Goal: Communication & Community: Answer question/provide support

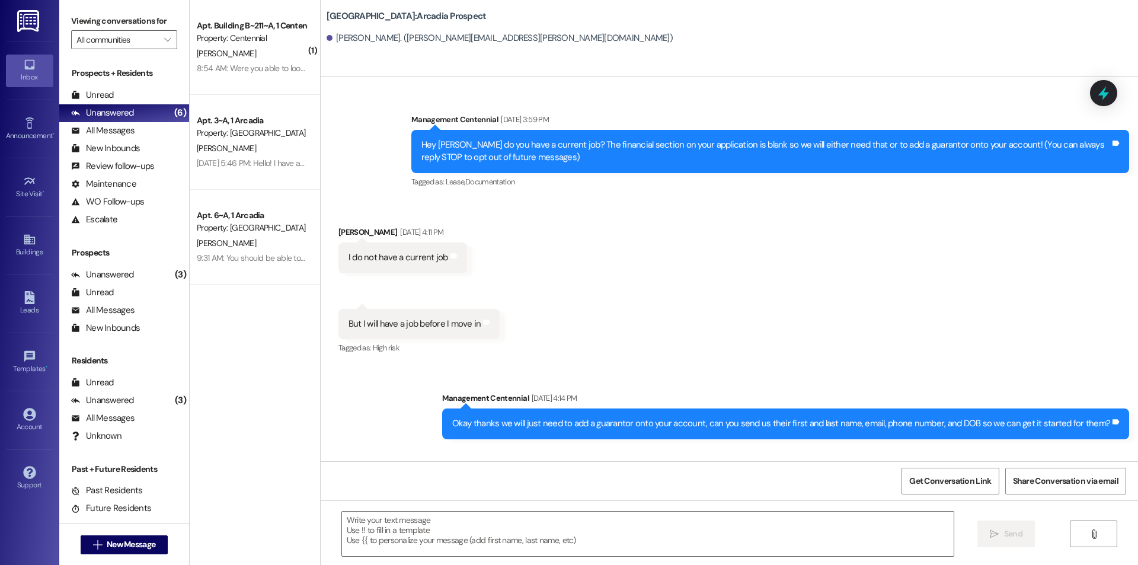
scroll to position [1933, 0]
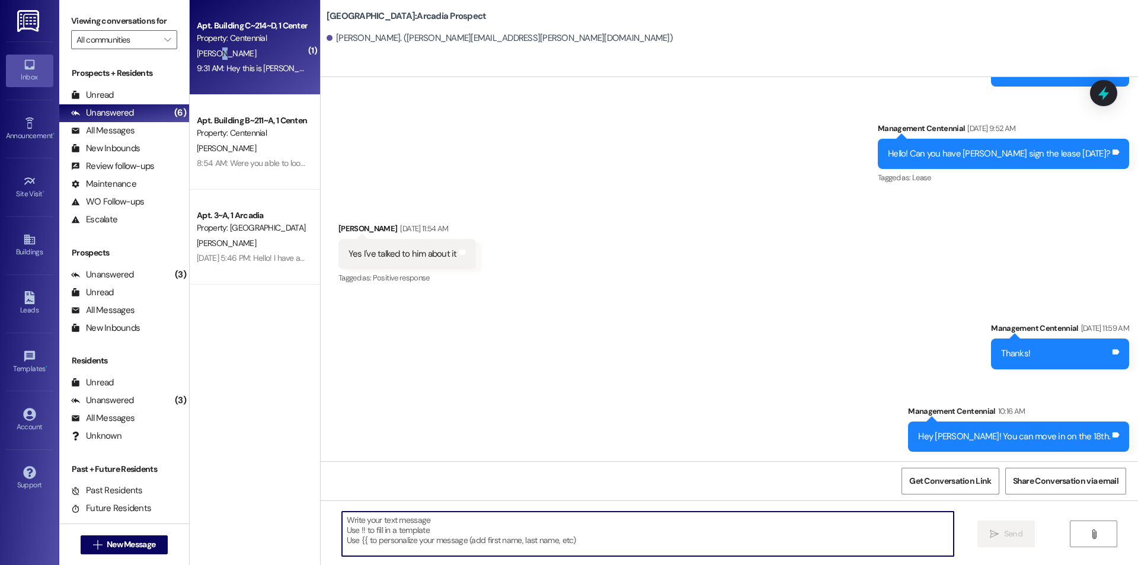
drag, startPoint x: 214, startPoint y: 55, endPoint x: 206, endPoint y: 56, distance: 7.7
click at [206, 56] on div "[PERSON_NAME]" at bounding box center [252, 53] width 112 height 15
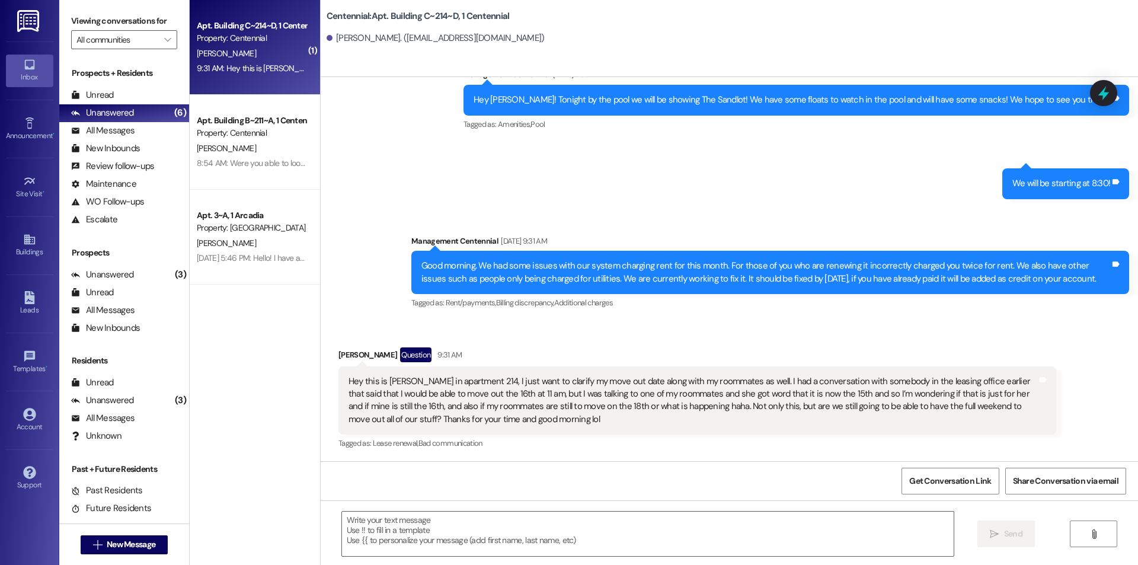
scroll to position [543, 0]
click at [497, 509] on div " Send " at bounding box center [729, 544] width 817 height 89
click at [488, 532] on textarea at bounding box center [648, 534] width 612 height 44
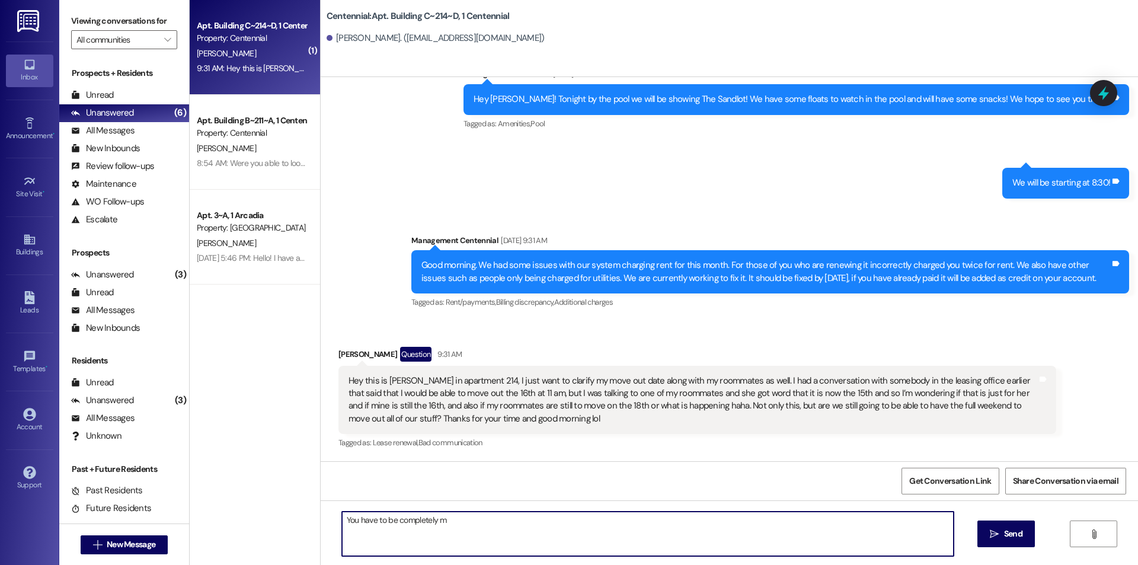
click at [478, 527] on textarea "You have to be completely m" at bounding box center [648, 534] width 612 height 44
type textarea "You have to be completely moved out of your apartment by the 16th. You can star…"
click at [991, 529] on icon "" at bounding box center [994, 533] width 9 height 9
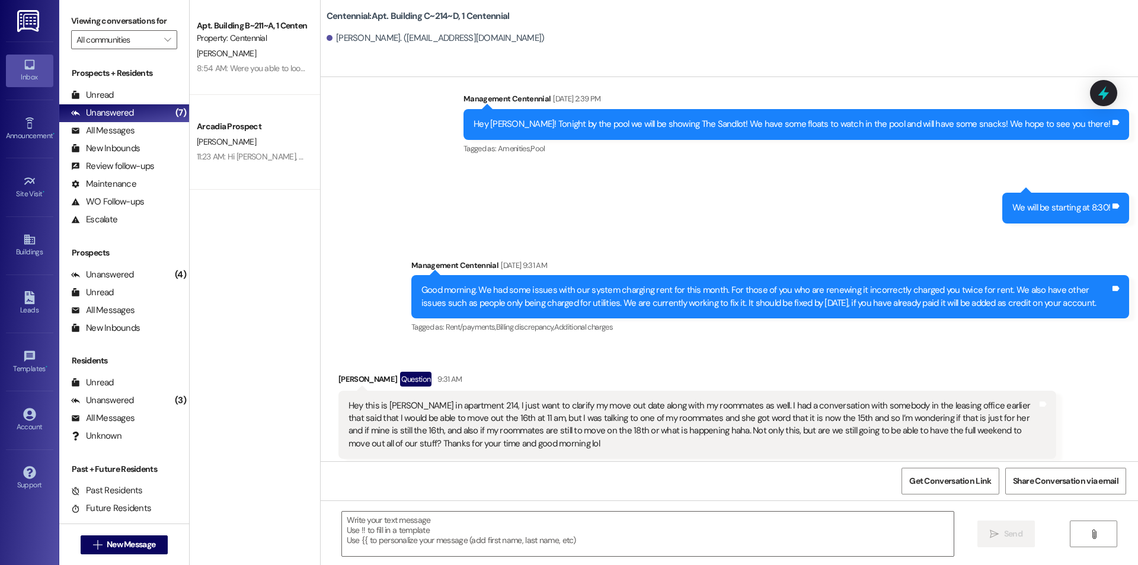
scroll to position [625, 0]
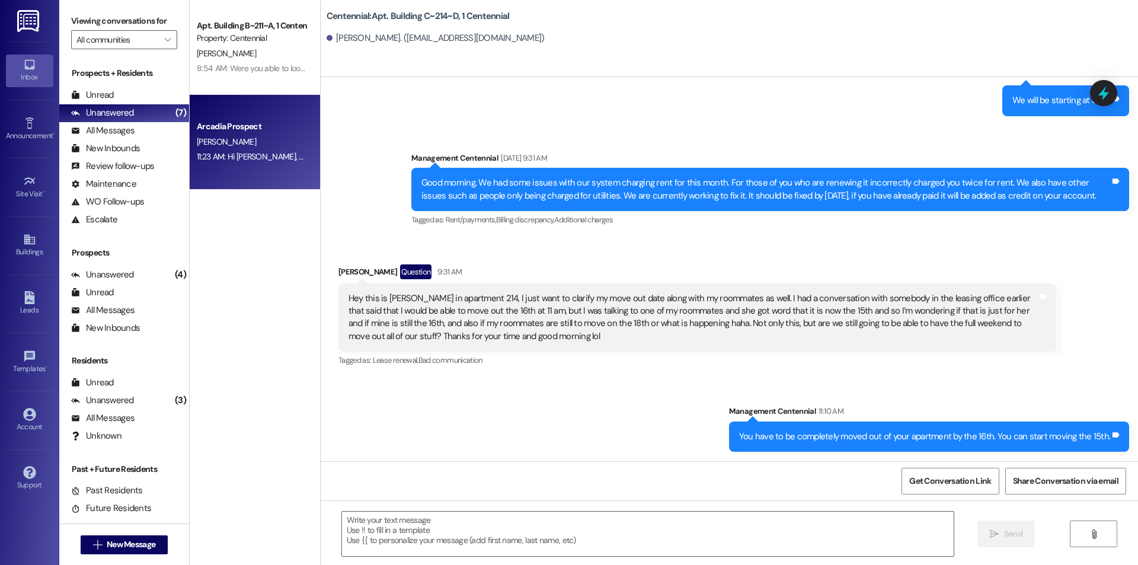
click at [294, 149] on div "11:23 AM: Hi Daniel, yes you can move in the 16th. 11:23 AM: Hi Daniel, yes you…" at bounding box center [252, 156] width 112 height 15
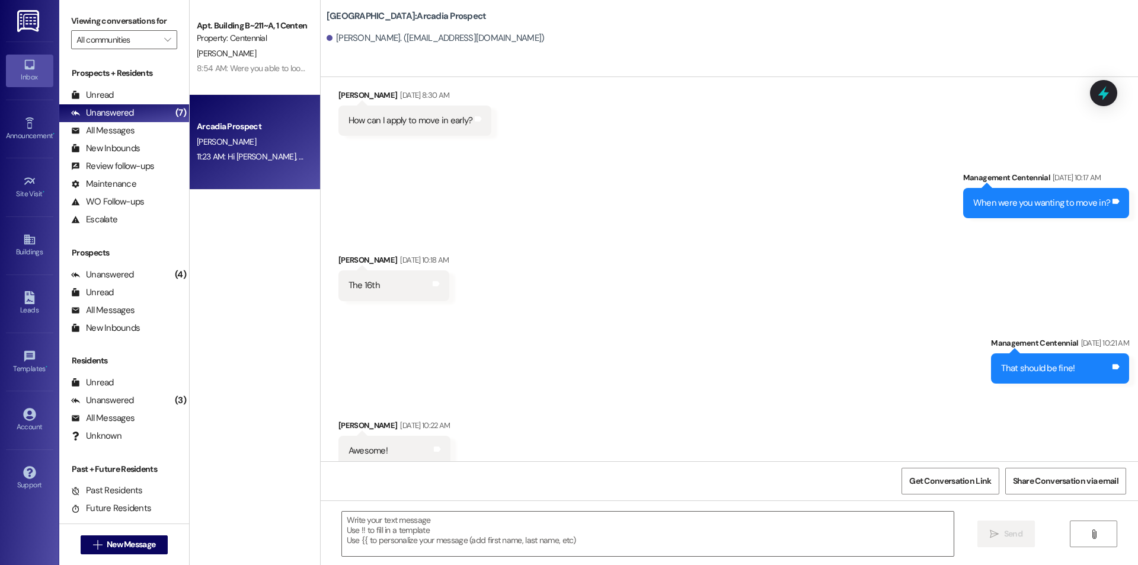
scroll to position [0, 0]
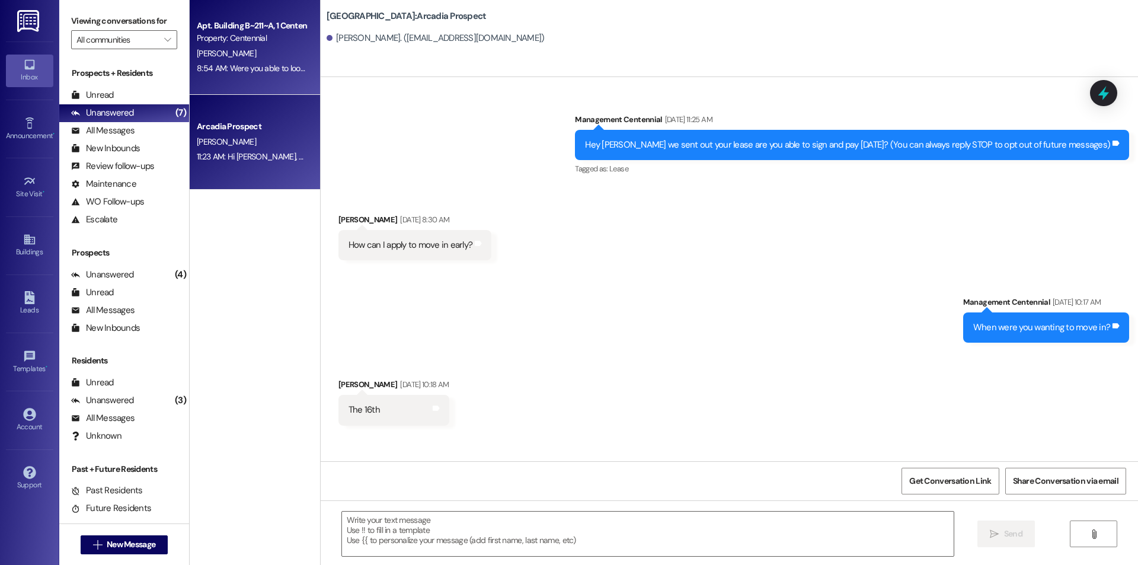
click at [279, 83] on div "Apt. Building B~211~A, 1 Centennial Property: Centennial B. Farley 8:54 AM: Wer…" at bounding box center [255, 47] width 130 height 95
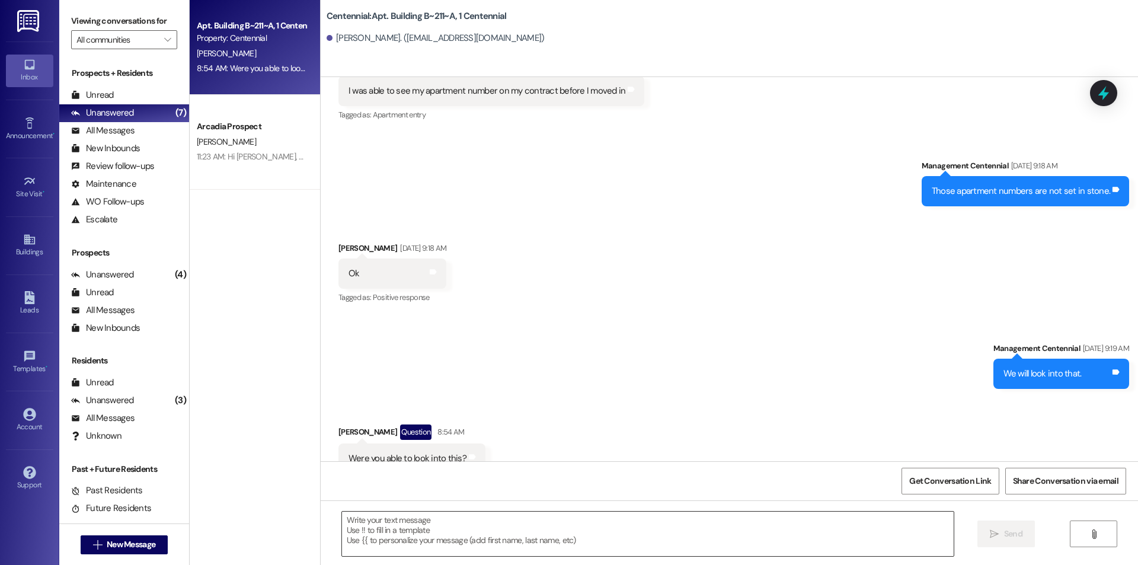
scroll to position [5764, 0]
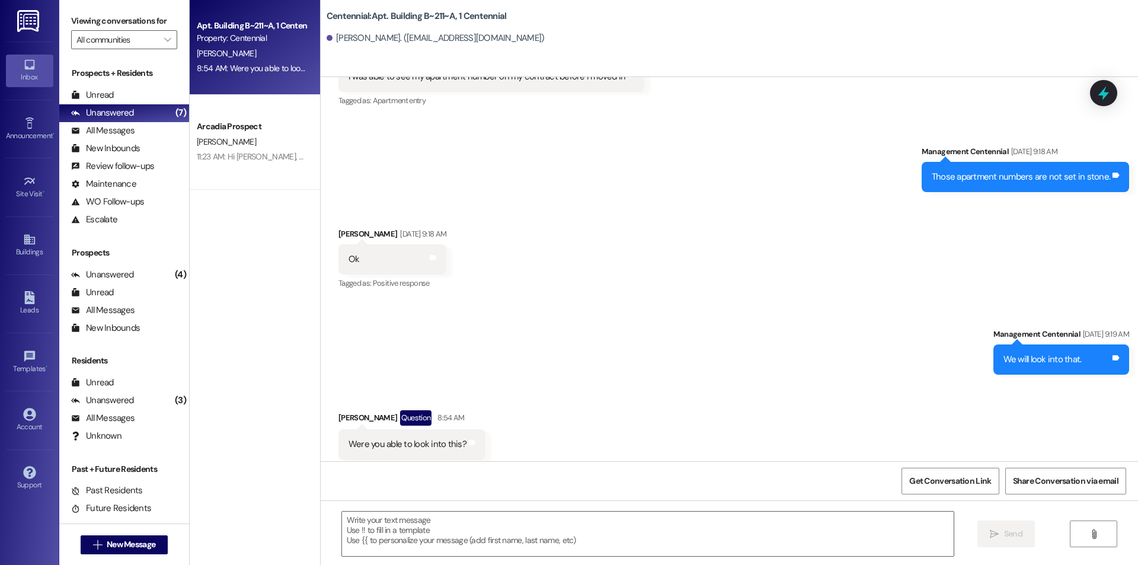
drag, startPoint x: 450, startPoint y: 558, endPoint x: 440, endPoint y: 560, distance: 9.6
click at [442, 562] on div " Send " at bounding box center [729, 544] width 817 height 89
click at [453, 535] on textarea at bounding box center [648, 534] width 612 height 44
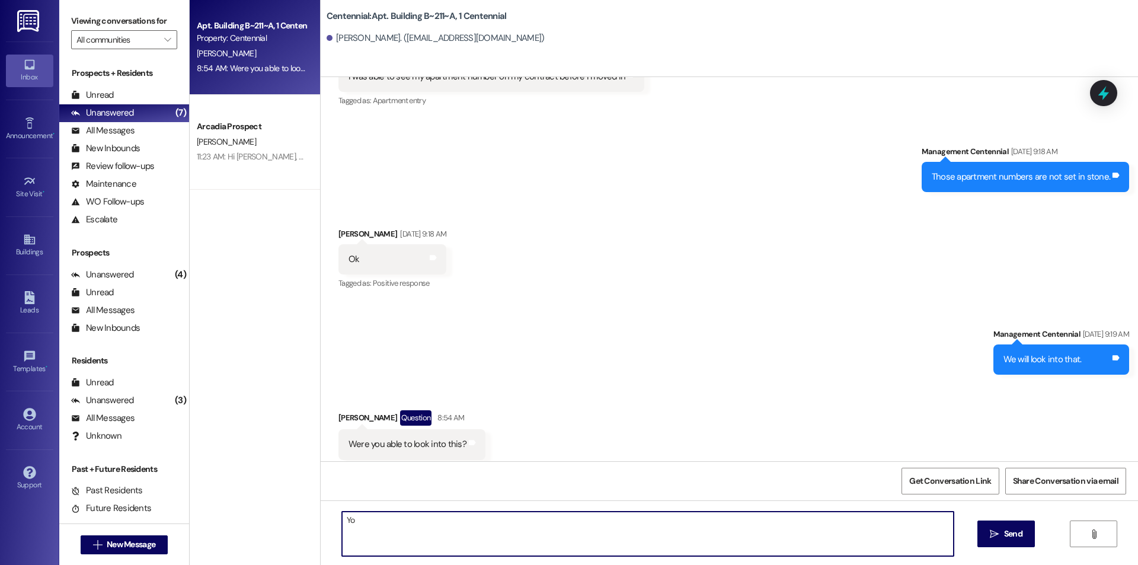
type textarea "Y"
click at [674, 532] on textarea "We are not able to transfer you over because Jackson already had" at bounding box center [648, 534] width 612 height 44
type textarea "We are not able to transfer you over because Jackson already had roommate reque…"
click at [1015, 526] on button " Send" at bounding box center [1005, 533] width 57 height 27
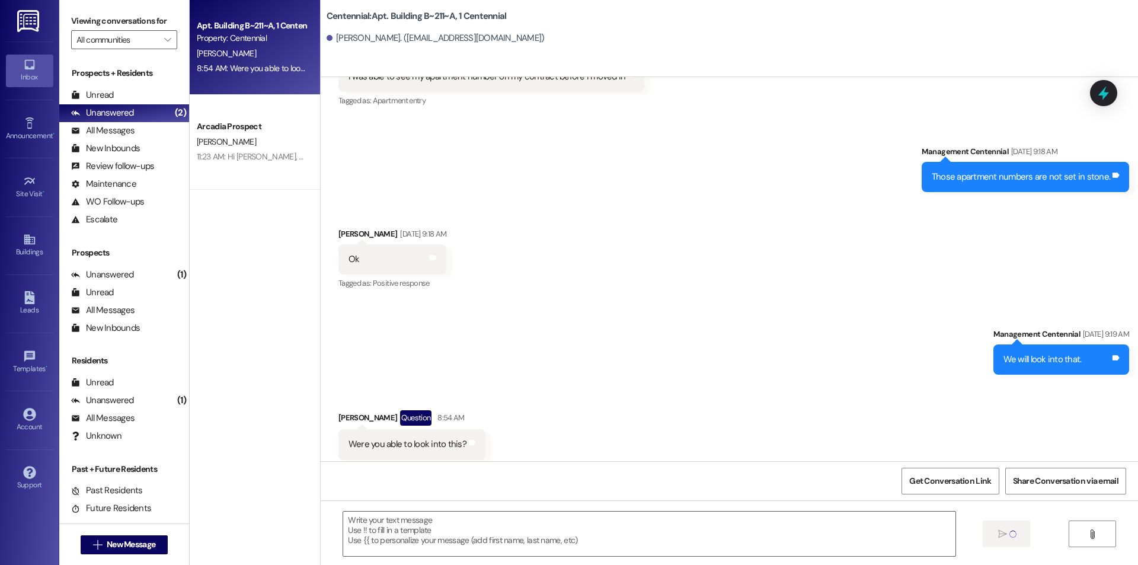
scroll to position [5763, 0]
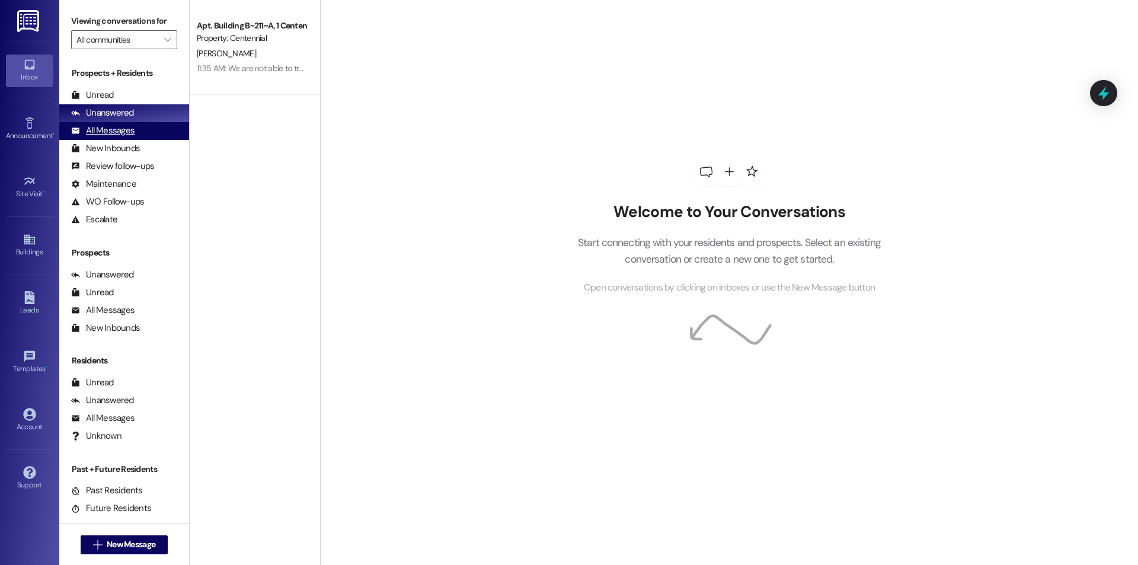
click at [149, 132] on div "All Messages (undefined)" at bounding box center [124, 131] width 130 height 18
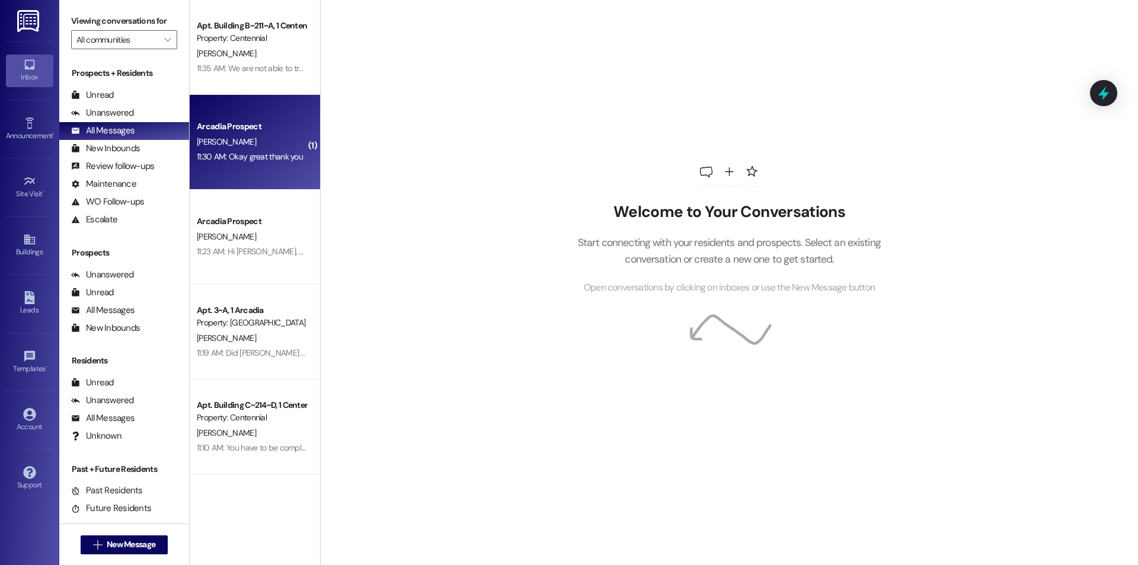
click at [282, 135] on div "G. Roedel" at bounding box center [252, 142] width 112 height 15
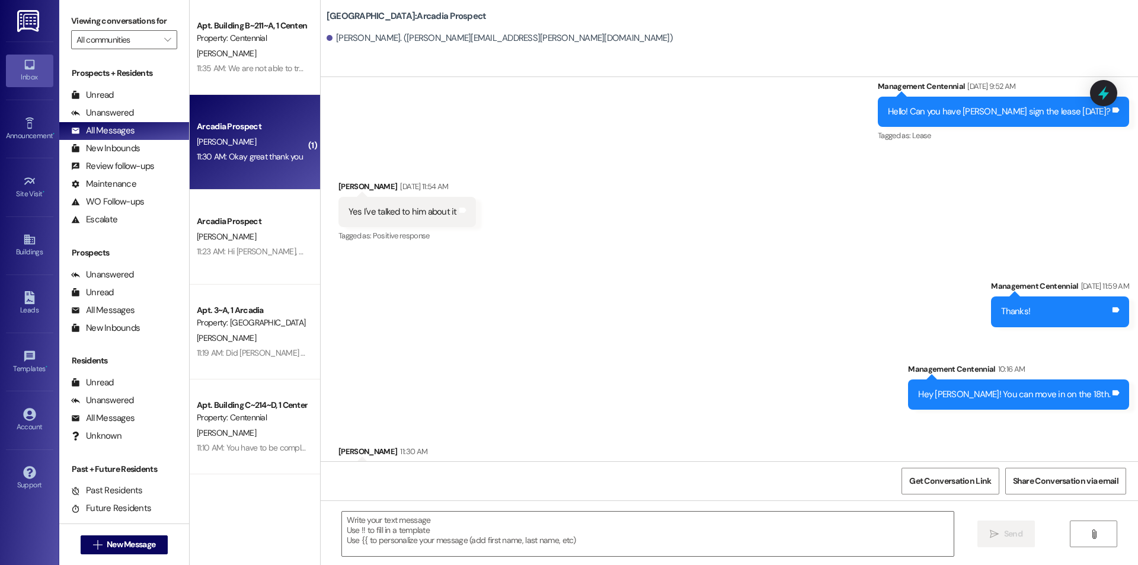
scroll to position [2016, 0]
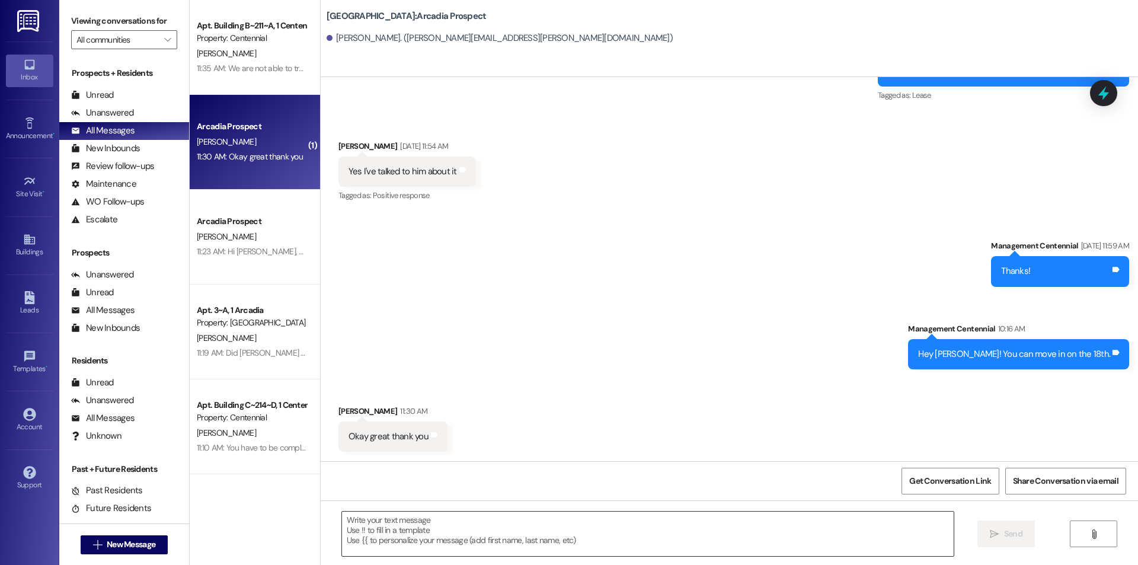
click at [456, 512] on textarea at bounding box center [648, 534] width 612 height 44
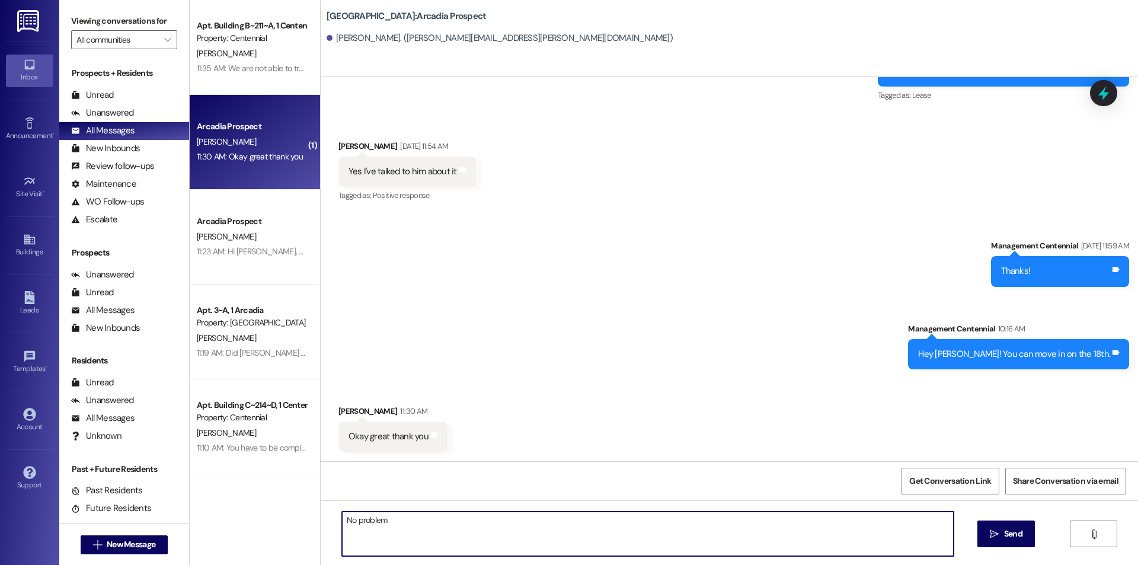
type textarea "No problem!"
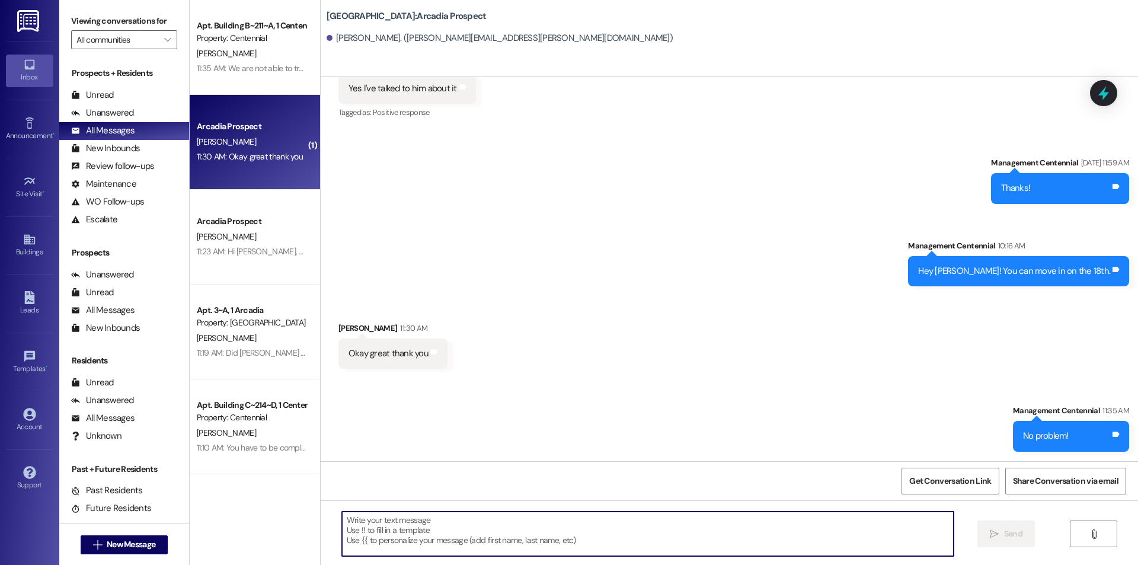
scroll to position [1625, 0]
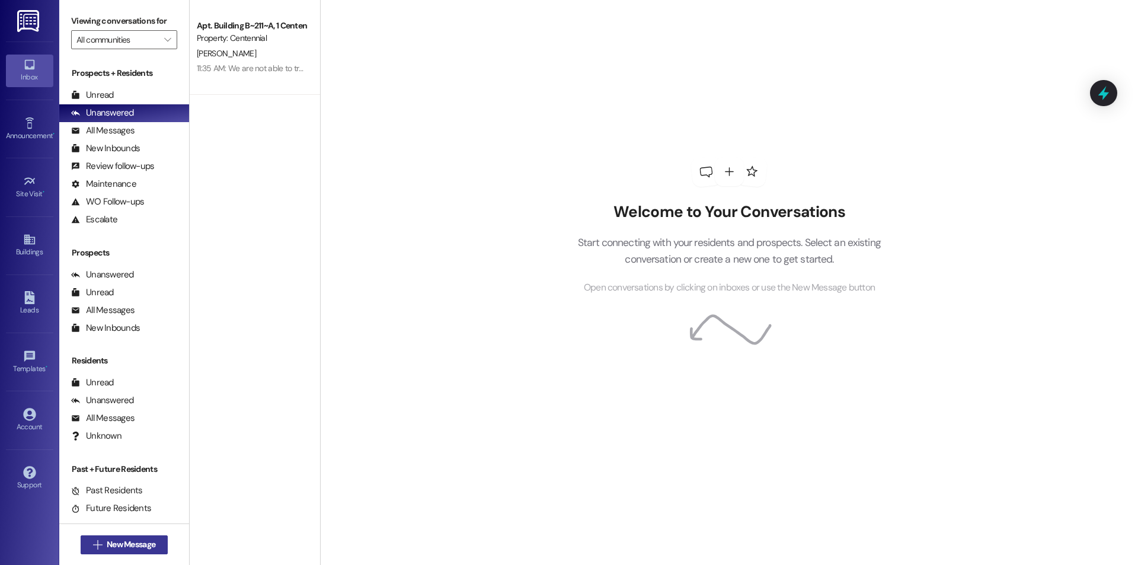
click at [141, 543] on span "New Message" at bounding box center [131, 544] width 49 height 12
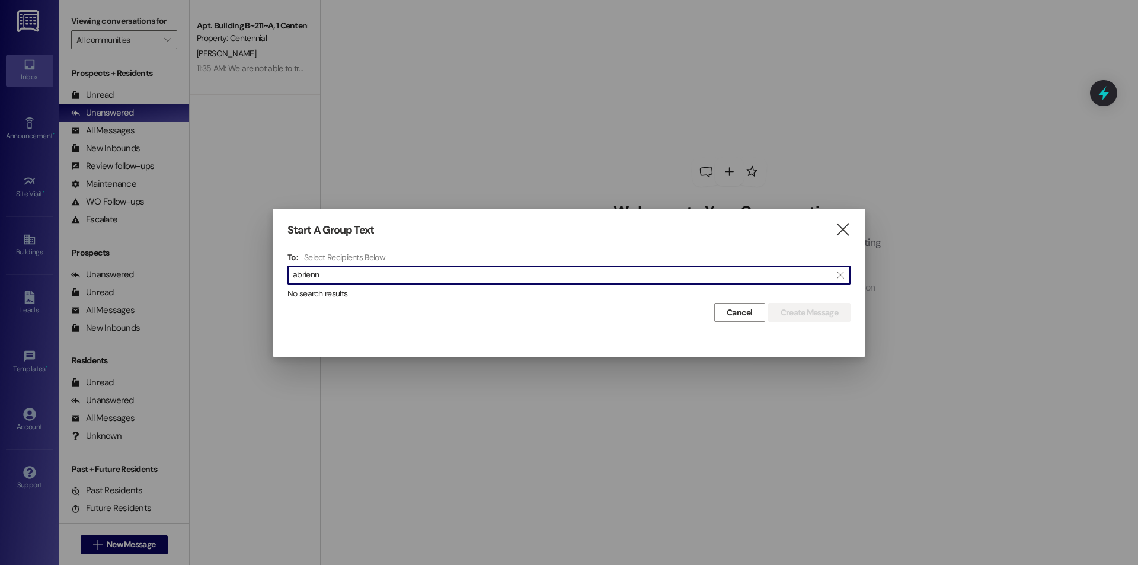
type input "abrienne"
drag, startPoint x: 364, startPoint y: 273, endPoint x: 254, endPoint y: 289, distance: 110.8
click at [254, 289] on div "Start A Group Text  To: Select Recipients Below  abrienne  No search results…" at bounding box center [569, 282] width 1138 height 565
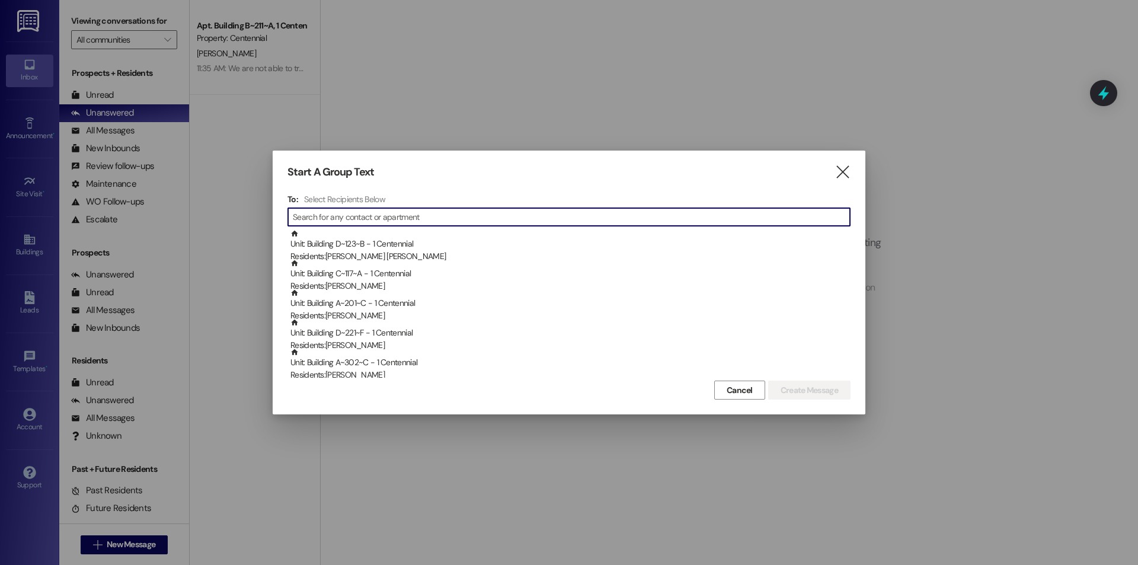
scroll to position [0, 0]
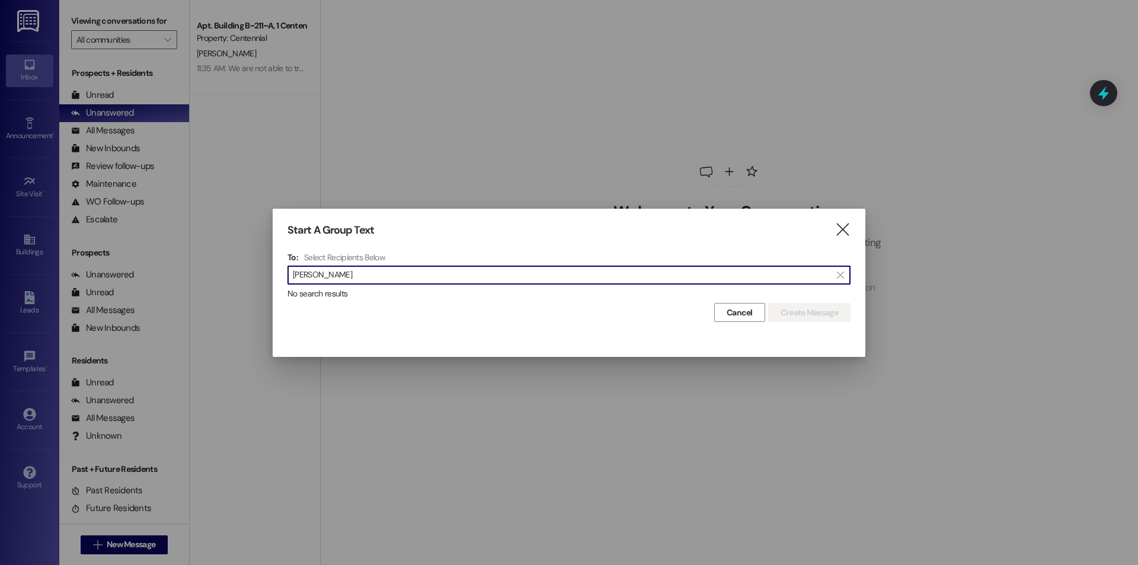
type input "[PERSON_NAME]"
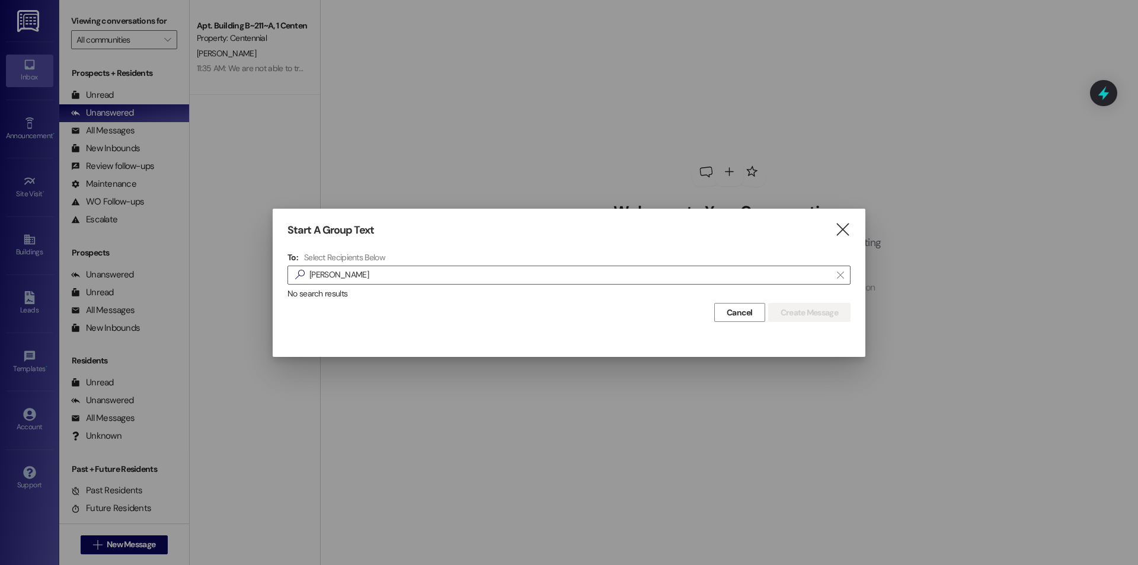
click at [827, 230] on div "Start A Group Text " at bounding box center [568, 230] width 563 height 14
click at [843, 233] on icon "" at bounding box center [843, 229] width 16 height 12
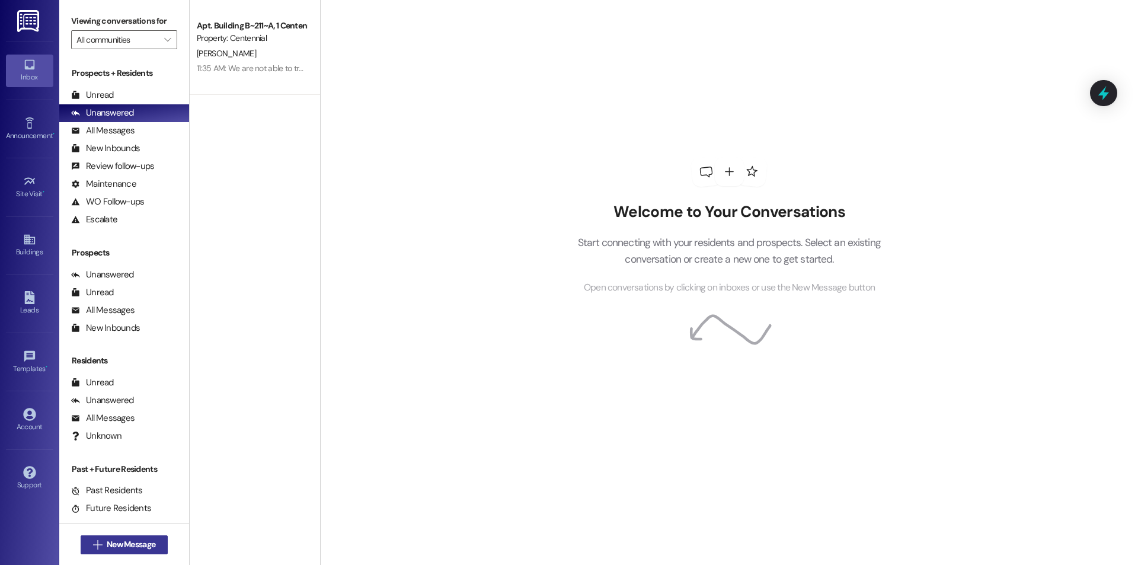
click at [128, 544] on span "New Message" at bounding box center [131, 544] width 49 height 12
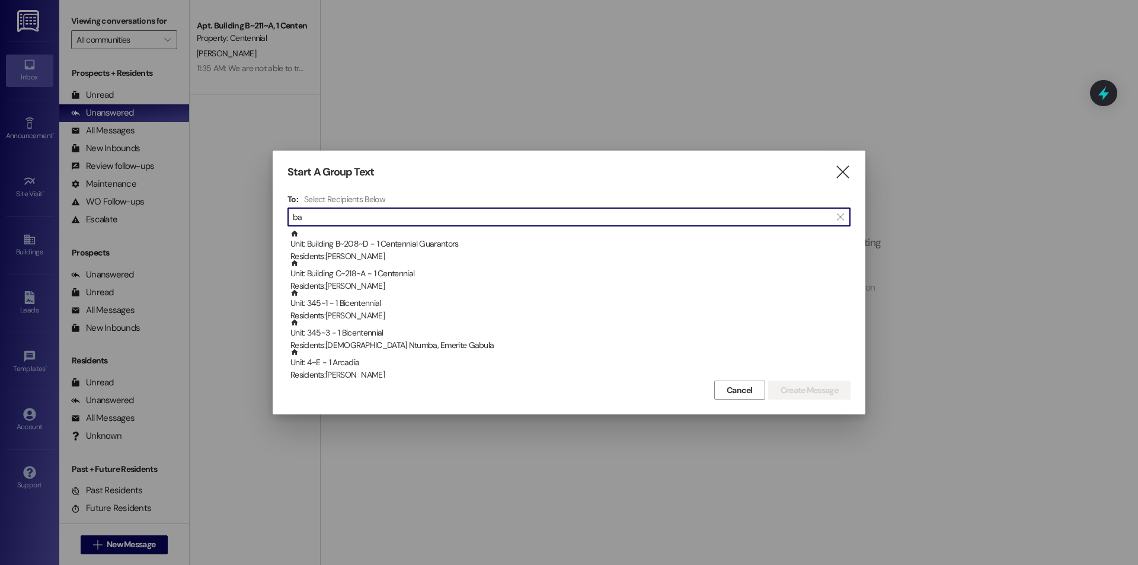
type input "b"
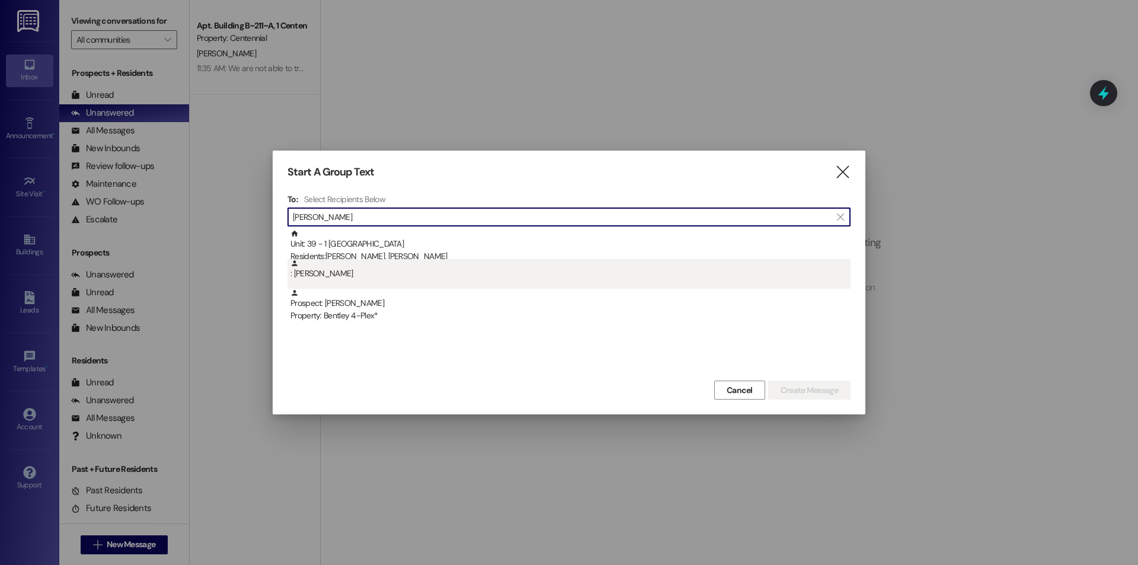
type input "[PERSON_NAME]"
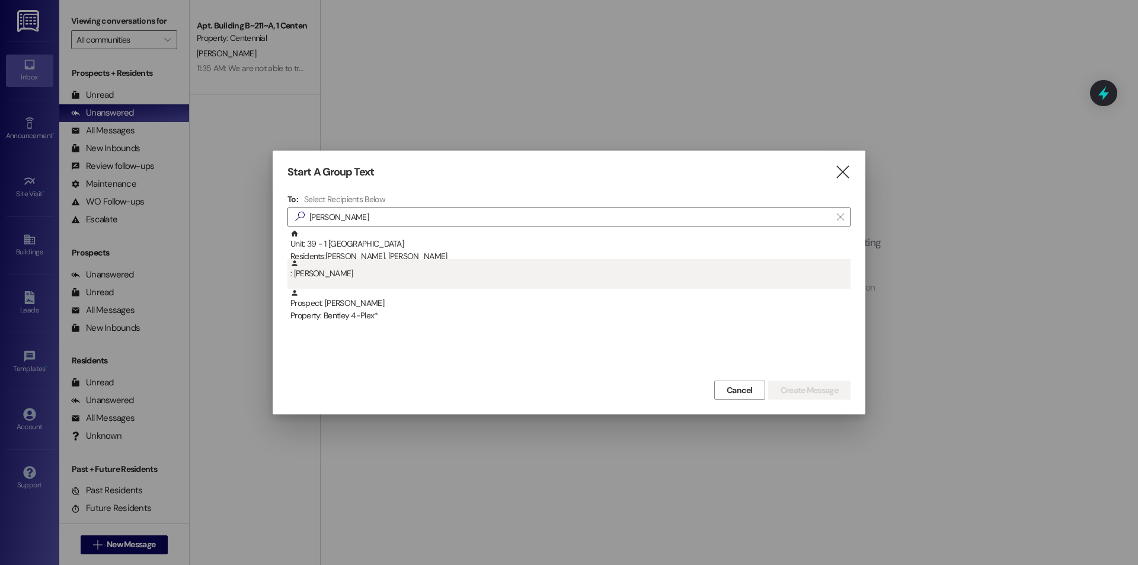
click at [398, 280] on div ": [PERSON_NAME]" at bounding box center [568, 274] width 563 height 30
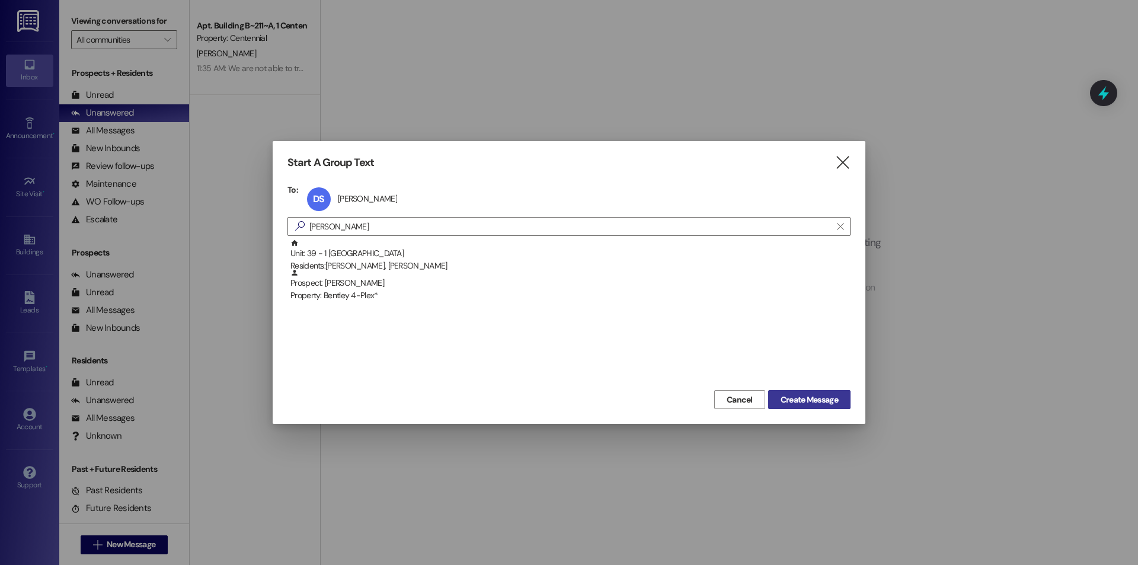
click at [800, 401] on span "Create Message" at bounding box center [809, 400] width 57 height 12
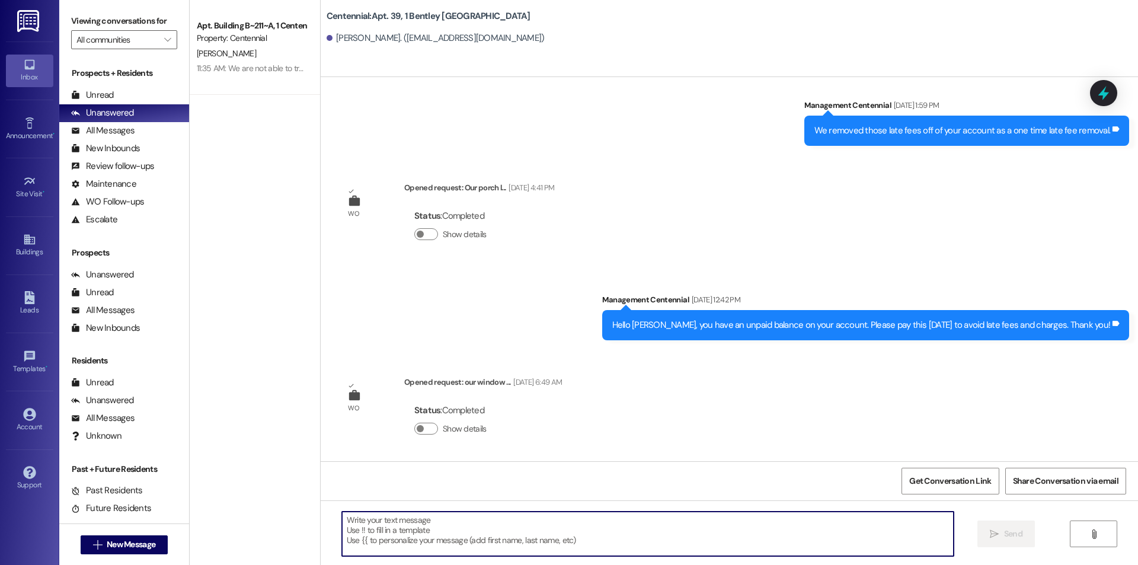
scroll to position [1097, 0]
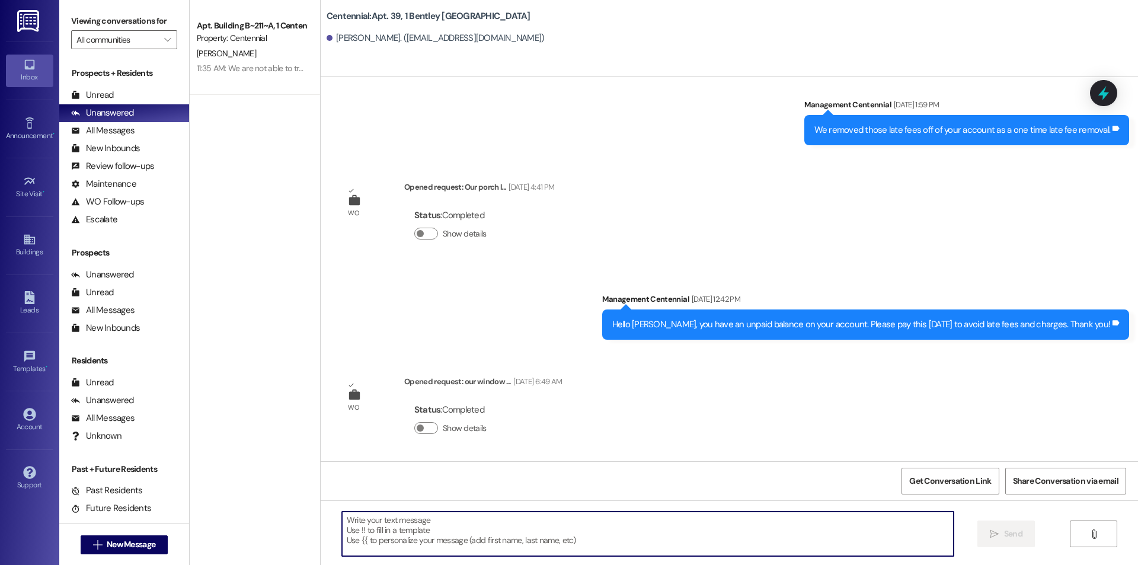
paste textarea "Hello {{first_name}}, you have an unpaid balance on your account. Please pay th…"
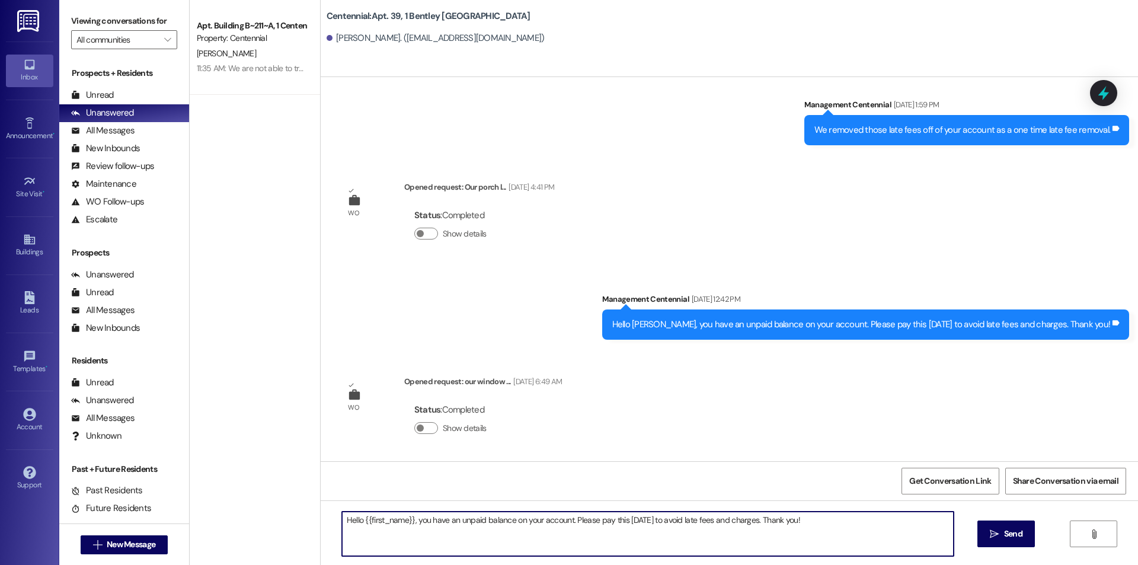
type textarea "Hello {{first_name}}, you have an unpaid balance on your account. Please pay th…"
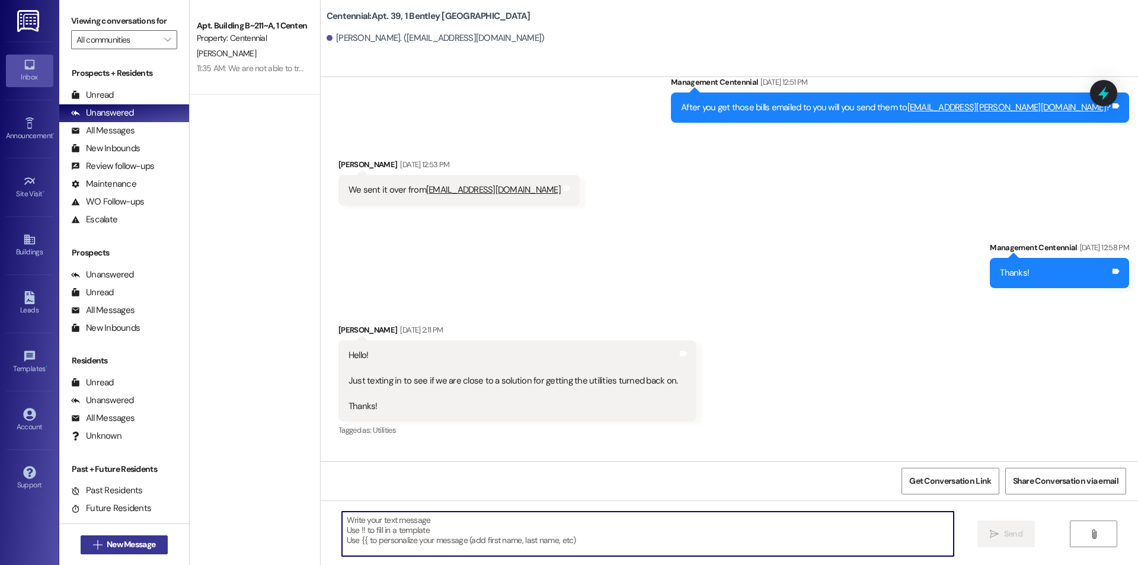
scroll to position [513, 0]
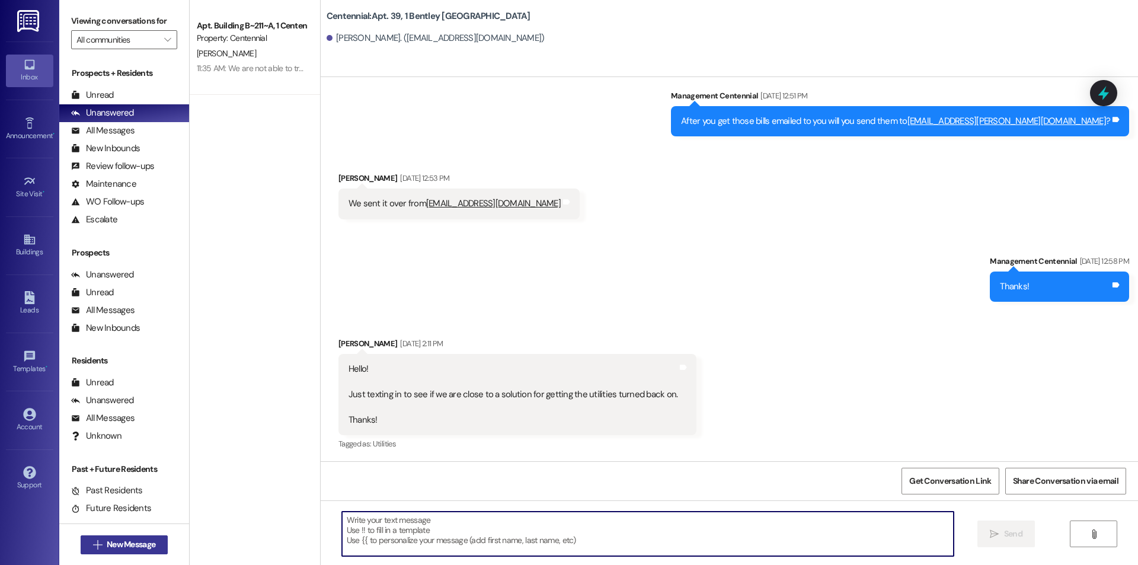
click at [127, 545] on span "New Message" at bounding box center [131, 544] width 49 height 12
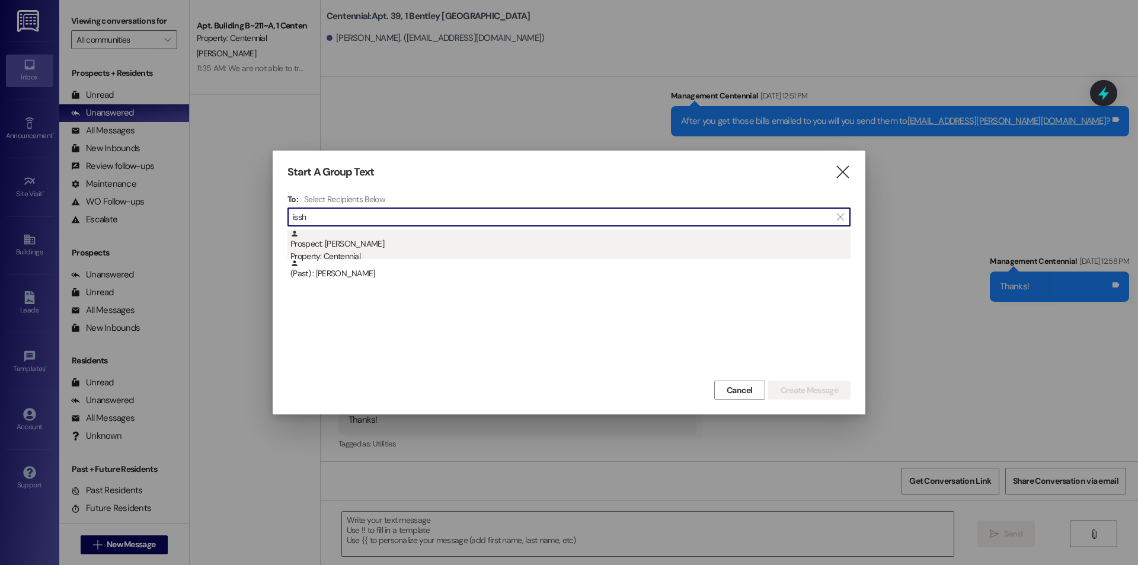
type input "issh"
click at [376, 239] on div "Prospect: [PERSON_NAME] Property: Centennial" at bounding box center [570, 246] width 560 height 34
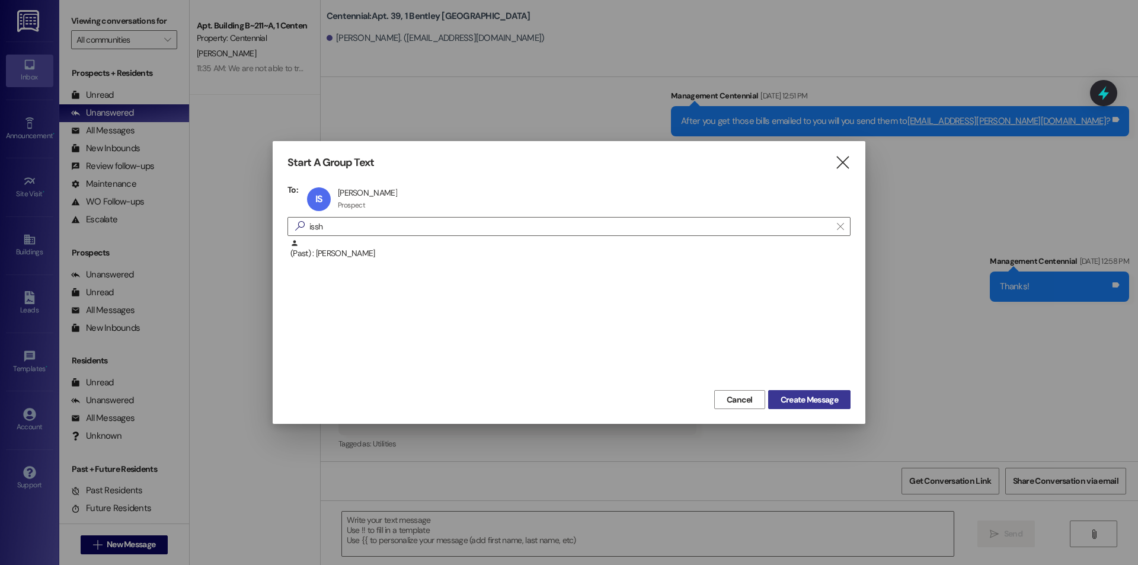
click at [794, 397] on span "Create Message" at bounding box center [809, 400] width 57 height 12
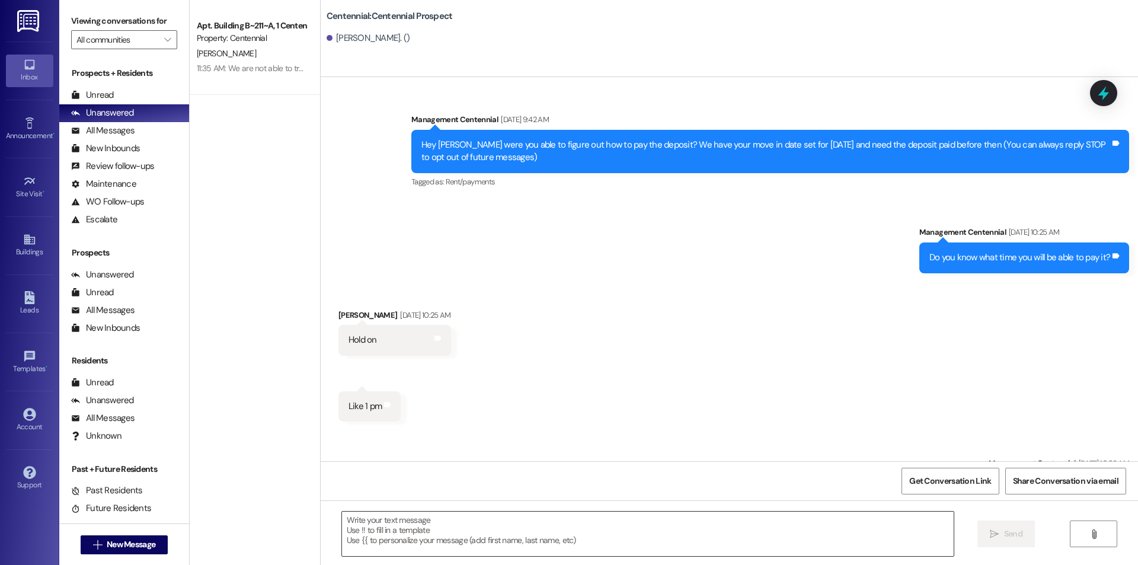
scroll to position [3418, 0]
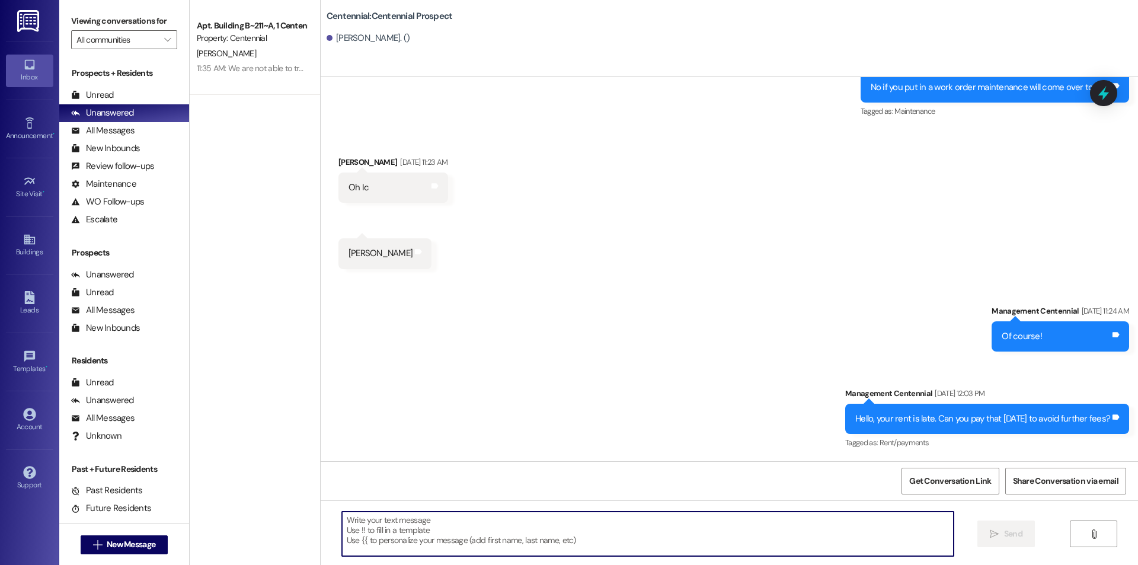
paste textarea "Hello {{first_name}}, you have an unpaid balance on your account. Please pay th…"
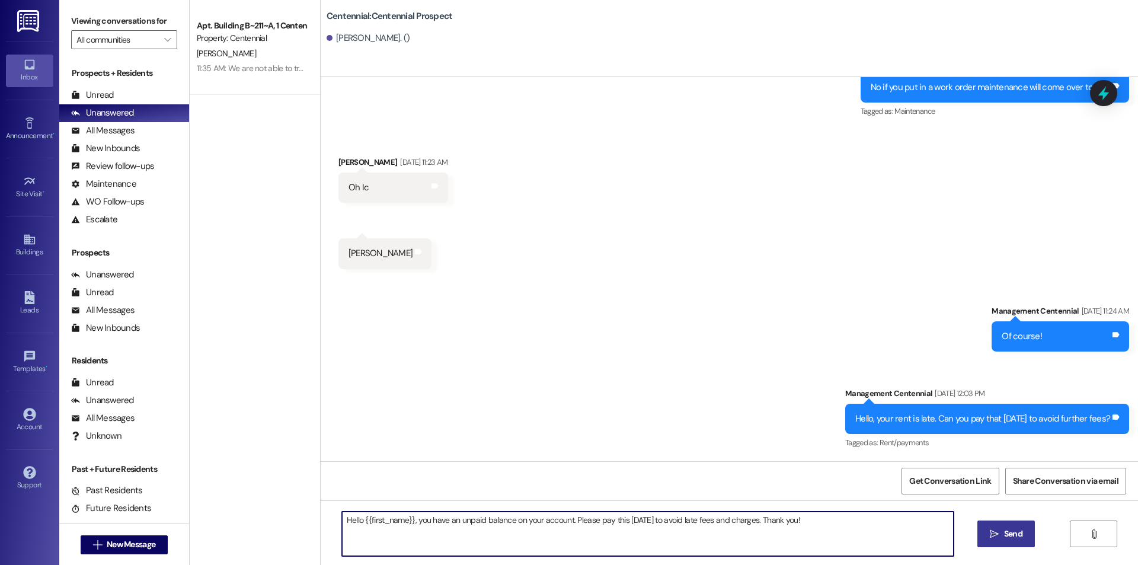
type textarea "Hello {{first_name}}, you have an unpaid balance on your account. Please pay th…"
click at [996, 534] on icon "" at bounding box center [994, 533] width 9 height 9
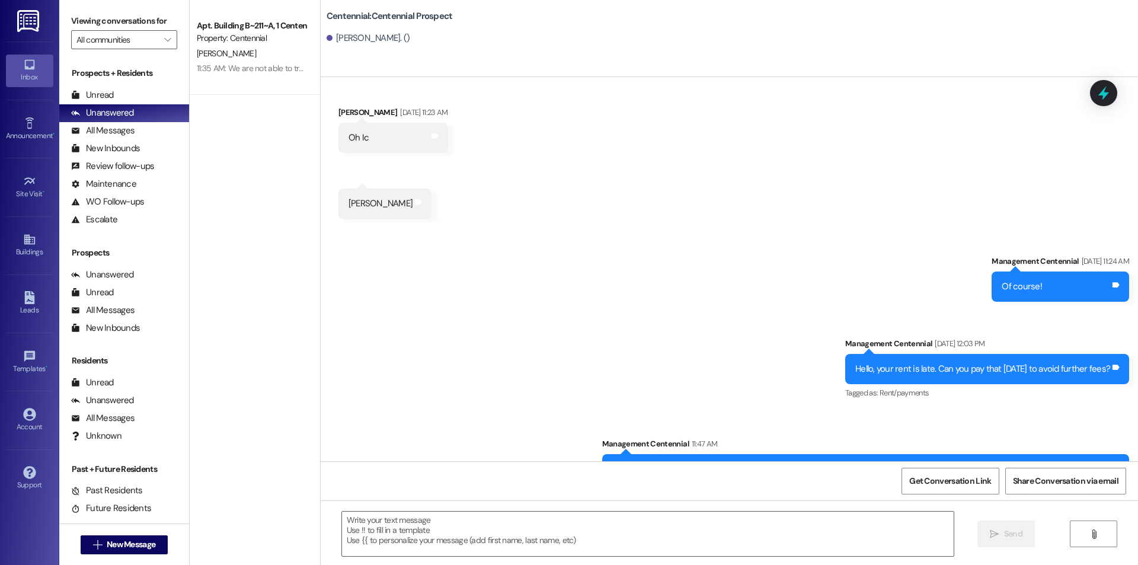
scroll to position [3501, 0]
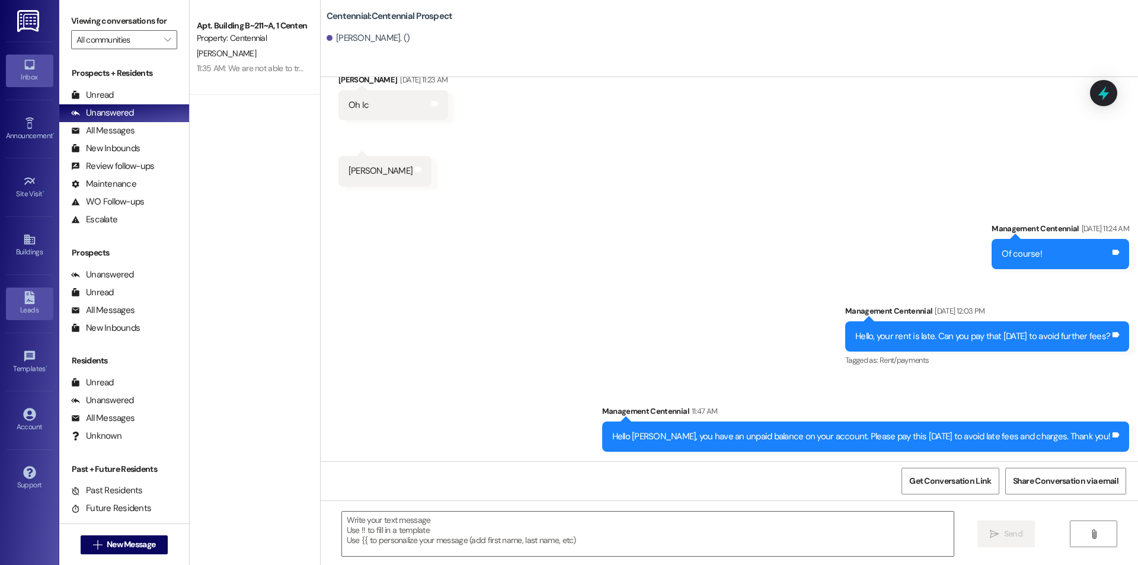
click at [39, 305] on div "Leads" at bounding box center [29, 310] width 59 height 12
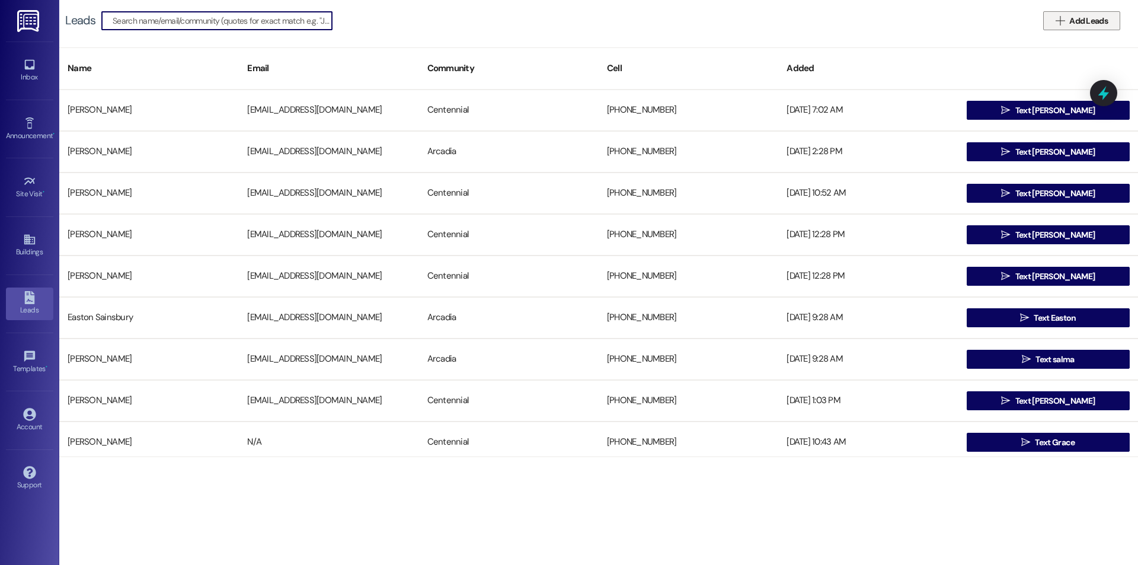
click at [1088, 21] on span "Add Leads" at bounding box center [1088, 21] width 39 height 12
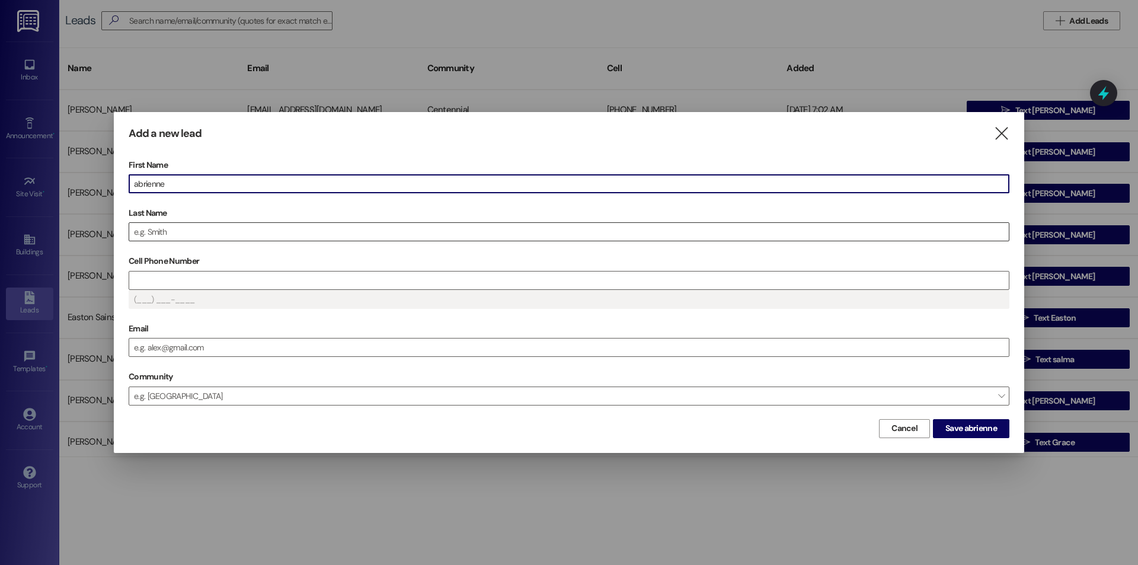
click at [165, 234] on input "Last Name" at bounding box center [569, 232] width 880 height 18
click at [180, 285] on input "Cell Phone Number" at bounding box center [569, 280] width 880 height 18
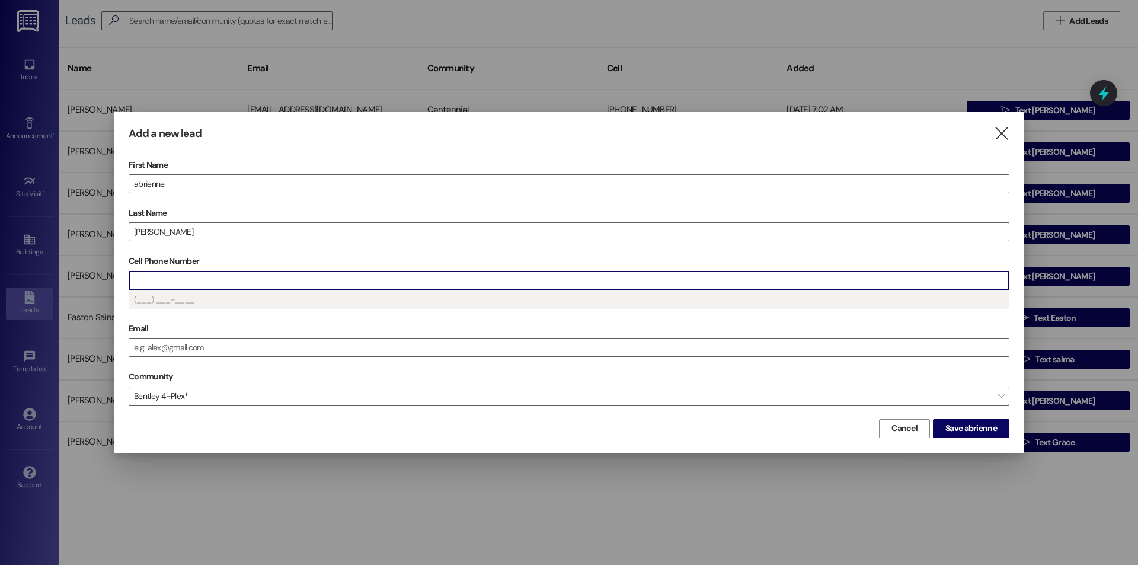
click at [179, 286] on input "Cell Phone Number" at bounding box center [569, 280] width 880 height 18
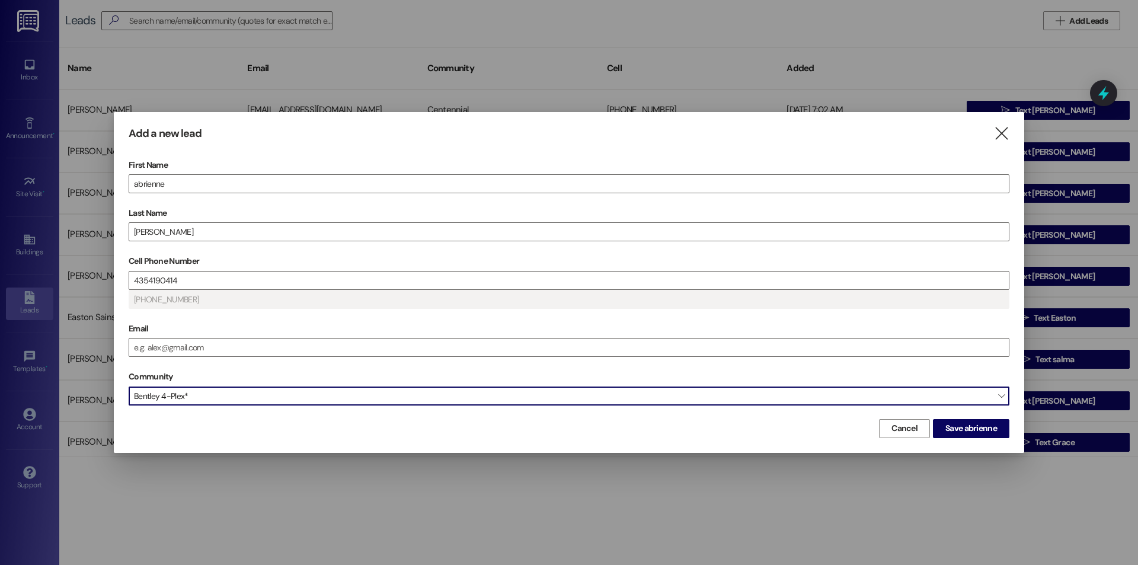
click at [191, 392] on span "Bentley 4-Plex*" at bounding box center [569, 395] width 881 height 19
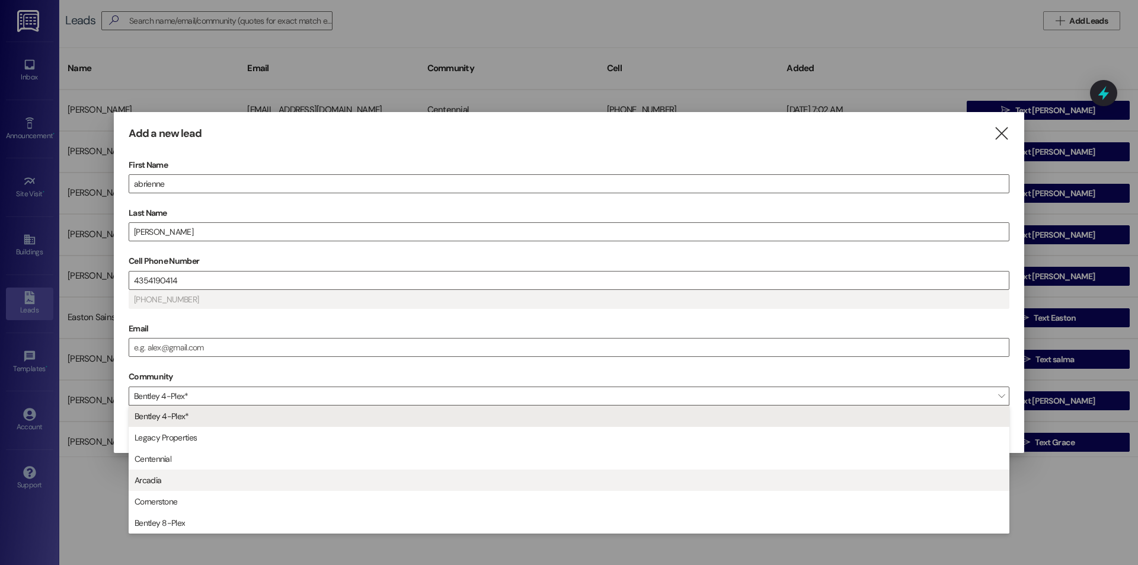
click at [200, 473] on span "Arcadia" at bounding box center [569, 480] width 870 height 20
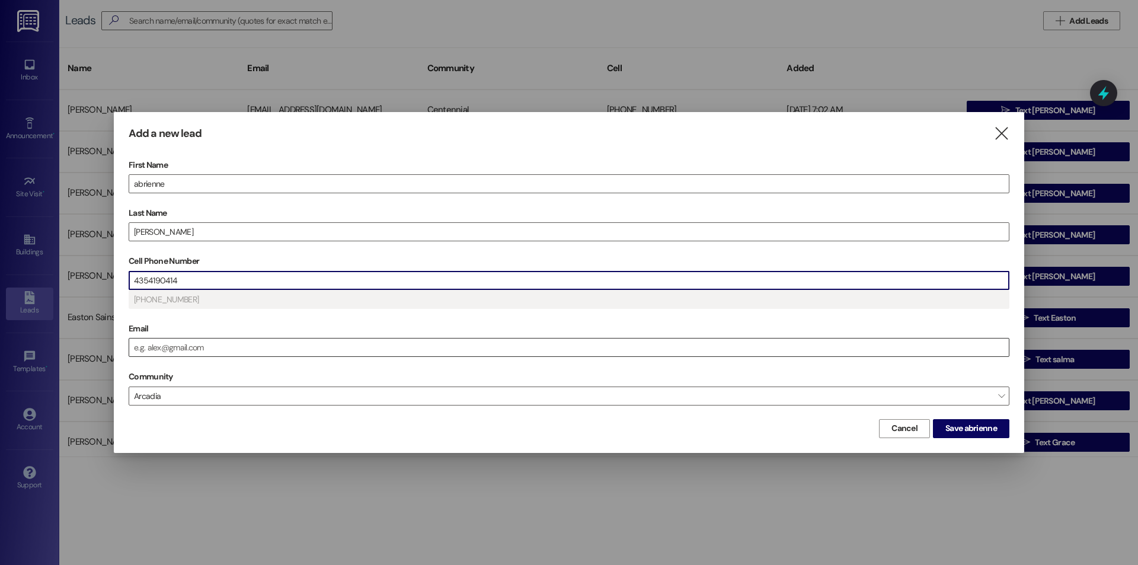
click at [181, 350] on input "Email" at bounding box center [569, 347] width 880 height 18
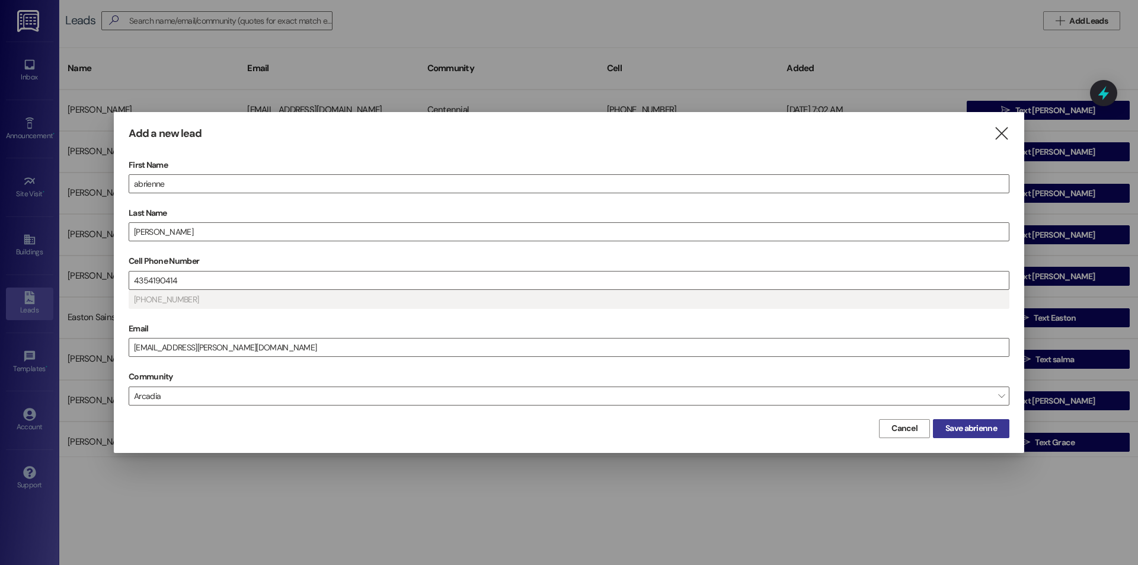
click at [983, 422] on span "Save abrienne" at bounding box center [971, 428] width 52 height 12
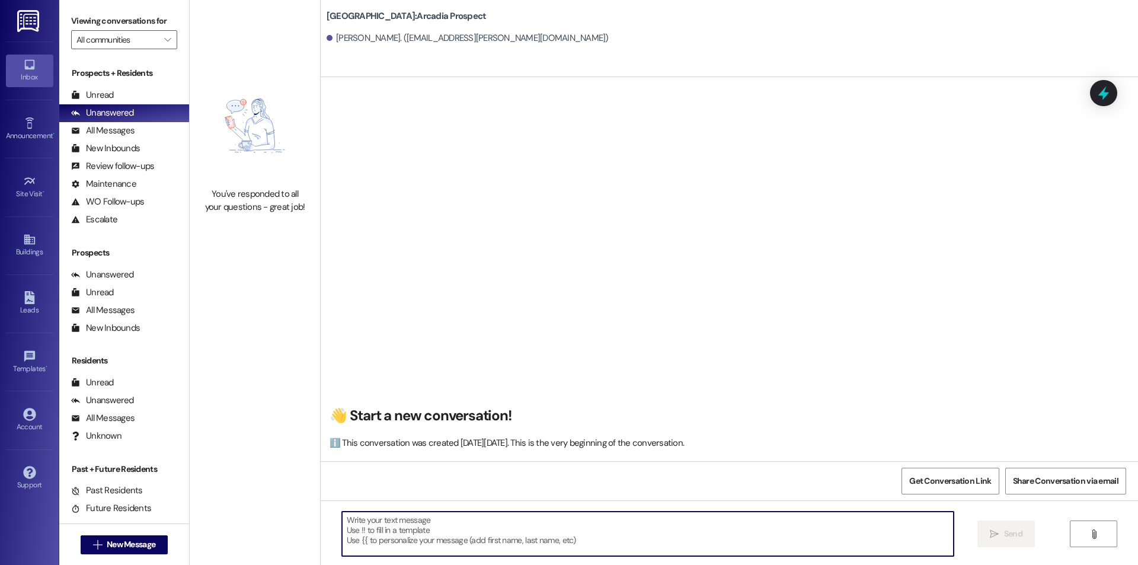
paste textarea "Hello {{first_name}}, you have an unpaid balance on your account. Please pay th…"
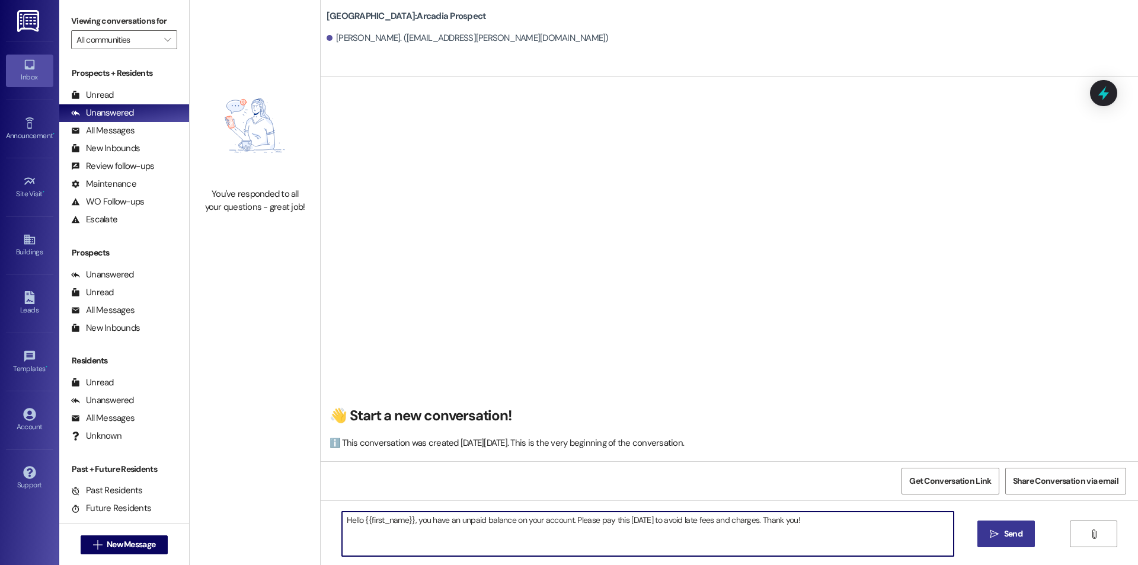
type textarea "Hello {{first_name}}, you have an unpaid balance on your account. Please pay th…"
drag, startPoint x: 1001, startPoint y: 530, endPoint x: 994, endPoint y: 530, distance: 7.1
click at [1002, 530] on span "Send" at bounding box center [1013, 534] width 23 height 12
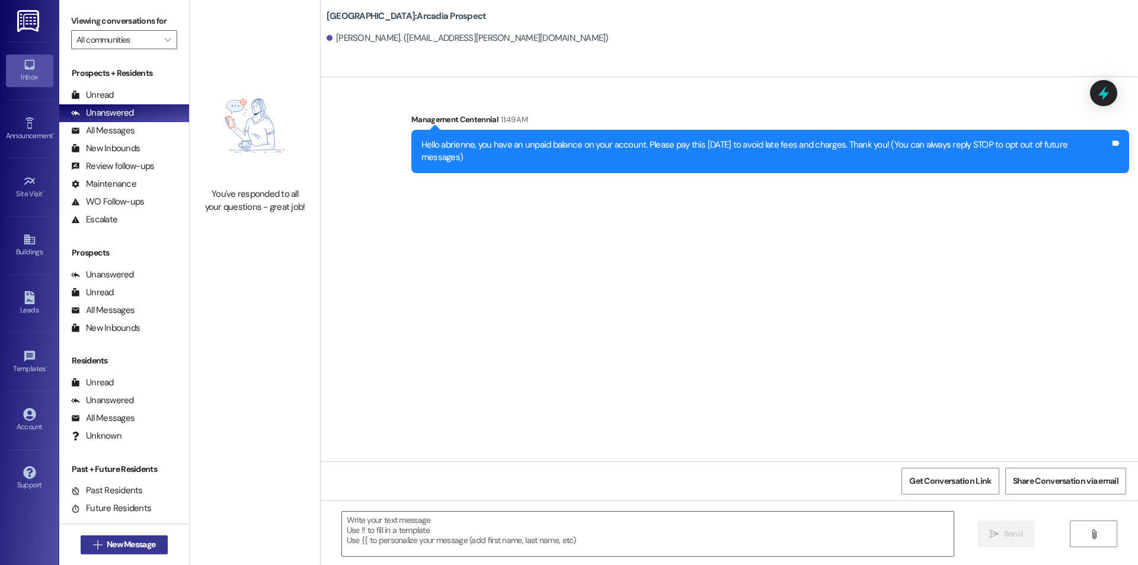
click at [107, 544] on span "New Message" at bounding box center [131, 544] width 49 height 12
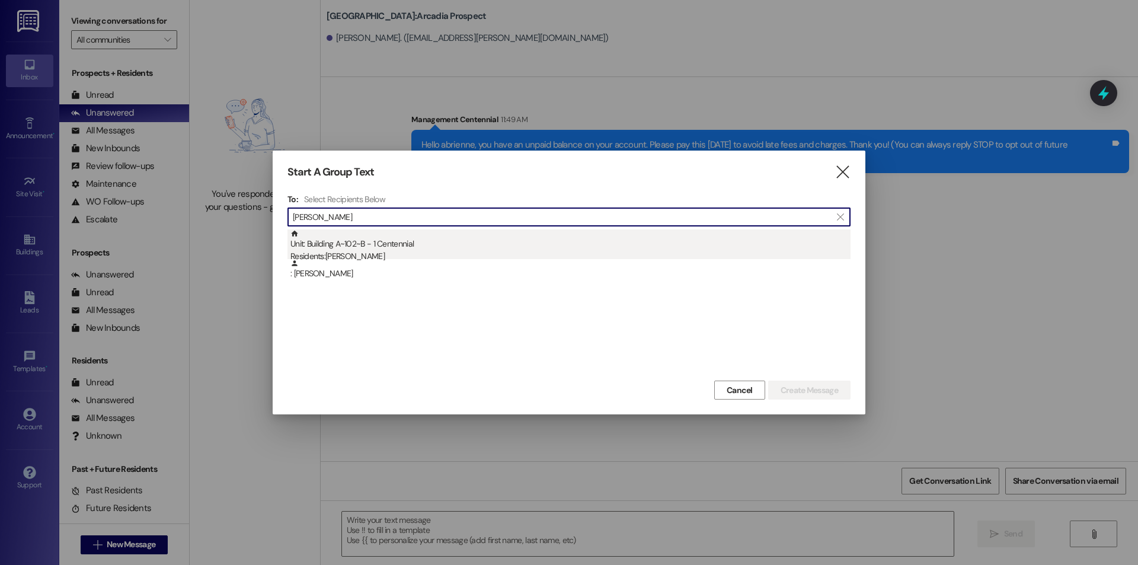
type input "[PERSON_NAME]"
click at [364, 248] on div "Unit: Building A~102~B - 1 Centennial Residents: [PERSON_NAME]" at bounding box center [570, 246] width 560 height 34
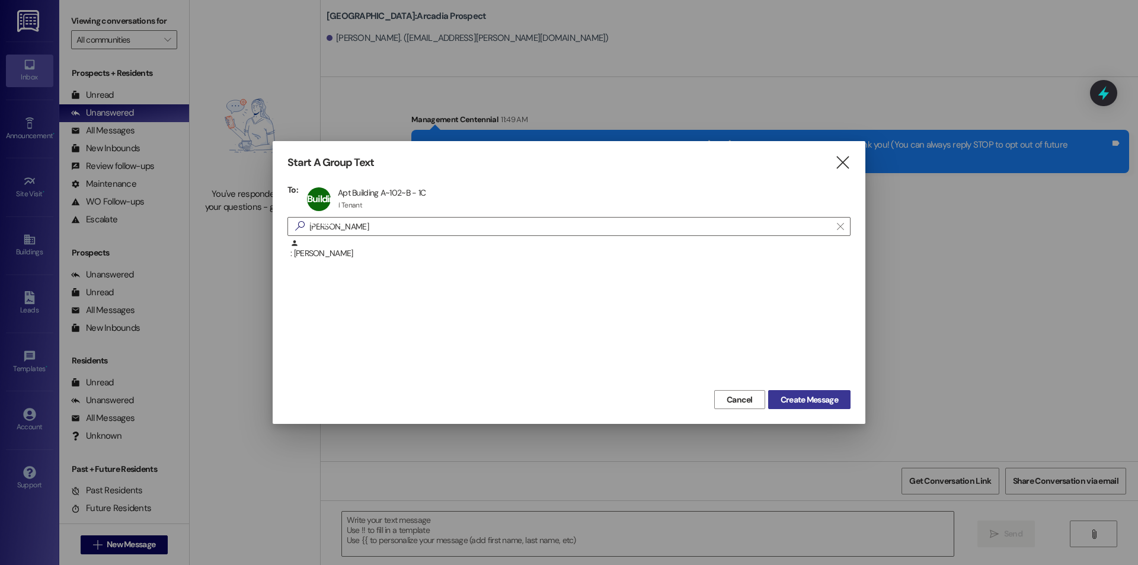
click at [815, 397] on span "Create Message" at bounding box center [809, 400] width 57 height 12
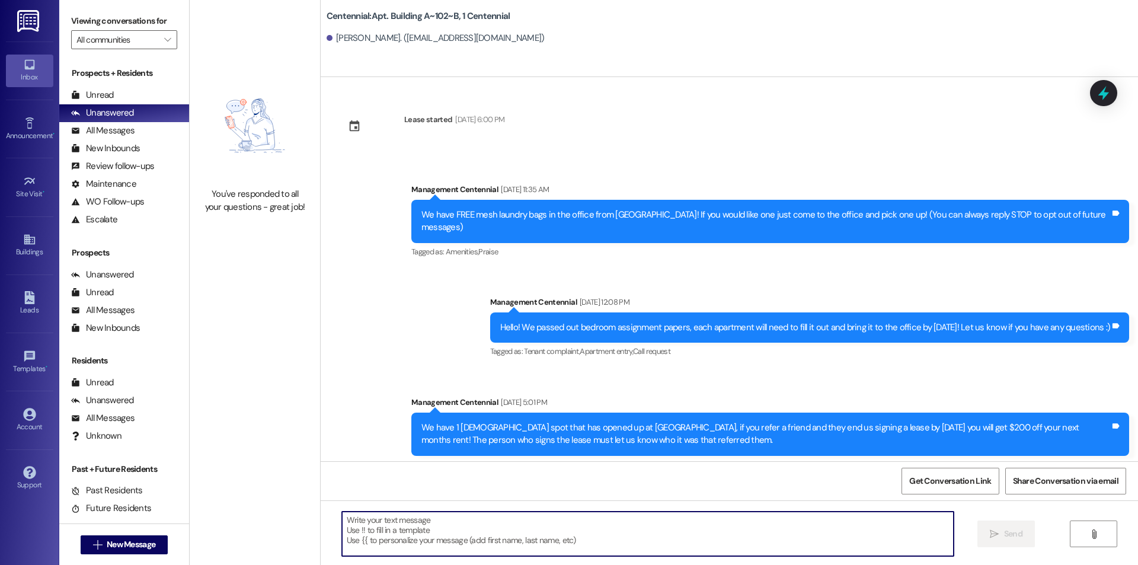
scroll to position [12630, 0]
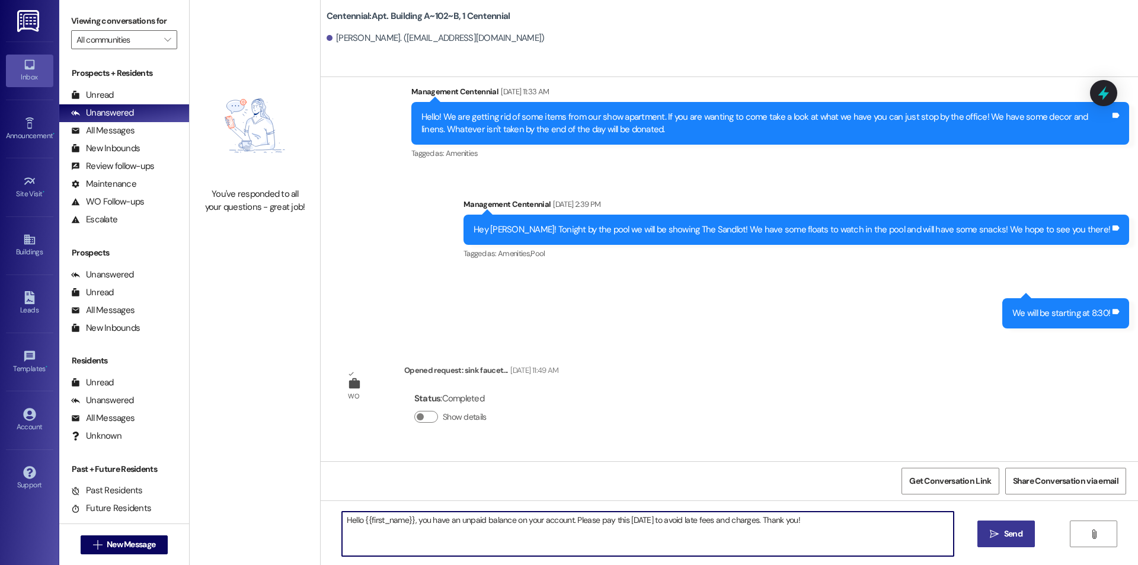
type textarea "Hello {{first_name}}, you have an unpaid balance on your account. Please pay th…"
click at [1019, 528] on span "Send" at bounding box center [1013, 534] width 18 height 12
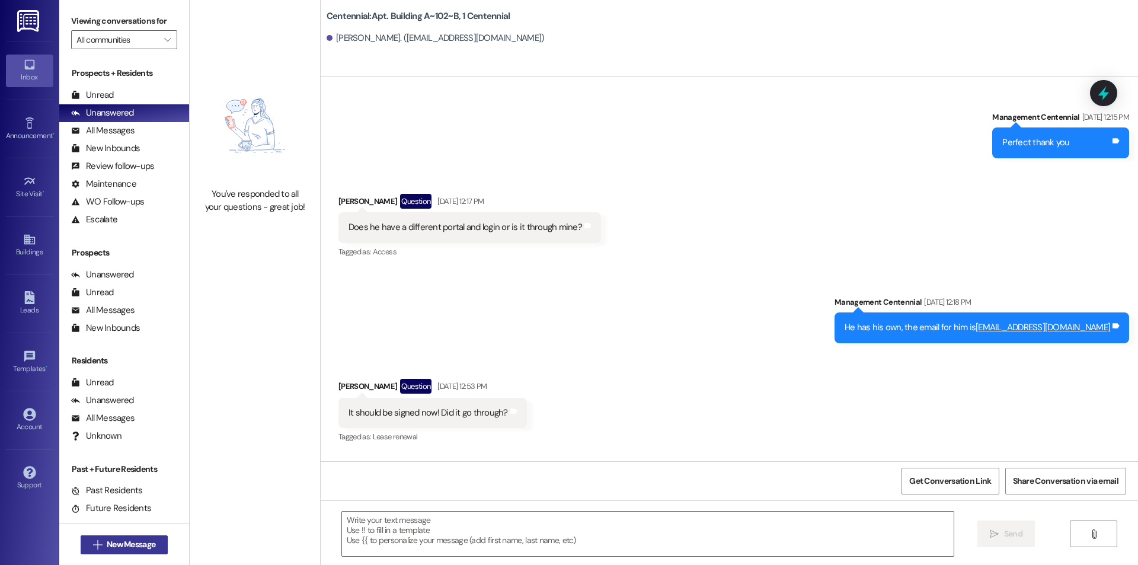
scroll to position [6859, 0]
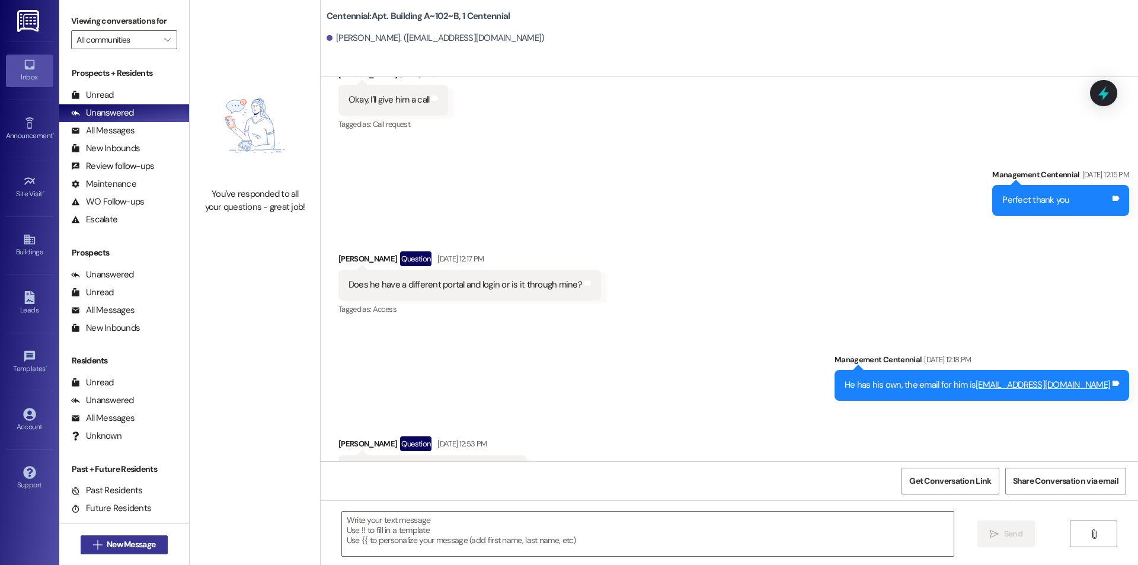
click at [107, 542] on span "New Message" at bounding box center [131, 544] width 49 height 12
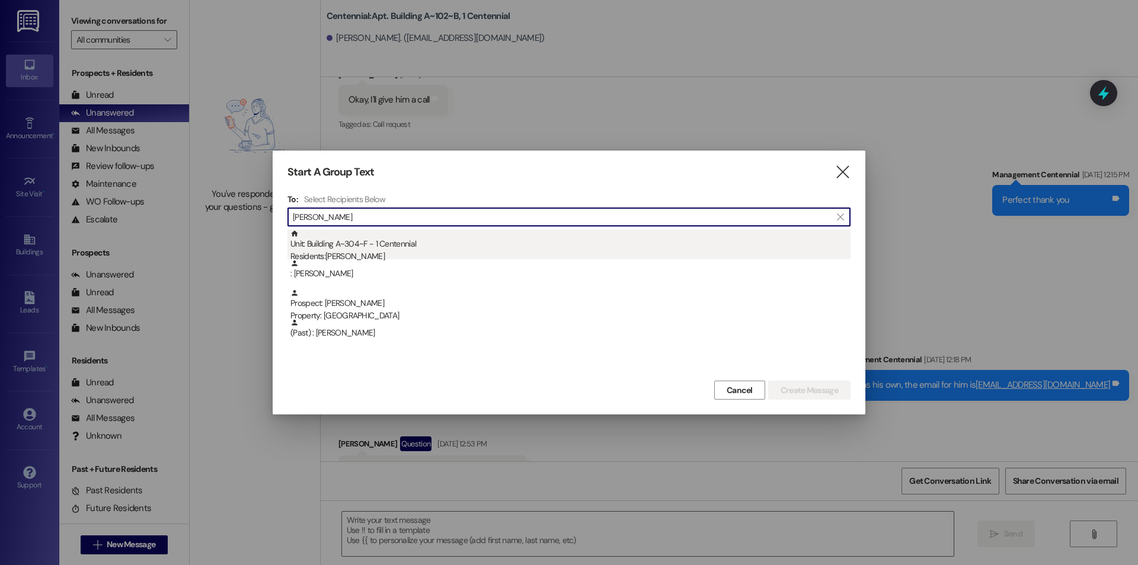
type input "taylor ste"
click at [394, 257] on div "Residents: Taylor Stevens" at bounding box center [570, 256] width 560 height 12
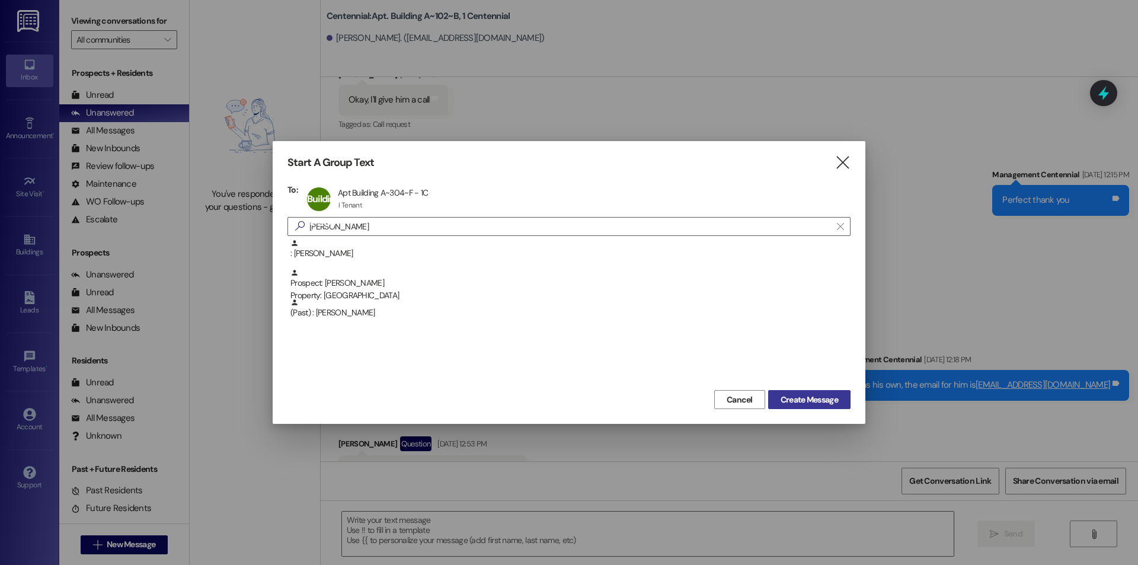
click at [828, 400] on span "Create Message" at bounding box center [809, 400] width 57 height 12
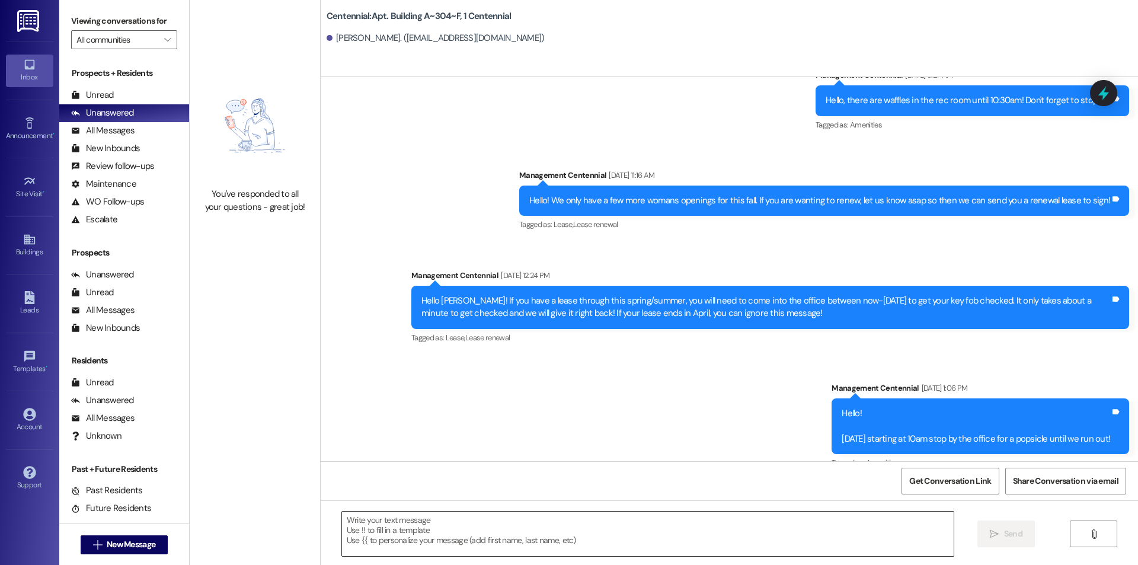
scroll to position [9308, 0]
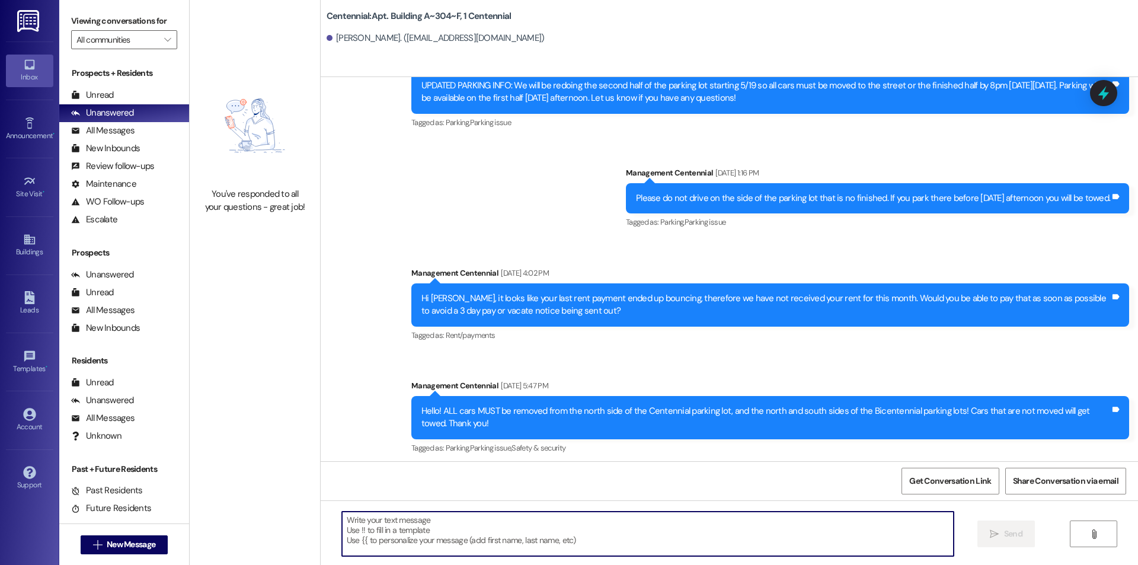
paste textarea "Hello {{first_name}}, you have an unpaid balance on your account. Please pay th…"
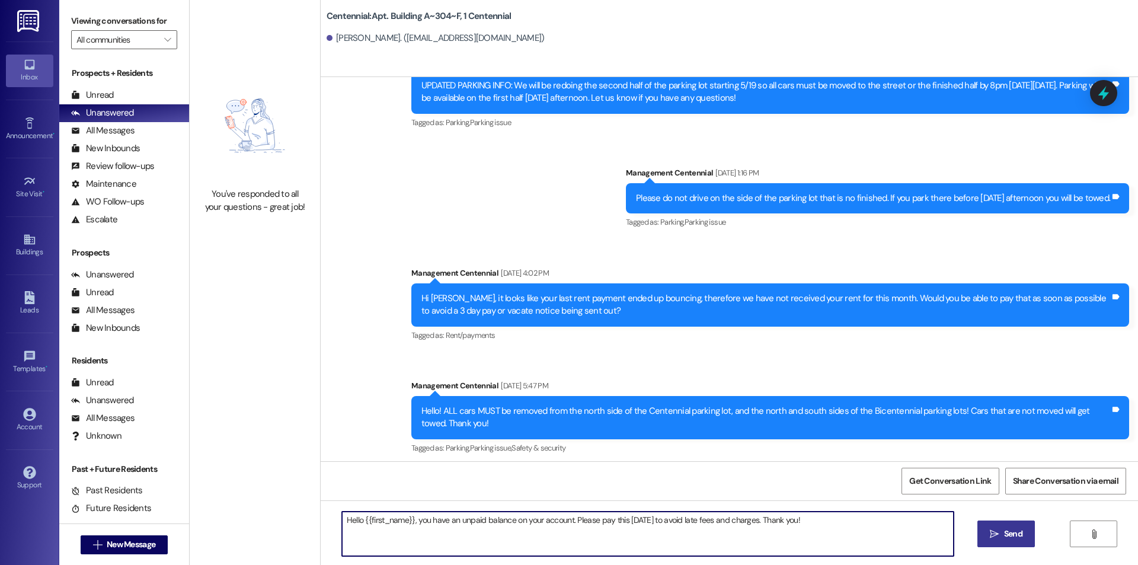
type textarea "Hello {{first_name}}, you have an unpaid balance on your account. Please pay th…"
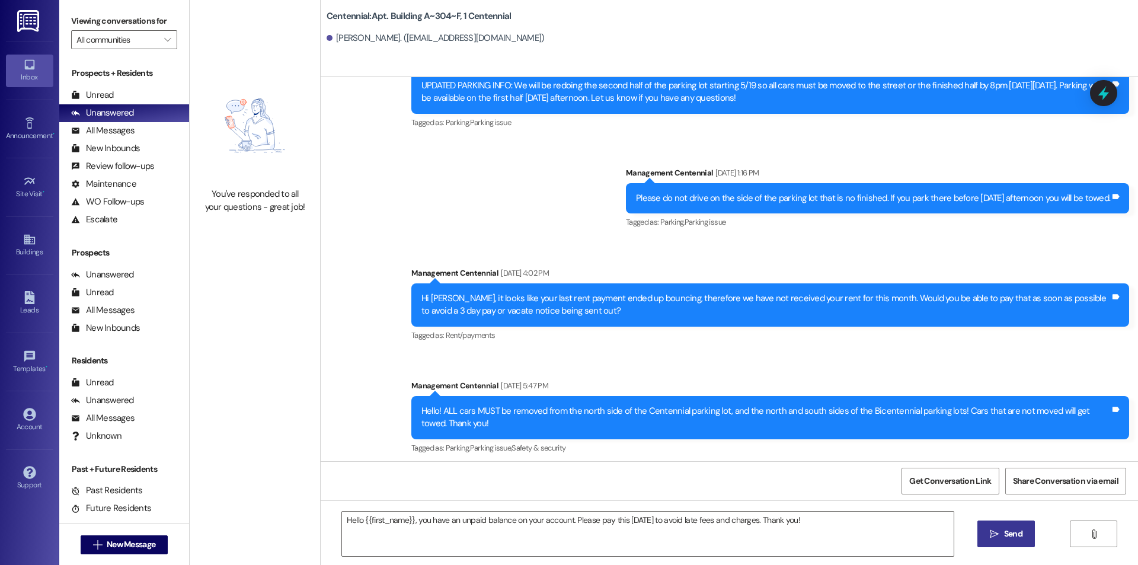
click at [1003, 525] on button " Send" at bounding box center [1005, 533] width 57 height 27
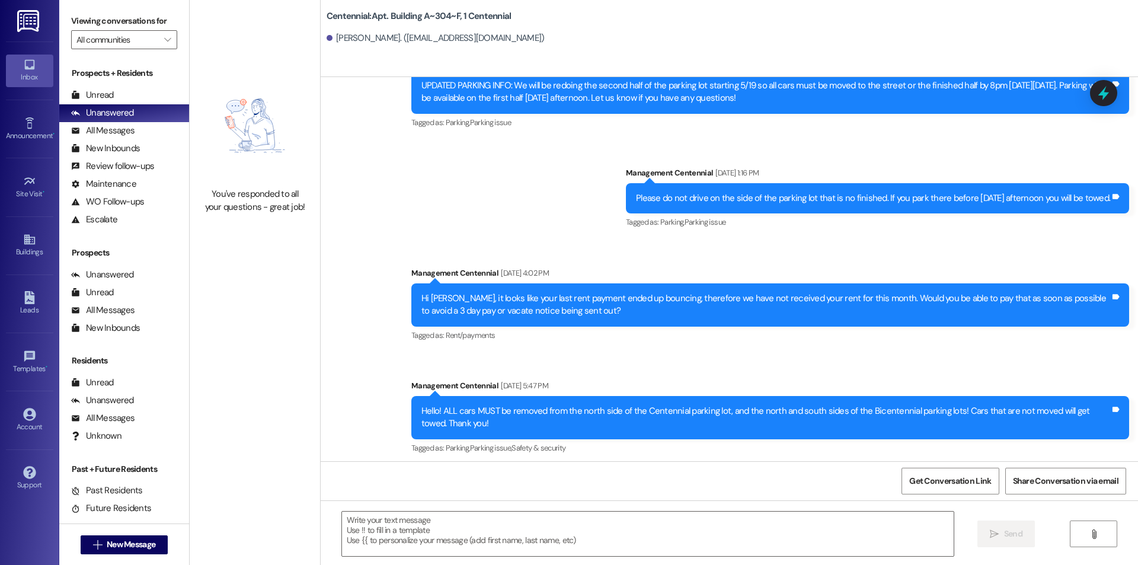
click at [108, 533] on div " New Message" at bounding box center [125, 545] width 88 height 30
click at [146, 548] on span "New Message" at bounding box center [131, 544] width 49 height 12
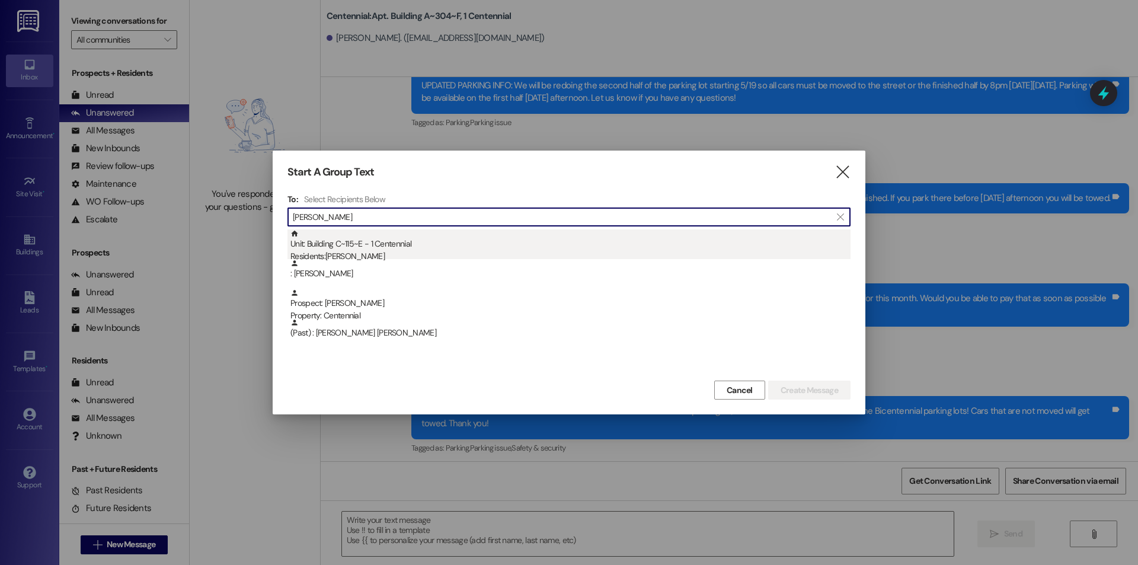
type input "haack"
click at [437, 238] on div "Unit: Building C~115~E - 1 Centennial Residents: Rachael Haack" at bounding box center [570, 246] width 560 height 34
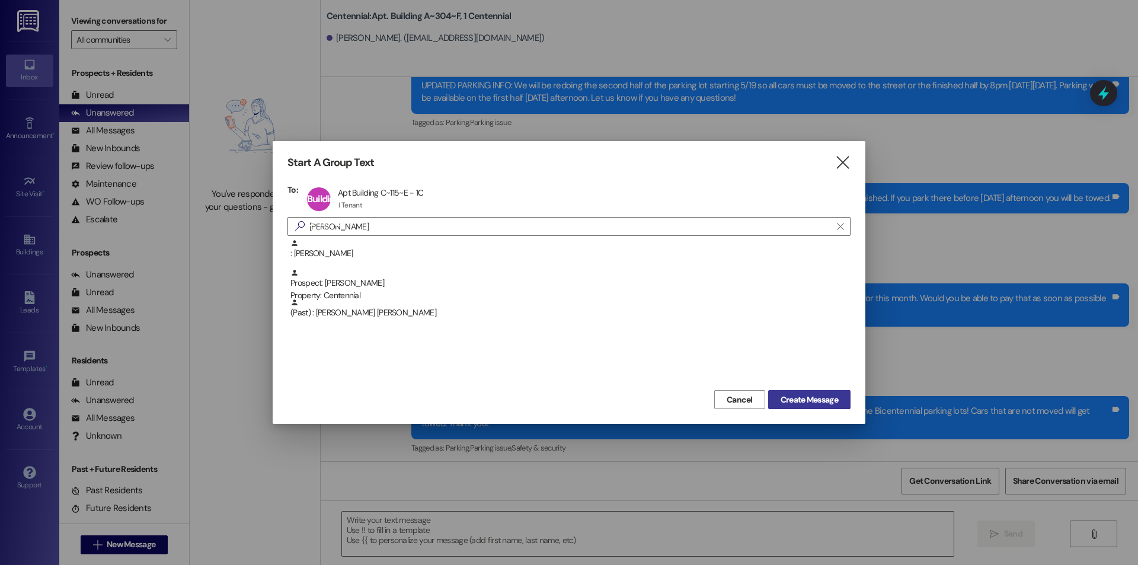
click at [817, 392] on button "Create Message" at bounding box center [809, 399] width 82 height 19
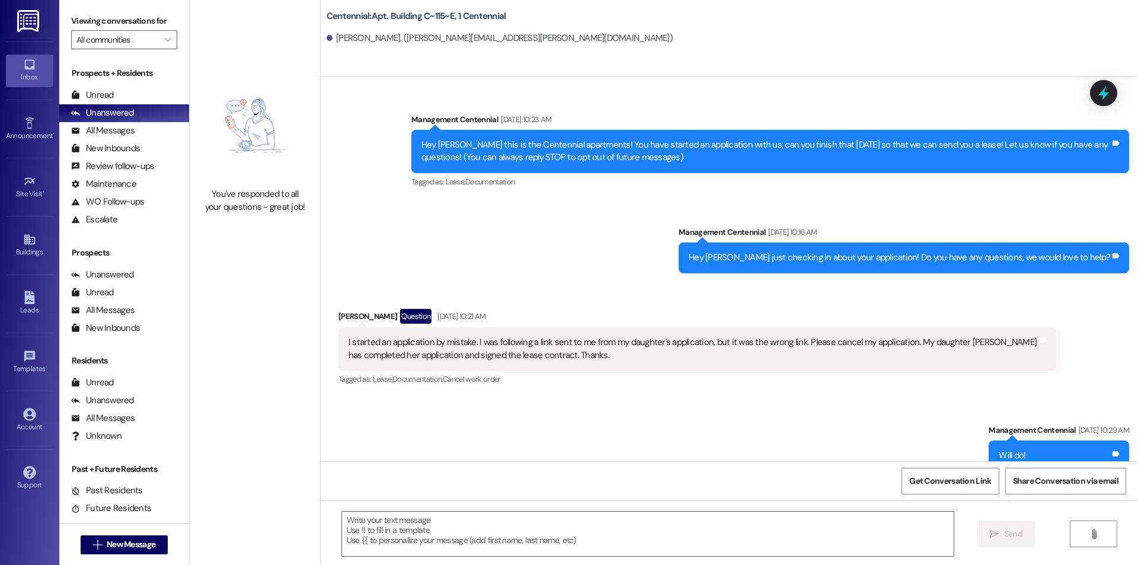
scroll to position [10257, 0]
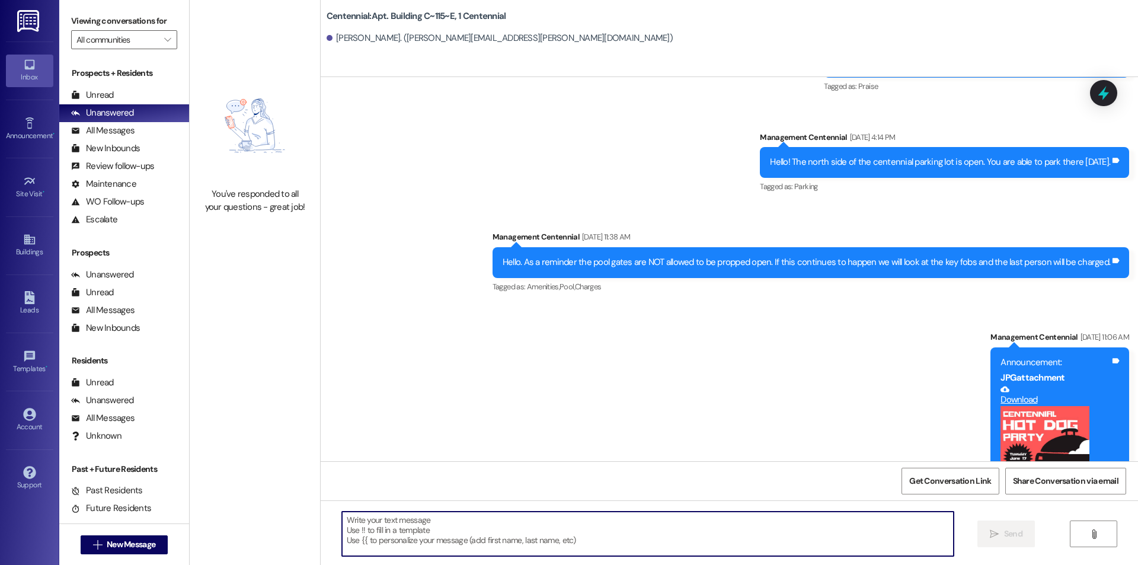
drag, startPoint x: 497, startPoint y: 534, endPoint x: 427, endPoint y: 522, distance: 71.6
click at [426, 521] on textarea at bounding box center [648, 534] width 612 height 44
paste textarea "Hello {{first_name}}, you have an unpaid balance on your account. Please pay th…"
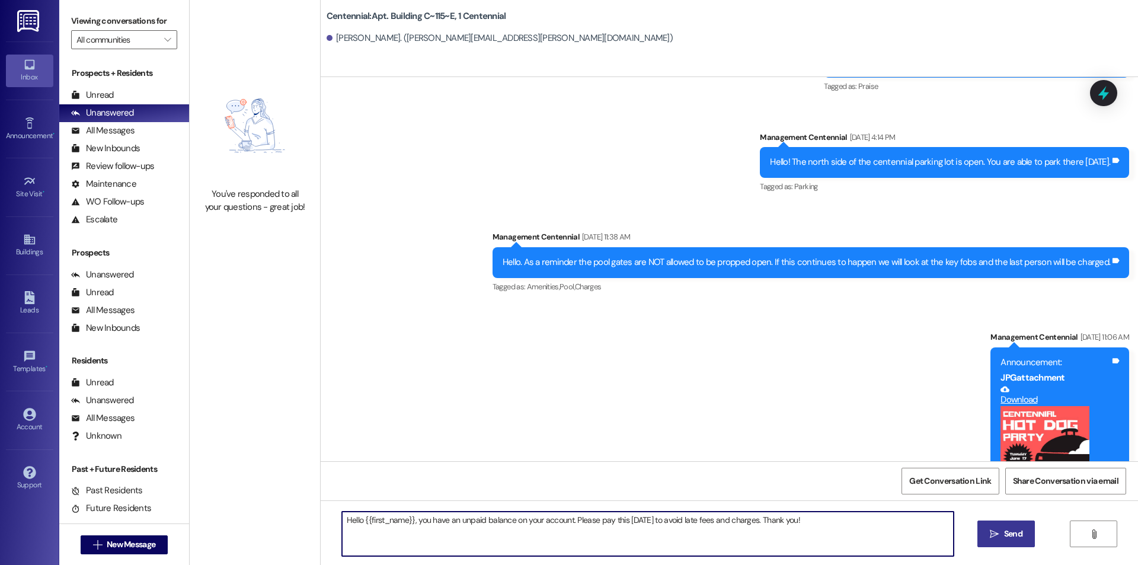
type textarea "Hello {{first_name}}, you have an unpaid balance on your account. Please pay th…"
click at [1011, 533] on span "Send" at bounding box center [1013, 534] width 18 height 12
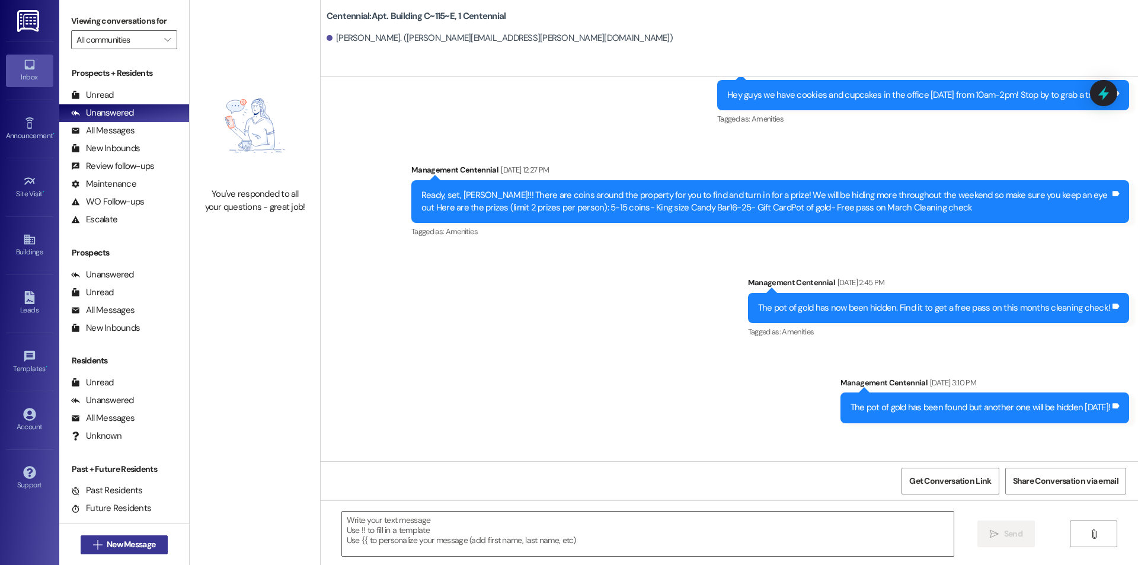
click at [117, 541] on span "New Message" at bounding box center [131, 544] width 49 height 12
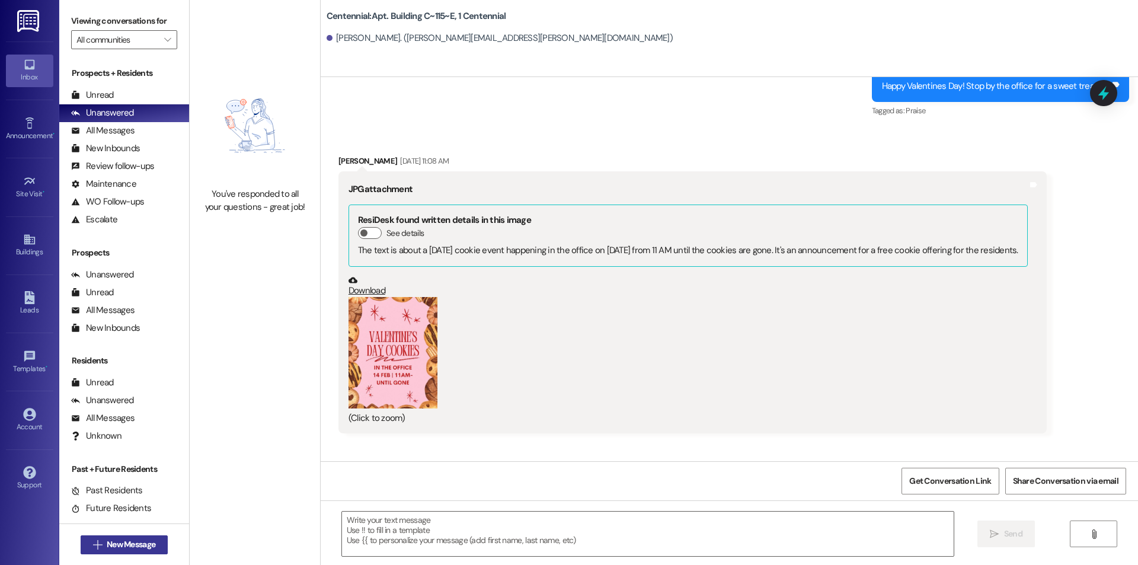
scroll to position [5916, 0]
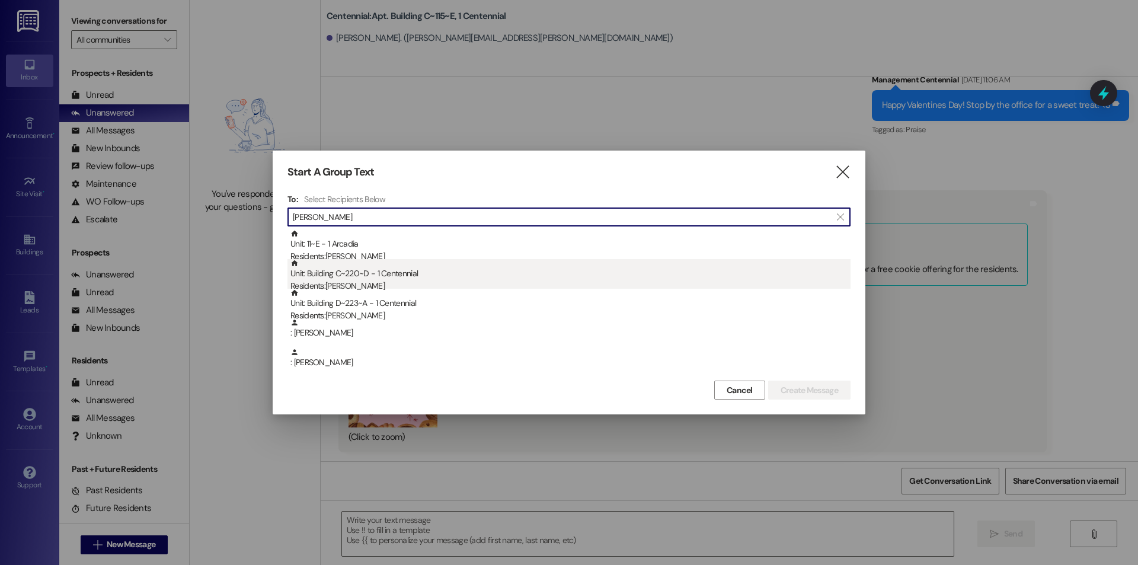
type input "abigail"
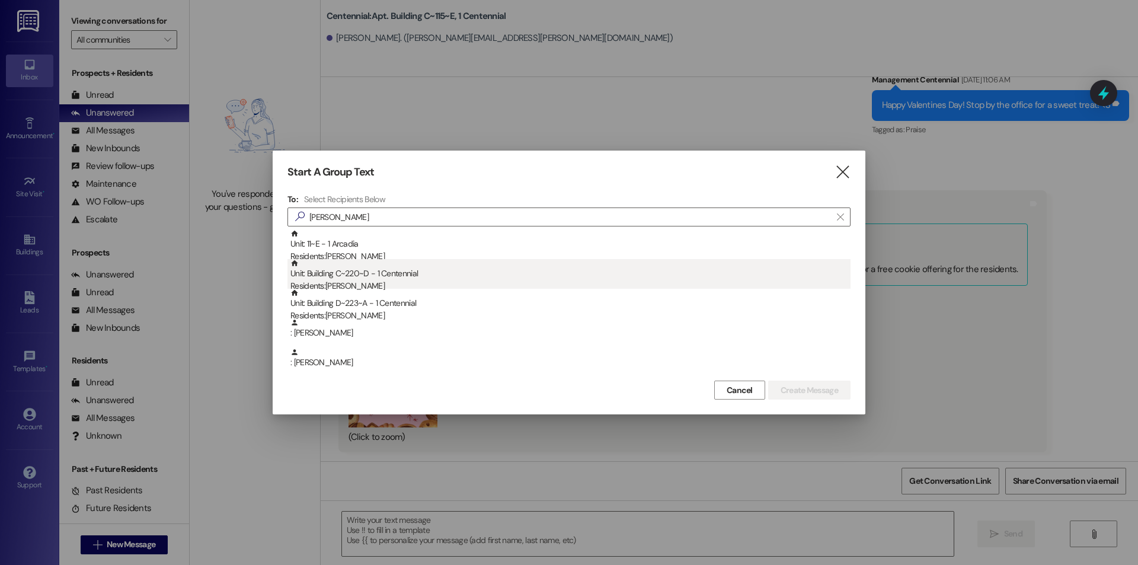
click at [401, 286] on div "Residents: Abigail Rees" at bounding box center [570, 286] width 560 height 12
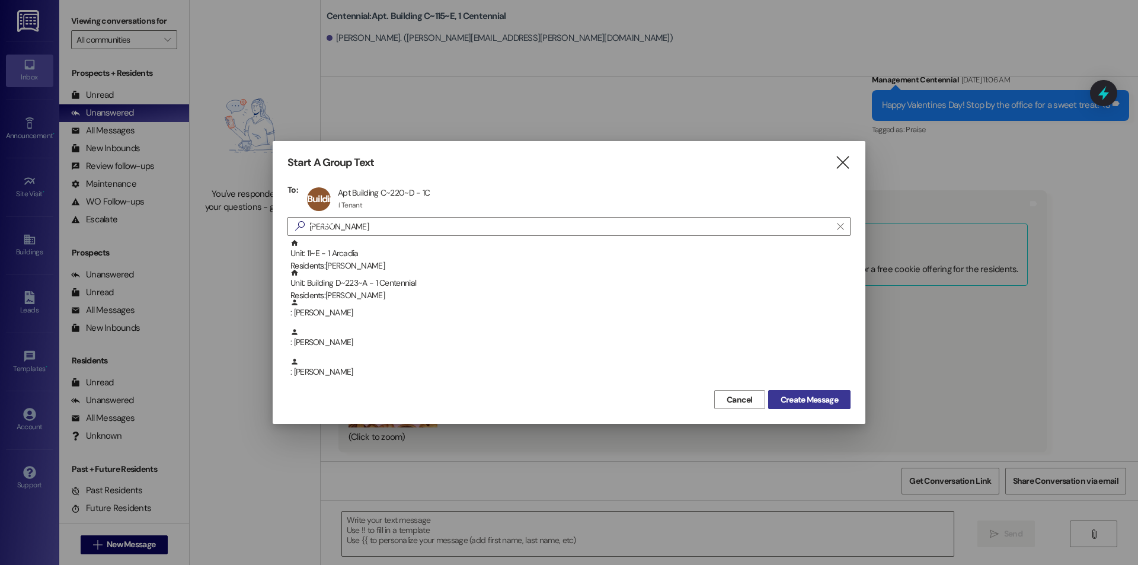
click at [789, 404] on span "Create Message" at bounding box center [809, 400] width 57 height 12
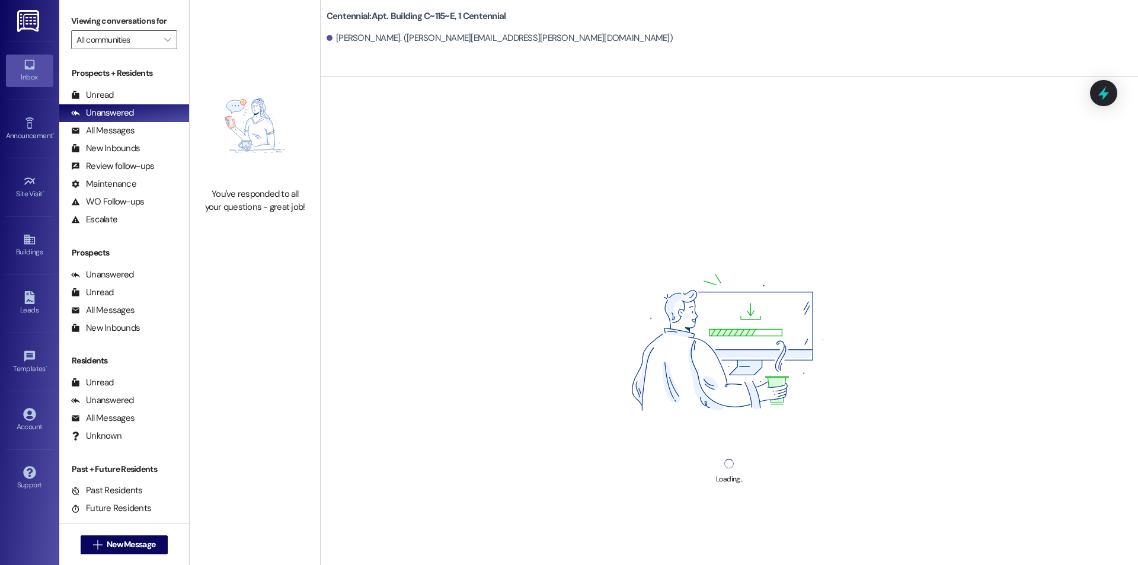
drag, startPoint x: 423, startPoint y: 526, endPoint x: 370, endPoint y: 416, distance: 121.7
click at [370, 416] on div "Loading..." at bounding box center [729, 359] width 817 height 565
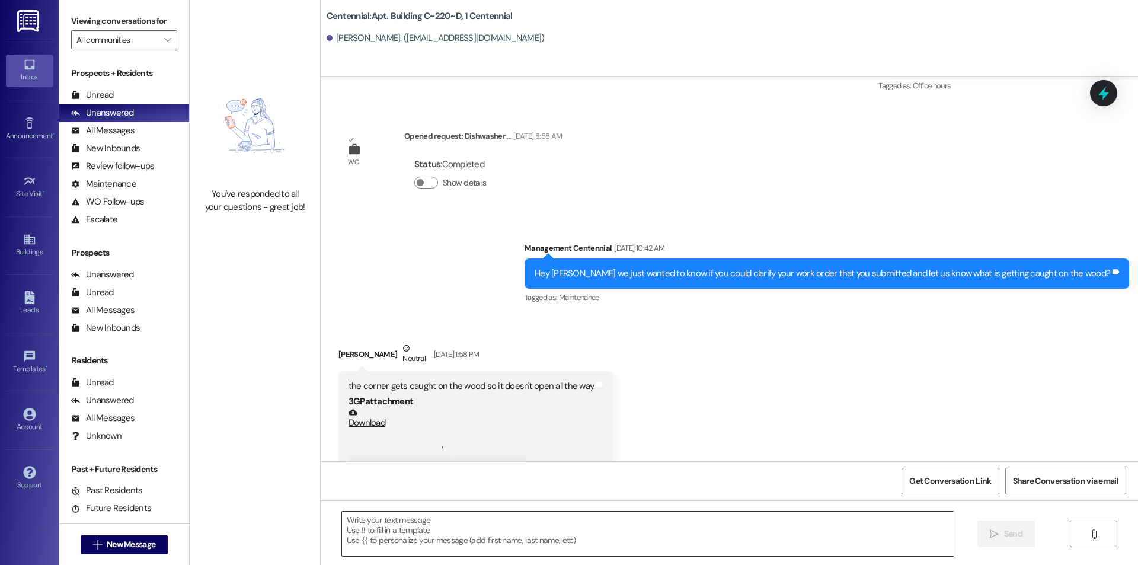
scroll to position [1587, 0]
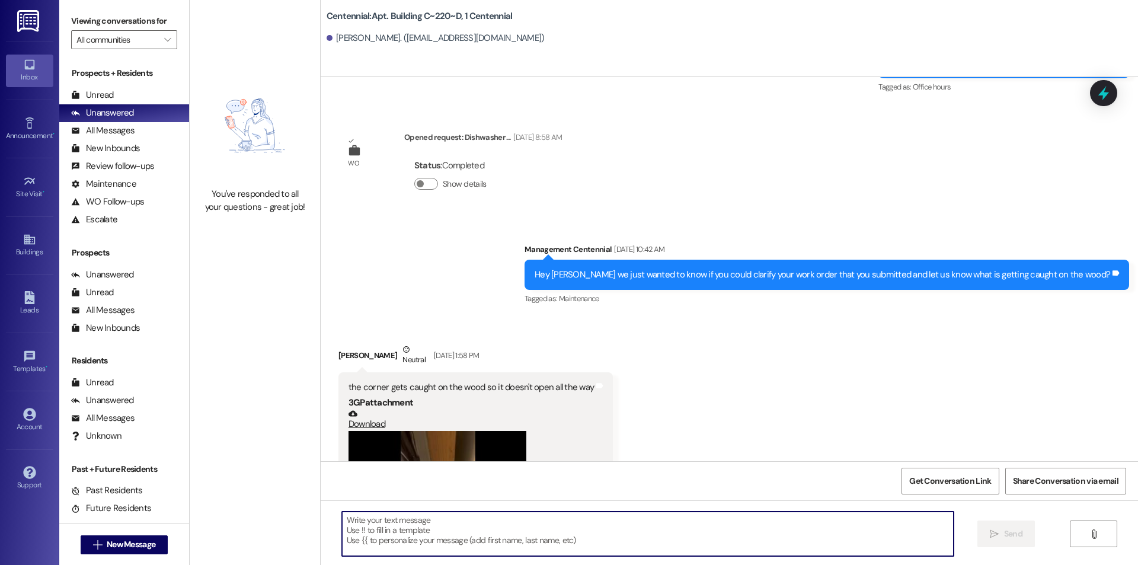
drag, startPoint x: 430, startPoint y: 544, endPoint x: 420, endPoint y: 546, distance: 10.4
paste textarea "Hello {{first_name}}, you have an unpaid balance on your account. Please pay th…"
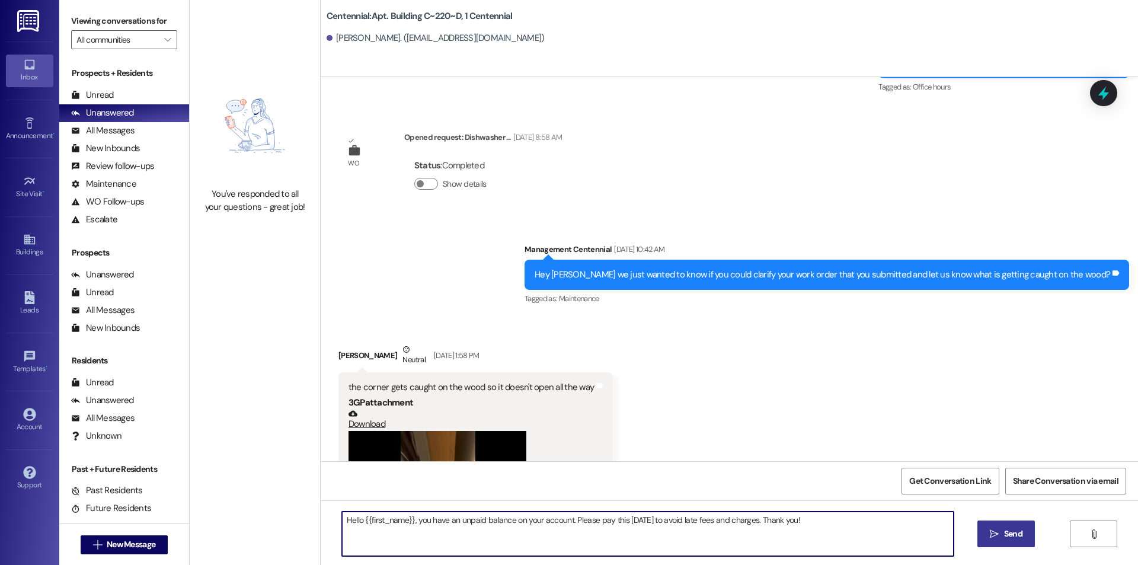
type textarea "Hello {{first_name}}, you have an unpaid balance on your account. Please pay th…"
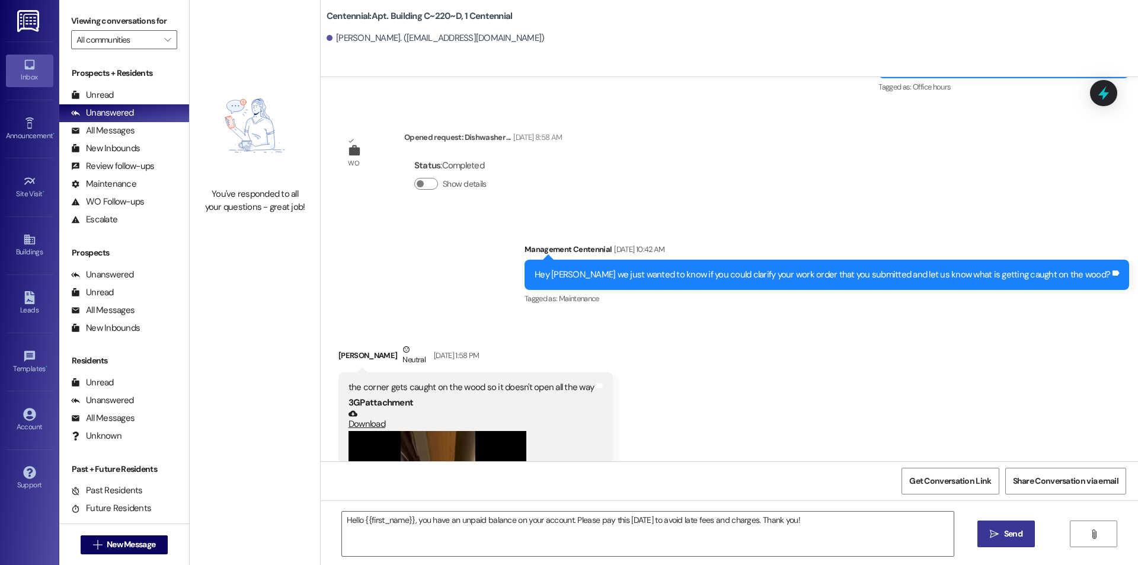
click at [990, 532] on icon "" at bounding box center [994, 533] width 9 height 9
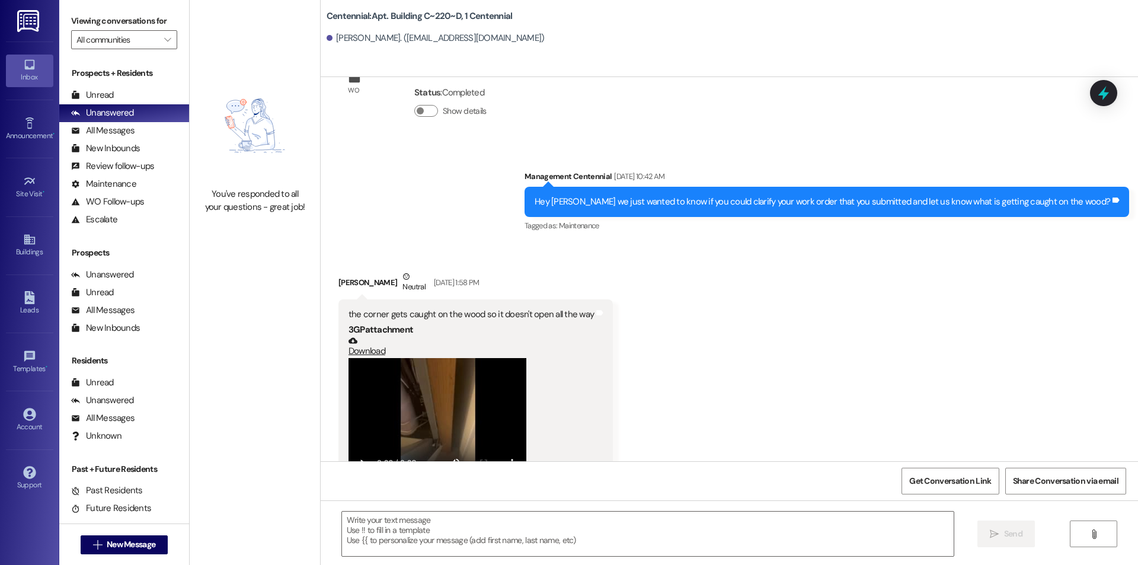
scroll to position [1708, 0]
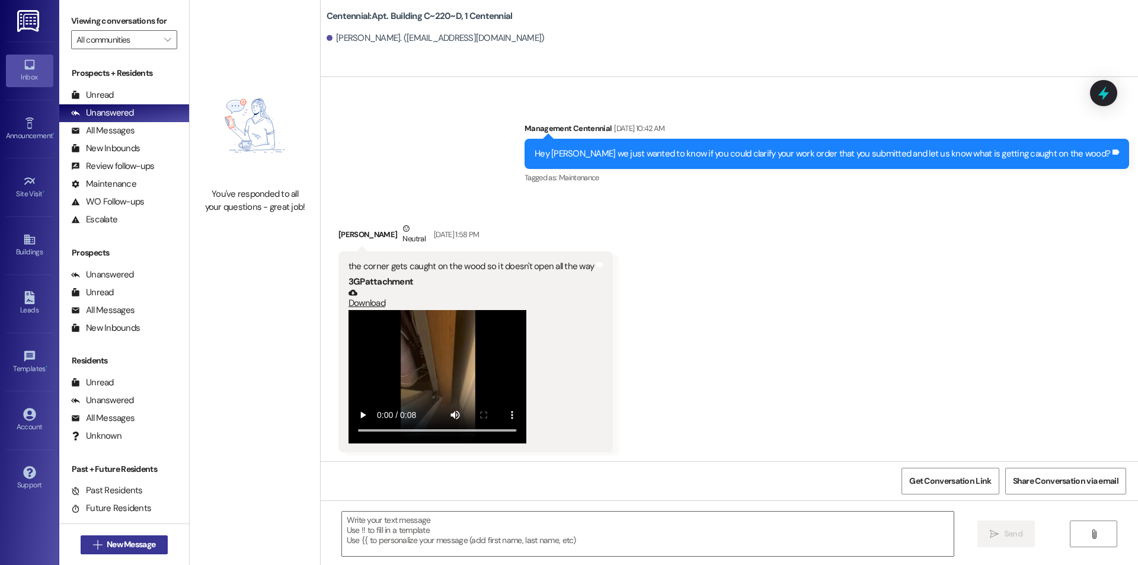
click at [146, 540] on span "New Message" at bounding box center [131, 544] width 49 height 12
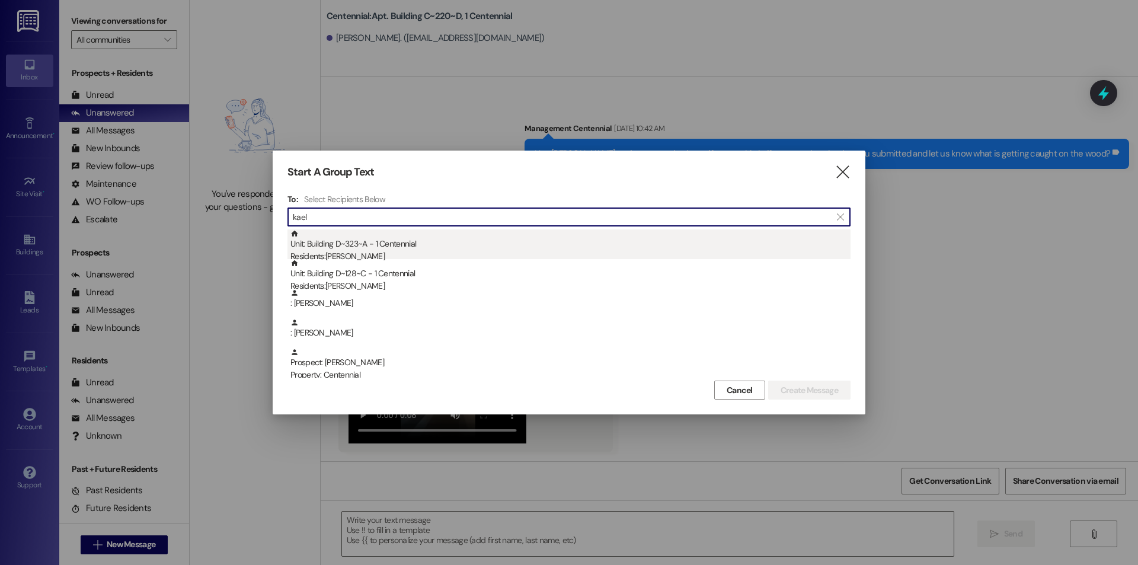
type input "kael"
click at [411, 248] on div "Unit: Building D~323~A - 1 Centennial Residents: Kaeli Watson" at bounding box center [570, 246] width 560 height 34
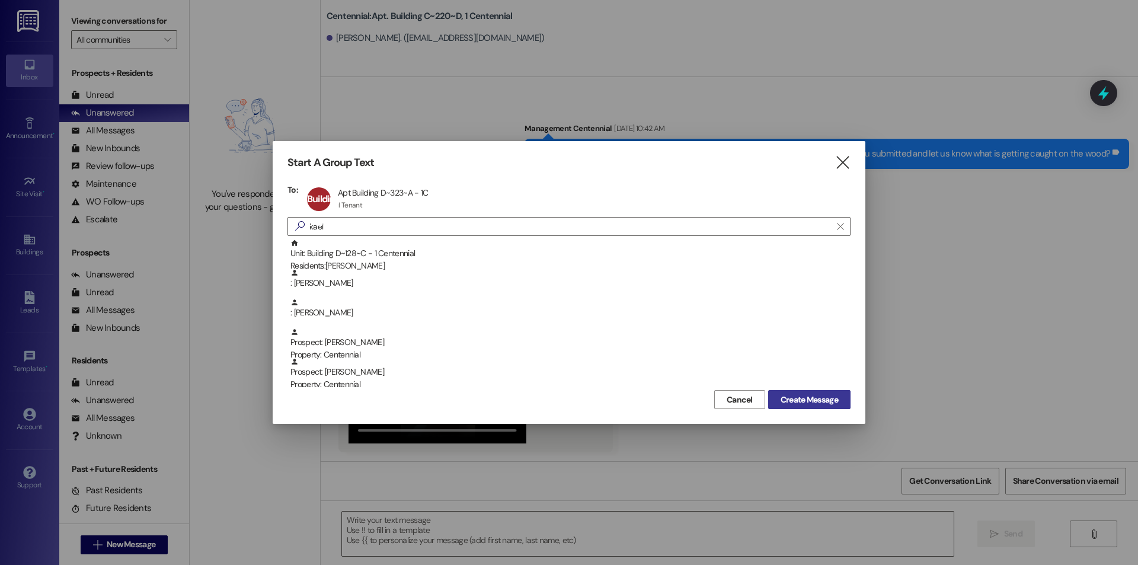
click at [833, 395] on span "Create Message" at bounding box center [809, 400] width 57 height 12
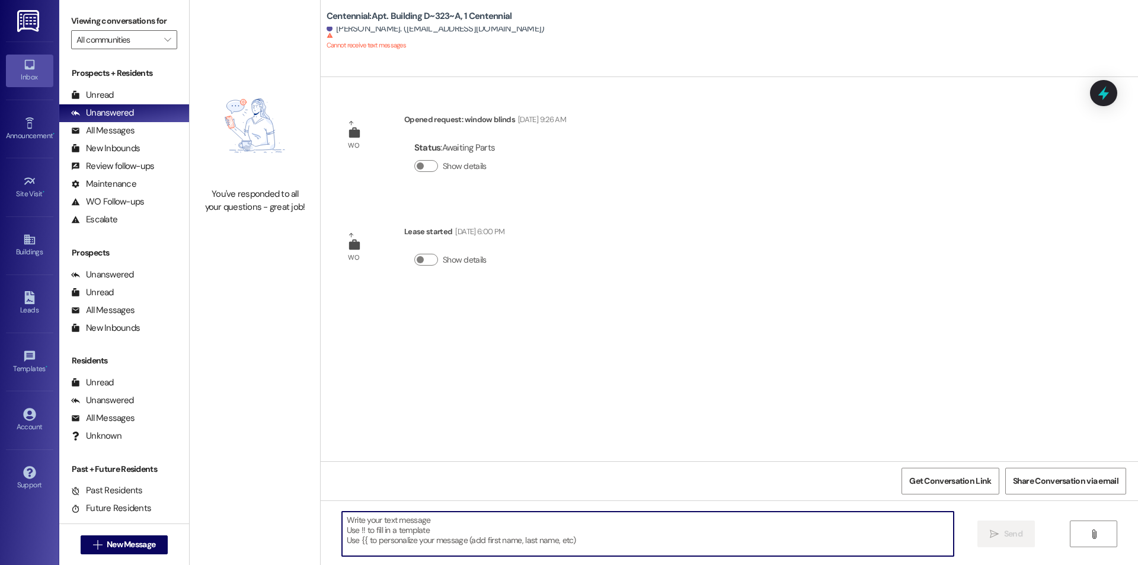
paste textarea "Hello {{first_name}}, you have an unpaid balance on your account. Please pay th…"
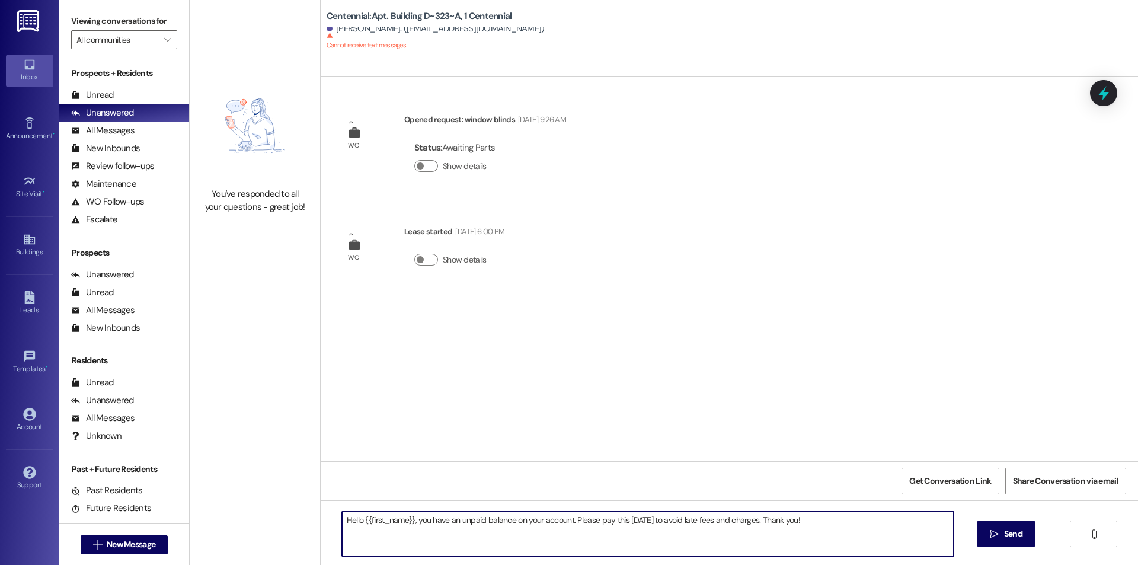
drag, startPoint x: 827, startPoint y: 530, endPoint x: 252, endPoint y: 552, distance: 574.8
click at [252, 552] on div "You've responded to all your questions - great job! Centennial: Apt. Building D…" at bounding box center [664, 282] width 948 height 565
drag, startPoint x: 868, startPoint y: 520, endPoint x: 266, endPoint y: 544, distance: 602.1
click at [267, 544] on div "You've responded to all your questions - great job! Centennial: Apt. Building D…" at bounding box center [664, 282] width 948 height 565
type textarea "Hello {{first_name}}, you have an unpaid balance on your account. Please pay th…"
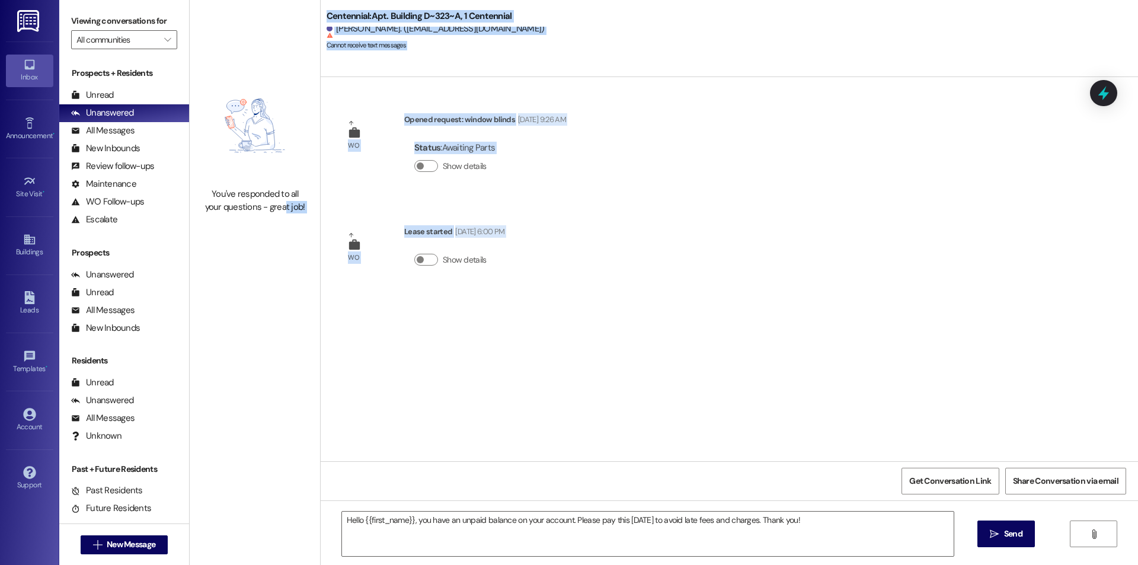
drag, startPoint x: 811, startPoint y: 507, endPoint x: 266, endPoint y: 517, distance: 546.0
click at [266, 517] on div "You've responded to all your questions - great job! Centennial: Apt. Building D…" at bounding box center [664, 282] width 948 height 565
click at [141, 541] on span "New Message" at bounding box center [131, 544] width 49 height 12
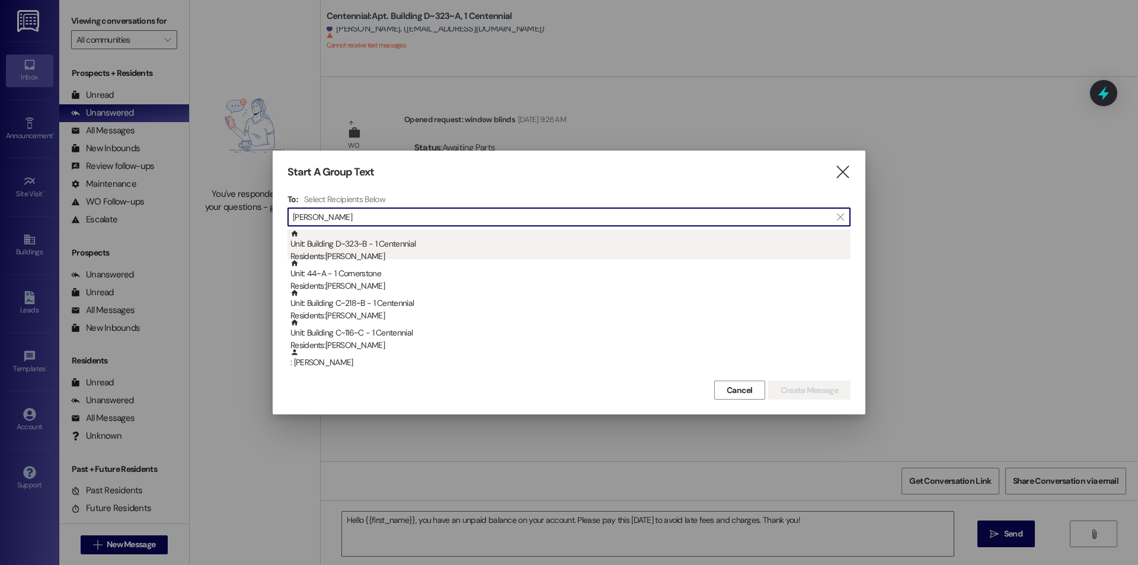
type input "emily"
click at [402, 253] on div "Residents: Emily Walker" at bounding box center [570, 256] width 560 height 12
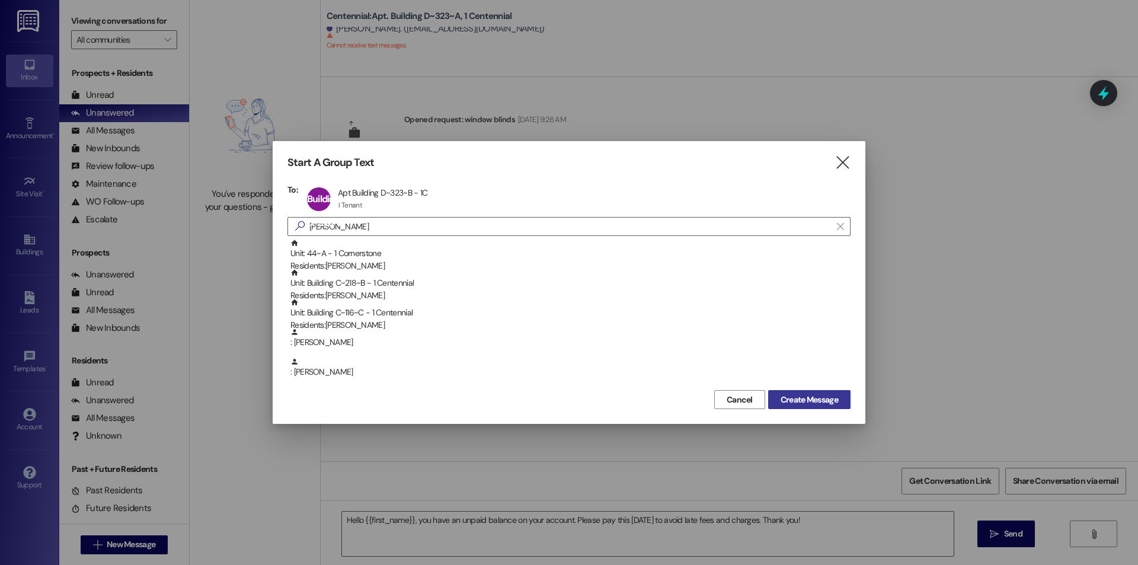
click at [793, 398] on span "Create Message" at bounding box center [809, 400] width 57 height 12
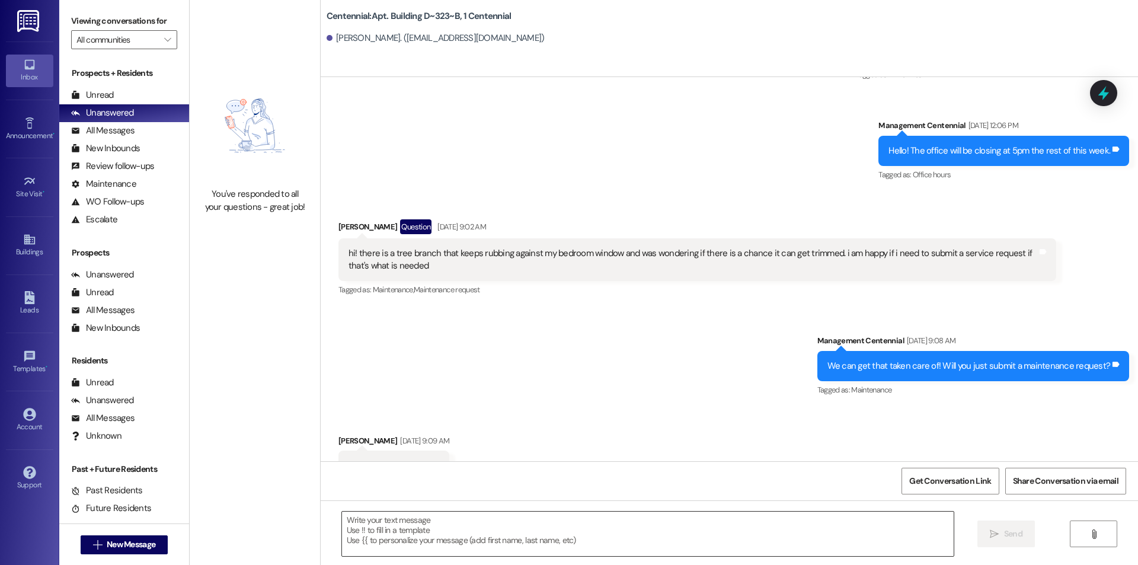
scroll to position [4282, 0]
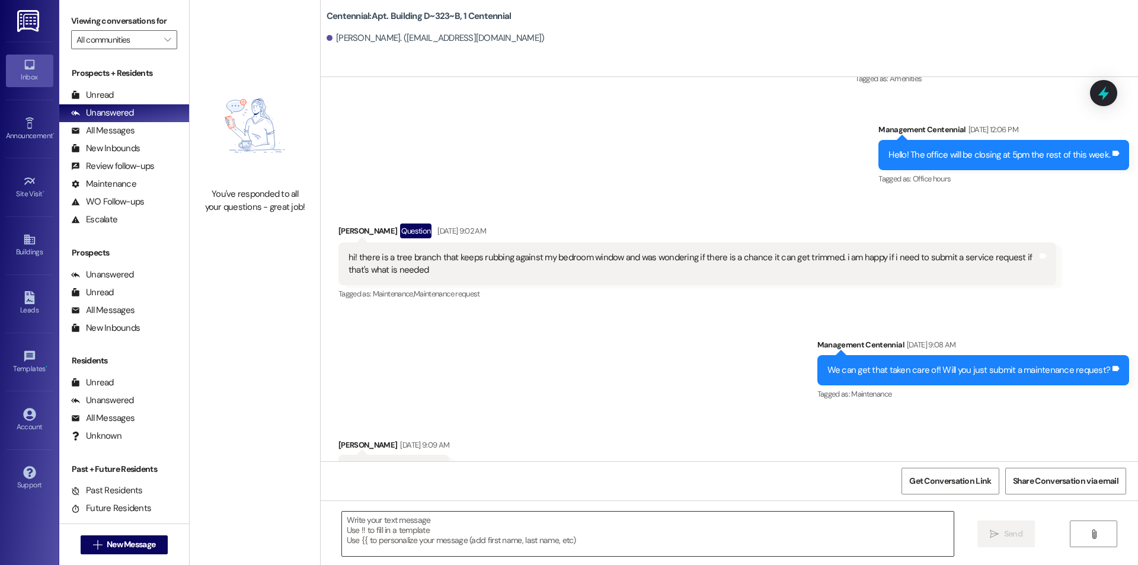
drag, startPoint x: 456, startPoint y: 510, endPoint x: 381, endPoint y: 519, distance: 75.8
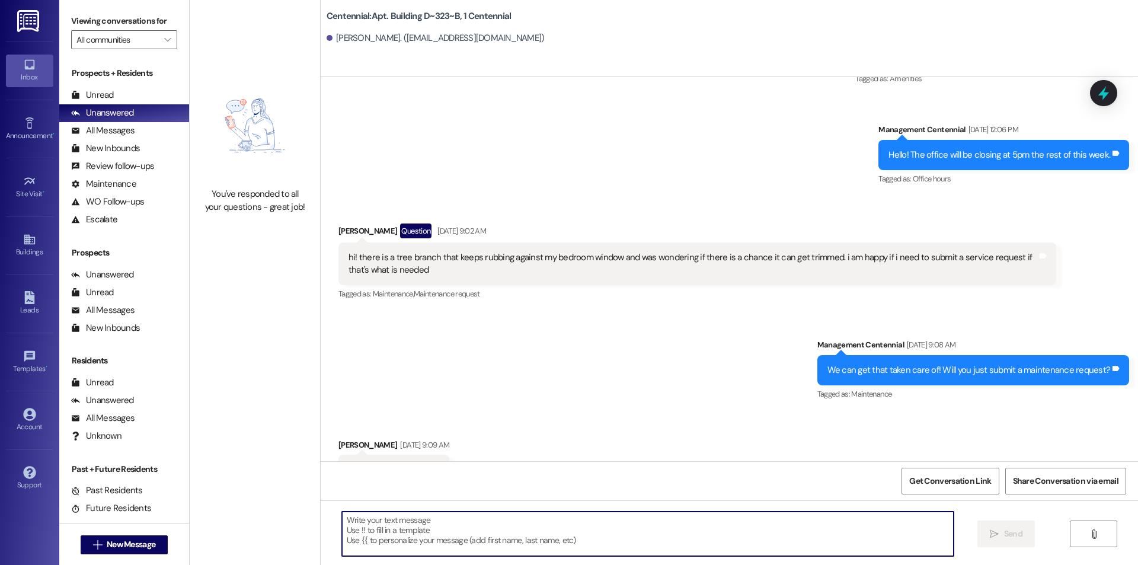
paste textarea "Hello {{first_name}}, you have an unpaid balance on your account. Please pay th…"
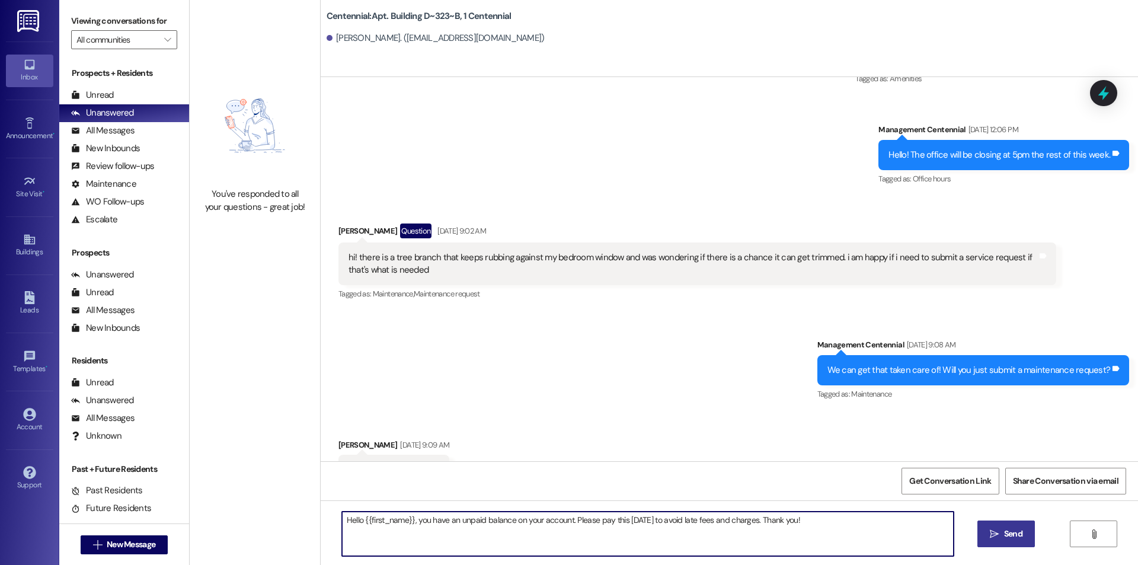
type textarea "Hello {{first_name}}, you have an unpaid balance on your account. Please pay th…"
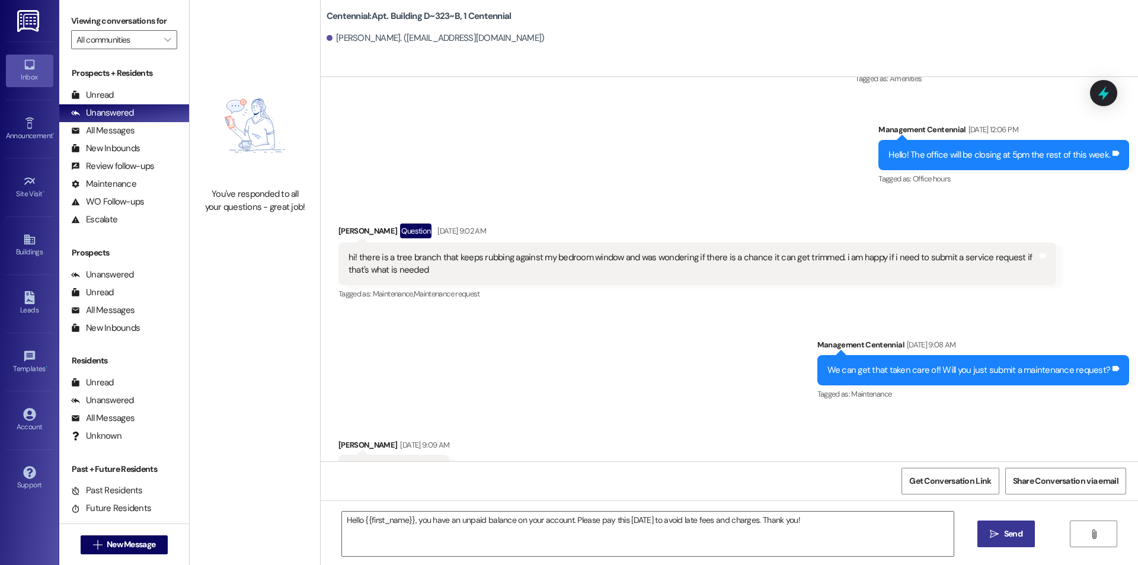
click at [1002, 526] on button " Send" at bounding box center [1005, 533] width 57 height 27
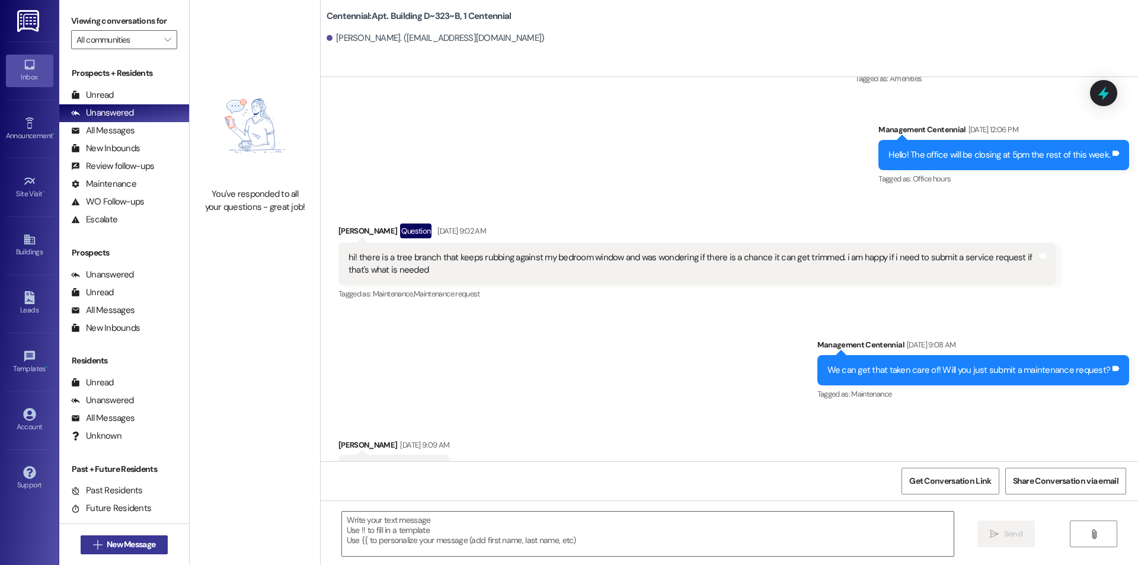
click at [135, 545] on span "New Message" at bounding box center [131, 544] width 49 height 12
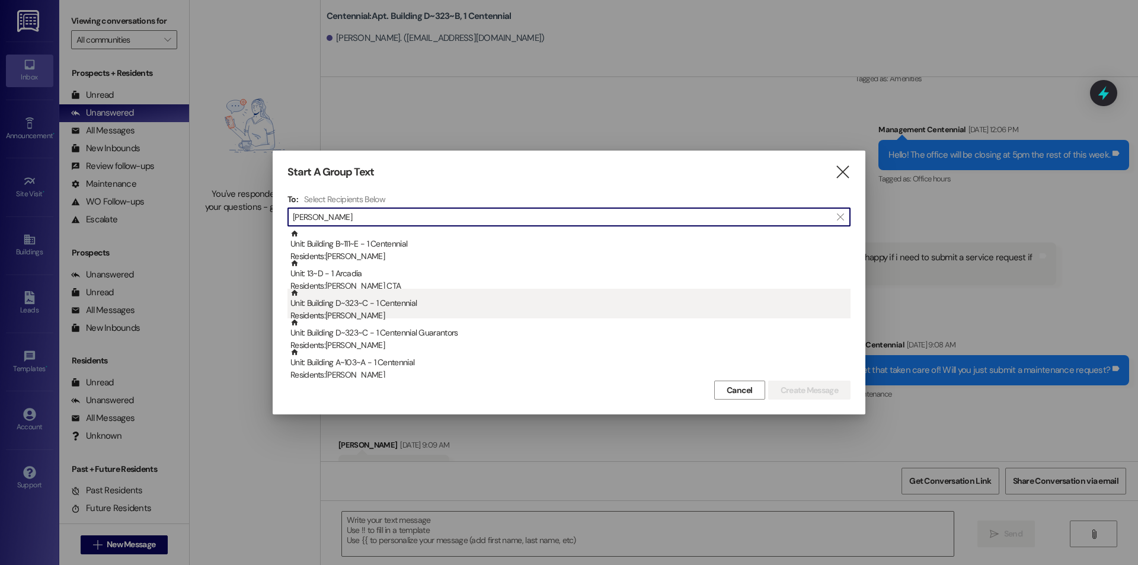
type input "matthew"
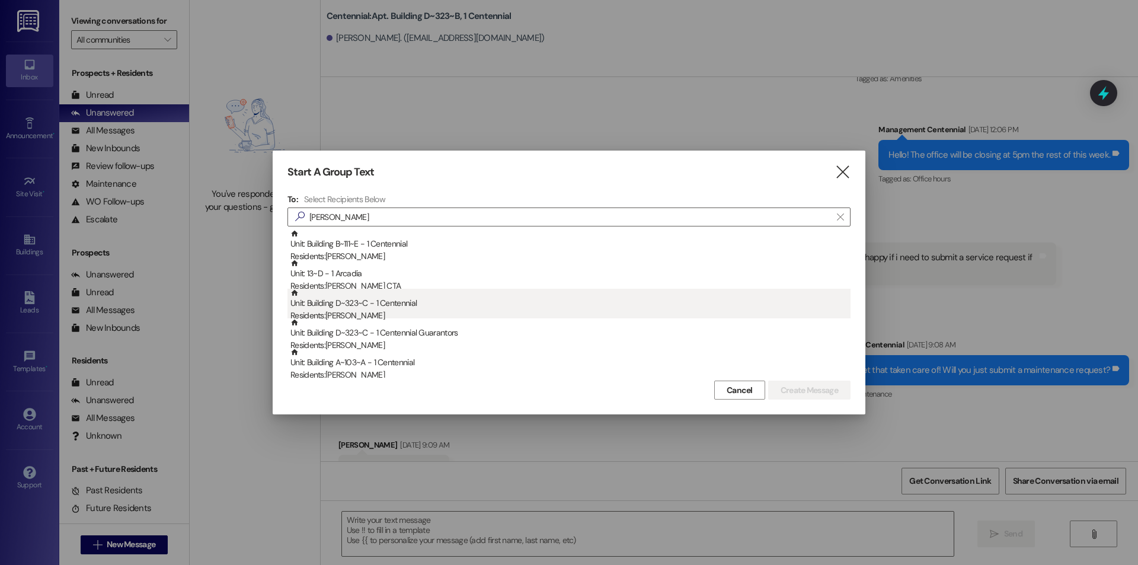
click at [458, 309] on div "Residents: Katherine Matthews" at bounding box center [570, 315] width 560 height 12
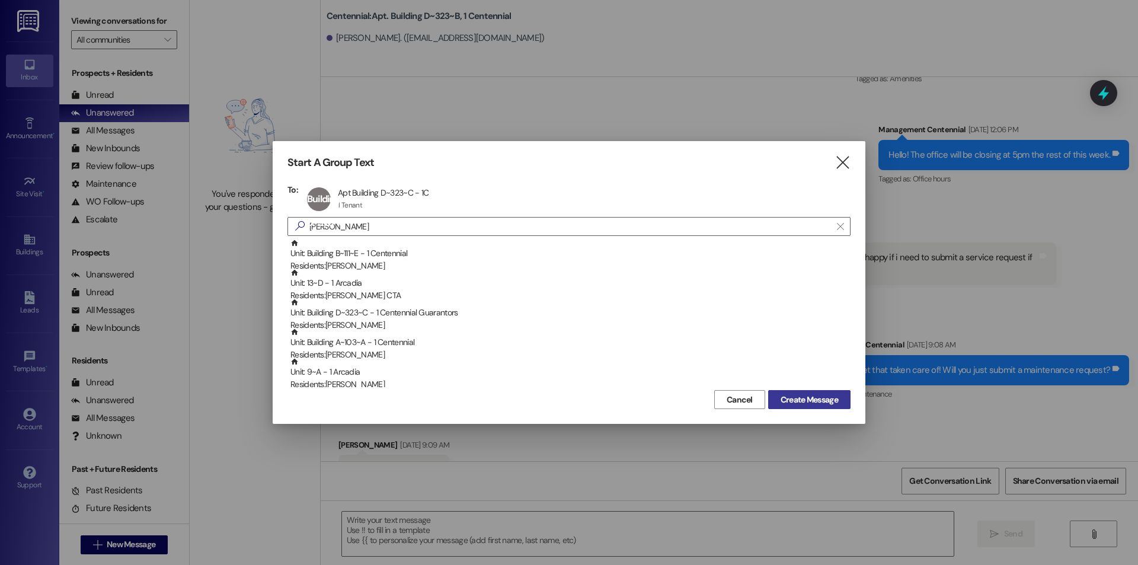
click at [843, 408] on button "Create Message" at bounding box center [809, 399] width 82 height 19
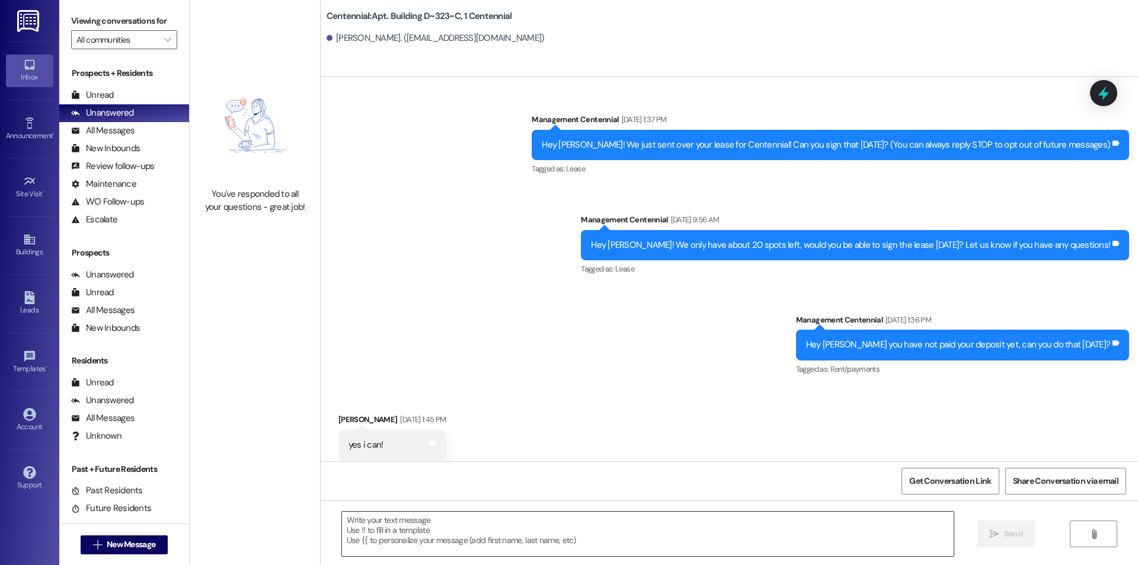
scroll to position [12590, 0]
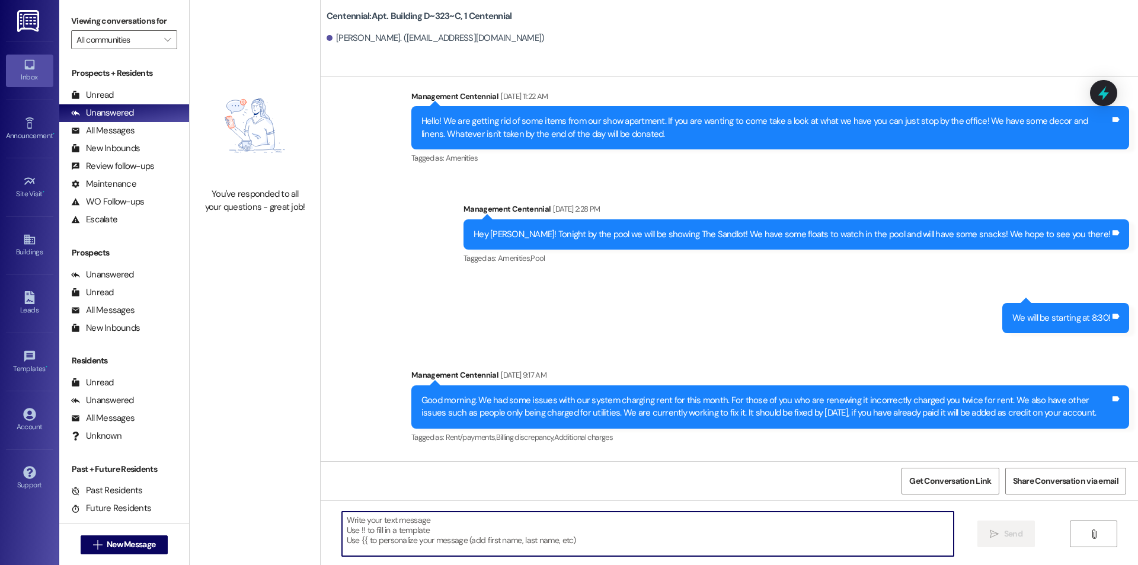
paste textarea "Hello {{first_name}}, you have an unpaid balance on your account. Please pay th…"
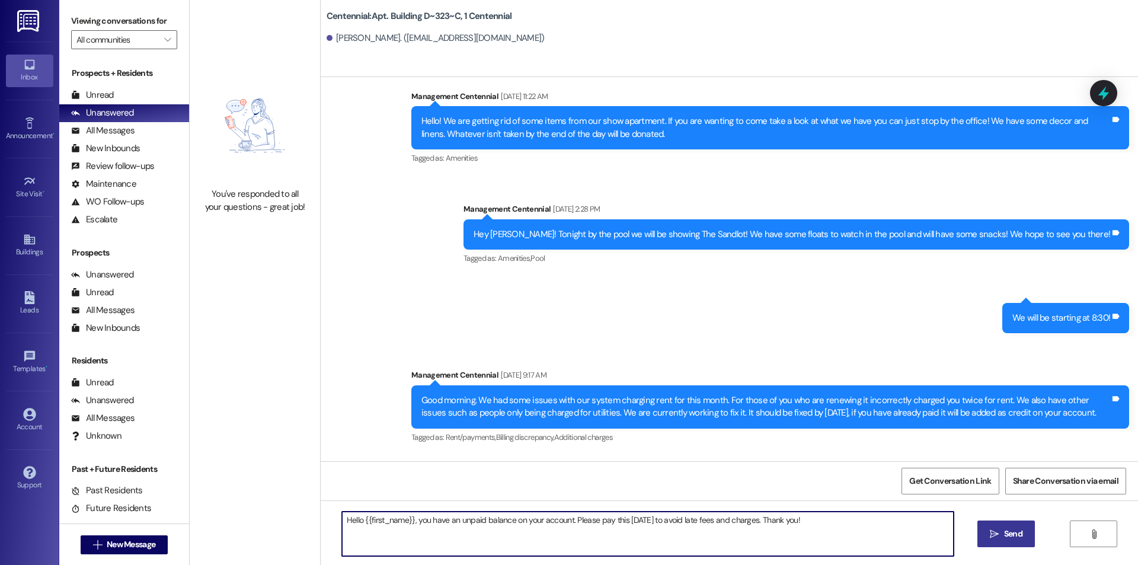
type textarea "Hello {{first_name}}, you have an unpaid balance on your account. Please pay th…"
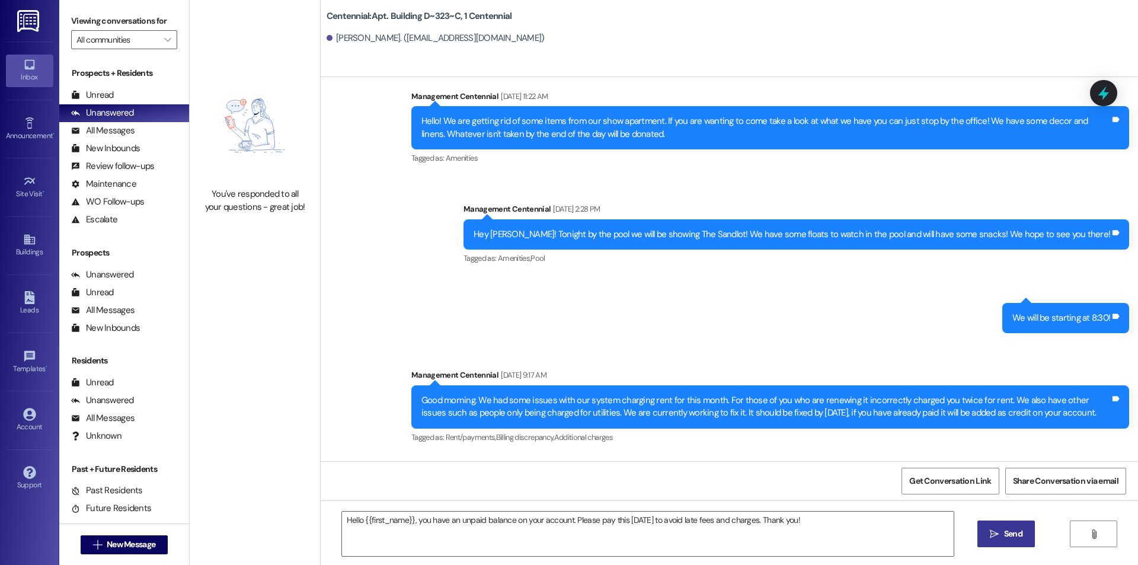
click at [1024, 536] on span "Send" at bounding box center [1013, 534] width 23 height 12
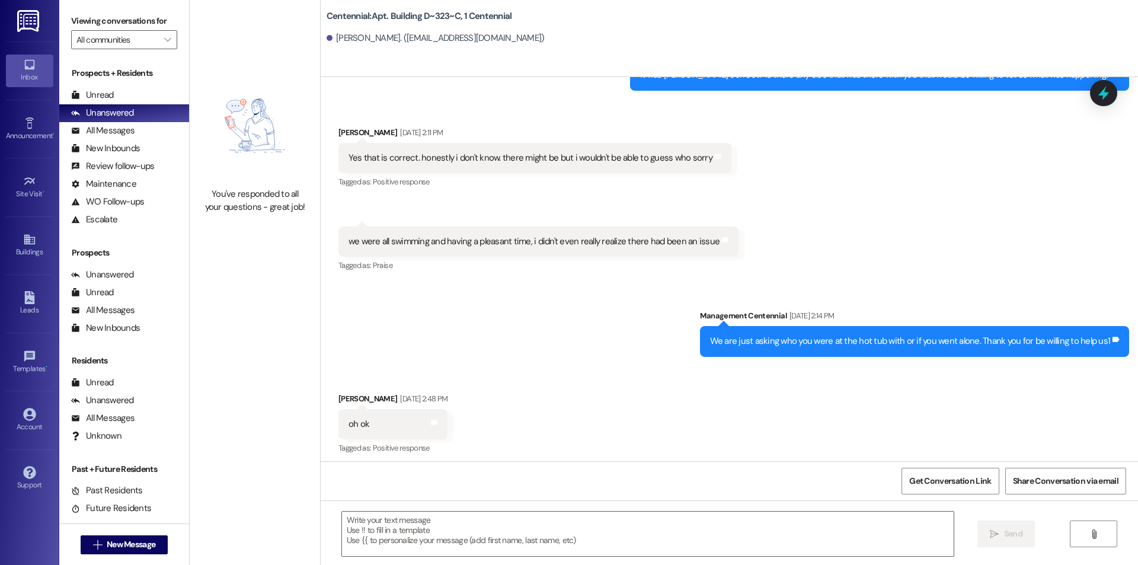
scroll to position [11717, 0]
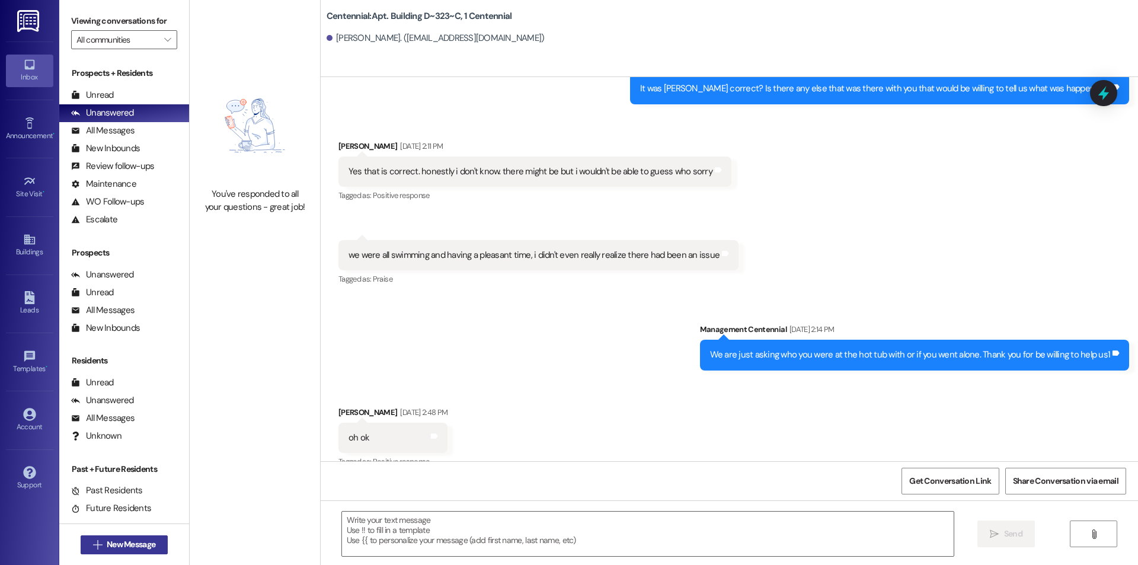
click at [95, 542] on icon "" at bounding box center [97, 544] width 9 height 9
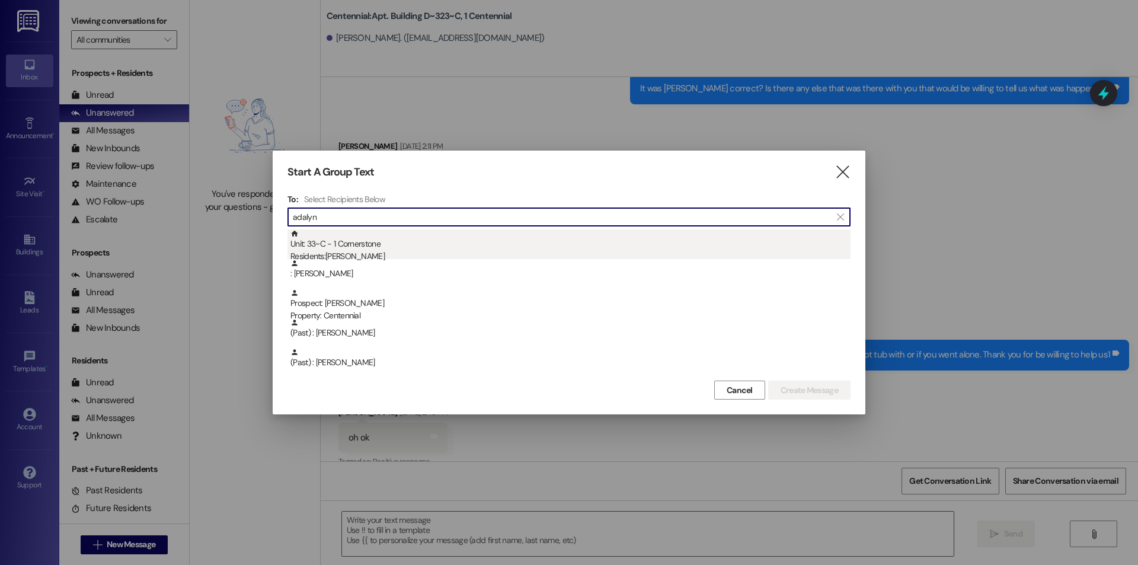
type input "adalyn"
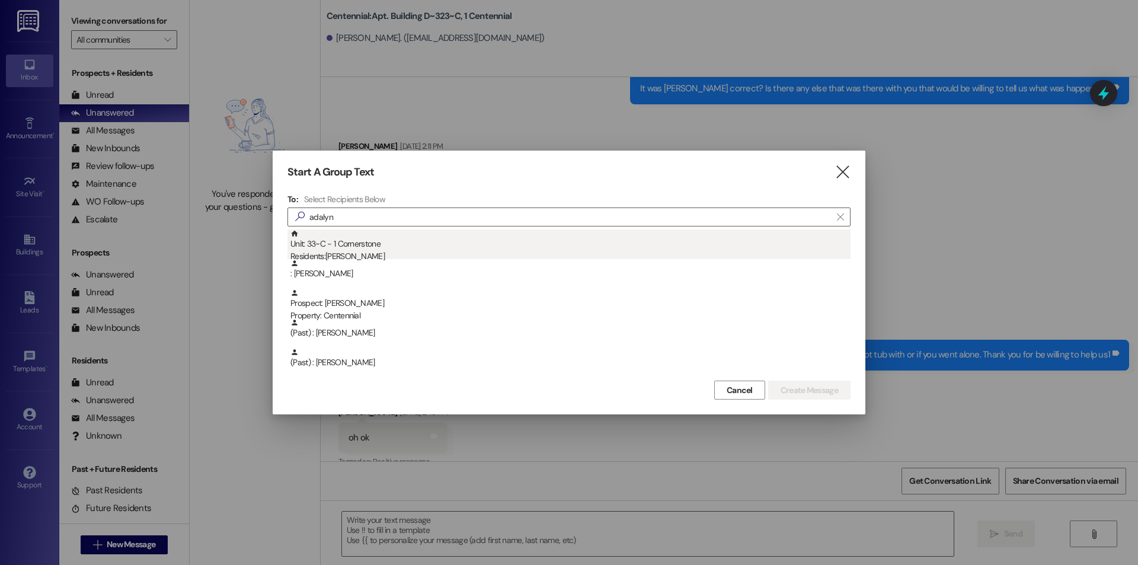
click at [382, 254] on div "Unit: 33~C - 1 Cornerstone Residents: Adalyn Richins" at bounding box center [570, 246] width 560 height 34
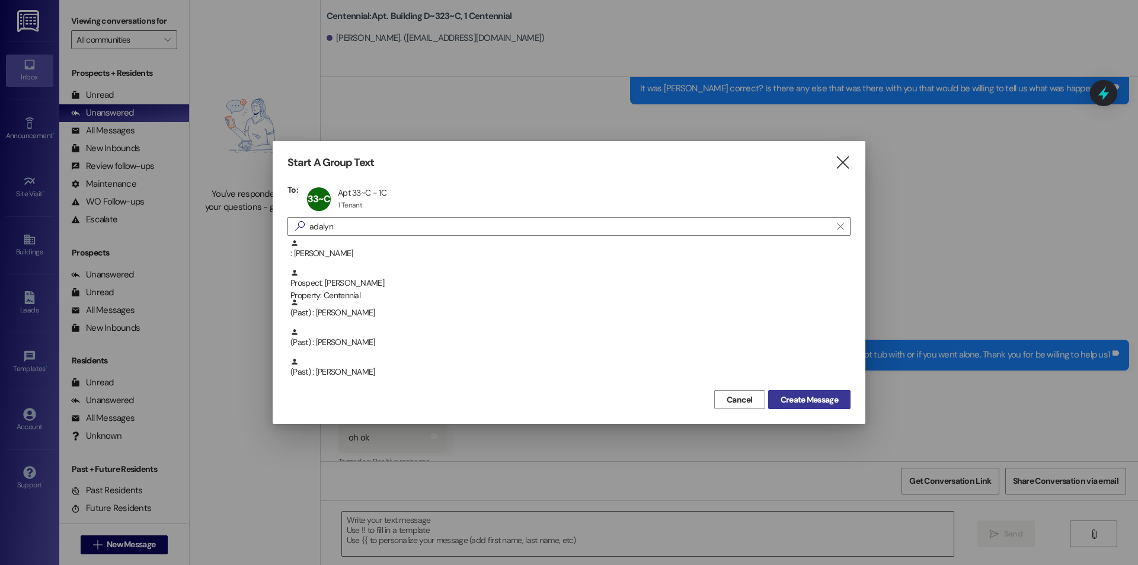
click at [832, 392] on button "Create Message" at bounding box center [809, 399] width 82 height 19
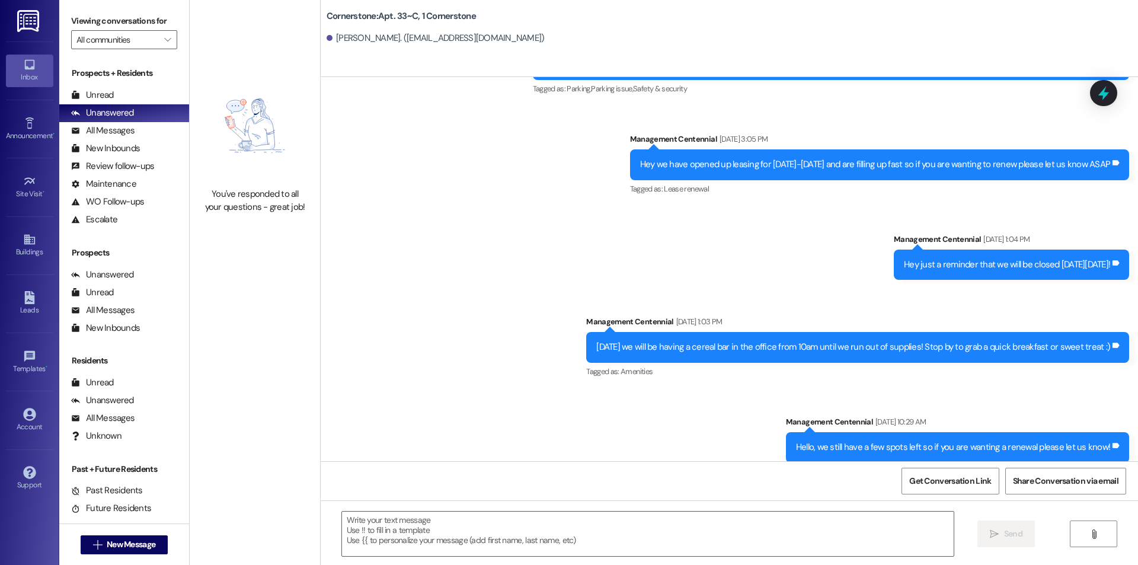
scroll to position [11887, 0]
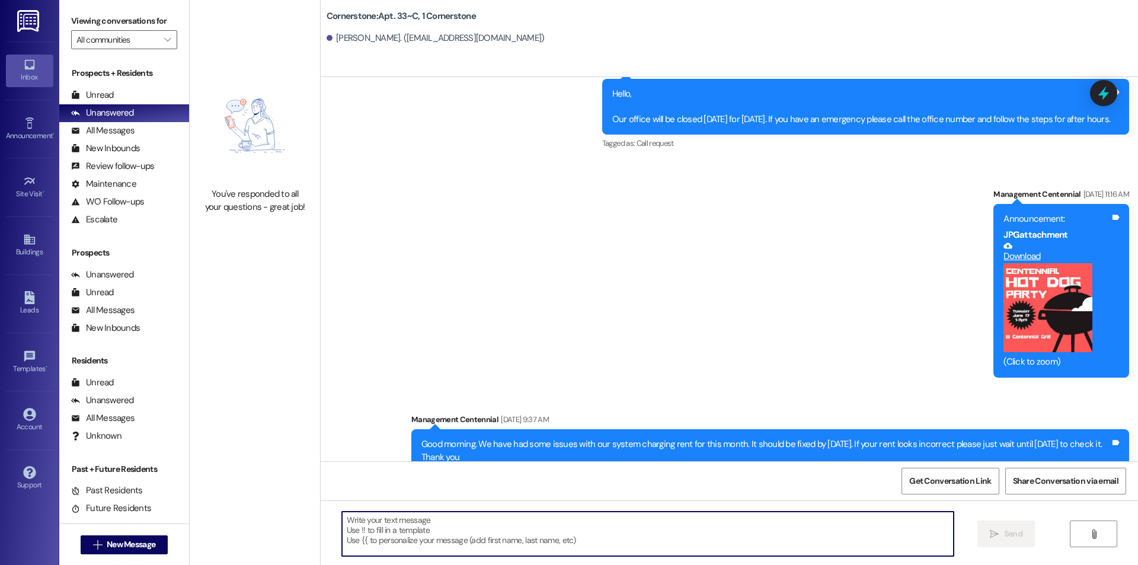
drag, startPoint x: 630, startPoint y: 538, endPoint x: 457, endPoint y: 536, distance: 173.1
paste textarea "Hello {{first_name}}, you have an unpaid balance on your account. Please pay th…"
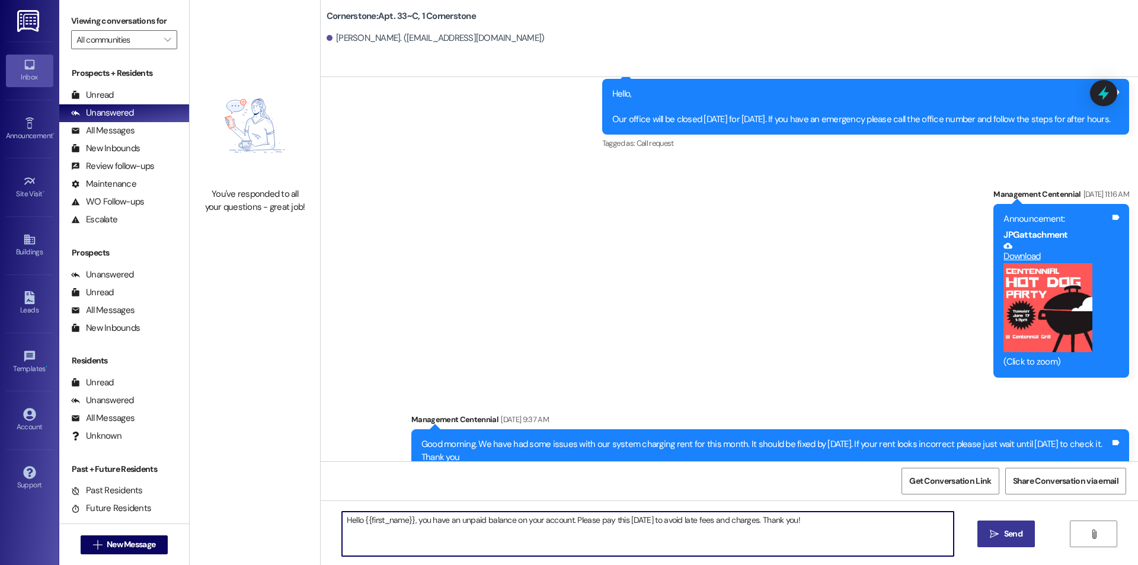
type textarea "Hello {{first_name}}, you have an unpaid balance on your account. Please pay th…"
click at [992, 532] on icon "" at bounding box center [994, 533] width 9 height 9
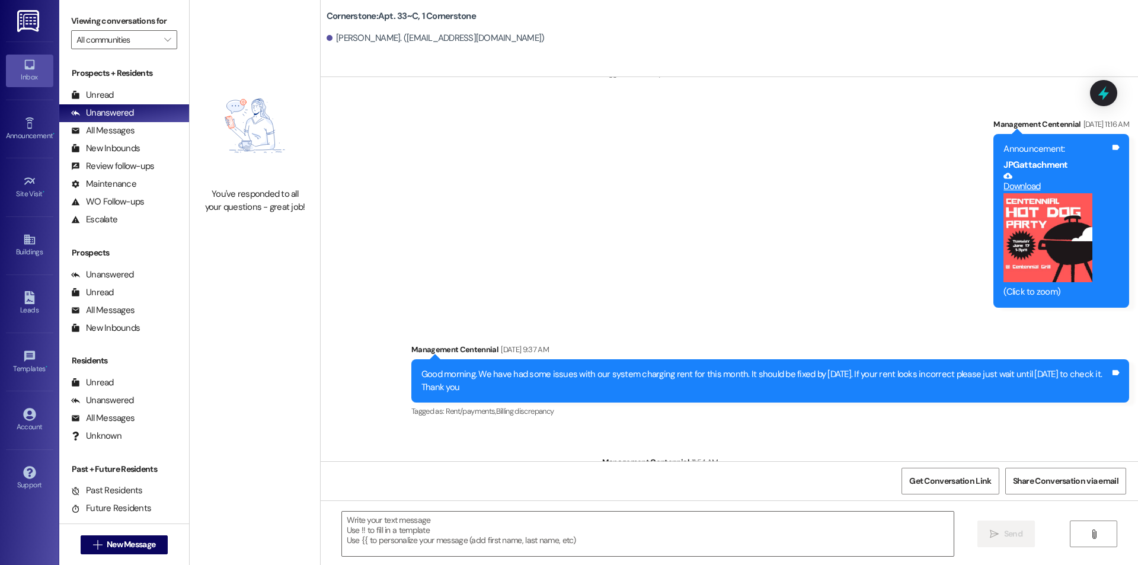
scroll to position [11970, 0]
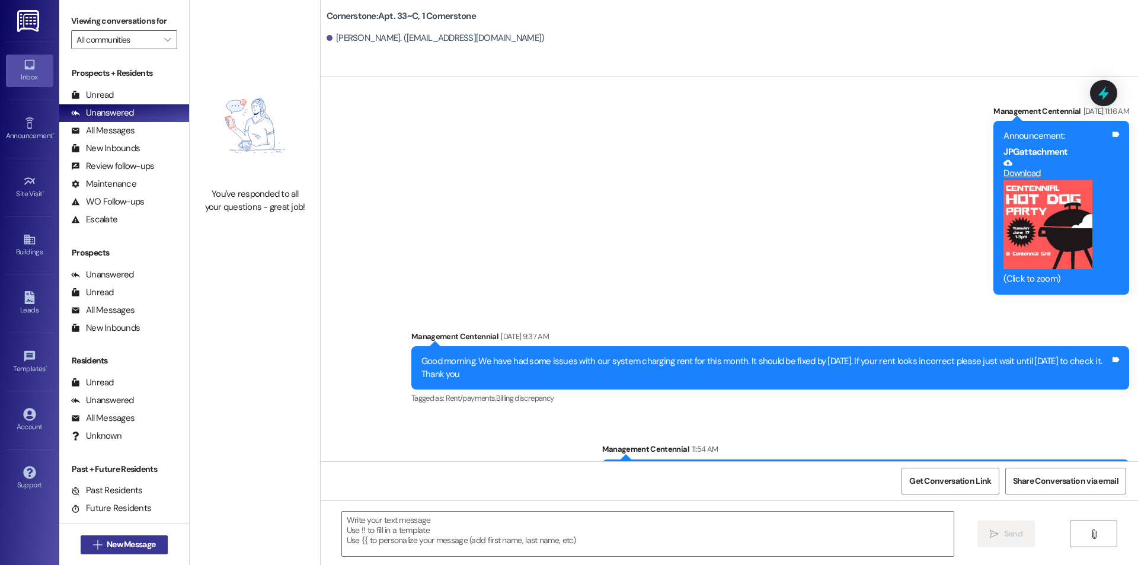
click at [117, 541] on span "New Message" at bounding box center [131, 544] width 49 height 12
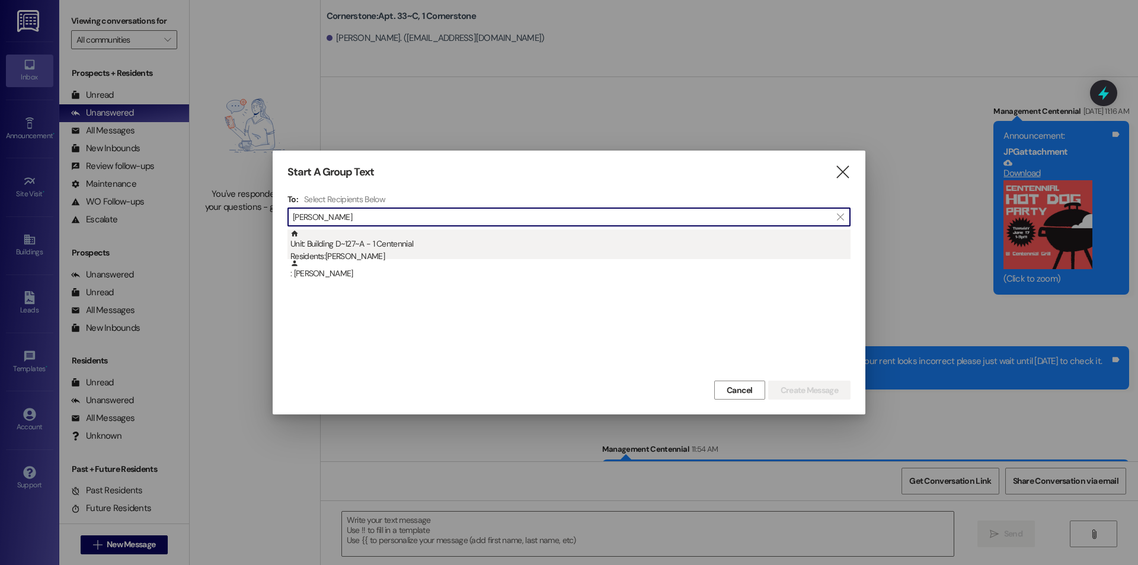
type input "leila"
click at [356, 250] on div "Residents: Leila Gilmore" at bounding box center [570, 256] width 560 height 12
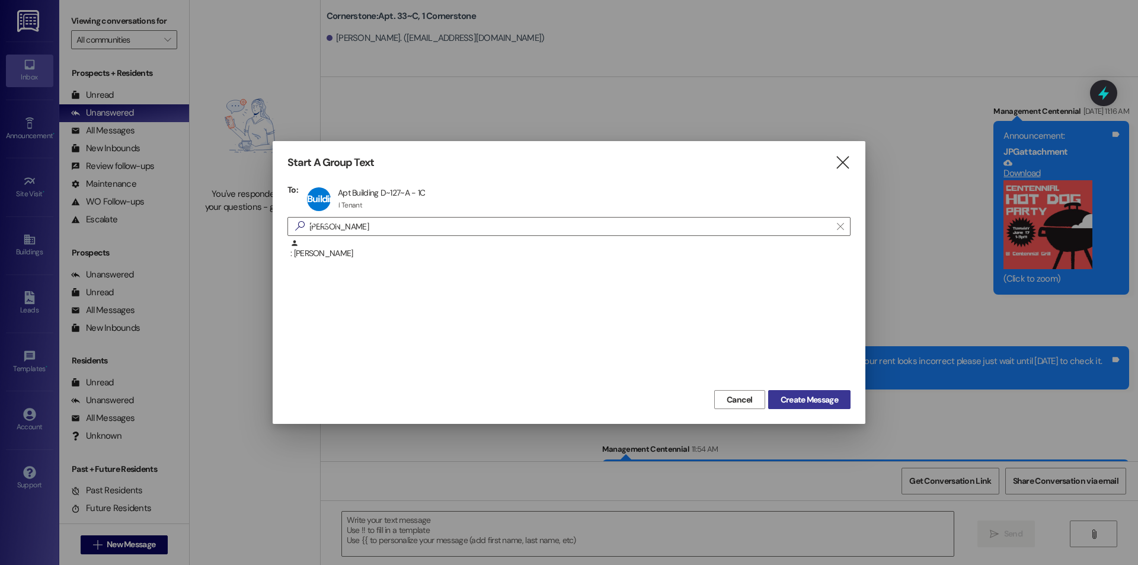
click at [816, 398] on span "Create Message" at bounding box center [809, 400] width 57 height 12
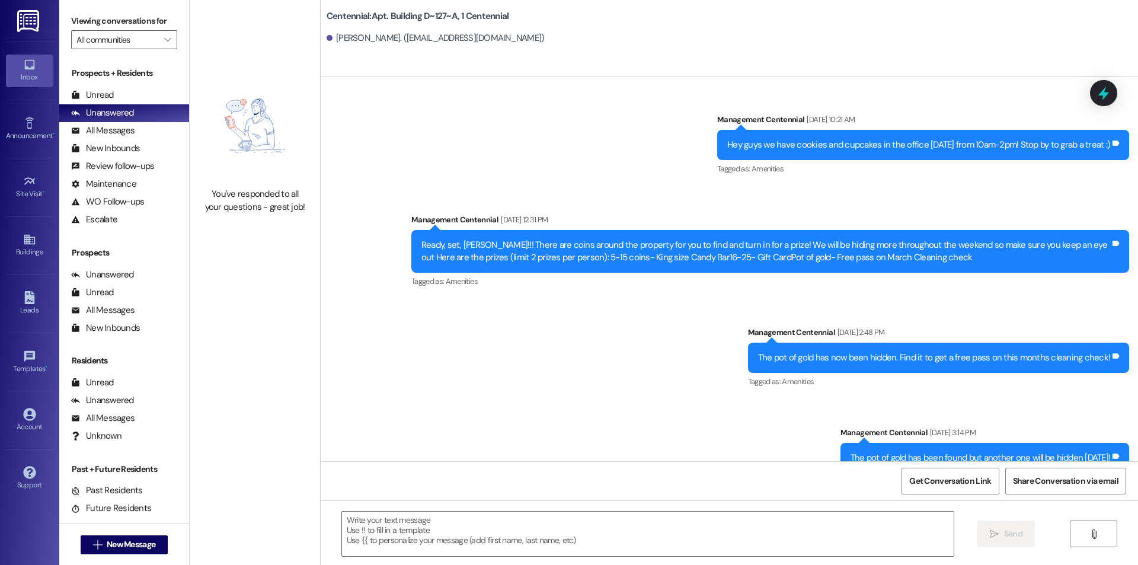
scroll to position [21541, 0]
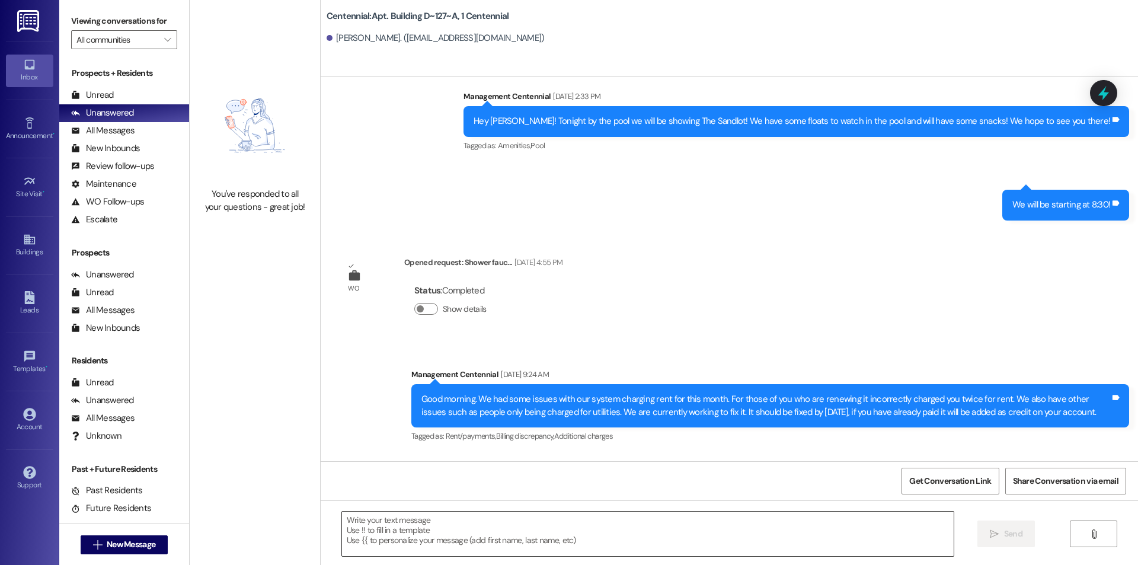
click at [610, 513] on textarea at bounding box center [648, 534] width 612 height 44
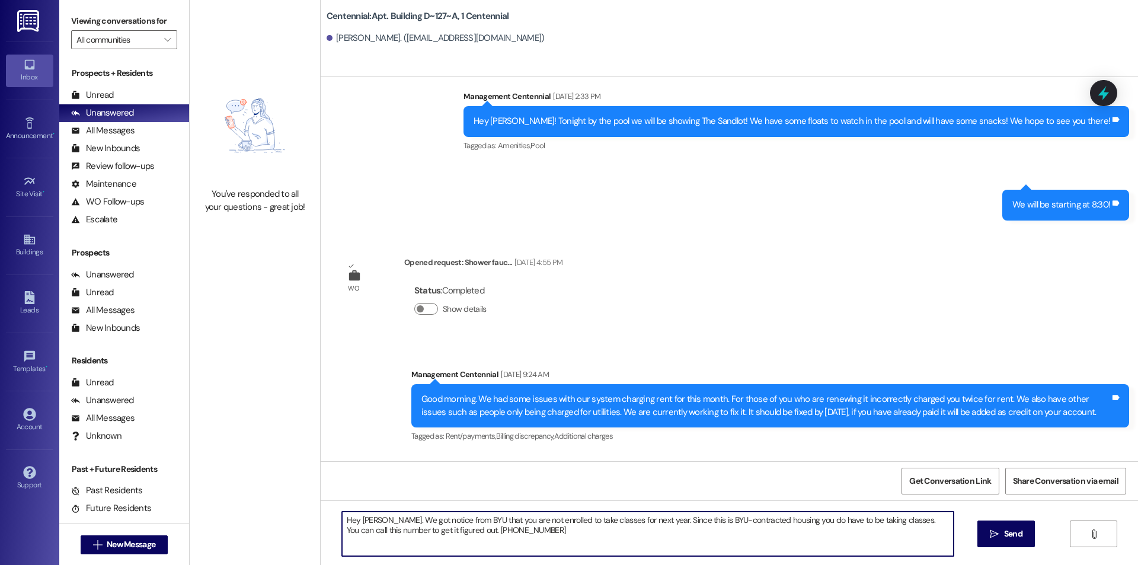
type textarea "Hey Leila. We got notice from BYU that you are not enrolled to take classes for…"
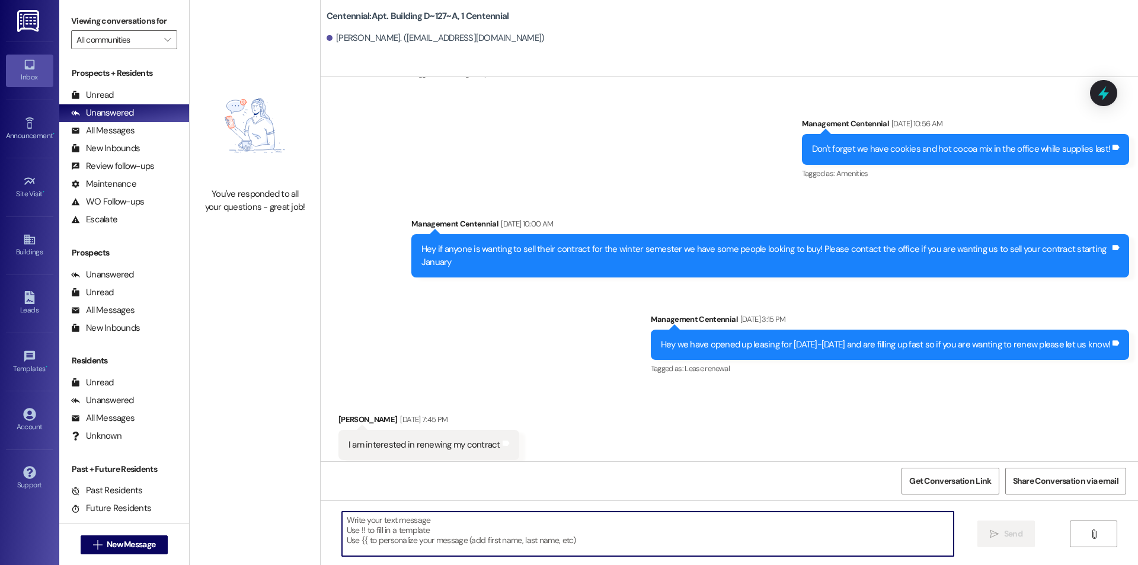
scroll to position [21636, 0]
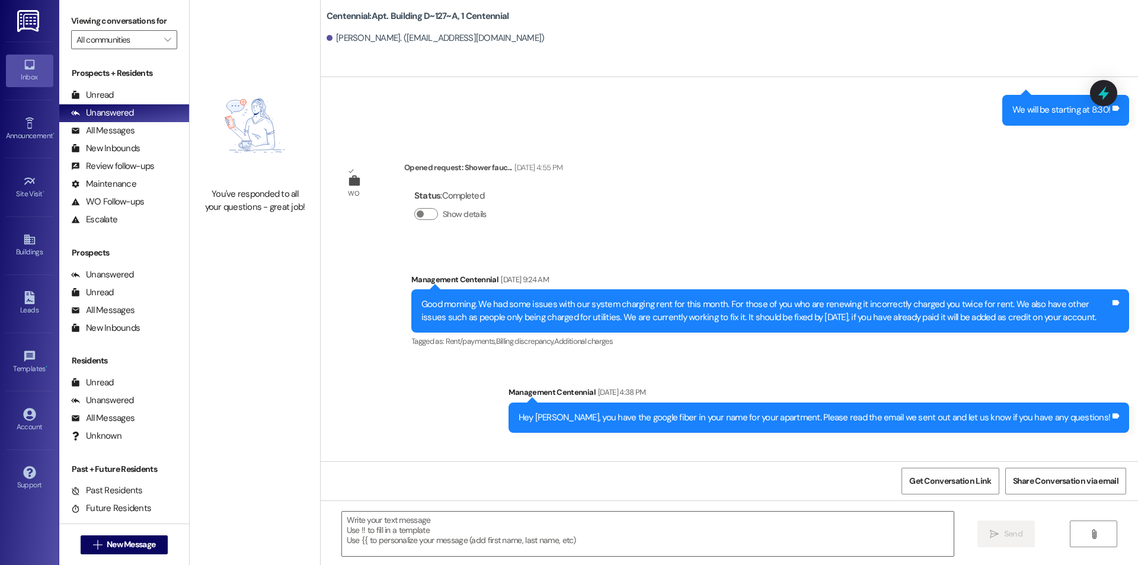
drag, startPoint x: 563, startPoint y: 436, endPoint x: 402, endPoint y: 416, distance: 161.8
click at [411, 485] on div "Hey Leila. We got notice from BYU that you are not enrolled to take classes for…" at bounding box center [770, 506] width 718 height 43
copy div "Hey Leila. We got notice from BYU that you are not enrolled to take classes for…"
click at [143, 540] on span "New Message" at bounding box center [131, 544] width 49 height 12
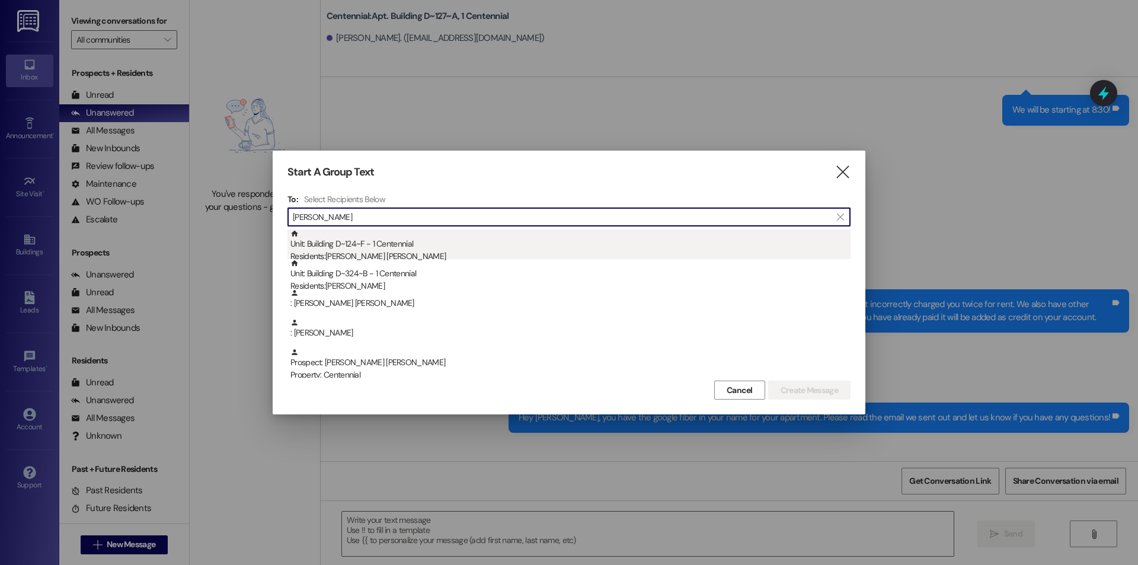
type input "campbell"
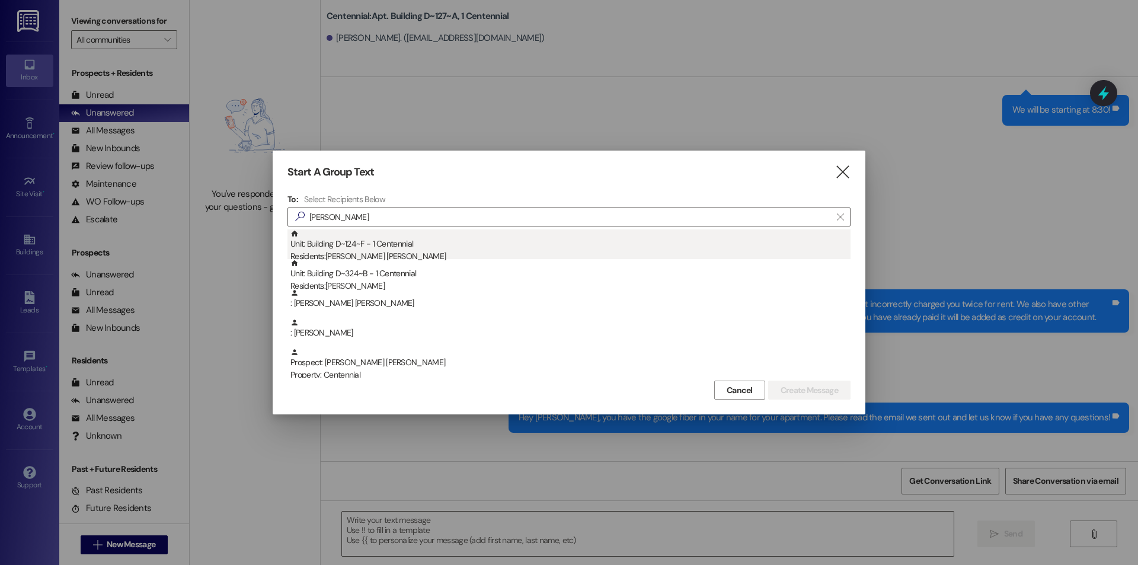
click at [408, 234] on div "Unit: Building D~124~F - 1 Centennial Residents: Campbell Andrews" at bounding box center [570, 246] width 560 height 34
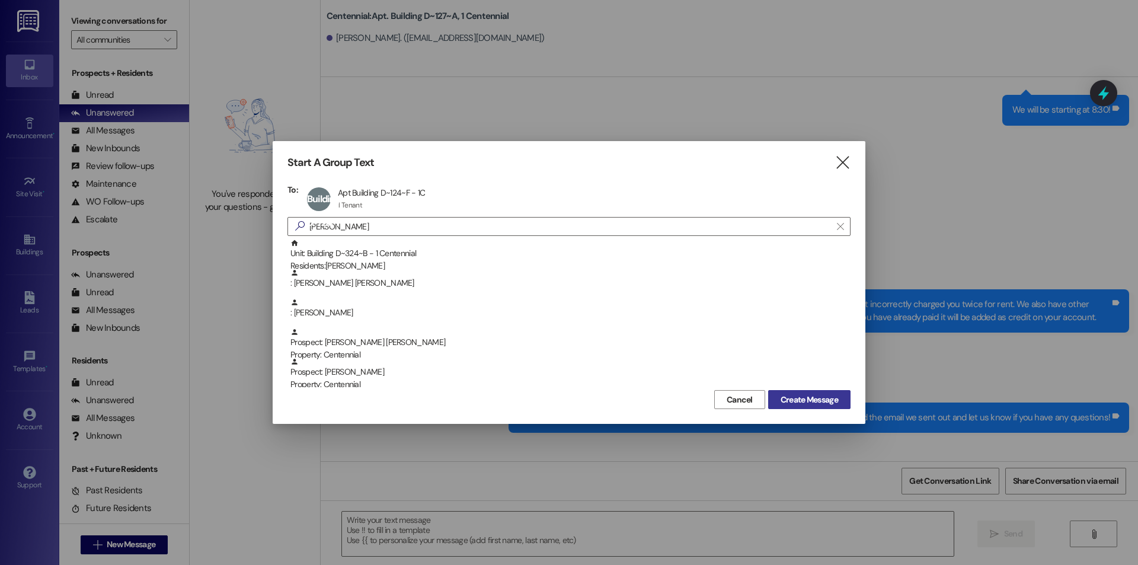
click at [798, 397] on span "Create Message" at bounding box center [809, 400] width 57 height 12
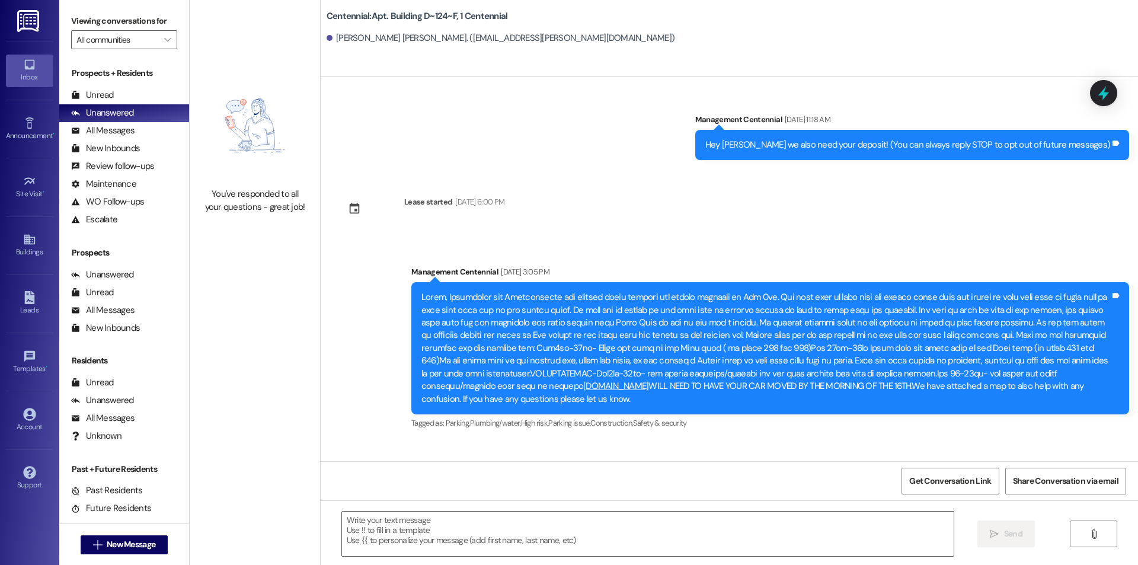
scroll to position [2440, 0]
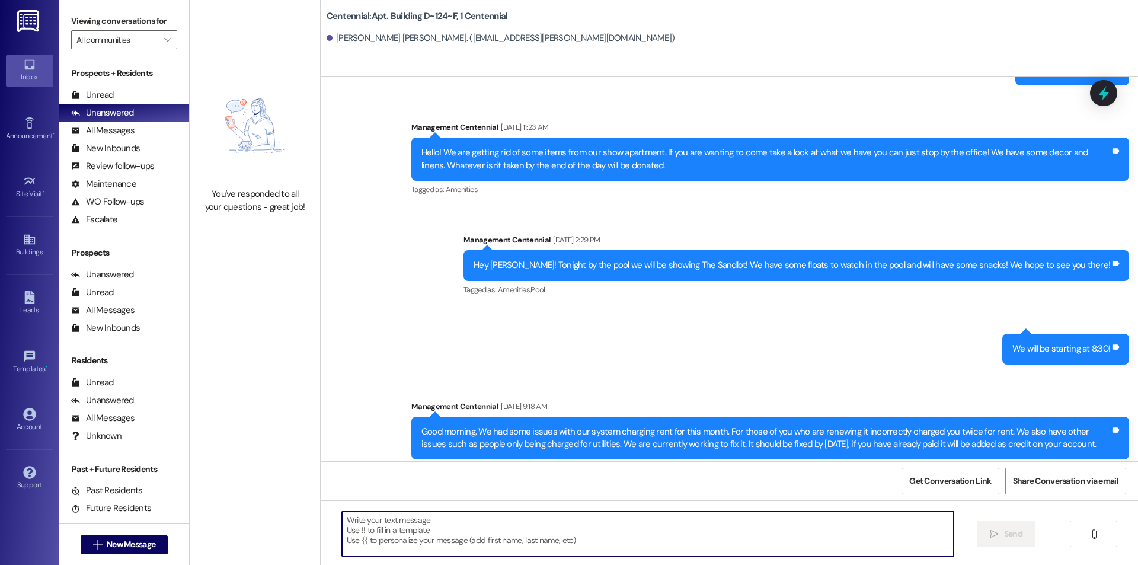
paste textarea "Hey Leila. We got notice from BYU that you are not enrolled to take classes for…"
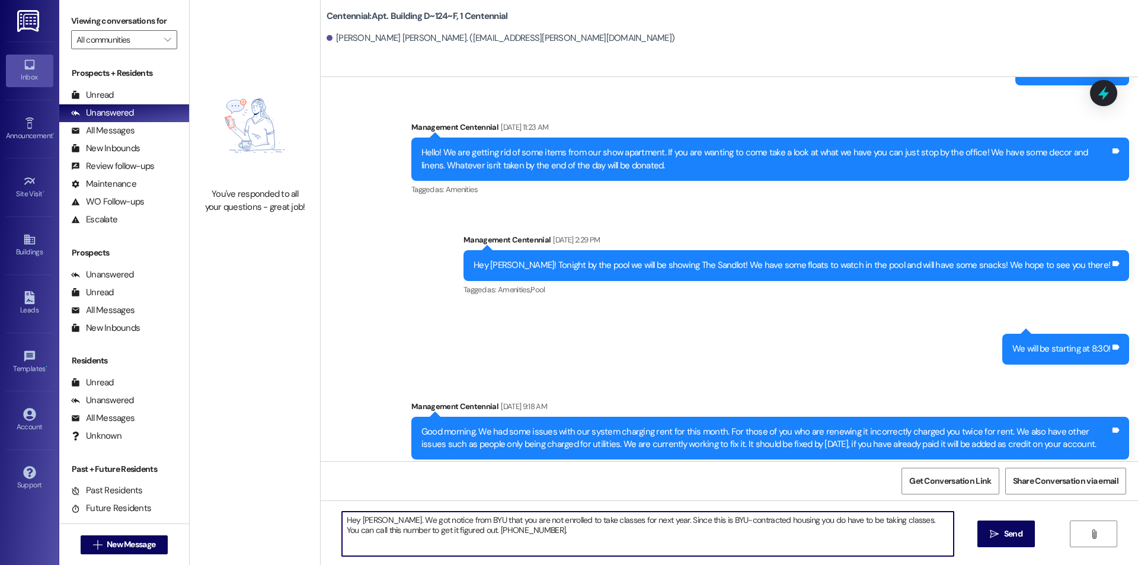
drag, startPoint x: 369, startPoint y: 518, endPoint x: 353, endPoint y: 519, distance: 15.5
click at [353, 519] on textarea "Hey Leila. We got notice from BYU that you are not enrolled to take classes for…" at bounding box center [648, 534] width 612 height 44
type textarea "Hey Campbell. We got notice from BYU that you are not enrolled to take classes …"
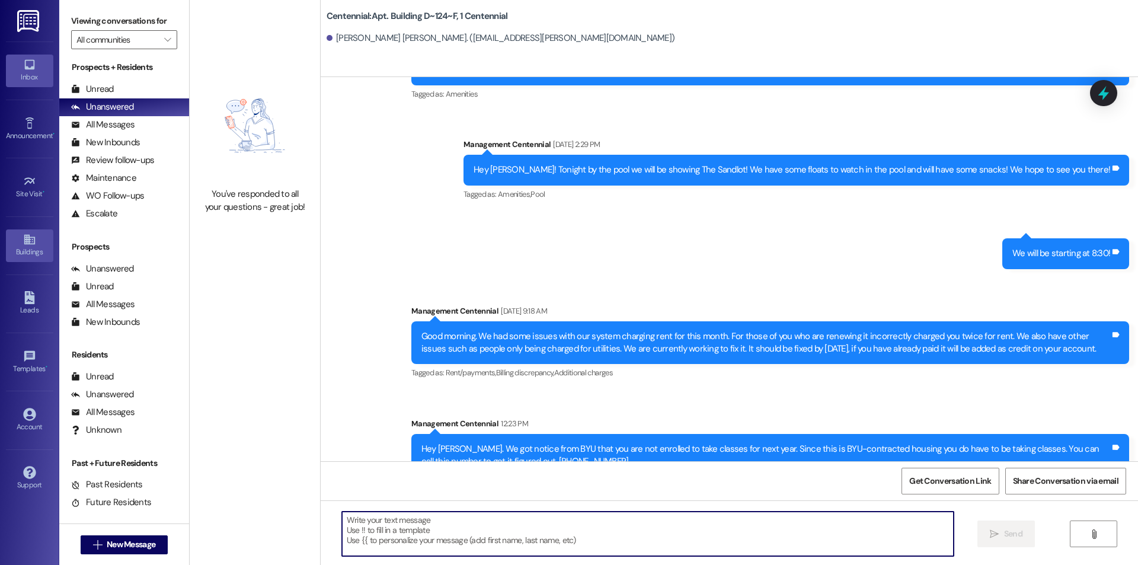
scroll to position [22, 0]
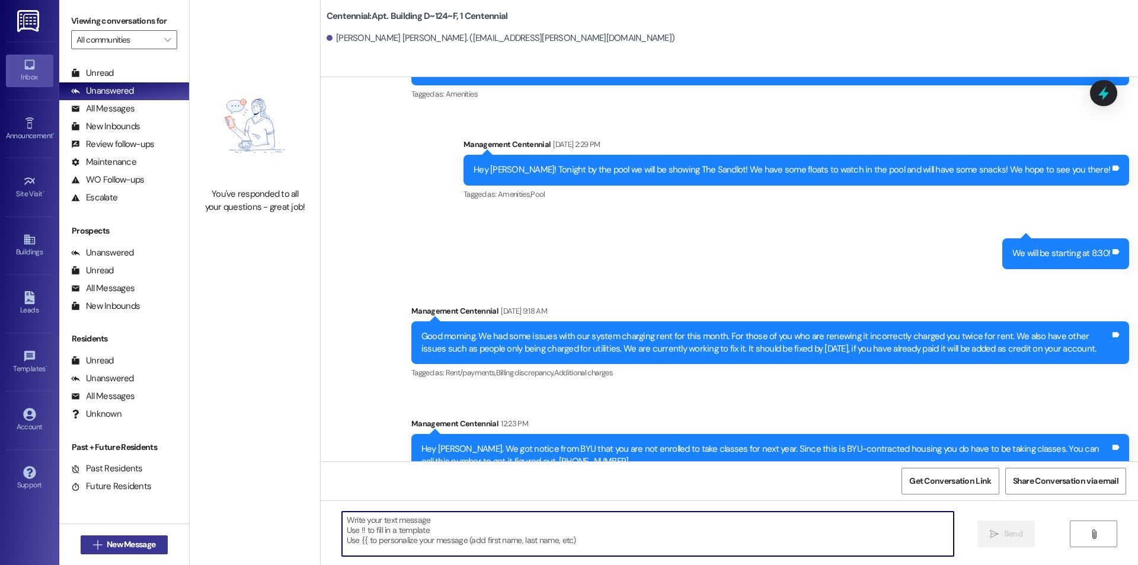
click at [138, 546] on span "New Message" at bounding box center [131, 544] width 49 height 12
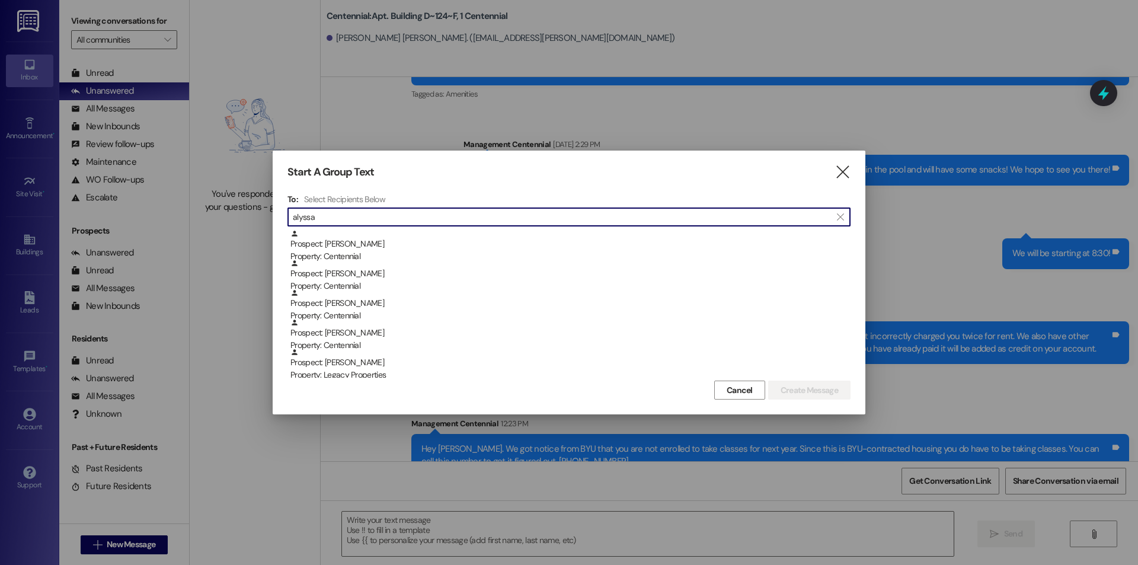
type input "alyssa"
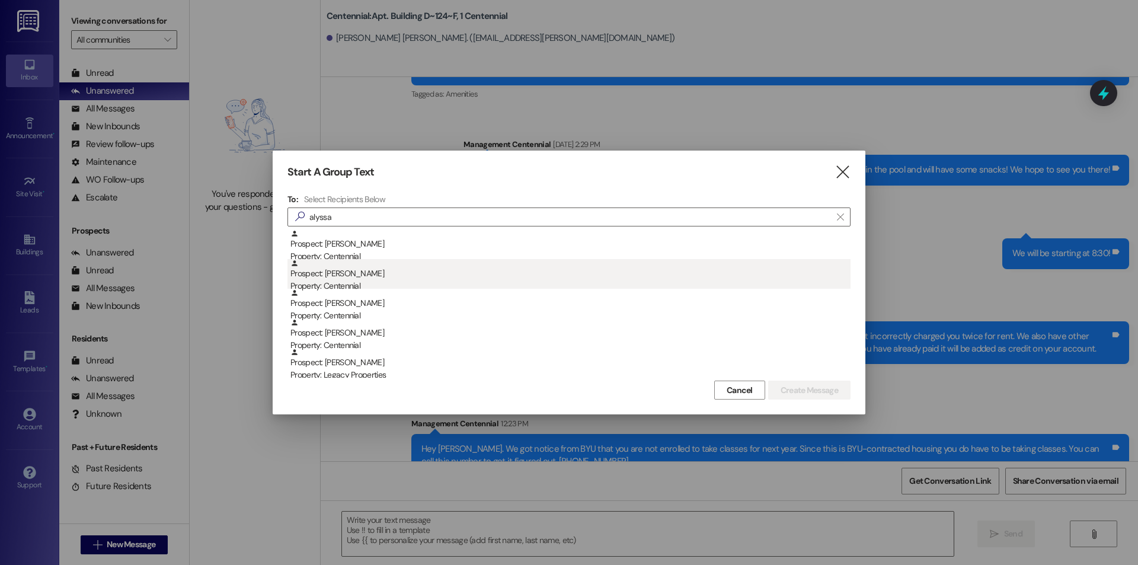
click at [378, 286] on div "Property: Centennial" at bounding box center [570, 286] width 560 height 12
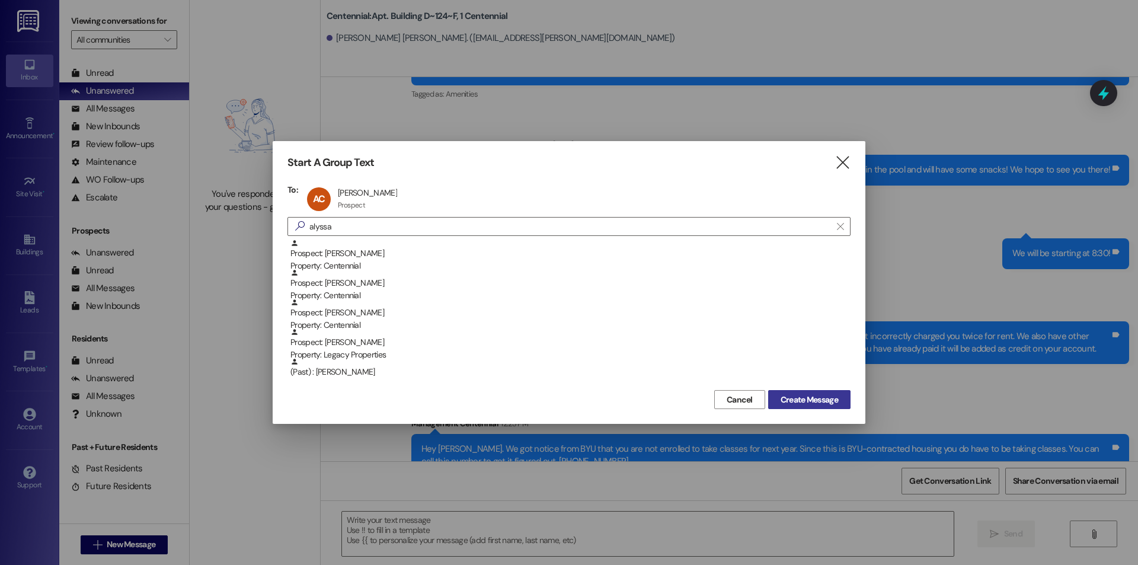
click at [814, 403] on span "Create Message" at bounding box center [809, 400] width 57 height 12
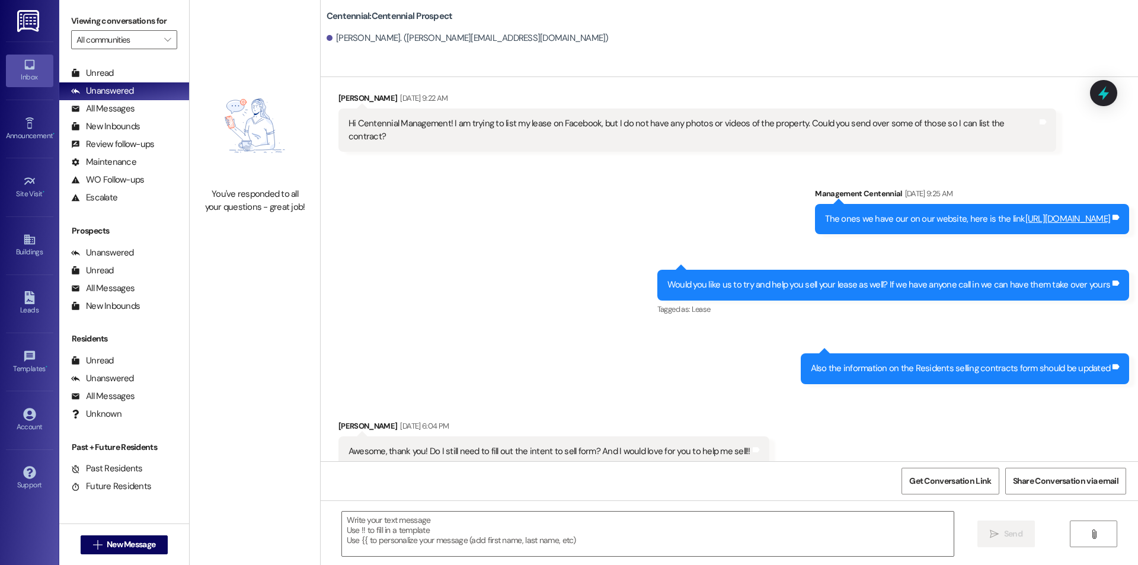
scroll to position [1544, 0]
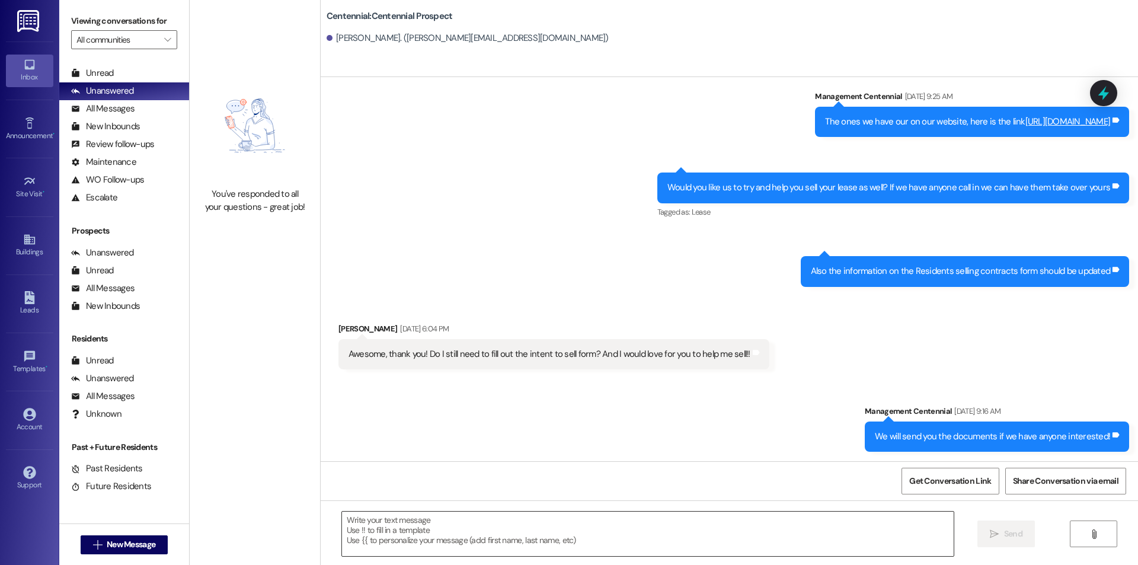
click at [415, 547] on textarea at bounding box center [648, 534] width 612 height 44
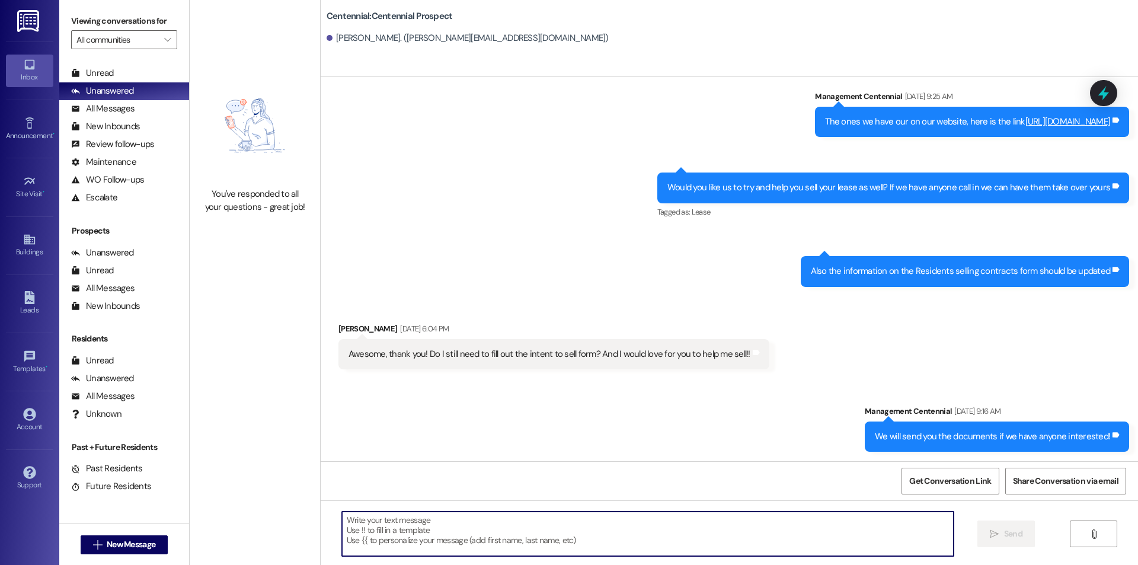
click at [432, 528] on textarea at bounding box center [648, 534] width 612 height 44
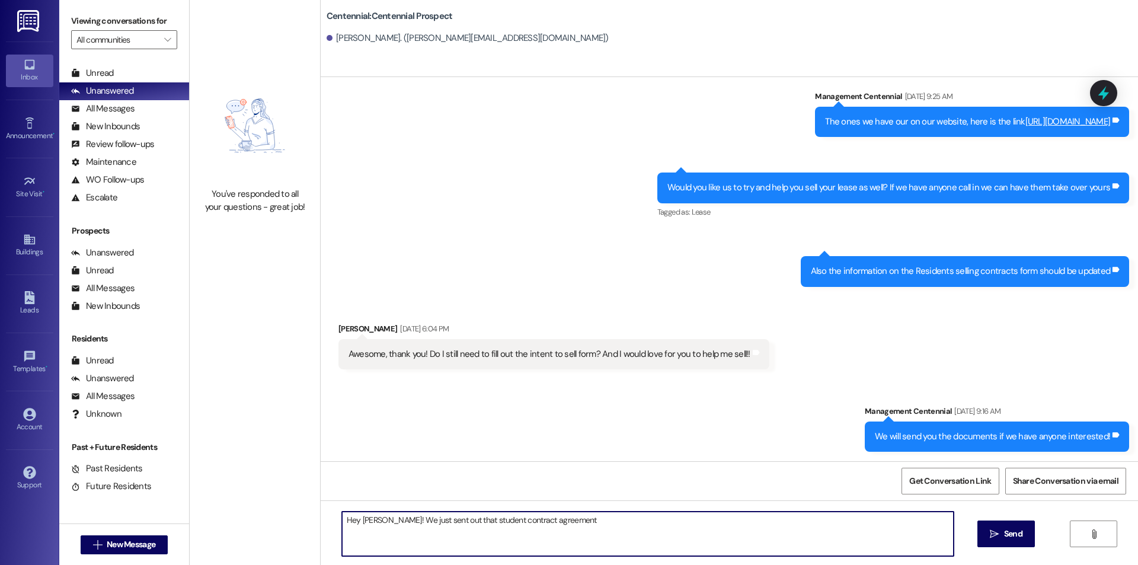
click at [578, 513] on textarea "Hey Alyssa! We just sent out that student contract agreement" at bounding box center [648, 534] width 612 height 44
type textarea "Hey Alyssa! We just sent out that student contract agreement! Please sign it qu…"
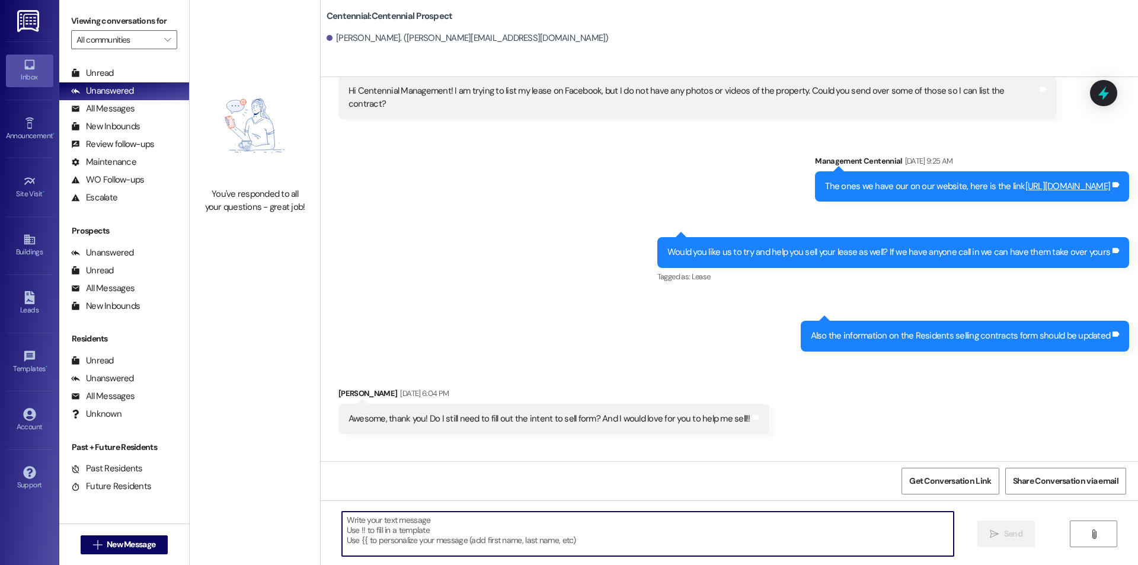
scroll to position [1461, 0]
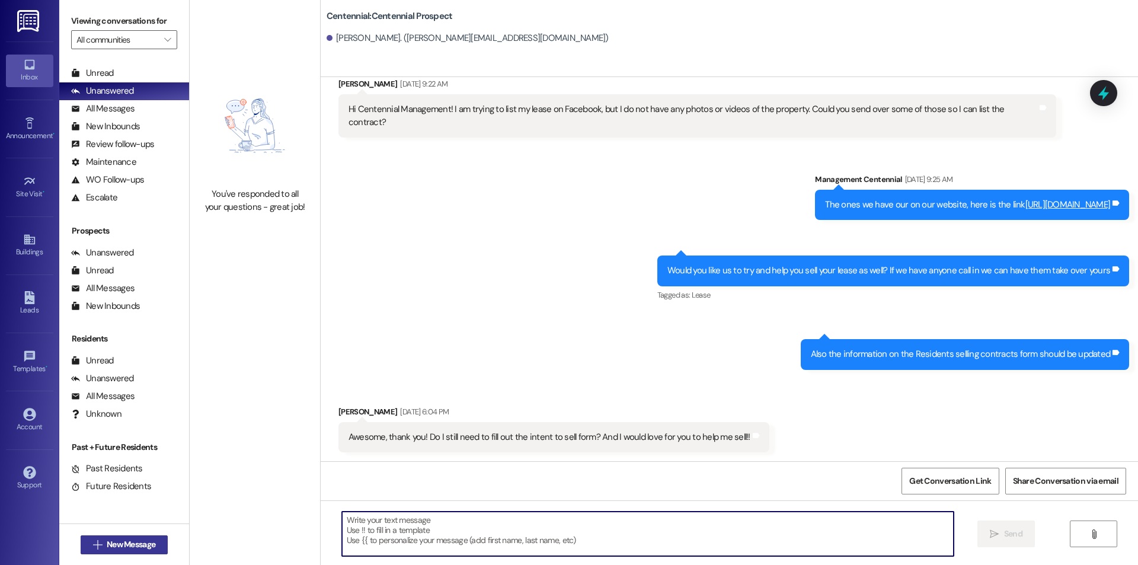
click at [111, 542] on span "New Message" at bounding box center [131, 544] width 49 height 12
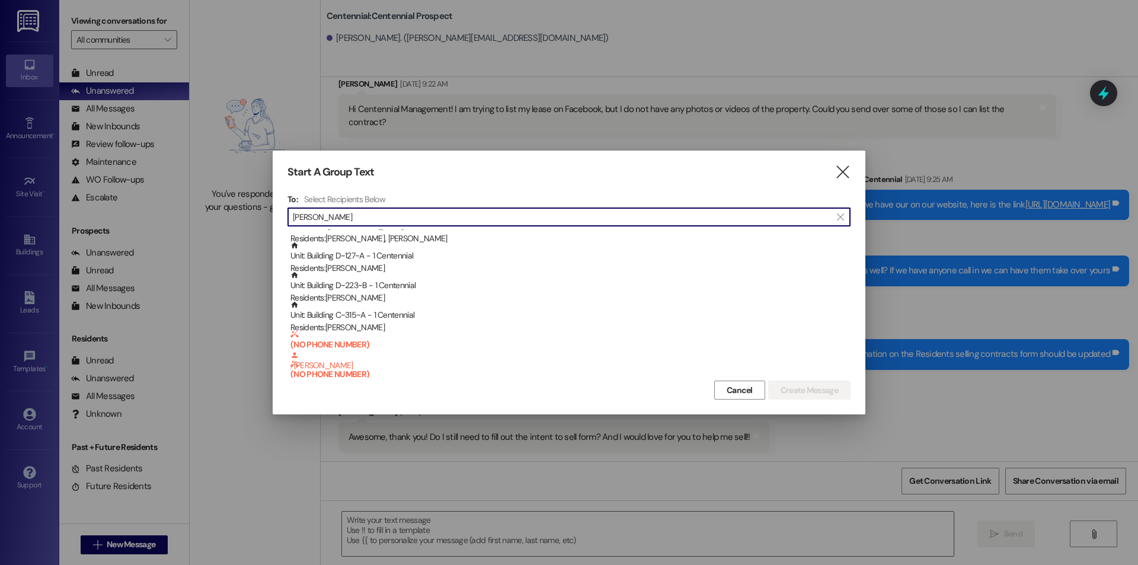
scroll to position [0, 0]
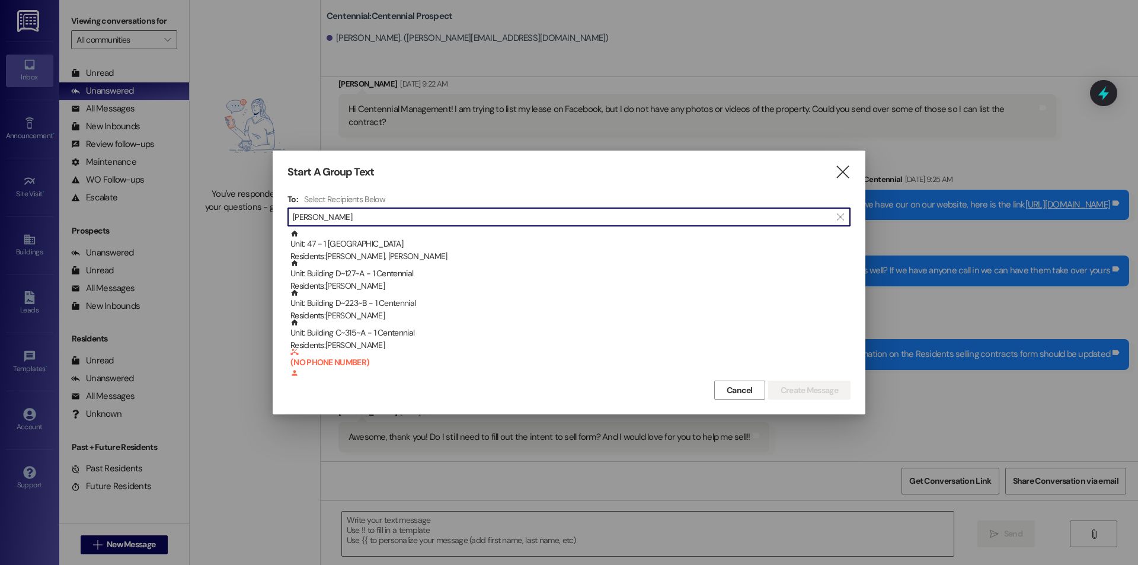
type input "ila"
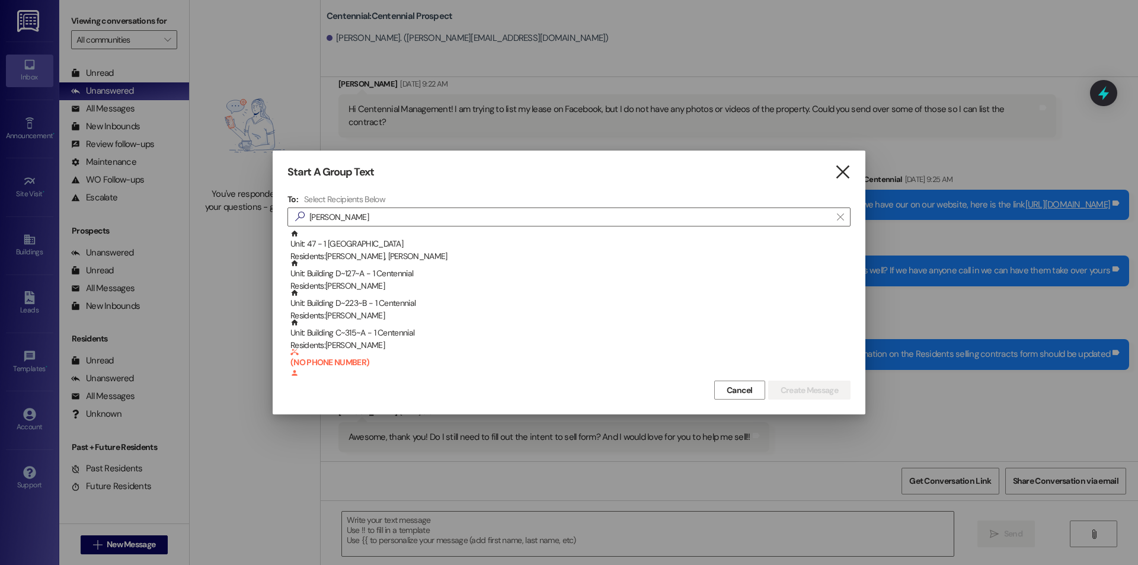
click at [848, 168] on icon "" at bounding box center [843, 172] width 16 height 12
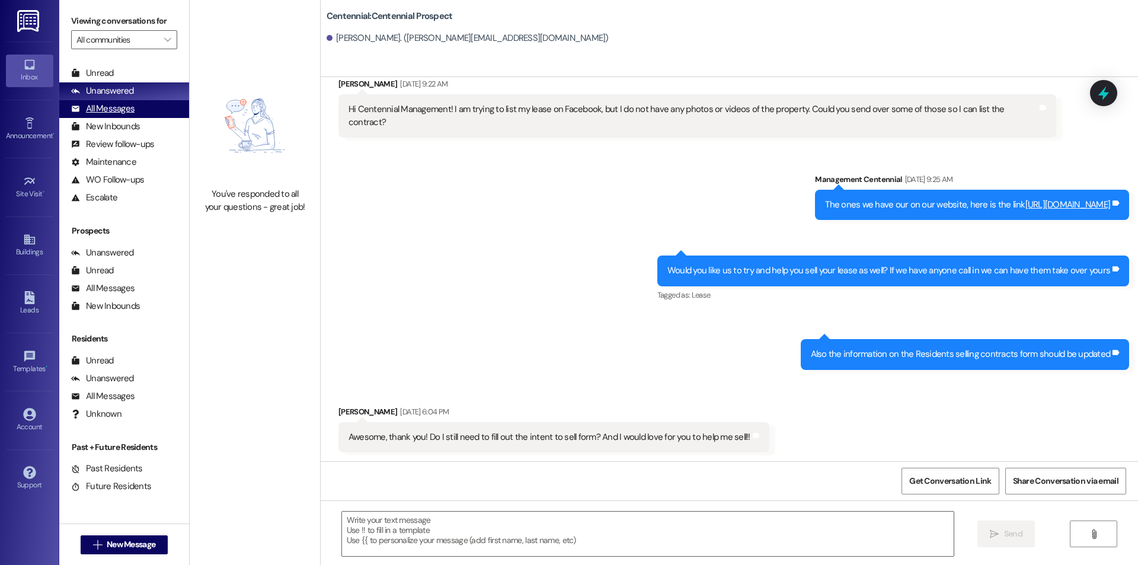
click at [136, 114] on div "All Messages (undefined)" at bounding box center [124, 109] width 130 height 18
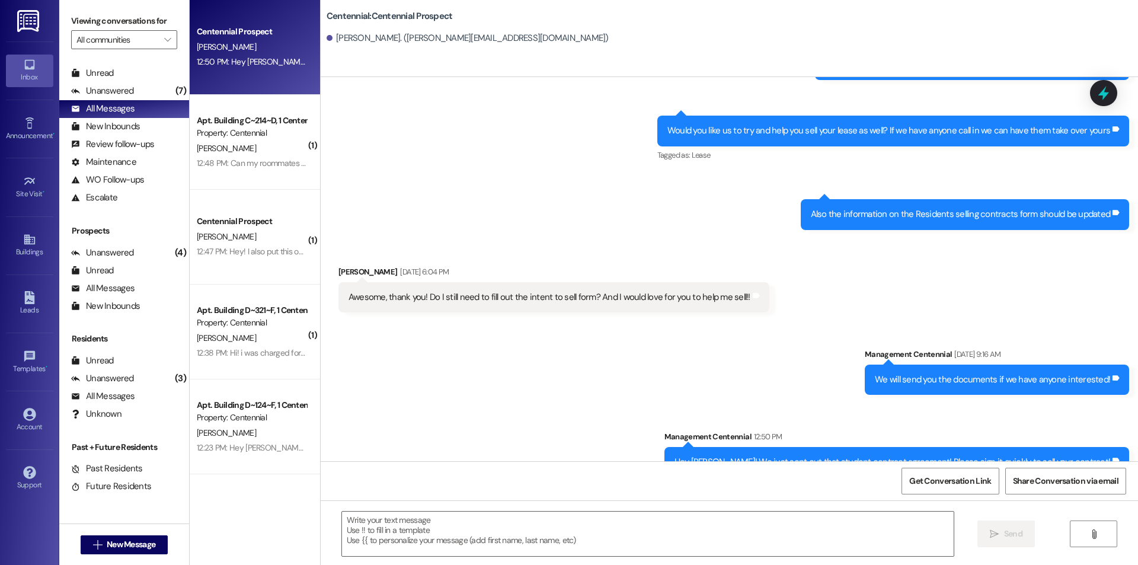
scroll to position [1627, 0]
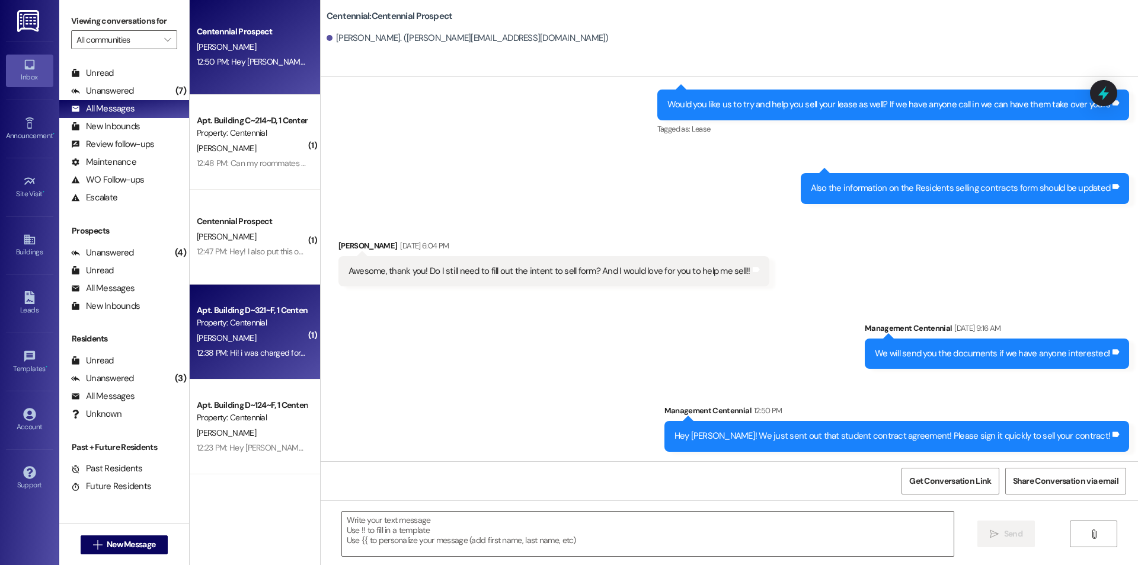
click at [254, 343] on div "K. Barker" at bounding box center [252, 338] width 112 height 15
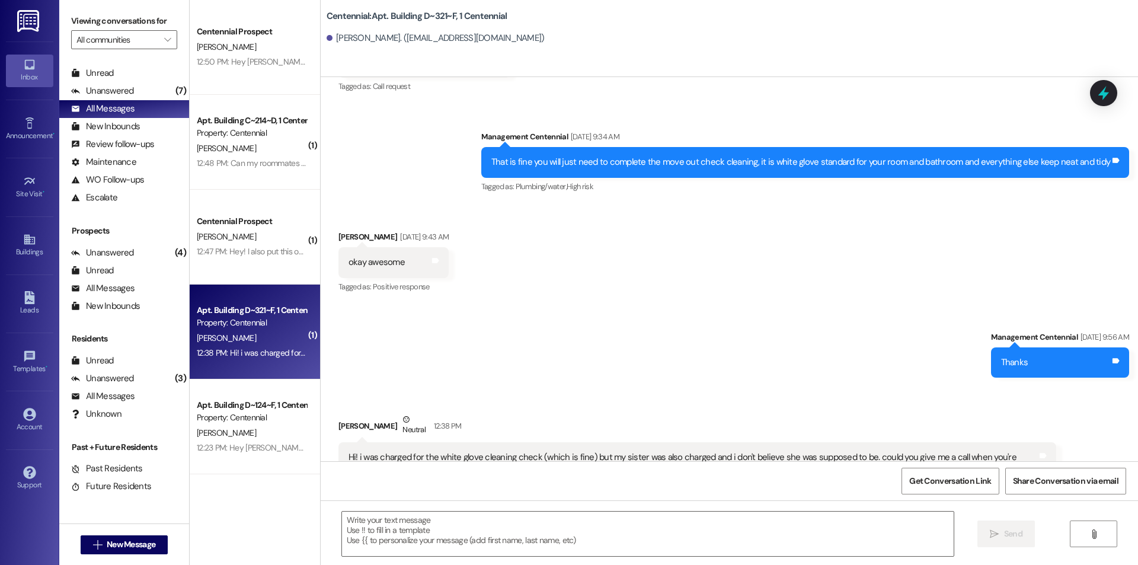
scroll to position [8674, 0]
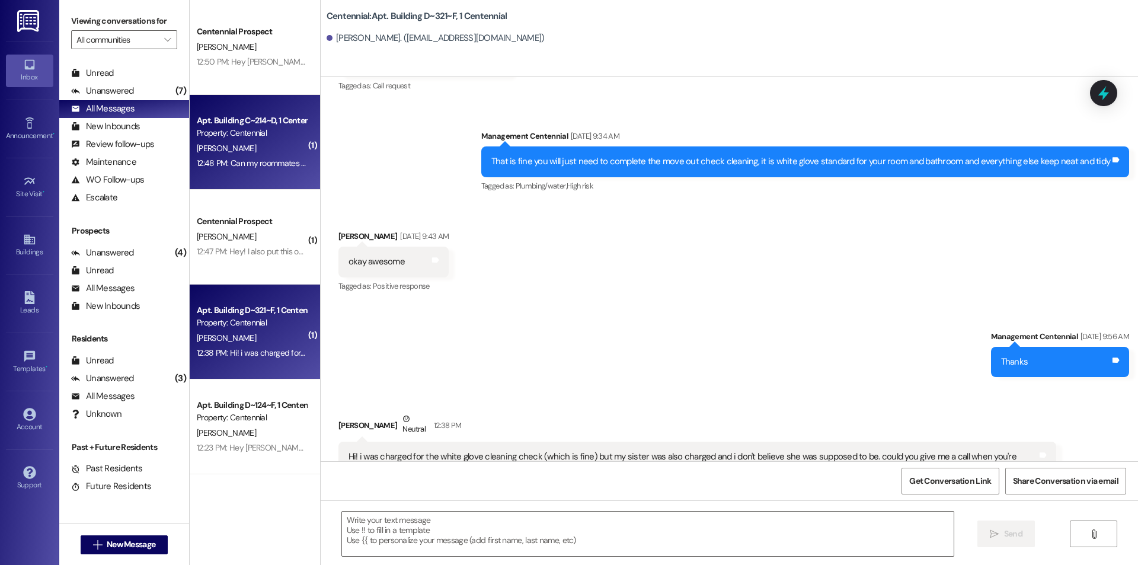
click at [199, 136] on div "Property: Centennial" at bounding box center [252, 133] width 110 height 12
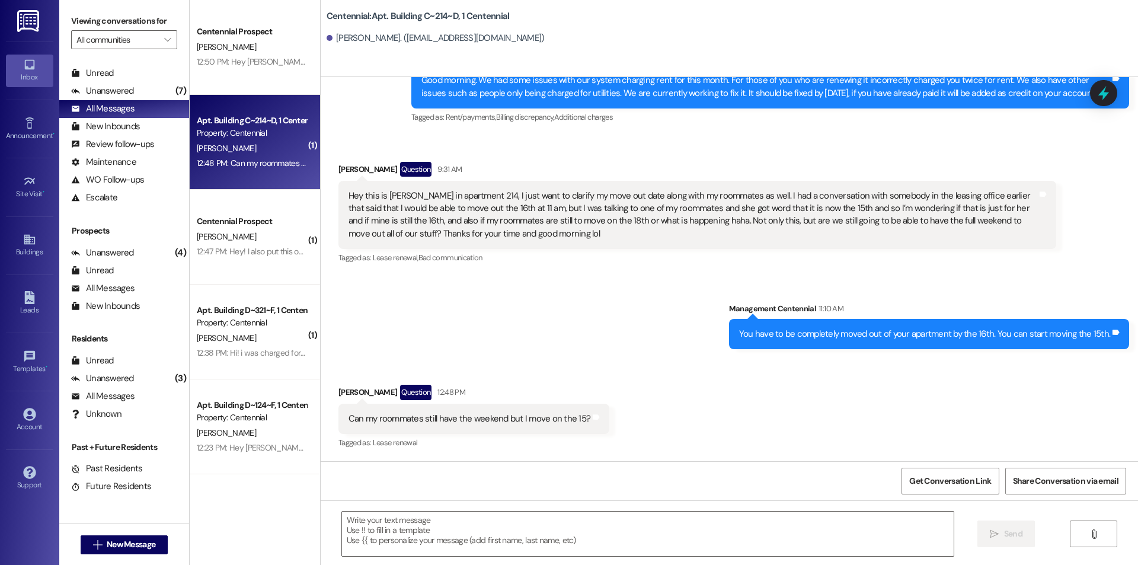
scroll to position [728, 0]
click at [499, 526] on textarea at bounding box center [648, 534] width 612 height 44
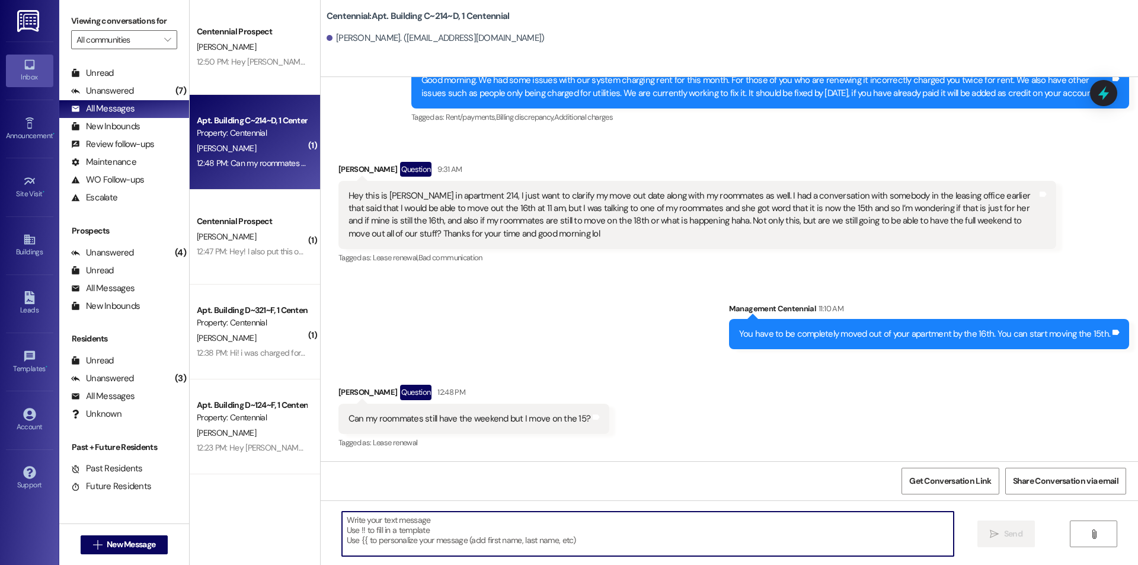
click at [435, 536] on textarea at bounding box center [648, 534] width 612 height 44
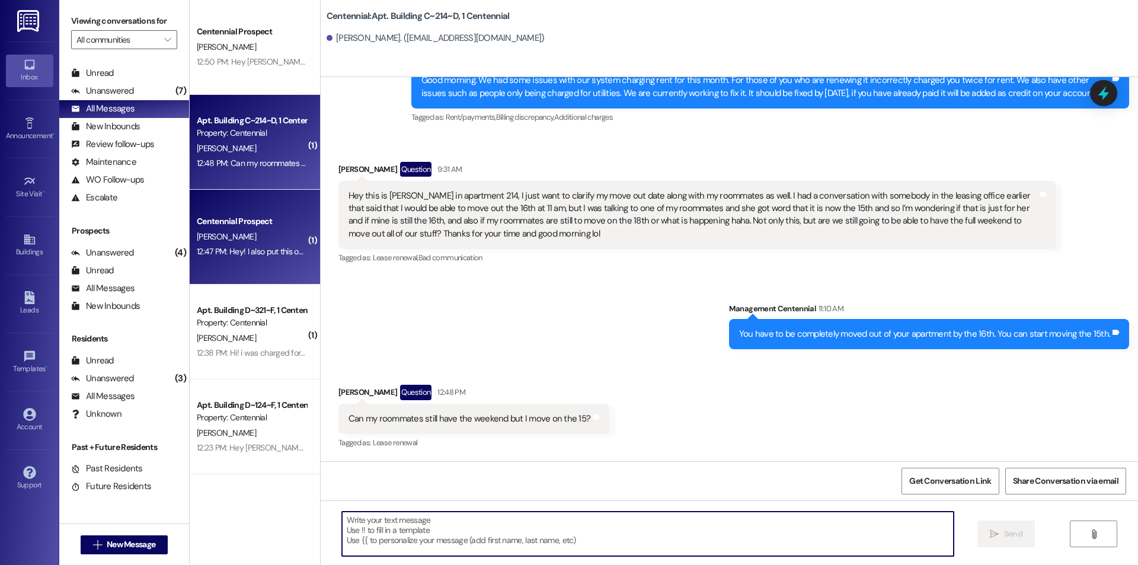
click at [214, 234] on span "[PERSON_NAME]" at bounding box center [226, 236] width 59 height 11
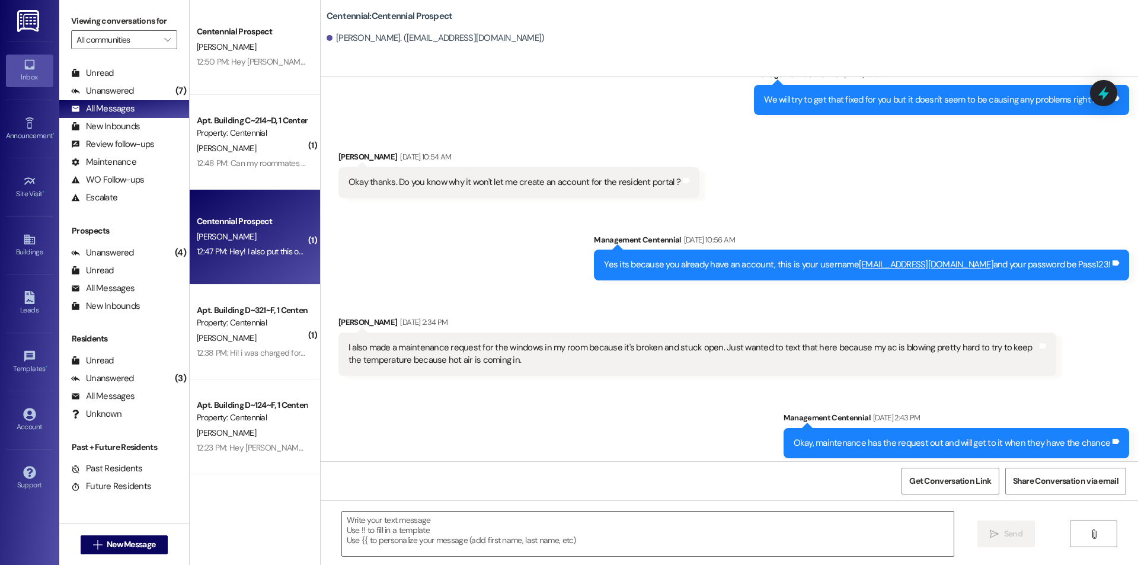
scroll to position [1674, 0]
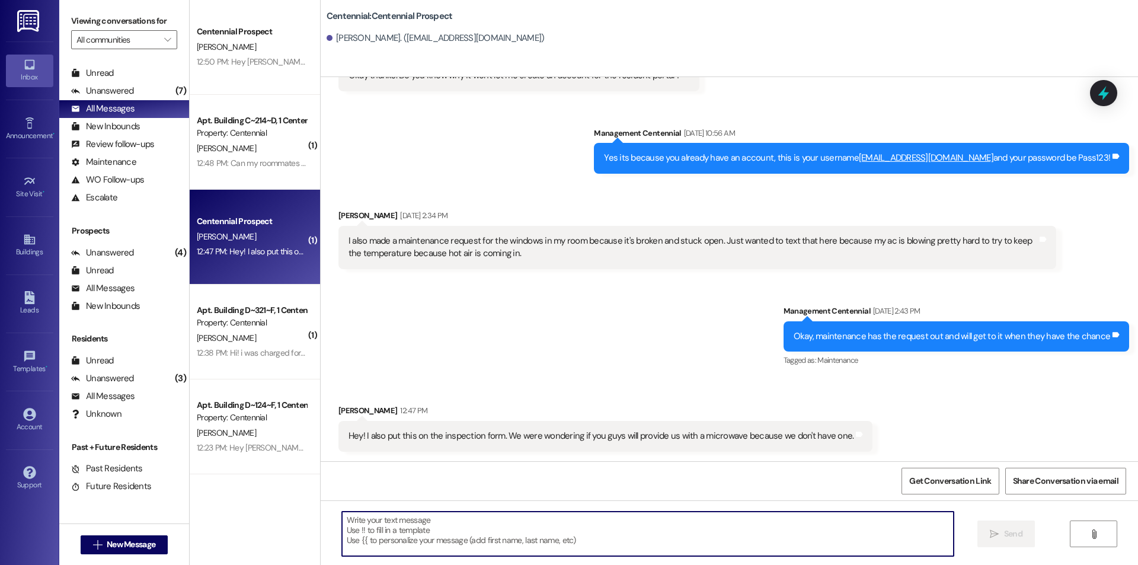
click at [455, 524] on textarea at bounding box center [648, 534] width 612 height 44
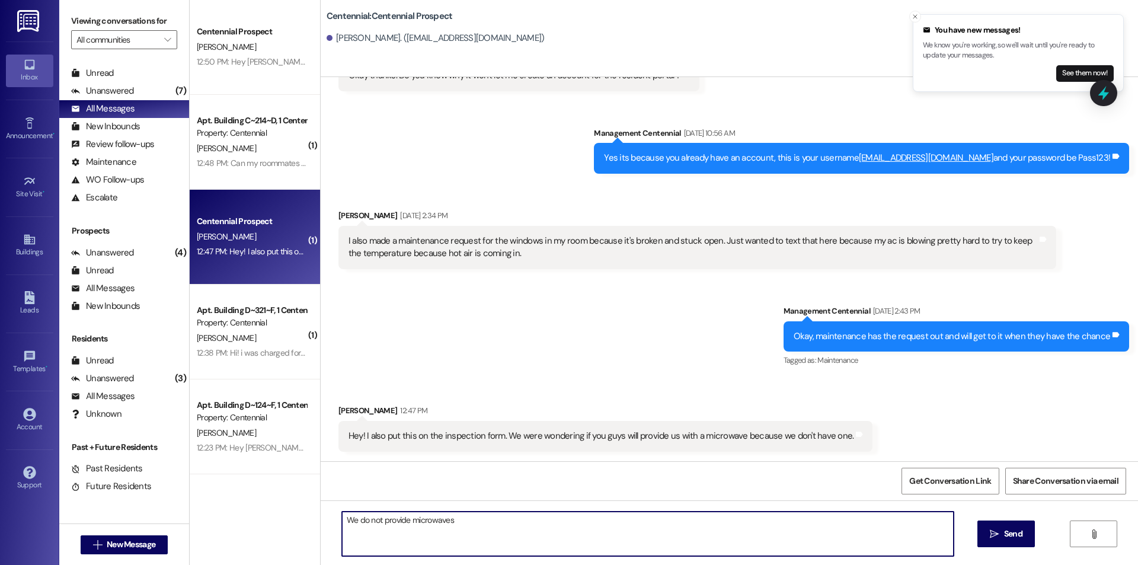
type textarea "We do not provide microwaves."
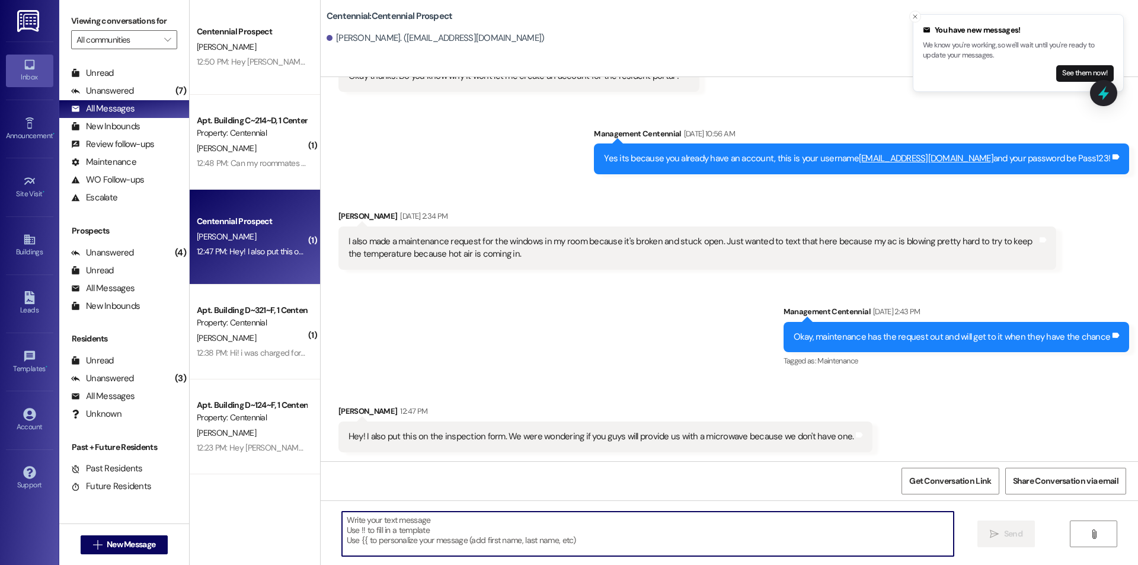
scroll to position [1756, 0]
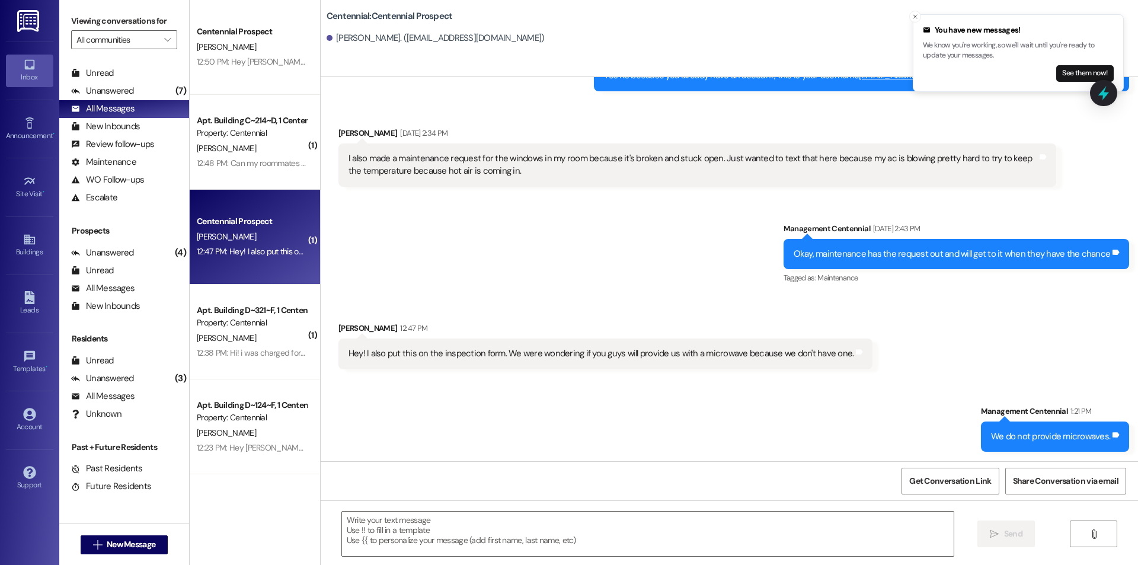
click at [1072, 64] on div "You have new messages! We know you're working, so we'll wait until you're ready…" at bounding box center [1018, 52] width 191 height 57
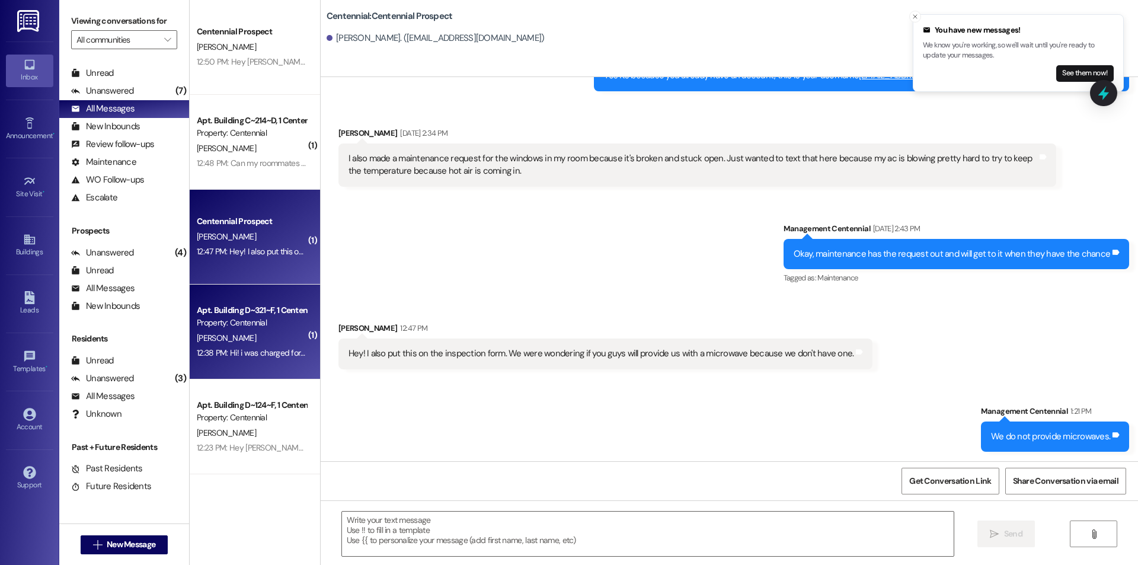
click at [240, 311] on div "Apt. Building D~321~F, 1 Centennial" at bounding box center [252, 310] width 110 height 12
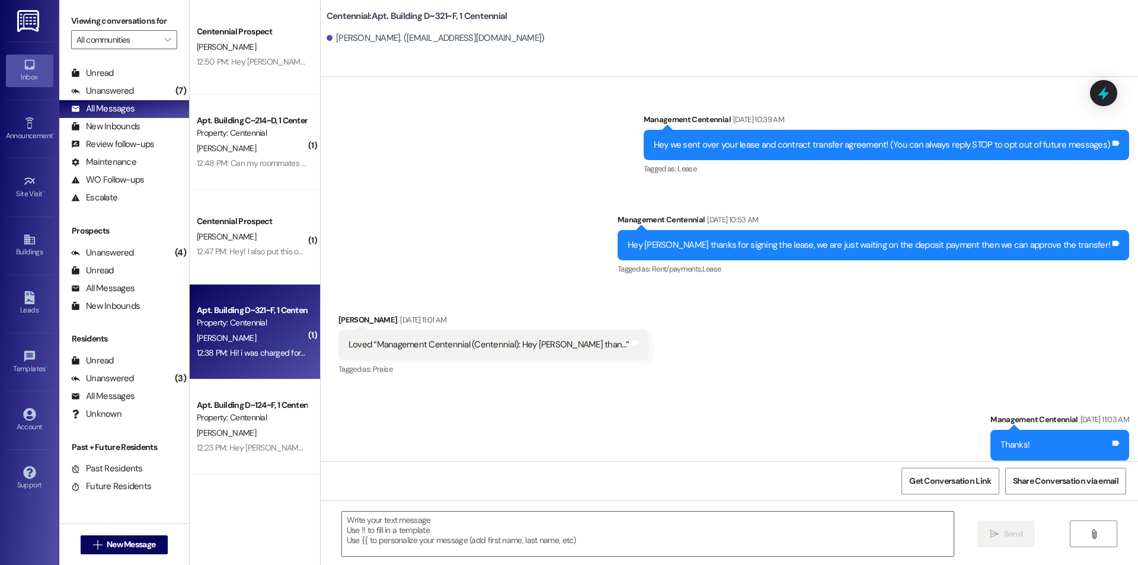
scroll to position [8673, 0]
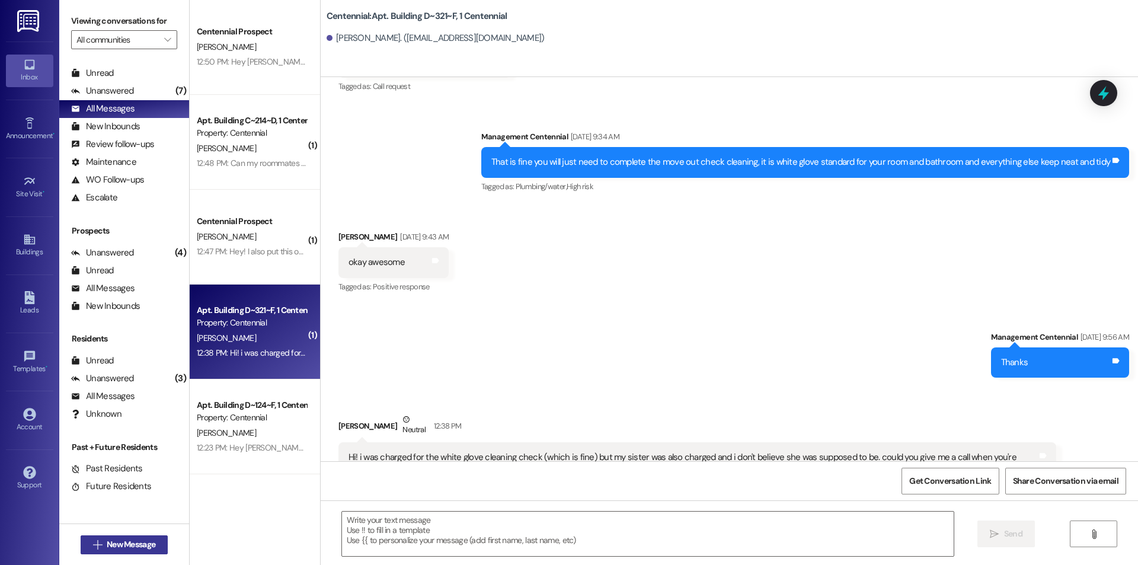
click at [141, 545] on span "New Message" at bounding box center [131, 544] width 49 height 12
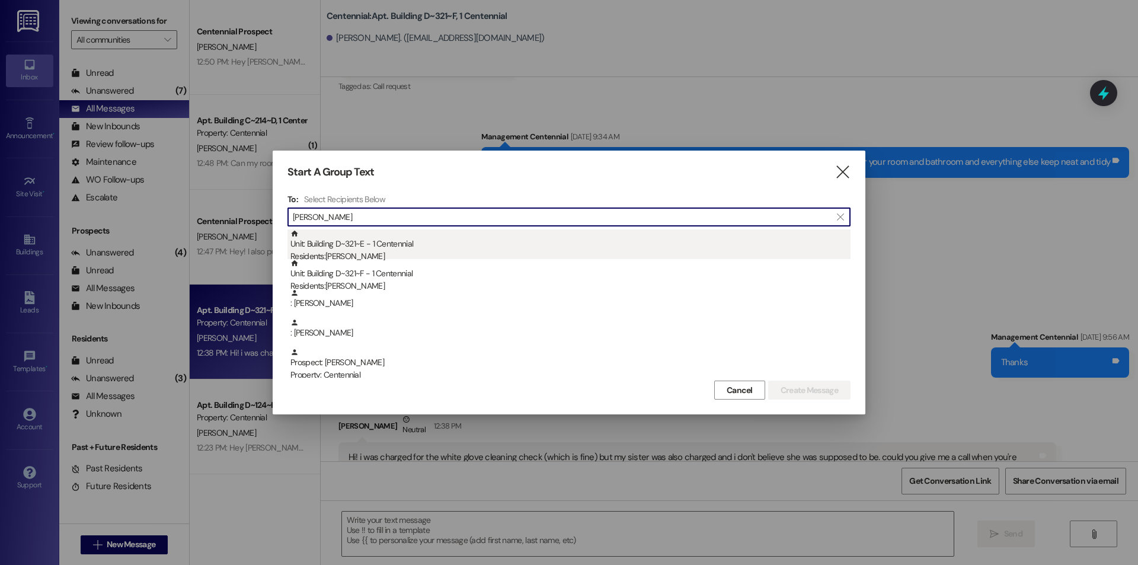
type input "barker"
click at [415, 246] on div "Unit: Building D~321~E - 1 Centennial Residents: Cortnie Barker" at bounding box center [570, 246] width 560 height 34
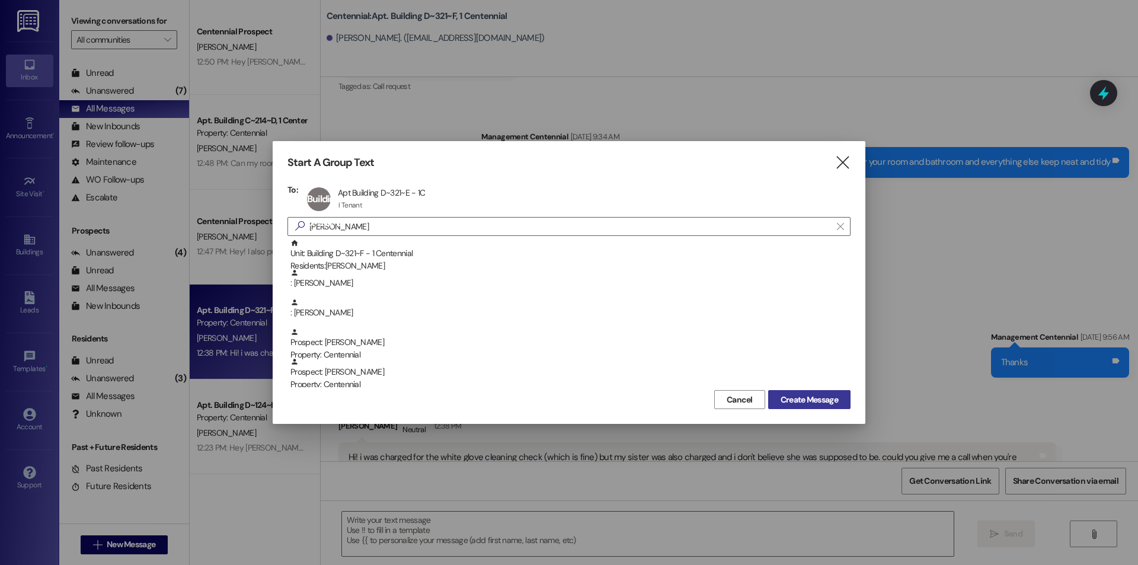
click at [797, 397] on span "Create Message" at bounding box center [809, 400] width 57 height 12
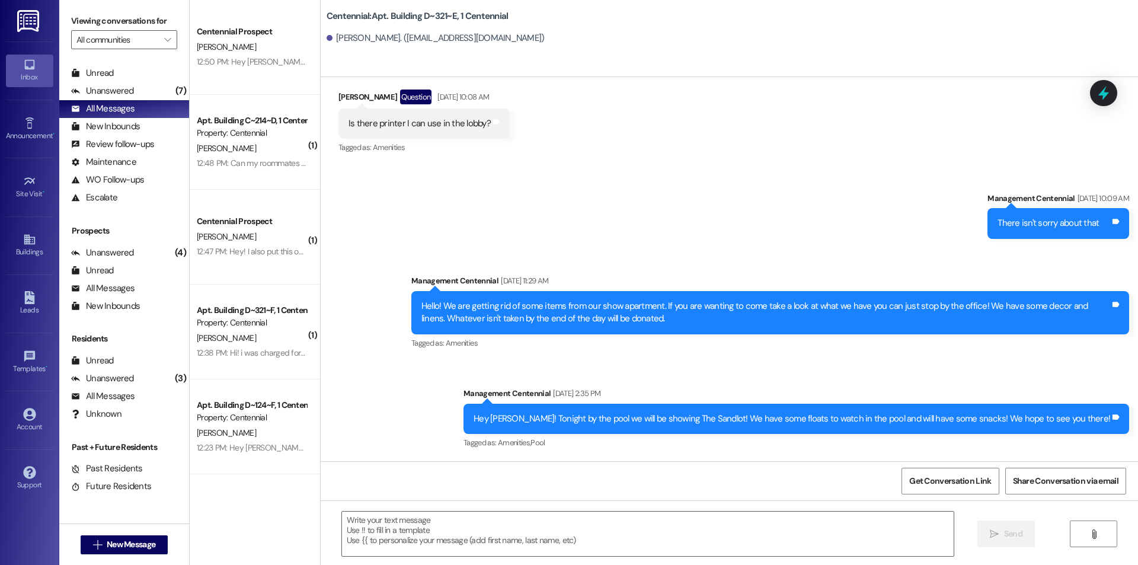
scroll to position [3666, 0]
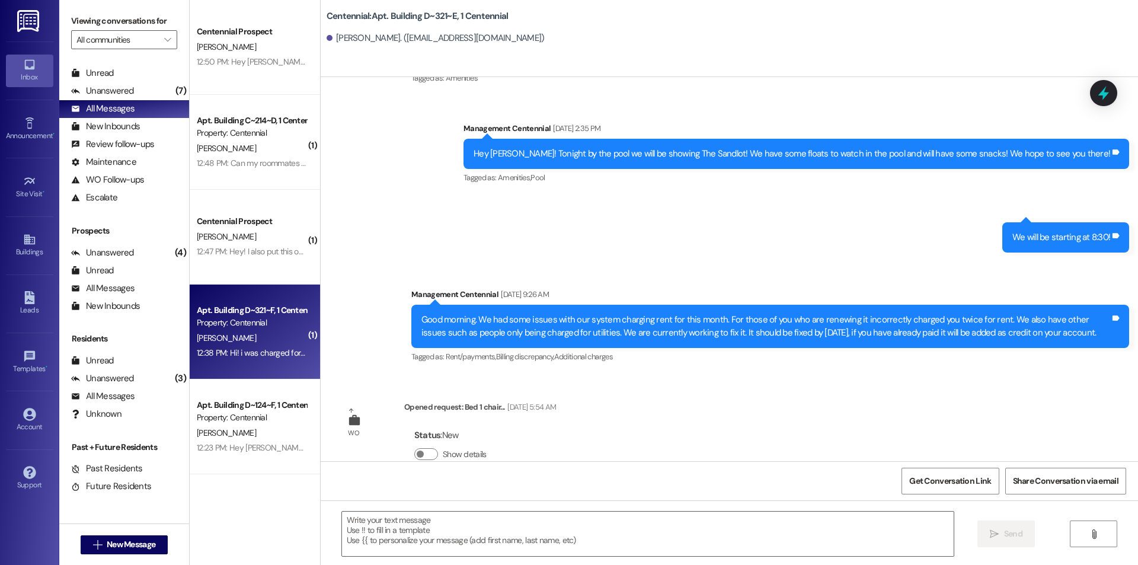
click at [217, 340] on div "K. Barker" at bounding box center [252, 338] width 112 height 15
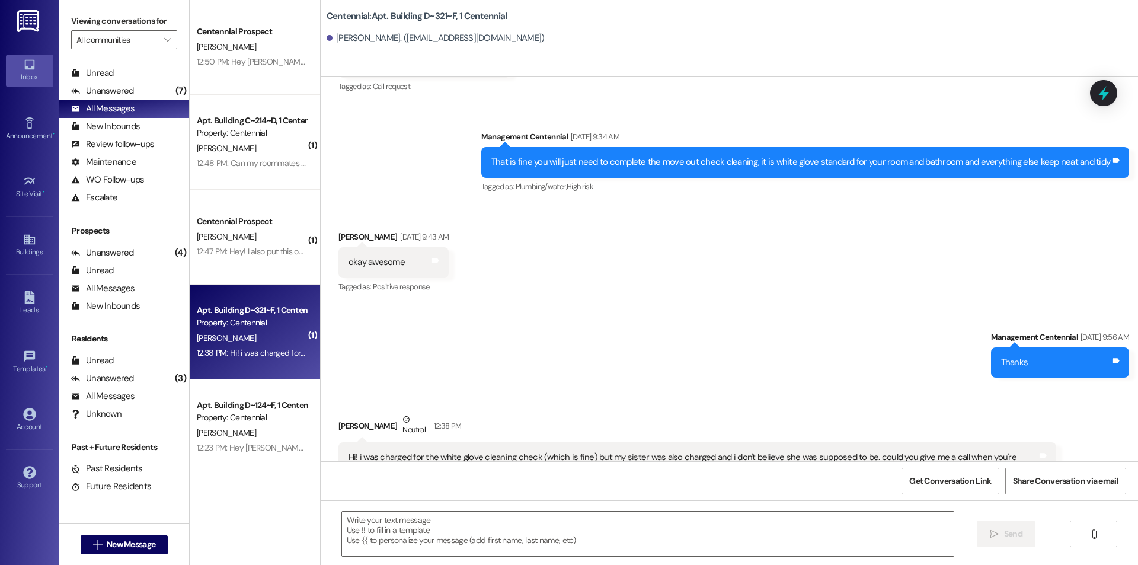
scroll to position [8674, 0]
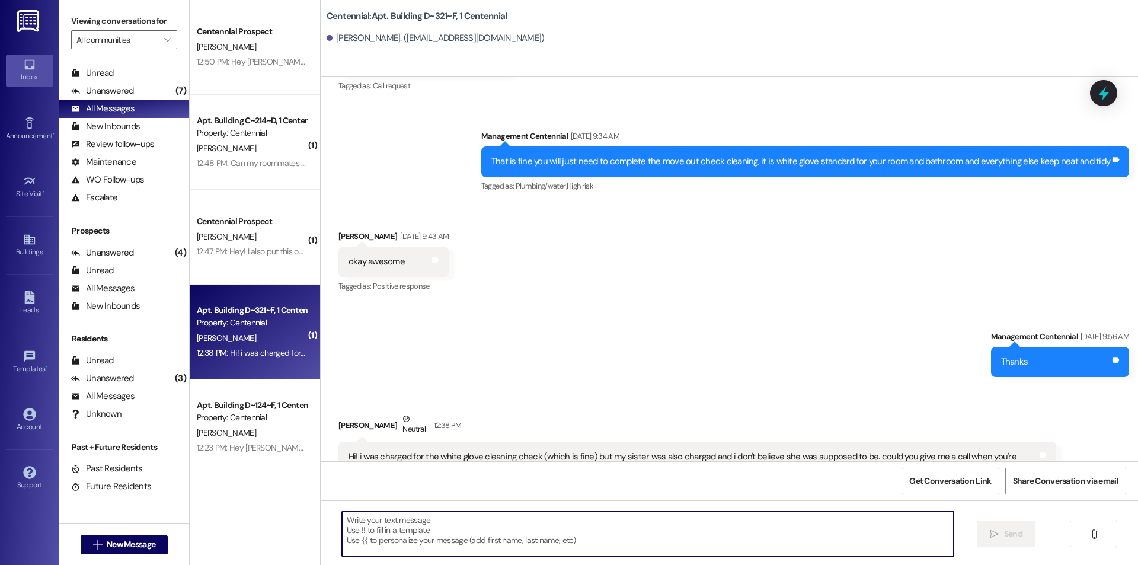
click at [388, 536] on textarea at bounding box center [648, 534] width 612 height 44
click at [385, 525] on textarea "I believe we" at bounding box center [648, 534] width 612 height 44
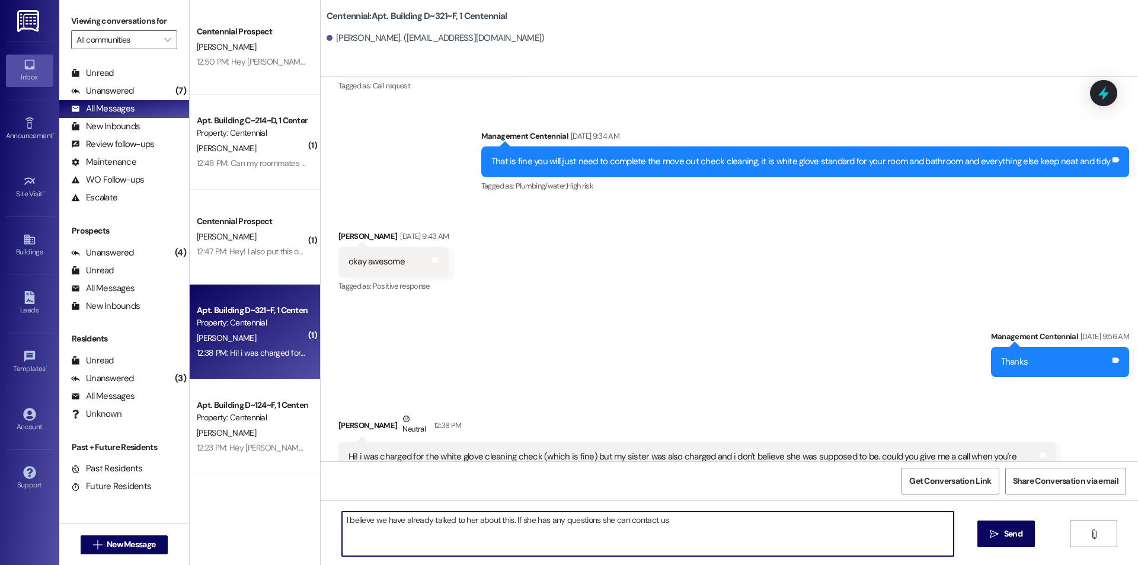
type textarea "I believe we have already talked to her about this. If she has any questions sh…"
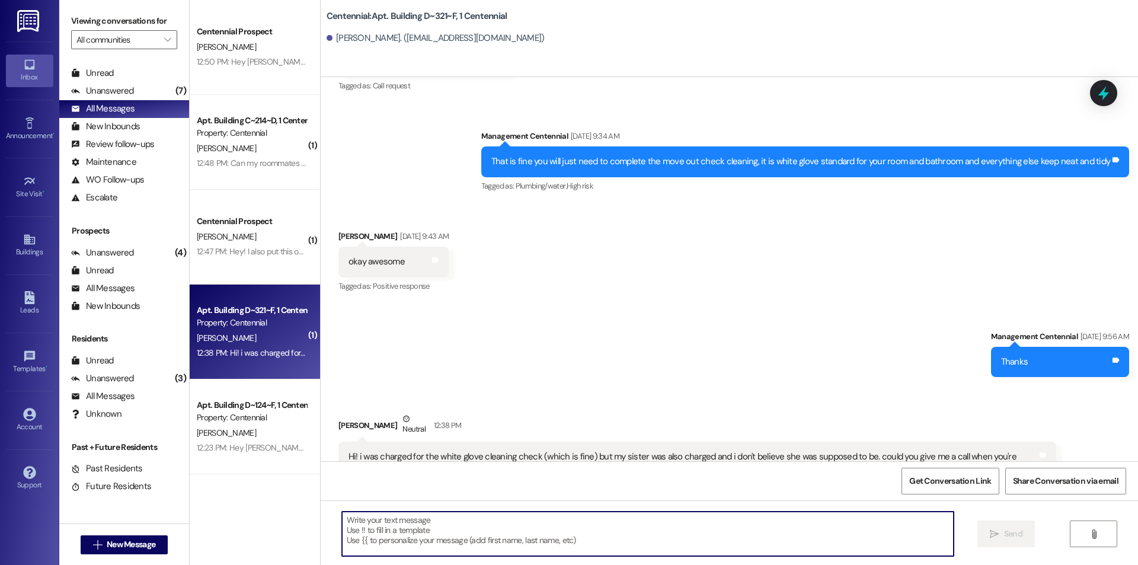
scroll to position [8673, 0]
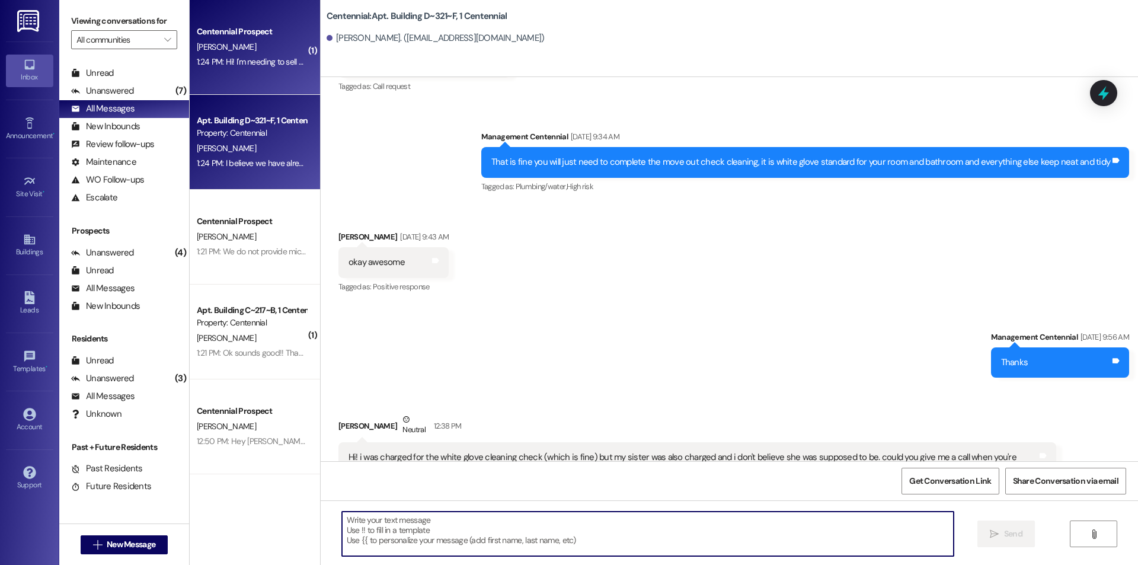
click at [273, 61] on div "1:24 PM: Hi! I'm needing to sell my contract in november if possible, is there …" at bounding box center [408, 61] width 423 height 11
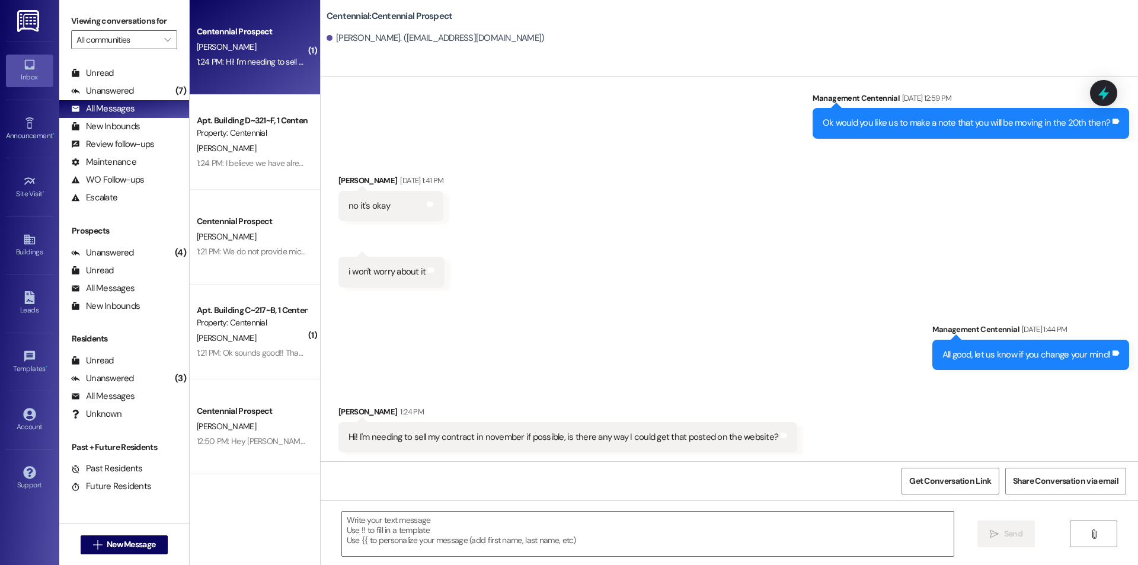
scroll to position [954, 0]
click at [498, 525] on textarea at bounding box center [648, 534] width 612 height 44
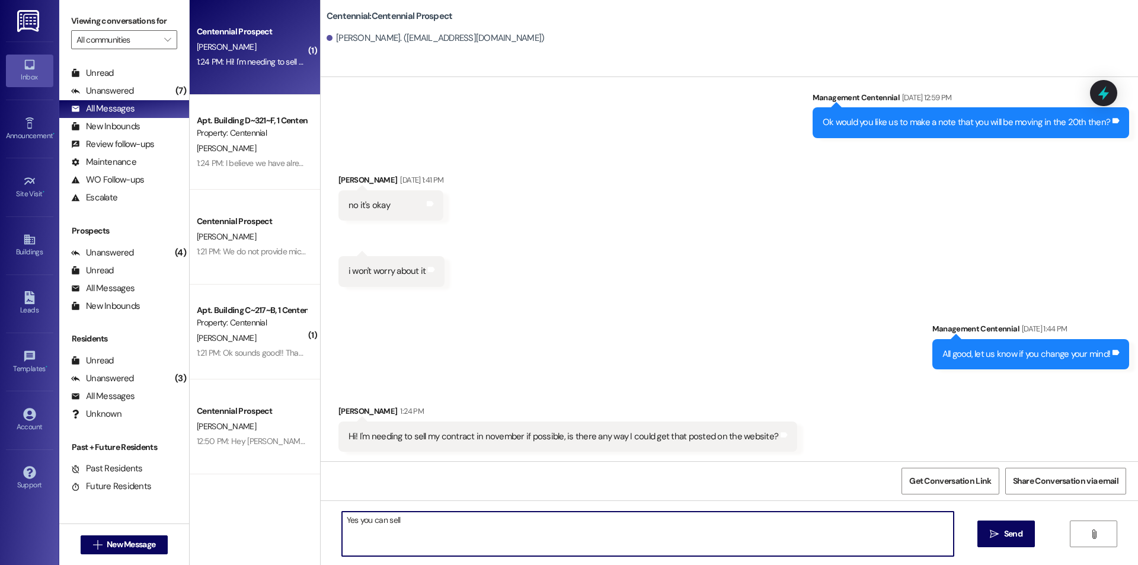
type textarea "Yes you can sell"
drag, startPoint x: 403, startPoint y: 530, endPoint x: 309, endPoint y: 539, distance: 94.6
click at [309, 539] on div "( 1 ) Centennial Prospect B. Stratton 1:24 PM: Hi! I'm needing to sell my contr…" at bounding box center [664, 282] width 948 height 565
type textarea "You can fill out the intent to sell form on the website when that gets closer."
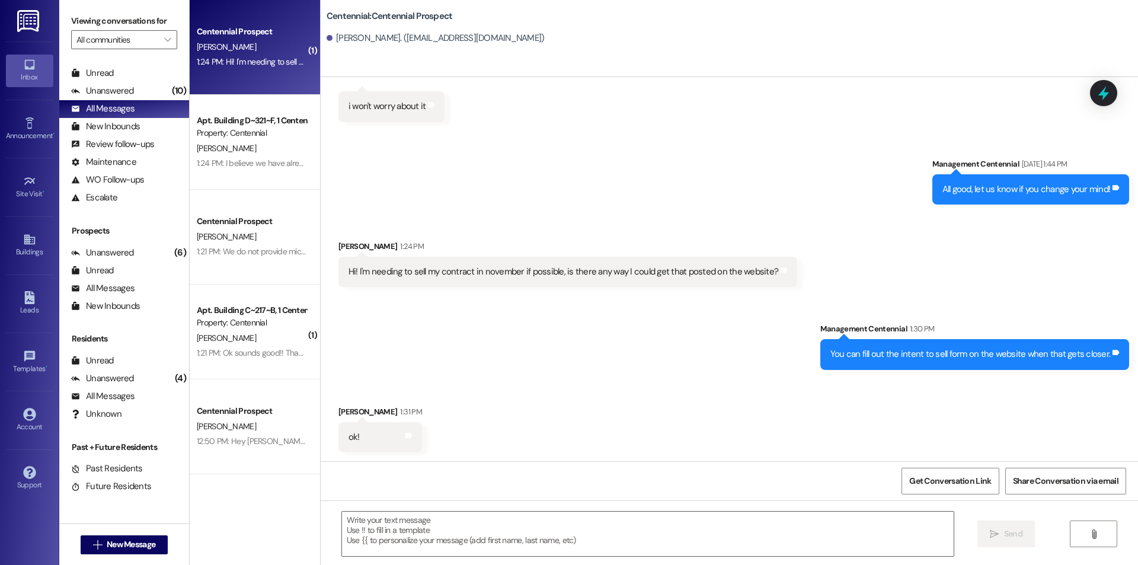
scroll to position [1119, 0]
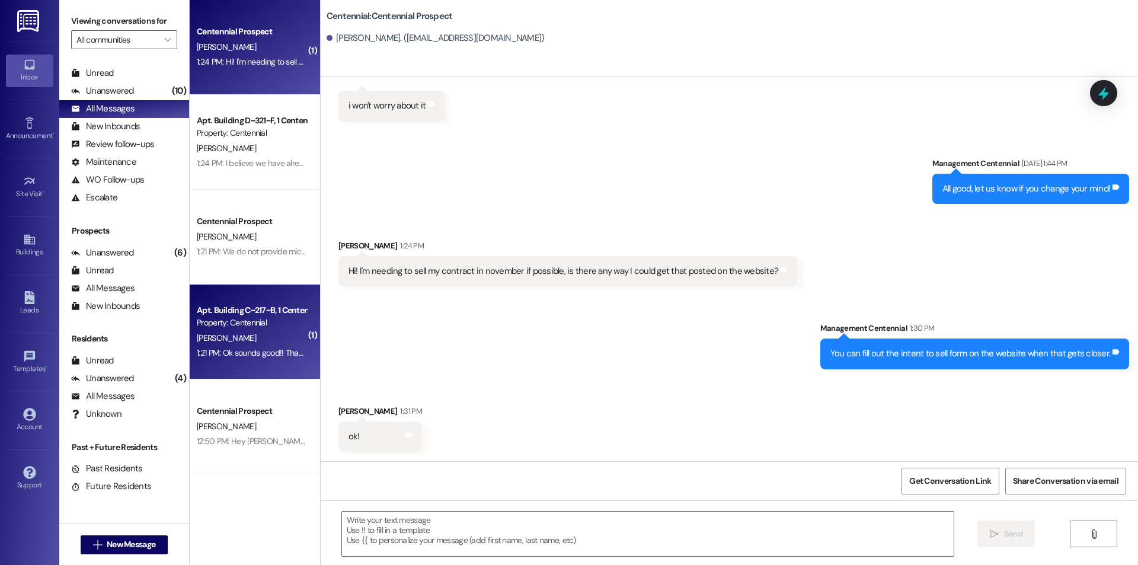
click at [233, 334] on div "B. Fillmore" at bounding box center [252, 338] width 112 height 15
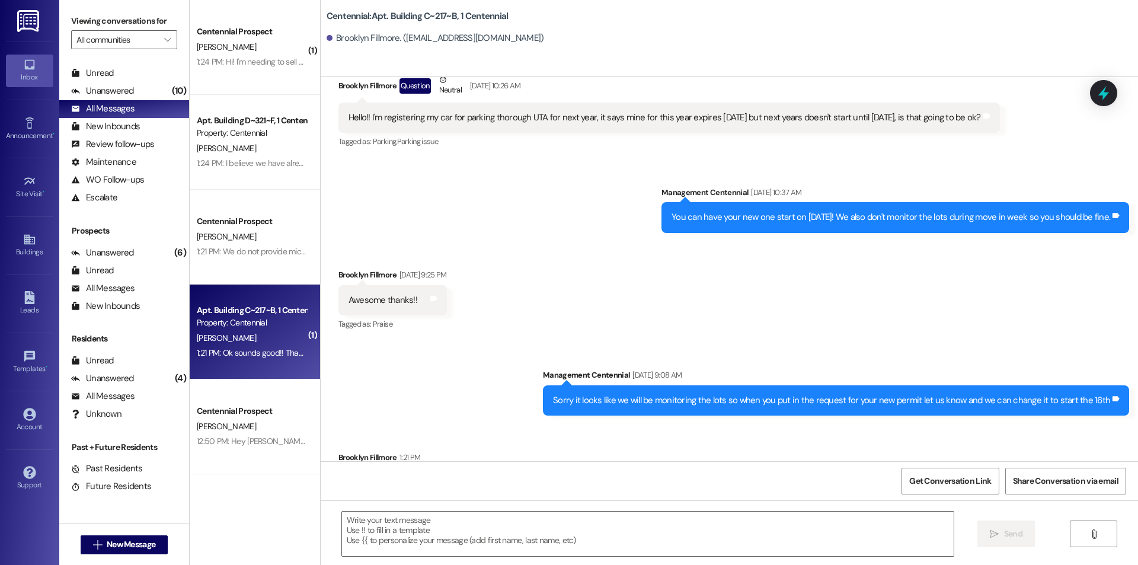
scroll to position [12197, 0]
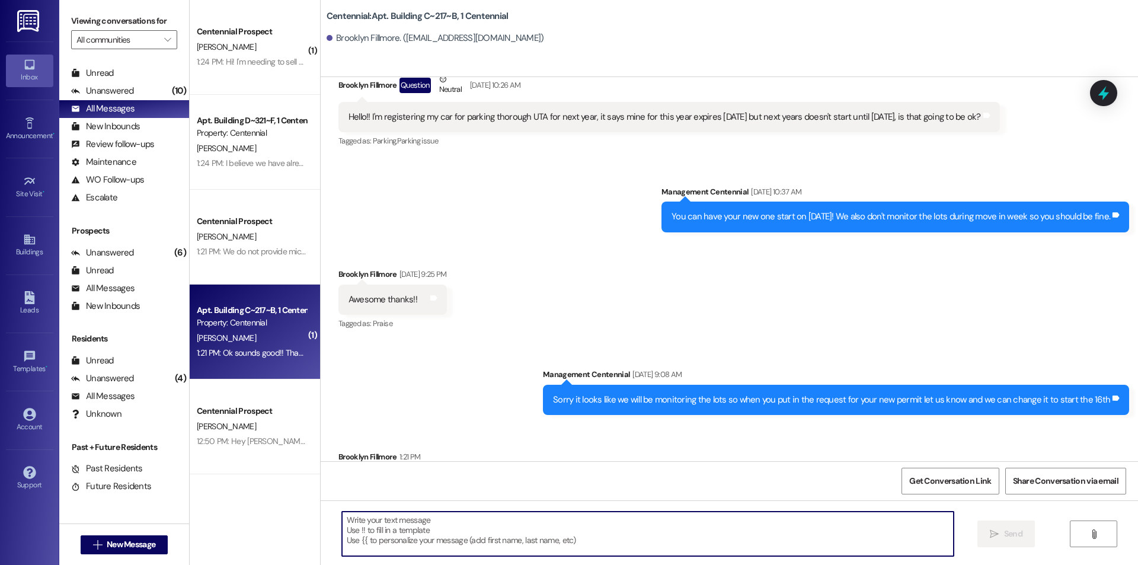
click at [461, 530] on textarea at bounding box center [648, 534] width 612 height 44
type textarea "Sounds good!"
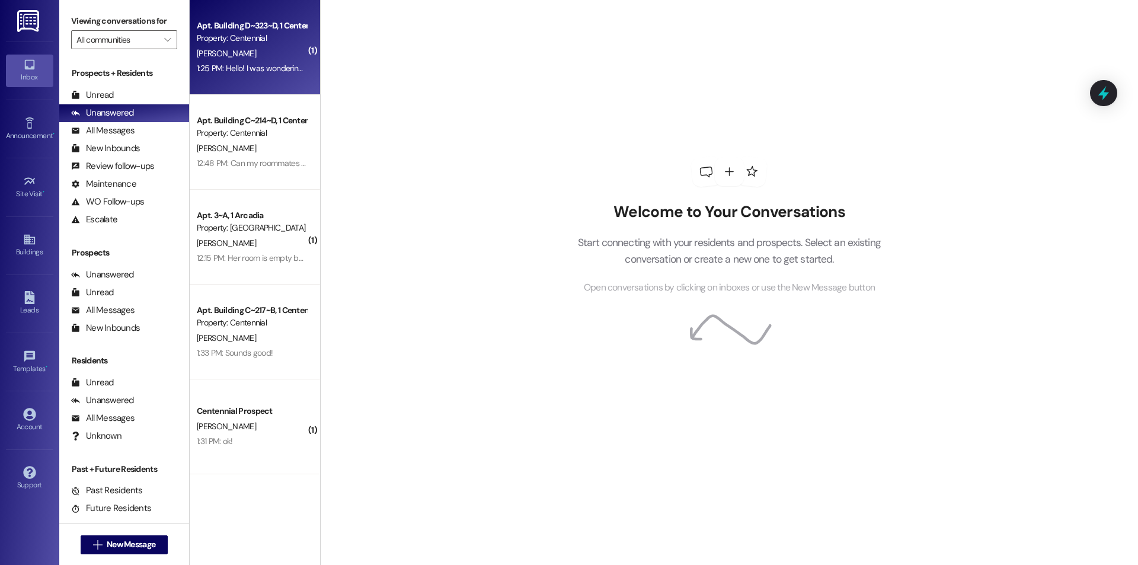
click at [283, 59] on div "[PERSON_NAME]" at bounding box center [252, 53] width 112 height 15
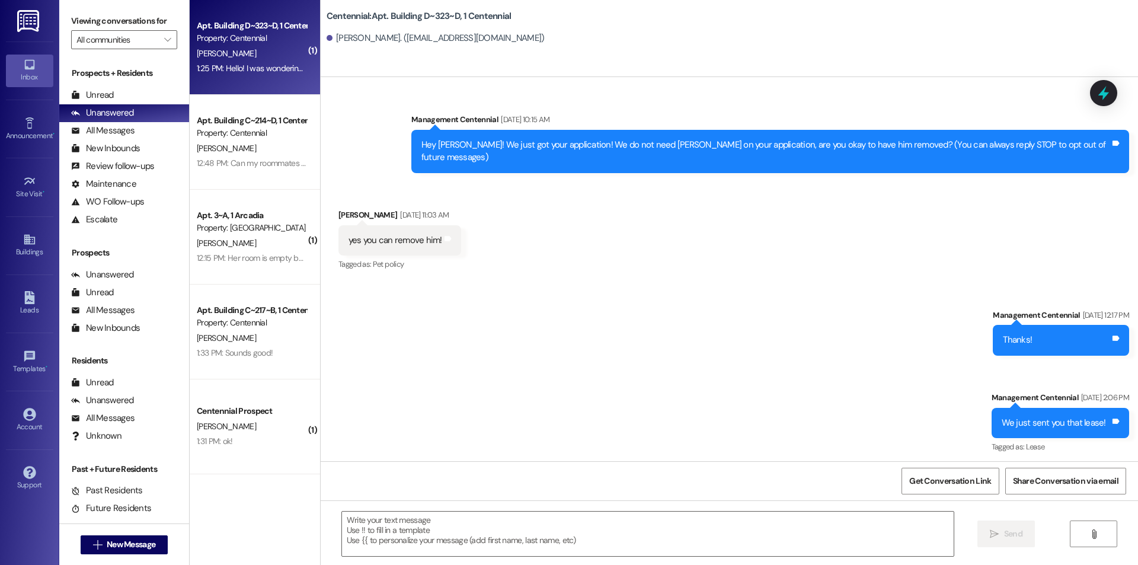
scroll to position [8227, 0]
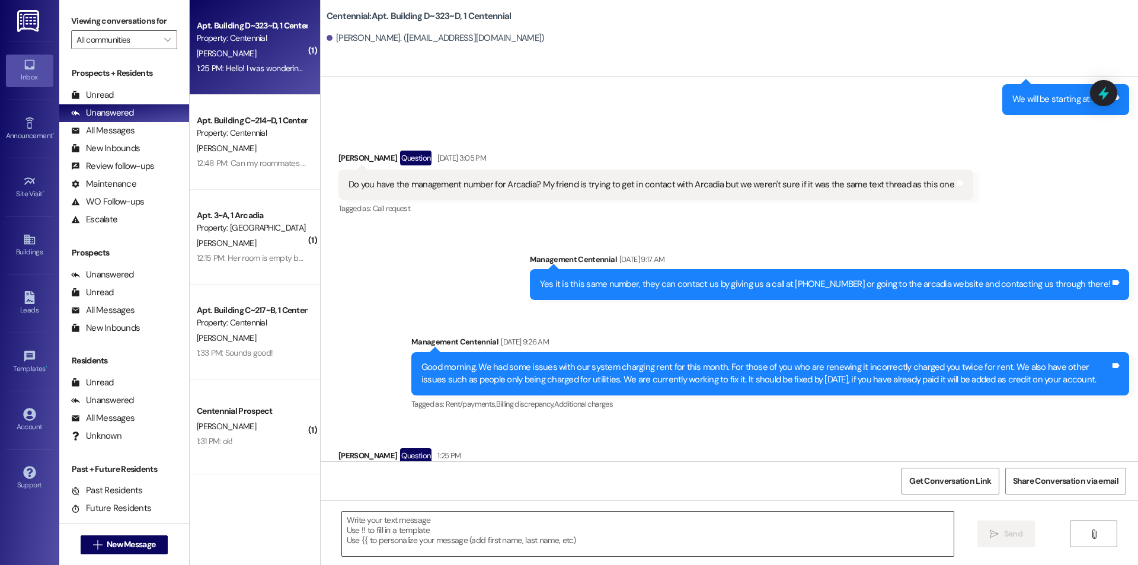
click at [380, 529] on textarea at bounding box center [648, 534] width 612 height 44
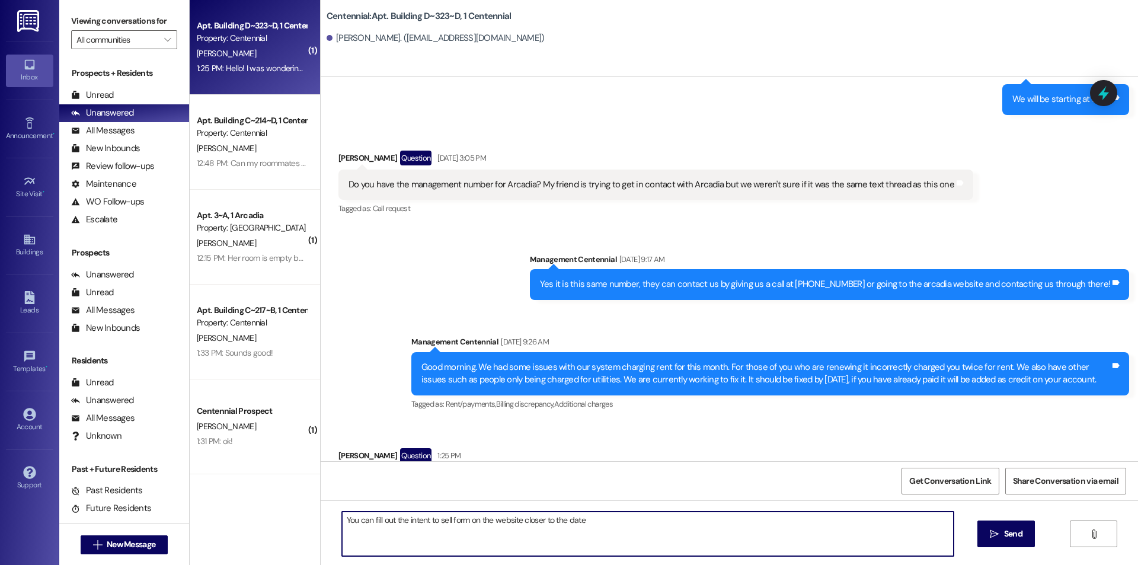
type textarea "You can fill out the intent to sell form on the website closer to the date!"
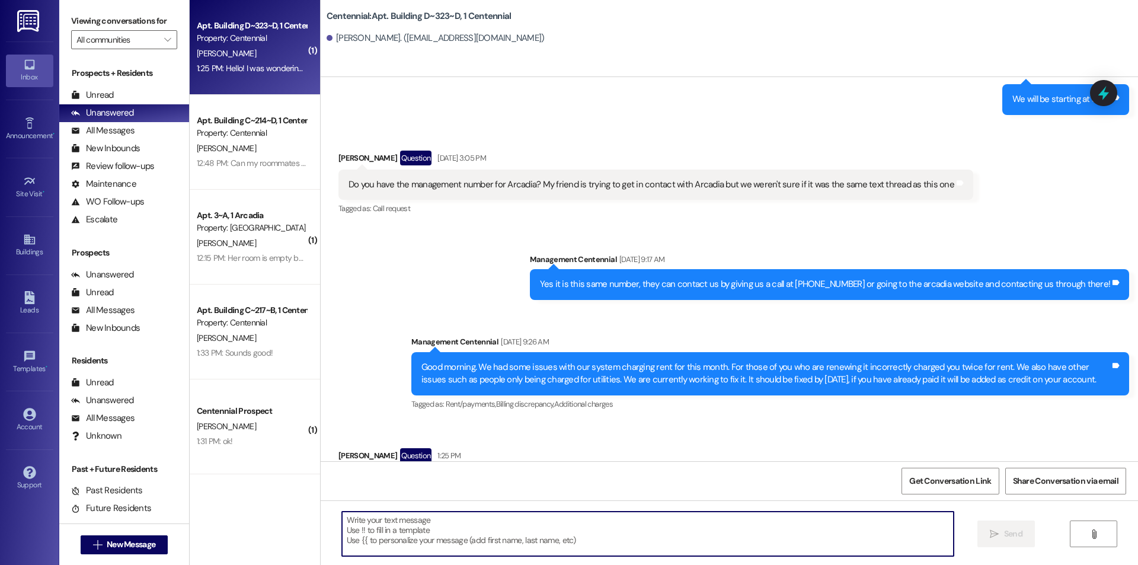
scroll to position [8226, 0]
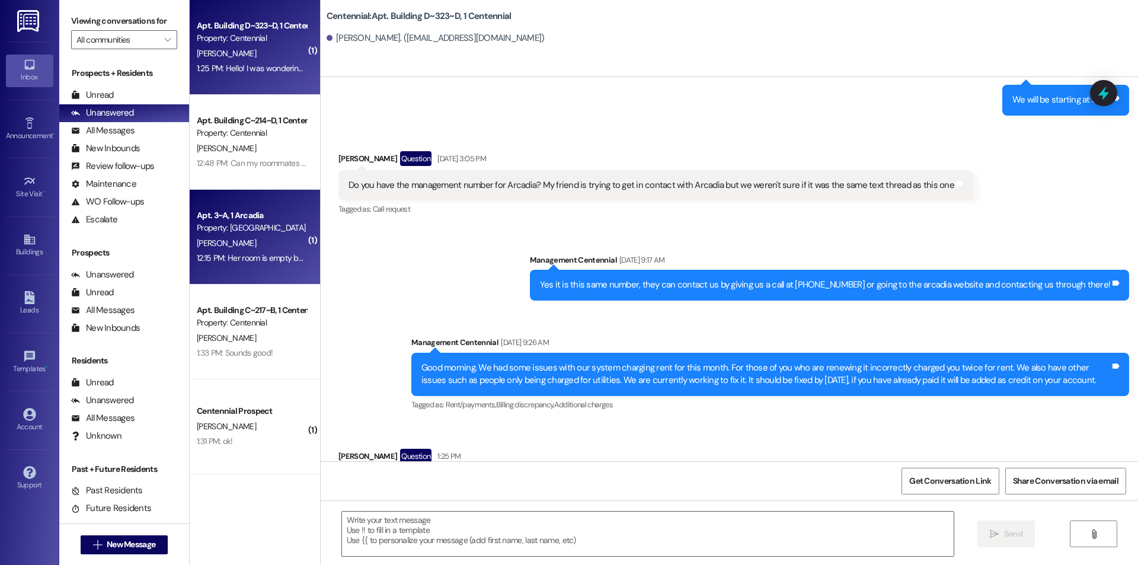
click at [268, 270] on div "Apt. 3~A, 1 Arcadia Property: Arcadia I. Pelcastre 12:15 PM: Her room is empty …" at bounding box center [255, 237] width 130 height 95
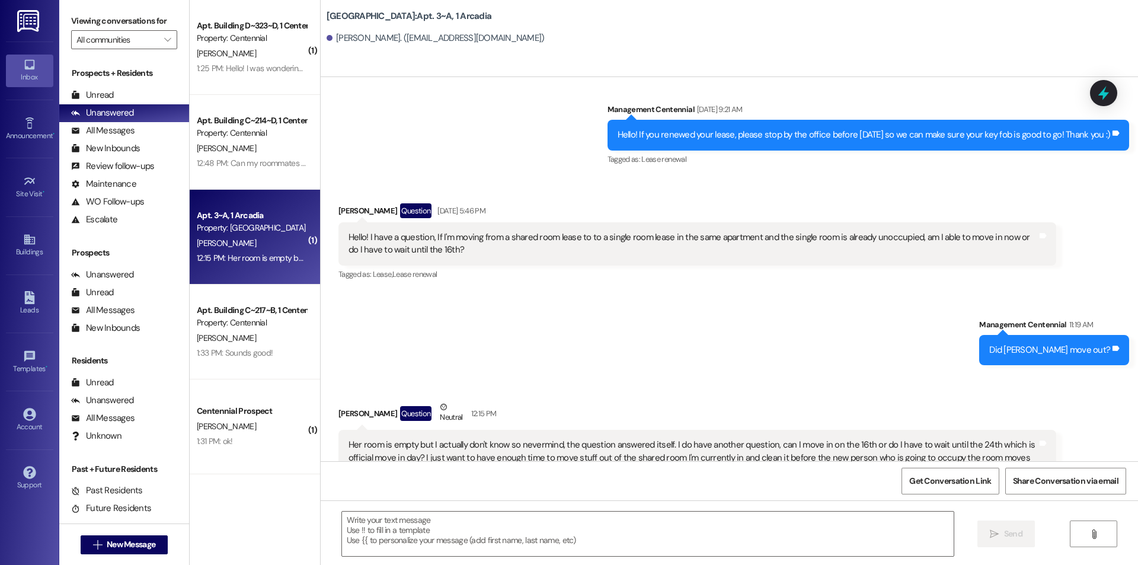
scroll to position [11510, 0]
click at [104, 549] on span "New Message" at bounding box center [130, 544] width 53 height 12
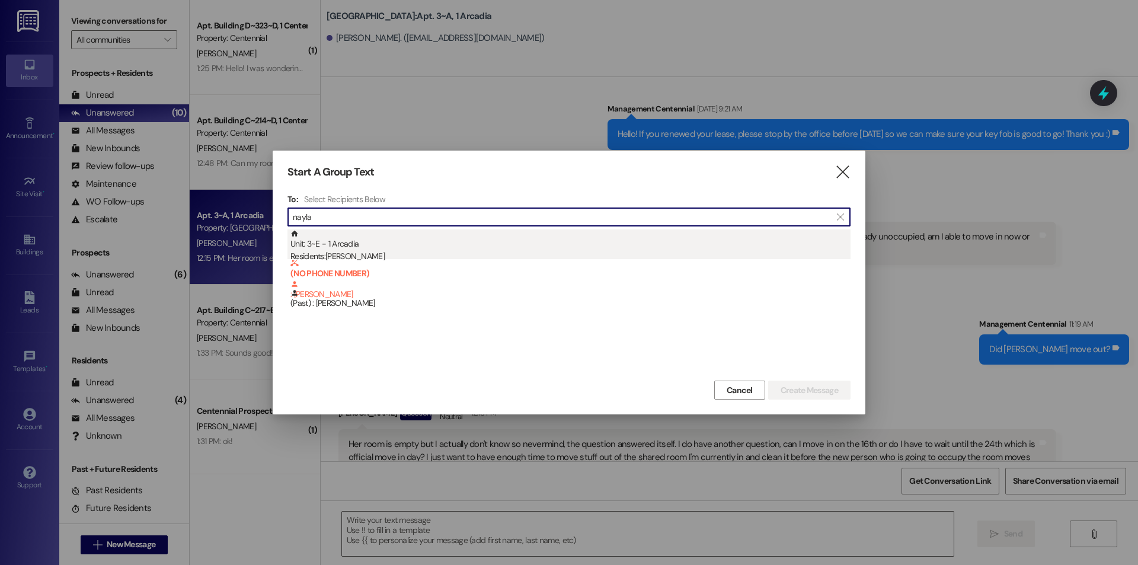
type input "nayla"
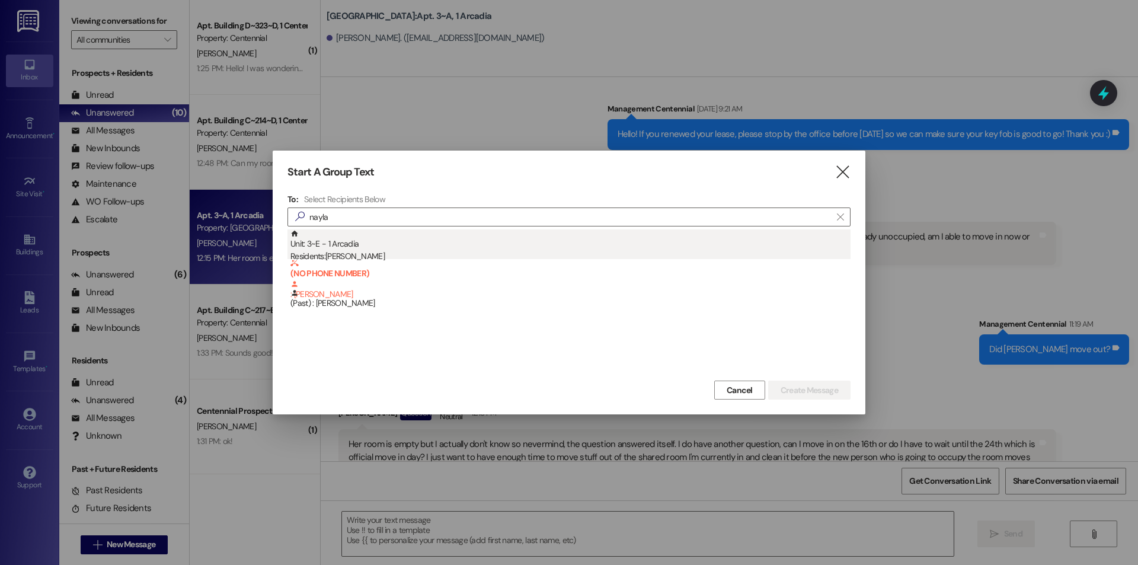
click at [519, 241] on div "Unit: 3~E - 1 Arcadia Residents: Nayla Sanabria" at bounding box center [570, 246] width 560 height 34
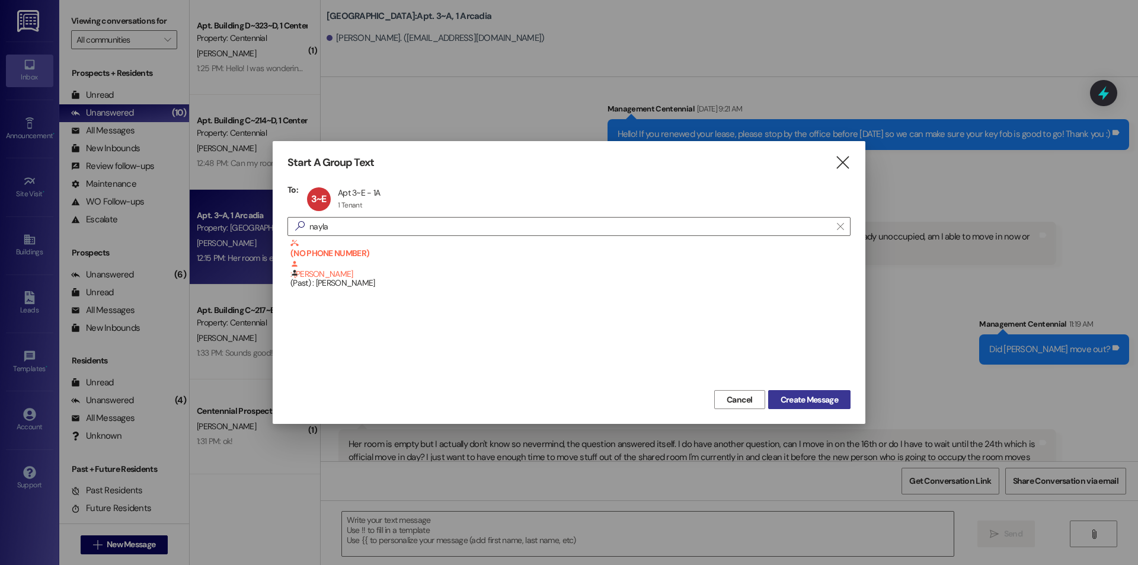
click at [792, 400] on span "Create Message" at bounding box center [809, 400] width 57 height 12
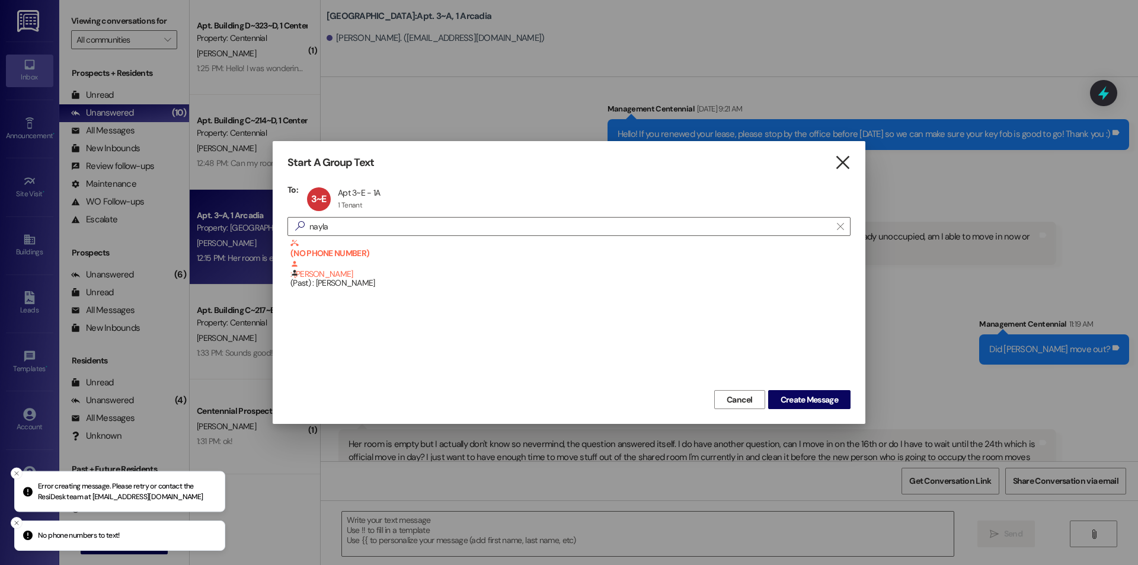
click at [847, 161] on icon "" at bounding box center [843, 162] width 16 height 12
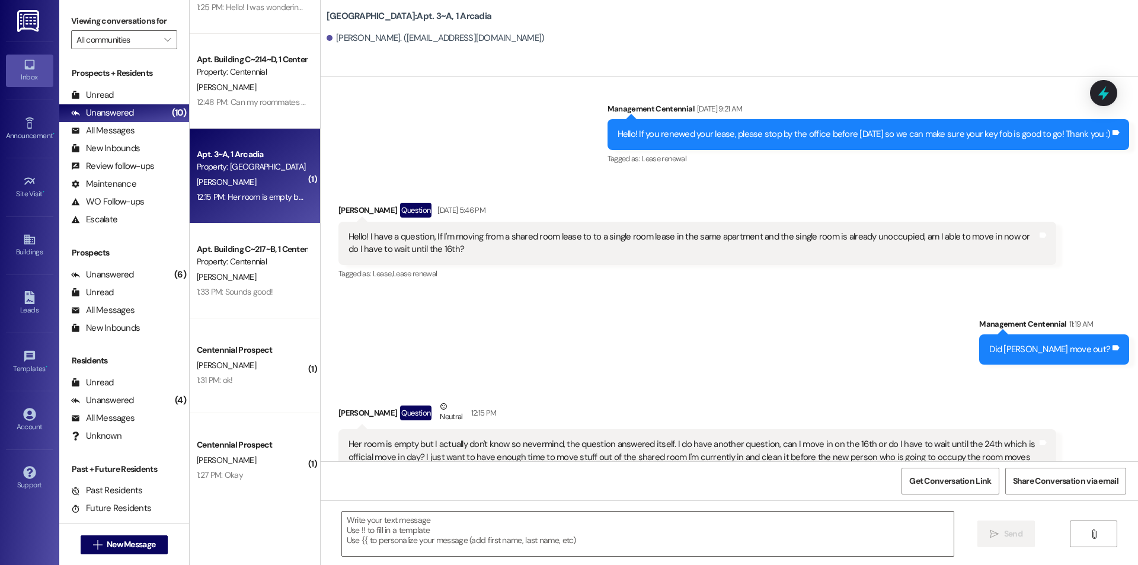
scroll to position [88, 0]
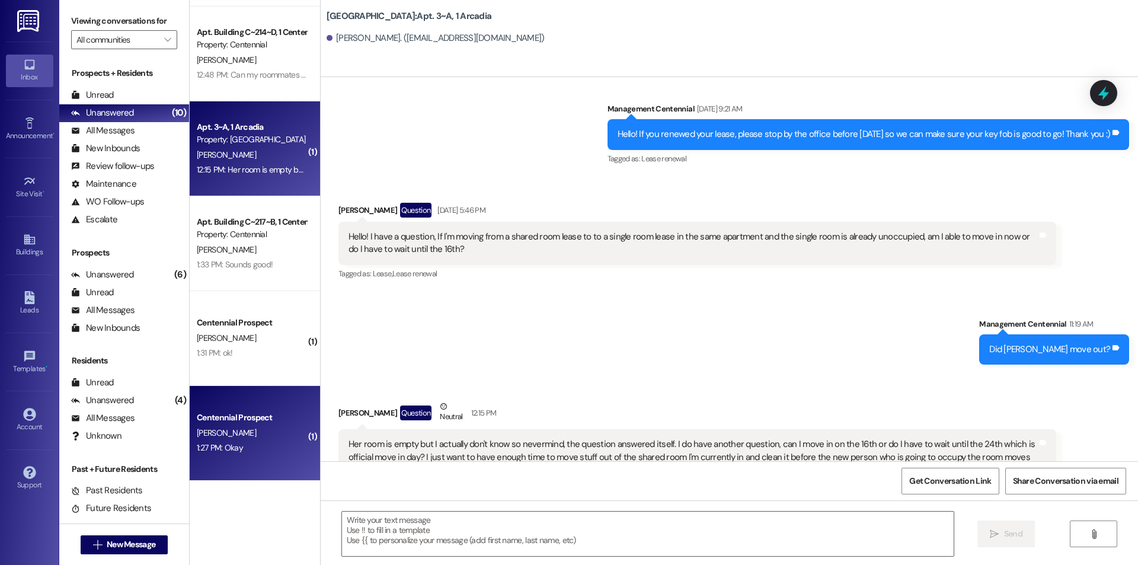
click at [277, 450] on div "1:27 PM: Okay 1:27 PM: Okay" at bounding box center [252, 447] width 112 height 15
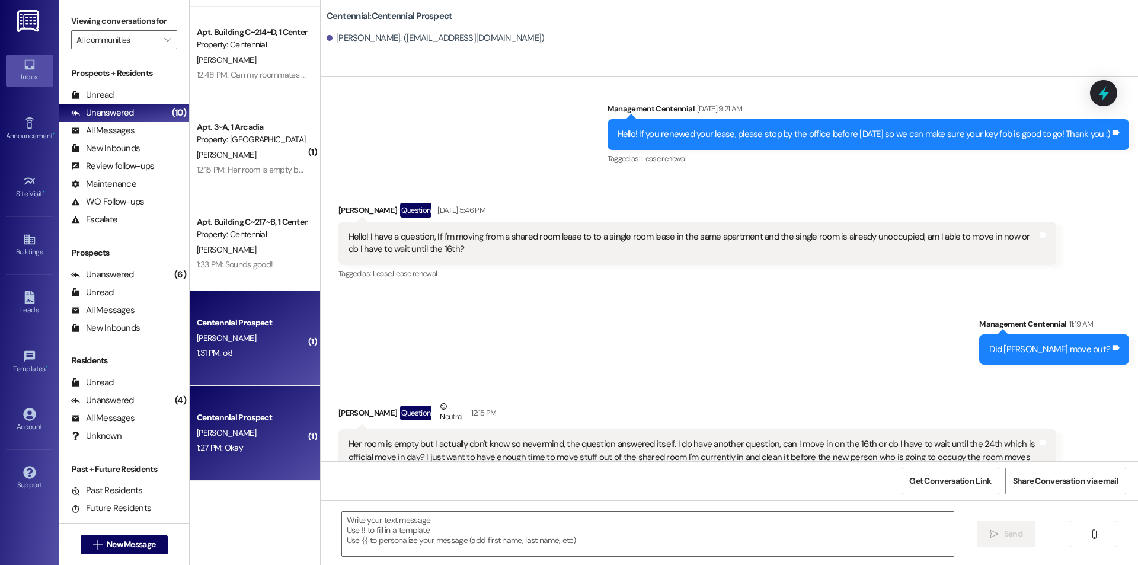
click at [248, 326] on div "Centennial Prospect" at bounding box center [252, 323] width 110 height 12
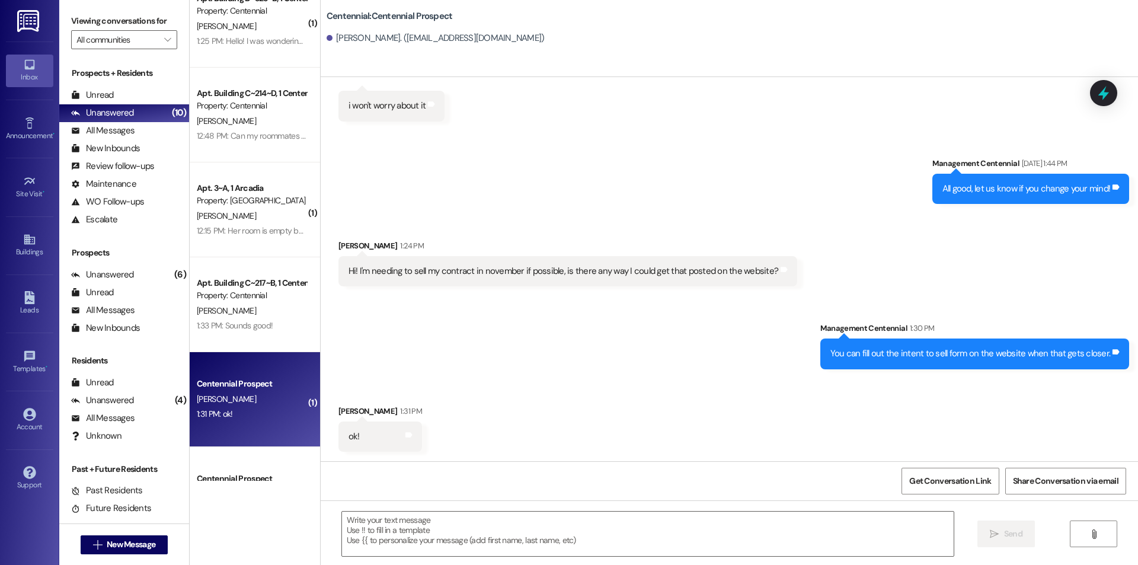
scroll to position [0, 0]
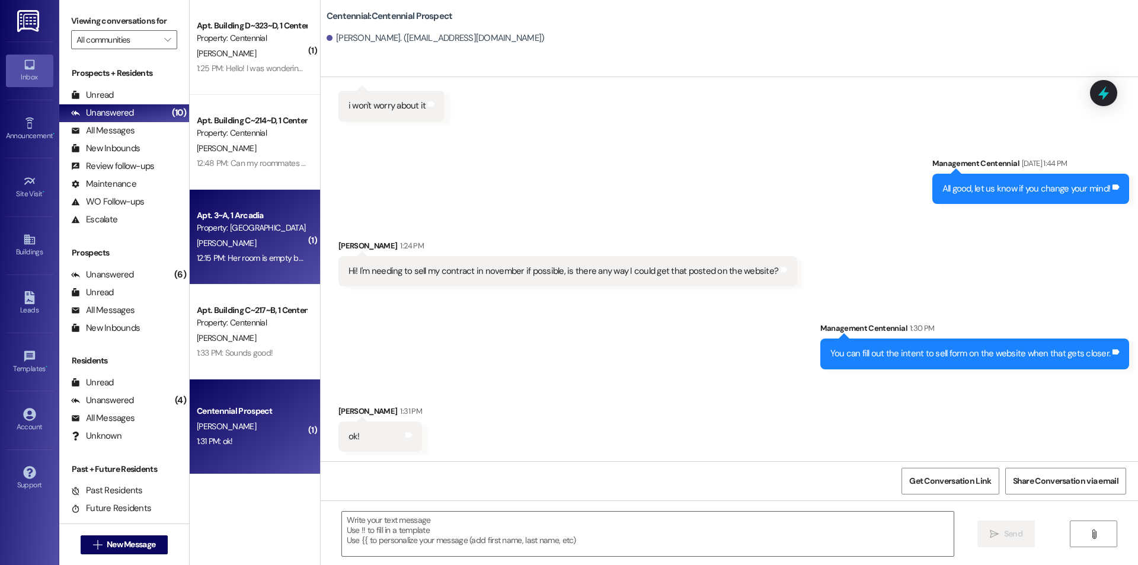
click at [266, 236] on div "[PERSON_NAME]" at bounding box center [252, 243] width 112 height 15
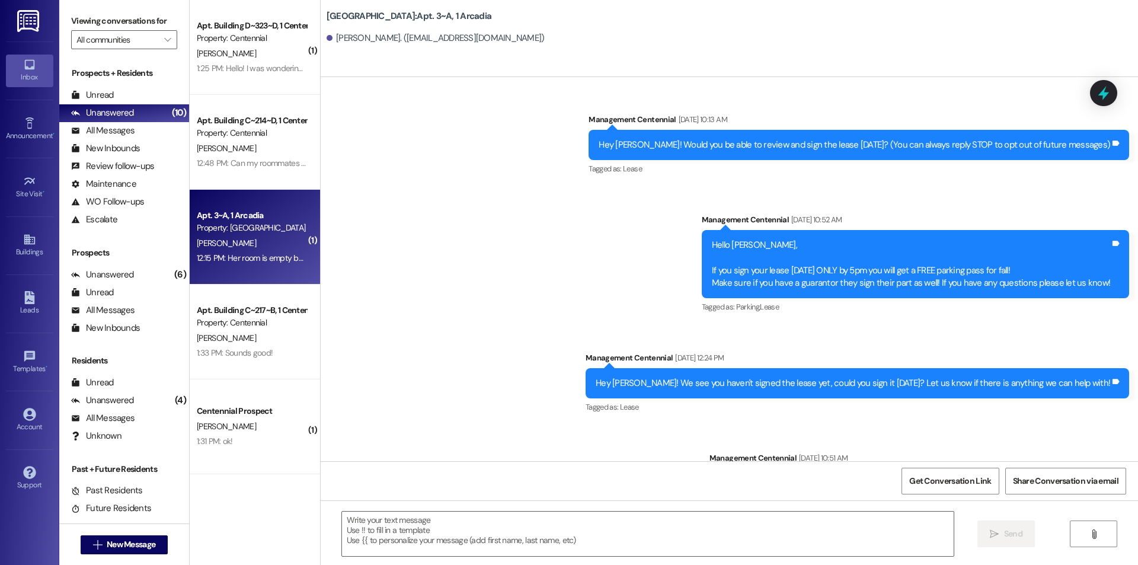
scroll to position [11510, 0]
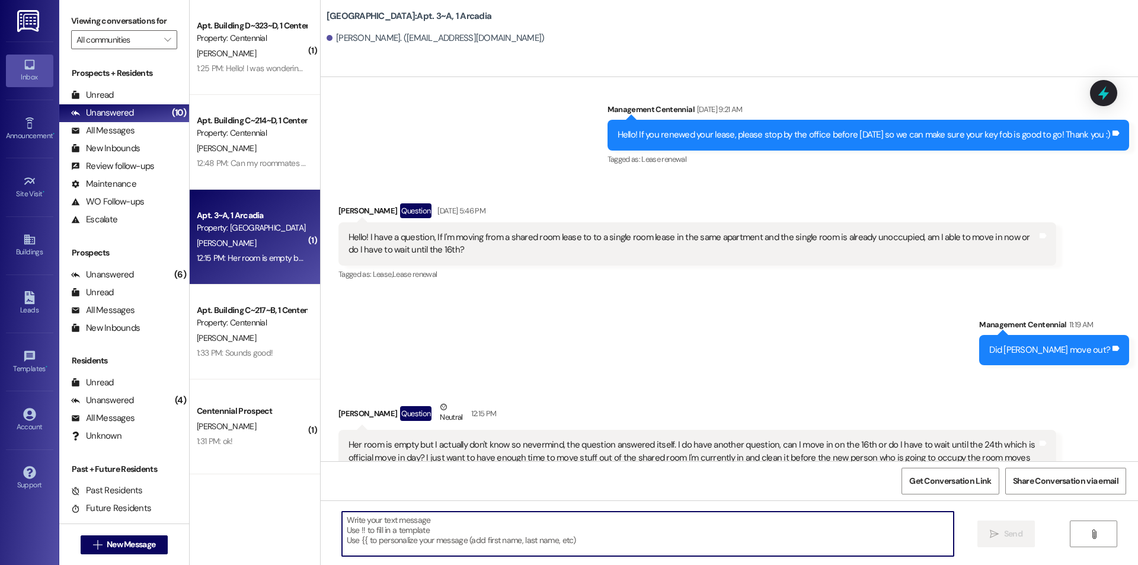
click at [514, 539] on textarea at bounding box center [648, 534] width 612 height 44
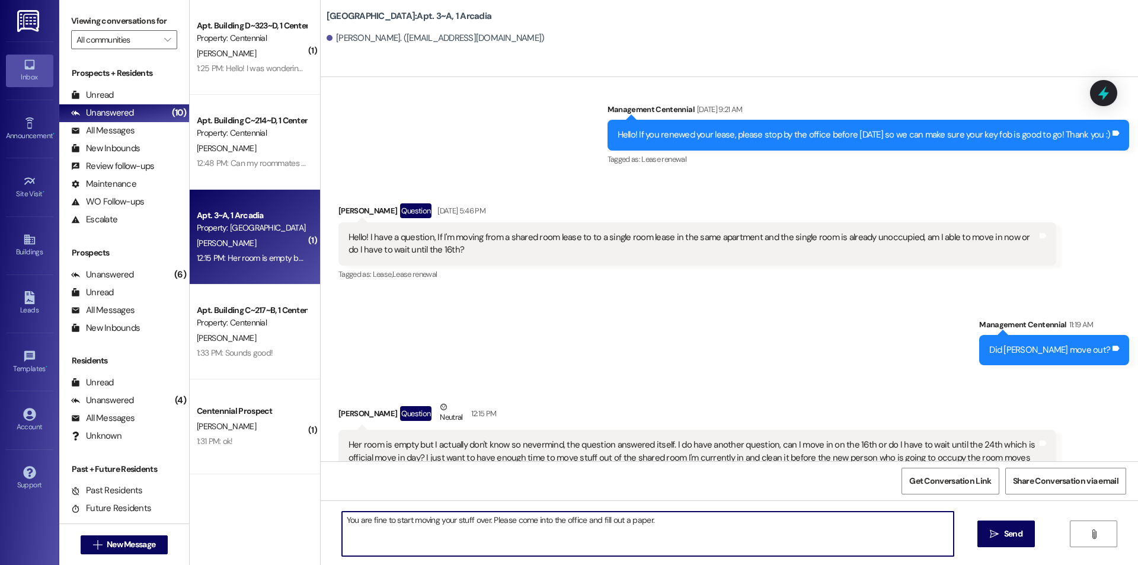
type textarea "You are fine to start moving your stuff over. Please come into the office and f…"
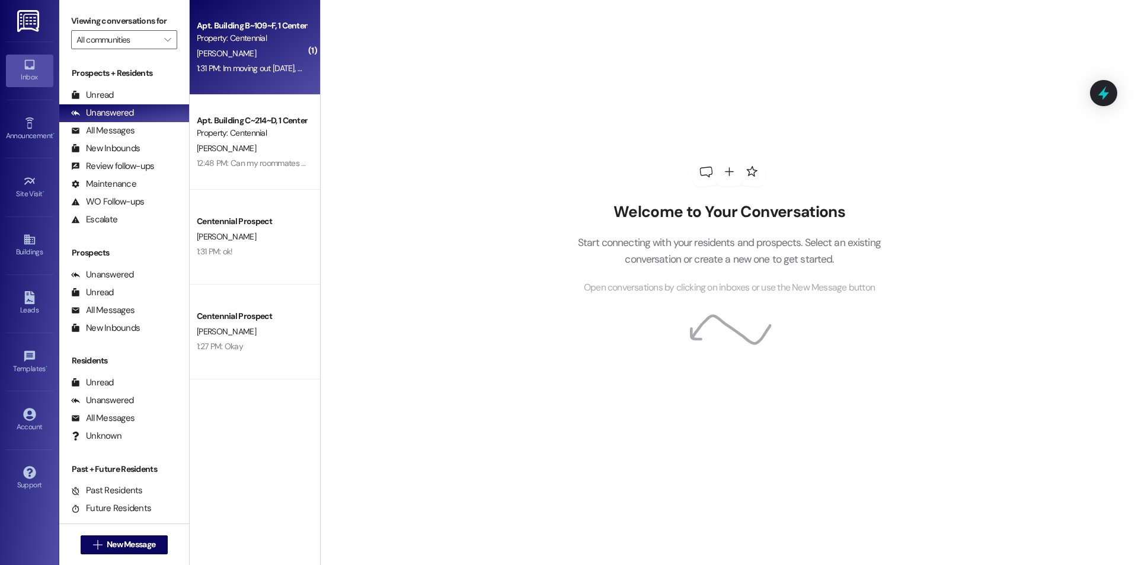
click at [284, 28] on div "Apt. Building B~109~F, 1 Centennial" at bounding box center [252, 26] width 110 height 12
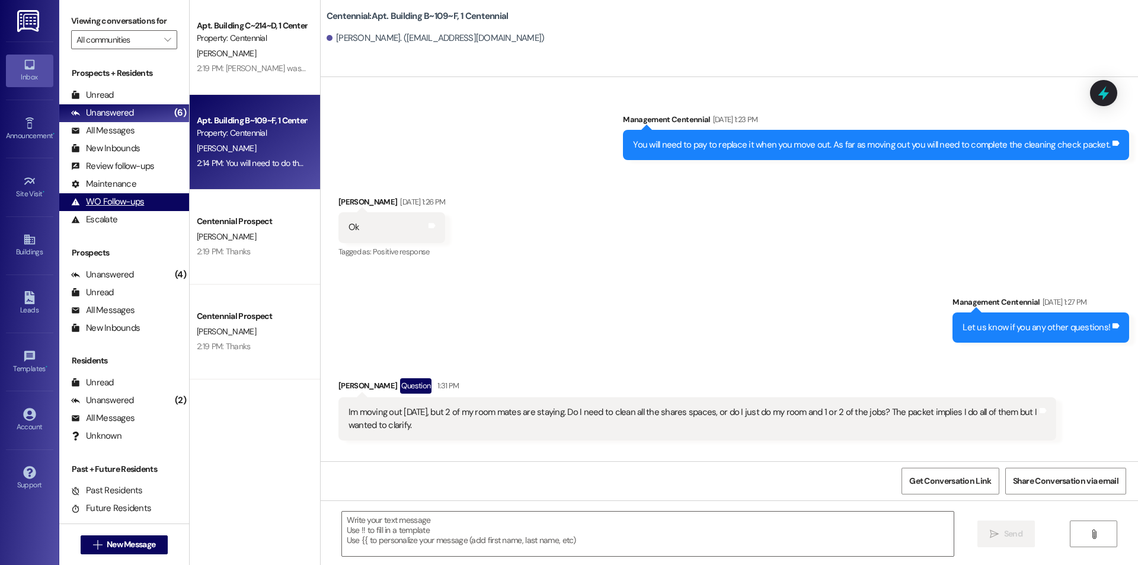
scroll to position [9000, 0]
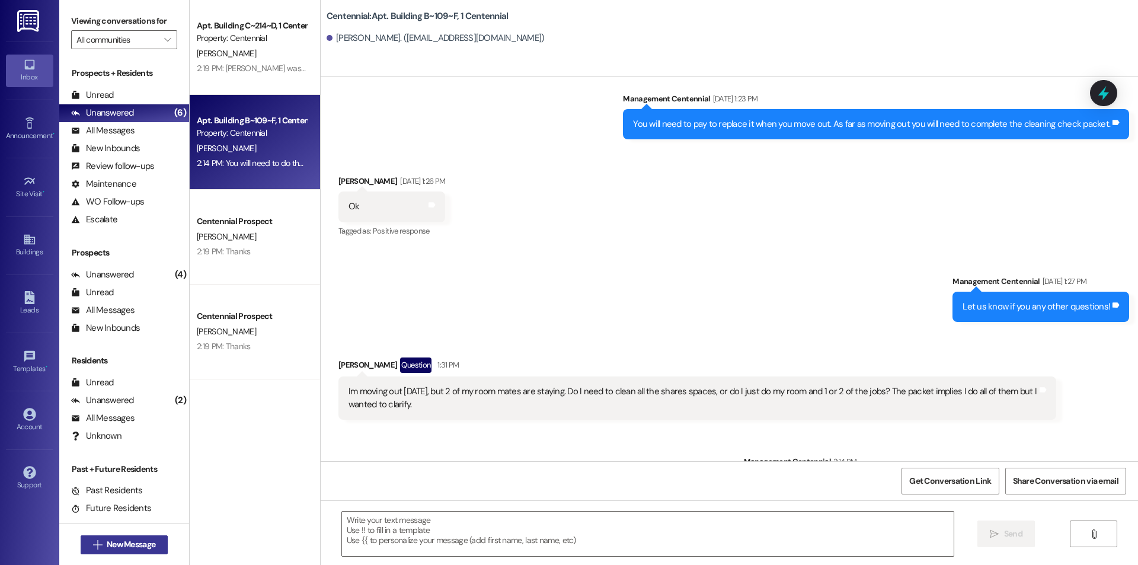
click at [125, 551] on button " New Message" at bounding box center [125, 544] width 88 height 19
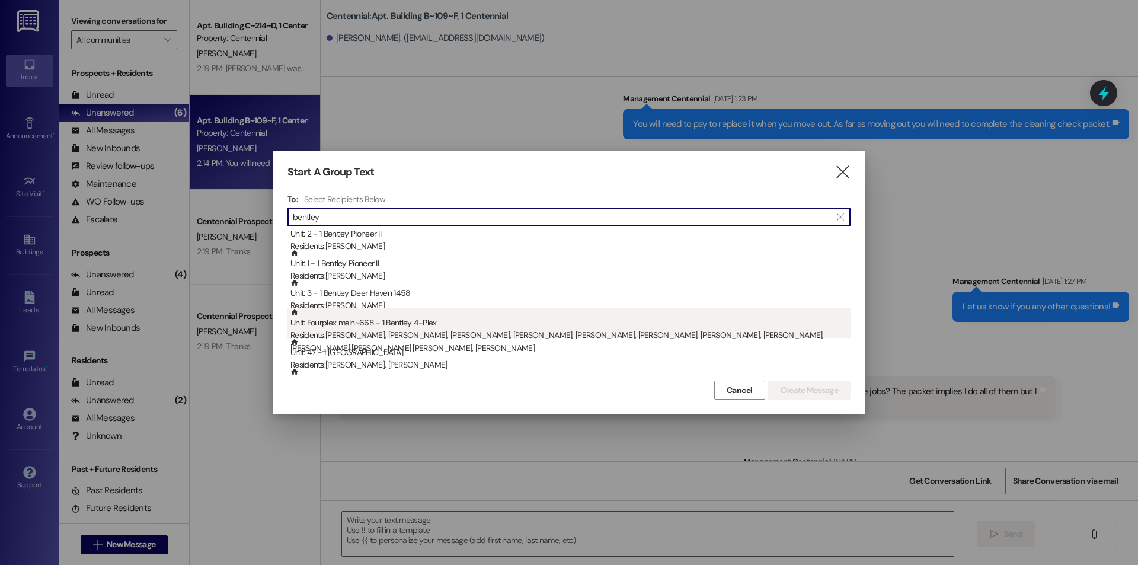
scroll to position [0, 0]
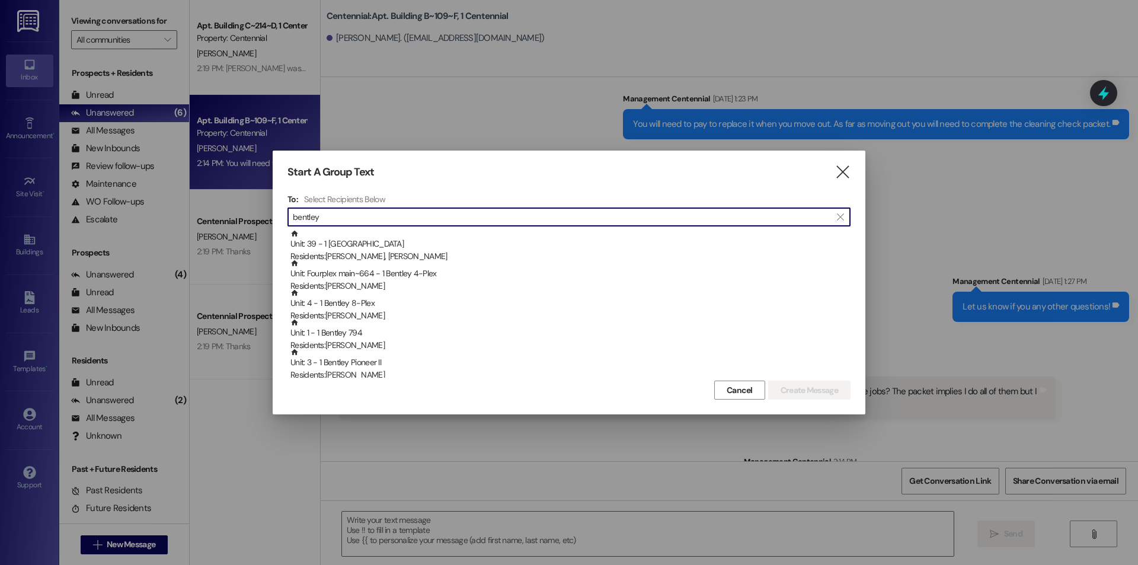
click at [295, 213] on input "bentley" at bounding box center [562, 217] width 538 height 17
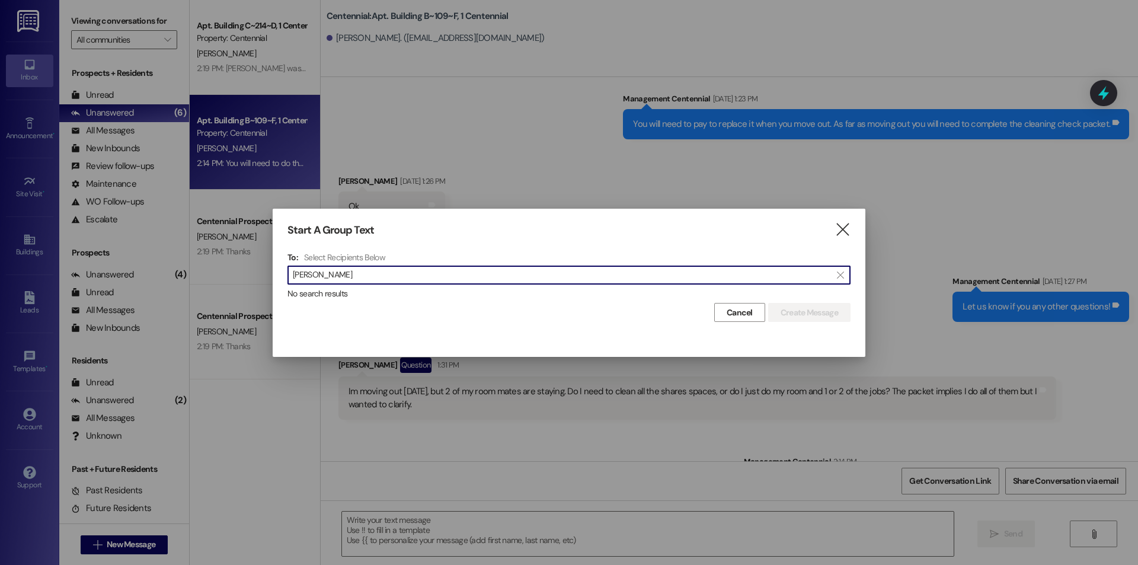
click at [376, 271] on input "[PERSON_NAME]" at bounding box center [562, 275] width 538 height 17
drag, startPoint x: 386, startPoint y: 275, endPoint x: 282, endPoint y: 284, distance: 104.1
click at [282, 284] on div "Start A Group Text  To: Select Recipients Below  [PERSON_NAME]  No search re…" at bounding box center [569, 273] width 593 height 129
type input "[PERSON_NAME]"
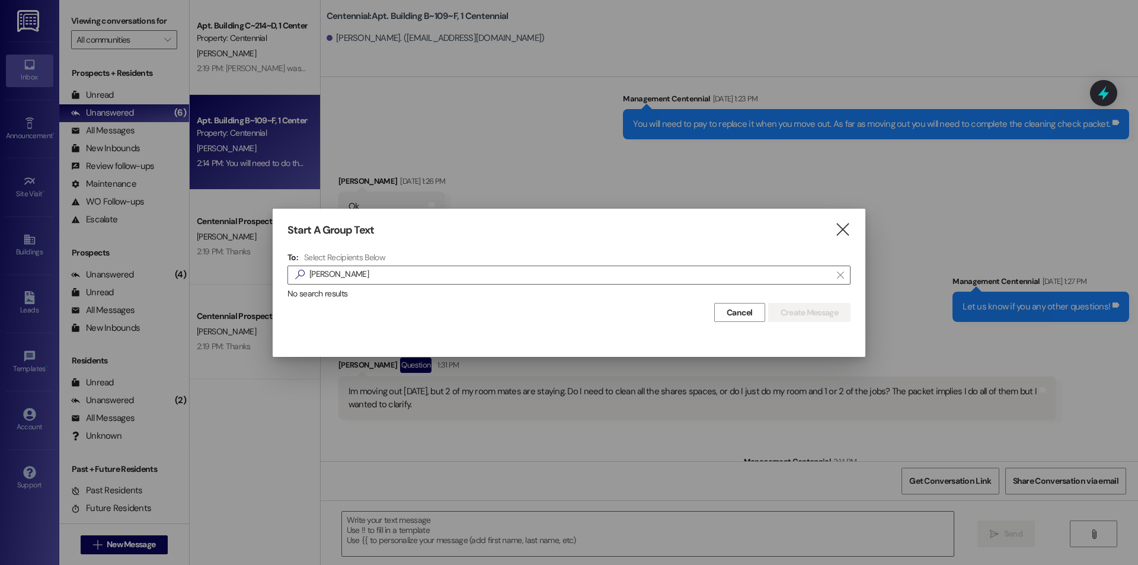
scroll to position [0, 0]
click at [839, 228] on icon "" at bounding box center [843, 229] width 16 height 12
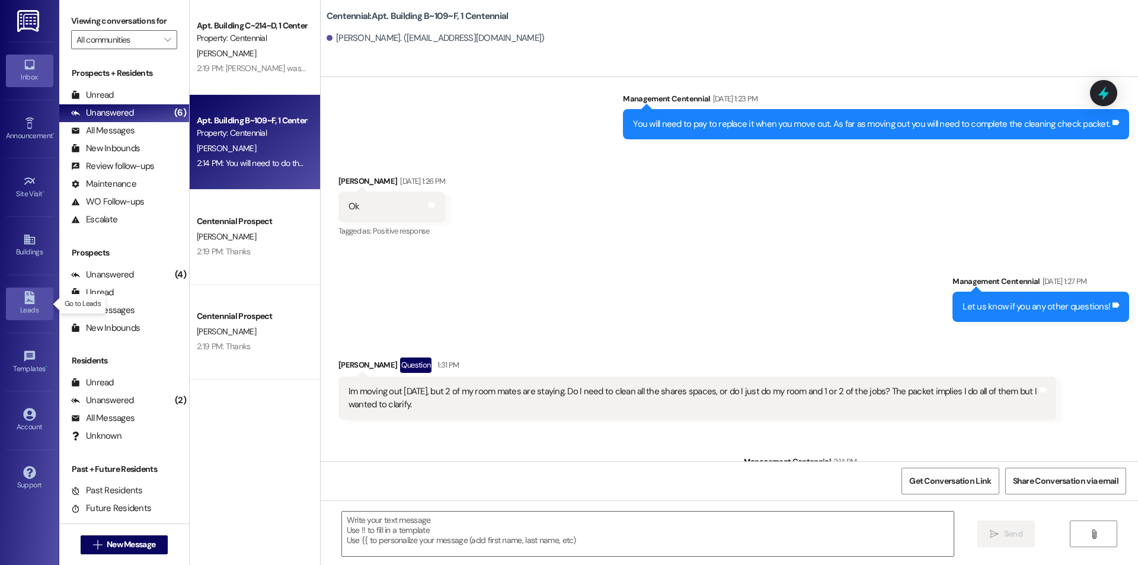
click at [31, 306] on div "Leads" at bounding box center [29, 310] width 59 height 12
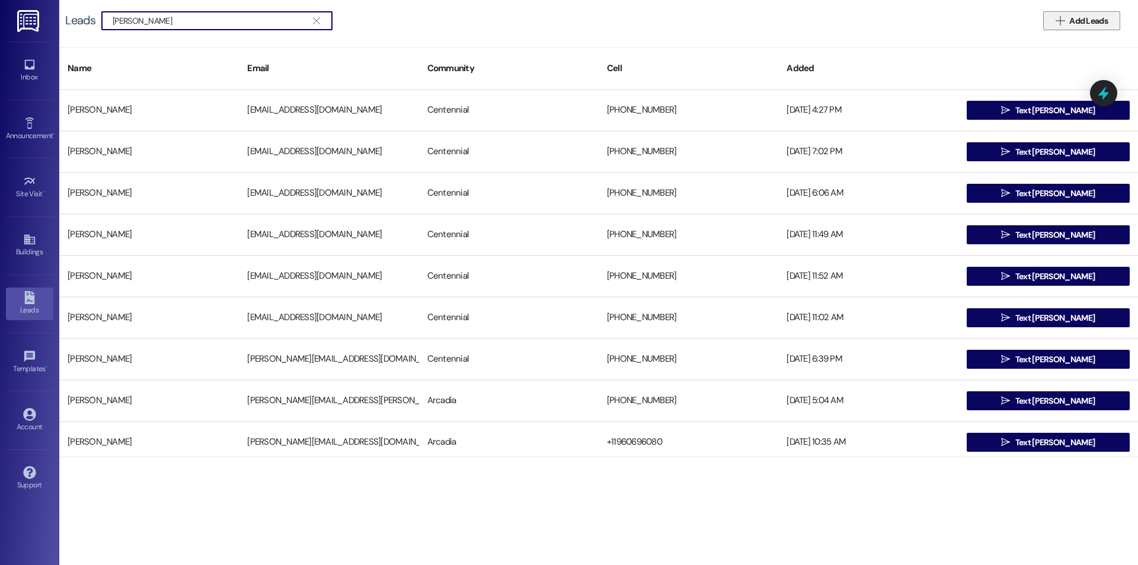
type input "[PERSON_NAME]"
click at [1084, 30] on button " Add Leads" at bounding box center [1081, 20] width 77 height 19
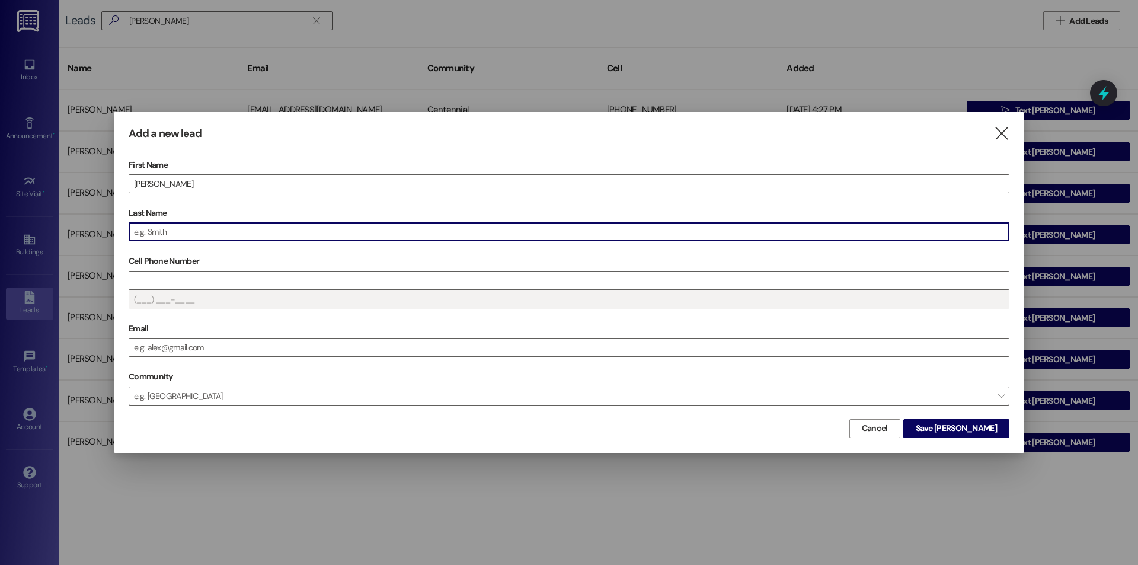
click at [156, 235] on input "Last Name" at bounding box center [569, 232] width 880 height 18
click at [153, 282] on input "Cell Phone Number" at bounding box center [569, 280] width 880 height 18
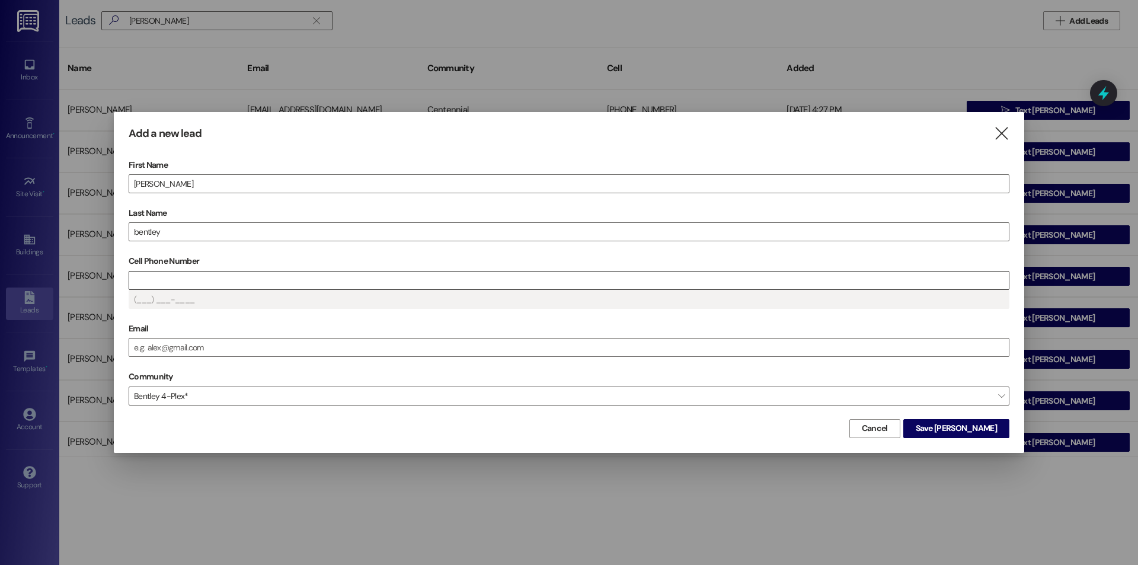
click at [233, 276] on input "Cell Phone Number" at bounding box center [569, 280] width 880 height 18
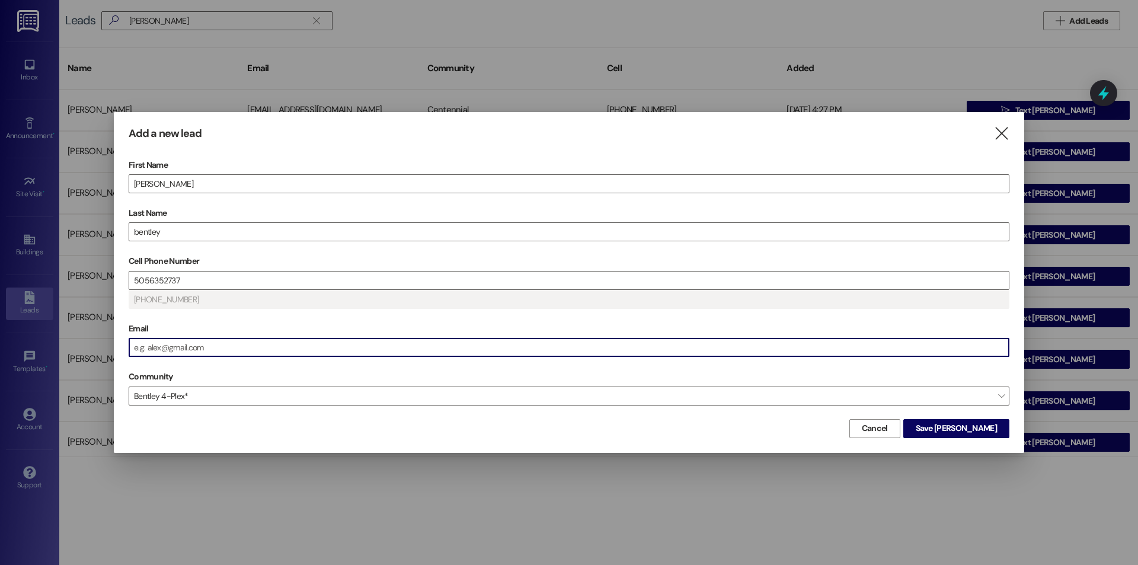
click at [286, 340] on input "Email" at bounding box center [569, 347] width 880 height 18
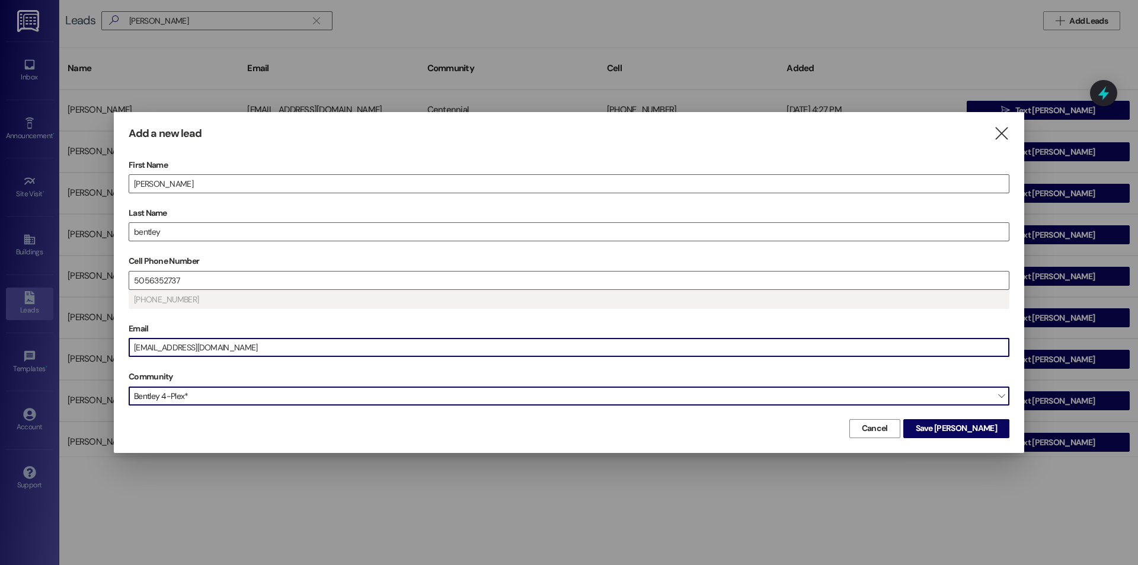
click at [208, 390] on span "Bentley 4-Plex*" at bounding box center [569, 395] width 881 height 19
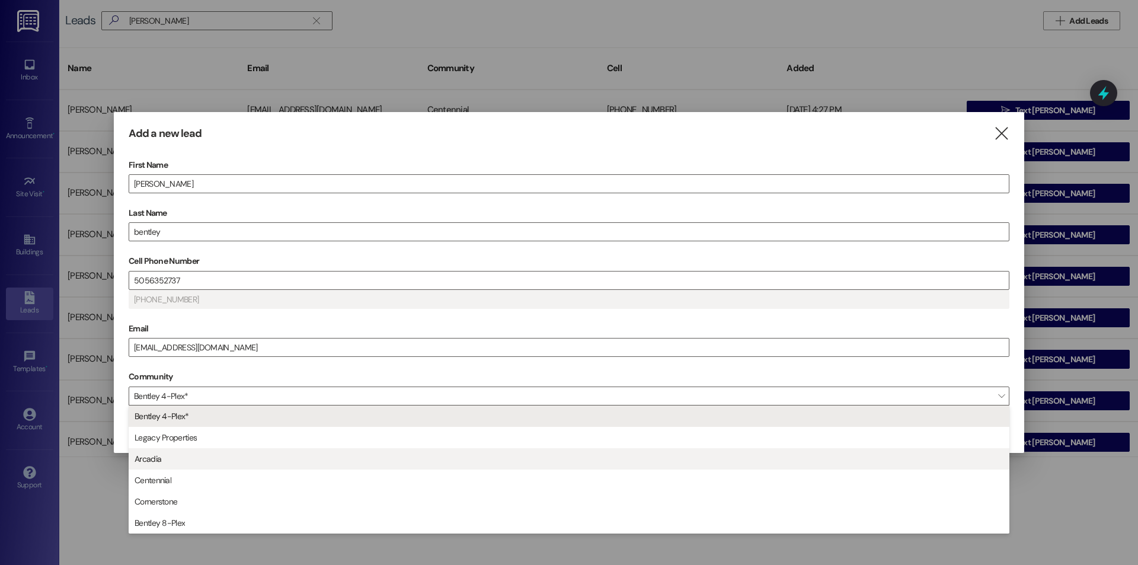
click at [213, 463] on span "Arcadia" at bounding box center [569, 459] width 870 height 20
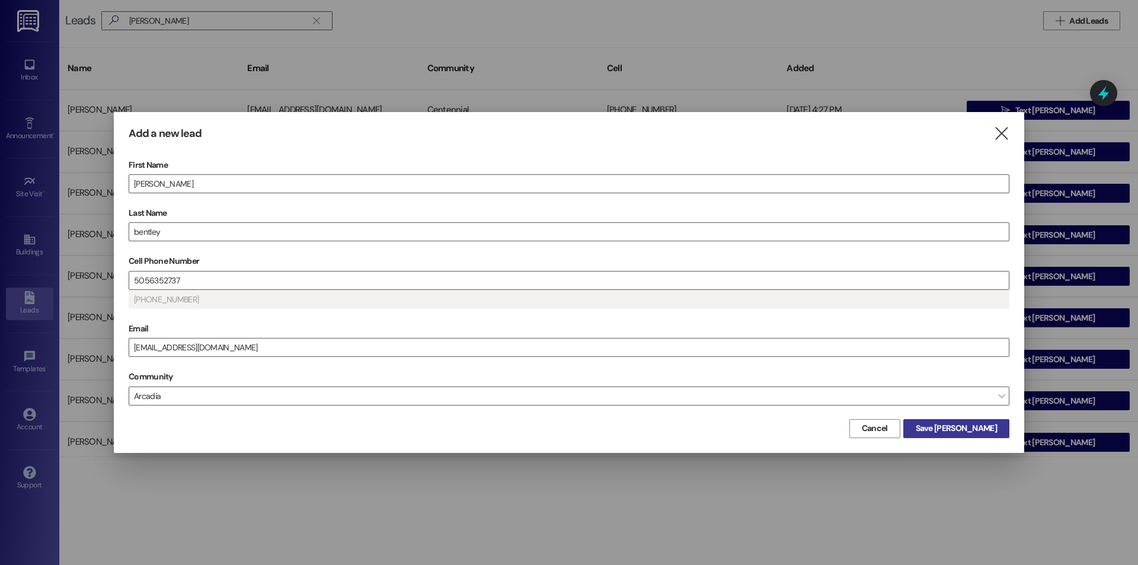
click at [984, 427] on span "Save [PERSON_NAME]" at bounding box center [956, 428] width 81 height 12
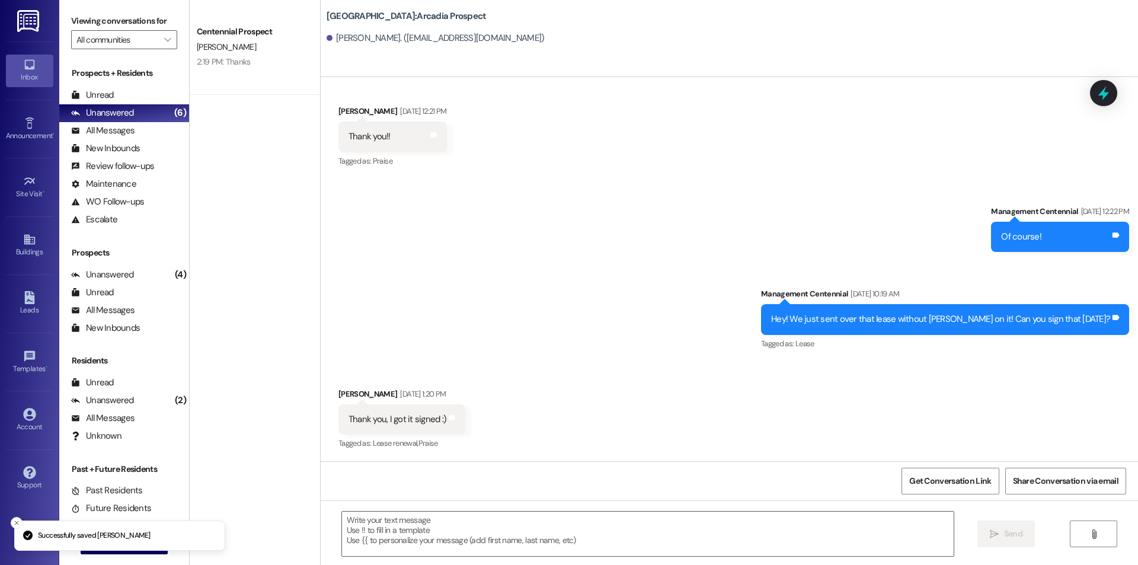
scroll to position [1450, 0]
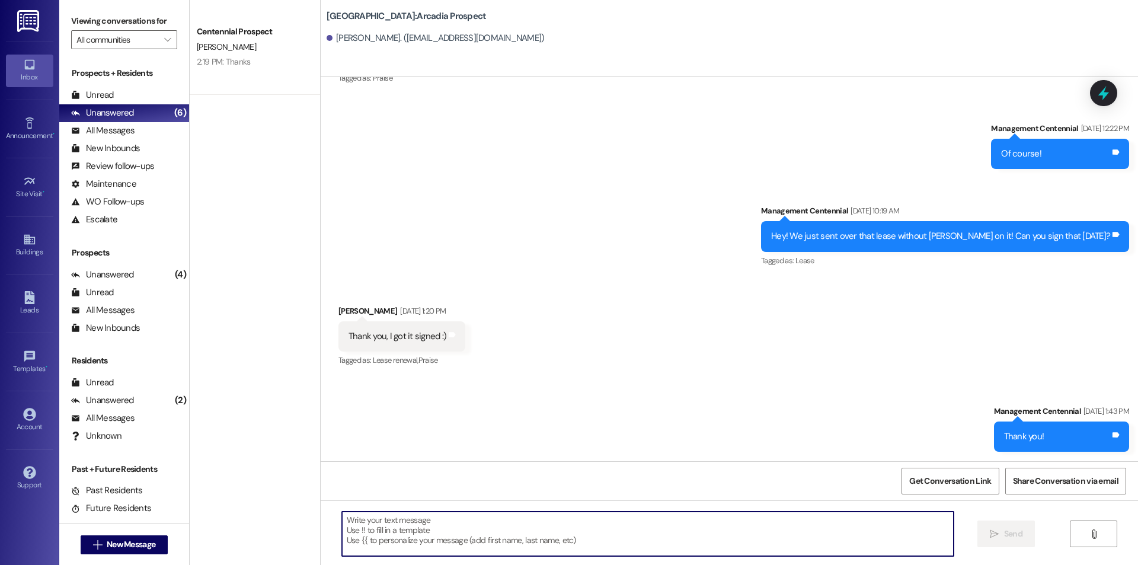
paste textarea "Hello {{first_name}}, you have an unpaid balance on your account. Please pay th…"
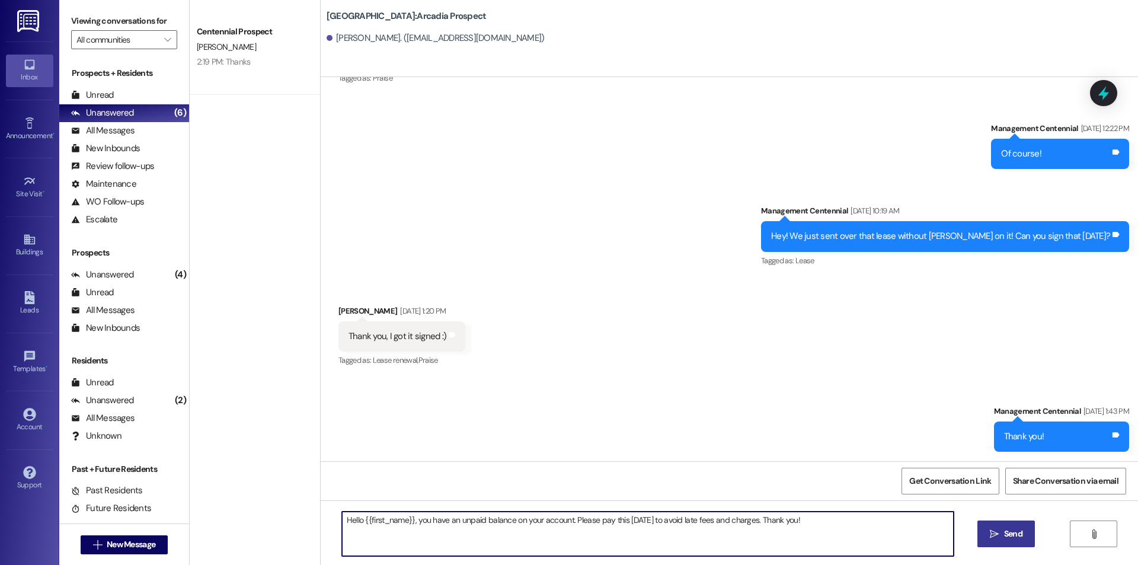
type textarea "Hello {{first_name}}, you have an unpaid balance on your account. Please pay th…"
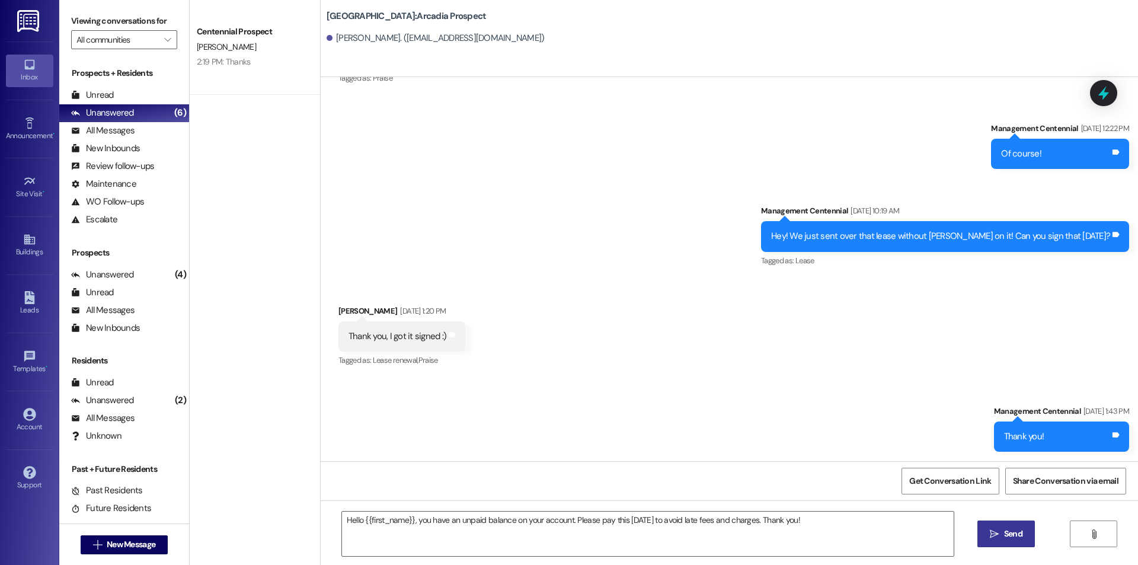
click at [1005, 538] on span "Send" at bounding box center [1013, 534] width 18 height 12
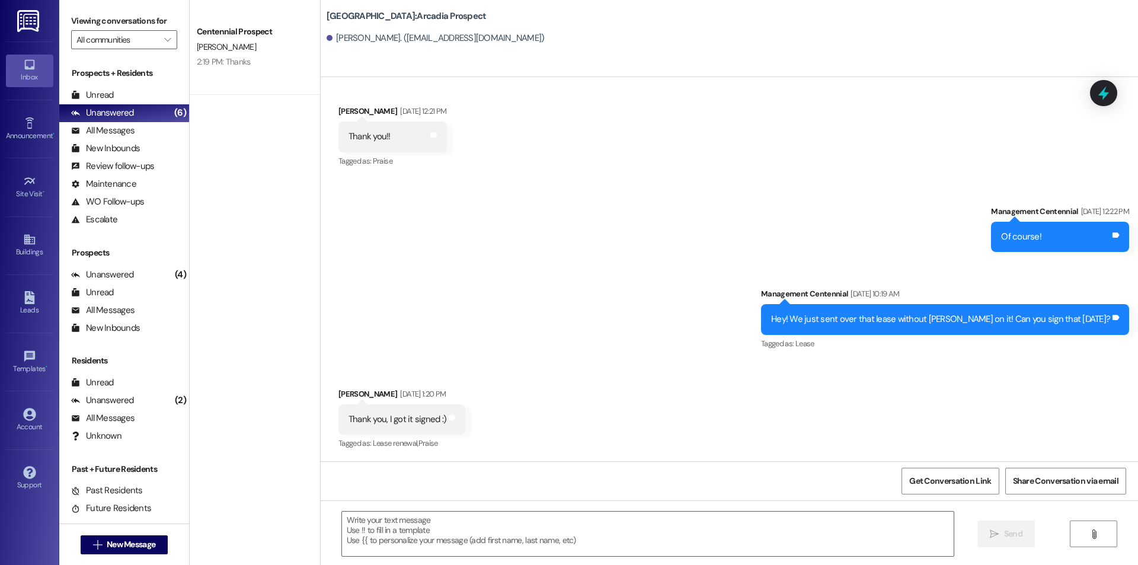
scroll to position [1533, 0]
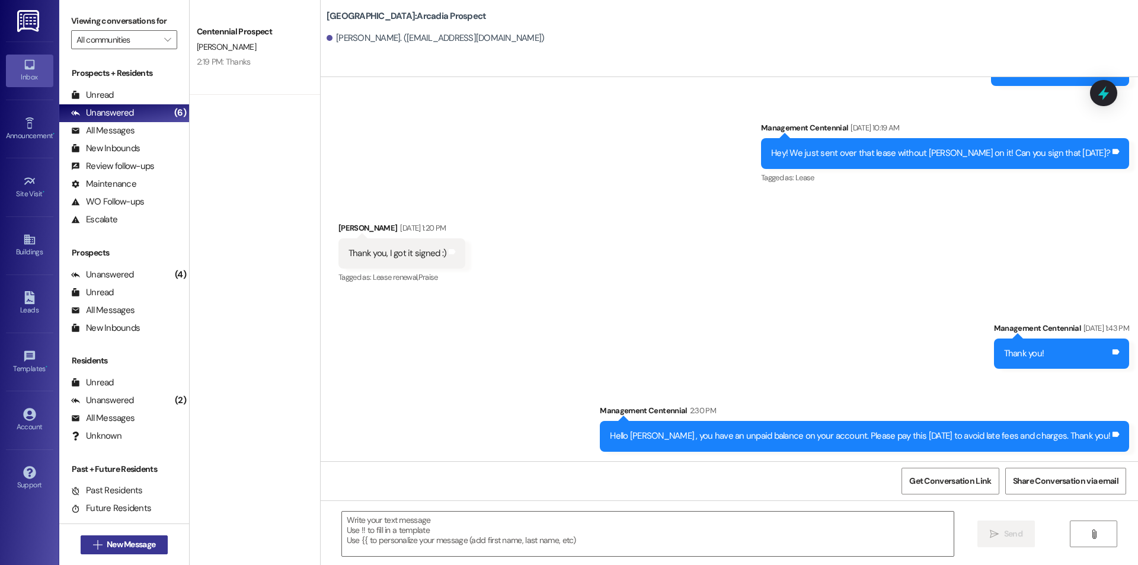
click at [107, 548] on span "New Message" at bounding box center [131, 544] width 49 height 12
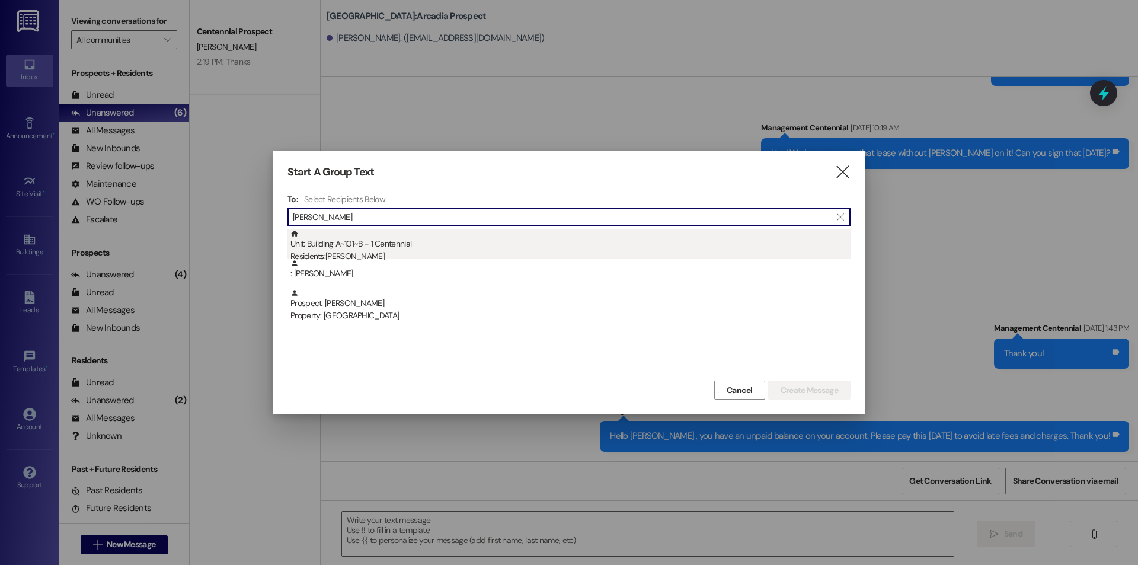
type input "[PERSON_NAME]"
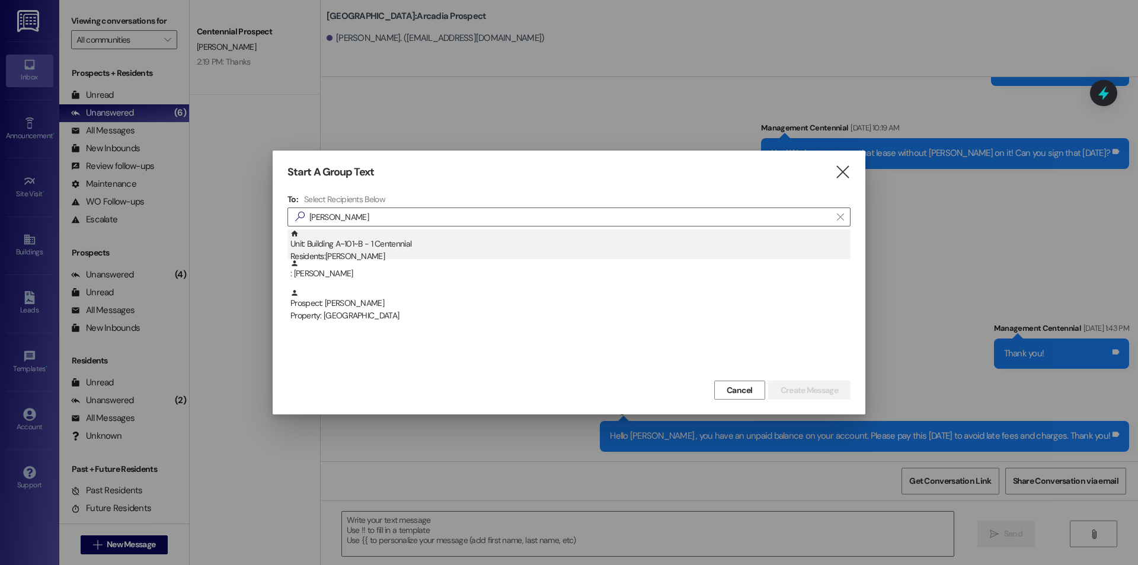
click at [635, 252] on div "Residents: [PERSON_NAME]" at bounding box center [570, 256] width 560 height 12
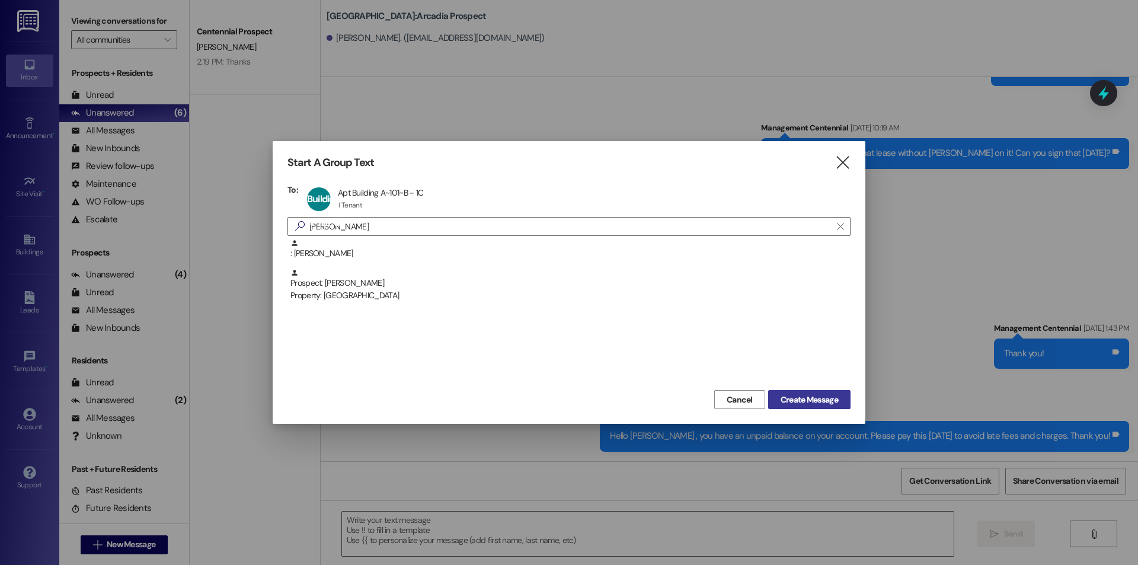
click at [788, 394] on span "Create Message" at bounding box center [809, 400] width 57 height 12
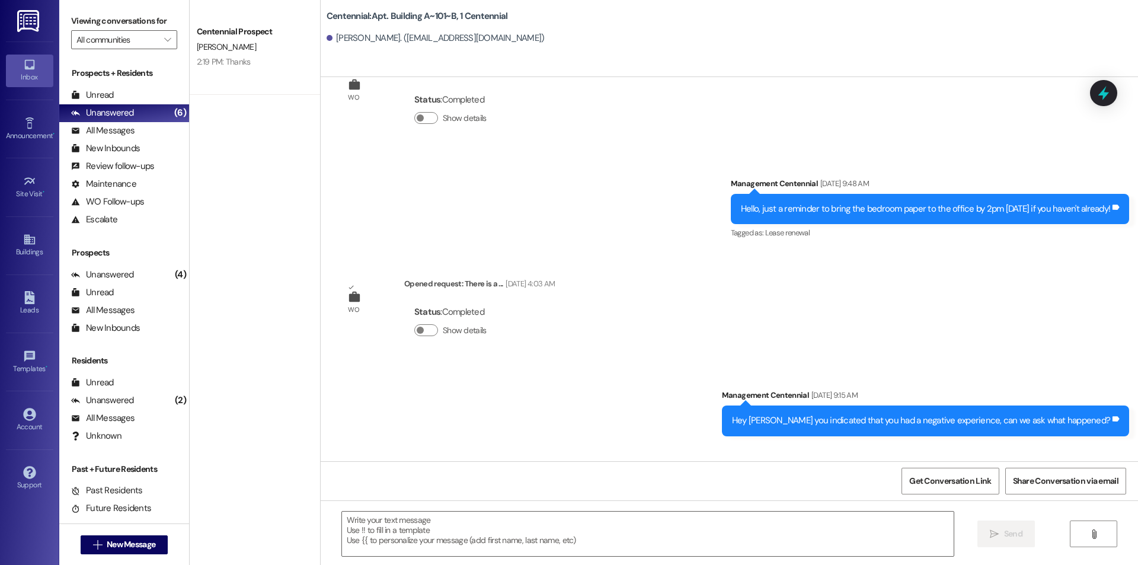
scroll to position [10876, 0]
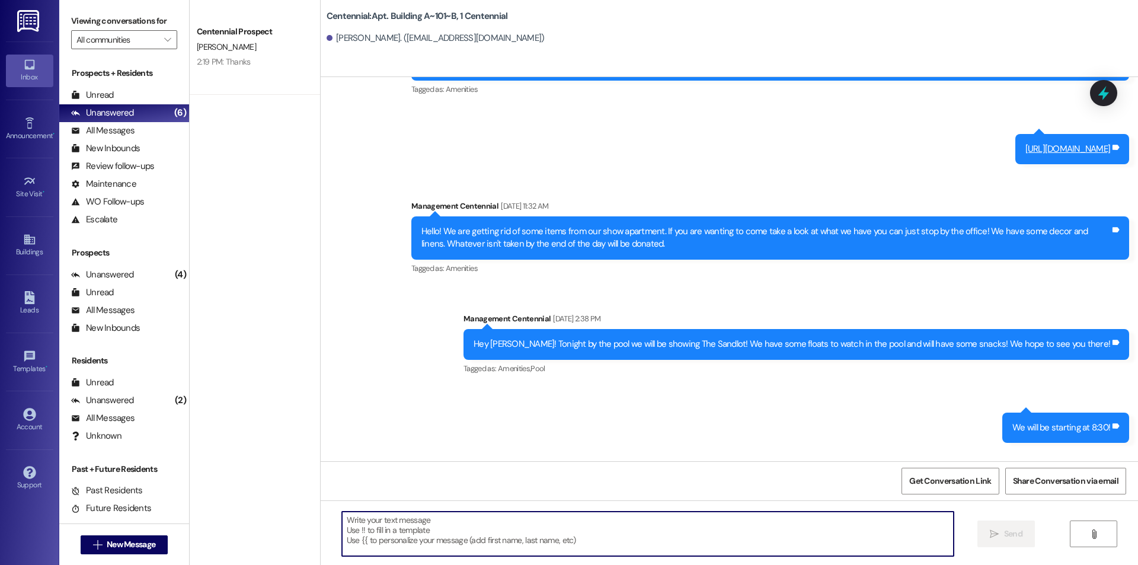
paste textarea "Hello {{first_name}}, you have an unpaid balance on your account. Please pay th…"
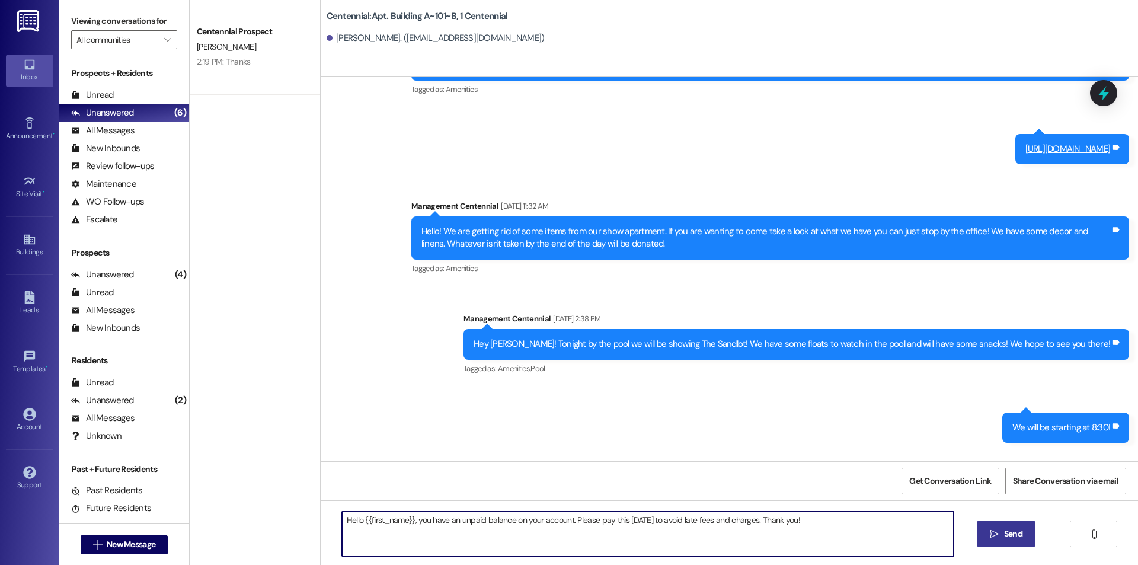
type textarea "Hello {{first_name}}, you have an unpaid balance on your account. Please pay th…"
click at [997, 527] on button " Send" at bounding box center [1005, 533] width 57 height 27
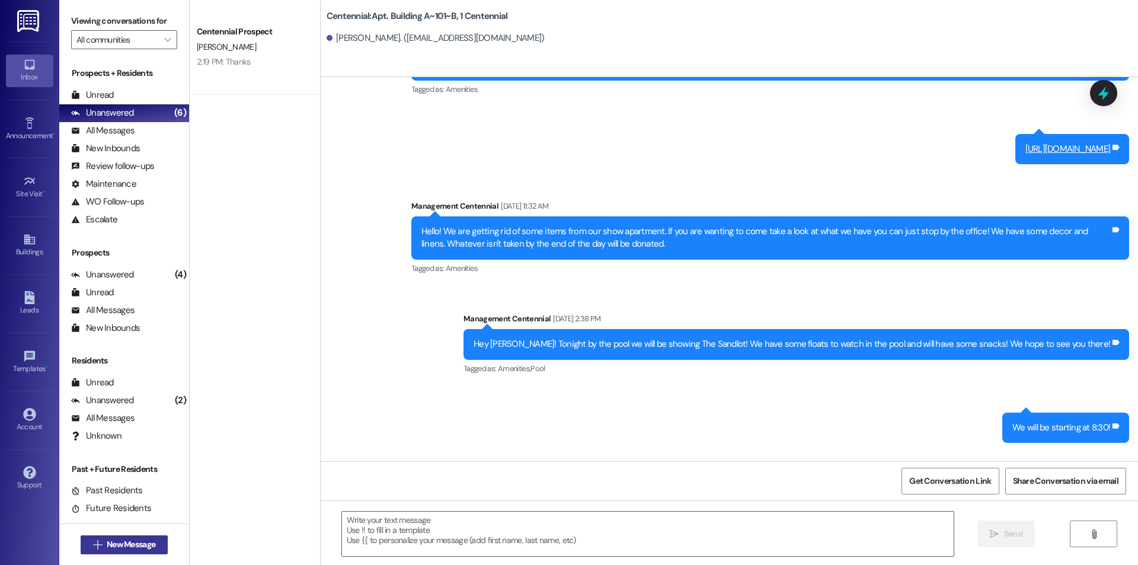
click at [123, 536] on button " New Message" at bounding box center [125, 544] width 88 height 19
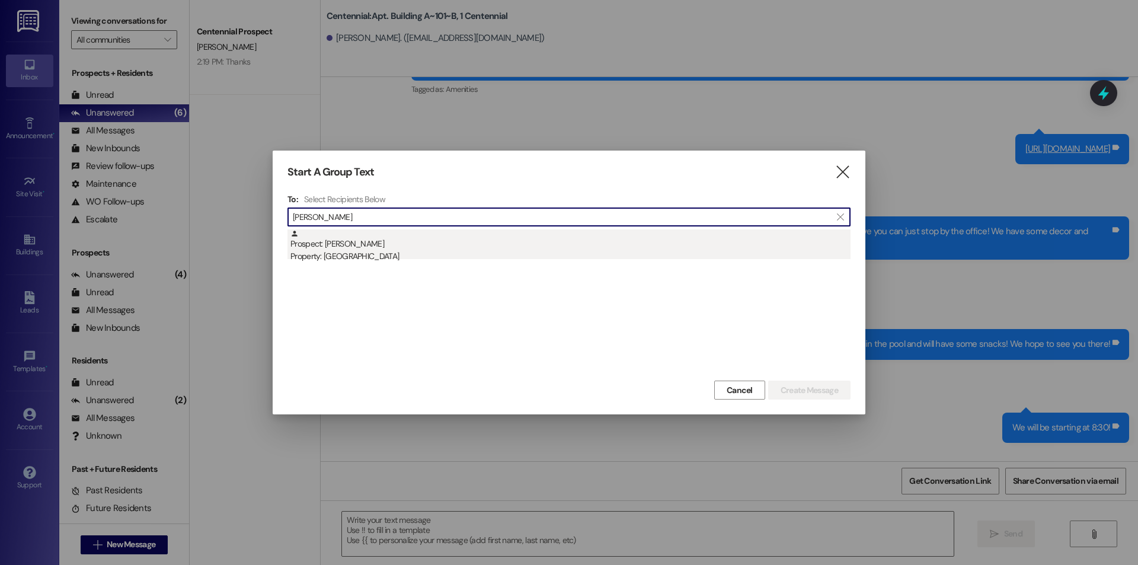
type input "[PERSON_NAME]"
click at [364, 260] on div "Property: [GEOGRAPHIC_DATA]" at bounding box center [570, 256] width 560 height 12
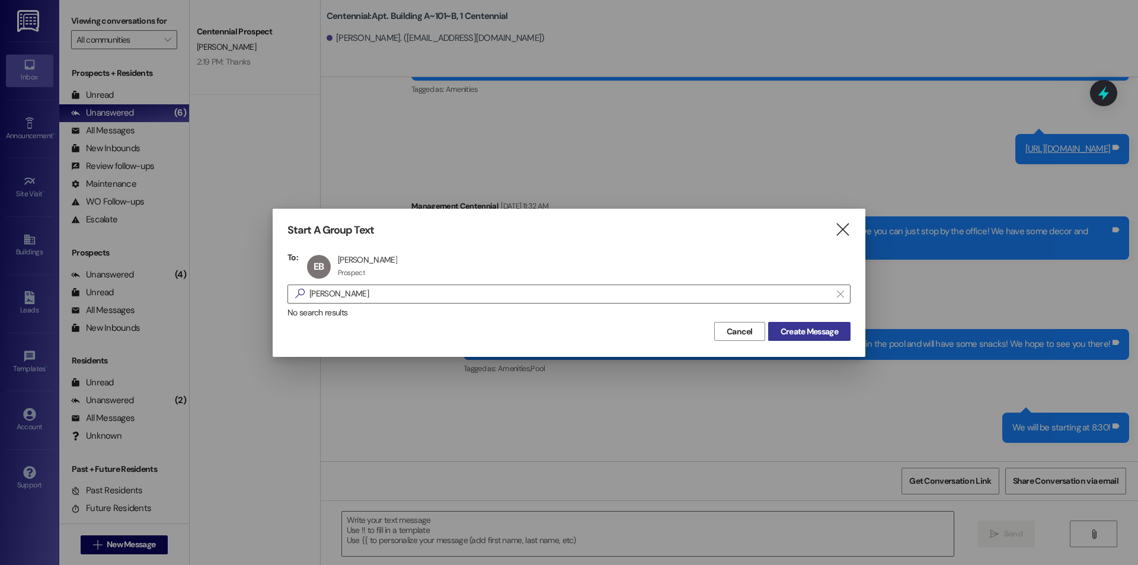
click at [828, 335] on span "Create Message" at bounding box center [809, 331] width 57 height 12
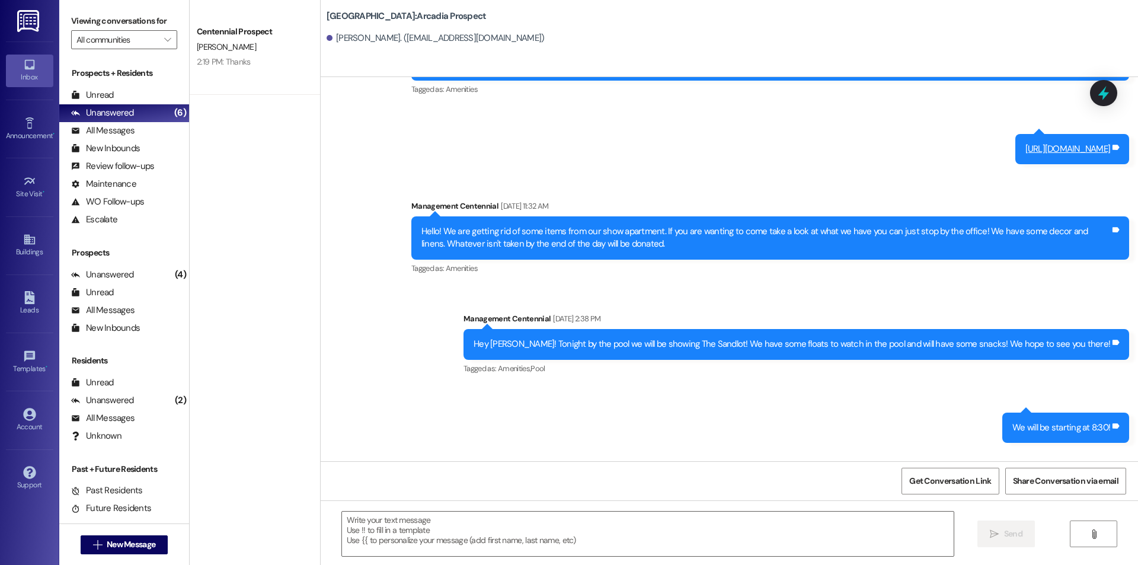
scroll to position [0, 0]
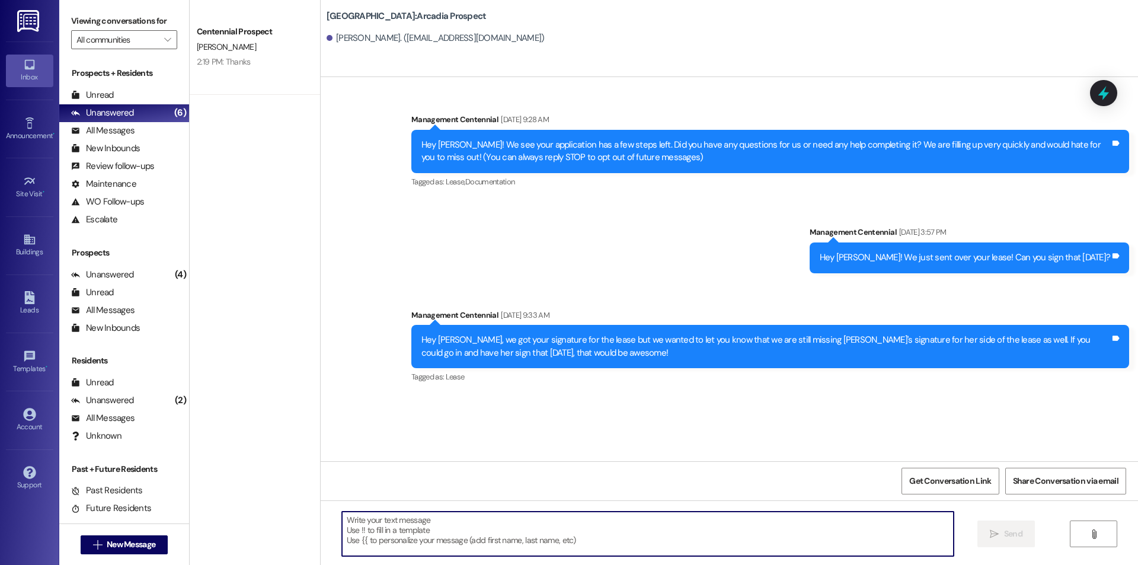
paste textarea "Hello {{first_name}}, you have an unpaid balance on your account. Please pay th…"
type textarea "Hello {{first_name}}, you have an unpaid balance on your account. Please pay th…"
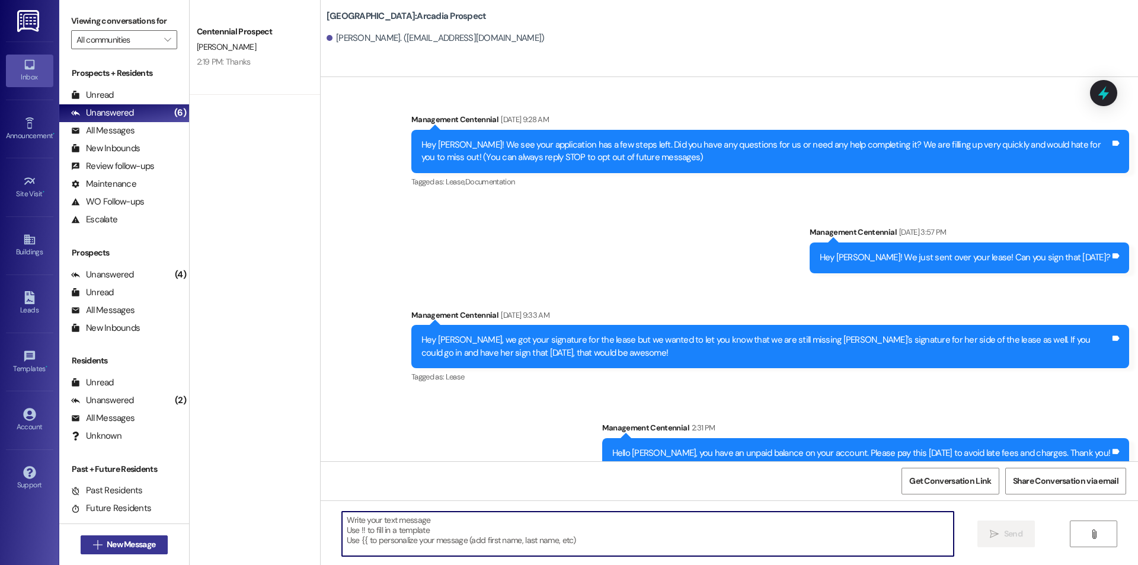
click at [136, 542] on span "New Message" at bounding box center [131, 544] width 49 height 12
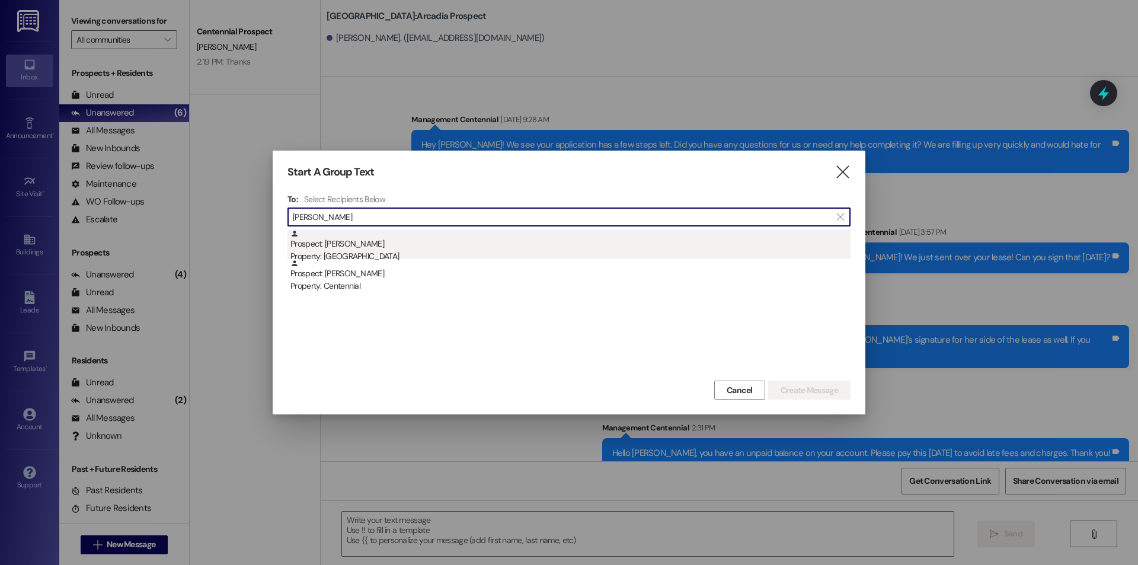
type input "[PERSON_NAME]"
click at [583, 239] on div "Prospect: [PERSON_NAME] Property: [GEOGRAPHIC_DATA]" at bounding box center [570, 246] width 560 height 34
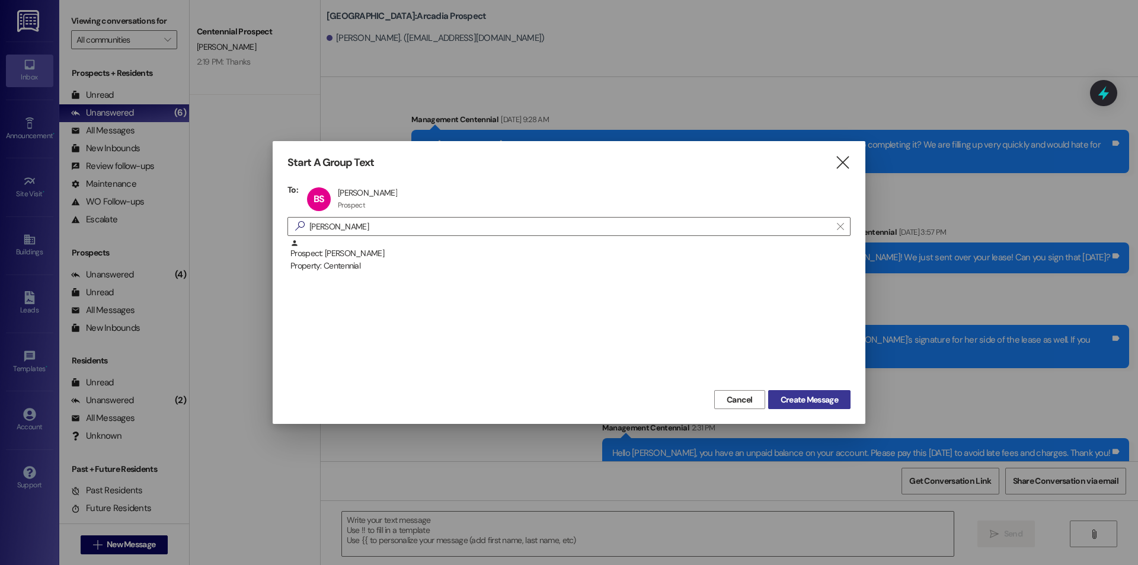
click at [815, 392] on button "Create Message" at bounding box center [809, 399] width 82 height 19
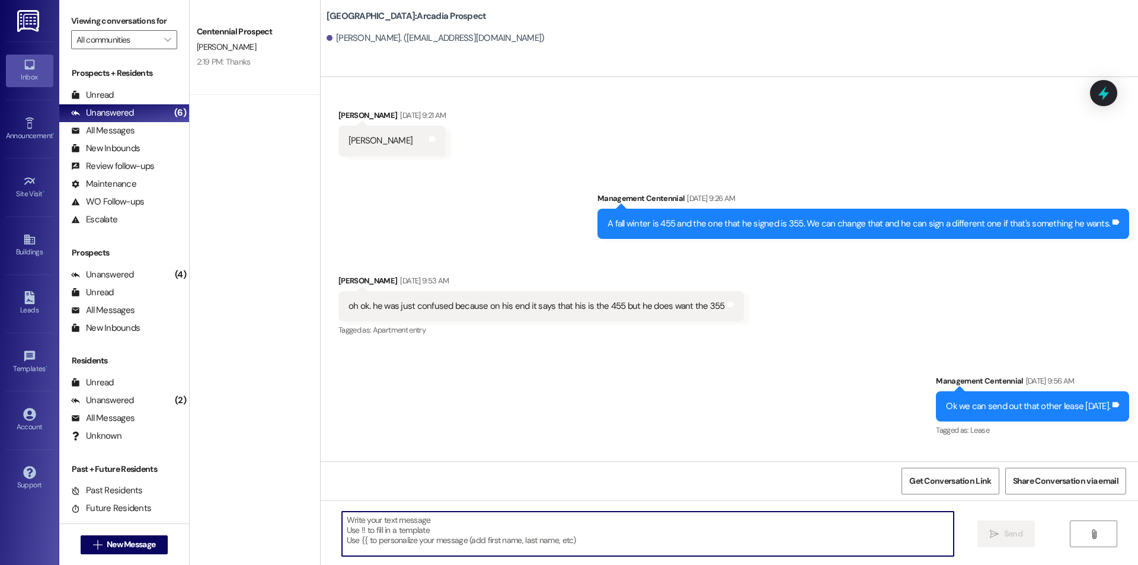
scroll to position [1544, 0]
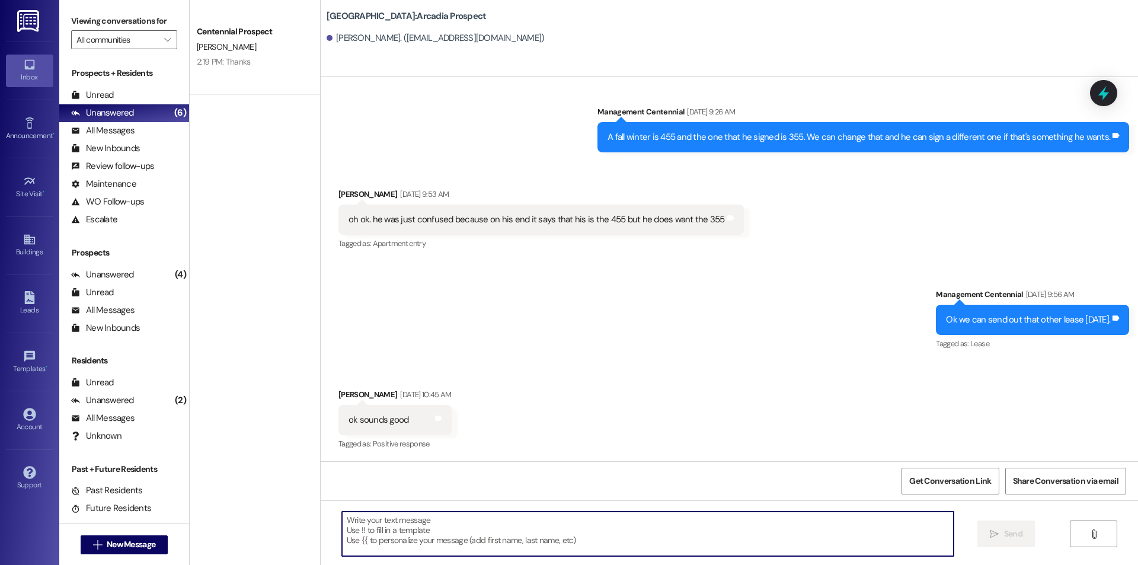
paste textarea "Hello {{first_name}}, you have an unpaid balance on your account. Please pay th…"
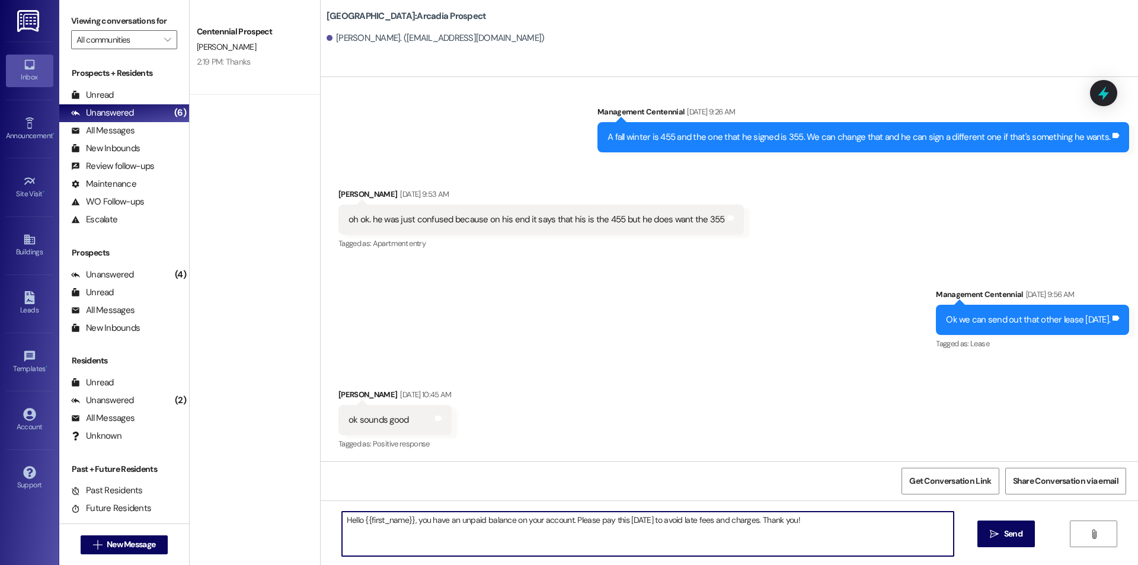
type textarea "Hello {{first_name}}, you have an unpaid balance on your account. Please pay th…"
click at [1010, 535] on span "Send" at bounding box center [1013, 534] width 18 height 12
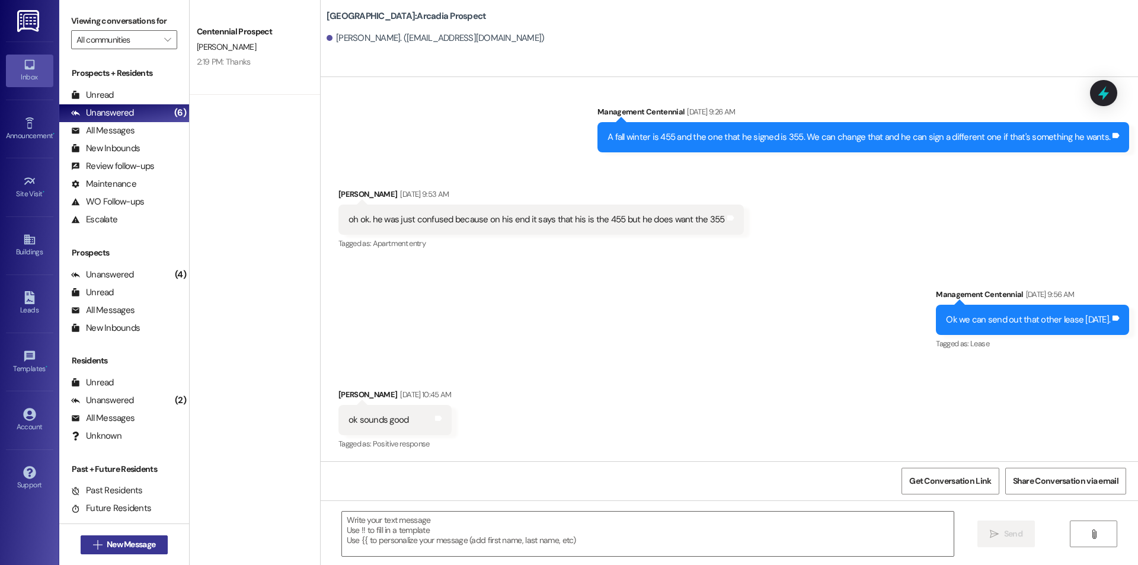
click at [110, 549] on span "New Message" at bounding box center [131, 544] width 49 height 12
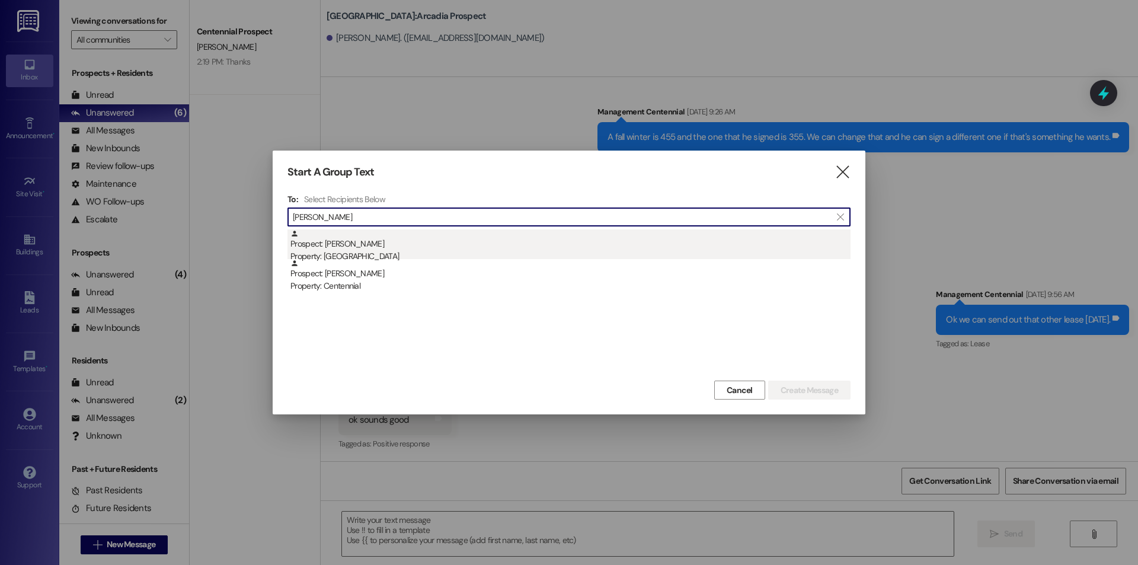
type input "[PERSON_NAME]"
click at [357, 250] on div "Prospect: [PERSON_NAME] Property: [GEOGRAPHIC_DATA]" at bounding box center [570, 246] width 560 height 34
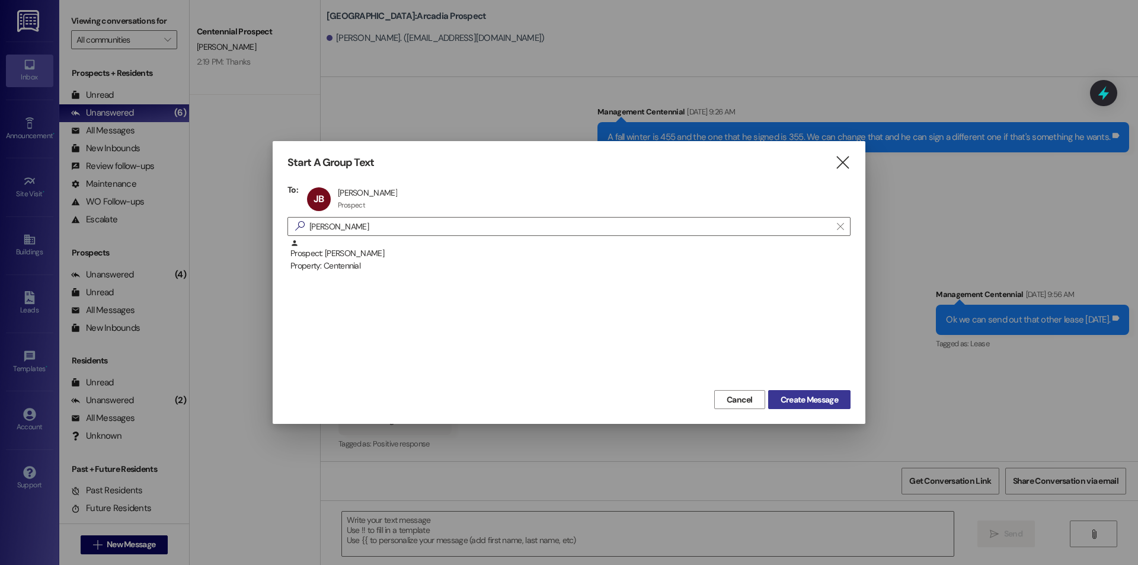
click at [810, 398] on span "Create Message" at bounding box center [809, 400] width 57 height 12
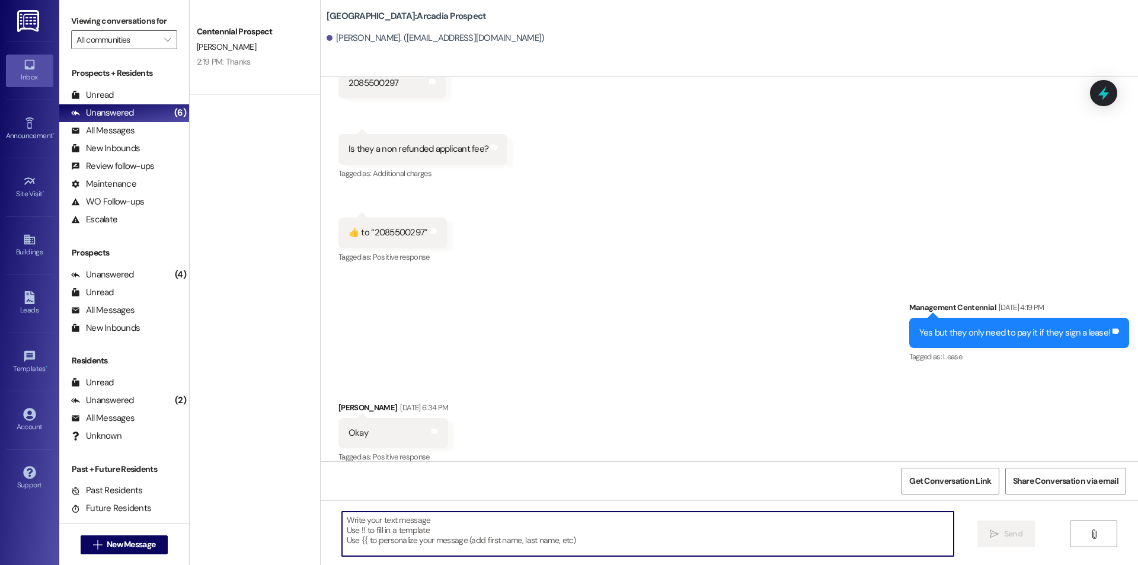
scroll to position [523, 0]
paste textarea "Hello {{first_name}}, you have an unpaid balance on your account. Please pay th…"
type textarea "Hello {{first_name}}, you have an unpaid balance on your account. Please pay th…"
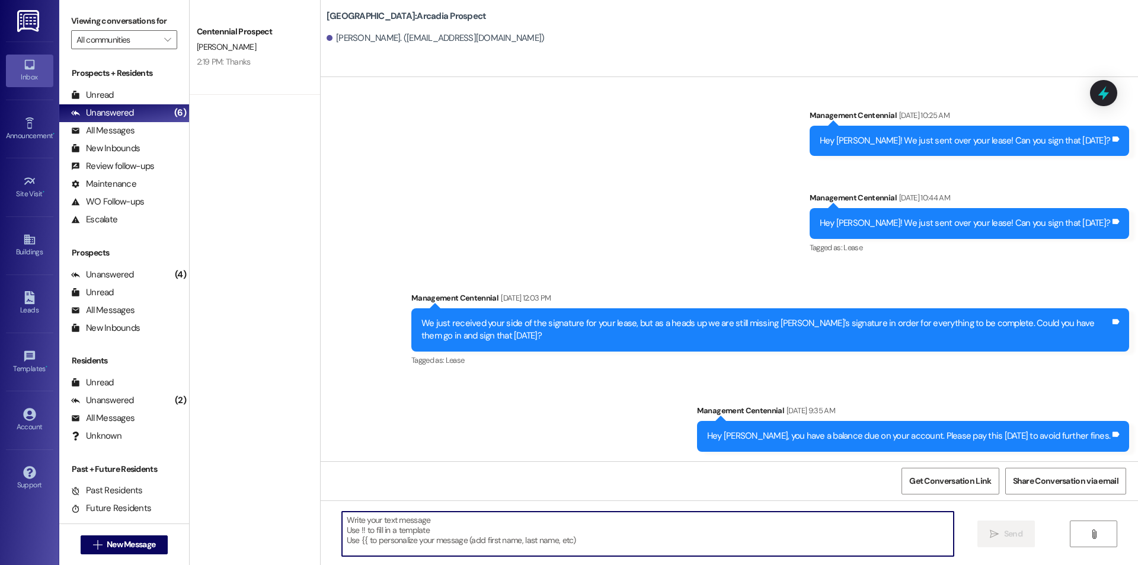
scroll to position [1149, 0]
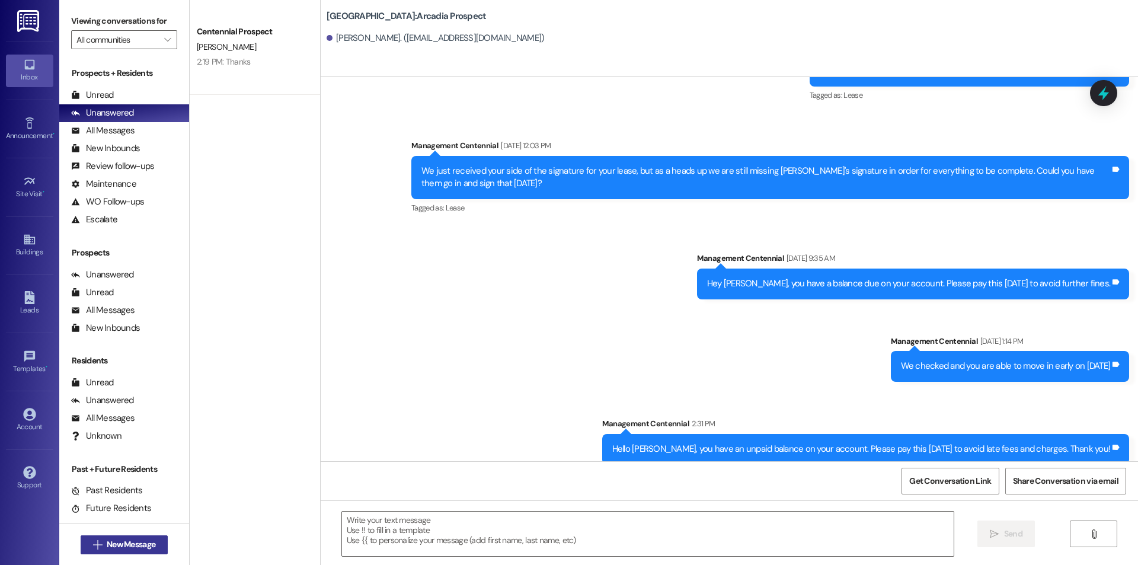
click at [94, 544] on icon "" at bounding box center [97, 544] width 9 height 9
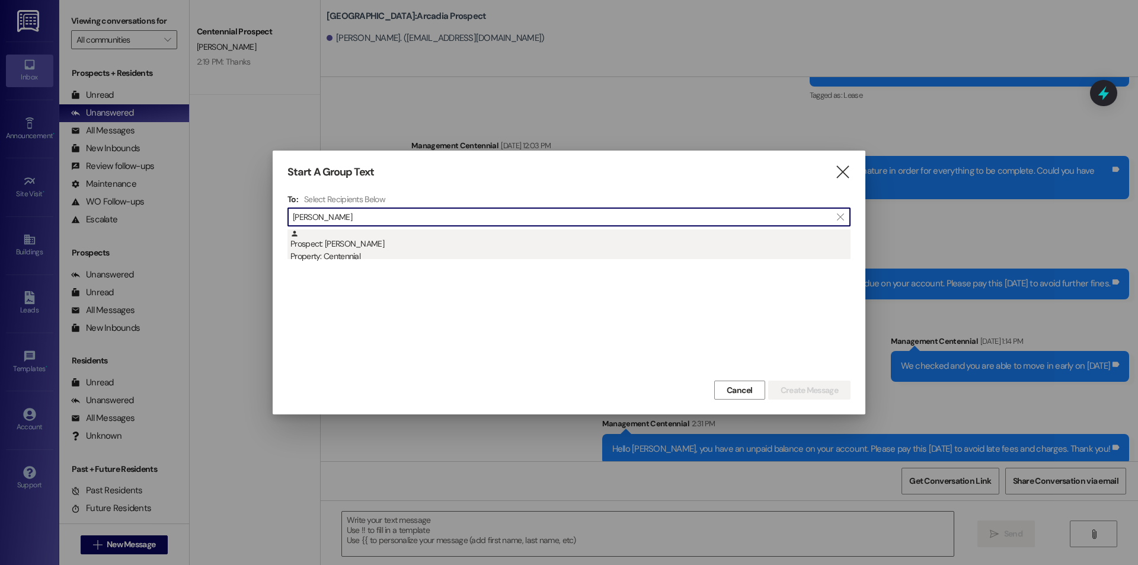
type input "[PERSON_NAME]"
click at [365, 243] on div "Prospect: [PERSON_NAME] Property: Centennial" at bounding box center [570, 246] width 560 height 34
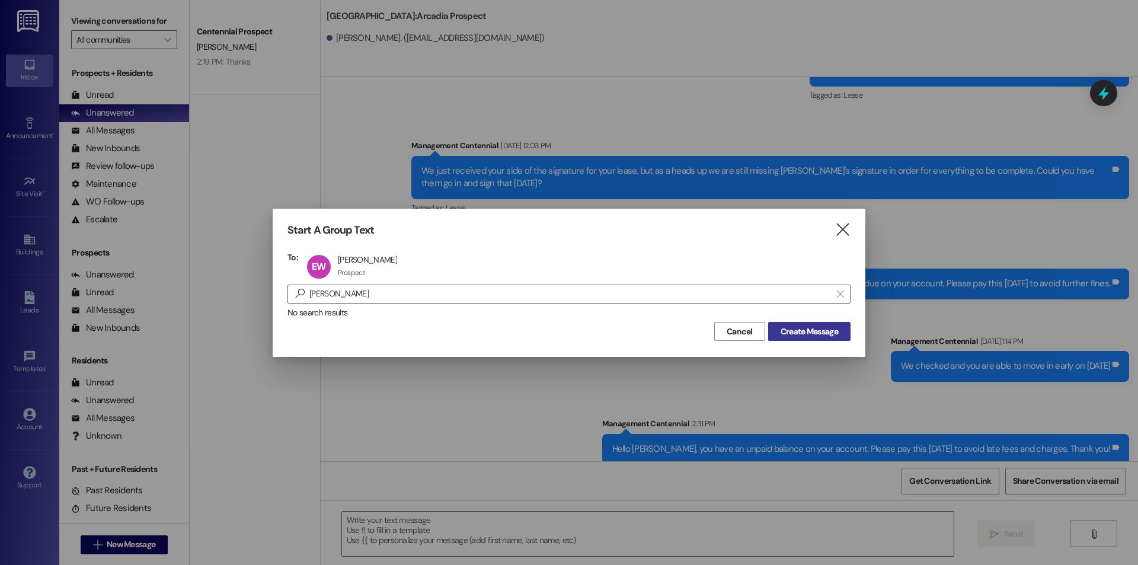
click at [831, 330] on span "Create Message" at bounding box center [809, 331] width 57 height 12
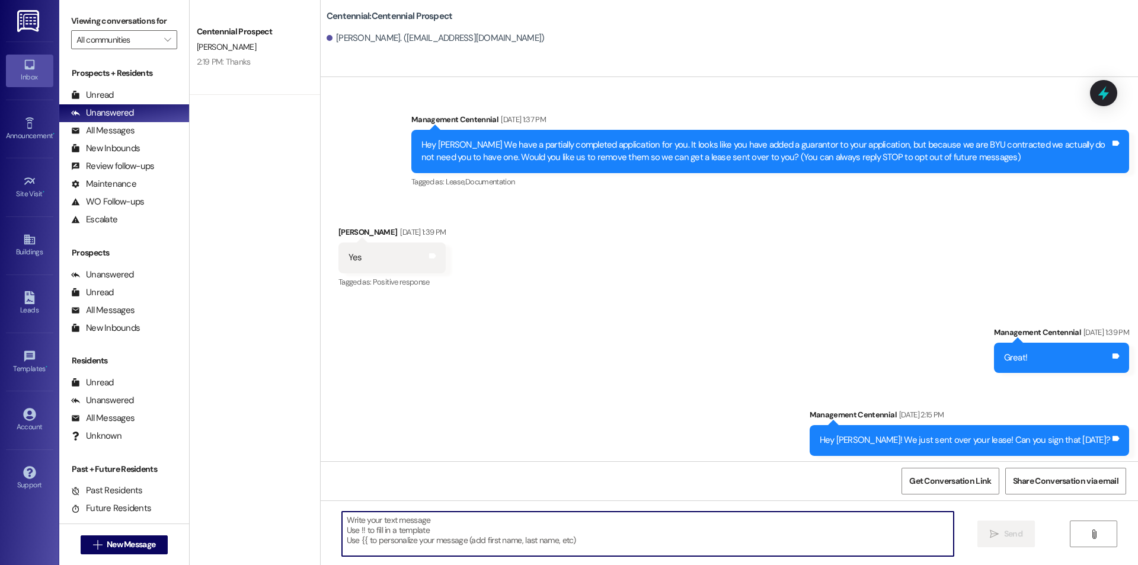
paste textarea "Hello {{first_name}}, you have an unpaid balance on your account. Please pay th…"
type textarea "Hello {{first_name}}, you have an unpaid balance on your account. Please pay th…"
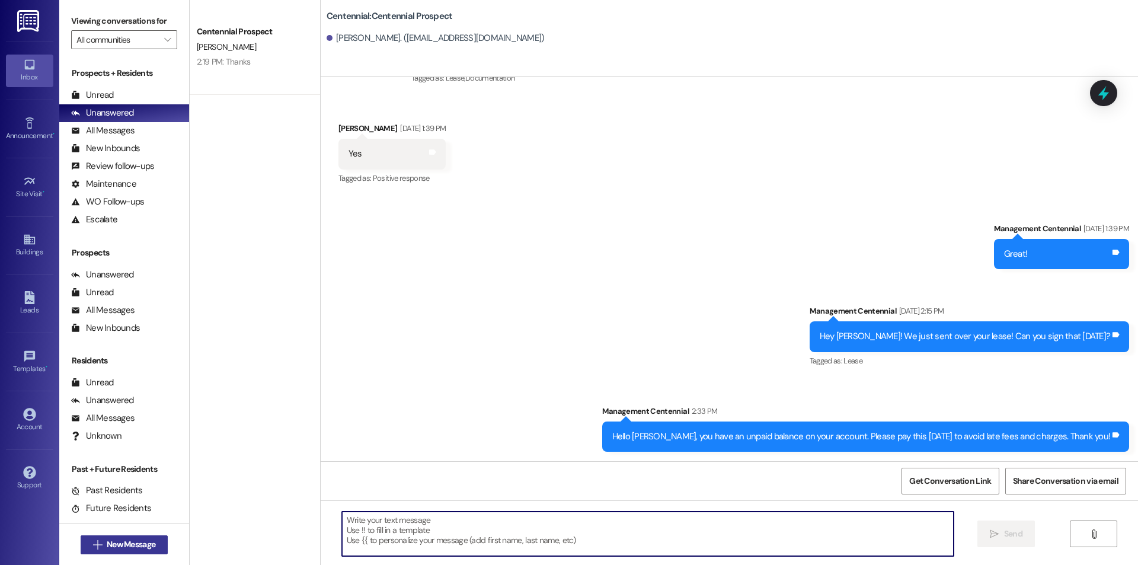
click at [145, 541] on span "New Message" at bounding box center [131, 544] width 49 height 12
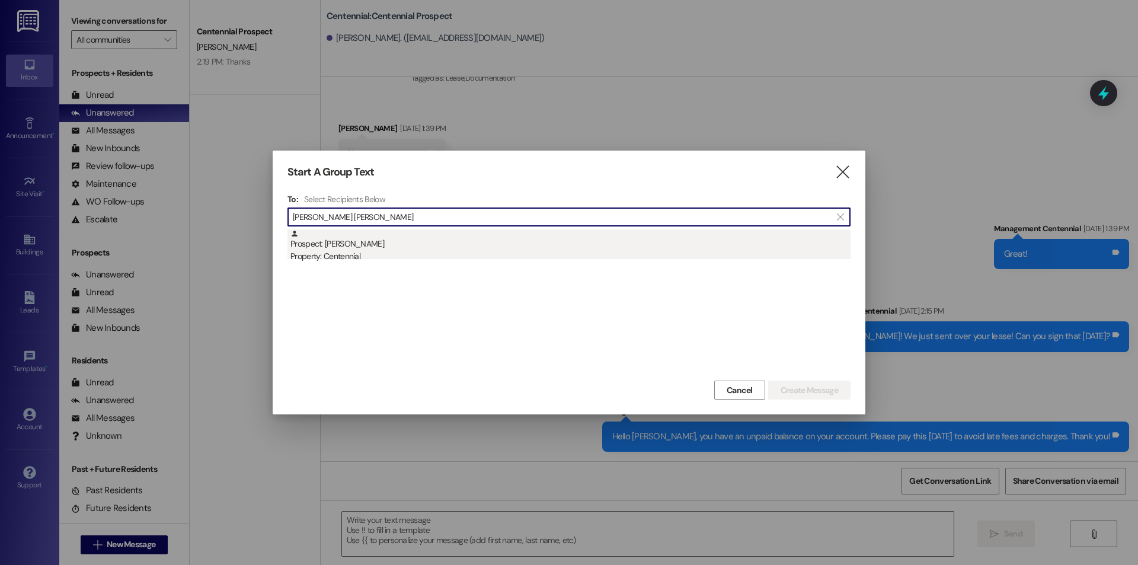
type input "[PERSON_NAME] [PERSON_NAME]"
click at [346, 248] on div "Prospect: [PERSON_NAME] Property: Centennial" at bounding box center [570, 246] width 560 height 34
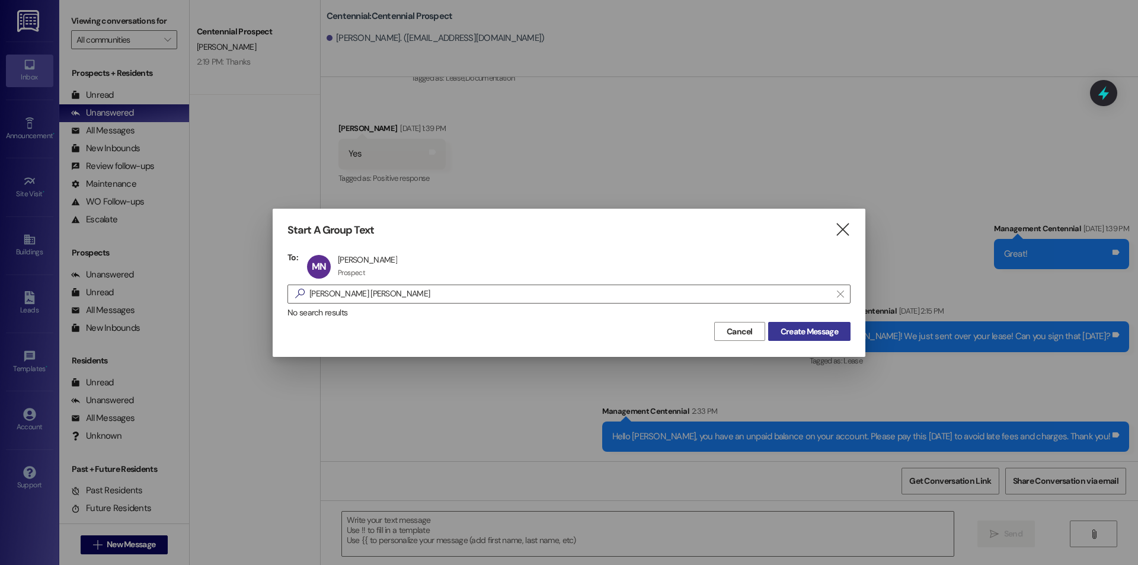
click at [821, 327] on span "Create Message" at bounding box center [809, 331] width 57 height 12
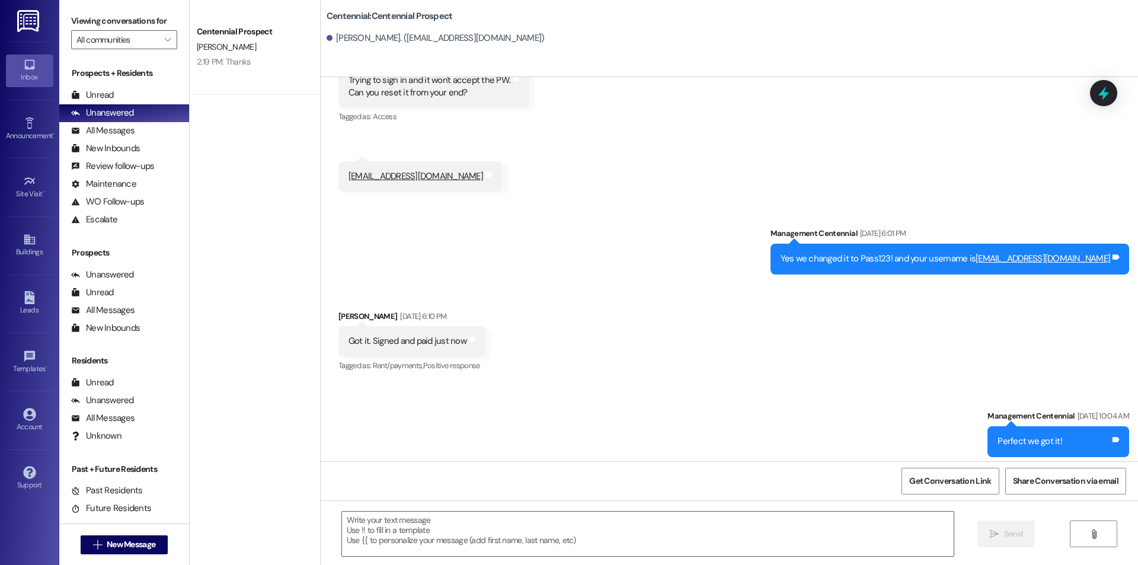
scroll to position [2555, 0]
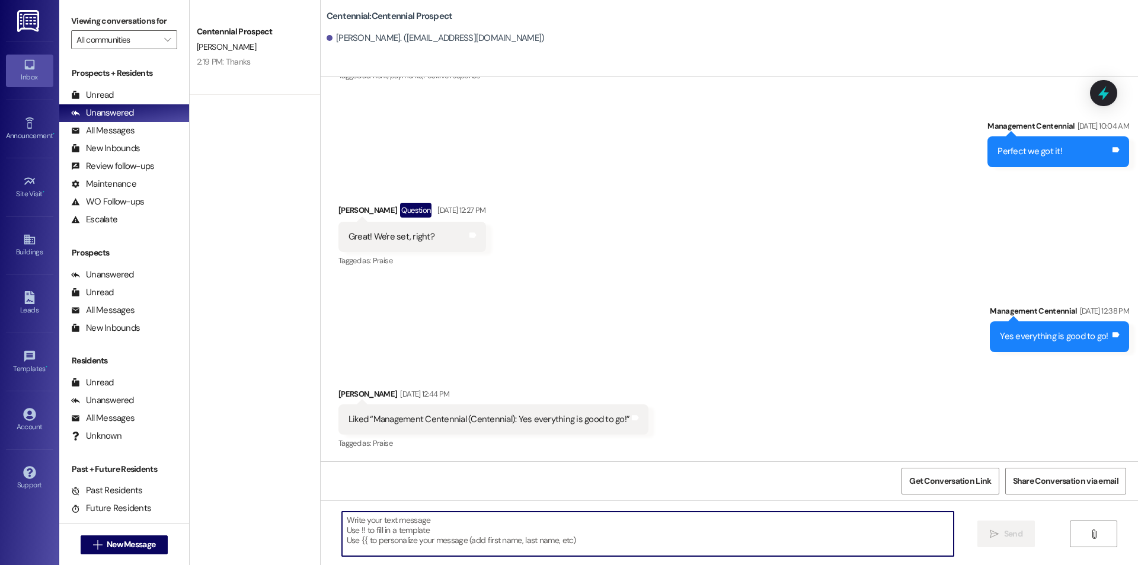
paste textarea "Hello {{first_name}}, you have an unpaid balance on your account. Please pay th…"
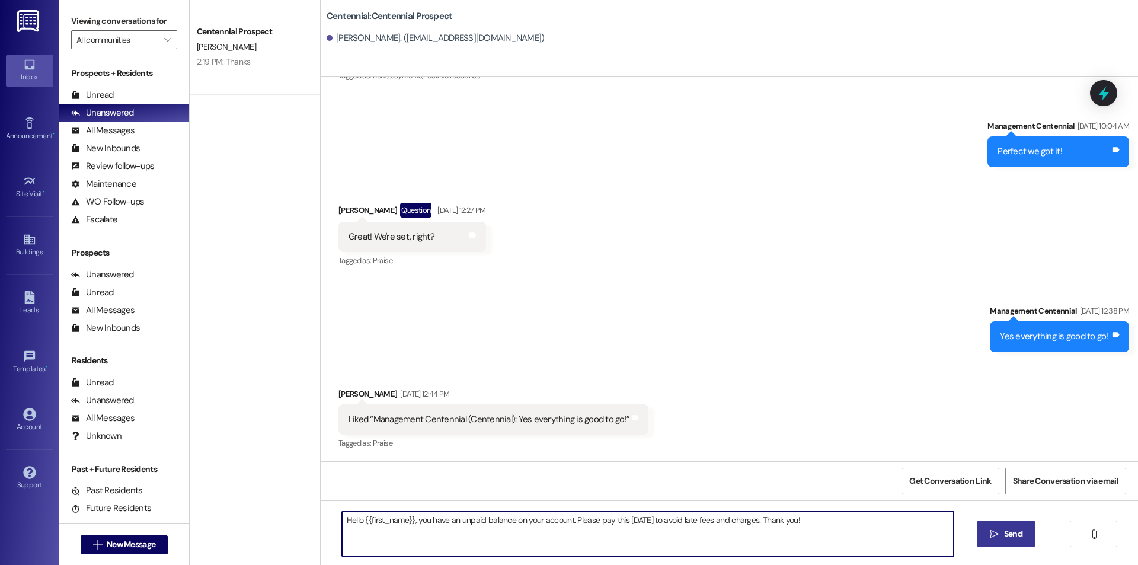
type textarea "Hello {{first_name}}, you have an unpaid balance on your account. Please pay th…"
click at [1011, 532] on span "Send" at bounding box center [1013, 534] width 18 height 12
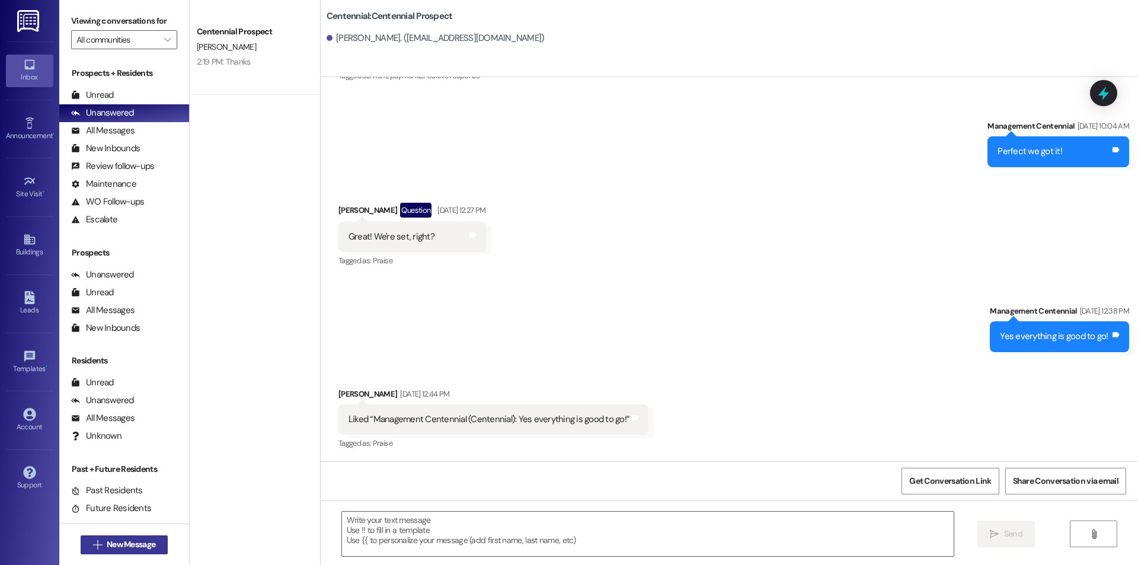
click at [115, 547] on span "New Message" at bounding box center [131, 544] width 49 height 12
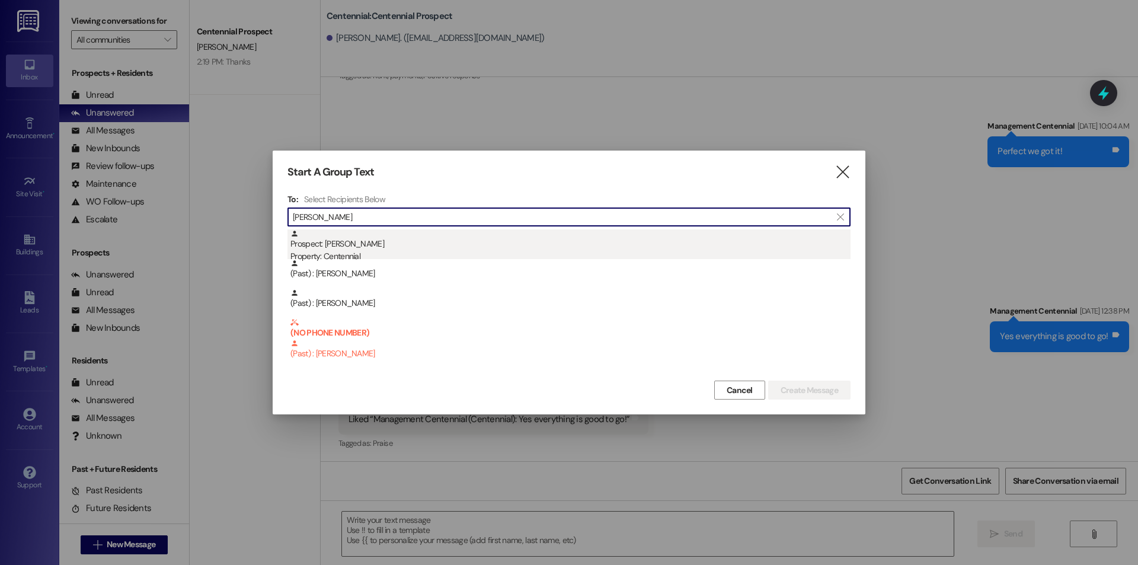
type input "[PERSON_NAME]"
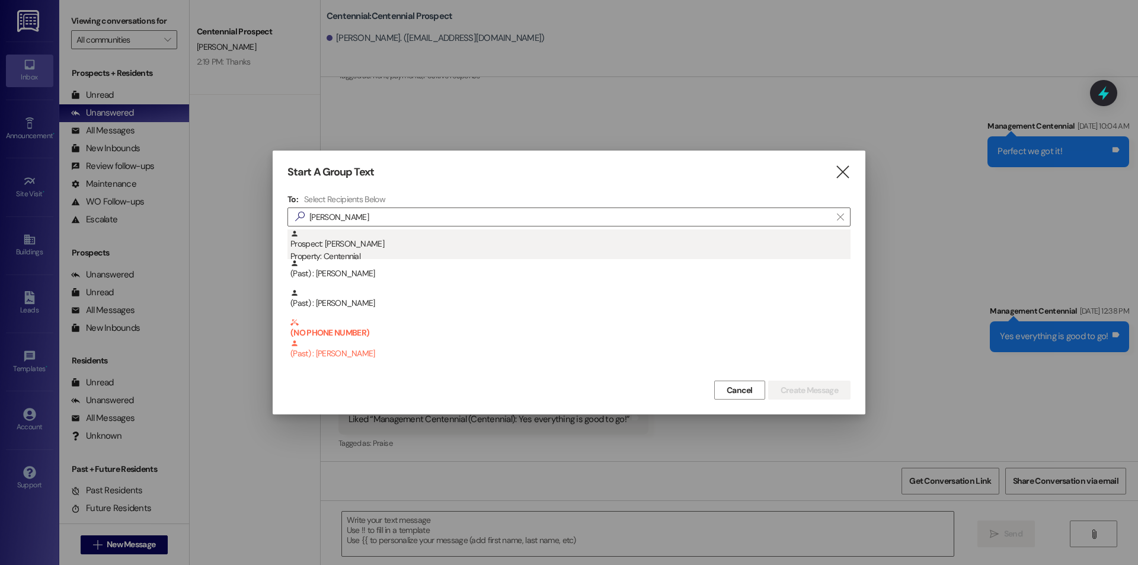
click at [373, 252] on div "Property: Centennial" at bounding box center [570, 256] width 560 height 12
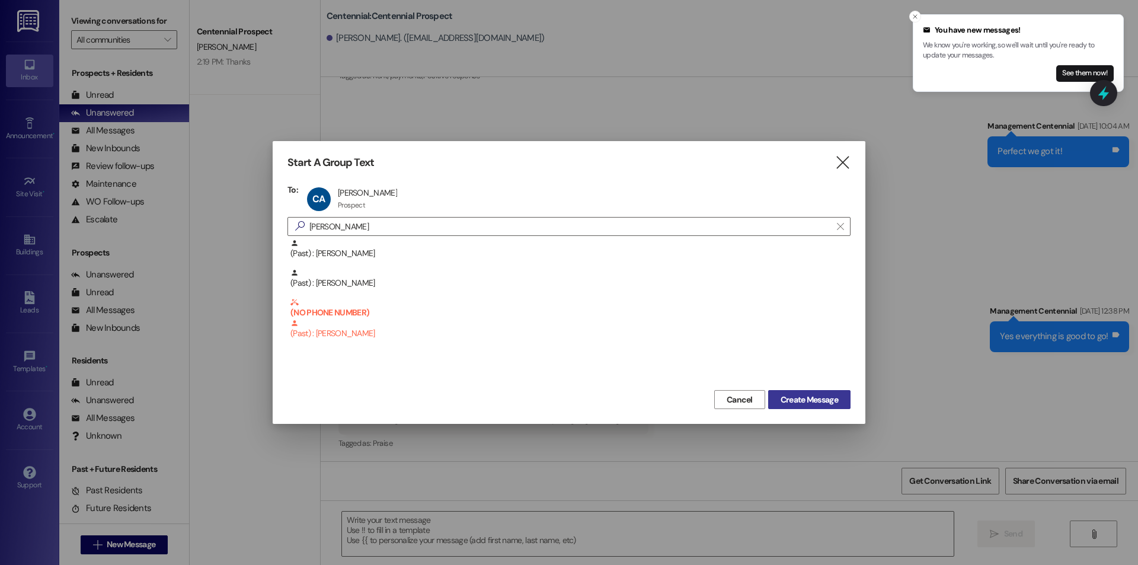
click at [802, 402] on span "Create Message" at bounding box center [809, 400] width 57 height 12
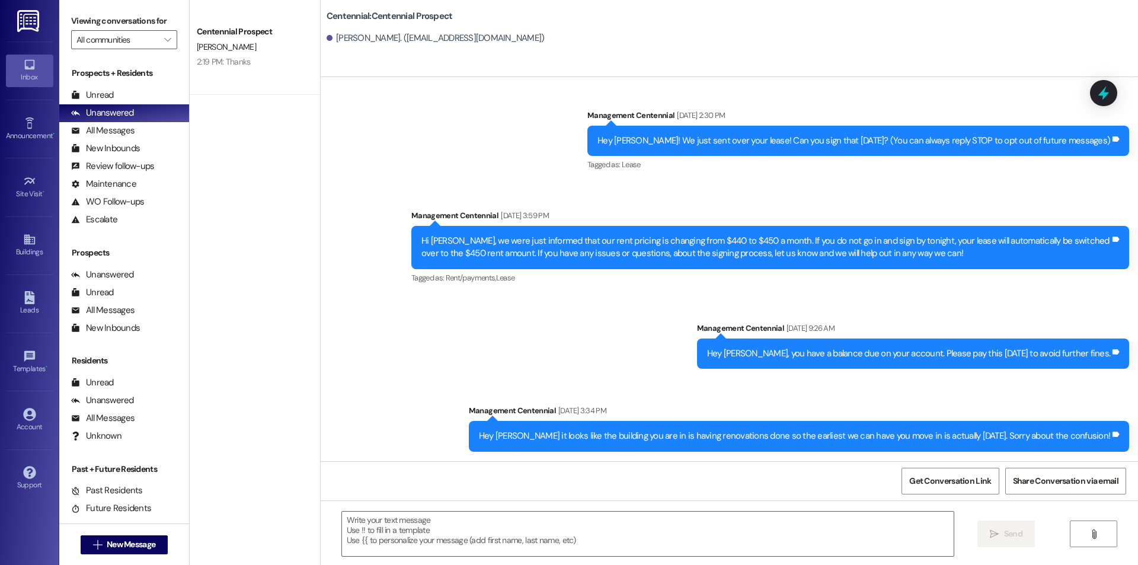
scroll to position [4, 0]
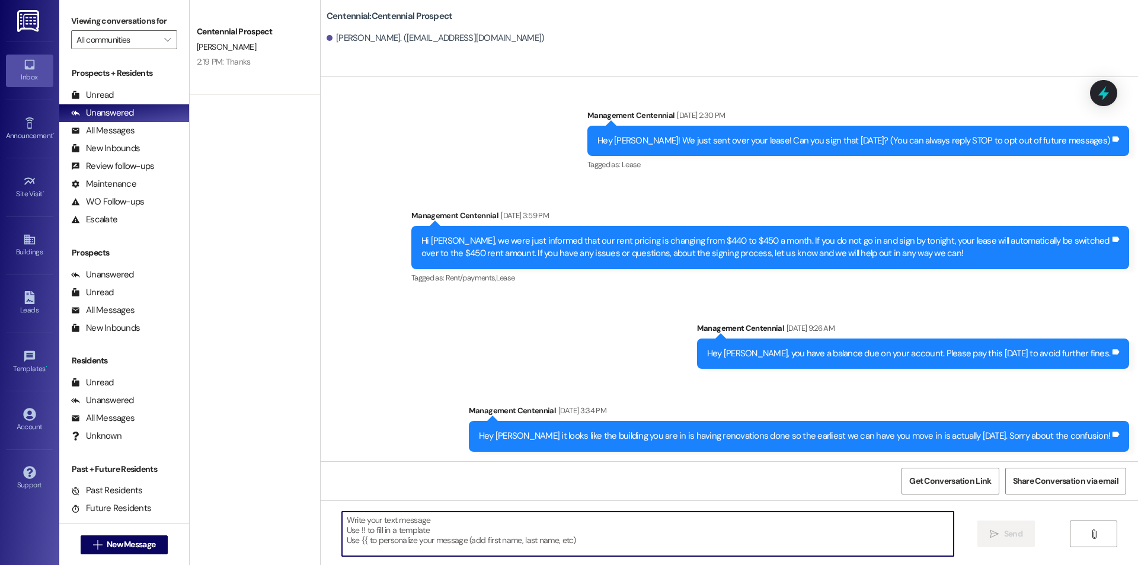
paste textarea "Hello {{first_name}}, you have an unpaid balance on your account. Please pay th…"
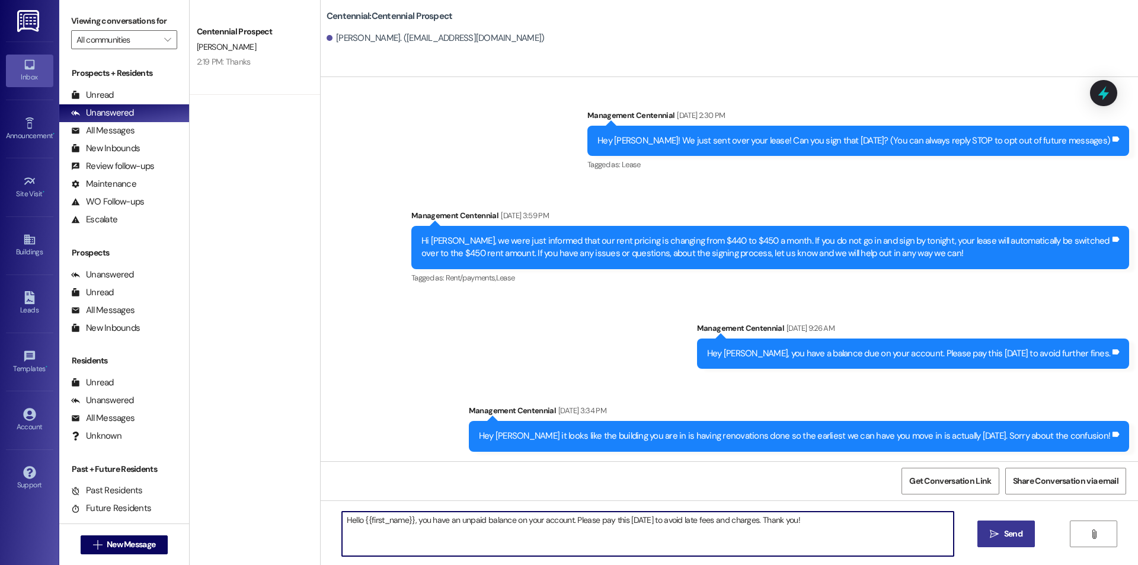
type textarea "Hello {{first_name}}, you have an unpaid balance on your account. Please pay th…"
click at [1016, 533] on span "Send" at bounding box center [1013, 534] width 18 height 12
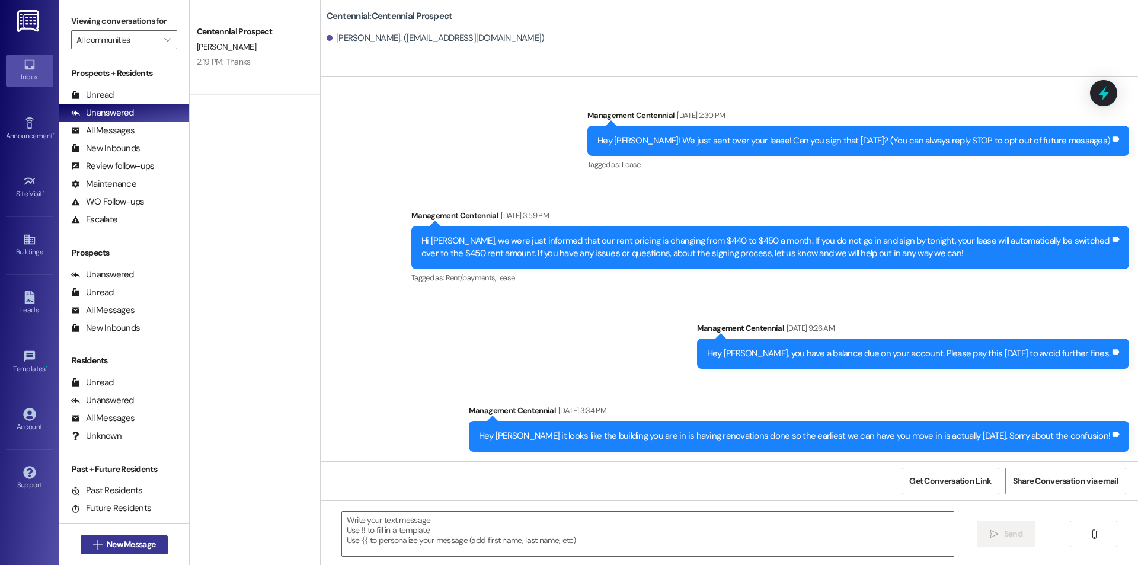
click at [130, 543] on span "New Message" at bounding box center [131, 544] width 49 height 12
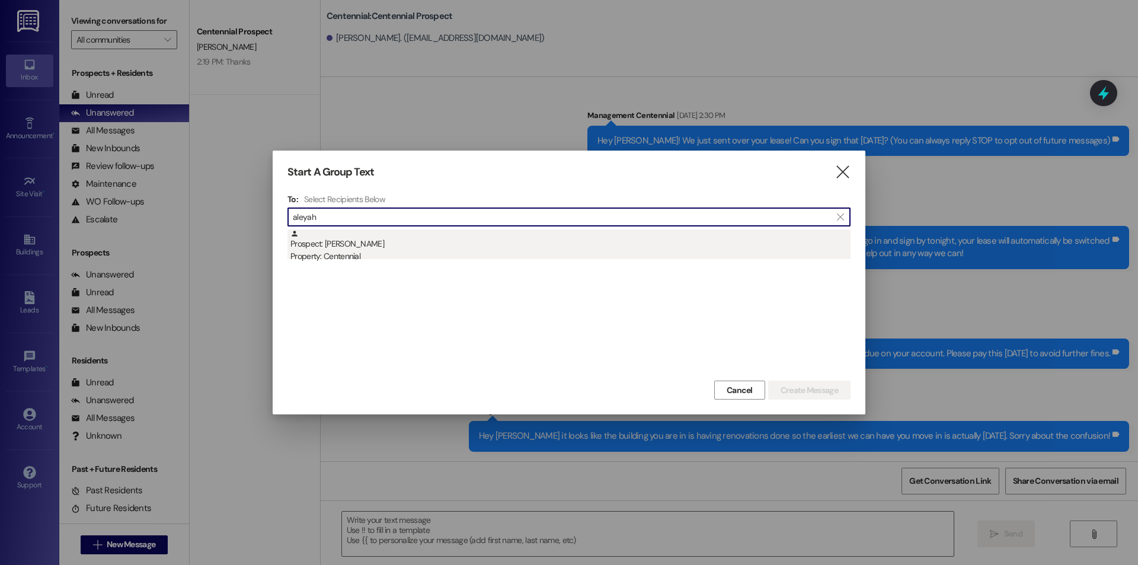
type input "aleyah"
click at [391, 254] on div "Property: Centennial" at bounding box center [570, 256] width 560 height 12
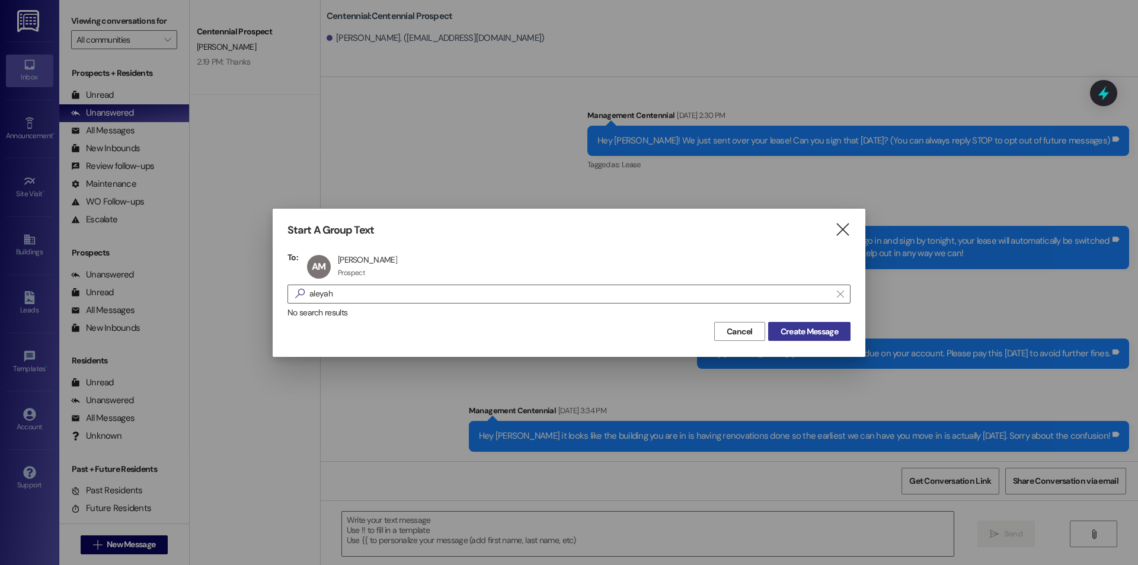
click at [807, 333] on span "Create Message" at bounding box center [809, 331] width 57 height 12
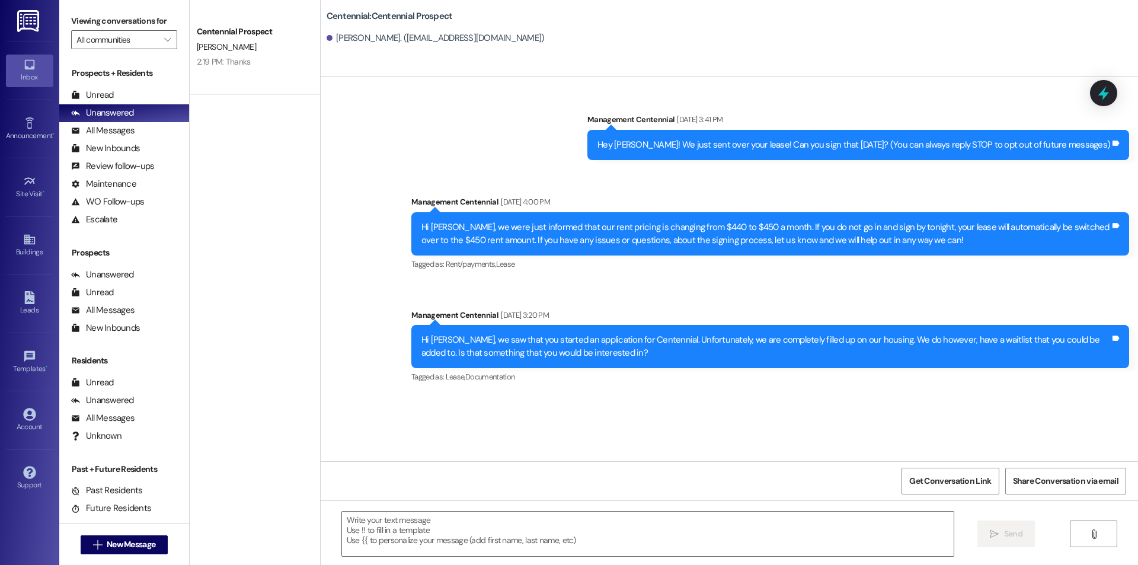
scroll to position [0, 0]
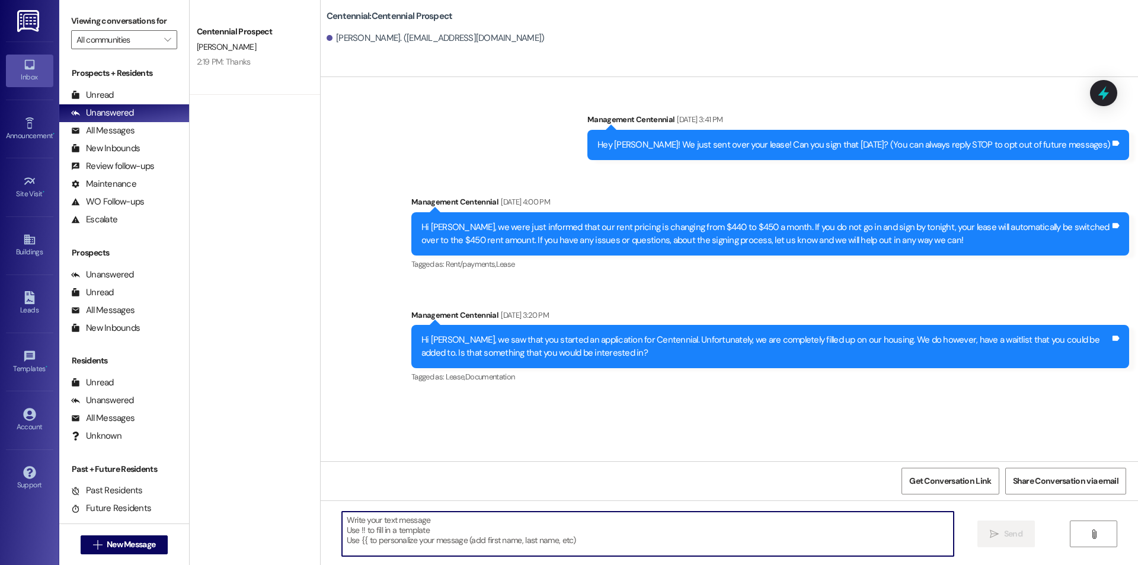
paste textarea "Hello {{first_name}}, you have an unpaid balance on your account. Please pay th…"
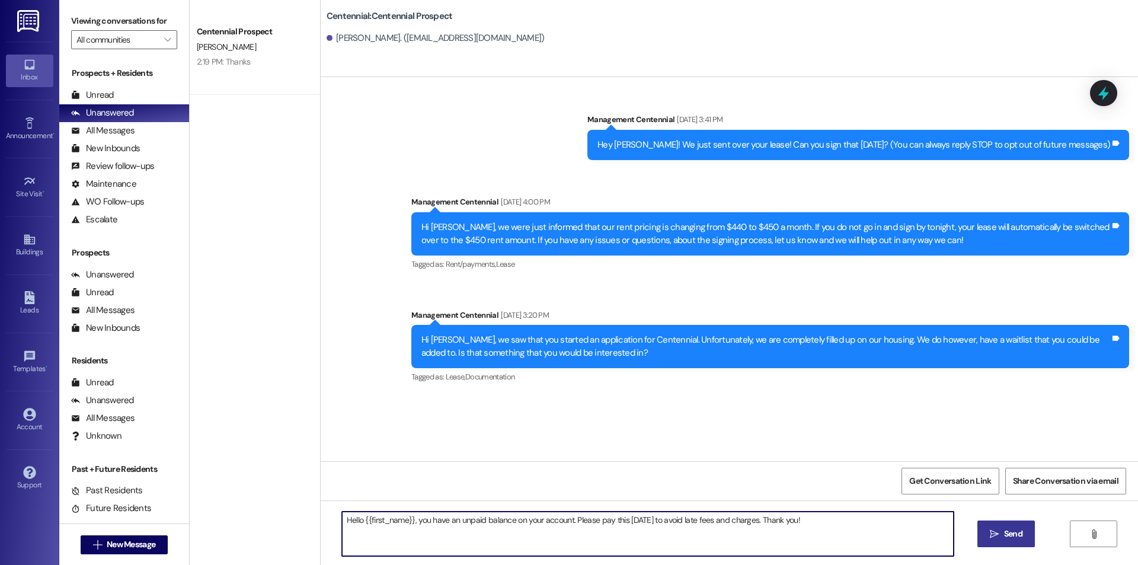
type textarea "Hello {{first_name}}, you have an unpaid balance on your account. Please pay th…"
click at [998, 531] on icon "" at bounding box center [994, 533] width 9 height 9
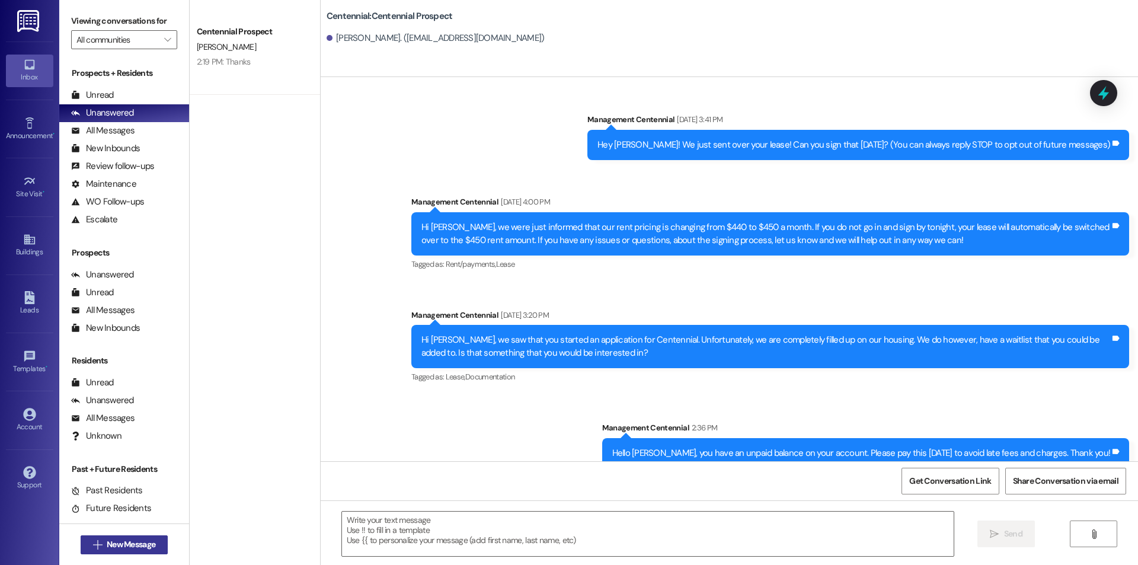
click at [146, 541] on span "New Message" at bounding box center [131, 544] width 49 height 12
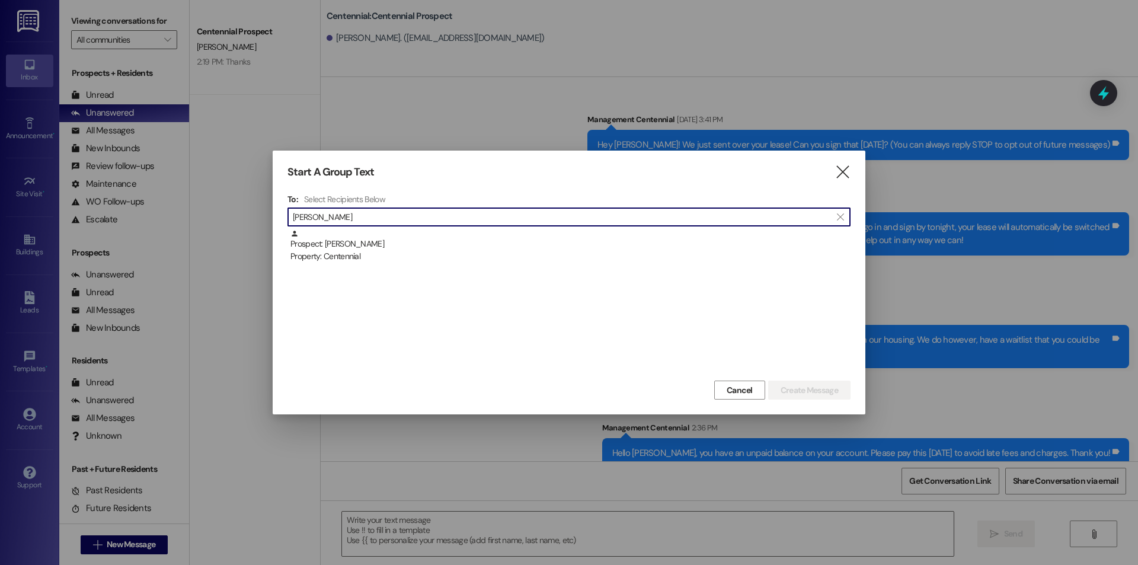
type input "[PERSON_NAME]"
click at [382, 226] on div " [PERSON_NAME] " at bounding box center [568, 216] width 563 height 19
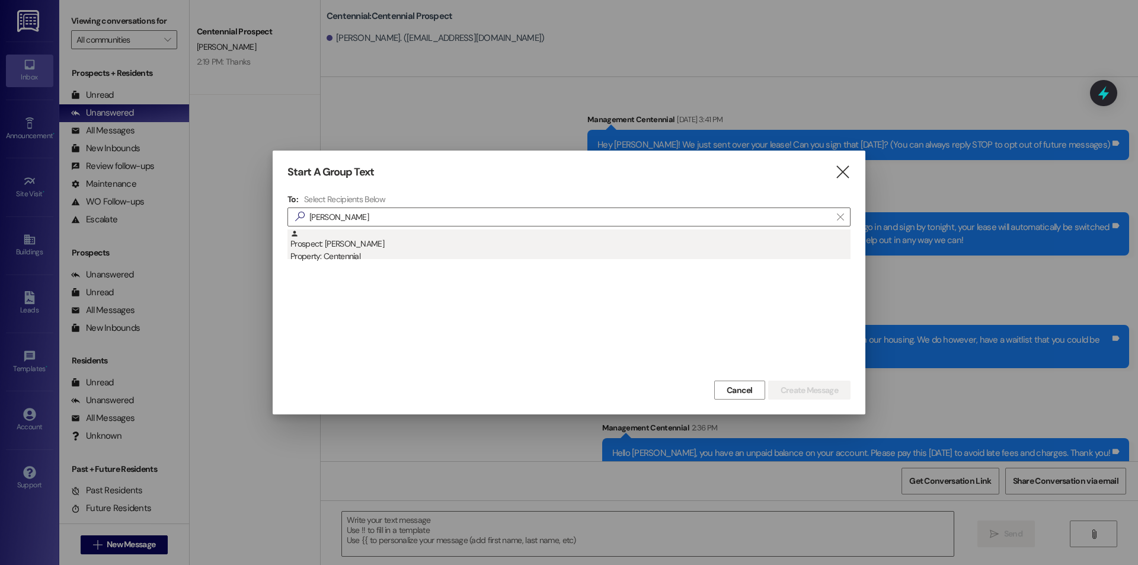
click at [376, 236] on div "Prospect: [PERSON_NAME] Property: Centennial" at bounding box center [570, 246] width 560 height 34
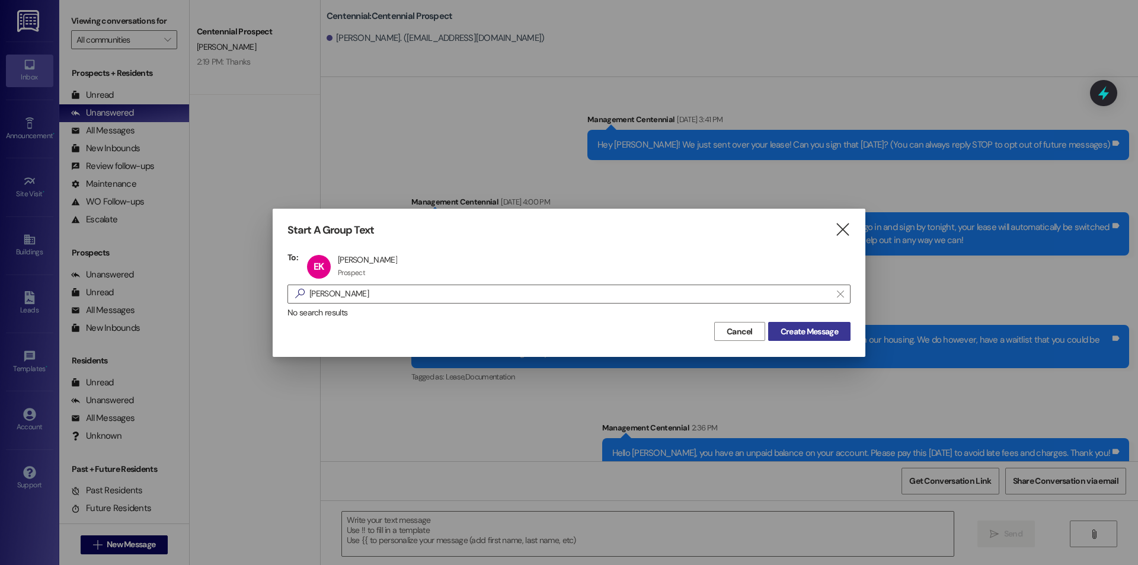
click at [813, 327] on span "Create Message" at bounding box center [809, 331] width 57 height 12
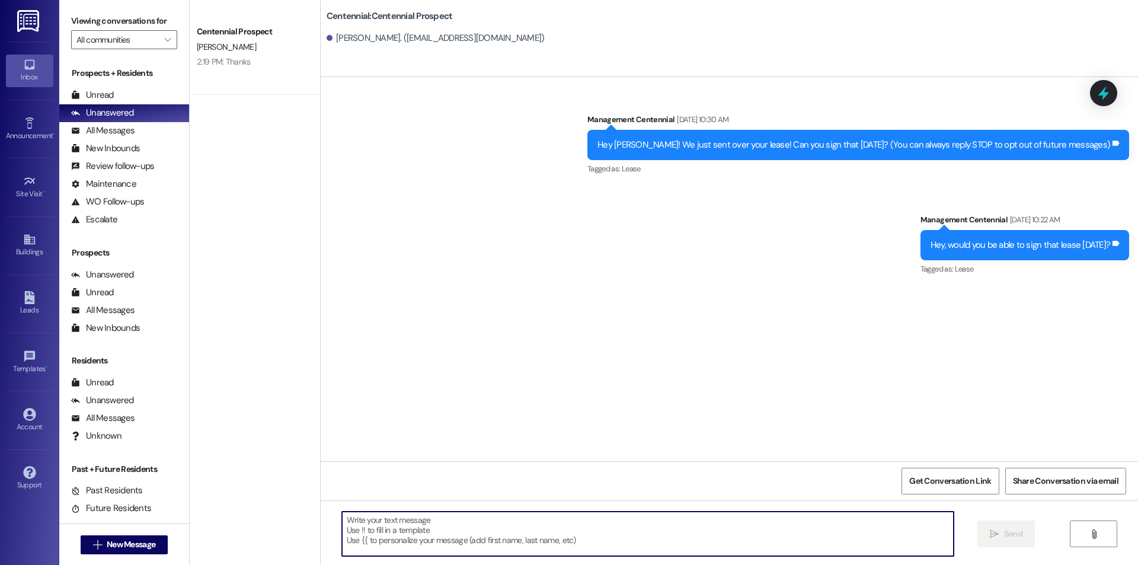
paste textarea "Hello {{first_name}}, you have an unpaid balance on your account. Please pay th…"
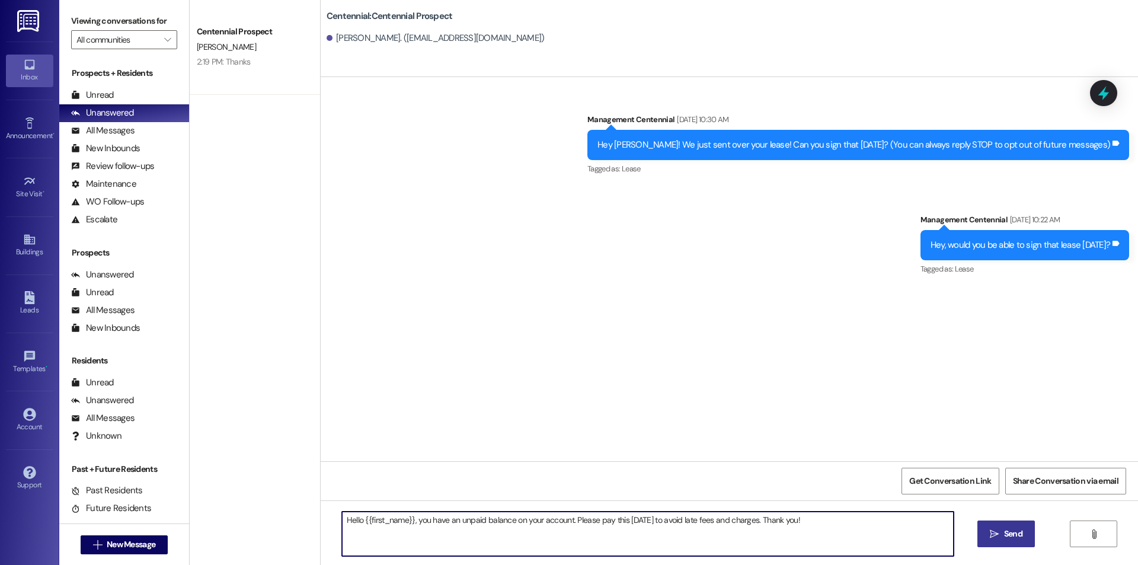
type textarea "Hello {{first_name}}, you have an unpaid balance on your account. Please pay th…"
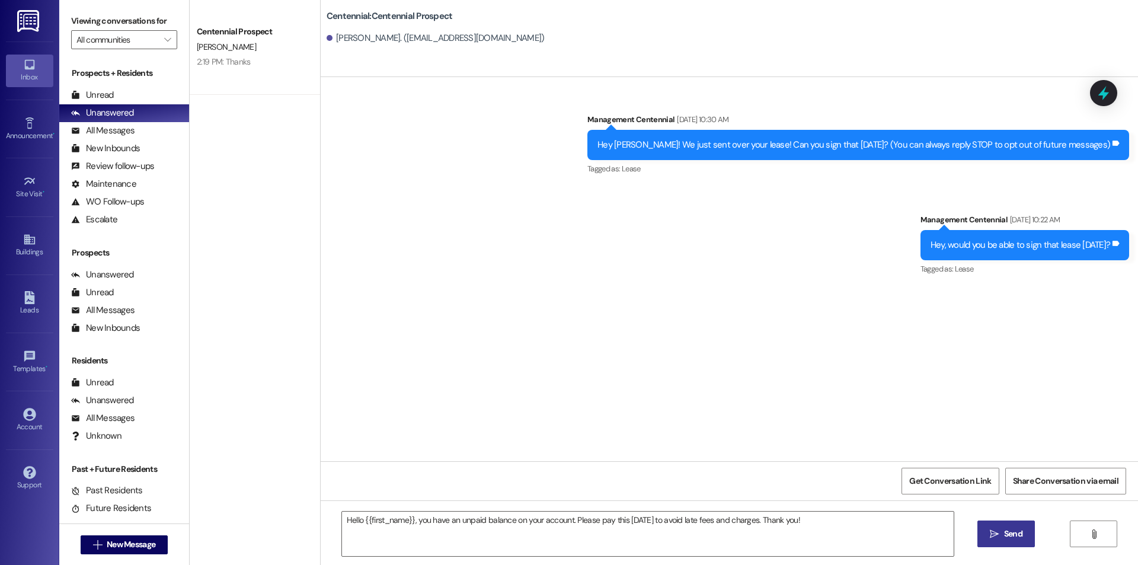
click at [984, 533] on button " Send" at bounding box center [1005, 533] width 57 height 27
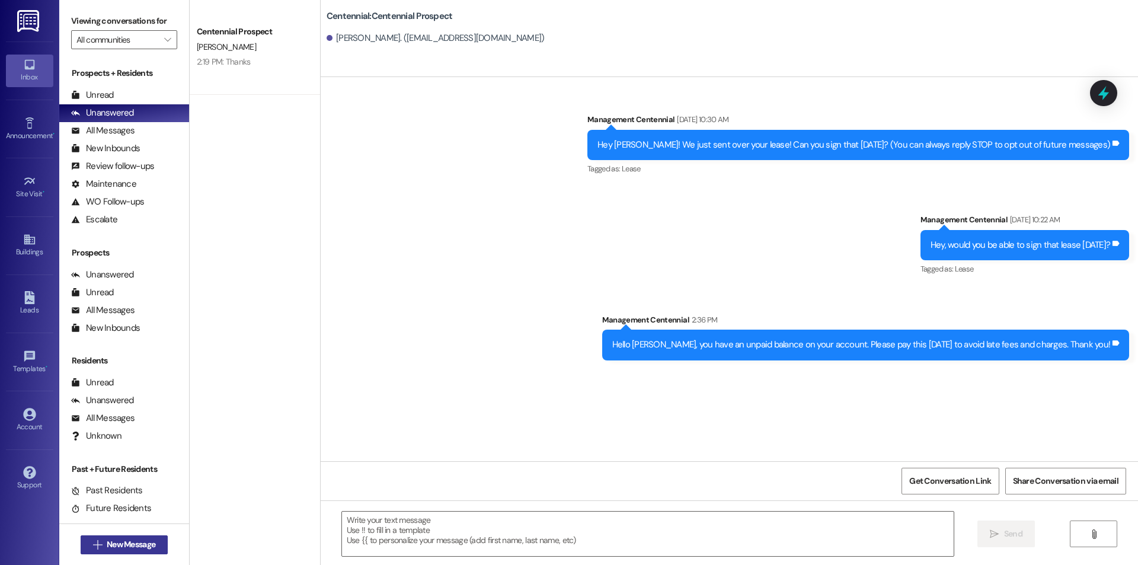
click at [142, 540] on span "New Message" at bounding box center [131, 544] width 49 height 12
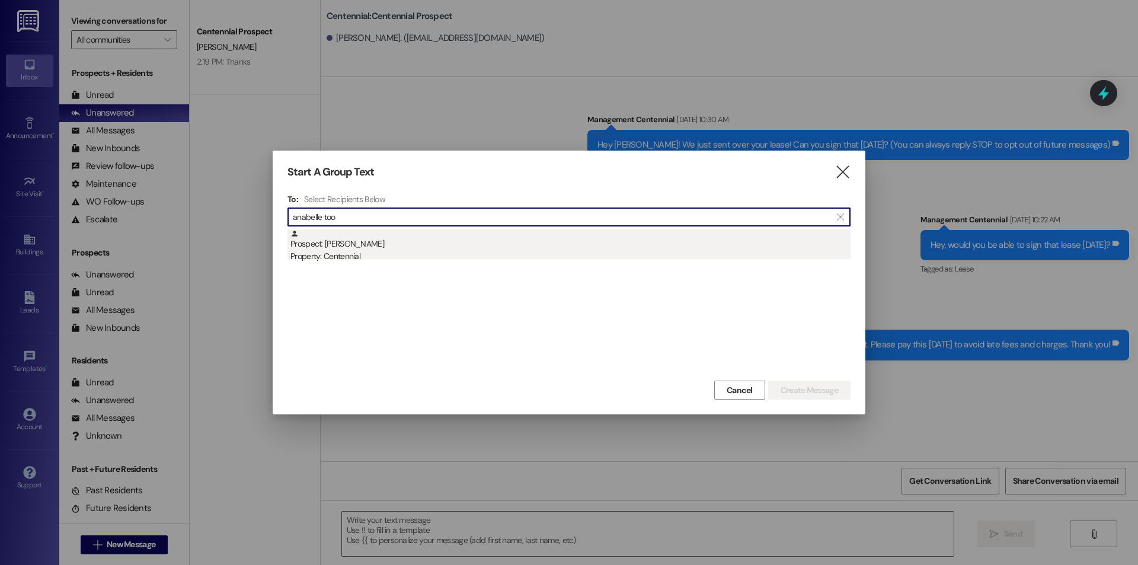
type input "anabelle too"
click at [424, 260] on div "Property: Centennial" at bounding box center [570, 256] width 560 height 12
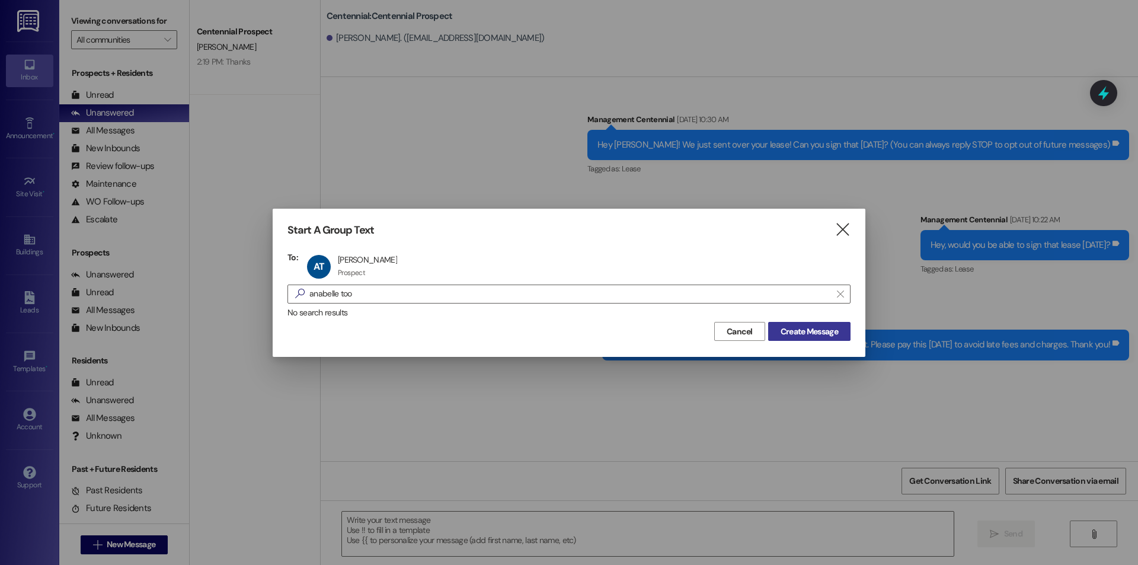
click at [827, 331] on span "Create Message" at bounding box center [809, 331] width 57 height 12
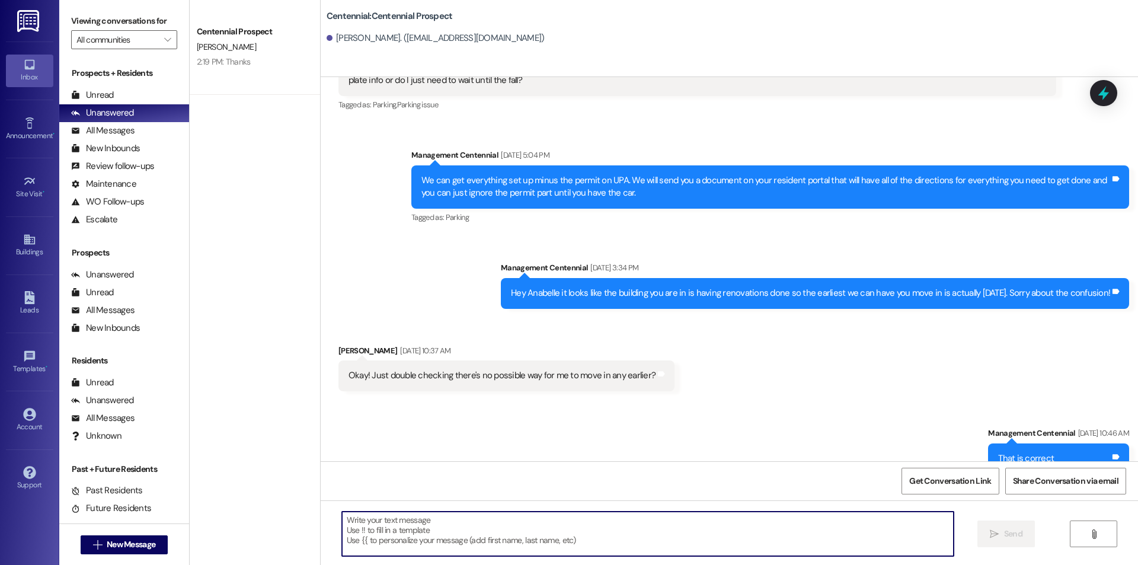
scroll to position [1622, 0]
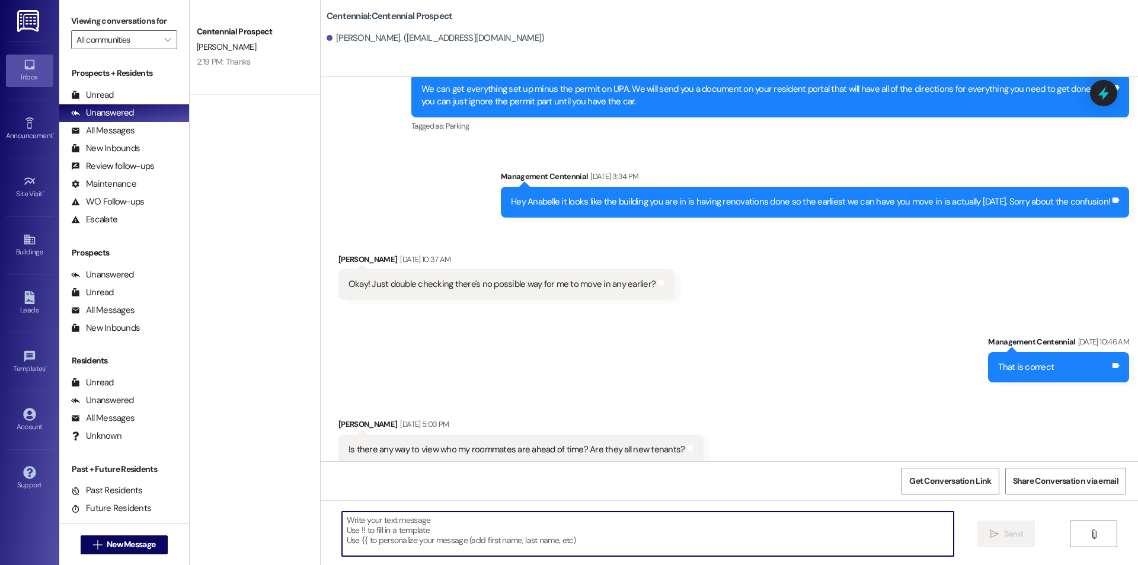
paste textarea "Hello {{first_name}}, you have an unpaid balance on your account. Please pay th…"
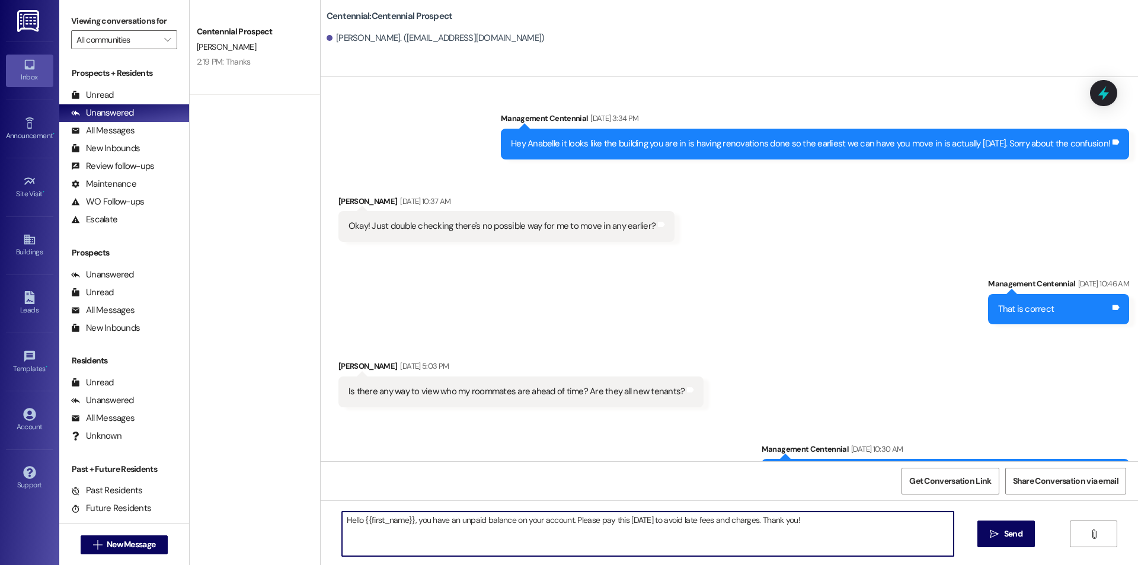
scroll to position [1705, 0]
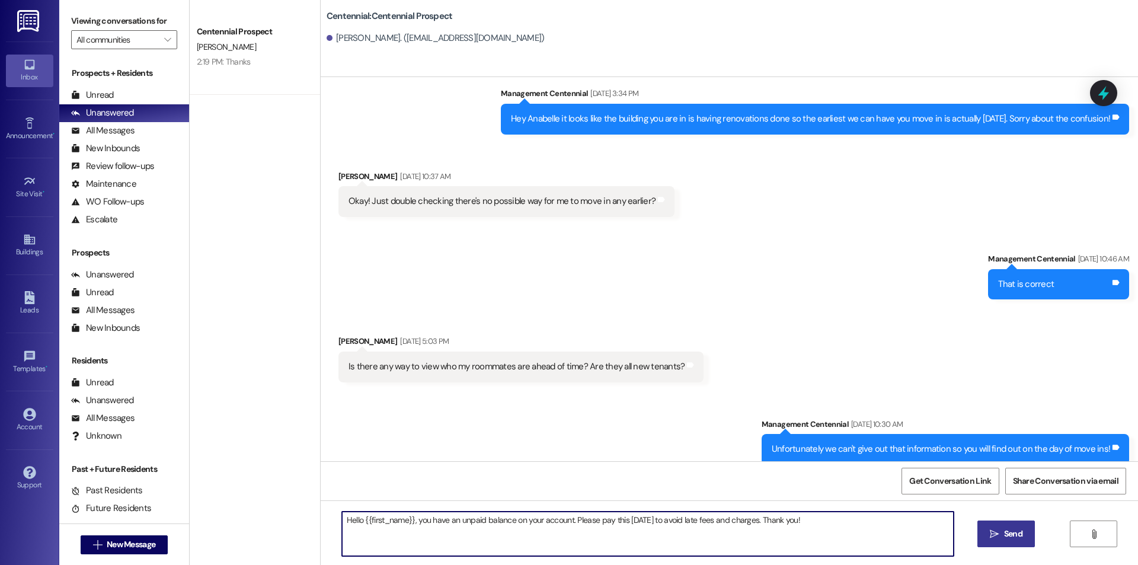
type textarea "Hello {{first_name}}, you have an unpaid balance on your account. Please pay th…"
click at [1018, 535] on span "Send" at bounding box center [1013, 534] width 18 height 12
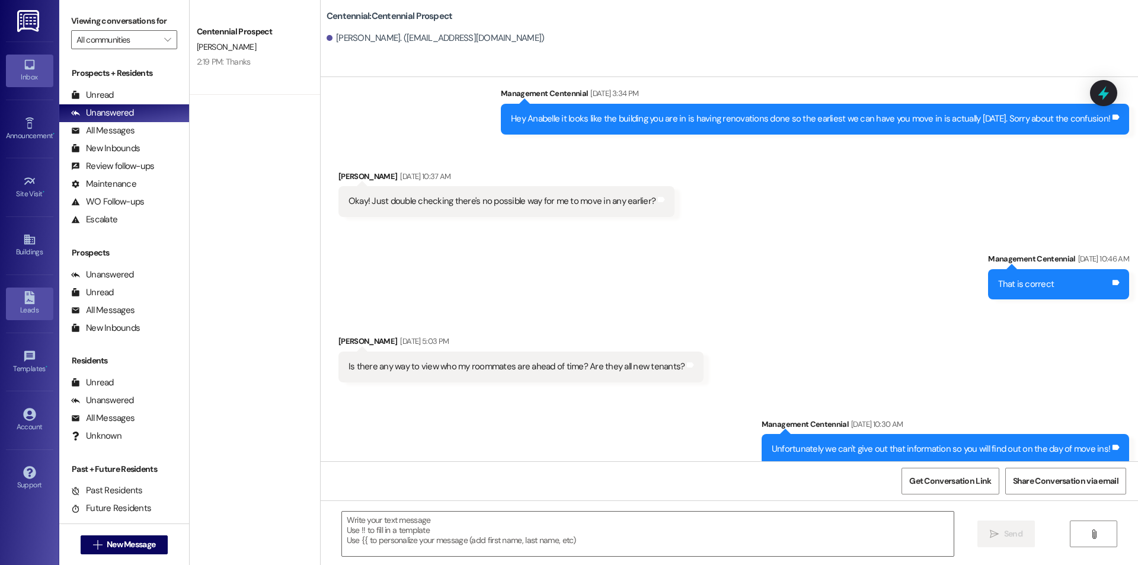
scroll to position [1622, 0]
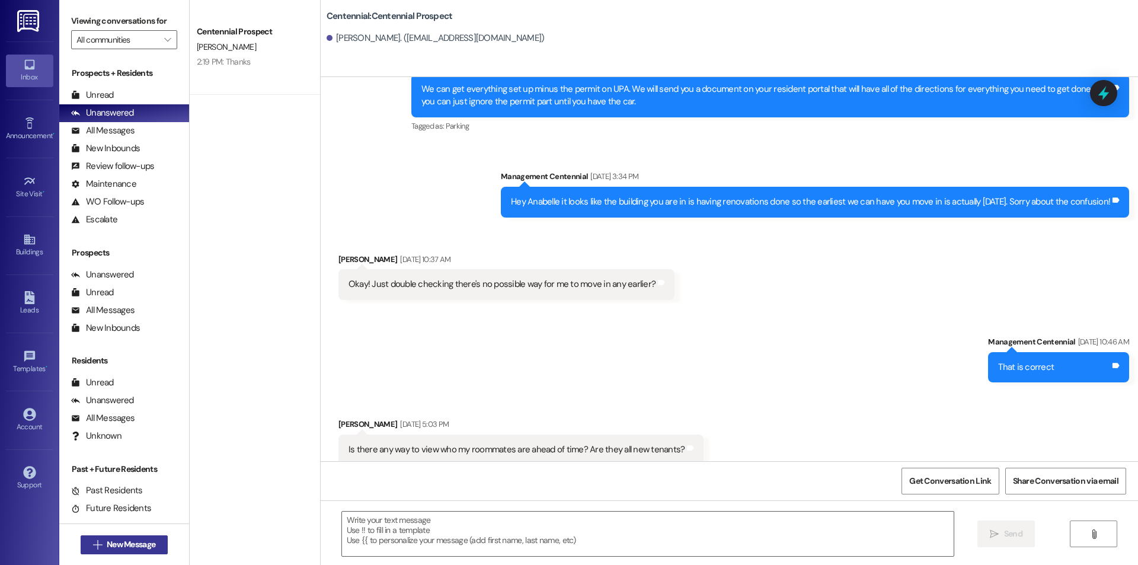
click at [107, 540] on span "New Message" at bounding box center [131, 544] width 49 height 12
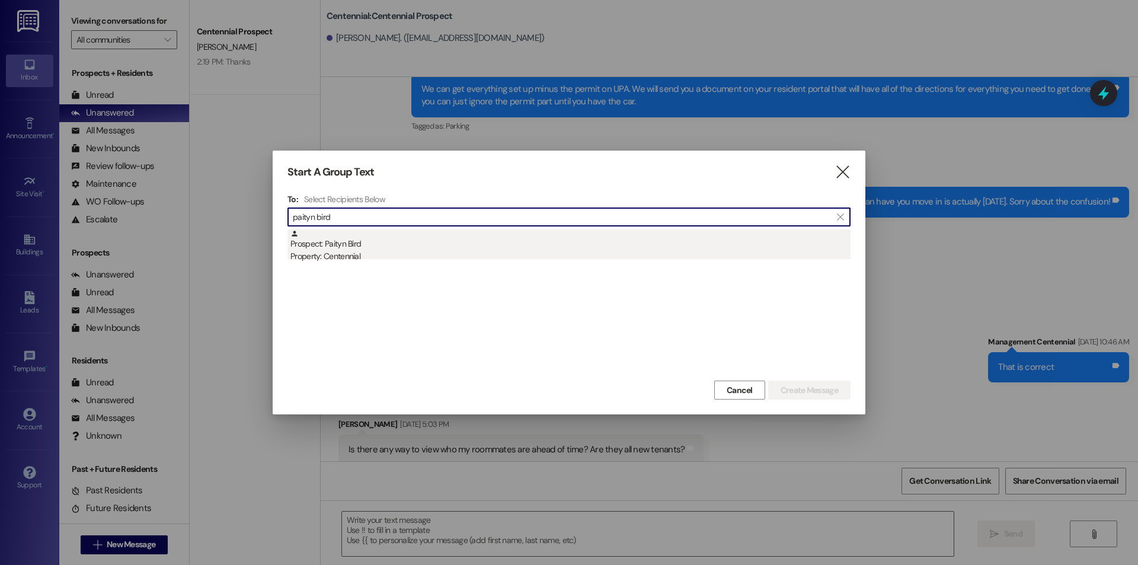
type input "paityn bird"
click at [445, 257] on div "Property: Centennial" at bounding box center [570, 256] width 560 height 12
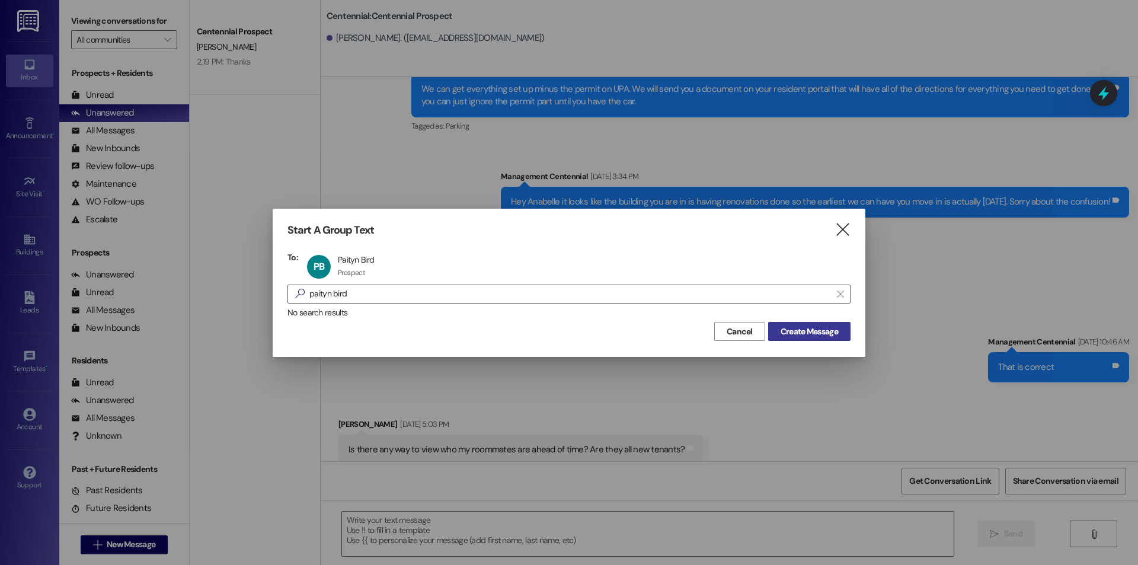
click at [798, 324] on button "Create Message" at bounding box center [809, 331] width 82 height 19
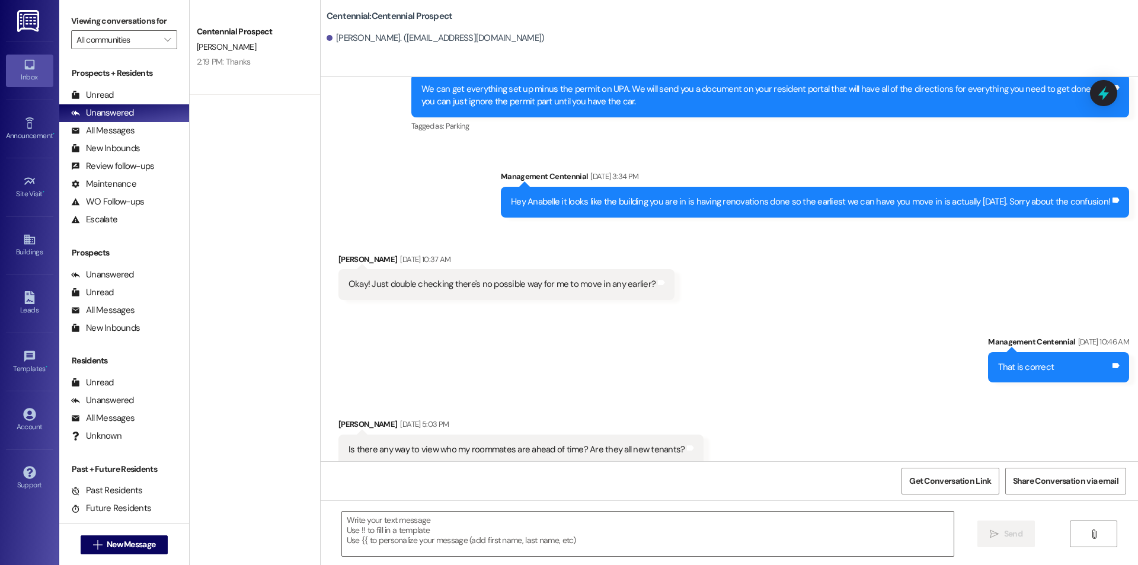
scroll to position [91, 0]
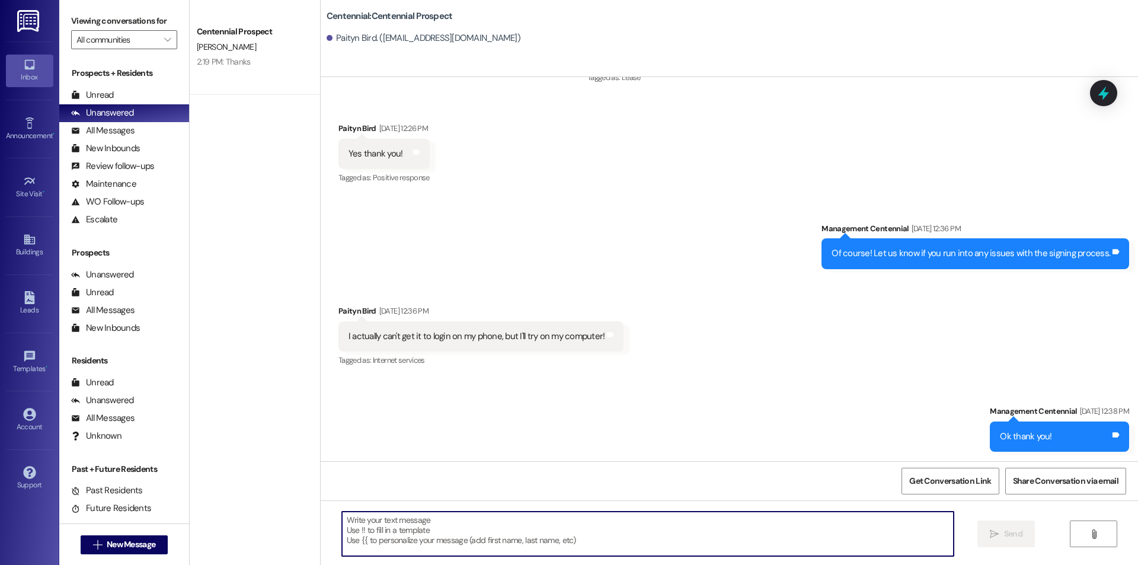
paste textarea "Hello {{first_name}}, you have an unpaid balance on your account. Please pay th…"
type textarea "Hello {{first_name}}, you have an unpaid balance on your account. Please pay th…"
click at [130, 552] on button " New Message" at bounding box center [125, 544] width 88 height 19
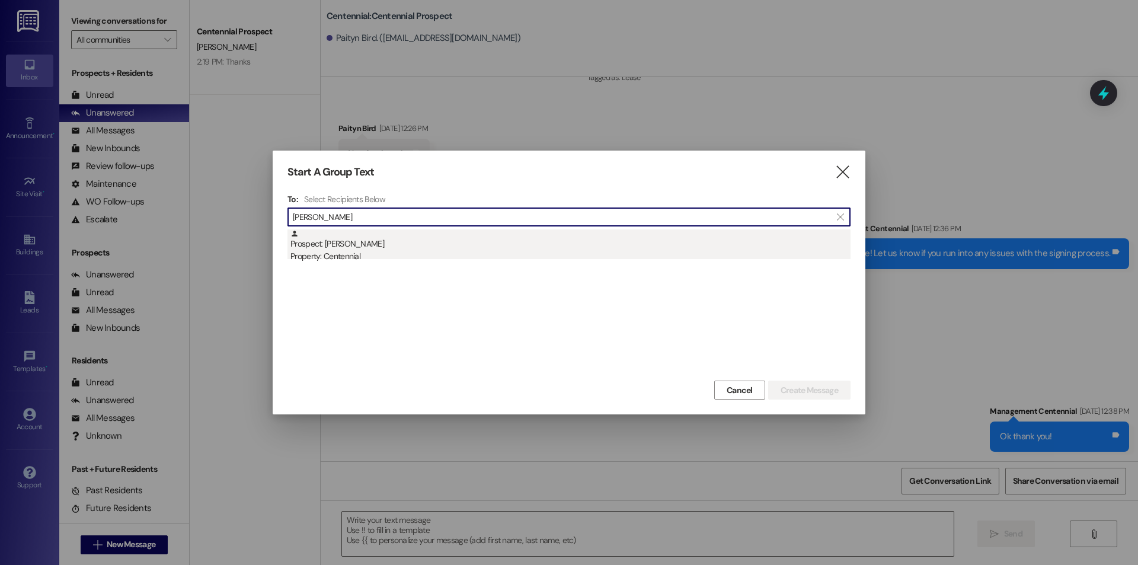
type input "[PERSON_NAME]"
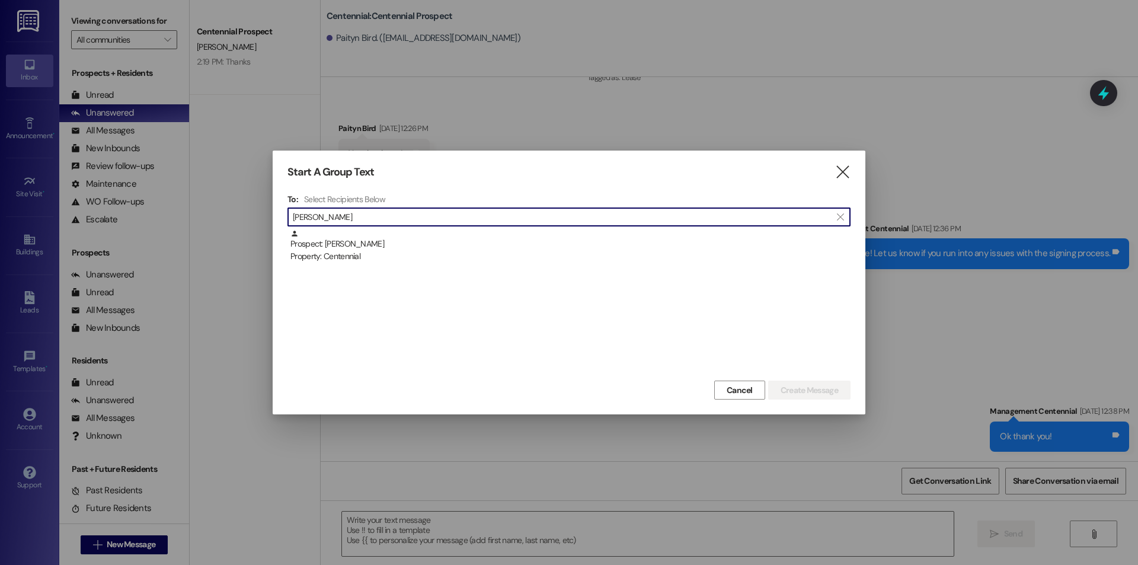
click at [453, 252] on div "Property: Centennial" at bounding box center [570, 256] width 560 height 12
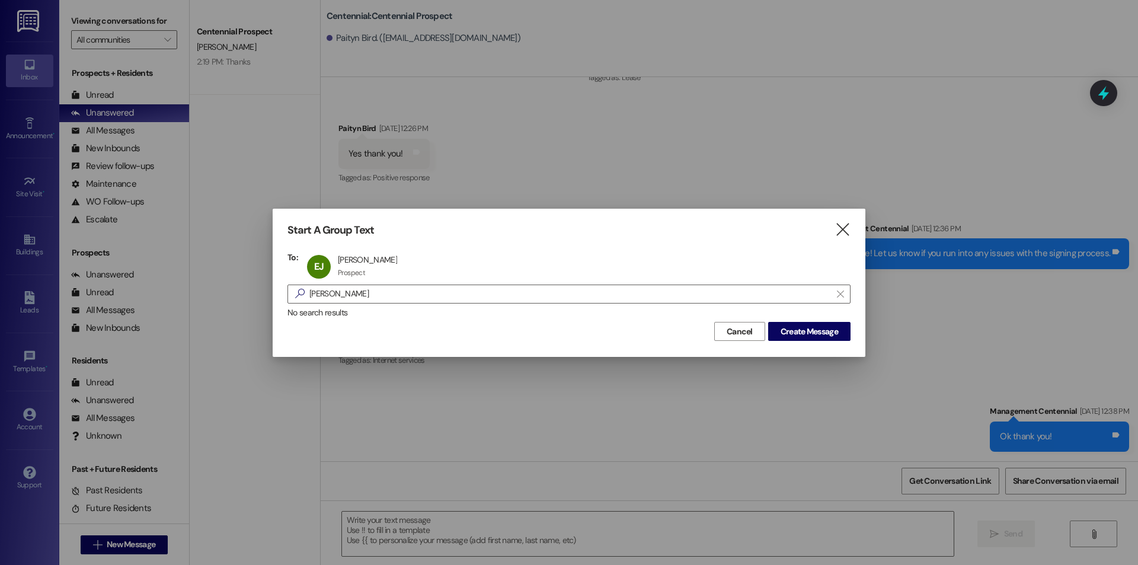
drag, startPoint x: 813, startPoint y: 333, endPoint x: 814, endPoint y: 352, distance: 19.6
click at [813, 333] on span "Create Message" at bounding box center [809, 331] width 57 height 12
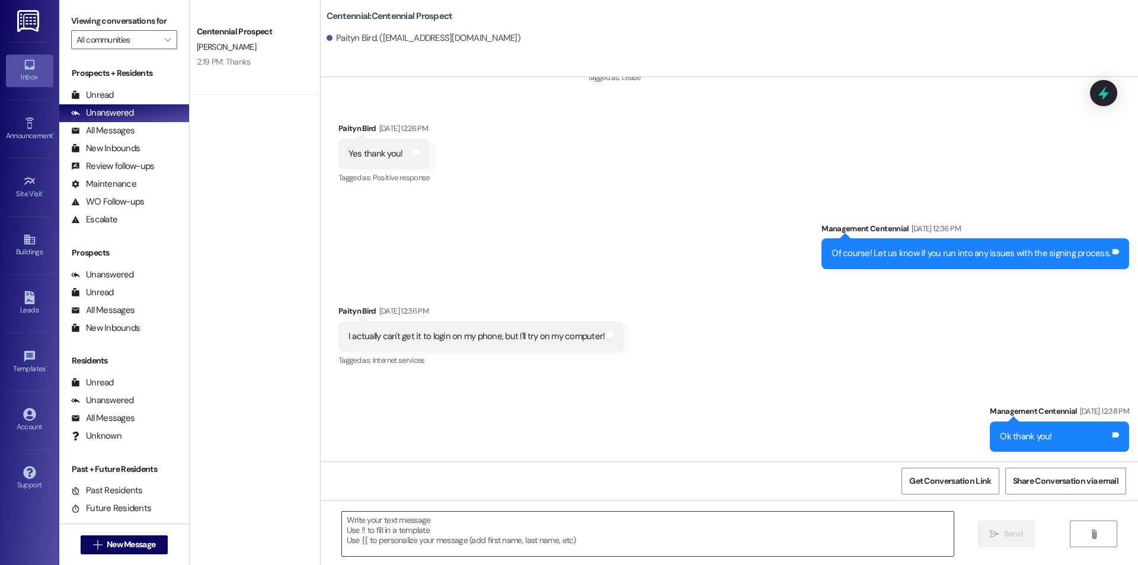
scroll to position [0, 0]
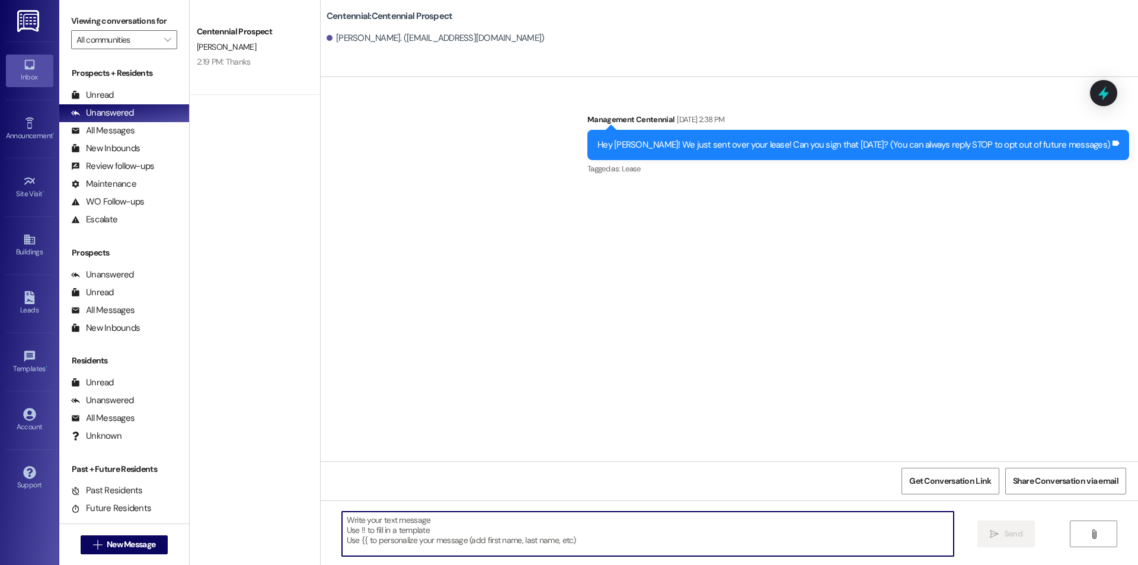
drag, startPoint x: 542, startPoint y: 546, endPoint x: 529, endPoint y: 546, distance: 13.0
paste textarea "Hello {{first_name}}, you have an unpaid balance on your account. Please pay th…"
type textarea "Hello {{first_name}}, you have an unpaid balance on your account. Please pay th…"
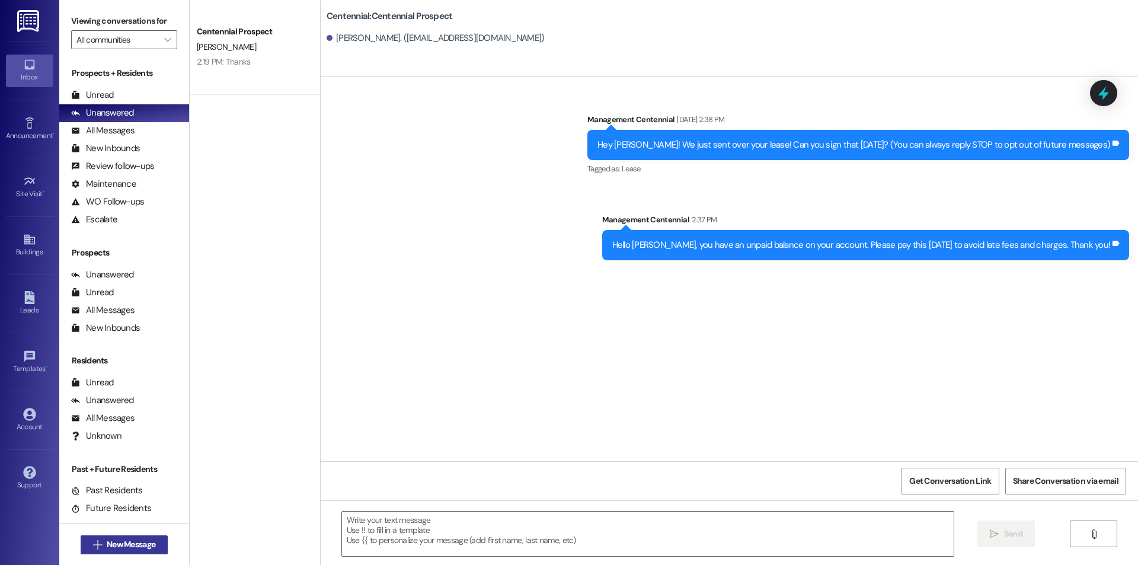
click at [82, 542] on button " New Message" at bounding box center [125, 544] width 88 height 19
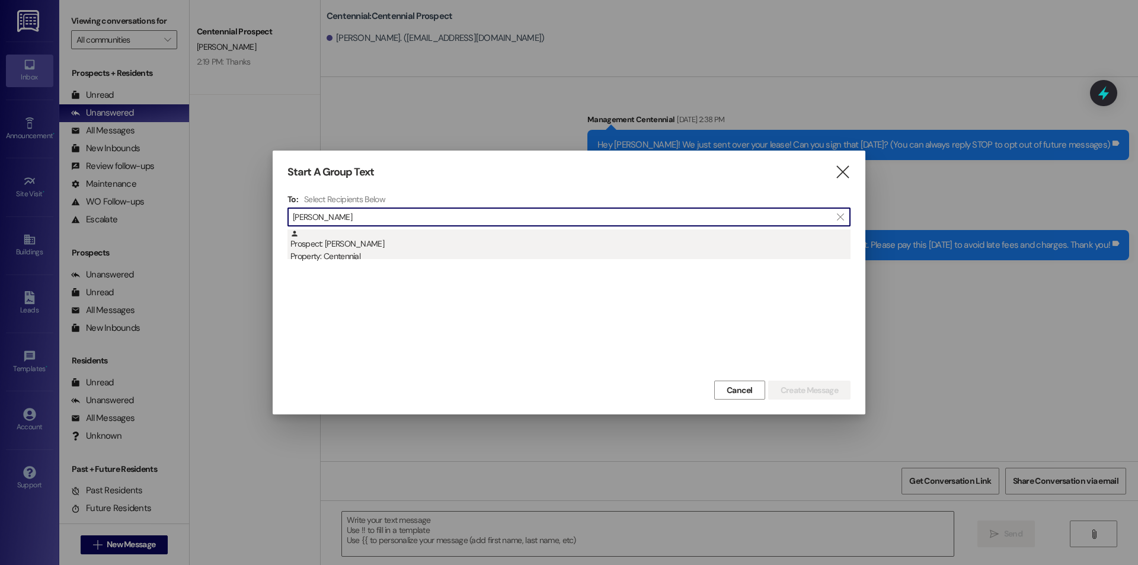
type input "[PERSON_NAME]"
click at [389, 247] on div "Prospect: [PERSON_NAME] Property: Centennial" at bounding box center [570, 246] width 560 height 34
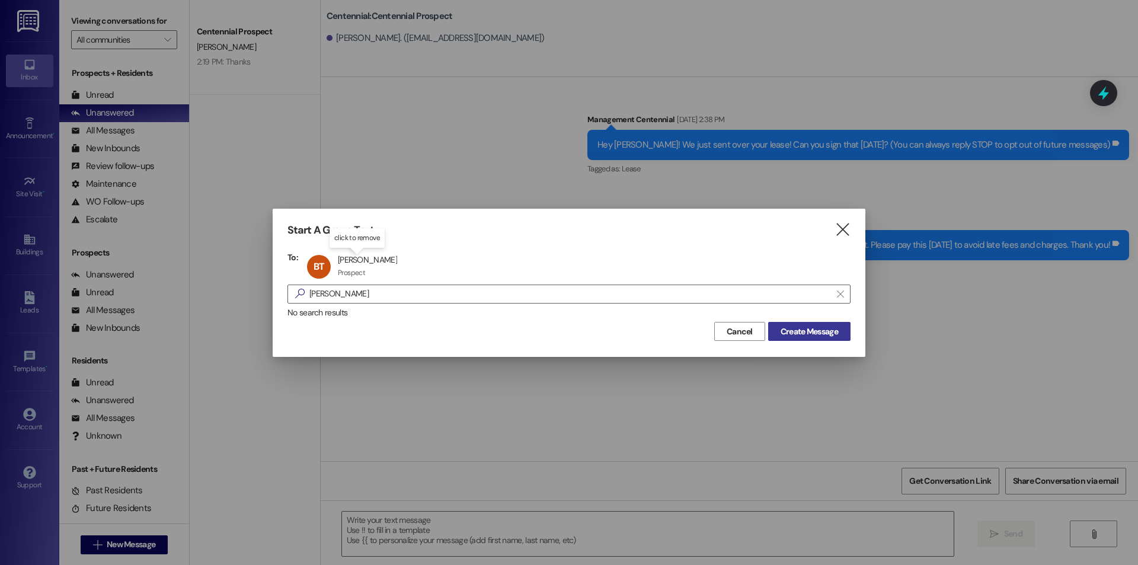
click at [821, 327] on span "Create Message" at bounding box center [809, 331] width 57 height 12
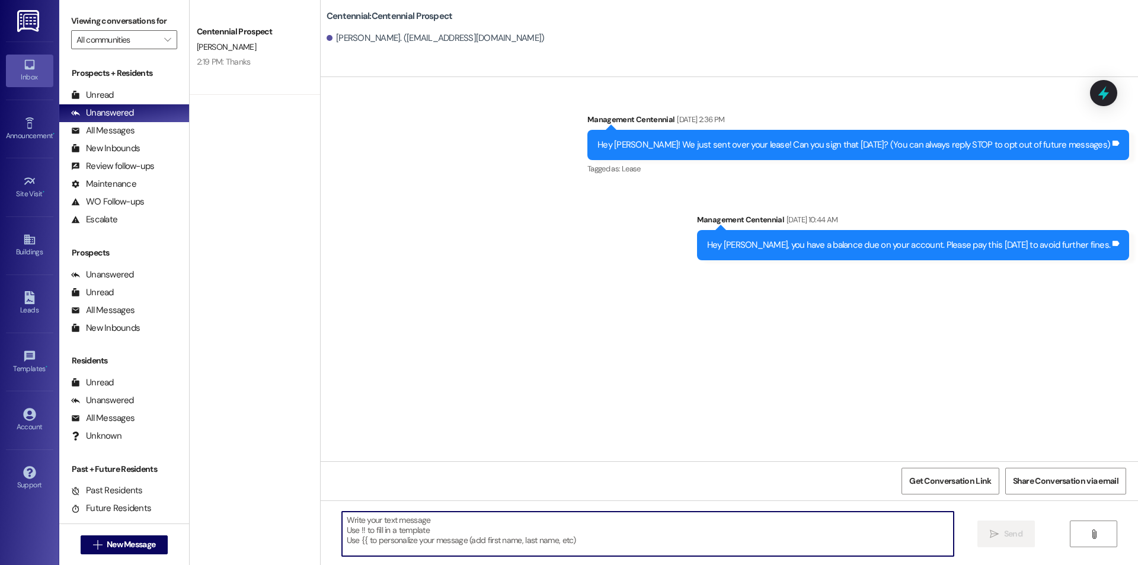
paste textarea "Hello {{first_name}}, you have an unpaid balance on your account. Please pay th…"
type textarea "Hello {{first_name}}, you have an unpaid balance on your account. Please pay th…"
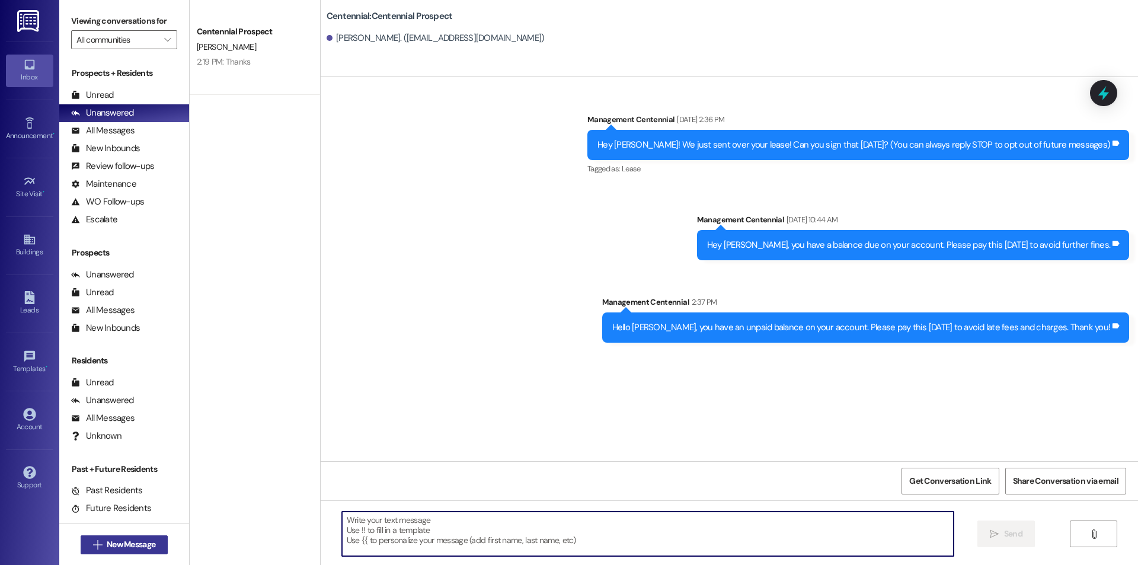
click at [129, 537] on button " New Message" at bounding box center [125, 544] width 88 height 19
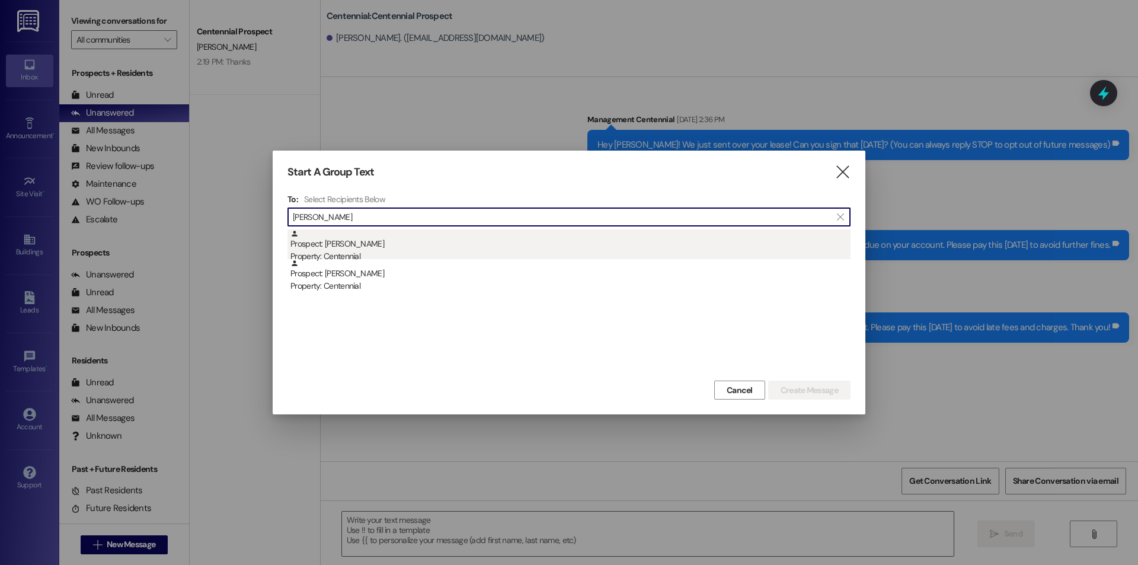
type input "[PERSON_NAME]"
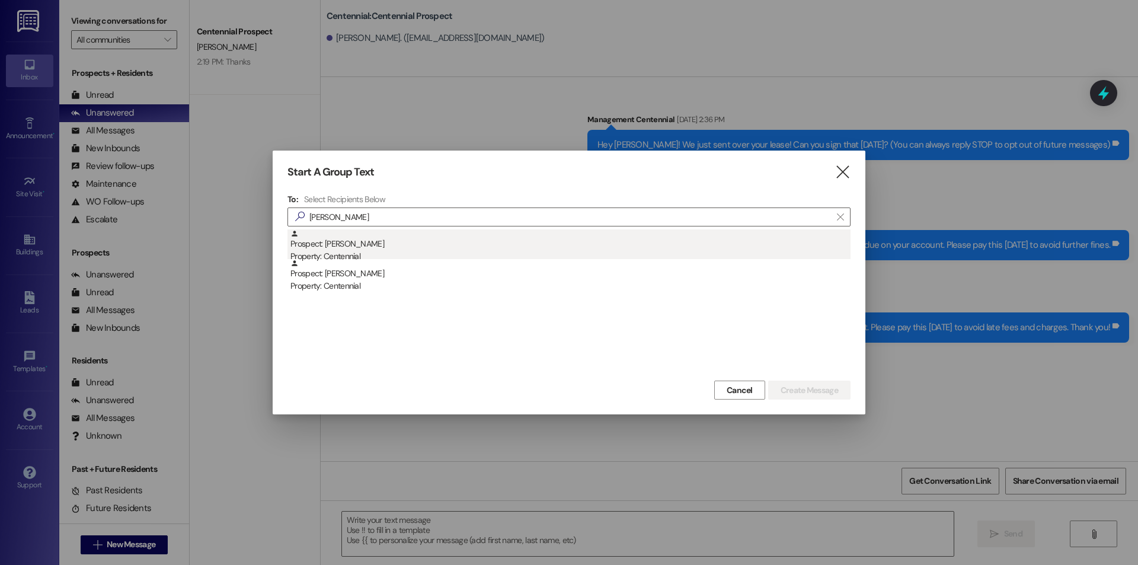
click at [436, 234] on div "Prospect: [PERSON_NAME] Property: Centennial" at bounding box center [570, 246] width 560 height 34
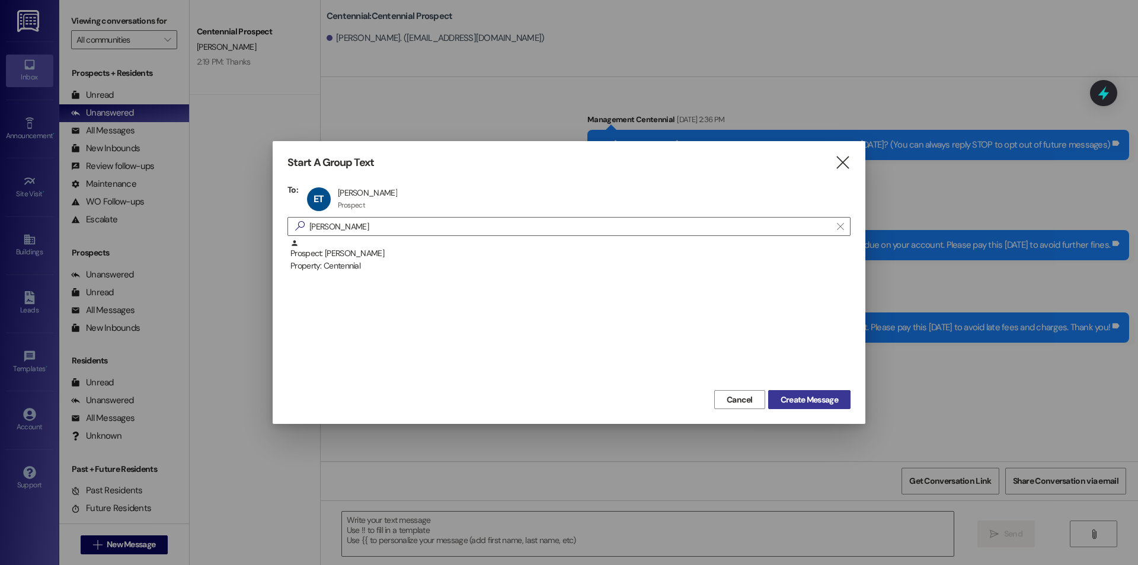
click at [848, 408] on button "Create Message" at bounding box center [809, 399] width 82 height 19
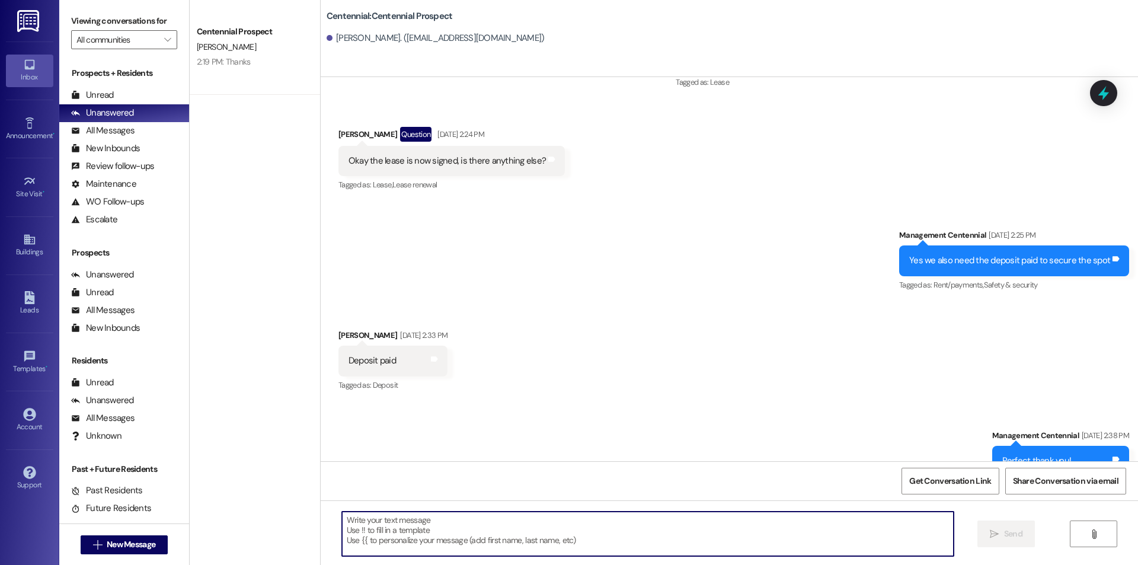
scroll to position [574, 0]
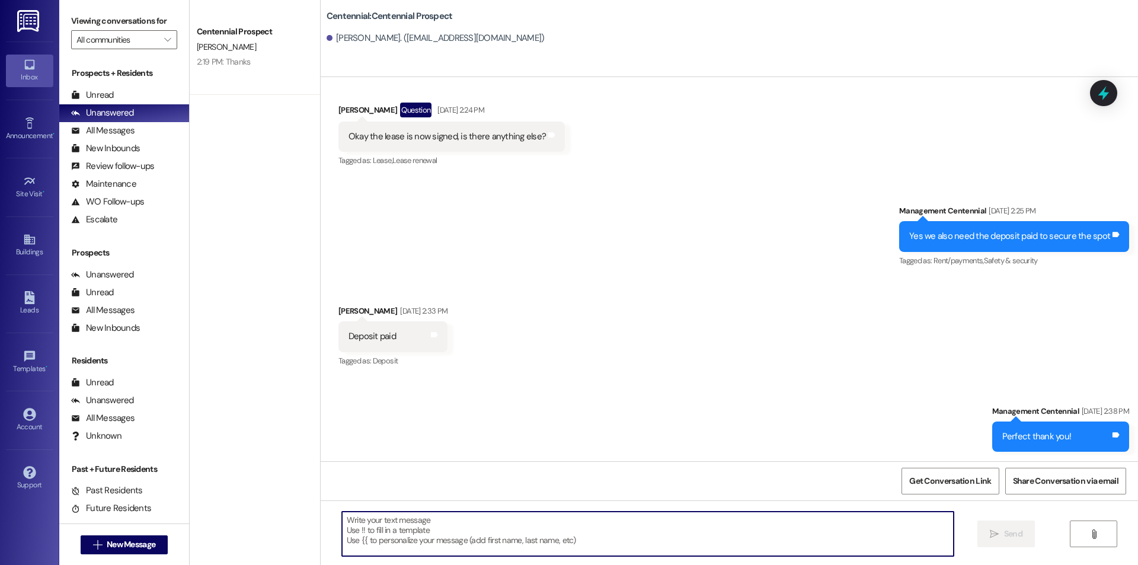
paste textarea "Hello {{first_name}}, you have an unpaid balance on your account. Please pay th…"
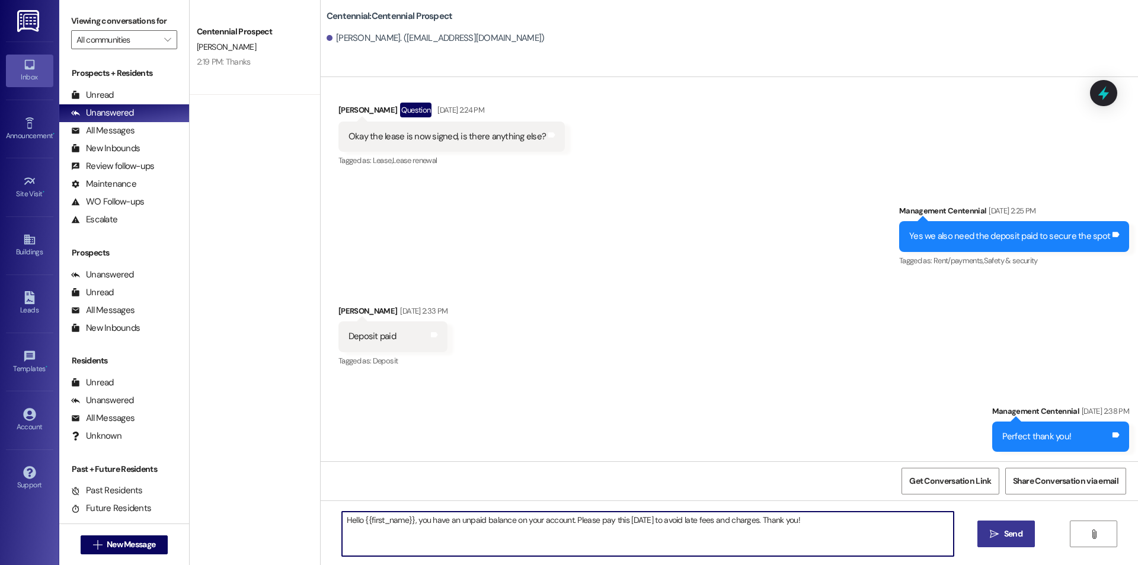
type textarea "Hello {{first_name}}, you have an unpaid balance on your account. Please pay th…"
click at [1016, 530] on span "Send" at bounding box center [1013, 534] width 18 height 12
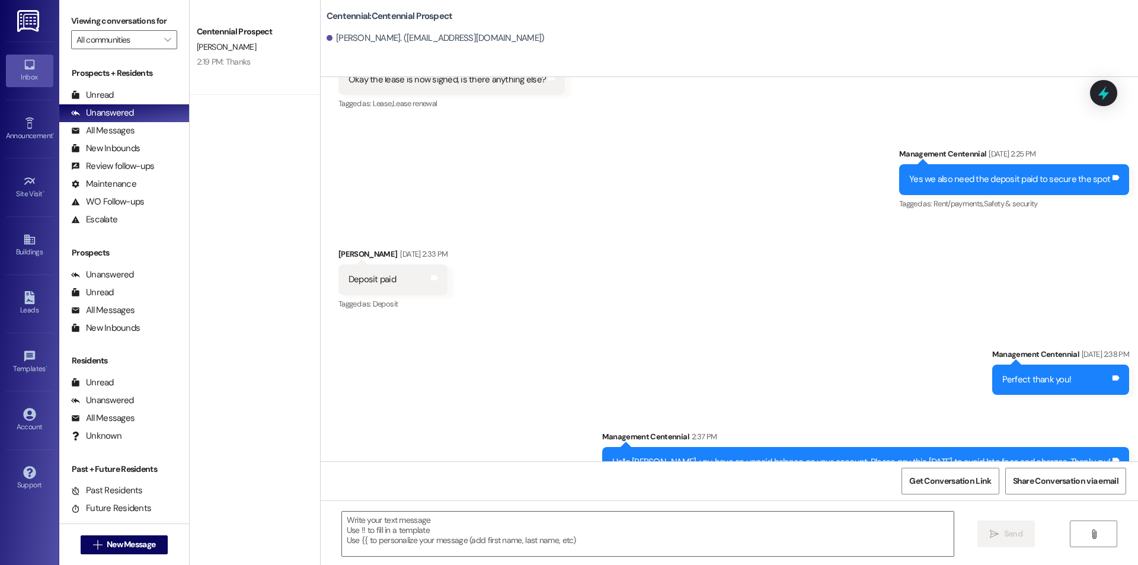
scroll to position [649, 0]
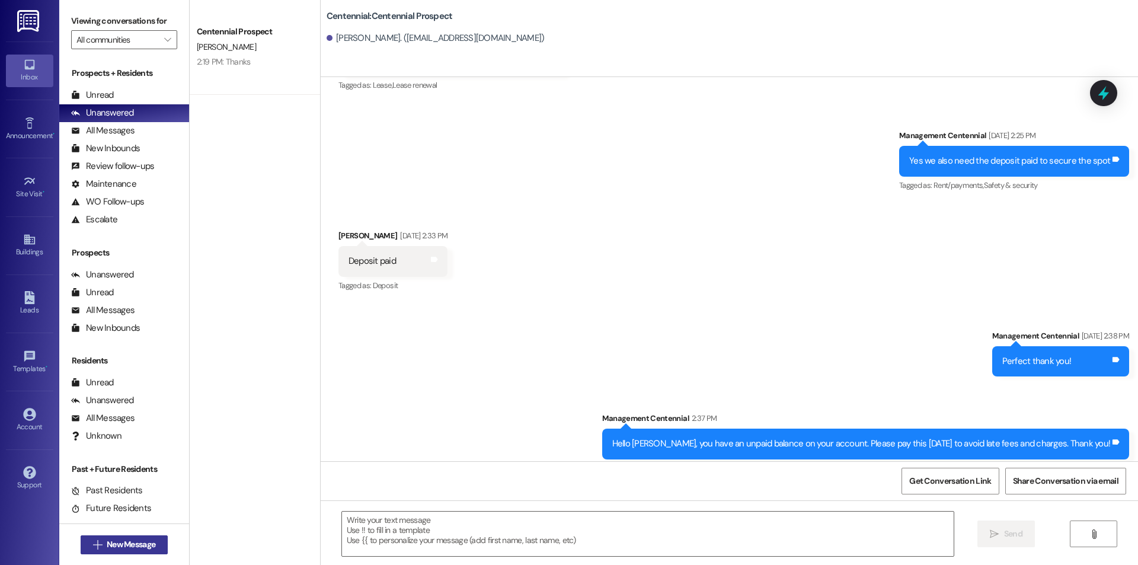
click at [138, 542] on span "New Message" at bounding box center [131, 544] width 49 height 12
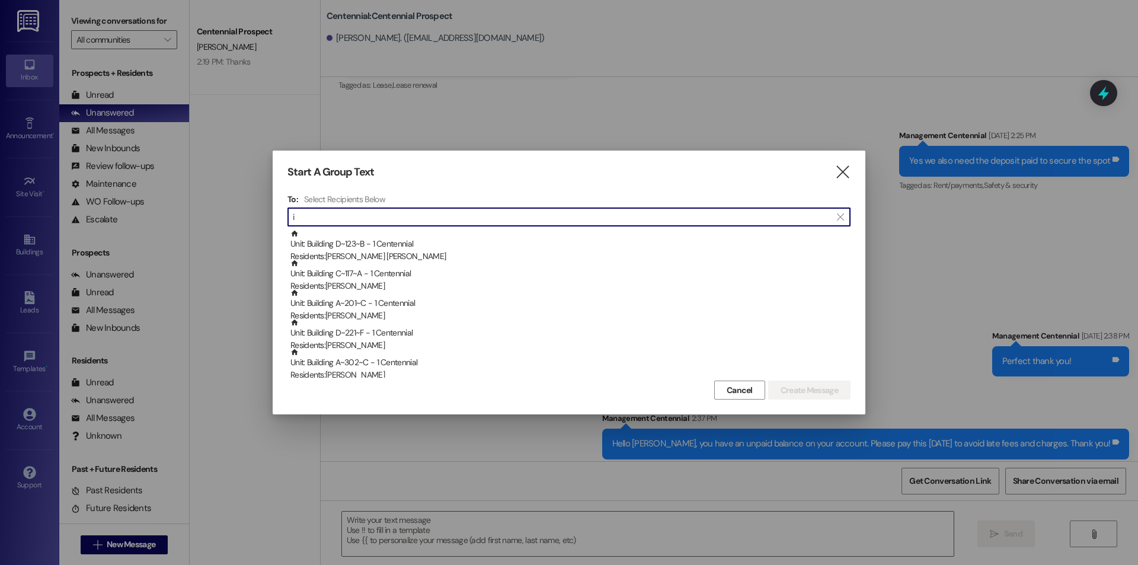
type input "i"
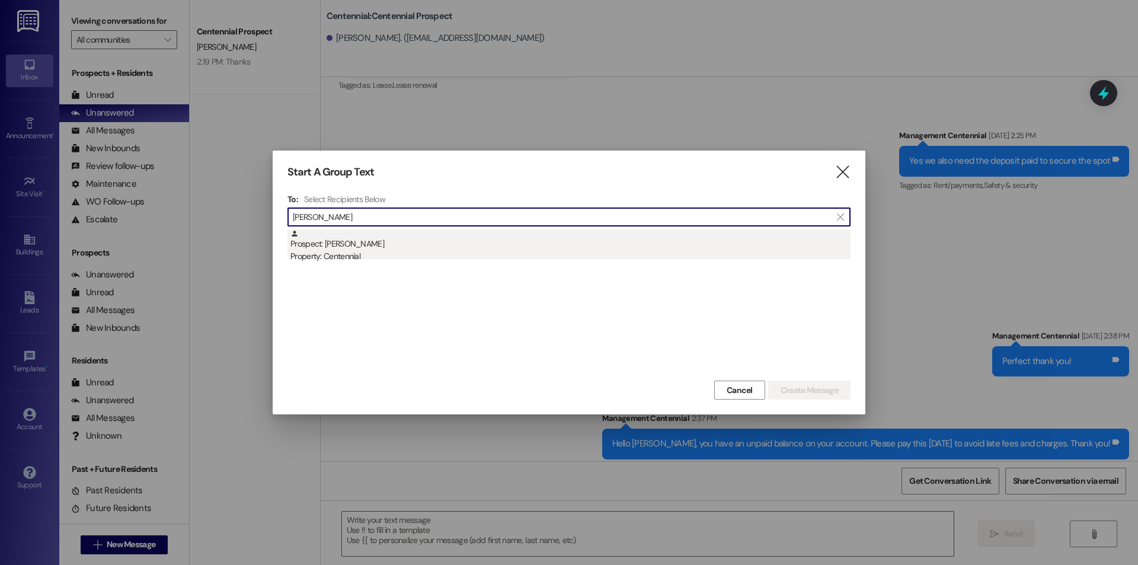
type input "[PERSON_NAME]"
click at [363, 262] on div "Property: Centennial" at bounding box center [570, 256] width 560 height 12
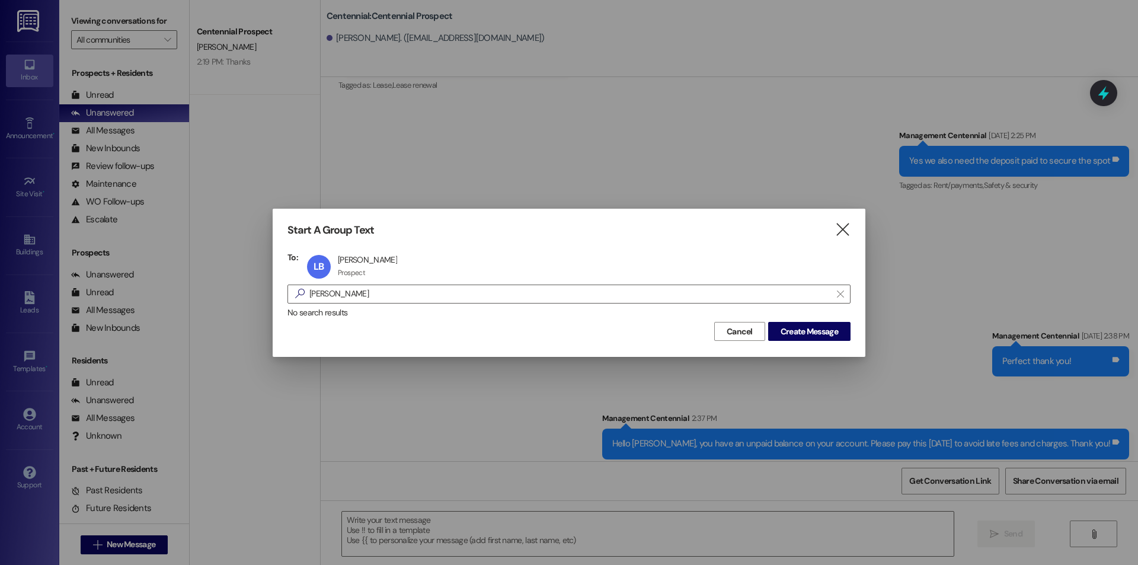
click at [823, 343] on div "Start A Group Text  To: LB [PERSON_NAME] [PERSON_NAME] Prospect Prospect click…" at bounding box center [569, 283] width 593 height 148
click at [819, 338] on button "Create Message" at bounding box center [809, 331] width 82 height 19
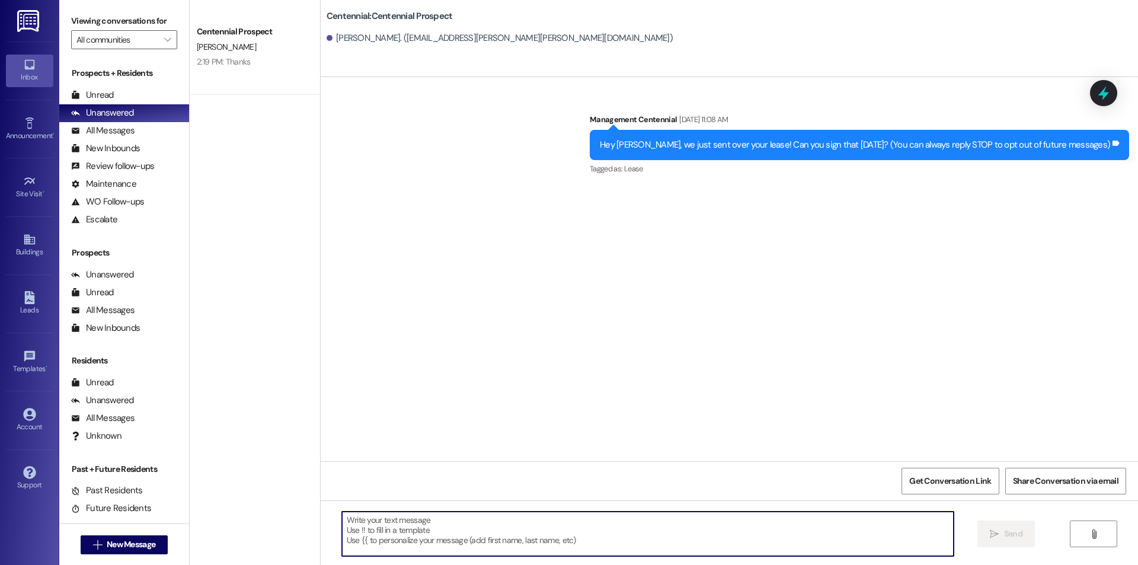
paste textarea "Hello {{first_name}}, you have an unpaid balance on your account. Please pay th…"
type textarea "Hello {{first_name}}, you have an unpaid balance on your account. Please pay th…"
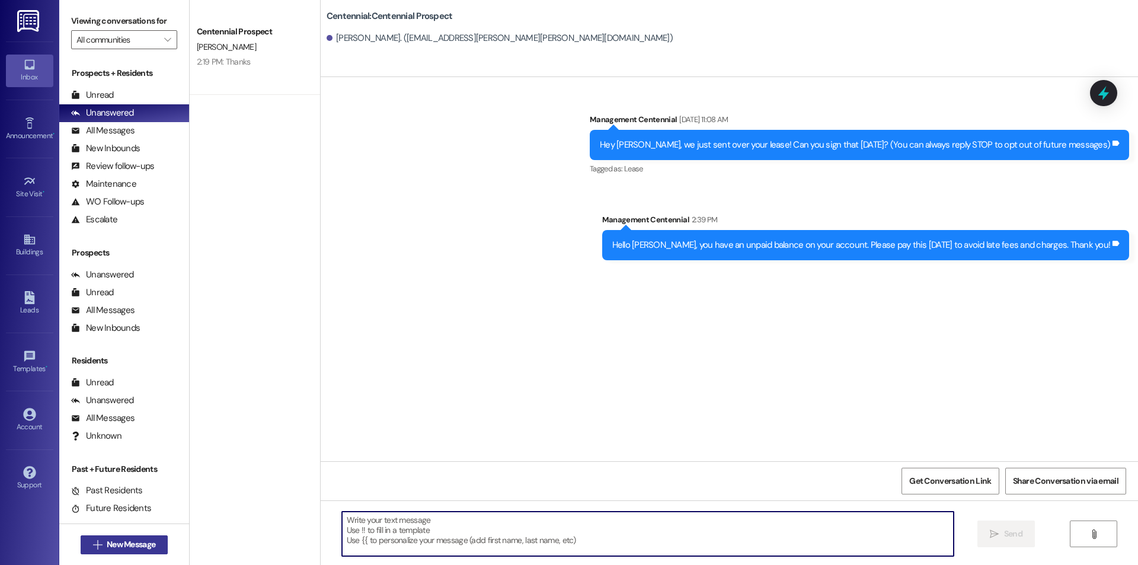
click at [121, 542] on span "New Message" at bounding box center [131, 544] width 49 height 12
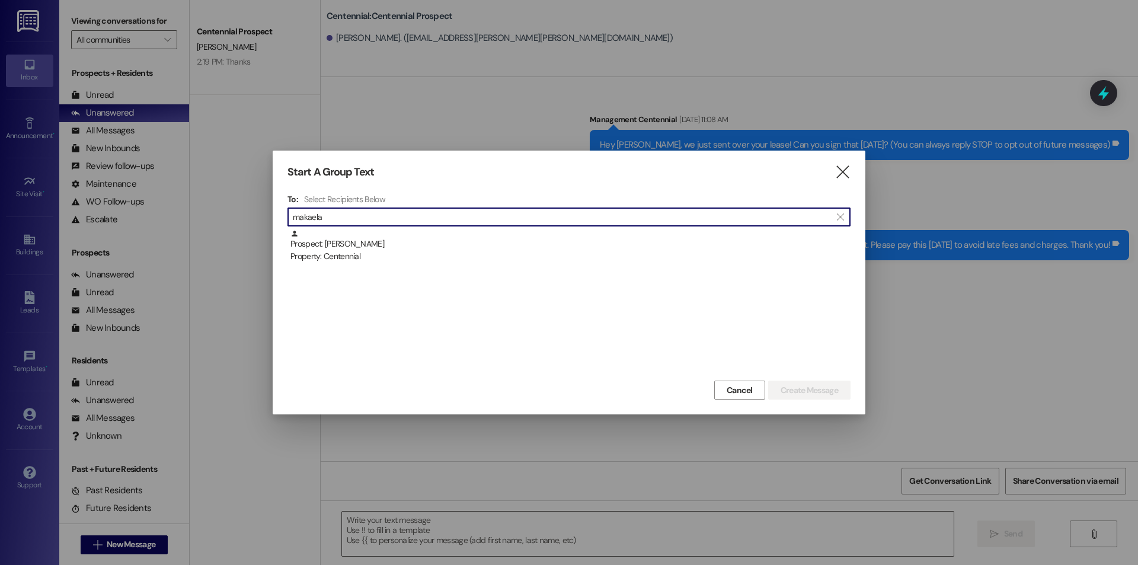
type input "makaela"
click at [407, 236] on div "Prospect: [PERSON_NAME] Property: Centennial" at bounding box center [570, 246] width 560 height 34
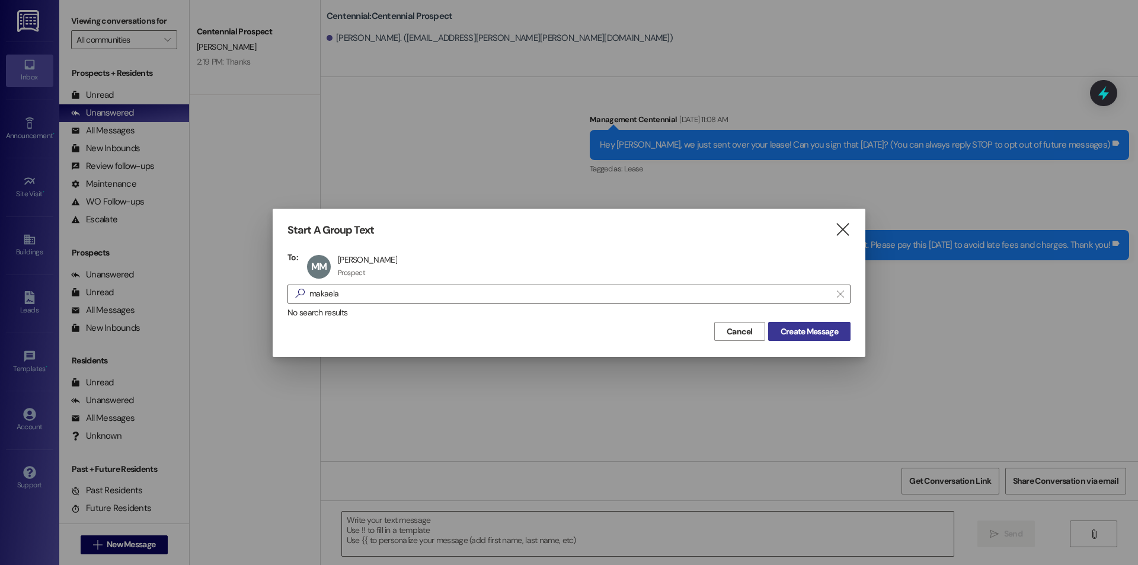
click at [845, 331] on button "Create Message" at bounding box center [809, 331] width 82 height 19
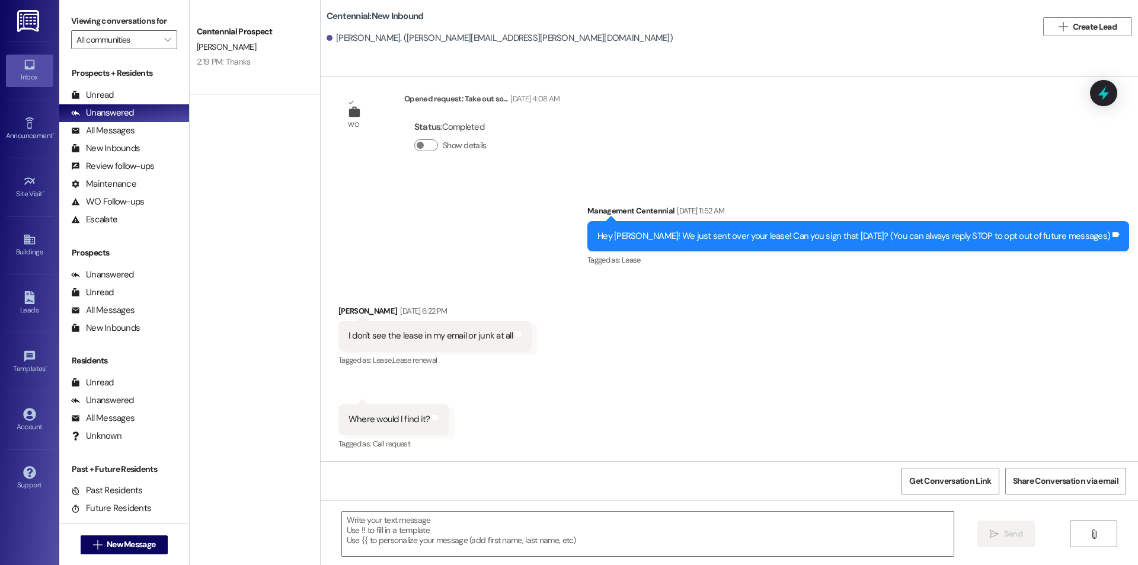
scroll to position [204, 0]
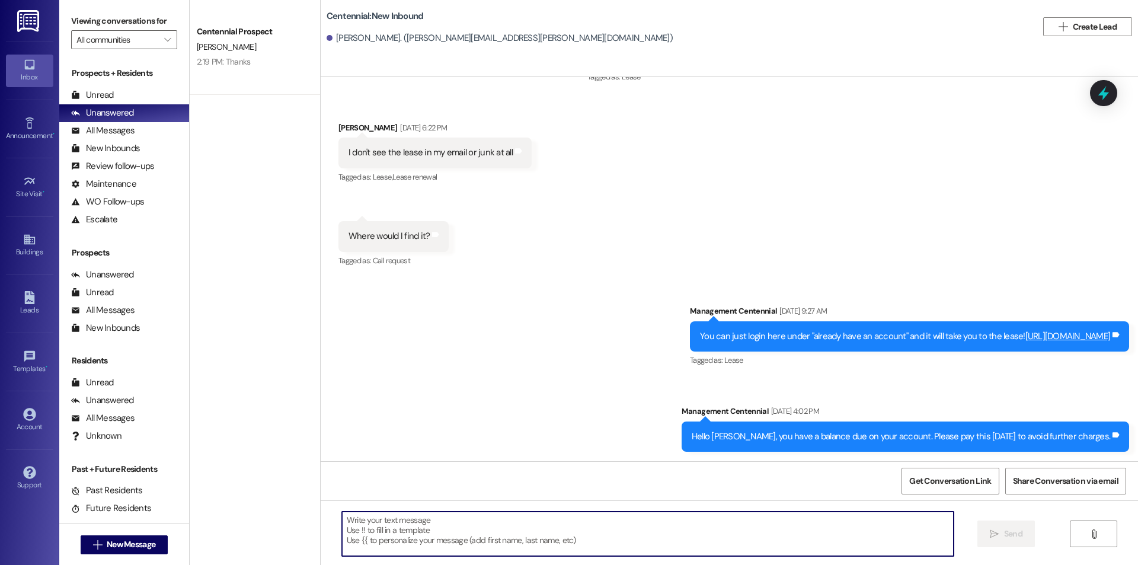
paste textarea "Hello {{first_name}}, you have an unpaid balance on your account. Please pay th…"
type textarea "Hello {{first_name}}, you have an unpaid balance on your account. Please pay th…"
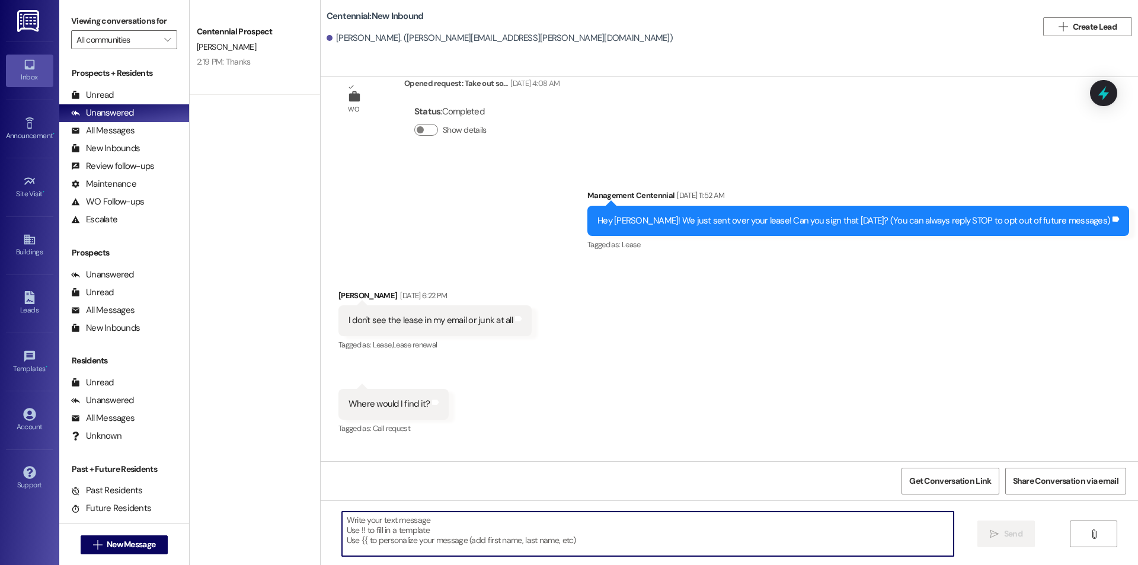
scroll to position [21, 0]
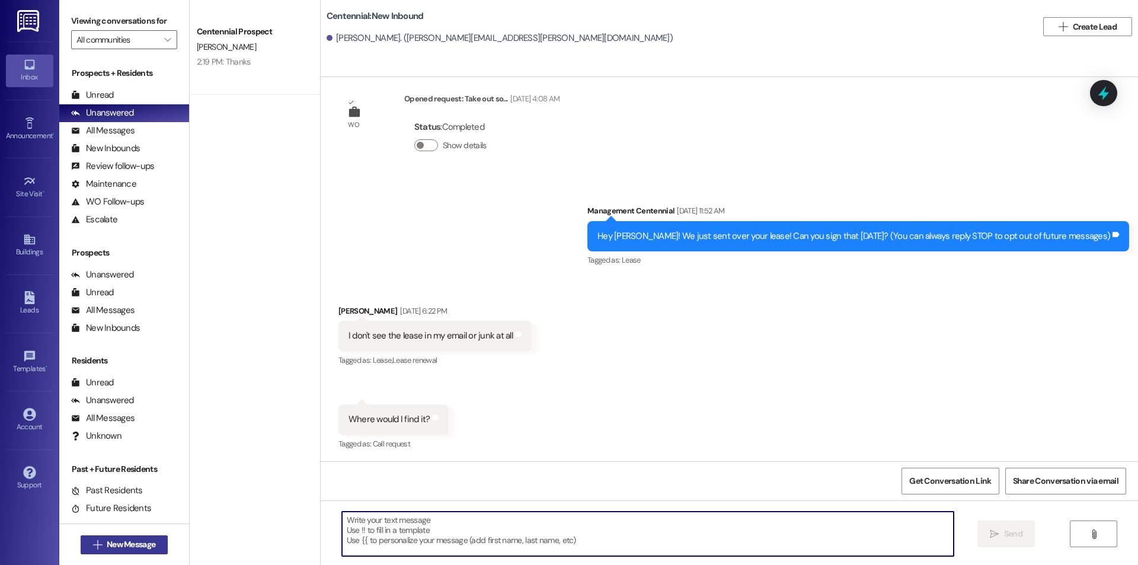
click at [109, 536] on button " New Message" at bounding box center [125, 544] width 88 height 19
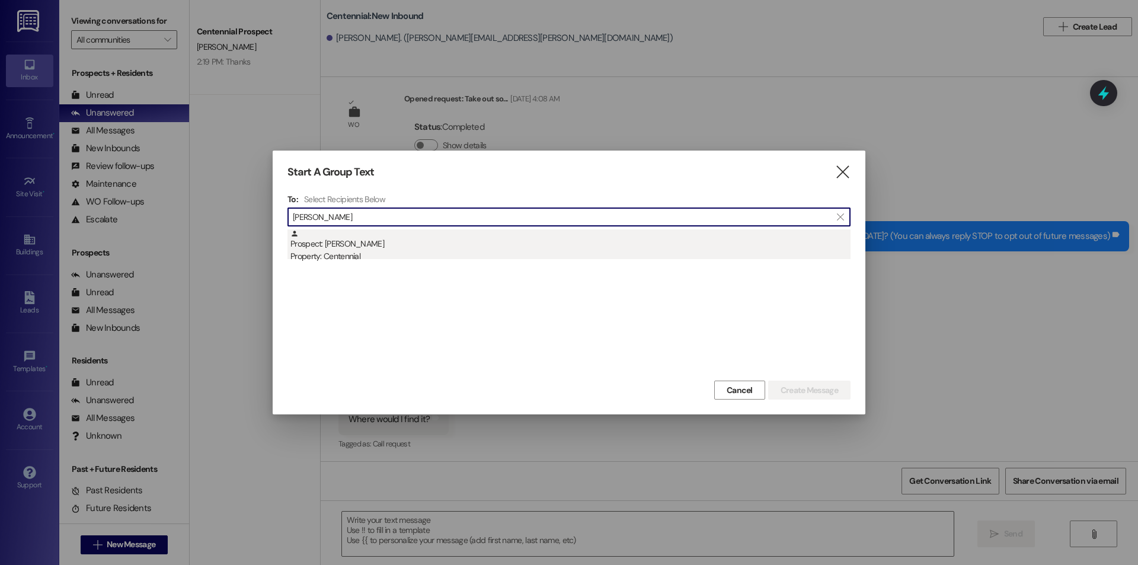
type input "[PERSON_NAME]"
click at [388, 246] on div "Prospect: [PERSON_NAME] Property: Centennial" at bounding box center [570, 246] width 560 height 34
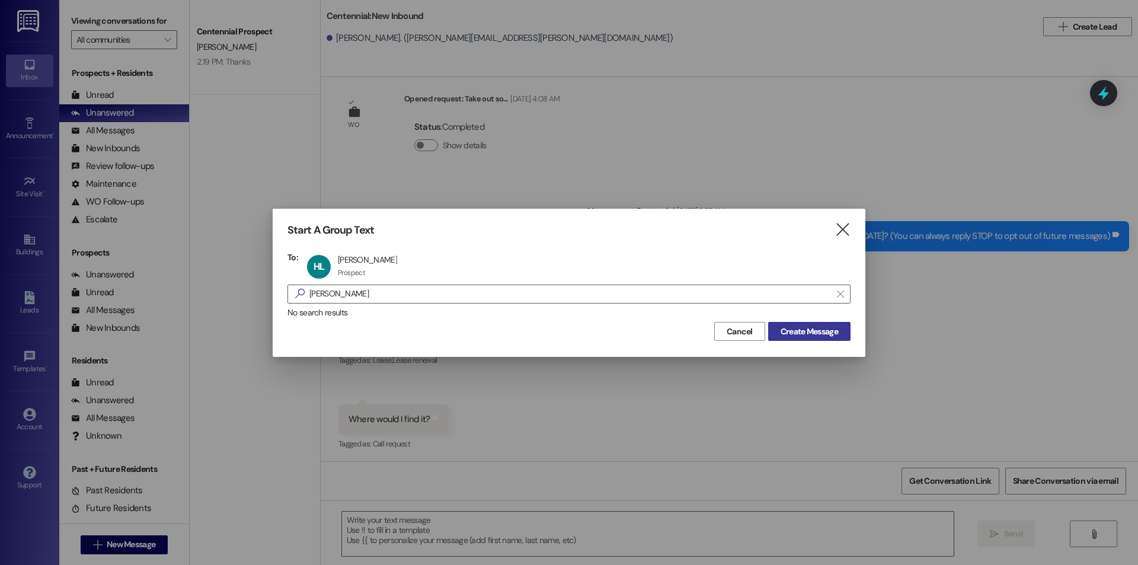
click at [810, 329] on span "Create Message" at bounding box center [809, 331] width 57 height 12
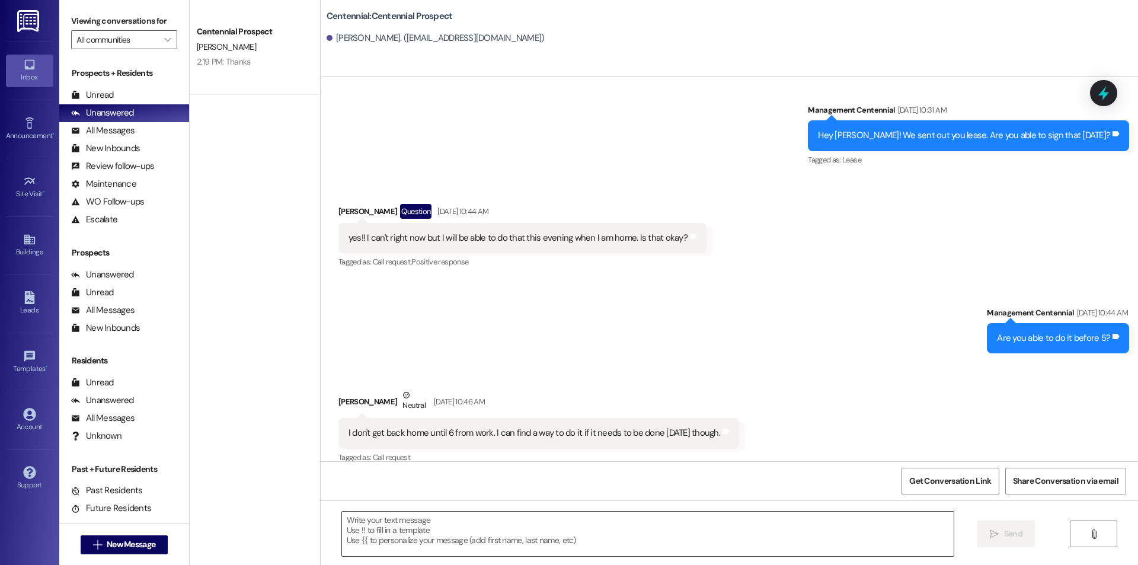
scroll to position [318, 0]
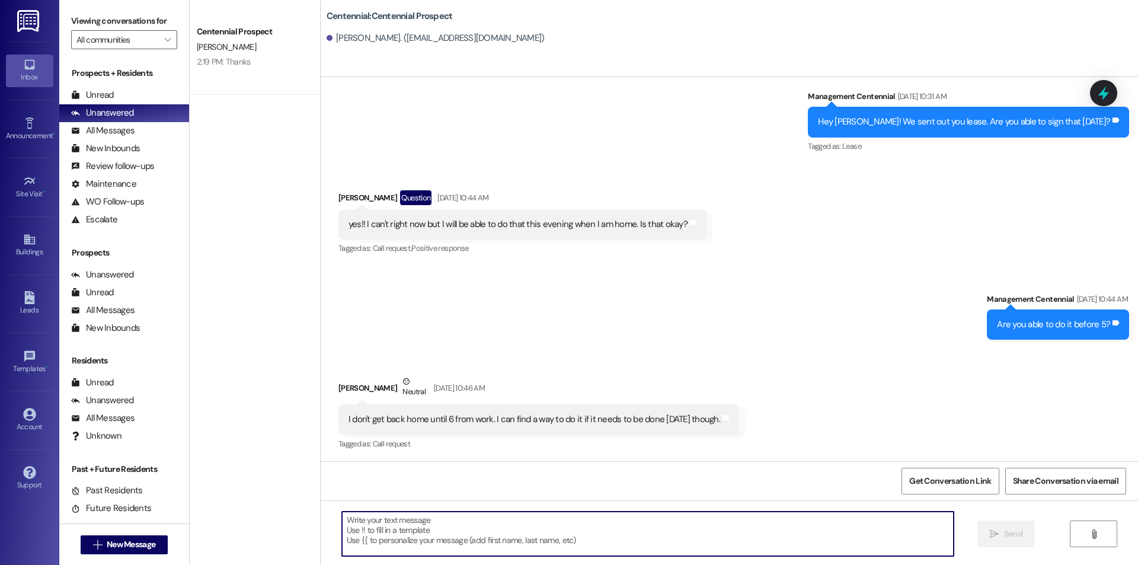
paste textarea "Hello {{first_name}}, you have an unpaid balance on your account. Please pay th…"
type textarea "Hello {{first_name}}, you have an unpaid balance on your account. Please pay th…"
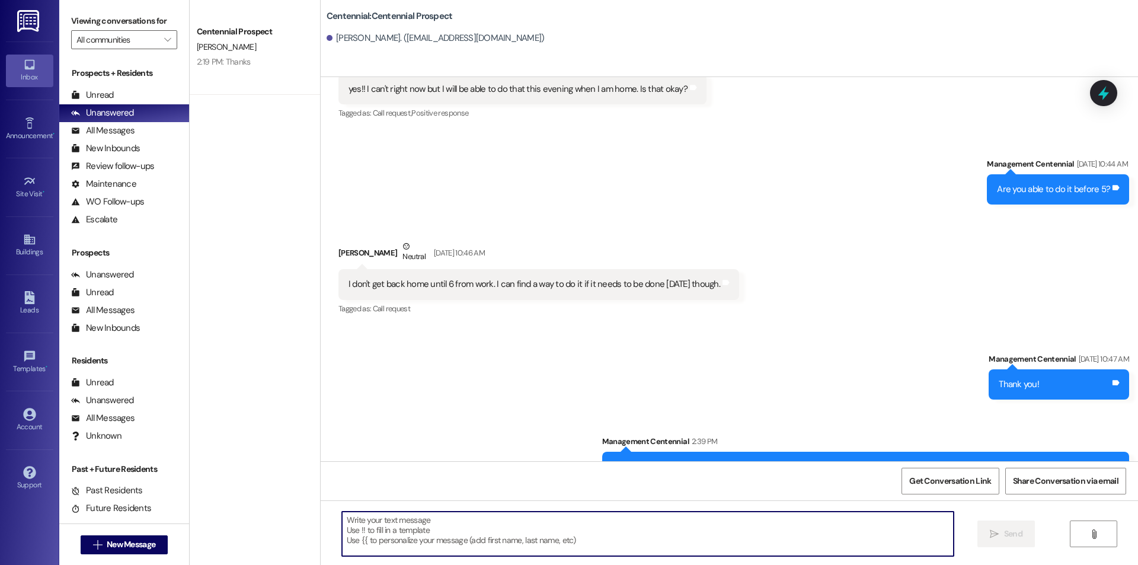
scroll to position [484, 0]
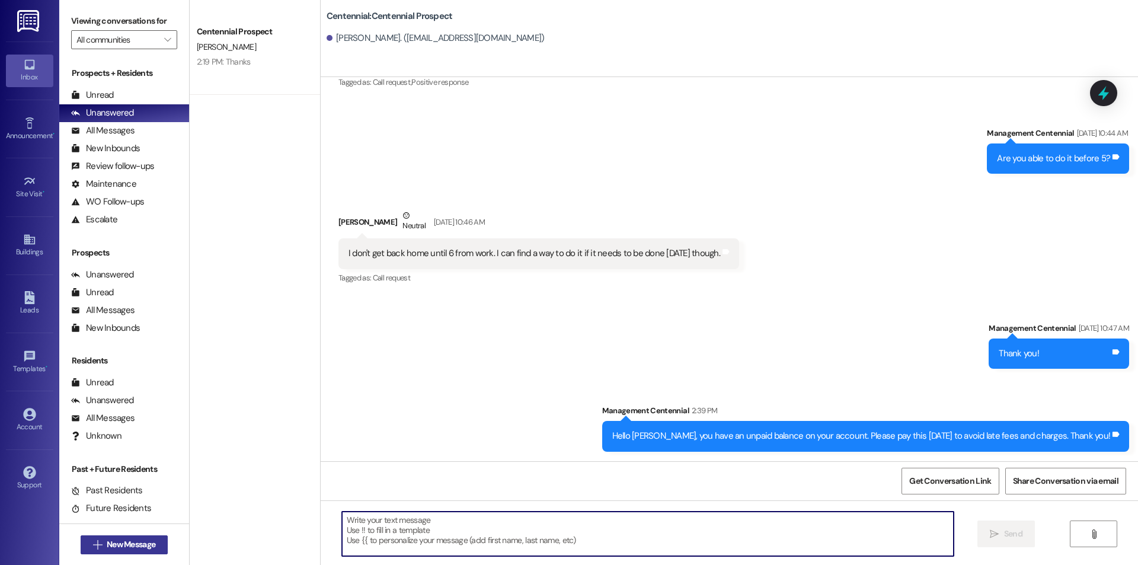
click at [104, 548] on span "New Message" at bounding box center [130, 544] width 53 height 12
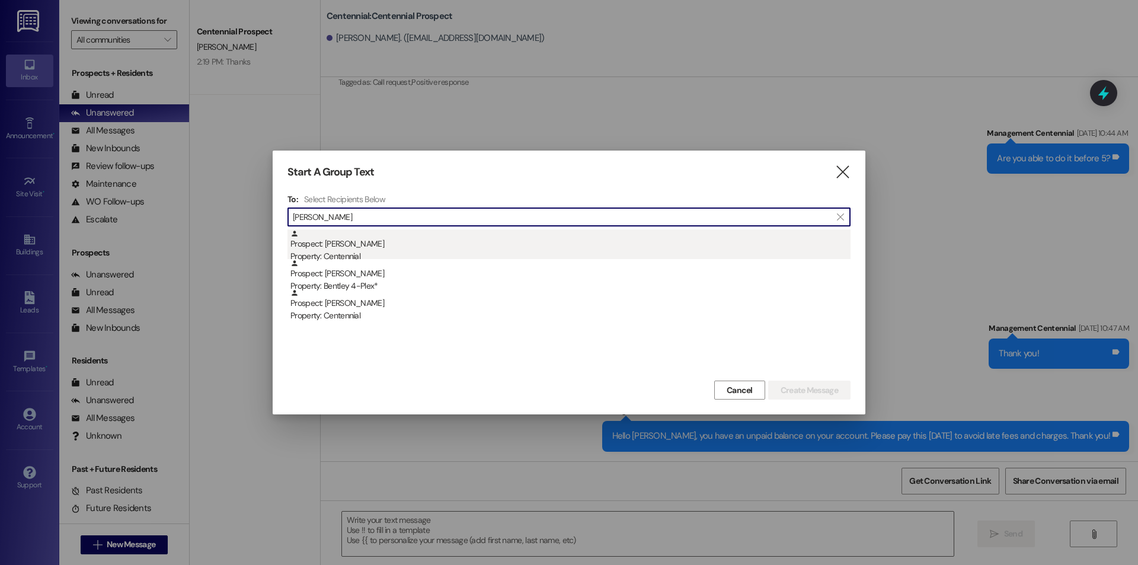
type input "[PERSON_NAME]"
click at [424, 241] on div "Prospect: [PERSON_NAME] Property: Centennial" at bounding box center [570, 246] width 560 height 34
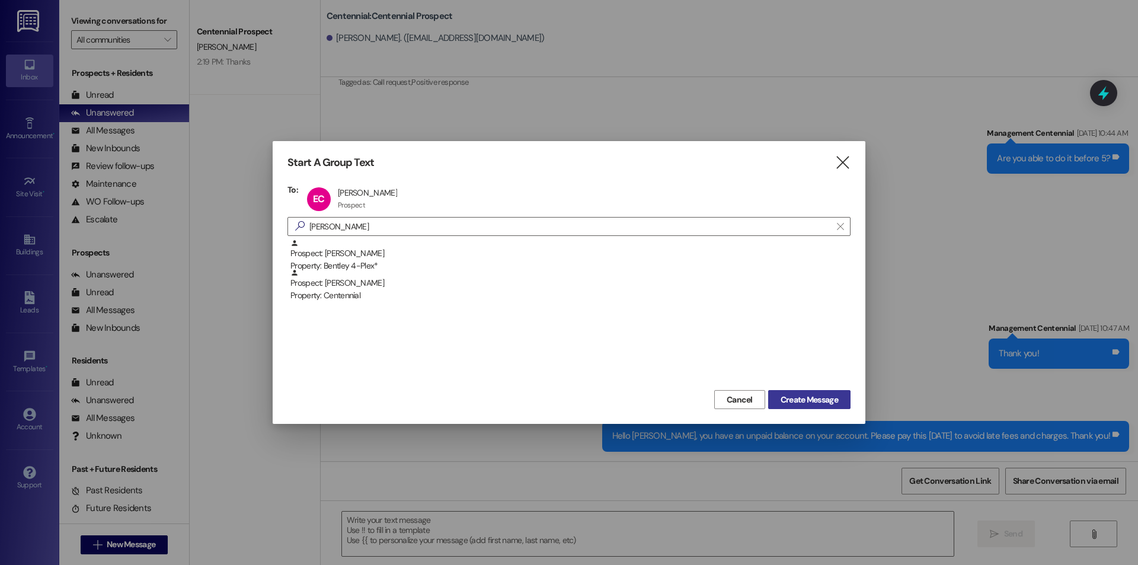
click at [798, 391] on button "Create Message" at bounding box center [809, 399] width 82 height 19
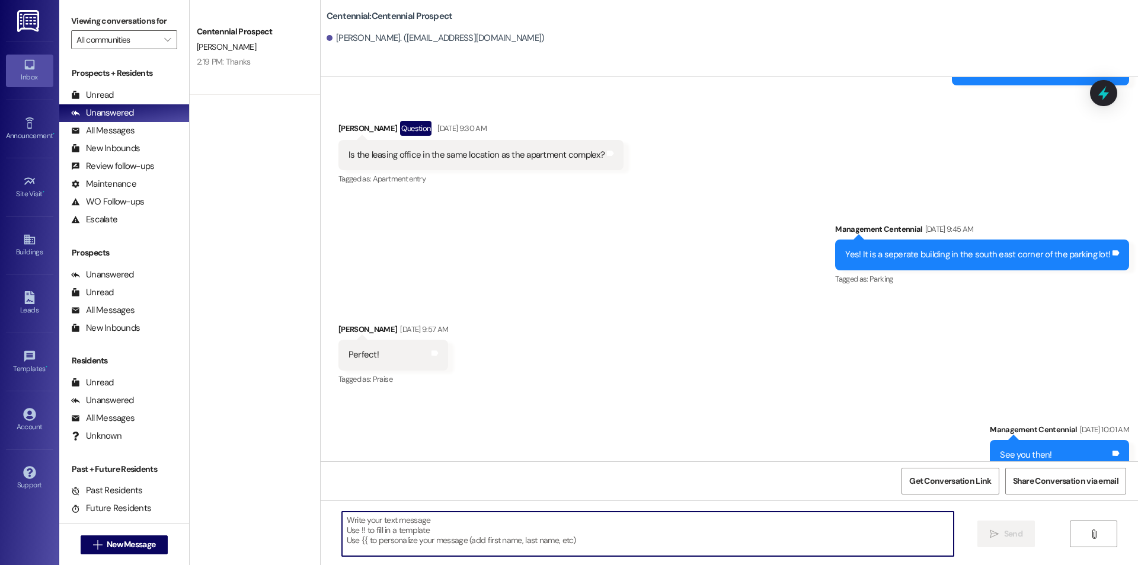
scroll to position [2512, 0]
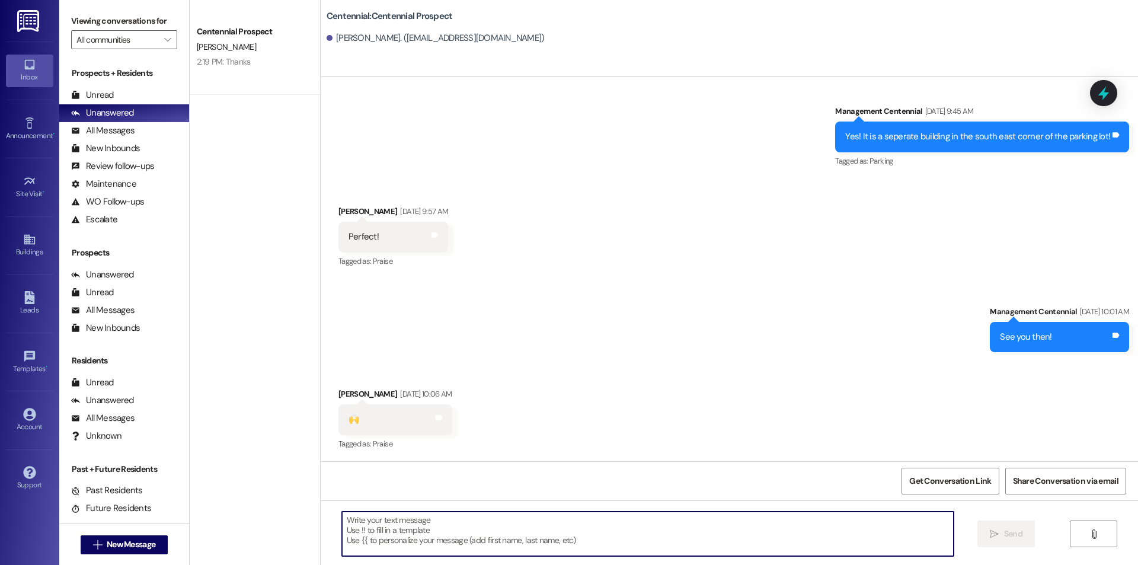
paste textarea "Hello {{first_name}}, you have an unpaid balance on your account. Please pay th…"
type textarea "Hello {{first_name}}, you have an unpaid balance on your account. Please pay th…"
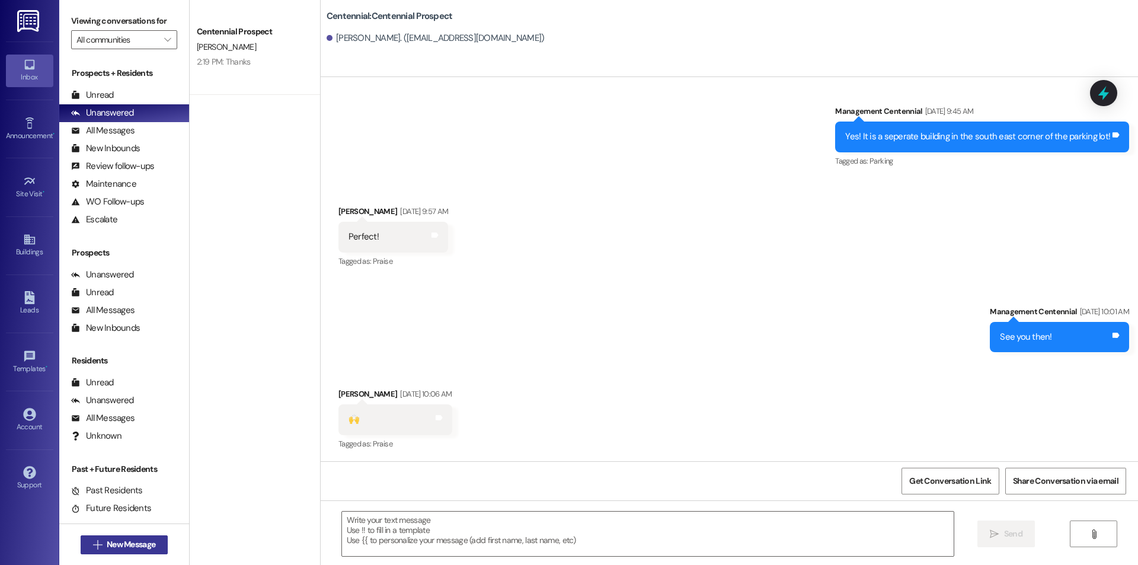
click at [132, 535] on button " New Message" at bounding box center [125, 544] width 88 height 19
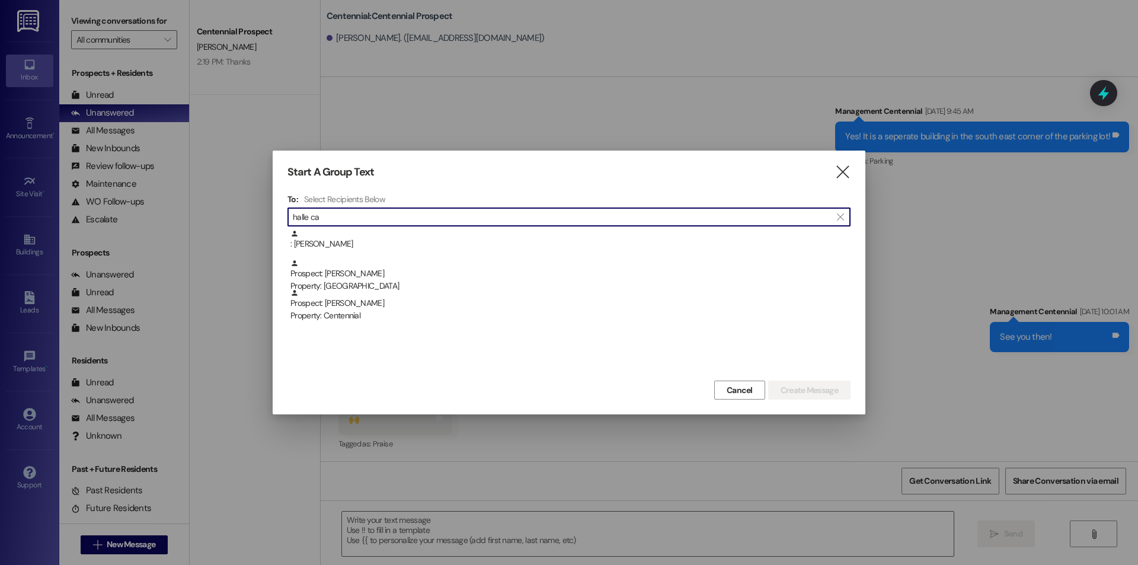
drag, startPoint x: 333, startPoint y: 222, endPoint x: 167, endPoint y: 222, distance: 166.0
click at [167, 222] on div "Start A Group Text  To: Select Recipients Below  halle ca  : [PERSON_NAME] P…" at bounding box center [569, 282] width 1138 height 565
type input "[PERSON_NAME]"
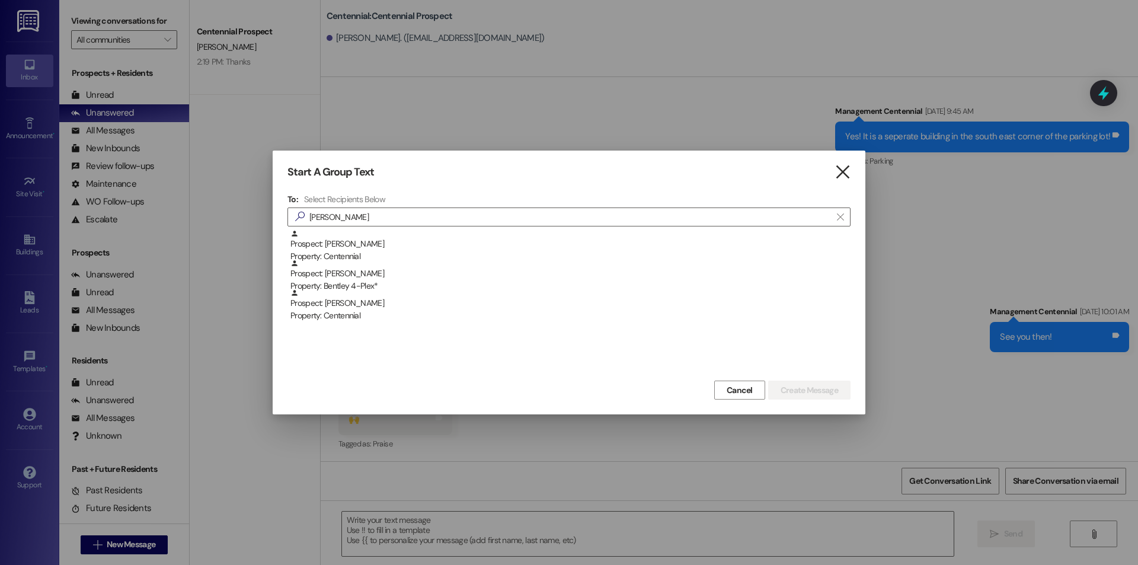
click at [845, 174] on icon "" at bounding box center [843, 172] width 16 height 12
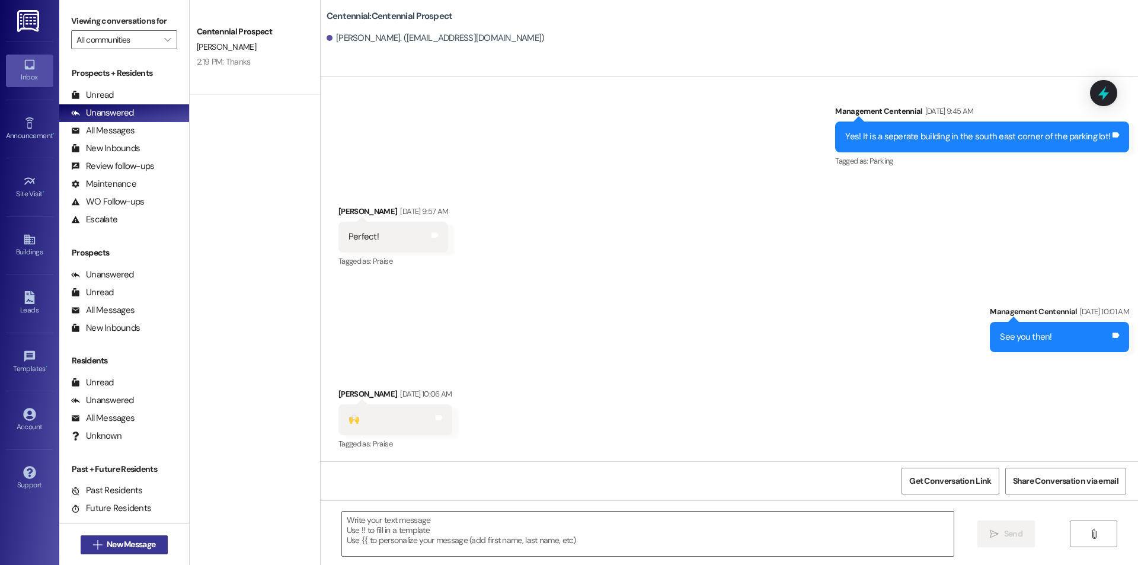
click at [143, 546] on span "New Message" at bounding box center [131, 544] width 49 height 12
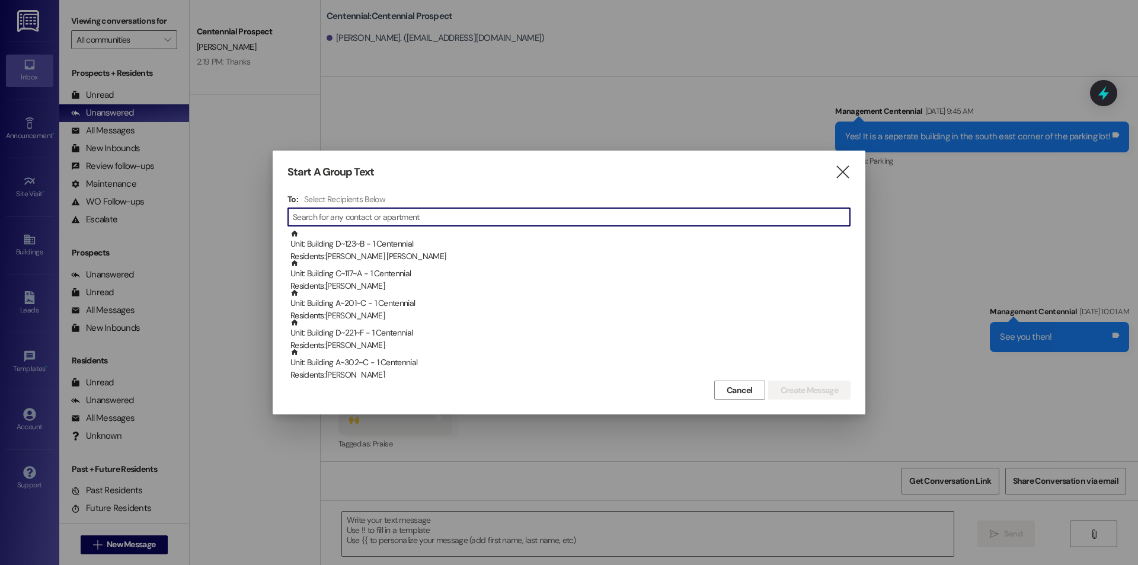
click at [187, 130] on div at bounding box center [569, 282] width 1138 height 565
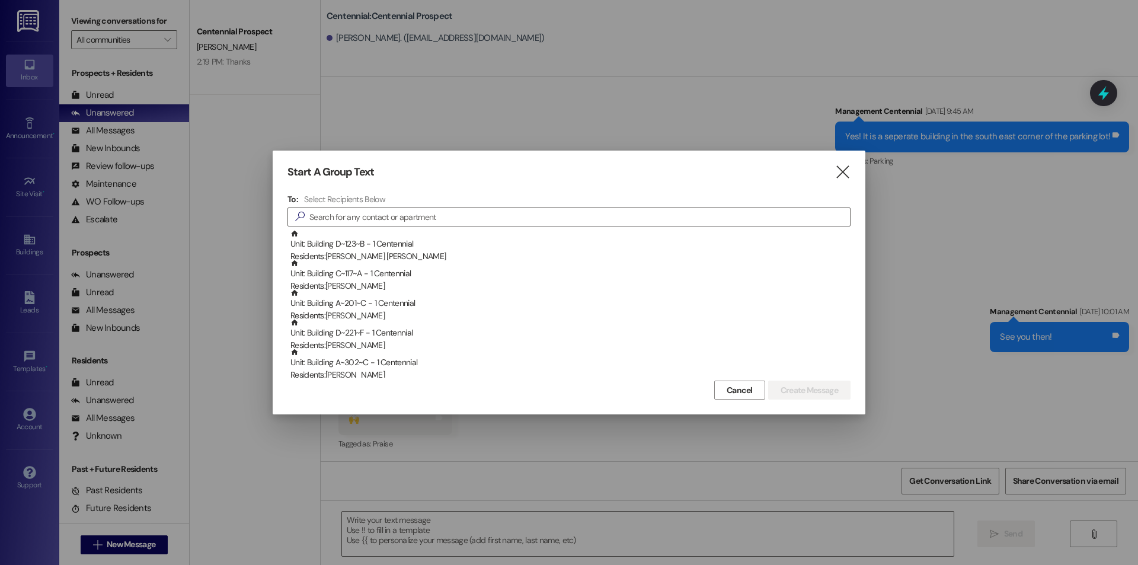
drag, startPoint x: 844, startPoint y: 170, endPoint x: 750, endPoint y: 173, distance: 94.3
click at [844, 169] on icon "" at bounding box center [843, 172] width 16 height 12
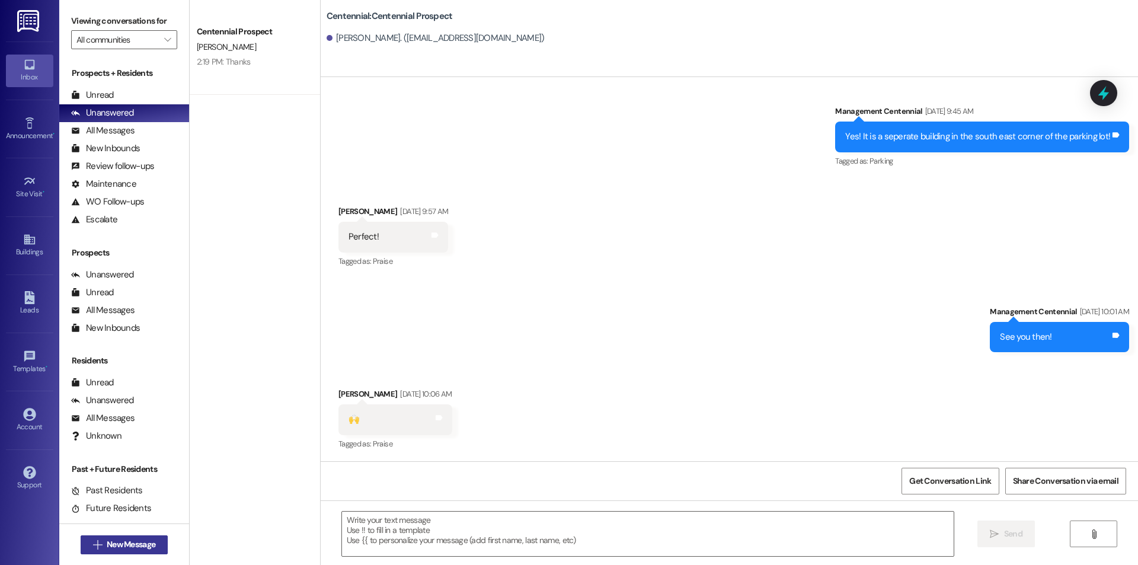
click at [97, 542] on span " New Message" at bounding box center [125, 544] width 68 height 12
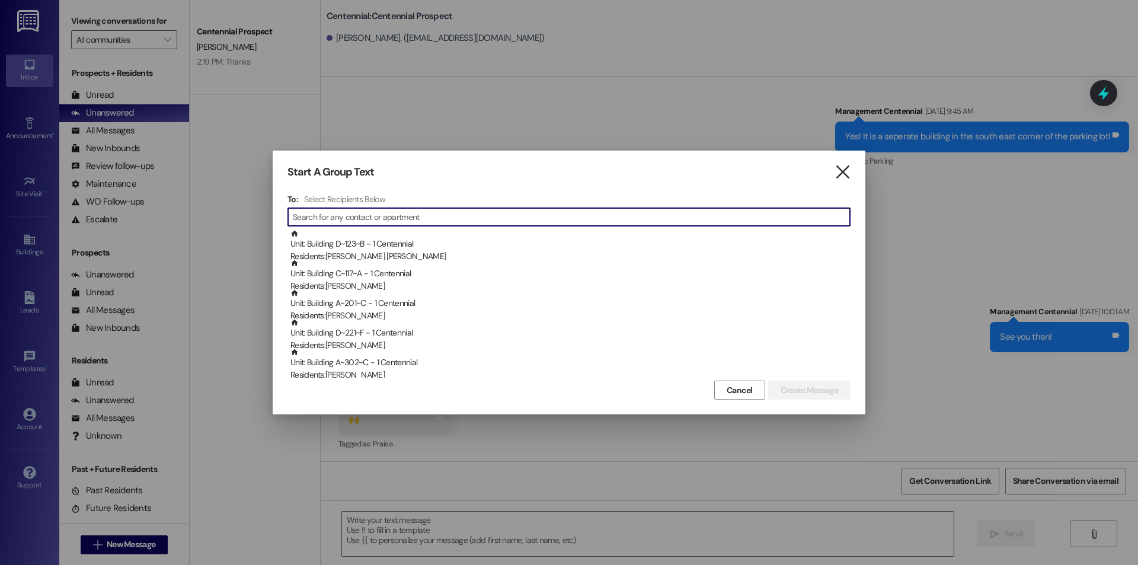
click at [838, 172] on icon "" at bounding box center [843, 172] width 16 height 12
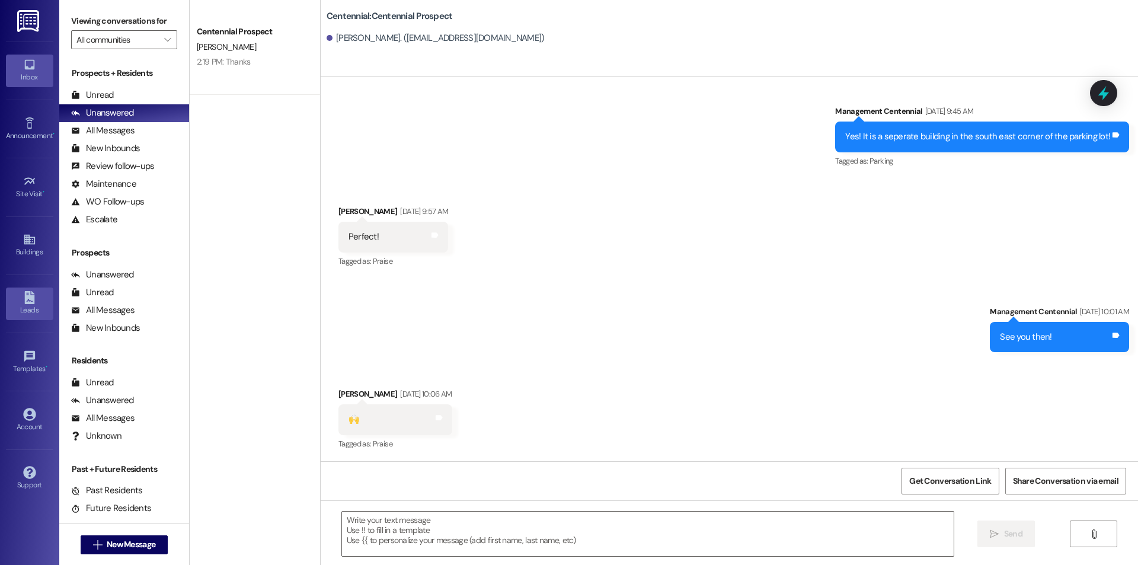
click at [34, 296] on icon at bounding box center [29, 297] width 13 height 13
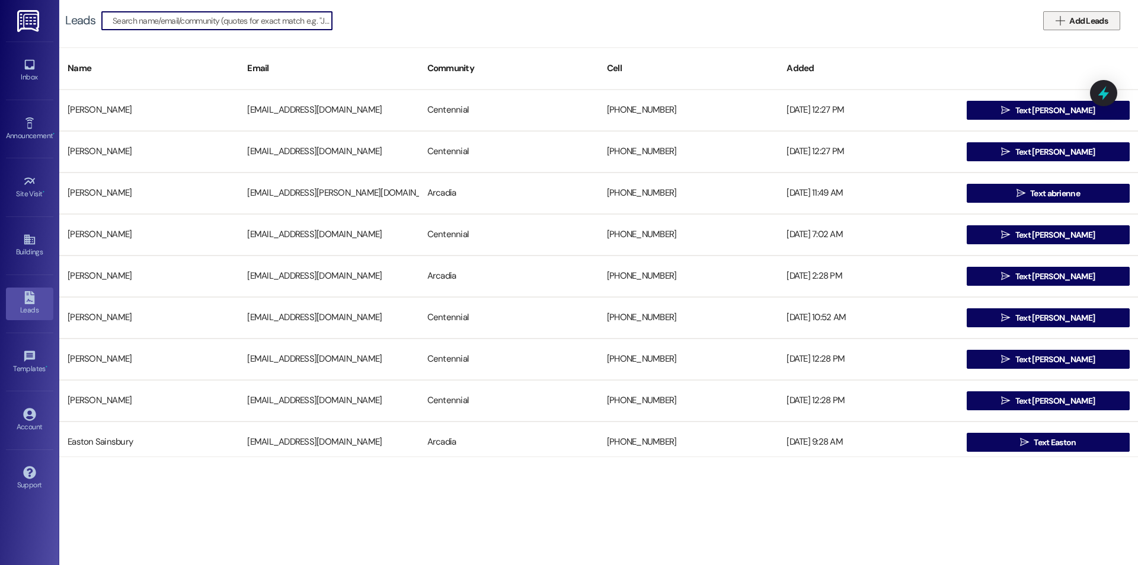
click at [1082, 18] on span "Add Leads" at bounding box center [1088, 21] width 39 height 12
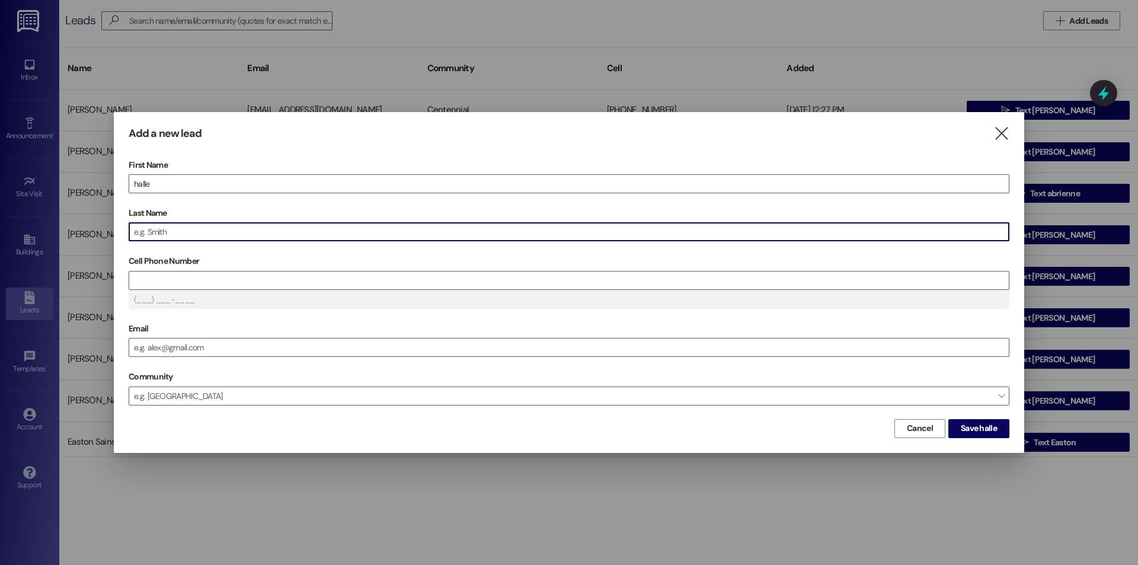
click at [244, 234] on input "Last Name" at bounding box center [569, 232] width 880 height 18
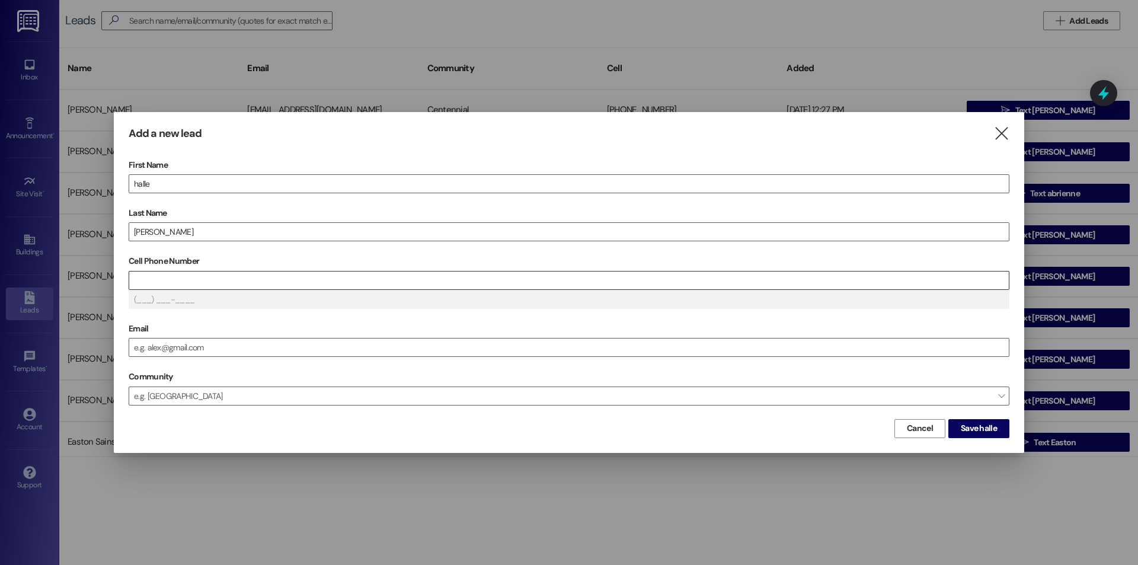
click at [236, 276] on input "Cell Phone Number" at bounding box center [569, 280] width 880 height 18
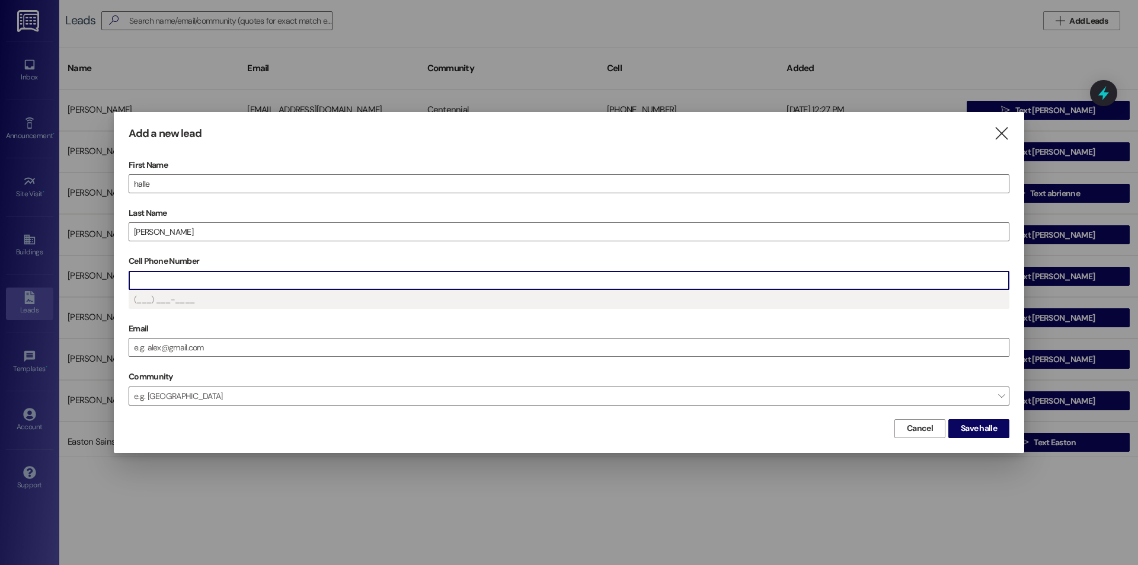
click at [231, 282] on input "Cell Phone Number" at bounding box center [569, 280] width 880 height 18
type input "(80_) ___-____"
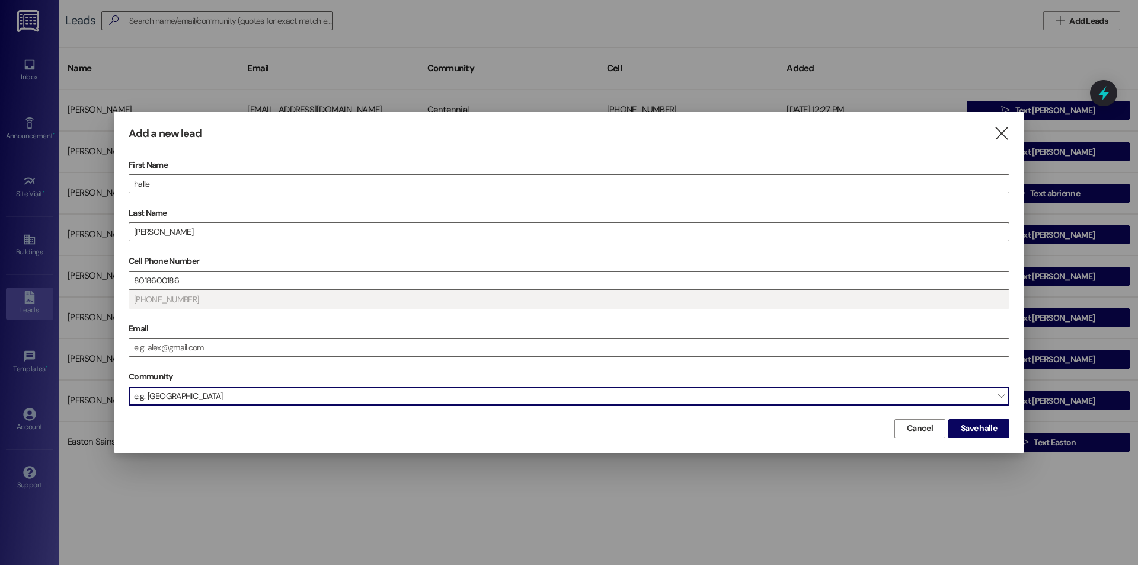
click at [320, 395] on span "e.g. [GEOGRAPHIC_DATA]" at bounding box center [569, 395] width 881 height 19
click at [313, 393] on span "e.g. [GEOGRAPHIC_DATA]" at bounding box center [569, 395] width 881 height 19
click at [309, 400] on span "e.g. [GEOGRAPHIC_DATA]" at bounding box center [569, 395] width 881 height 19
click at [704, 395] on span "e.g. [GEOGRAPHIC_DATA]" at bounding box center [569, 395] width 881 height 19
click at [1006, 397] on span "e.g. [GEOGRAPHIC_DATA]" at bounding box center [569, 395] width 881 height 19
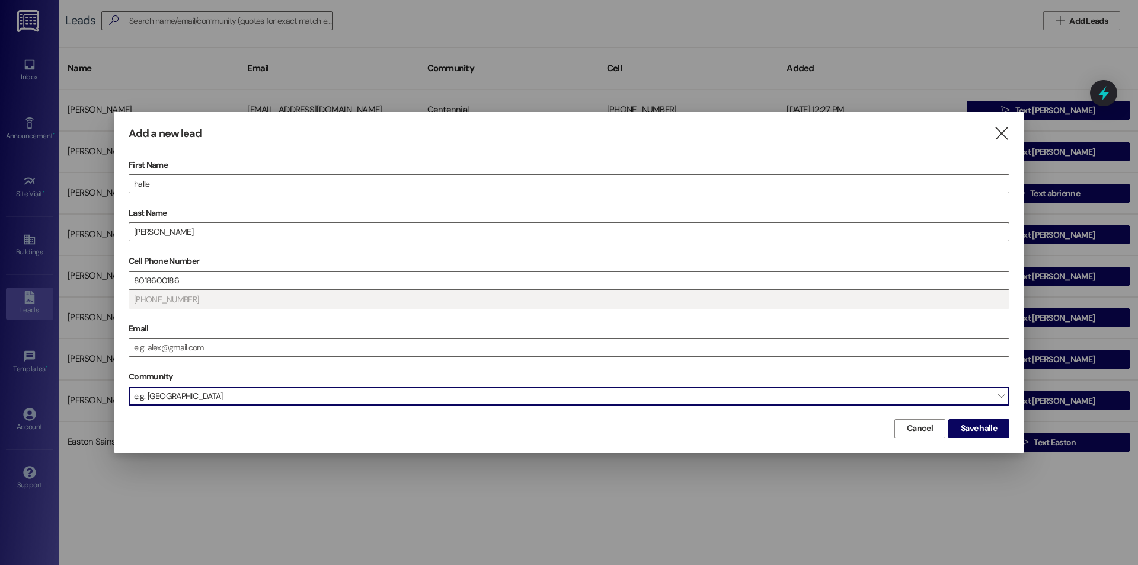
click at [983, 392] on span "e.g. [GEOGRAPHIC_DATA]" at bounding box center [569, 395] width 881 height 19
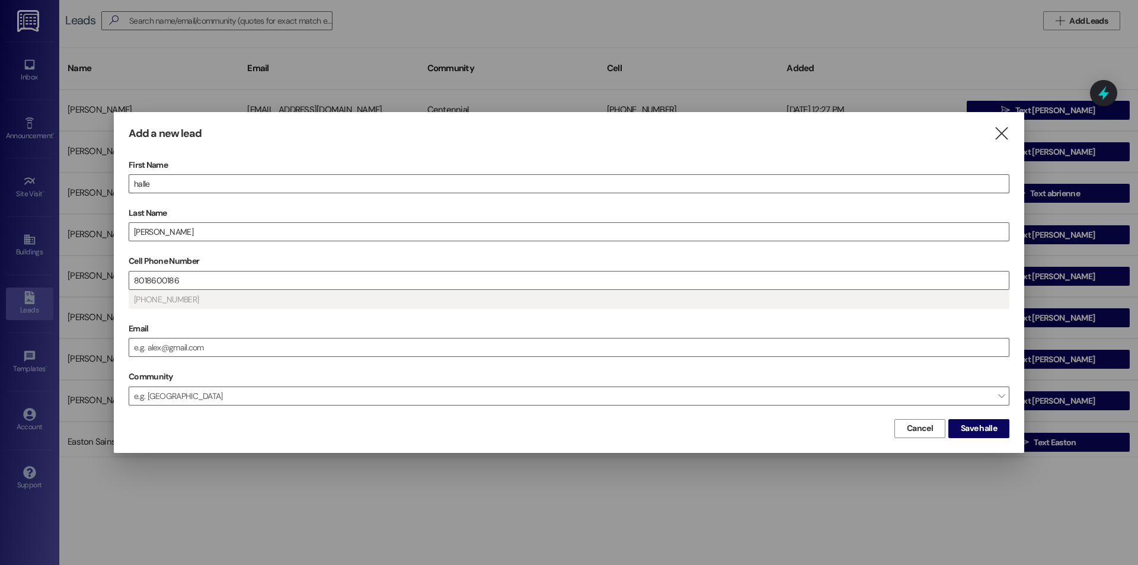
click at [891, 410] on div "First Name halle Last Name [PERSON_NAME] Cell Phone Number [PHONE_NUMBER] [PHON…" at bounding box center [569, 286] width 881 height 260
drag, startPoint x: 711, startPoint y: 429, endPoint x: 637, endPoint y: 408, distance: 76.9
click at [707, 430] on div "Cancel Save halle" at bounding box center [569, 427] width 881 height 22
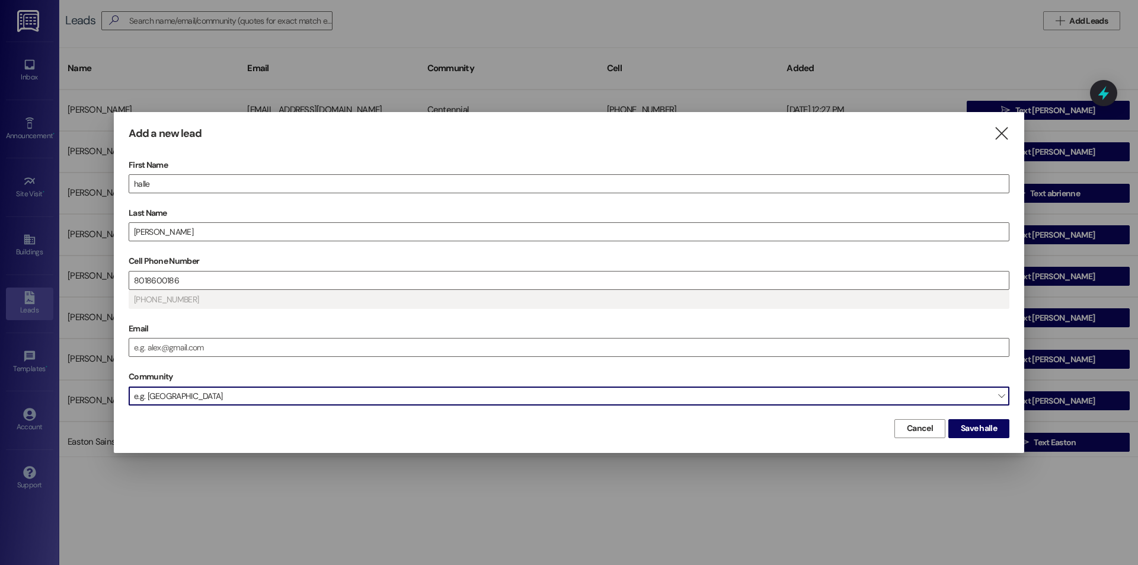
click at [592, 397] on span "e.g. [GEOGRAPHIC_DATA]" at bounding box center [569, 395] width 881 height 19
click at [551, 401] on span "e.g. [GEOGRAPHIC_DATA]" at bounding box center [569, 395] width 881 height 19
click at [997, 400] on span "e.g. [GEOGRAPHIC_DATA]" at bounding box center [569, 395] width 881 height 19
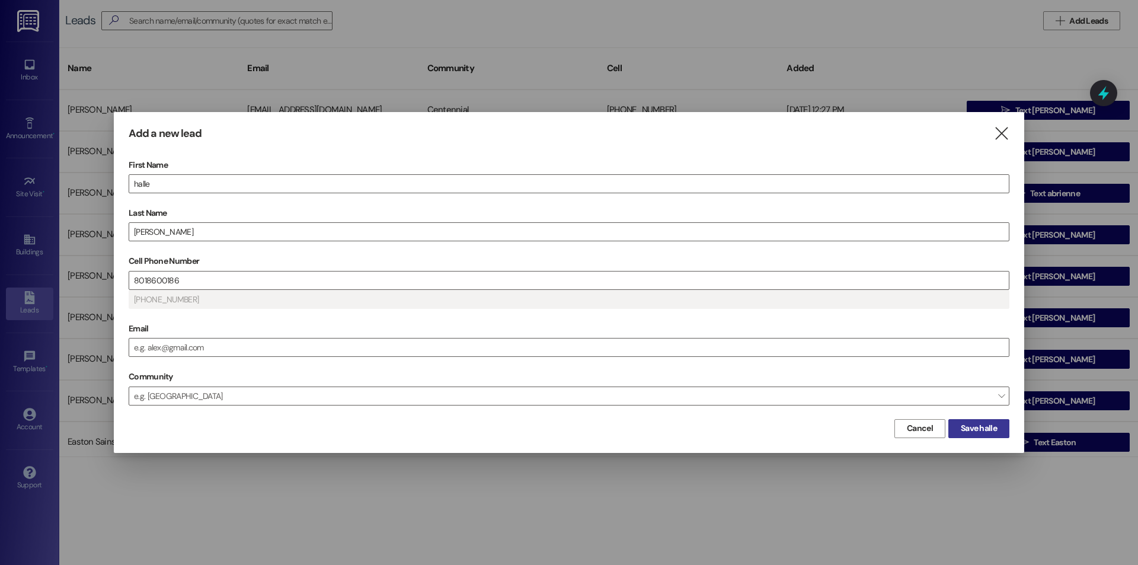
click at [985, 426] on span "Save halle" at bounding box center [979, 428] width 36 height 12
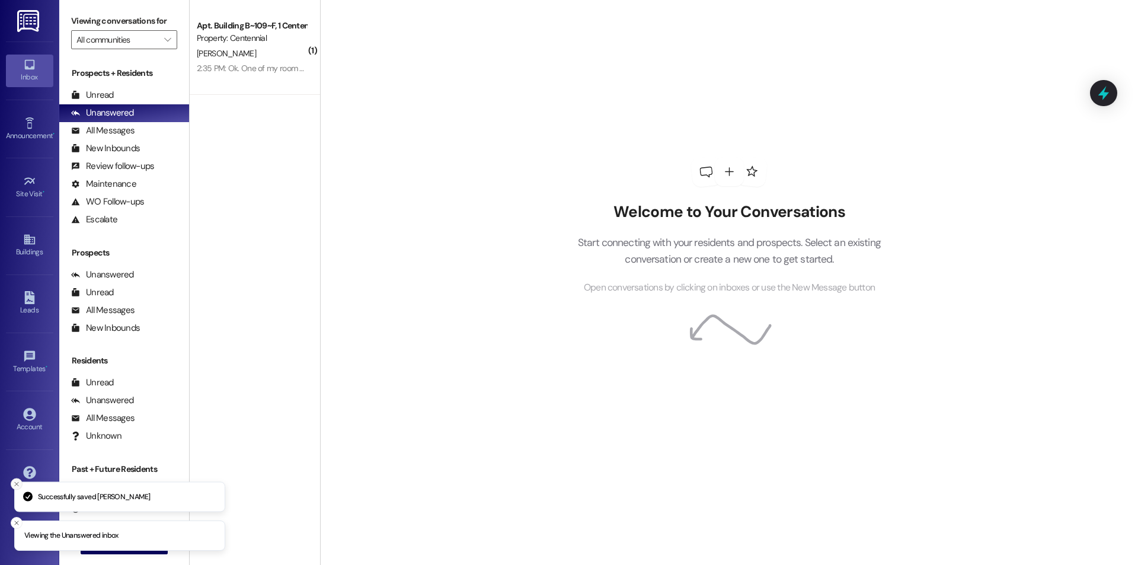
click at [12, 481] on button "Close toast" at bounding box center [17, 484] width 12 height 12
click at [11, 520] on button "Close toast" at bounding box center [17, 523] width 12 height 12
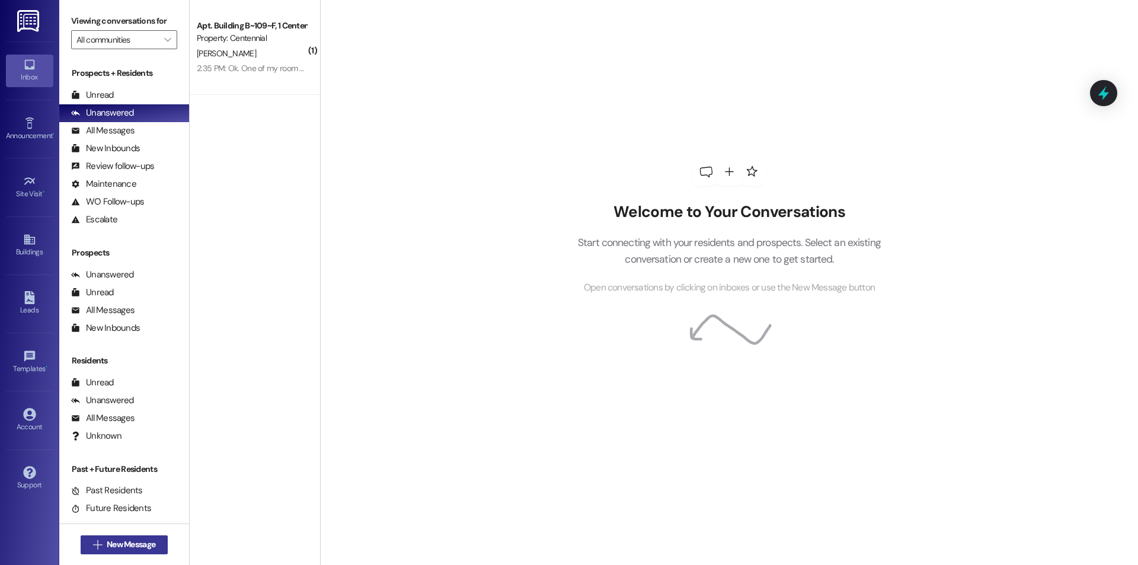
click at [114, 545] on span "New Message" at bounding box center [131, 544] width 49 height 12
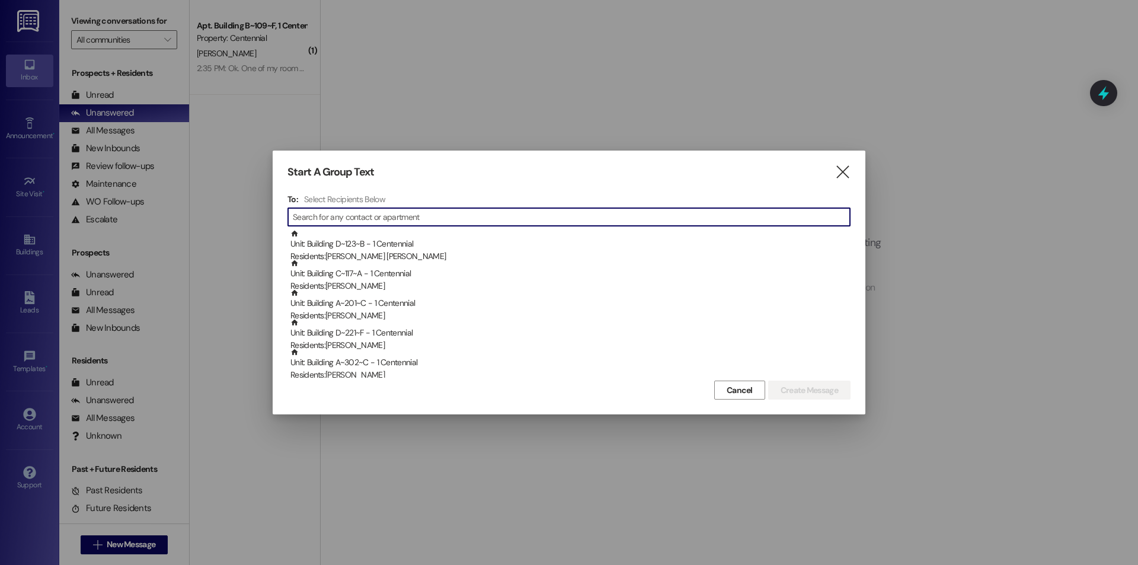
drag, startPoint x: 366, startPoint y: 212, endPoint x: 359, endPoint y: 212, distance: 7.1
click at [363, 212] on input at bounding box center [571, 217] width 557 height 17
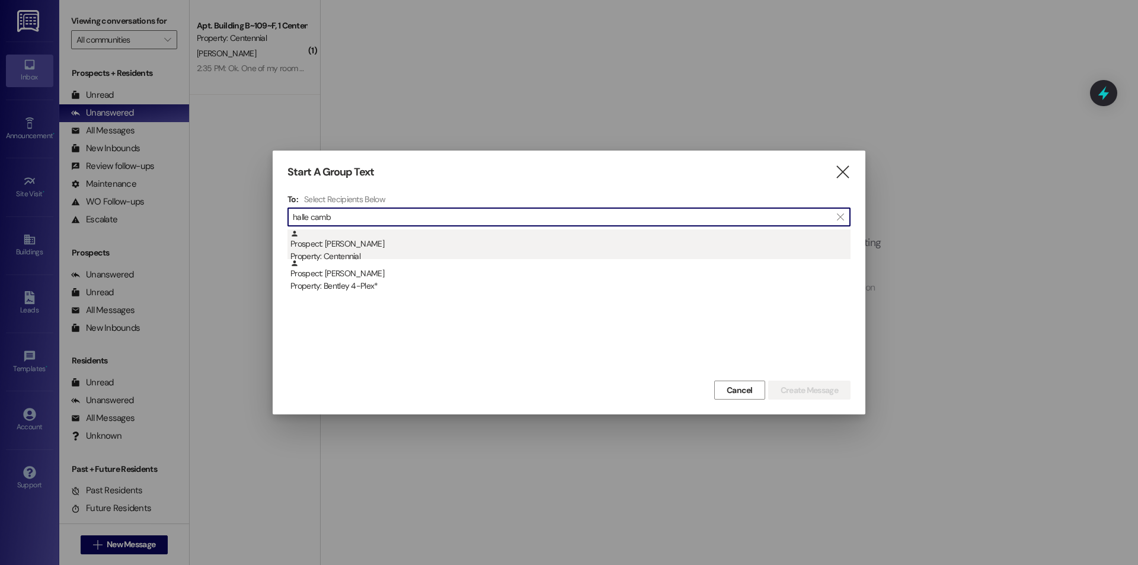
type input "halle camb"
click at [384, 244] on div "Prospect: [PERSON_NAME] Property: Centennial" at bounding box center [570, 246] width 560 height 34
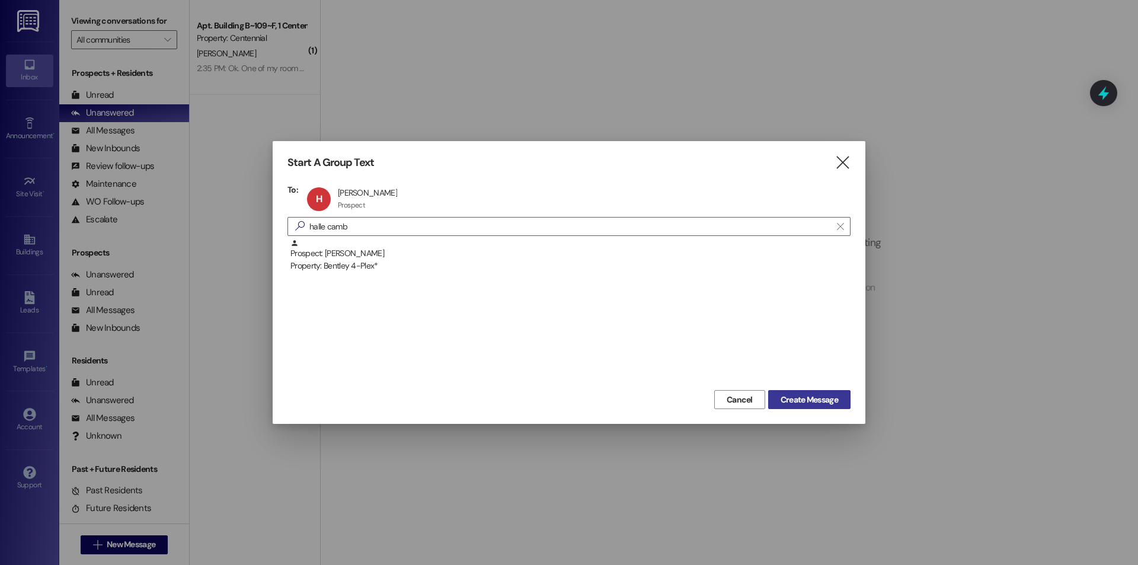
click at [849, 401] on button "Create Message" at bounding box center [809, 399] width 82 height 19
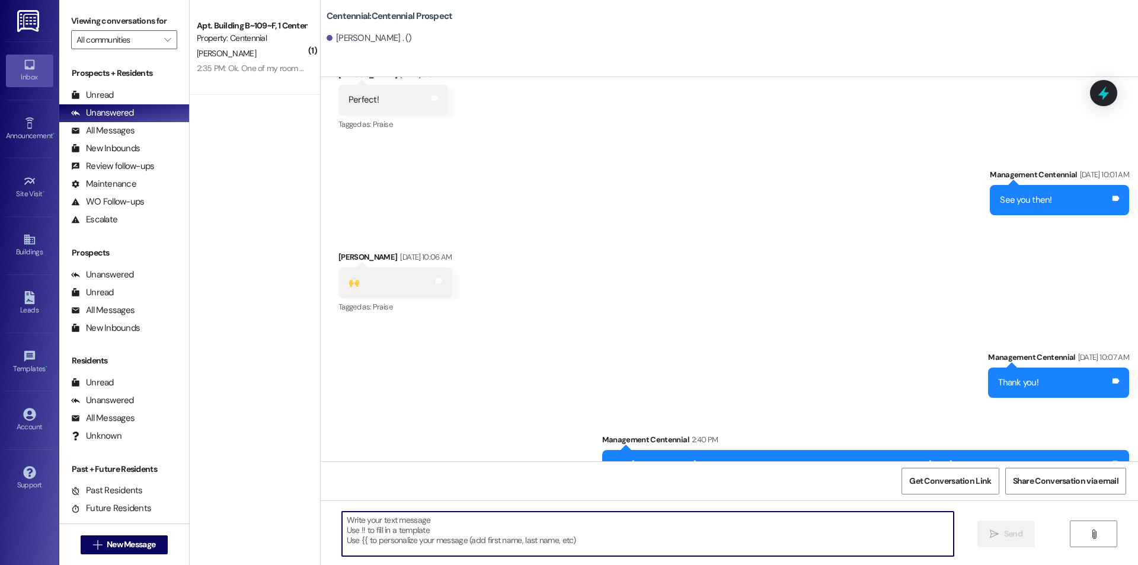
scroll to position [2678, 0]
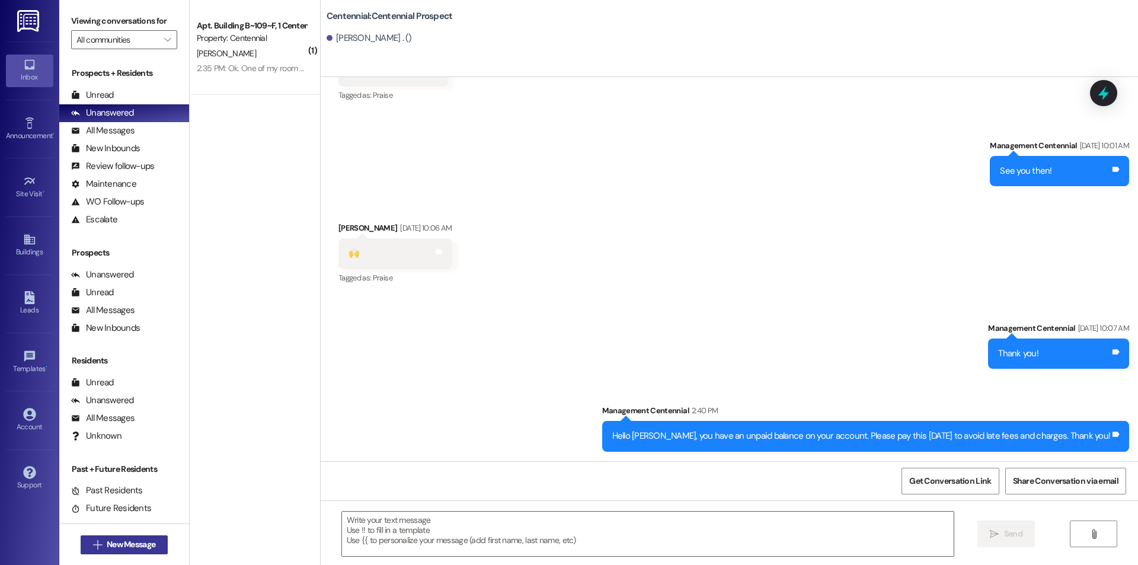
click at [140, 547] on span "New Message" at bounding box center [131, 544] width 49 height 12
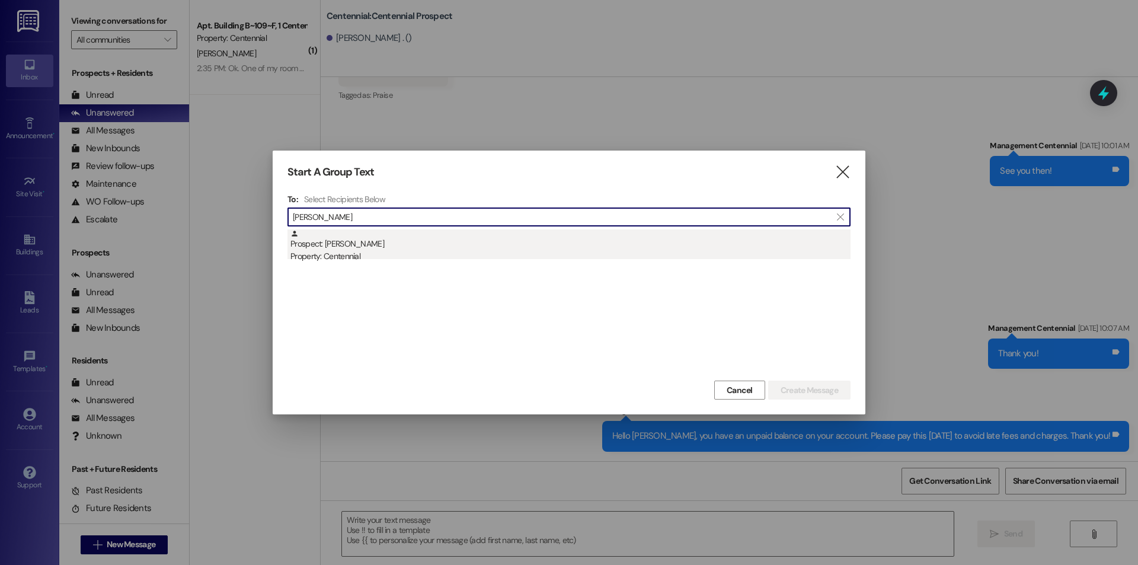
type input "[PERSON_NAME]"
click at [401, 250] on div "Prospect: [PERSON_NAME] Property: Centennial" at bounding box center [570, 246] width 560 height 34
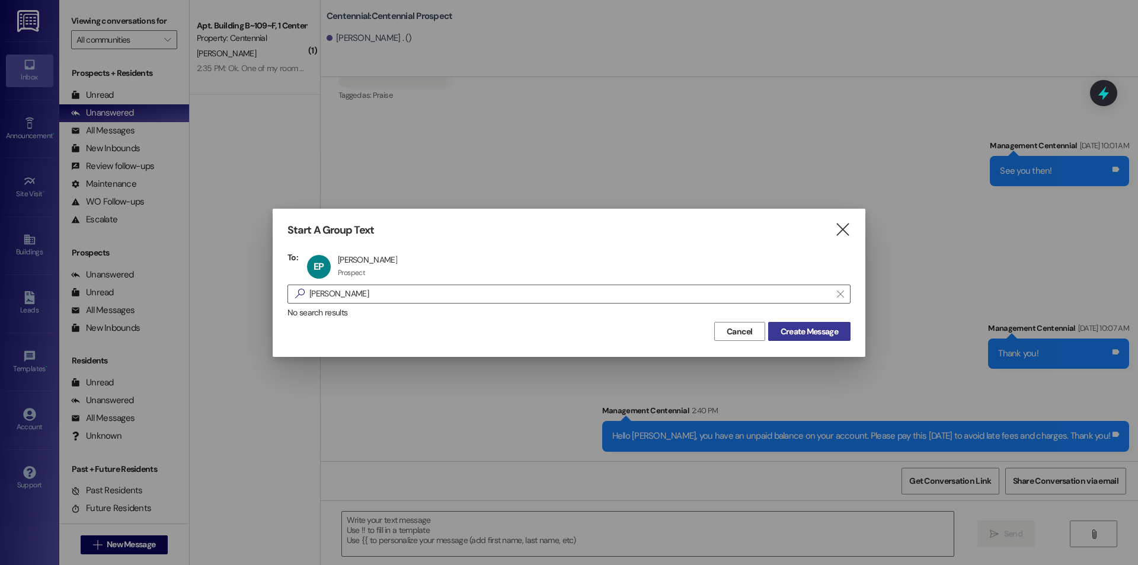
click at [814, 328] on span "Create Message" at bounding box center [809, 331] width 57 height 12
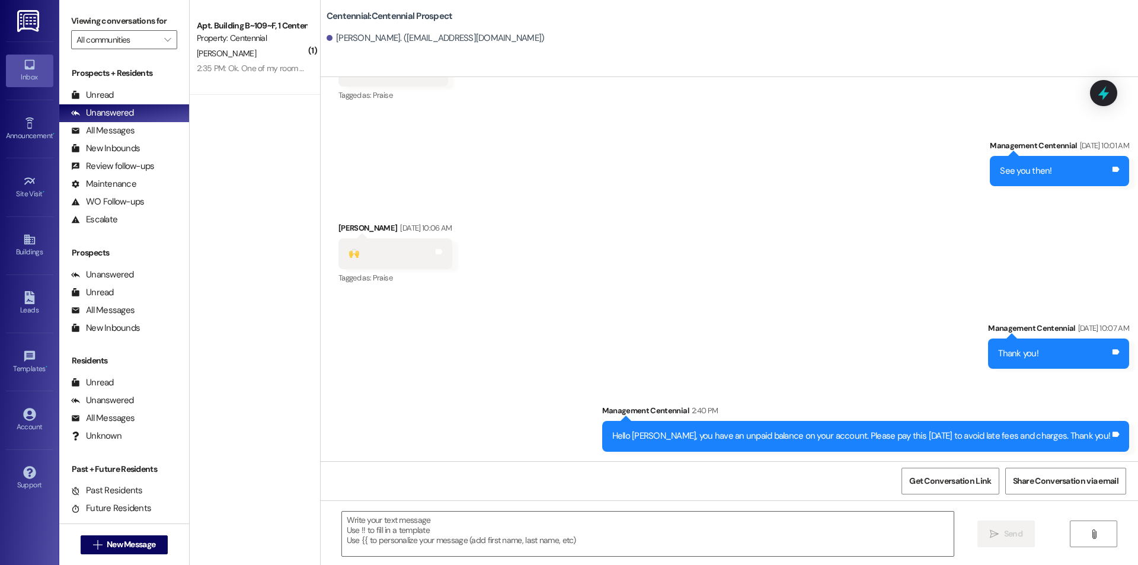
scroll to position [91, 0]
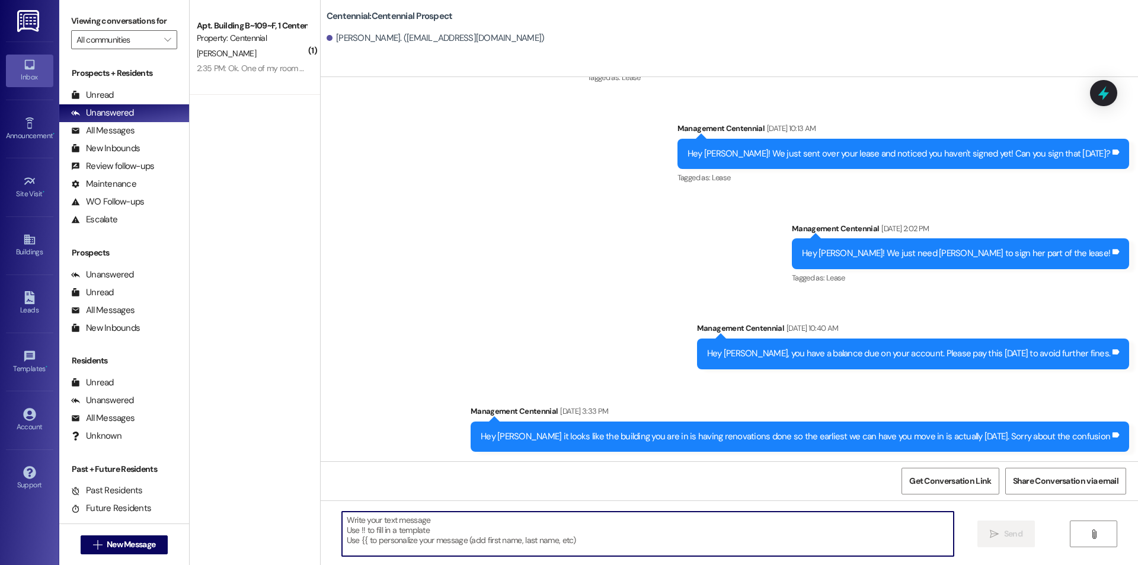
paste textarea "Hello {{first_name}}, you have an unpaid balance on your account. Please pay th…"
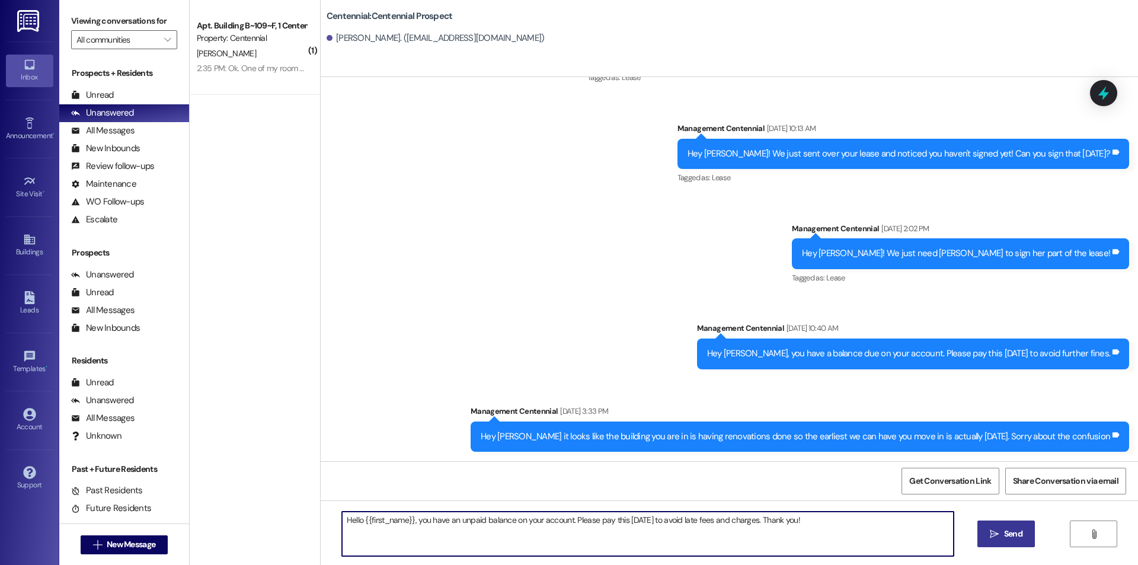
type textarea "Hello {{first_name}}, you have an unpaid balance on your account. Please pay th…"
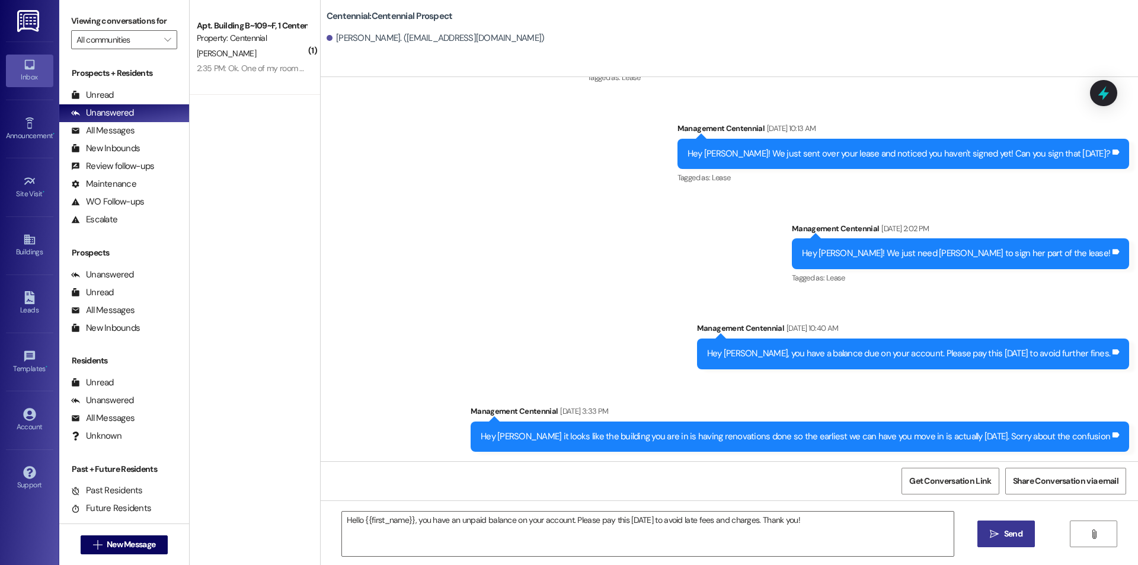
click at [1012, 526] on button " Send" at bounding box center [1005, 533] width 57 height 27
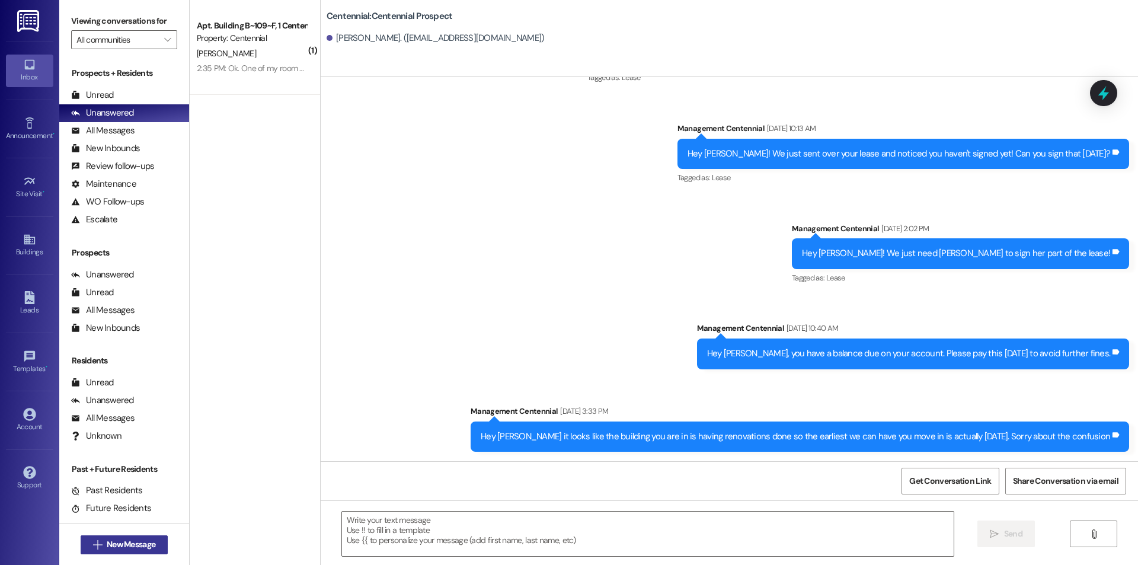
click at [122, 542] on span "New Message" at bounding box center [131, 544] width 49 height 12
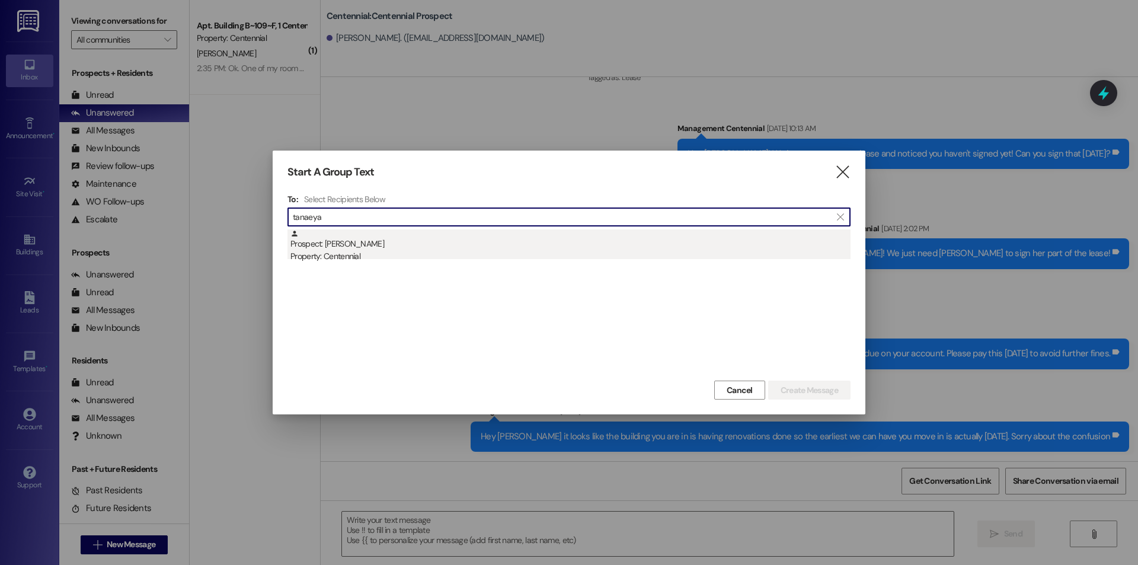
type input "tanaeya"
click at [387, 252] on div "Property: Centennial" at bounding box center [570, 256] width 560 height 12
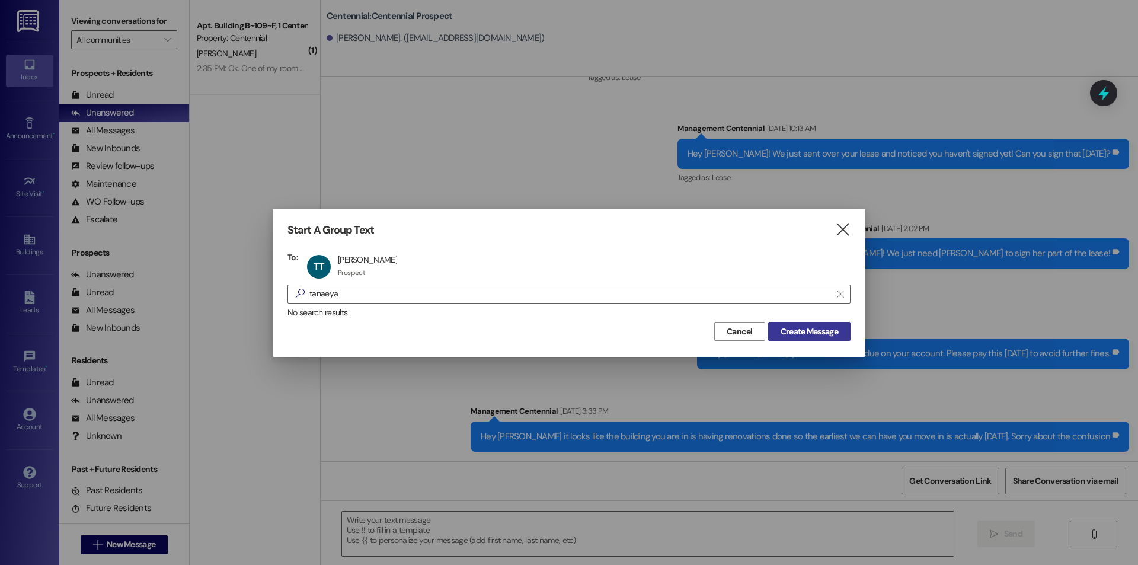
click at [813, 324] on button "Create Message" at bounding box center [809, 331] width 82 height 19
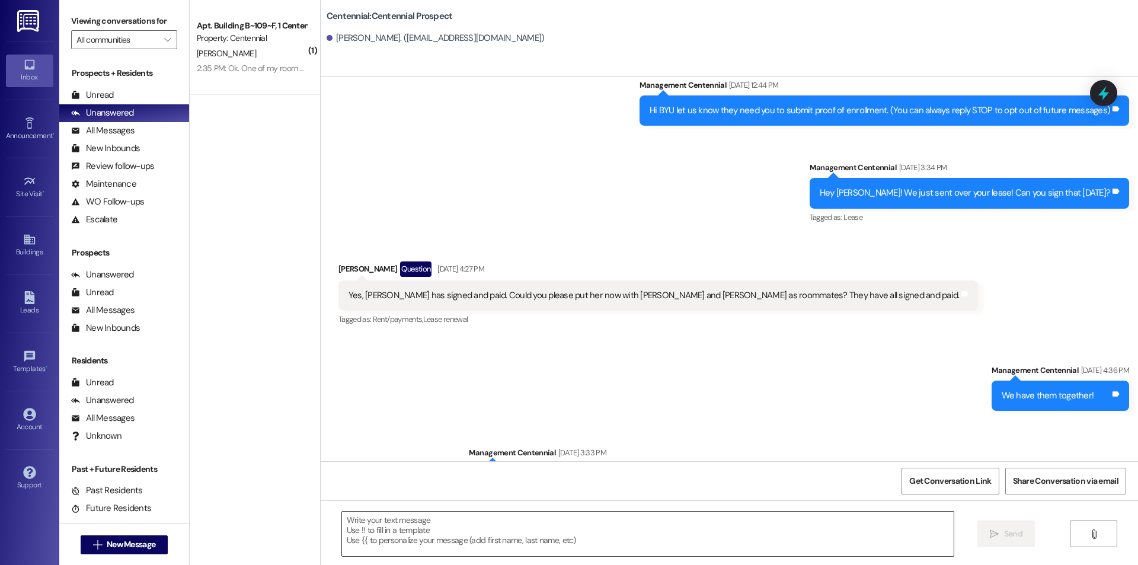
scroll to position [0, 0]
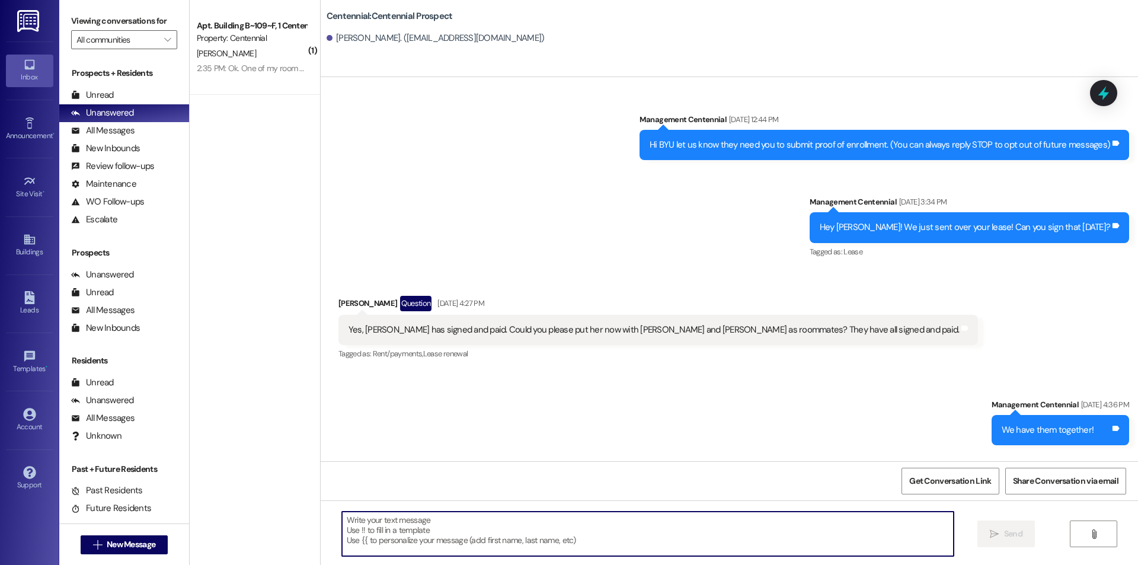
paste textarea "Hello {{first_name}}, you have an unpaid balance on your account. Please pay th…"
type textarea "Hello {{first_name}}, you have an unpaid balance on your account. Please pay th…"
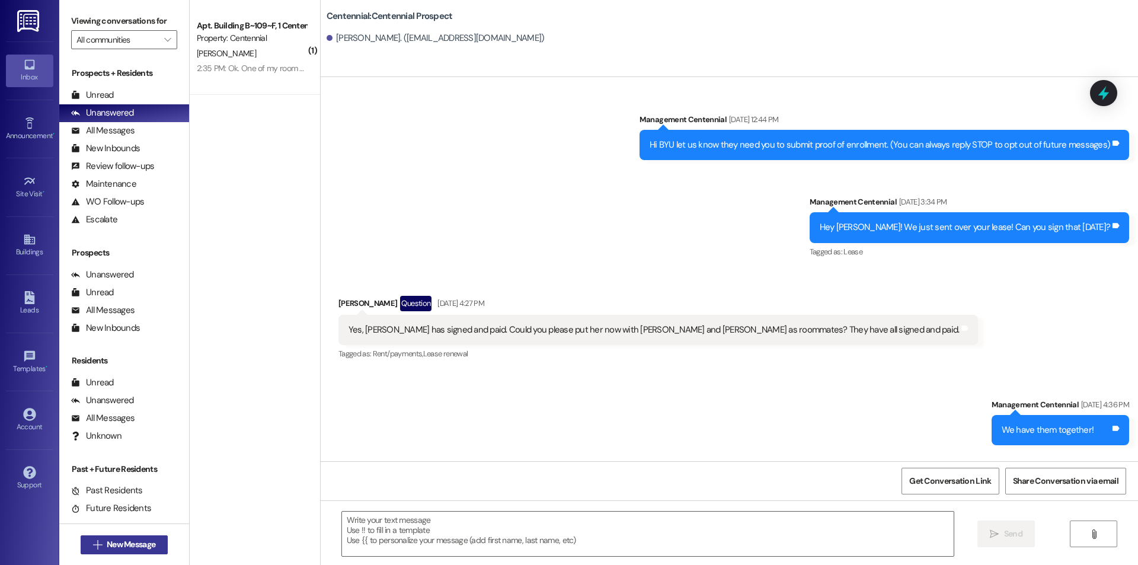
click at [119, 547] on span "New Message" at bounding box center [131, 544] width 49 height 12
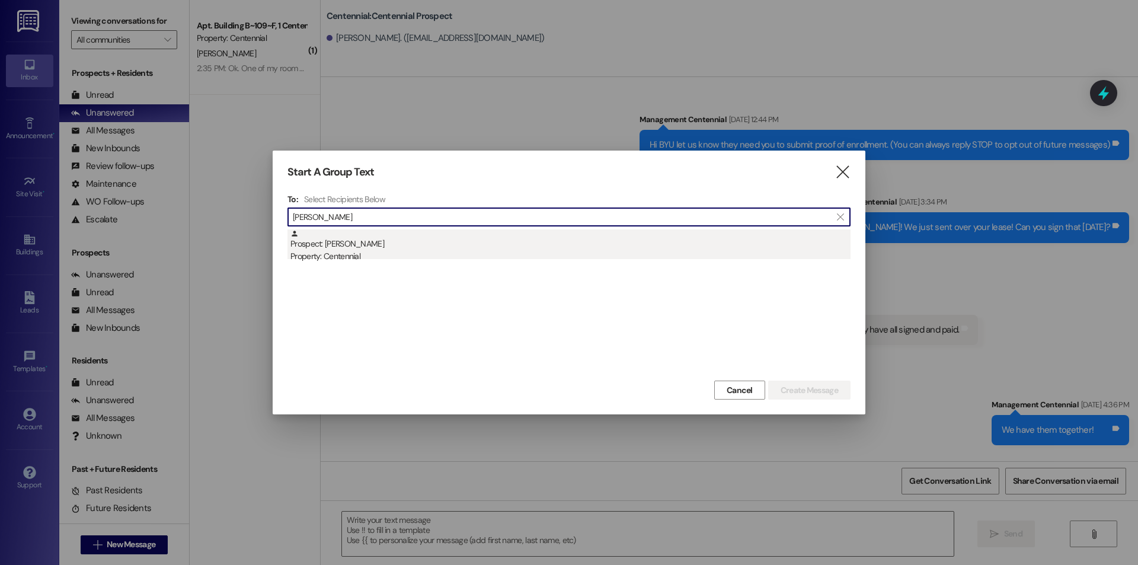
type input "[PERSON_NAME]"
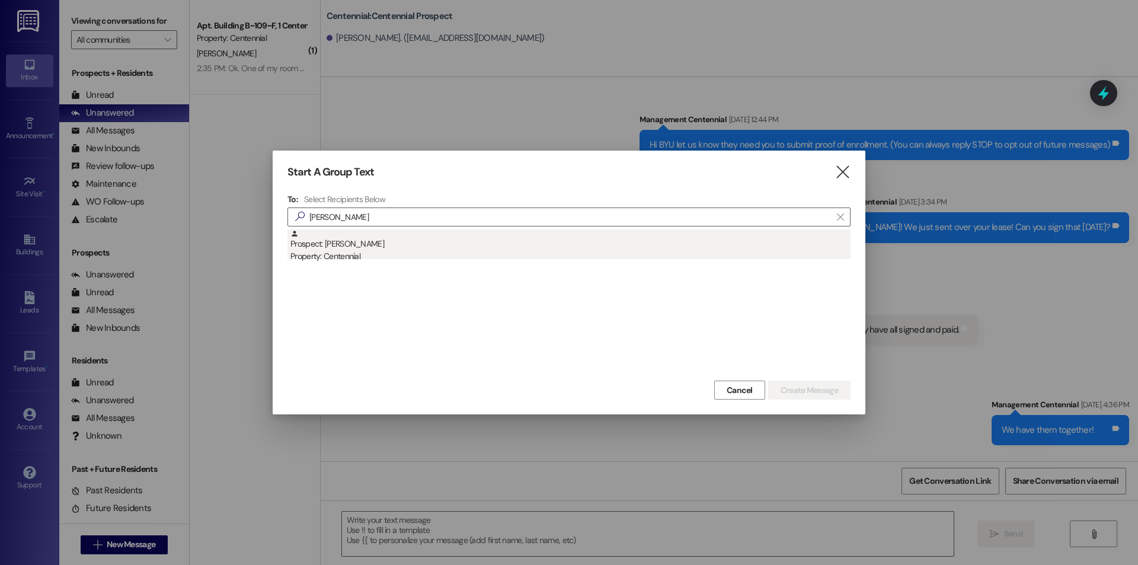
click at [362, 254] on div "Property: Centennial" at bounding box center [570, 256] width 560 height 12
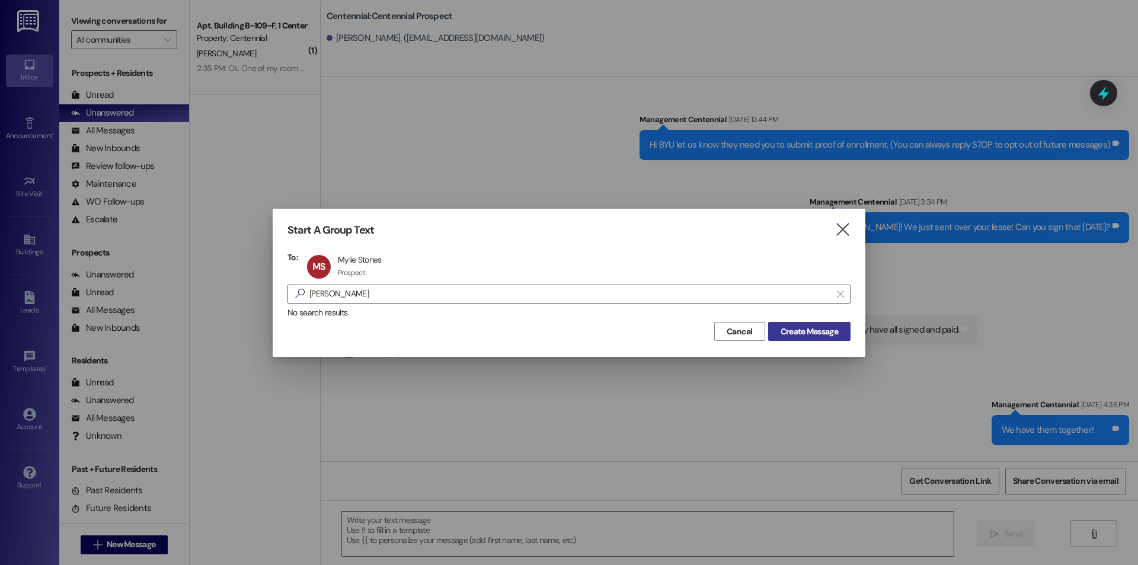
click at [841, 335] on button "Create Message" at bounding box center [809, 331] width 82 height 19
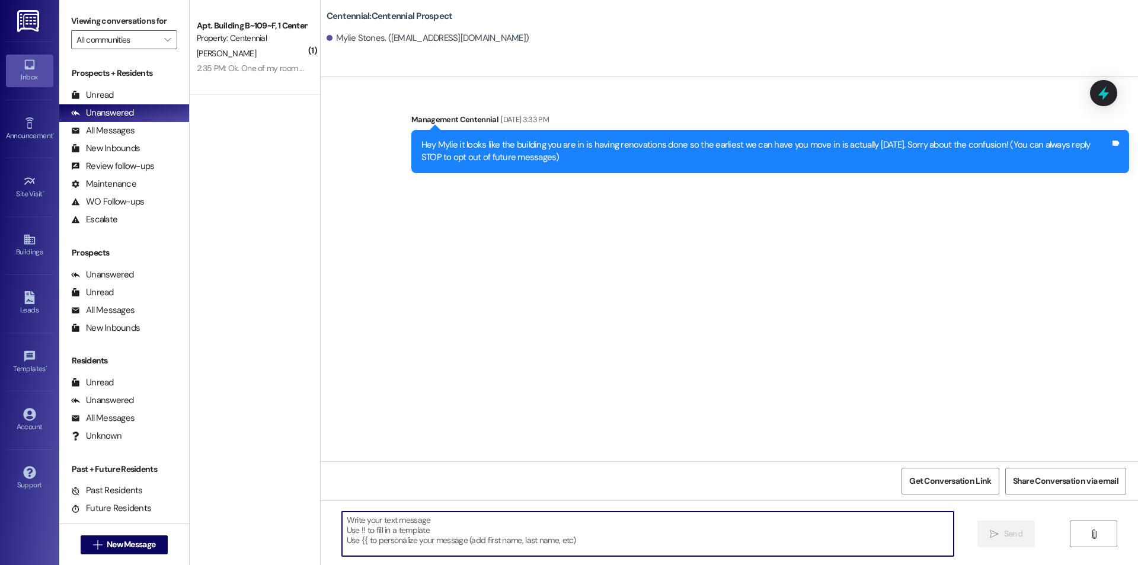
paste textarea "Hello {{first_name}}, you have an unpaid balance on your account. Please pay th…"
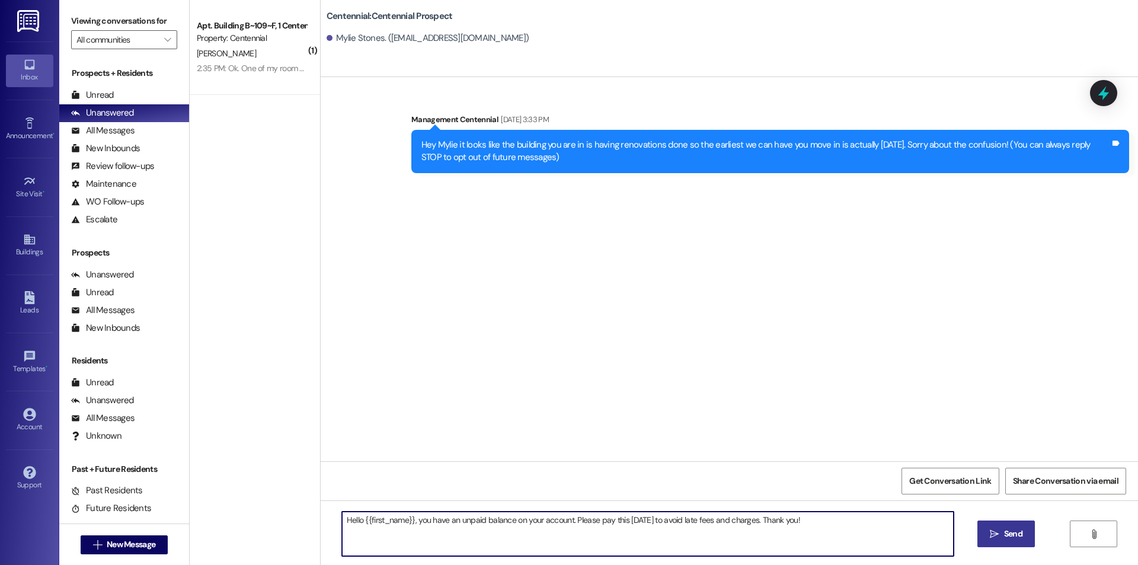
type textarea "Hello {{first_name}}, you have an unpaid balance on your account. Please pay th…"
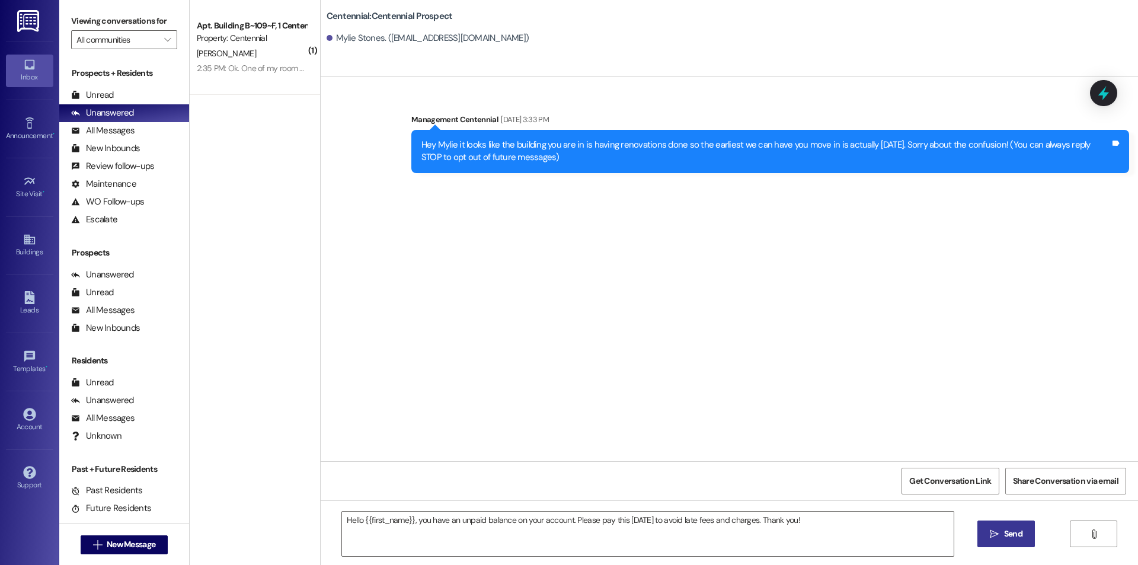
click at [1011, 530] on span "Send" at bounding box center [1013, 534] width 18 height 12
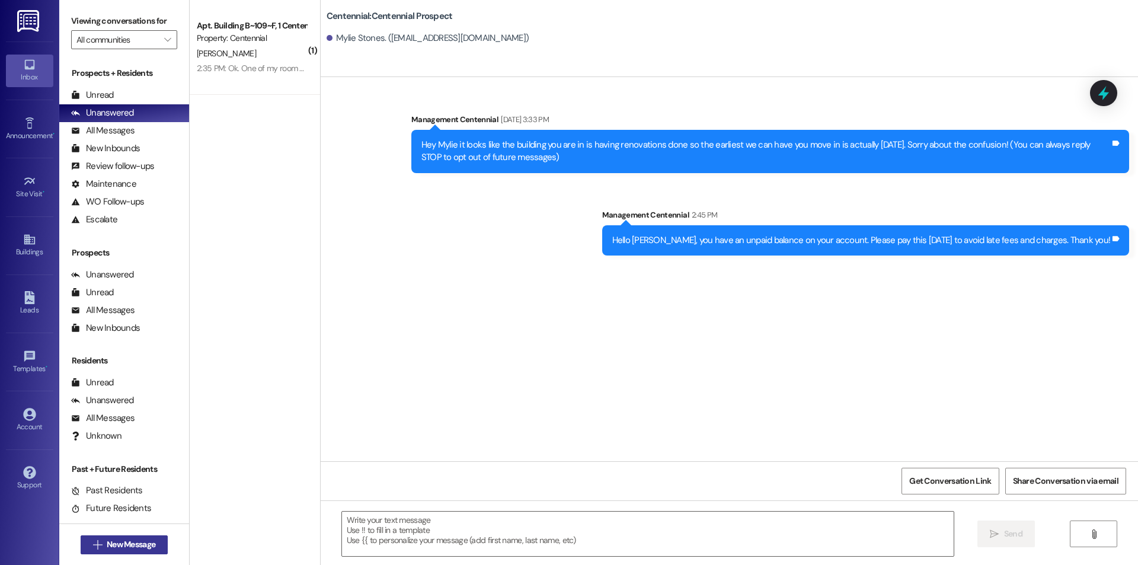
click at [128, 537] on button " New Message" at bounding box center [125, 544] width 88 height 19
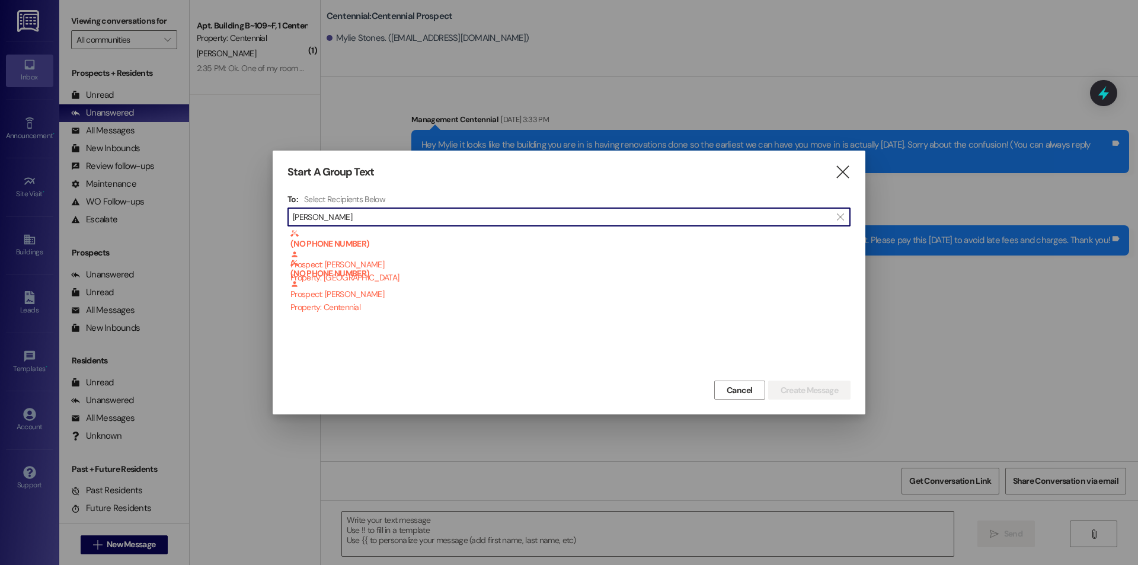
type input "[PERSON_NAME]"
drag, startPoint x: 372, startPoint y: 224, endPoint x: 265, endPoint y: 230, distance: 107.4
click at [265, 230] on div "Start A Group Text  To: Select Recipients Below  [PERSON_NAME]  (NO PHONE NU…" at bounding box center [569, 282] width 1138 height 565
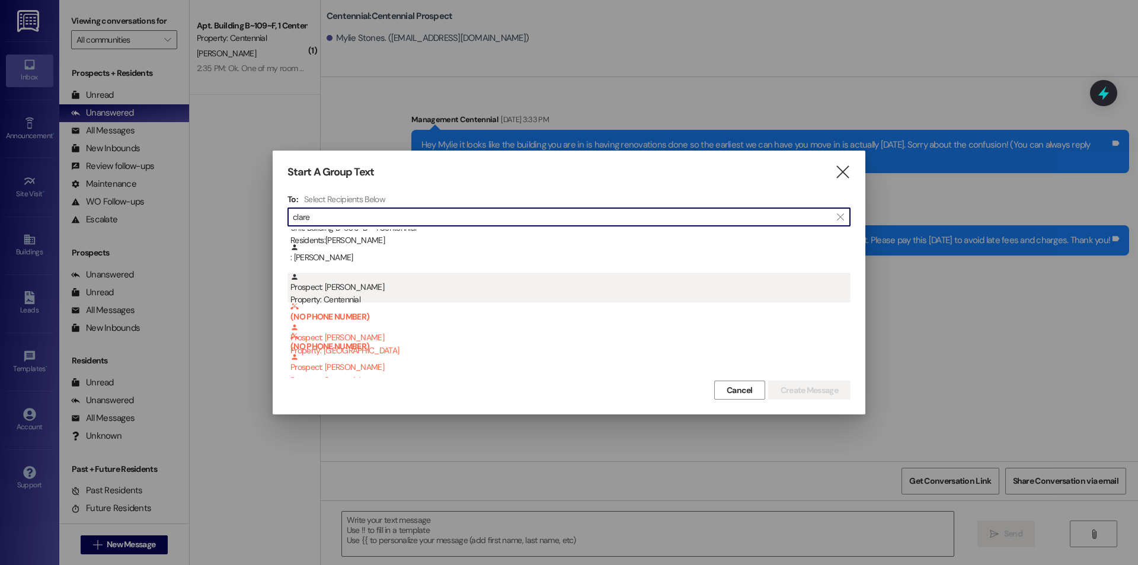
scroll to position [25, 0]
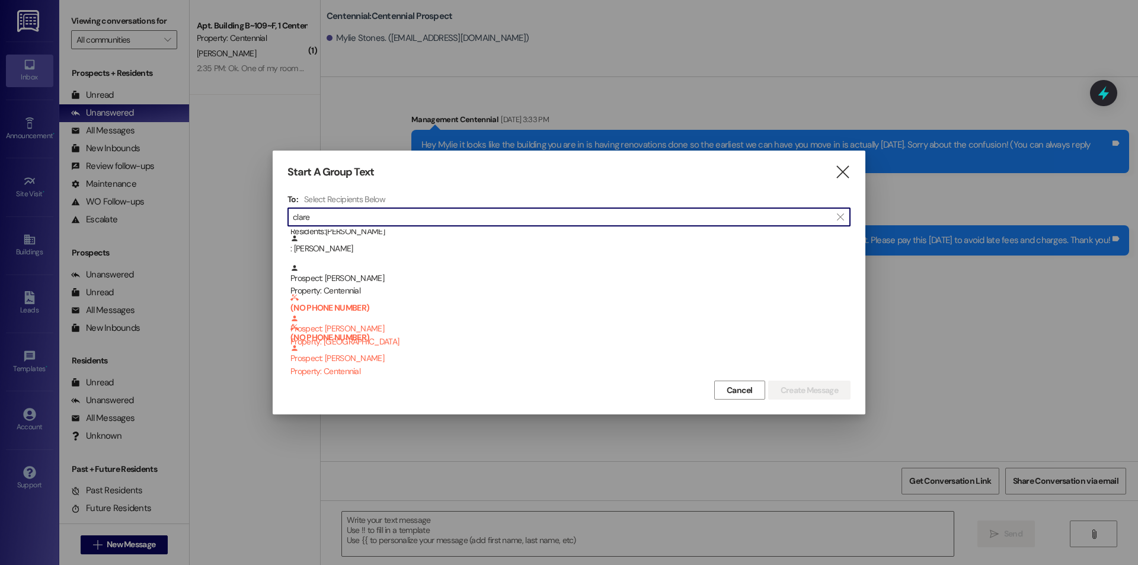
type input "clare"
click at [840, 168] on icon "" at bounding box center [843, 172] width 16 height 12
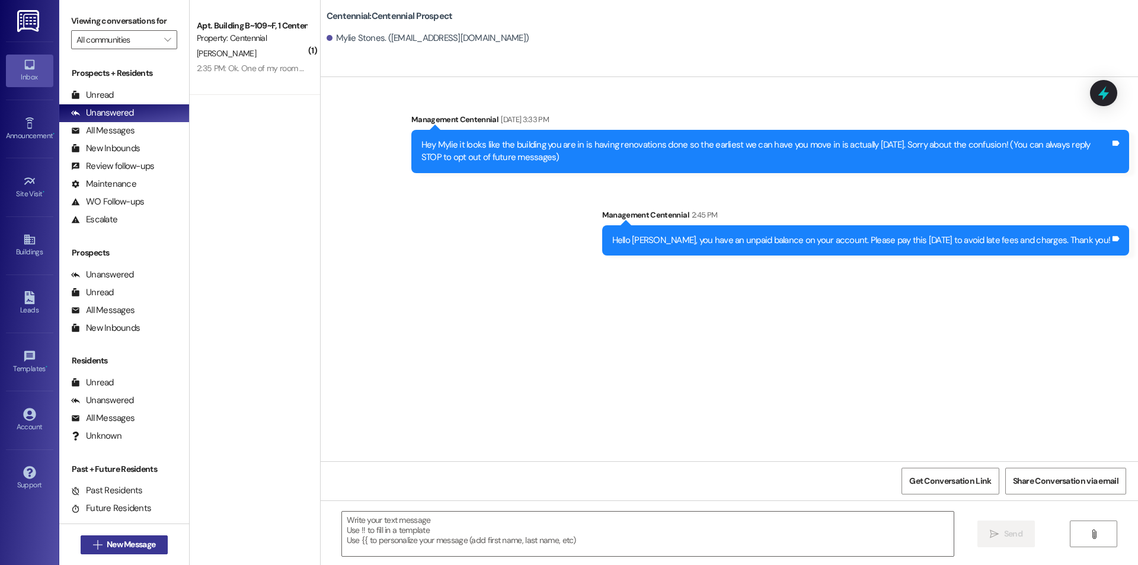
click at [152, 543] on span "New Message" at bounding box center [131, 544] width 49 height 12
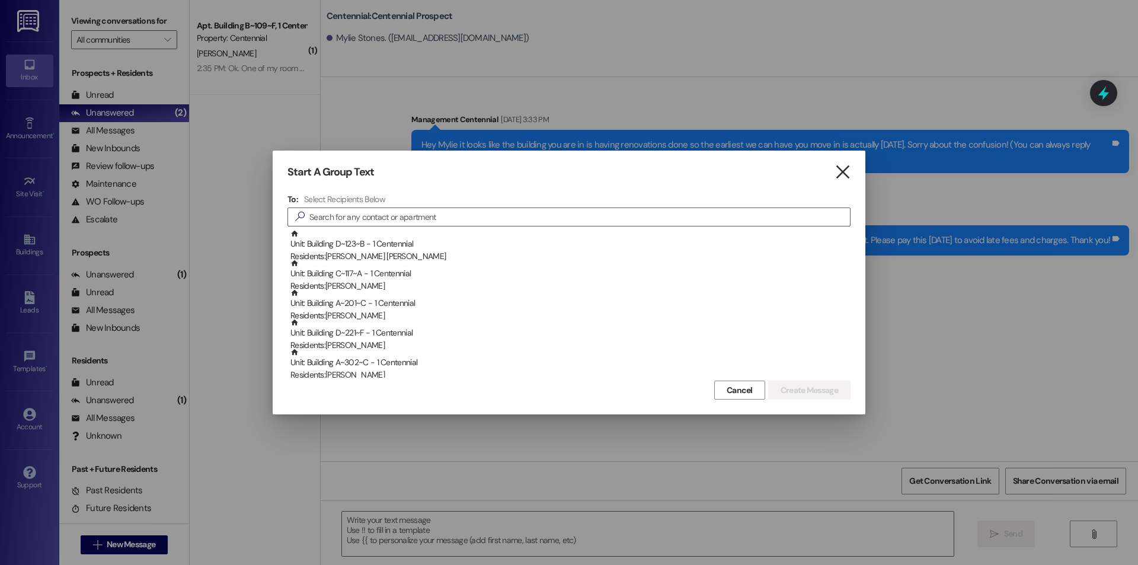
click at [837, 168] on icon "" at bounding box center [843, 172] width 16 height 12
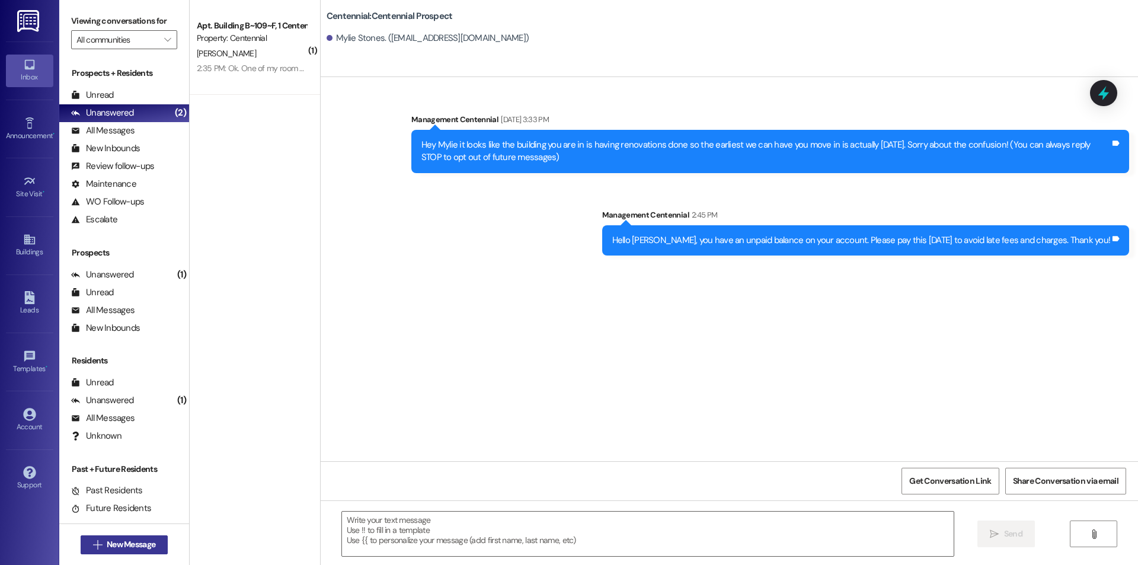
click at [152, 550] on span "New Message" at bounding box center [130, 544] width 53 height 12
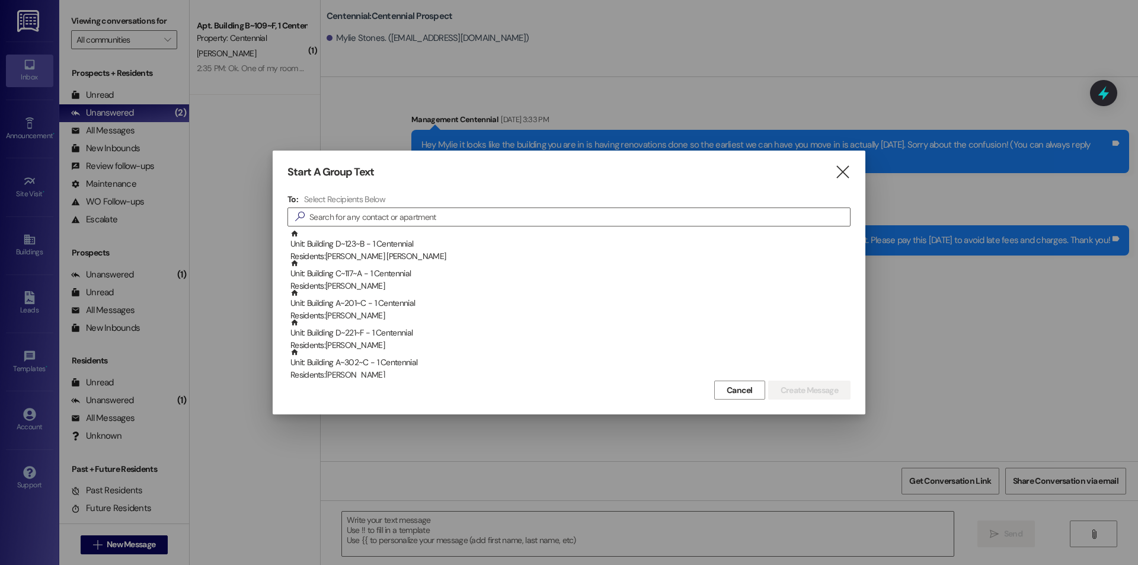
drag, startPoint x: 845, startPoint y: 175, endPoint x: 835, endPoint y: 171, distance: 10.9
click at [843, 175] on icon "" at bounding box center [843, 172] width 16 height 12
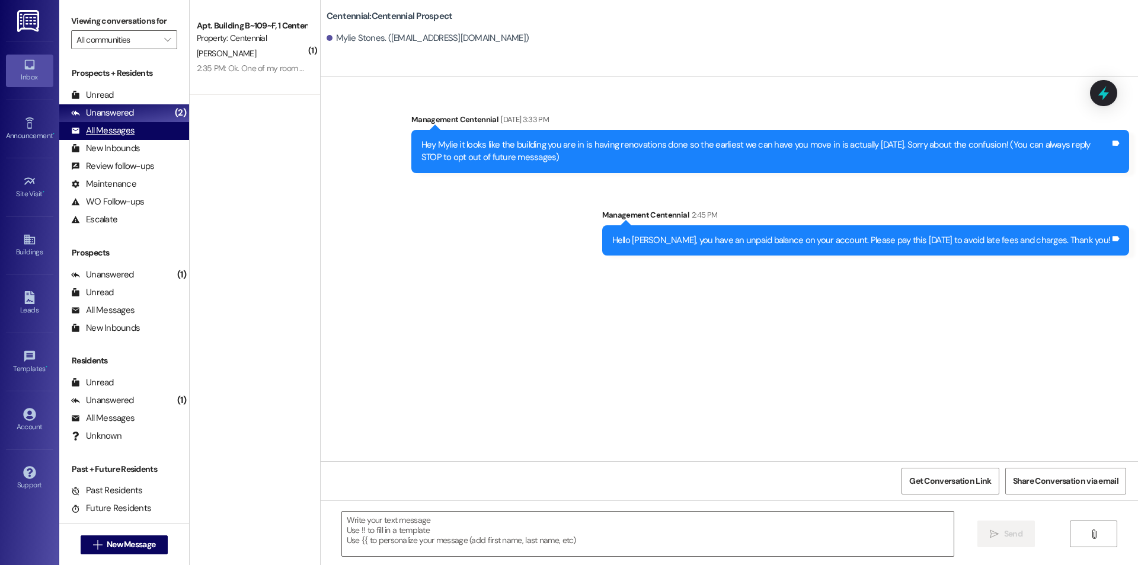
click at [117, 137] on div "All Messages" at bounding box center [102, 130] width 63 height 12
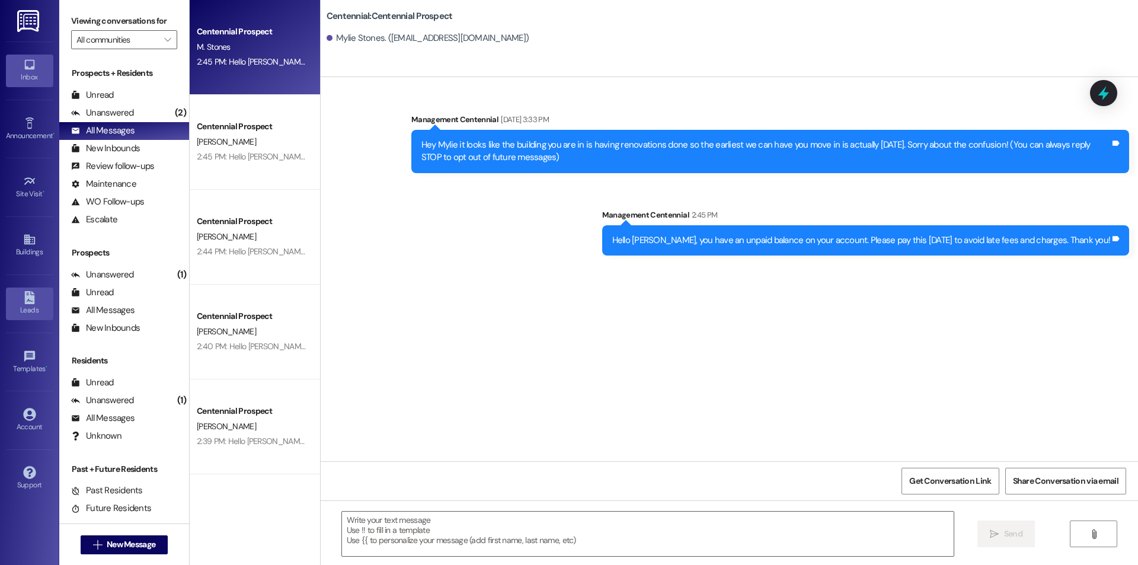
click at [30, 297] on icon at bounding box center [29, 297] width 10 height 13
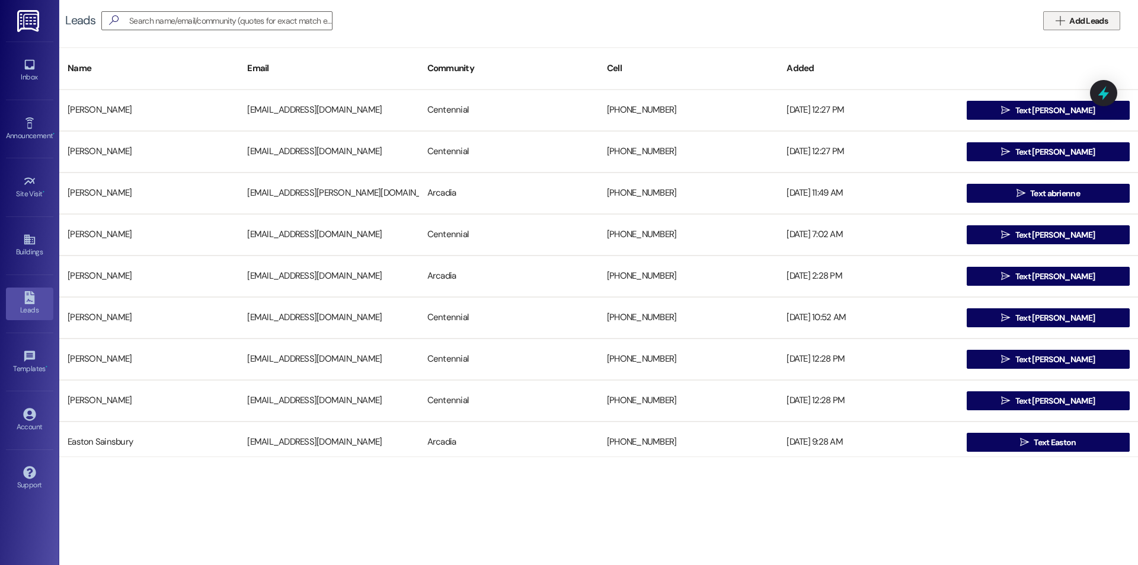
click at [1092, 19] on span "Add Leads" at bounding box center [1088, 21] width 39 height 12
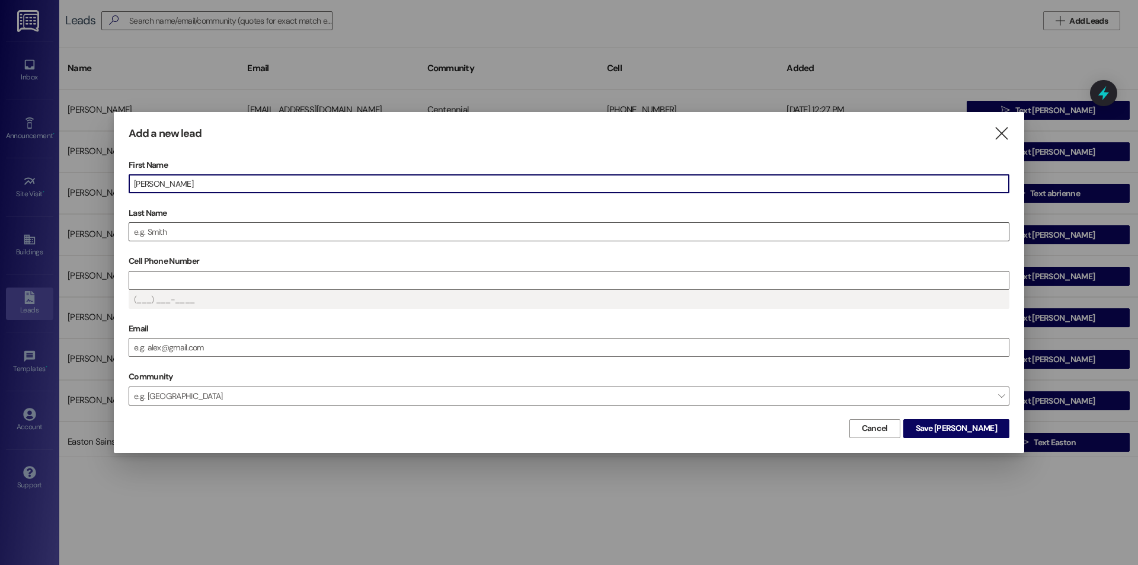
click at [317, 236] on input "Last Name" at bounding box center [569, 232] width 880 height 18
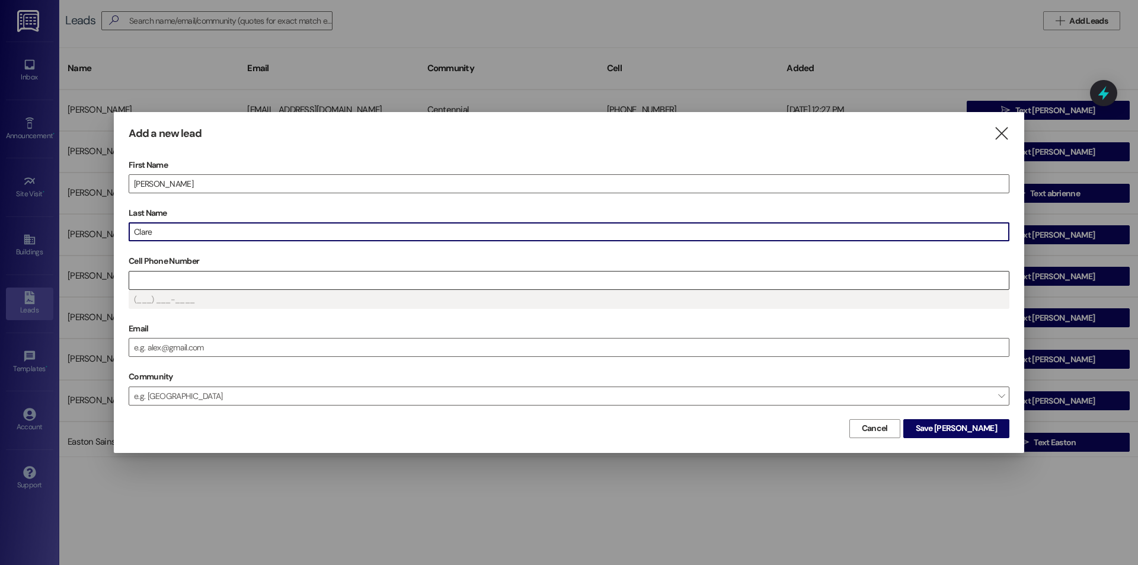
click at [265, 282] on input "Cell Phone Number" at bounding box center [569, 280] width 880 height 18
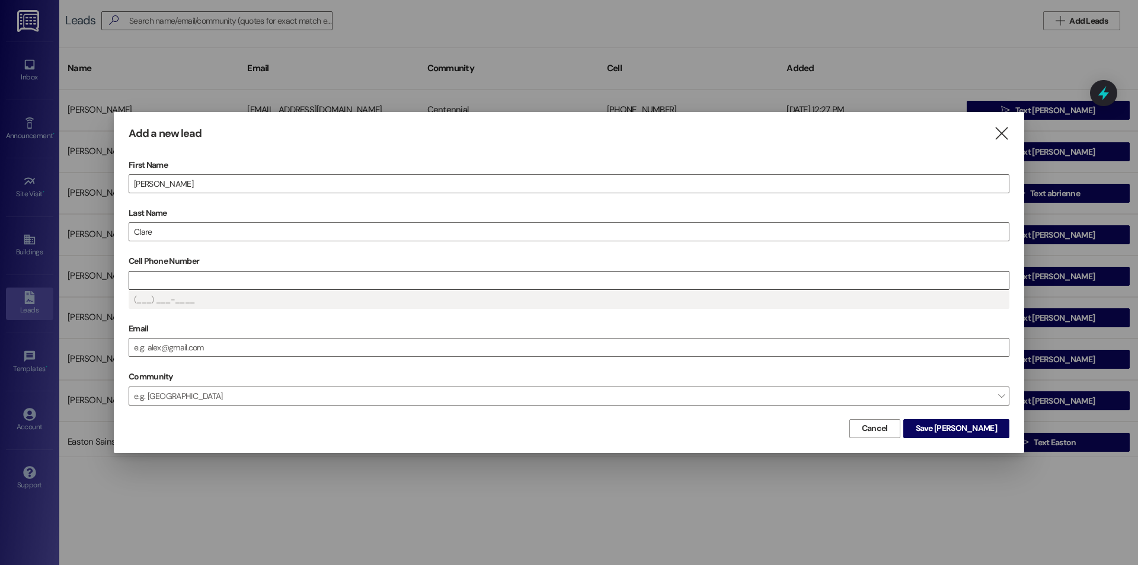
click at [166, 281] on input "Cell Phone Number" at bounding box center [569, 280] width 880 height 18
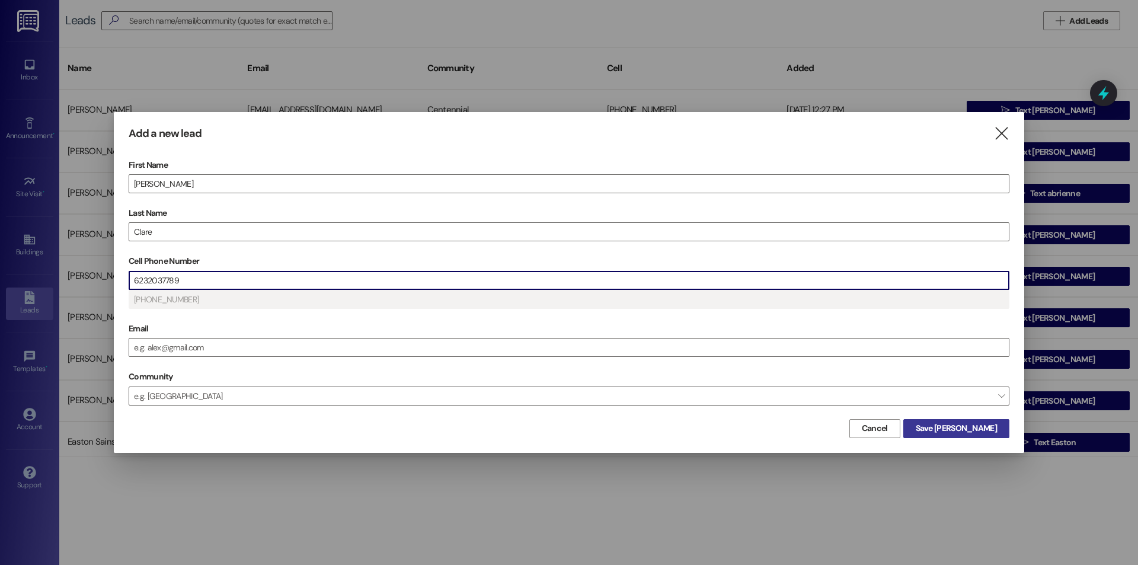
click at [966, 425] on span "Save [PERSON_NAME]" at bounding box center [956, 428] width 81 height 12
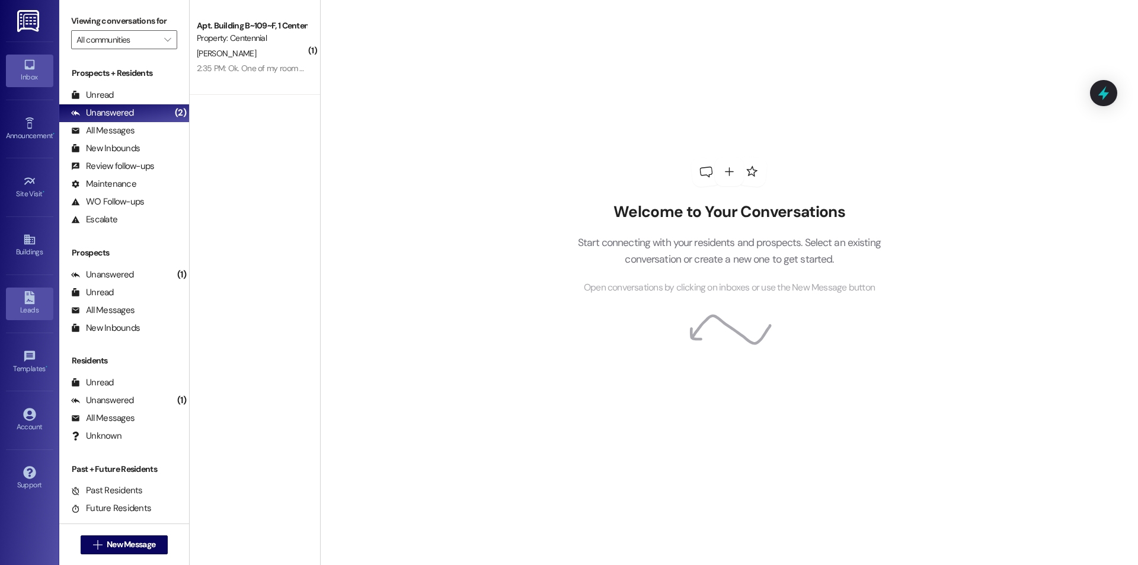
click at [31, 305] on div "Leads" at bounding box center [29, 310] width 59 height 12
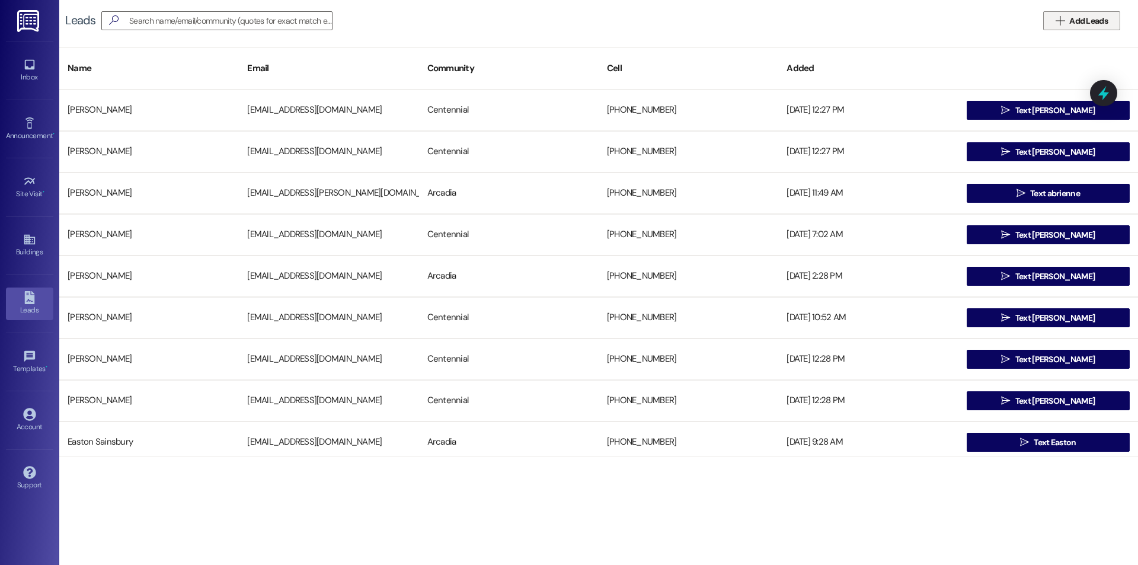
click at [1113, 20] on button " Add Leads" at bounding box center [1081, 20] width 77 height 19
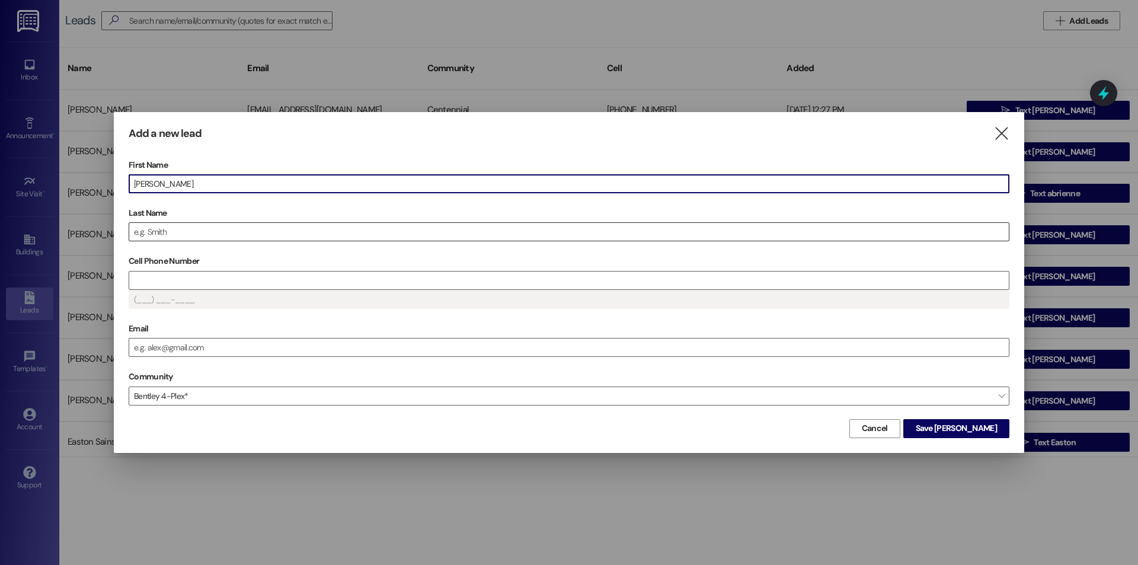
click at [169, 235] on input "Last Name" at bounding box center [569, 232] width 880 height 18
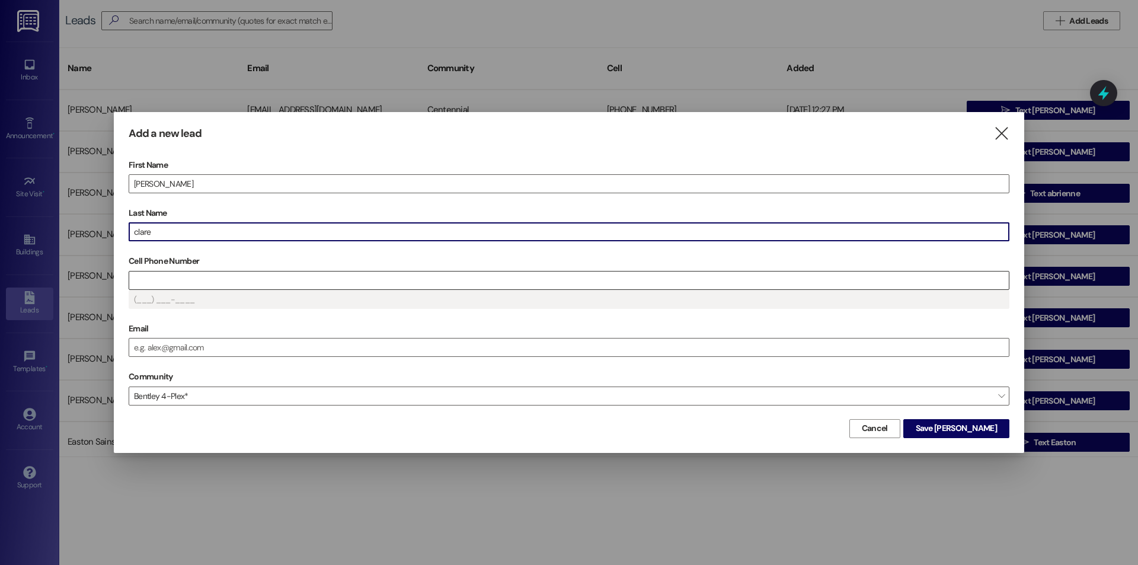
click at [151, 280] on input "Cell Phone Number" at bounding box center [569, 280] width 880 height 18
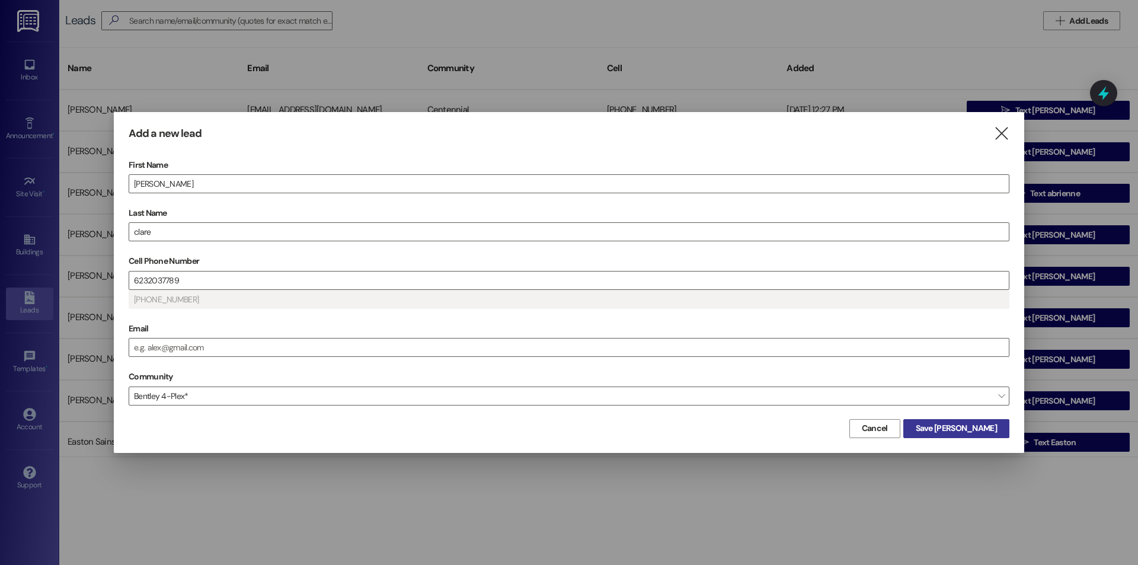
click at [955, 429] on span "Save [PERSON_NAME]" at bounding box center [956, 428] width 81 height 12
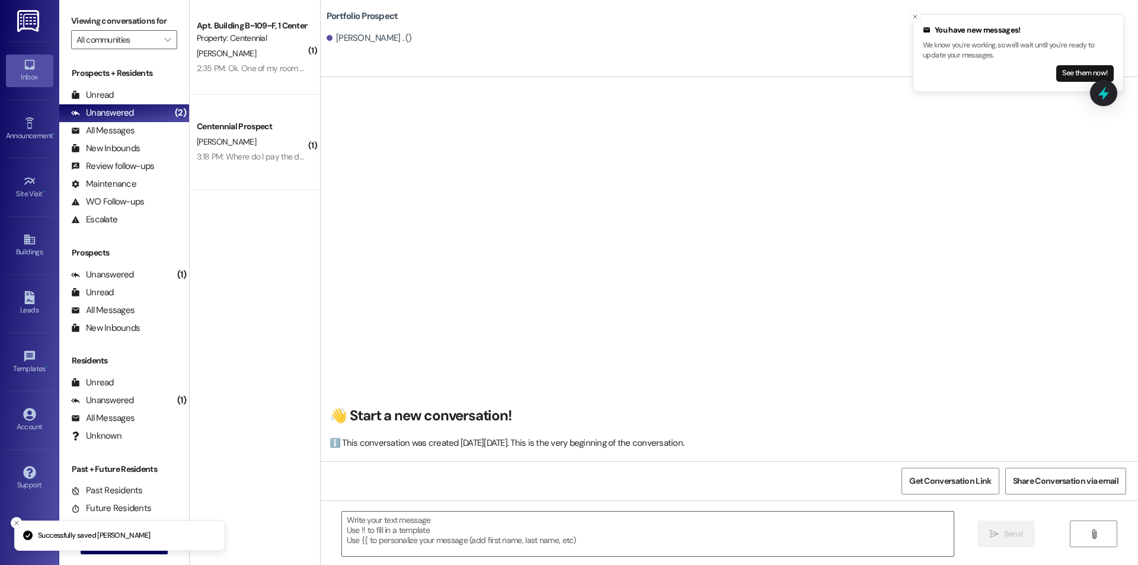
scroll to position [1, 0]
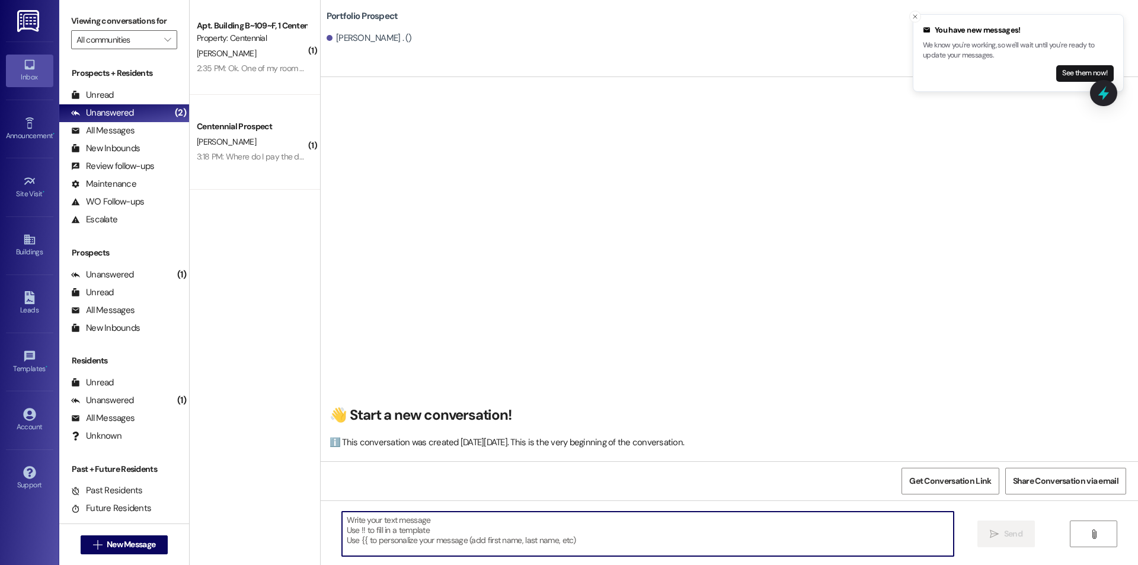
paste textarea "Hello {{first_name}}, you have an unpaid balance on your account. Please pay th…"
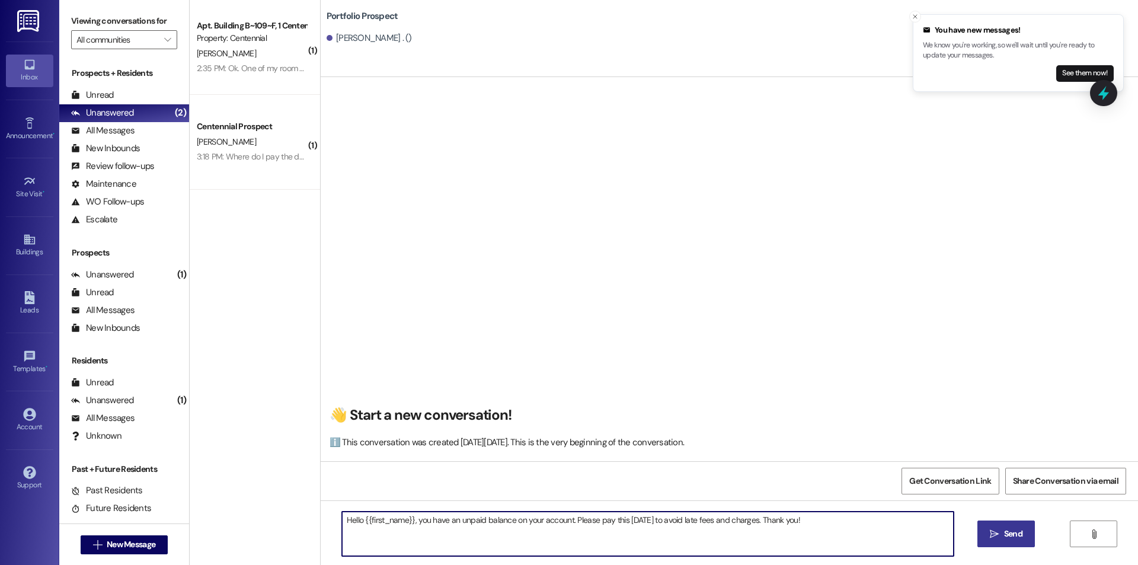
type textarea "Hello {{first_name}}, you have an unpaid balance on your account. Please pay th…"
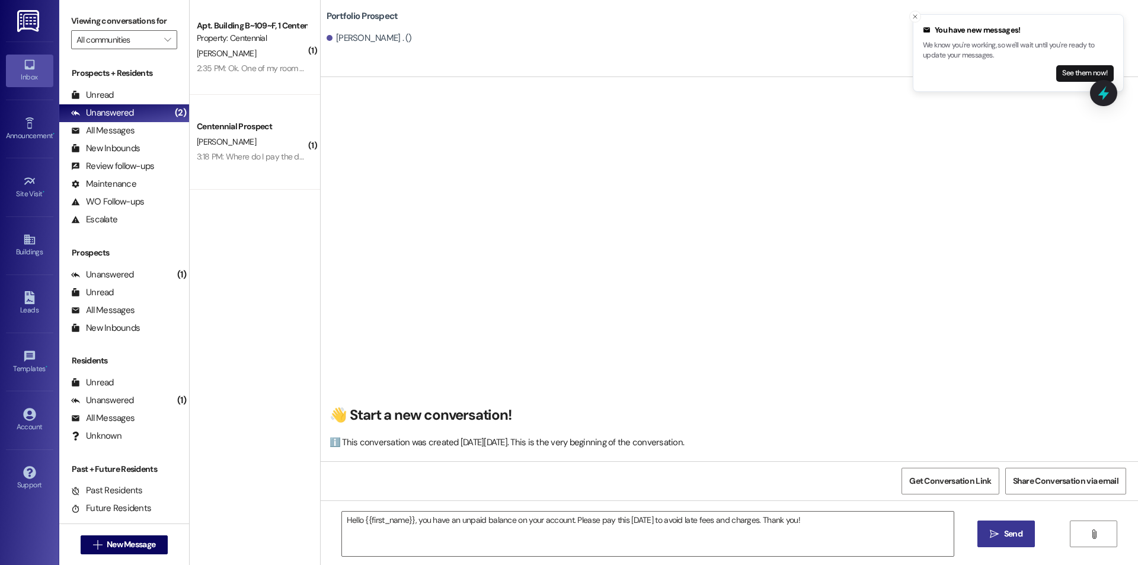
click at [987, 529] on span " Send" at bounding box center [1005, 534] width 37 height 12
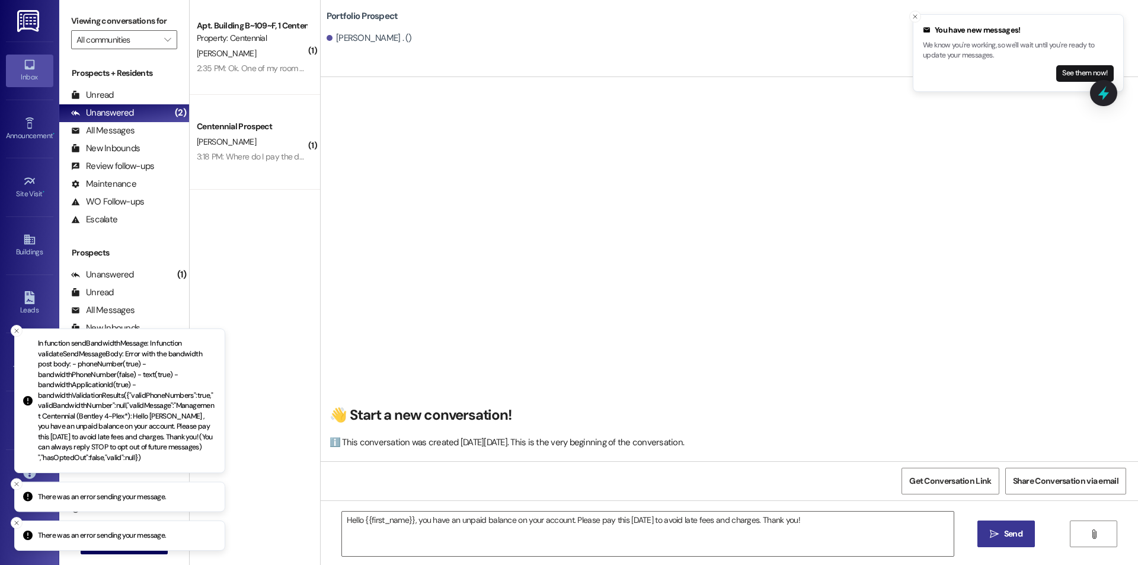
click at [999, 526] on button " Send" at bounding box center [1005, 533] width 57 height 27
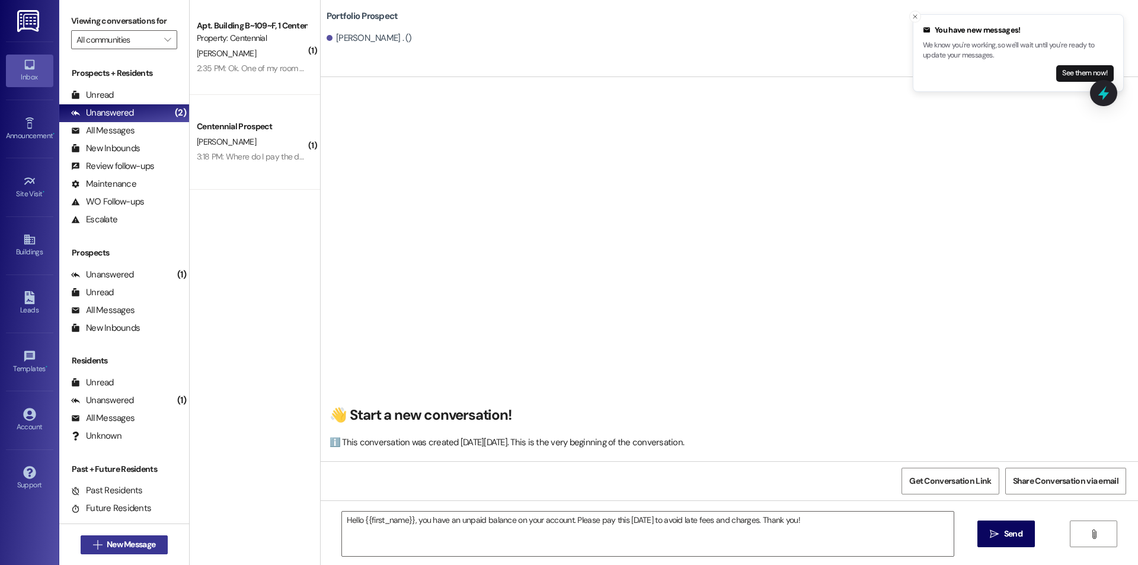
click at [146, 539] on span "New Message" at bounding box center [131, 544] width 49 height 12
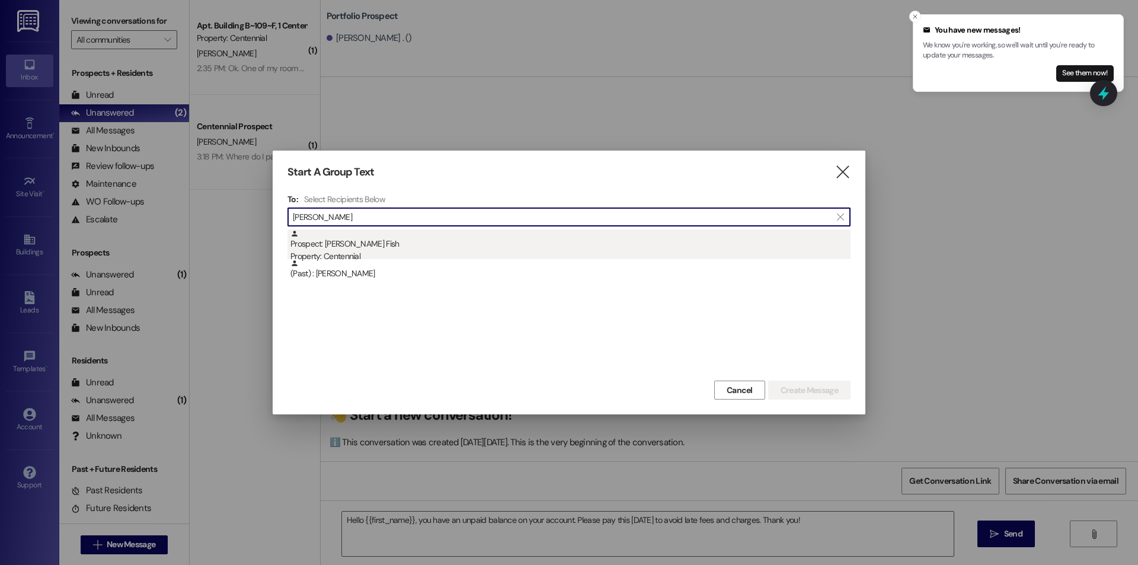
type input "[PERSON_NAME]"
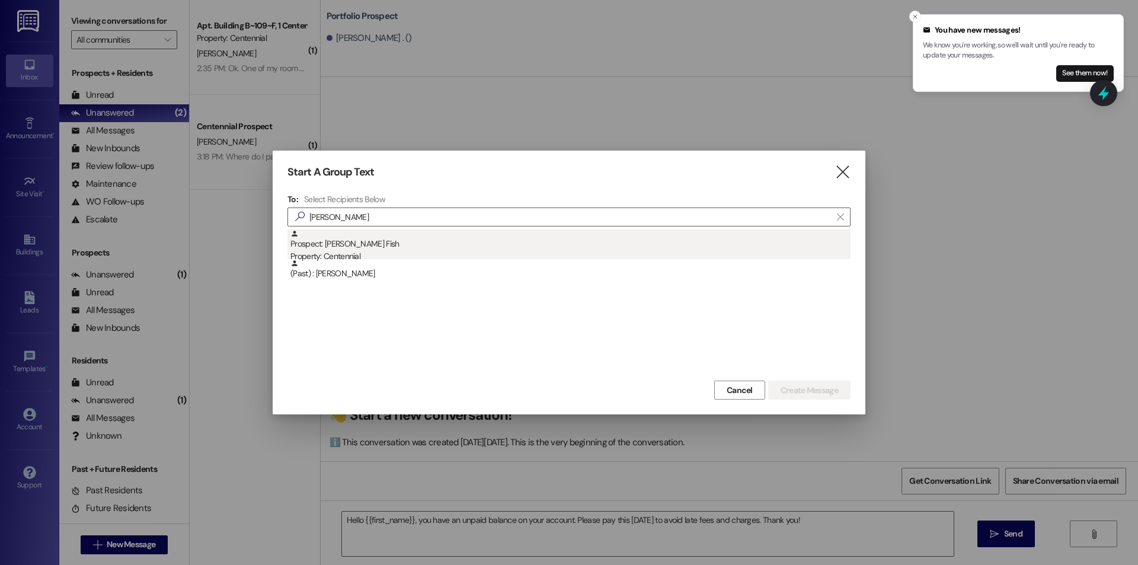
click at [307, 242] on div "Prospect: [PERSON_NAME] Fish Property: Centennial" at bounding box center [570, 246] width 560 height 34
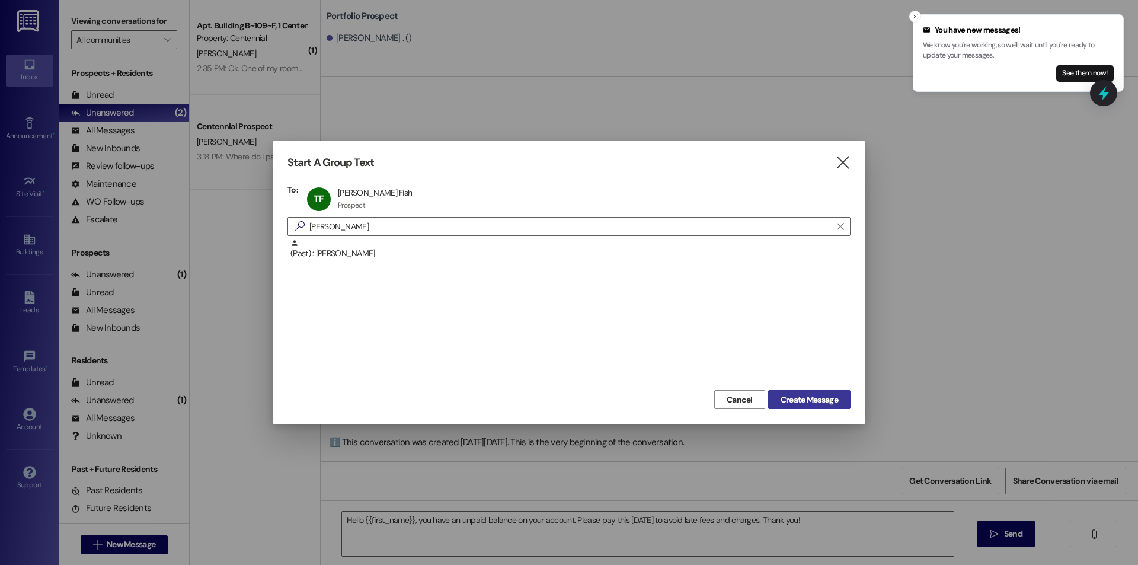
click at [819, 398] on span "Create Message" at bounding box center [809, 400] width 57 height 12
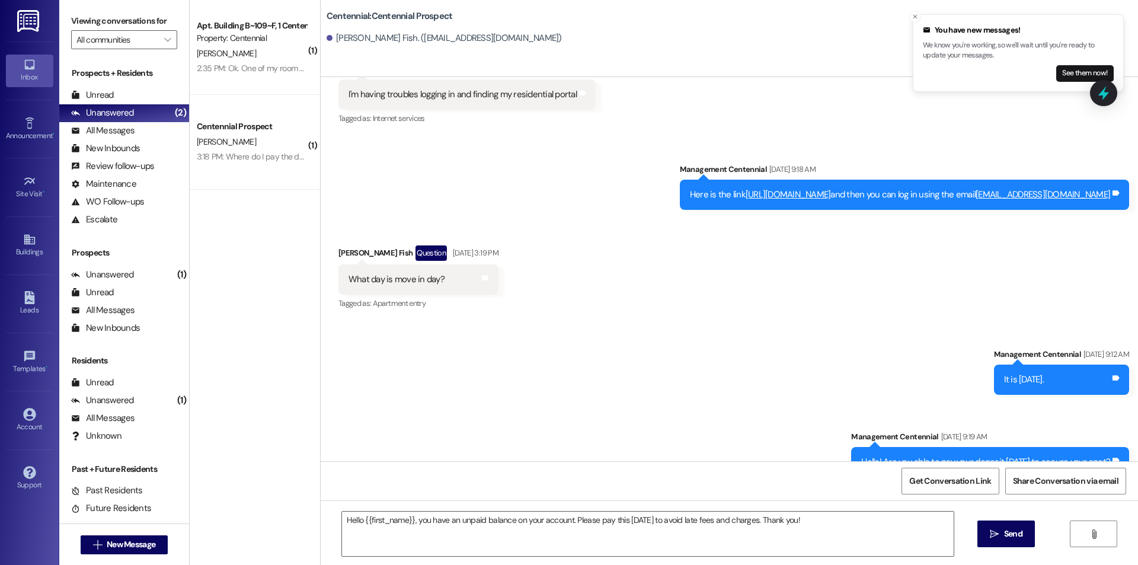
scroll to position [584, 0]
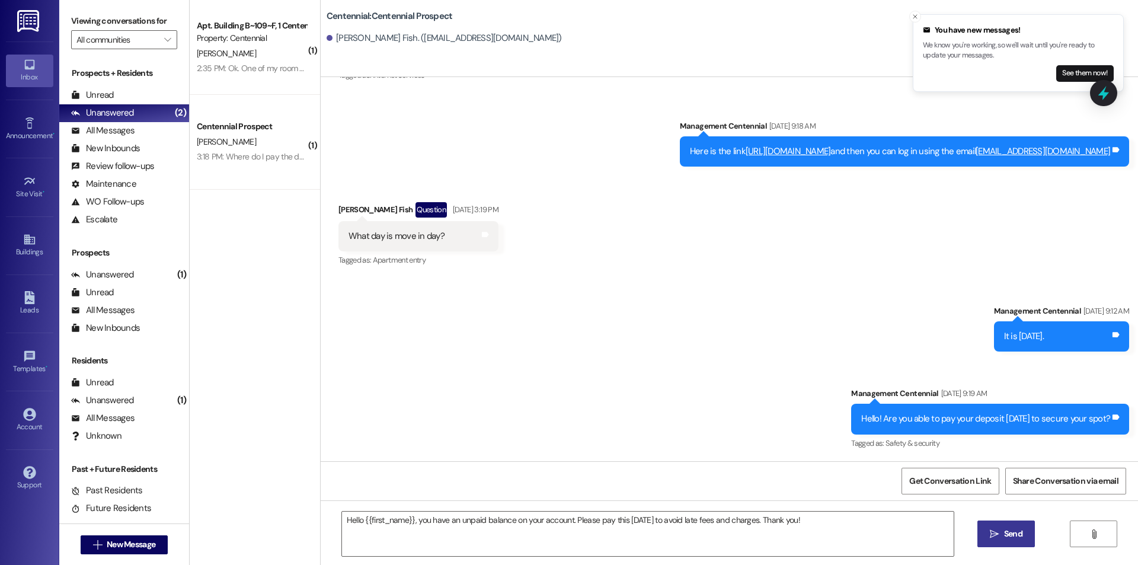
click at [999, 532] on span " Send" at bounding box center [1005, 534] width 37 height 12
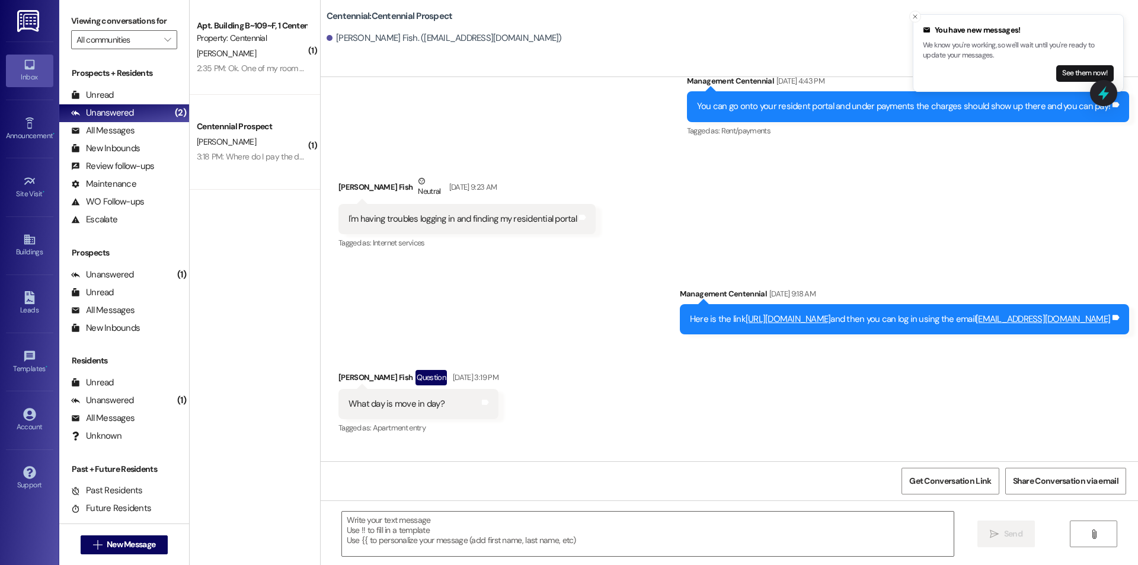
scroll to position [401, 0]
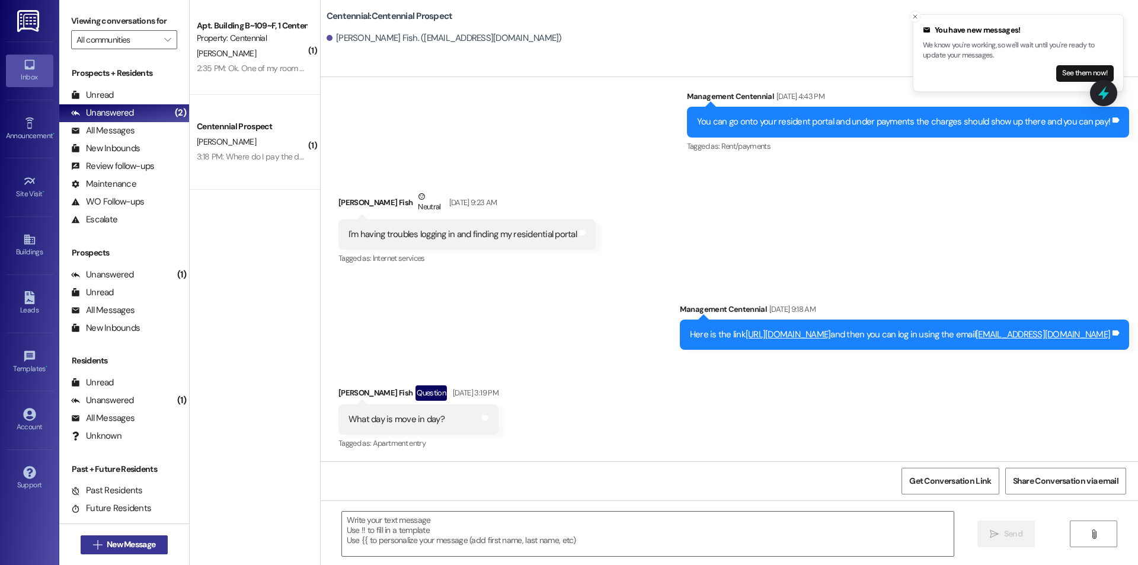
click at [109, 543] on span "New Message" at bounding box center [131, 544] width 49 height 12
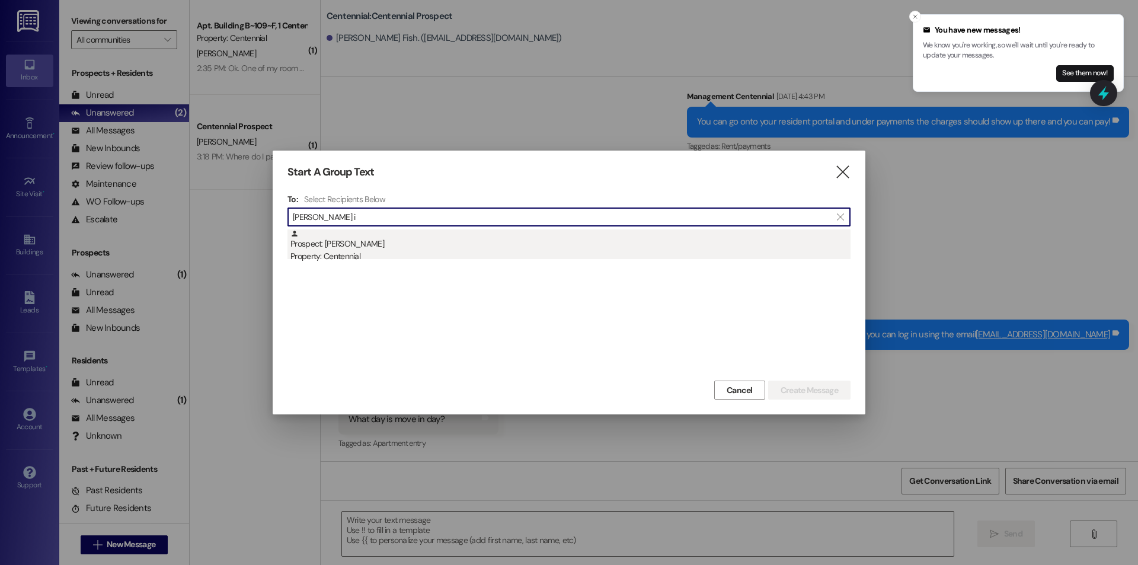
type input "[PERSON_NAME] i"
click at [378, 246] on div "Prospect: [PERSON_NAME] Property: Centennial" at bounding box center [570, 246] width 560 height 34
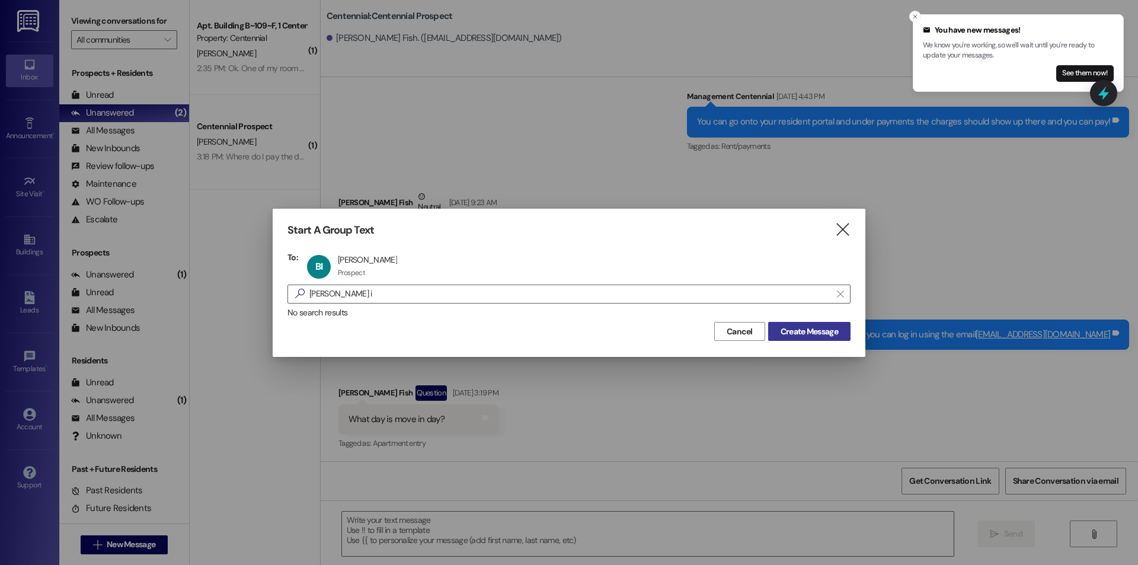
click at [810, 333] on span "Create Message" at bounding box center [809, 331] width 57 height 12
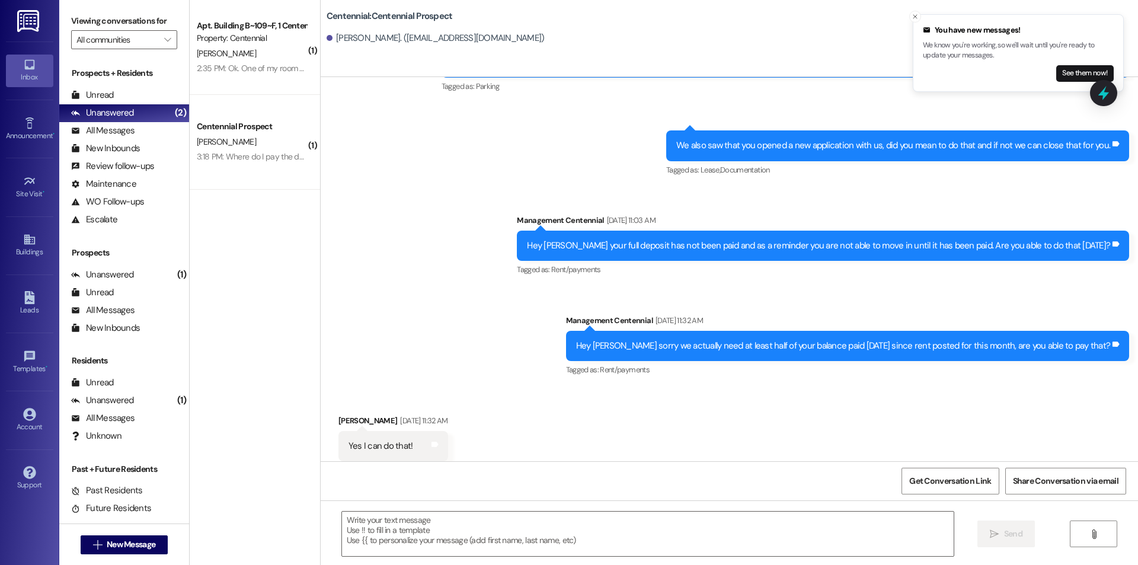
scroll to position [757, 0]
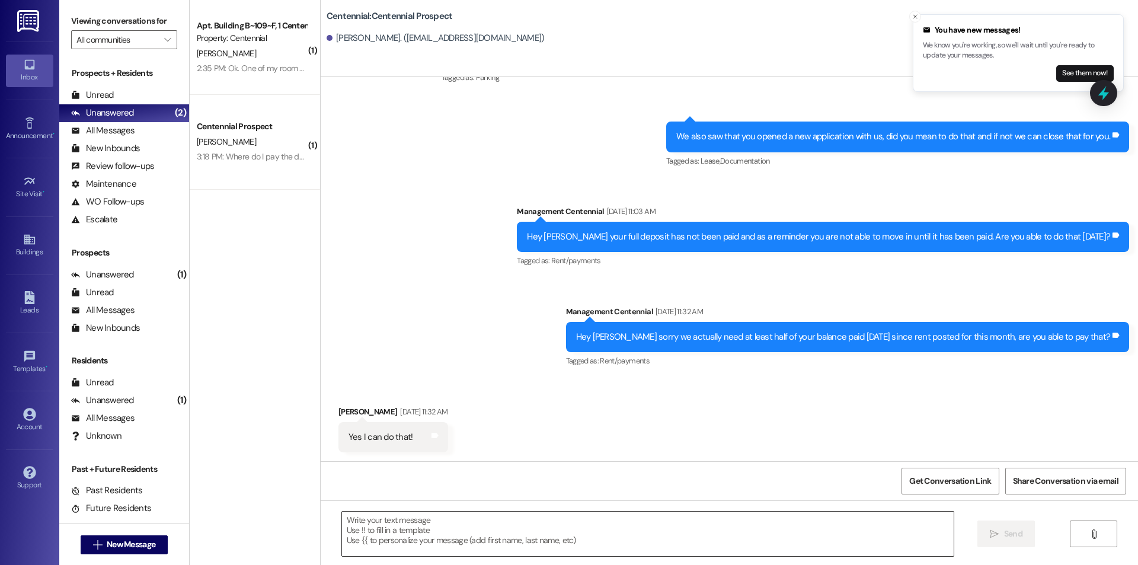
drag, startPoint x: 538, startPoint y: 529, endPoint x: 423, endPoint y: 531, distance: 115.0
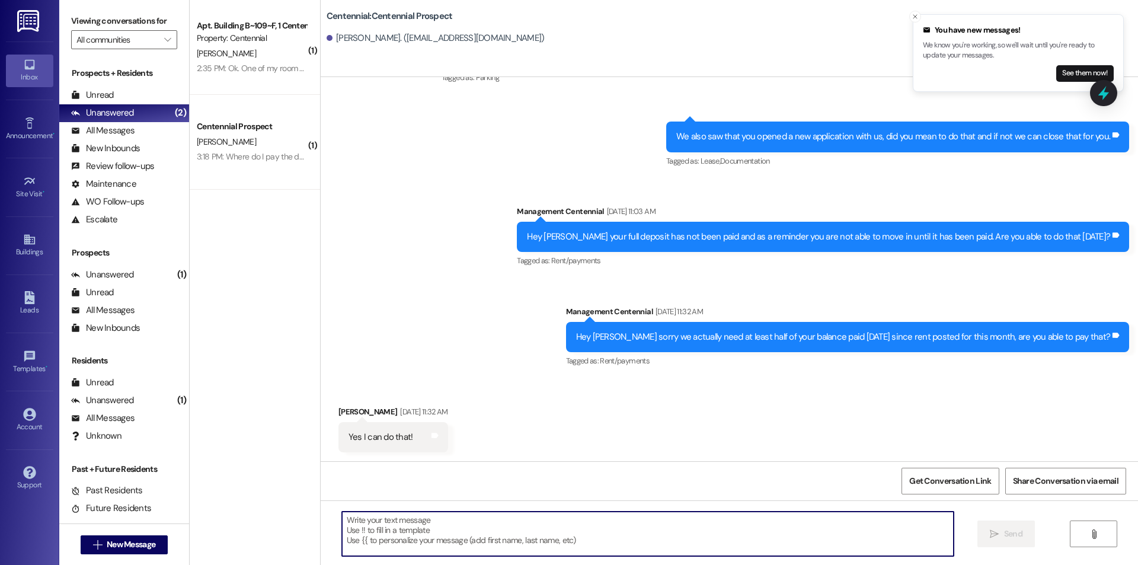
paste textarea "Hello {{first_name}}, you have an unpaid balance on your account. Please pay th…"
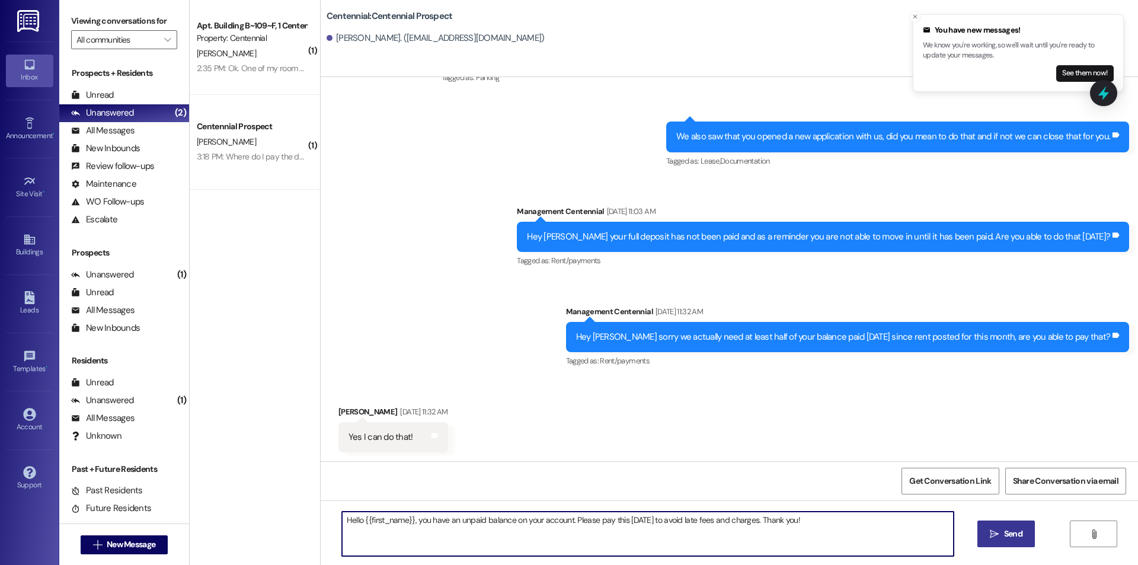
type textarea "Hello {{first_name}}, you have an unpaid balance on your account. Please pay th…"
click at [1001, 527] on button " Send" at bounding box center [1005, 533] width 57 height 27
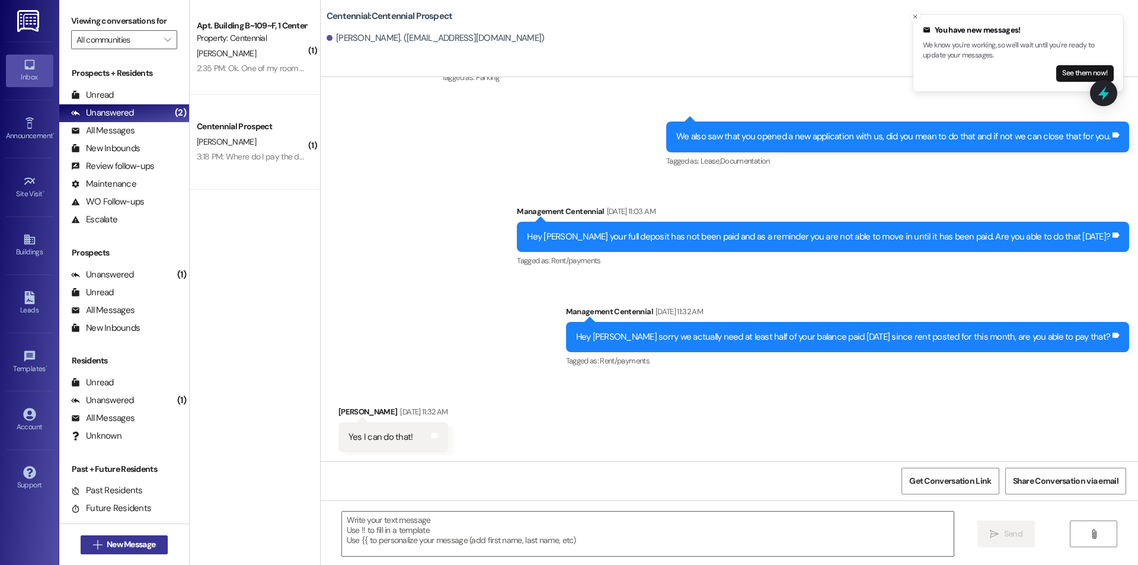
click at [128, 541] on span "New Message" at bounding box center [131, 544] width 49 height 12
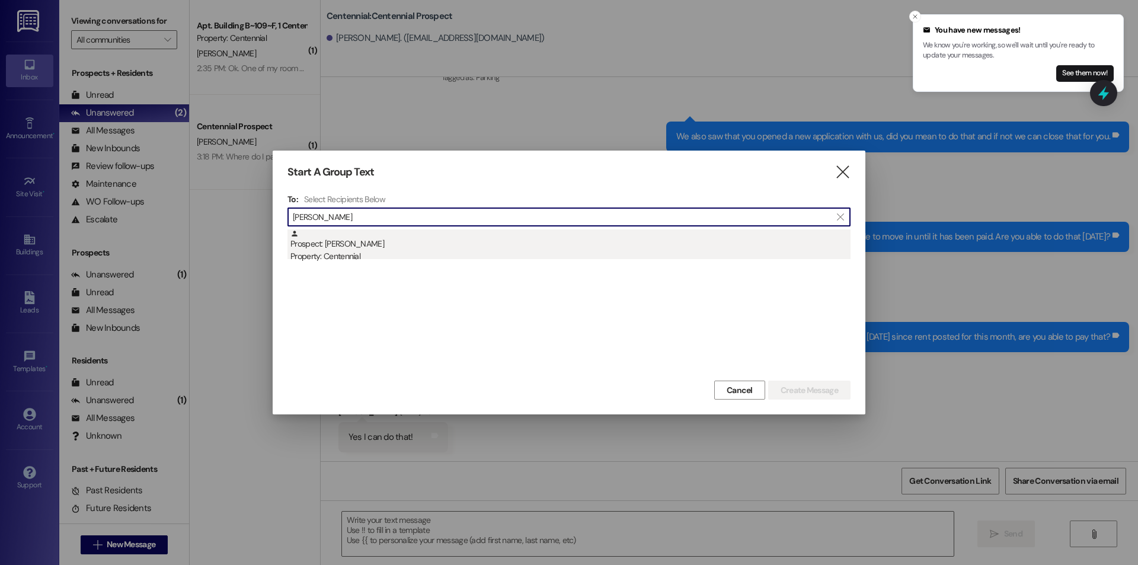
type input "[PERSON_NAME]"
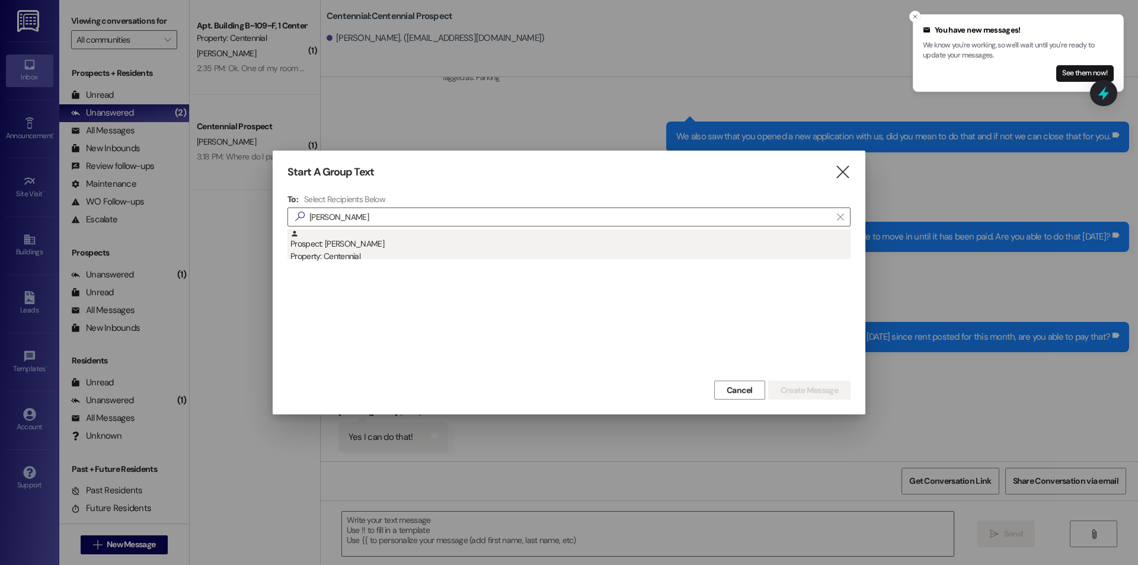
click at [468, 239] on div "Prospect: [PERSON_NAME] Property: Centennial" at bounding box center [570, 246] width 560 height 34
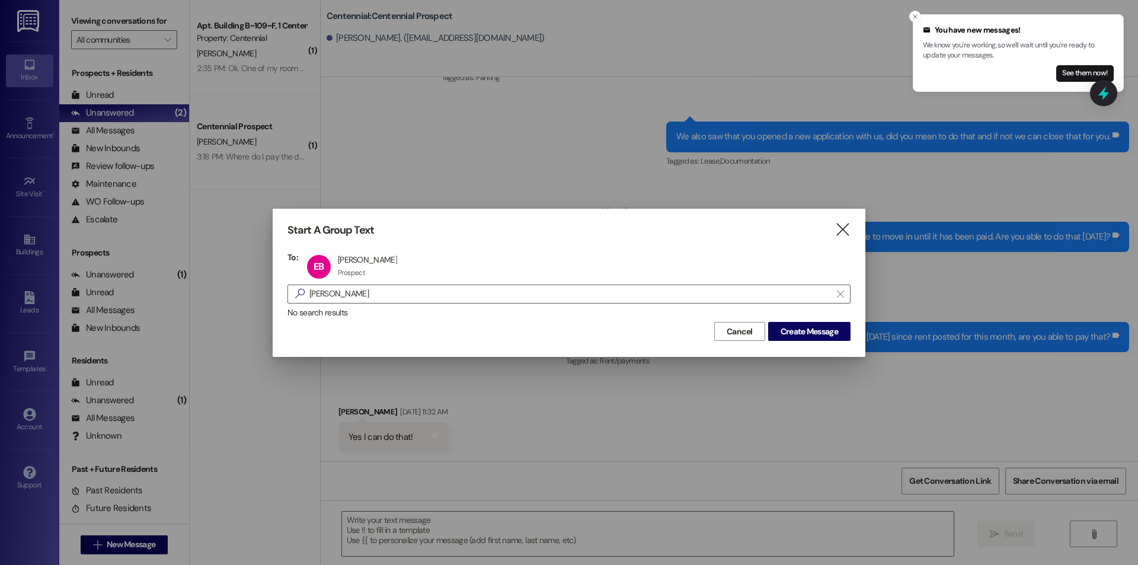
click at [796, 321] on div "Cancel Create Message" at bounding box center [568, 330] width 563 height 22
click at [801, 332] on span "Create Message" at bounding box center [809, 331] width 57 height 12
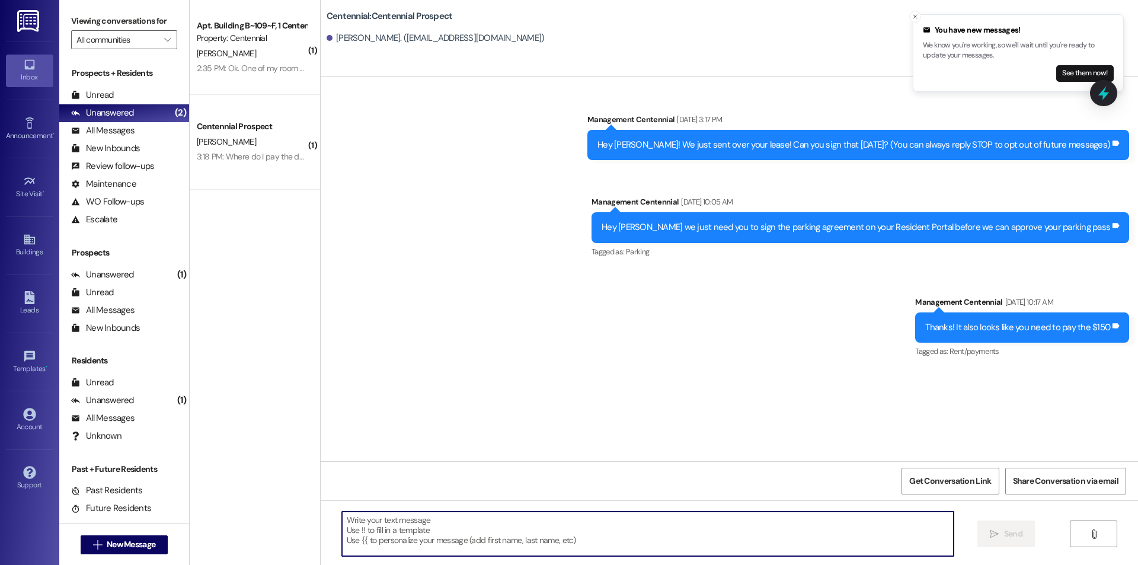
paste textarea "Hello {{first_name}}, you have an unpaid balance on your account. Please pay th…"
type textarea "Hello {{first_name}}, you have an unpaid balance on your account. Please pay th…"
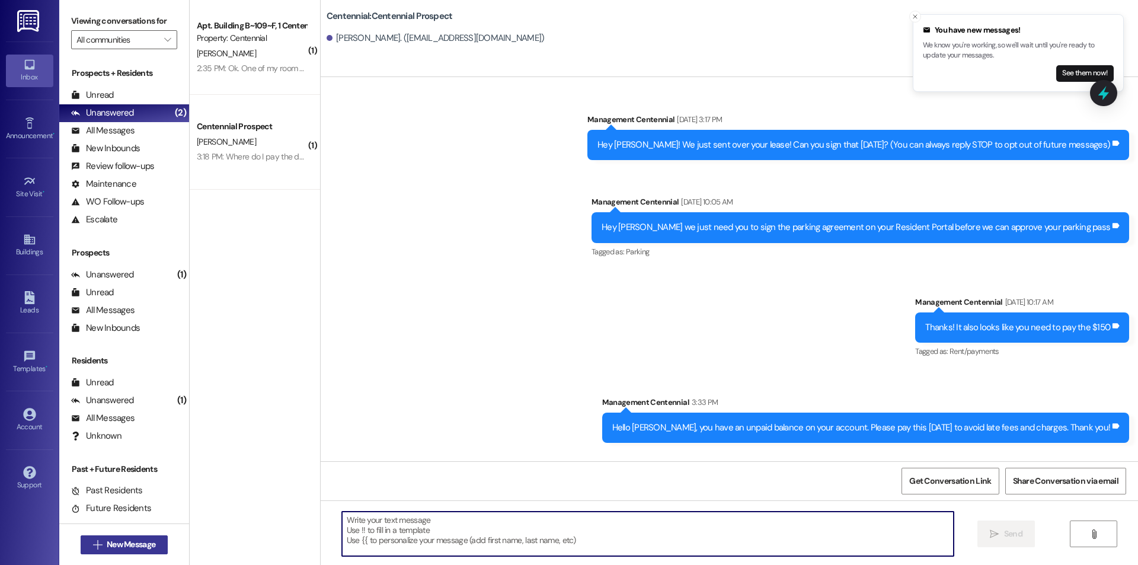
click at [109, 542] on span "New Message" at bounding box center [131, 544] width 49 height 12
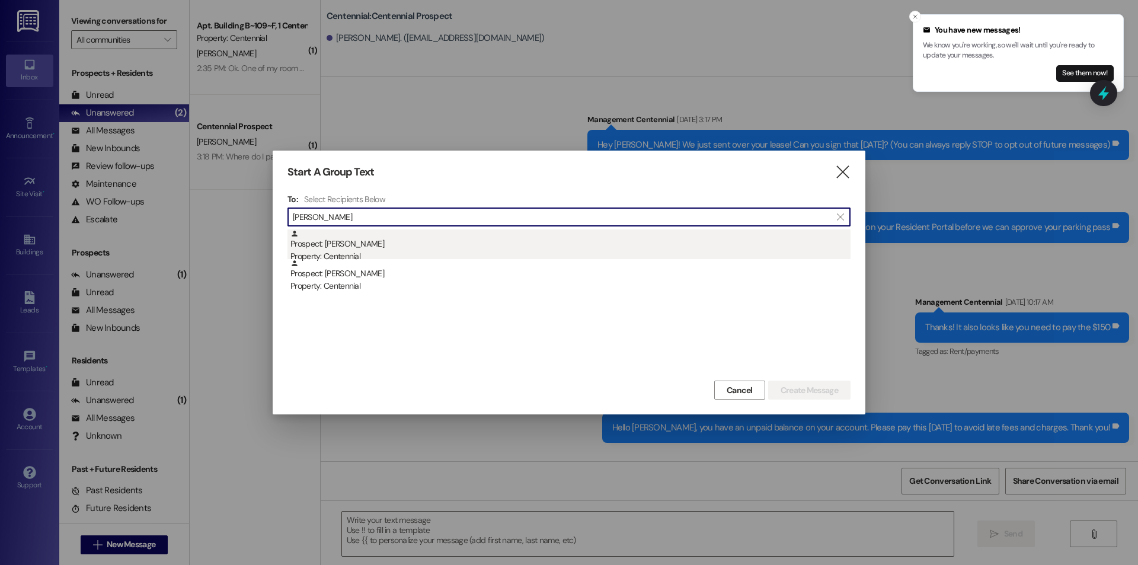
type input "[PERSON_NAME]"
click at [382, 245] on div "Prospect: [PERSON_NAME] Property: Centennial" at bounding box center [570, 246] width 560 height 34
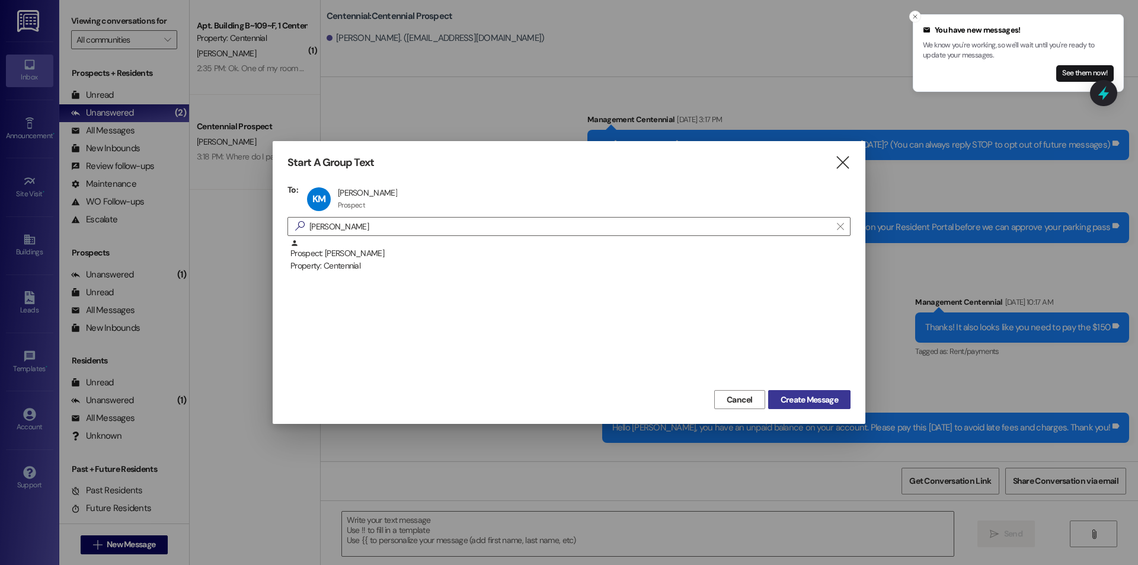
click at [808, 403] on span "Create Message" at bounding box center [809, 400] width 57 height 12
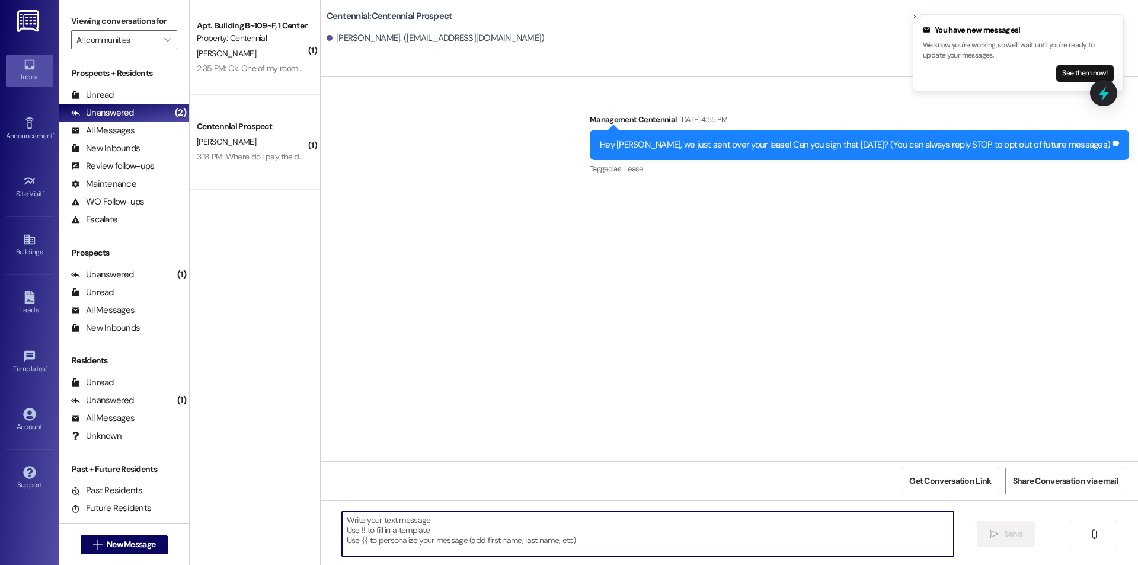
paste textarea "Hello {{first_name}}, you have an unpaid balance on your account. Please pay th…"
type textarea "Hello {{first_name}}, you have an unpaid balance on your account. Please pay th…"
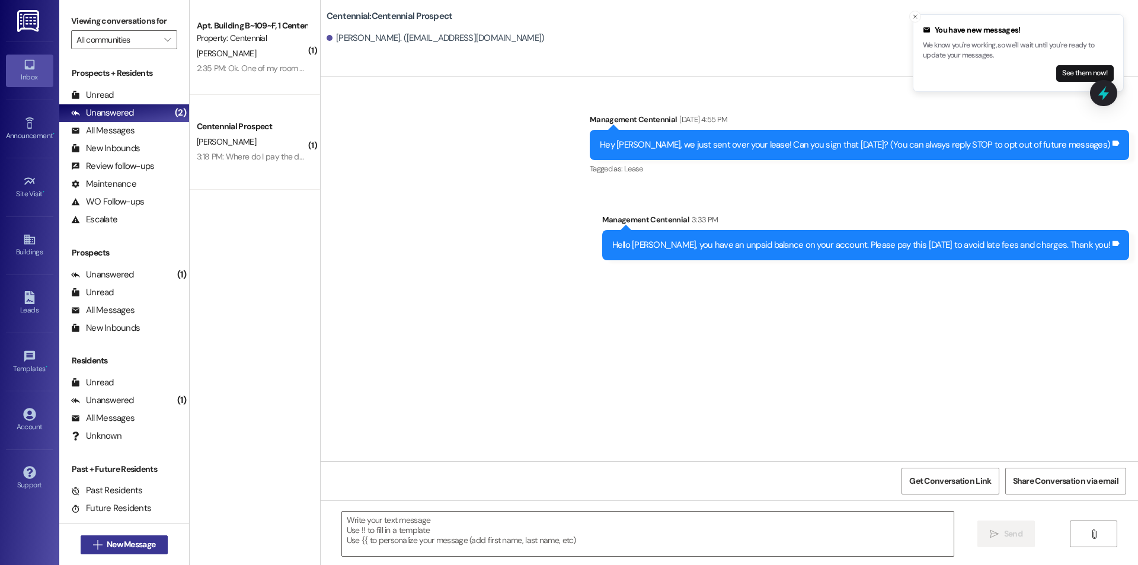
click at [112, 536] on button " New Message" at bounding box center [125, 544] width 88 height 19
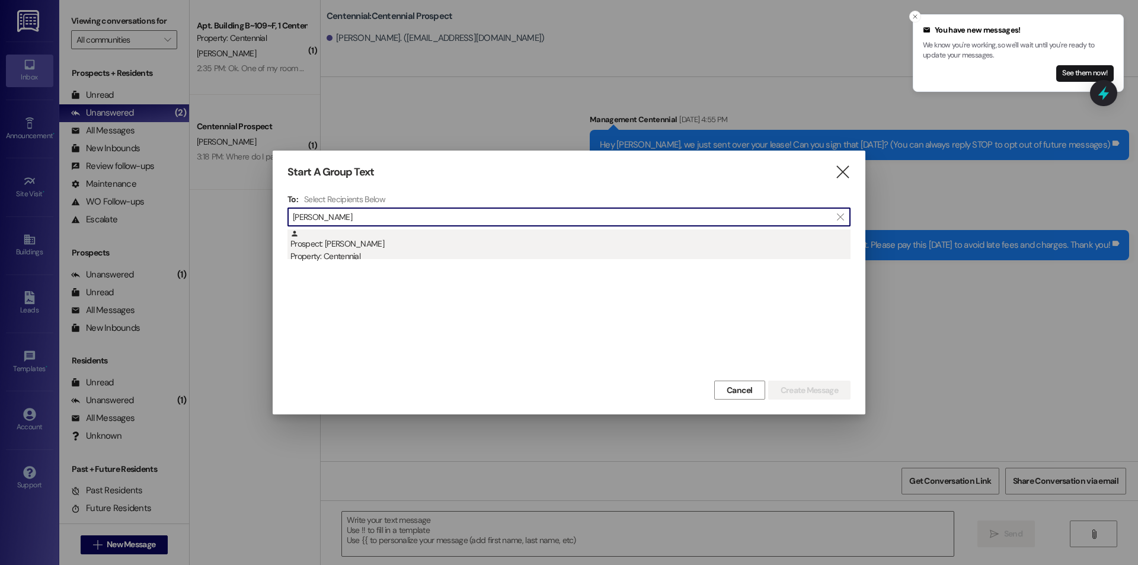
type input "[PERSON_NAME]"
click at [338, 253] on div "Property: Centennial" at bounding box center [570, 256] width 560 height 12
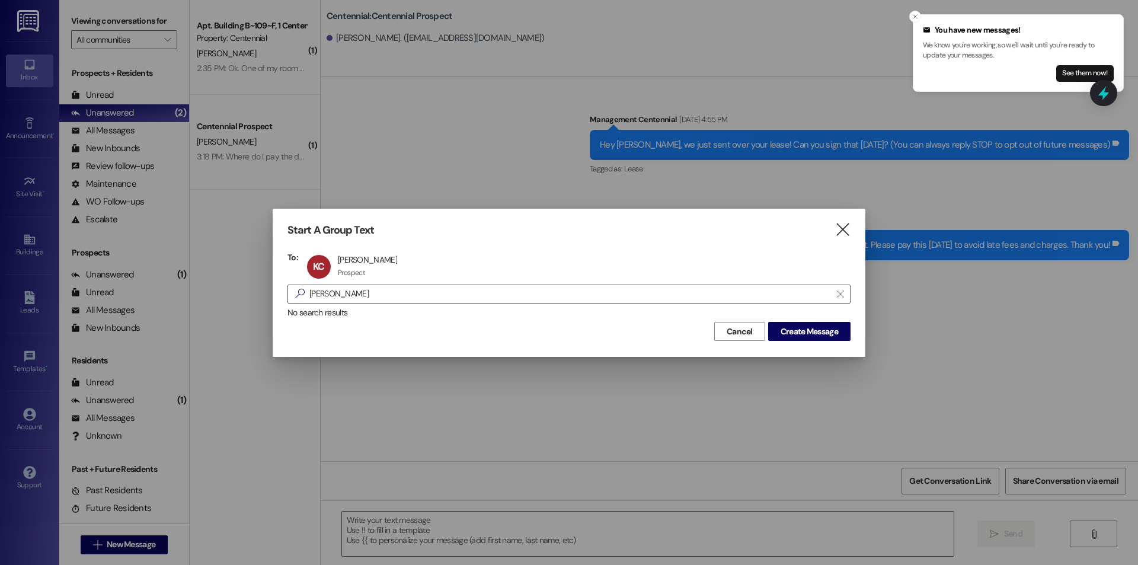
drag, startPoint x: 806, startPoint y: 330, endPoint x: 804, endPoint y: 369, distance: 38.6
click at [805, 330] on span "Create Message" at bounding box center [809, 331] width 57 height 12
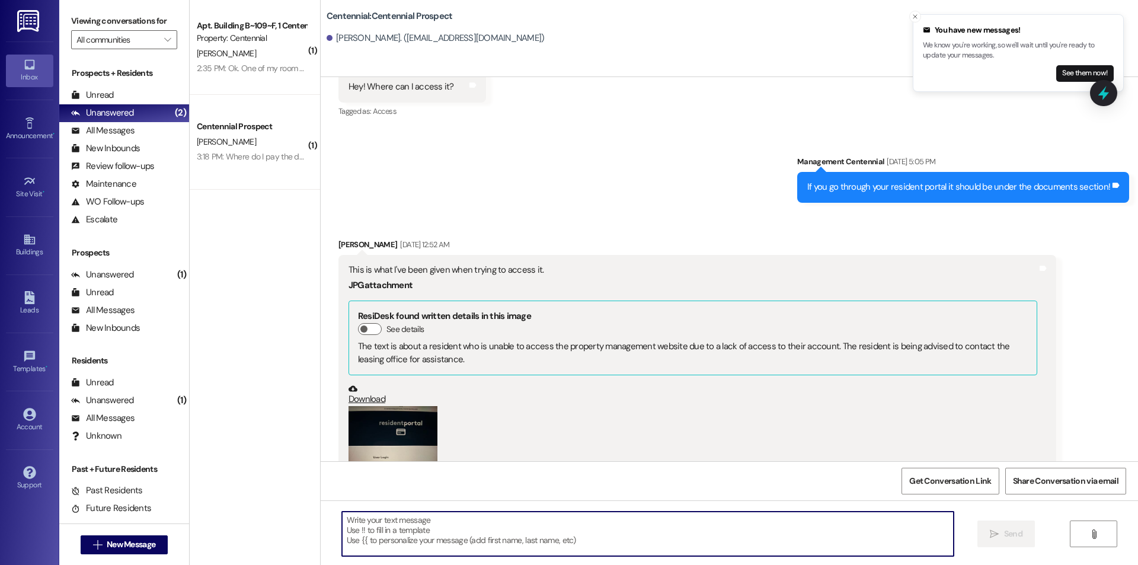
scroll to position [488, 0]
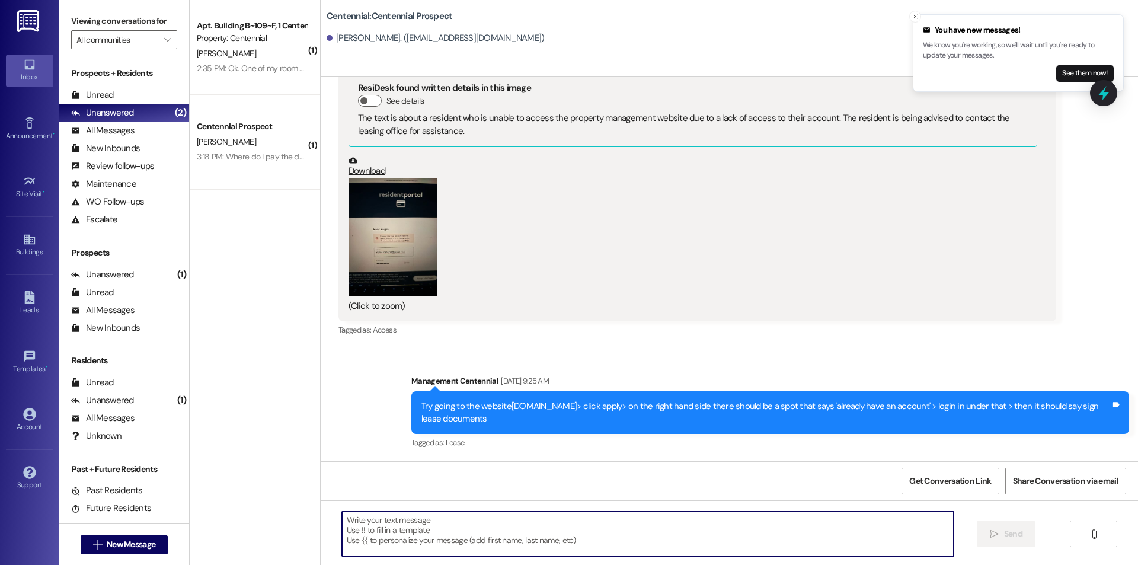
paste textarea "Hello {{first_name}}, you have an unpaid balance on your account. Please pay th…"
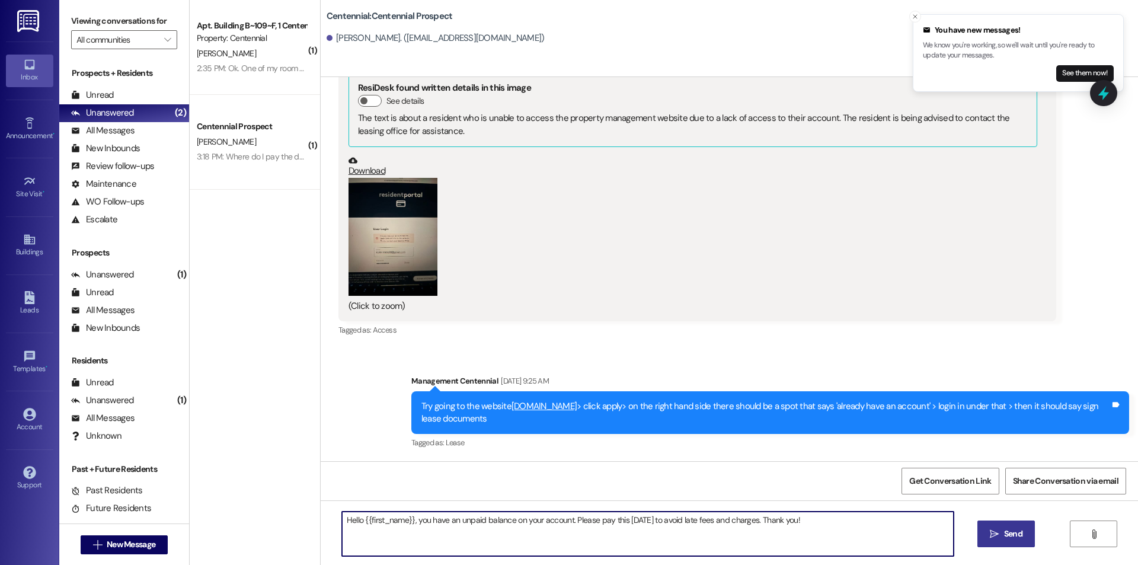
type textarea "Hello {{first_name}}, you have an unpaid balance on your account. Please pay th…"
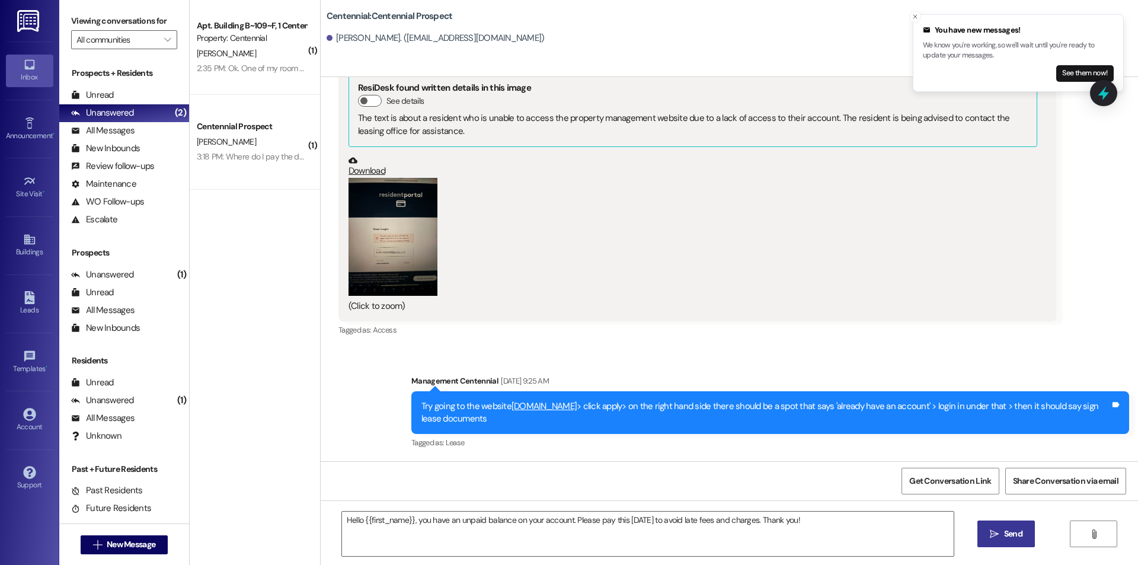
click at [997, 526] on button " Send" at bounding box center [1005, 533] width 57 height 27
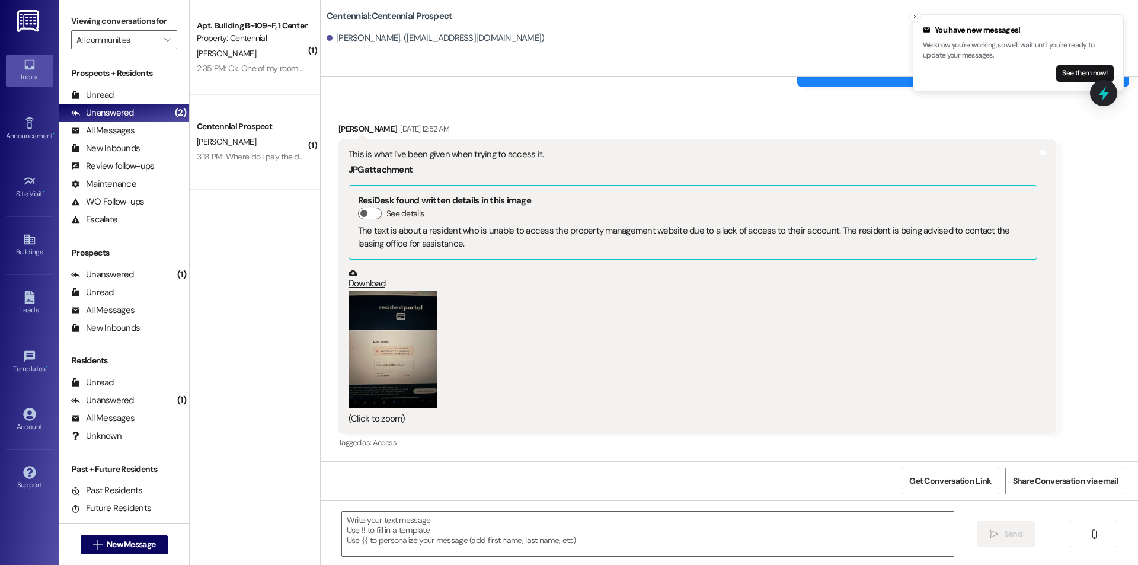
scroll to position [375, 0]
click at [95, 542] on icon "" at bounding box center [97, 544] width 9 height 9
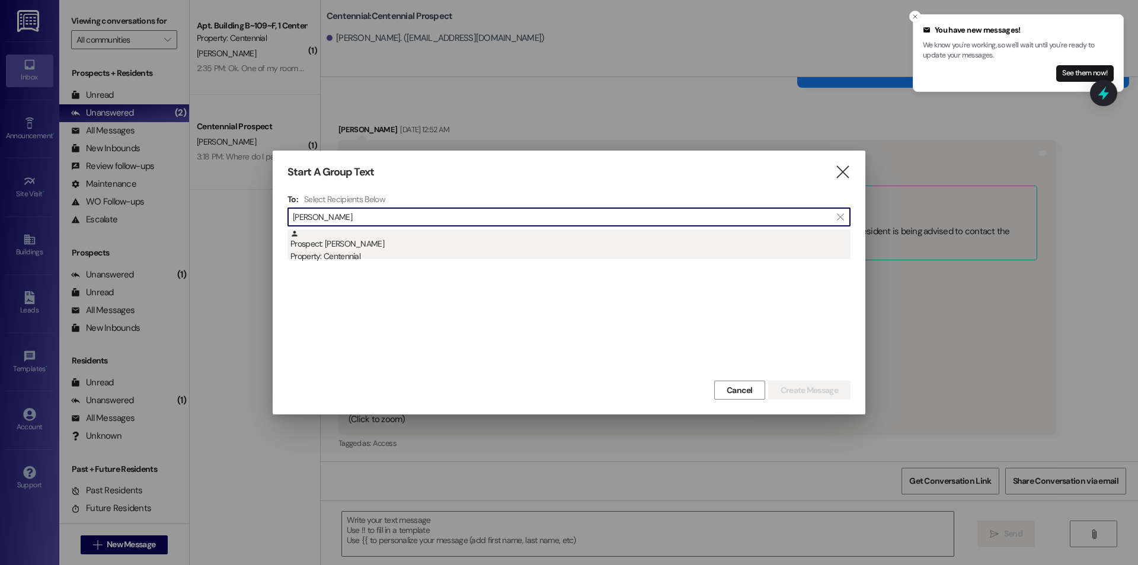
type input "[PERSON_NAME]"
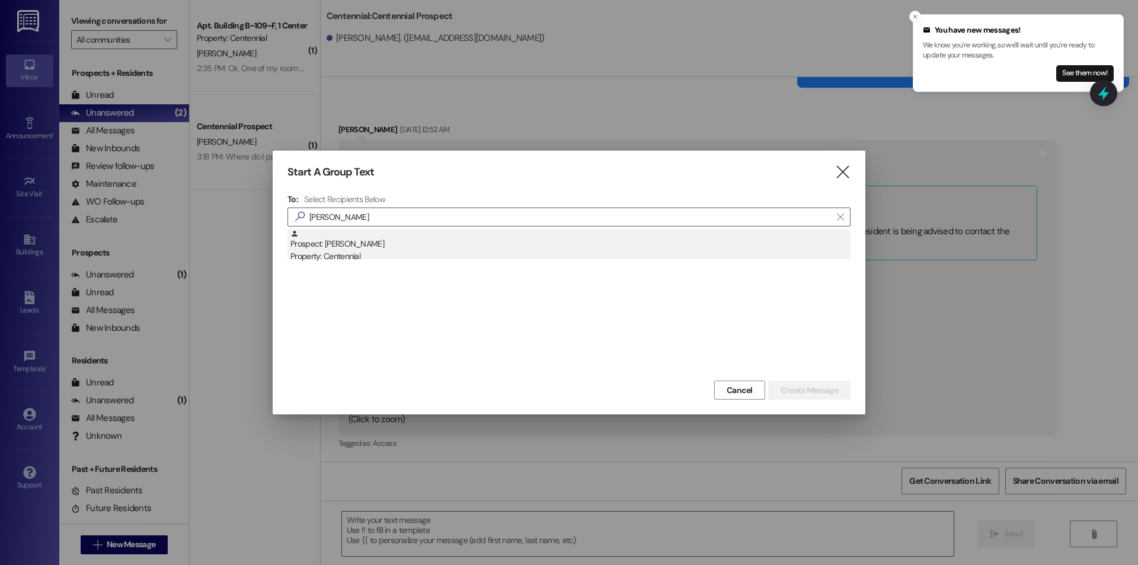
click at [414, 251] on div "Property: Centennial" at bounding box center [570, 256] width 560 height 12
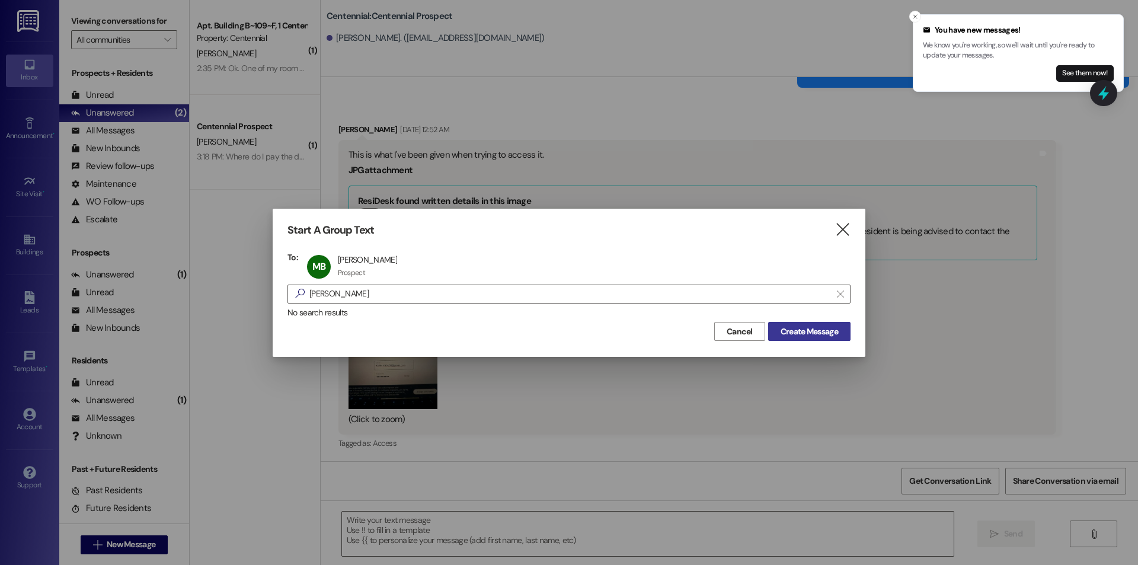
click at [812, 335] on span "Create Message" at bounding box center [809, 331] width 57 height 12
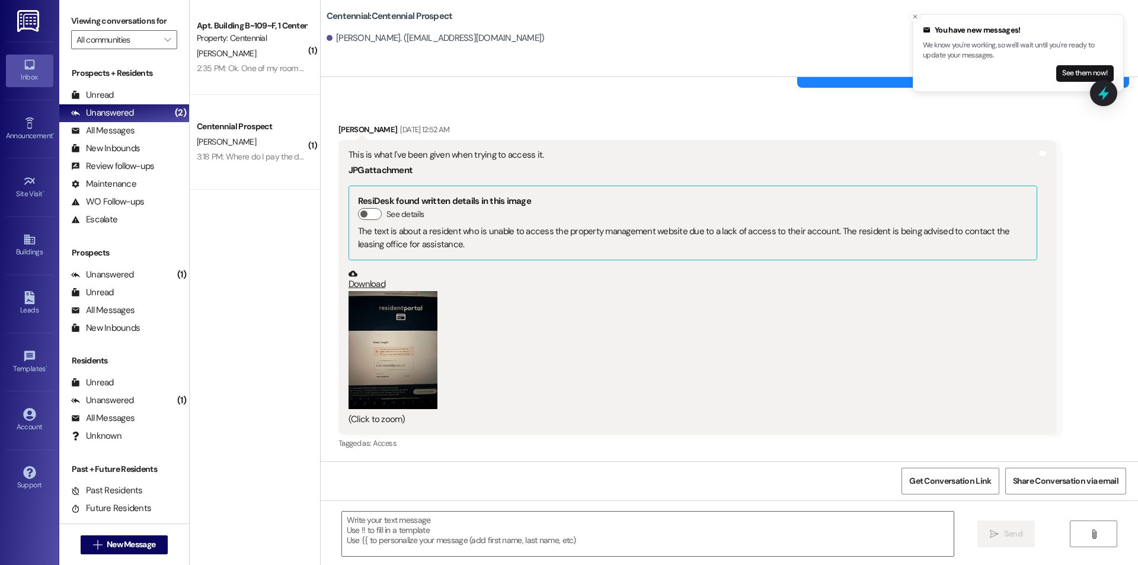
scroll to position [0, 0]
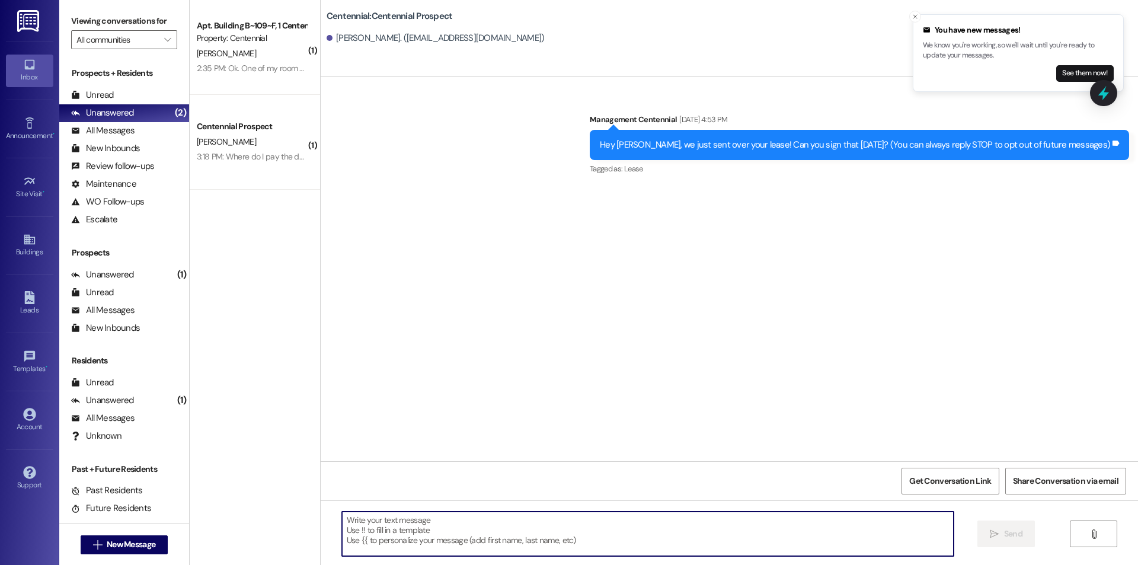
drag, startPoint x: 507, startPoint y: 548, endPoint x: 500, endPoint y: 548, distance: 7.1
paste textarea "Hello {{first_name}}, you have an unpaid balance on your account. Please pay th…"
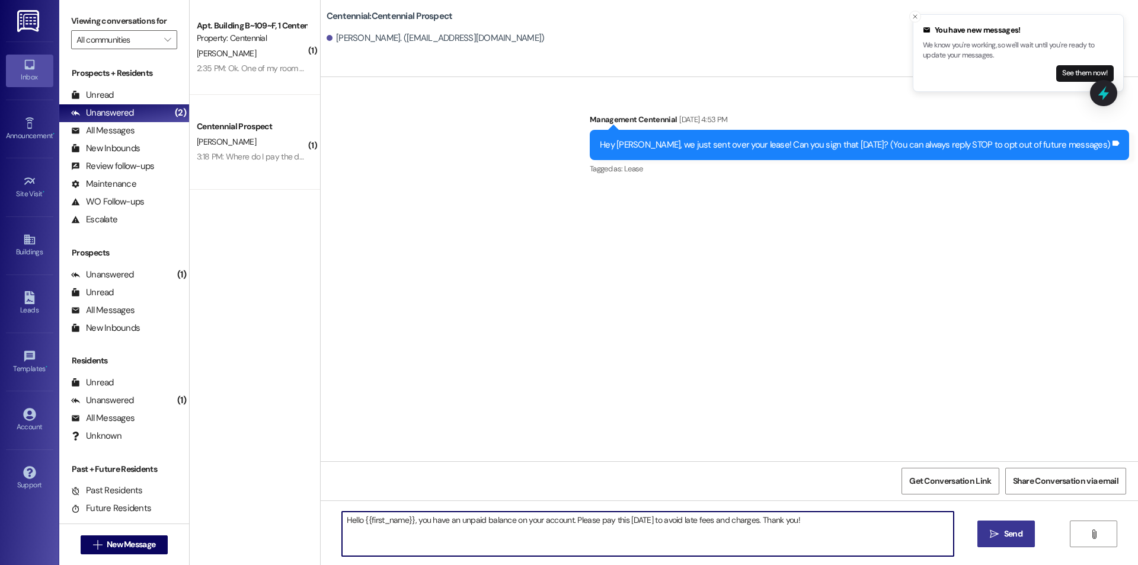
type textarea "Hello {{first_name}}, you have an unpaid balance on your account. Please pay th…"
drag, startPoint x: 1008, startPoint y: 532, endPoint x: 996, endPoint y: 528, distance: 12.0
click at [1002, 528] on span "Send" at bounding box center [1013, 534] width 23 height 12
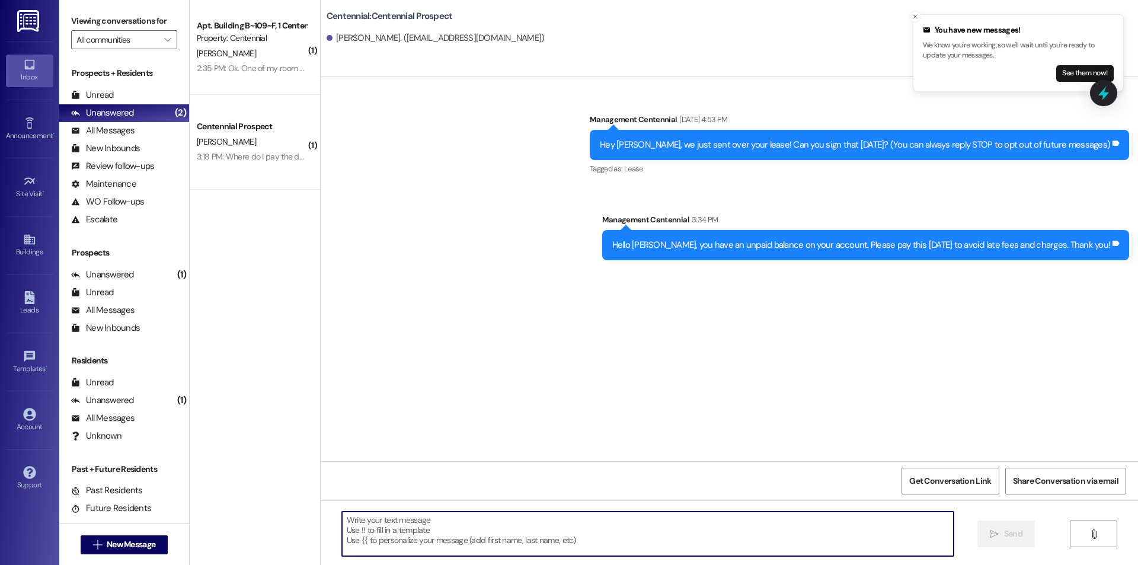
click at [383, 546] on textarea at bounding box center [648, 534] width 612 height 44
type textarea "a"
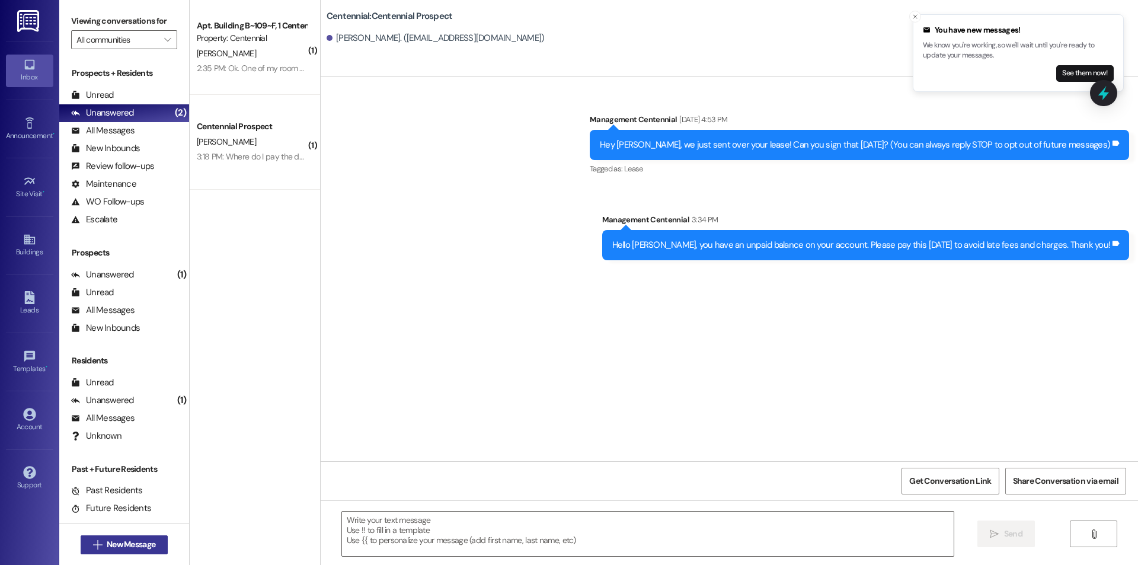
click at [94, 550] on span " New Message" at bounding box center [125, 544] width 68 height 12
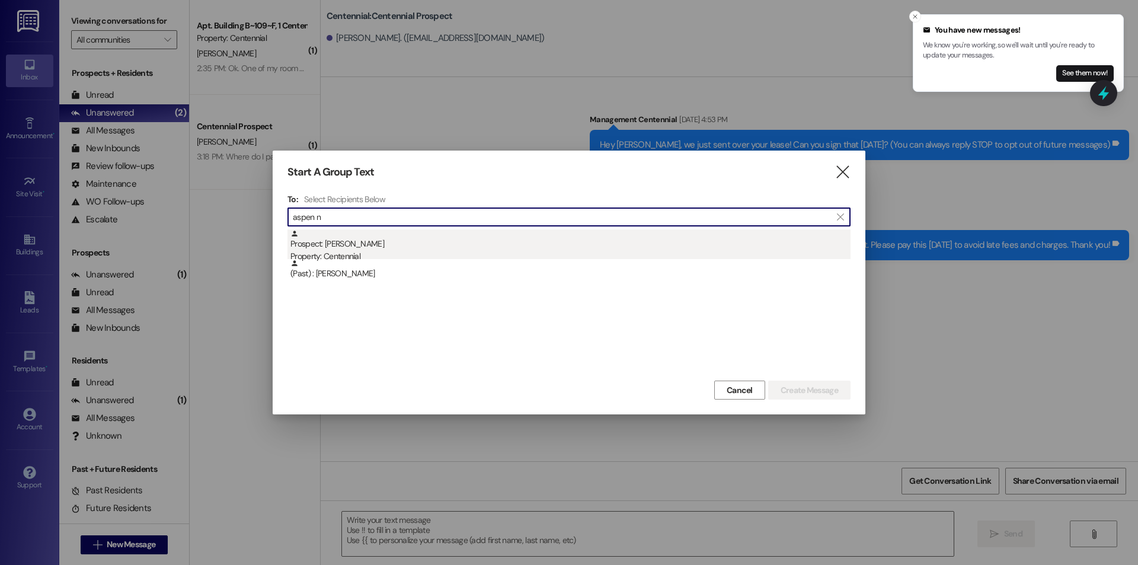
type input "aspen n"
click at [420, 244] on div "Prospect: [PERSON_NAME] Property: Centennial" at bounding box center [570, 246] width 560 height 34
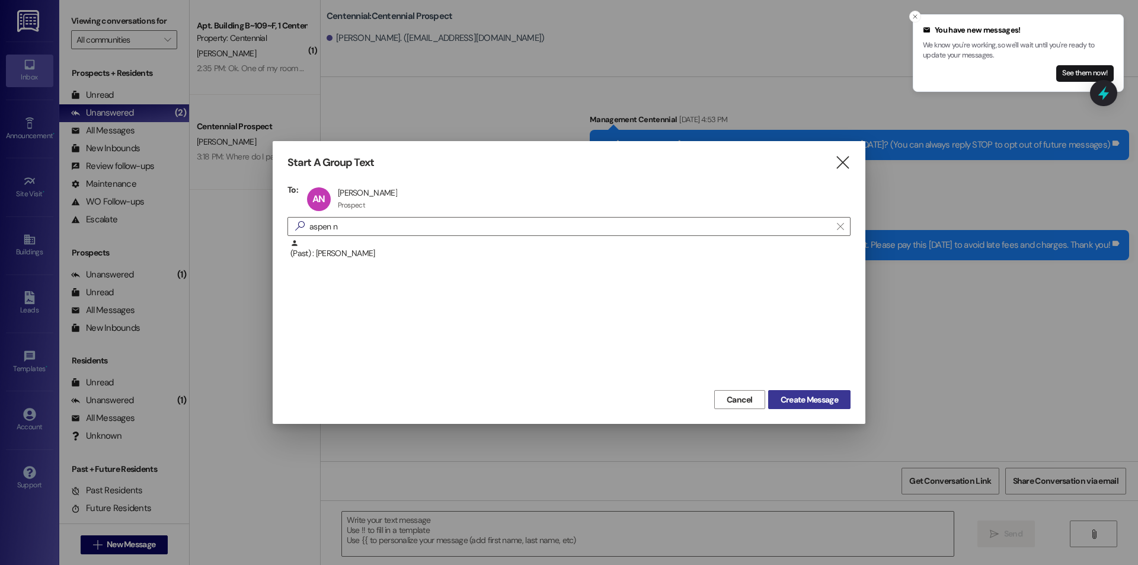
click at [792, 405] on span "Create Message" at bounding box center [809, 400] width 57 height 12
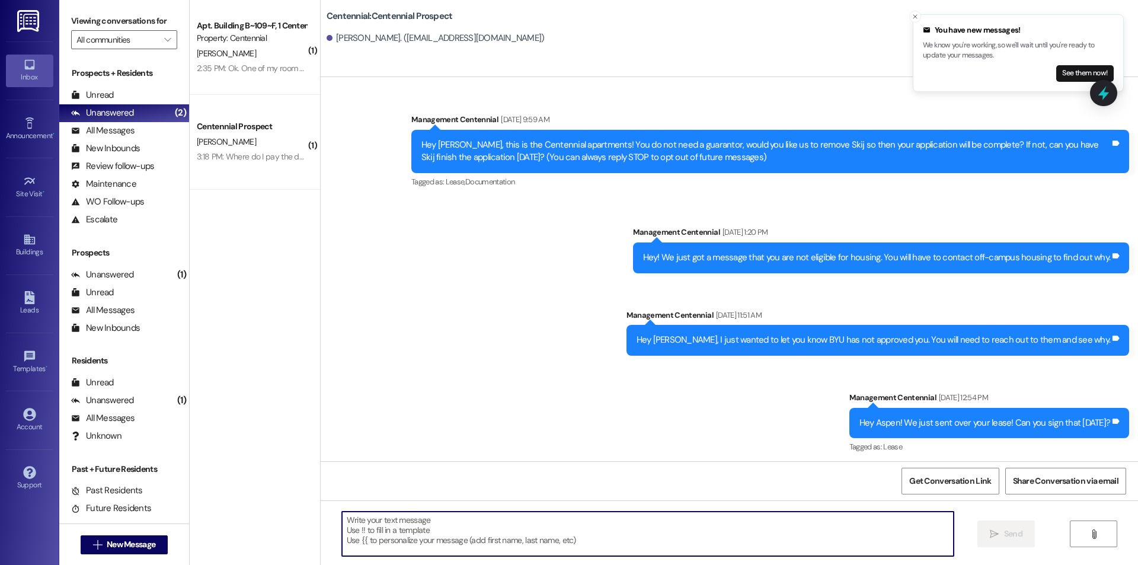
paste textarea "Hello {{first_name}}, you have an unpaid balance on your account. Please pay th…"
type textarea "Hello {{first_name}}, you have an unpaid balance on your account. Please pay th…"
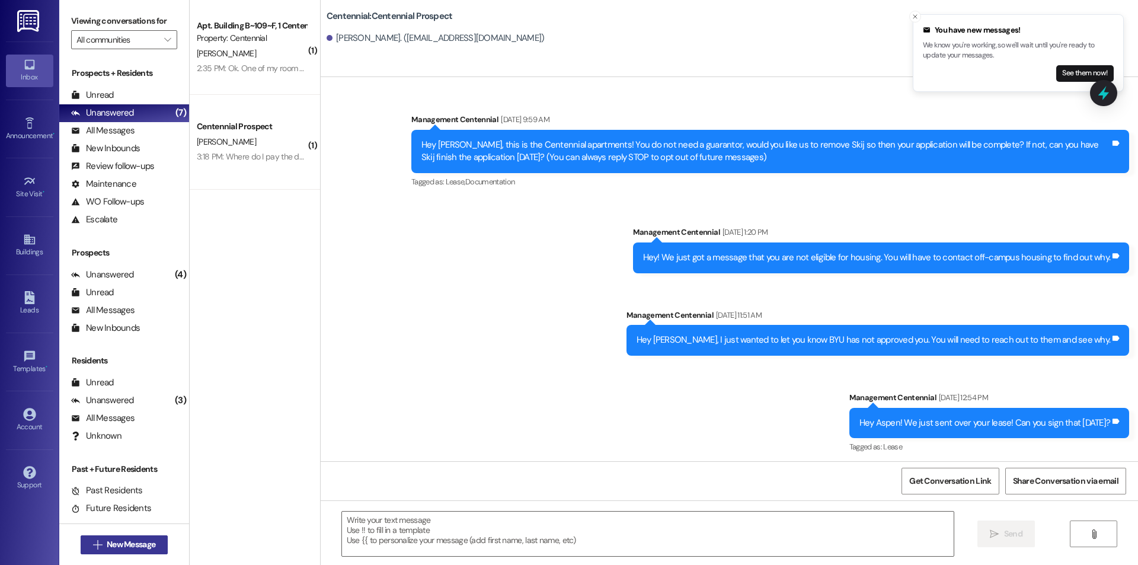
click at [117, 549] on span "New Message" at bounding box center [131, 544] width 49 height 12
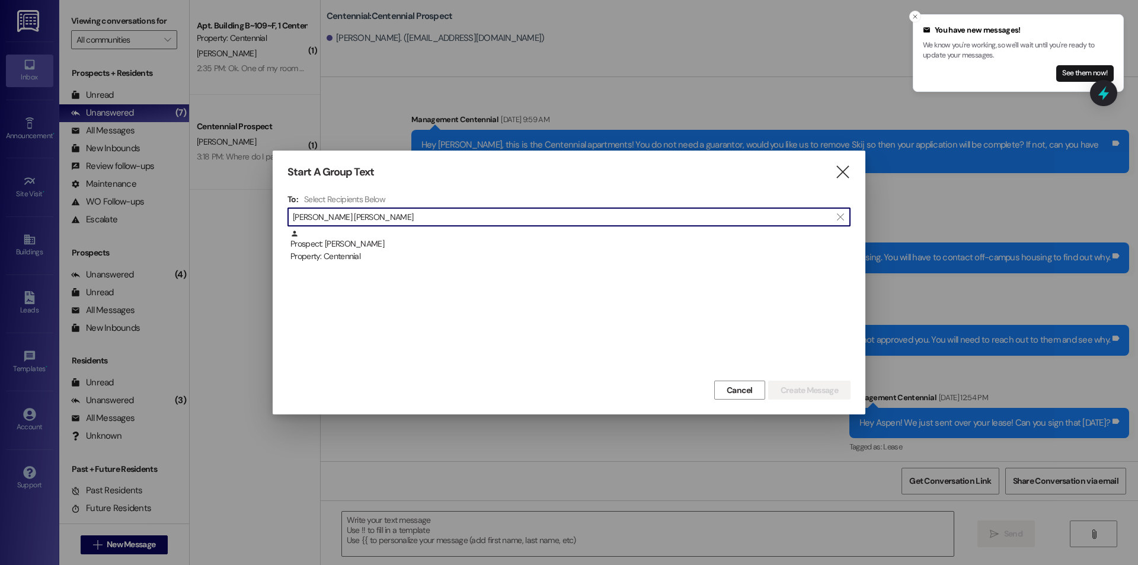
type input "[PERSON_NAME] [PERSON_NAME]"
click at [376, 264] on div "Prospect: [PERSON_NAME] Property: Centennial" at bounding box center [568, 303] width 563 height 148
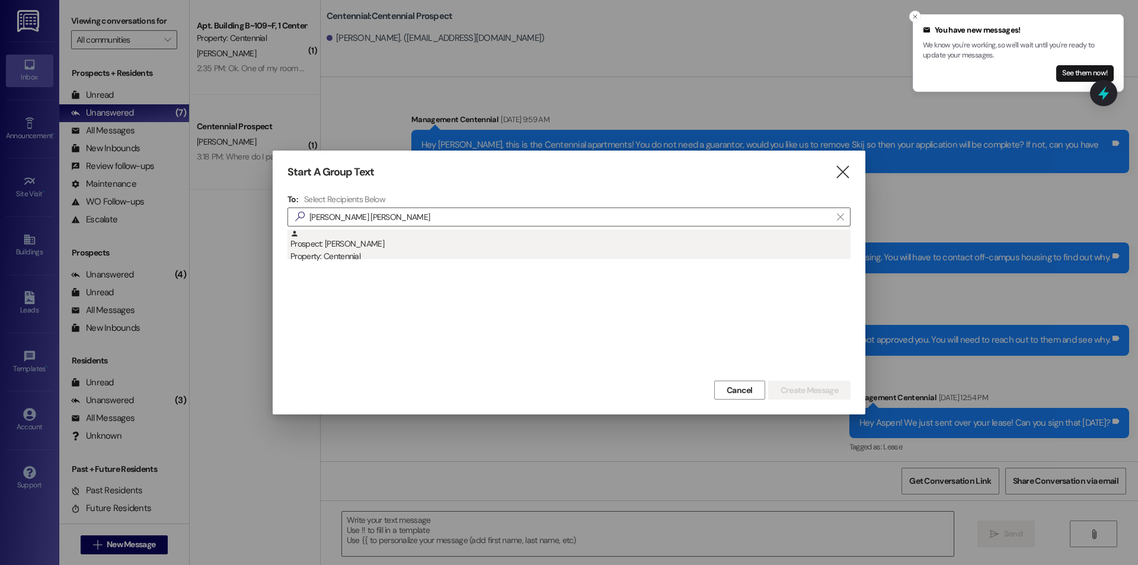
click at [379, 249] on div "Prospect: [PERSON_NAME] Property: Centennial" at bounding box center [570, 246] width 560 height 34
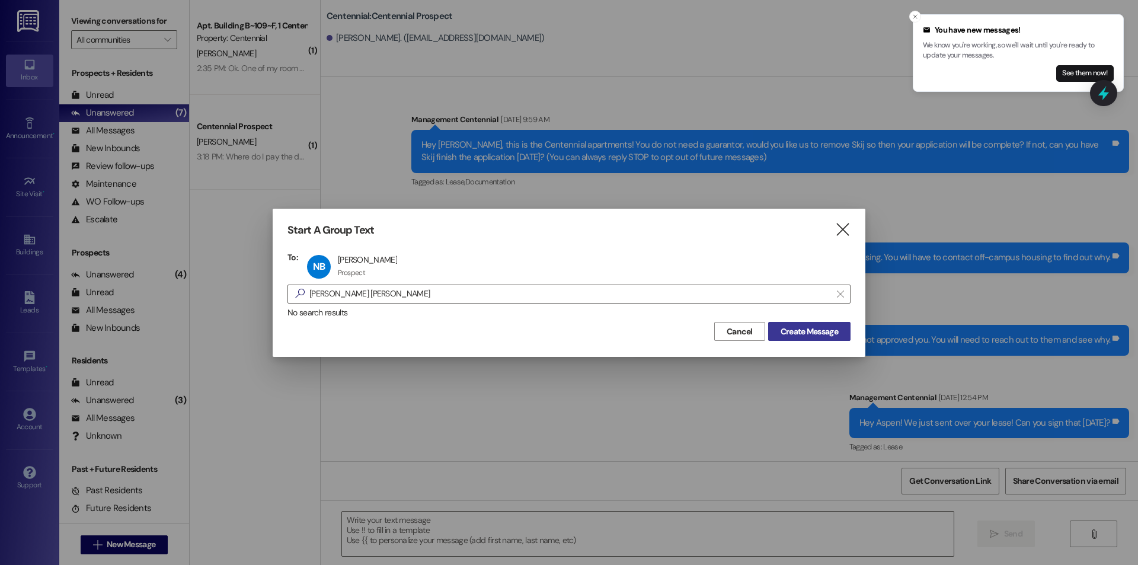
click at [804, 332] on span "Create Message" at bounding box center [809, 331] width 57 height 12
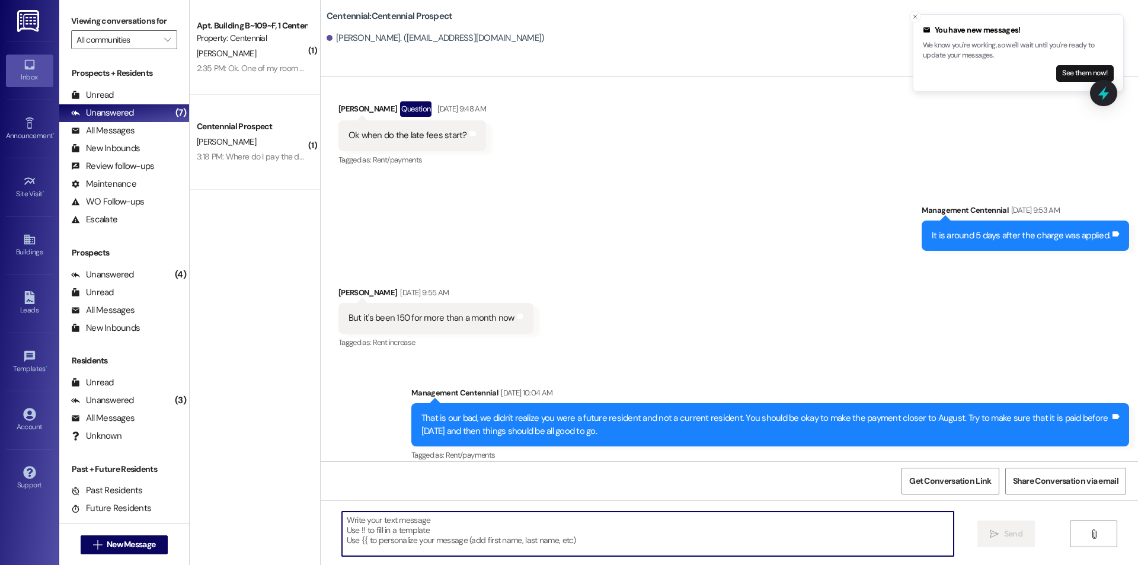
scroll to position [1513, 0]
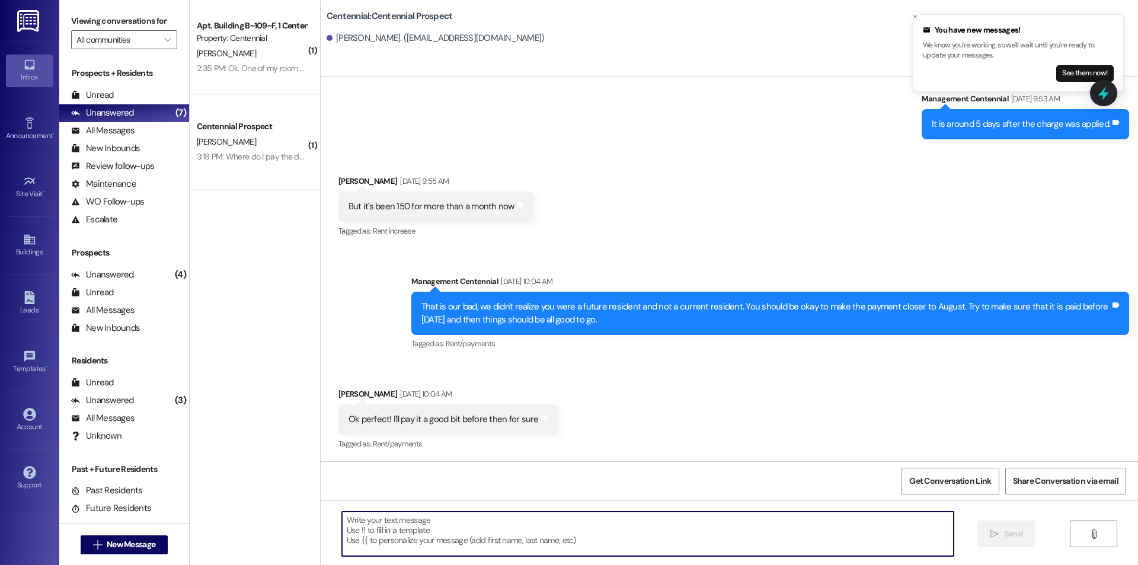
paste textarea "Hello {{first_name}}, you have an unpaid balance on your account. Please pay th…"
type textarea "Hello {{first_name}}, you have an unpaid balance on your account. Please pay th…"
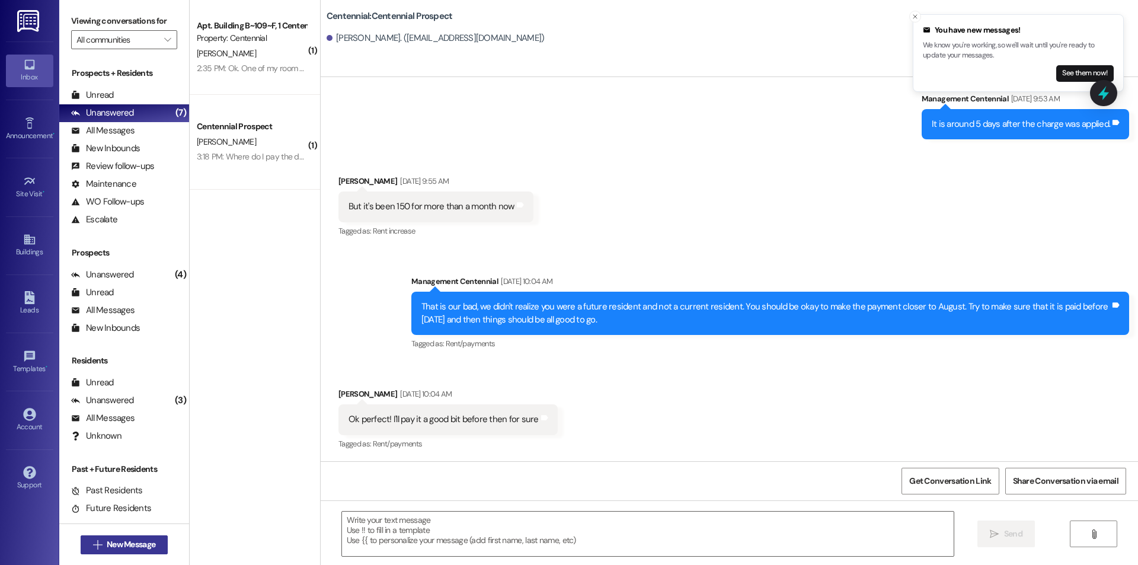
click at [125, 547] on span "New Message" at bounding box center [131, 544] width 49 height 12
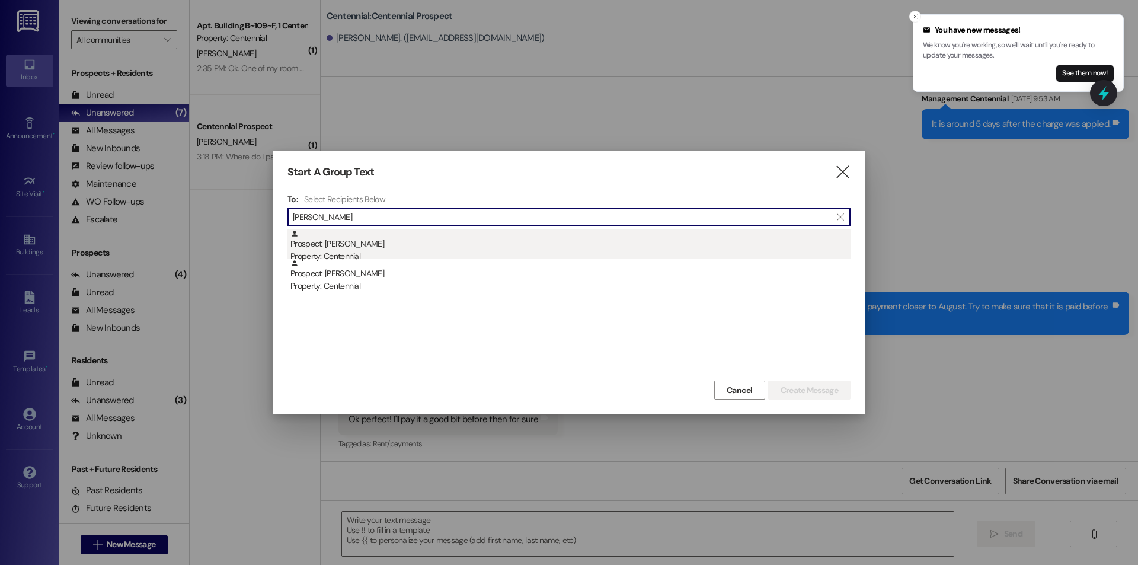
type input "[PERSON_NAME]"
click at [383, 231] on div "Prospect: [PERSON_NAME] Property: Centennial" at bounding box center [570, 246] width 560 height 34
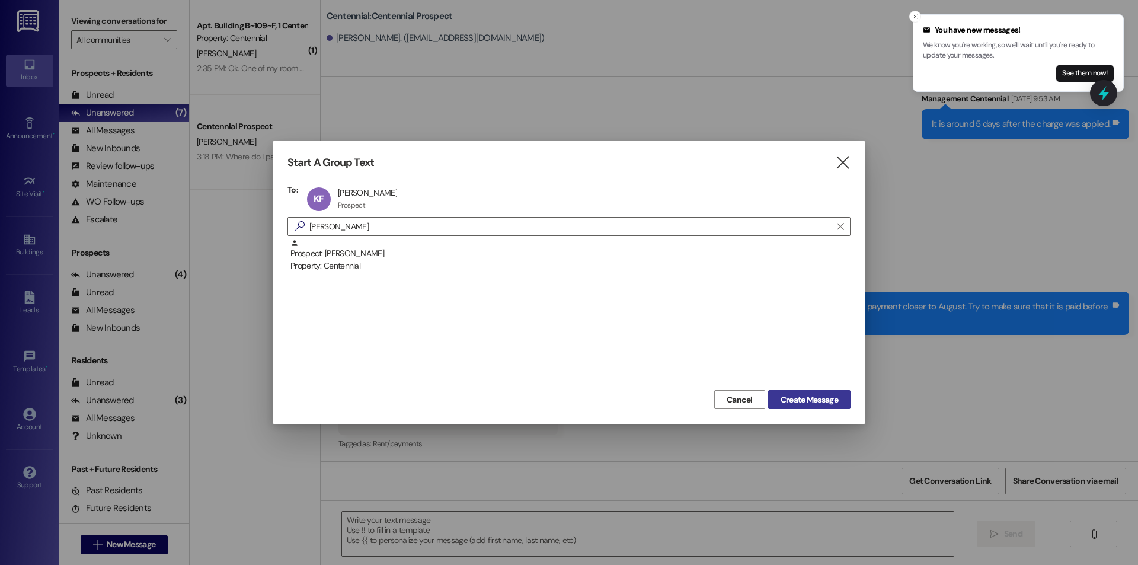
click at [804, 397] on span "Create Message" at bounding box center [809, 400] width 57 height 12
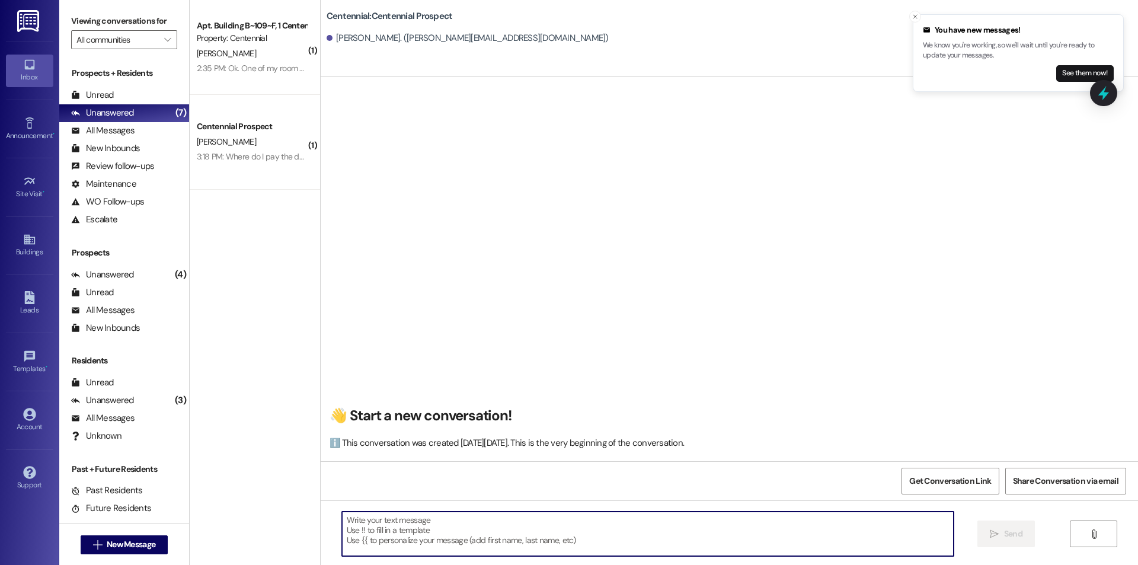
drag, startPoint x: 619, startPoint y: 543, endPoint x: 371, endPoint y: 530, distance: 248.1
paste textarea "Hello {{first_name}}, you have an unpaid balance on your account. Please pay th…"
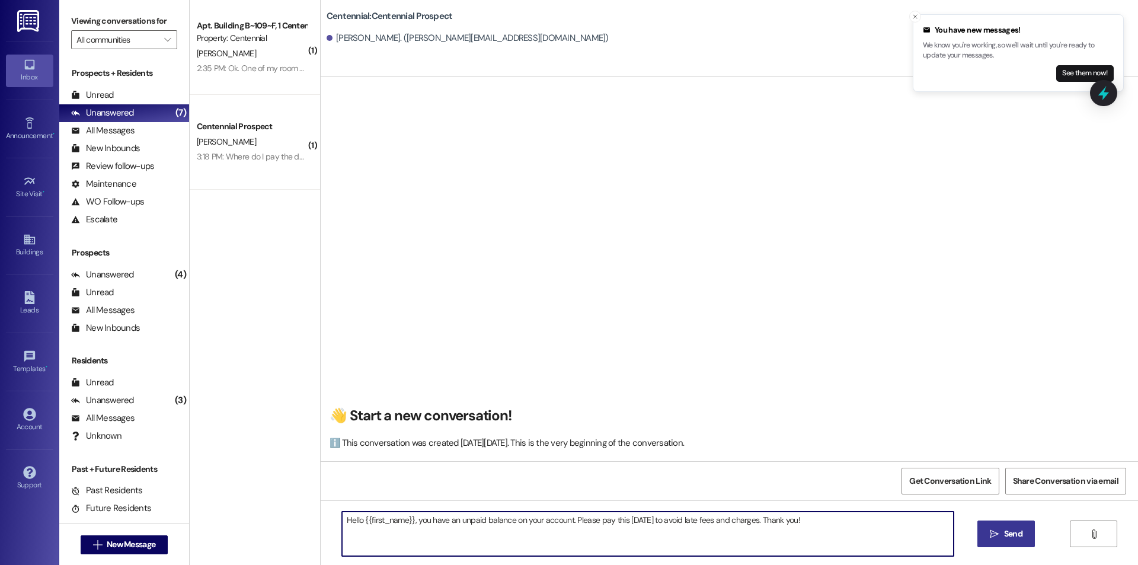
type textarea "Hello {{first_name}}, you have an unpaid balance on your account. Please pay th…"
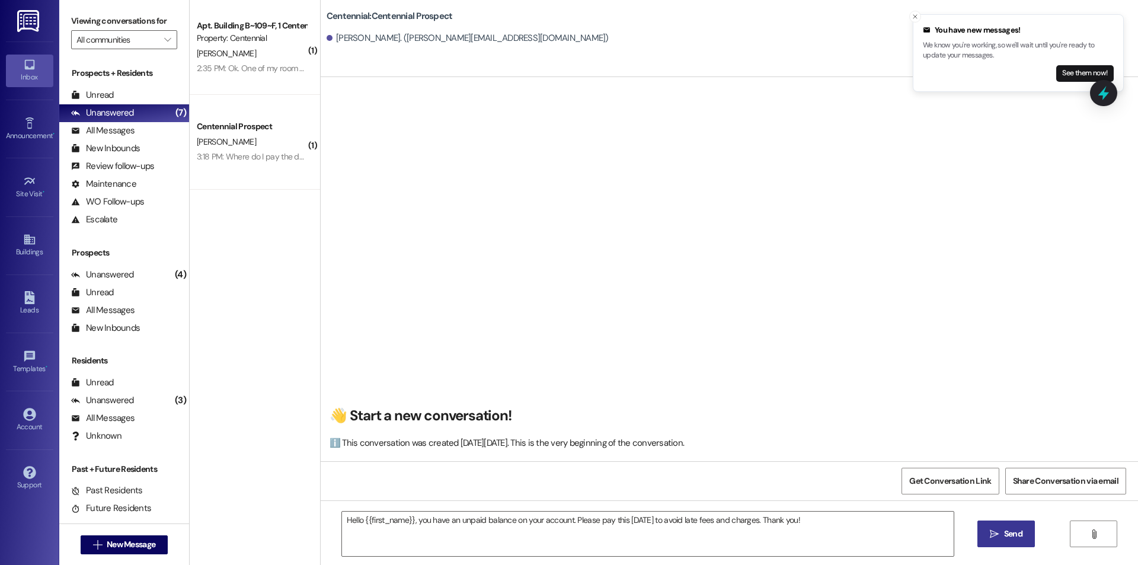
click at [995, 528] on span " Send" at bounding box center [1005, 534] width 37 height 12
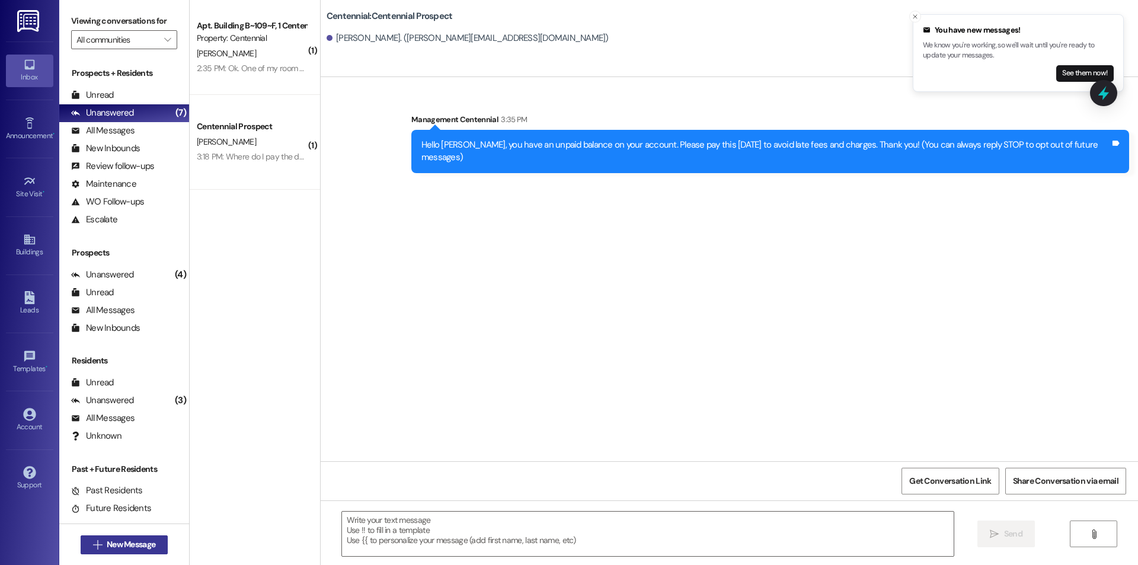
click at [116, 541] on span "New Message" at bounding box center [131, 544] width 49 height 12
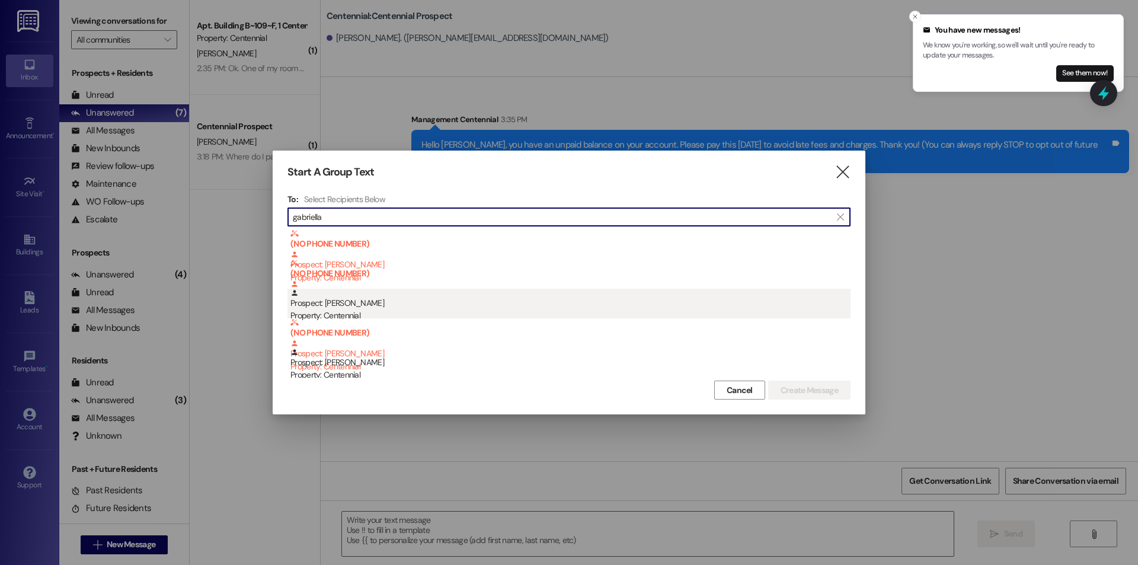
type input "gabriella"
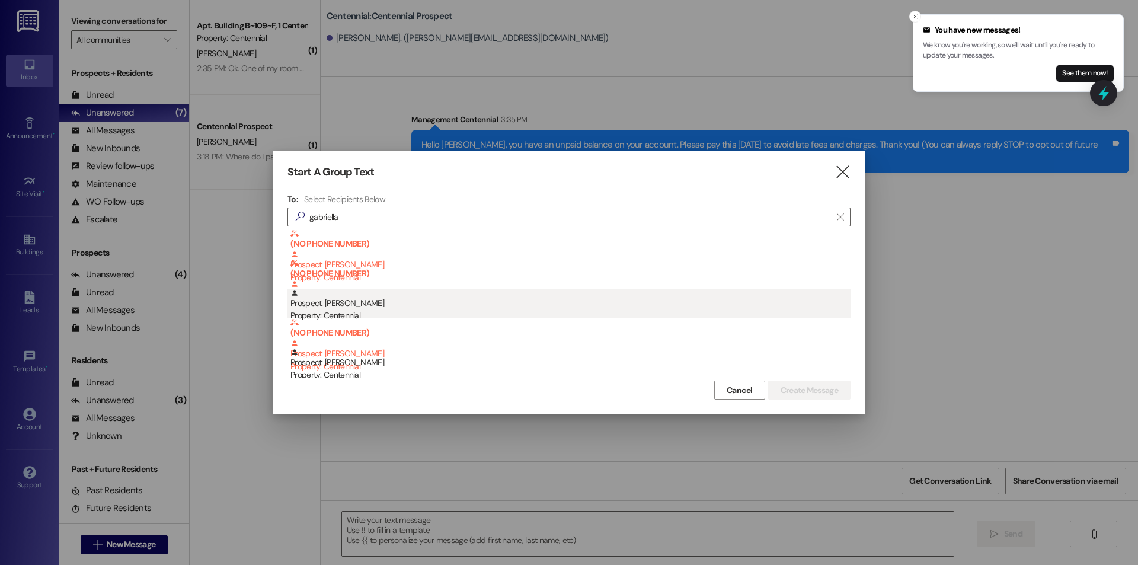
click at [414, 306] on div "Prospect: [PERSON_NAME] Property: Centennial" at bounding box center [570, 306] width 560 height 34
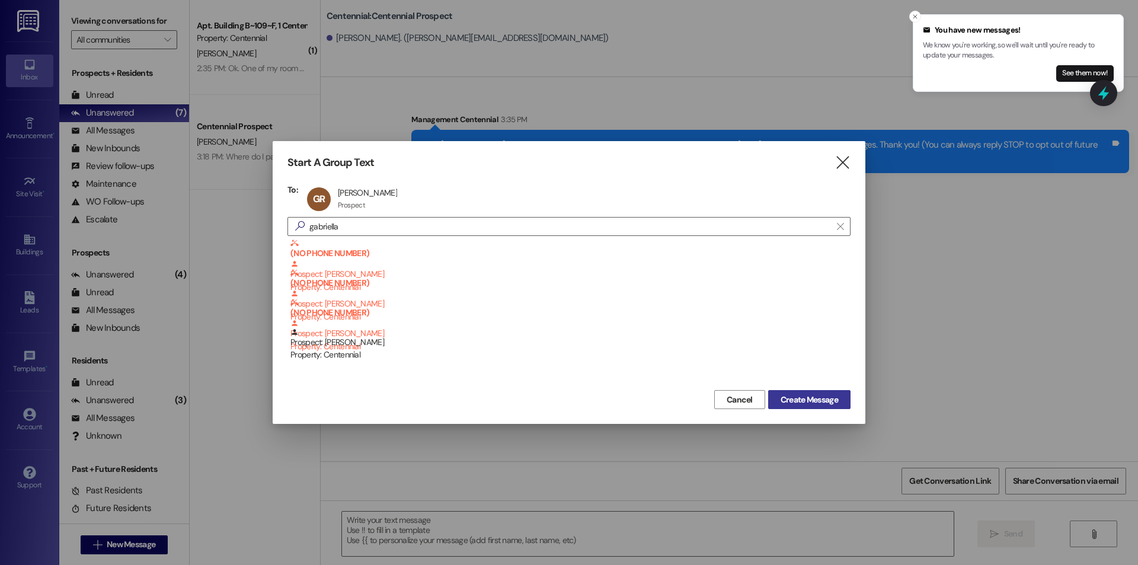
click at [810, 402] on span "Create Message" at bounding box center [809, 400] width 57 height 12
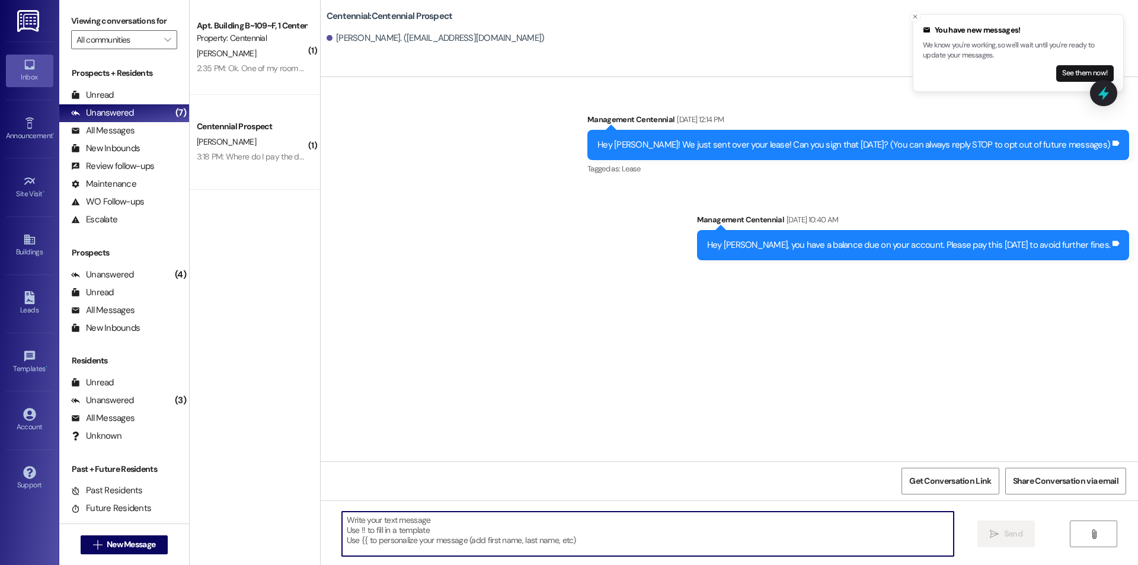
paste textarea "Hello {{first_name}}, you have an unpaid balance on your account. Please pay th…"
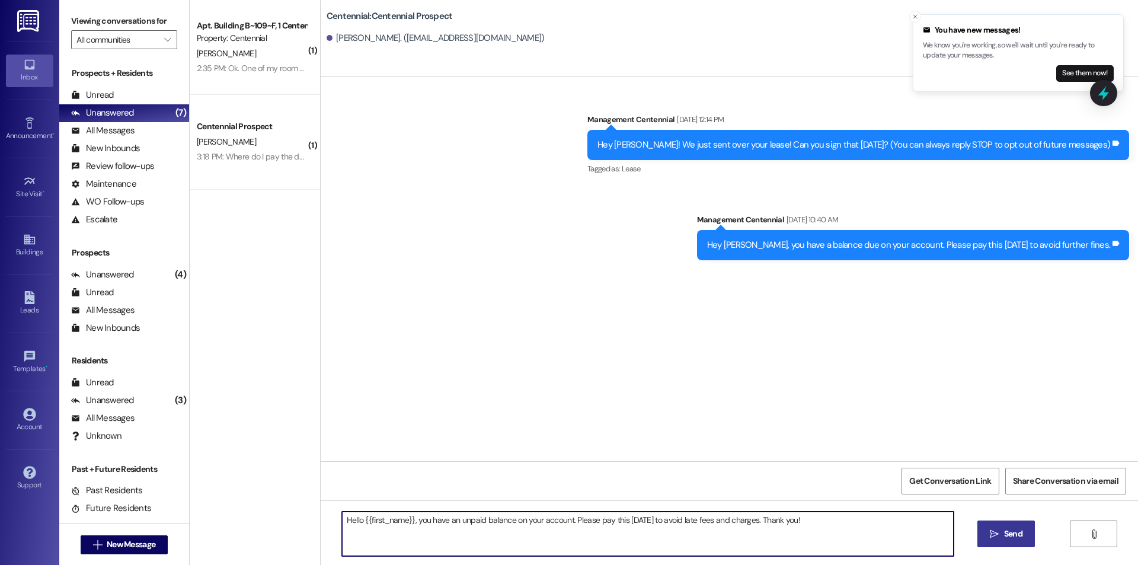
type textarea "Hello {{first_name}}, you have an unpaid balance on your account. Please pay th…"
drag, startPoint x: 987, startPoint y: 536, endPoint x: 975, endPoint y: 538, distance: 12.0
click at [987, 536] on span " Send" at bounding box center [1005, 534] width 37 height 12
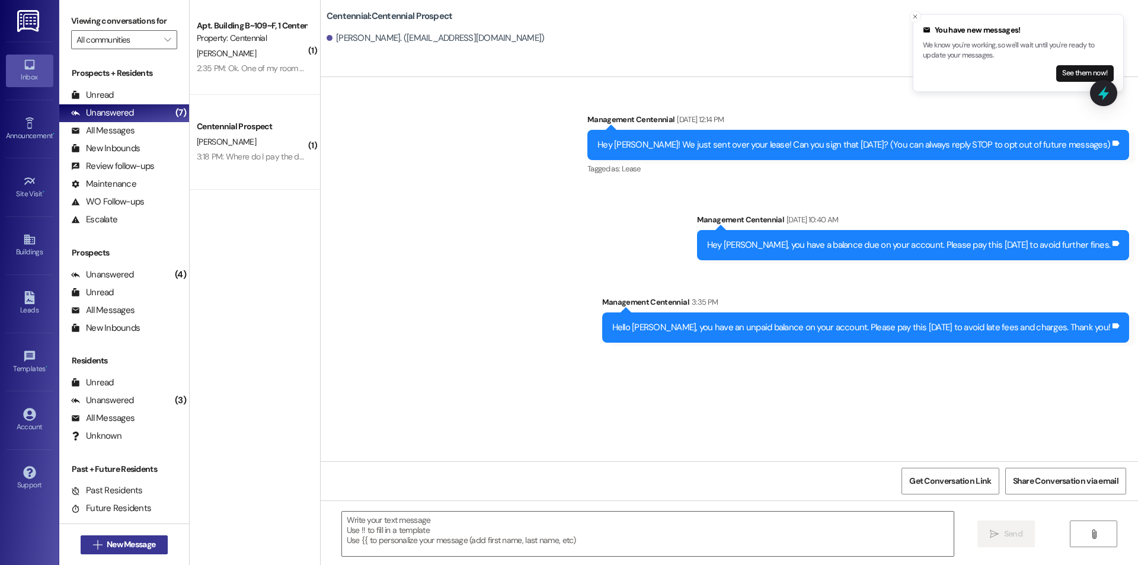
click at [126, 538] on button " New Message" at bounding box center [125, 544] width 88 height 19
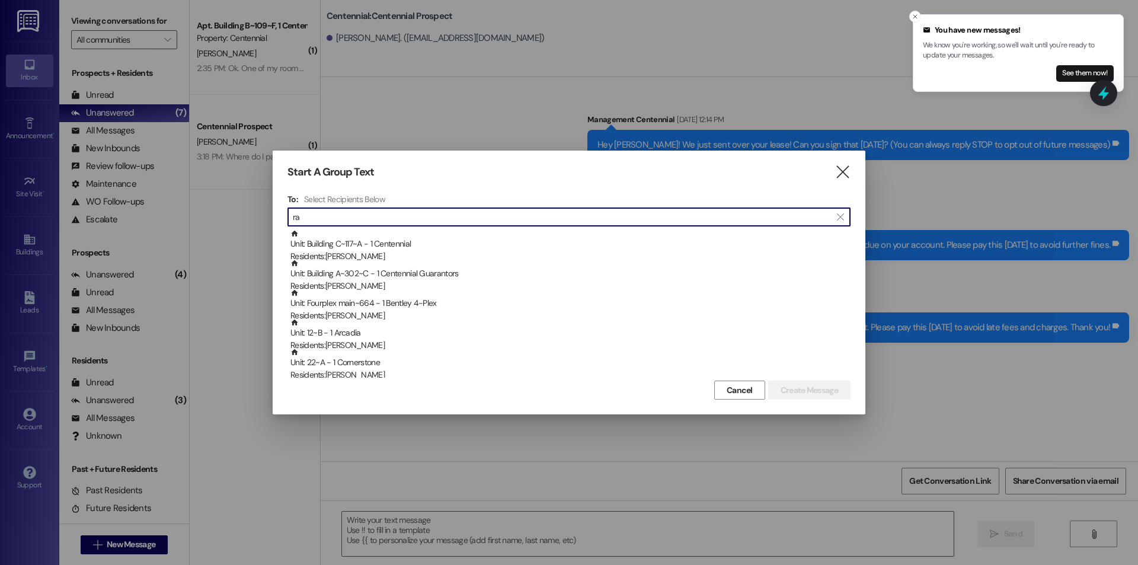
type input "r"
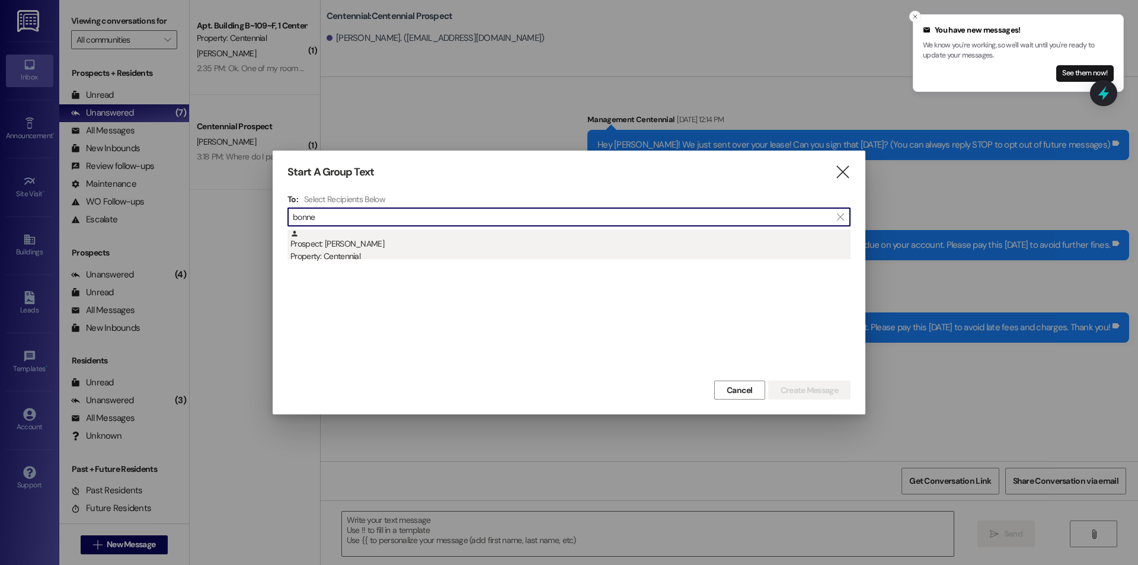
type input "bonne"
click at [398, 255] on div "Property: Centennial" at bounding box center [570, 256] width 560 height 12
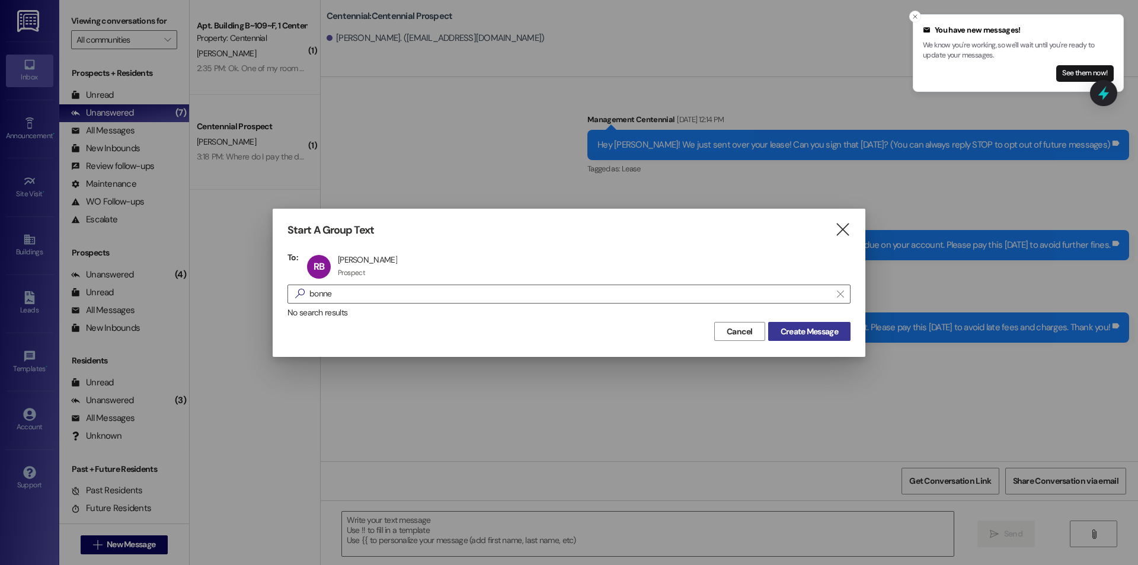
click at [813, 331] on span "Create Message" at bounding box center [809, 331] width 57 height 12
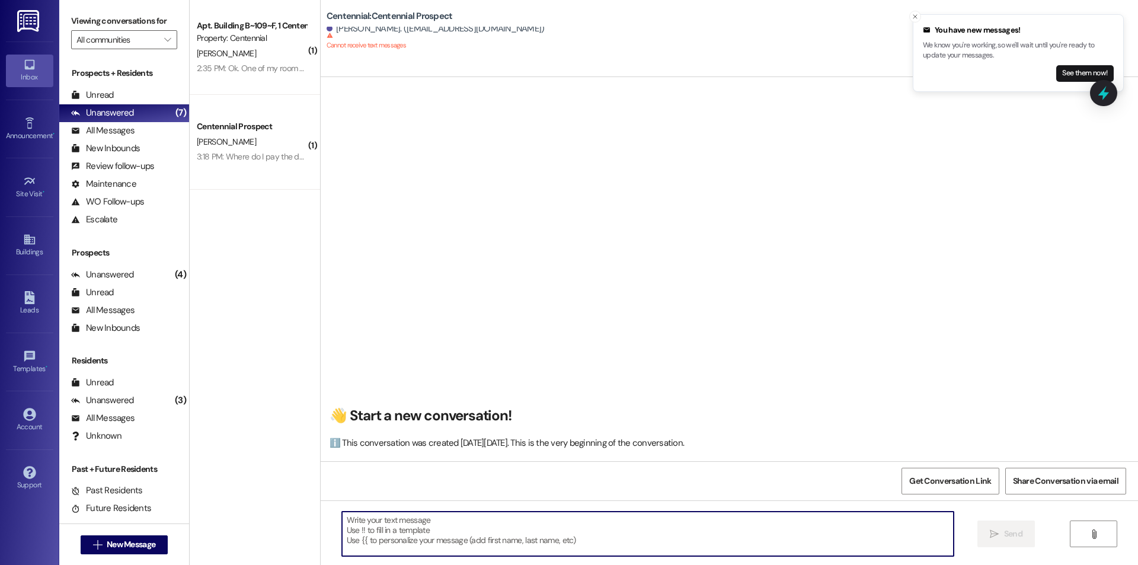
paste textarea "Hello {{first_name}}, you have an unpaid balance on your account. Please pay th…"
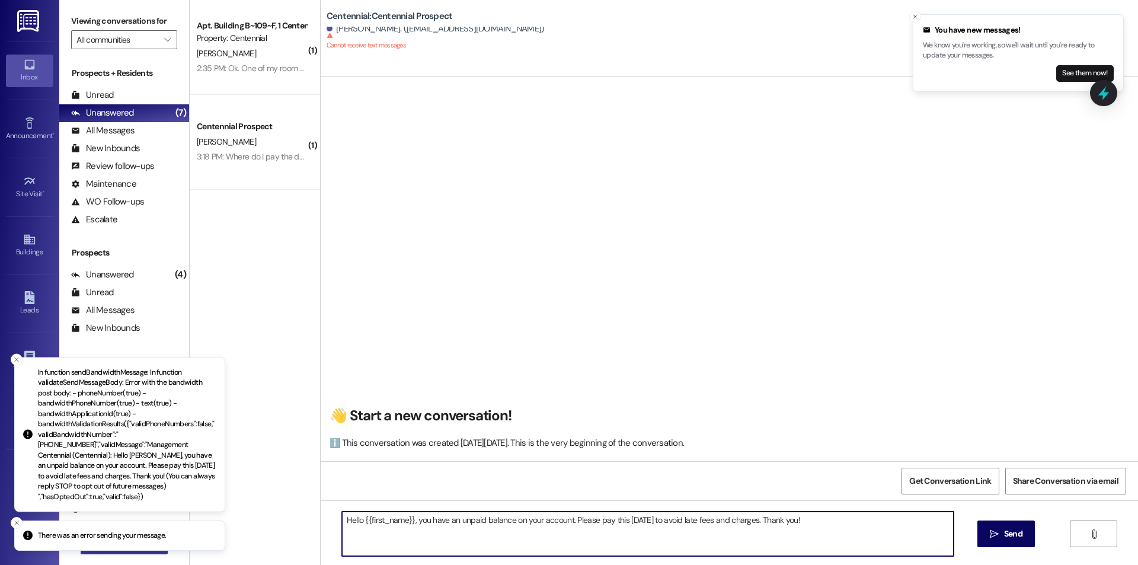
type textarea "Hello {{first_name}}, you have an unpaid balance on your account. Please pay th…"
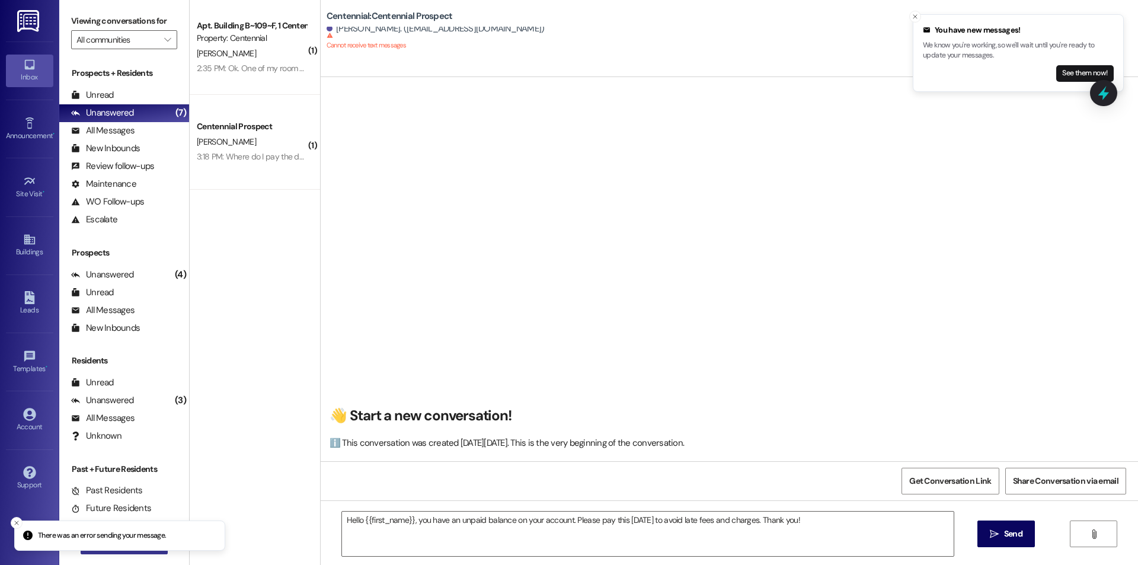
click at [120, 551] on button " New Message" at bounding box center [125, 544] width 88 height 19
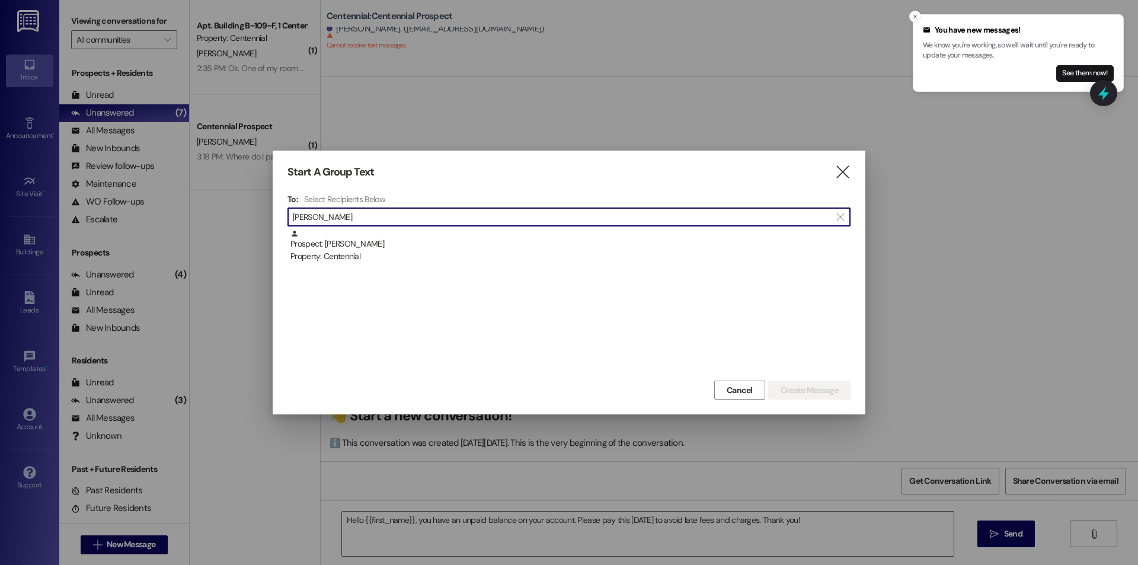
type input "[PERSON_NAME]"
click at [360, 239] on div "Prospect: [PERSON_NAME] Property: Centennial" at bounding box center [570, 246] width 560 height 34
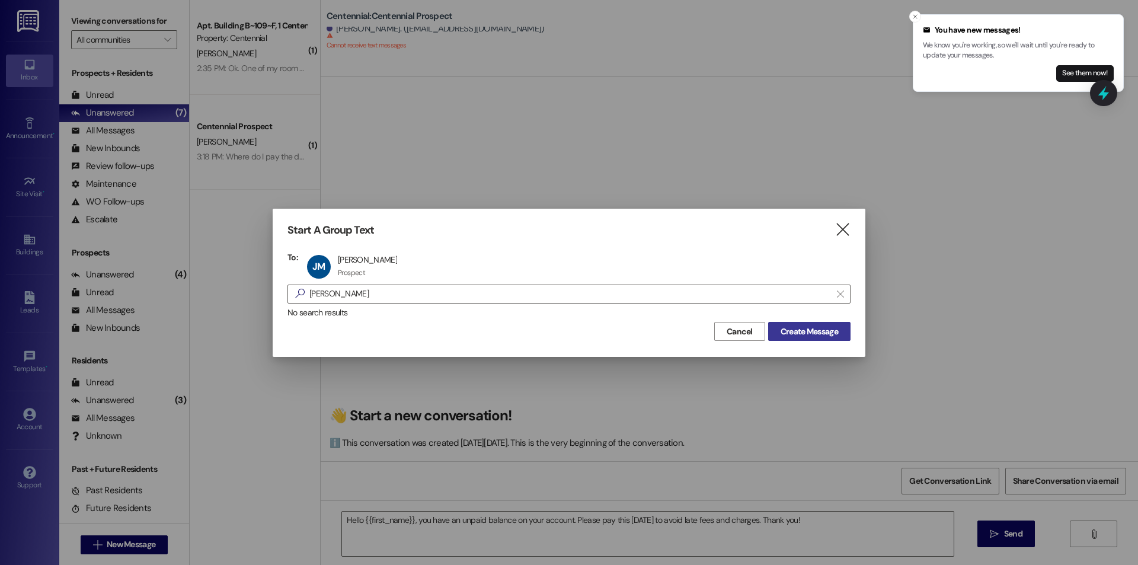
click at [839, 329] on span "Create Message" at bounding box center [809, 331] width 62 height 12
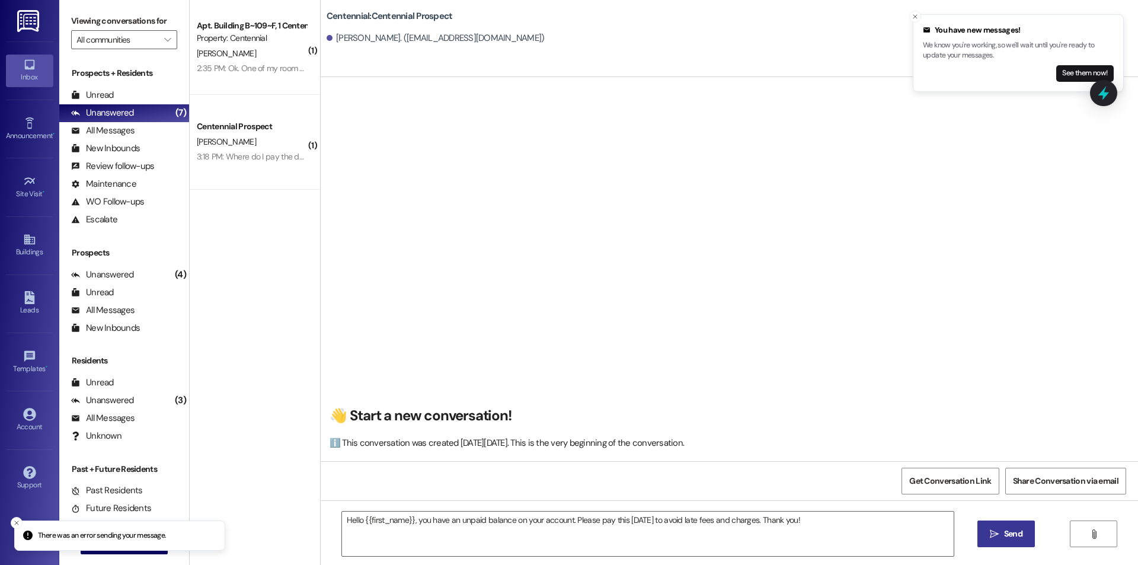
click at [990, 532] on icon "" at bounding box center [994, 533] width 9 height 9
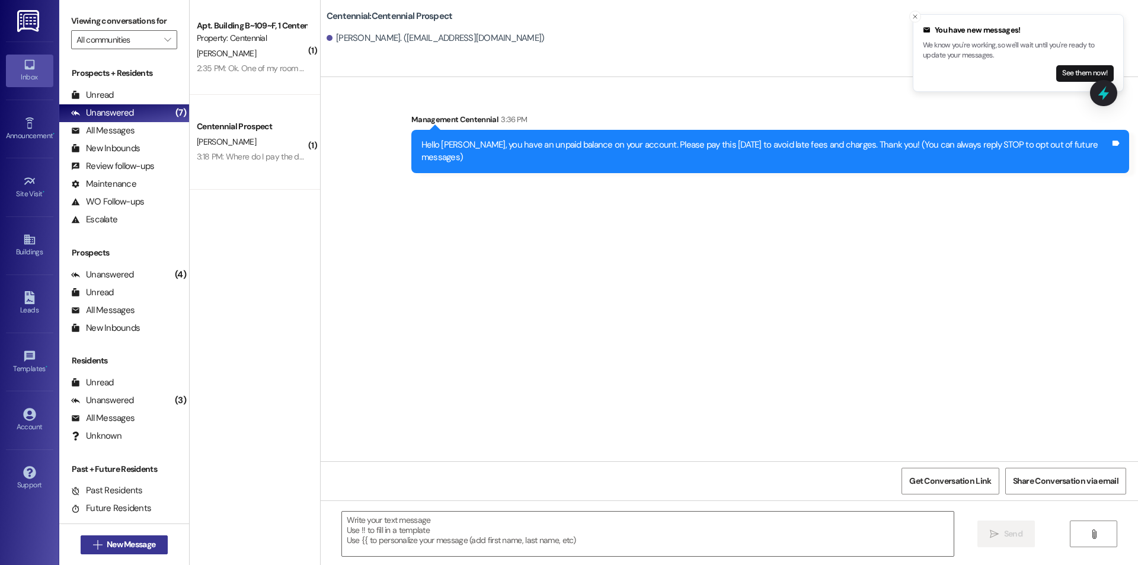
click at [155, 539] on button " New Message" at bounding box center [125, 544] width 88 height 19
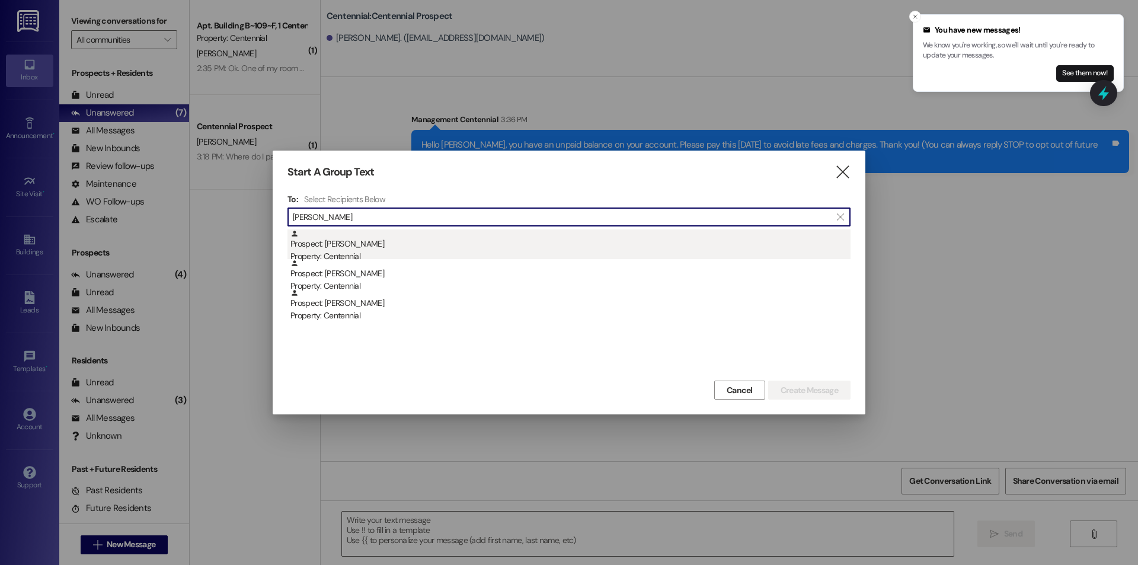
type input "[PERSON_NAME]"
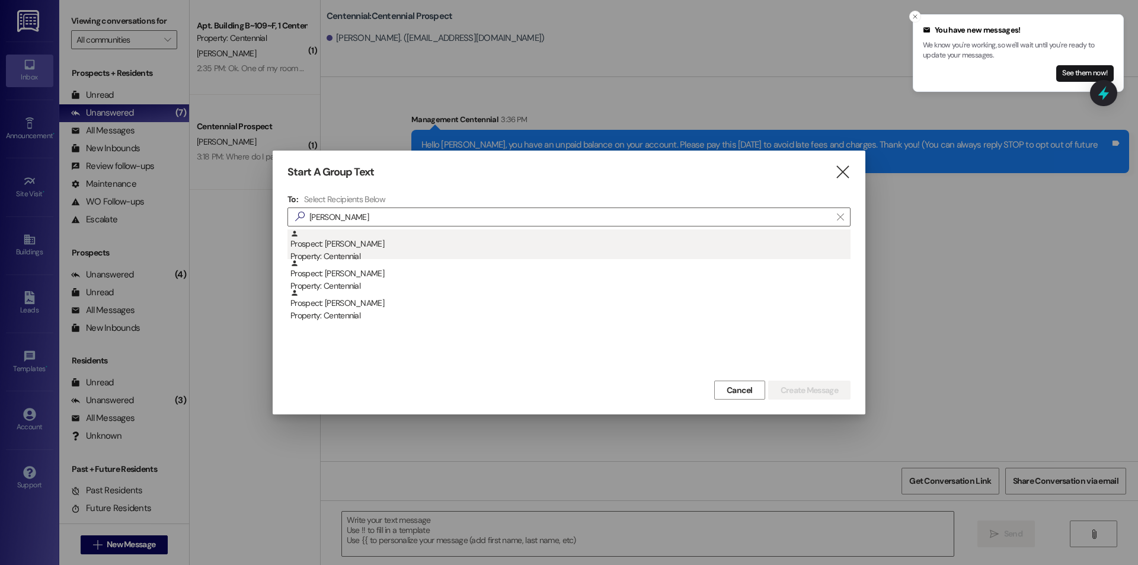
click at [302, 254] on div "Property: Centennial" at bounding box center [570, 256] width 560 height 12
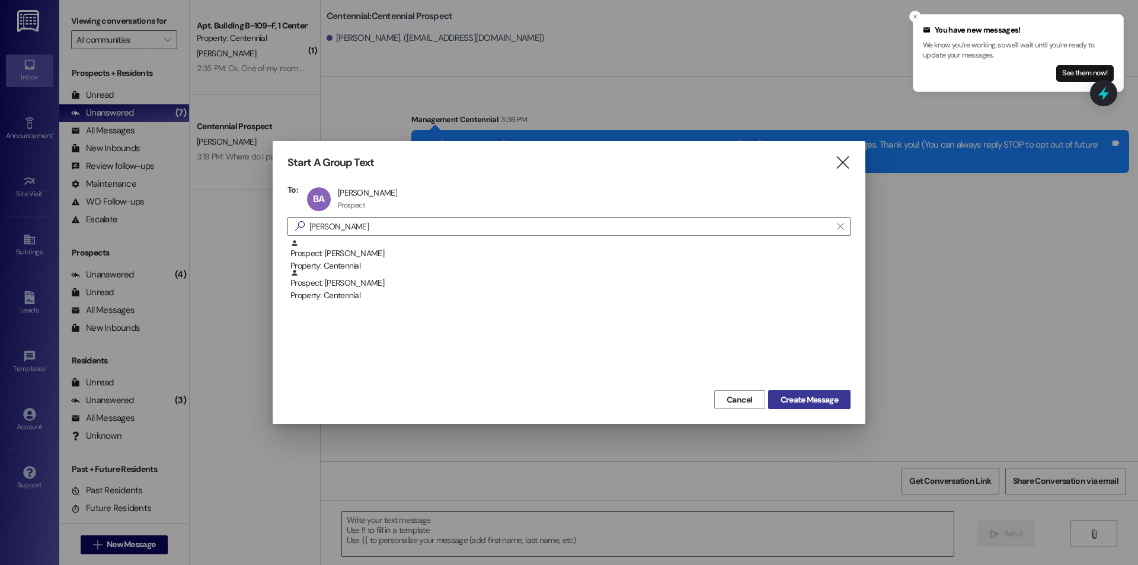
click at [819, 407] on button "Create Message" at bounding box center [809, 399] width 82 height 19
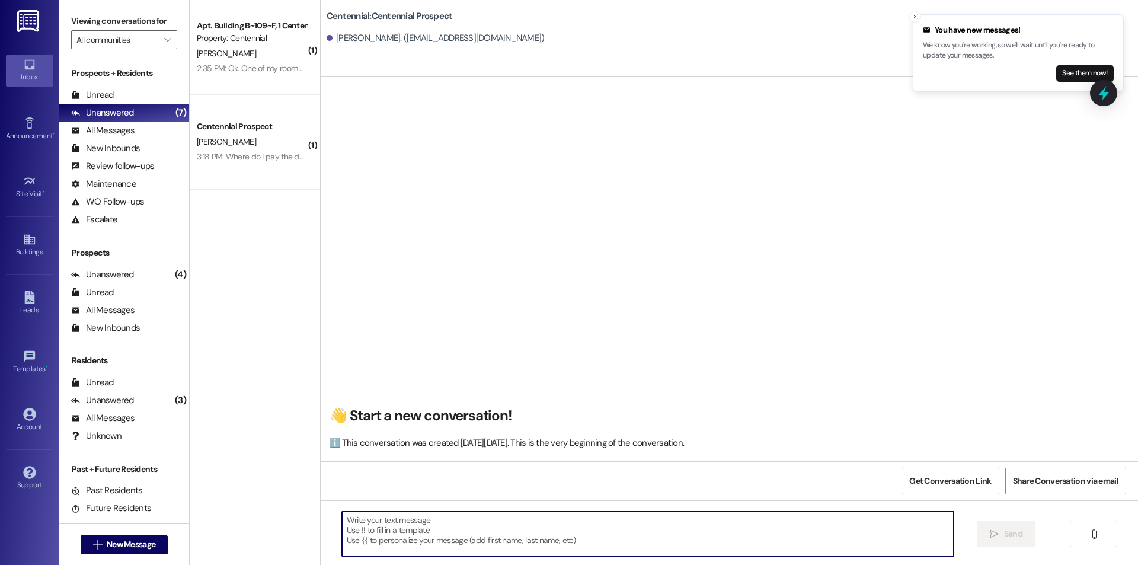
paste textarea "Hello {{first_name}}, you have an unpaid balance on your account. Please pay th…"
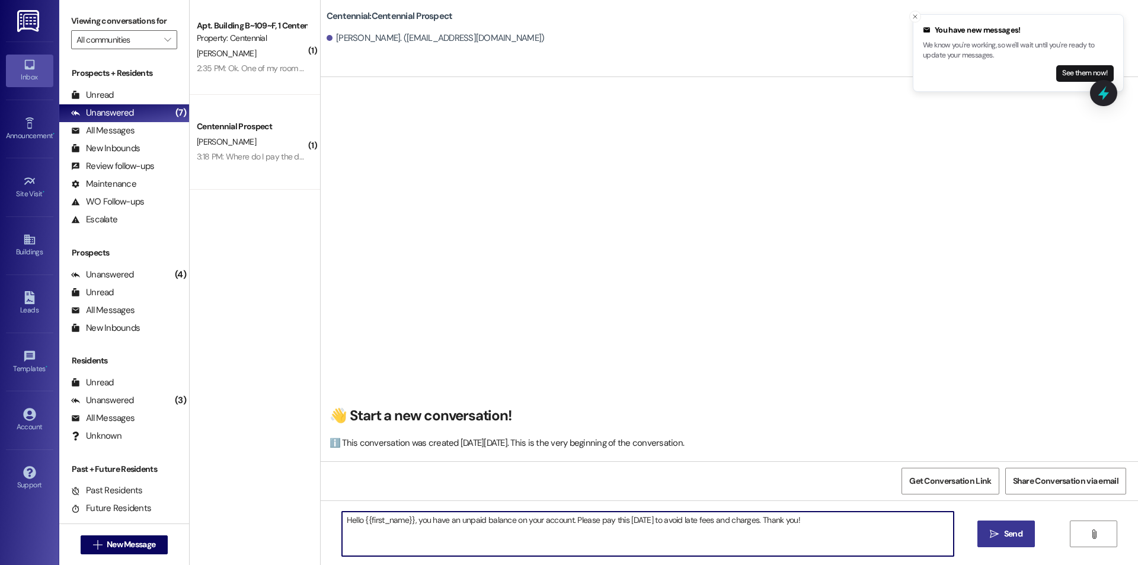
type textarea "Hello {{first_name}}, you have an unpaid balance on your account. Please pay th…"
click at [1022, 535] on span "Send" at bounding box center [1013, 534] width 23 height 12
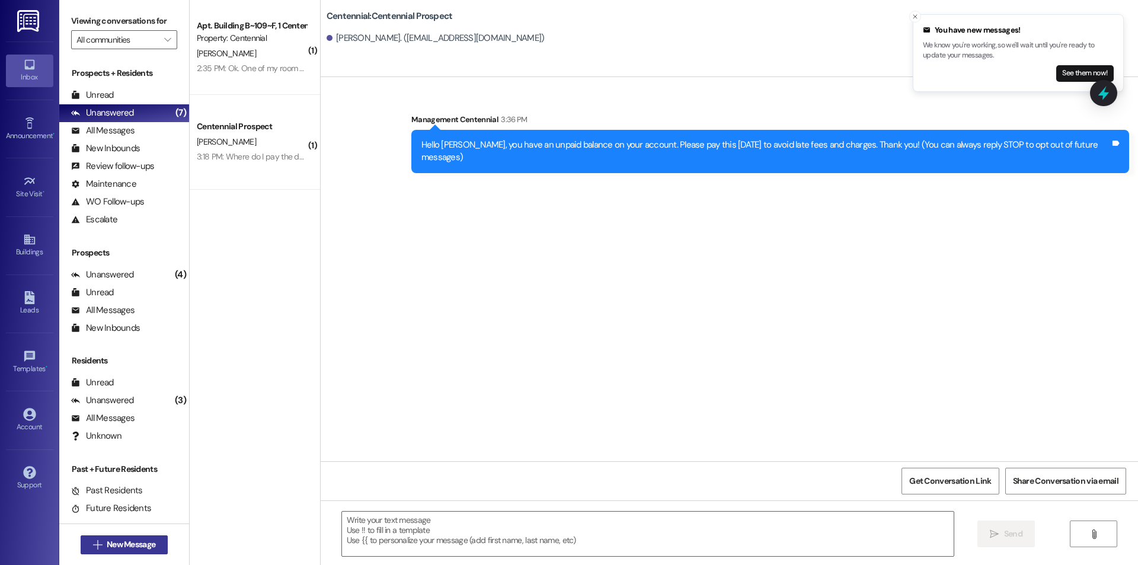
click at [133, 551] on button " New Message" at bounding box center [125, 544] width 88 height 19
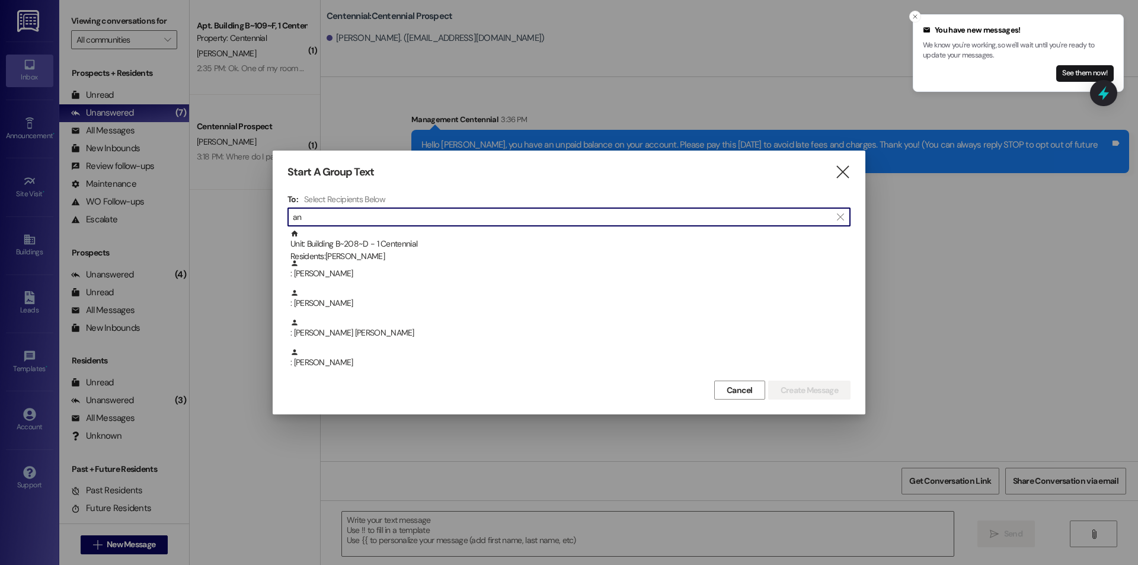
type input "a"
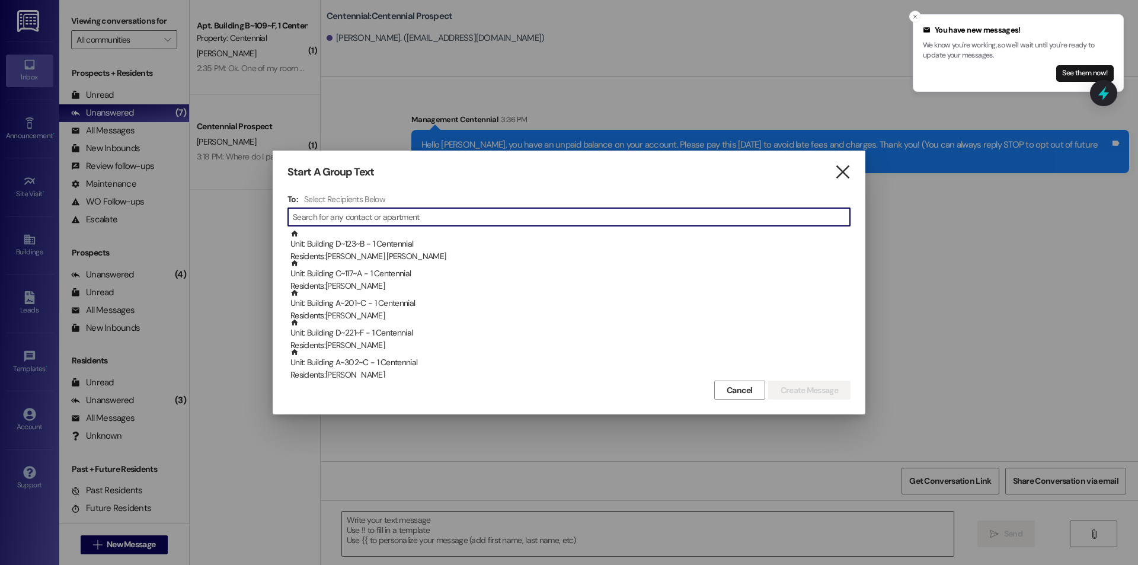
click at [842, 166] on icon "" at bounding box center [843, 172] width 16 height 12
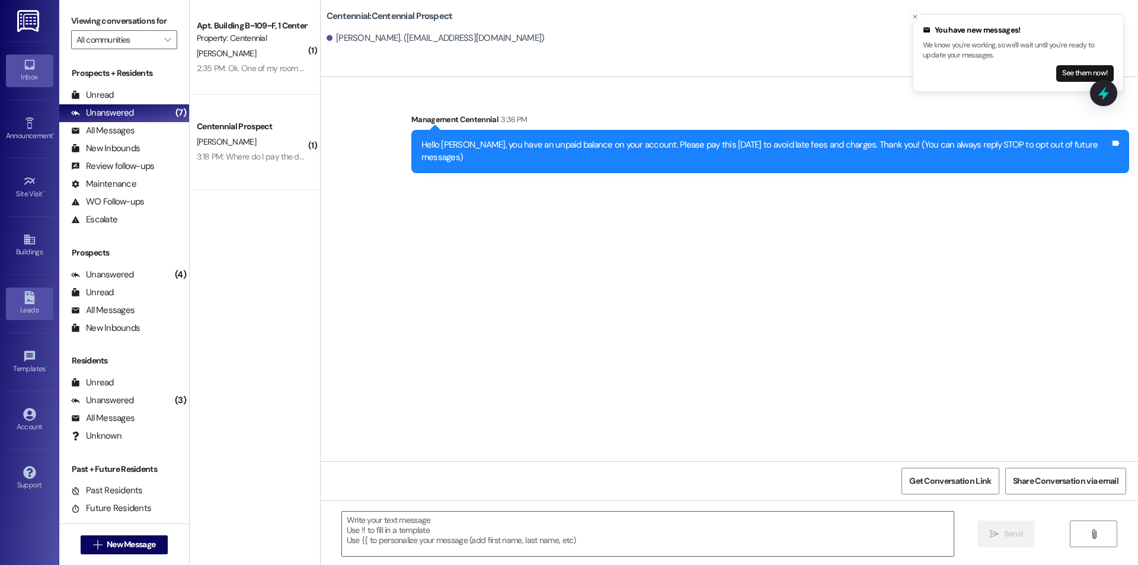
click at [25, 303] on icon at bounding box center [29, 297] width 10 height 13
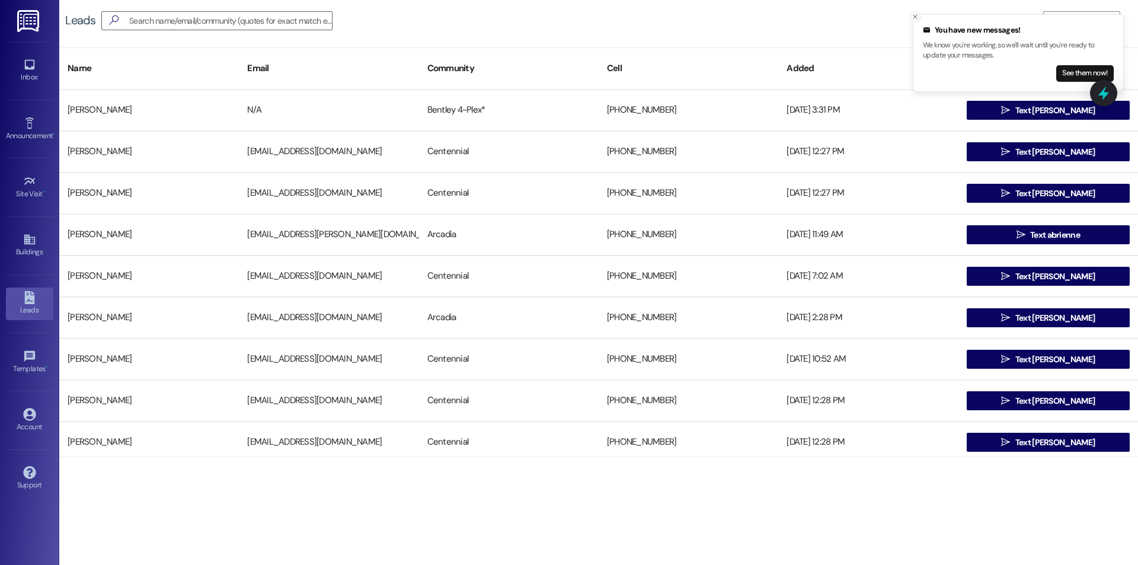
click at [916, 18] on icon "Close toast" at bounding box center [915, 16] width 7 height 7
click at [1076, 24] on span "Add Leads" at bounding box center [1088, 21] width 39 height 12
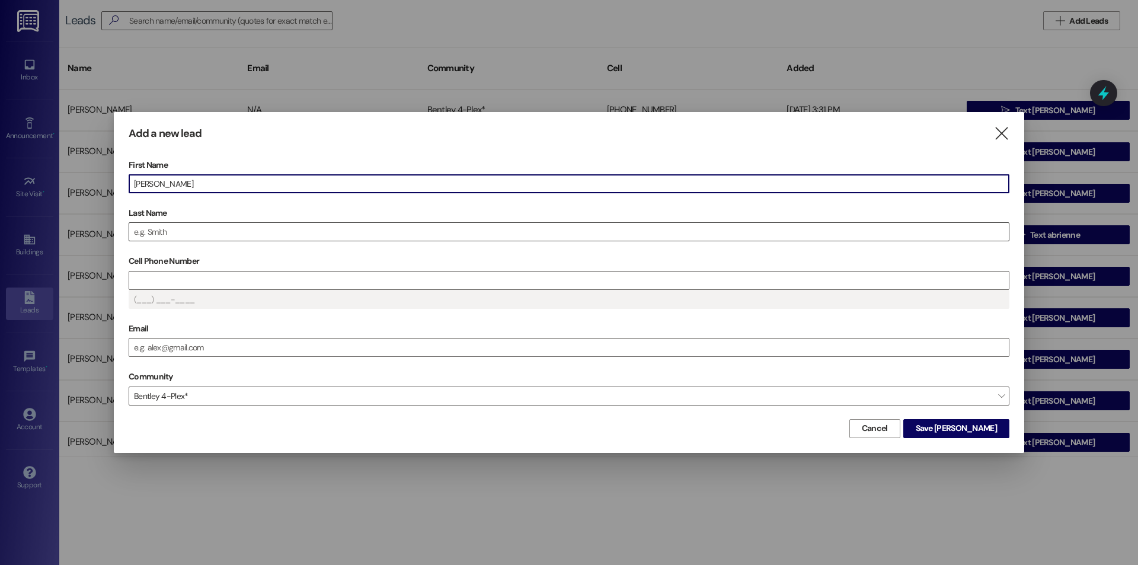
click at [303, 235] on input "Last Name" at bounding box center [569, 232] width 880 height 18
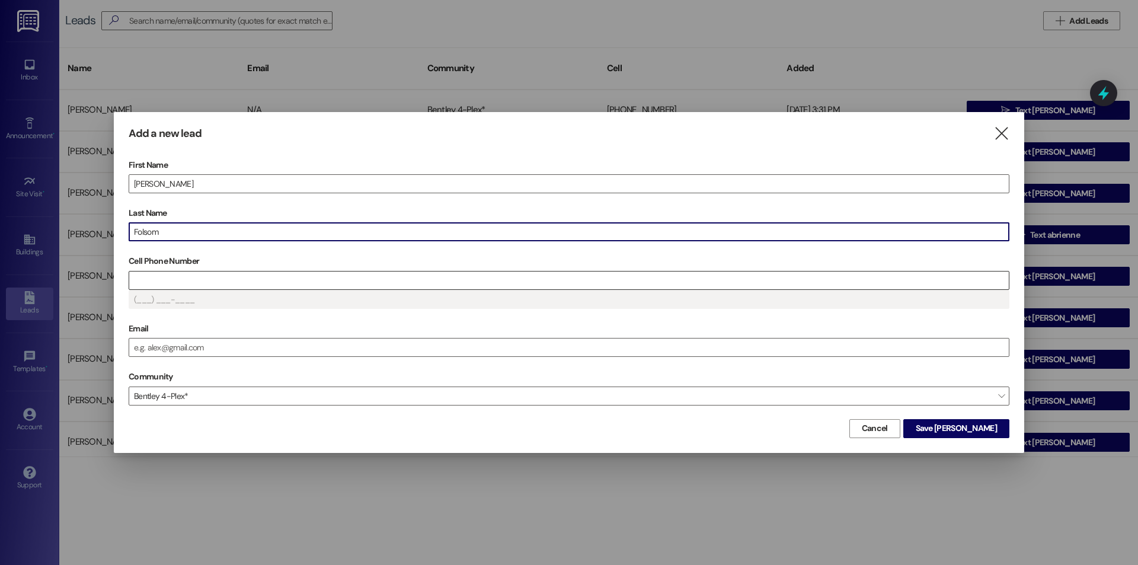
click at [228, 283] on input "Cell Phone Number" at bounding box center [569, 280] width 880 height 18
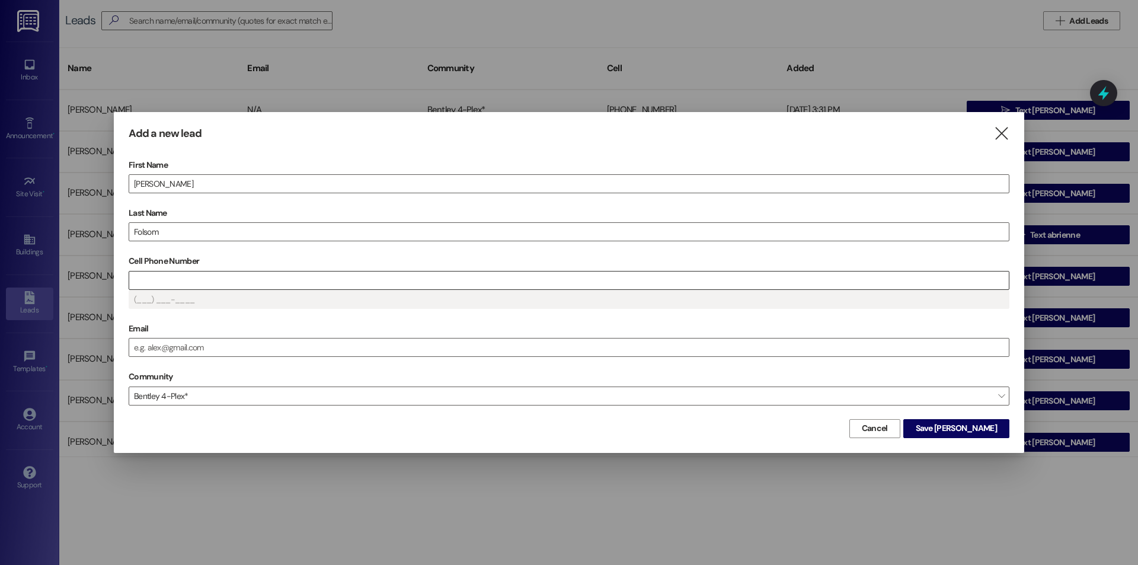
click at [223, 284] on input "Cell Phone Number" at bounding box center [569, 280] width 880 height 18
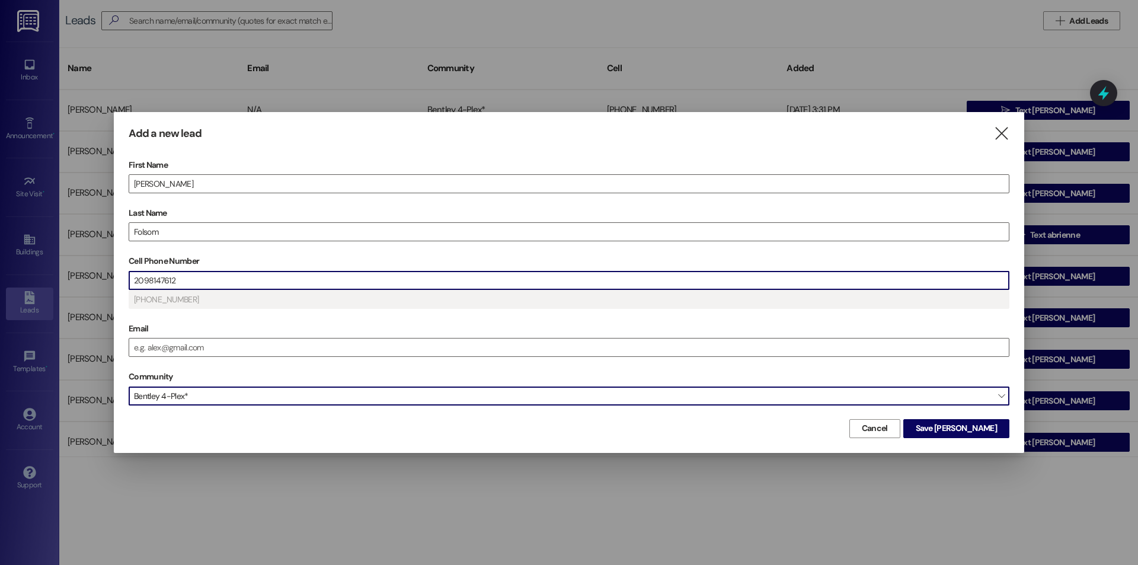
click at [261, 389] on span "Bentley 4-Plex*" at bounding box center [569, 395] width 881 height 19
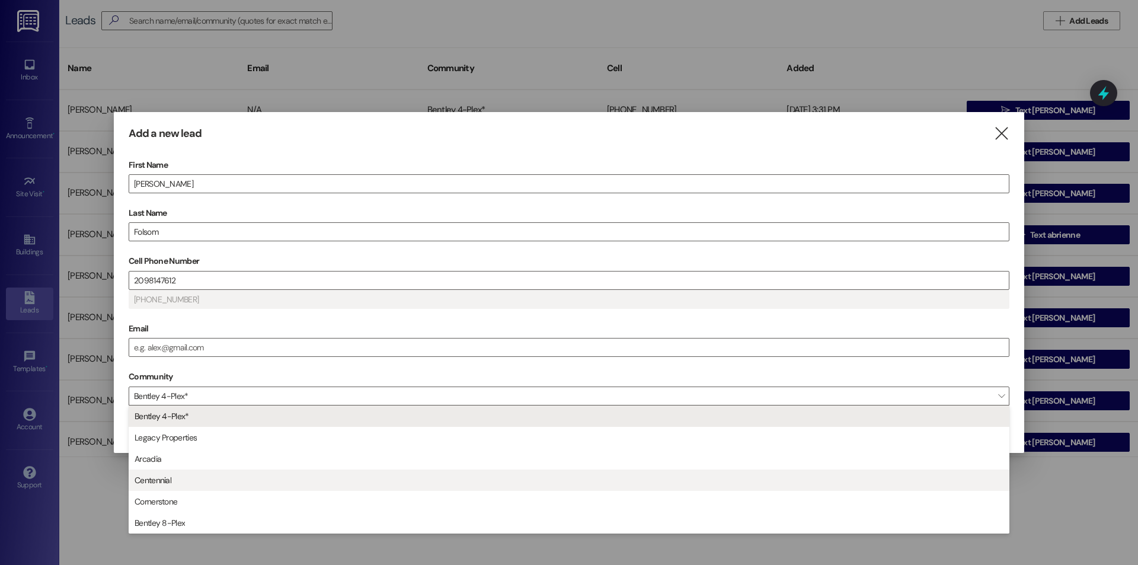
click at [252, 475] on span "Centennial" at bounding box center [569, 480] width 870 height 20
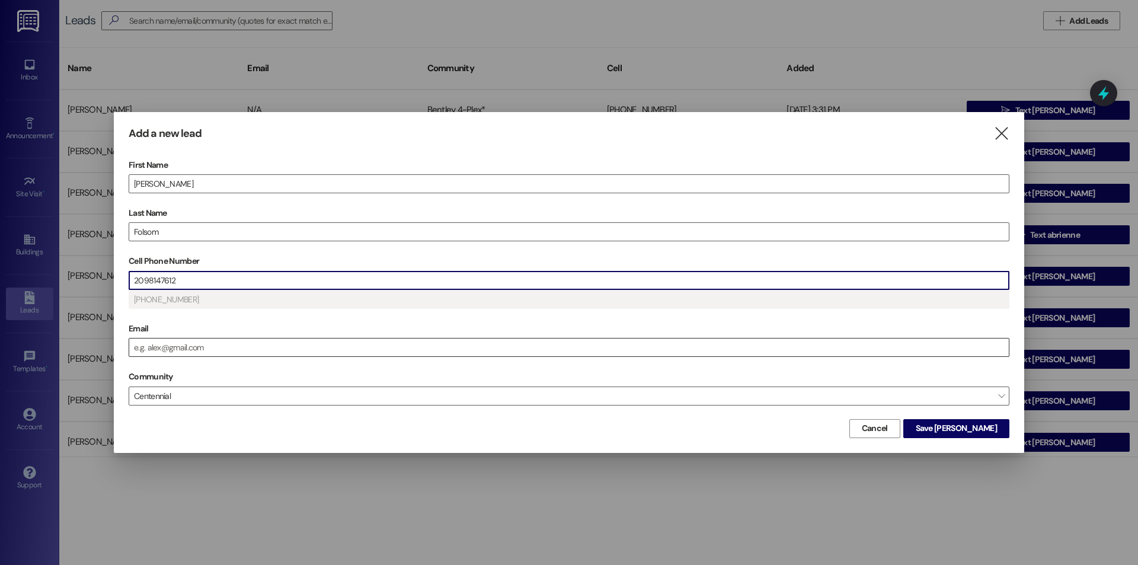
click at [481, 350] on input "Email" at bounding box center [569, 347] width 880 height 18
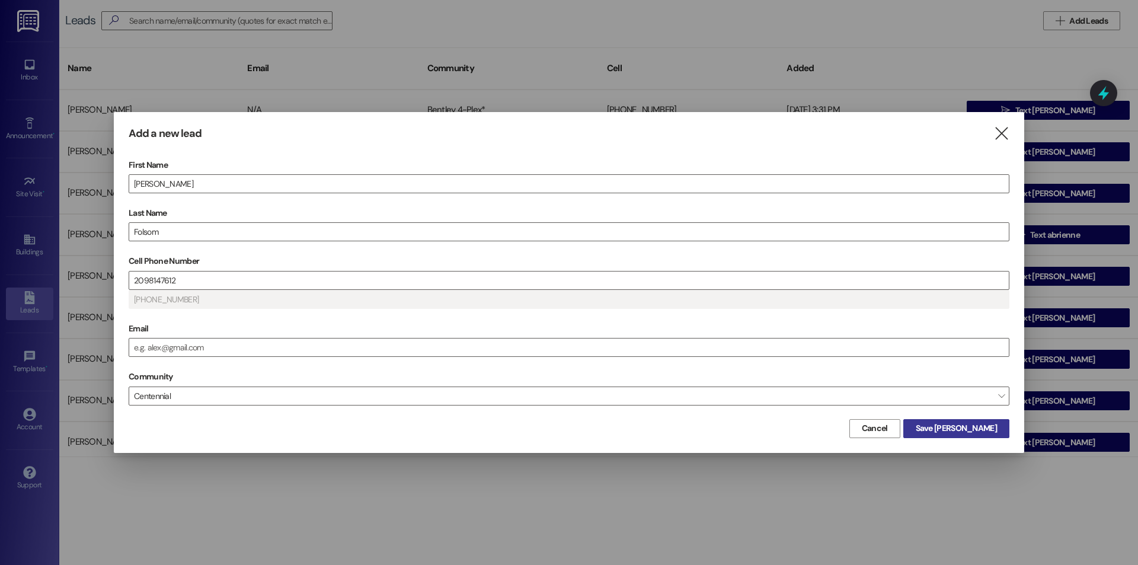
click at [941, 426] on button "Save [PERSON_NAME]" at bounding box center [956, 428] width 106 height 19
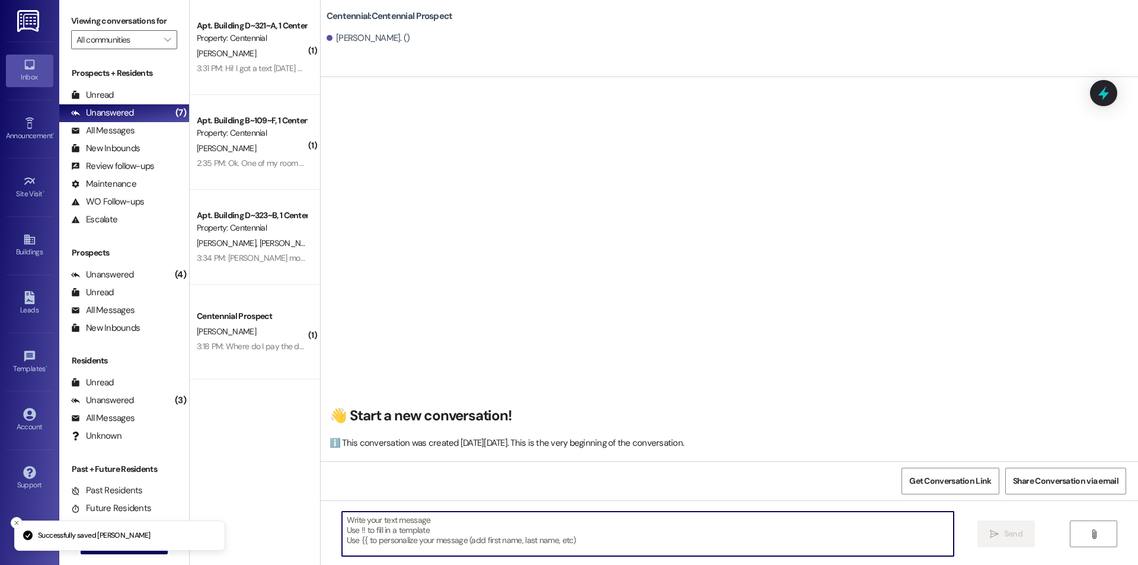
paste textarea "Hello {{first_name}}, you have an unpaid balance on your account. Please pay th…"
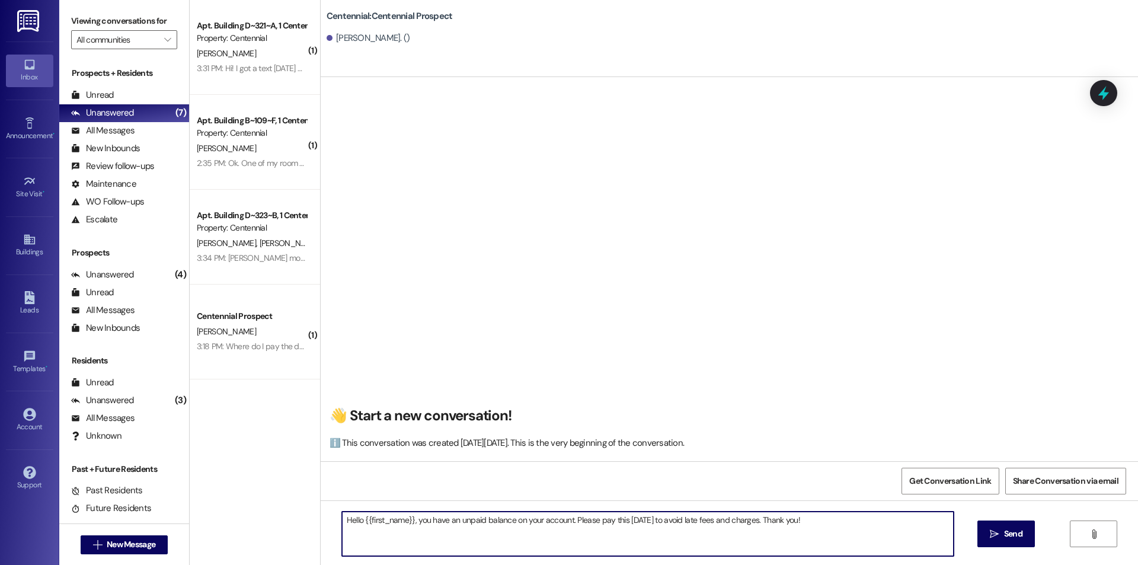
type textarea "Hello {{first_name}}, you have an unpaid balance on your account. Please pay th…"
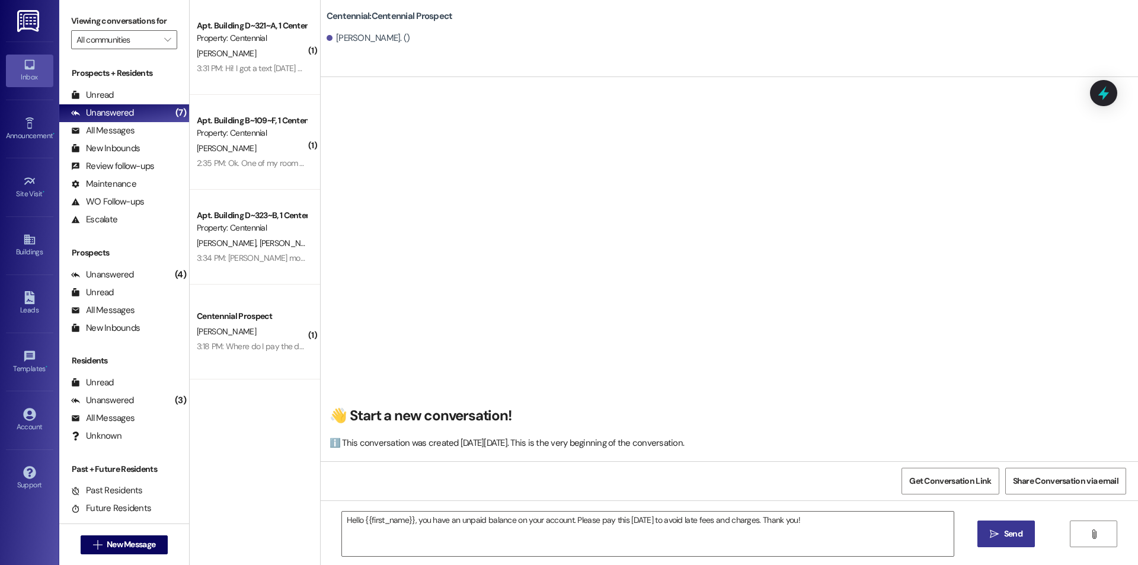
click at [1004, 531] on span "Send" at bounding box center [1013, 534] width 18 height 12
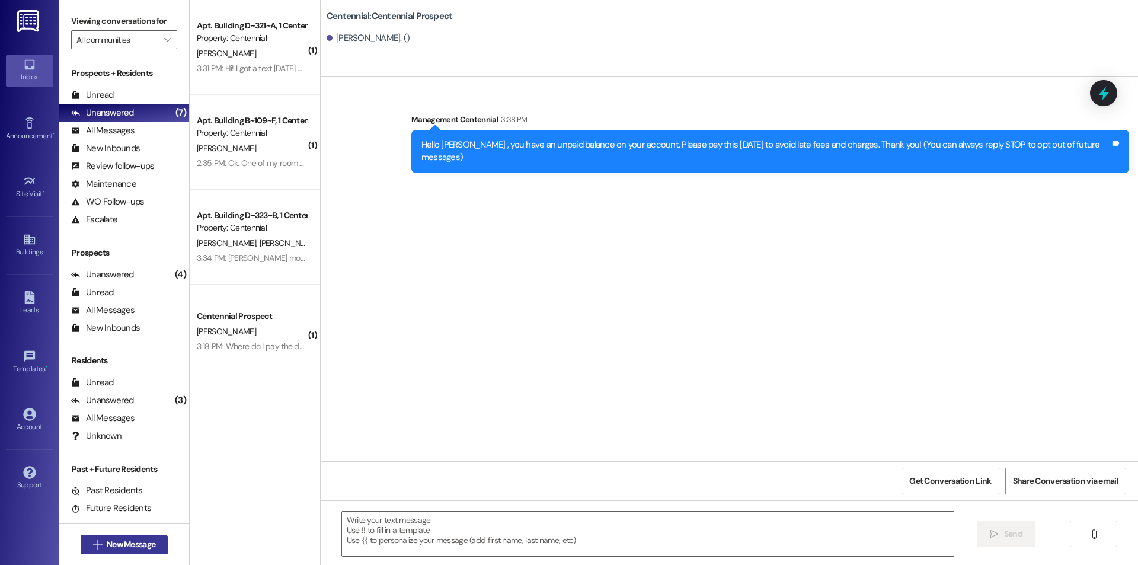
click at [135, 552] on button " New Message" at bounding box center [125, 544] width 88 height 19
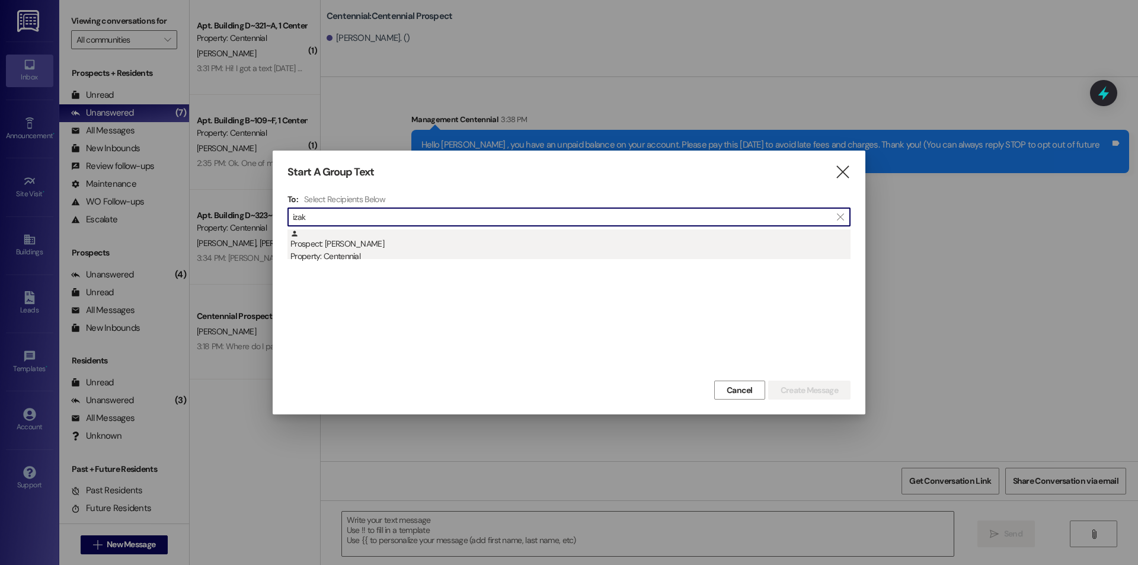
type input "izak"
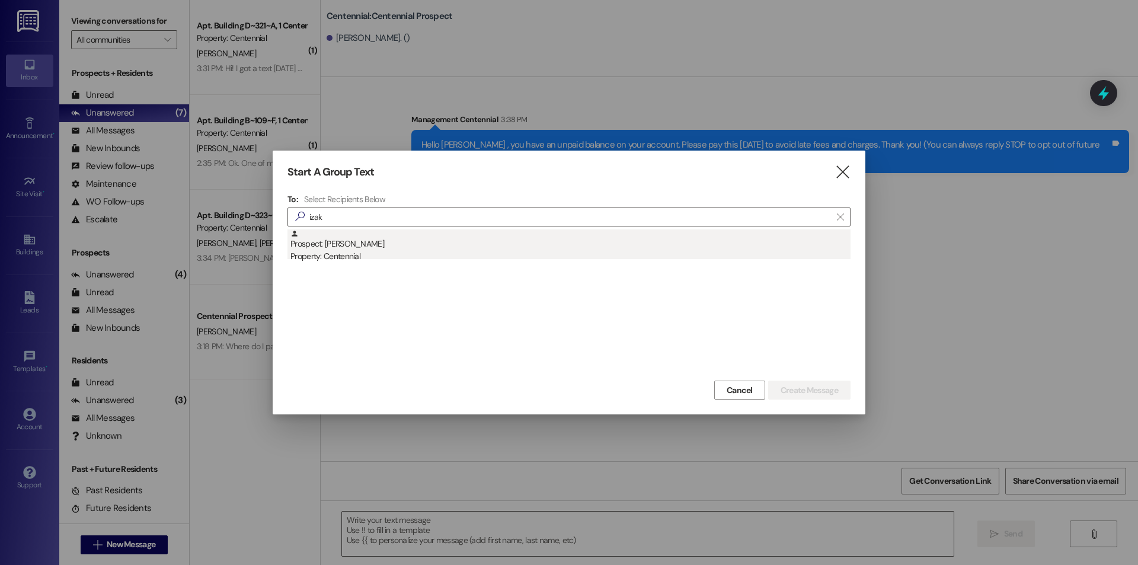
click at [313, 239] on div "Prospect: [PERSON_NAME] Property: Centennial" at bounding box center [570, 246] width 560 height 34
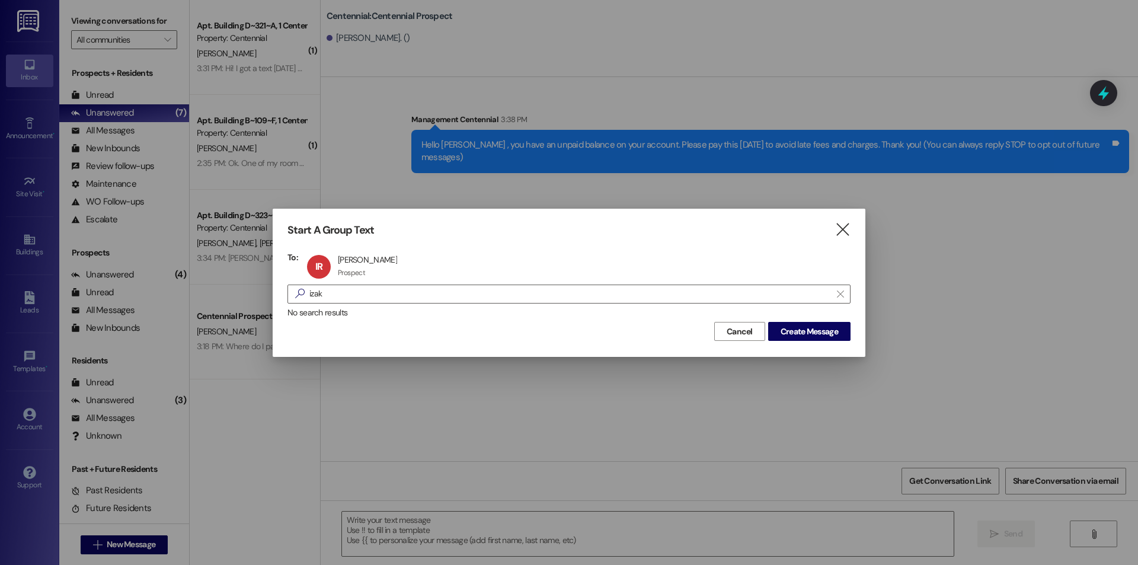
click at [817, 320] on div "Cancel Create Message" at bounding box center [568, 330] width 563 height 22
click at [821, 326] on span "Create Message" at bounding box center [809, 331] width 57 height 12
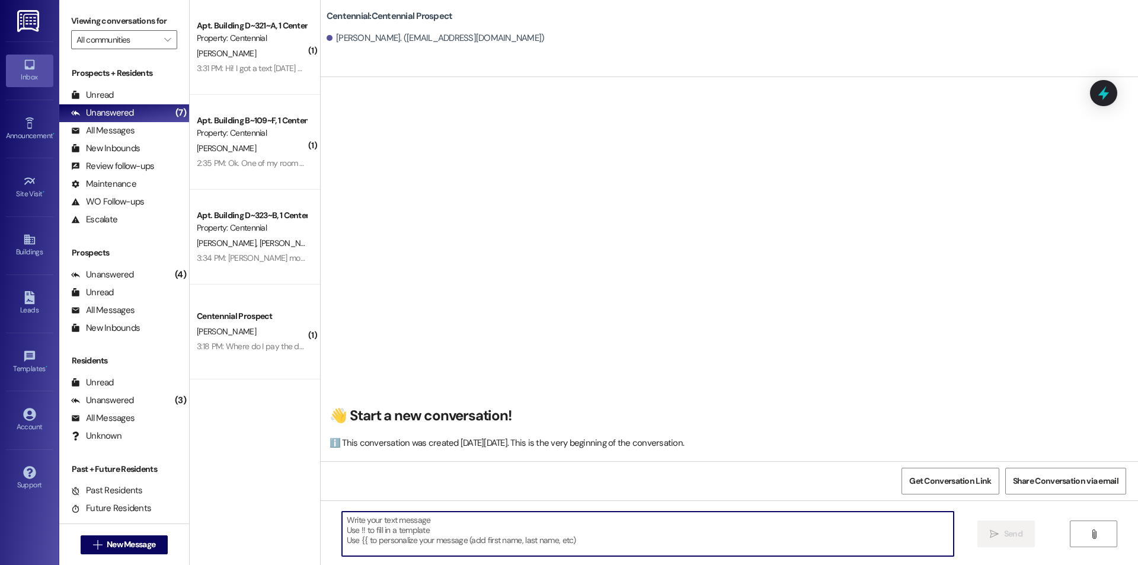
paste textarea "Hello {{first_name}}, you have an unpaid balance on your account. Please pay th…"
type textarea "Hello {{first_name}}, you have an unpaid balance on your account. Please pay th…"
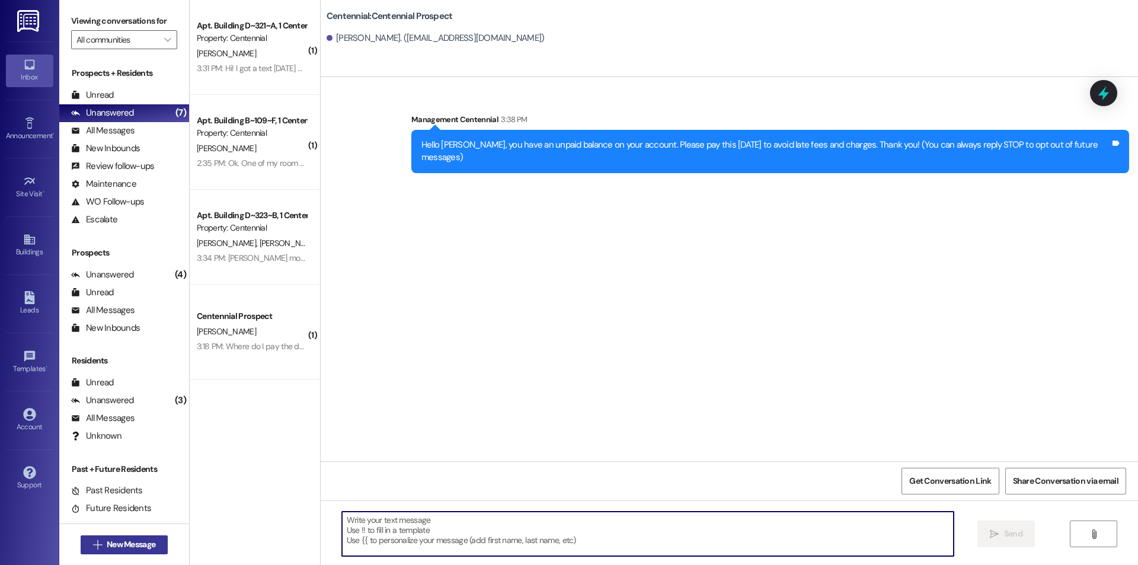
click at [121, 548] on span "New Message" at bounding box center [131, 544] width 49 height 12
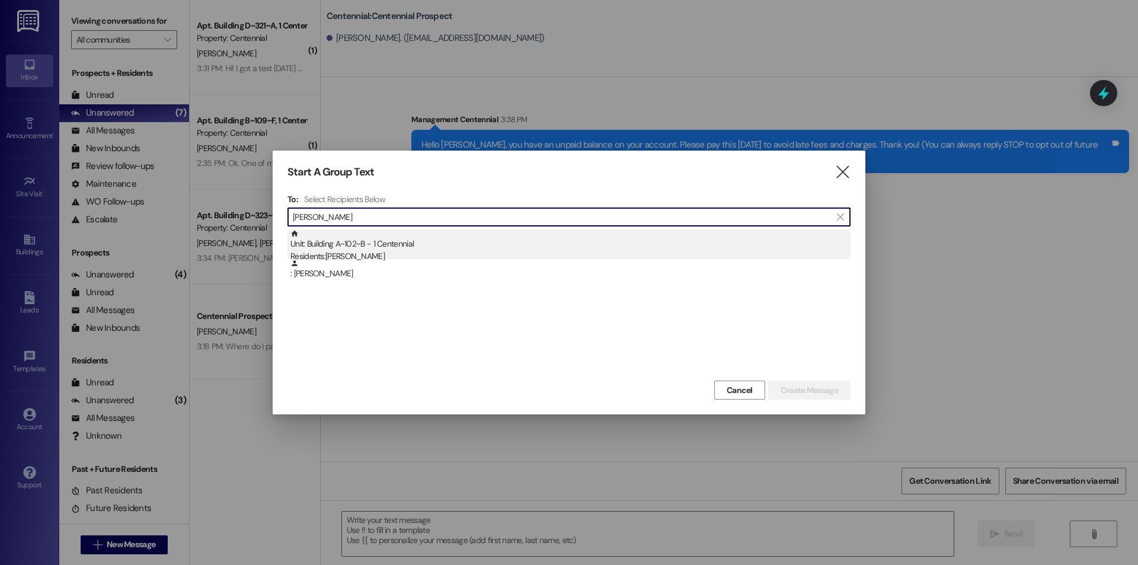
type input "[PERSON_NAME]"
click at [424, 257] on div "Residents: [PERSON_NAME]" at bounding box center [570, 256] width 560 height 12
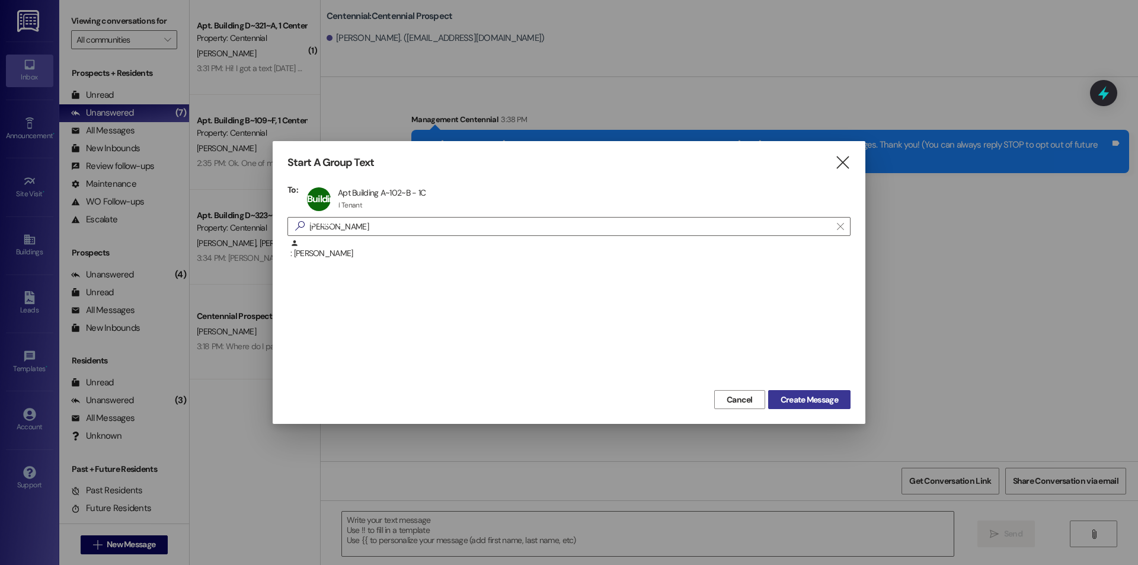
click at [785, 402] on span "Create Message" at bounding box center [809, 400] width 57 height 12
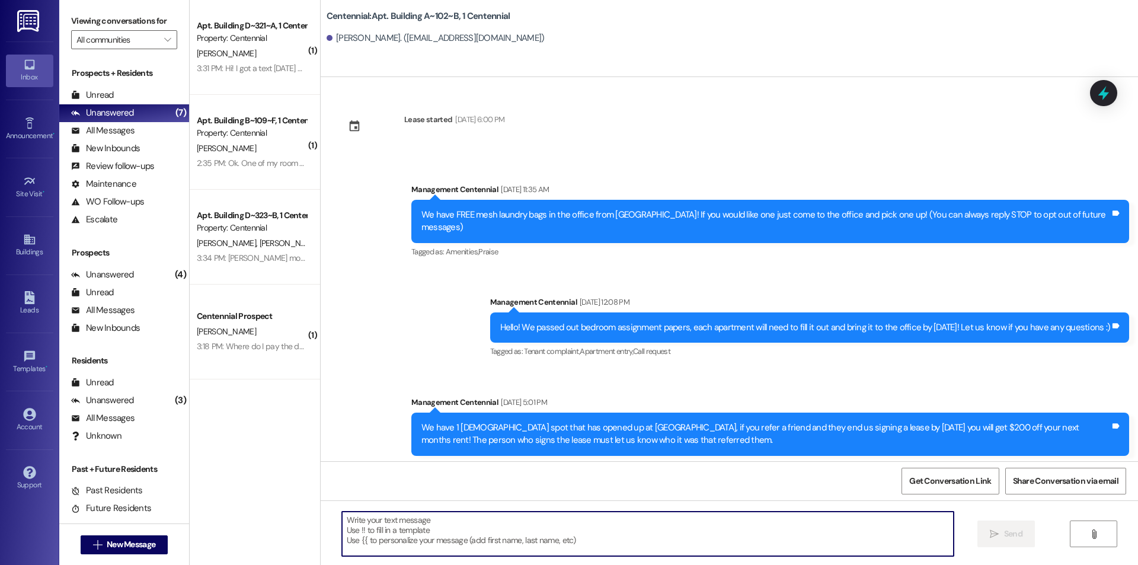
scroll to position [12712, 0]
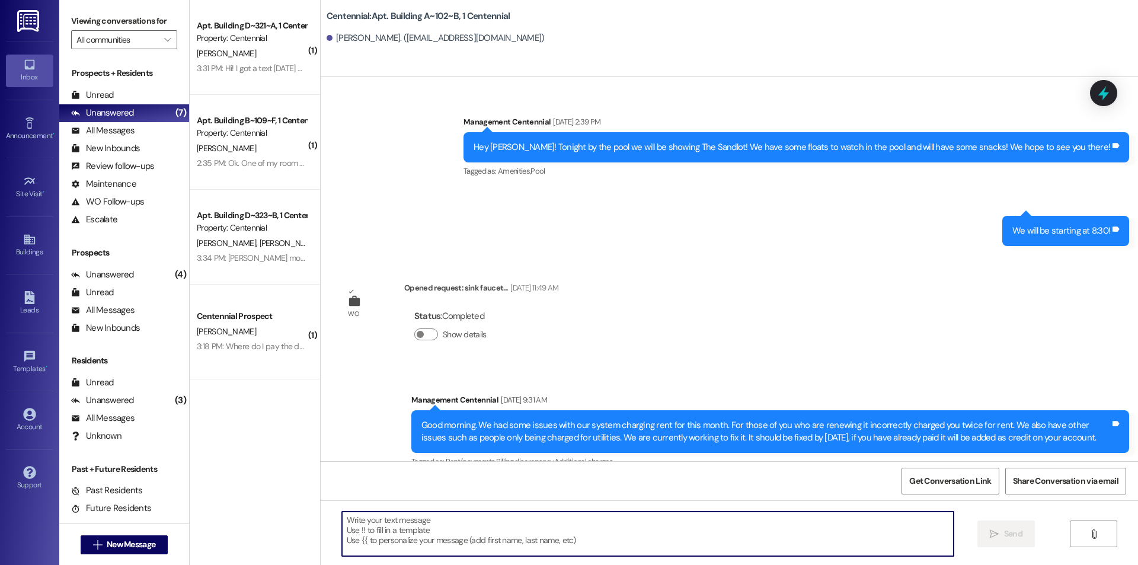
paste textarea "Hello {{first_name}}, you have an unpaid balance on your account. Please pay th…"
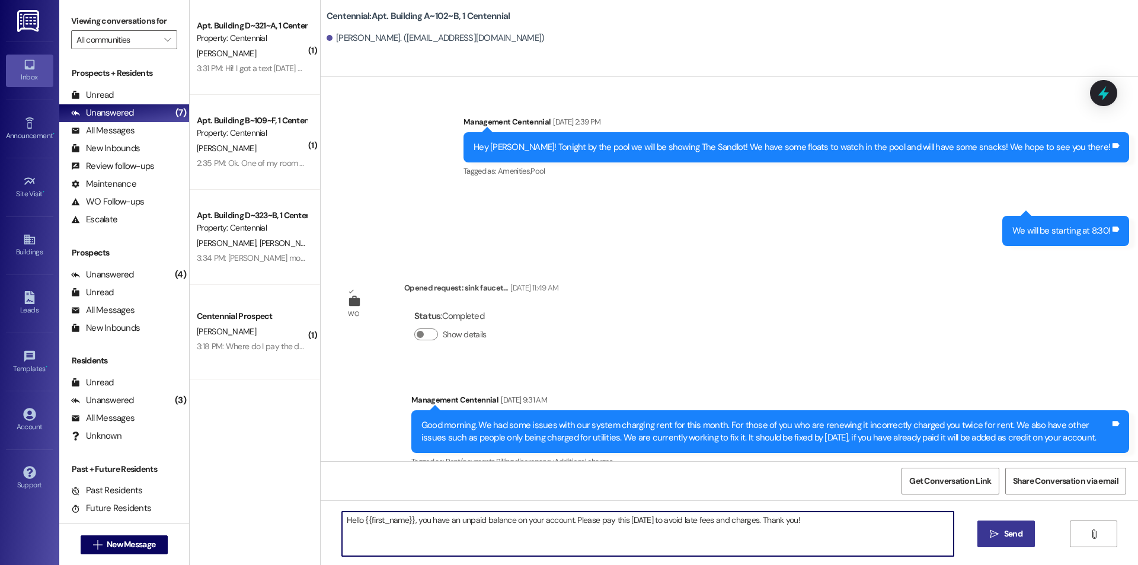
type textarea "Hello {{first_name}}, you have an unpaid balance on your account. Please pay th…"
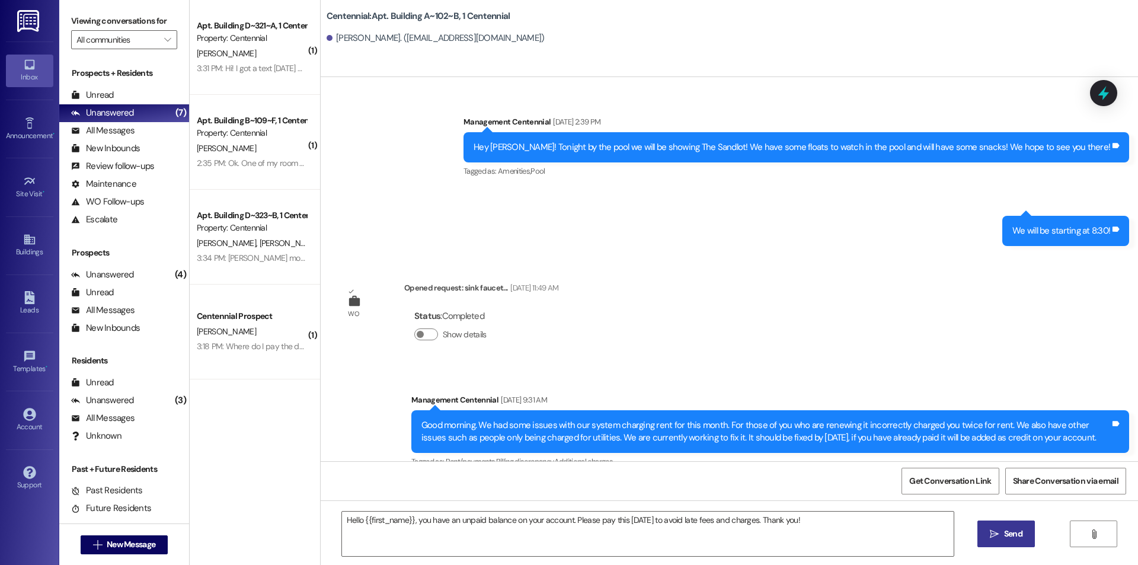
click at [1010, 535] on span "Send" at bounding box center [1013, 534] width 18 height 12
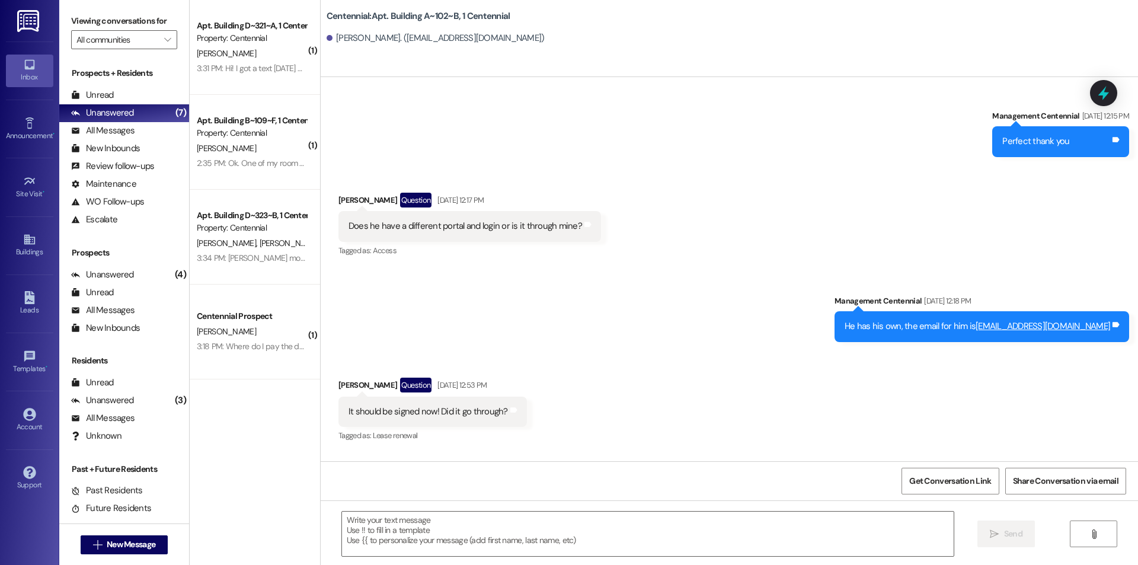
scroll to position [6859, 0]
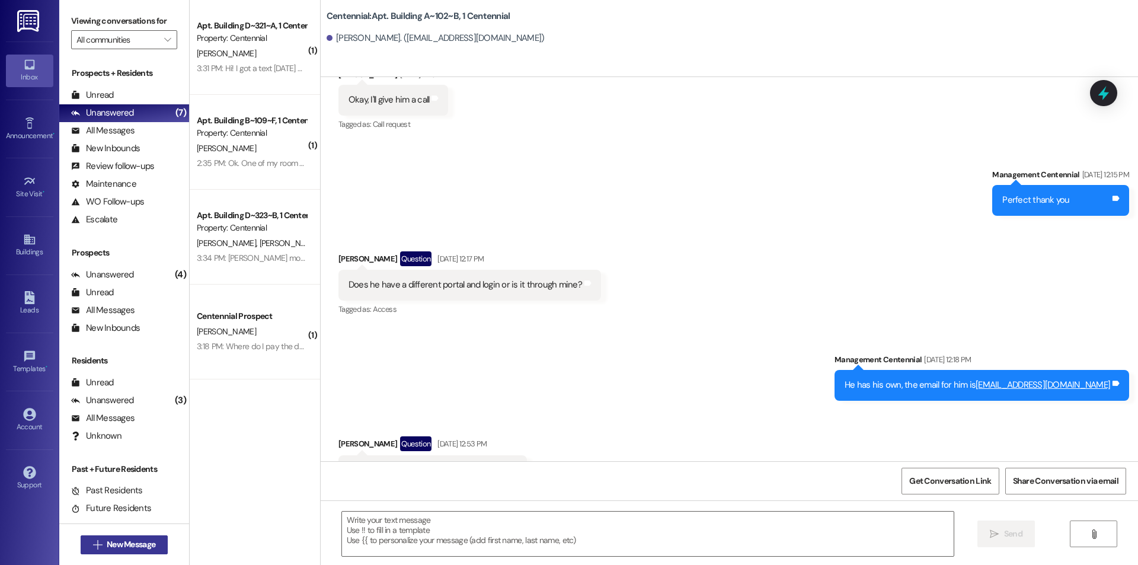
click at [133, 539] on span "New Message" at bounding box center [131, 544] width 49 height 12
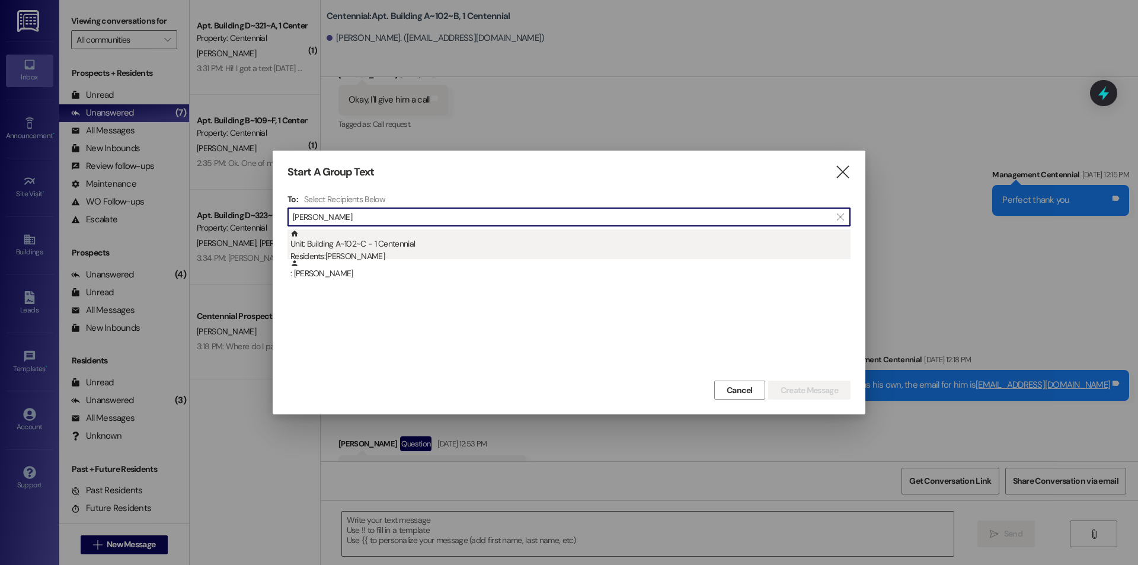
type input "[PERSON_NAME]"
click at [325, 241] on div "Unit: Building A~102~C - 1 Centennial Residents: [PERSON_NAME]" at bounding box center [570, 246] width 560 height 34
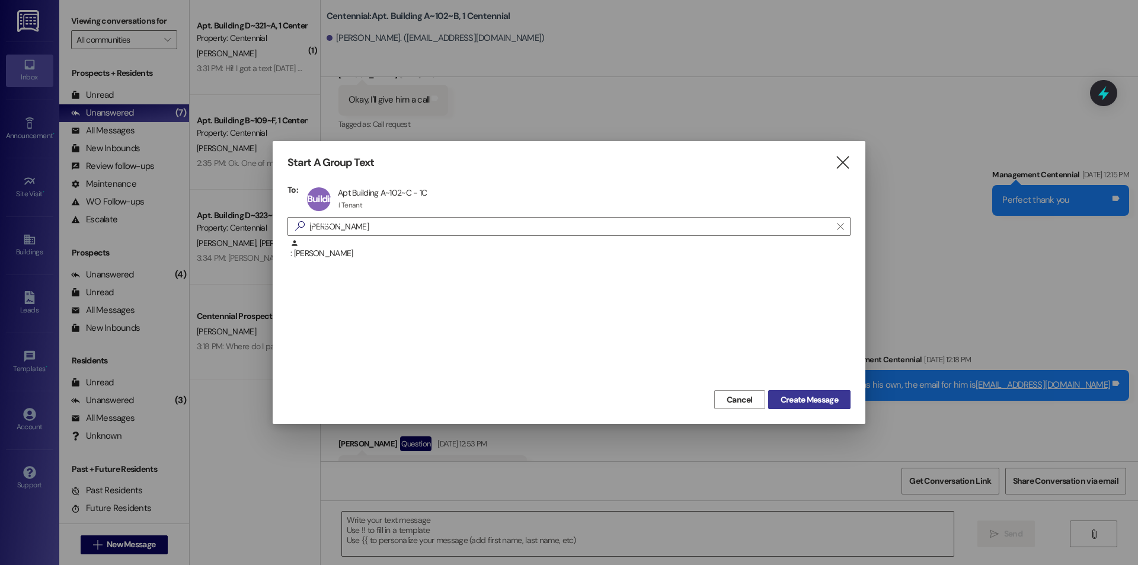
click at [781, 395] on span "Create Message" at bounding box center [809, 400] width 57 height 12
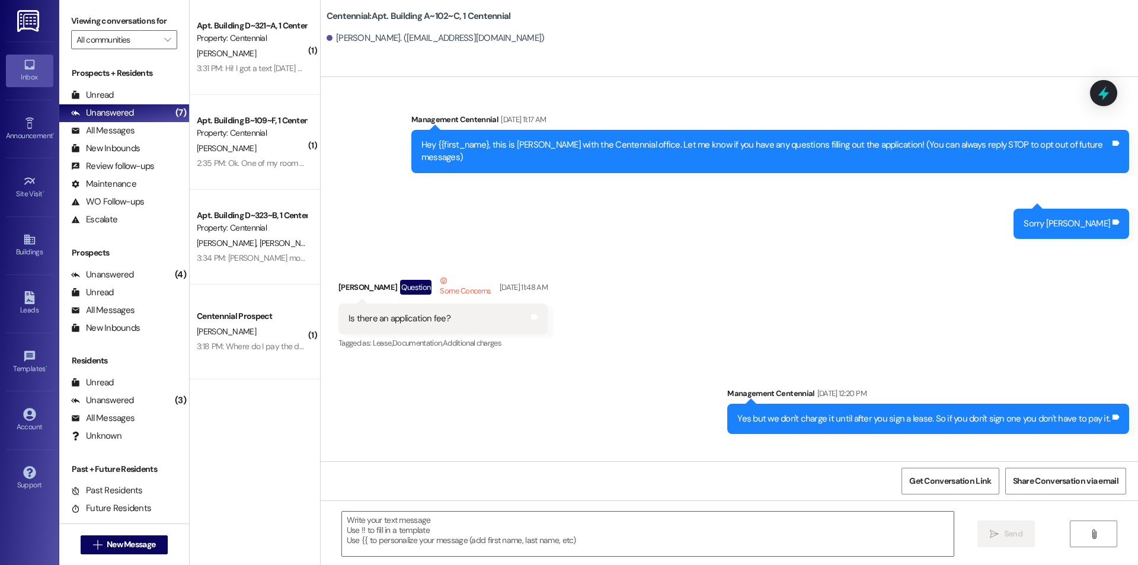
scroll to position [16004, 0]
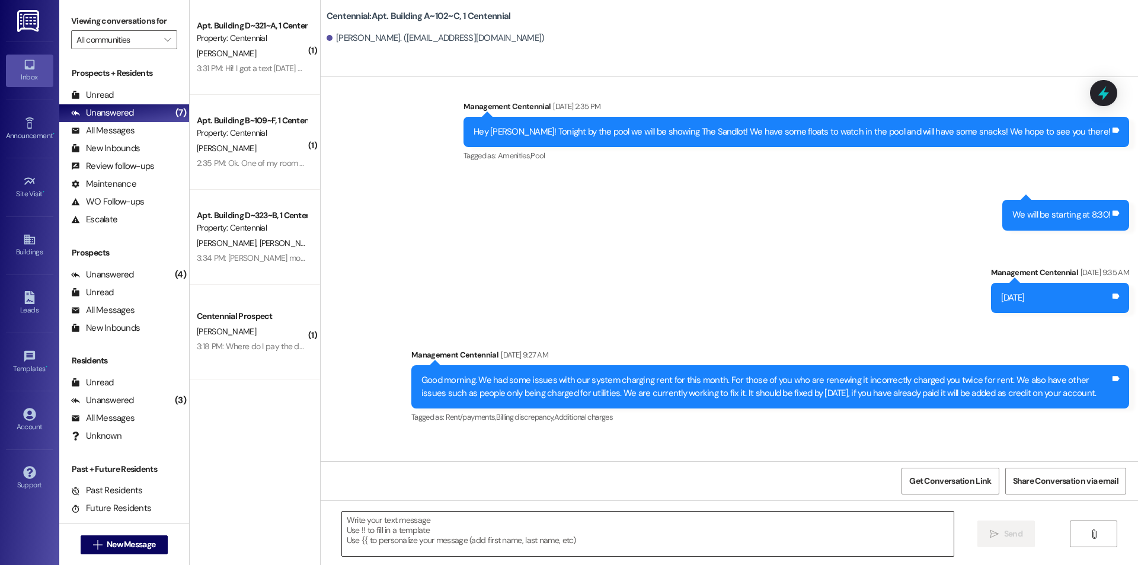
drag, startPoint x: 562, startPoint y: 538, endPoint x: 392, endPoint y: 520, distance: 171.7
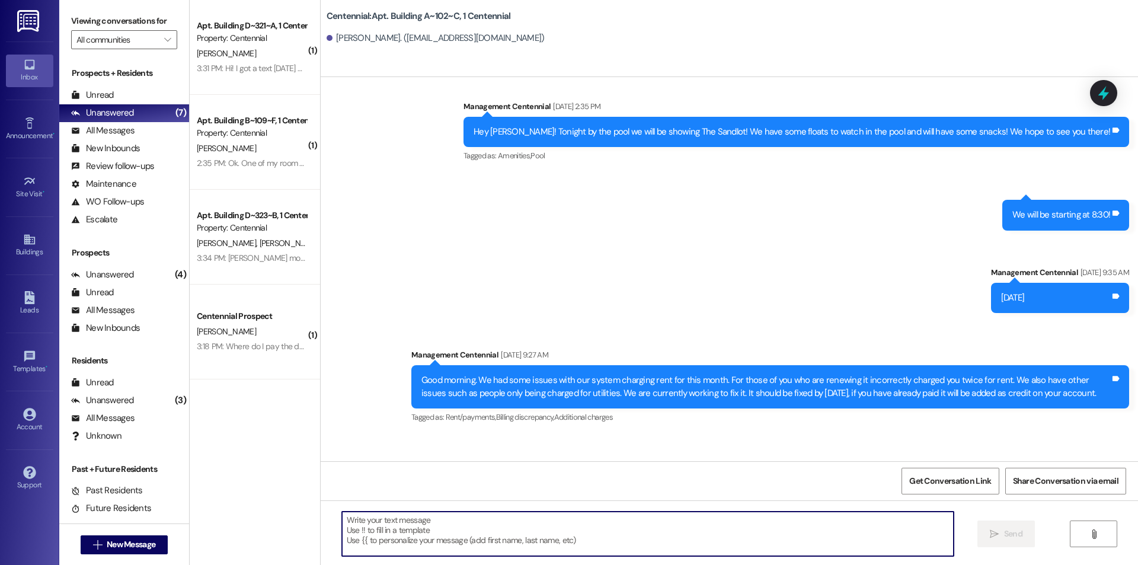
scroll to position [16087, 0]
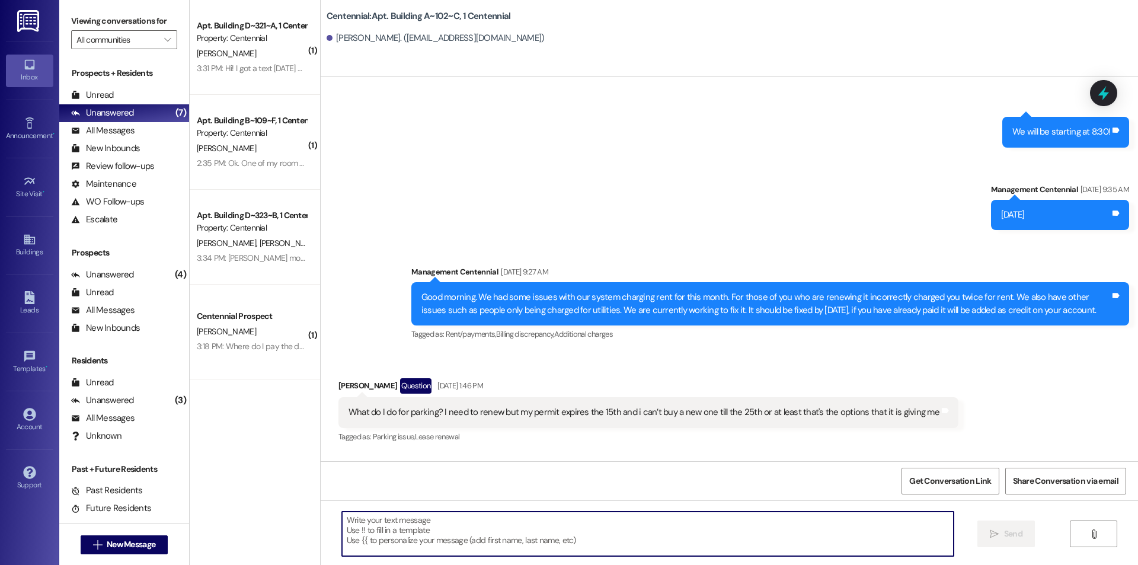
paste textarea "Hello {{first_name}}, you have an unpaid balance on your account. Please pay th…"
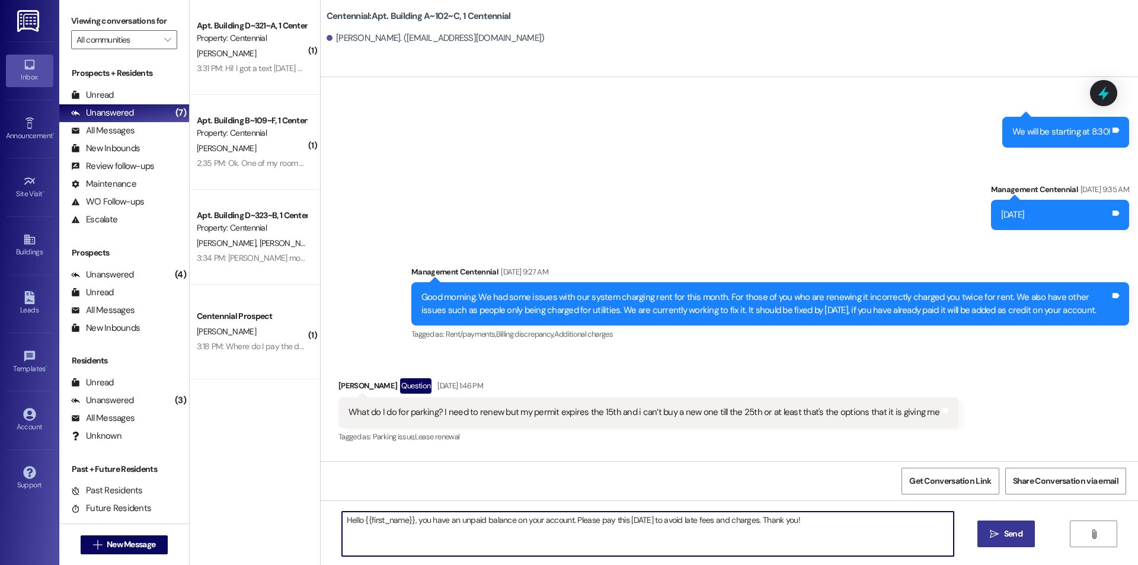
type textarea "Hello {{first_name}}, you have an unpaid balance on your account. Please pay th…"
click at [1018, 526] on button " Send" at bounding box center [1005, 533] width 57 height 27
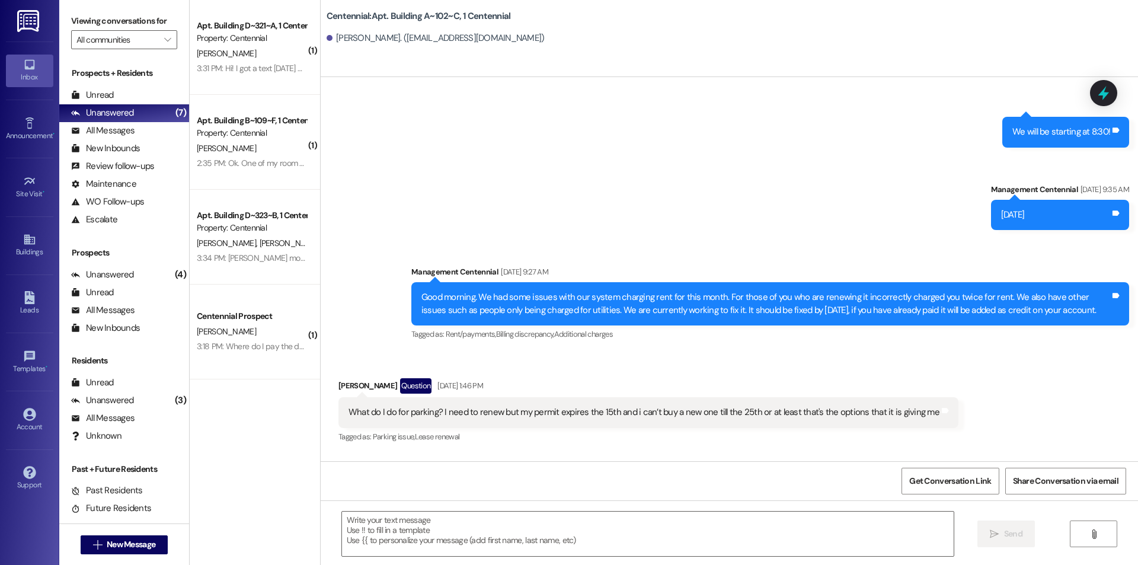
scroll to position [16004, 0]
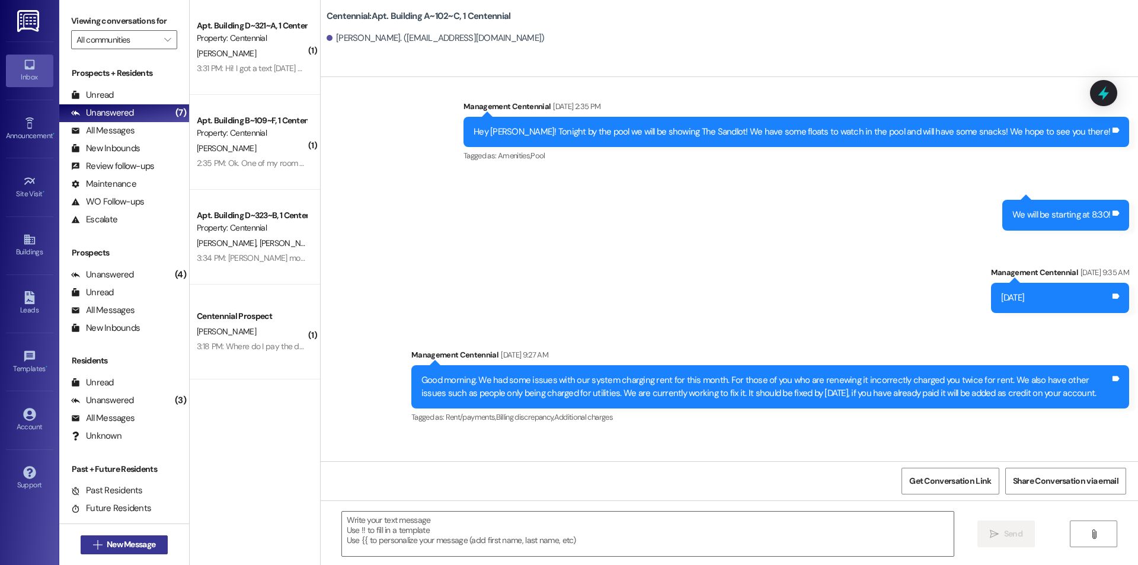
click at [143, 544] on span "New Message" at bounding box center [131, 544] width 49 height 12
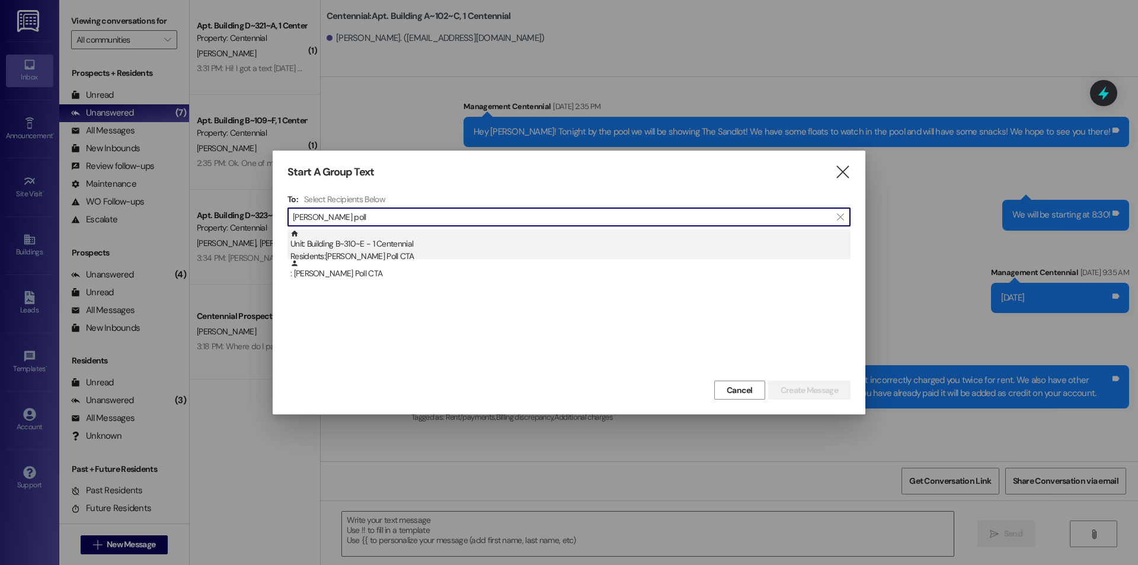
type input "[PERSON_NAME] poll"
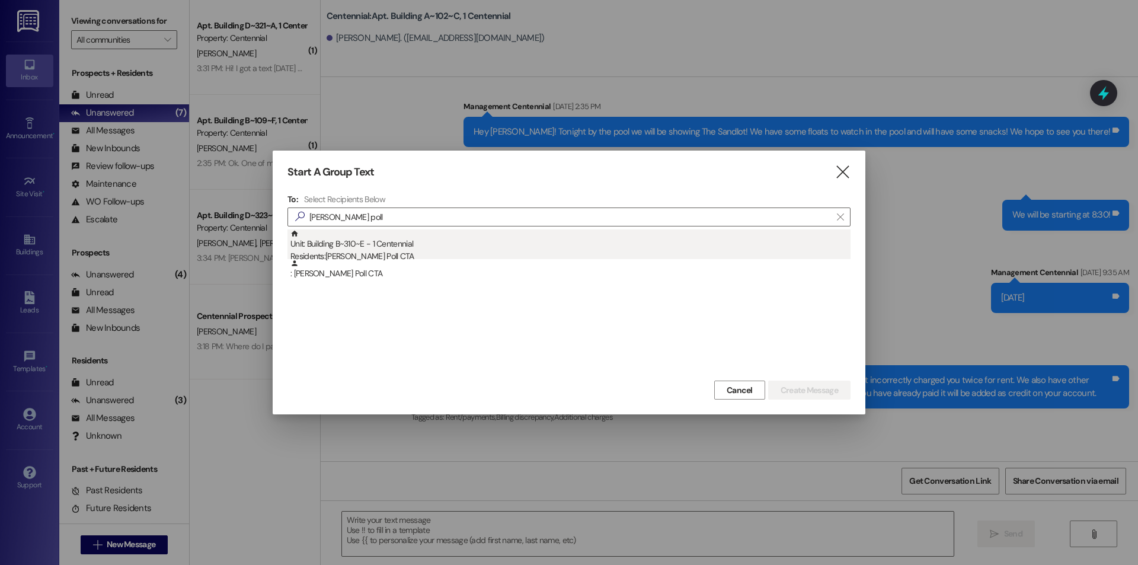
click at [393, 255] on div "Residents: [PERSON_NAME] Poll CTA" at bounding box center [570, 256] width 560 height 12
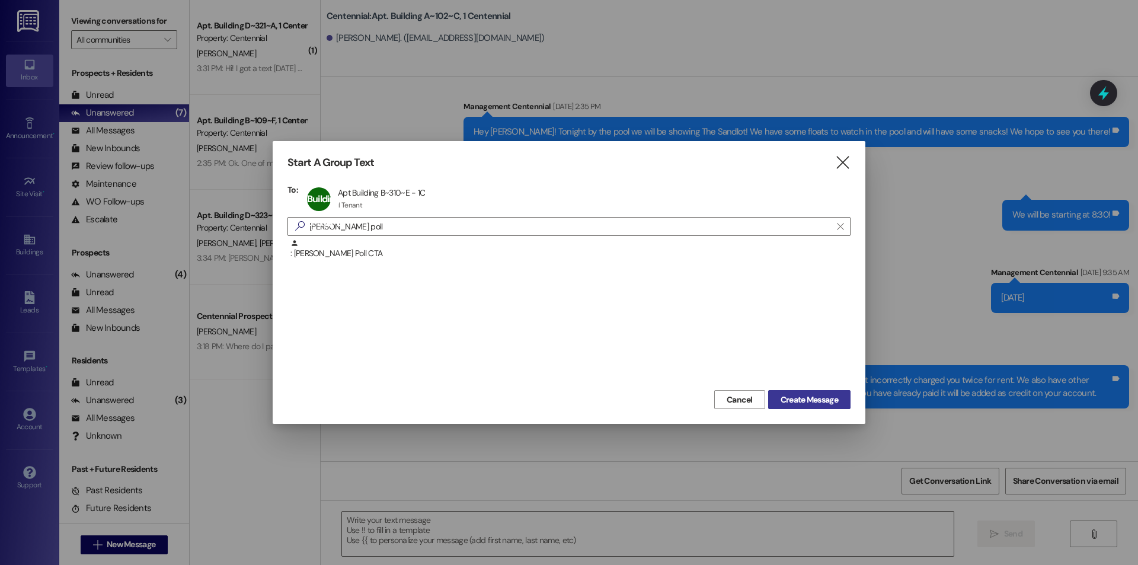
drag, startPoint x: 807, startPoint y: 398, endPoint x: 795, endPoint y: 398, distance: 12.5
click at [800, 397] on span "Create Message" at bounding box center [809, 400] width 57 height 12
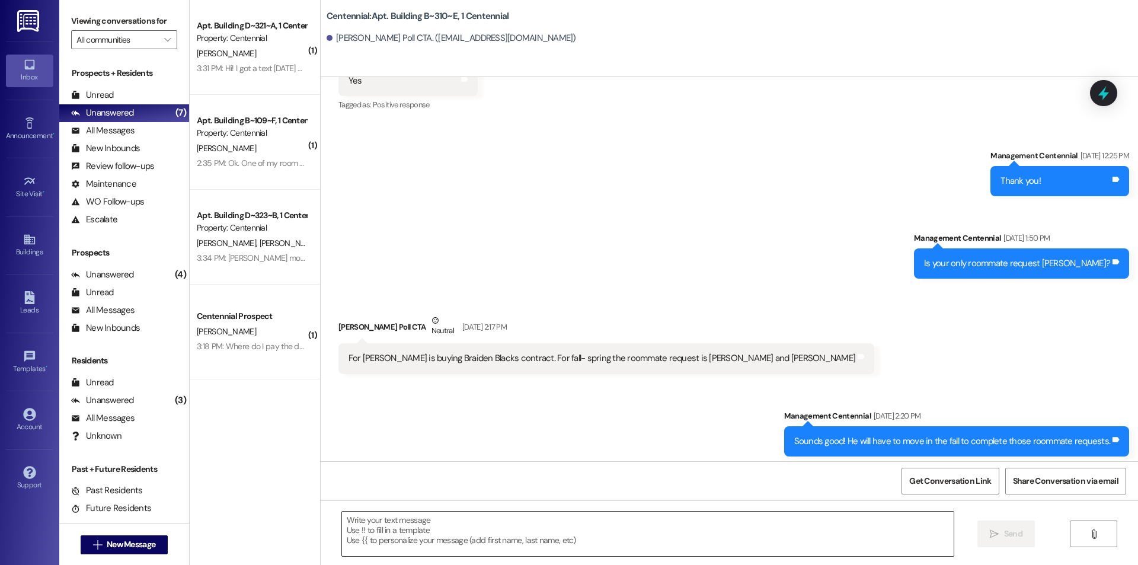
scroll to position [2040, 0]
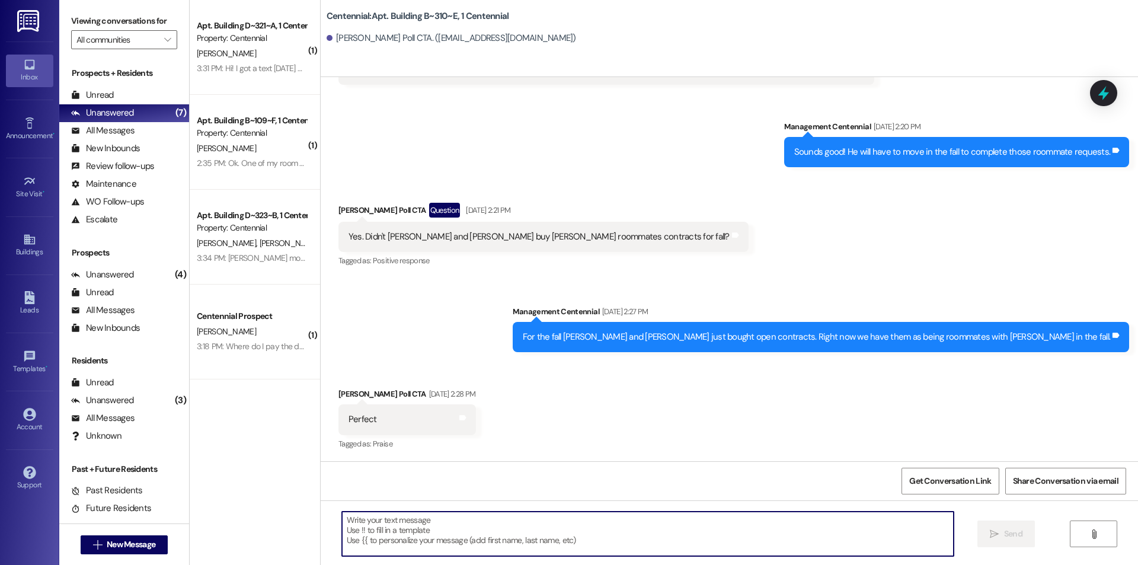
paste textarea "Hello {{first_name}}, you have an unpaid balance on your account. Please pay th…"
type textarea "Hello {{first_name}}, you have an unpaid balance on your account. Please pay th…"
click at [147, 538] on span "New Message" at bounding box center [131, 544] width 49 height 12
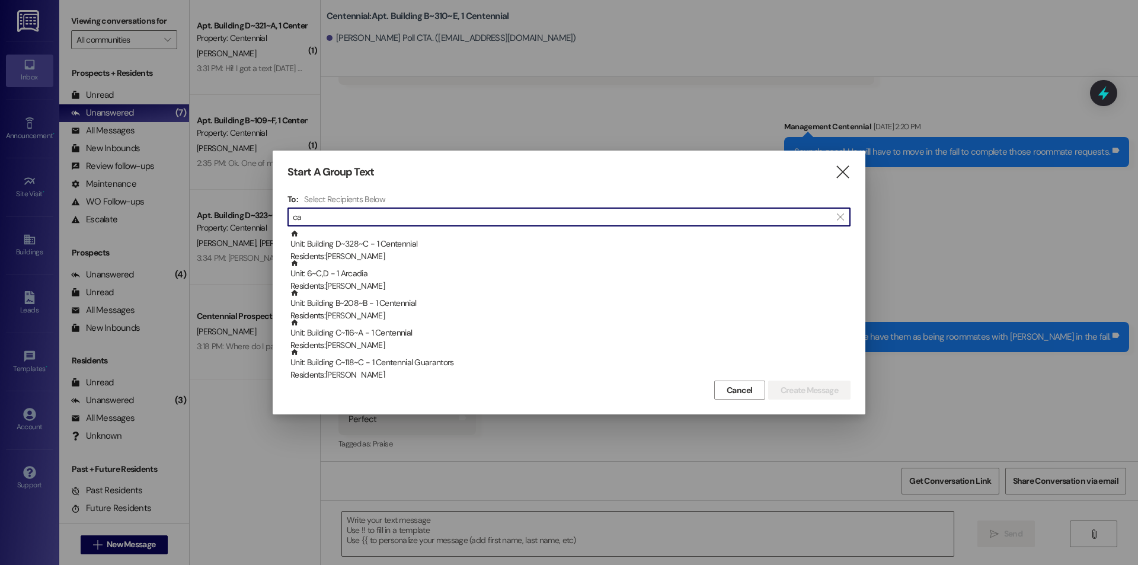
type input "c"
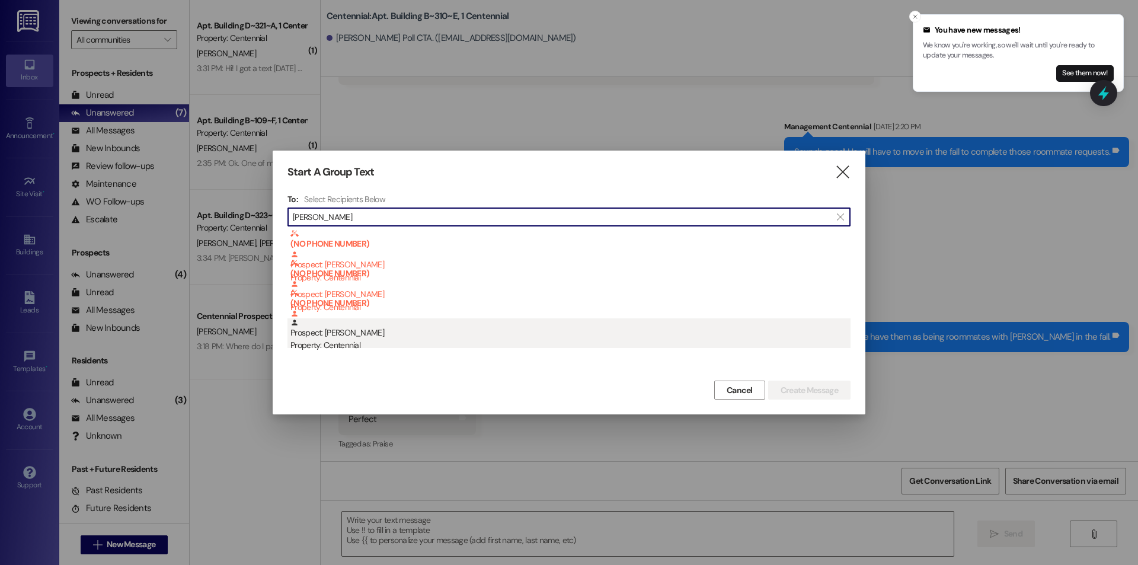
type input "[PERSON_NAME]"
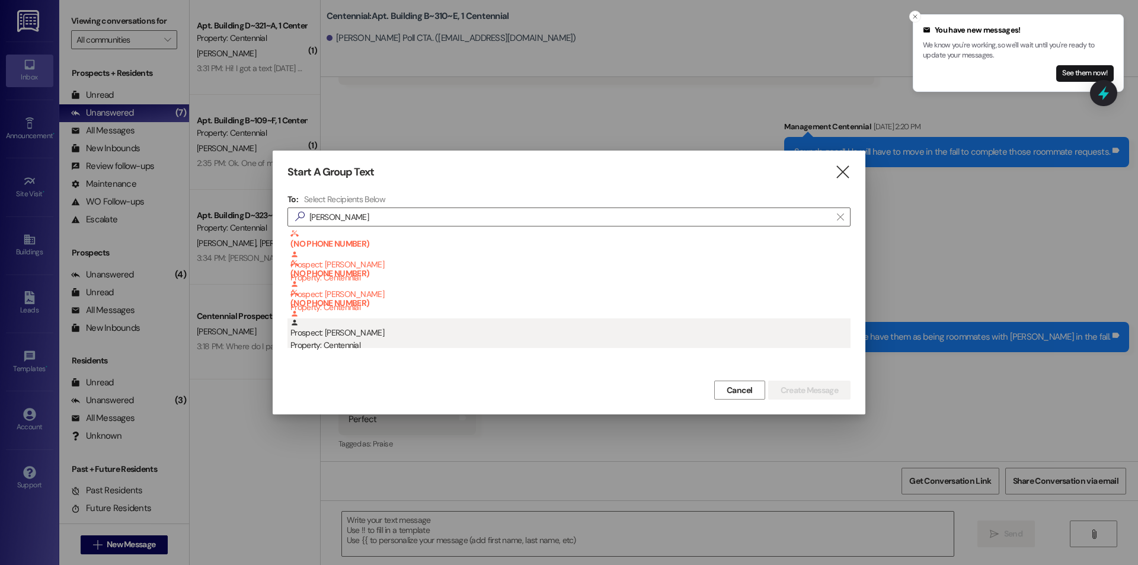
click at [401, 328] on div "Prospect: [PERSON_NAME] Property: Centennial" at bounding box center [570, 335] width 560 height 34
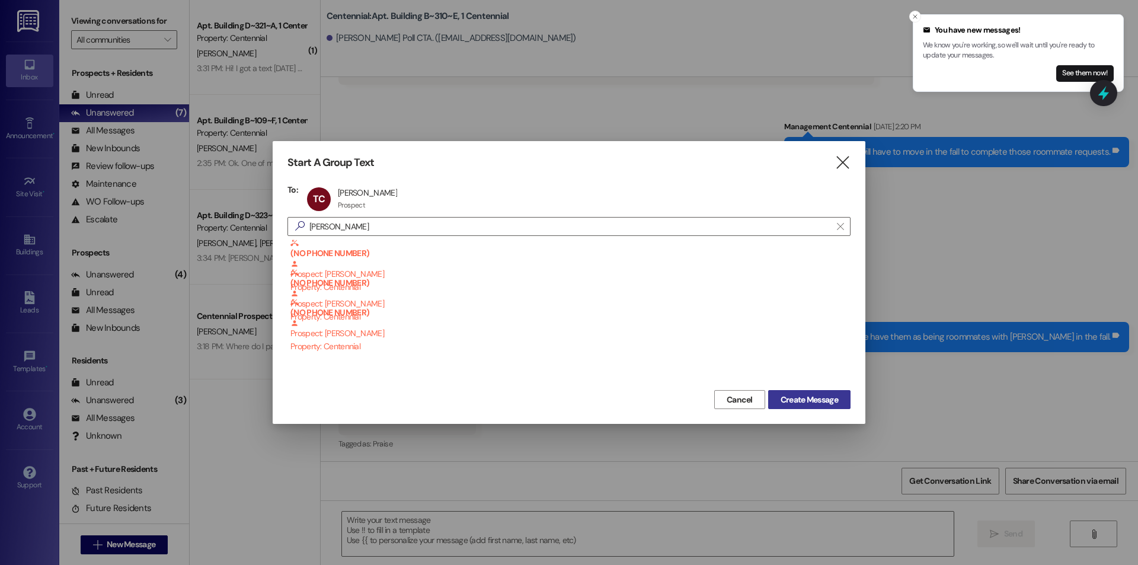
click at [793, 398] on span "Create Message" at bounding box center [809, 400] width 57 height 12
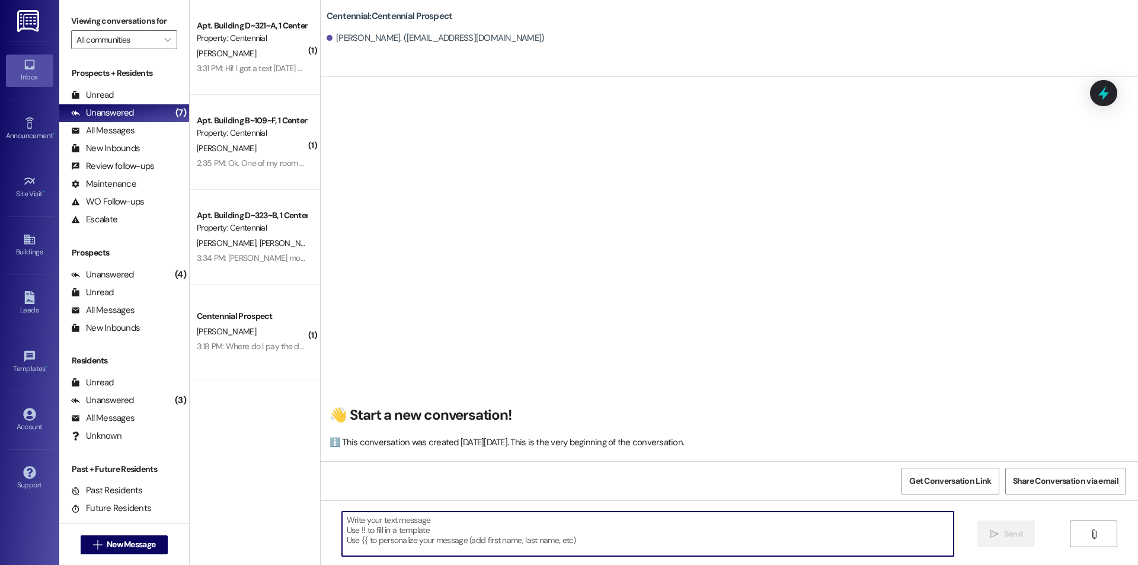
scroll to position [1, 0]
paste textarea "Hello {{first_name}}, you have an unpaid balance on your account. Please pay th…"
type textarea "Hello {{first_name}}, you have an unpaid balance on your account. Please pay th…"
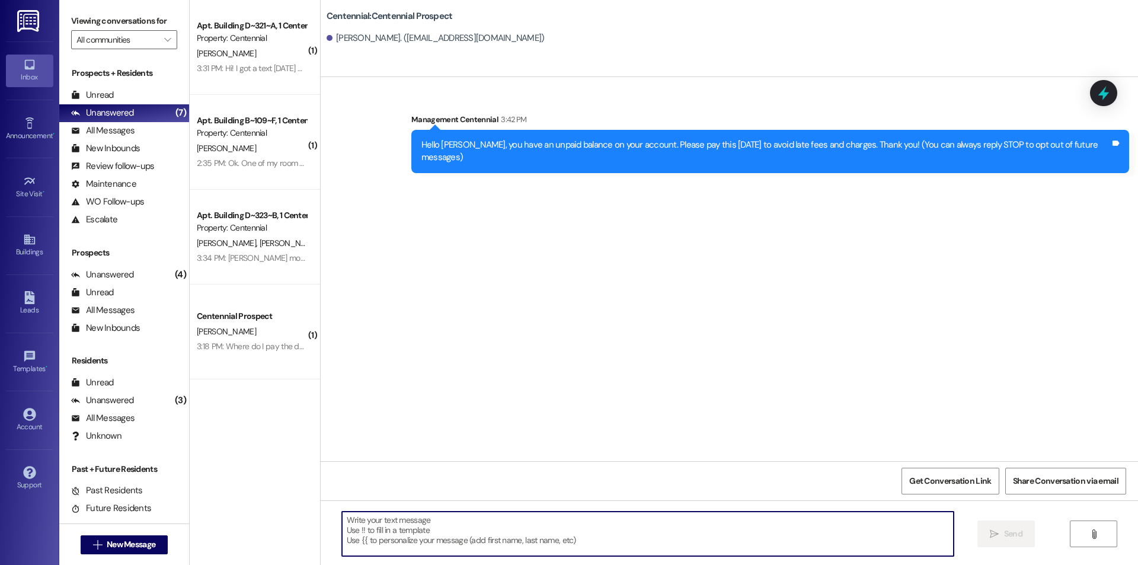
scroll to position [0, 0]
click at [140, 546] on span "New Message" at bounding box center [131, 544] width 49 height 12
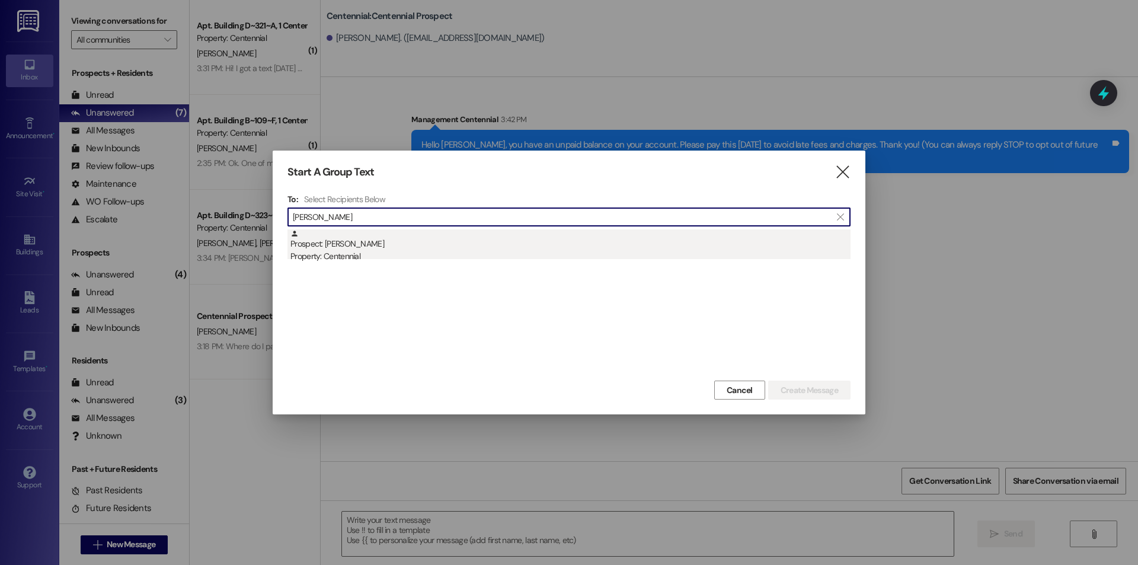
type input "[PERSON_NAME]"
click at [395, 251] on div "Property: Centennial" at bounding box center [570, 256] width 560 height 12
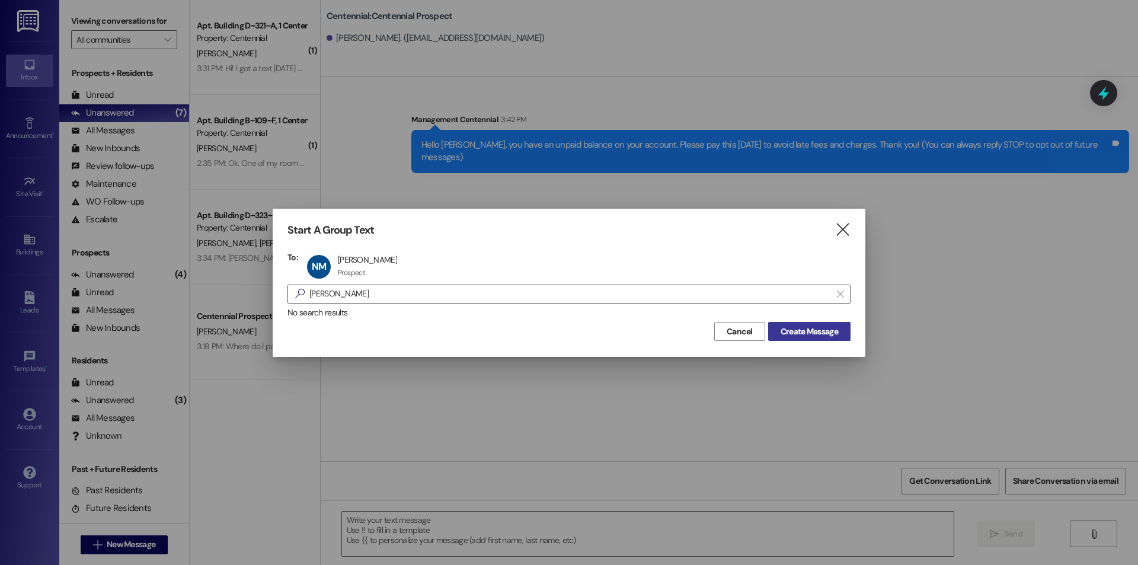
click at [830, 333] on span "Create Message" at bounding box center [809, 331] width 57 height 12
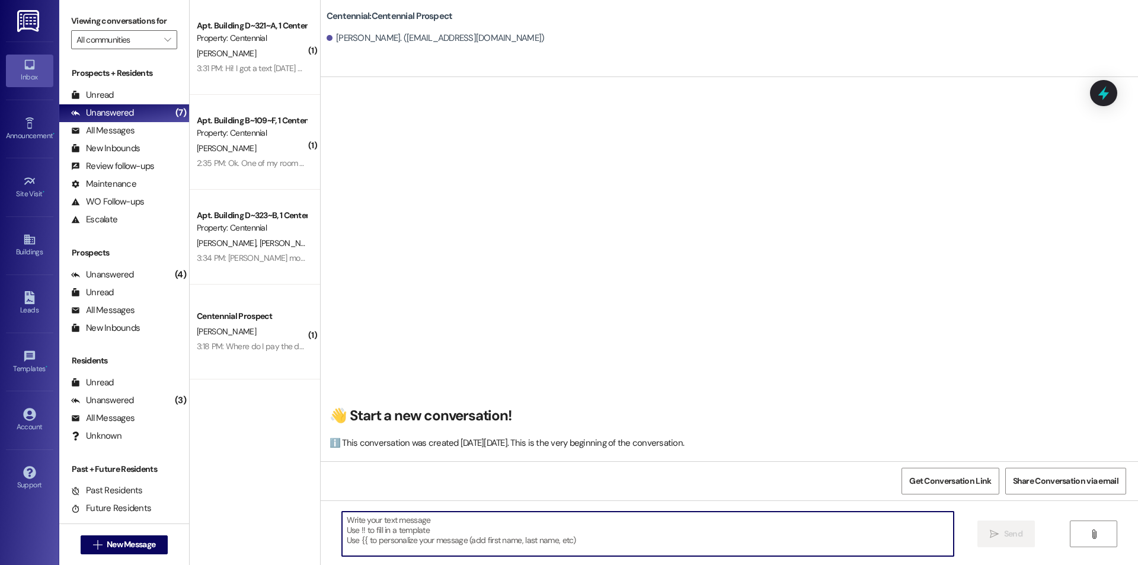
paste textarea "Hello {{first_name}}, you have an unpaid balance on your account. Please pay th…"
type textarea "Hello {{first_name}}, you have an unpaid balance on your account. Please pay th…"
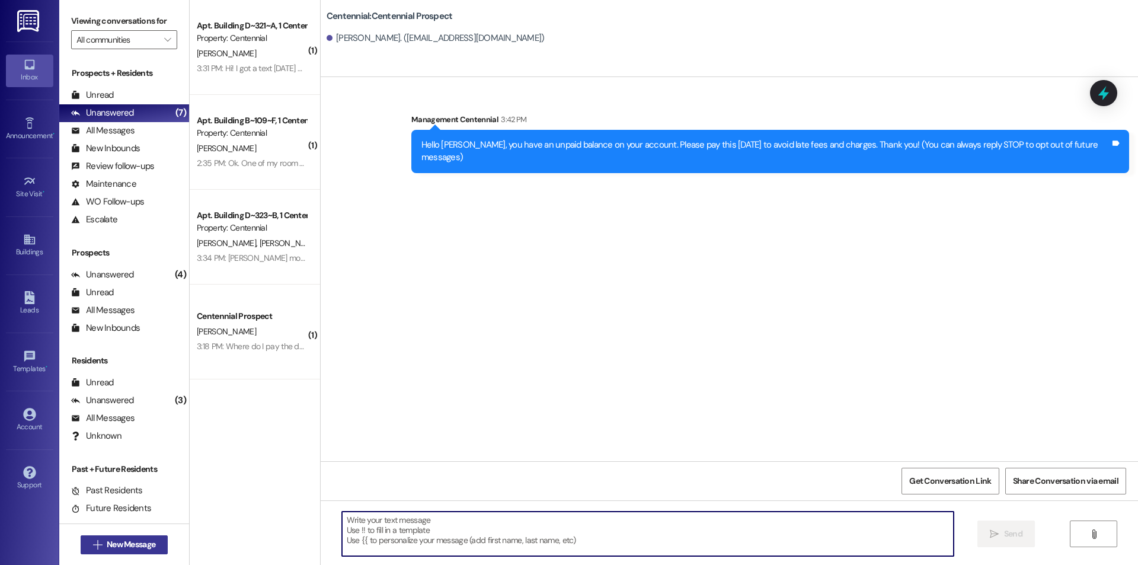
click at [110, 545] on span "New Message" at bounding box center [131, 544] width 49 height 12
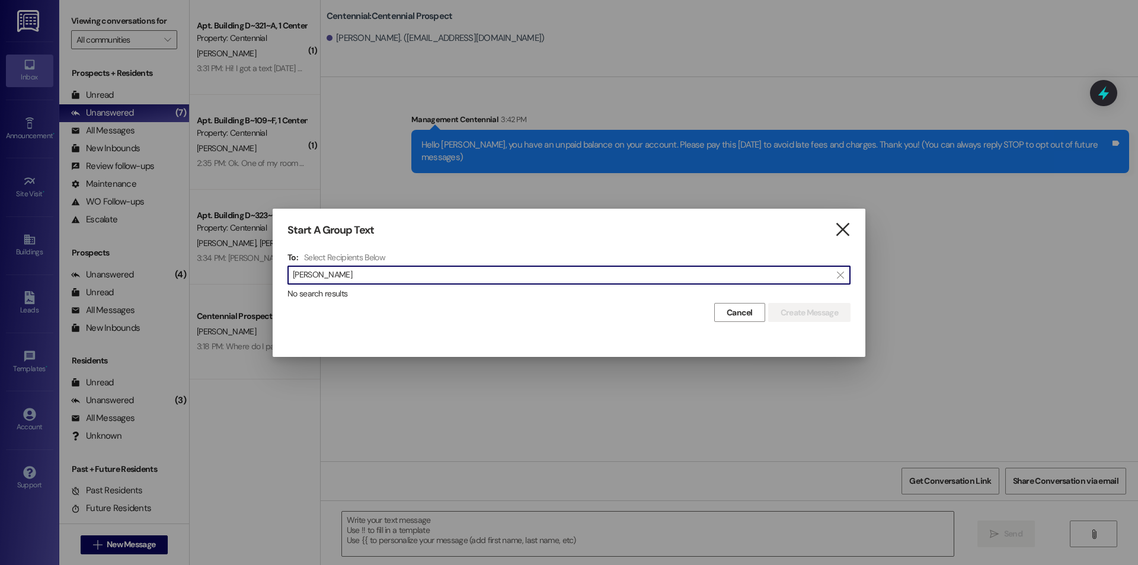
type input "[PERSON_NAME]"
click at [839, 224] on icon "" at bounding box center [843, 229] width 16 height 12
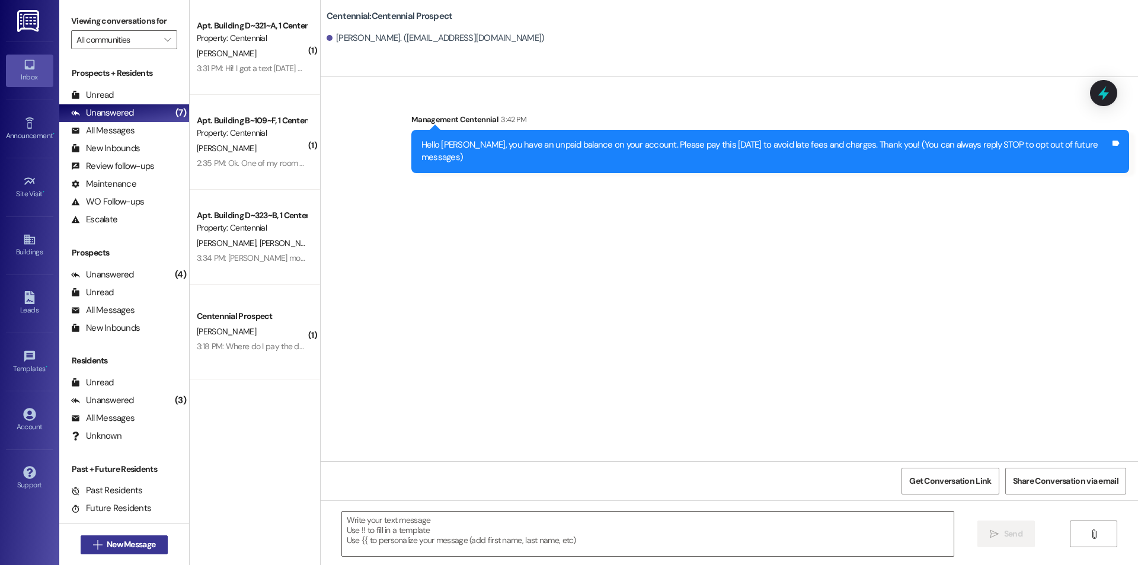
click at [96, 544] on icon "" at bounding box center [97, 544] width 9 height 9
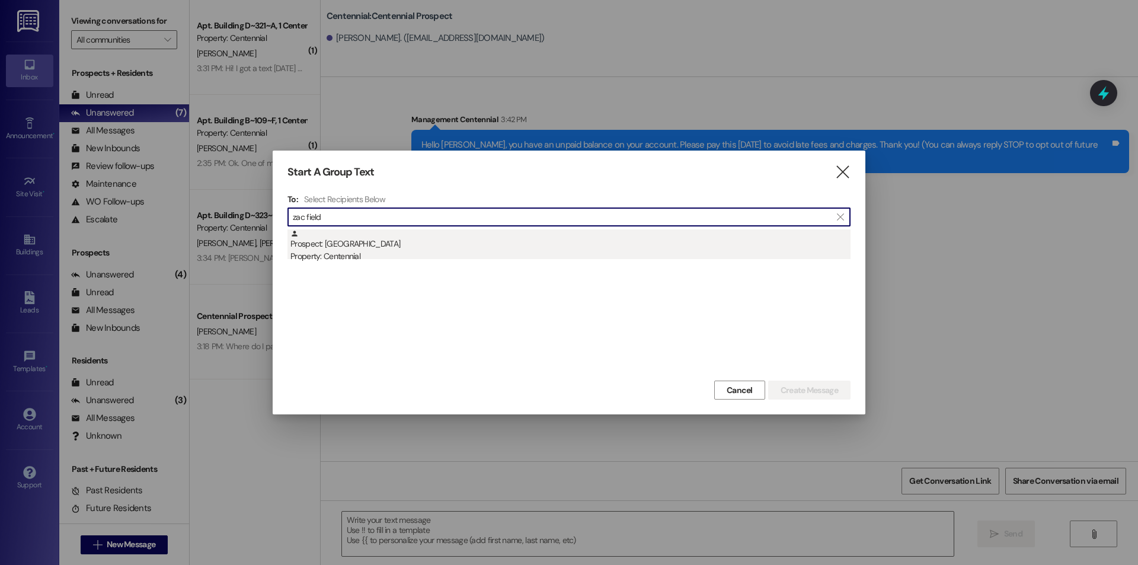
type input "zac field"
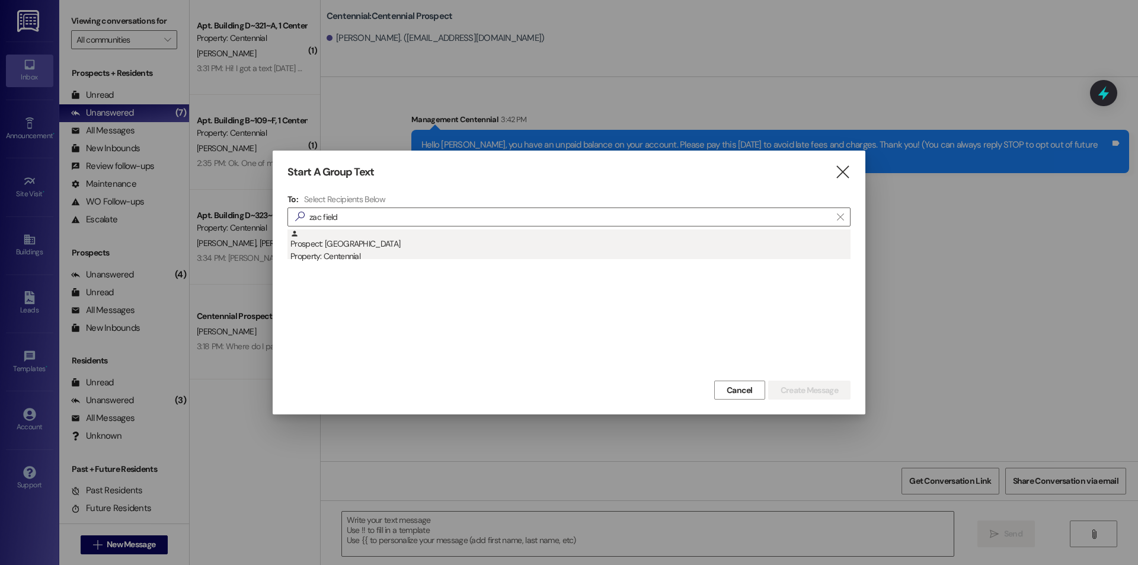
click at [402, 239] on div "Prospect: [GEOGRAPHIC_DATA] Property: Centennial" at bounding box center [570, 246] width 560 height 34
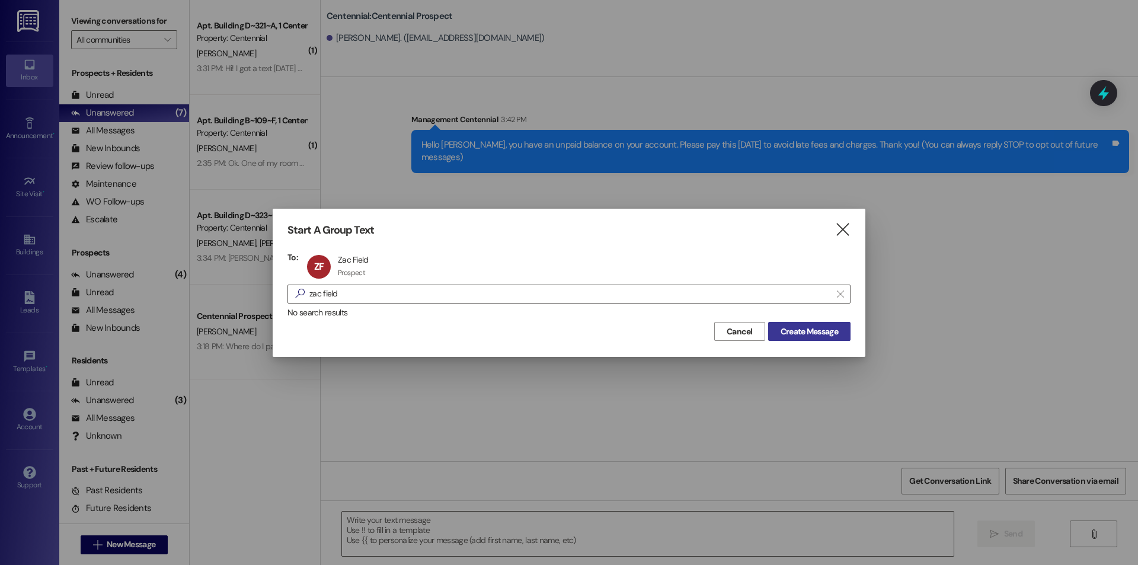
click at [827, 333] on span "Create Message" at bounding box center [809, 331] width 57 height 12
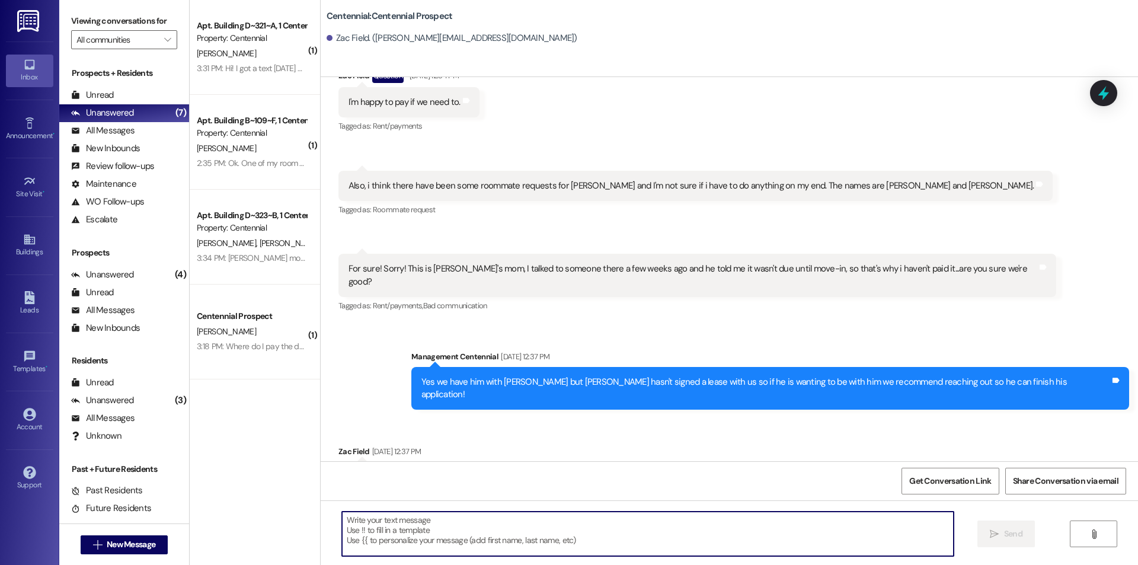
scroll to position [1674, 0]
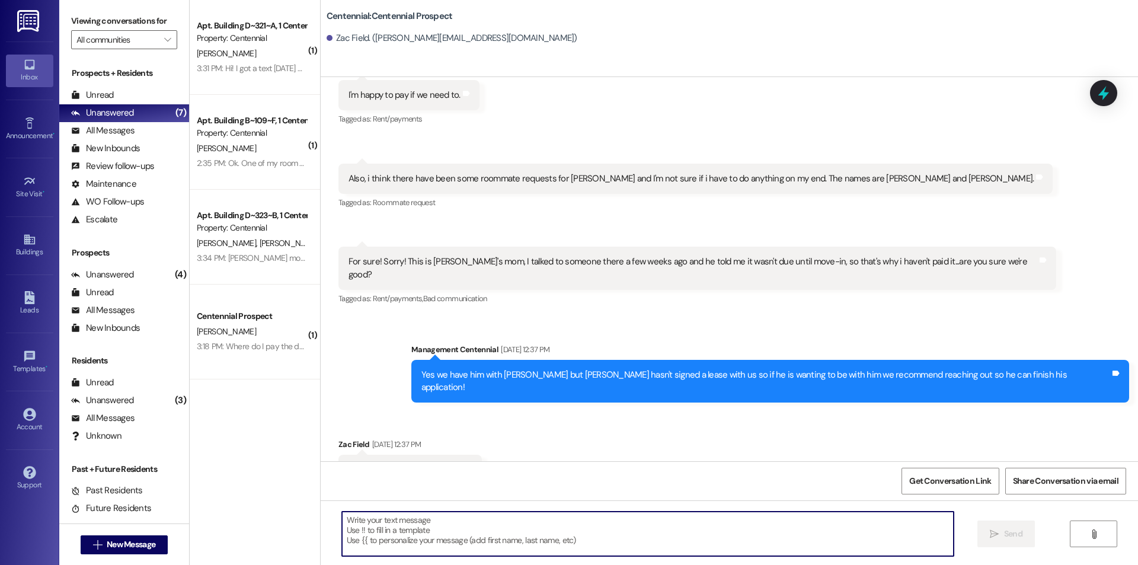
paste textarea "Hello {{first_name}}, you have an unpaid balance on your account. Please pay th…"
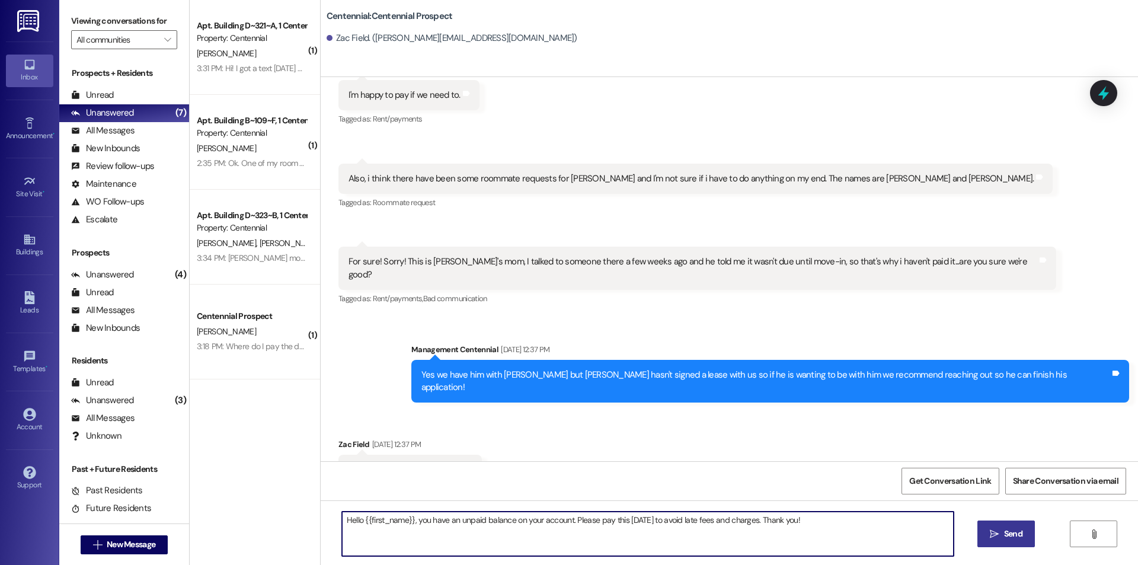
type textarea "Hello {{first_name}}, you have an unpaid balance on your account. Please pay th…"
click at [995, 525] on button " Send" at bounding box center [1005, 533] width 57 height 27
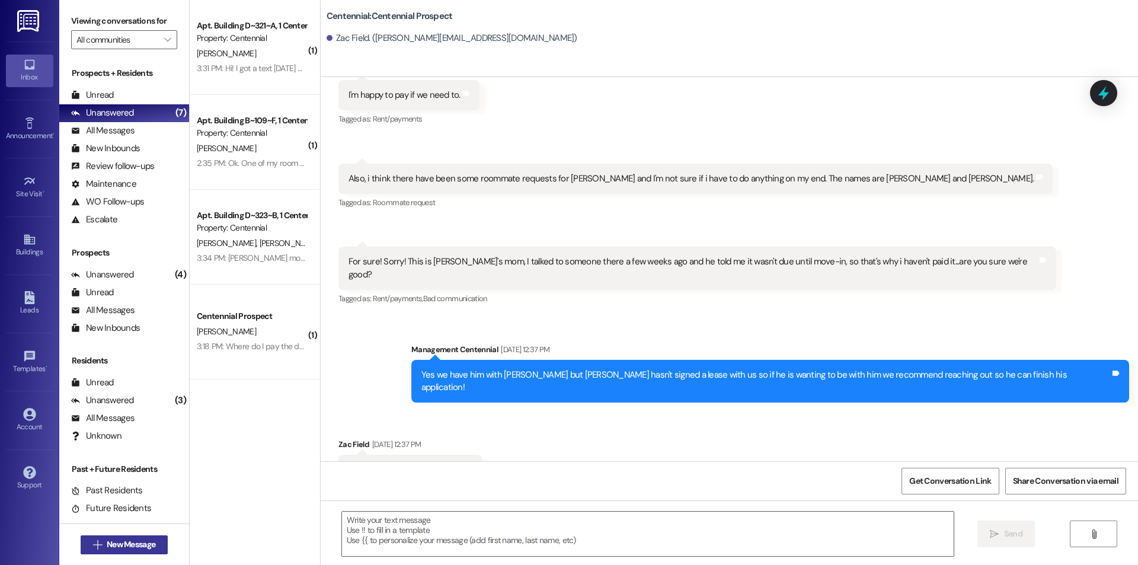
click at [134, 539] on span "New Message" at bounding box center [131, 544] width 49 height 12
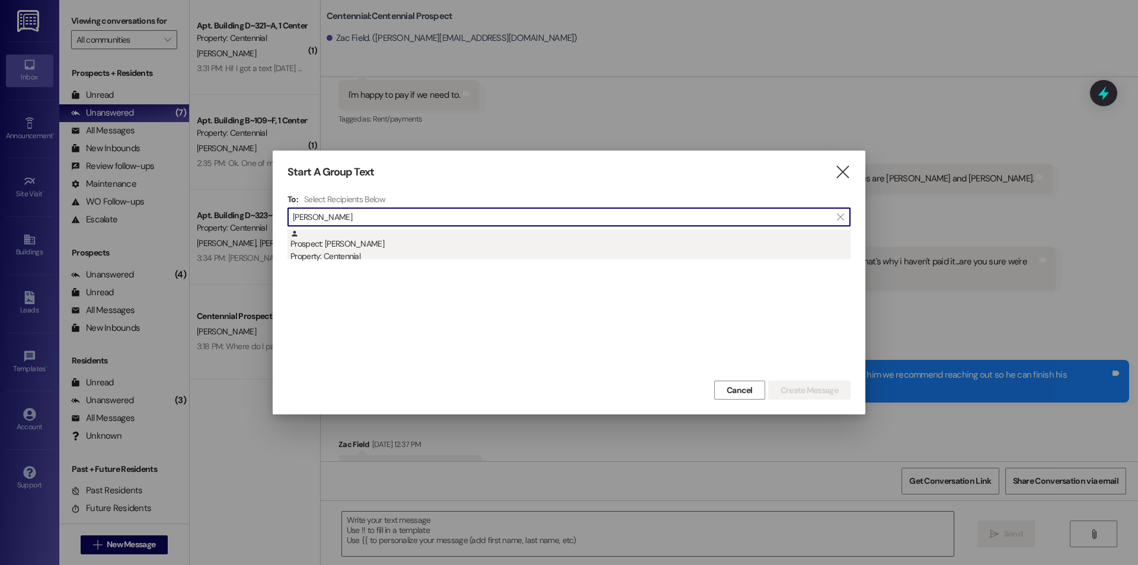
type input "[PERSON_NAME]"
click at [347, 247] on div "Prospect: [PERSON_NAME] Property: Centennial" at bounding box center [570, 246] width 560 height 34
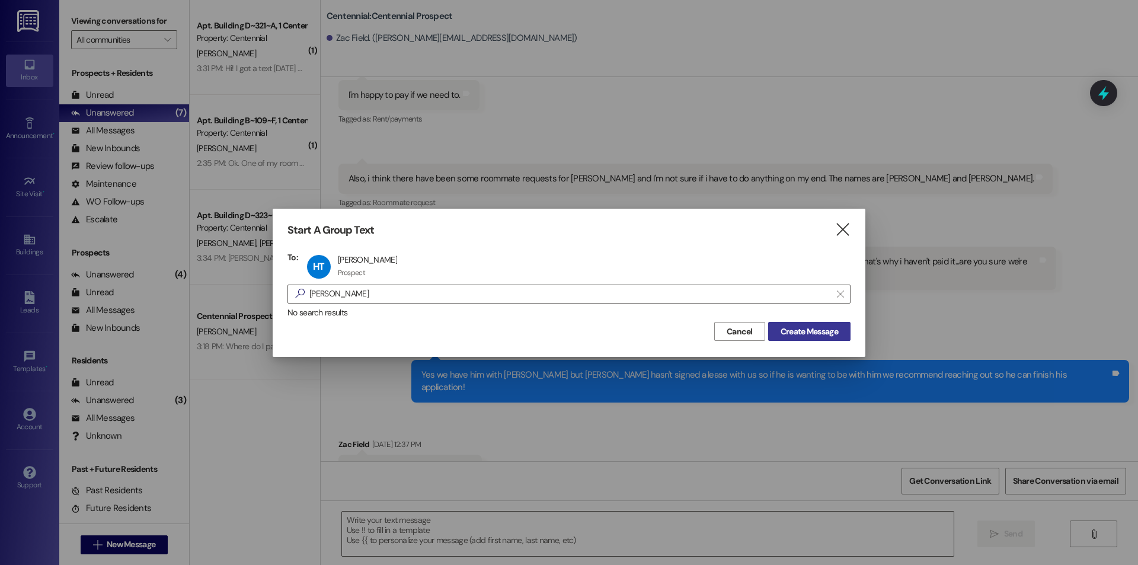
click at [800, 323] on button "Create Message" at bounding box center [809, 331] width 82 height 19
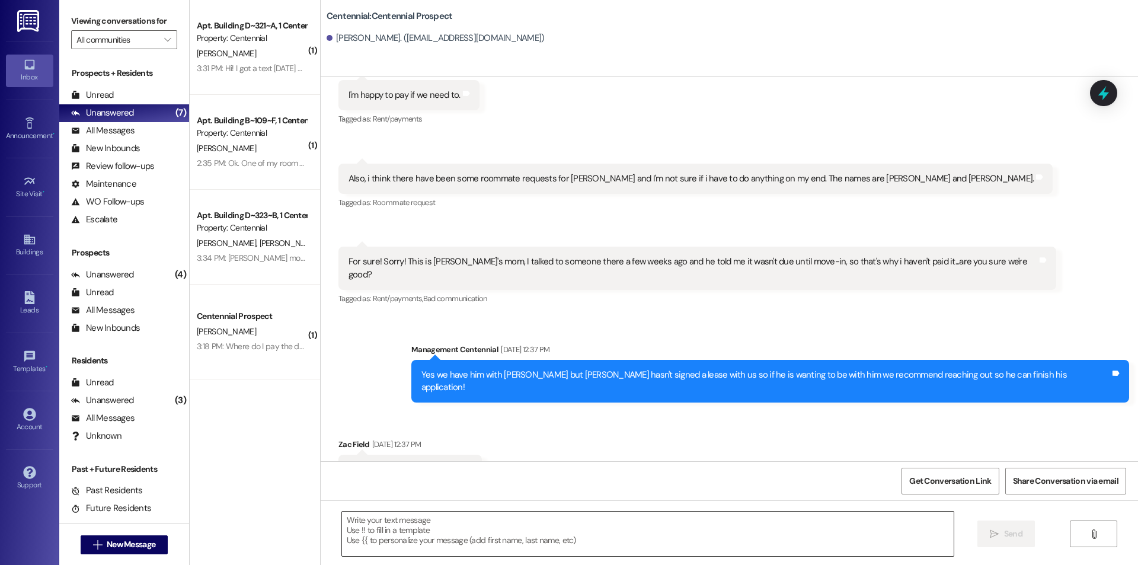
scroll to position [390, 0]
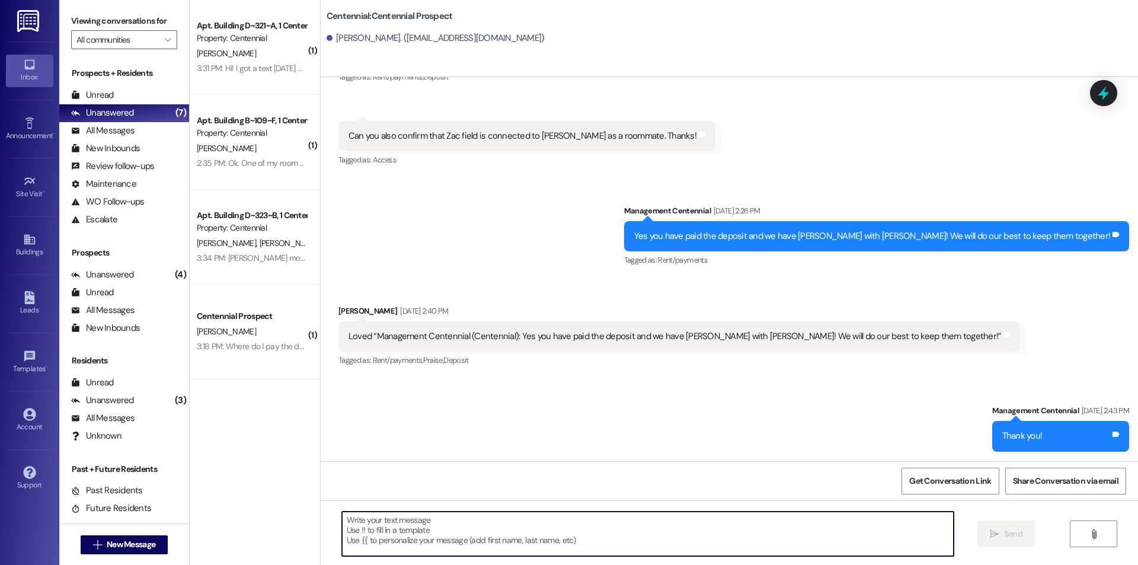
paste textarea "Hello {{first_name}}, you have an unpaid balance on your account. Please pay th…"
type textarea "Hello {{first_name}}, you have an unpaid balance on your account. Please pay th…"
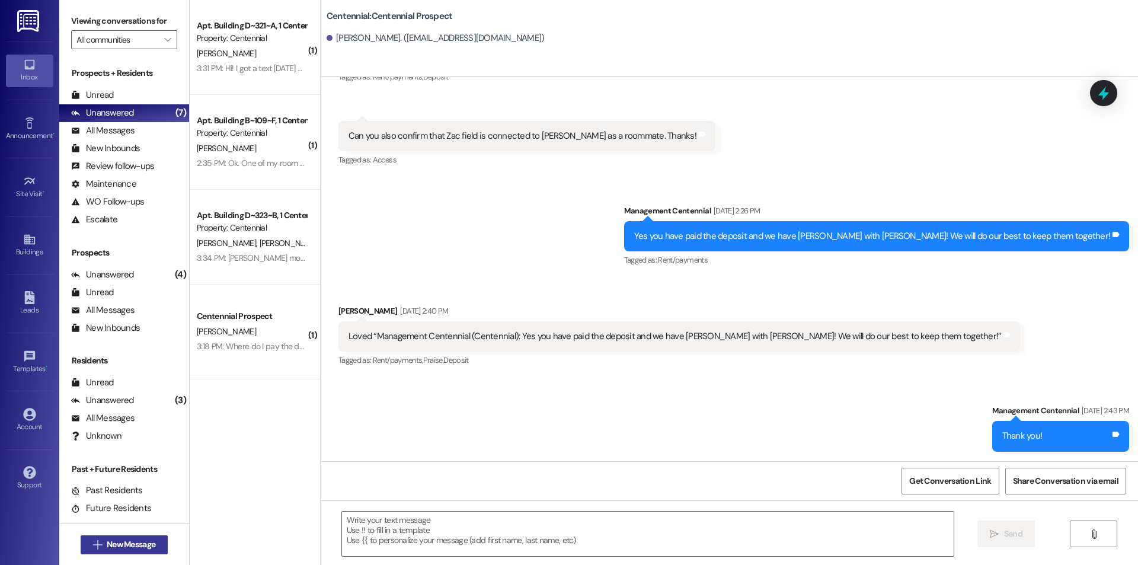
click at [91, 541] on span " New Message" at bounding box center [125, 544] width 68 height 12
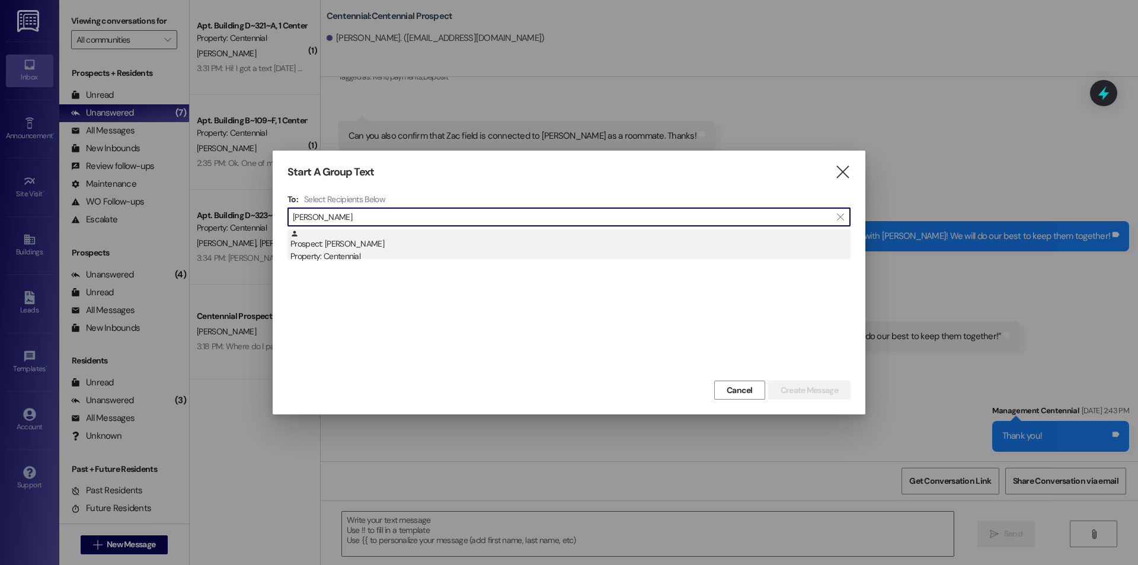
type input "[PERSON_NAME]"
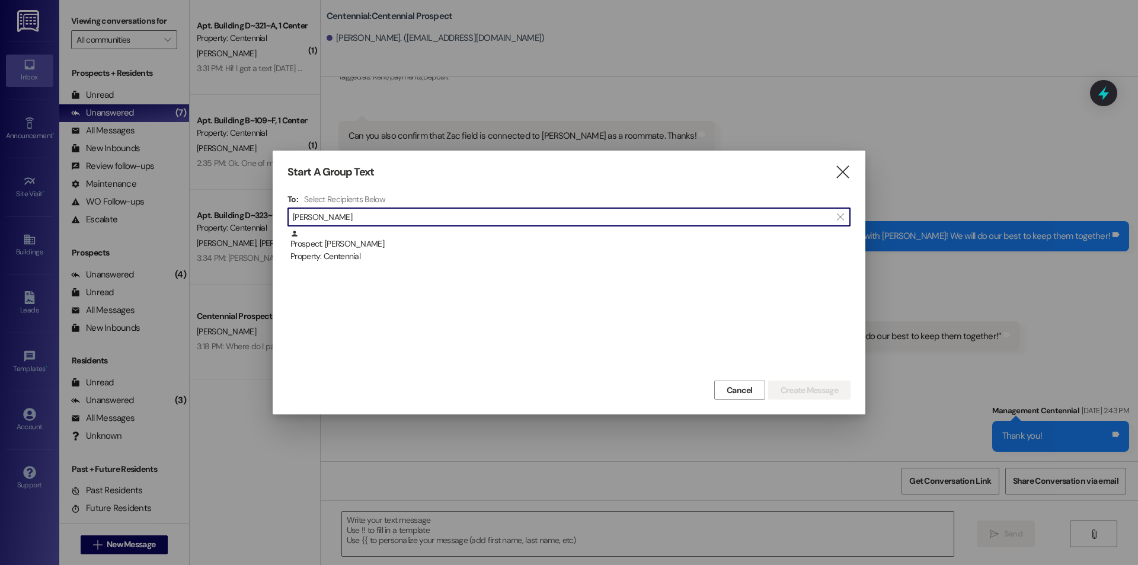
drag, startPoint x: 357, startPoint y: 246, endPoint x: 367, endPoint y: 248, distance: 10.2
click at [357, 245] on div "Prospect: [PERSON_NAME] Property: Centennial" at bounding box center [570, 246] width 560 height 34
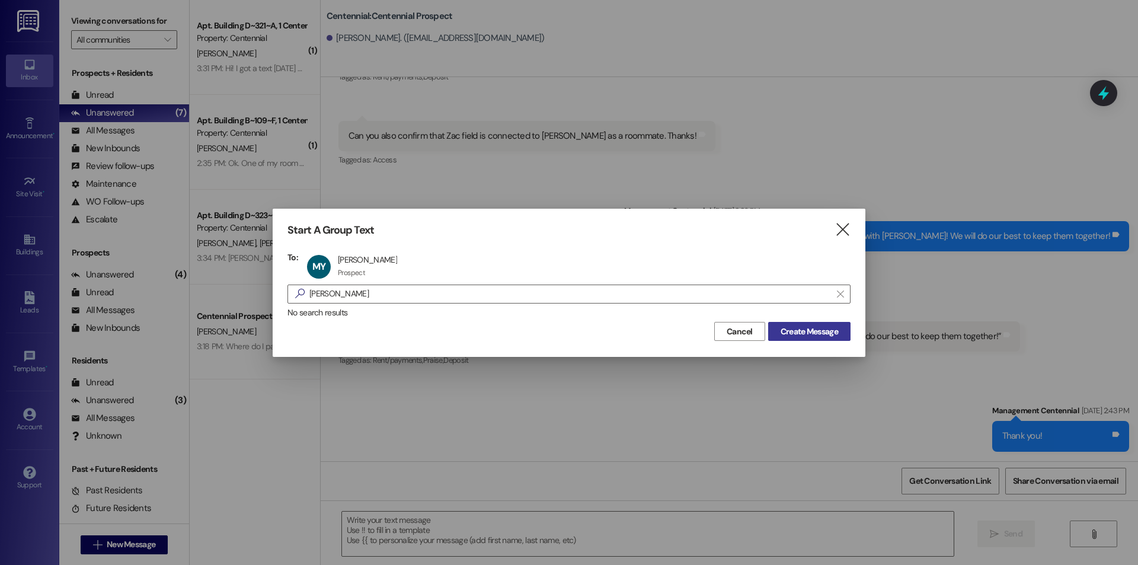
click at [789, 334] on span "Create Message" at bounding box center [809, 331] width 57 height 12
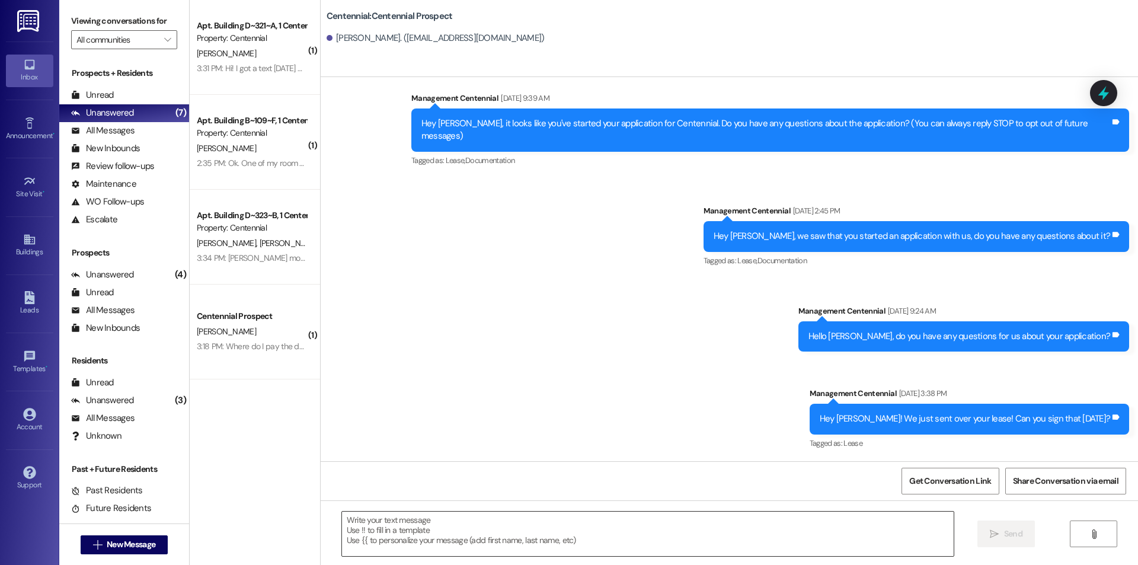
scroll to position [9, 0]
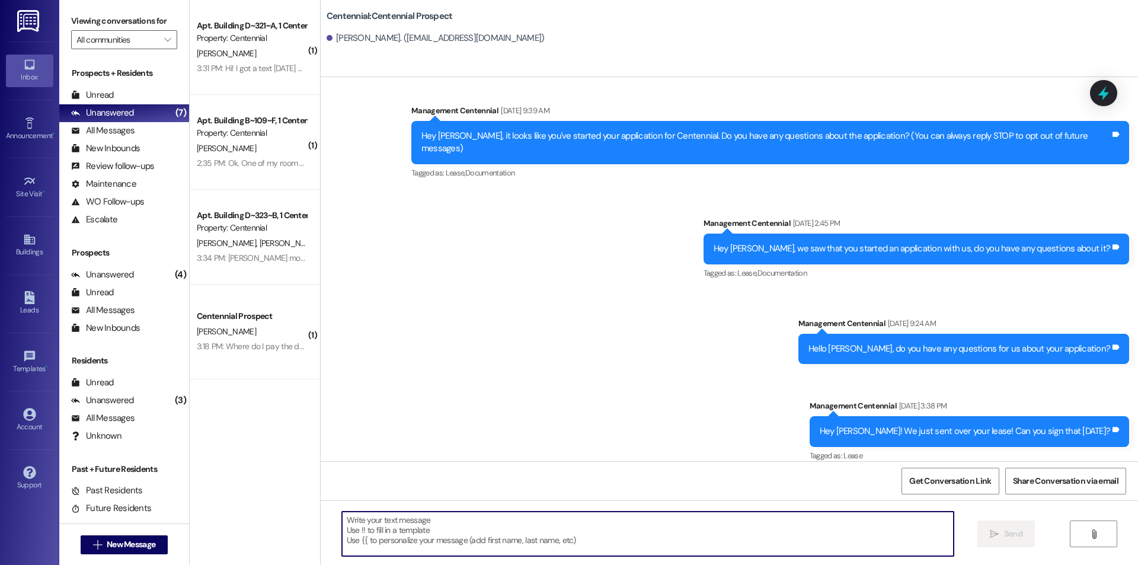
paste textarea "Hello {{first_name}}, you have an unpaid balance on your account. Please pay th…"
type textarea "Hello {{first_name}}, you have an unpaid balance on your account. Please pay th…"
click at [103, 552] on button " New Message" at bounding box center [125, 544] width 88 height 19
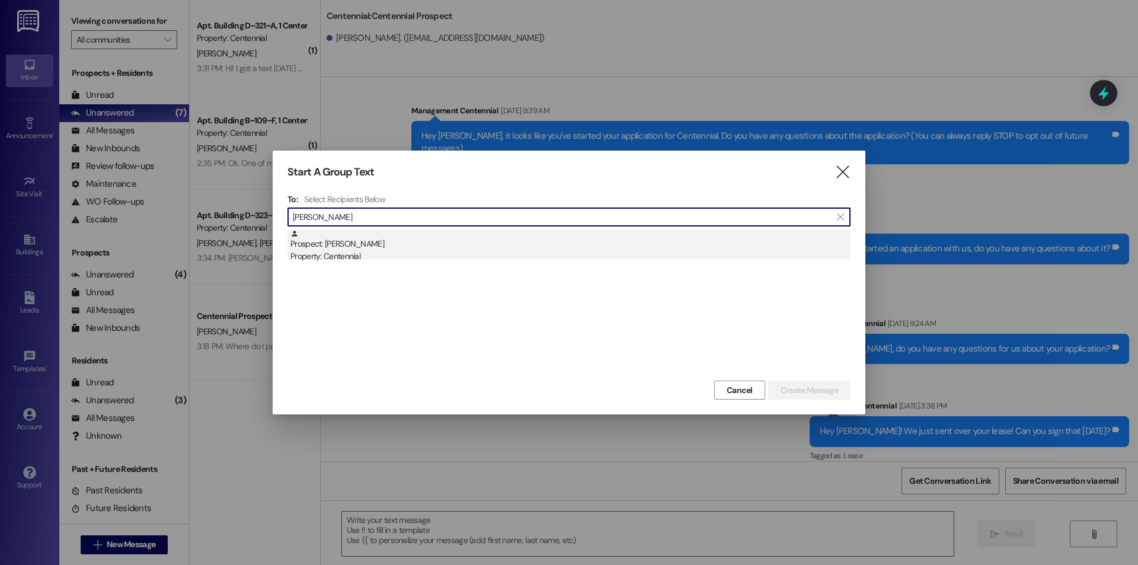
type input "[PERSON_NAME]"
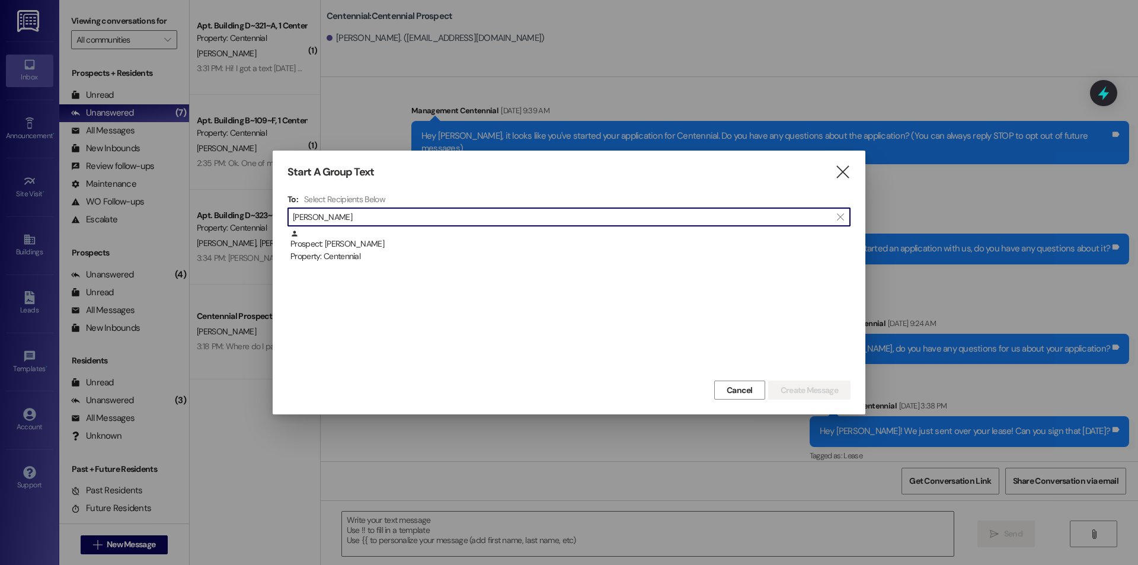
drag, startPoint x: 369, startPoint y: 244, endPoint x: 375, endPoint y: 249, distance: 8.1
click at [369, 244] on div "Prospect: [PERSON_NAME] Property: Centennial" at bounding box center [570, 246] width 560 height 34
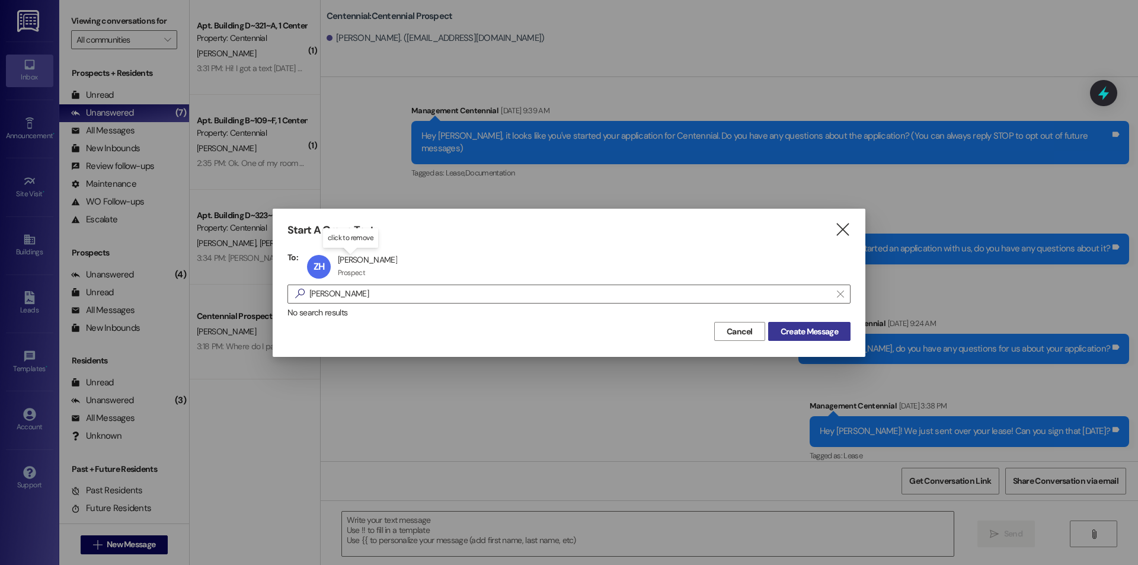
click at [812, 328] on span "Create Message" at bounding box center [809, 331] width 57 height 12
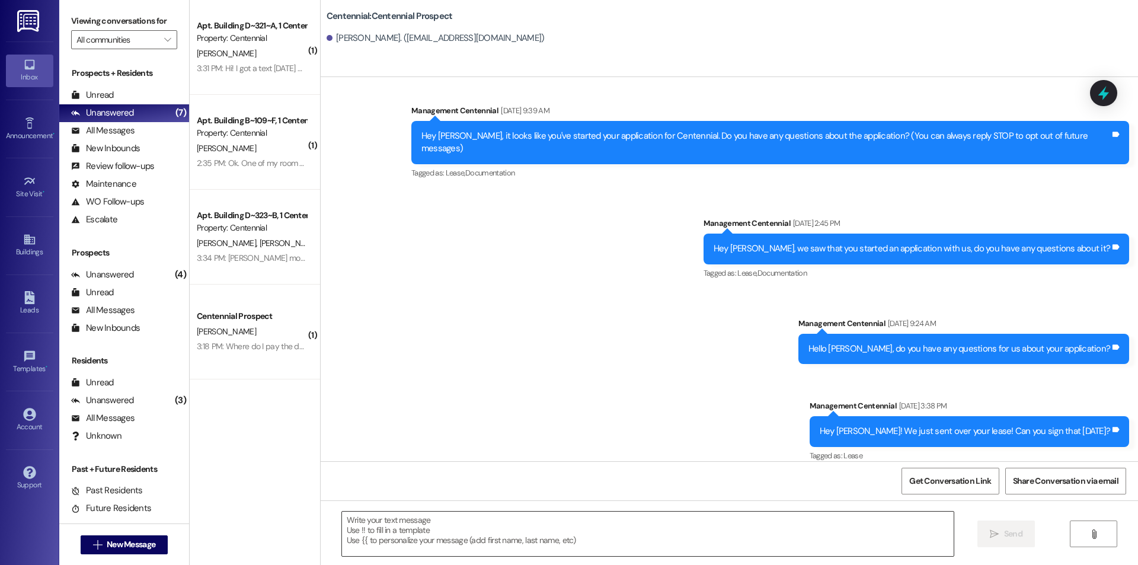
scroll to position [38, 0]
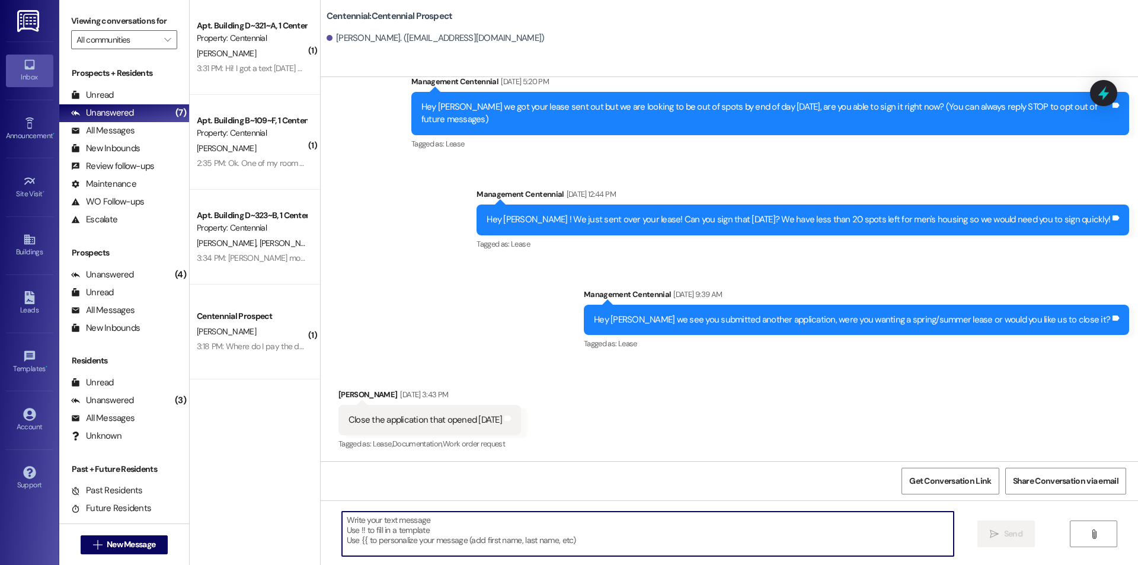
paste textarea "Hello {{first_name}}, you have an unpaid balance on your account. Please pay th…"
type textarea "Hello {{first_name}}, you have an unpaid balance on your account. Please pay th…"
click at [107, 542] on span "New Message" at bounding box center [131, 544] width 49 height 12
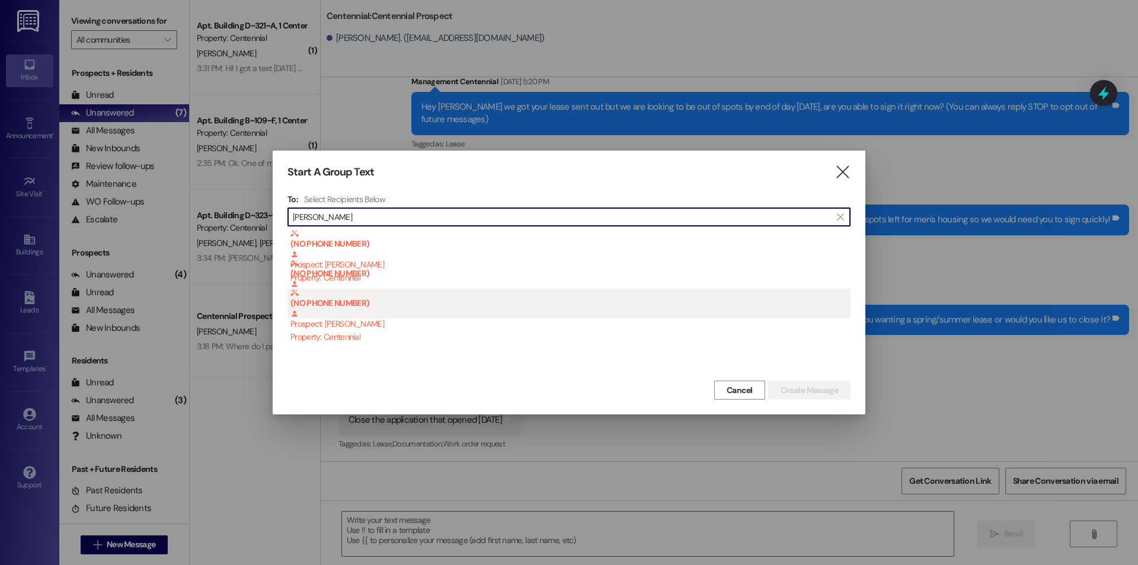
type input "[PERSON_NAME]"
click at [385, 322] on div "(NO PHONE NUMBER) Prospect: [PERSON_NAME] Property: Centennial" at bounding box center [570, 316] width 560 height 55
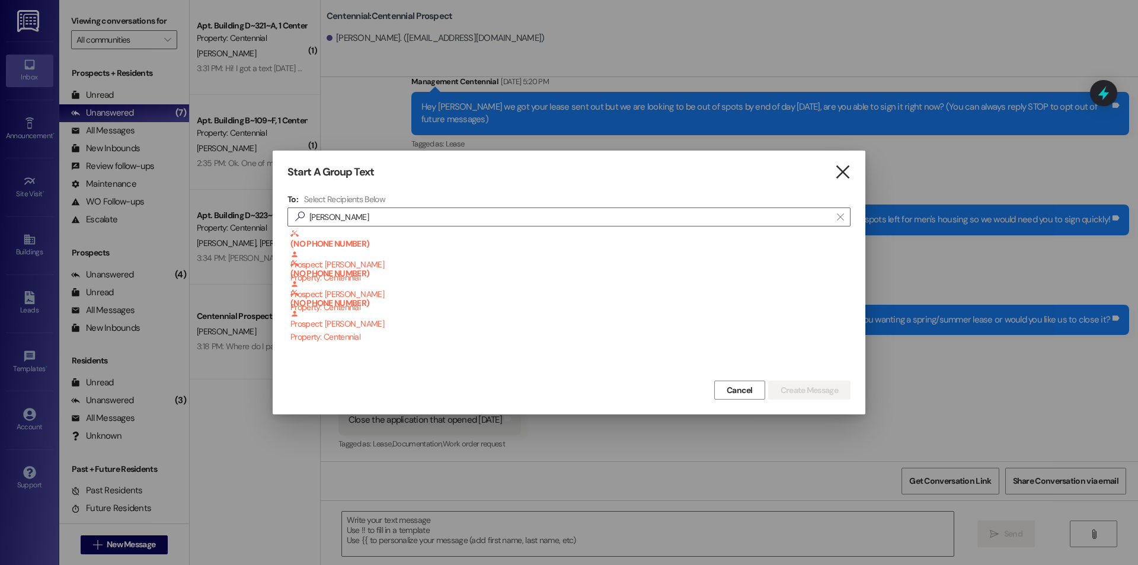
click at [839, 172] on icon "" at bounding box center [843, 172] width 16 height 12
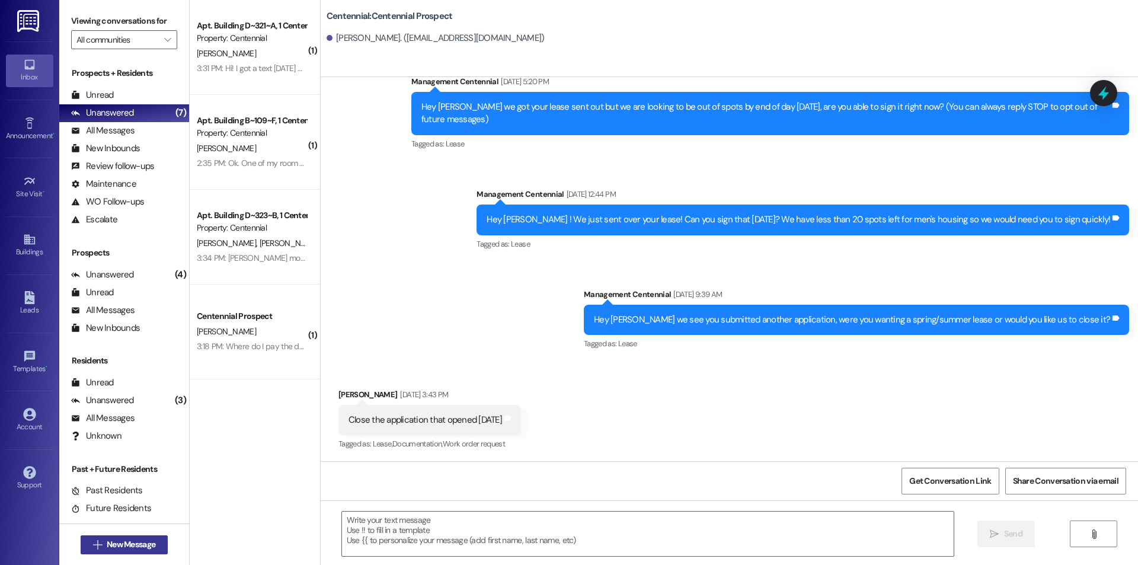
click at [132, 539] on span "New Message" at bounding box center [131, 544] width 49 height 12
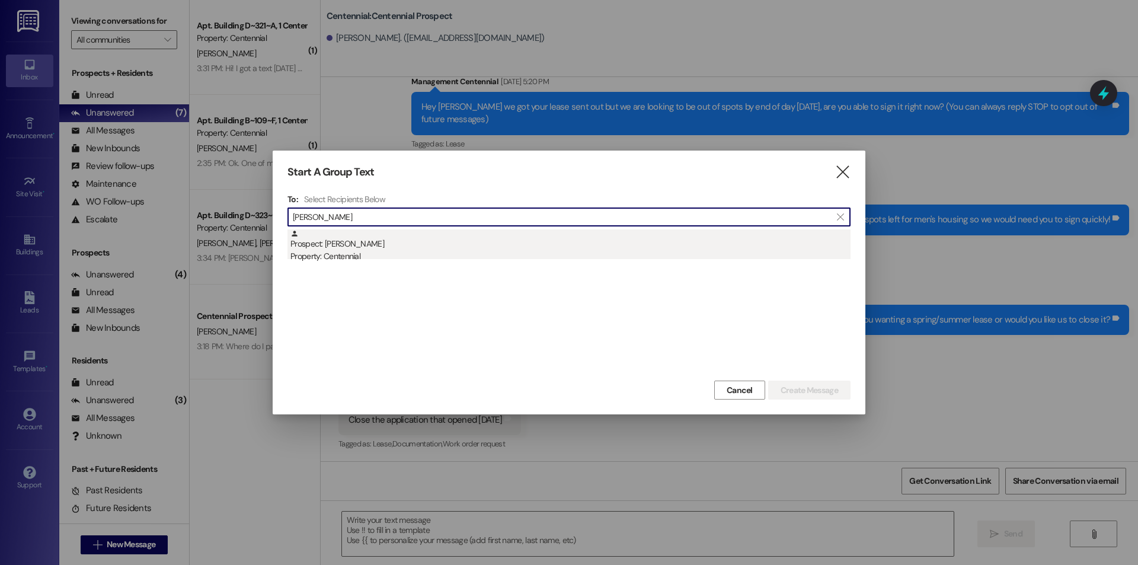
type input "[PERSON_NAME]"
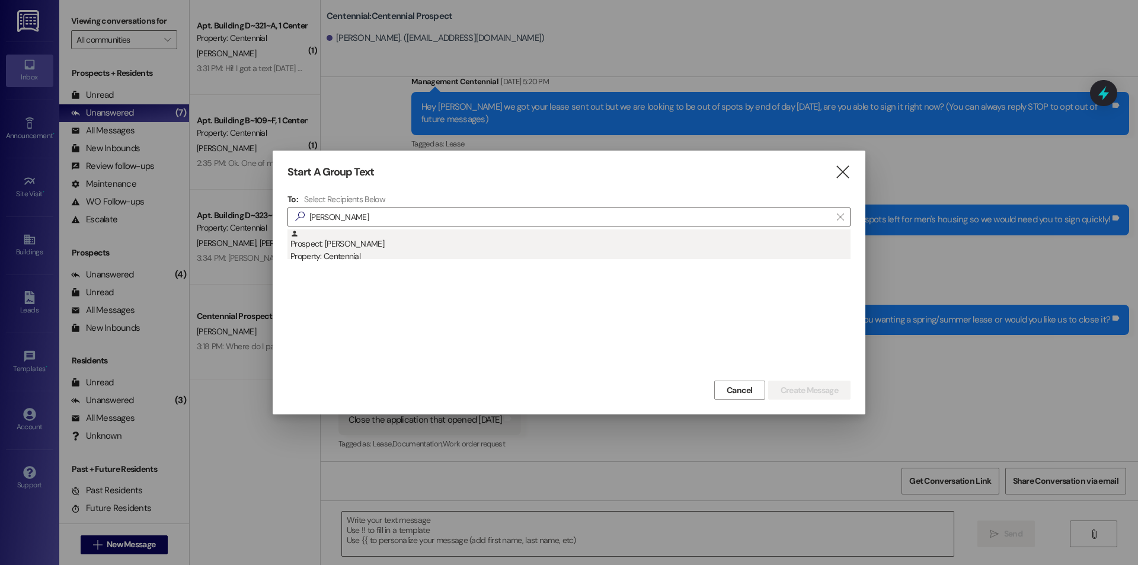
click at [436, 255] on div "Property: Centennial" at bounding box center [570, 256] width 560 height 12
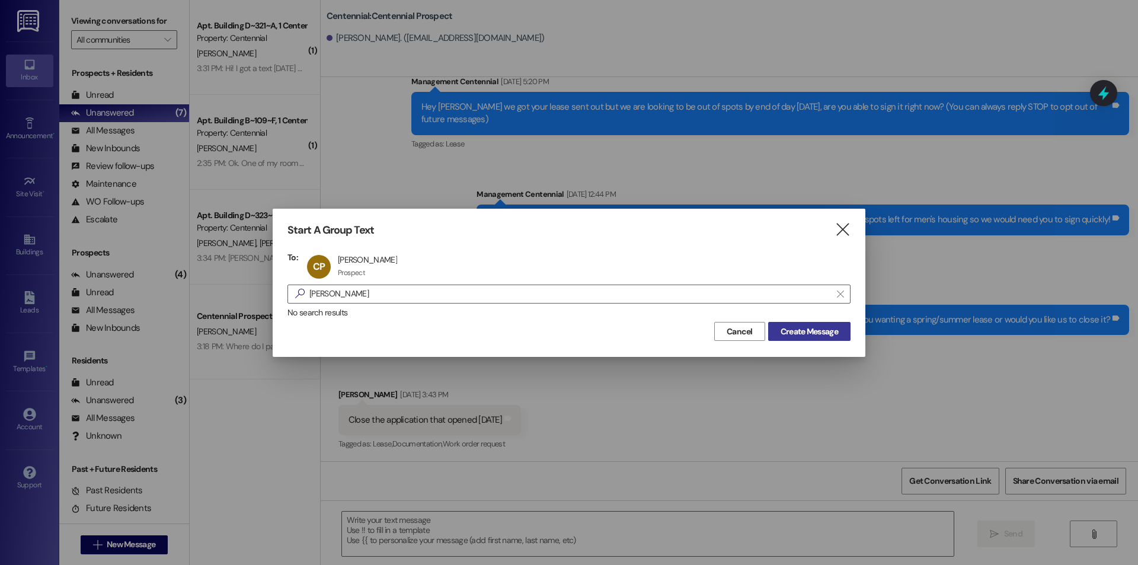
click at [772, 334] on button "Create Message" at bounding box center [809, 331] width 82 height 19
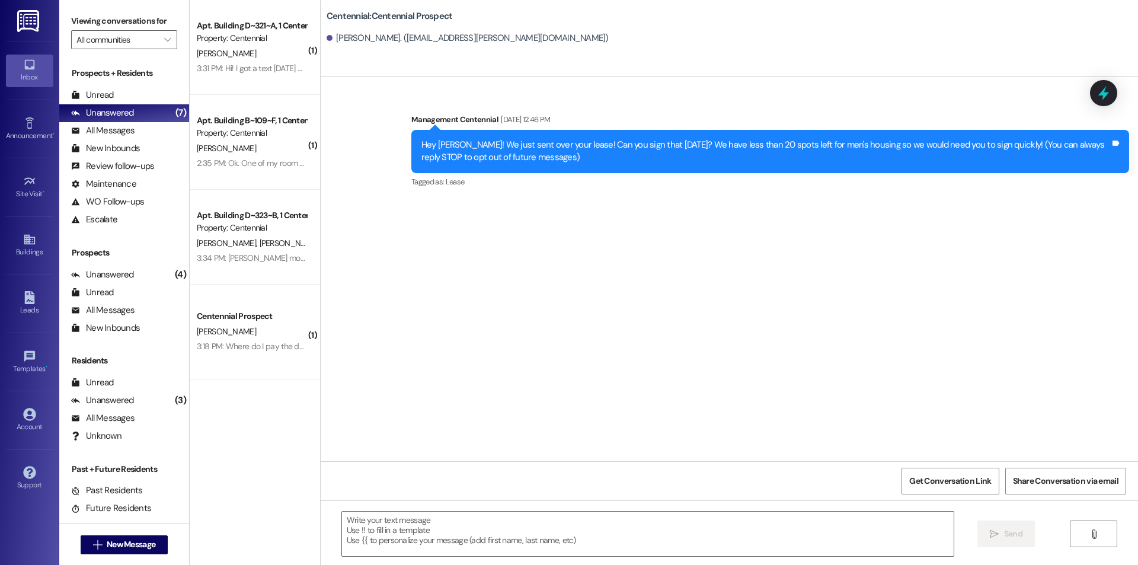
scroll to position [0, 0]
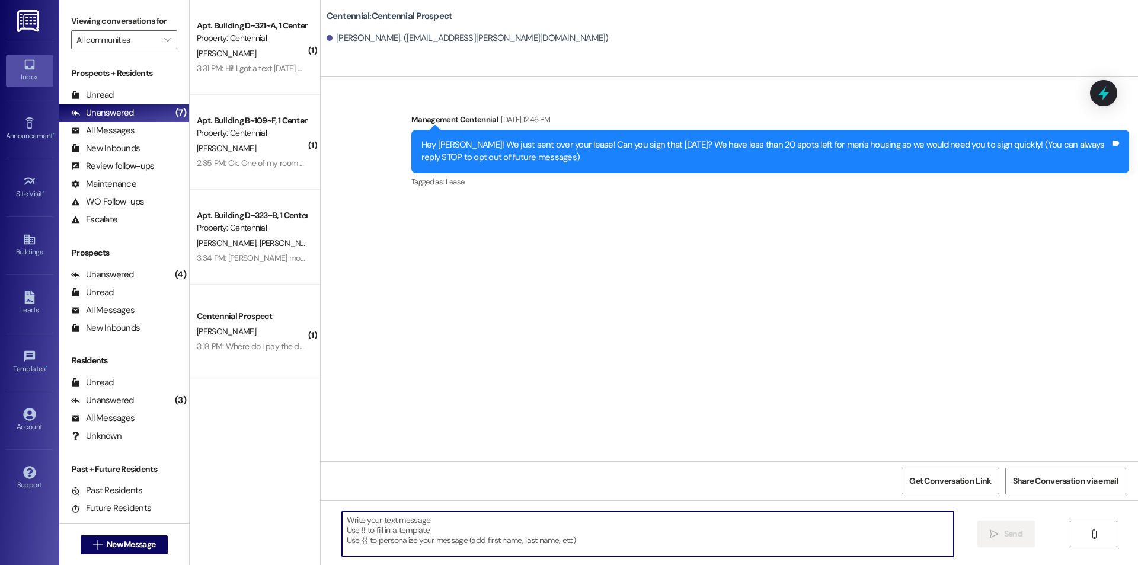
paste textarea "Hello {{first_name}}, you have an unpaid balance on your account. Please pay th…"
type textarea "Hello {{first_name}}, you have an unpaid balance on your account. Please pay th…"
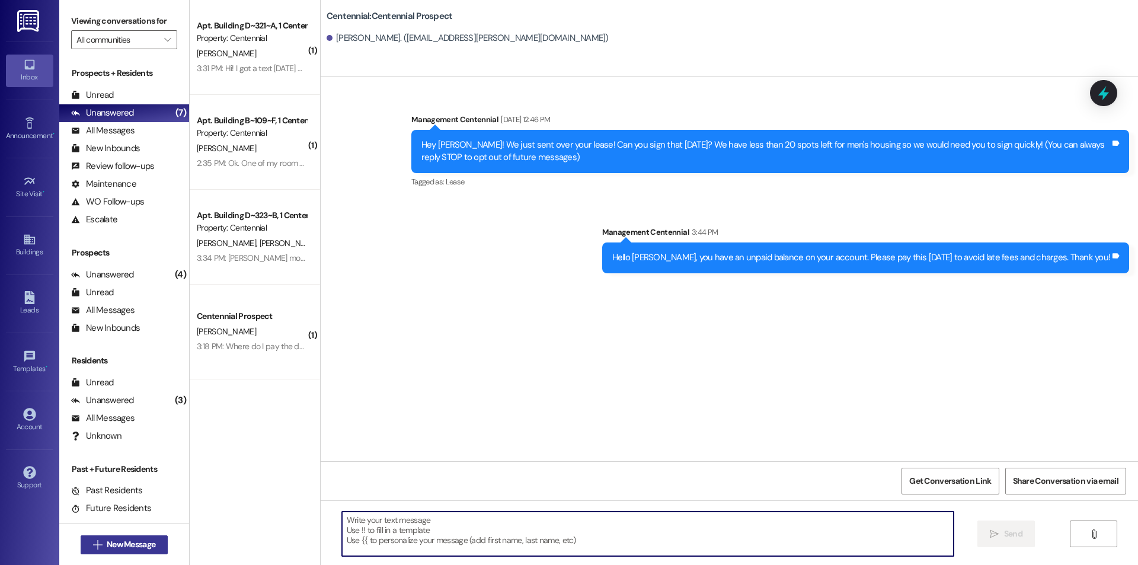
click at [114, 550] on span "New Message" at bounding box center [131, 544] width 49 height 12
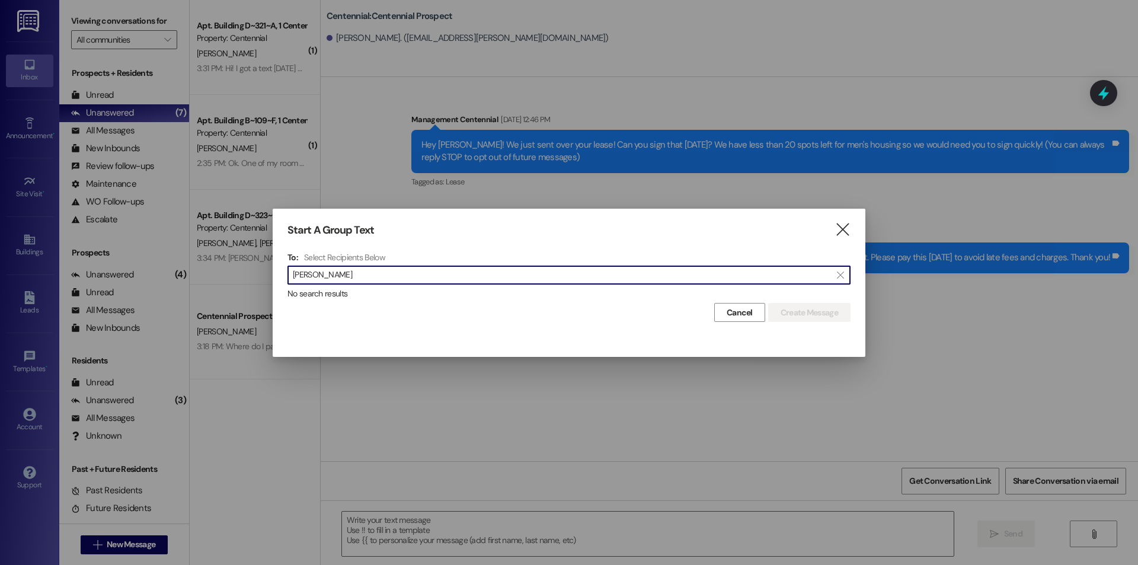
drag, startPoint x: 785, startPoint y: 273, endPoint x: 81, endPoint y: 331, distance: 706.5
click at [81, 331] on div "Start A Group Text  To: Select Recipients Below  [PERSON_NAME]  No search re…" at bounding box center [569, 282] width 1138 height 565
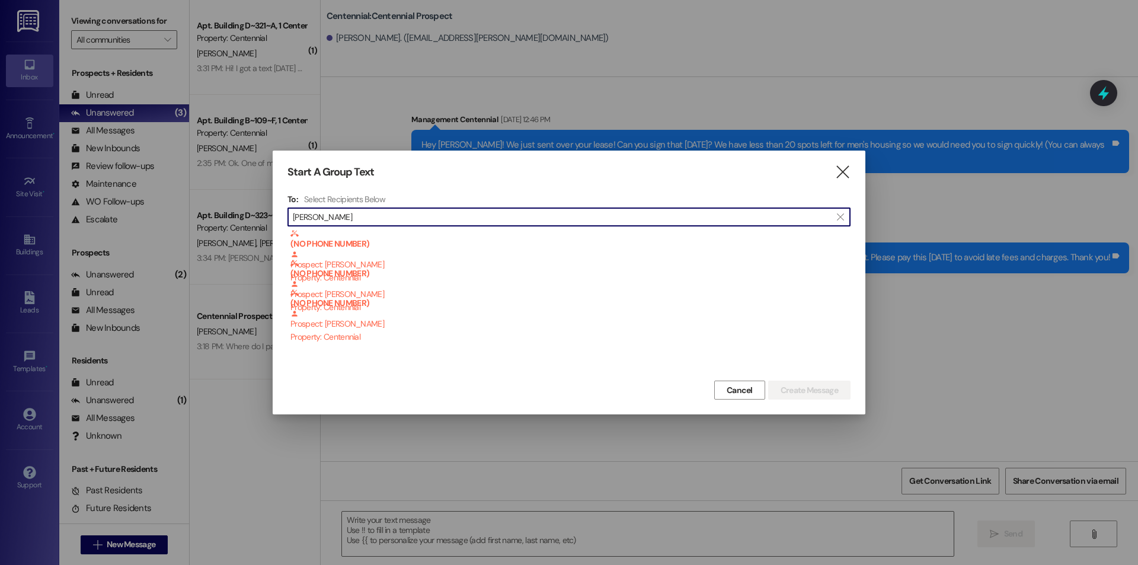
drag, startPoint x: 375, startPoint y: 212, endPoint x: 282, endPoint y: 219, distance: 93.3
click at [282, 219] on div "Start A Group Text  To: Select Recipients Below  [PERSON_NAME]  (NO PHONE NU…" at bounding box center [569, 283] width 593 height 264
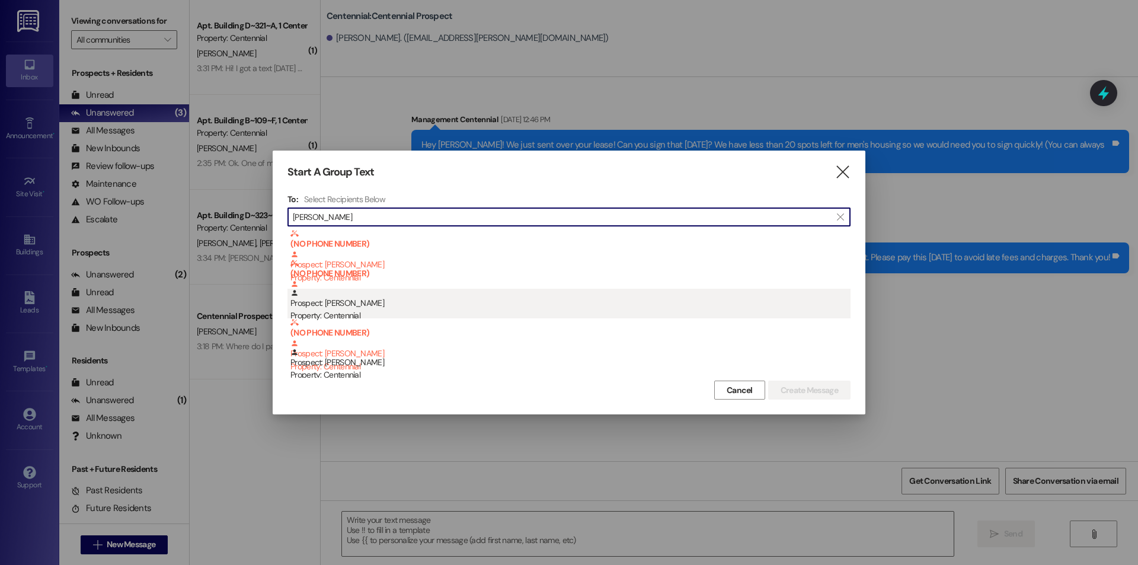
type input "[PERSON_NAME]"
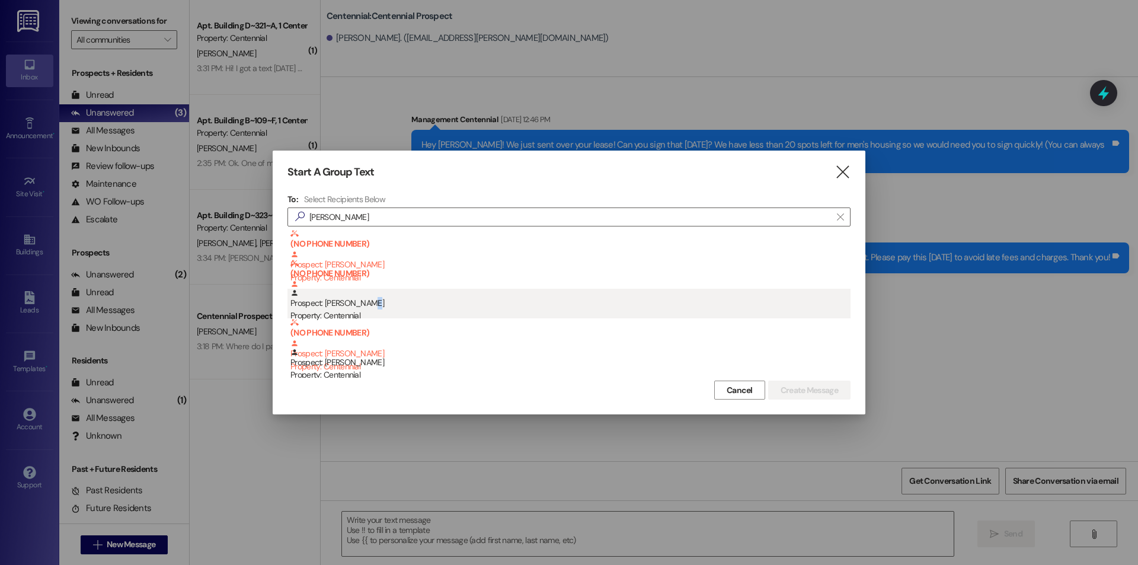
drag, startPoint x: 379, startPoint y: 302, endPoint x: 373, endPoint y: 300, distance: 6.2
click at [373, 300] on div "Prospect: [PERSON_NAME] Property: Centennial" at bounding box center [570, 306] width 560 height 34
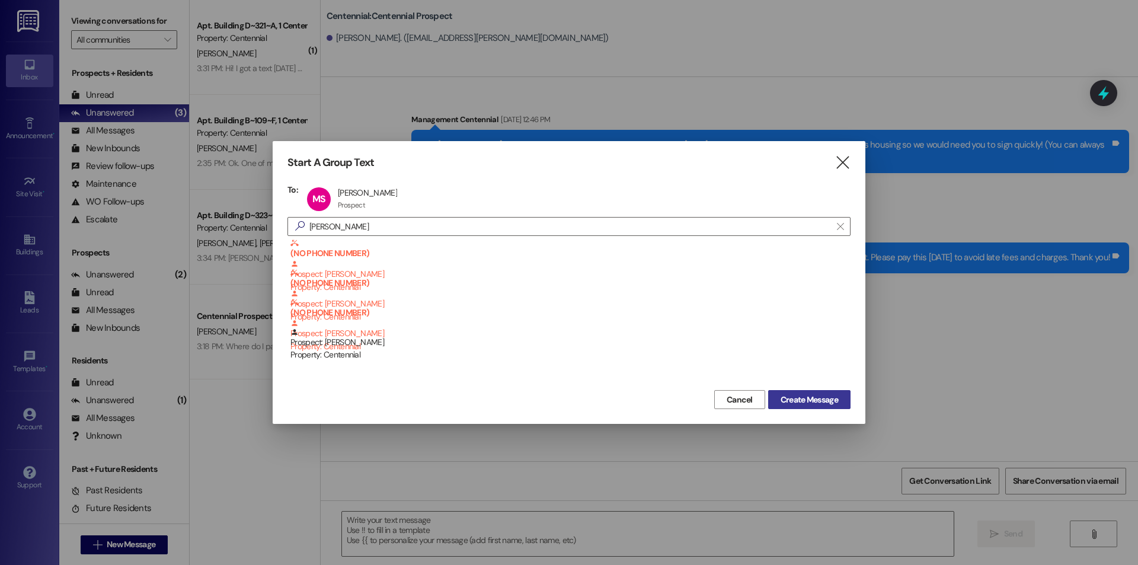
click at [786, 394] on span "Create Message" at bounding box center [809, 400] width 57 height 12
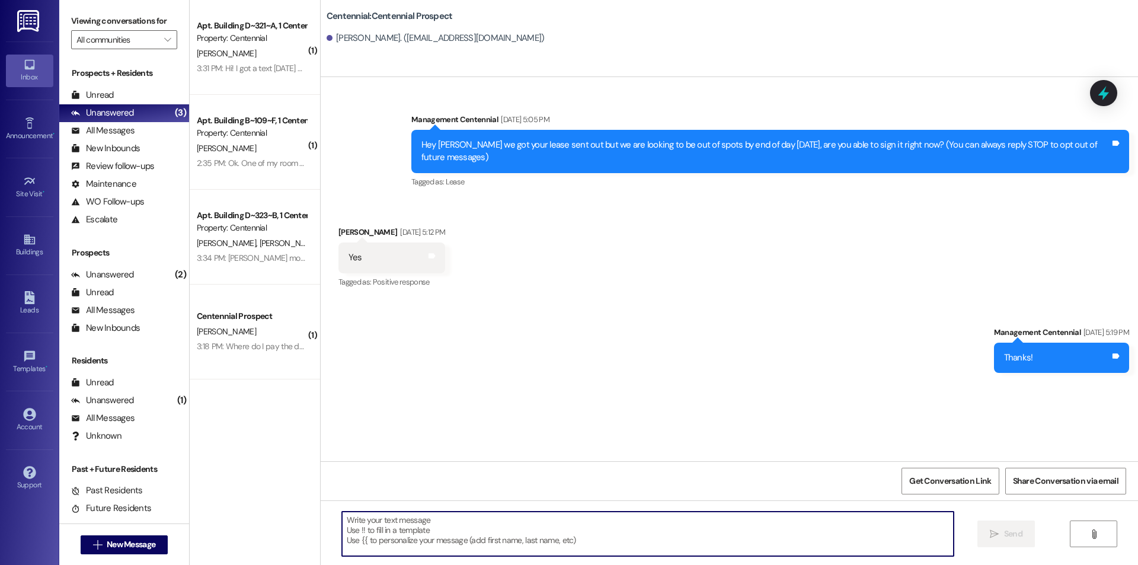
paste textarea "Hello {{first_name}}, you have an unpaid balance on your account. Please pay th…"
type textarea "Hello {{first_name}}, you have an unpaid balance on your account. Please pay th…"
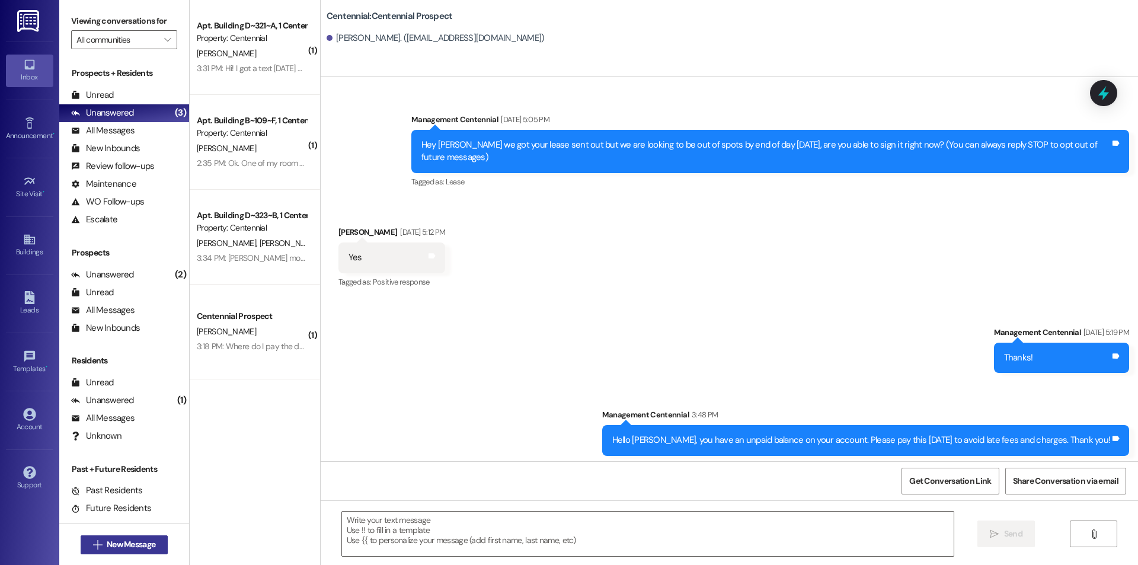
click at [107, 549] on span "New Message" at bounding box center [131, 544] width 49 height 12
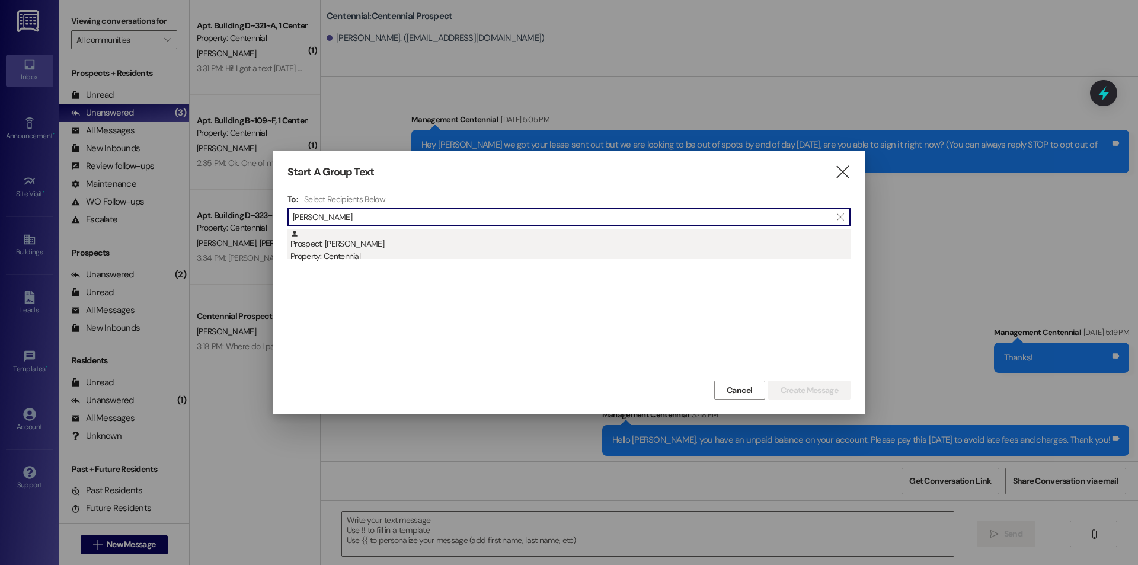
type input "[PERSON_NAME]"
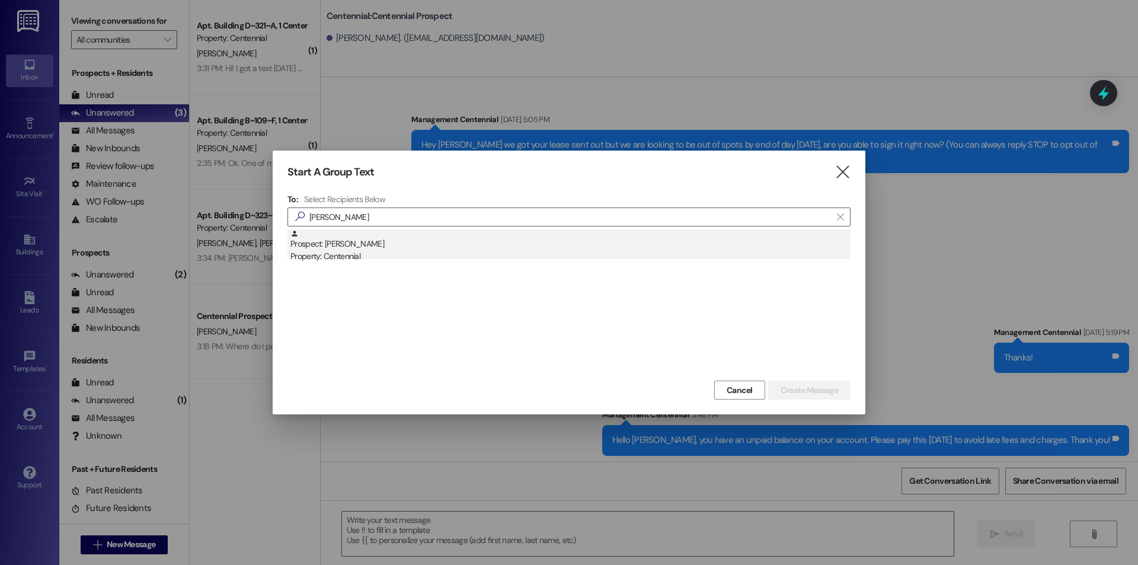
click at [400, 248] on div "Prospect: [PERSON_NAME] Property: Centennial" at bounding box center [570, 246] width 560 height 34
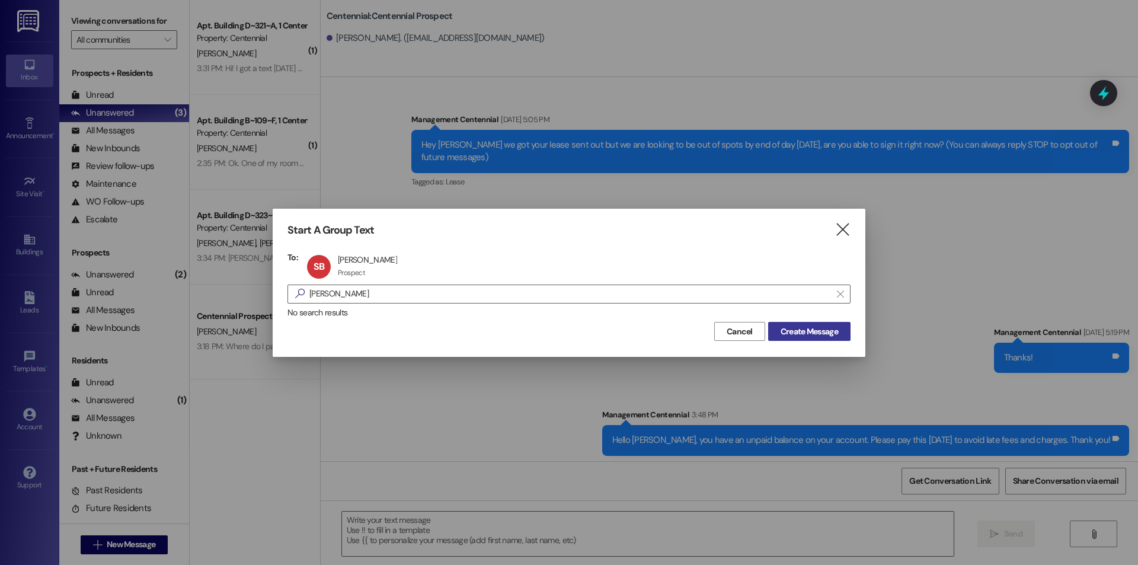
click at [781, 327] on span "Create Message" at bounding box center [809, 331] width 57 height 12
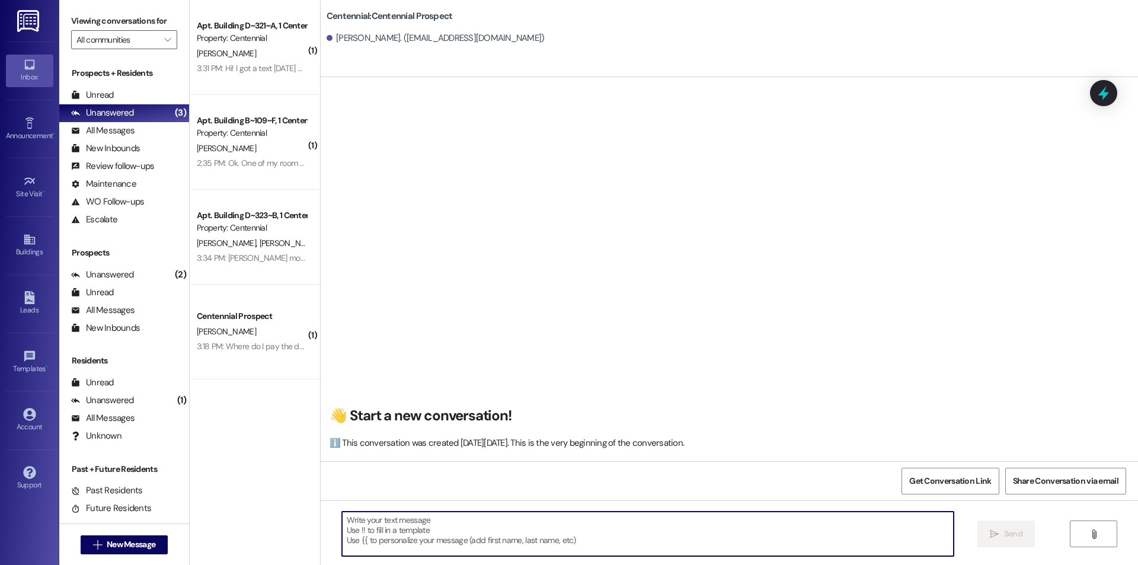
paste textarea "Hello {{first_name}}, you have an unpaid balance on your account. Please pay th…"
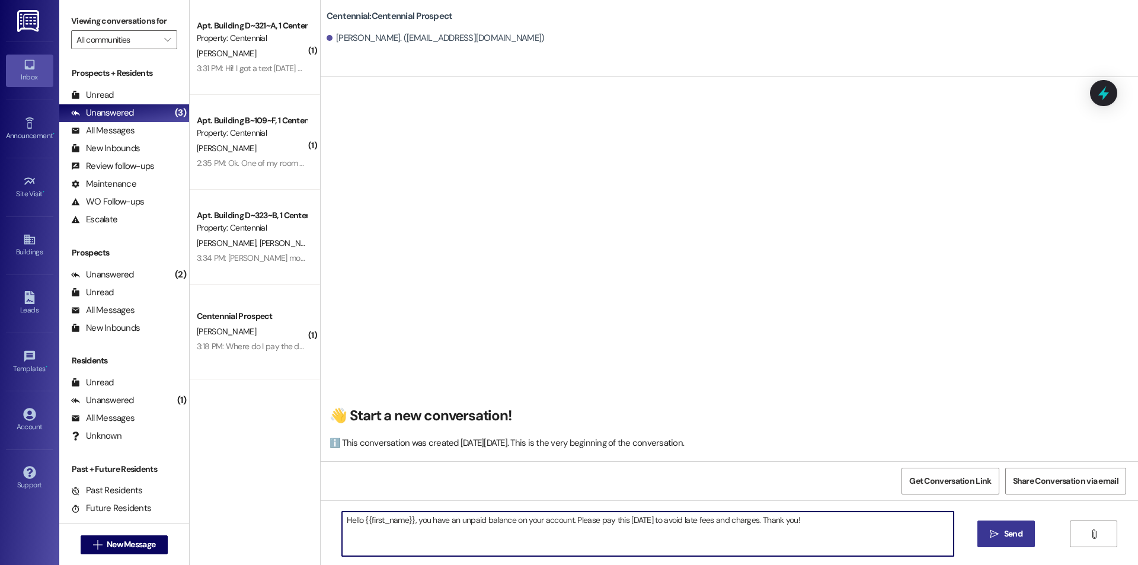
type textarea "Hello {{first_name}}, you have an unpaid balance on your account. Please pay th…"
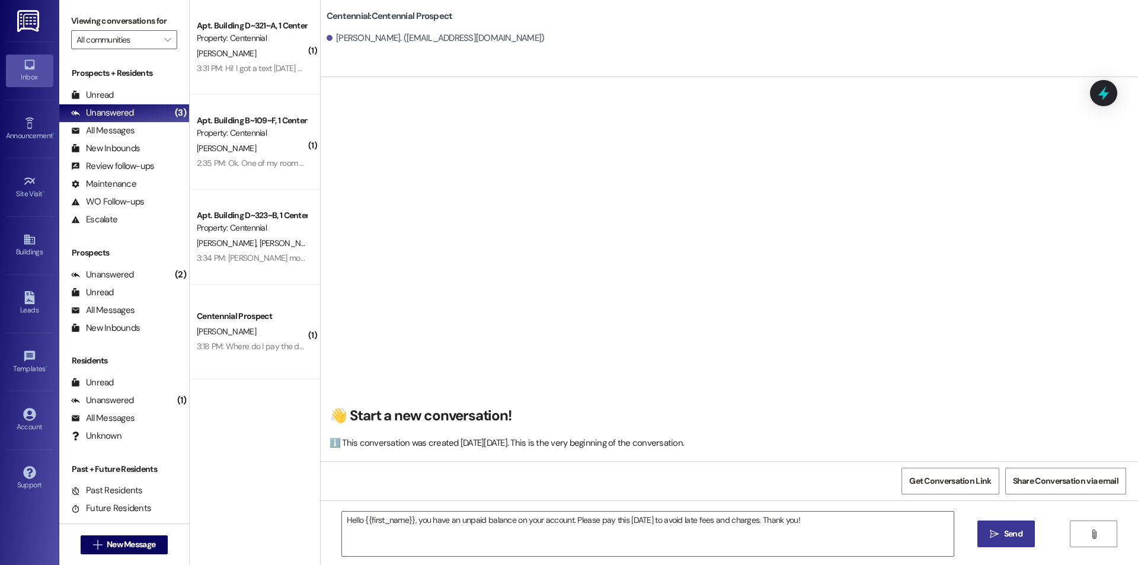
click at [985, 528] on button " Send" at bounding box center [1005, 533] width 57 height 27
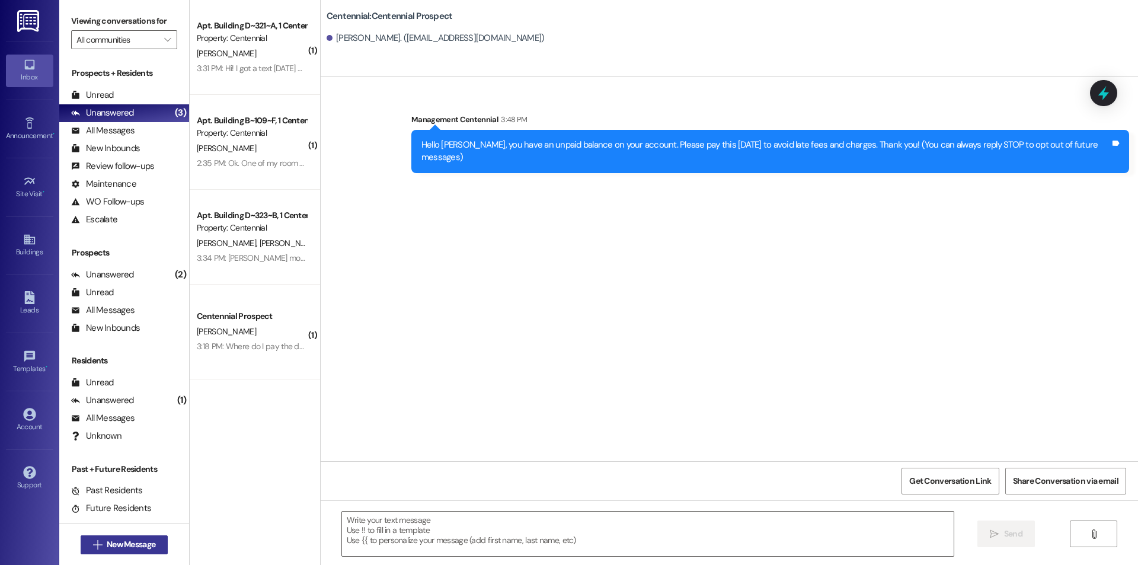
click at [143, 545] on span "New Message" at bounding box center [131, 544] width 49 height 12
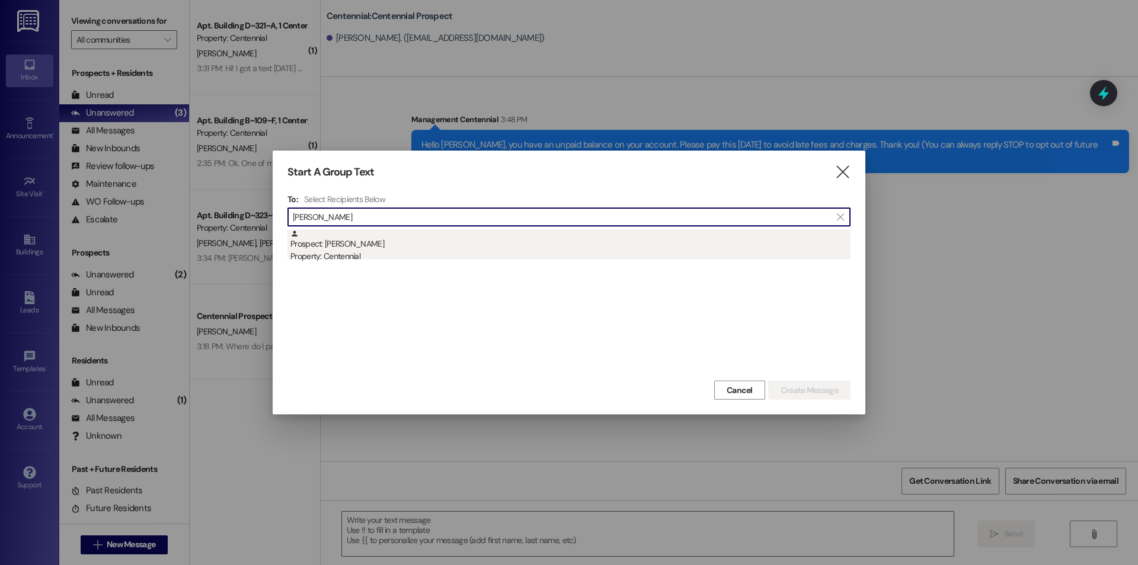
type input "[PERSON_NAME]"
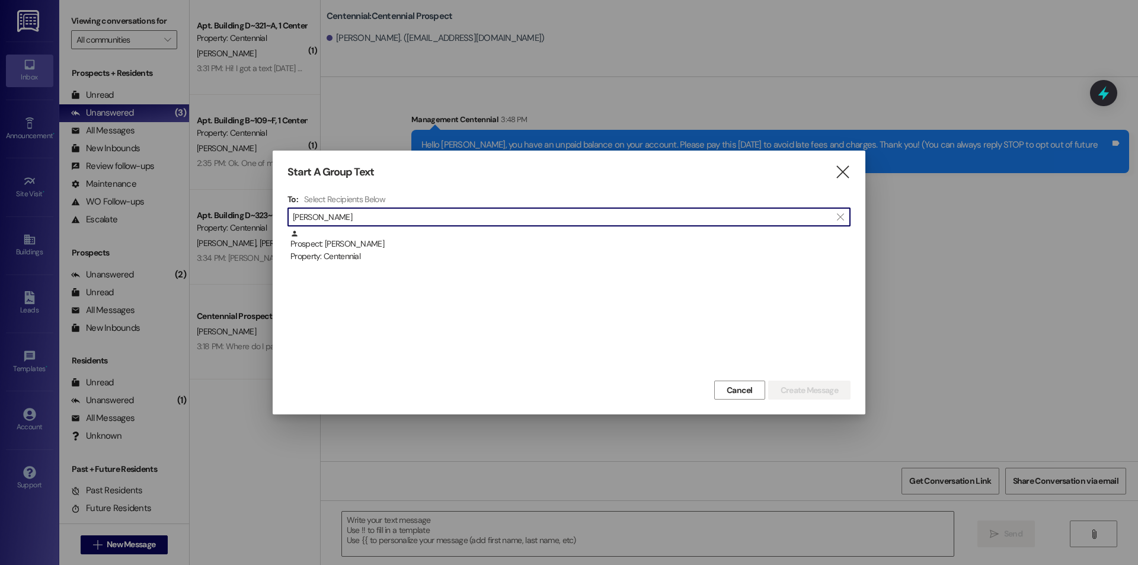
drag, startPoint x: 379, startPoint y: 241, endPoint x: 383, endPoint y: 256, distance: 16.1
click at [378, 241] on div "Prospect: [PERSON_NAME] Property: Centennial" at bounding box center [570, 246] width 560 height 34
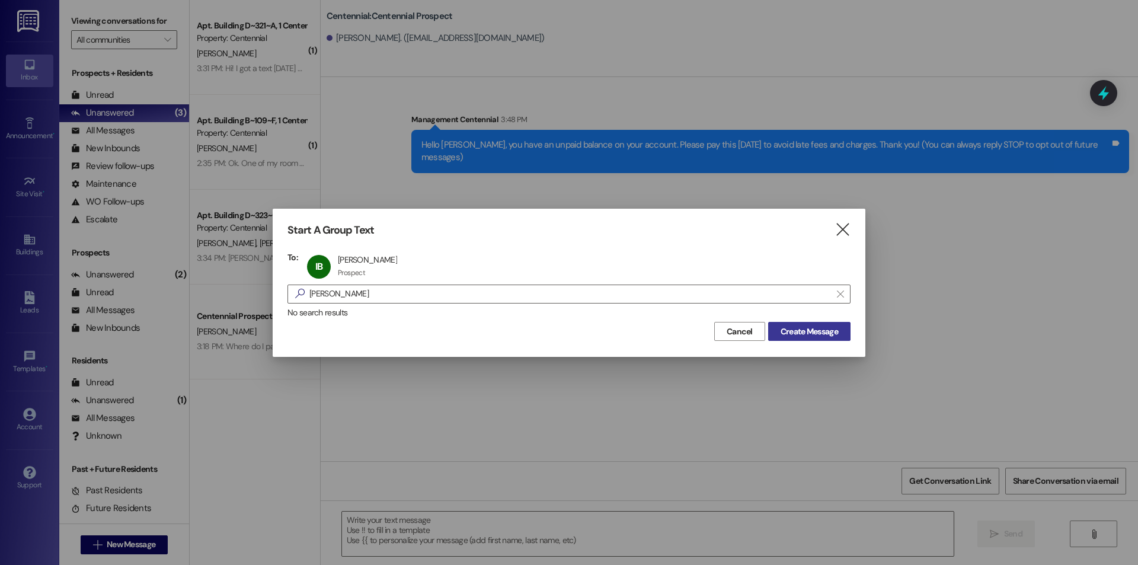
click at [835, 334] on span "Create Message" at bounding box center [809, 331] width 57 height 12
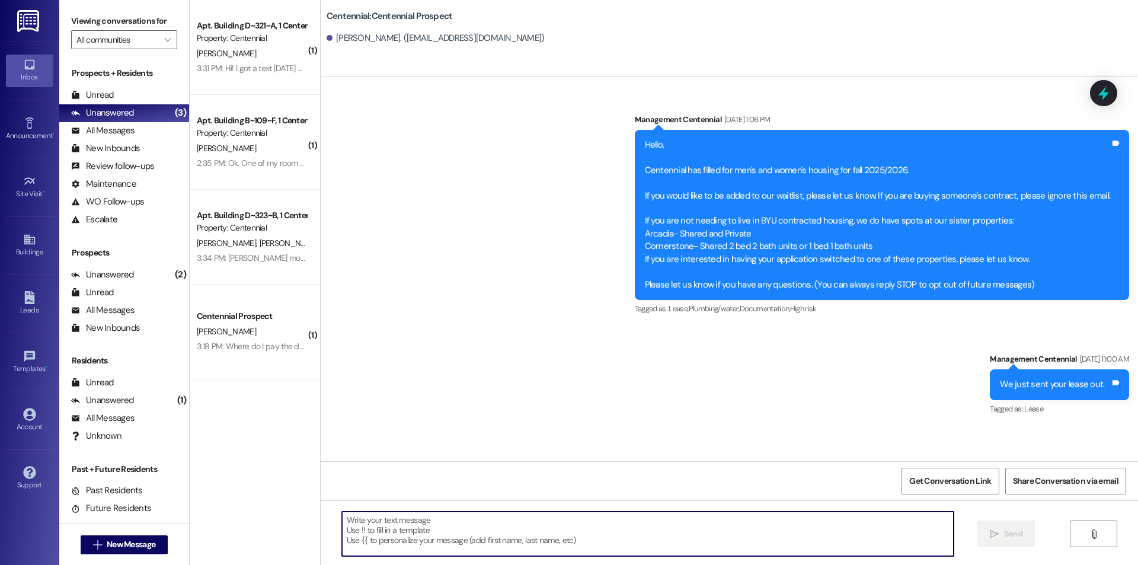
paste textarea "Hello {{first_name}}, you have an unpaid balance on your account. Please pay th…"
type textarea "Hello {{first_name}}, you have an unpaid balance on your account. Please pay th…"
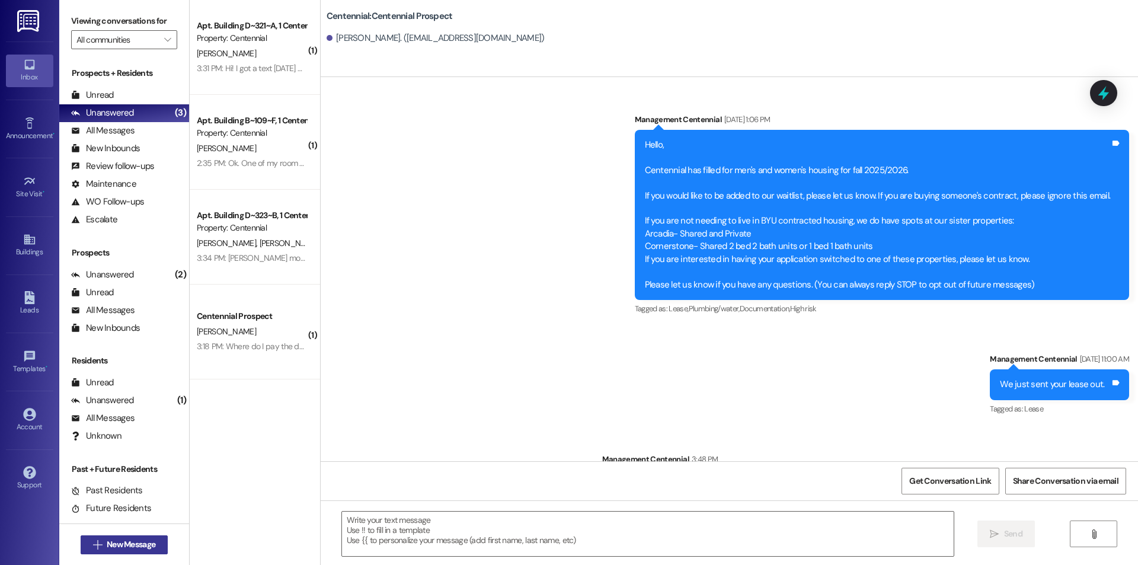
click at [81, 539] on button " New Message" at bounding box center [125, 544] width 88 height 19
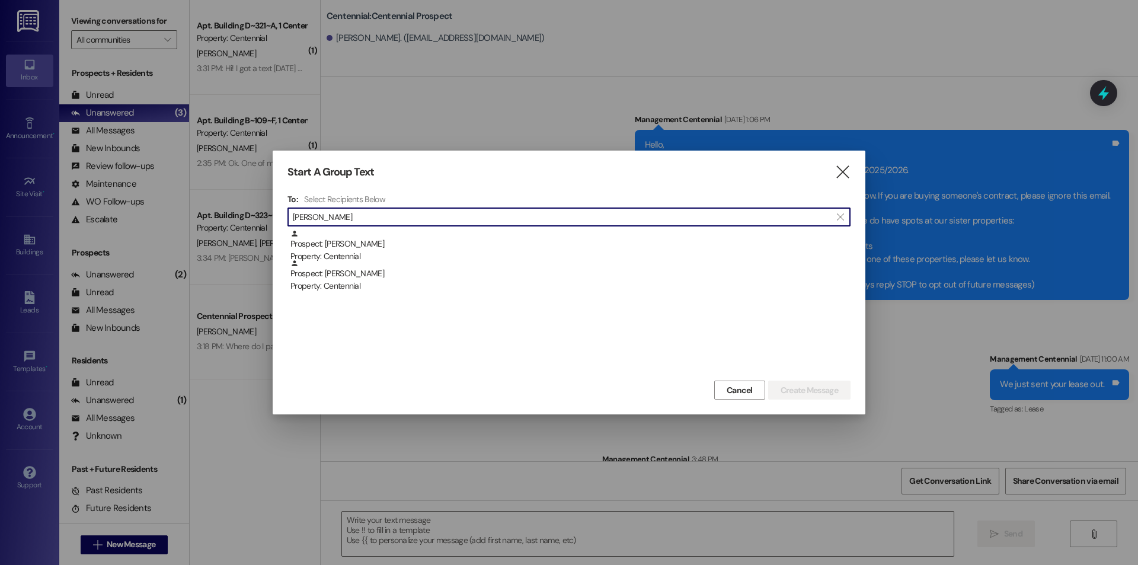
click at [364, 224] on input "[PERSON_NAME]" at bounding box center [562, 217] width 538 height 17
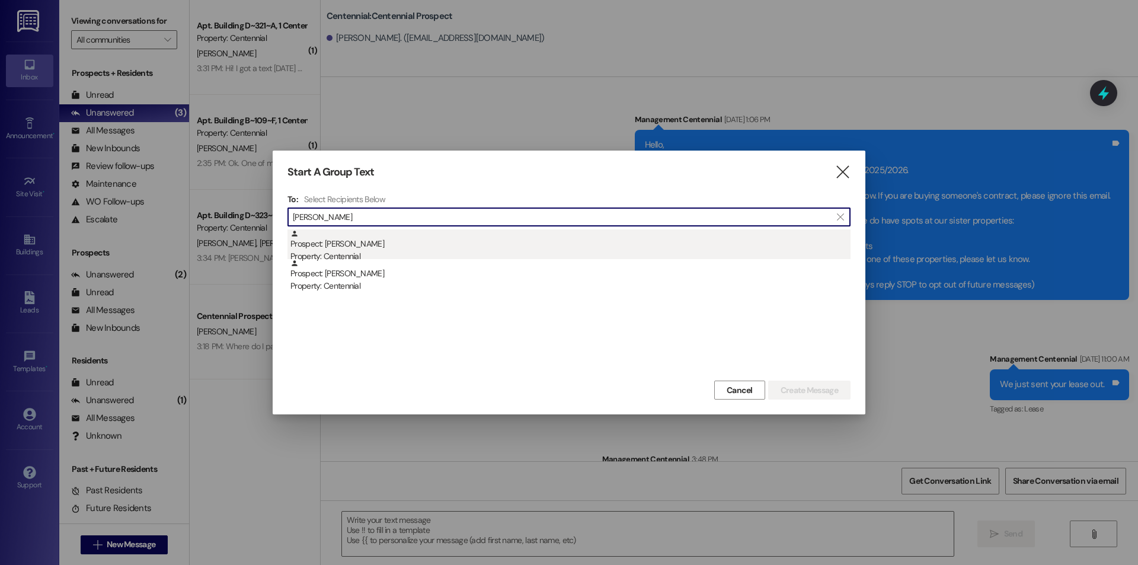
type input "[PERSON_NAME]"
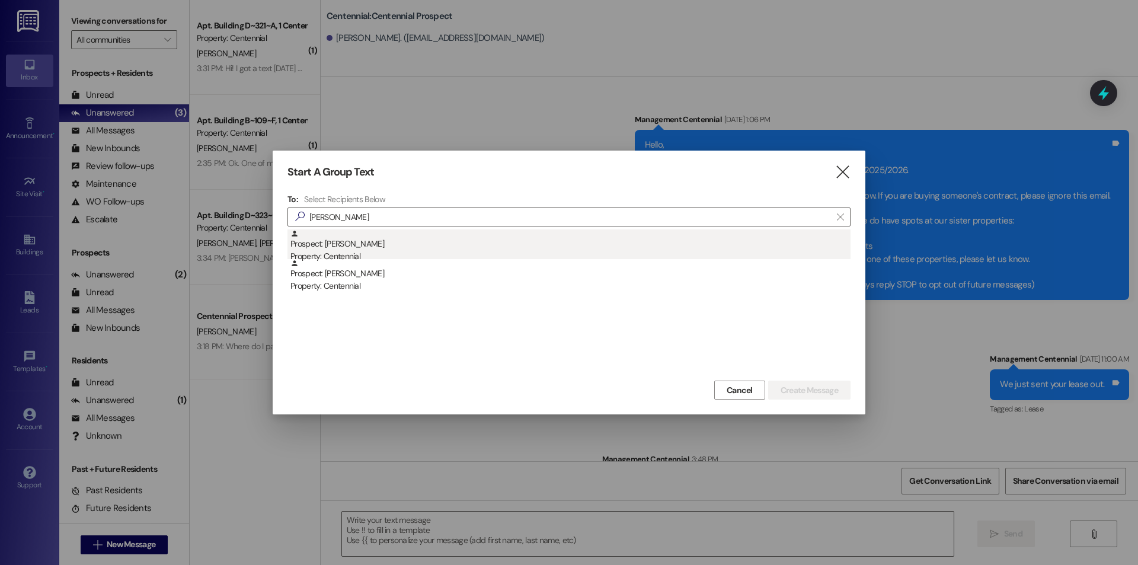
click at [362, 245] on div "Prospect: [PERSON_NAME] Property: Centennial" at bounding box center [570, 246] width 560 height 34
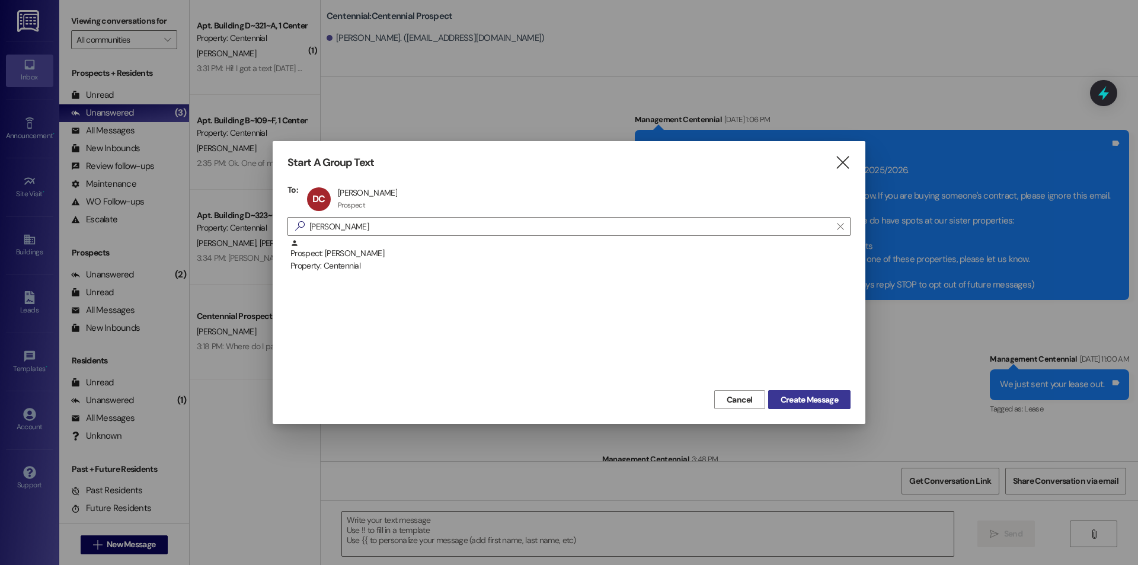
click at [824, 399] on span "Create Message" at bounding box center [809, 400] width 57 height 12
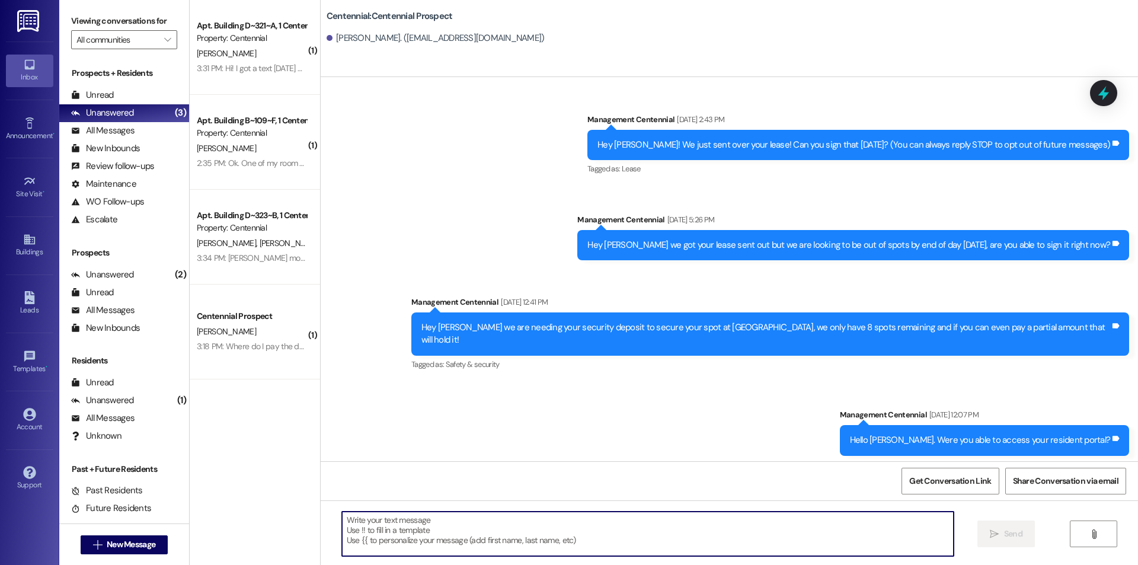
paste textarea "Hello {{first_name}}, you have an unpaid balance on your account. Please pay th…"
type textarea "Hello {{first_name}}, you have an unpaid balance on your account. Please pay th…"
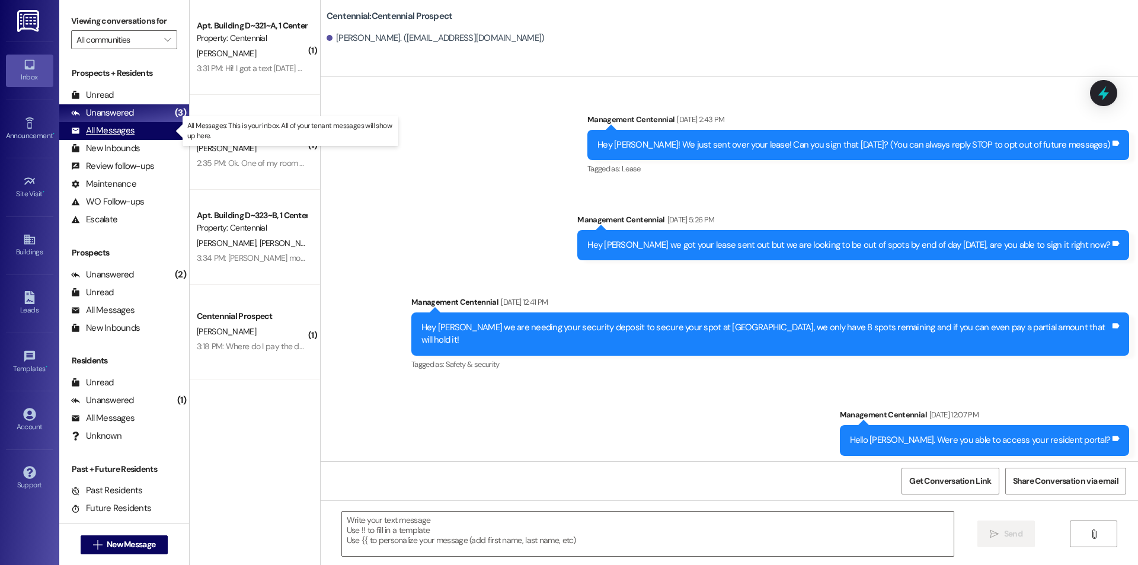
click at [116, 135] on div "All Messages" at bounding box center [102, 130] width 63 height 12
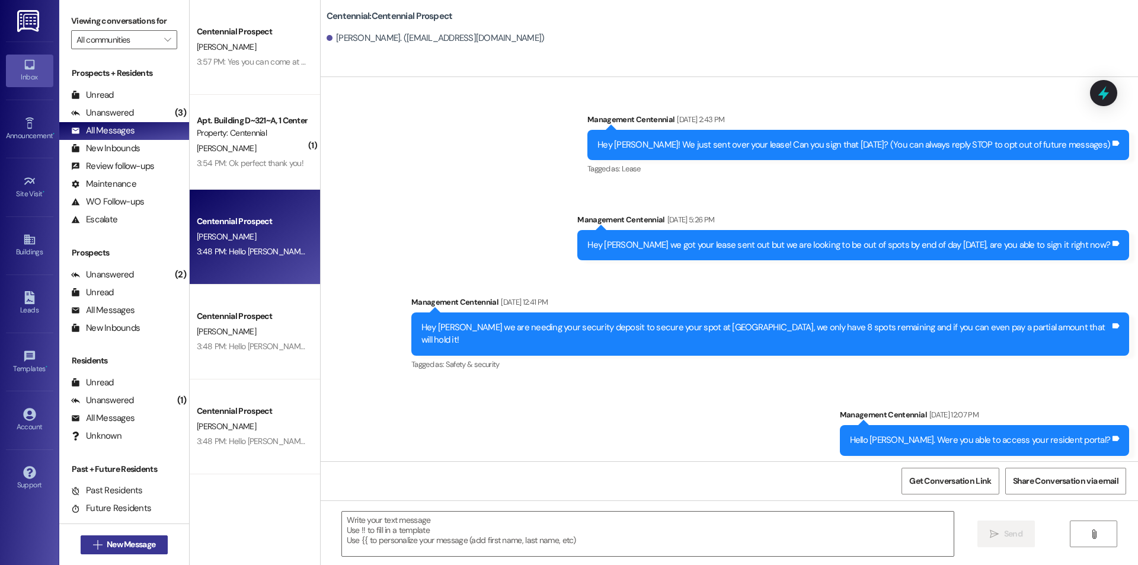
click at [107, 542] on span "New Message" at bounding box center [131, 544] width 49 height 12
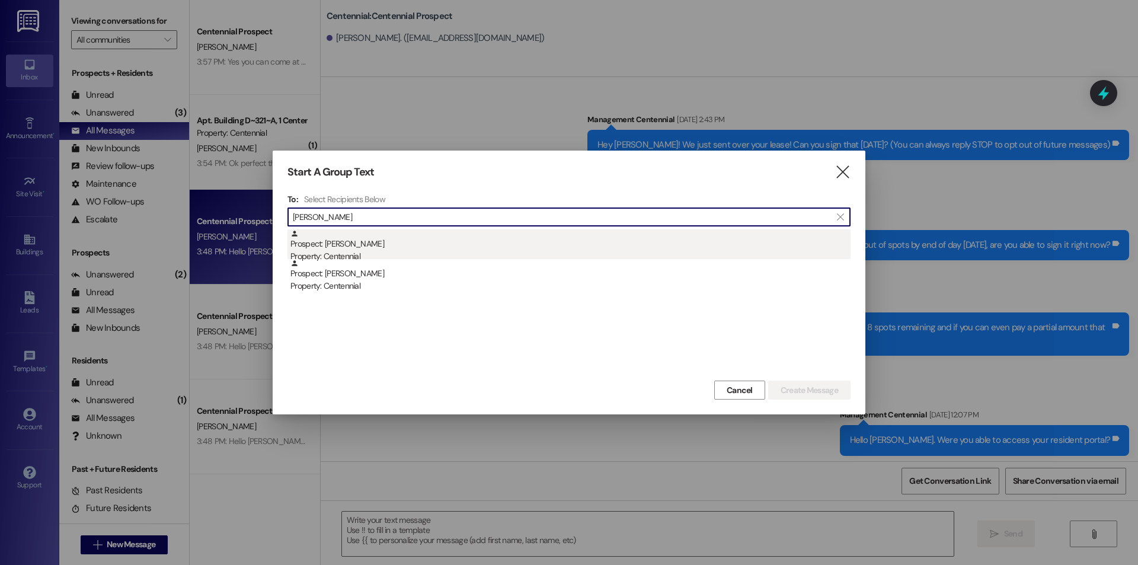
type input "[PERSON_NAME]"
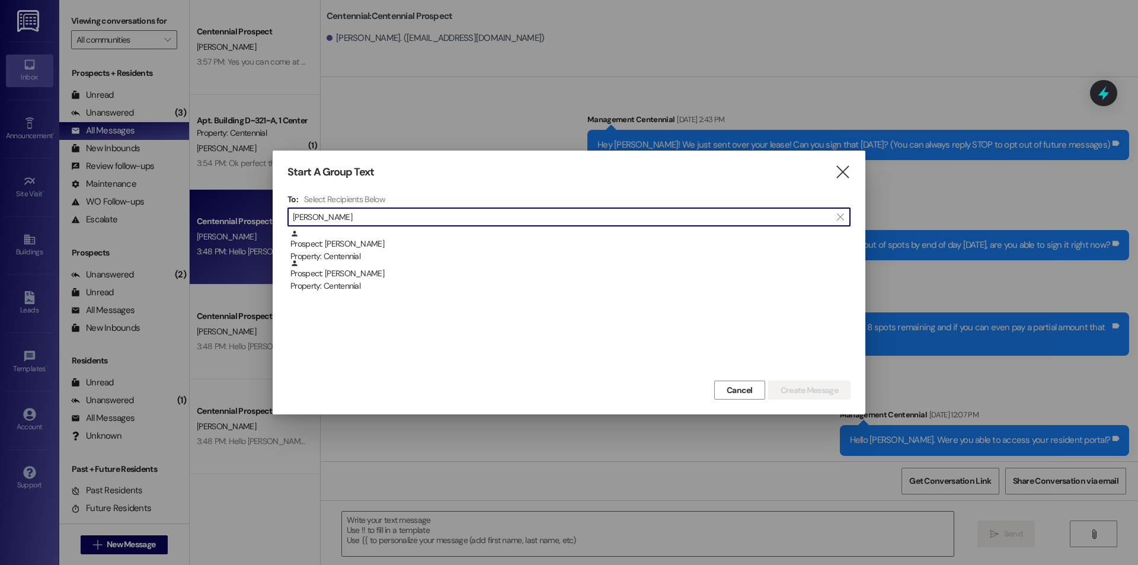
click at [371, 231] on div "Prospect: [PERSON_NAME] Property: Centennial" at bounding box center [570, 246] width 560 height 34
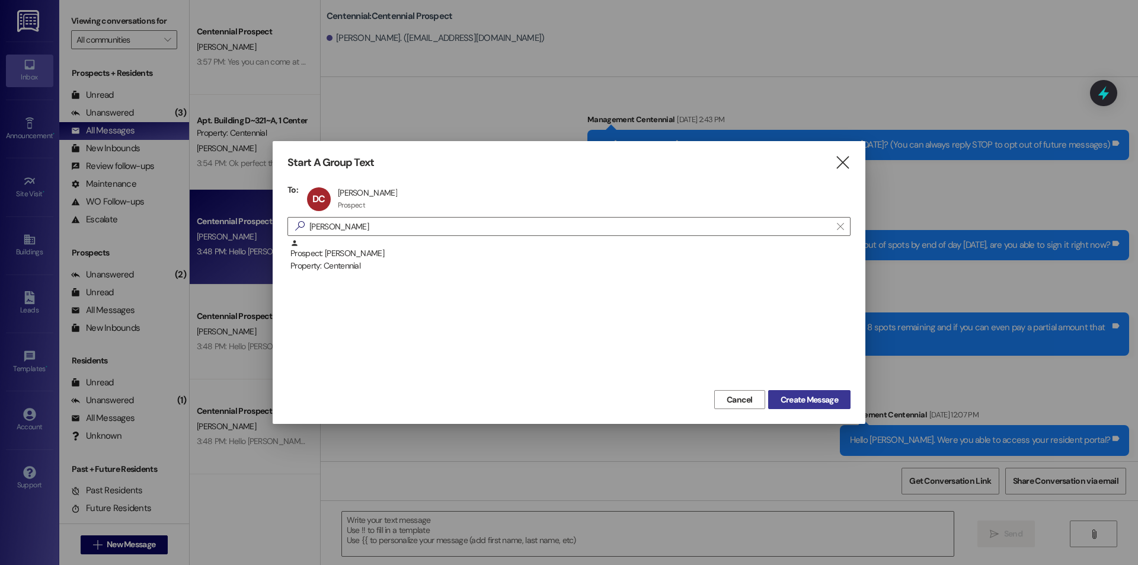
click at [794, 401] on span "Create Message" at bounding box center [809, 400] width 57 height 12
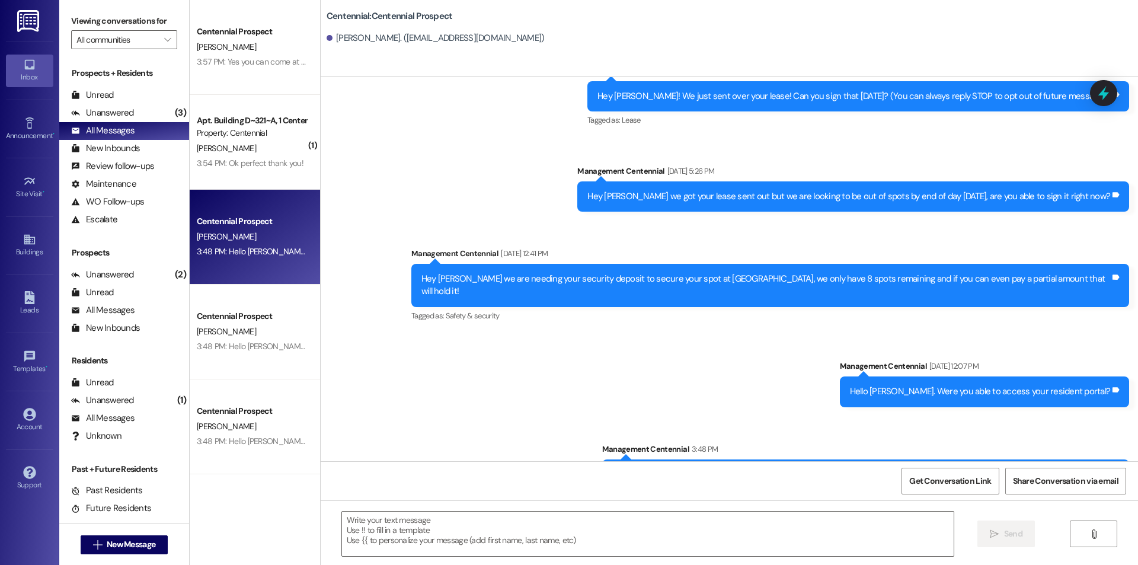
scroll to position [74, 0]
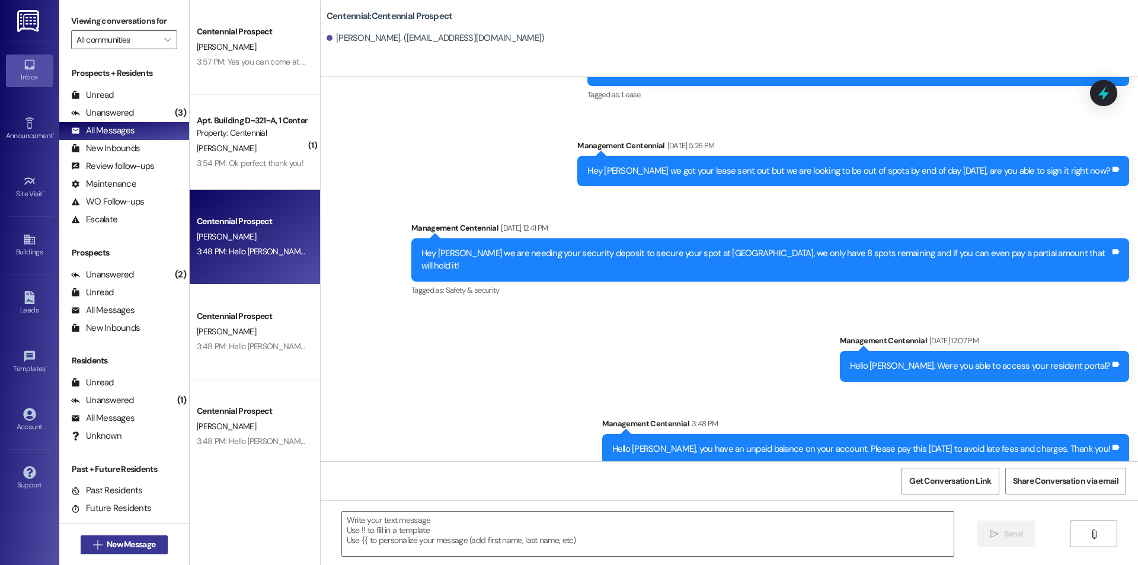
click at [116, 544] on span "New Message" at bounding box center [131, 544] width 49 height 12
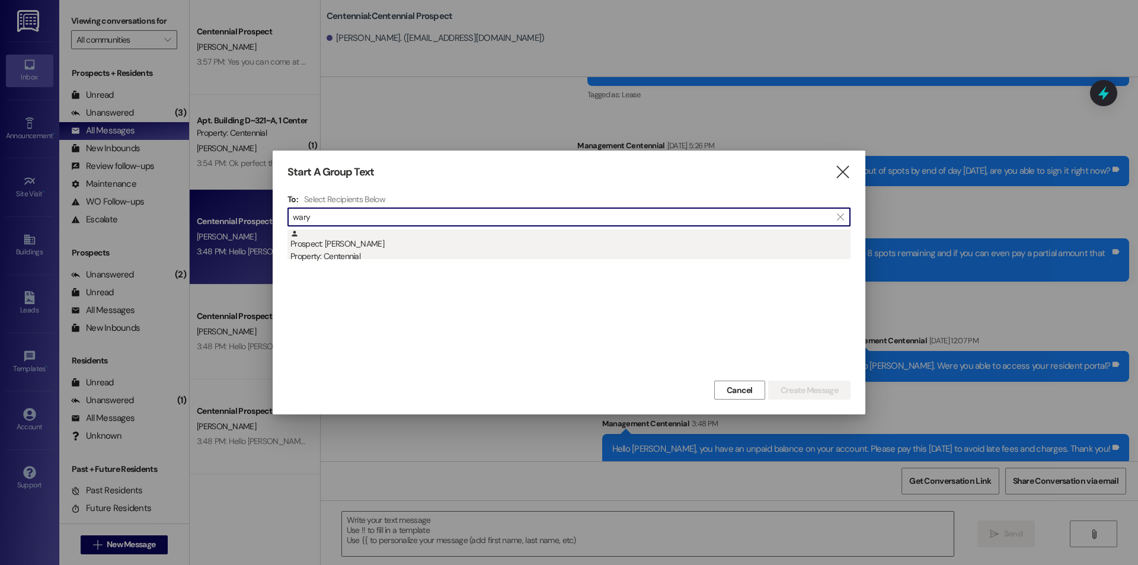
type input "wary"
click at [324, 247] on div "Prospect: [PERSON_NAME] Property: Centennial" at bounding box center [570, 246] width 560 height 34
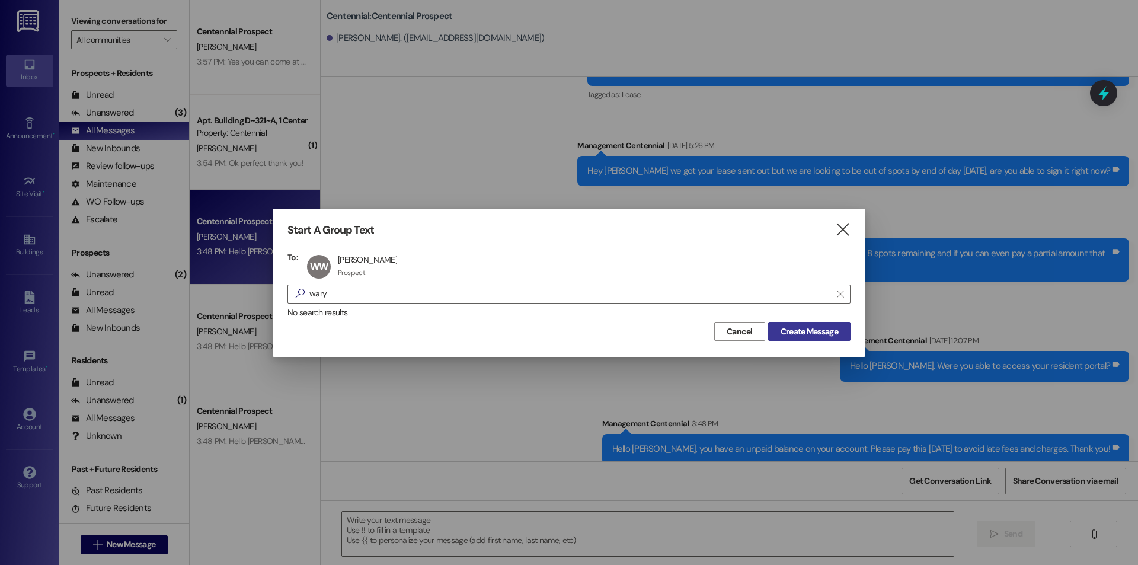
click at [775, 327] on button "Create Message" at bounding box center [809, 331] width 82 height 19
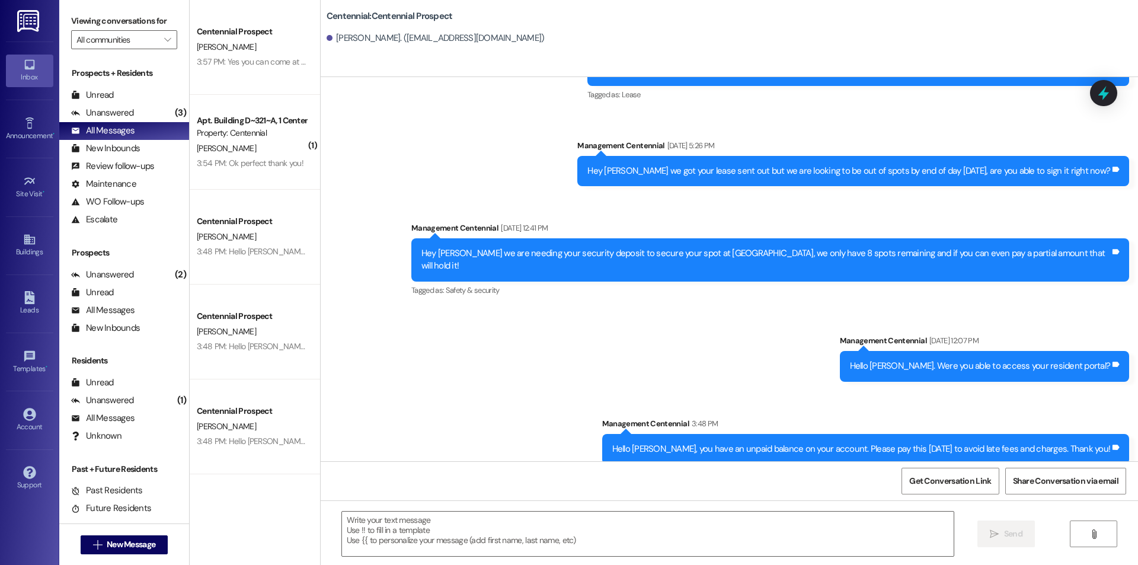
scroll to position [0, 0]
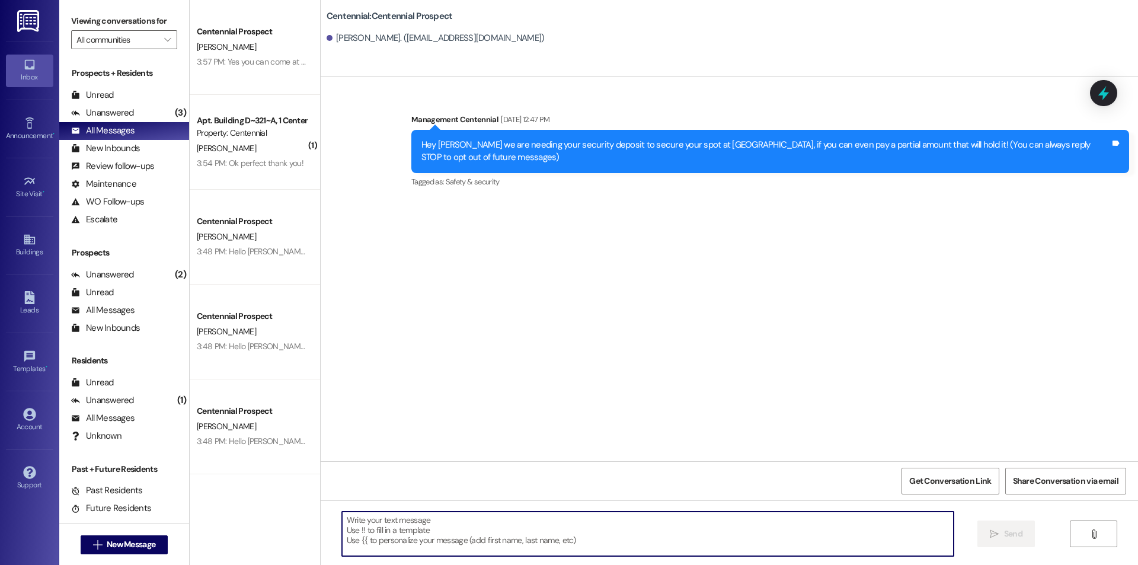
paste textarea "Hello {{first_name}}, you have an unpaid balance on your account. Please pay th…"
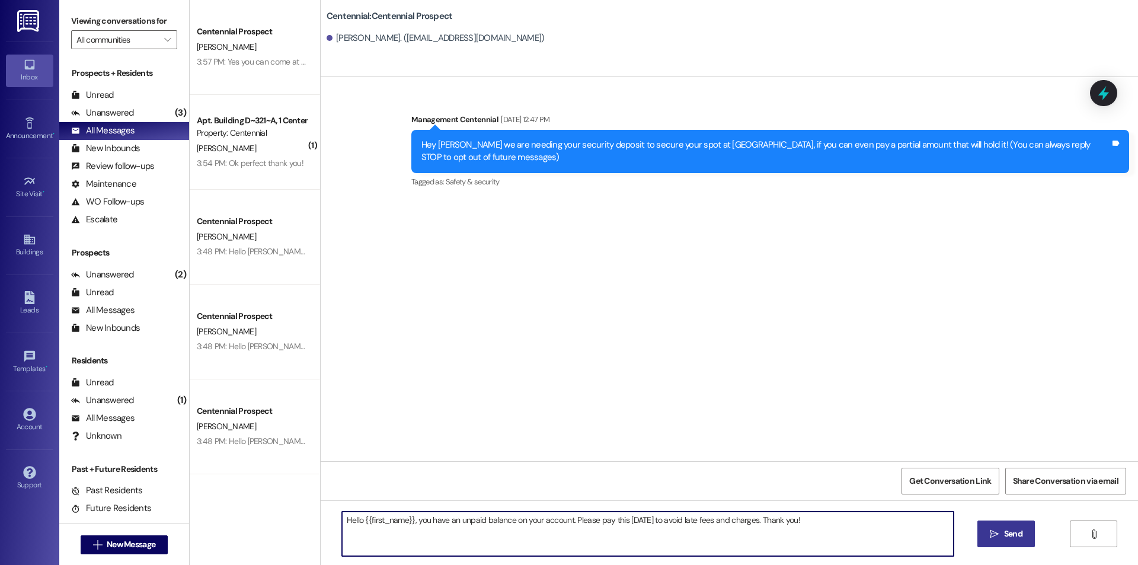
type textarea "Hello {{first_name}}, you have an unpaid balance on your account. Please pay th…"
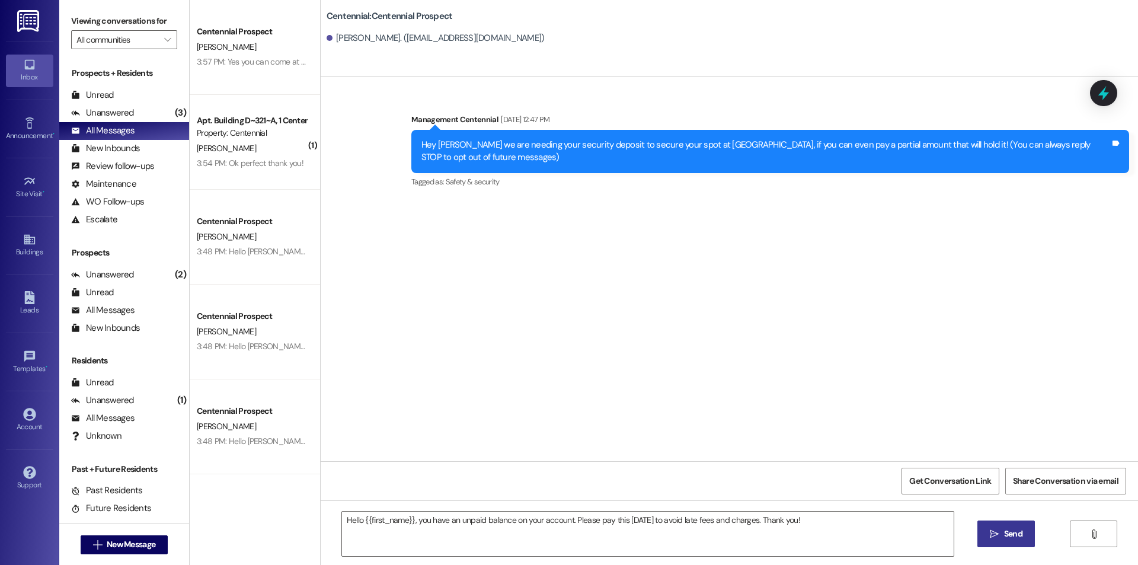
click at [1012, 525] on button " Send" at bounding box center [1005, 533] width 57 height 27
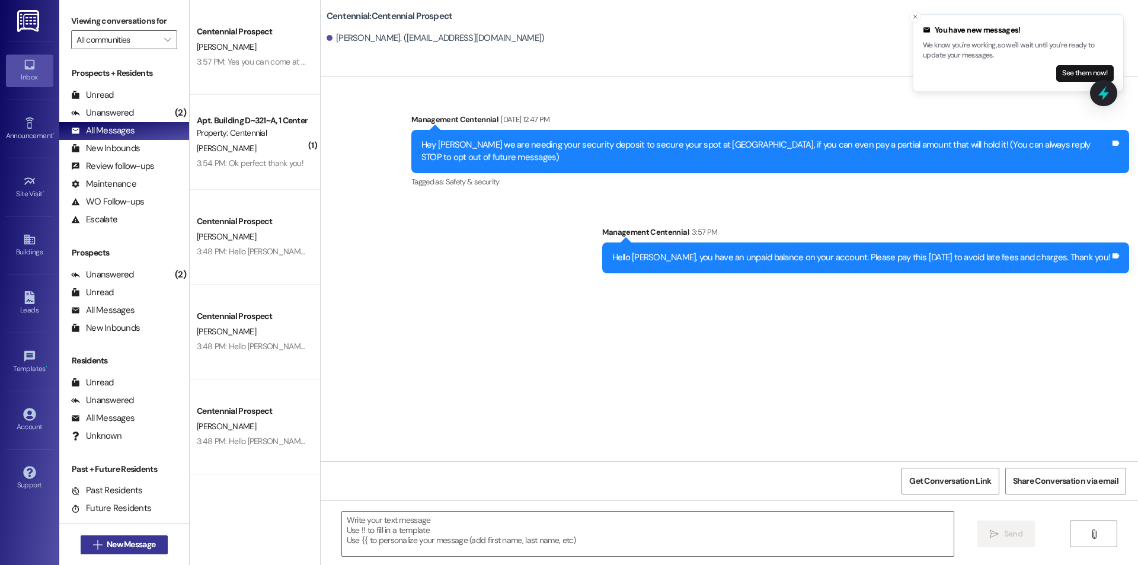
click at [135, 541] on span "New Message" at bounding box center [131, 544] width 49 height 12
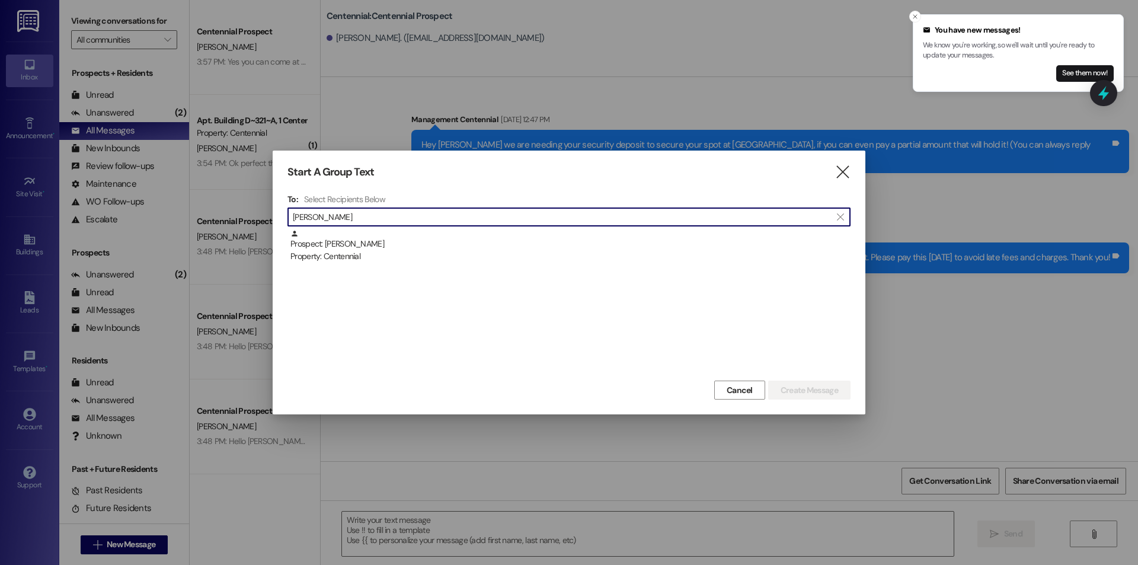
type input "[PERSON_NAME]"
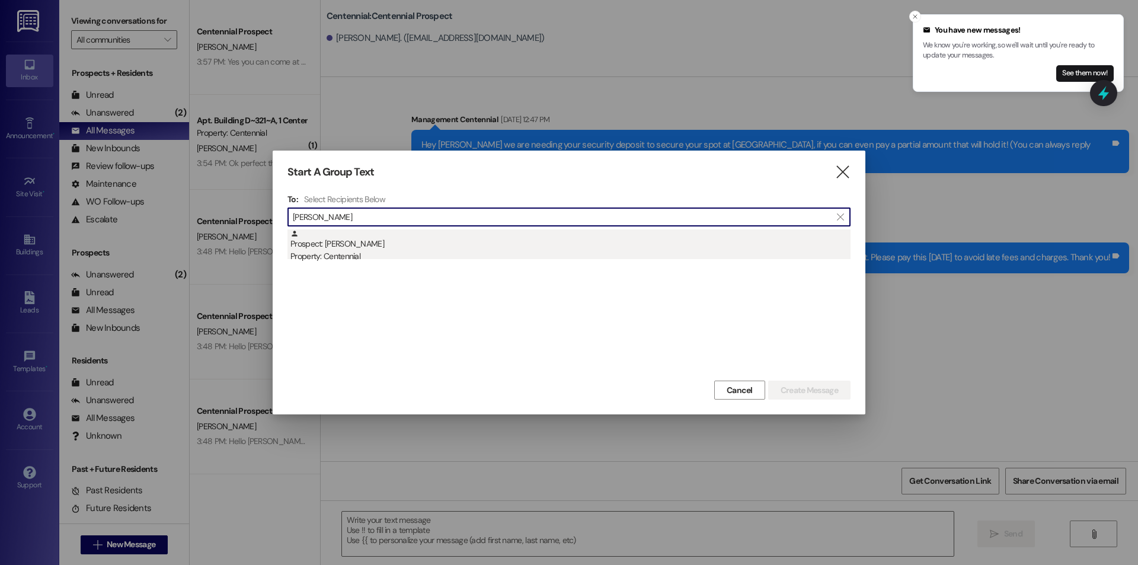
click at [349, 259] on div "Property: Centennial" at bounding box center [570, 256] width 560 height 12
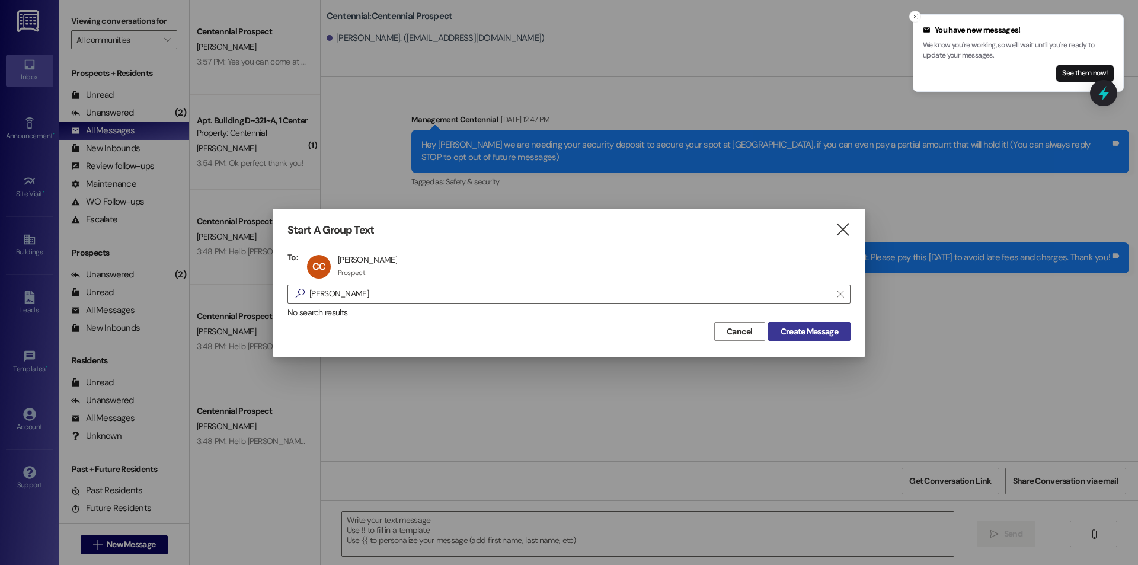
click at [827, 335] on span "Create Message" at bounding box center [809, 331] width 57 height 12
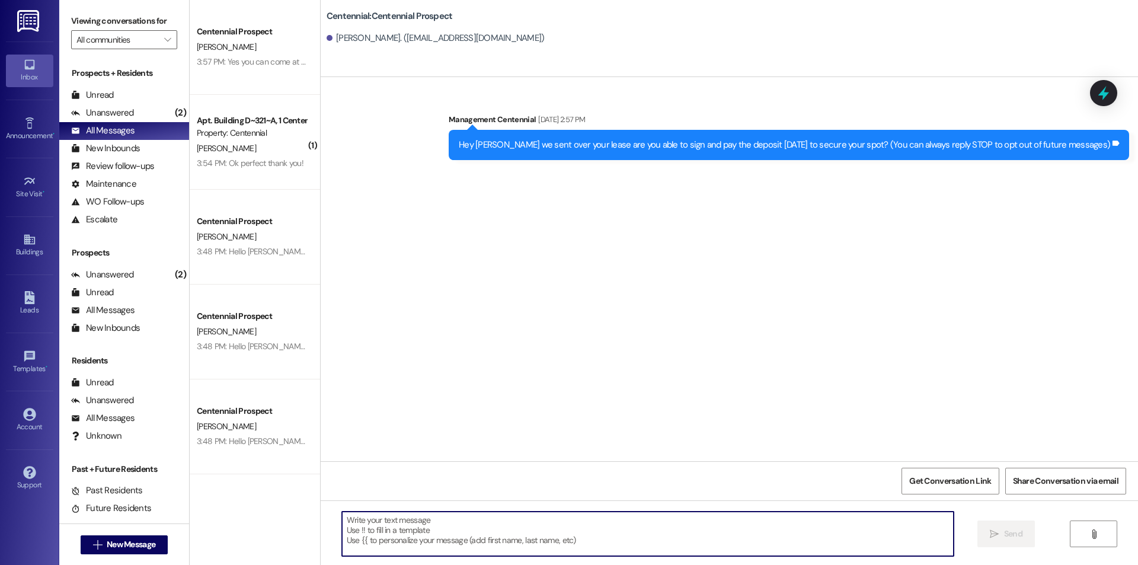
paste textarea "Hello {{first_name}}, you have an unpaid balance on your account. Please pay th…"
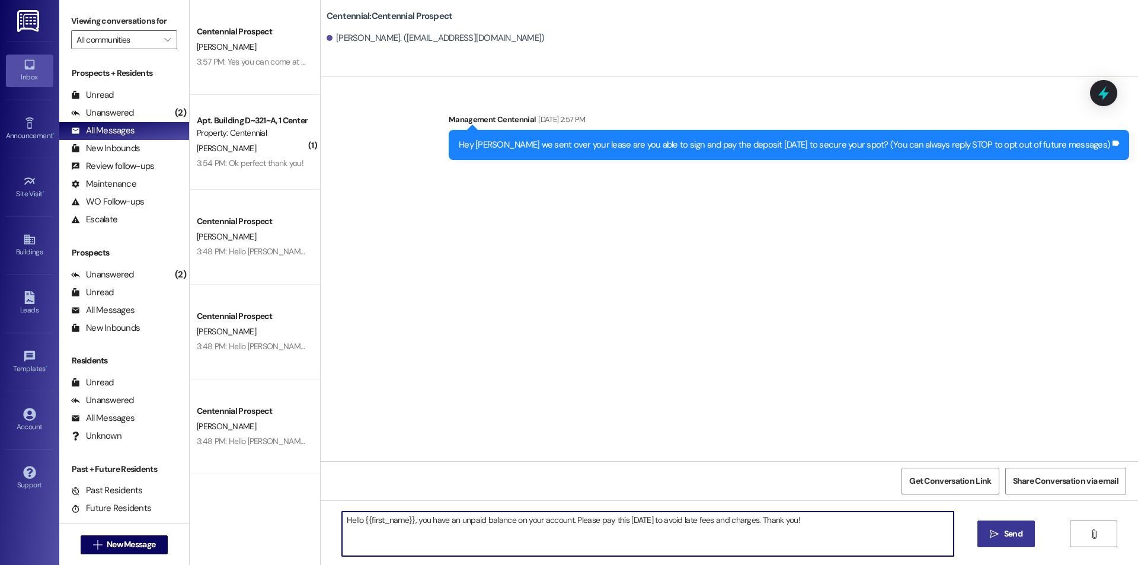
type textarea "Hello {{first_name}}, you have an unpaid balance on your account. Please pay th…"
click at [990, 534] on icon "" at bounding box center [994, 533] width 9 height 9
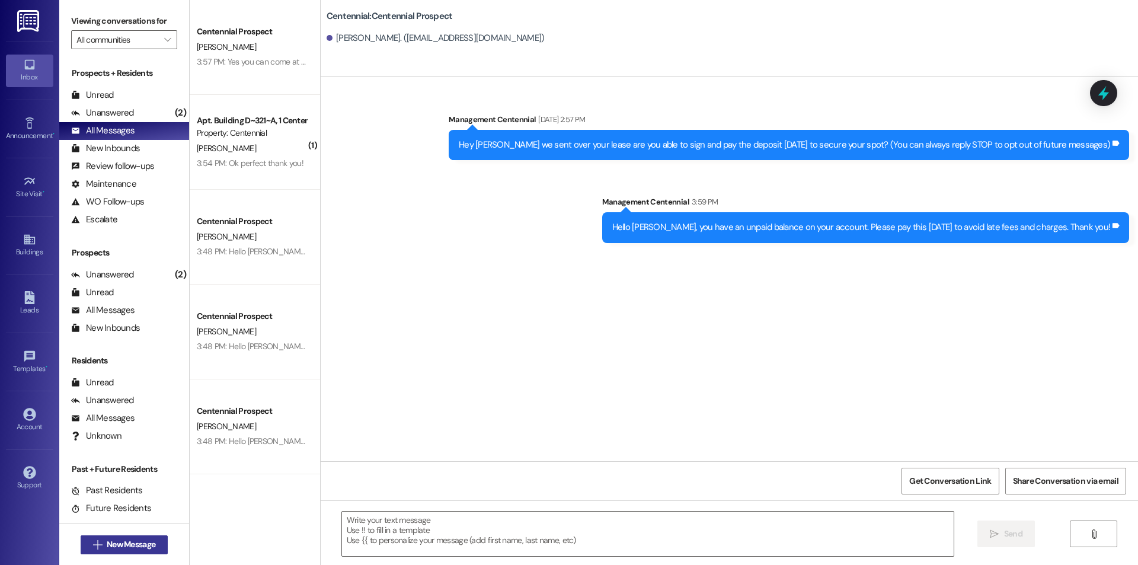
click at [93, 545] on icon "" at bounding box center [97, 544] width 9 height 9
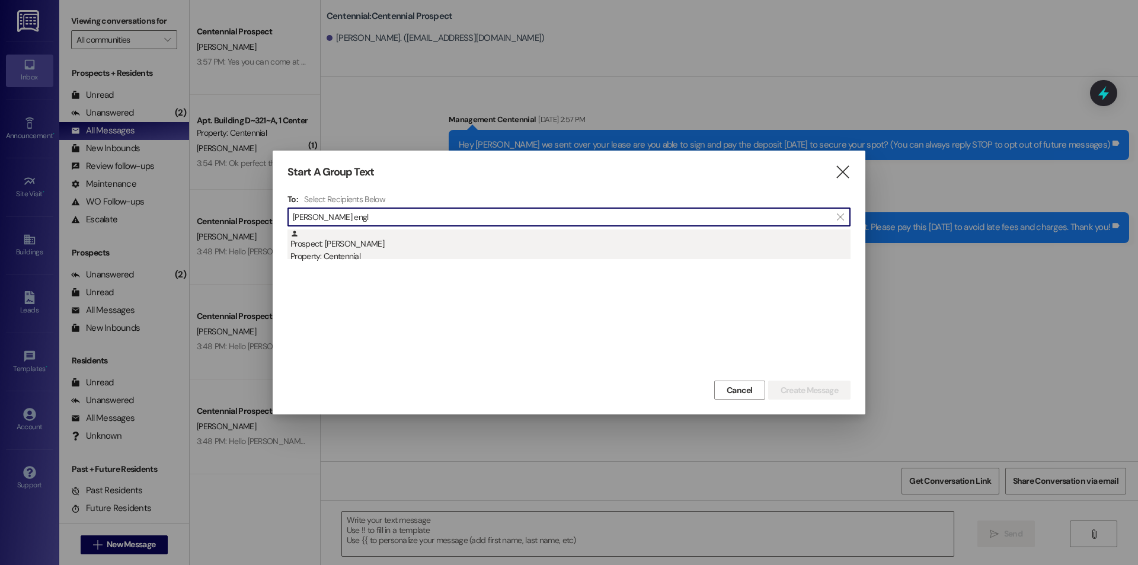
type input "[PERSON_NAME] engl"
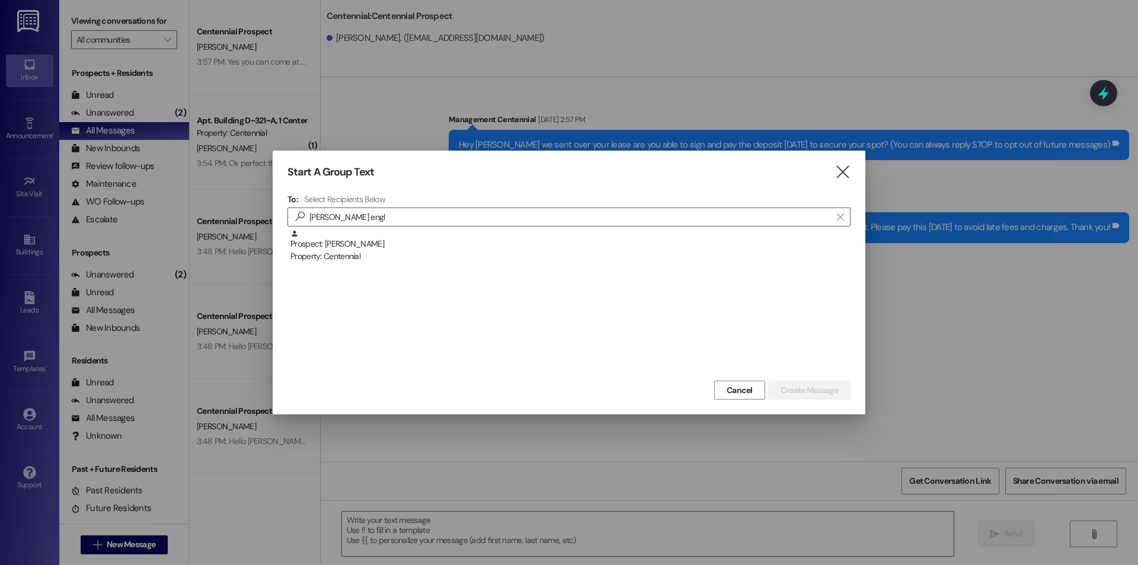
drag, startPoint x: 385, startPoint y: 242, endPoint x: 518, endPoint y: 254, distance: 133.9
click at [386, 241] on div "Prospect: [PERSON_NAME] Property: Centennial" at bounding box center [570, 246] width 560 height 34
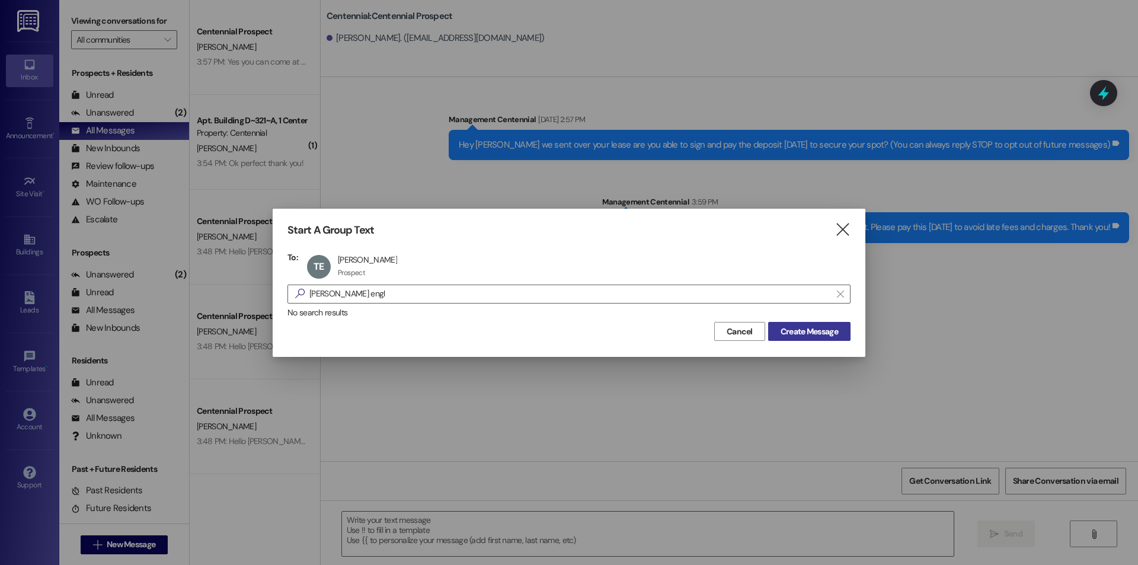
click at [823, 333] on span "Create Message" at bounding box center [809, 331] width 57 height 12
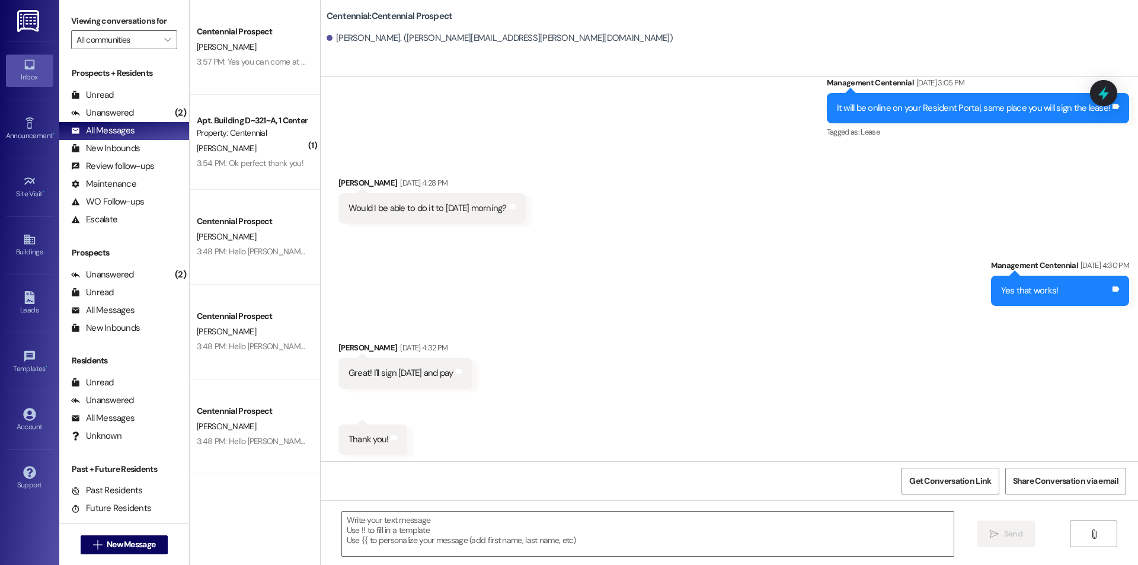
scroll to position [513, 0]
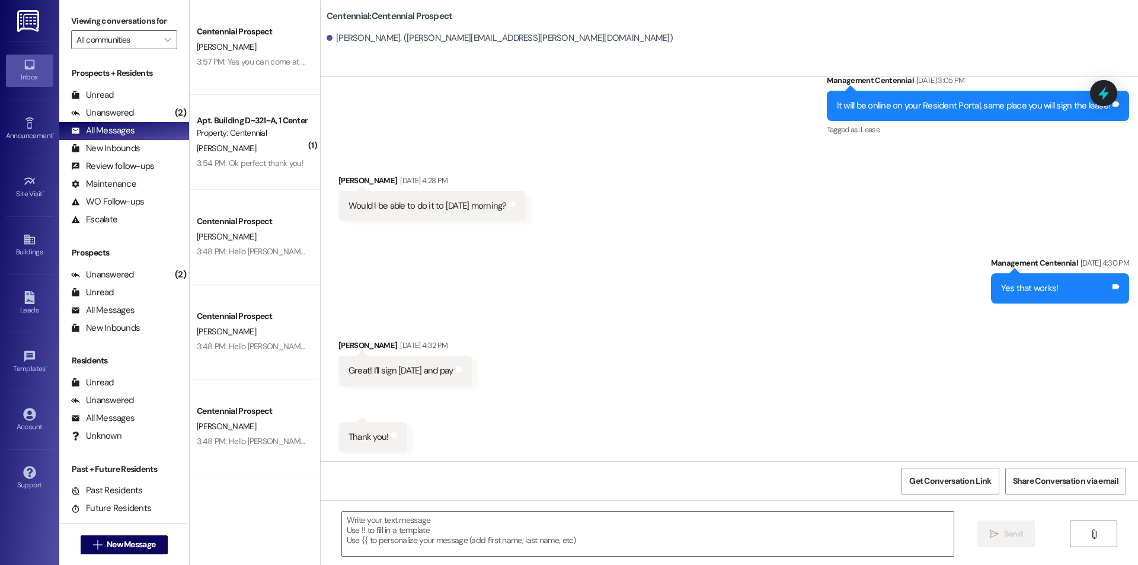
drag, startPoint x: 686, startPoint y: 559, endPoint x: 456, endPoint y: 510, distance: 235.2
click at [456, 510] on div " Send " at bounding box center [729, 544] width 817 height 89
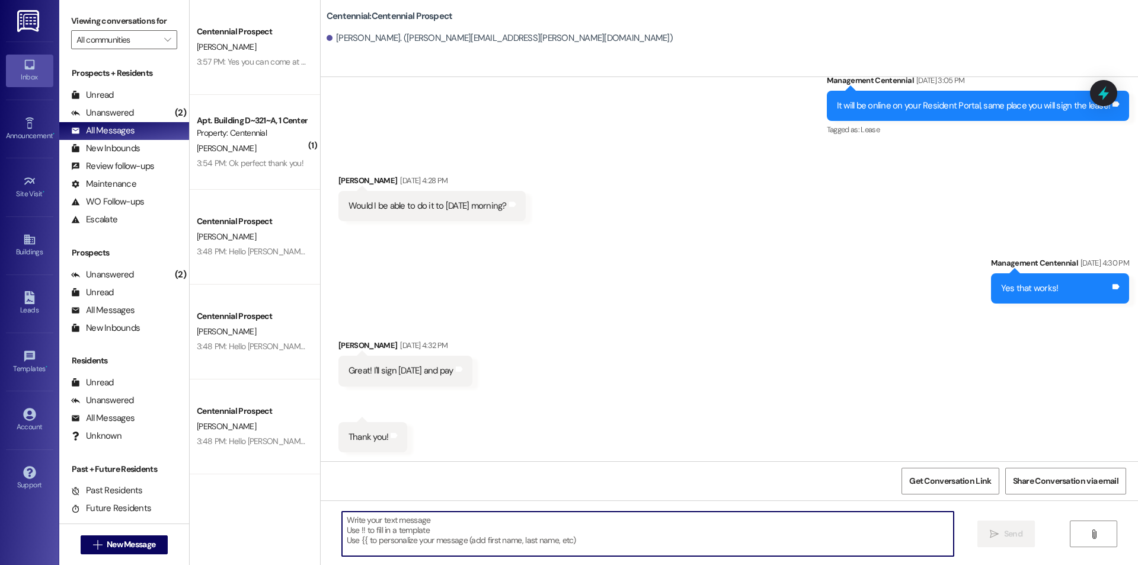
paste textarea "Hello {{first_name}}, you have an unpaid balance on your account. Please pay th…"
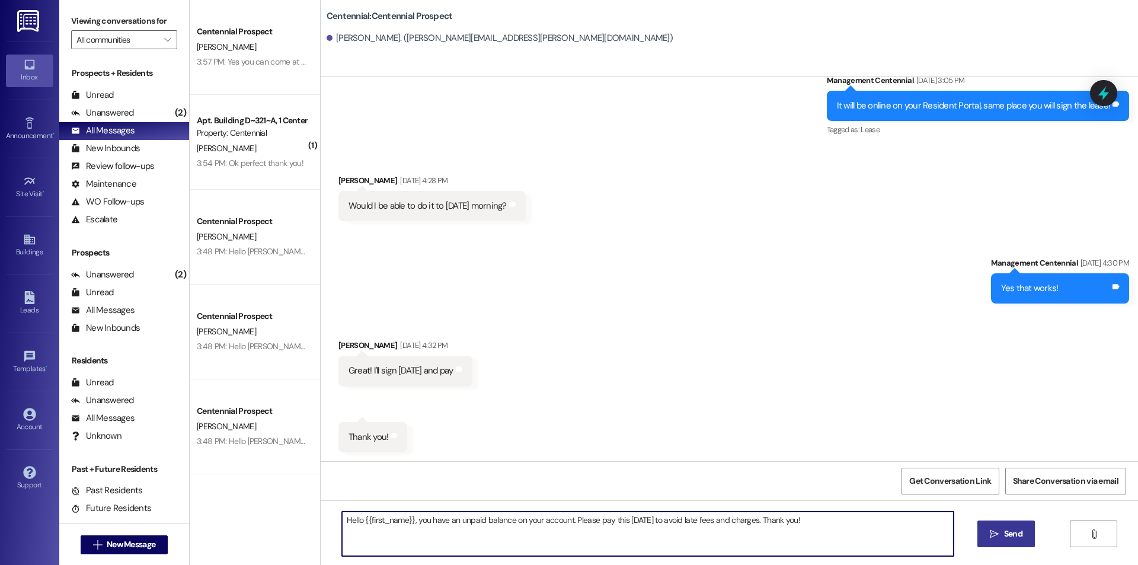
type textarea "Hello {{first_name}}, you have an unpaid balance on your account. Please pay th…"
click at [1018, 532] on span "Send" at bounding box center [1013, 534] width 18 height 12
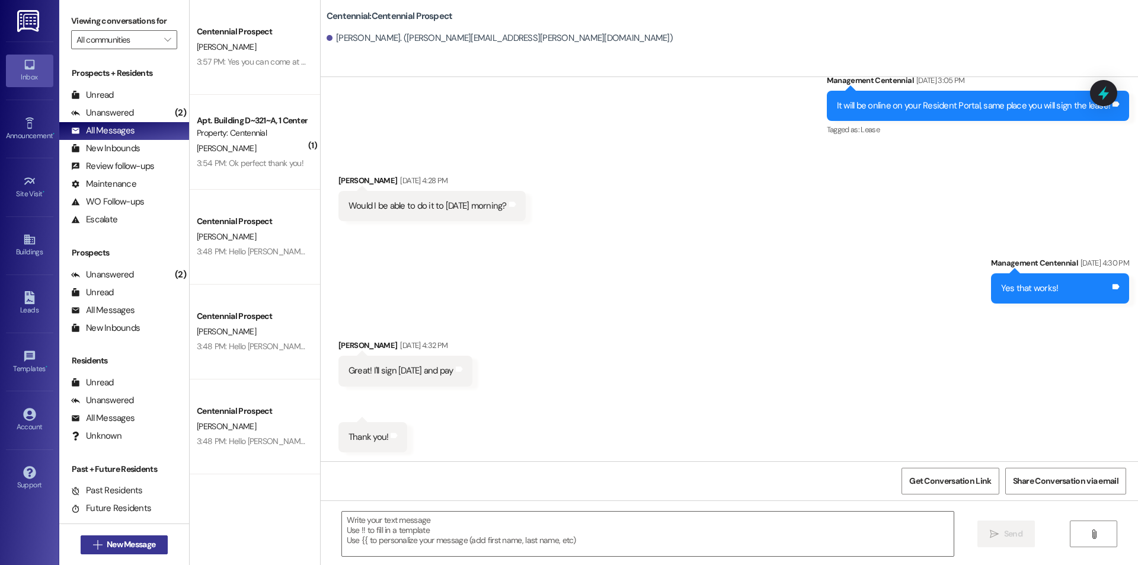
click at [140, 539] on span "New Message" at bounding box center [131, 544] width 49 height 12
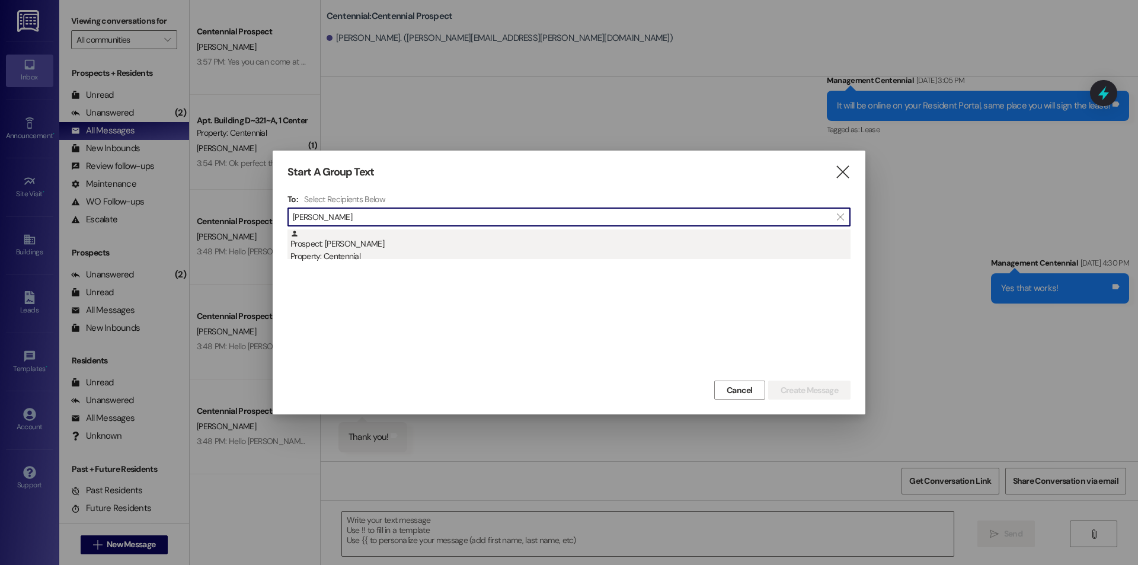
type input "[PERSON_NAME]"
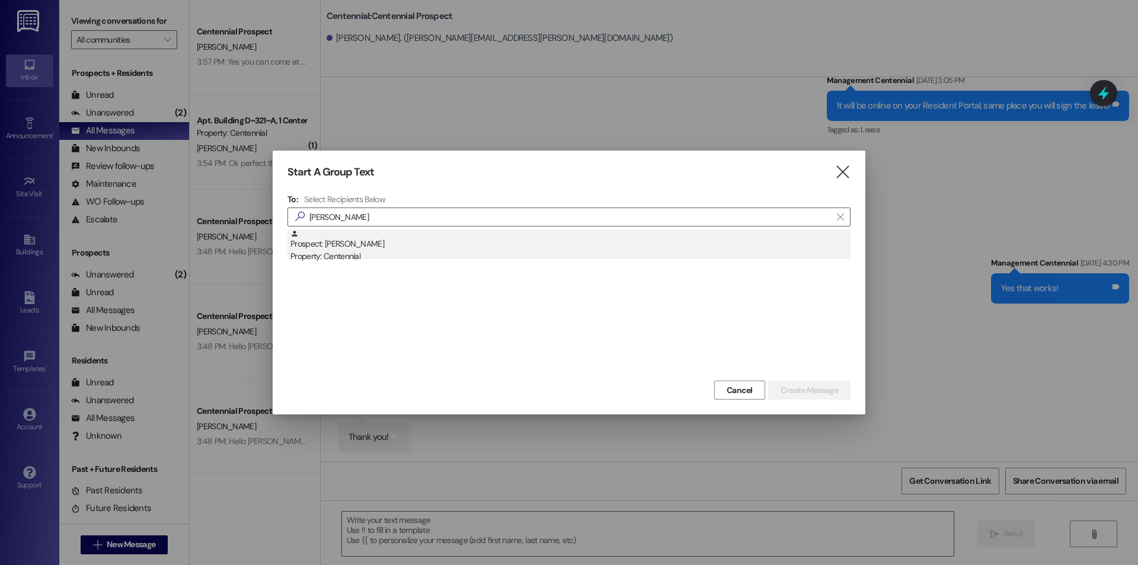
click at [328, 235] on div "Prospect: [PERSON_NAME] Property: Centennial" at bounding box center [570, 246] width 560 height 34
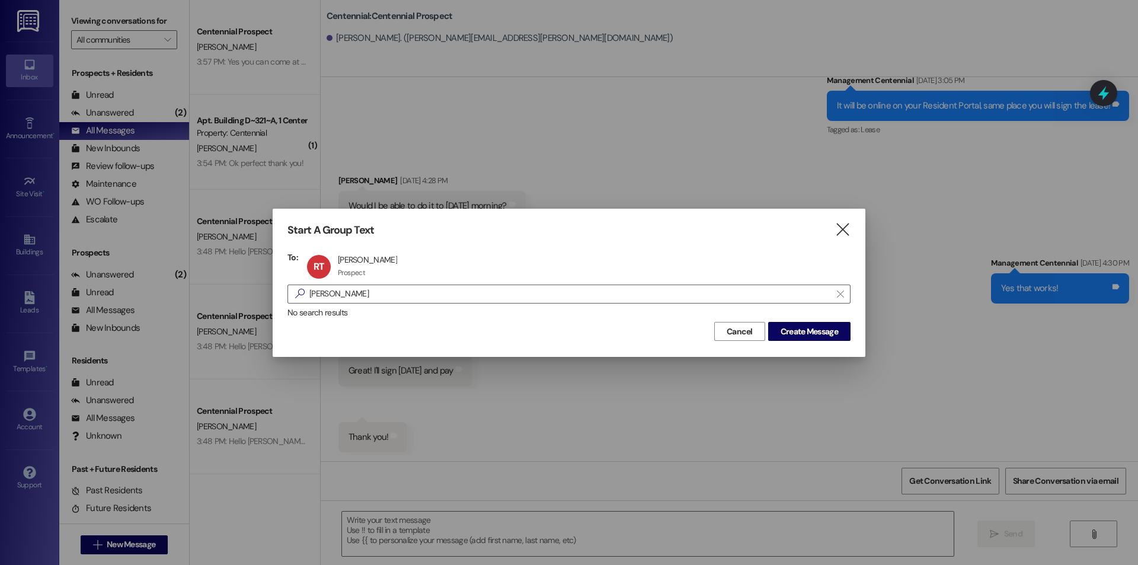
click at [789, 321] on div "Cancel Create Message" at bounding box center [568, 330] width 563 height 22
click at [801, 322] on button "Create Message" at bounding box center [809, 331] width 82 height 19
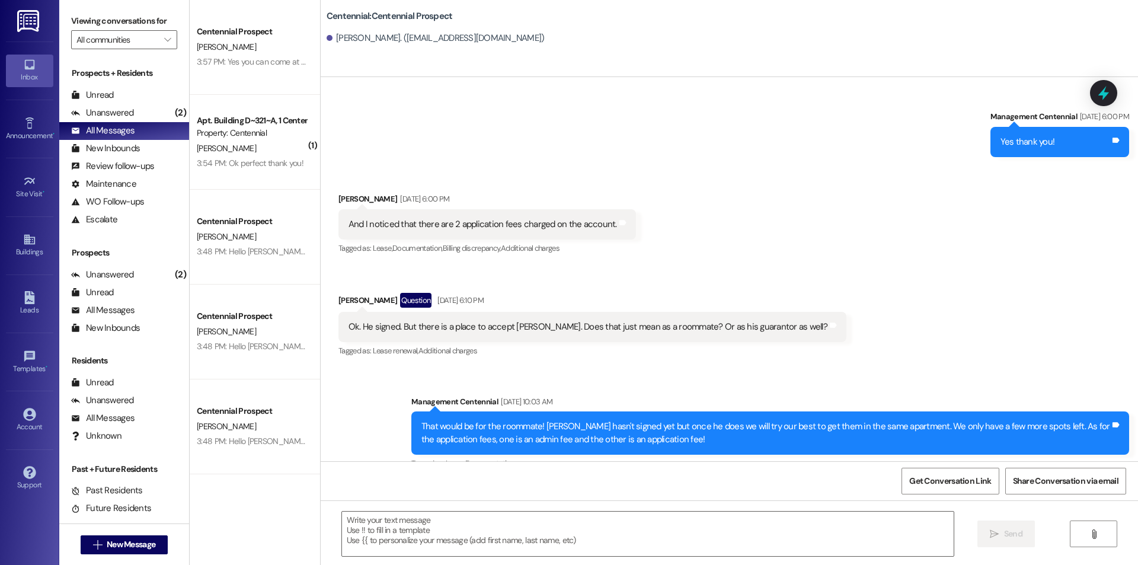
scroll to position [1230, 0]
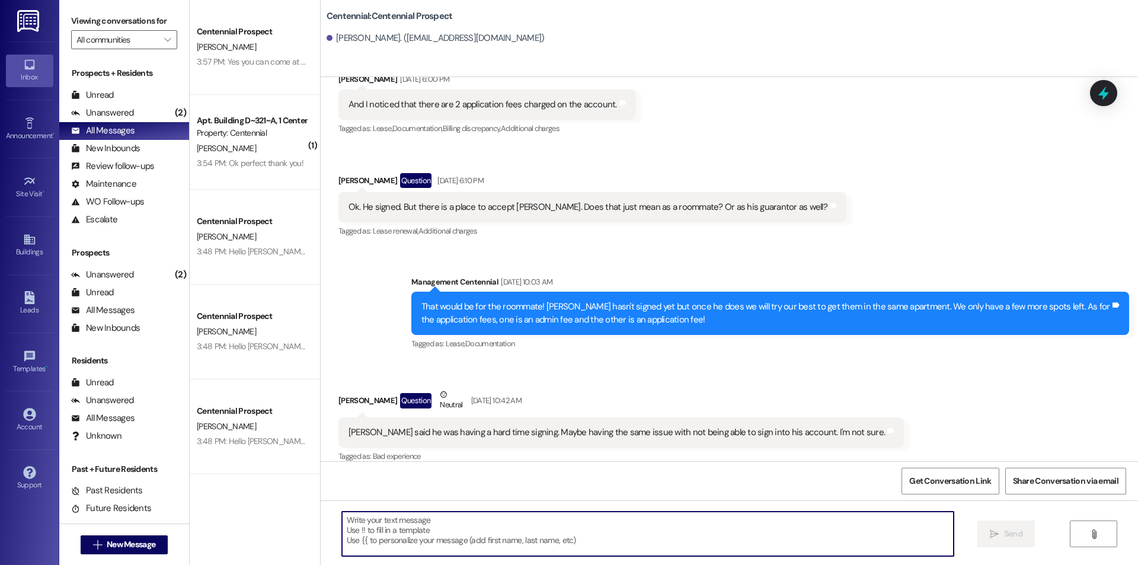
drag, startPoint x: 570, startPoint y: 559, endPoint x: 473, endPoint y: 548, distance: 97.9
paste textarea "Hello {{first_name}}, you have an unpaid balance on your account. Please pay th…"
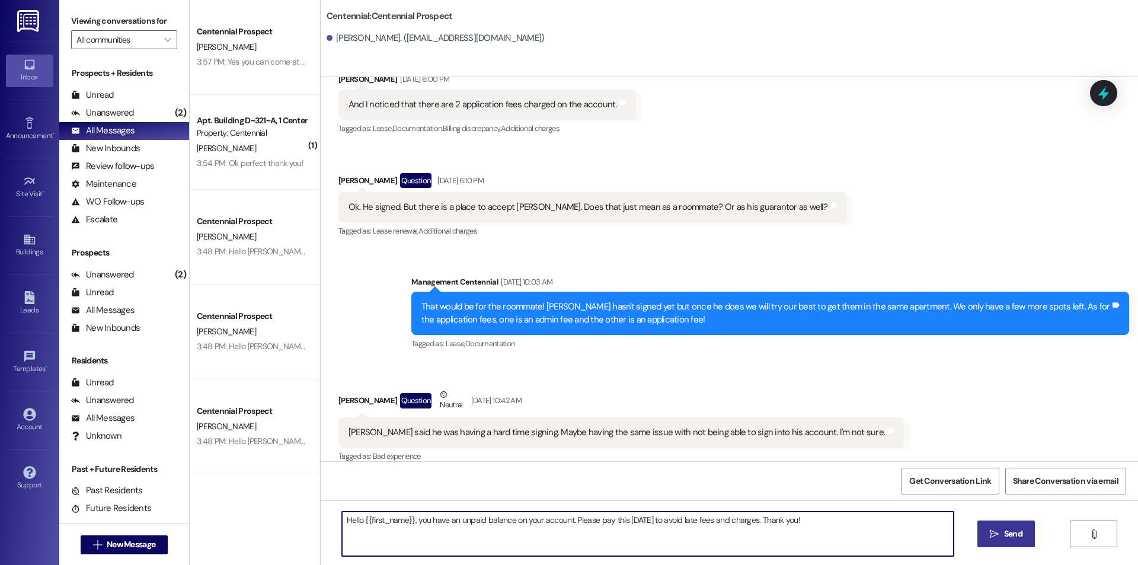
type textarea "Hello {{first_name}}, you have an unpaid balance on your account. Please pay th…"
click at [1014, 526] on button " Send" at bounding box center [1005, 533] width 57 height 27
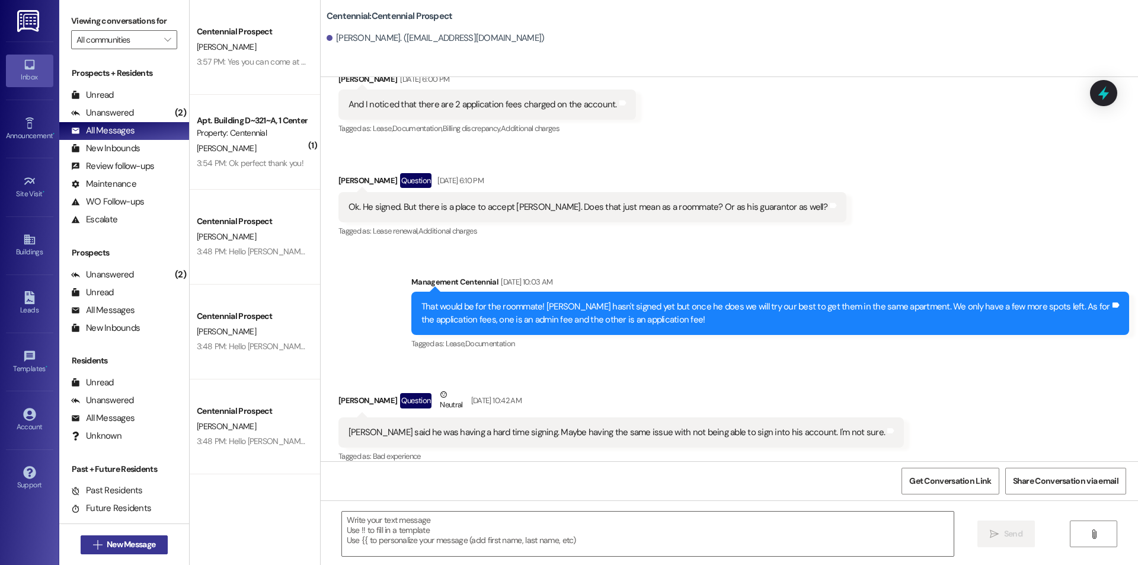
click at [104, 544] on span "New Message" at bounding box center [130, 544] width 53 height 12
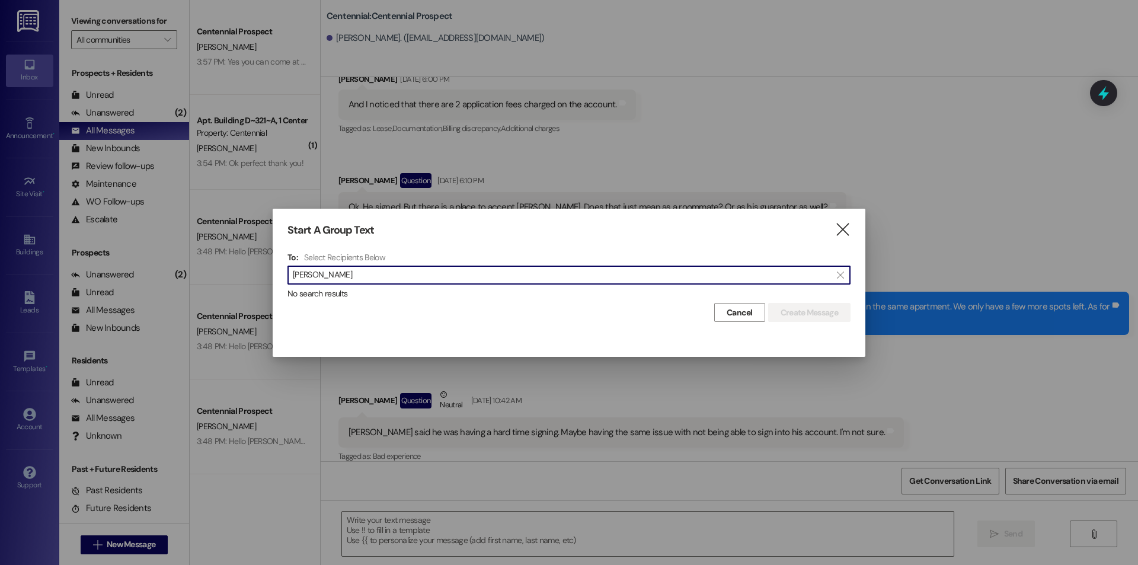
drag, startPoint x: 375, startPoint y: 279, endPoint x: 170, endPoint y: 284, distance: 205.1
click at [170, 284] on div "Start A Group Text  To: Select Recipients Below  [PERSON_NAME]  No search re…" at bounding box center [569, 282] width 1138 height 565
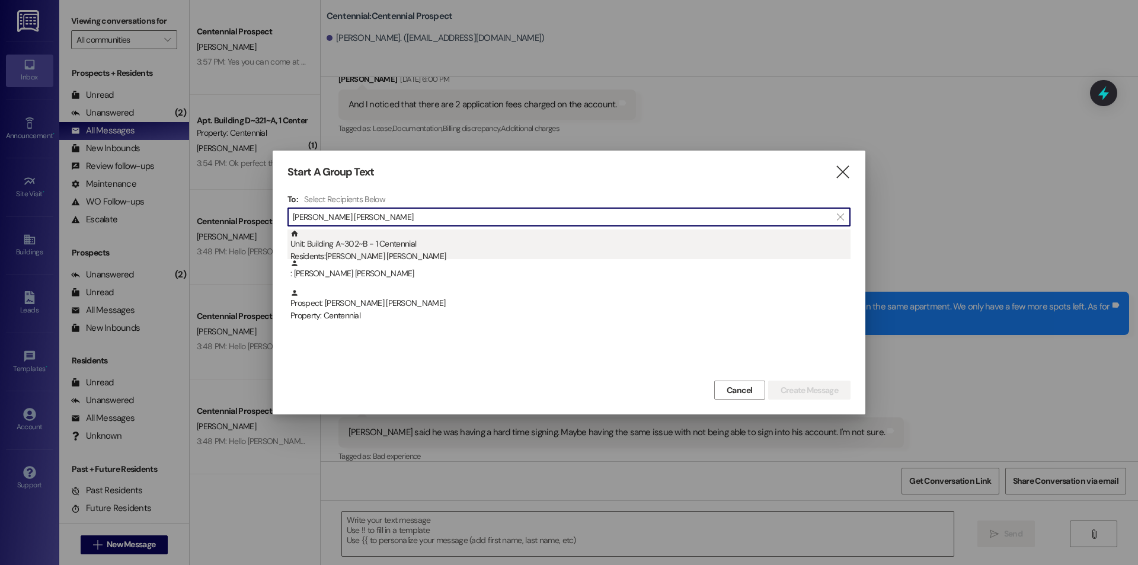
type input "[PERSON_NAME] [PERSON_NAME]"
click at [363, 239] on div "Unit: Building A~302~B - 1 Centennial Residents: [PERSON_NAME] [PERSON_NAME]" at bounding box center [570, 246] width 560 height 34
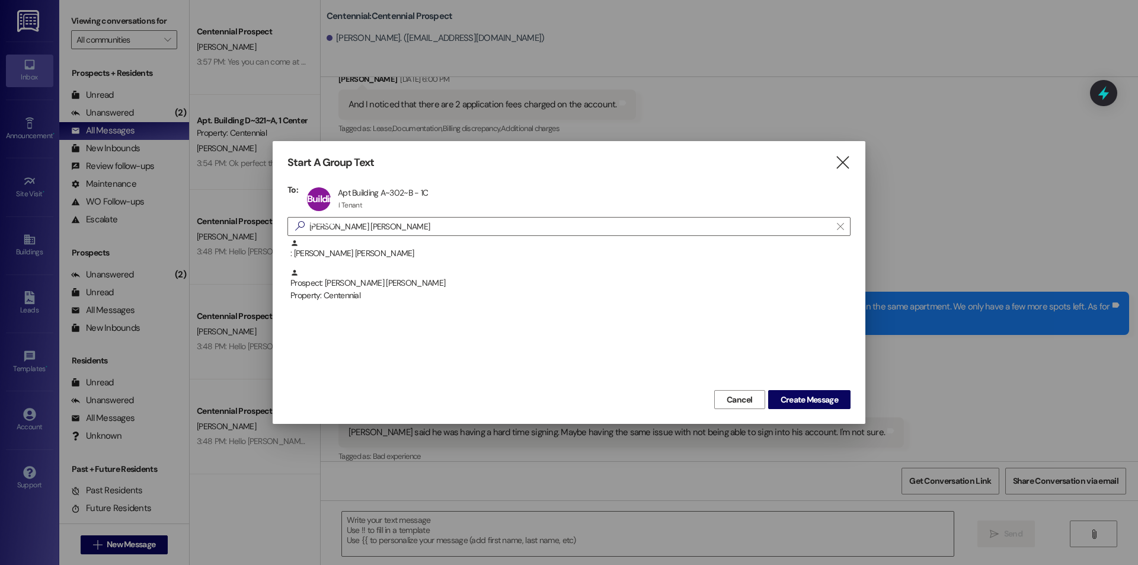
drag, startPoint x: 786, startPoint y: 399, endPoint x: 772, endPoint y: 389, distance: 17.8
click at [781, 395] on span "Create Message" at bounding box center [809, 400] width 57 height 12
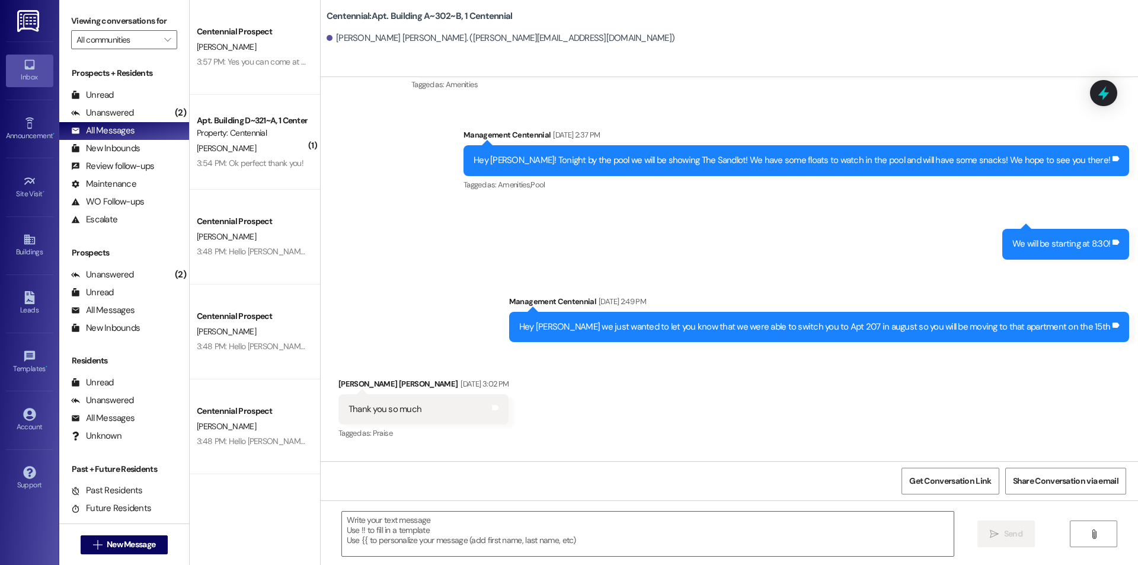
scroll to position [1647, 0]
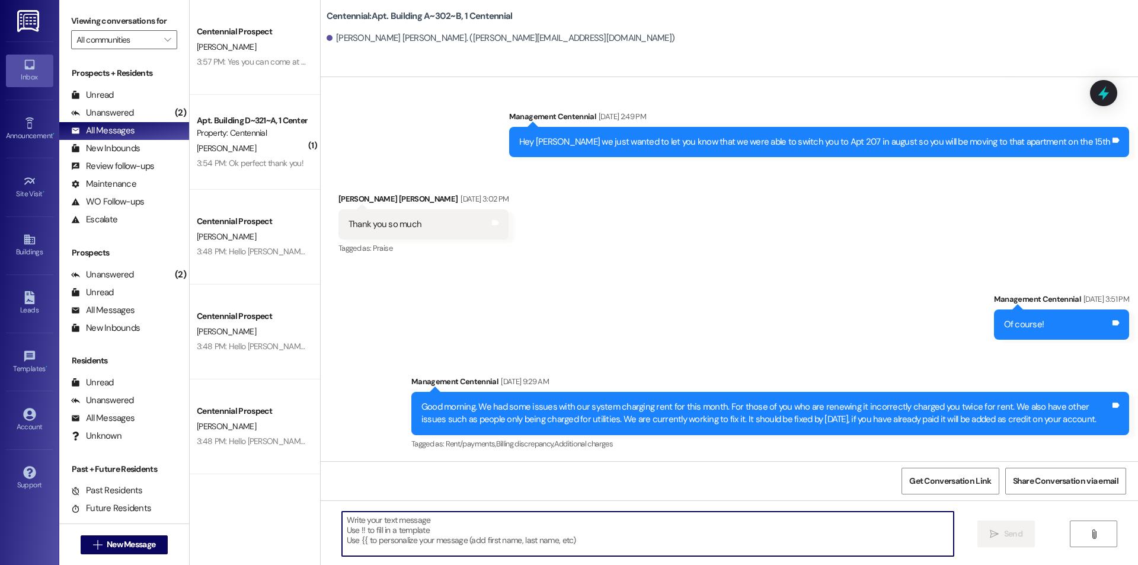
paste textarea "Hello {{first_name}}, you have an unpaid balance on your account. Please pay th…"
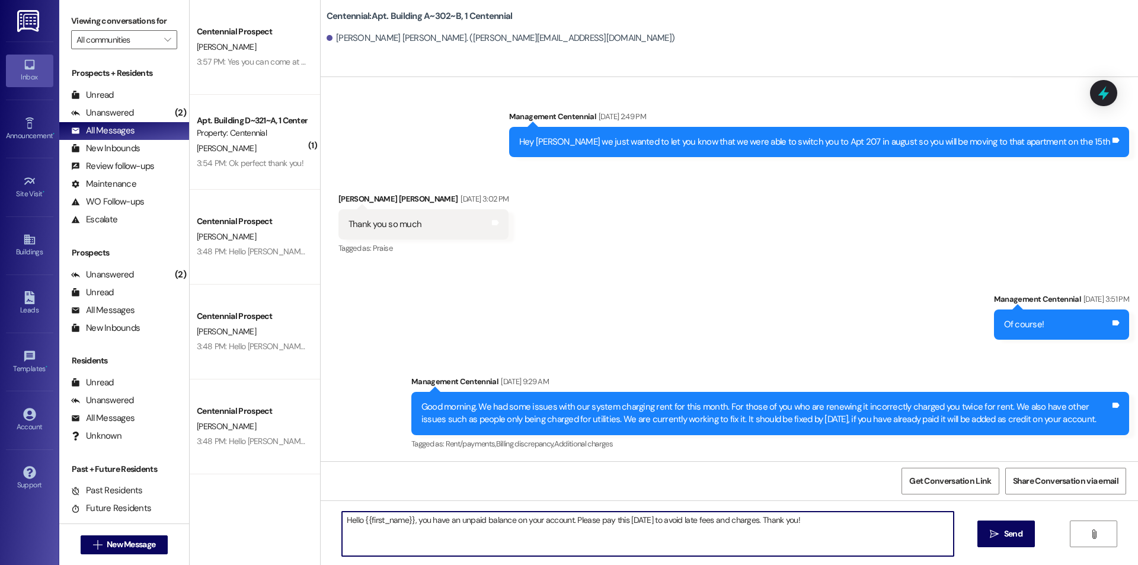
type textarea "Hello {{first_name}}, you have an unpaid balance on your account. Please pay th…"
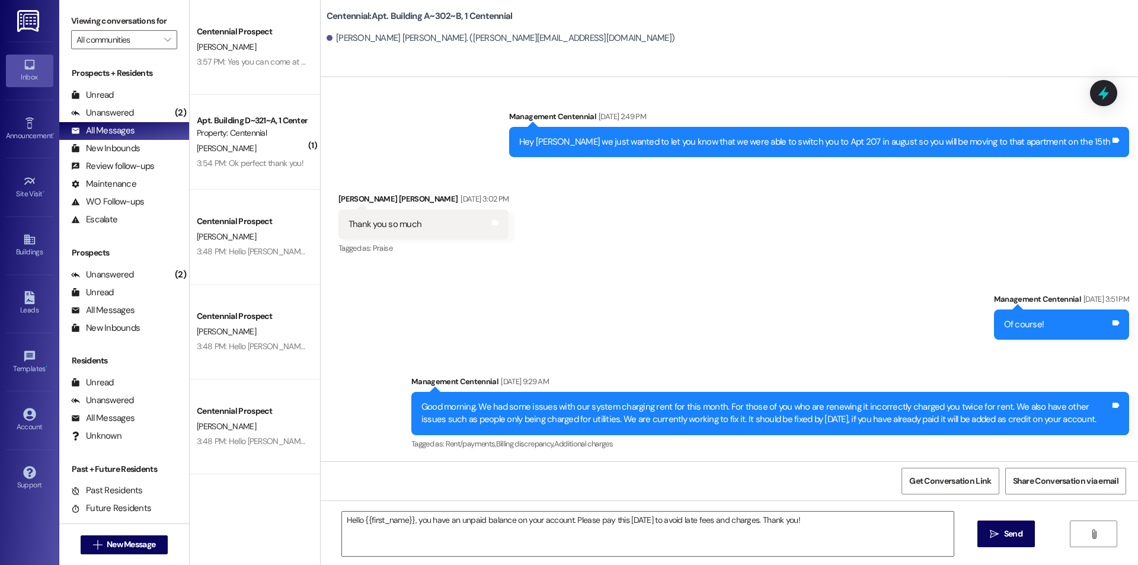
click at [975, 534] on div "Hello {{first_name}}, you have an unpaid balance on your account. Please pay th…" at bounding box center [729, 544] width 817 height 89
drag, startPoint x: 1014, startPoint y: 531, endPoint x: 769, endPoint y: 532, distance: 244.2
click at [1013, 531] on span "Send" at bounding box center [1013, 534] width 18 height 12
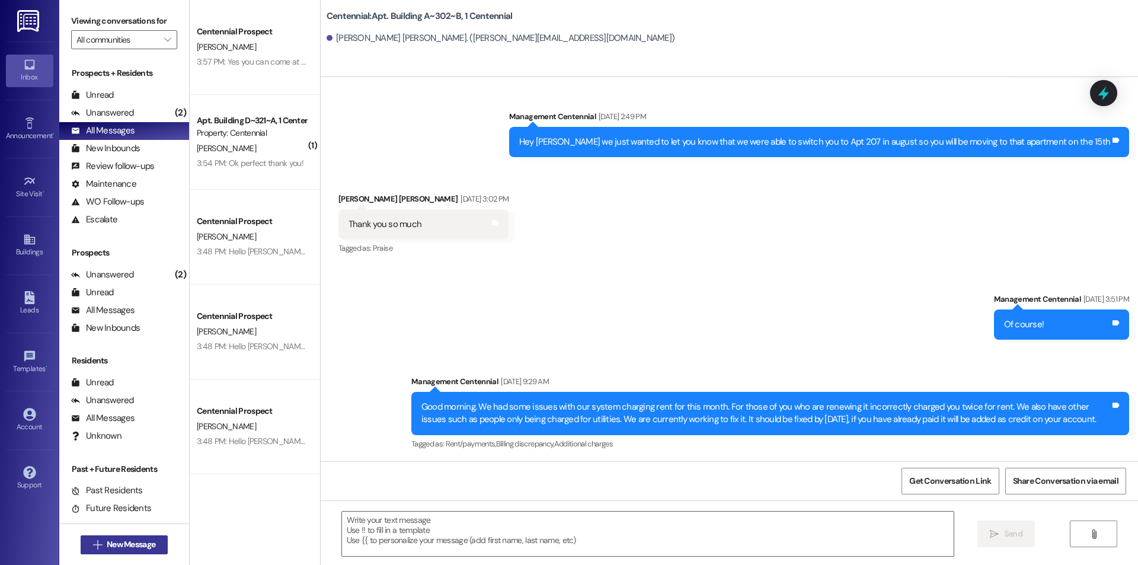
click at [108, 540] on span "New Message" at bounding box center [131, 544] width 49 height 12
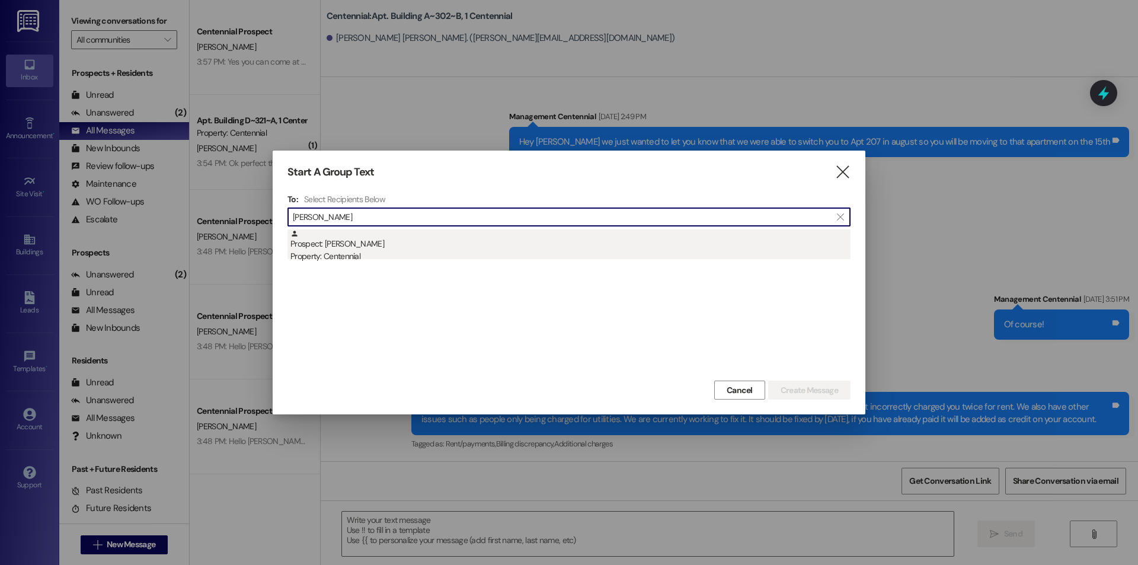
type input "[PERSON_NAME]"
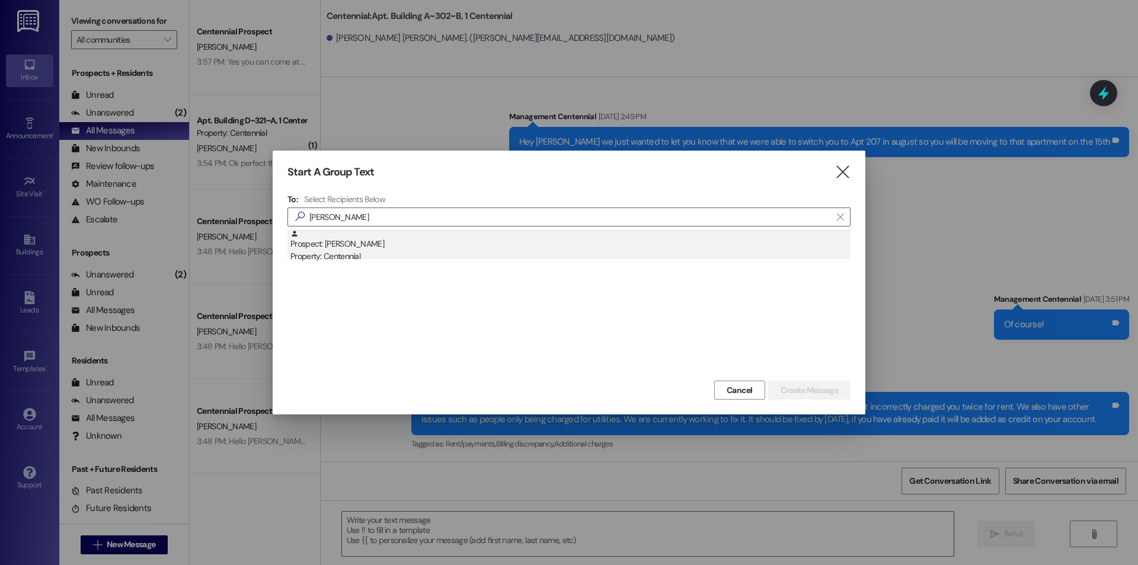
click at [391, 234] on div "Prospect: [PERSON_NAME] Property: Centennial" at bounding box center [570, 246] width 560 height 34
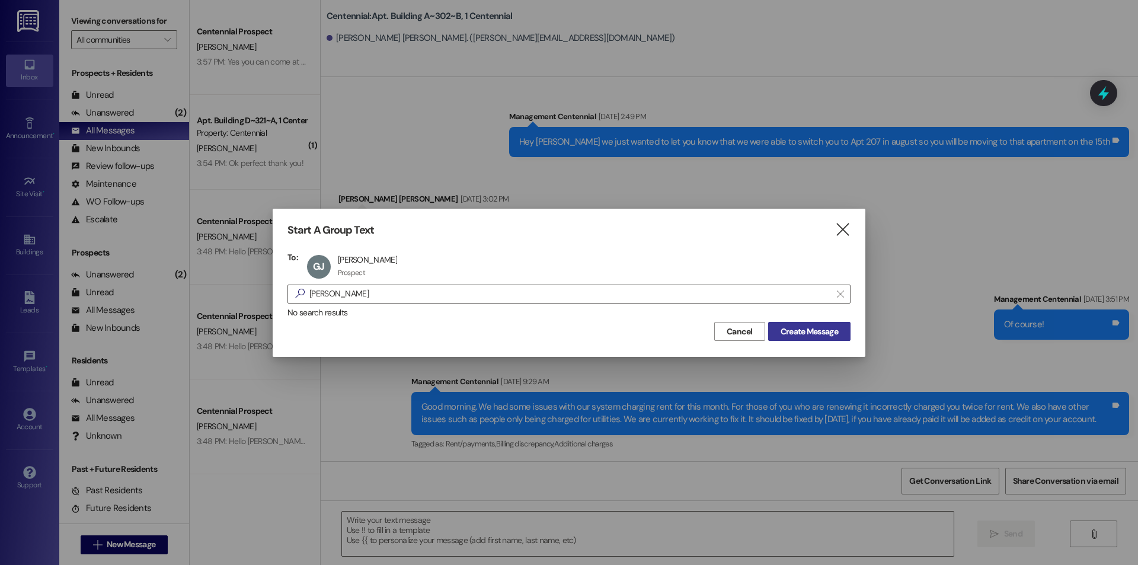
click at [811, 322] on button "Create Message" at bounding box center [809, 331] width 82 height 19
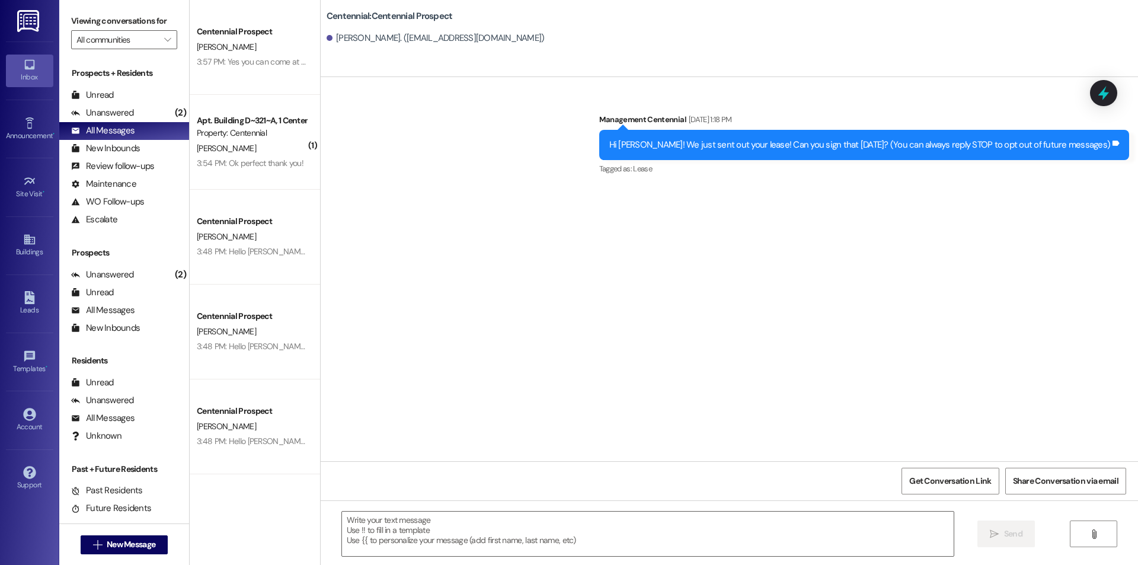
scroll to position [0, 0]
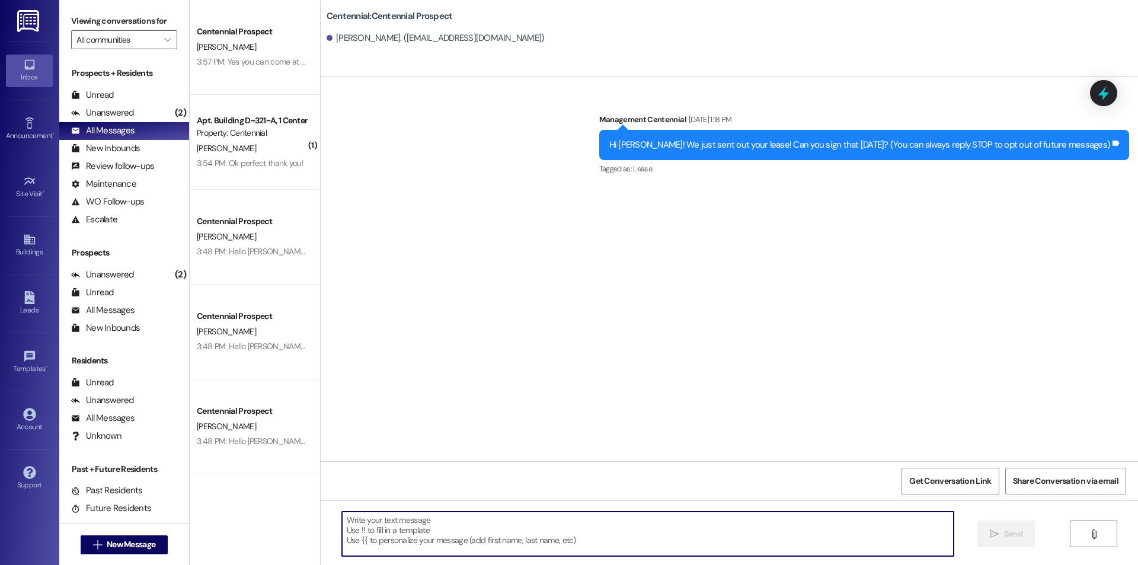
paste textarea "Hello {{first_name}}, you have an unpaid balance on your account. Please pay th…"
type textarea "Hello {{first_name}}, you have an unpaid balance on your account. Please pay th…"
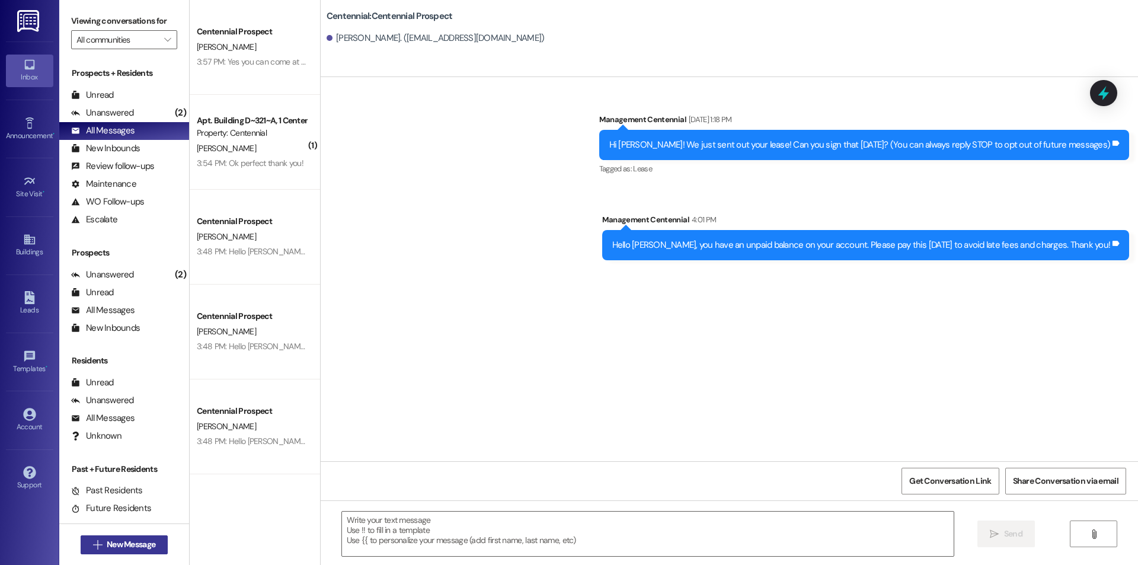
click at [107, 545] on span "New Message" at bounding box center [131, 544] width 49 height 12
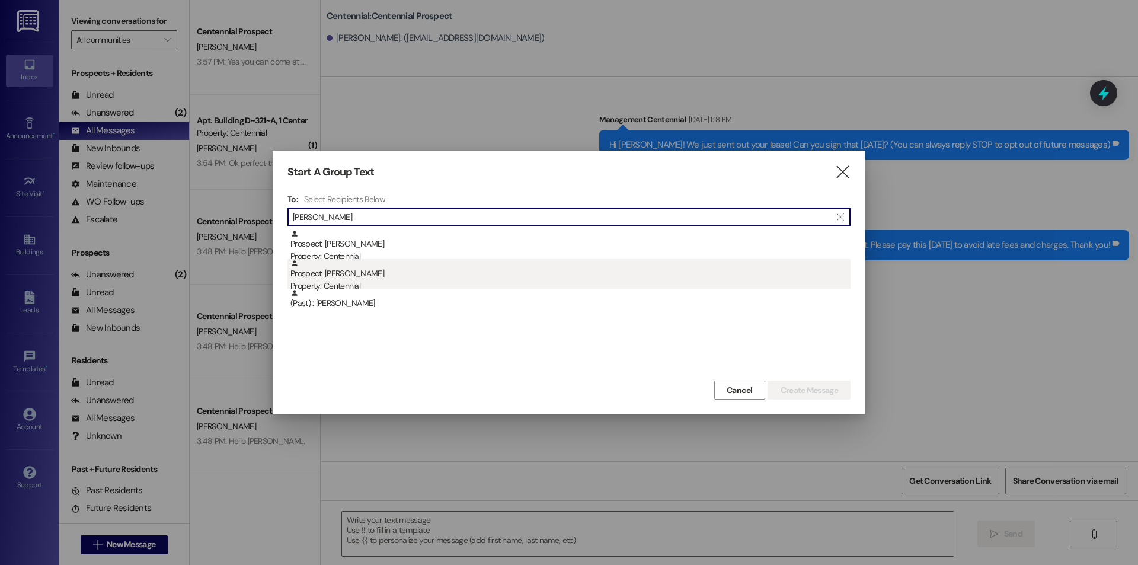
type input "[PERSON_NAME]"
click at [373, 271] on div "Prospect: [PERSON_NAME] Property: Centennial" at bounding box center [570, 276] width 560 height 34
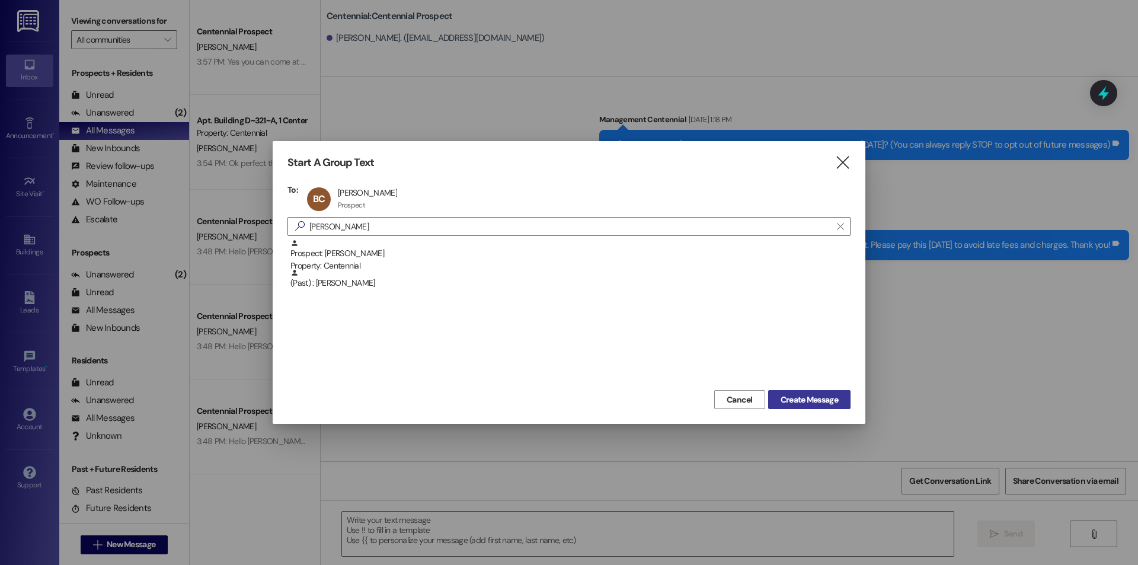
drag, startPoint x: 800, startPoint y: 395, endPoint x: 795, endPoint y: 391, distance: 6.3
click at [796, 392] on button "Create Message" at bounding box center [809, 399] width 82 height 19
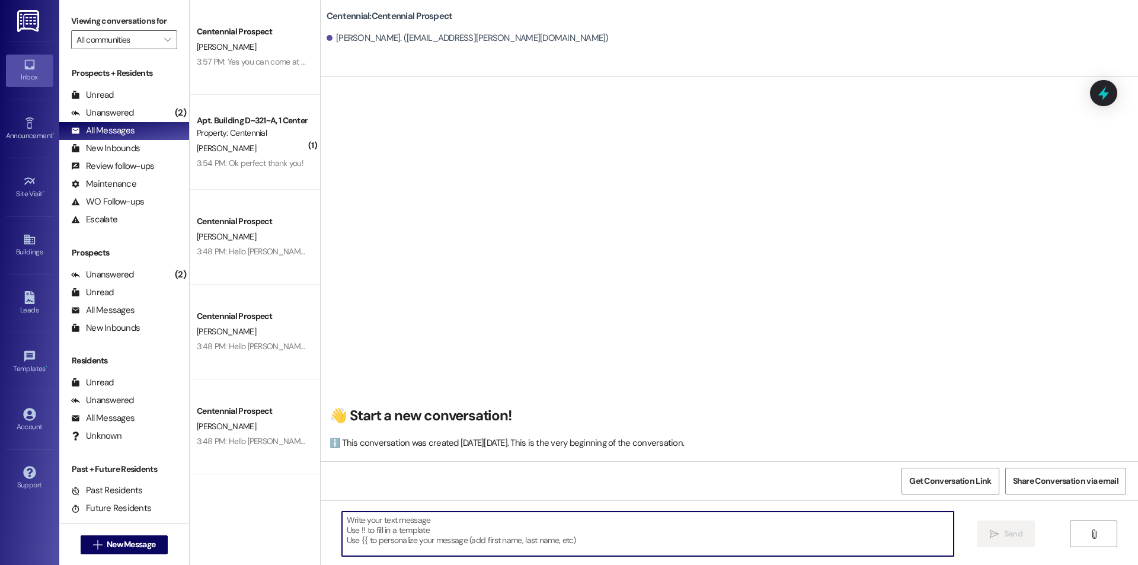
paste textarea "Hello {{first_name}}, you have an unpaid balance on your account. Please pay th…"
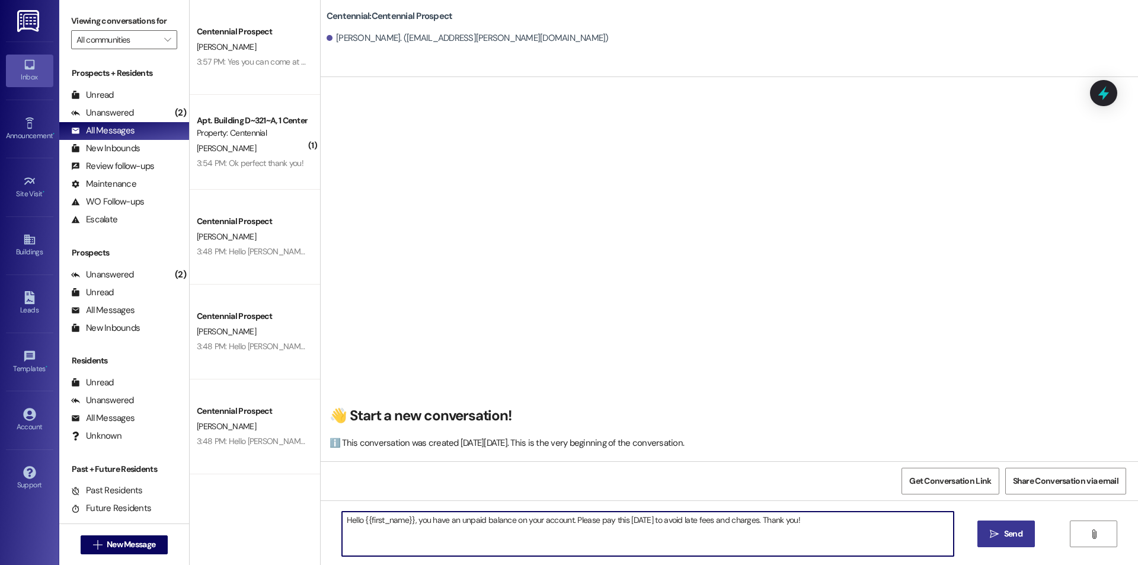
type textarea "Hello {{first_name}}, you have an unpaid balance on your account. Please pay th…"
click at [1017, 527] on button " Send" at bounding box center [1005, 533] width 57 height 27
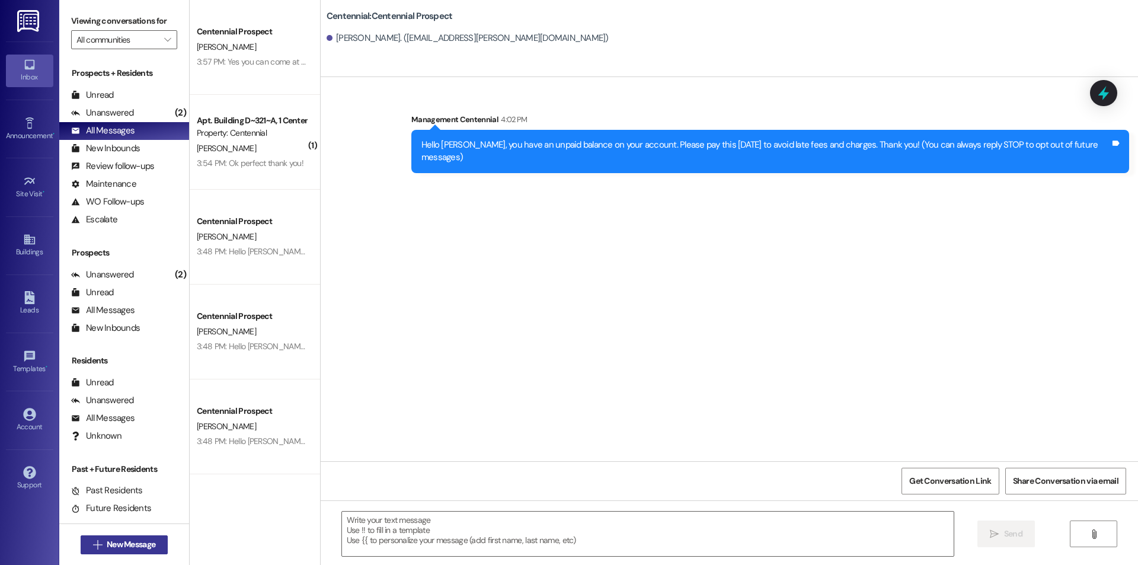
click at [150, 542] on span "New Message" at bounding box center [131, 544] width 49 height 12
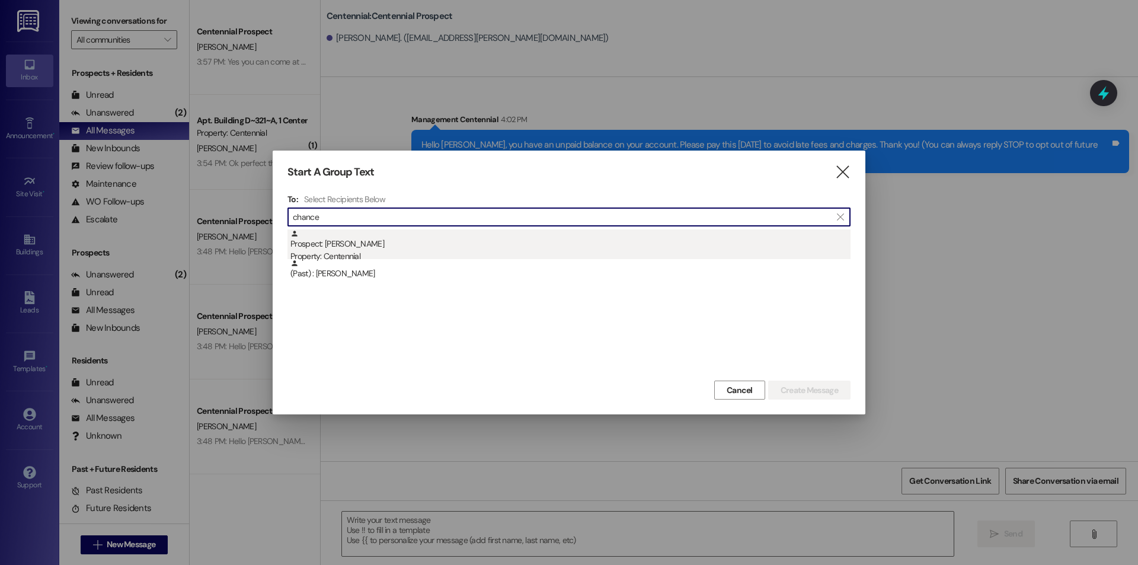
type input "chance"
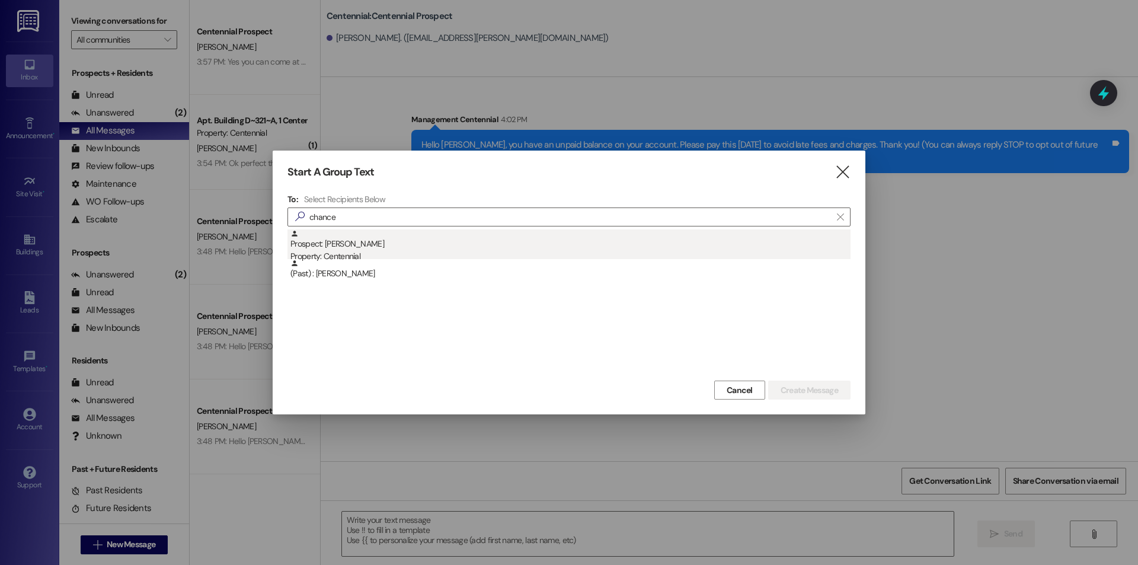
click at [422, 238] on div "Prospect: [PERSON_NAME] Property: Centennial" at bounding box center [570, 246] width 560 height 34
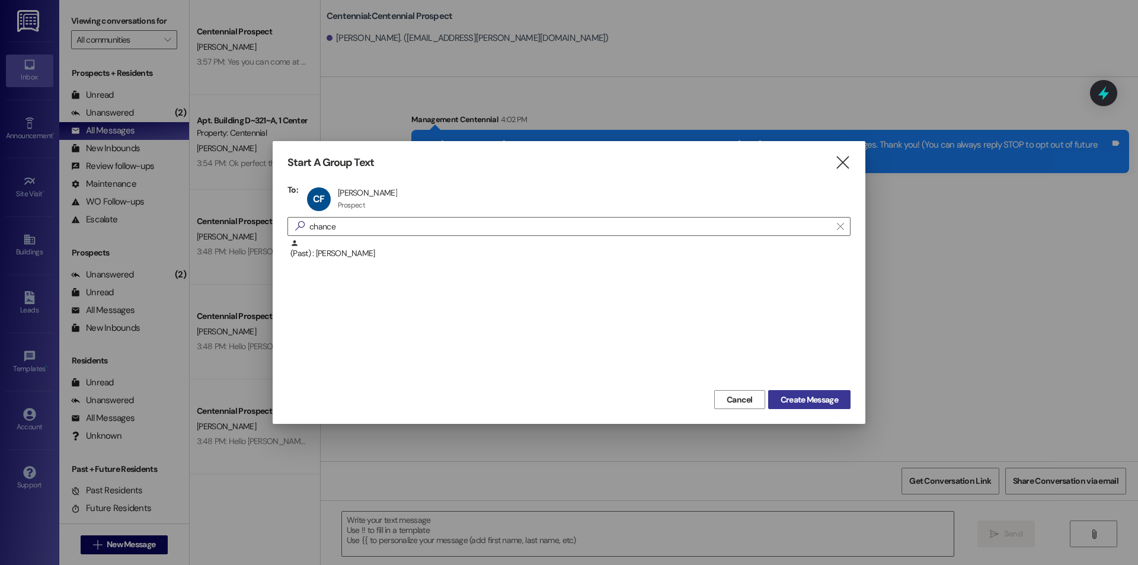
click at [802, 401] on span "Create Message" at bounding box center [809, 400] width 57 height 12
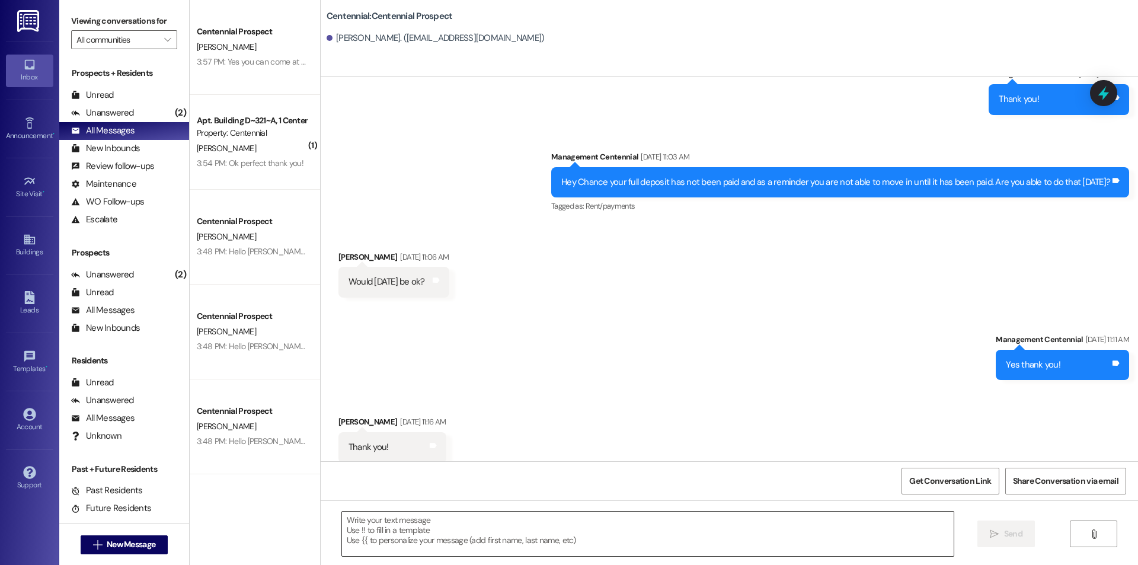
scroll to position [534, 0]
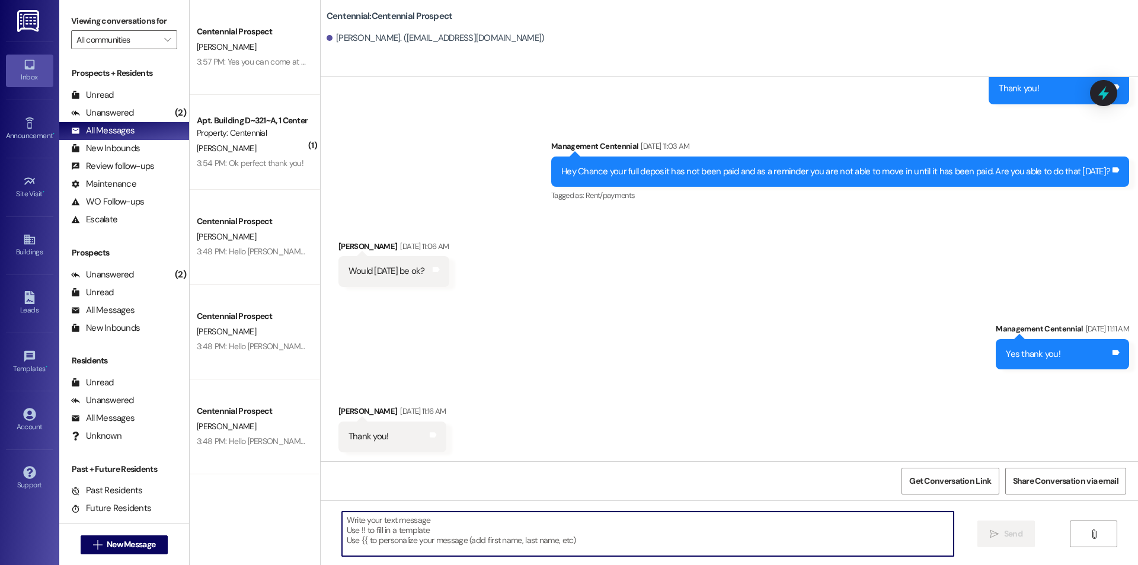
paste textarea "Hello {{first_name}}, you have an unpaid balance on your account. Please pay th…"
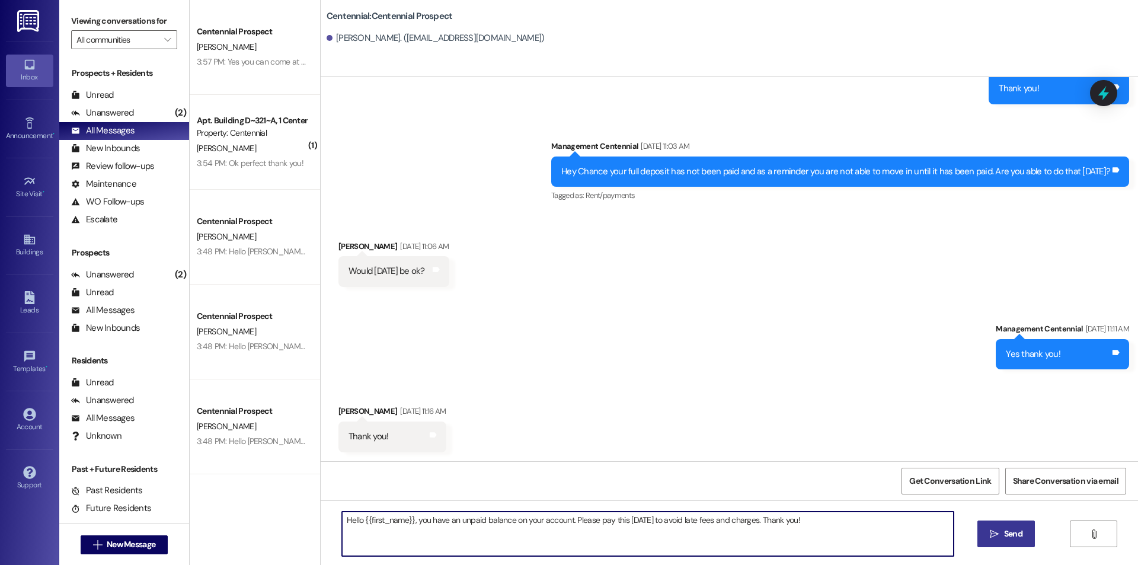
type textarea "Hello {{first_name}}, you have an unpaid balance on your account. Please pay th…"
click at [995, 529] on icon "" at bounding box center [994, 533] width 9 height 9
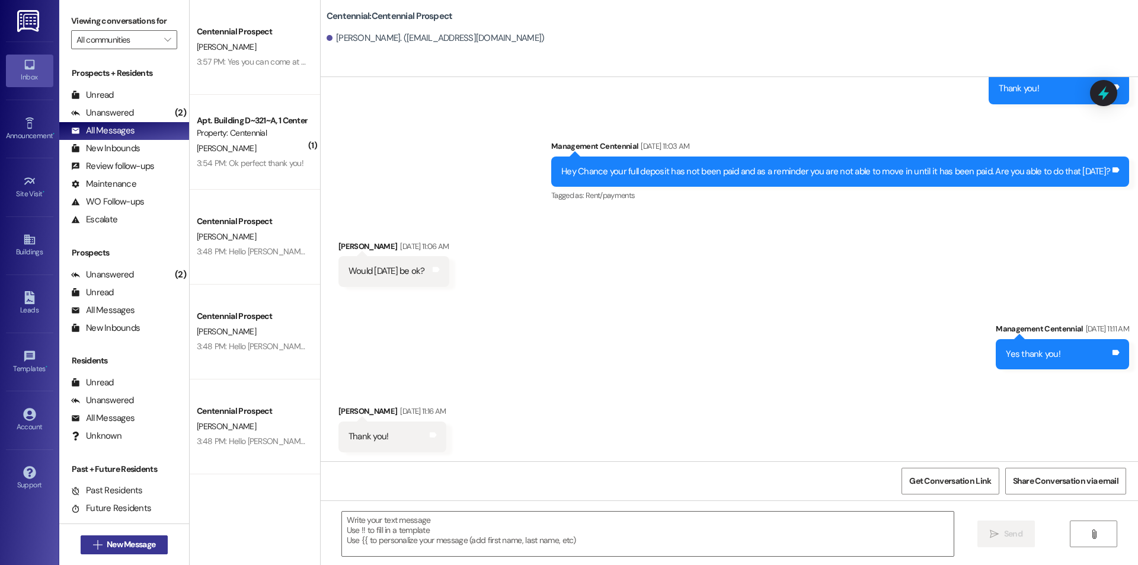
click at [119, 546] on span "New Message" at bounding box center [131, 544] width 49 height 12
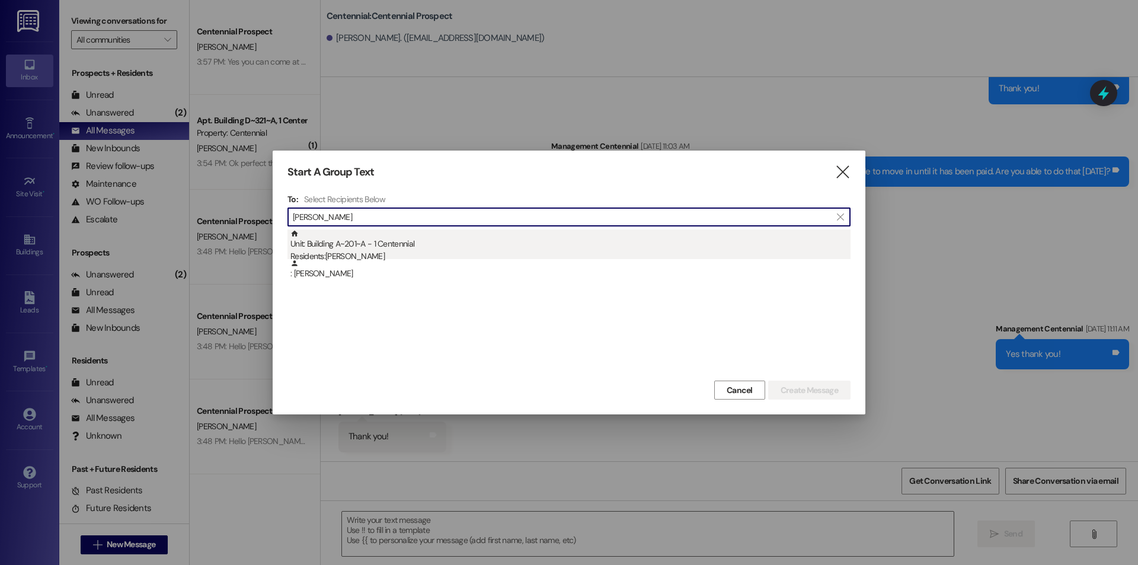
type input "[PERSON_NAME]"
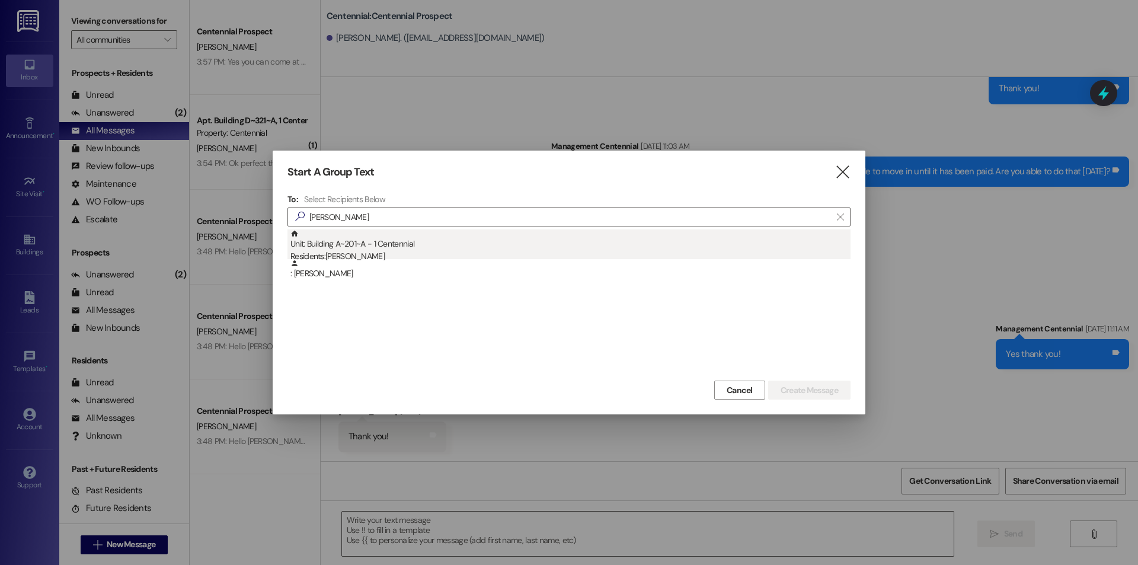
click at [500, 237] on div "Unit: Building A~201~A - 1 Centennial Residents: [PERSON_NAME]" at bounding box center [570, 246] width 560 height 34
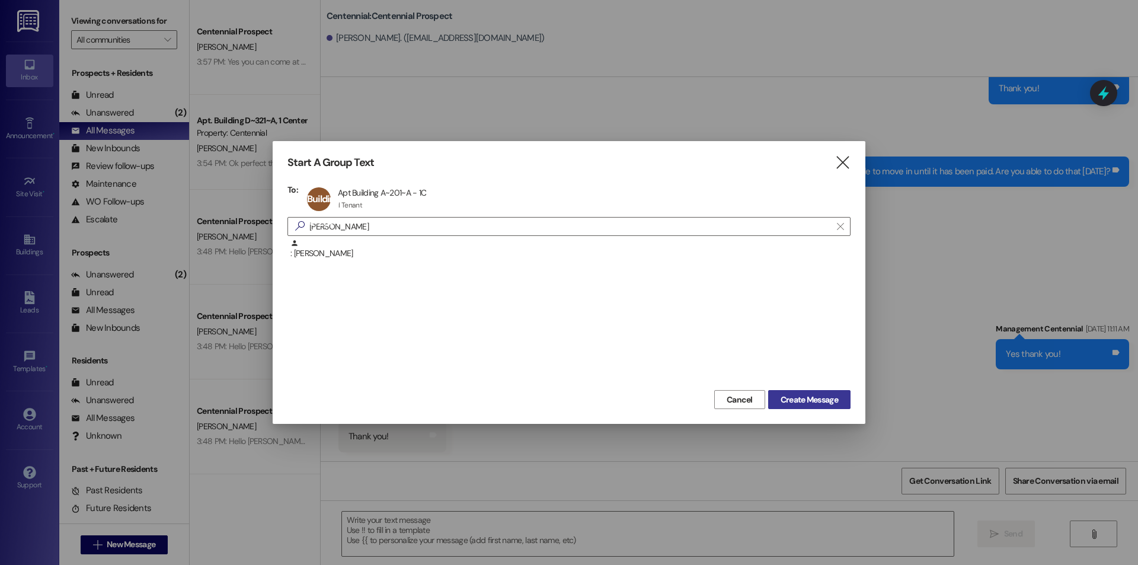
click at [819, 400] on span "Create Message" at bounding box center [809, 400] width 57 height 12
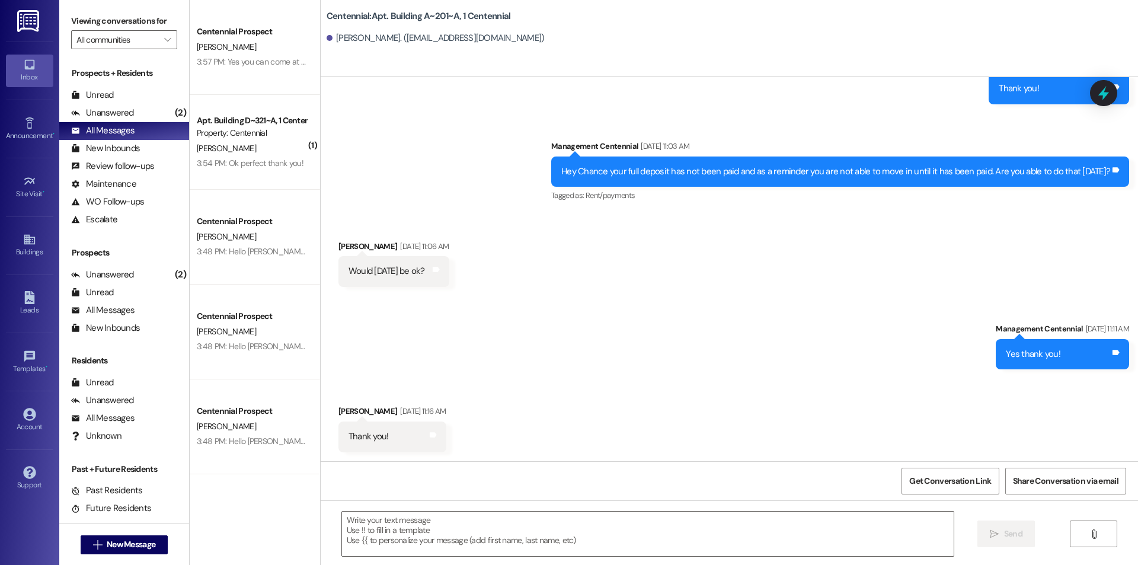
scroll to position [5497, 0]
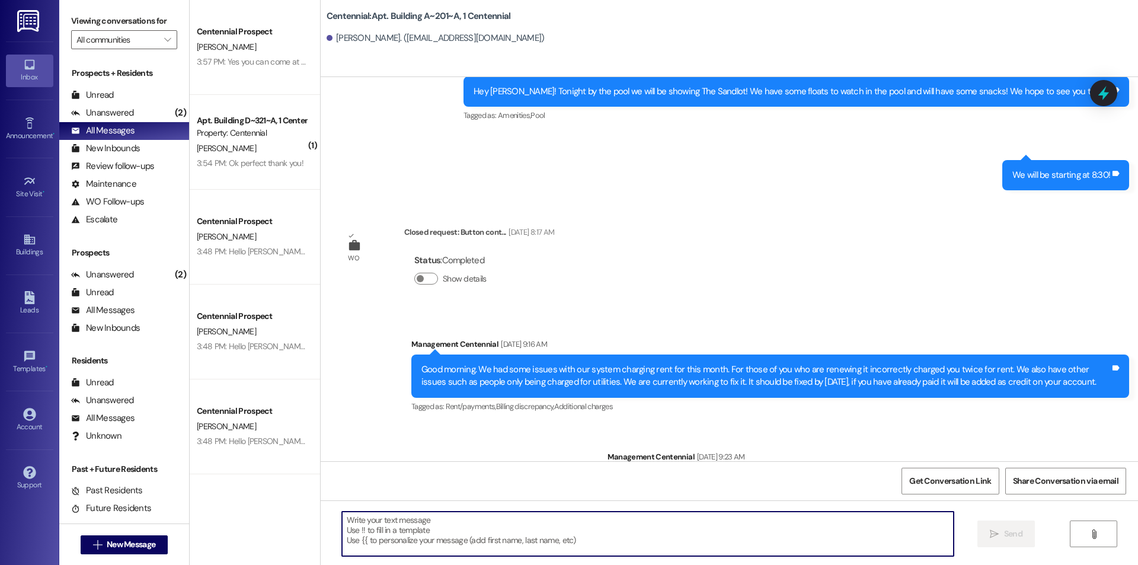
paste textarea "Hello {{first_name}}, you have an unpaid balance on your account. Please pay th…"
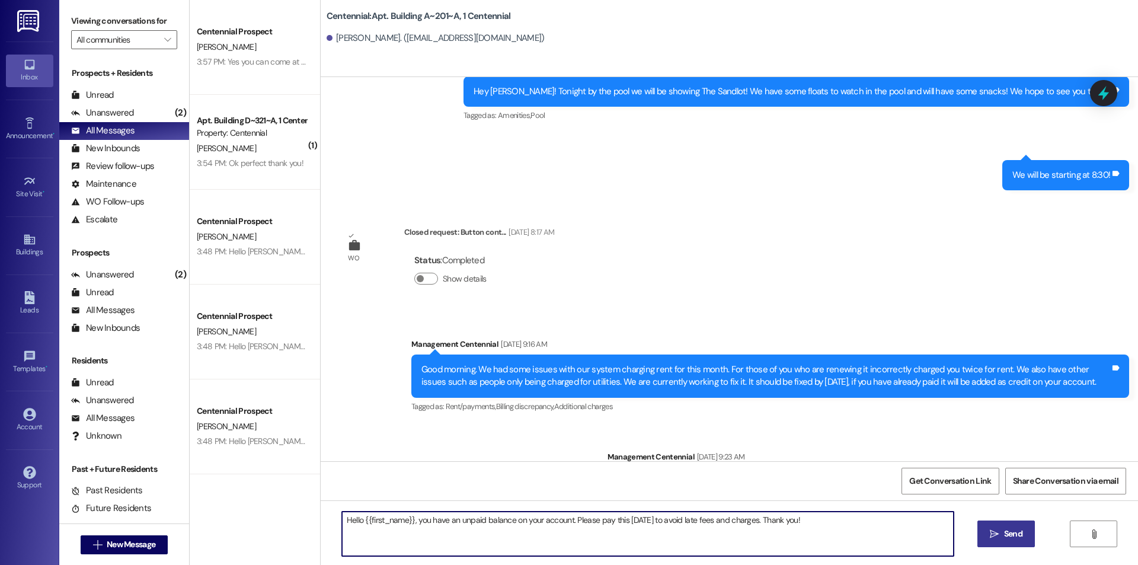
type textarea "Hello {{first_name}}, you have an unpaid balance on your account. Please pay th…"
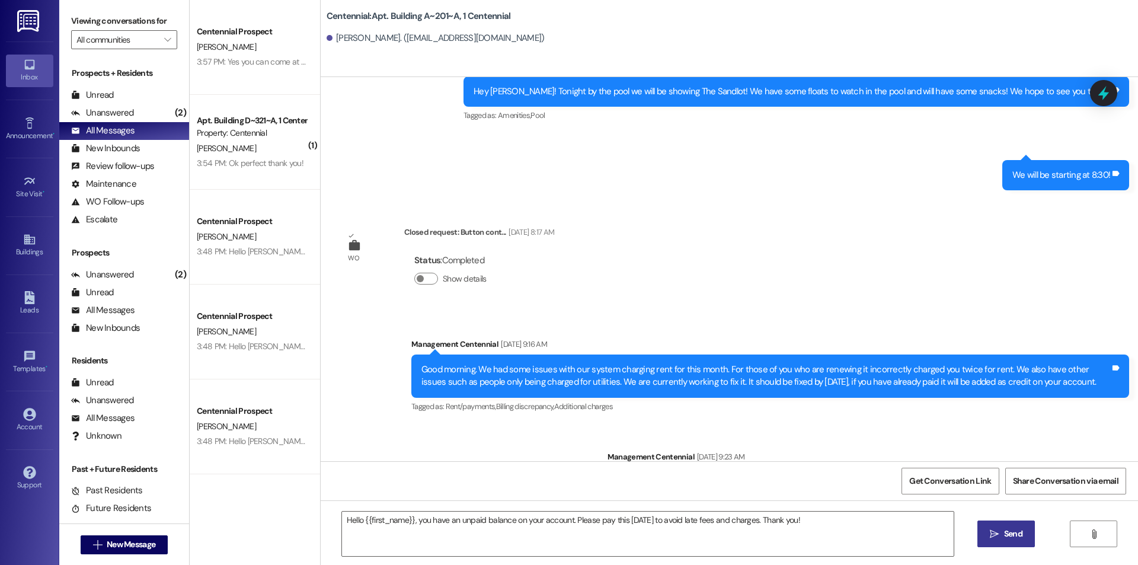
click at [1016, 532] on span "Send" at bounding box center [1013, 534] width 18 height 12
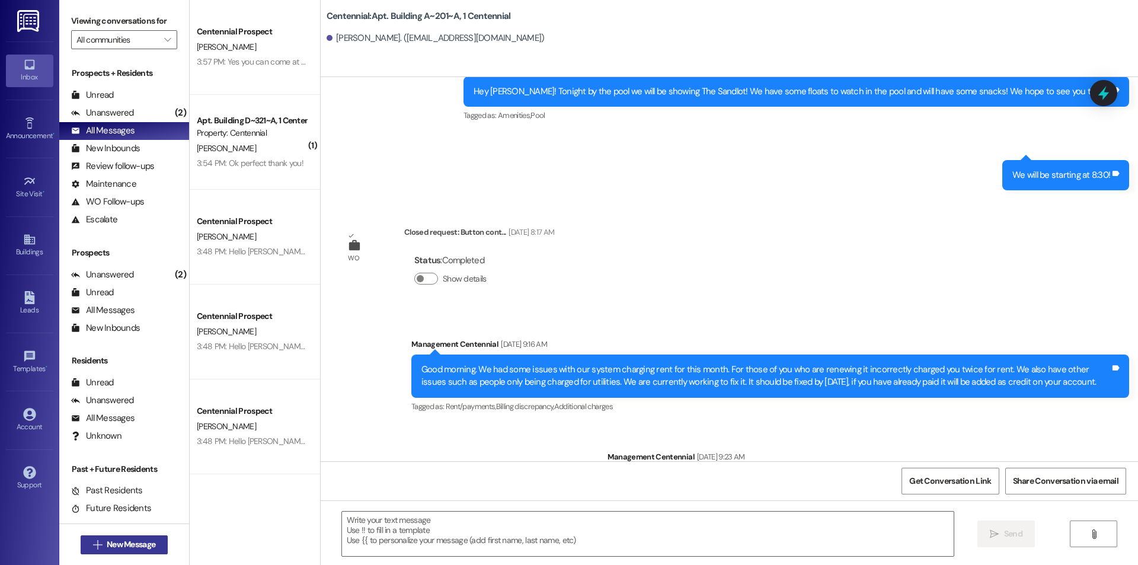
click at [113, 548] on span "New Message" at bounding box center [131, 544] width 49 height 12
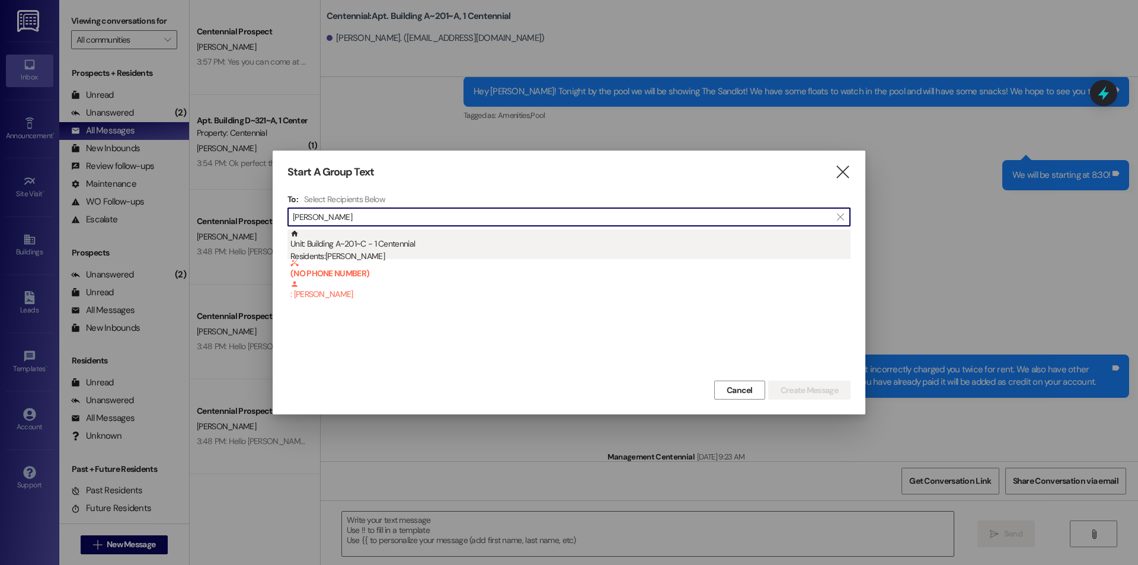
type input "[PERSON_NAME]"
click at [381, 255] on div "Residents: [PERSON_NAME]" at bounding box center [570, 256] width 560 height 12
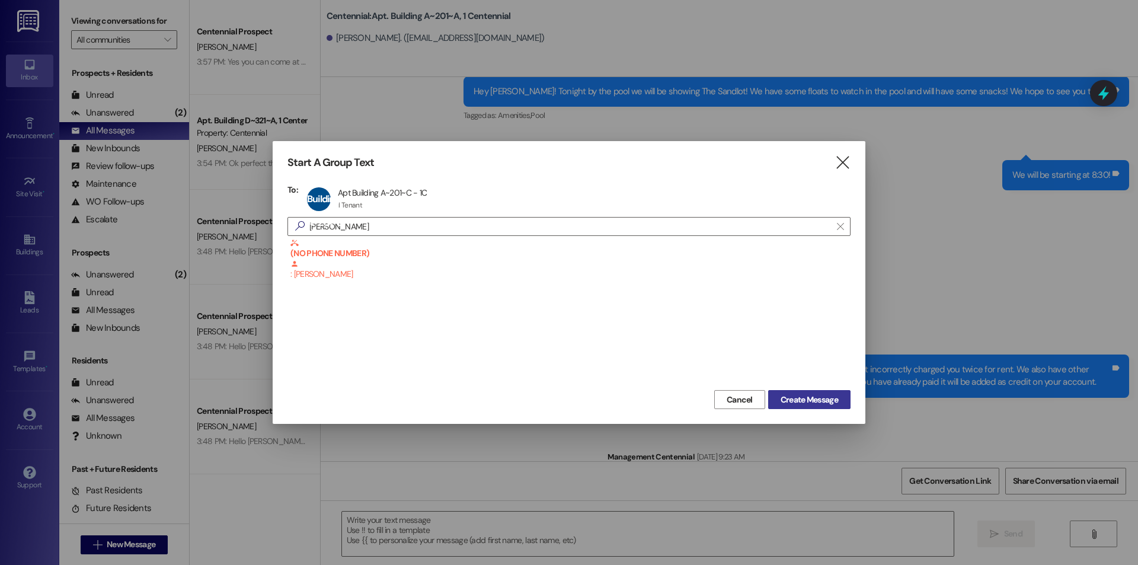
click at [821, 396] on span "Create Message" at bounding box center [809, 400] width 57 height 12
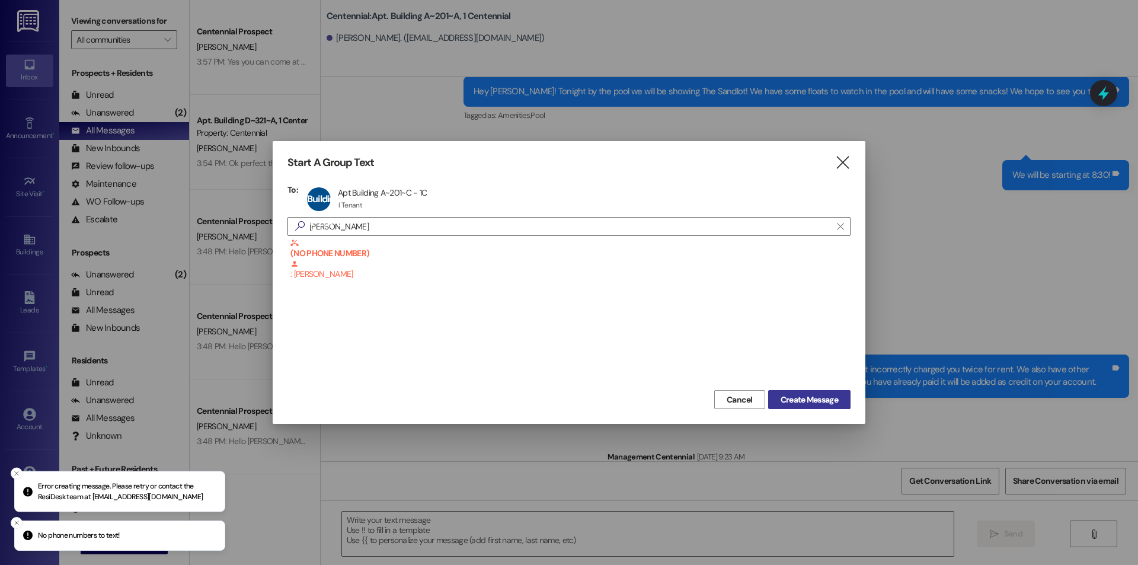
click at [806, 398] on span "Create Message" at bounding box center [809, 400] width 57 height 12
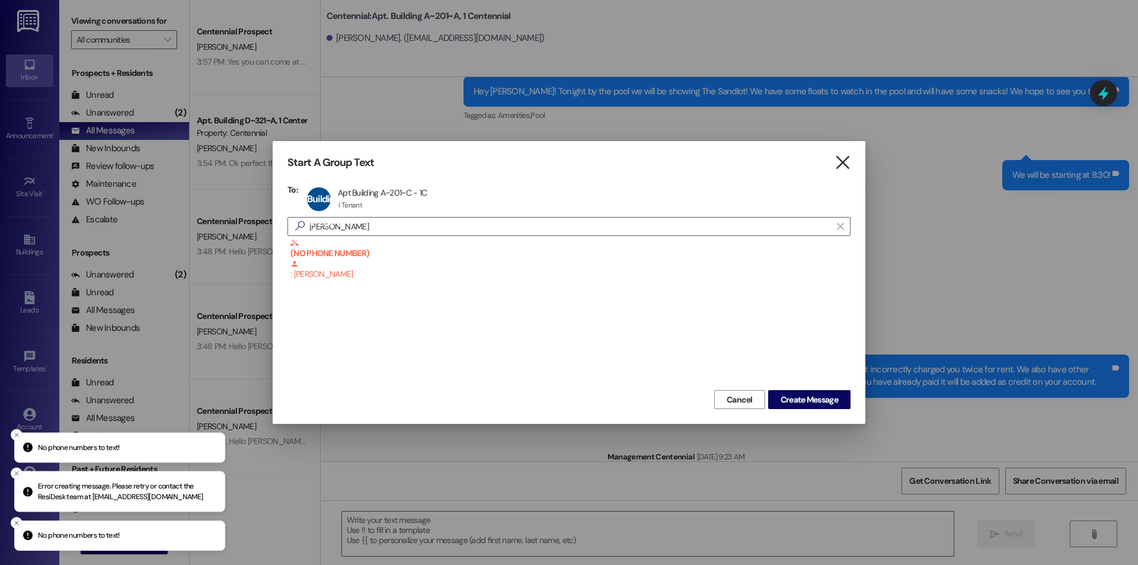
click at [841, 167] on icon "" at bounding box center [843, 162] width 16 height 12
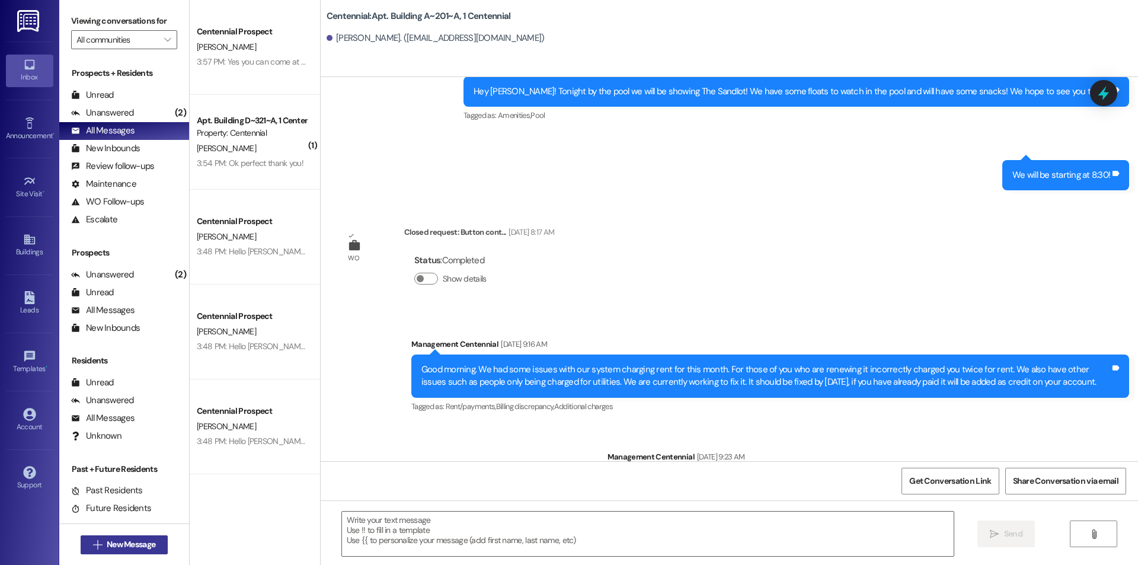
click at [107, 548] on span "New Message" at bounding box center [131, 544] width 49 height 12
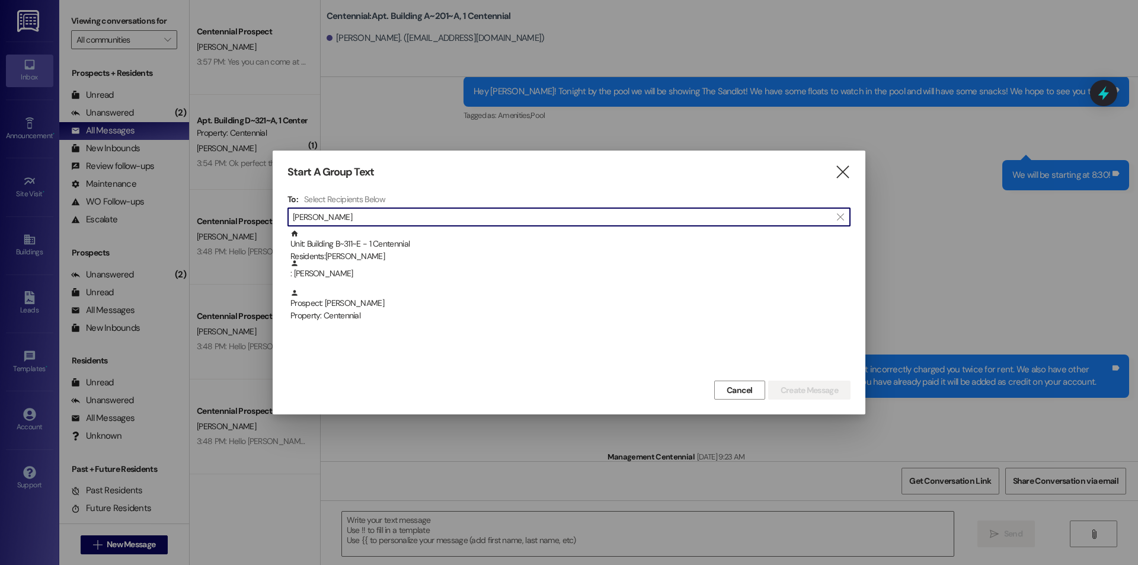
type input "[PERSON_NAME]"
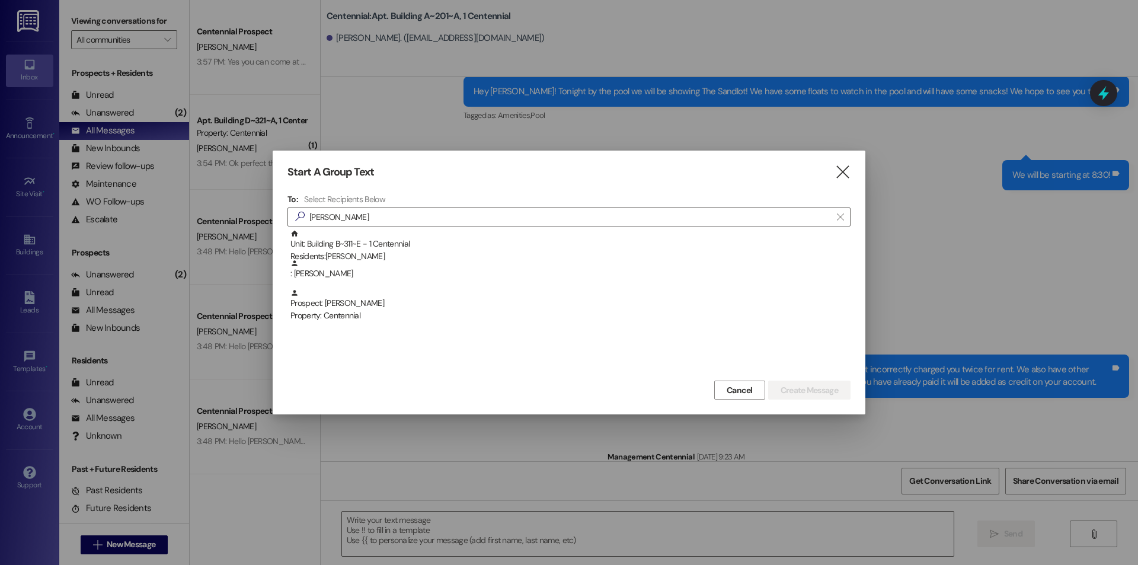
click at [303, 245] on div "Unit: Building B~311~E - 1 Centennial Residents: [PERSON_NAME]" at bounding box center [570, 246] width 560 height 34
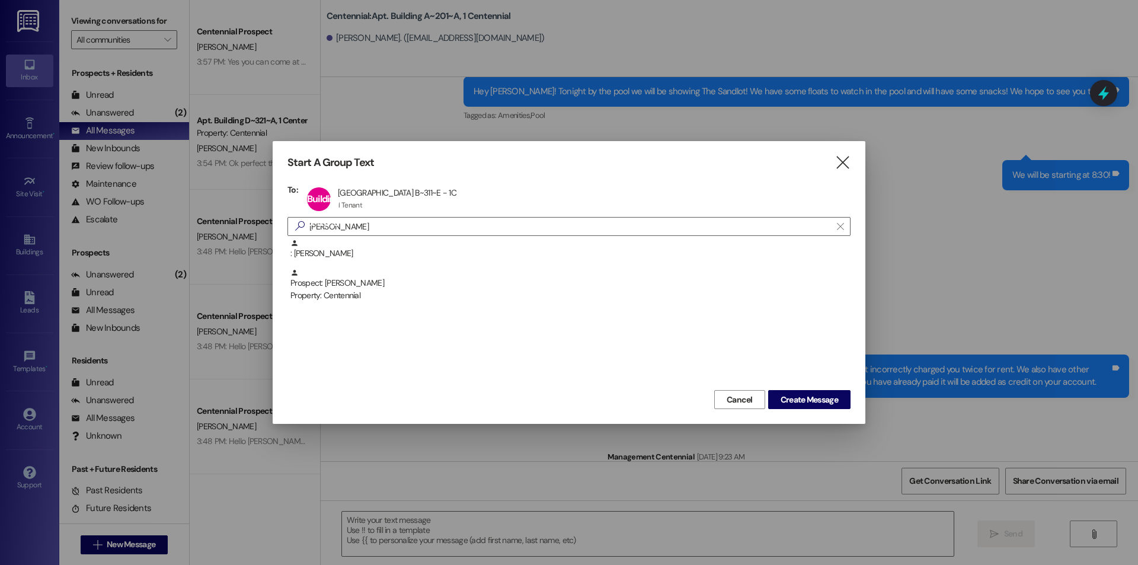
drag, startPoint x: 814, startPoint y: 402, endPoint x: 805, endPoint y: 418, distance: 17.8
click at [814, 402] on span "Create Message" at bounding box center [809, 400] width 57 height 12
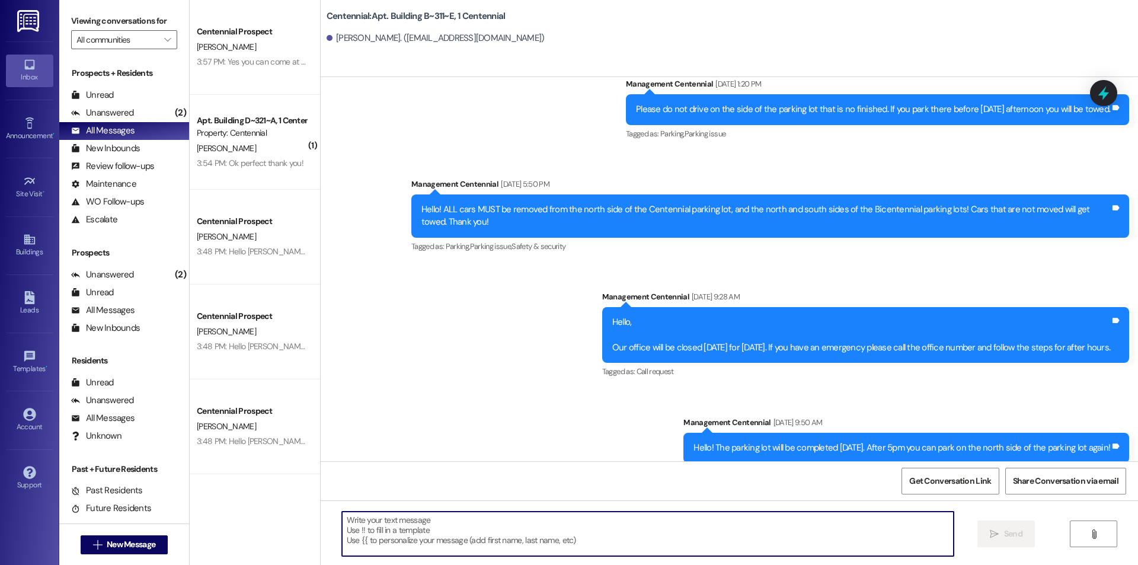
scroll to position [8247, 0]
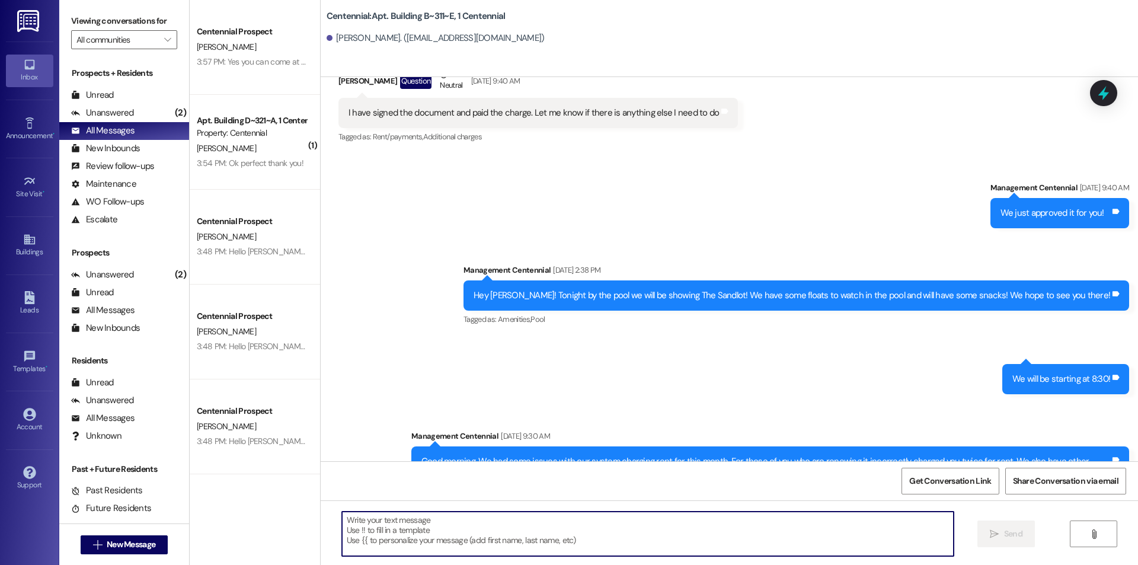
paste textarea "Hello {{first_name}}, you have an unpaid balance on your account. Please pay th…"
type textarea "Hello {{first_name}}, you have an unpaid balance on your account. Please pay th…"
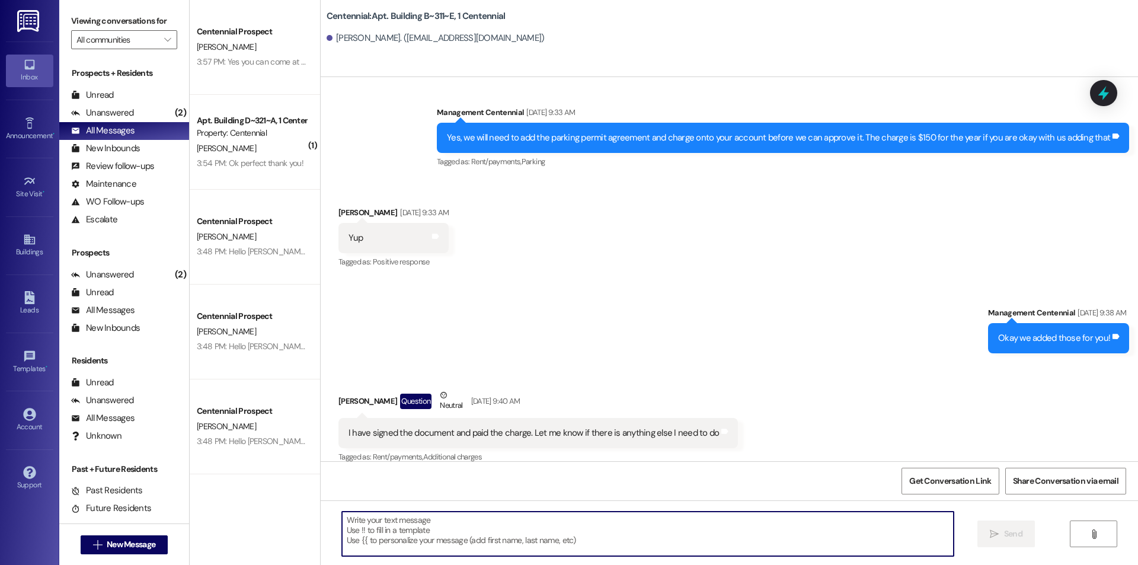
scroll to position [7890, 0]
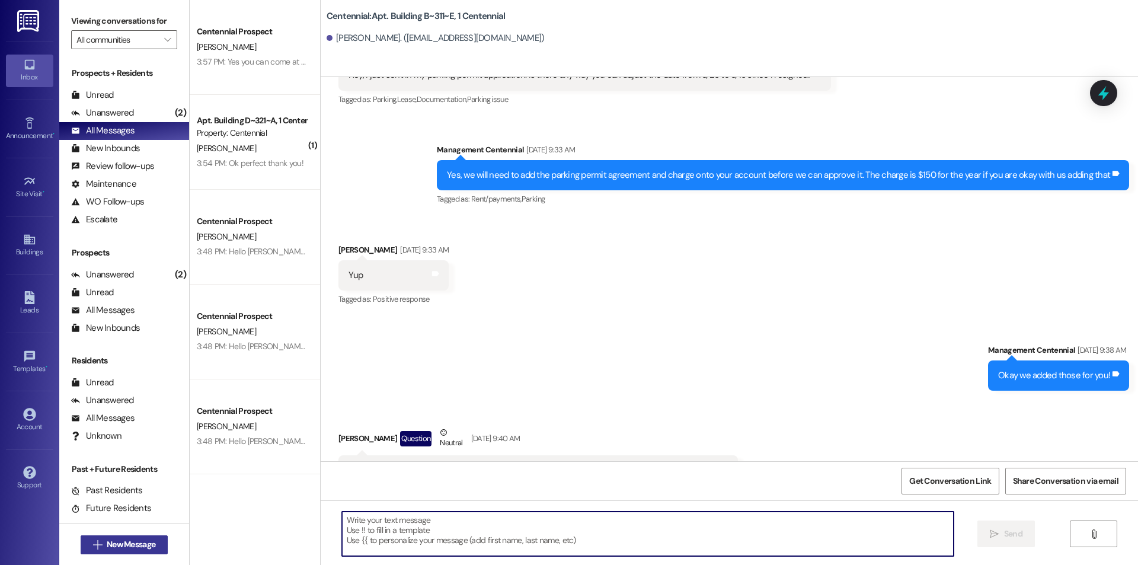
click at [93, 543] on icon "" at bounding box center [97, 544] width 9 height 9
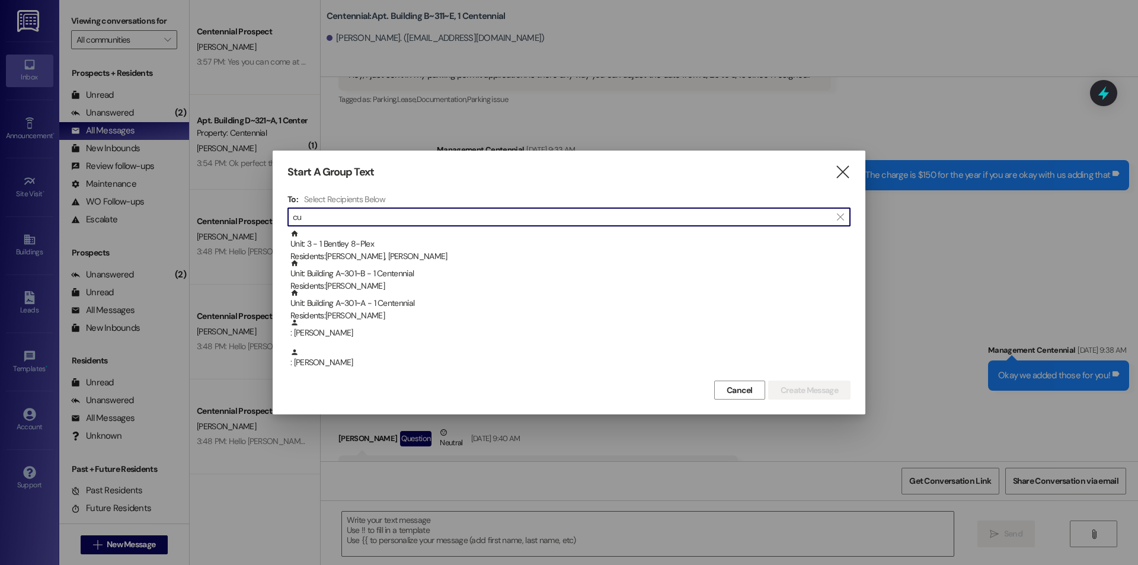
type input "c"
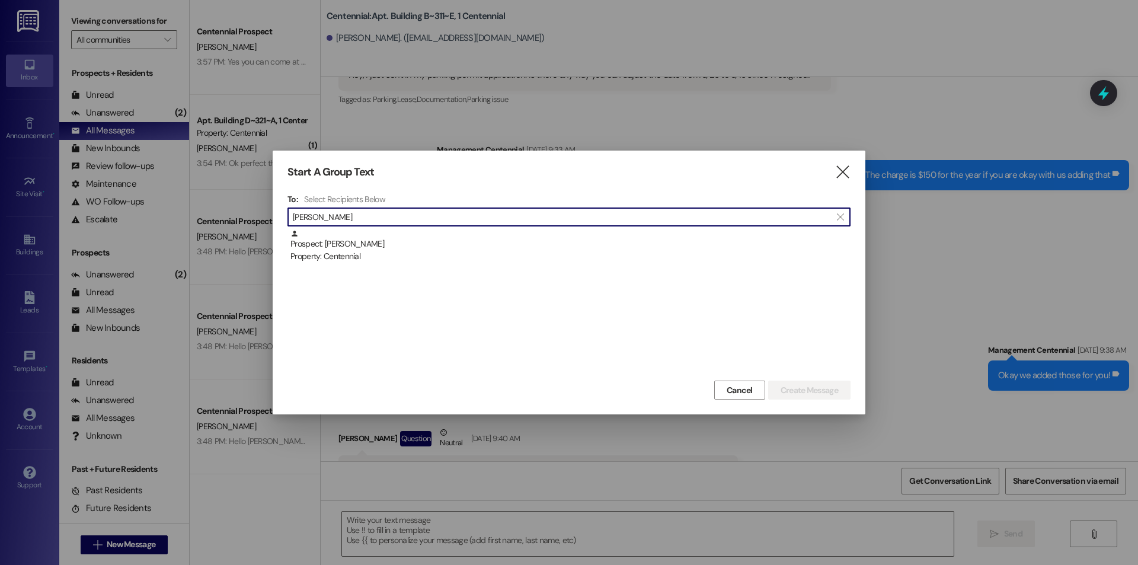
type input "[PERSON_NAME]"
drag, startPoint x: 400, startPoint y: 254, endPoint x: 414, endPoint y: 262, distance: 16.0
click at [397, 251] on div "Property: Centennial" at bounding box center [570, 256] width 560 height 12
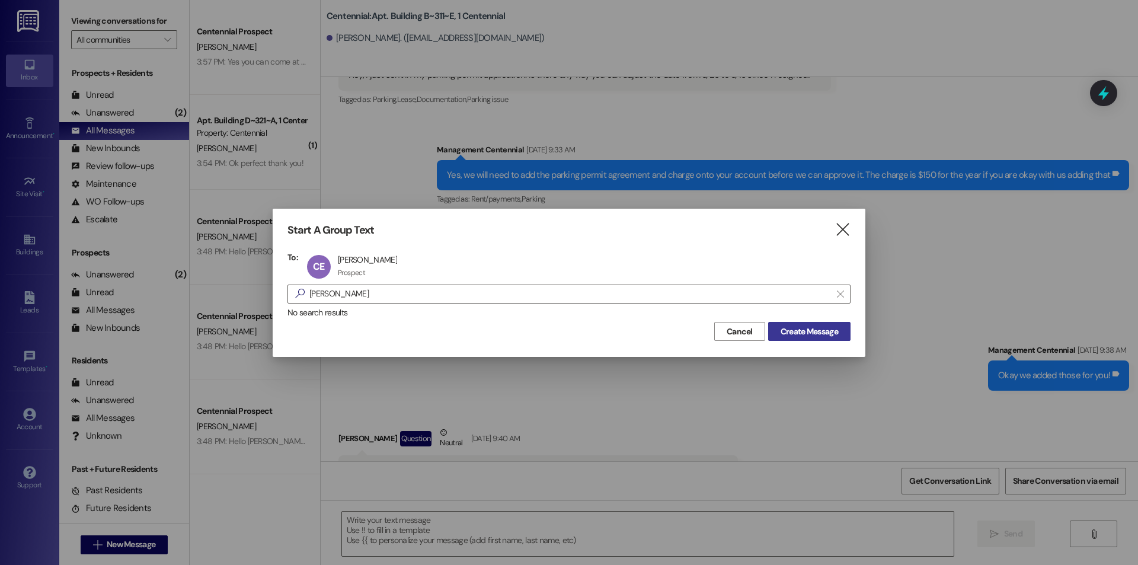
click at [833, 324] on button "Create Message" at bounding box center [809, 331] width 82 height 19
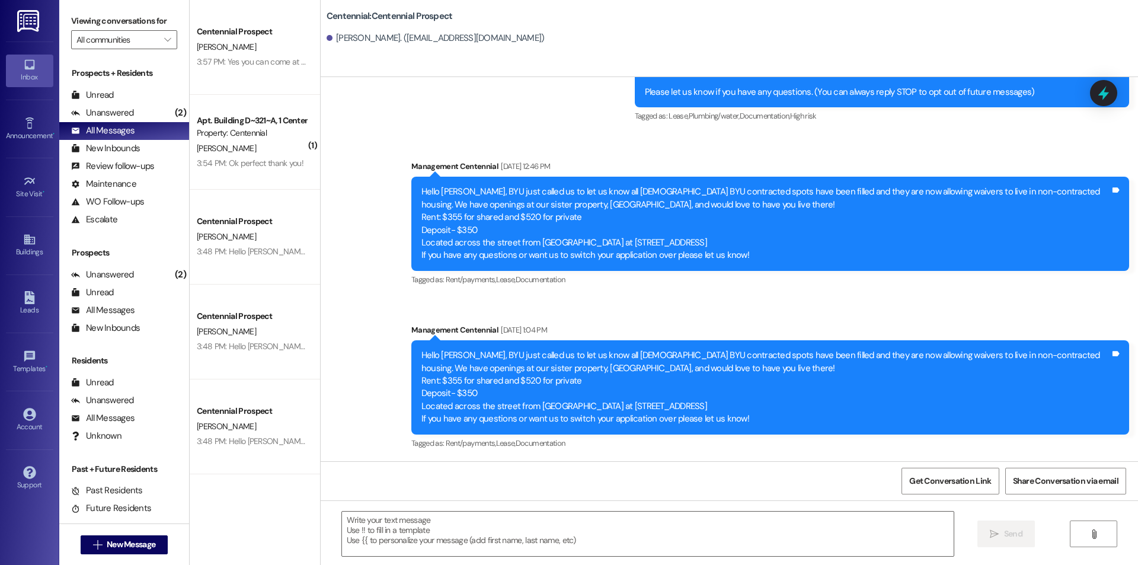
scroll to position [193, 0]
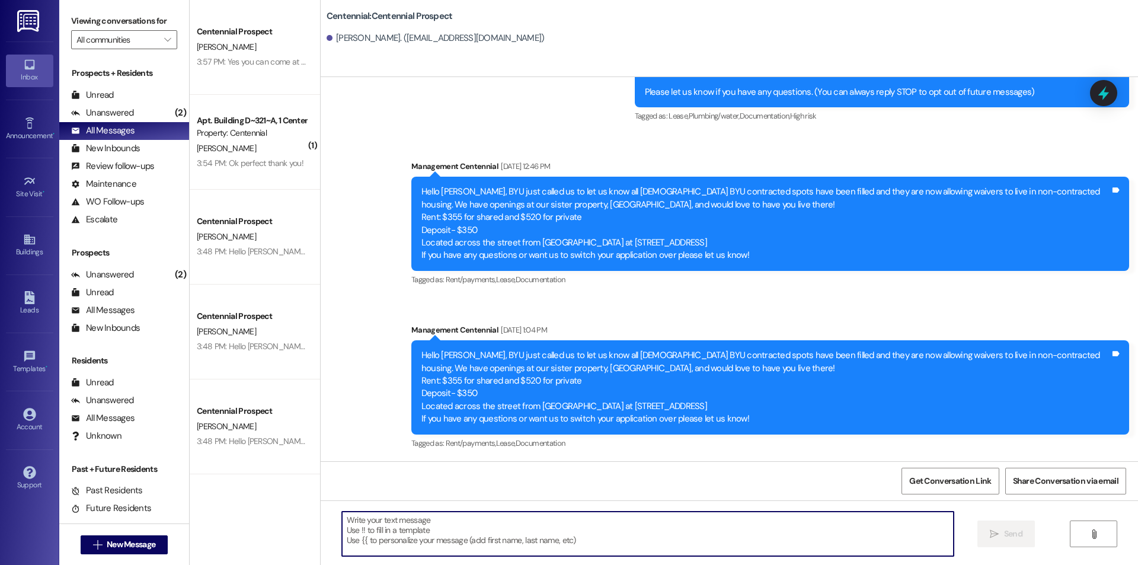
paste textarea "Hello {{first_name}}, you have an unpaid balance on your account. Please pay th…"
type textarea "Hello {{first_name}}, you have an unpaid balance on your account. Please pay th…"
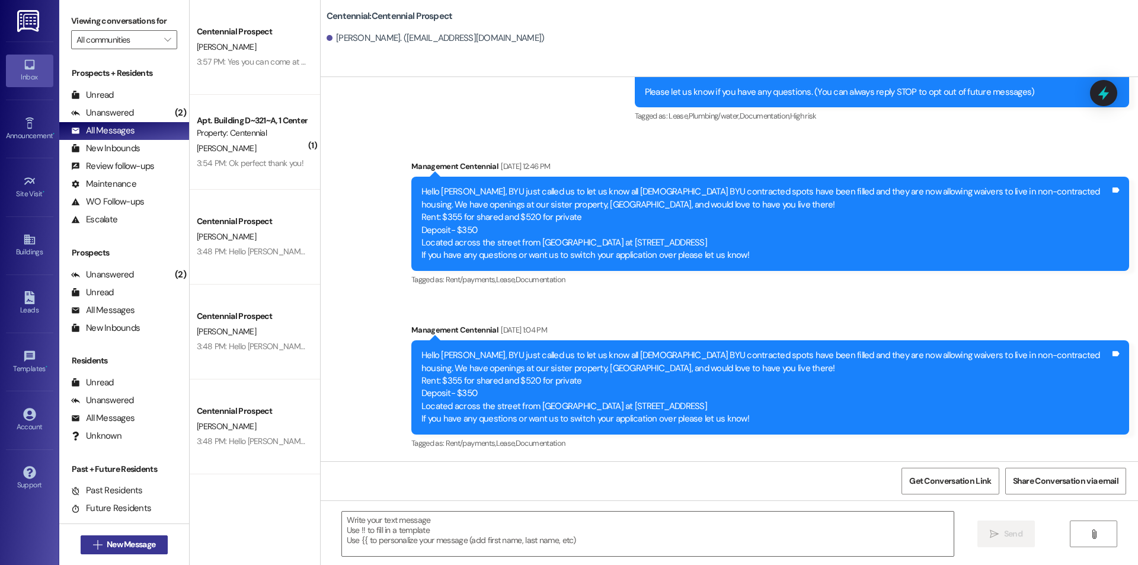
click at [118, 540] on span "New Message" at bounding box center [131, 544] width 49 height 12
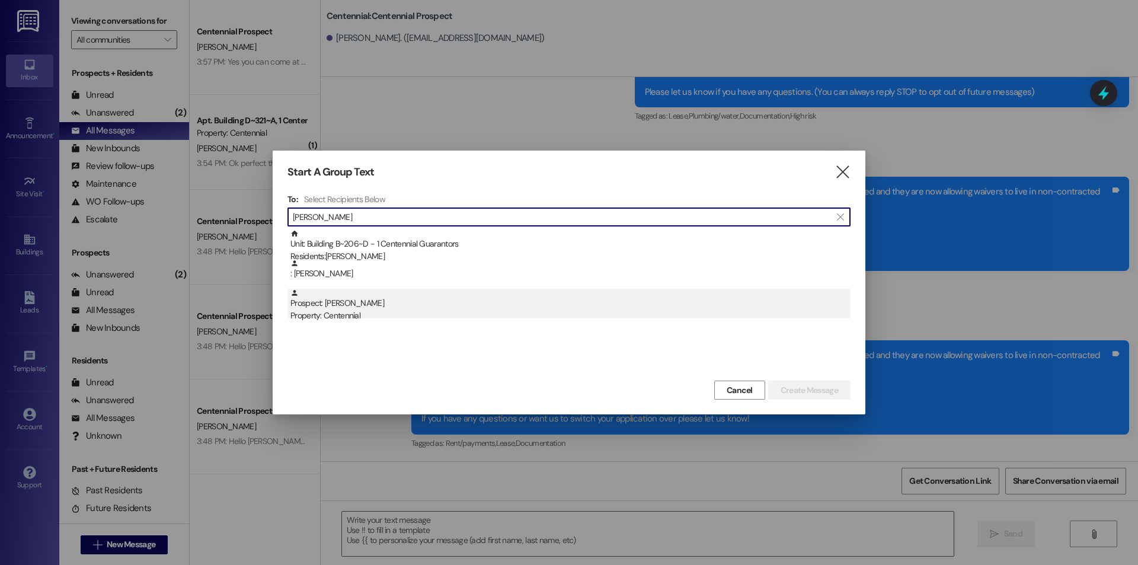
click at [416, 298] on div "Prospect: [PERSON_NAME] Property: Centennial" at bounding box center [570, 306] width 560 height 34
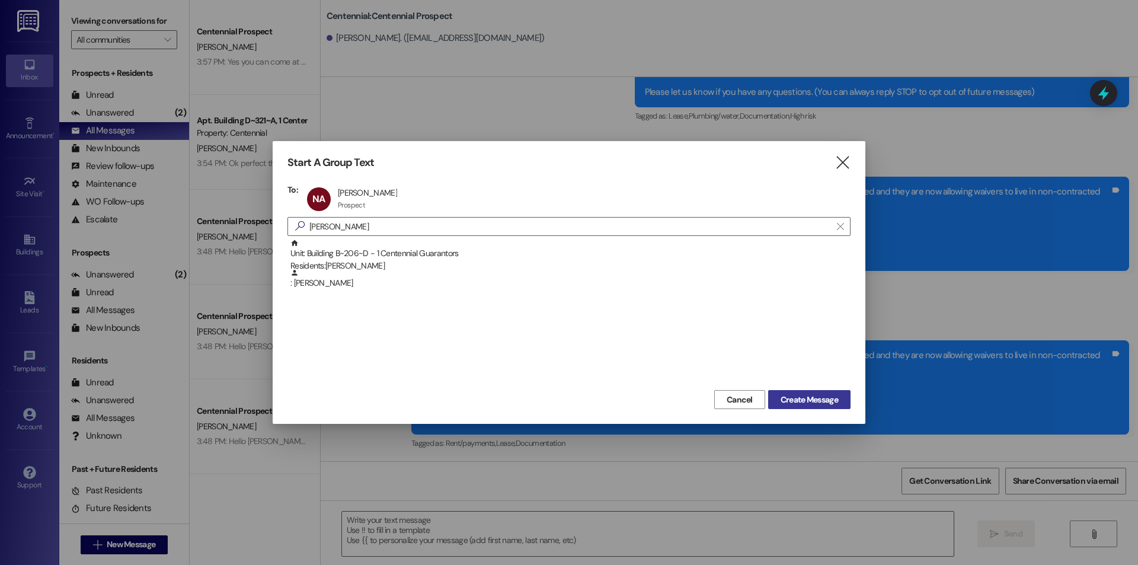
click at [800, 395] on span "Create Message" at bounding box center [809, 400] width 57 height 12
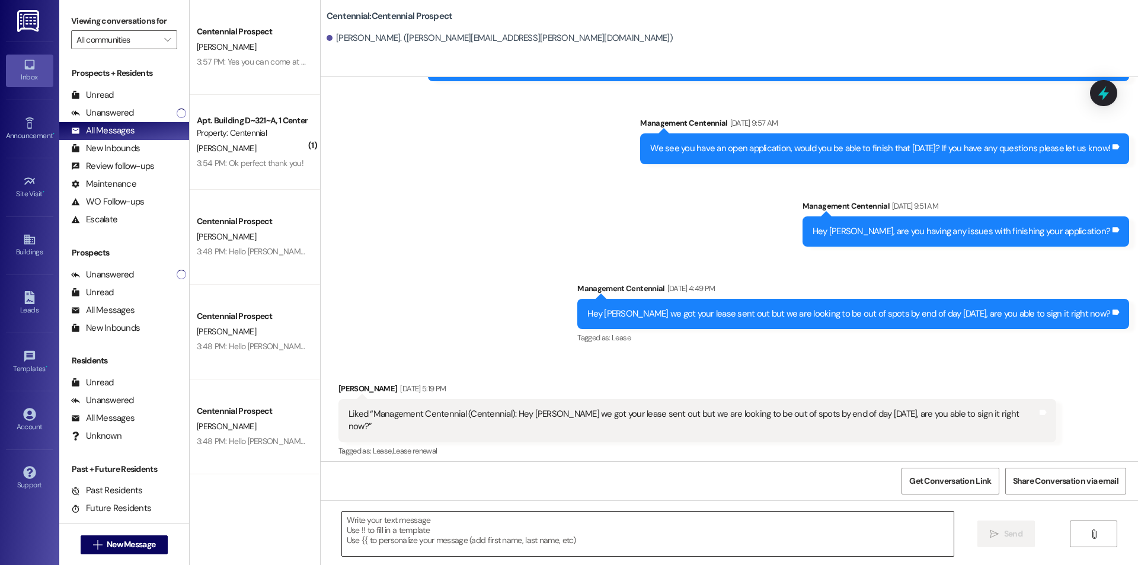
scroll to position [73, 0]
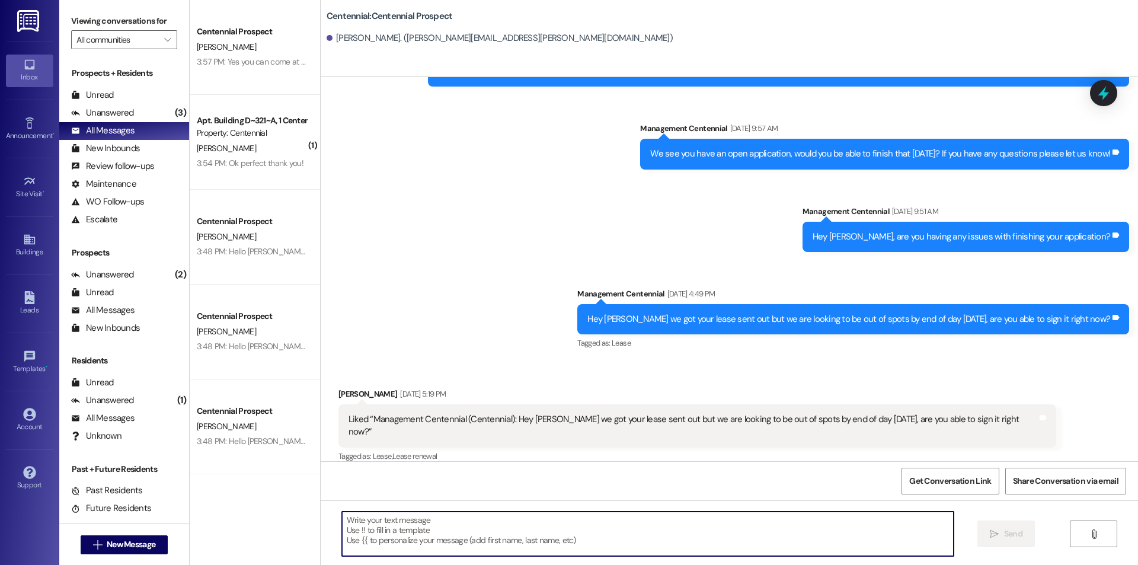
paste textarea "Hello {{first_name}}, you have an unpaid balance on your account. Please pay th…"
click at [117, 545] on span "New Message" at bounding box center [131, 544] width 49 height 12
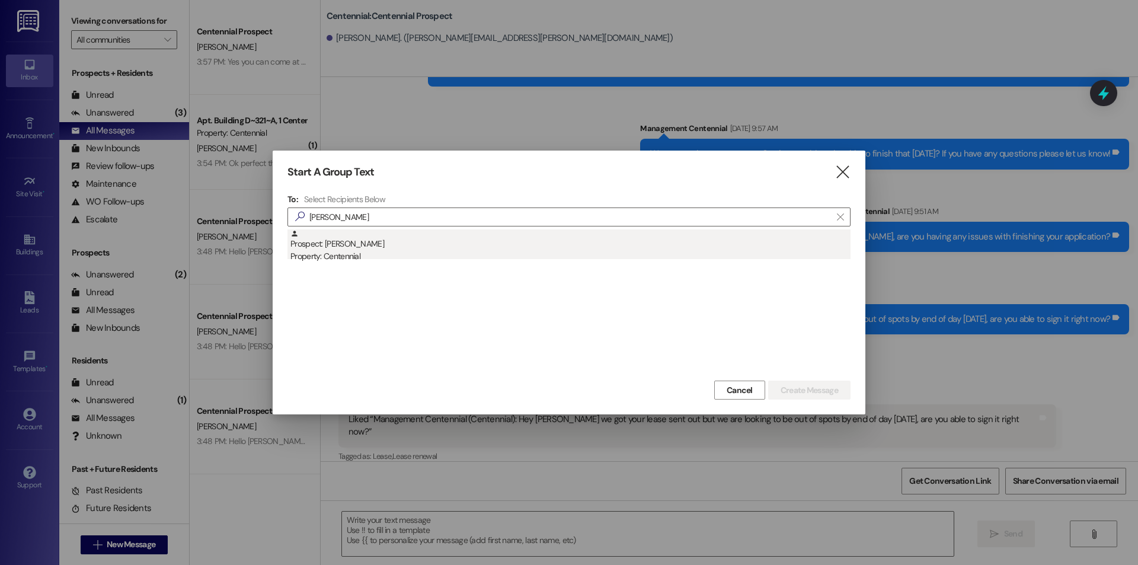
click at [407, 239] on div "Prospect: [PERSON_NAME] Property: Centennial" at bounding box center [570, 246] width 560 height 34
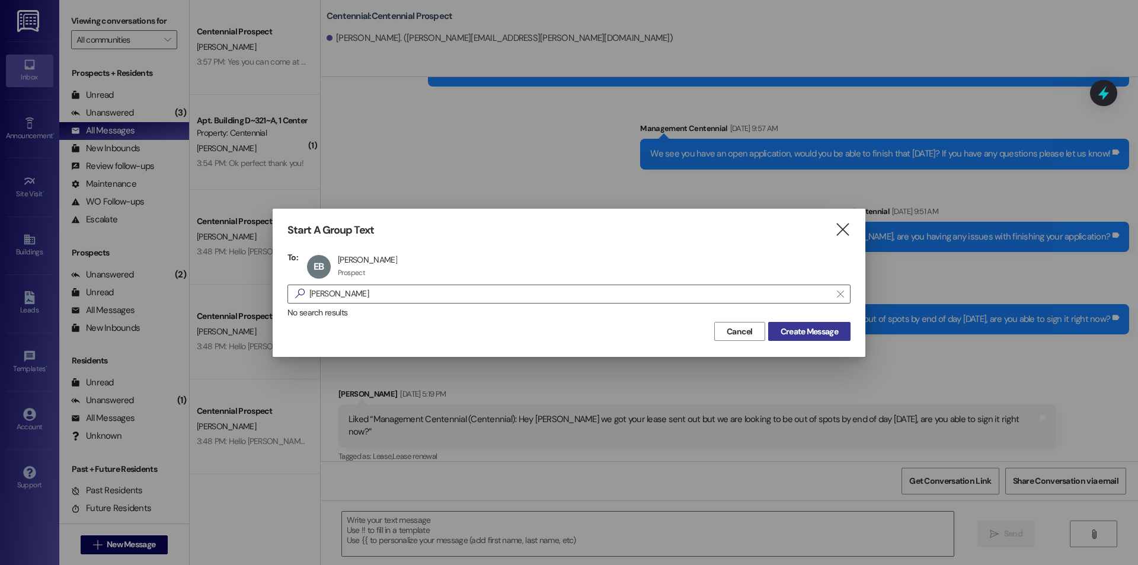
click at [808, 333] on span "Create Message" at bounding box center [809, 331] width 57 height 12
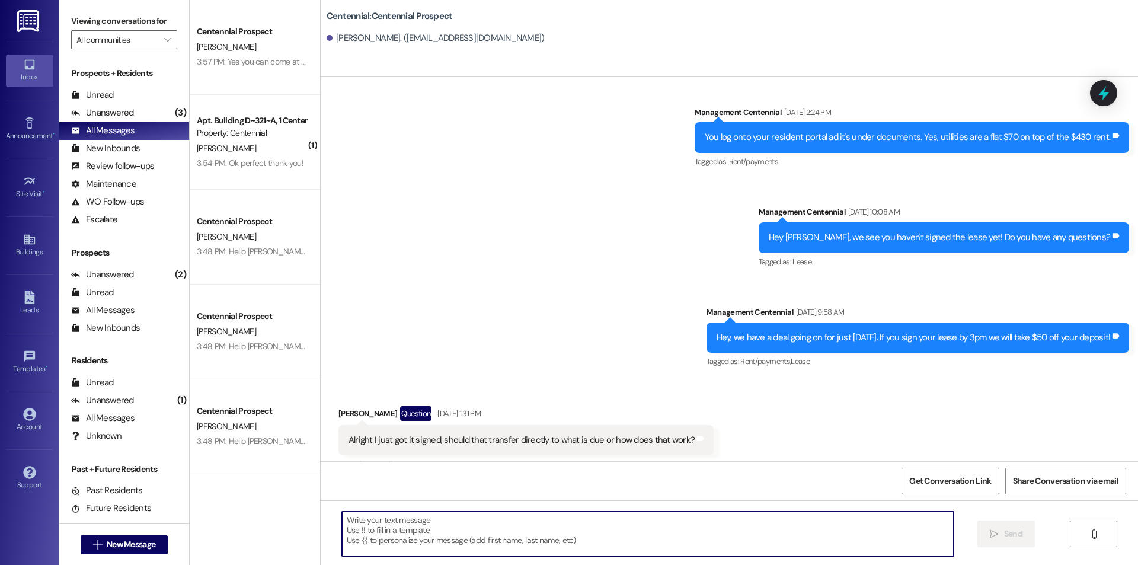
scroll to position [895, 0]
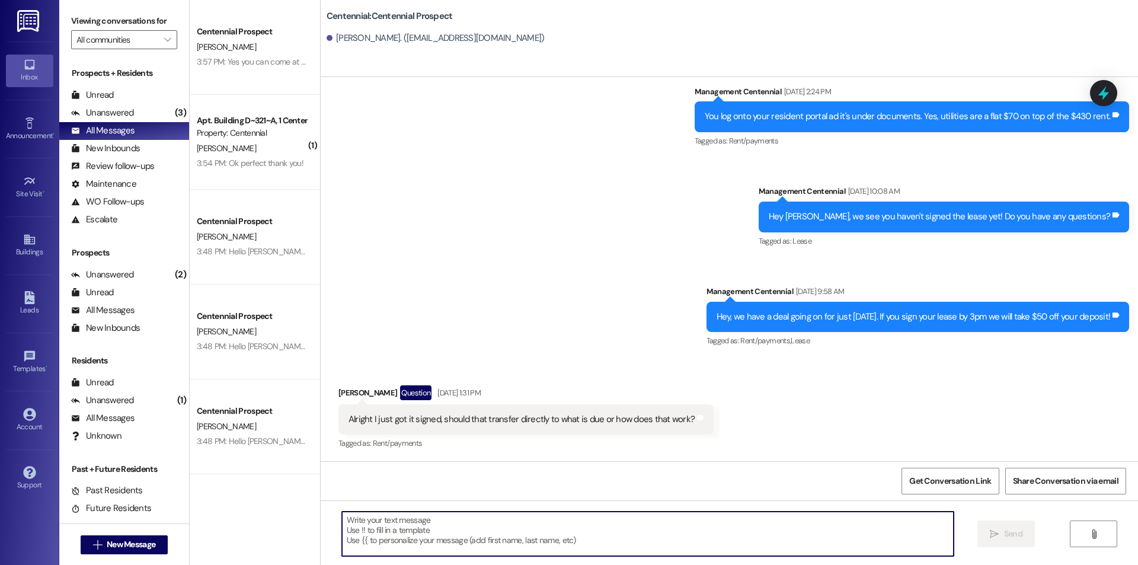
paste textarea "Hello {{first_name}}, you have an unpaid balance on your account. Please pay th…"
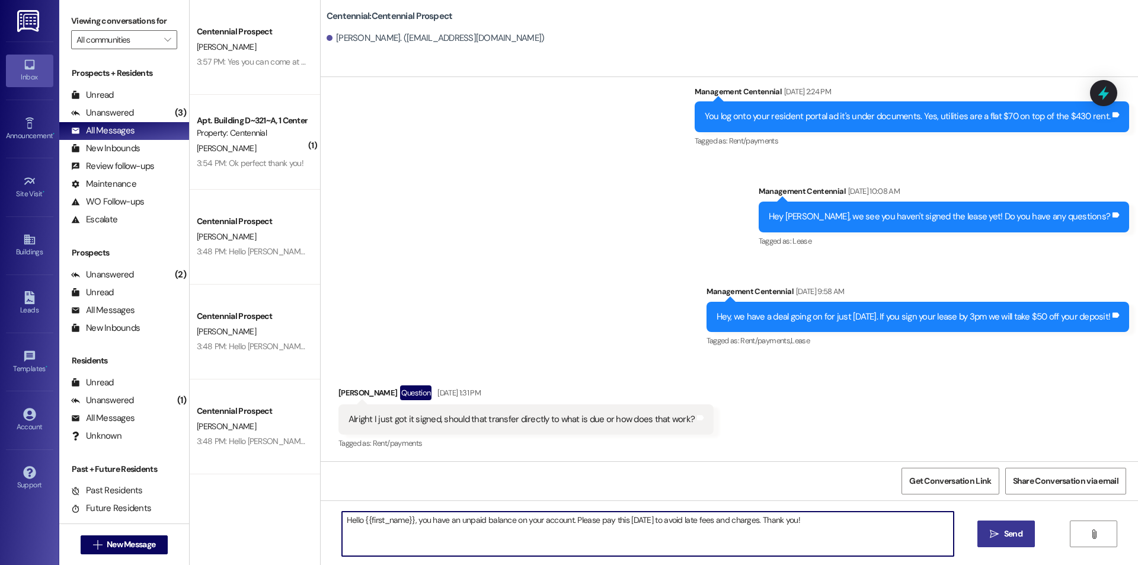
click at [1004, 529] on span "Send" at bounding box center [1013, 534] width 18 height 12
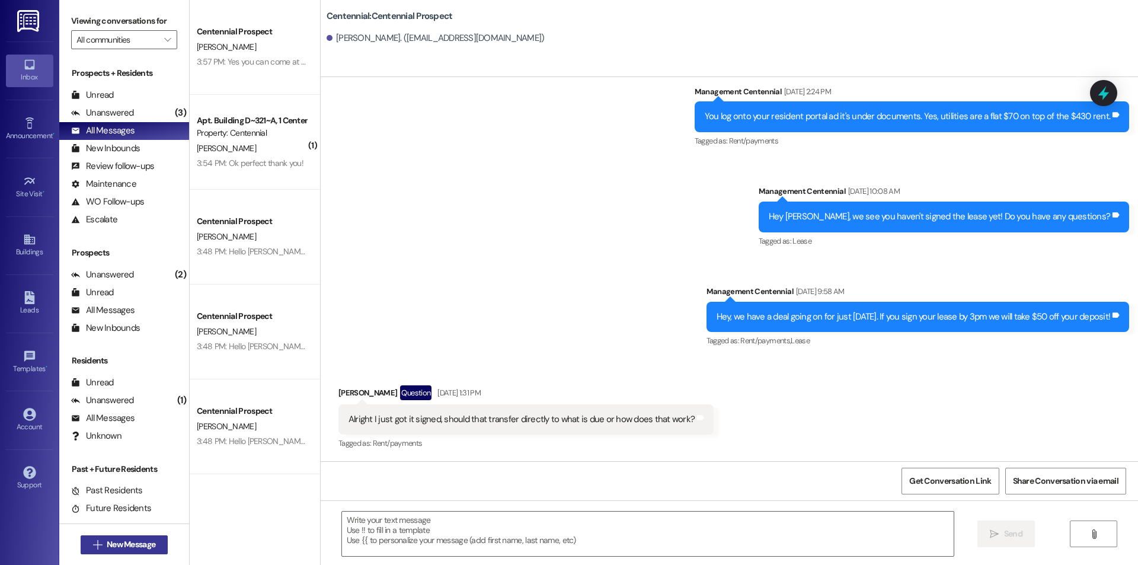
click at [91, 550] on span " New Message" at bounding box center [125, 544] width 68 height 12
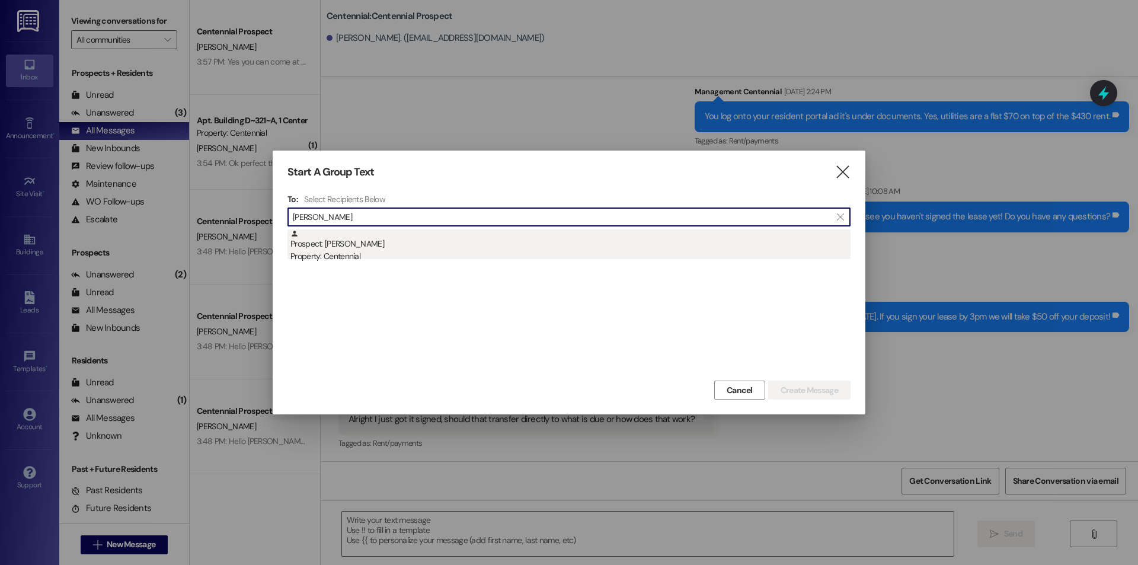
click at [396, 236] on div "Prospect: [PERSON_NAME] Property: Centennial" at bounding box center [570, 246] width 560 height 34
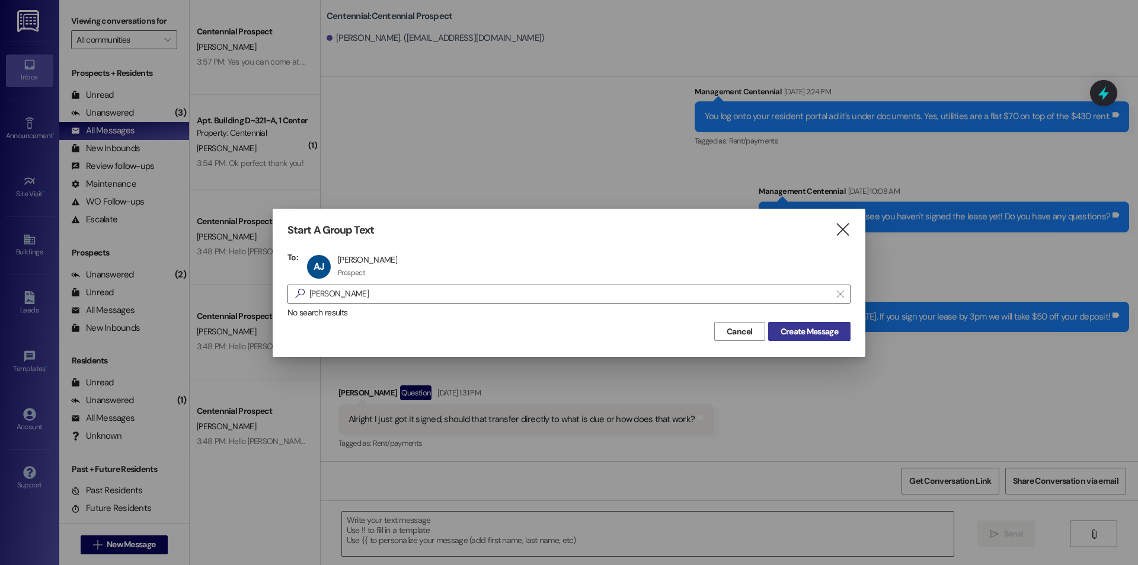
click at [803, 339] on button "Create Message" at bounding box center [809, 331] width 82 height 19
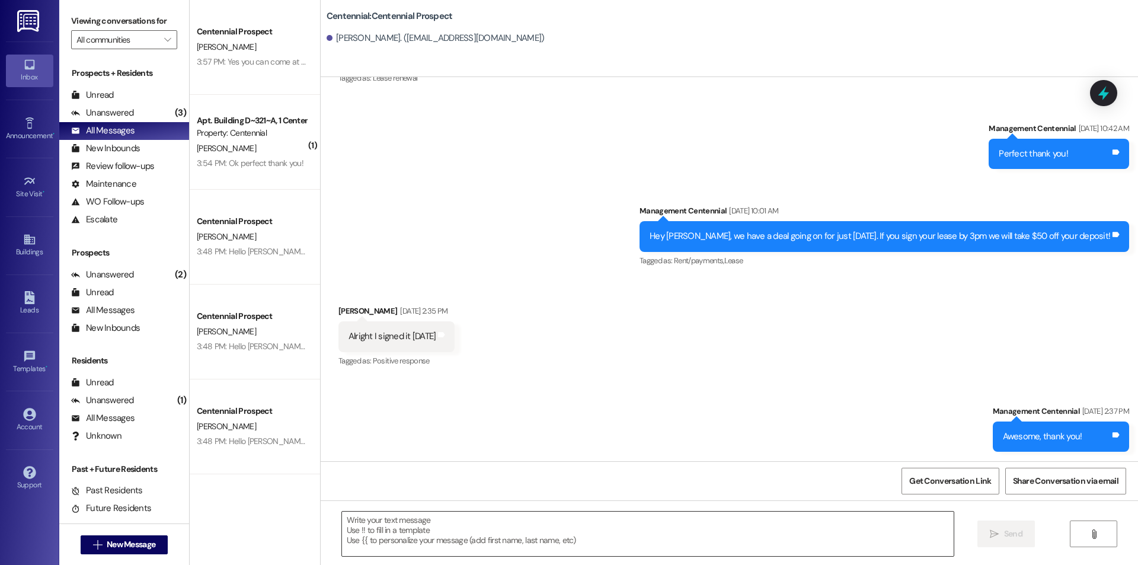
scroll to position [374, 0]
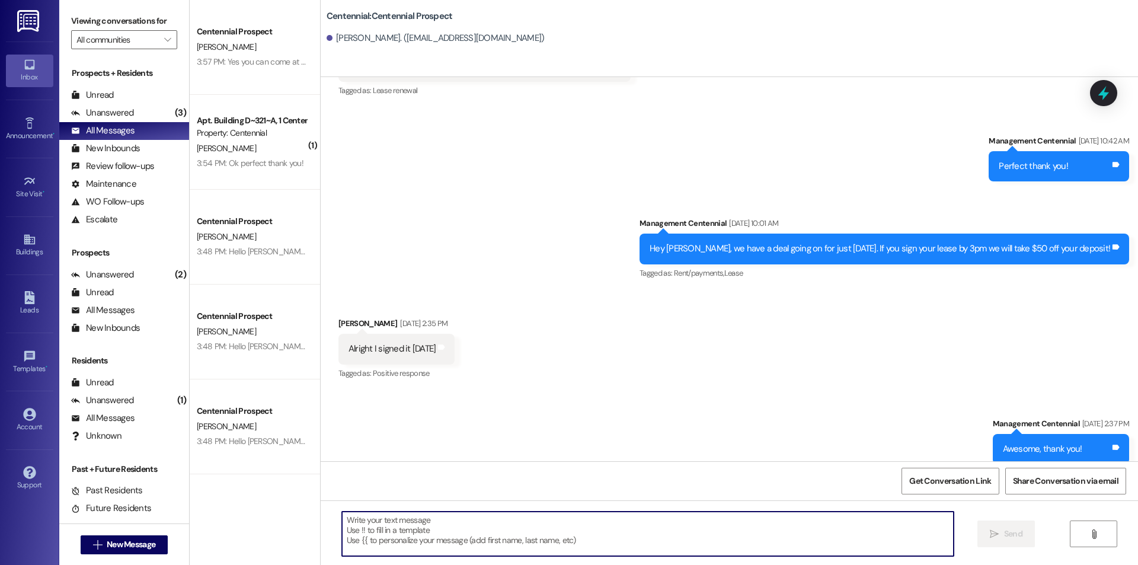
paste textarea "Hello {{first_name}}, you have an unpaid balance on your account. Please pay th…"
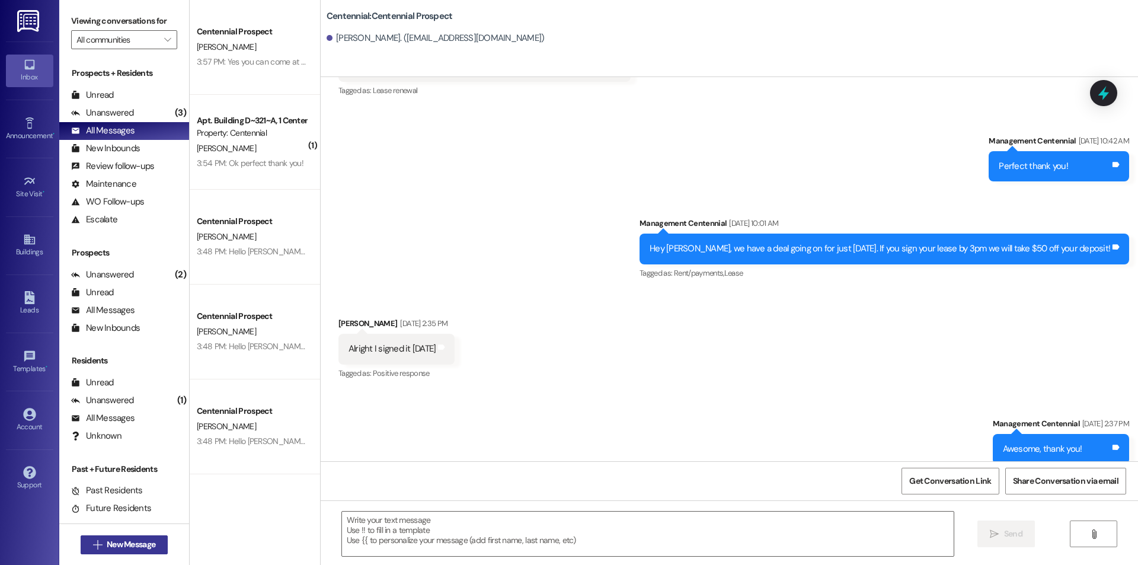
click at [117, 548] on span "New Message" at bounding box center [131, 544] width 49 height 12
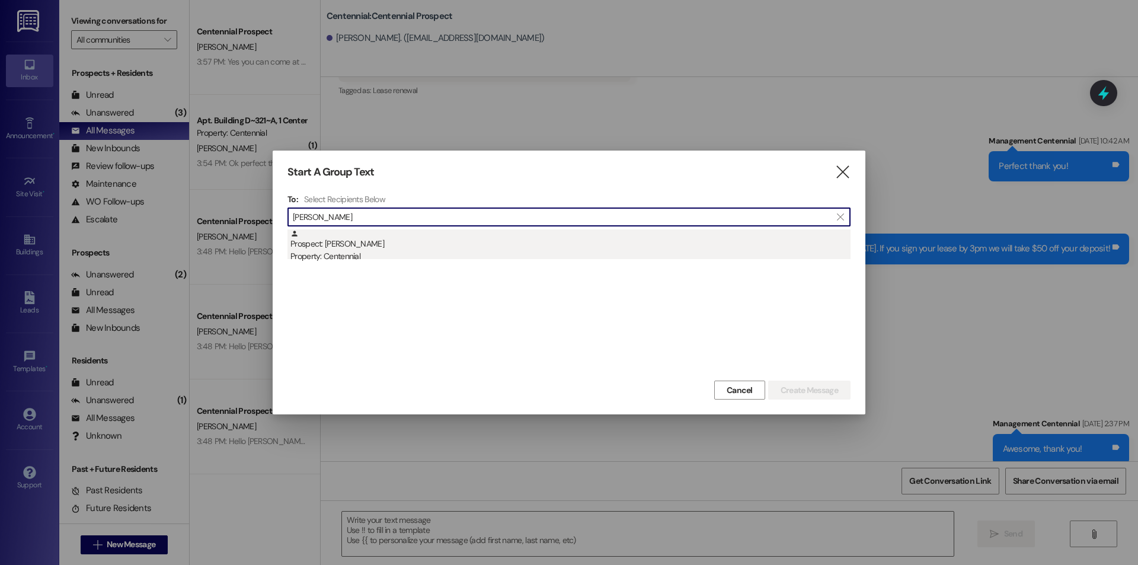
click at [415, 251] on div "Property: Centennial" at bounding box center [570, 256] width 560 height 12
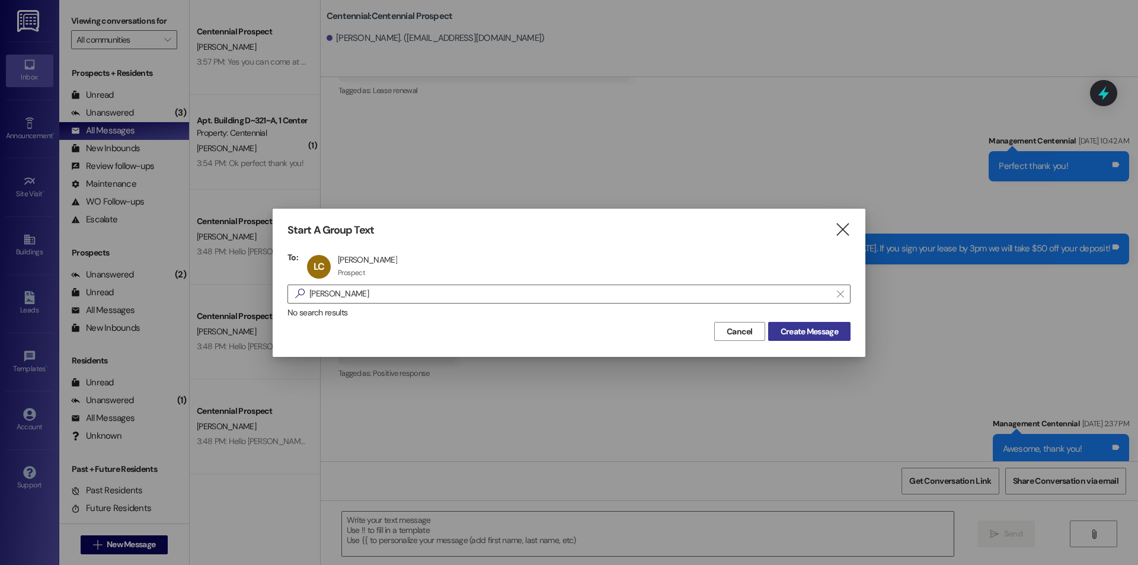
click at [788, 330] on span "Create Message" at bounding box center [809, 331] width 57 height 12
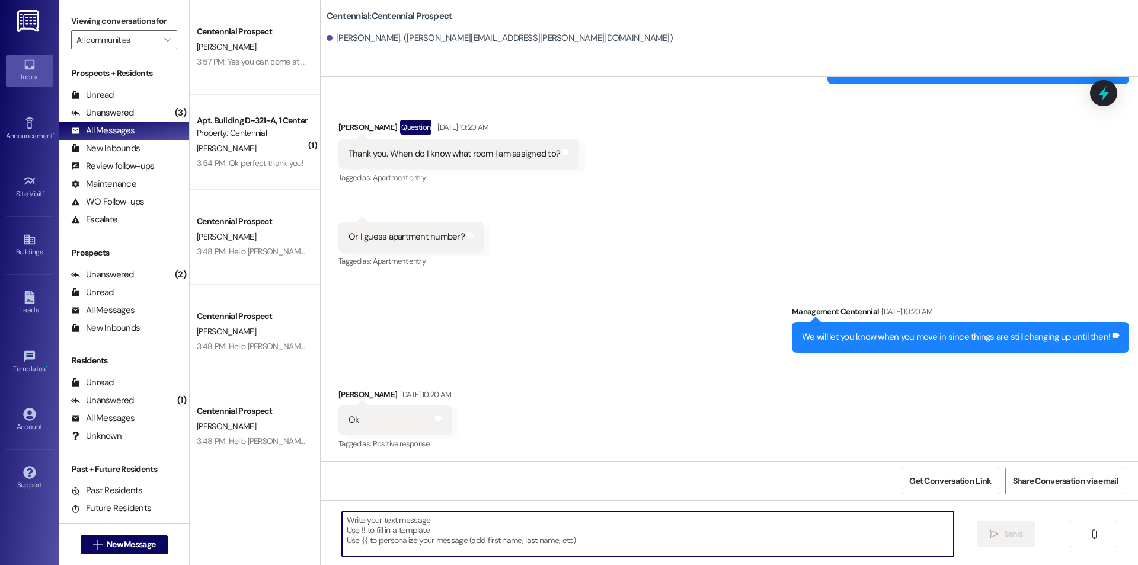
paste textarea "Hello {{first_name}}, you have an unpaid balance on your account. Please pay th…"
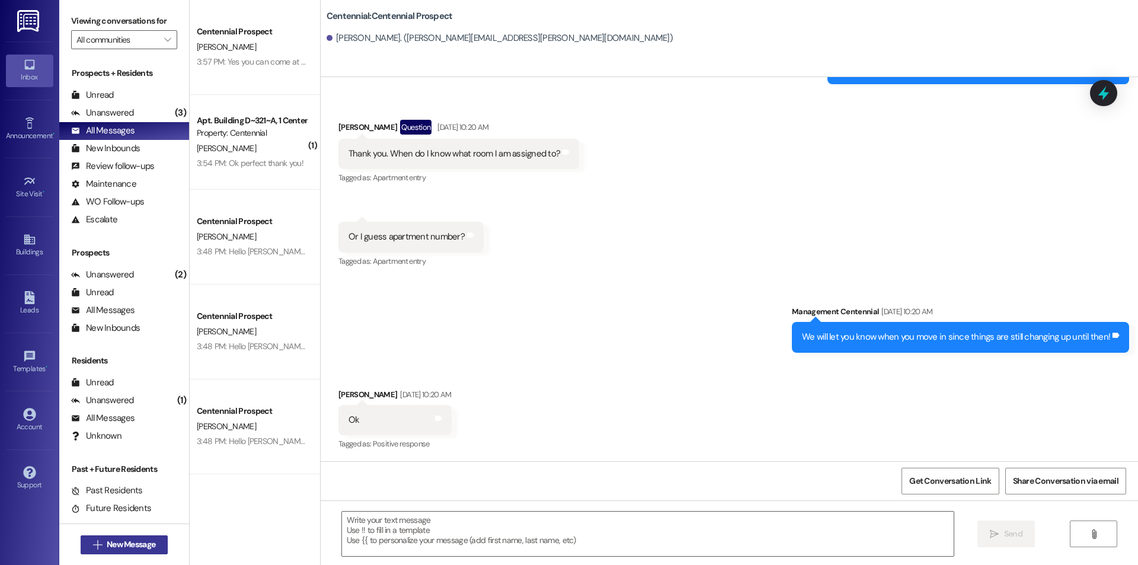
click at [107, 545] on span "New Message" at bounding box center [131, 544] width 49 height 12
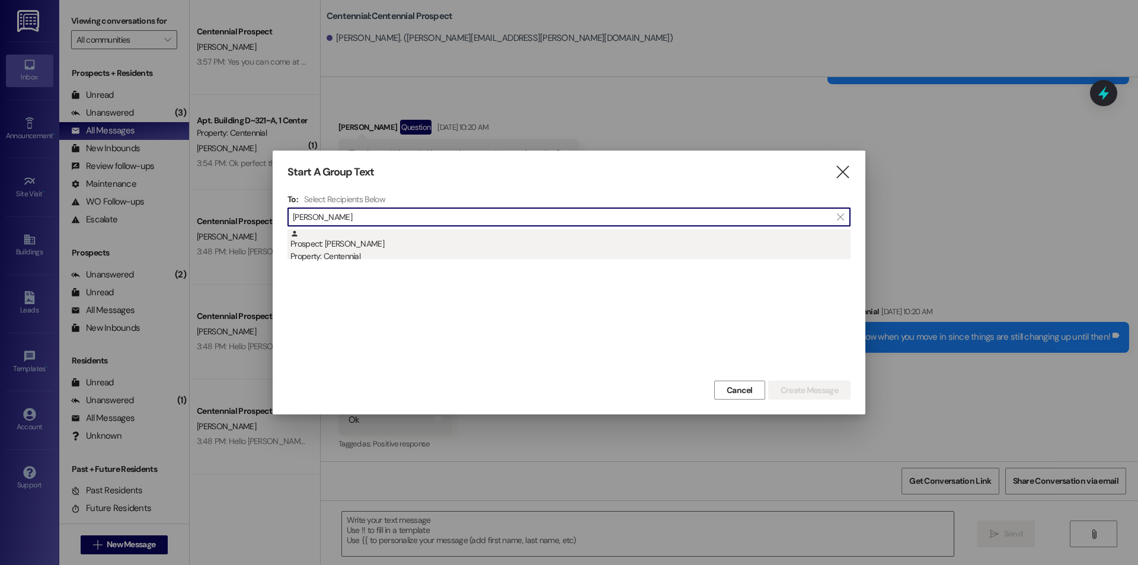
click at [395, 245] on div "Prospect: [PERSON_NAME] Property: Centennial" at bounding box center [570, 246] width 560 height 34
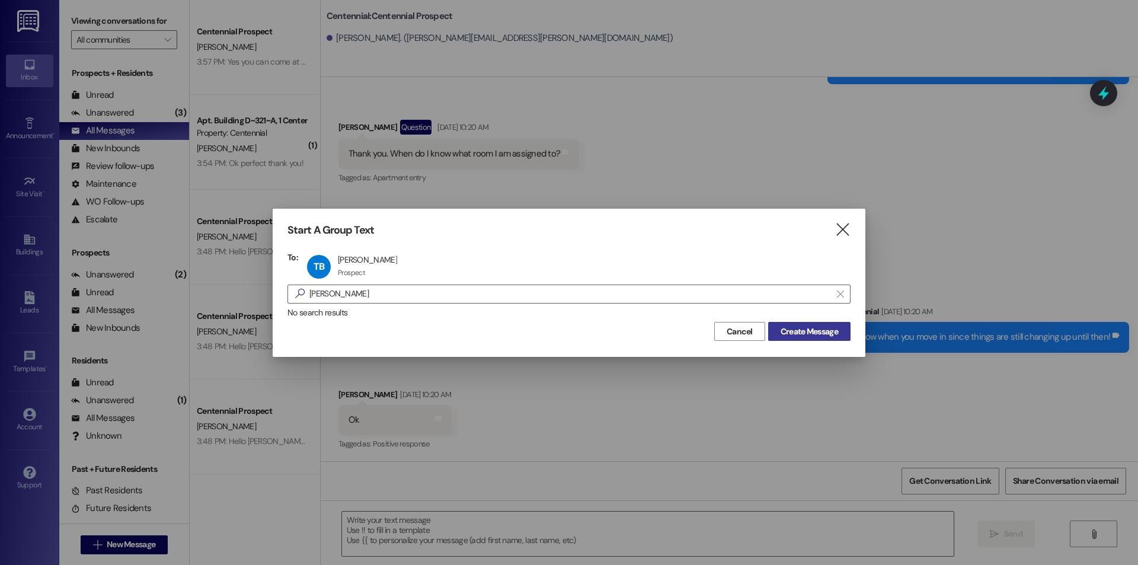
click at [820, 334] on span "Create Message" at bounding box center [809, 331] width 57 height 12
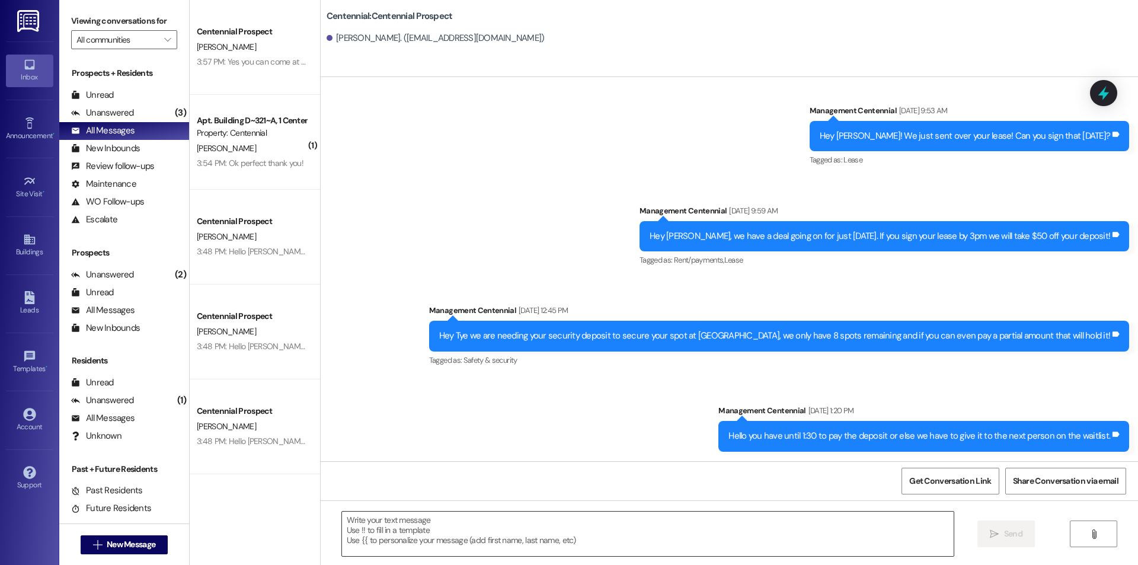
scroll to position [272, 0]
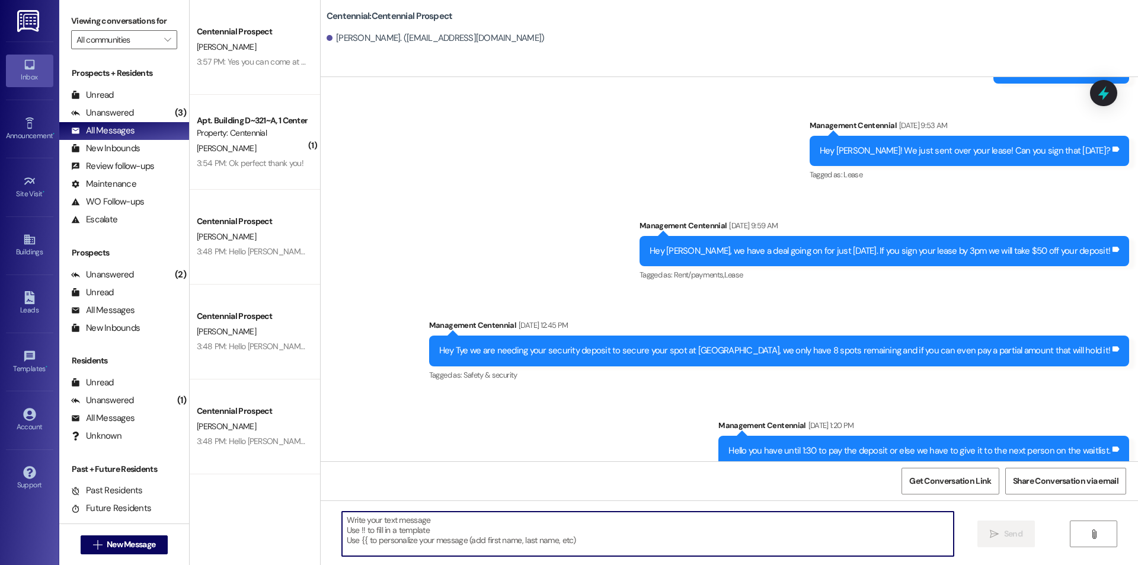
paste textarea "Hello {{first_name}}, you have an unpaid balance on your account. Please pay th…"
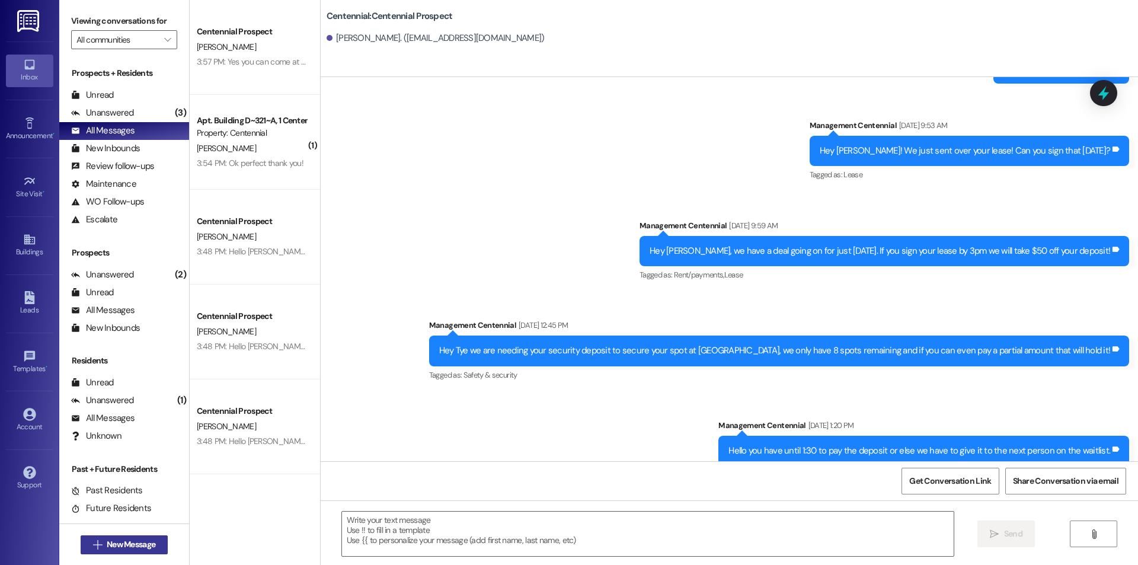
click at [139, 545] on span "New Message" at bounding box center [131, 544] width 49 height 12
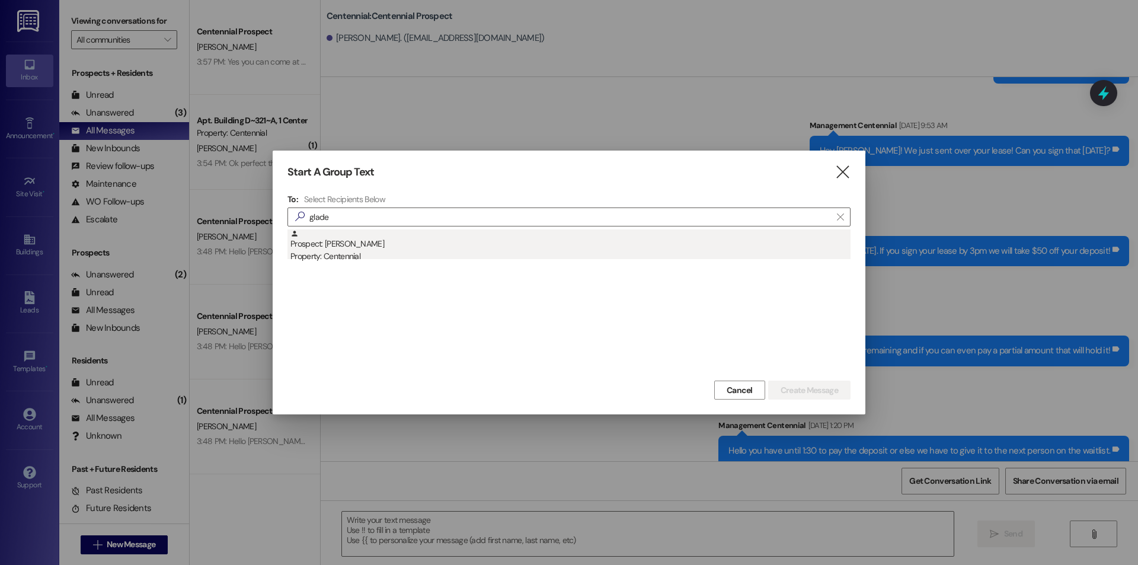
click at [359, 252] on div "Property: Centennial" at bounding box center [570, 256] width 560 height 12
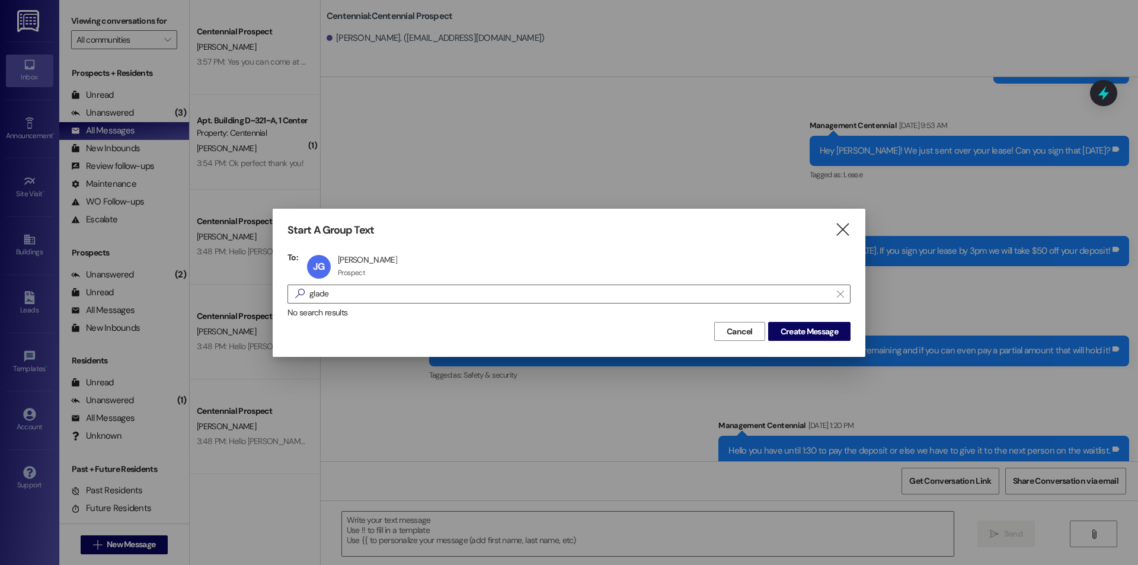
drag, startPoint x: 838, startPoint y: 326, endPoint x: 839, endPoint y: 317, distance: 8.9
click at [839, 318] on div "Start A Group Text  To: [PERSON_NAME] [PERSON_NAME] Glade Prospect Prospect cl…" at bounding box center [569, 283] width 593 height 148
click at [798, 339] on button "Create Message" at bounding box center [809, 331] width 82 height 19
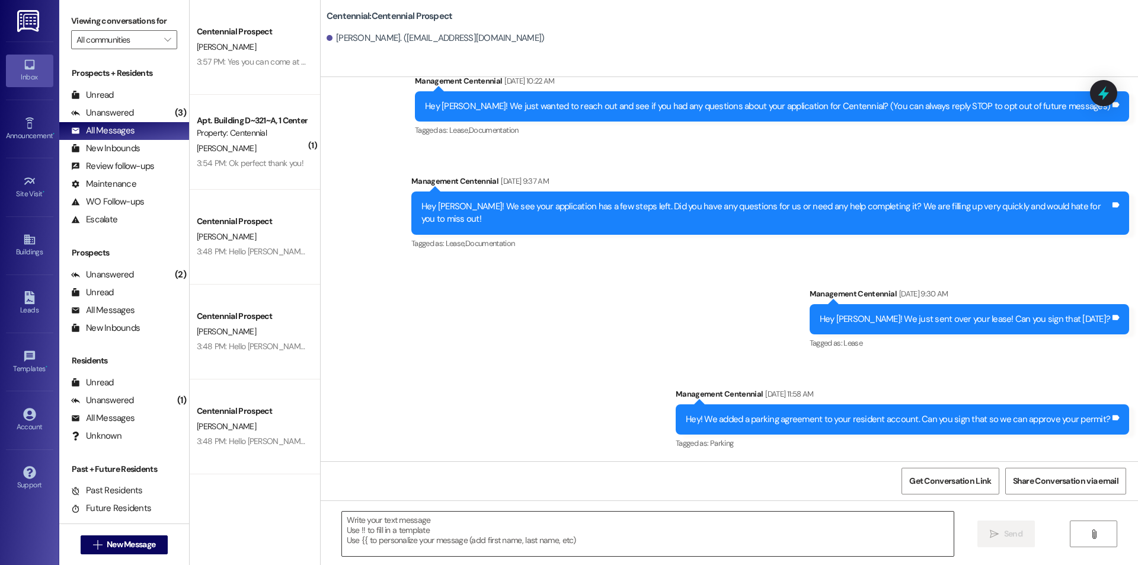
scroll to position [0, 0]
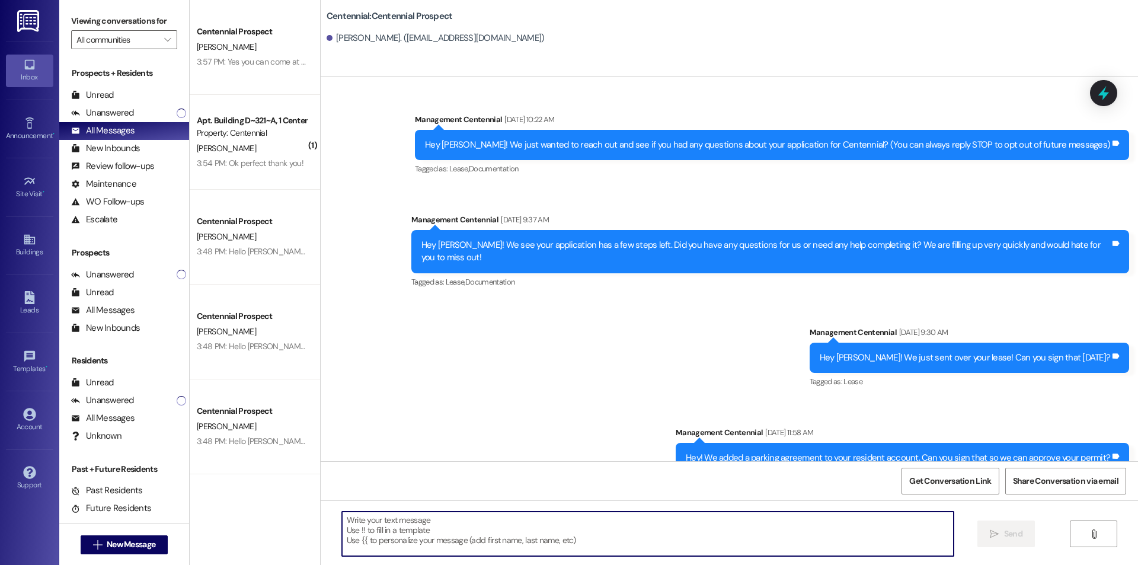
paste textarea "Hello {{first_name}}, you have an unpaid balance on your account. Please pay th…"
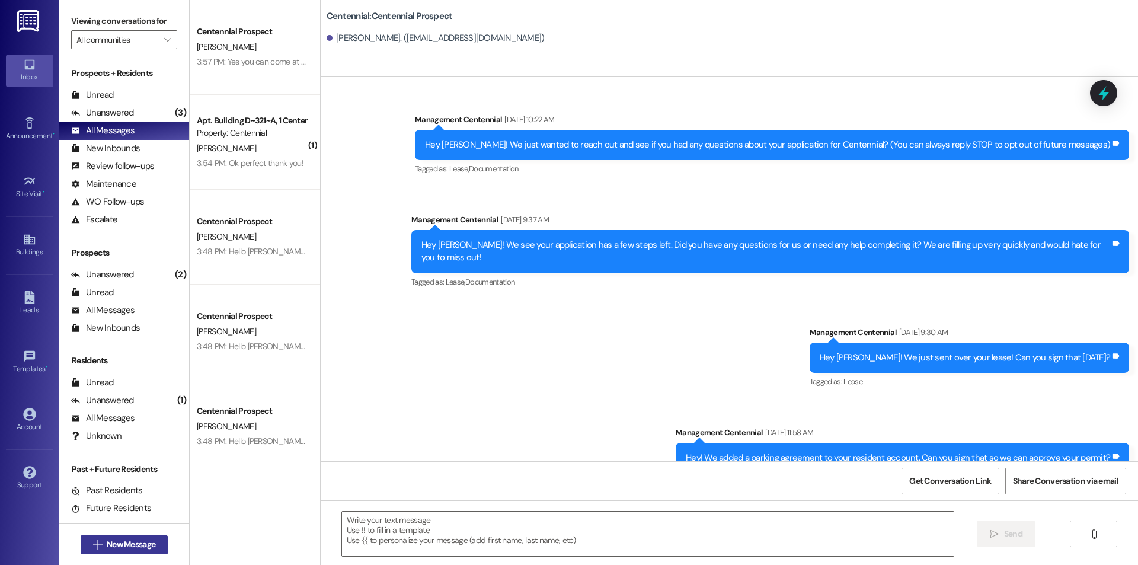
click at [139, 545] on span "New Message" at bounding box center [131, 544] width 49 height 12
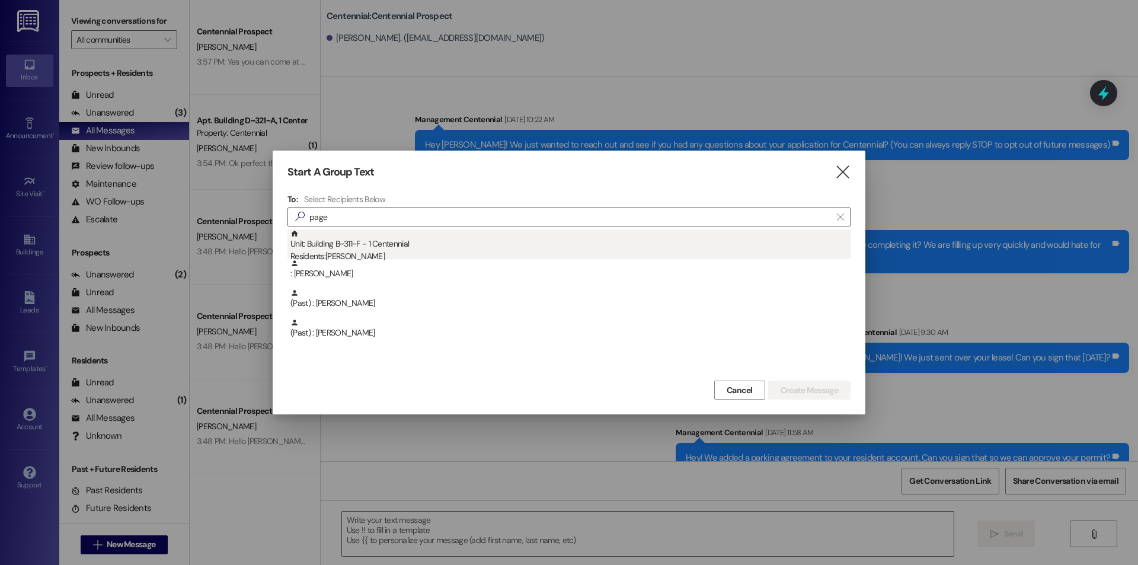
click at [469, 244] on div "Unit: Building B~311~F - 1 Centennial Residents: [PERSON_NAME]" at bounding box center [570, 246] width 560 height 34
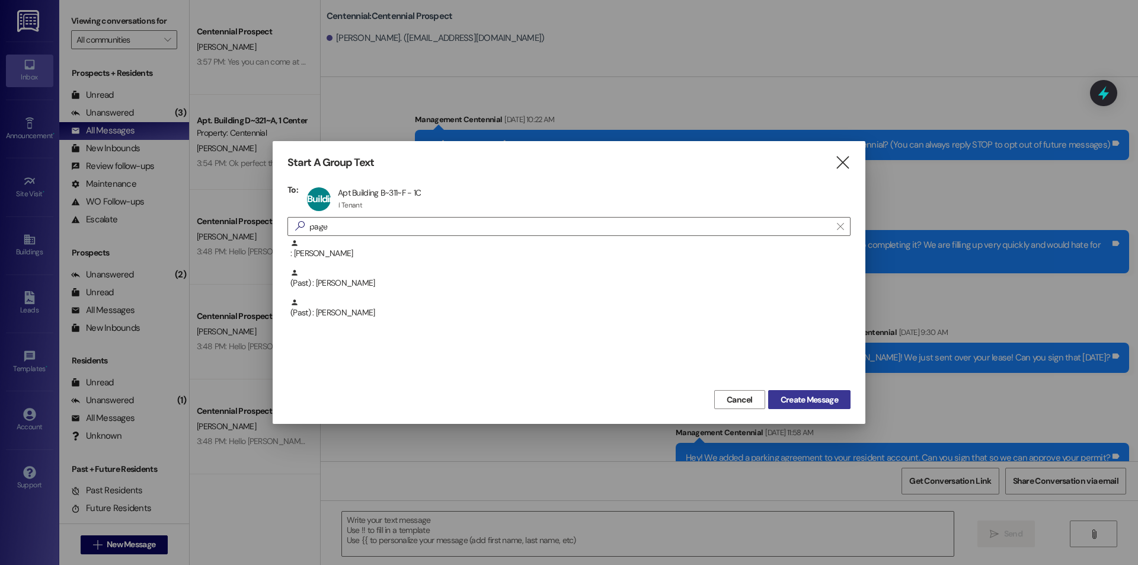
click at [794, 396] on span "Create Message" at bounding box center [809, 400] width 57 height 12
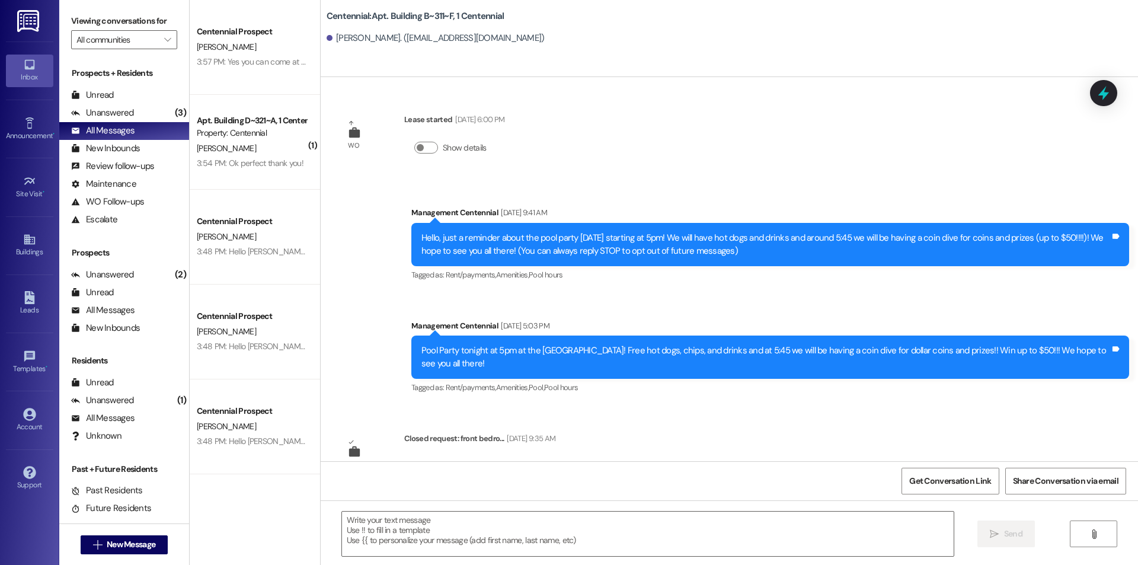
scroll to position [9454, 0]
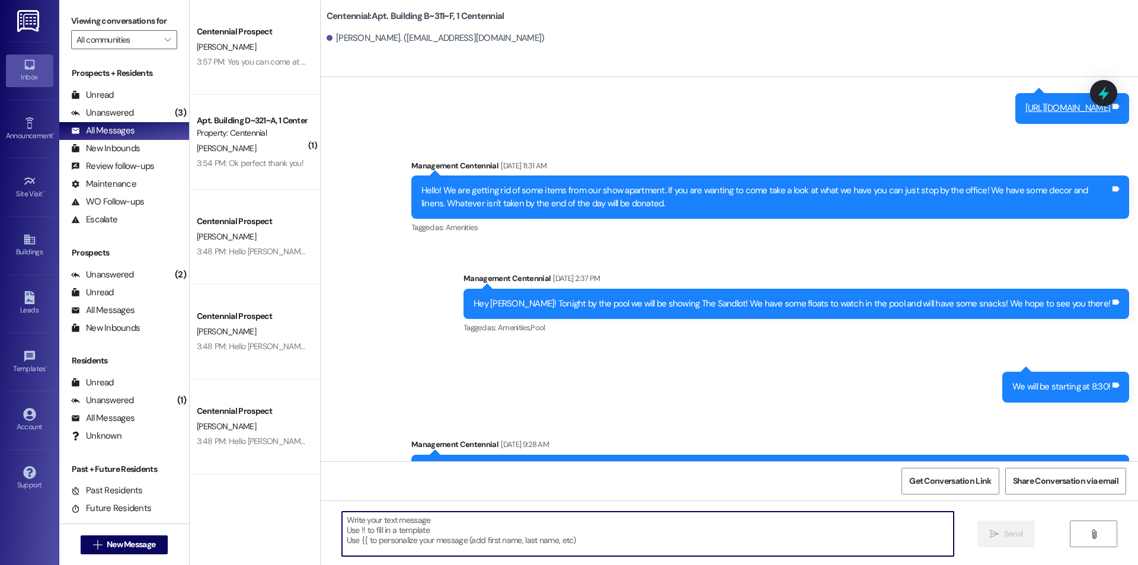
paste textarea "Hello {{first_name}}, you have an unpaid balance on your account. Please pay th…"
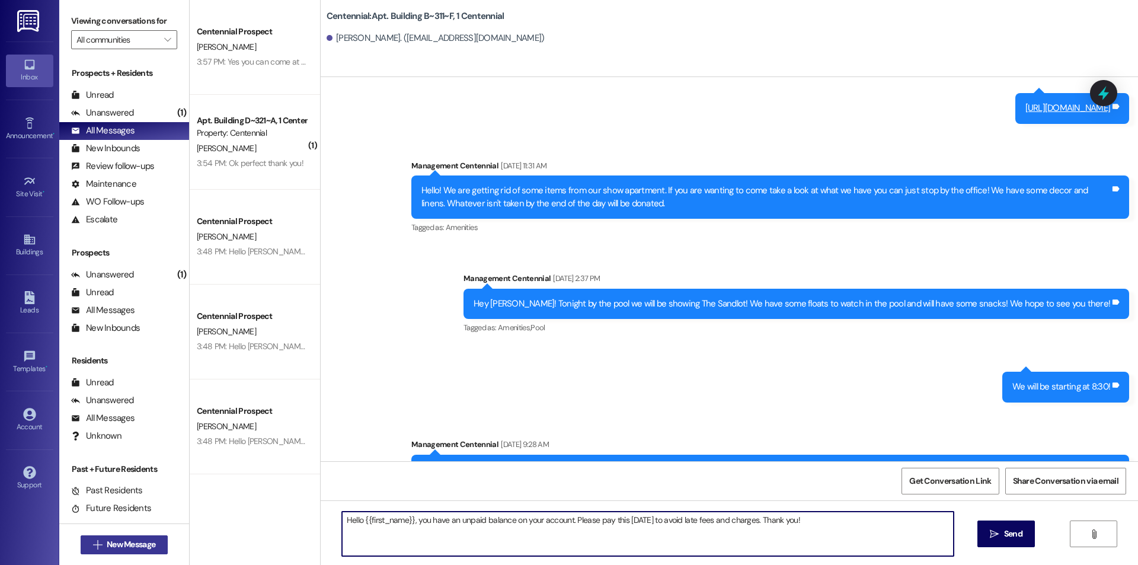
click at [107, 541] on span "New Message" at bounding box center [131, 544] width 49 height 12
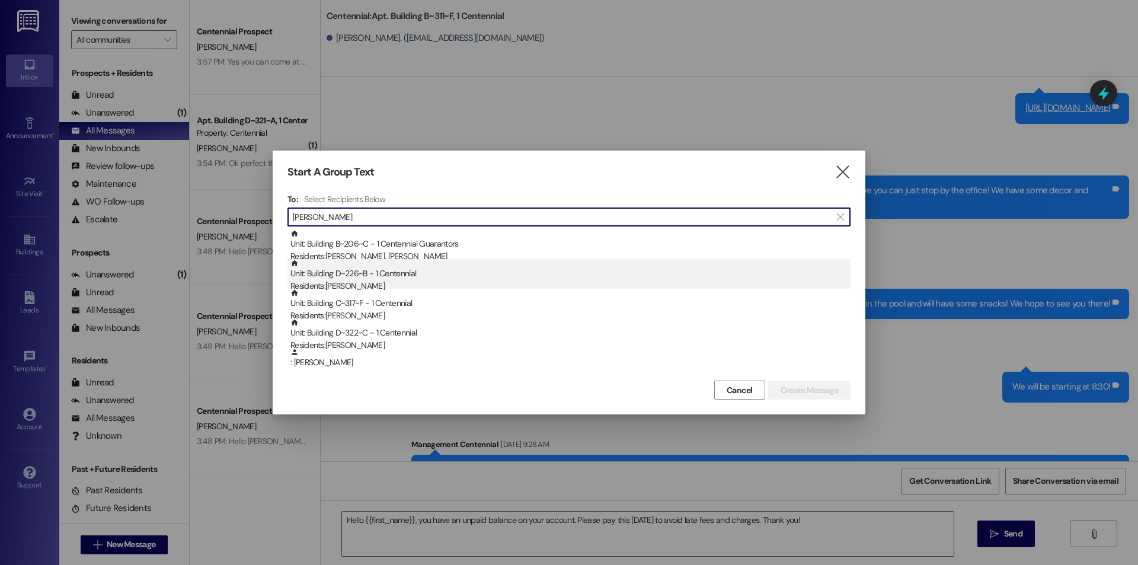
click at [401, 276] on div "Unit: Building D~226~B - 1 Centennial Residents: [PERSON_NAME]" at bounding box center [570, 276] width 560 height 34
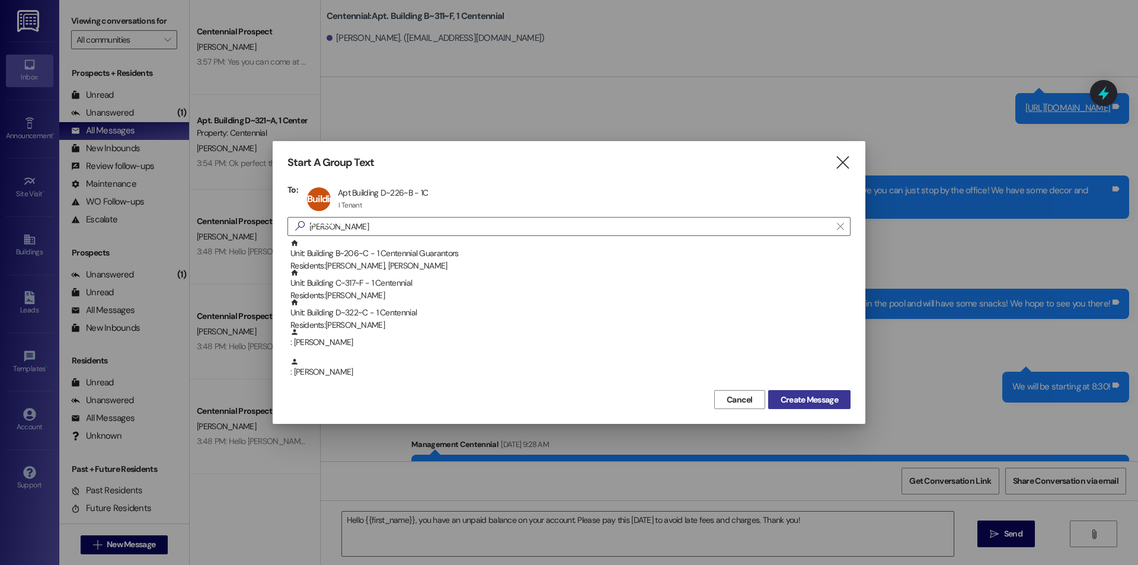
click at [793, 397] on span "Create Message" at bounding box center [809, 400] width 57 height 12
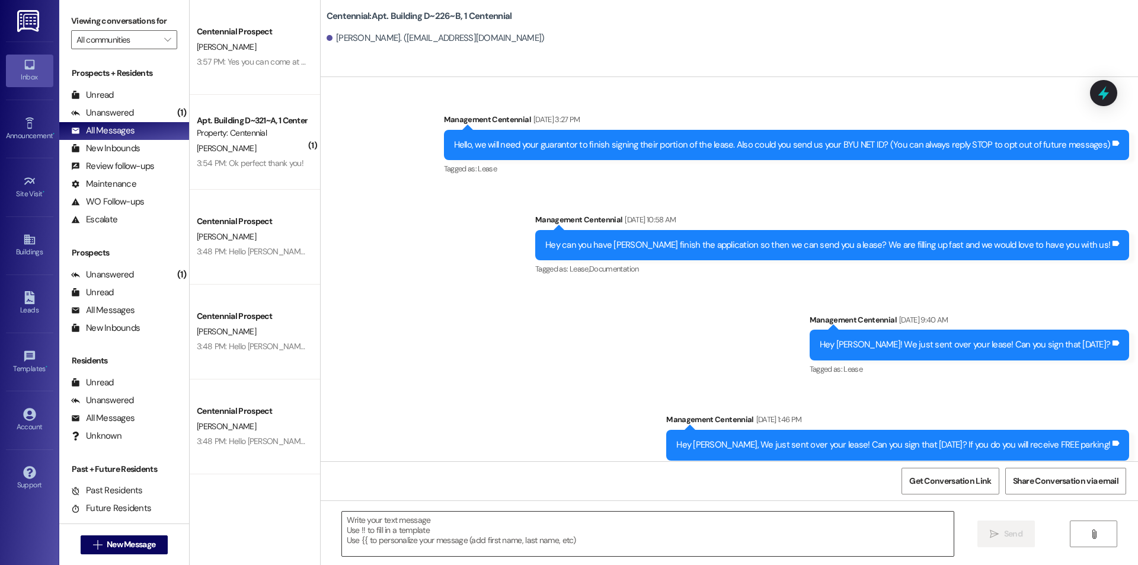
click at [447, 555] on textarea at bounding box center [648, 534] width 612 height 44
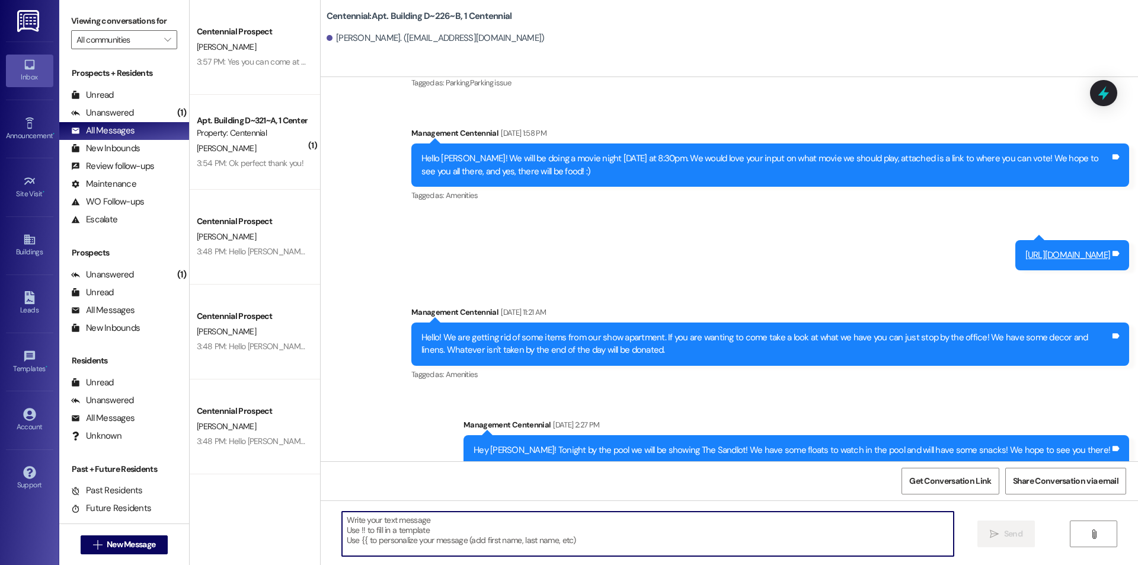
scroll to position [27486, 0]
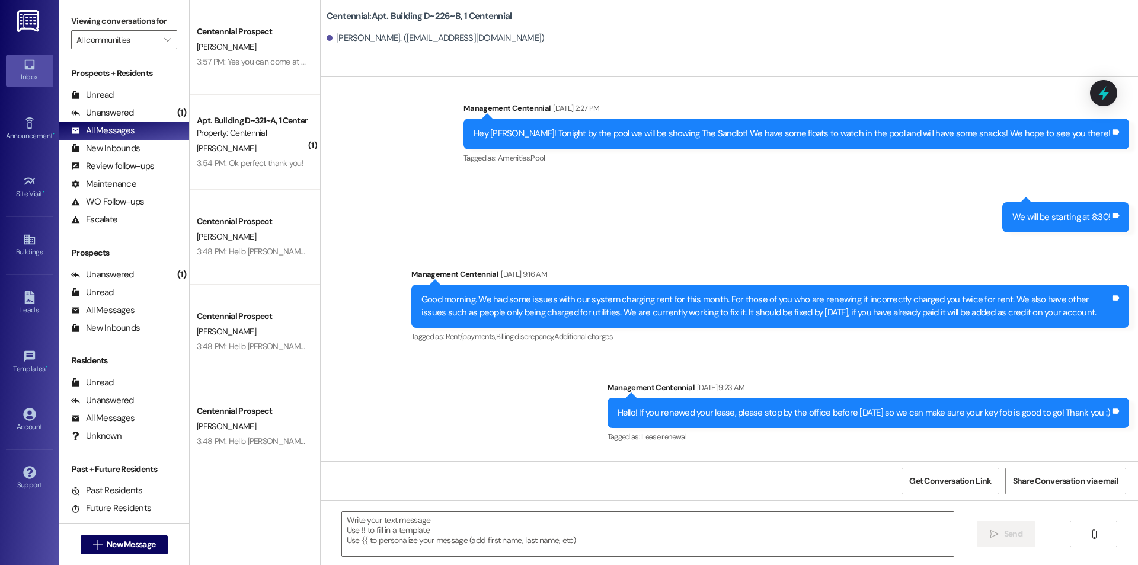
drag, startPoint x: 952, startPoint y: 438, endPoint x: 1106, endPoint y: 439, distance: 153.5
click at [1106, 506] on div "Hey [PERSON_NAME]! Are you waiting for a package?" at bounding box center [1010, 512] width 201 height 12
copy div "Hey [PERSON_NAME]! Are you waiting for a package?"
click at [104, 546] on span "New Message" at bounding box center [130, 544] width 53 height 12
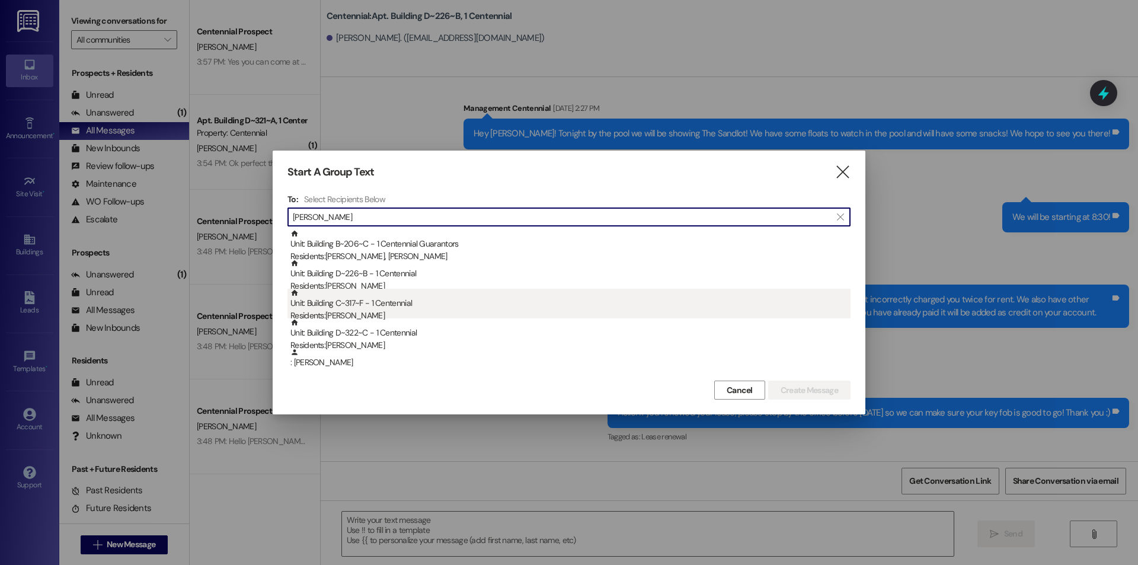
click at [340, 312] on div "Residents: [PERSON_NAME]" at bounding box center [570, 315] width 560 height 12
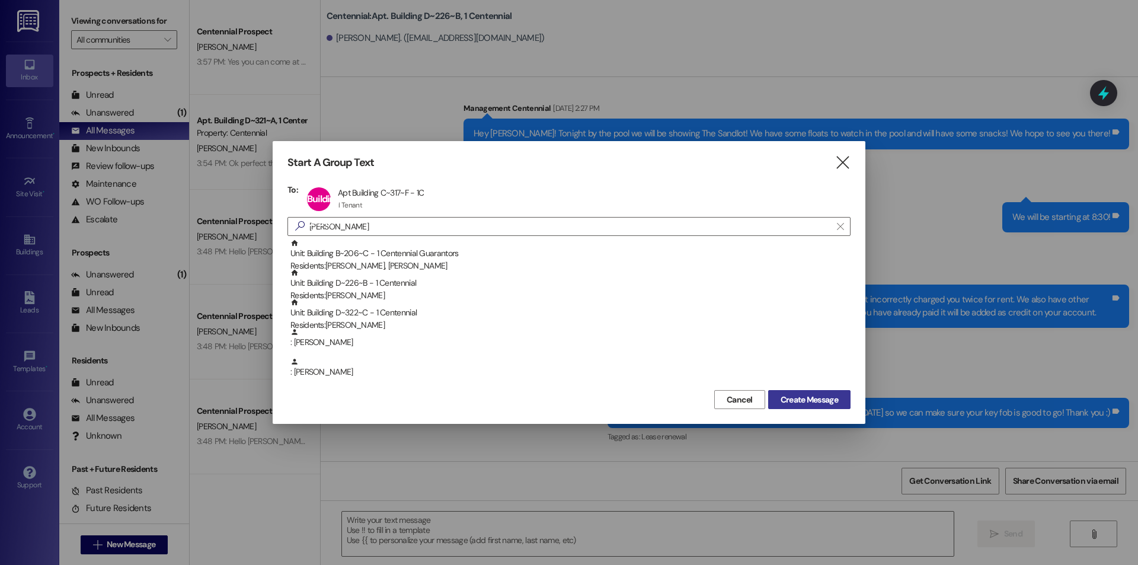
click at [794, 395] on span "Create Message" at bounding box center [809, 400] width 57 height 12
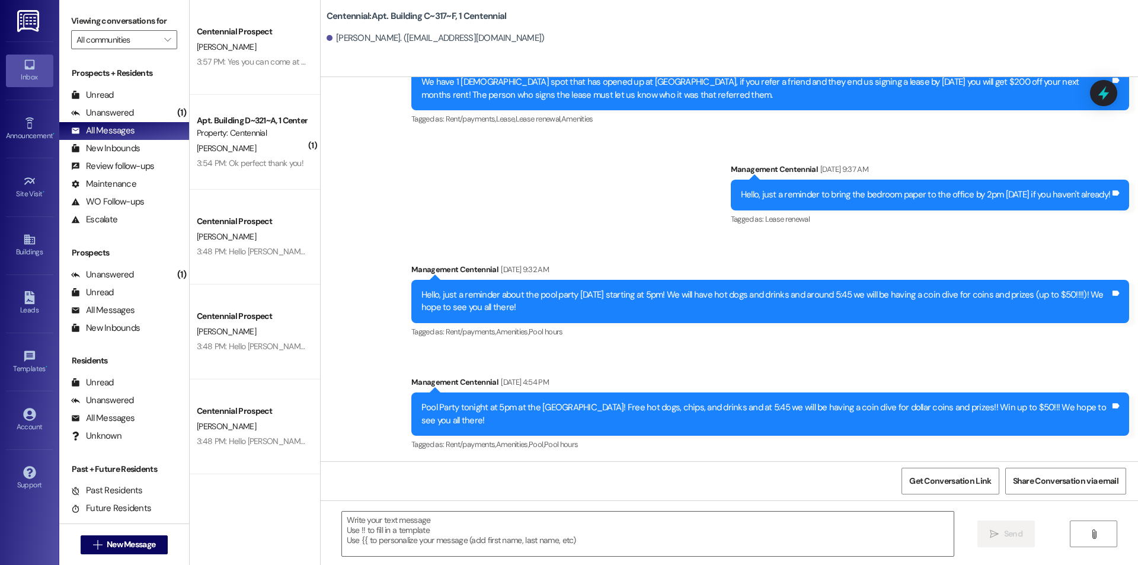
scroll to position [11919, 0]
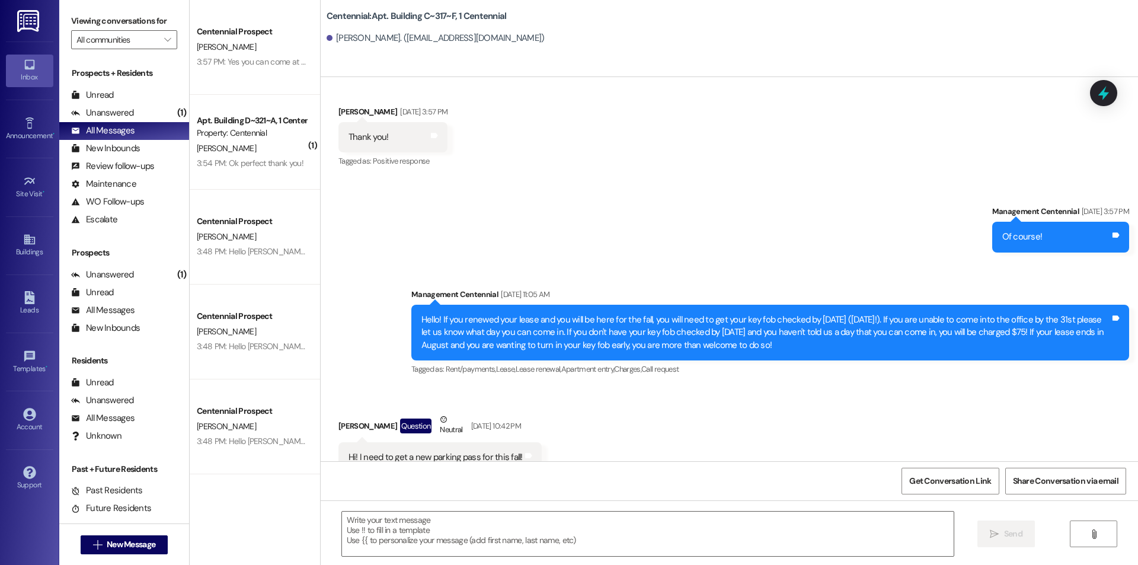
drag, startPoint x: 388, startPoint y: 529, endPoint x: 330, endPoint y: 538, distance: 58.8
click at [335, 537] on div at bounding box center [641, 534] width 613 height 46
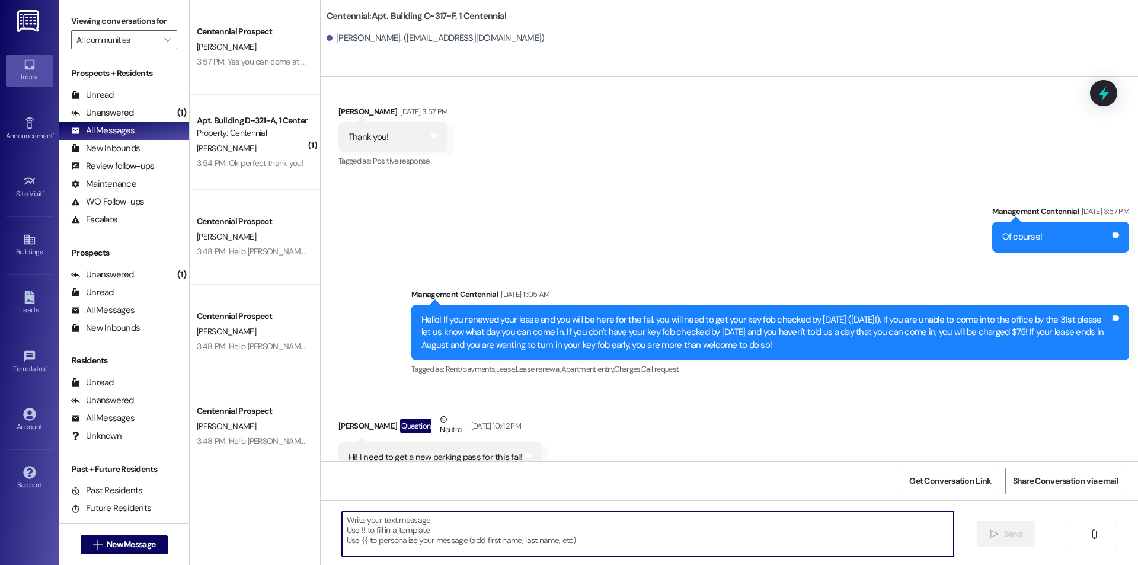
paste textarea "Hey [PERSON_NAME]! Are you waiting for a package?"
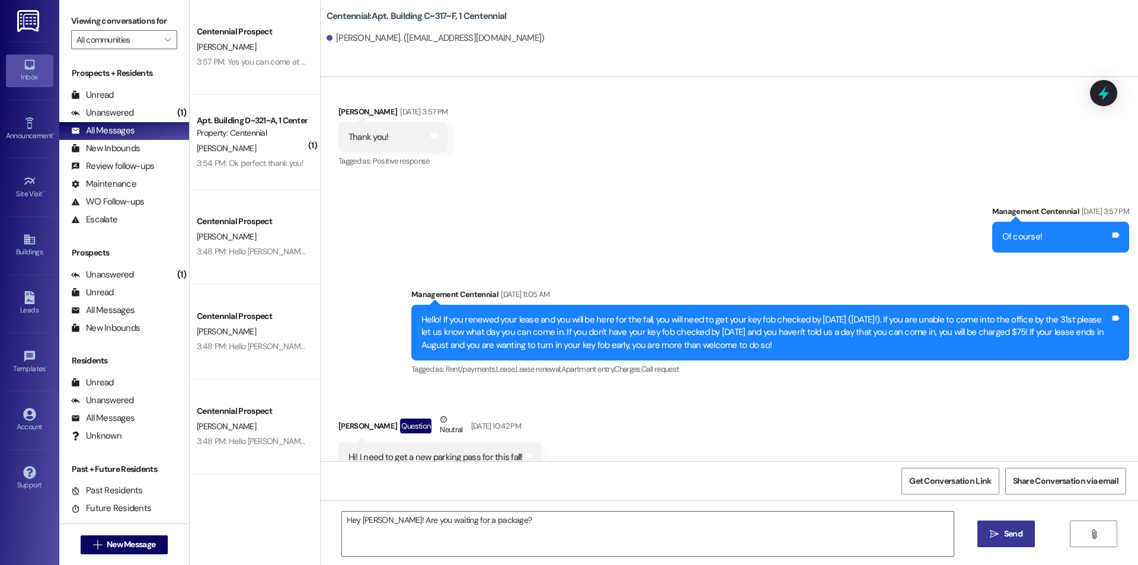
click at [989, 527] on button " Send" at bounding box center [1005, 533] width 57 height 27
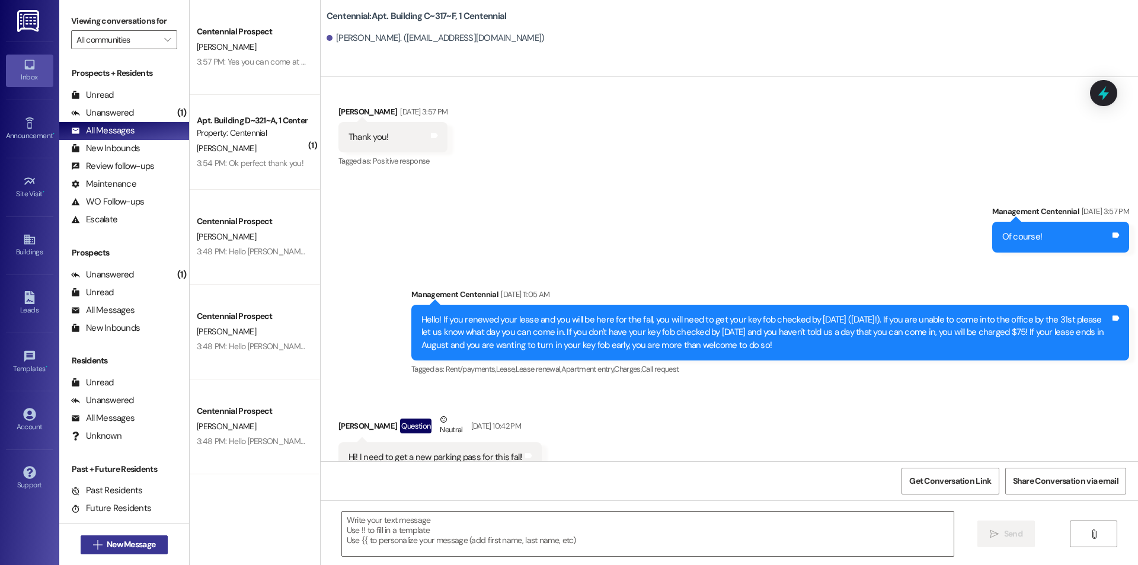
click at [140, 545] on span "New Message" at bounding box center [131, 544] width 49 height 12
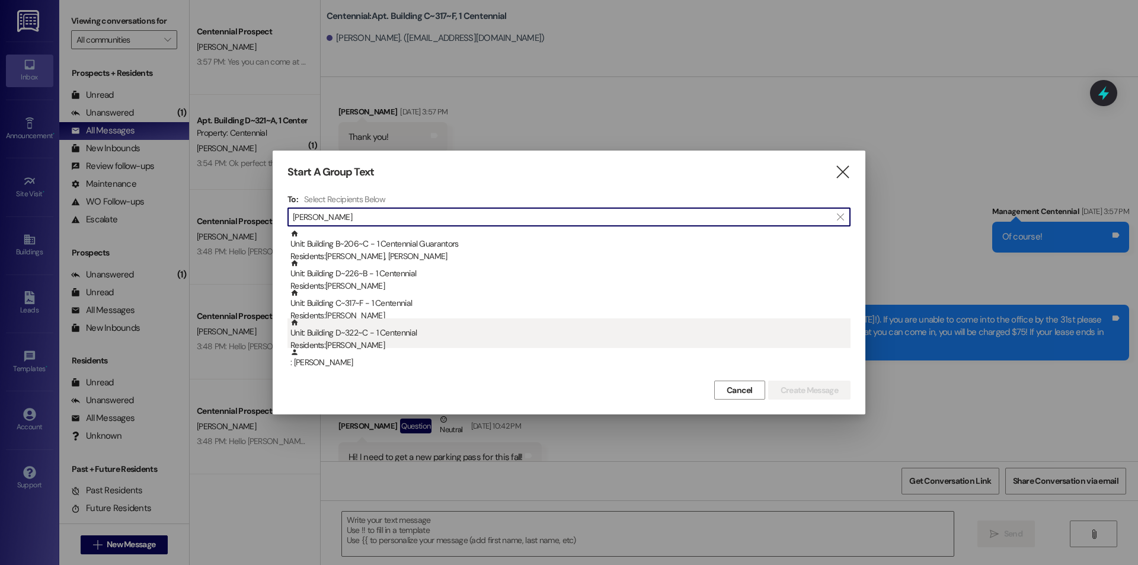
click at [473, 336] on div "Unit: Building D~322~C - 1 Centennial Residents: [PERSON_NAME]" at bounding box center [570, 335] width 560 height 34
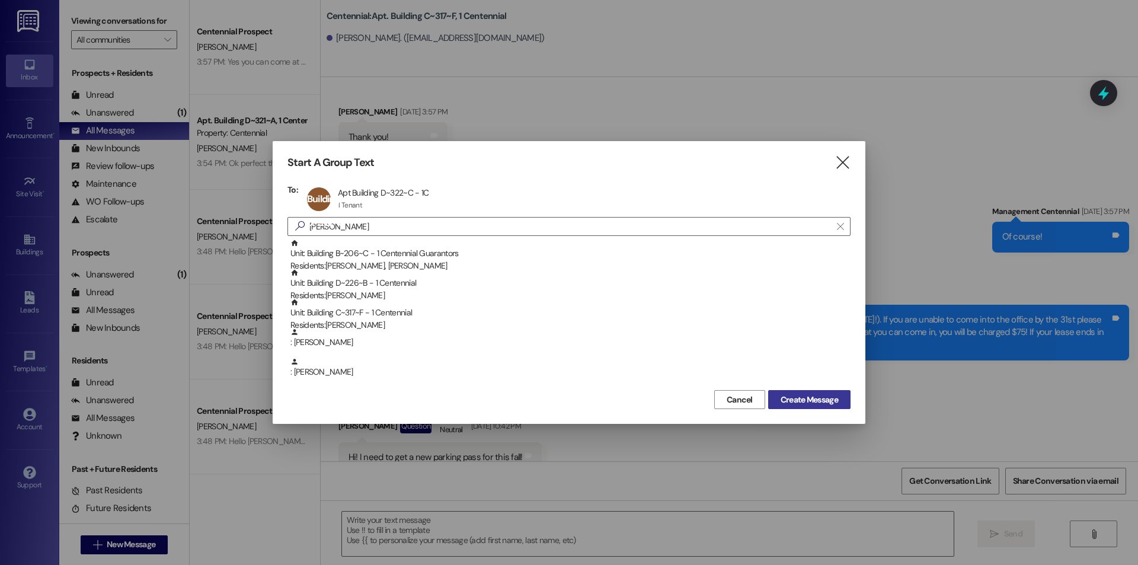
click at [798, 403] on span "Create Message" at bounding box center [809, 400] width 57 height 12
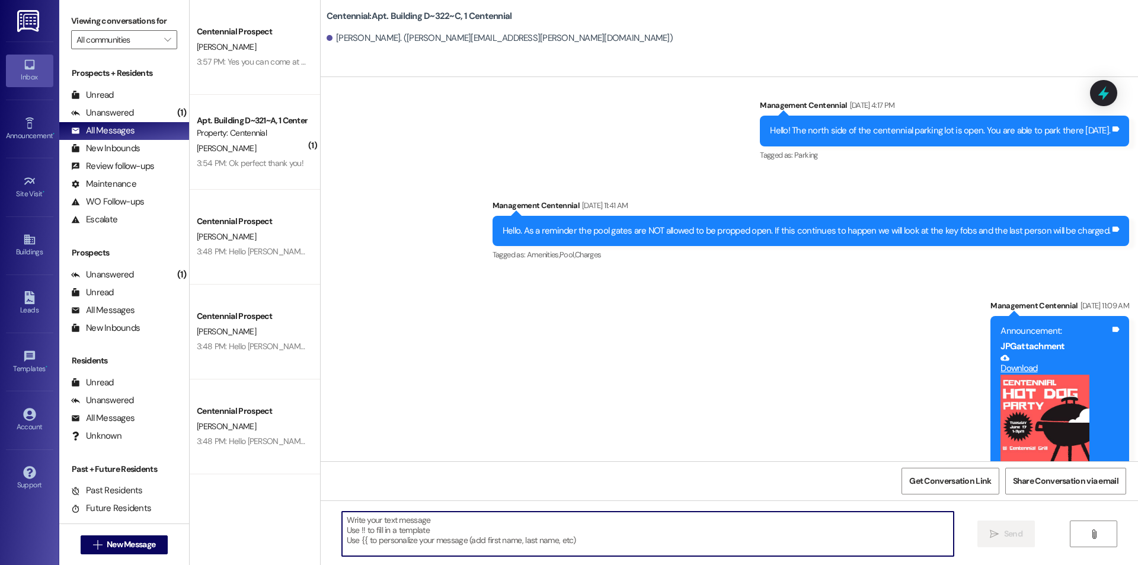
paste textarea "Hey [PERSON_NAME]! Are you waiting for a package?"
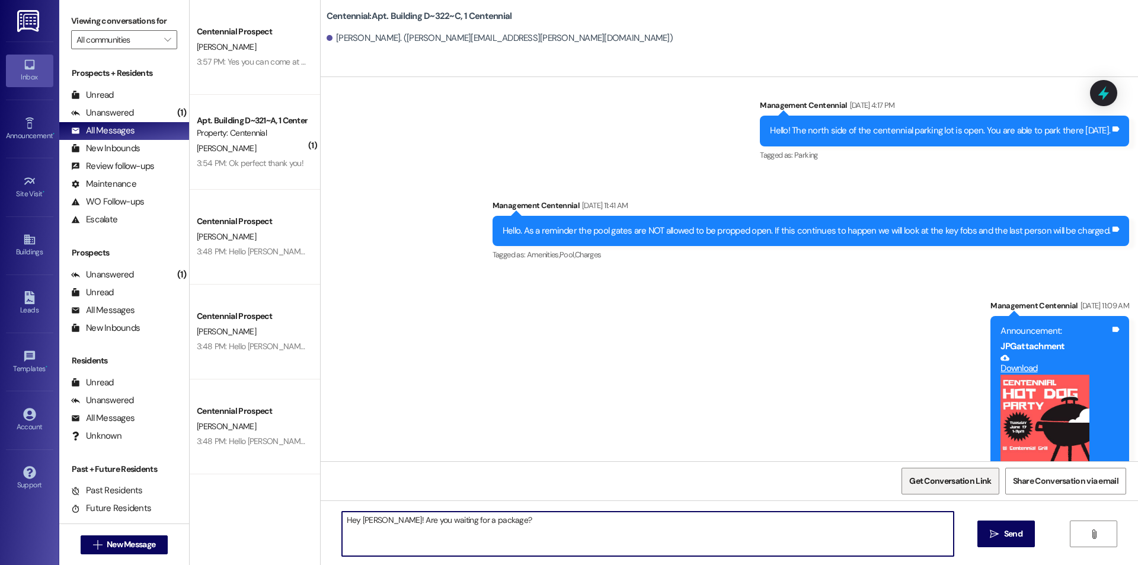
scroll to position [12751, 0]
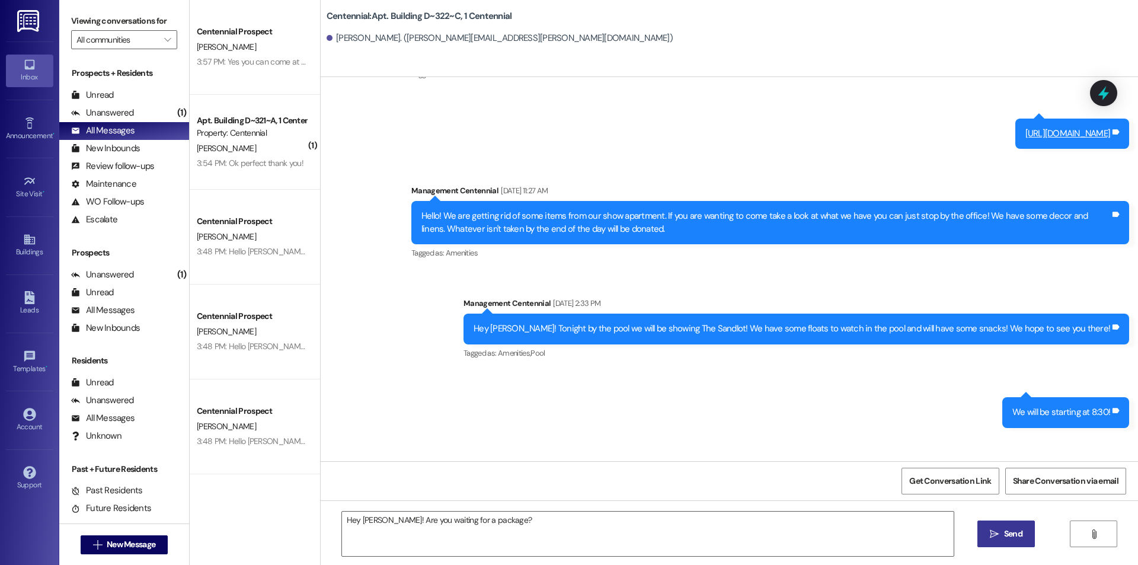
click at [1004, 528] on span "Send" at bounding box center [1013, 534] width 18 height 12
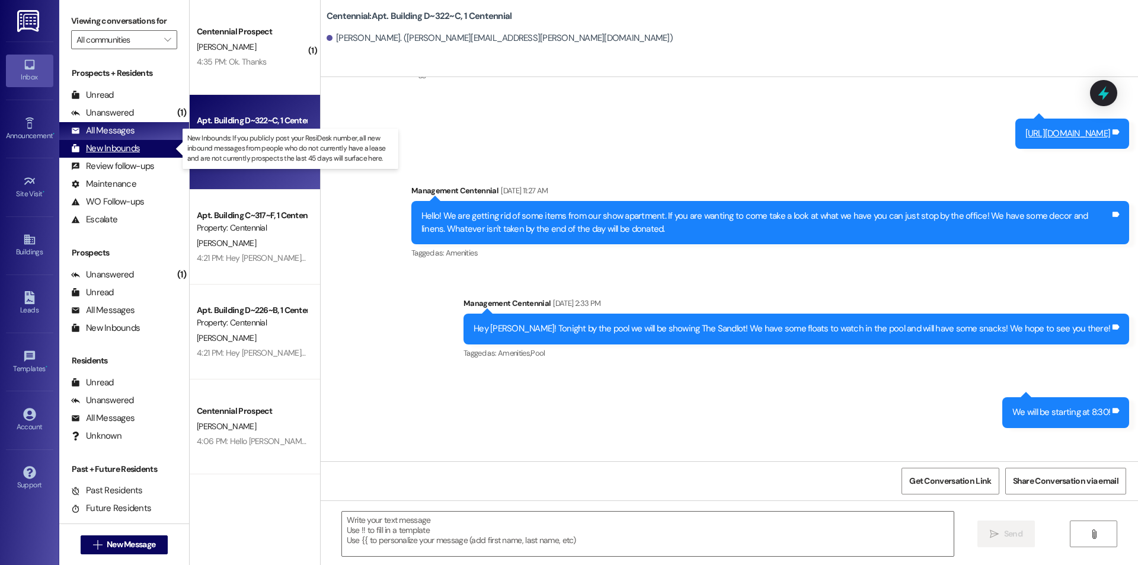
click at [143, 142] on div "New Inbounds (0)" at bounding box center [124, 149] width 130 height 18
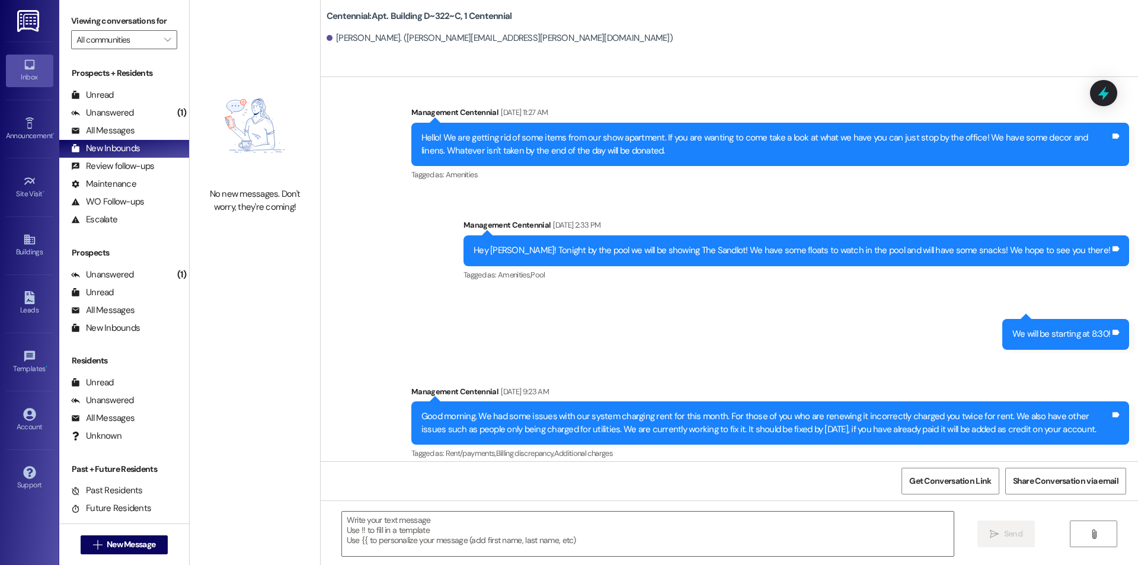
scroll to position [12833, 0]
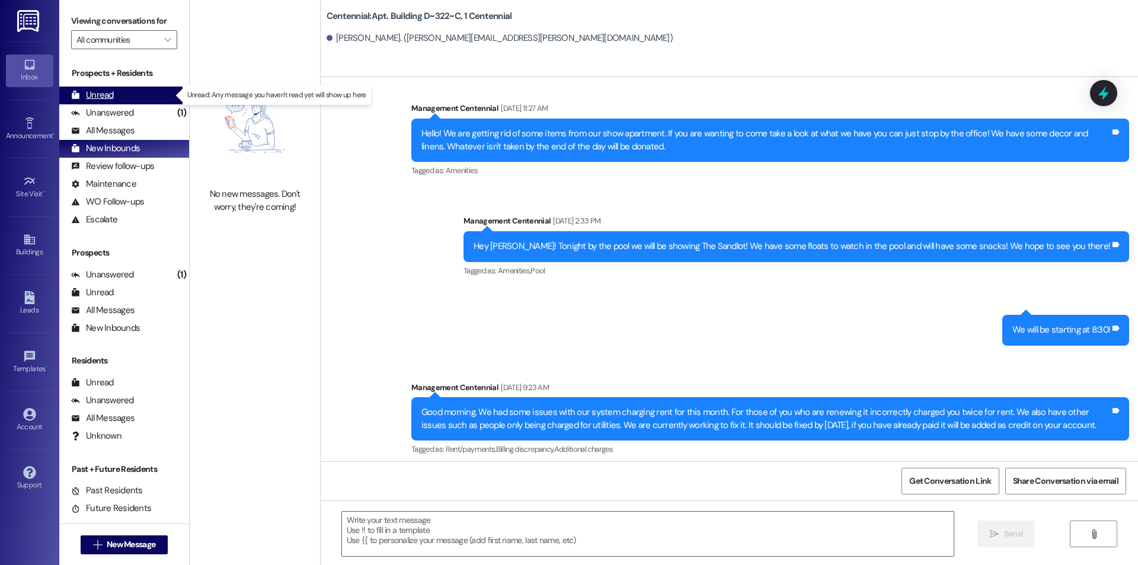
click at [133, 87] on div "Unread (0)" at bounding box center [124, 96] width 130 height 18
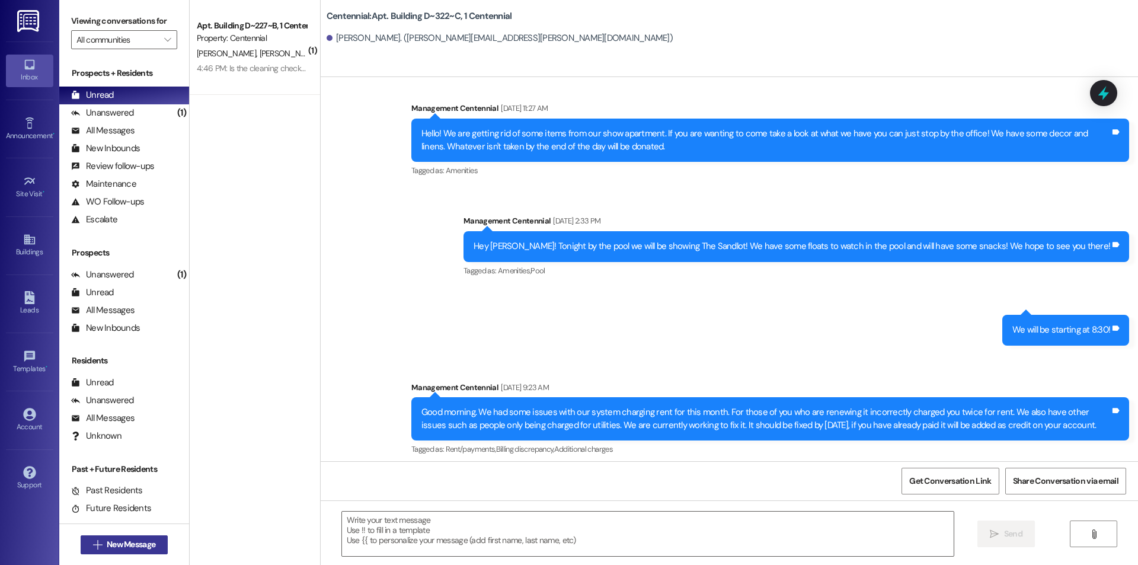
click at [127, 541] on span "New Message" at bounding box center [131, 544] width 49 height 12
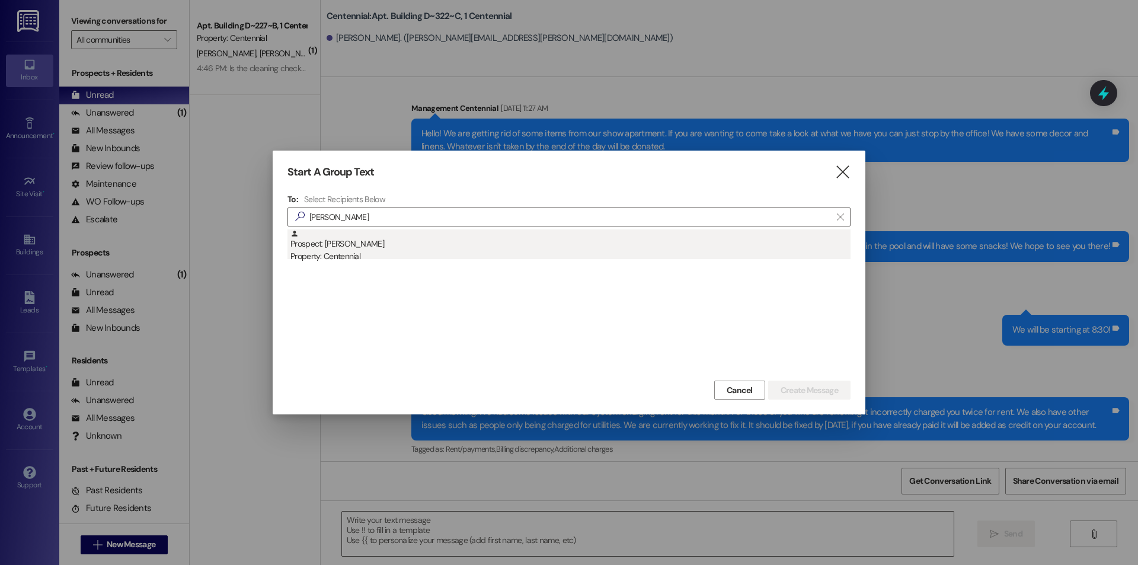
click at [357, 231] on div "Prospect: [PERSON_NAME] Property: Centennial" at bounding box center [570, 246] width 560 height 34
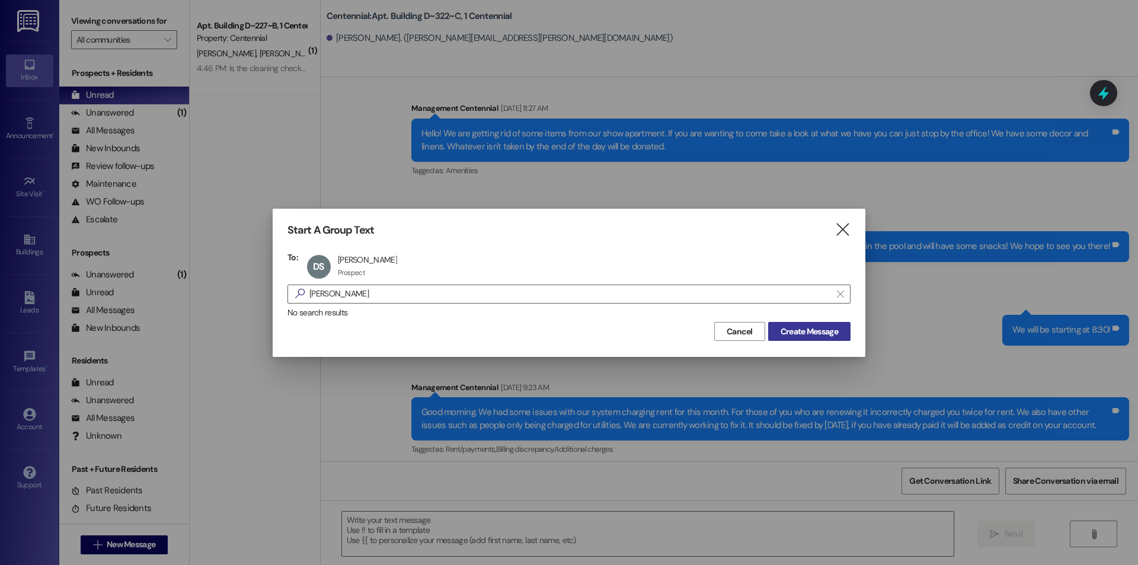
click at [807, 326] on span "Create Message" at bounding box center [809, 331] width 57 height 12
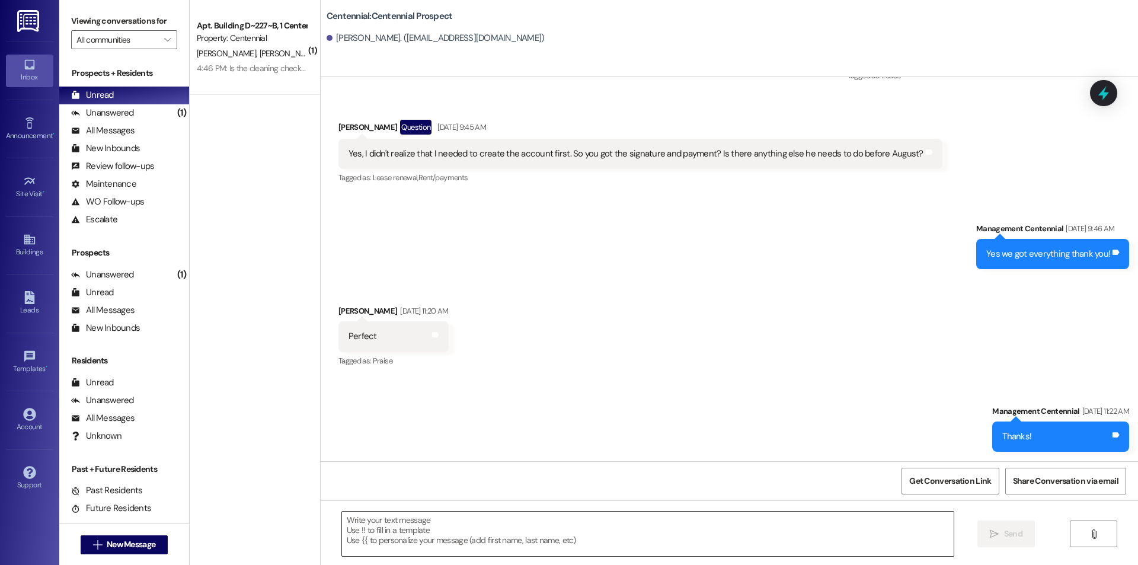
scroll to position [856, 0]
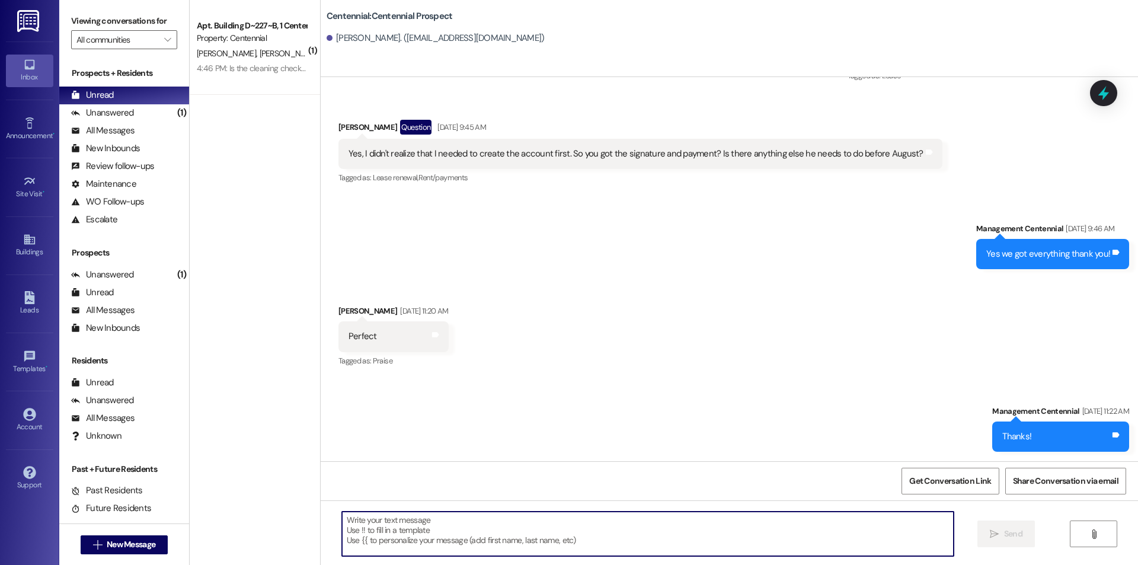
paste textarea "Hey [PERSON_NAME]! Are you waiting for a package?"
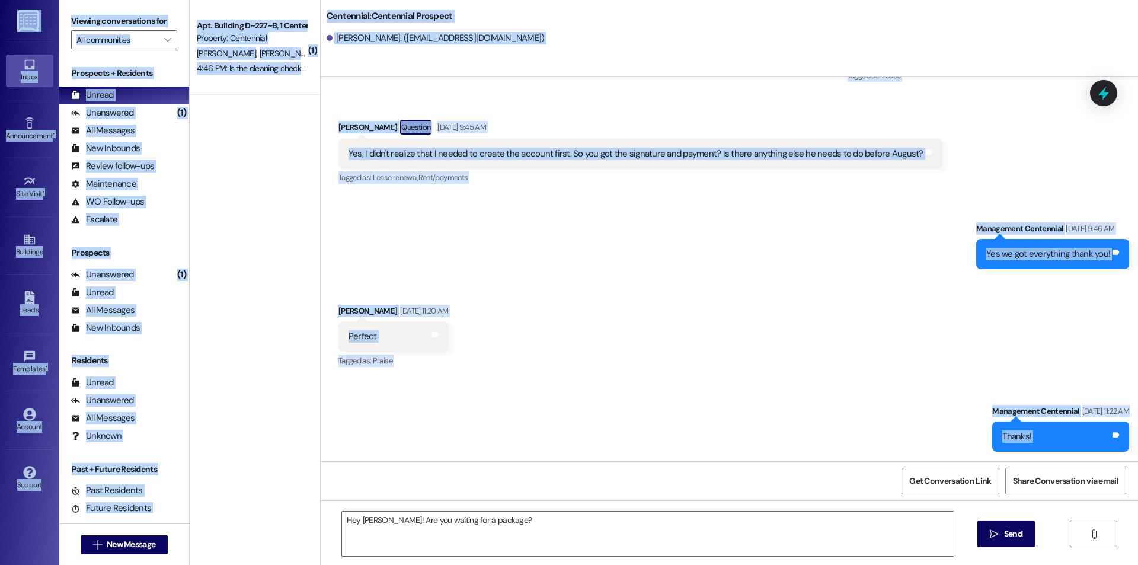
drag, startPoint x: 648, startPoint y: 511, endPoint x: -115, endPoint y: 563, distance: 765.2
click at [0, 563] on html "Inbox Go to Inbox Announcement • Send A Text Announcement Site Visit • Go to Si…" at bounding box center [569, 282] width 1138 height 565
click at [492, 542] on textarea "Hey [PERSON_NAME]! Are you waiting for a package?" at bounding box center [648, 534] width 612 height 44
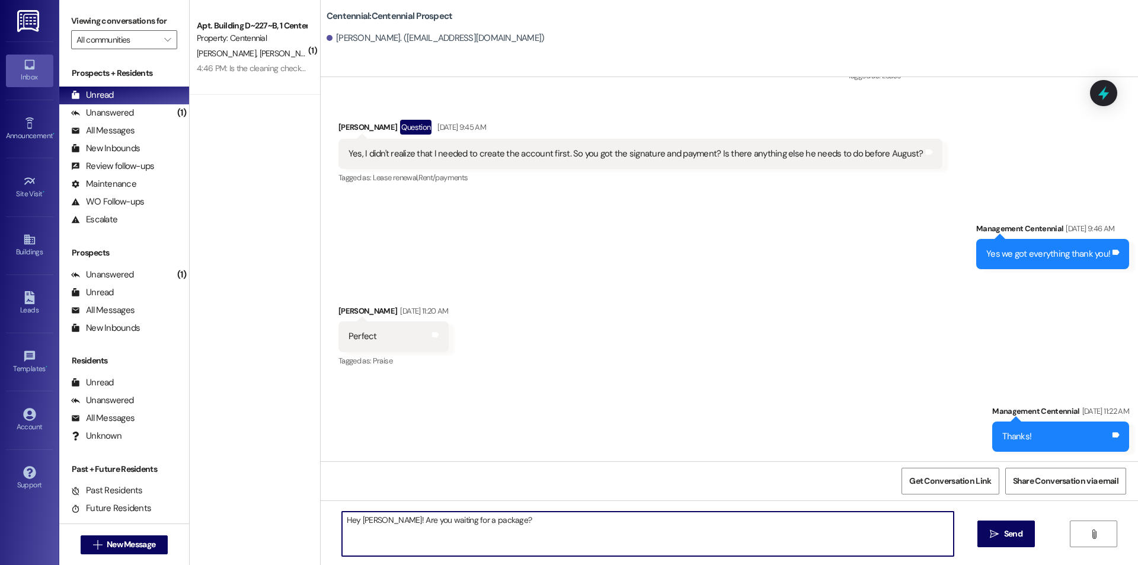
drag, startPoint x: 507, startPoint y: 519, endPoint x: 298, endPoint y: 528, distance: 208.8
click at [298, 528] on div "( 1 ) Apt. Building D~227~B, 1 Centennial Property: Centennial [PERSON_NAME] [P…" at bounding box center [664, 282] width 948 height 565
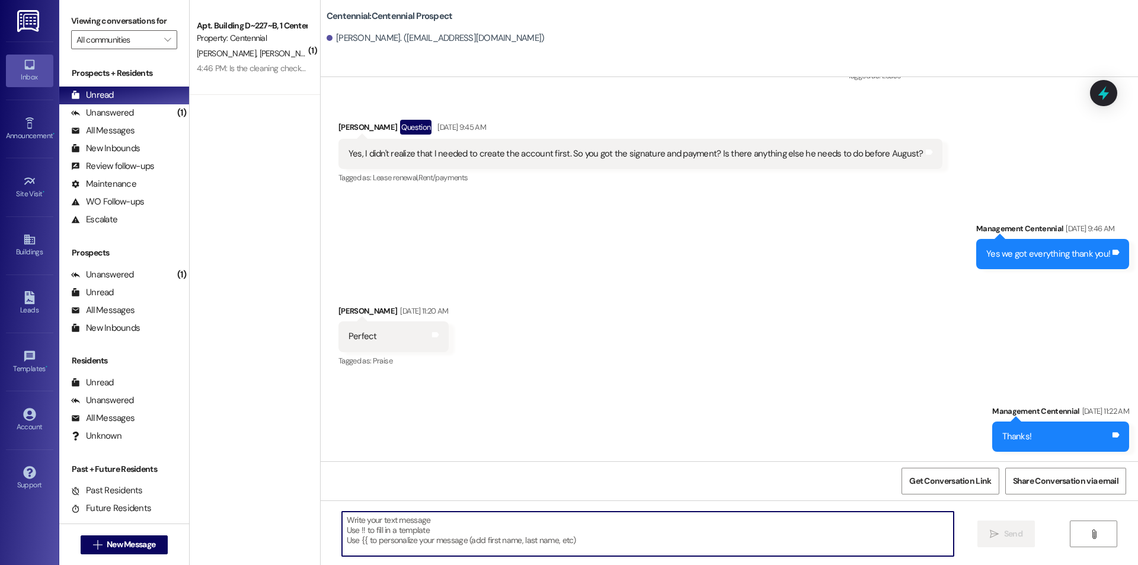
paste textarea "Hello {{first_name}}, you have an unpaid balance on your account. Please pay th…"
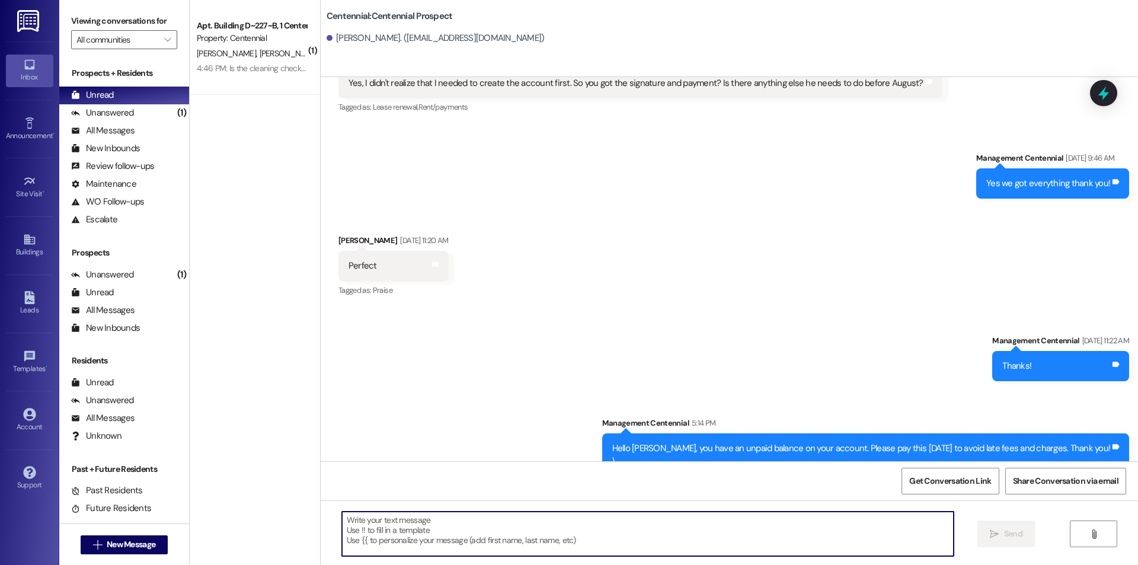
scroll to position [952, 0]
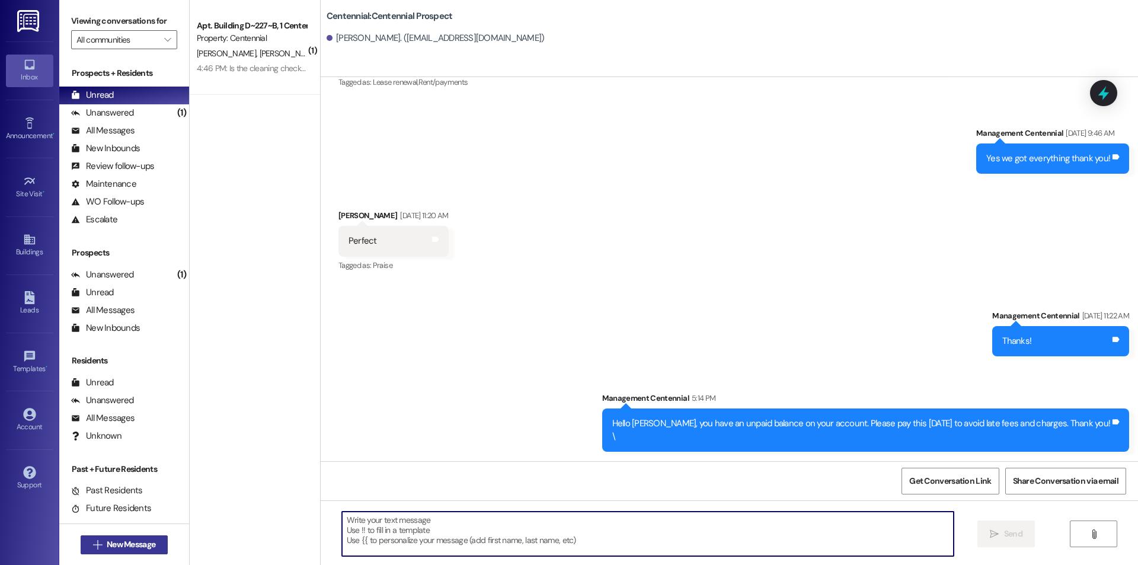
click at [130, 535] on button " New Message" at bounding box center [125, 544] width 88 height 19
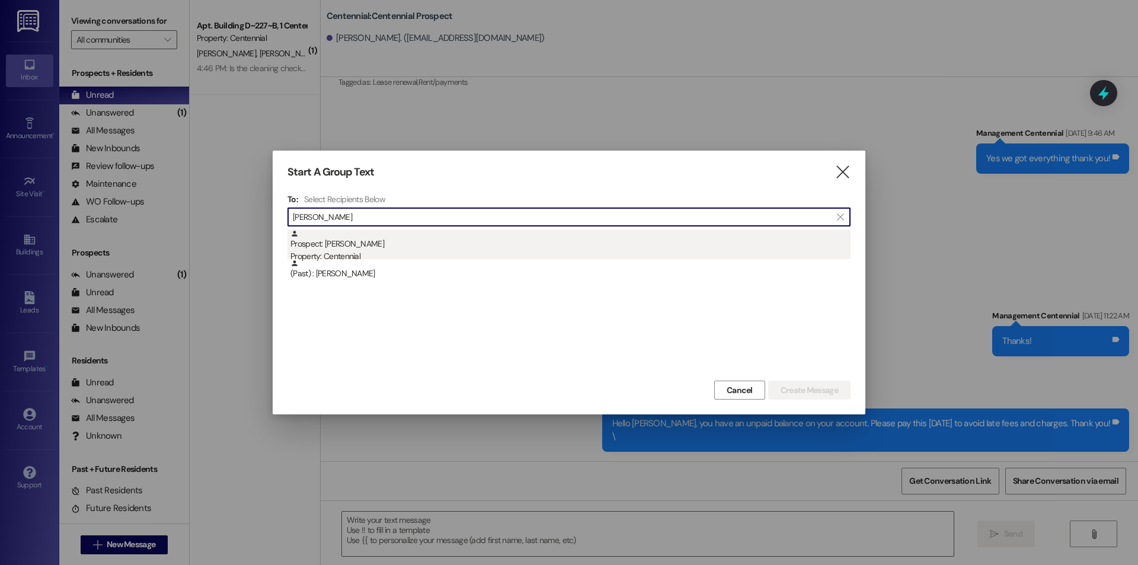
click at [395, 243] on div "Prospect: [PERSON_NAME] Property: Centennial" at bounding box center [570, 246] width 560 height 34
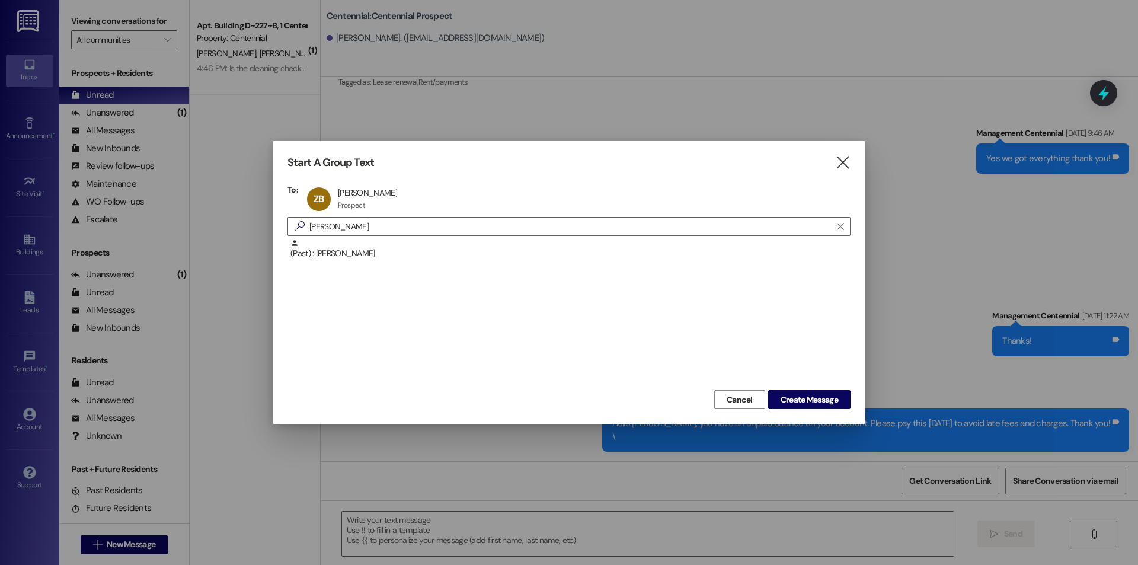
click at [773, 390] on button "Create Message" at bounding box center [809, 399] width 82 height 19
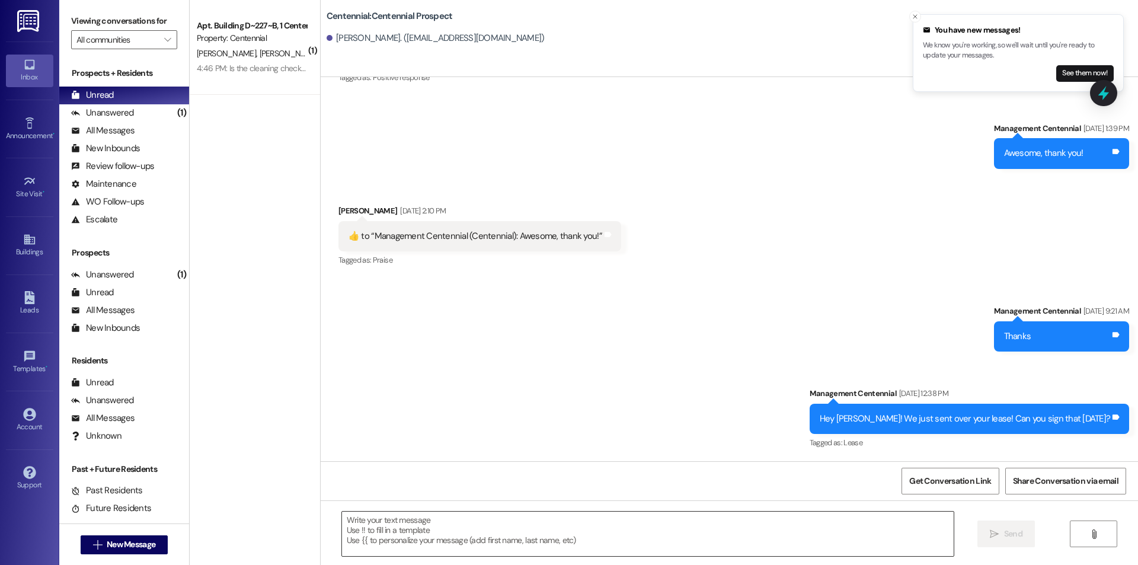
scroll to position [191, 0]
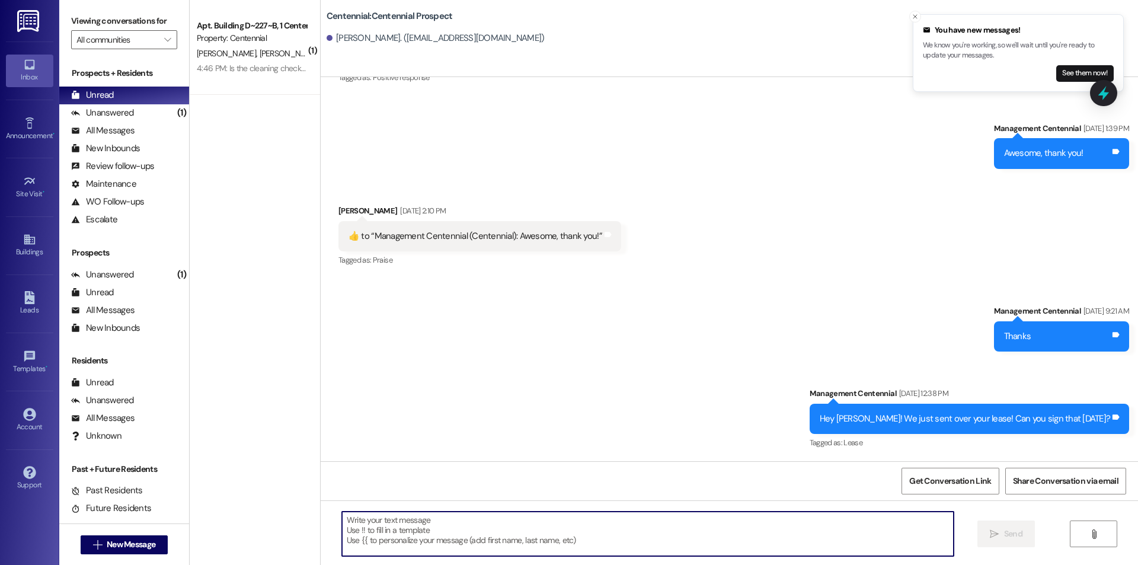
paste textarea "Hello {{first_name}}, you have an unpaid balance on your account. Please pay th…"
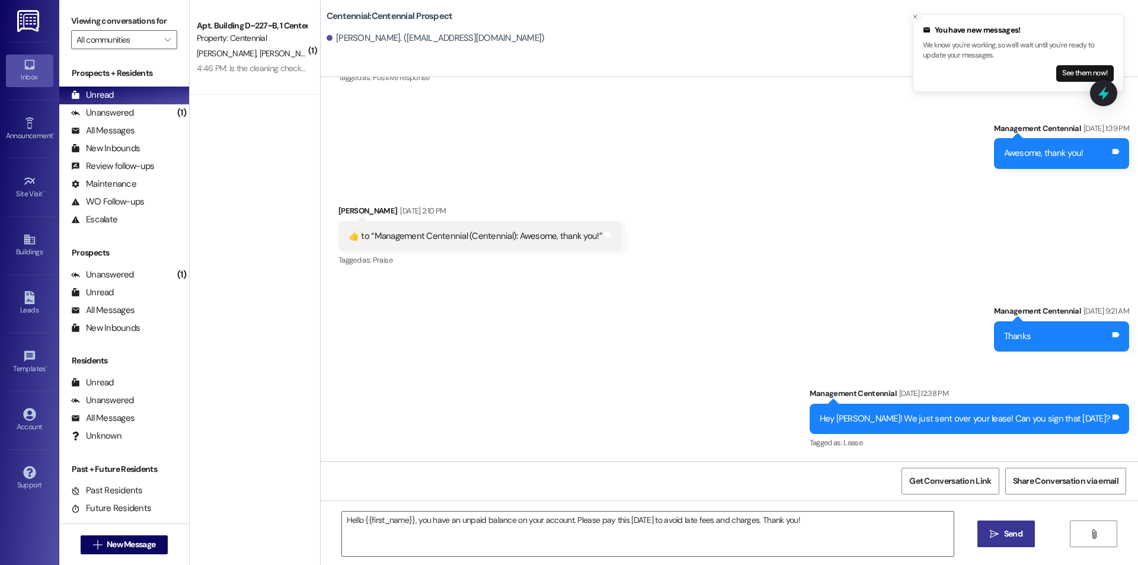
click at [1010, 531] on span "Send" at bounding box center [1013, 534] width 18 height 12
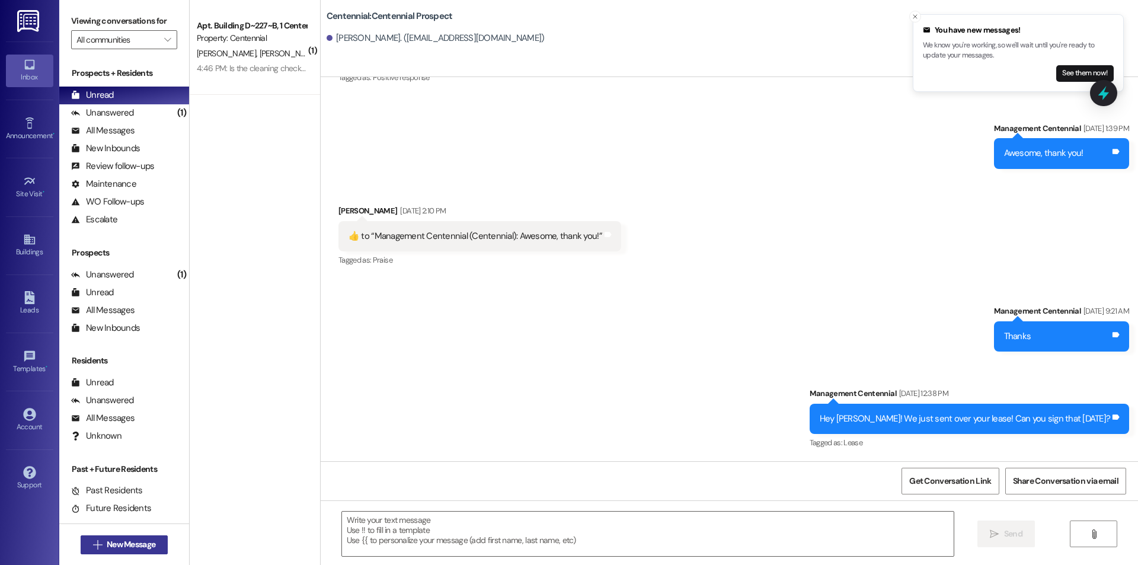
click at [124, 540] on span "New Message" at bounding box center [131, 544] width 49 height 12
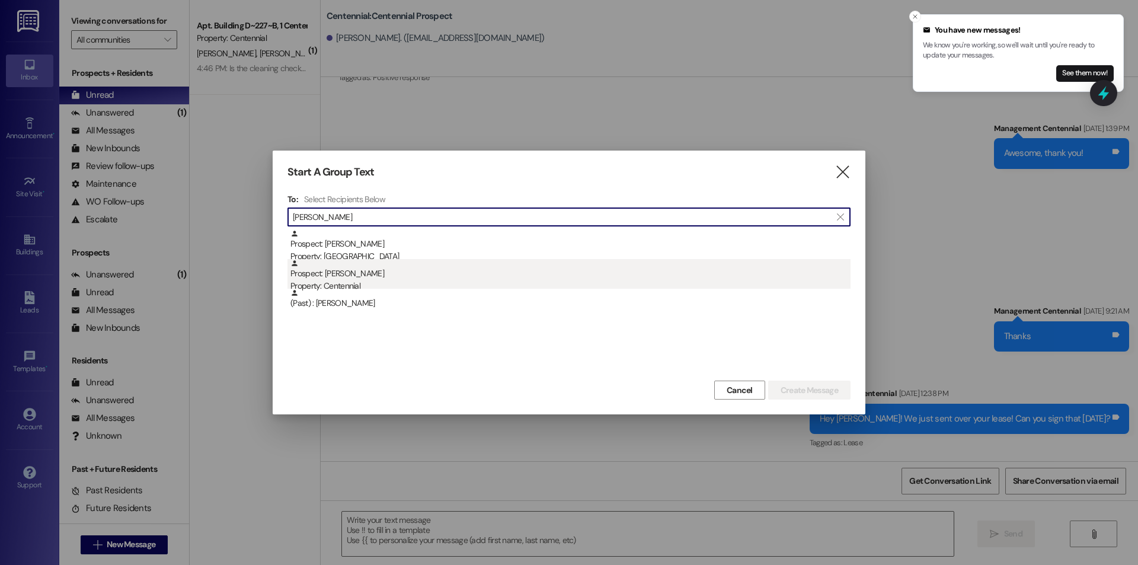
click at [338, 271] on div "Prospect: [PERSON_NAME] Property: Centennial" at bounding box center [570, 276] width 560 height 34
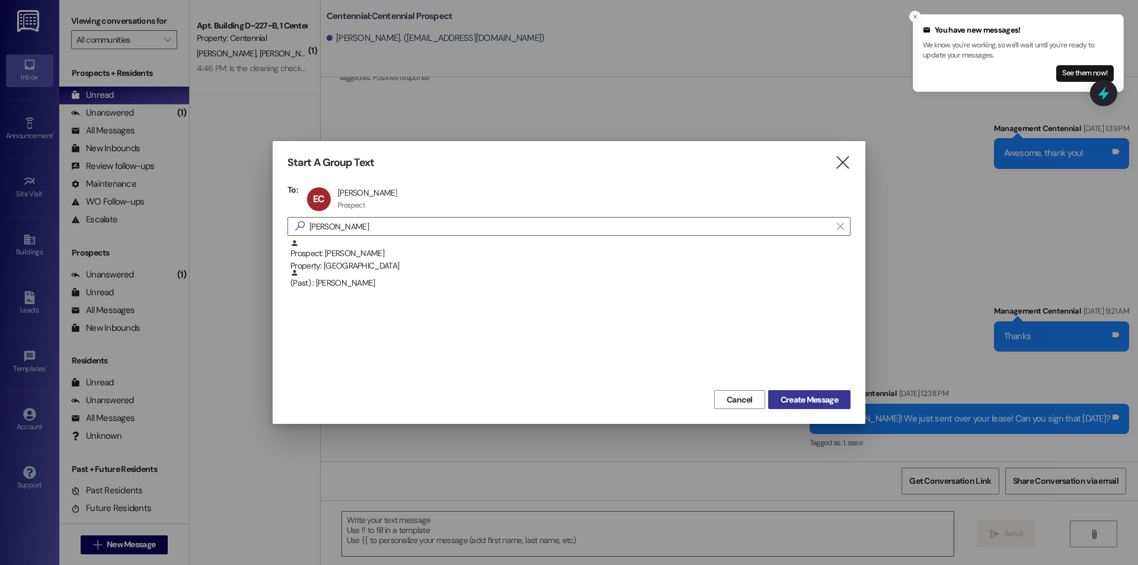
click at [837, 401] on span "Create Message" at bounding box center [809, 400] width 57 height 12
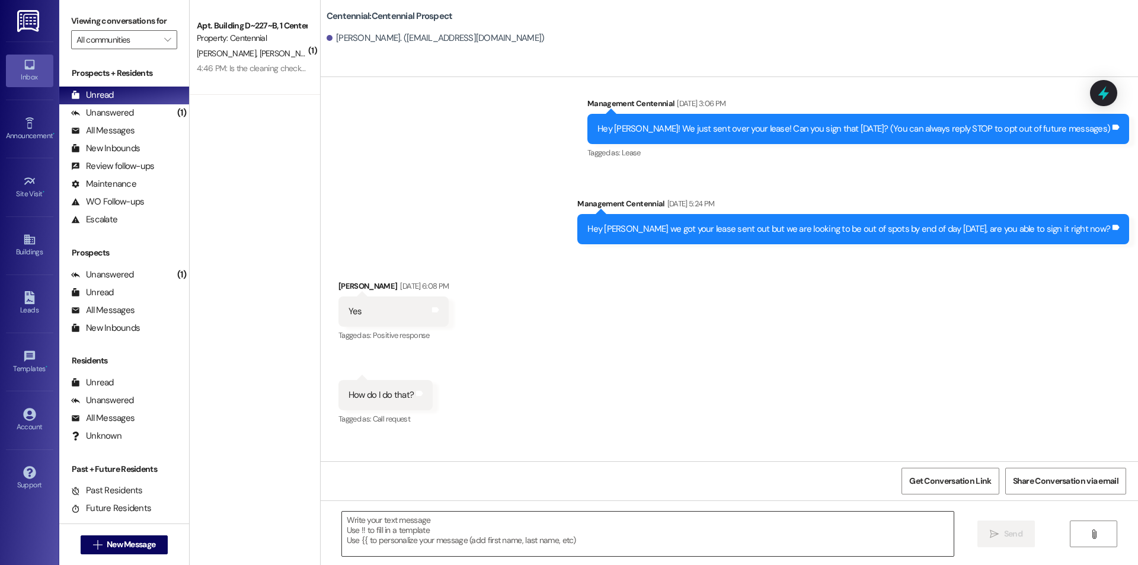
scroll to position [8, 0]
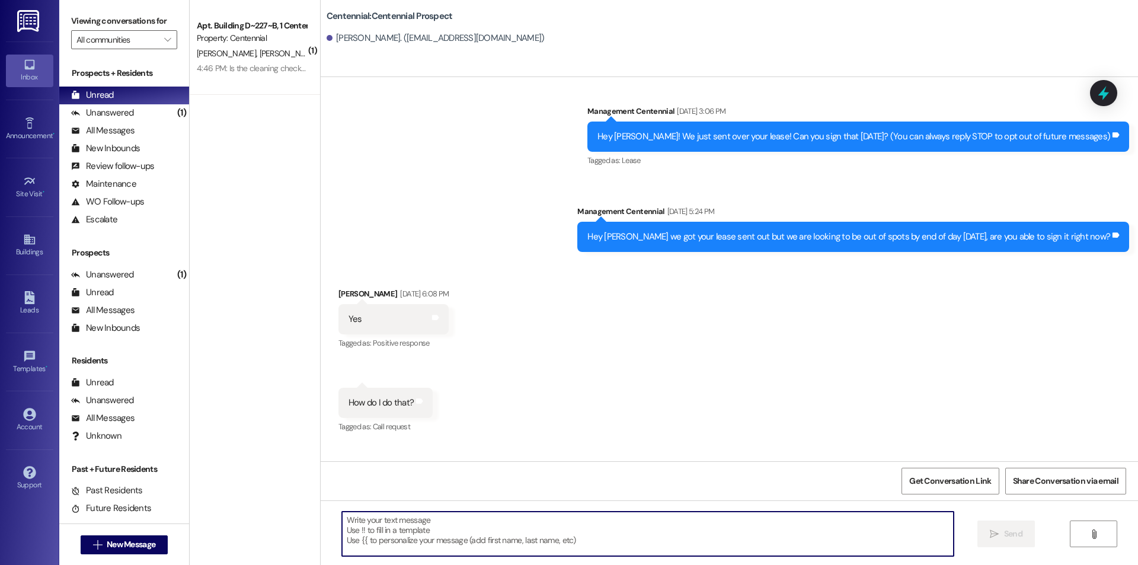
paste textarea "Hello {{first_name}}, you have an unpaid balance on your account. Please pay th…"
click at [122, 537] on button " New Message" at bounding box center [125, 544] width 88 height 19
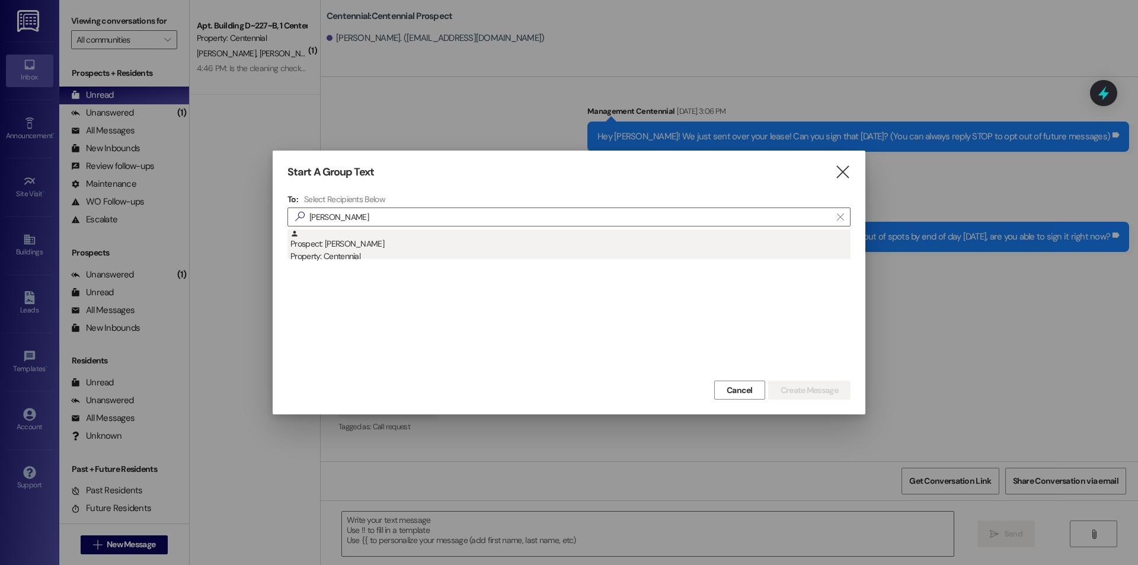
click at [360, 263] on div "Property: Centennial" at bounding box center [570, 256] width 560 height 12
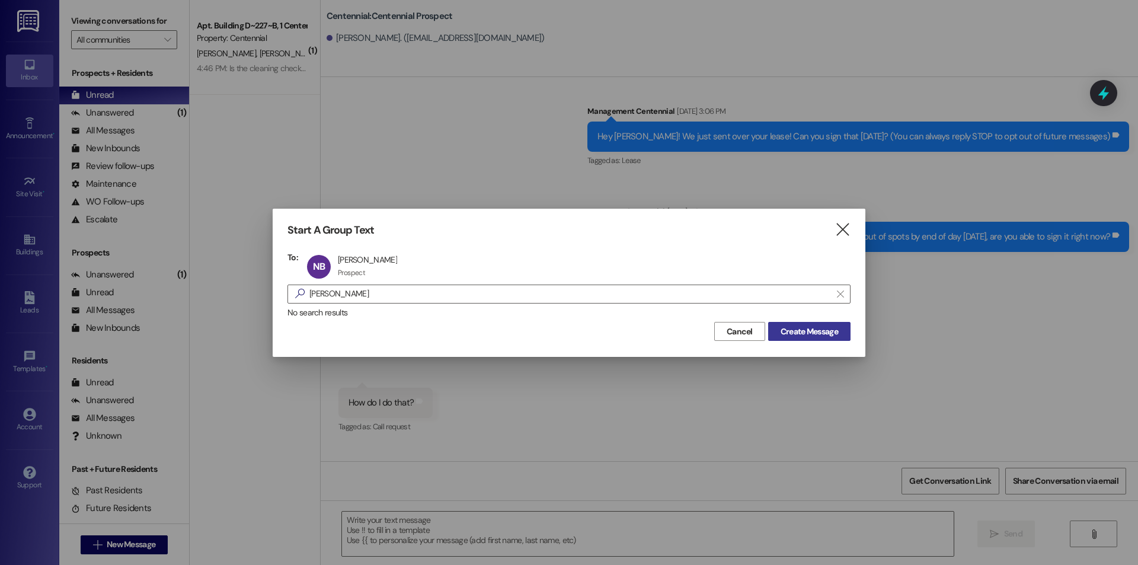
click at [838, 332] on span "Create Message" at bounding box center [809, 331] width 62 height 12
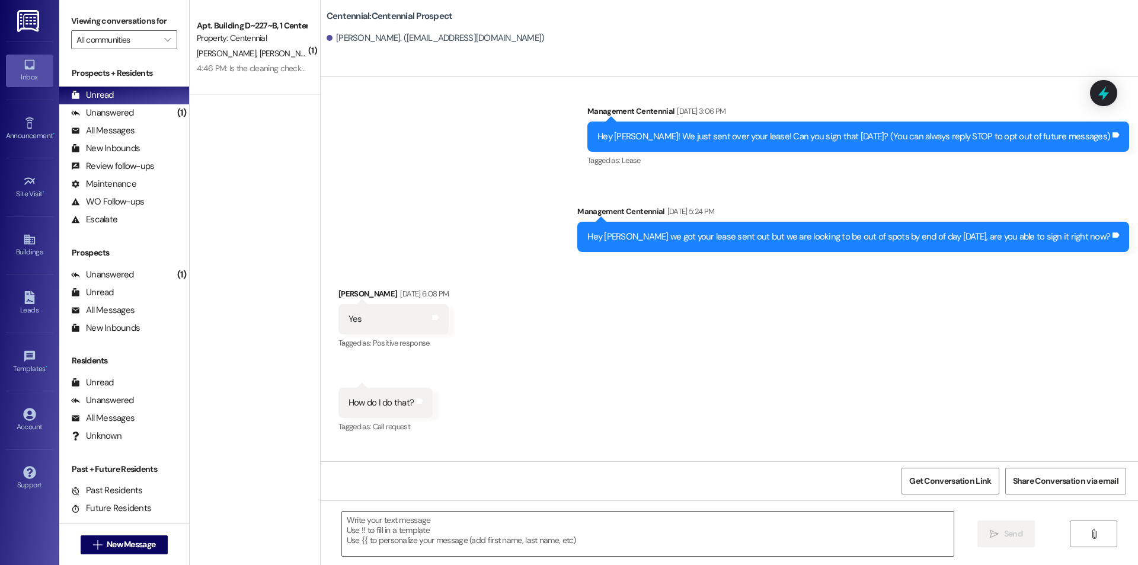
scroll to position [0, 0]
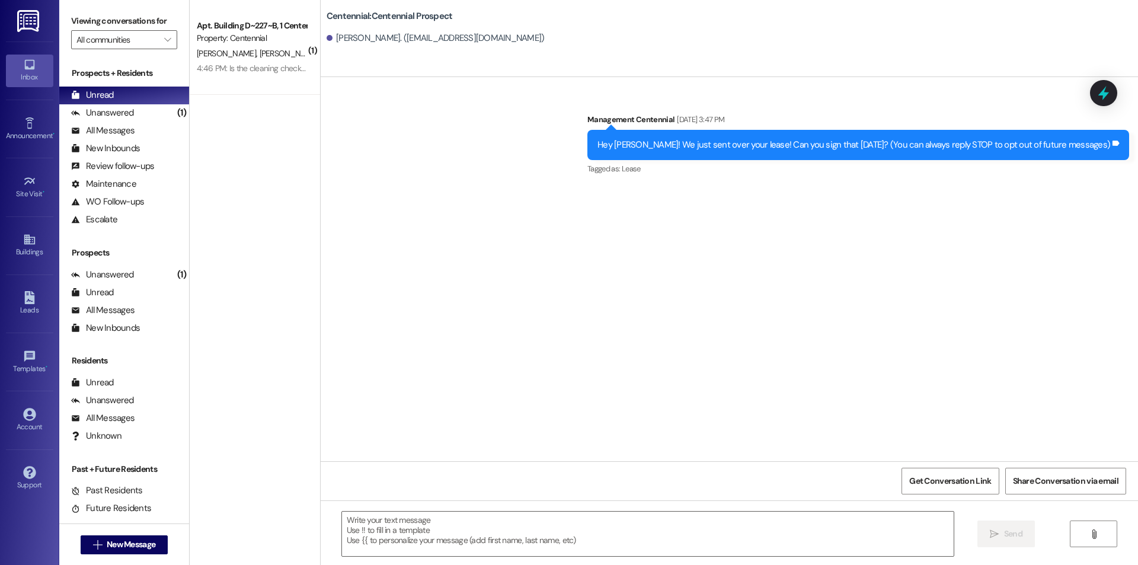
drag, startPoint x: 598, startPoint y: 558, endPoint x: 509, endPoint y: 505, distance: 103.7
drag, startPoint x: 509, startPoint y: 505, endPoint x: 508, endPoint y: 525, distance: 20.2
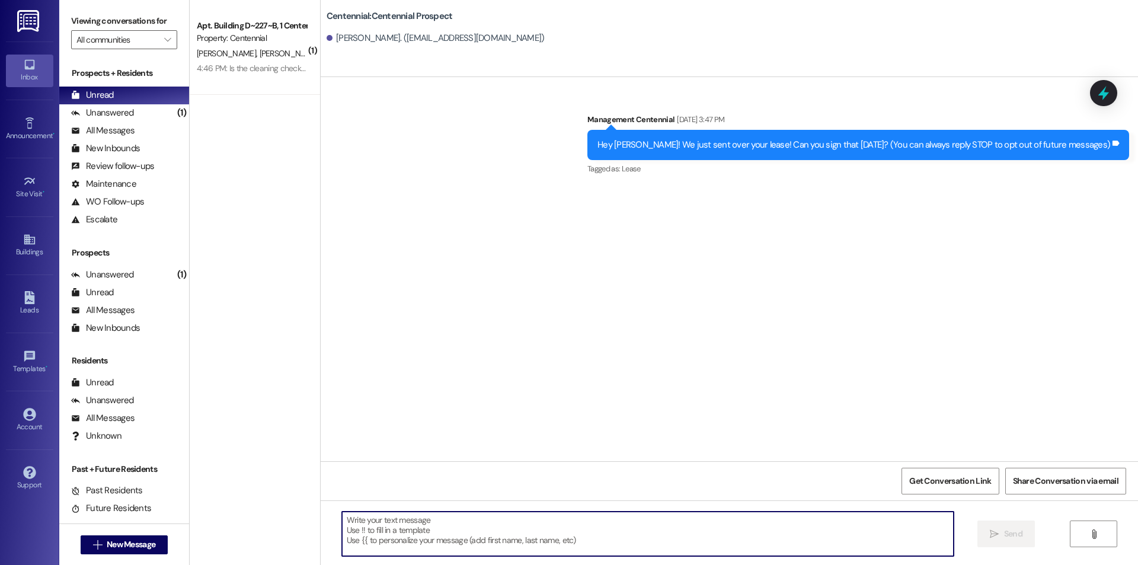
paste textarea "Hello {{first_name}}, you have an unpaid balance on your account. Please pay th…"
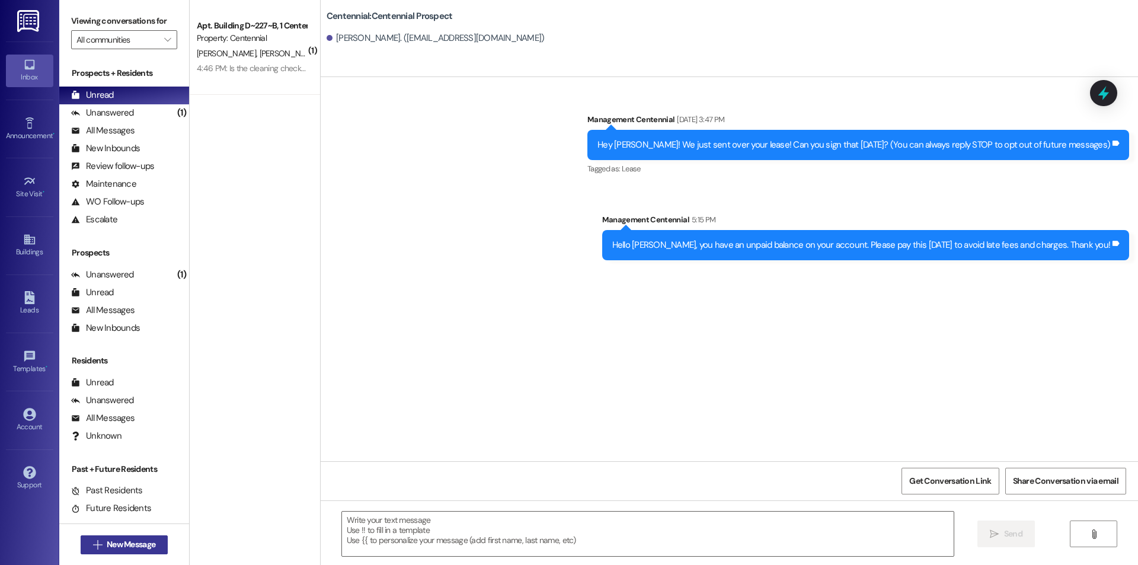
click at [89, 536] on button " New Message" at bounding box center [125, 544] width 88 height 19
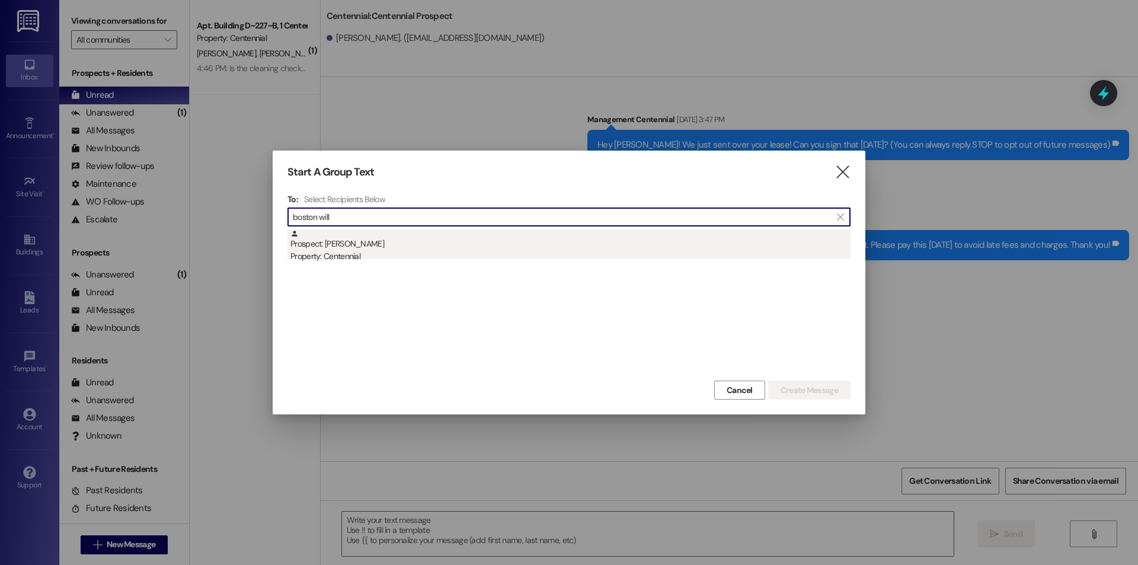
click at [541, 250] on div "Property: Centennial" at bounding box center [570, 256] width 560 height 12
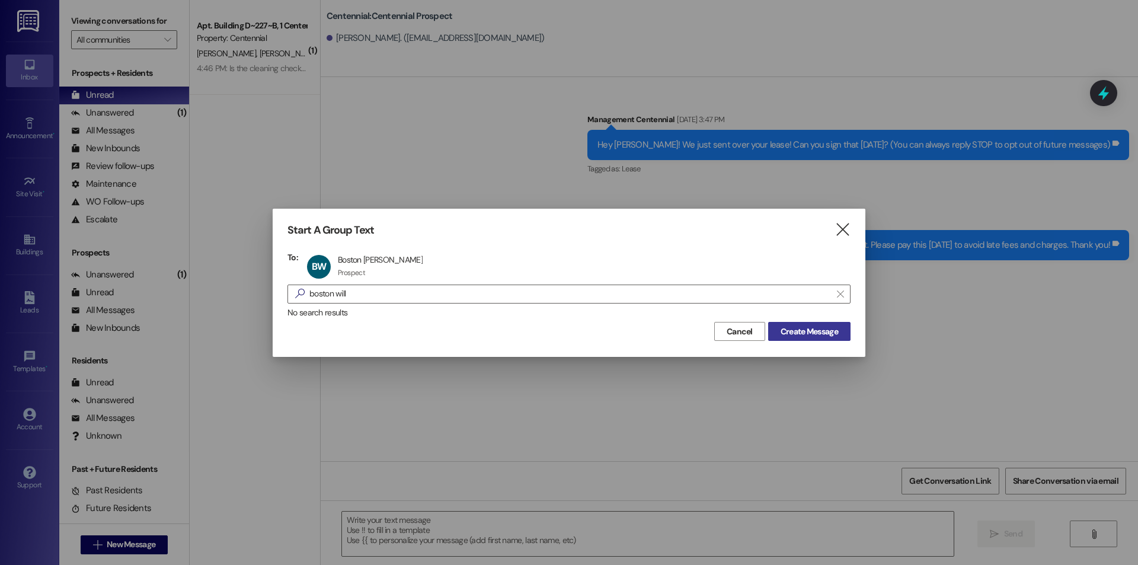
click at [827, 334] on span "Create Message" at bounding box center [809, 331] width 57 height 12
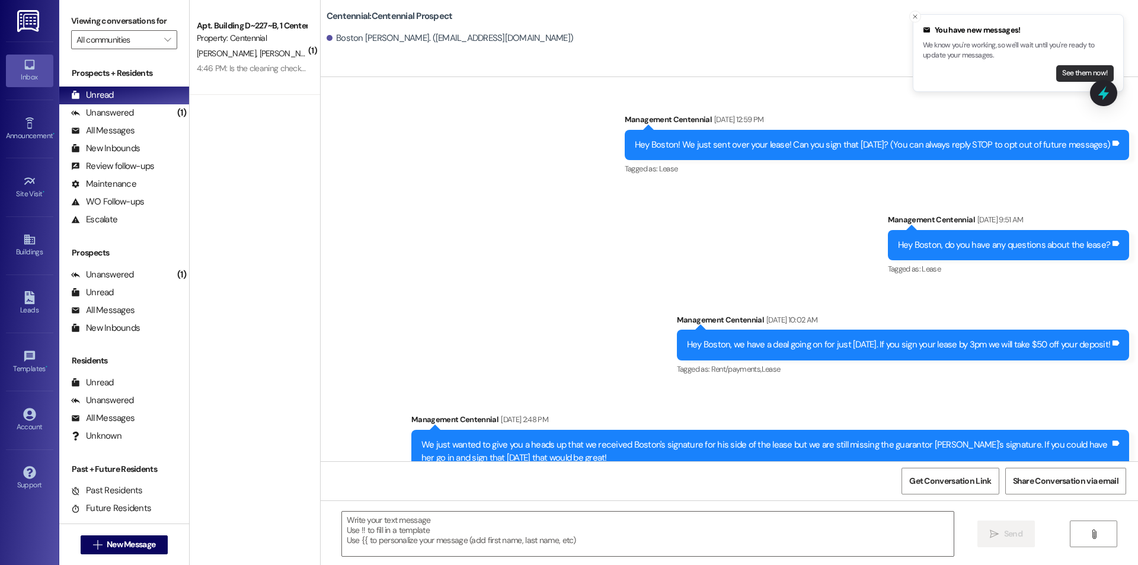
click at [1069, 73] on button "See them now!" at bounding box center [1084, 73] width 57 height 17
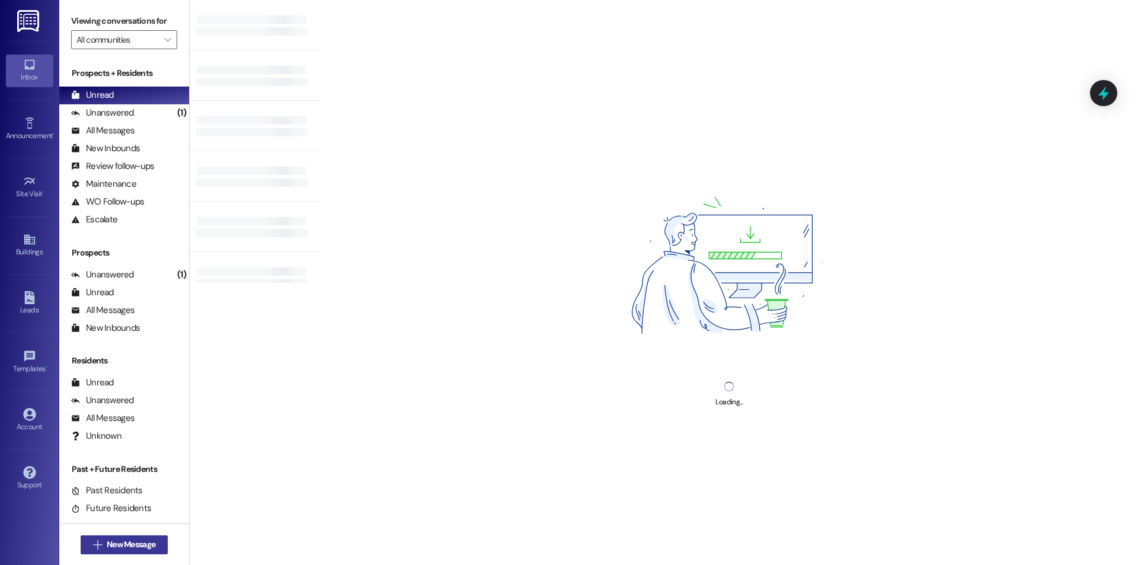
click at [107, 541] on span "New Message" at bounding box center [131, 544] width 49 height 12
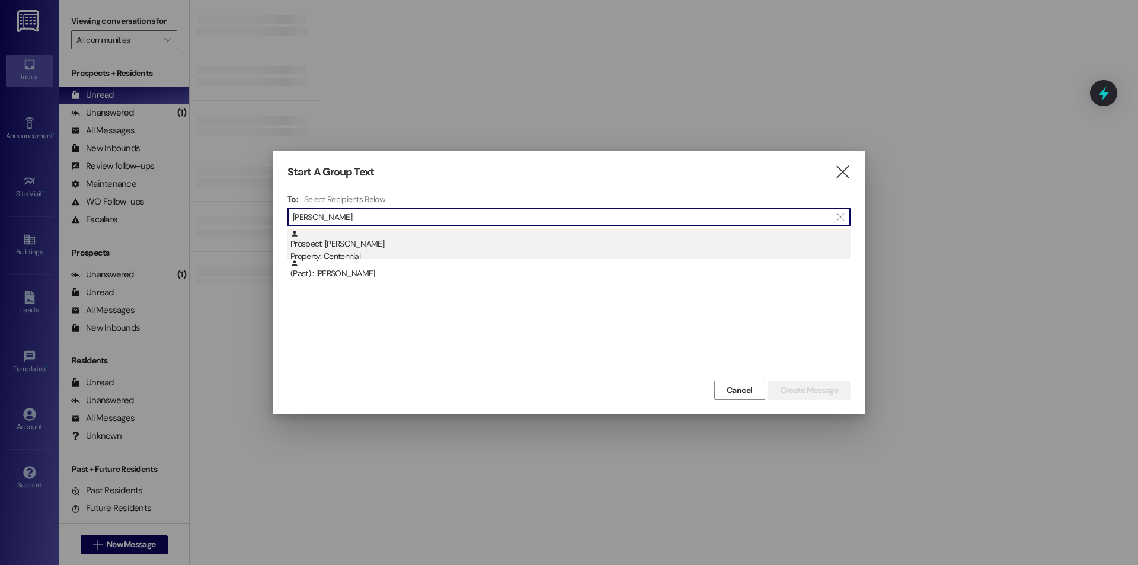
click at [446, 240] on div "Prospect: [PERSON_NAME] Property: Centennial" at bounding box center [570, 246] width 560 height 34
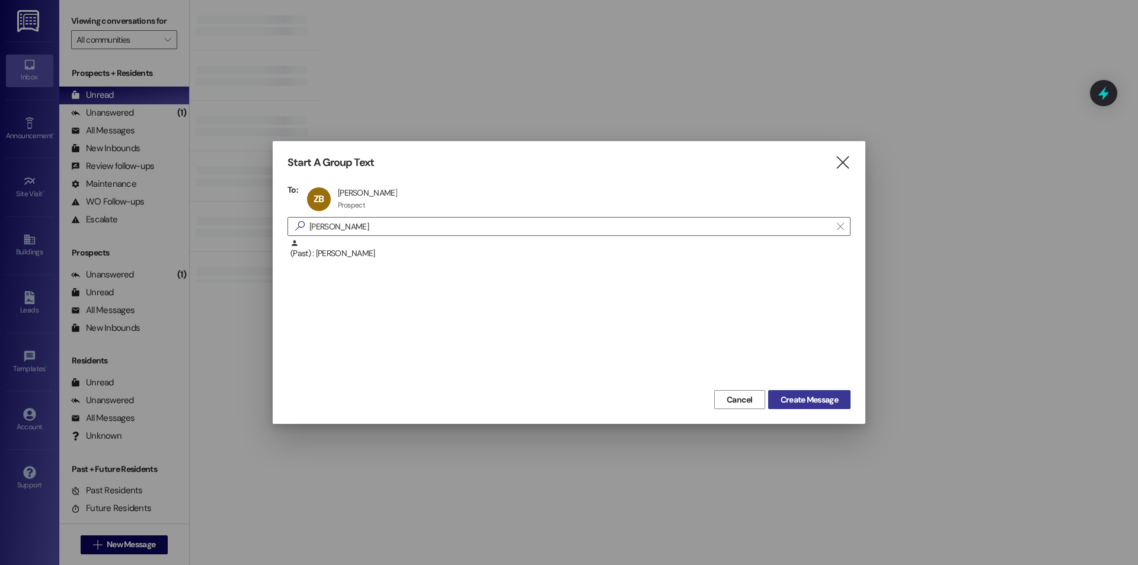
click at [835, 408] on button "Create Message" at bounding box center [809, 399] width 82 height 19
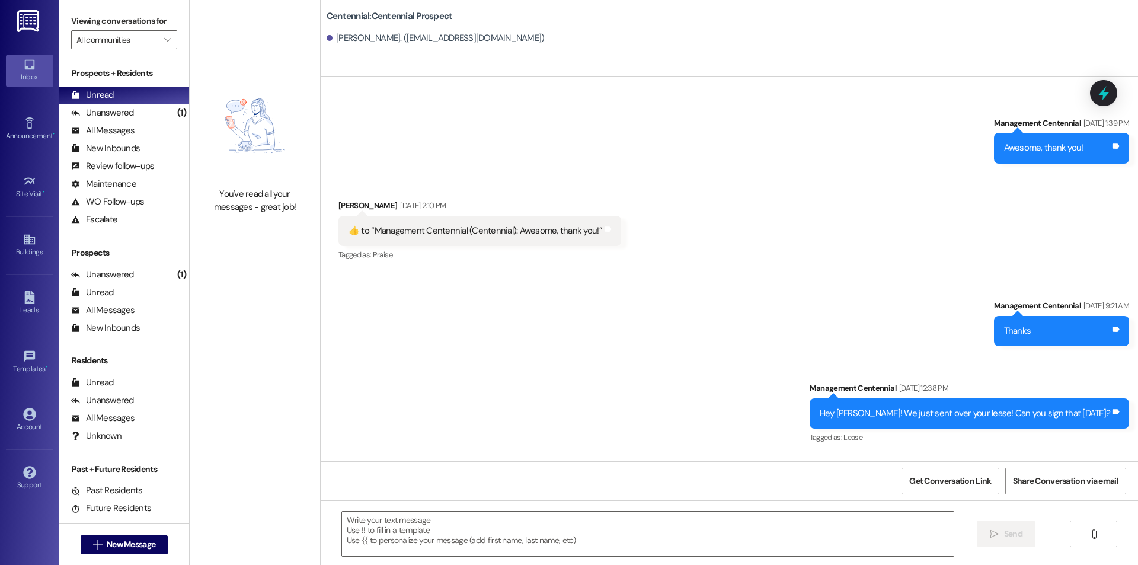
scroll to position [274, 0]
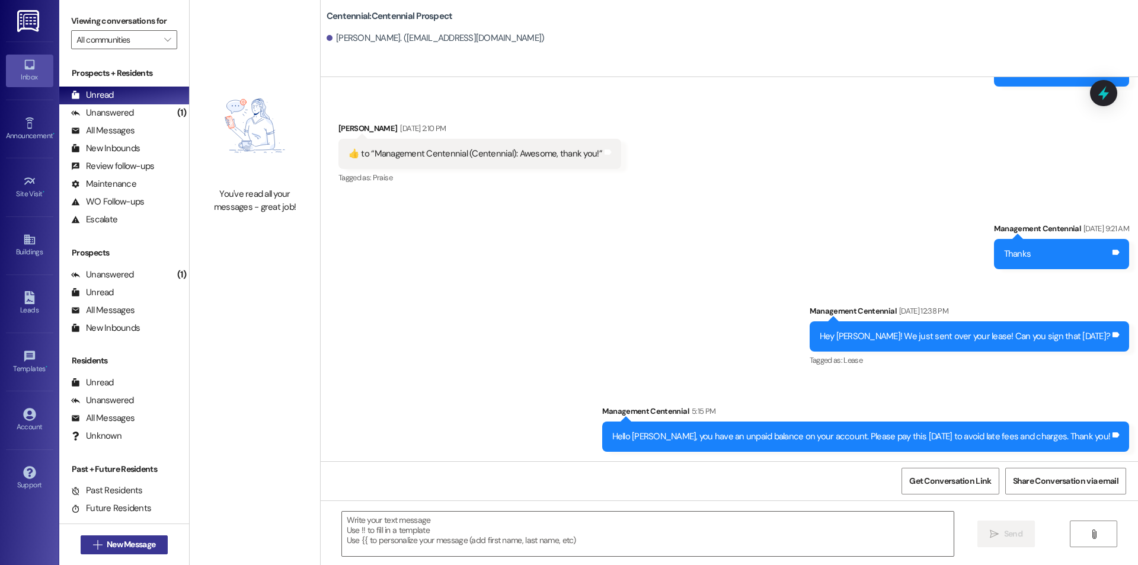
click at [135, 545] on span "New Message" at bounding box center [131, 544] width 49 height 12
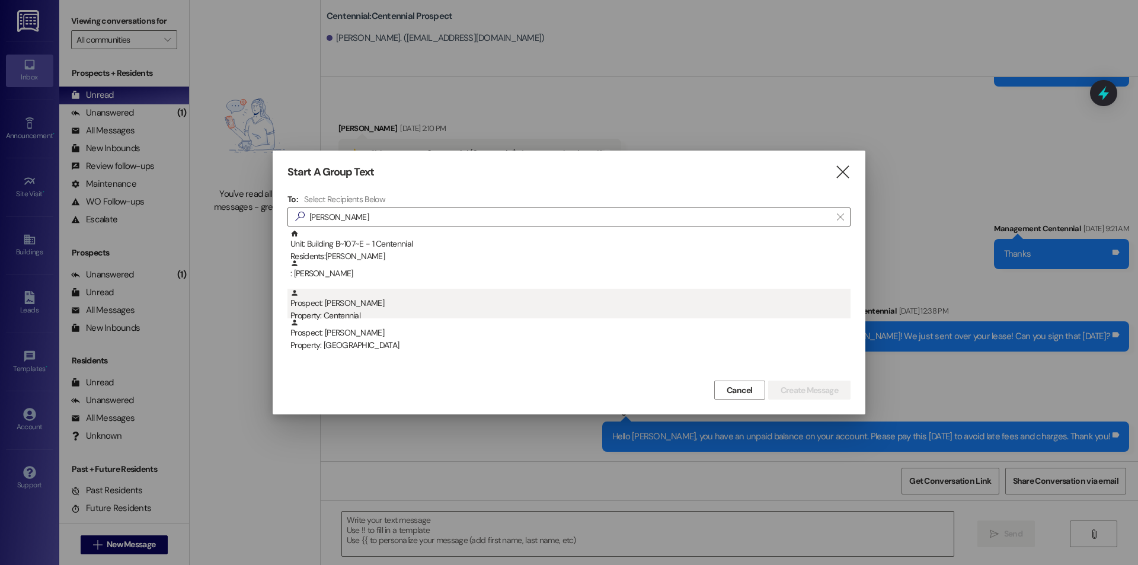
click at [306, 305] on div "Prospect: [PERSON_NAME] Property: Centennial" at bounding box center [570, 306] width 560 height 34
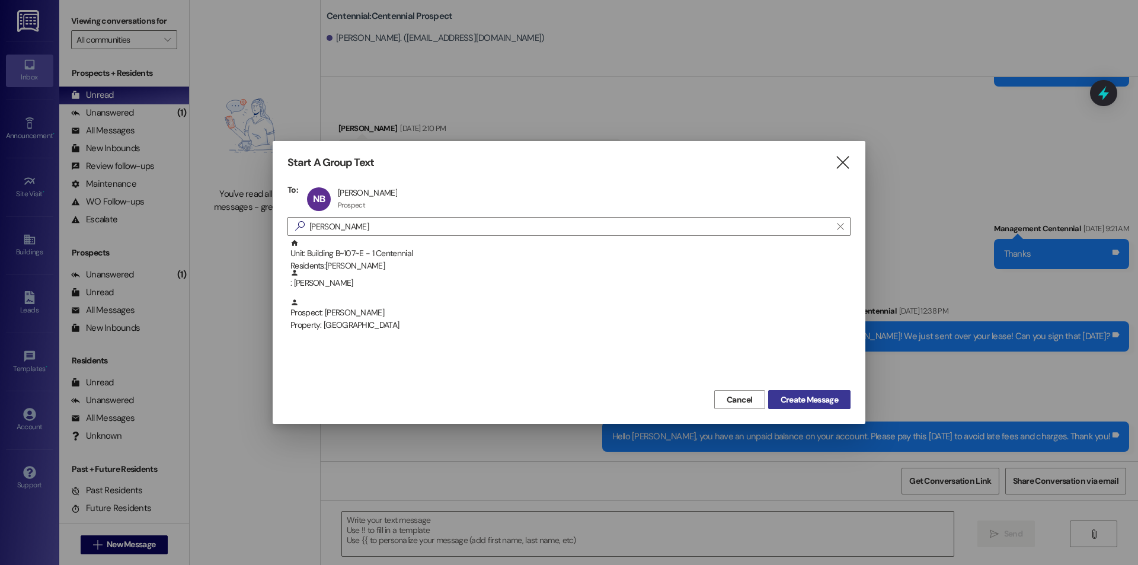
click at [803, 400] on span "Create Message" at bounding box center [809, 400] width 57 height 12
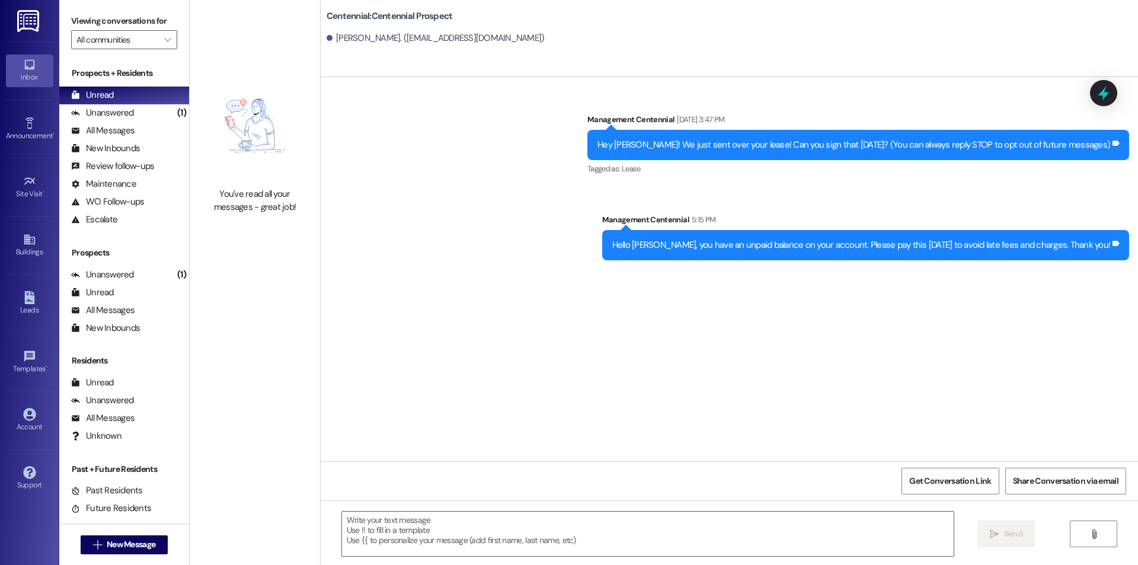
scroll to position [0, 0]
click at [126, 539] on span "New Message" at bounding box center [131, 544] width 49 height 12
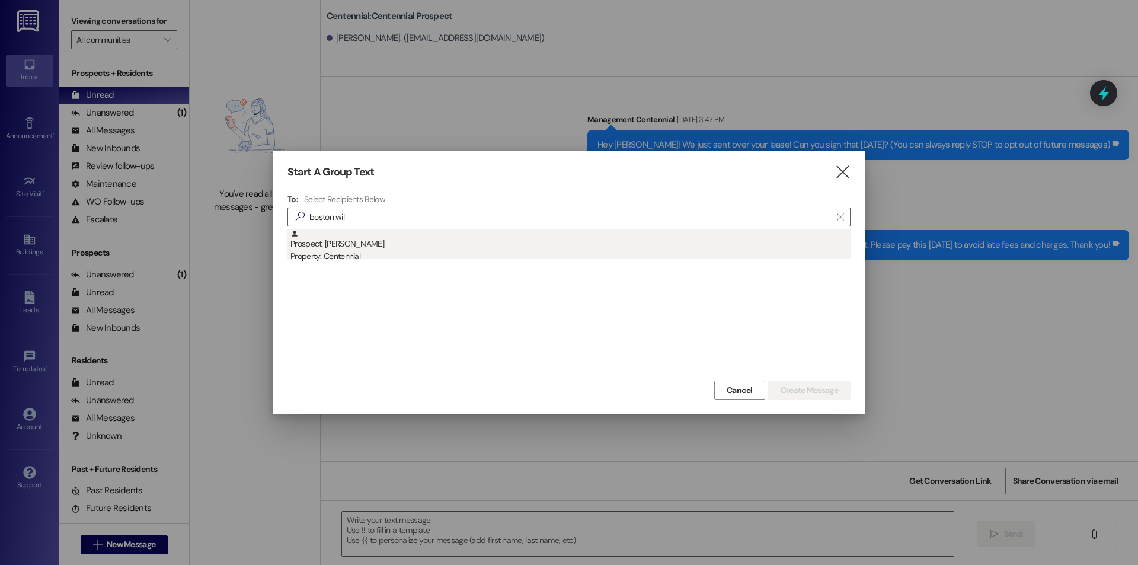
click at [404, 255] on div "Property: Centennial" at bounding box center [570, 256] width 560 height 12
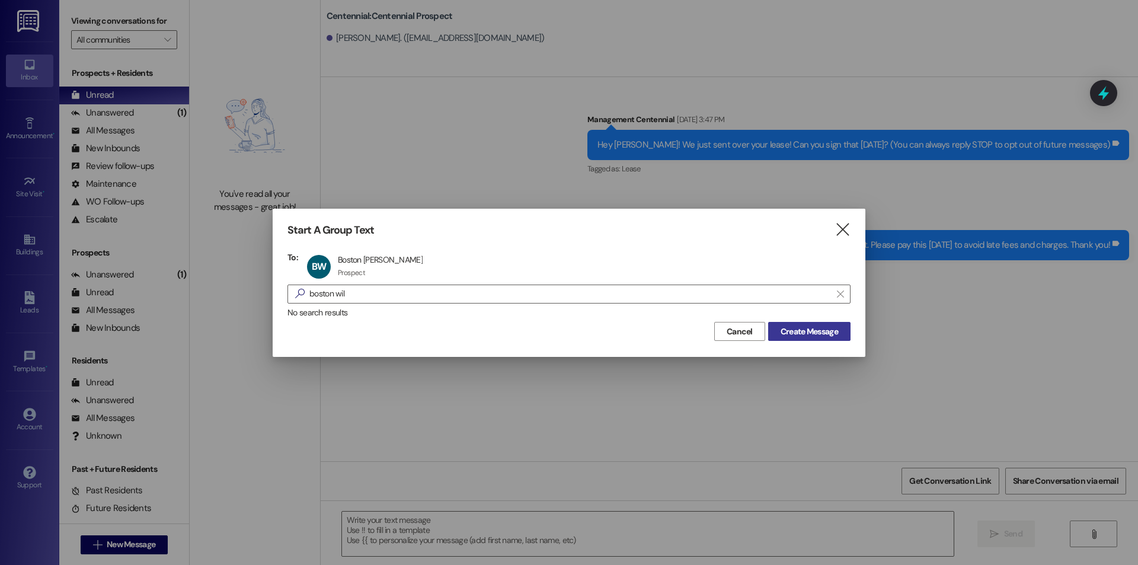
click at [804, 325] on span "Create Message" at bounding box center [809, 331] width 57 height 12
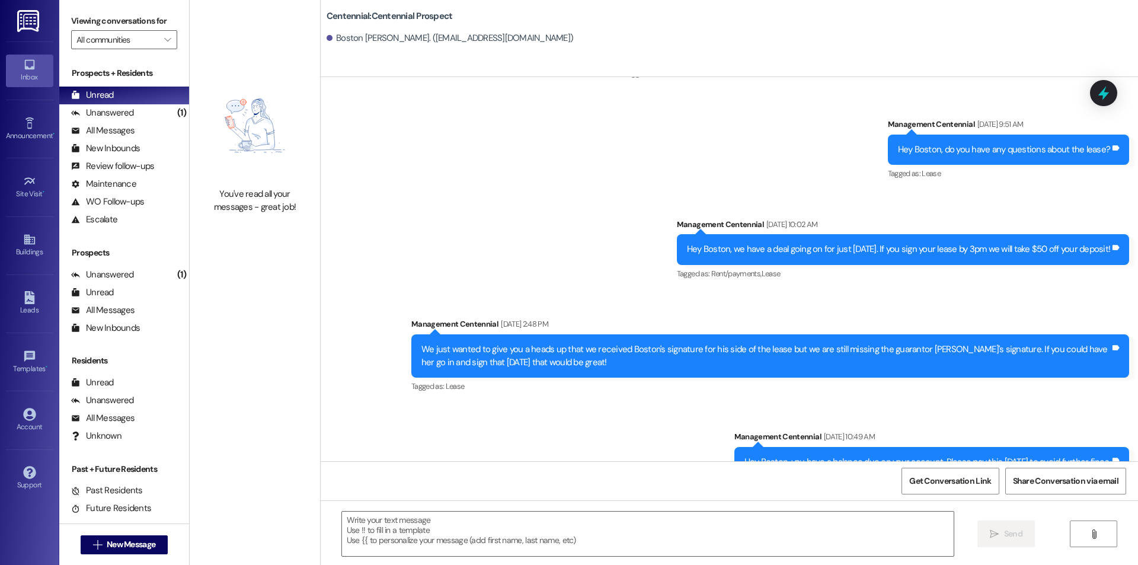
scroll to position [122, 0]
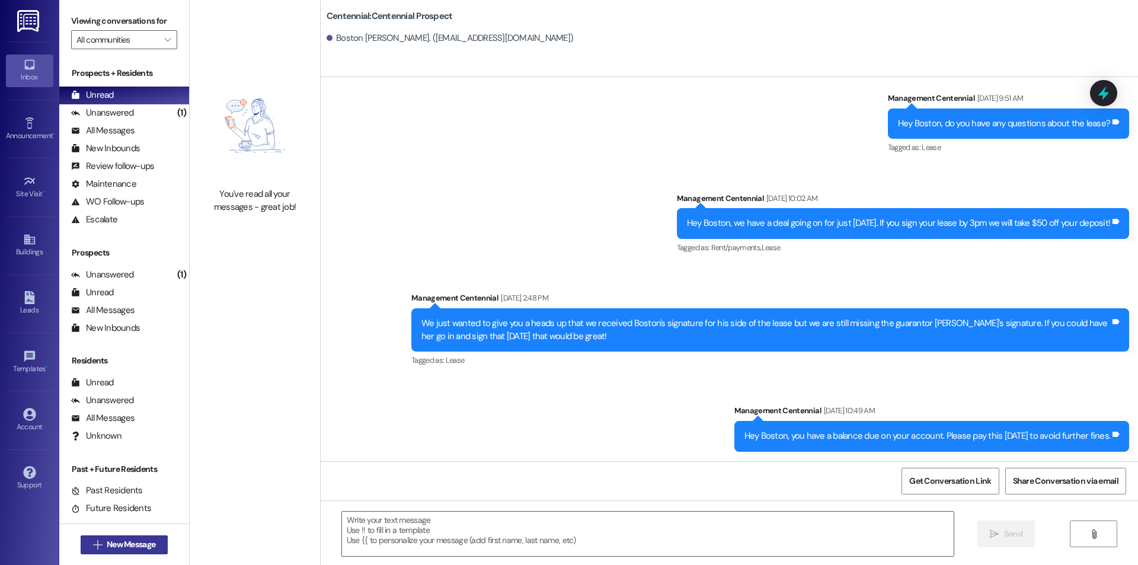
click at [108, 541] on span "New Message" at bounding box center [131, 544] width 49 height 12
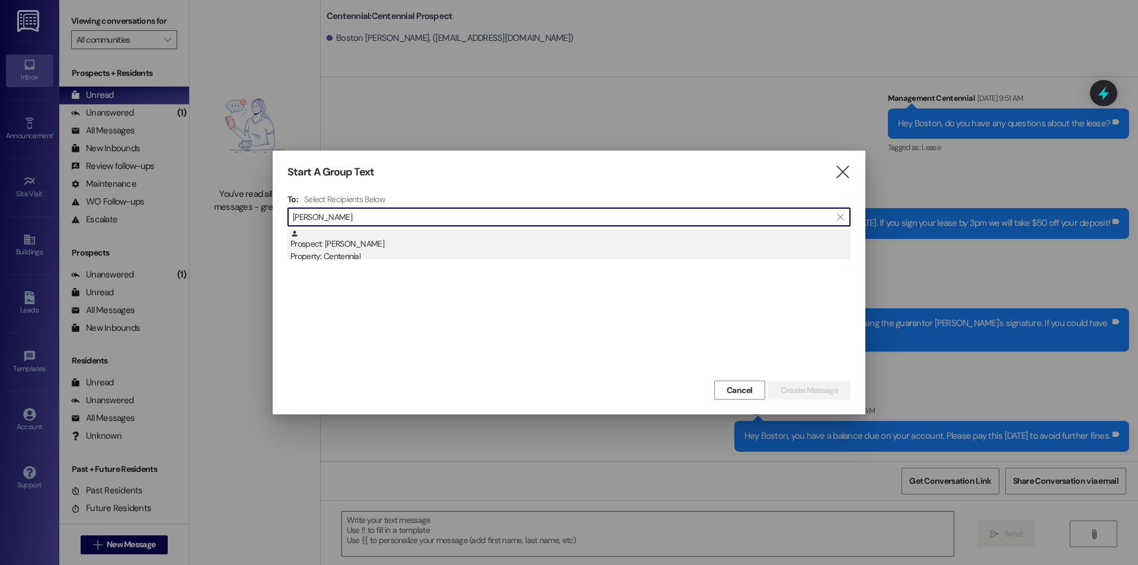
click at [407, 249] on div "Prospect: [PERSON_NAME] Property: Centennial" at bounding box center [570, 246] width 560 height 34
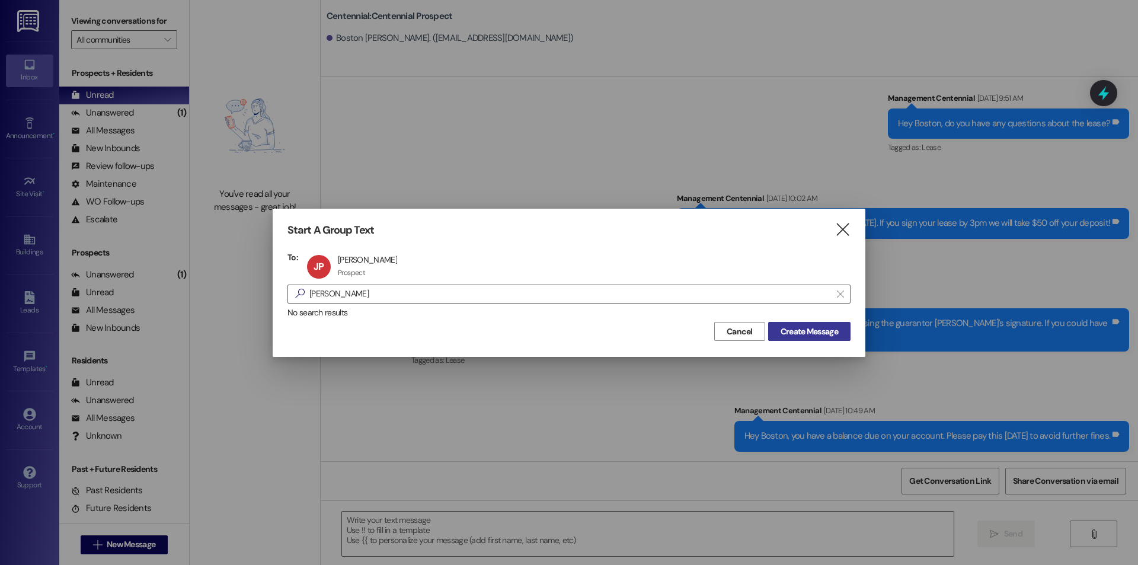
click at [781, 329] on span "Create Message" at bounding box center [809, 331] width 57 height 12
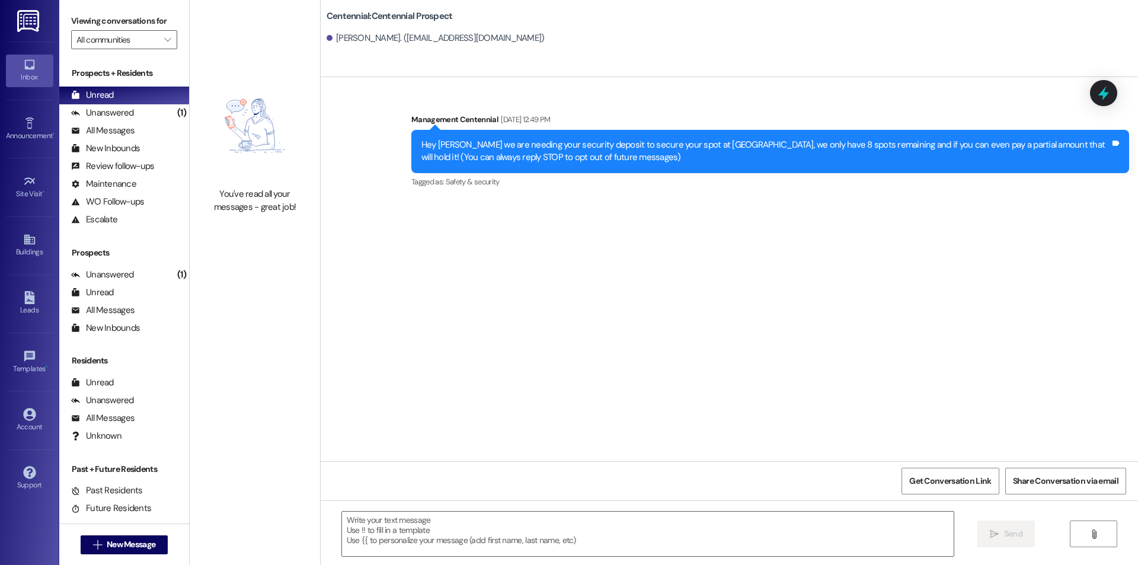
scroll to position [0, 0]
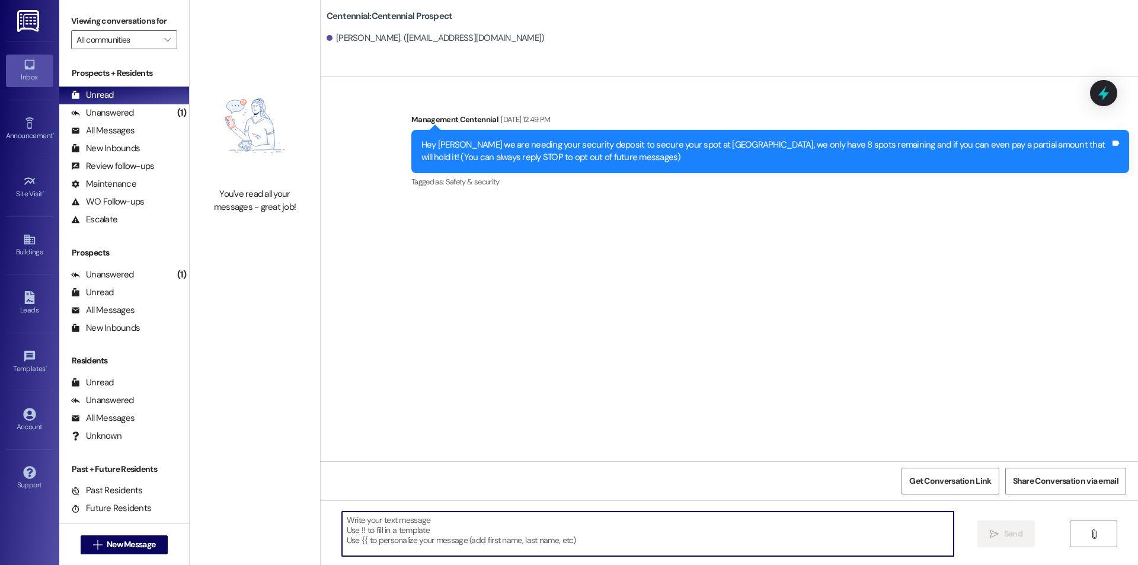
paste textarea "Hello {{first_name}}, you have an unpaid balance on your account. Please pay th…"
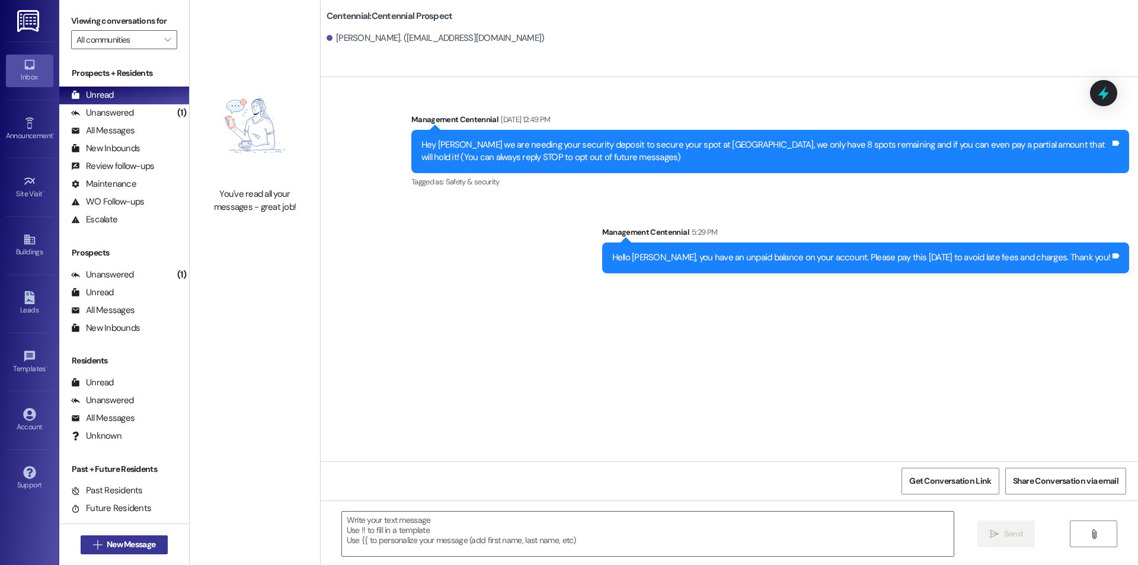
click at [118, 538] on span "New Message" at bounding box center [131, 544] width 49 height 12
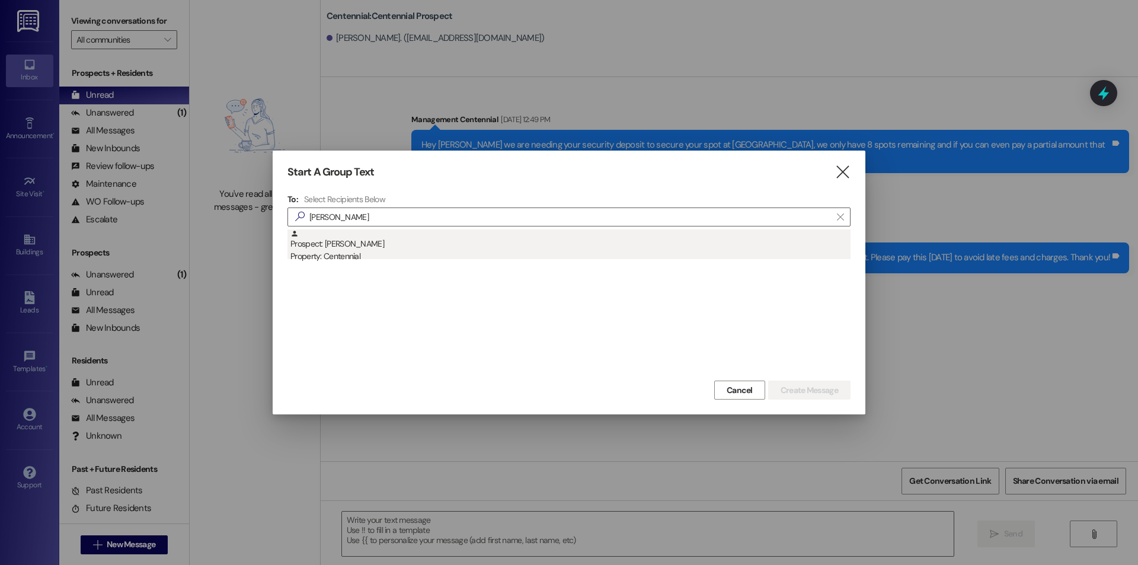
click at [326, 257] on div "Property: Centennial" at bounding box center [570, 256] width 560 height 12
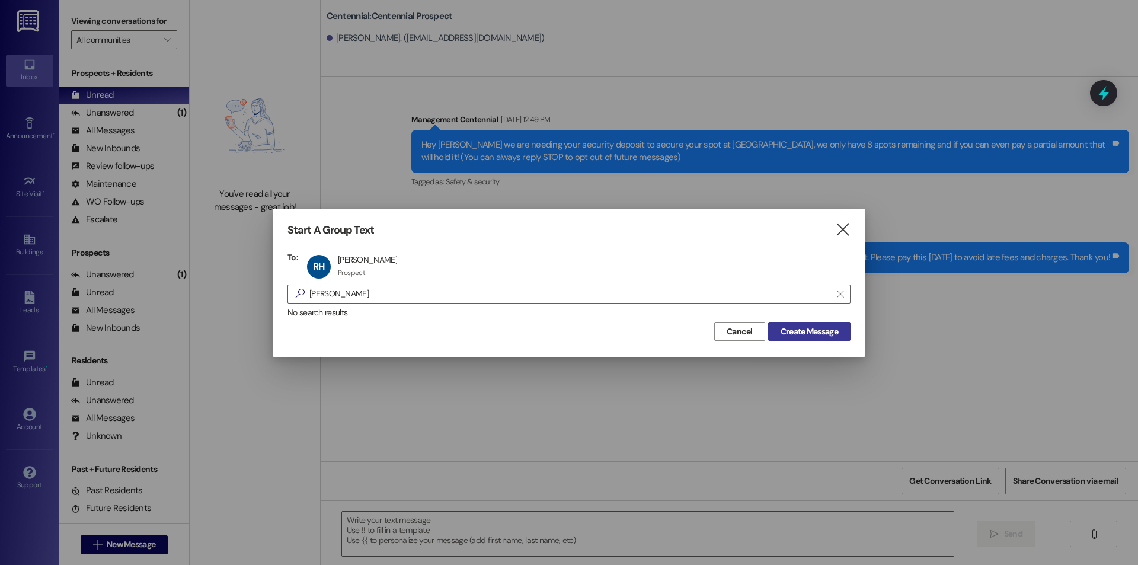
click at [839, 334] on span "Create Message" at bounding box center [809, 331] width 62 height 12
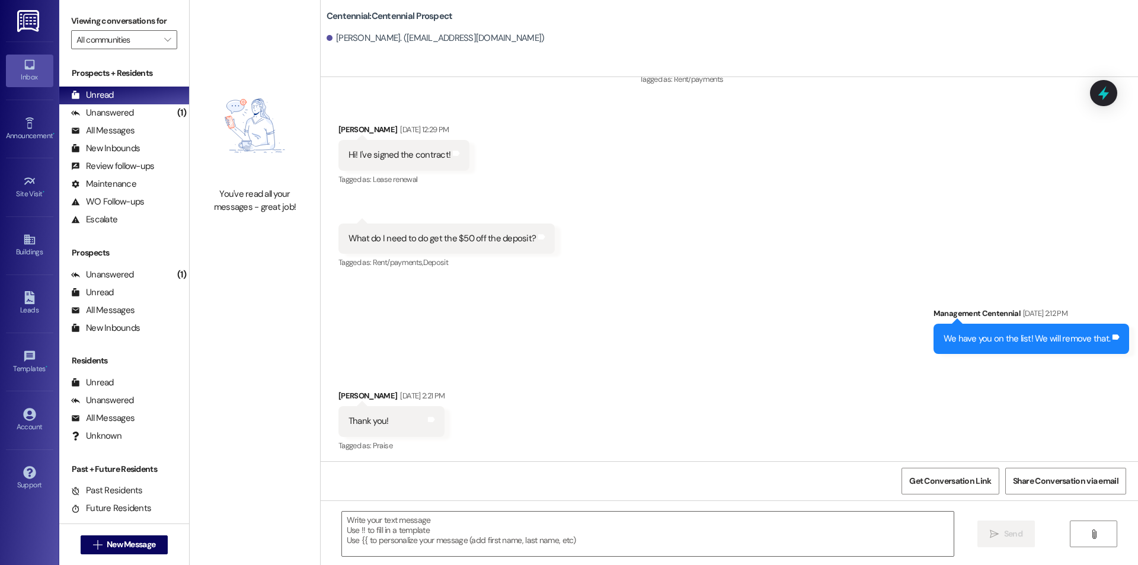
scroll to position [292, 0]
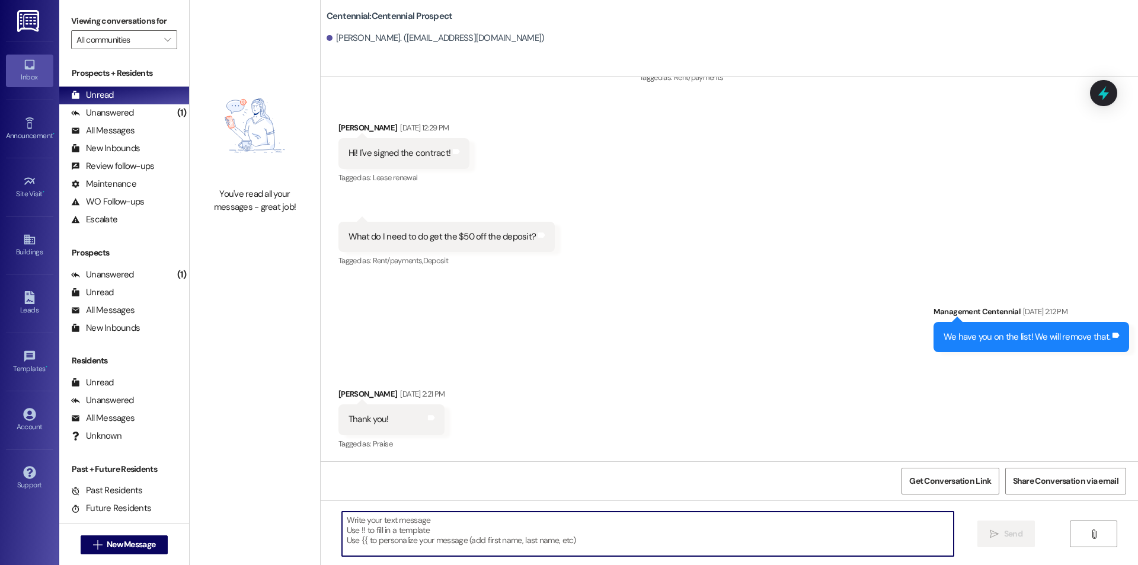
paste textarea "Hello {{first_name}}, you have an unpaid balance on your account. Please pay th…"
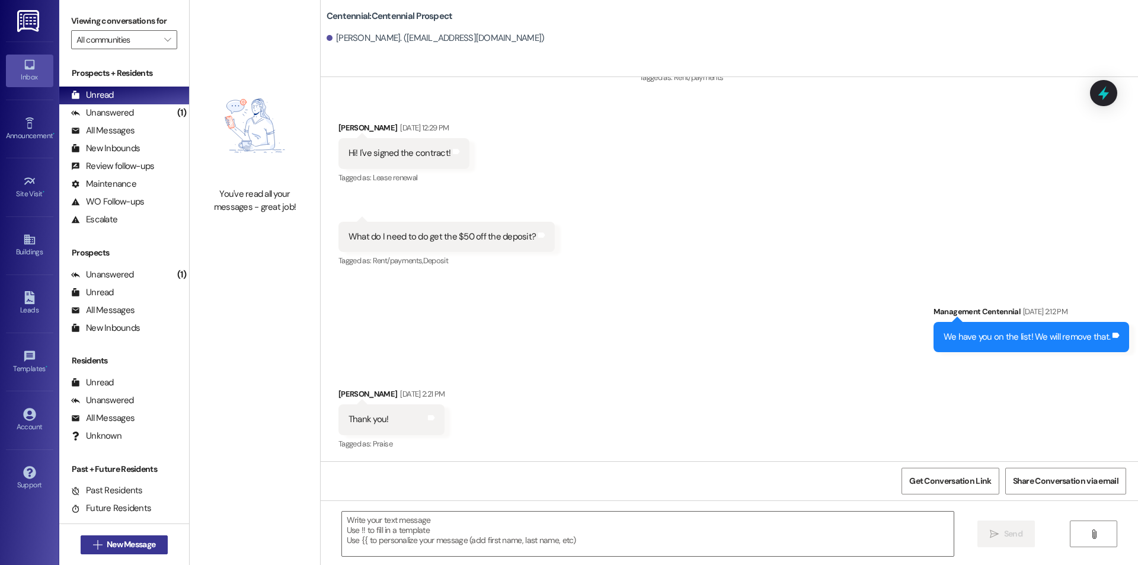
click at [148, 544] on span "New Message" at bounding box center [131, 544] width 49 height 12
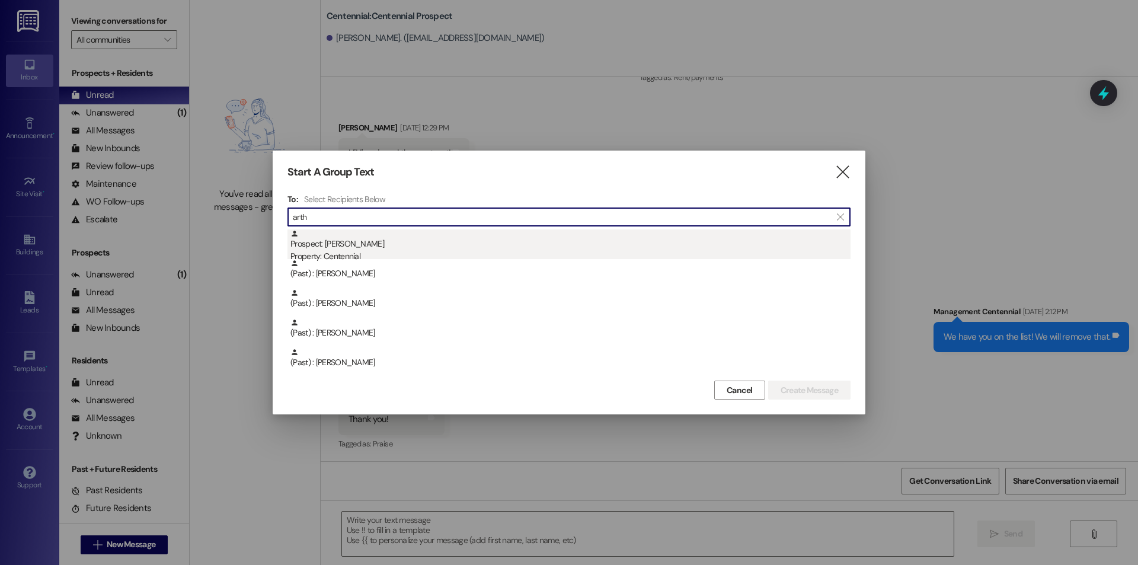
click at [351, 252] on div "Property: Centennial" at bounding box center [570, 256] width 560 height 12
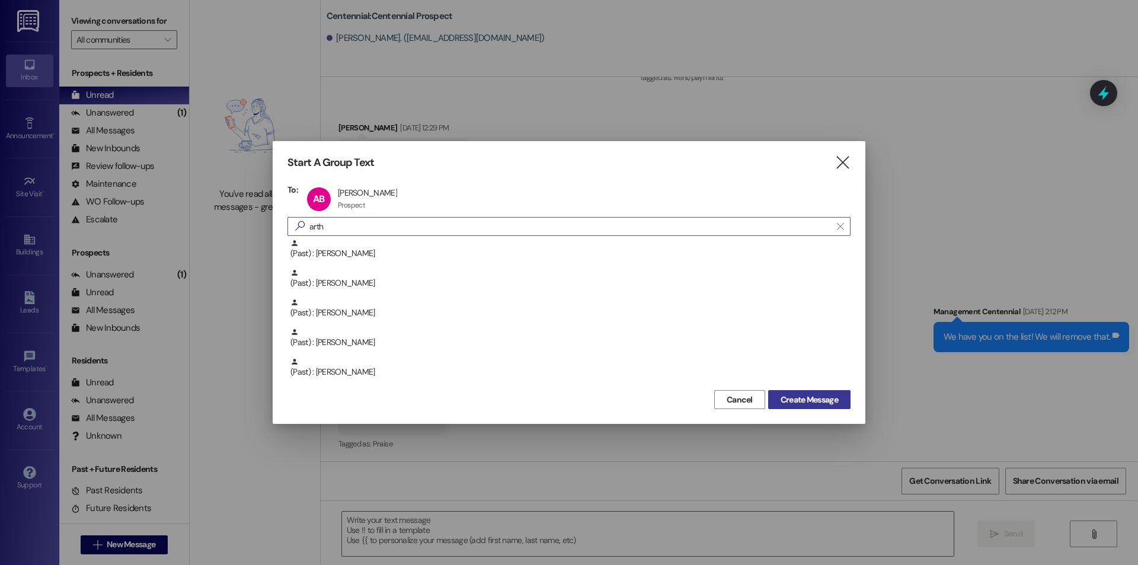
click at [819, 406] on button "Create Message" at bounding box center [809, 399] width 82 height 19
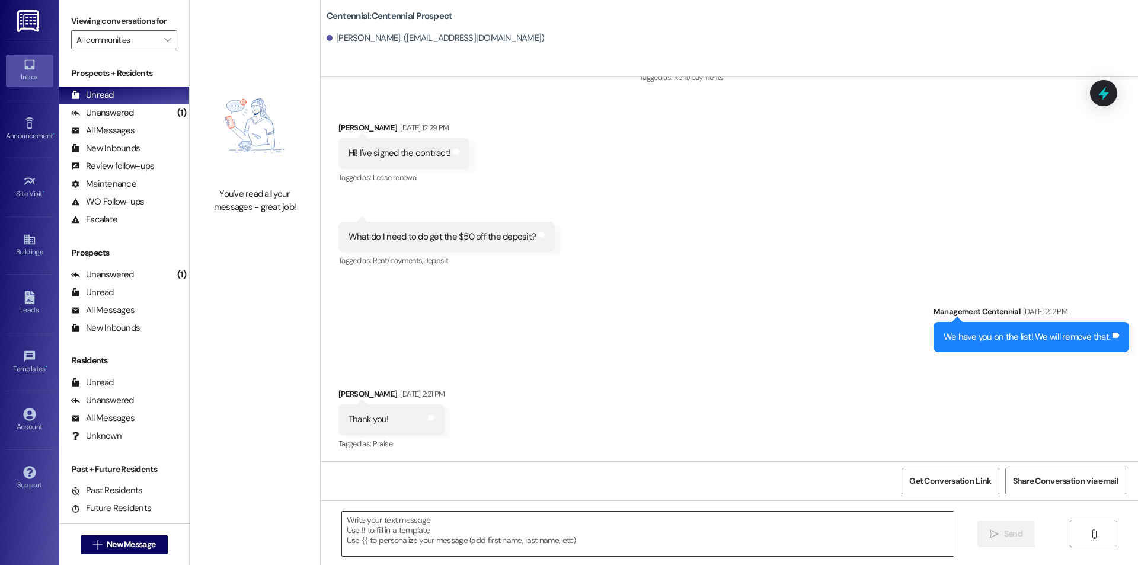
scroll to position [108, 0]
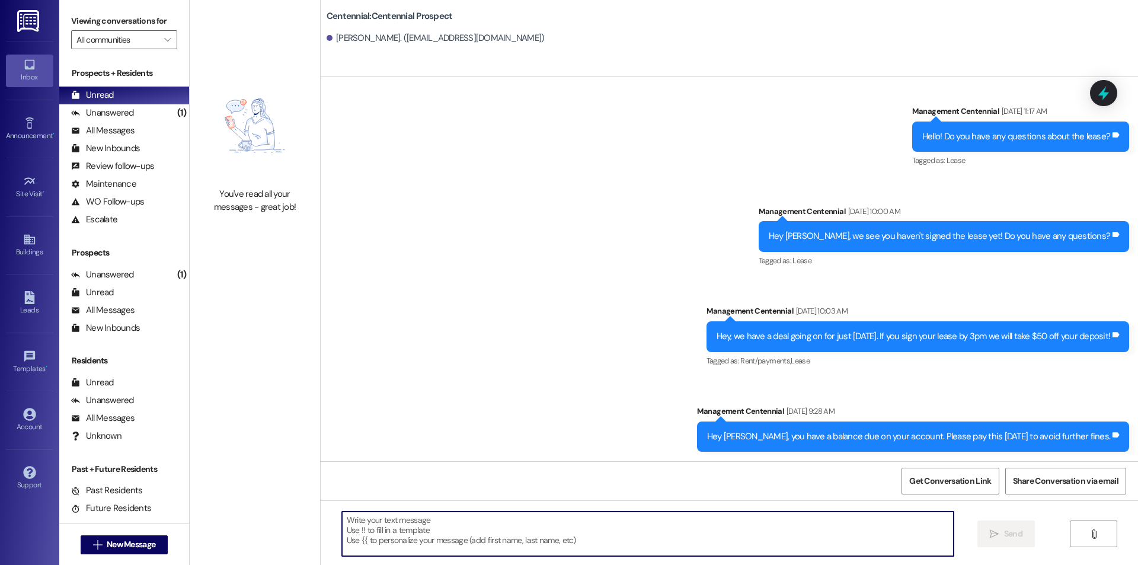
paste textarea "Hello {{first_name}}, you have an unpaid balance on your account. Please pay th…"
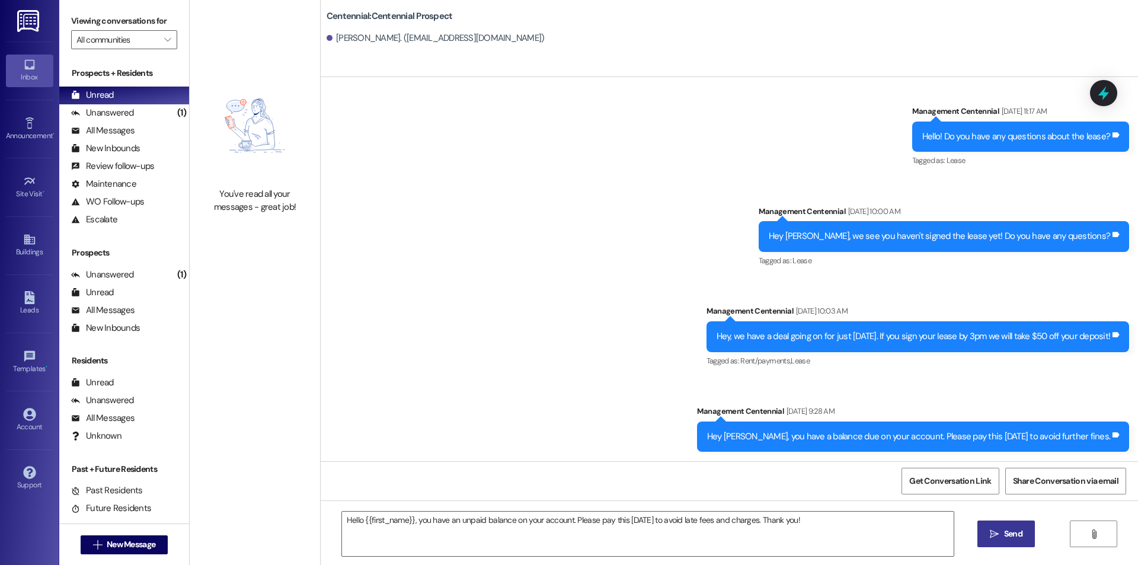
click at [1009, 528] on span "Send" at bounding box center [1013, 534] width 18 height 12
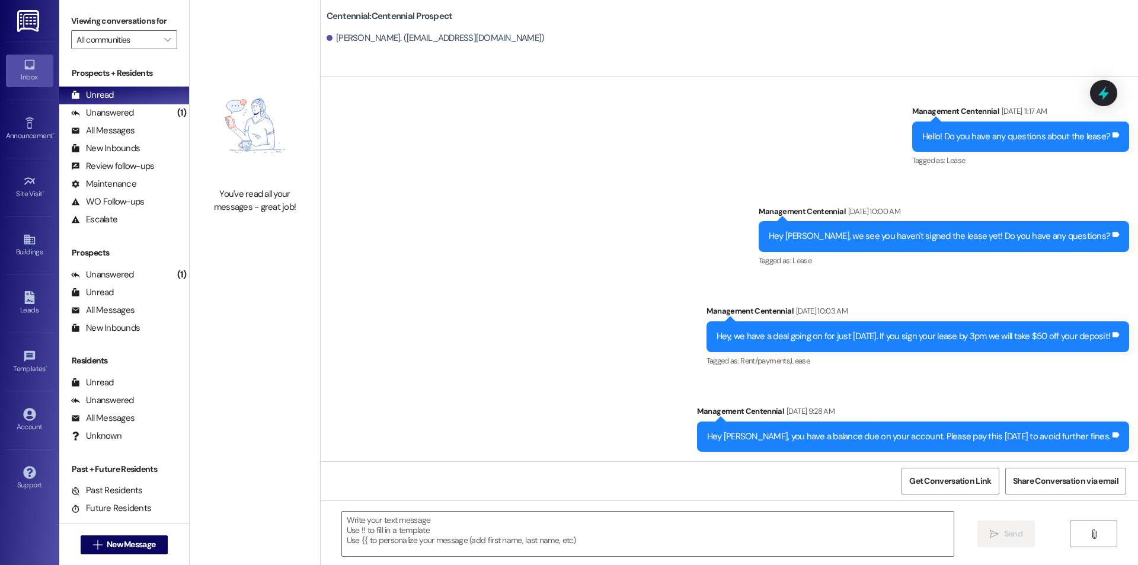
scroll to position [191, 0]
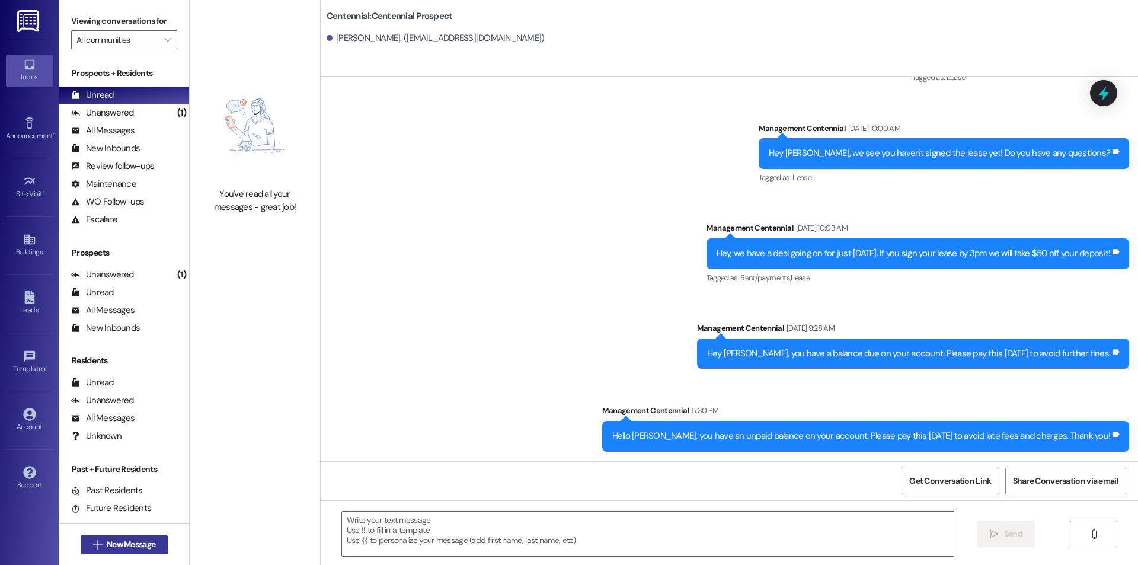
click at [111, 538] on span "New Message" at bounding box center [131, 544] width 49 height 12
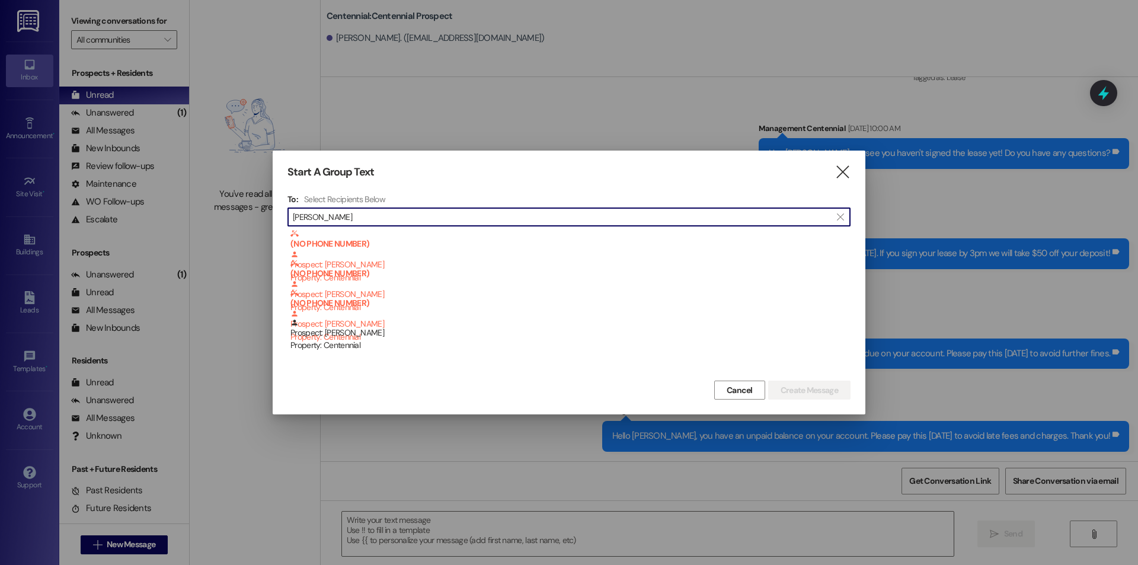
click at [457, 327] on div "Prospect: [PERSON_NAME] Property: Centennial" at bounding box center [570, 335] width 560 height 34
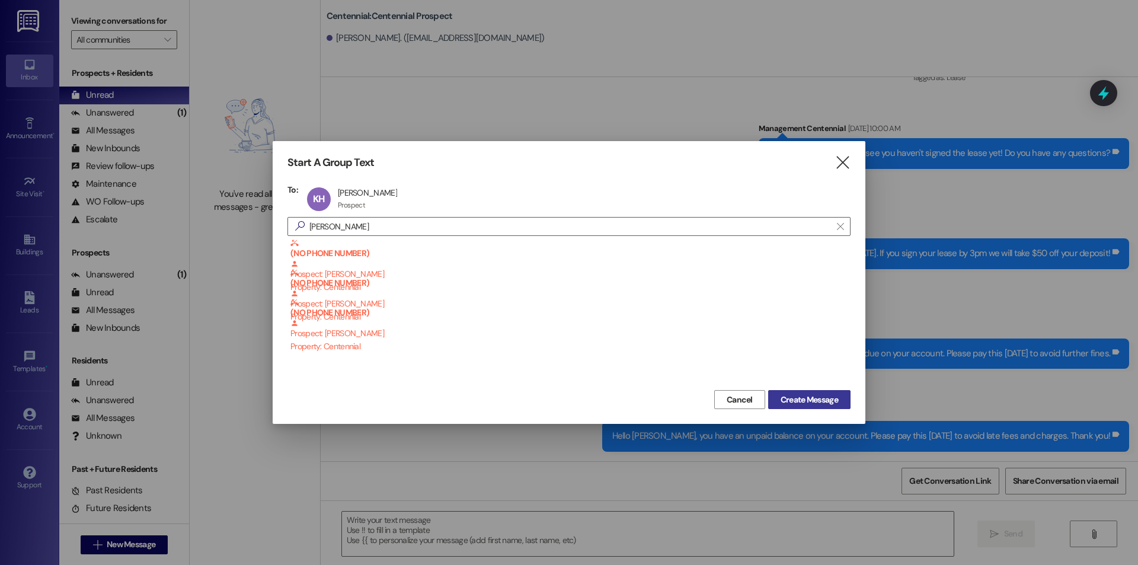
click at [804, 400] on span "Create Message" at bounding box center [809, 400] width 57 height 12
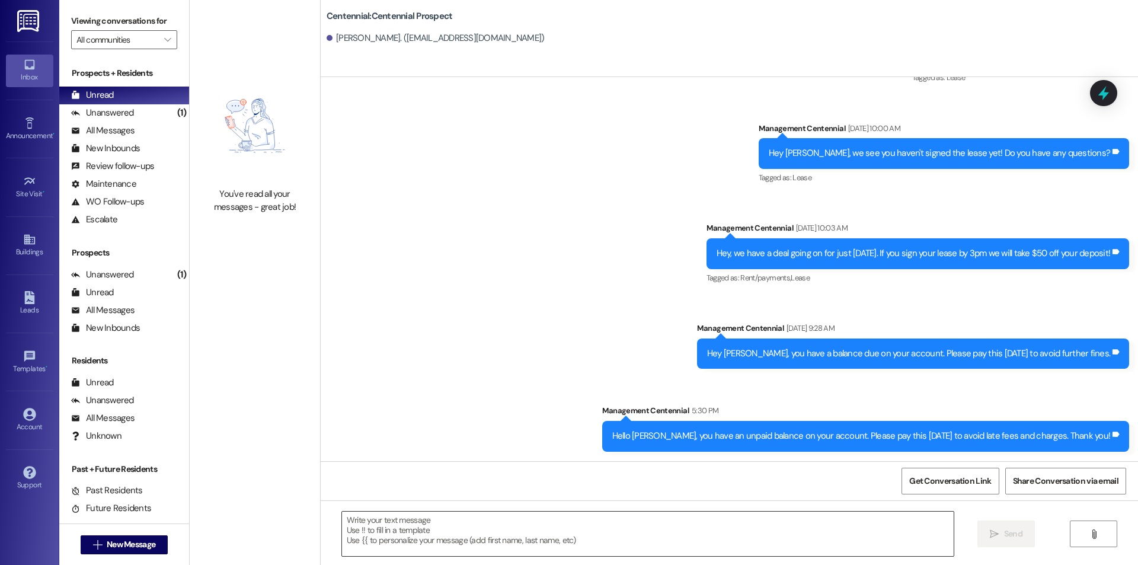
scroll to position [0, 0]
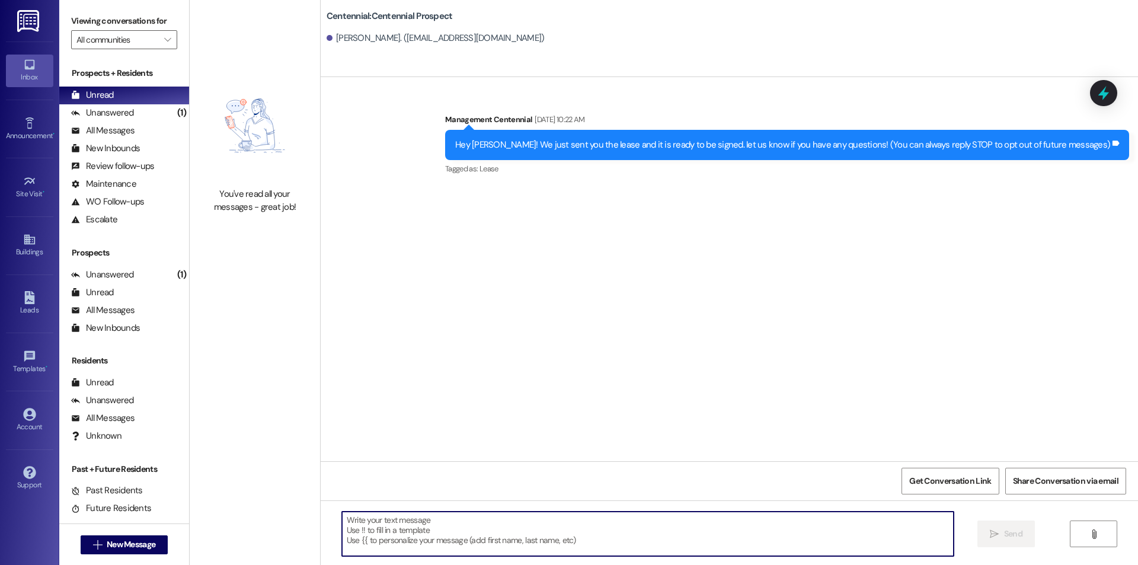
paste textarea "Hello {{first_name}}, you have an unpaid balance on your account. Please pay th…"
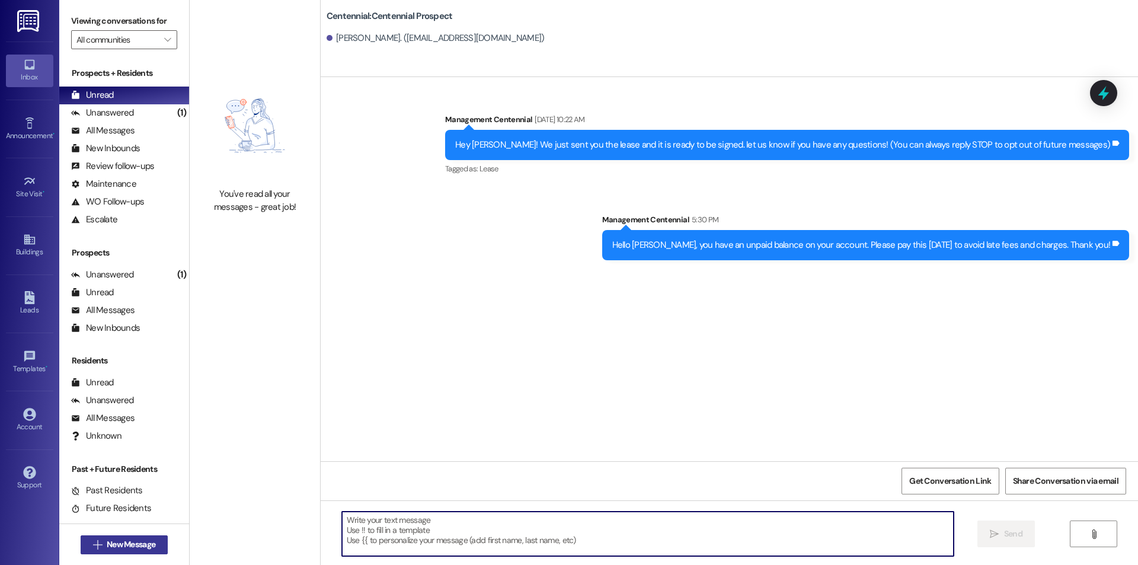
click at [104, 540] on span "New Message" at bounding box center [130, 544] width 53 height 12
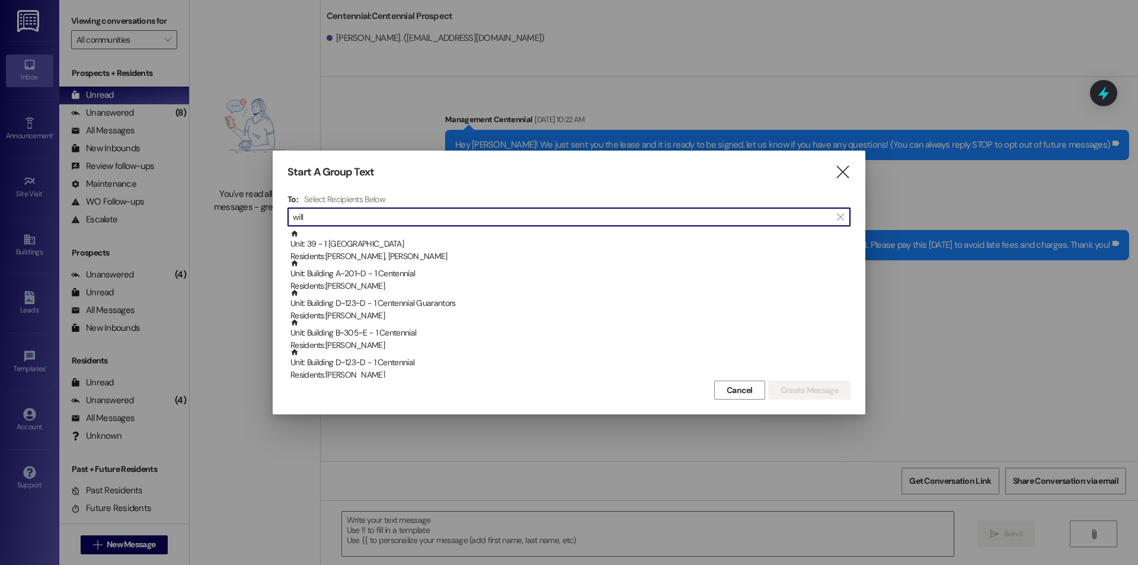
scroll to position [1, 0]
drag, startPoint x: 379, startPoint y: 217, endPoint x: 125, endPoint y: 223, distance: 254.4
click at [125, 223] on div "Start A Group Text  To: Select Recipients Below  will  Unit: 39 - 1 Bentley …" at bounding box center [569, 282] width 1138 height 565
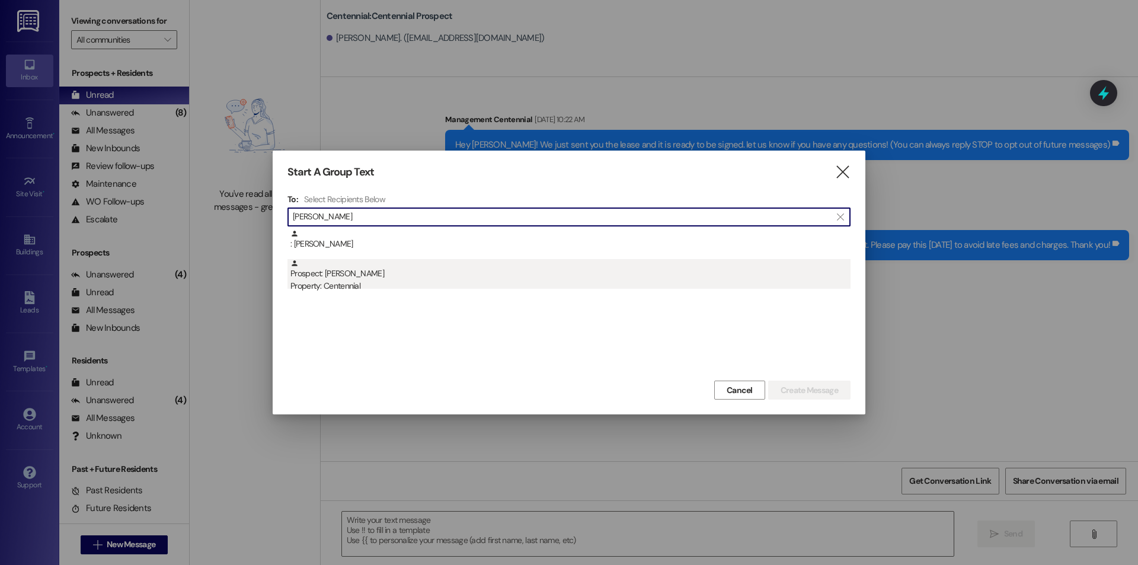
click at [293, 275] on div "Prospect: [PERSON_NAME] Property: Centennial" at bounding box center [570, 276] width 560 height 34
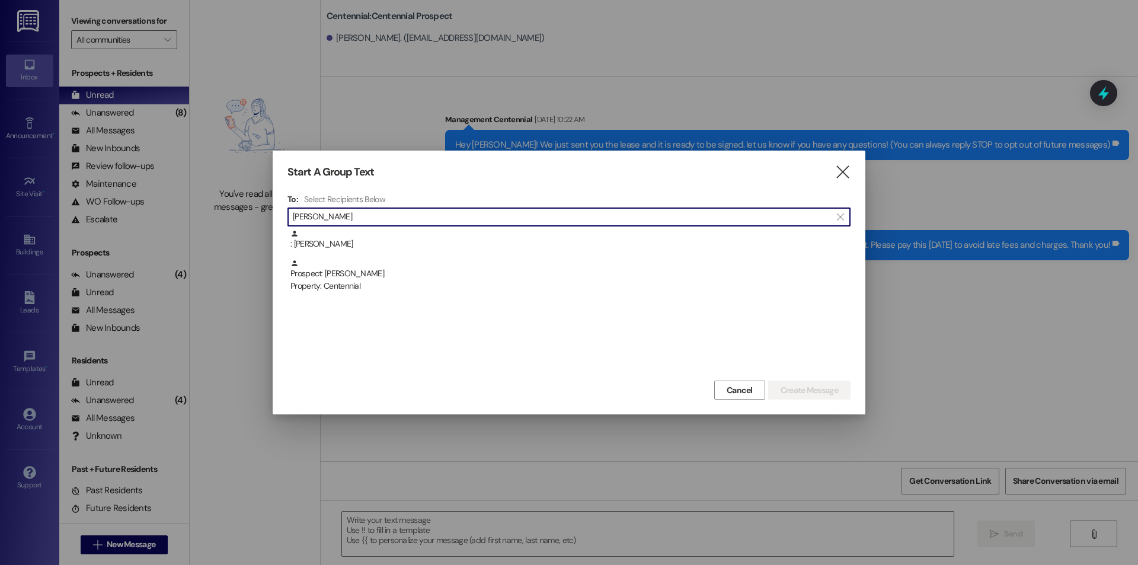
scroll to position [0, 0]
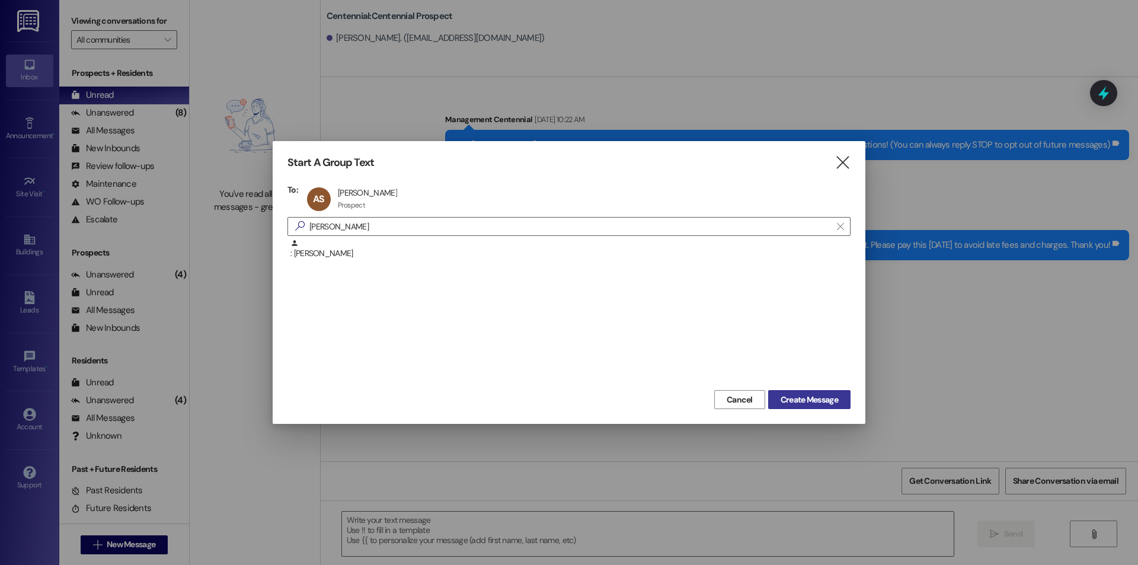
click at [836, 394] on span "Create Message" at bounding box center [809, 400] width 57 height 12
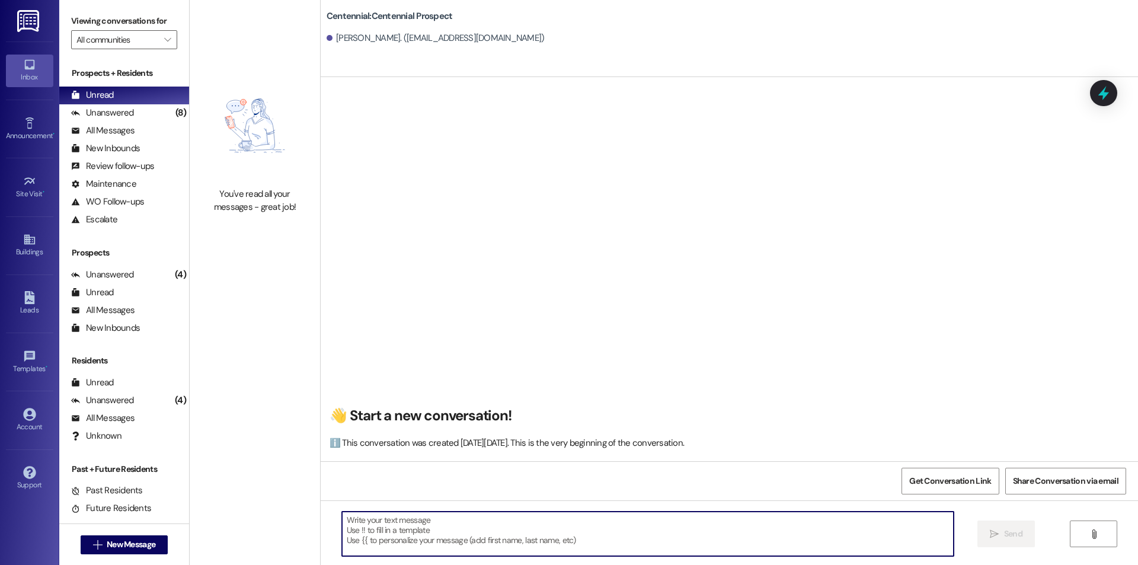
paste textarea "Hello {{first_name}}, you have an unpaid balance on your account. Please pay th…"
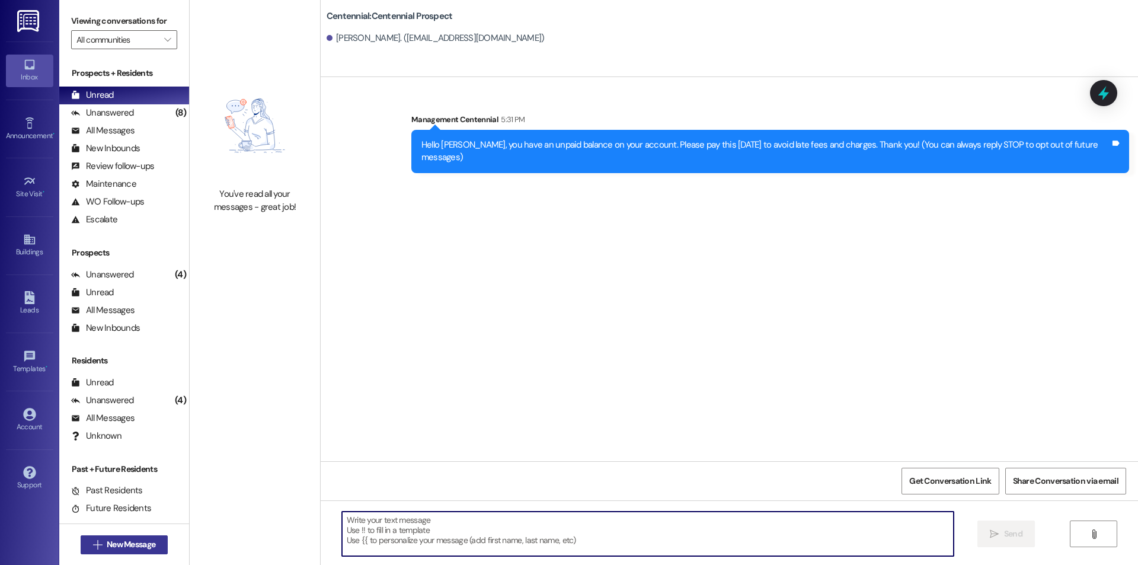
click at [140, 542] on span "New Message" at bounding box center [131, 544] width 49 height 12
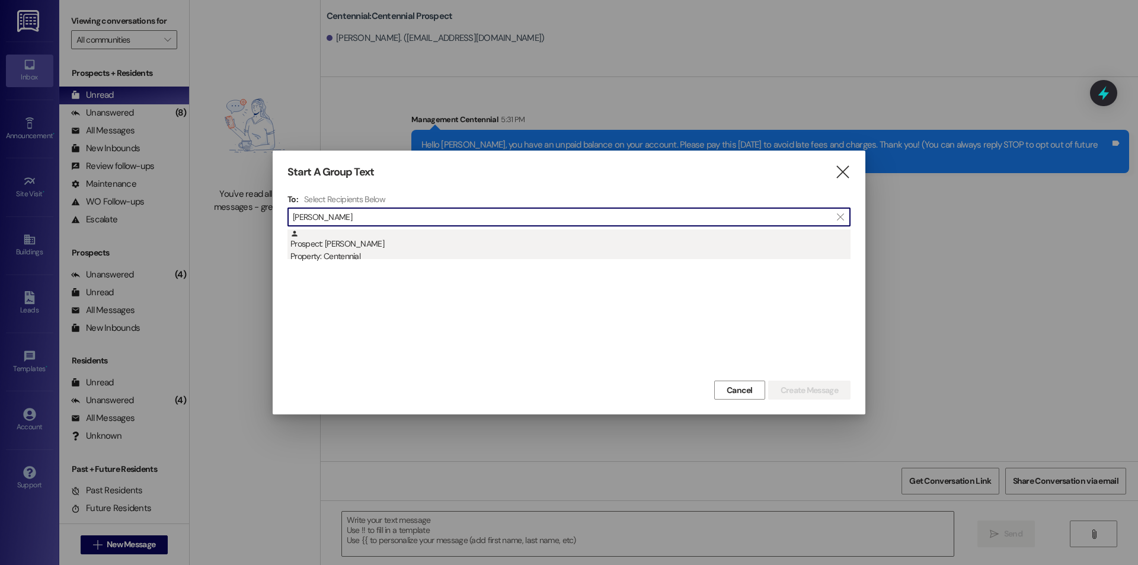
click at [346, 255] on div "Property: Centennial" at bounding box center [570, 256] width 560 height 12
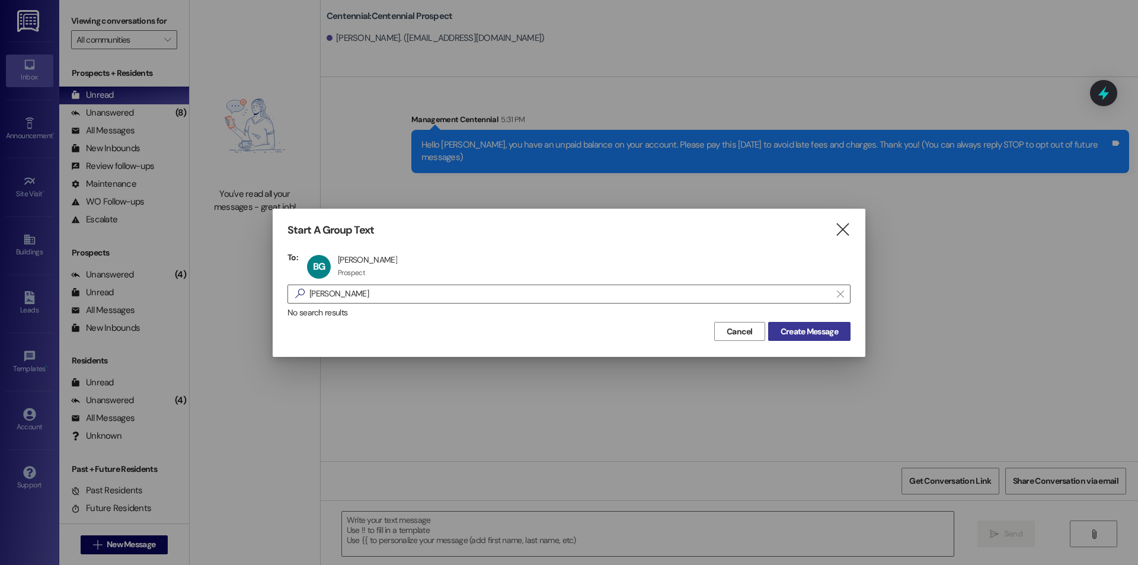
click at [836, 340] on button "Create Message" at bounding box center [809, 331] width 82 height 19
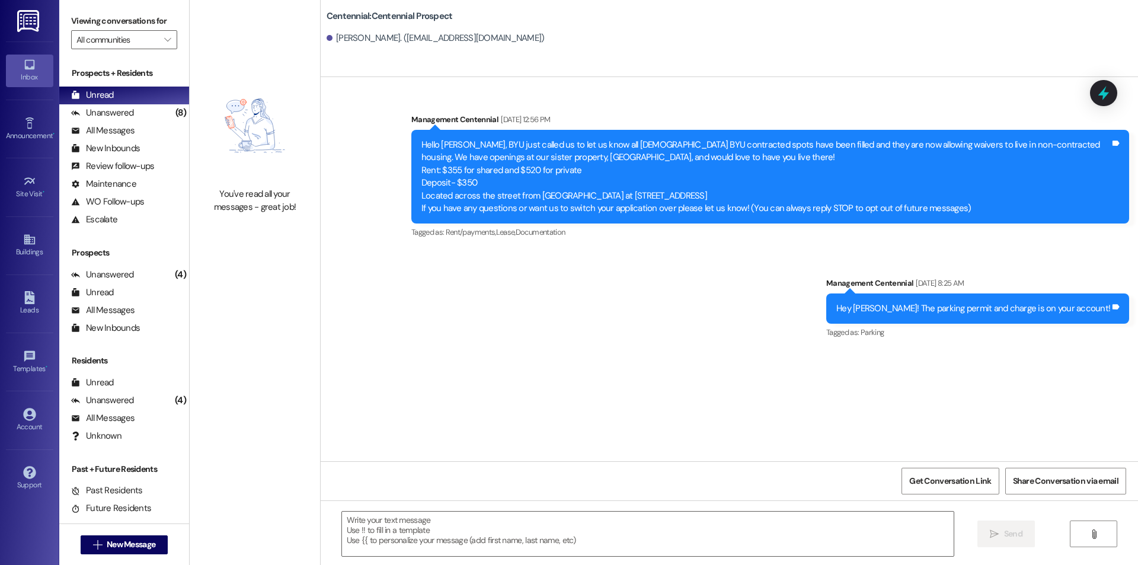
drag, startPoint x: 783, startPoint y: 561, endPoint x: 698, endPoint y: 504, distance: 102.6
click at [698, 504] on div " Send " at bounding box center [729, 544] width 817 height 89
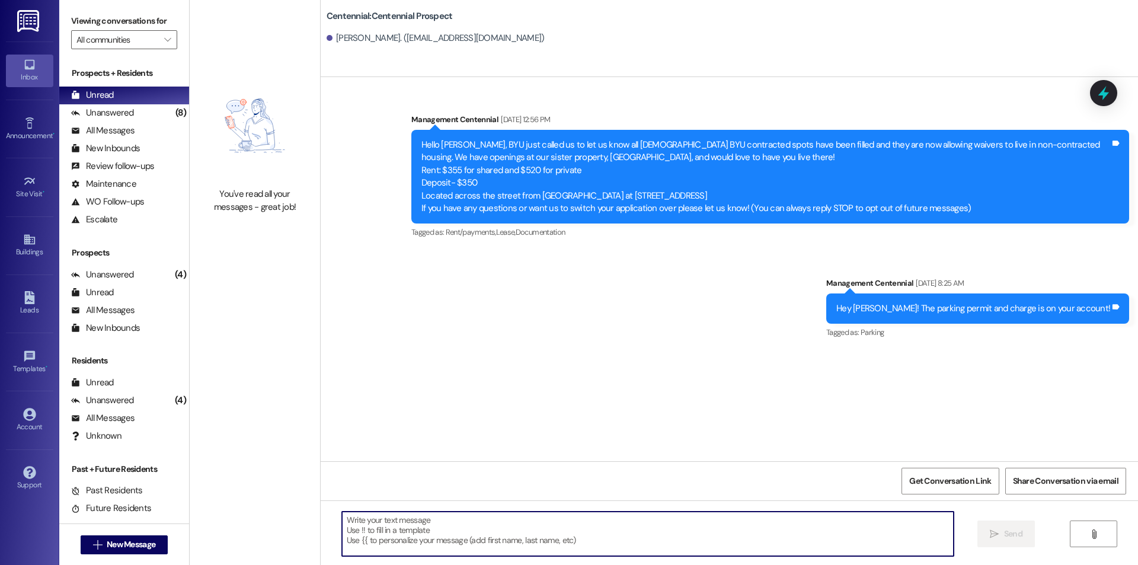
paste textarea "Hello {{first_name}}, you have an unpaid balance on your account. Please pay th…"
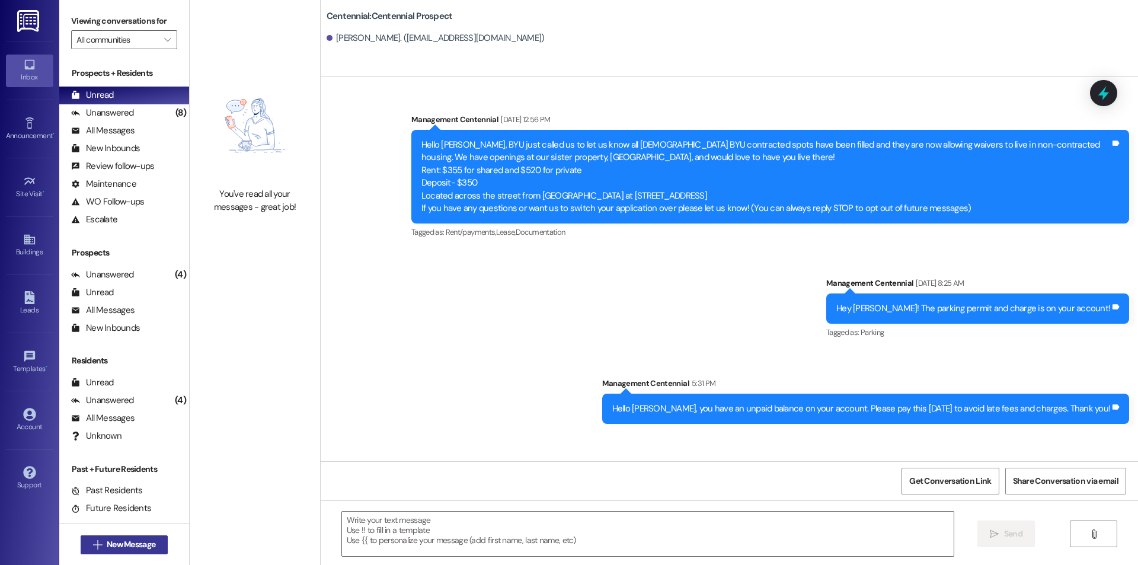
click at [104, 541] on span "New Message" at bounding box center [130, 544] width 53 height 12
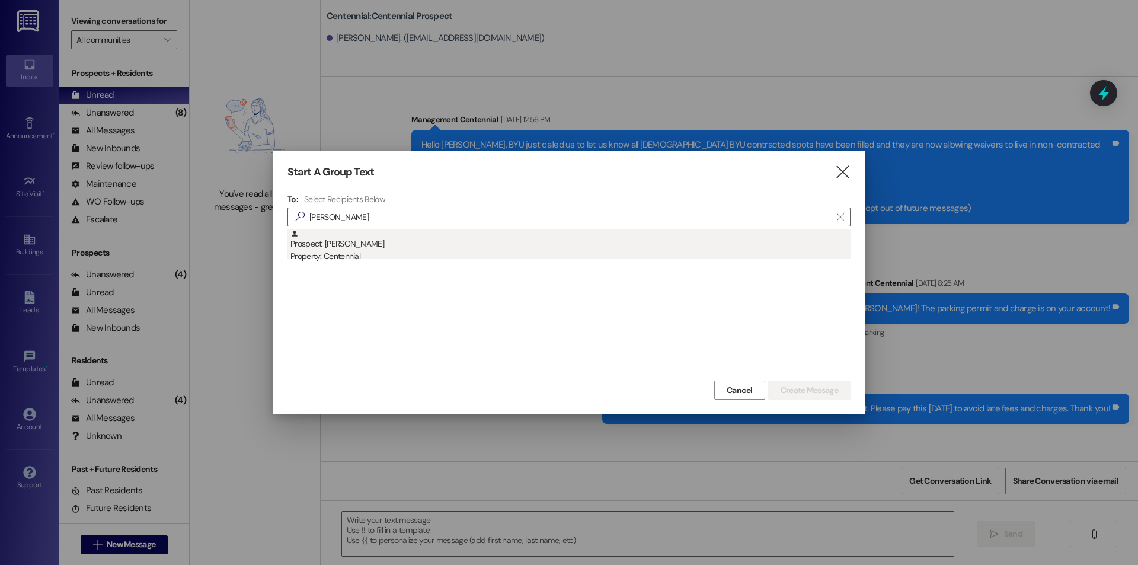
click at [412, 247] on div "Prospect: [PERSON_NAME] Property: Centennial" at bounding box center [570, 246] width 560 height 34
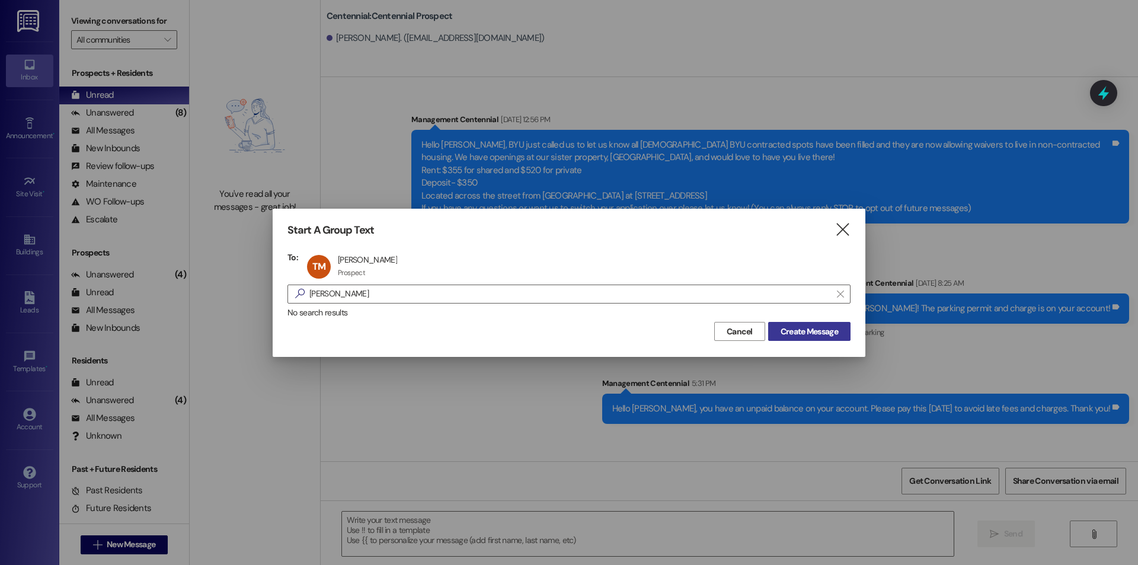
click at [794, 337] on span "Create Message" at bounding box center [809, 331] width 57 height 12
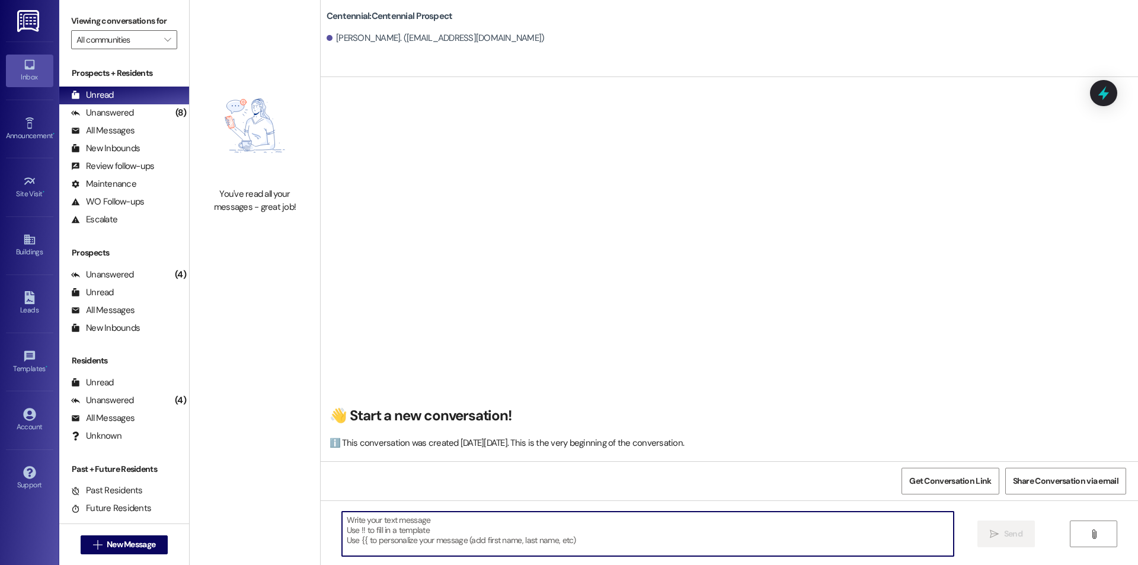
paste textarea "Hello {{first_name}}, you have an unpaid balance on your account. Please pay th…"
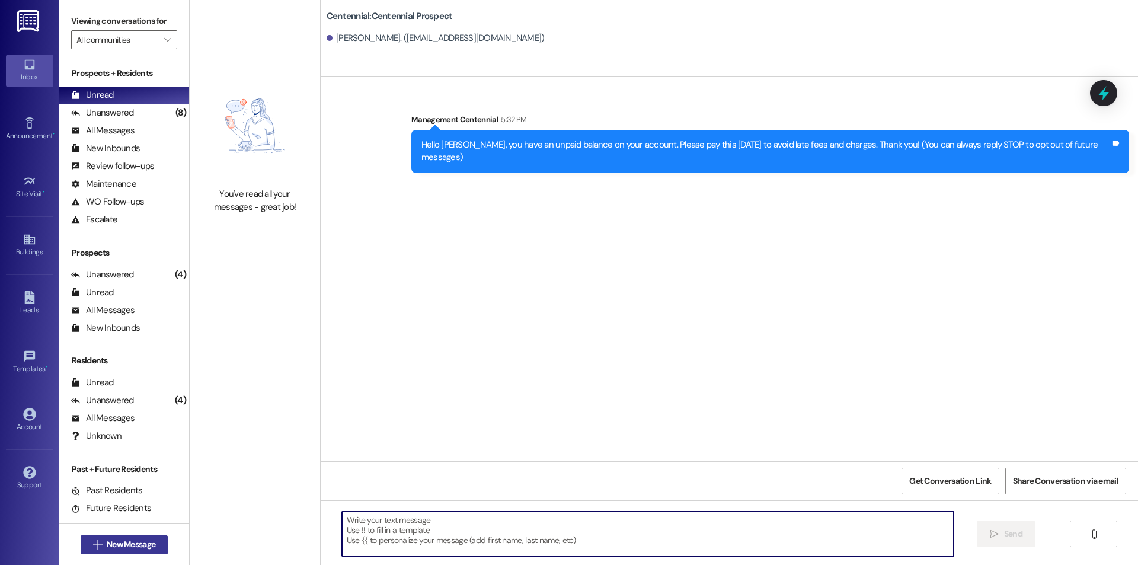
click at [123, 539] on span "New Message" at bounding box center [131, 544] width 49 height 12
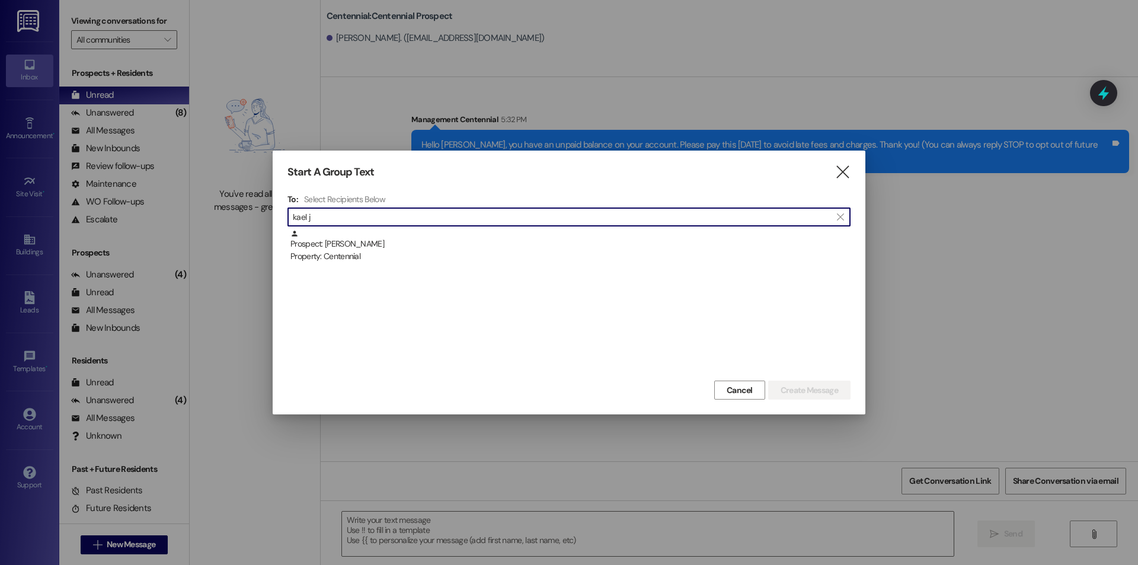
click at [395, 234] on div "Prospect: [PERSON_NAME] Property: Centennial" at bounding box center [570, 246] width 560 height 34
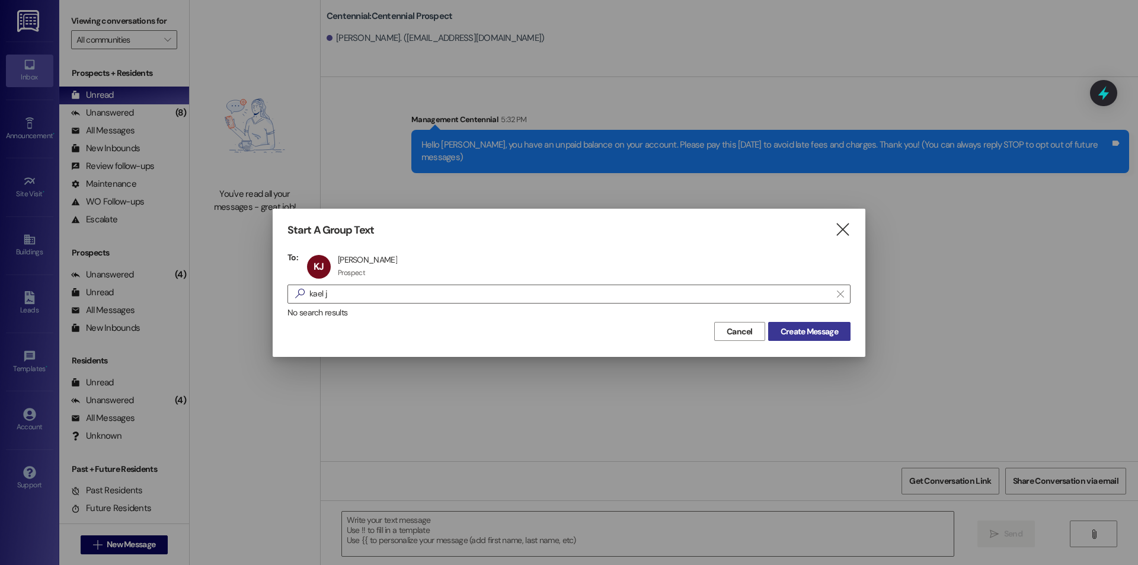
click at [821, 324] on button "Create Message" at bounding box center [809, 331] width 82 height 19
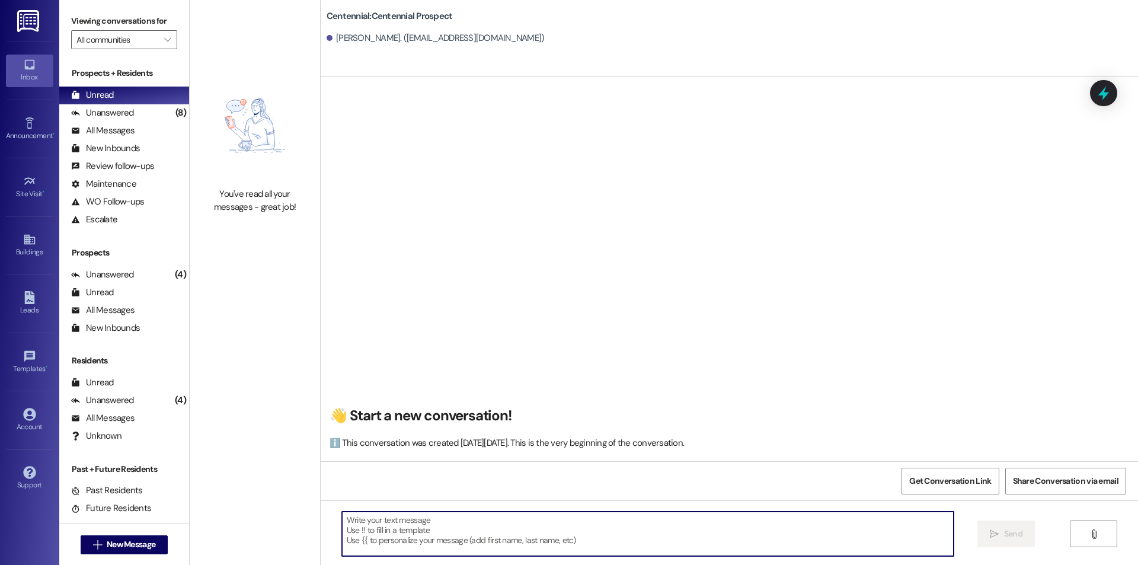
paste textarea "Hello {{first_name}}, you have an unpaid balance on your account. Please pay th…"
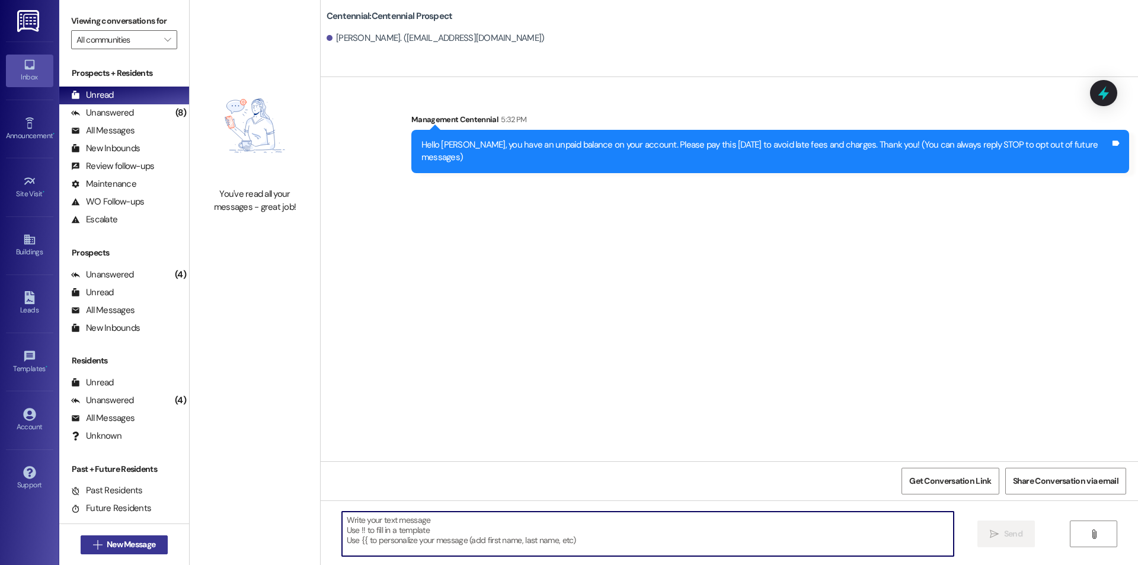
click at [107, 539] on span "New Message" at bounding box center [131, 544] width 49 height 12
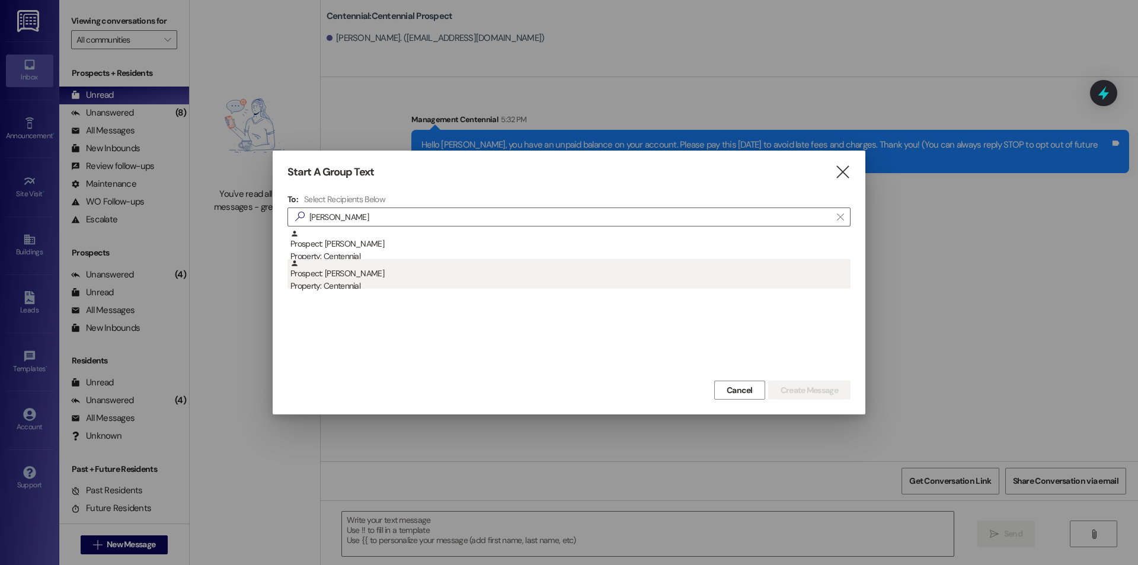
click at [400, 292] on div "Property: Centennial" at bounding box center [570, 286] width 560 height 12
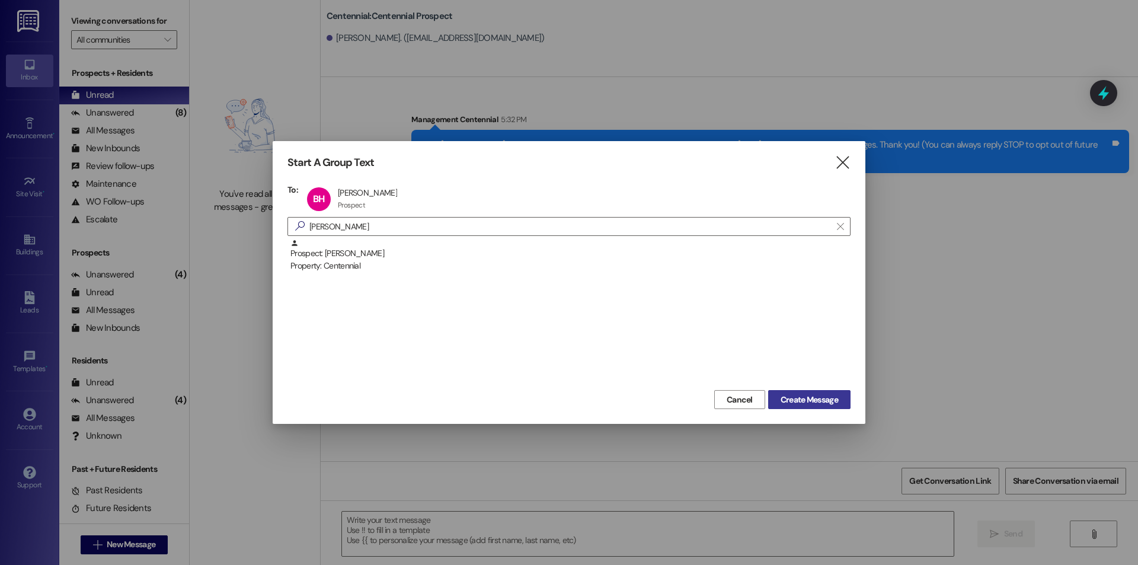
click at [843, 392] on button "Create Message" at bounding box center [809, 399] width 82 height 19
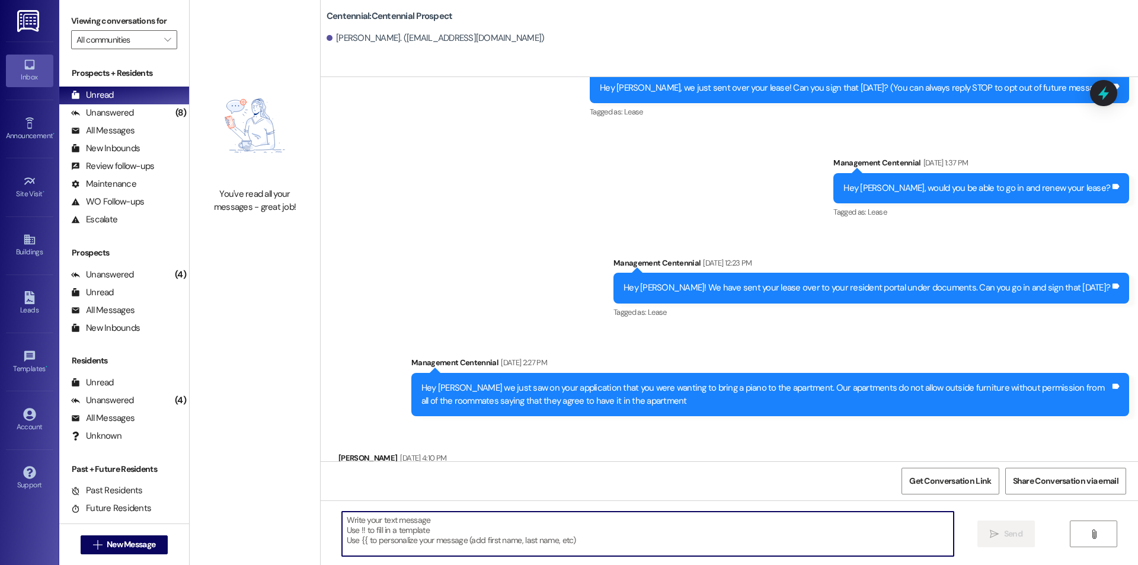
scroll to position [103, 0]
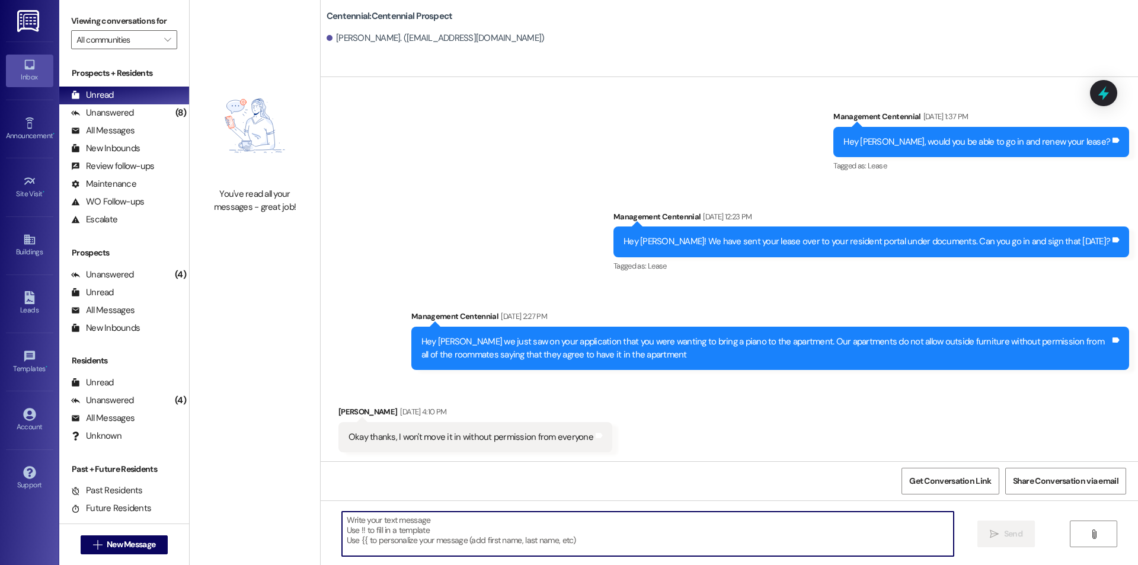
paste textarea "Hello {{first_name}}, you have an unpaid balance on your account. Please pay th…"
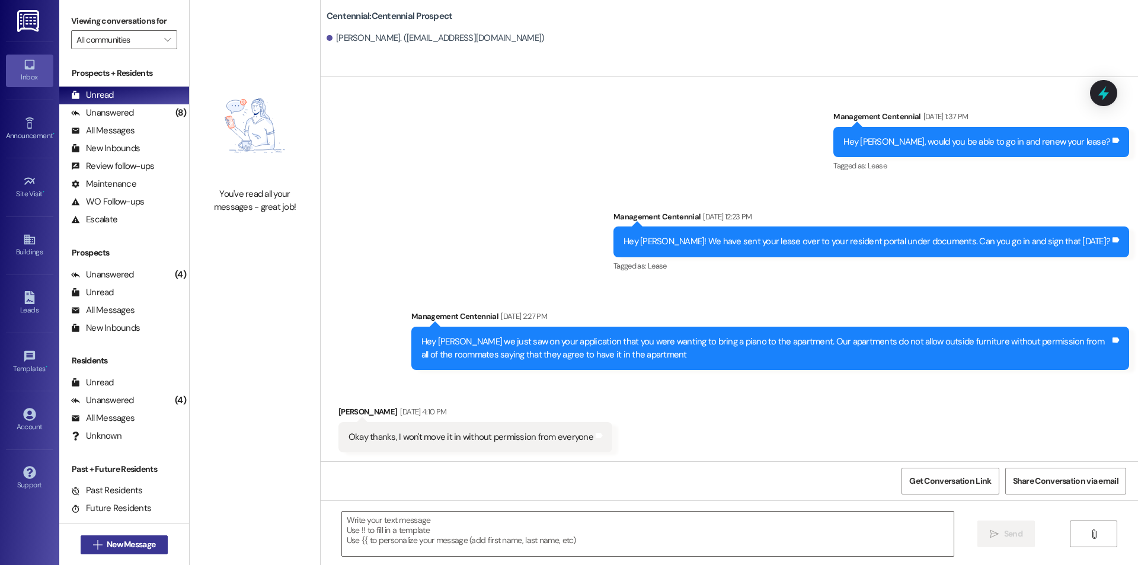
click at [136, 548] on span "New Message" at bounding box center [131, 544] width 49 height 12
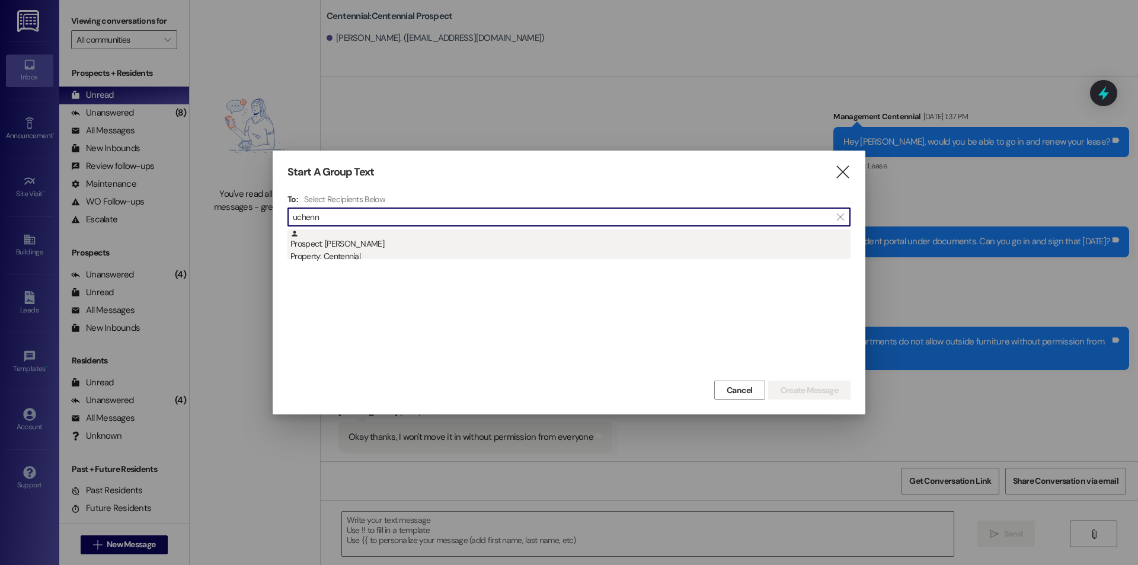
click at [423, 242] on div "Prospect: [PERSON_NAME] Property: Centennial" at bounding box center [570, 246] width 560 height 34
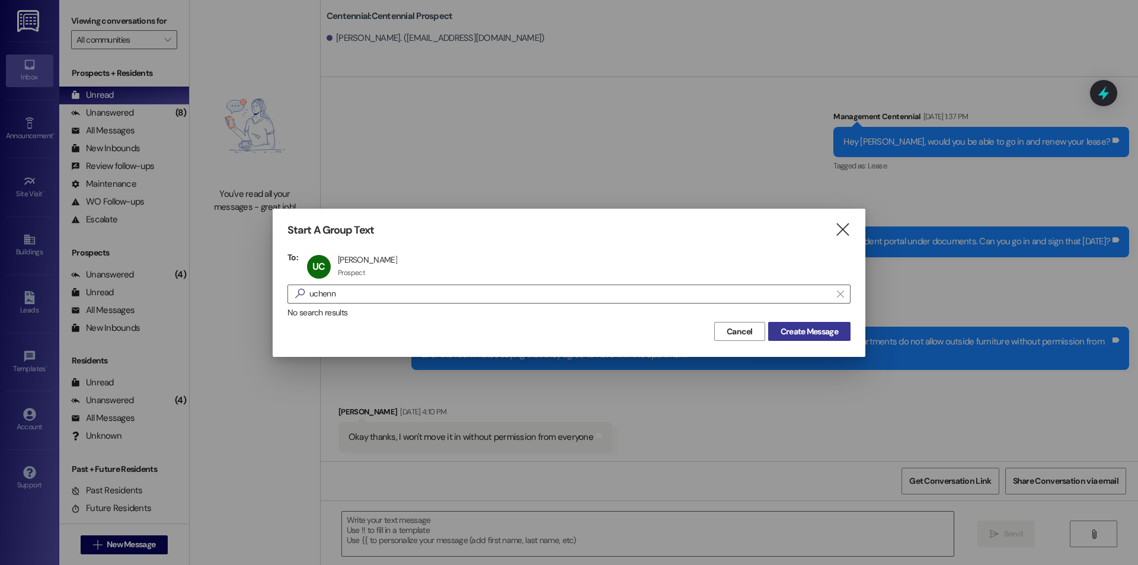
click at [828, 325] on span "Create Message" at bounding box center [809, 331] width 57 height 12
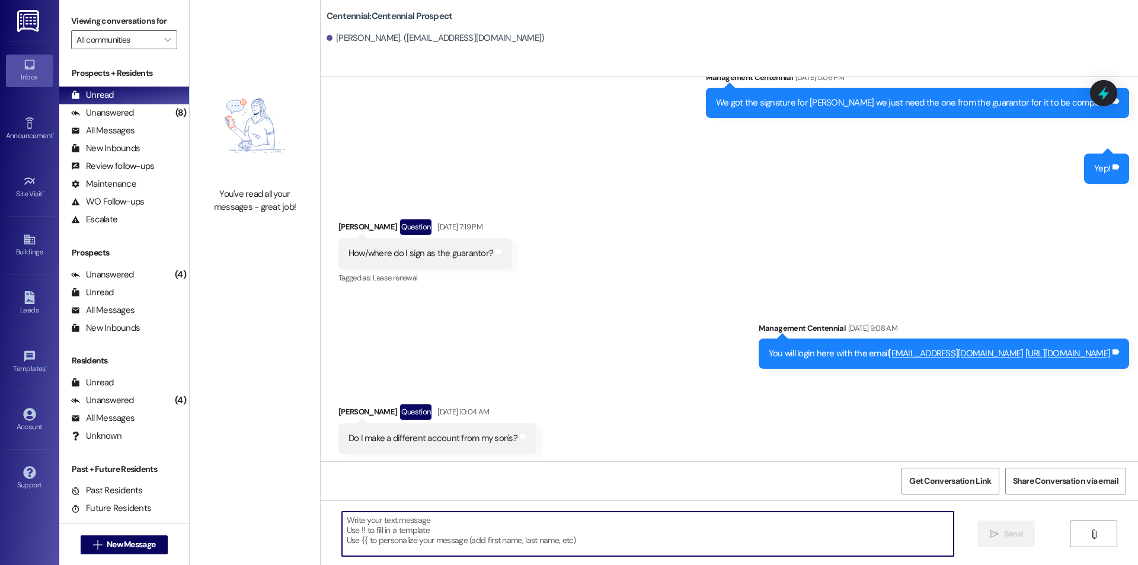
scroll to position [1112, 0]
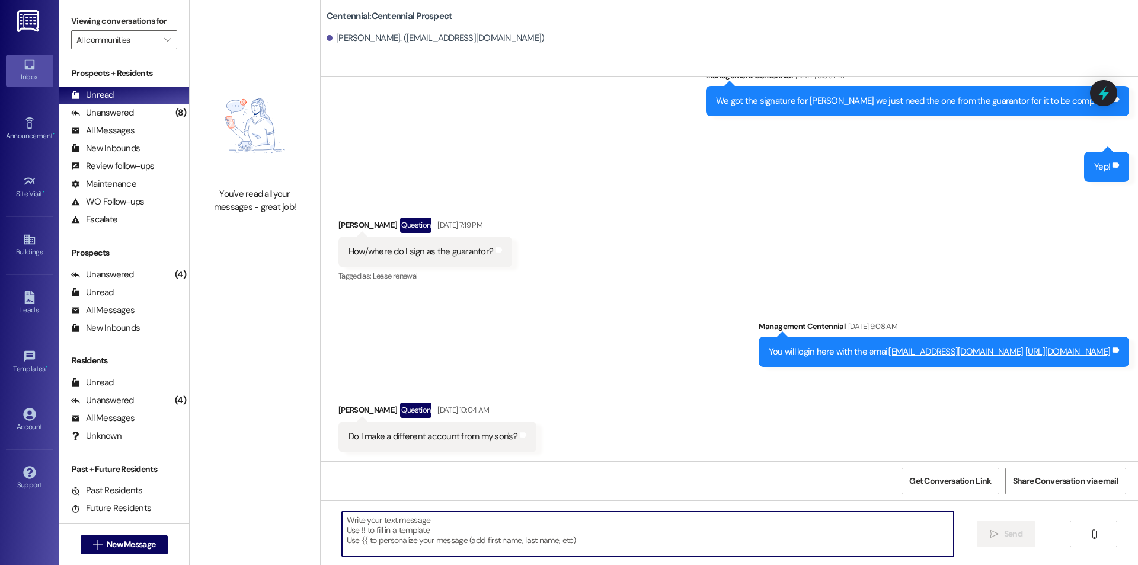
paste textarea "Hello {{first_name}}, you have an unpaid balance on your account. Please pay th…"
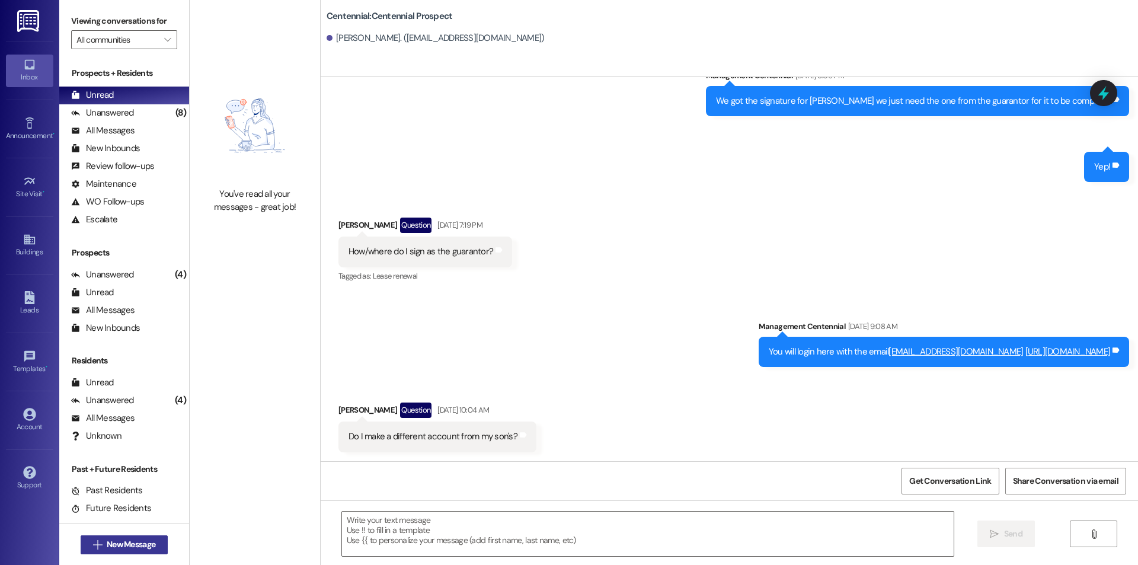
click at [155, 539] on button " New Message" at bounding box center [125, 544] width 88 height 19
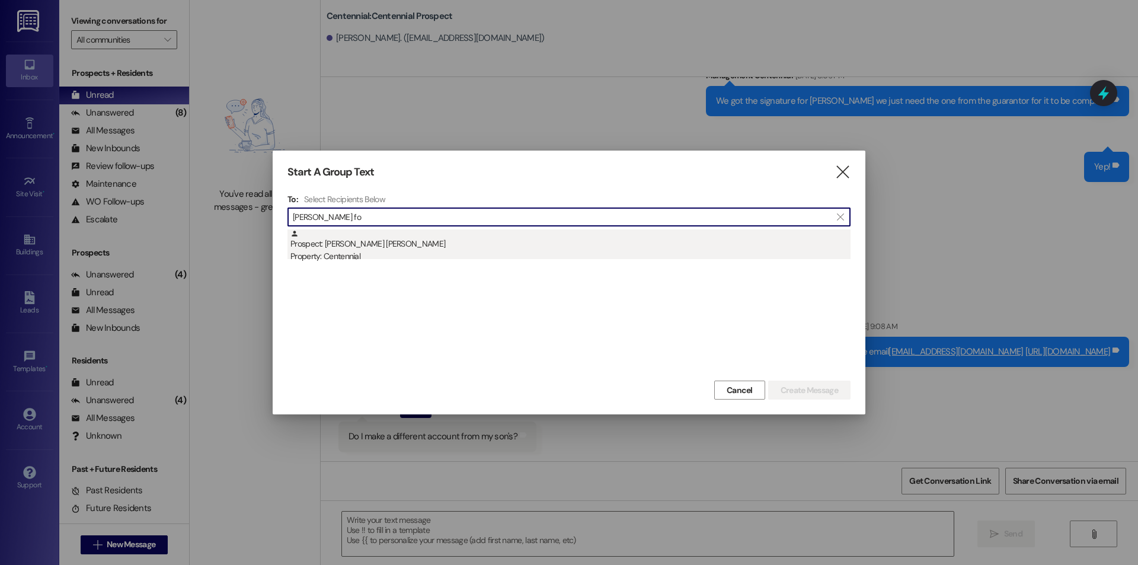
click at [538, 257] on div "Property: Centennial" at bounding box center [570, 256] width 560 height 12
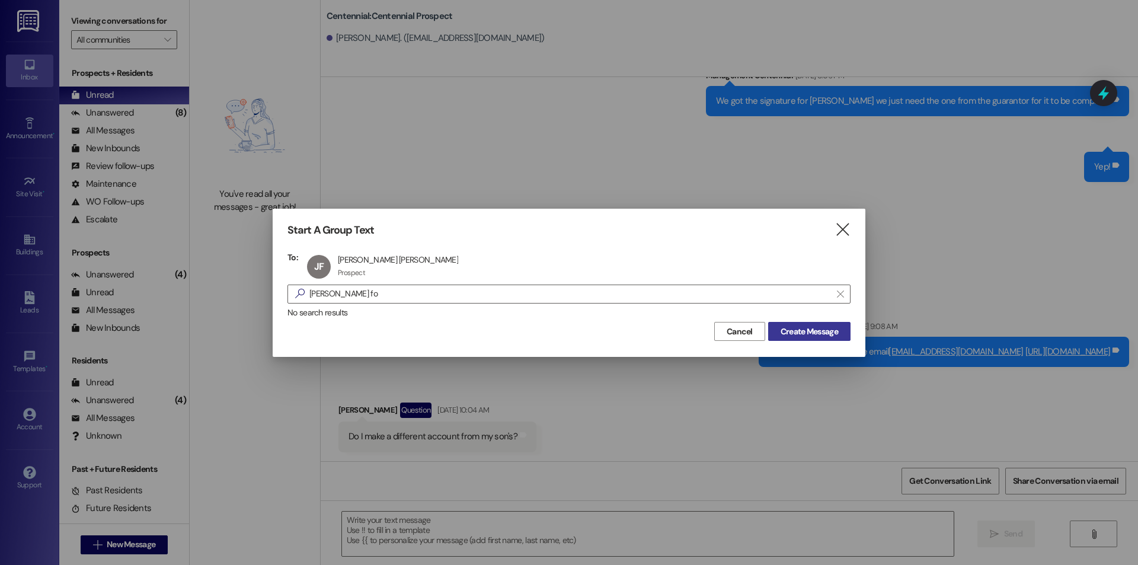
click at [822, 322] on button "Create Message" at bounding box center [809, 331] width 82 height 19
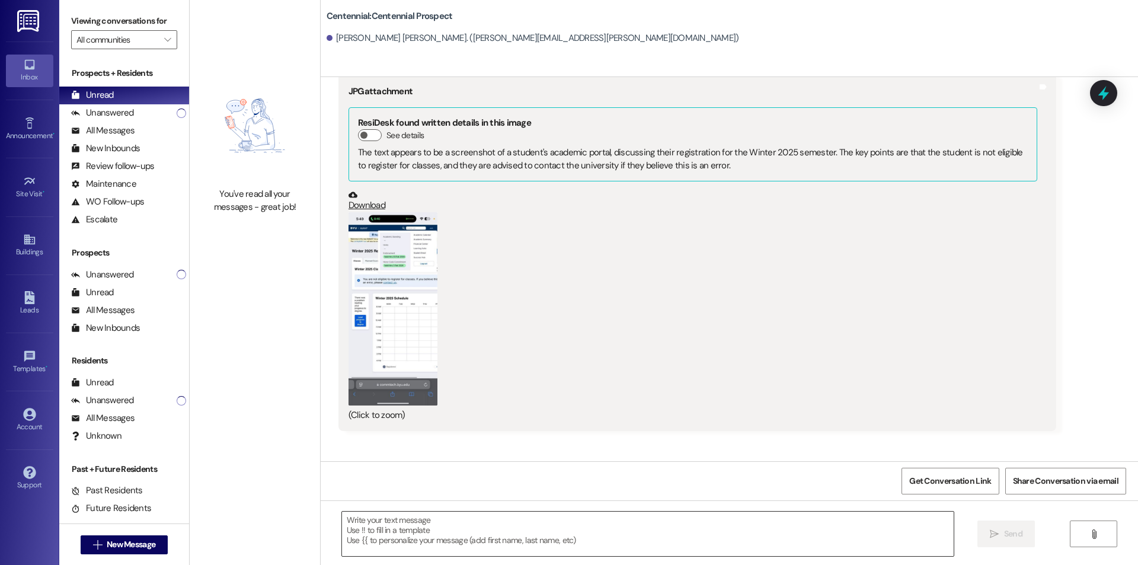
scroll to position [3496, 0]
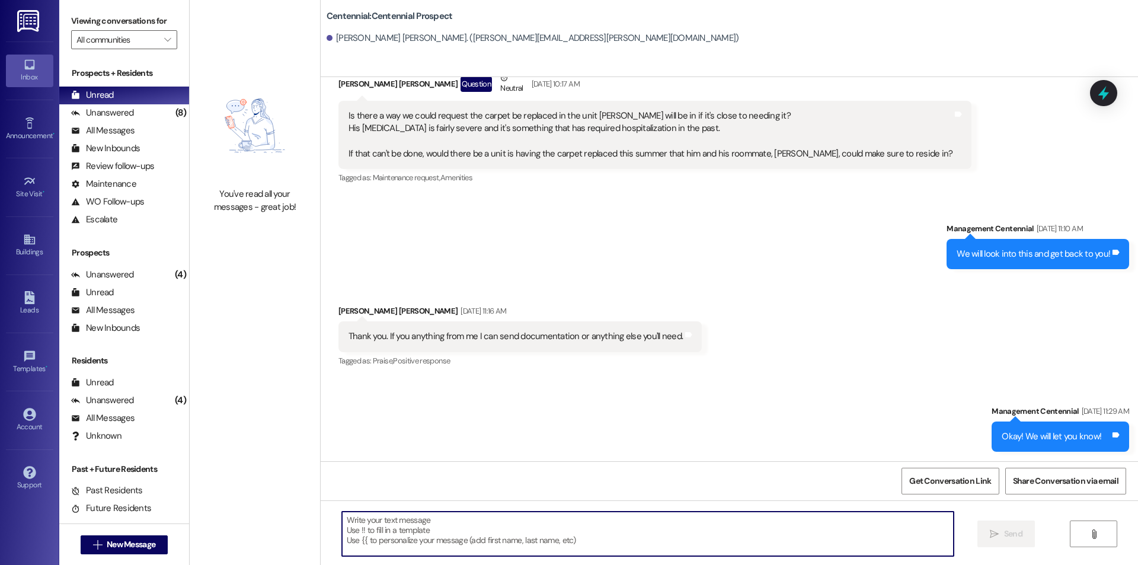
paste textarea "Hello {{first_name}}, you have an unpaid balance on your account. Please pay th…"
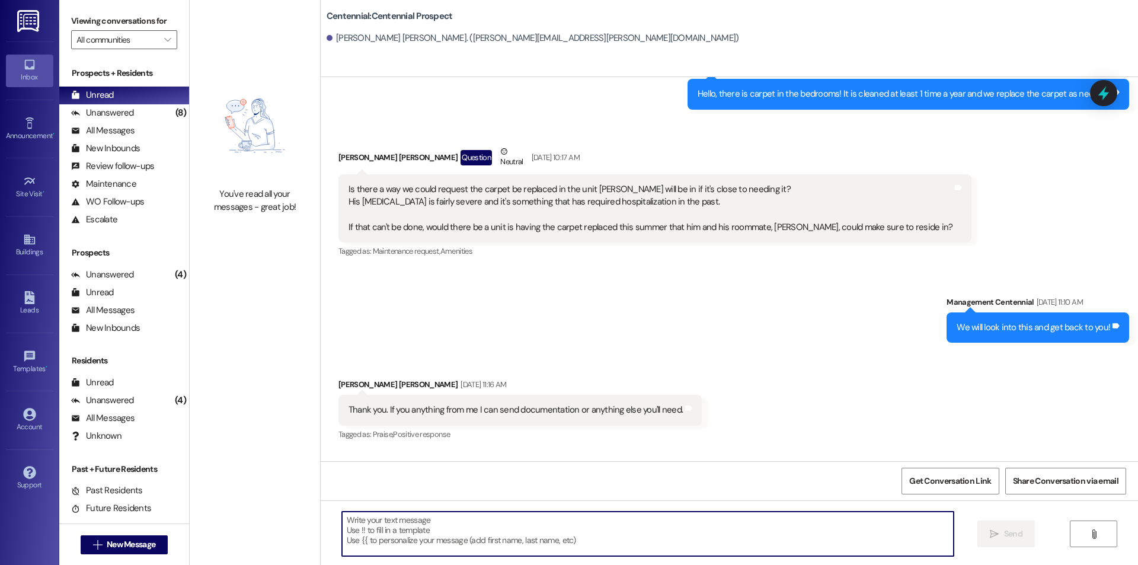
scroll to position [3413, 0]
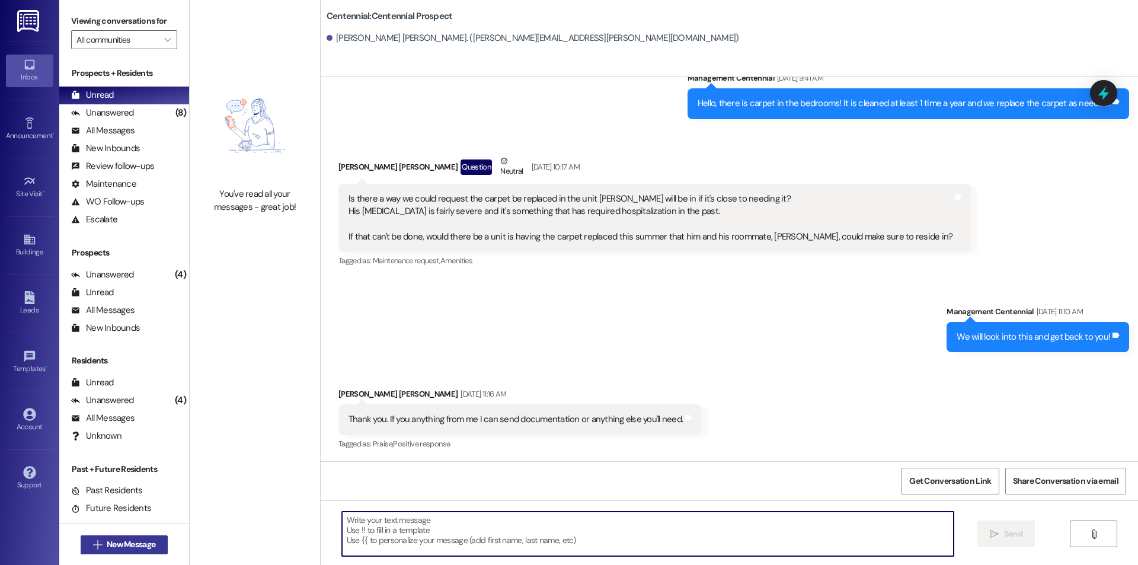
click at [124, 537] on button " New Message" at bounding box center [125, 544] width 88 height 19
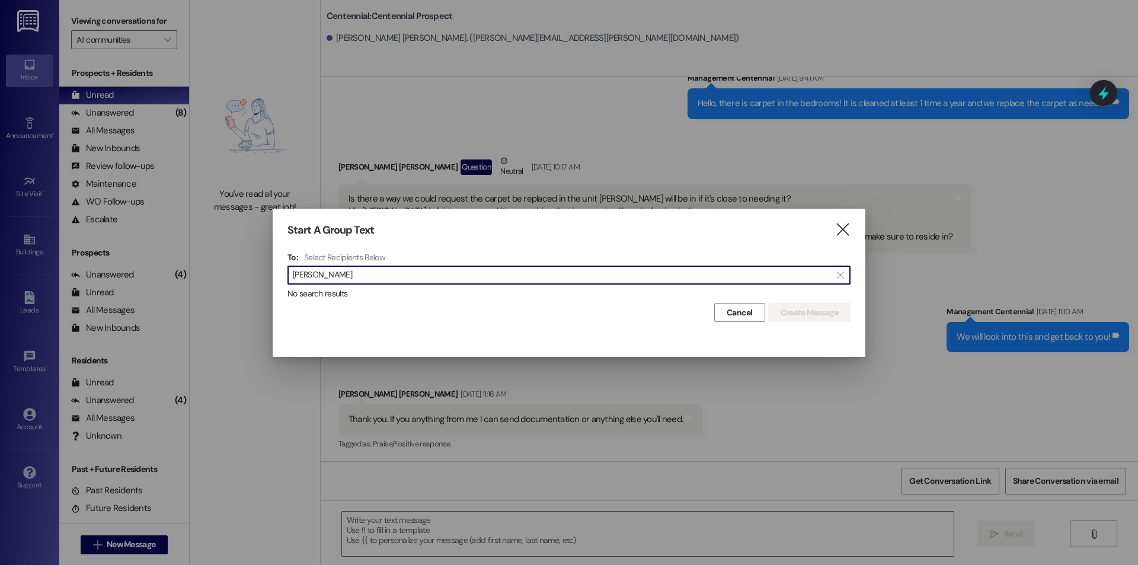
click at [312, 275] on input "[PERSON_NAME]" at bounding box center [562, 275] width 538 height 17
drag, startPoint x: 357, startPoint y: 270, endPoint x: 242, endPoint y: 283, distance: 116.3
click at [242, 283] on div "Start A Group Text  To: Select Recipients Below  [PERSON_NAME]  No search re…" at bounding box center [569, 282] width 1138 height 565
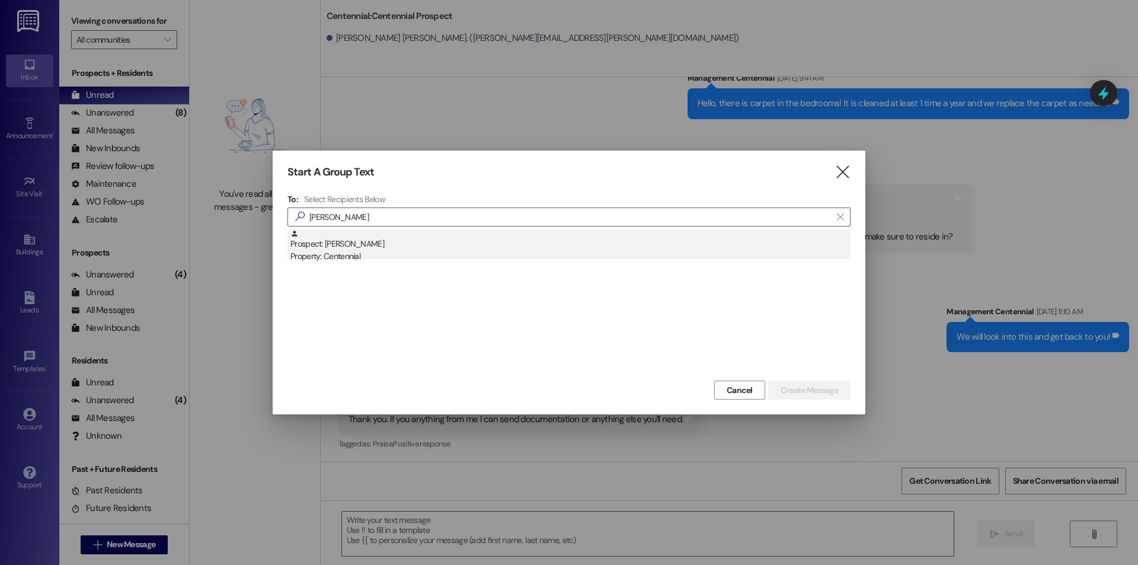
click at [360, 255] on div "Property: Centennial" at bounding box center [570, 256] width 560 height 12
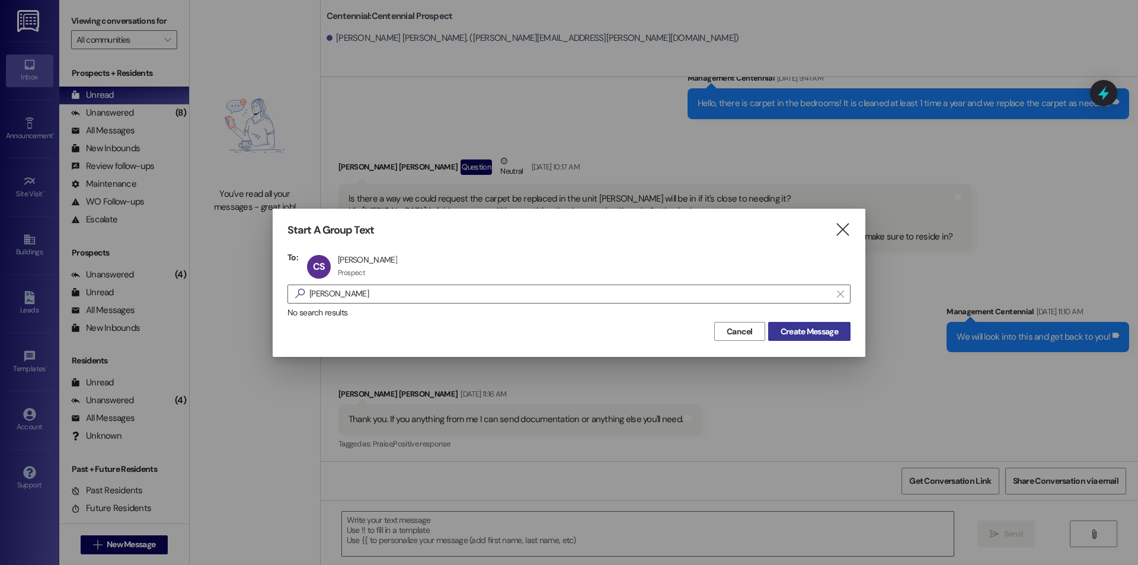
click at [800, 333] on span "Create Message" at bounding box center [809, 331] width 57 height 12
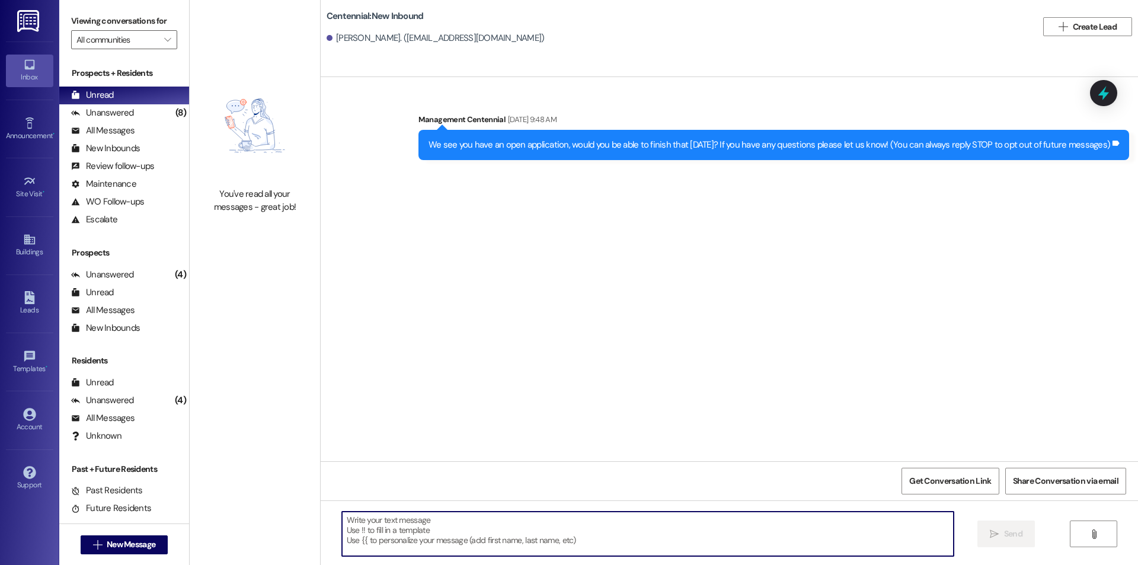
paste textarea "Hello {{first_name}}, you have an unpaid balance on your account. Please pay th…"
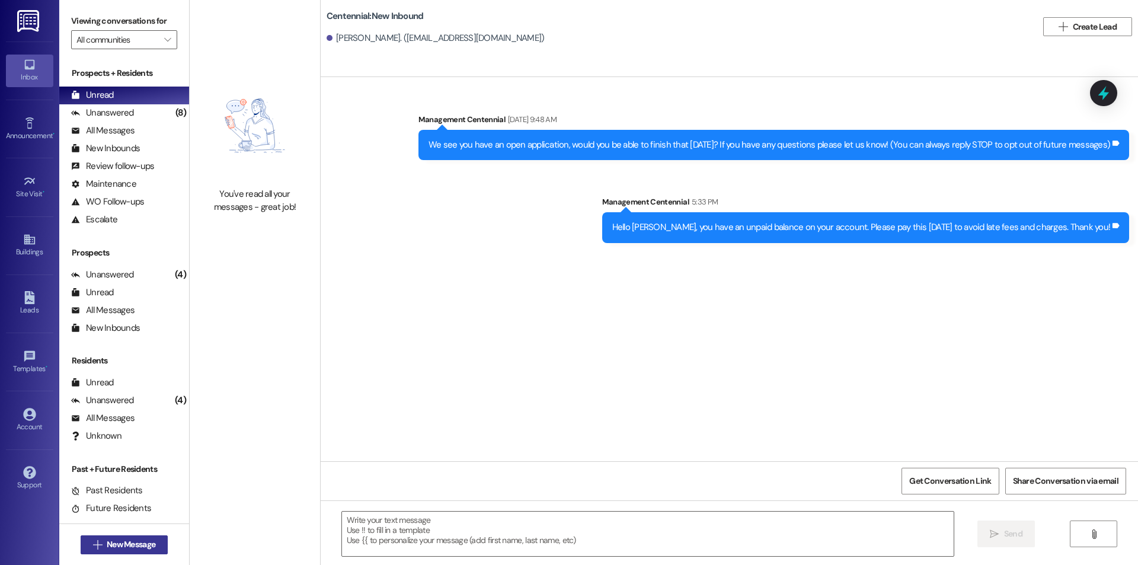
click at [124, 539] on span "New Message" at bounding box center [131, 544] width 49 height 12
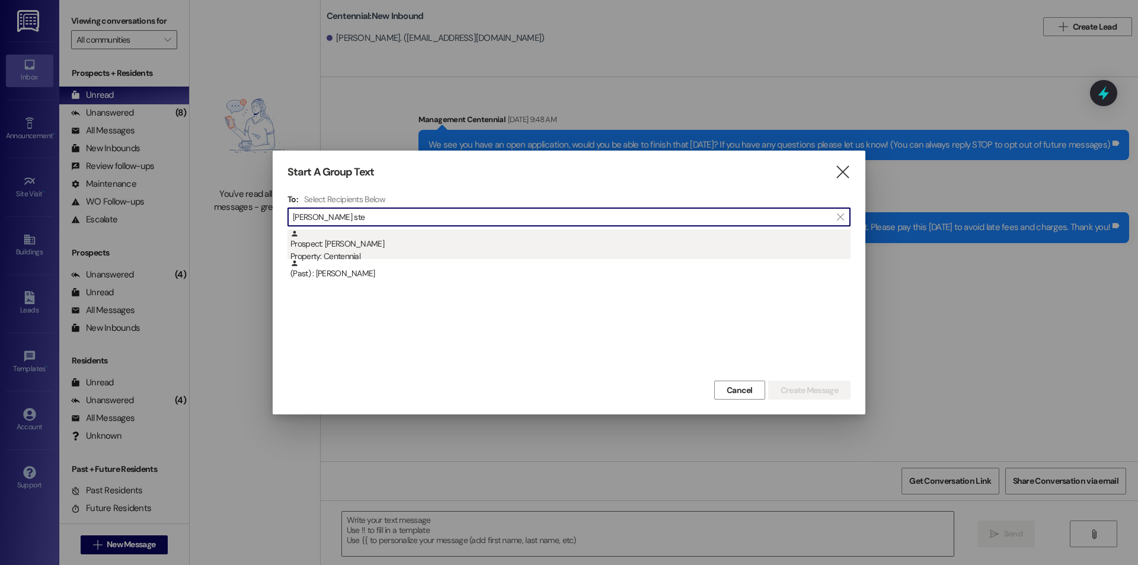
click at [324, 239] on div "Prospect: [PERSON_NAME] Property: Centennial" at bounding box center [570, 246] width 560 height 34
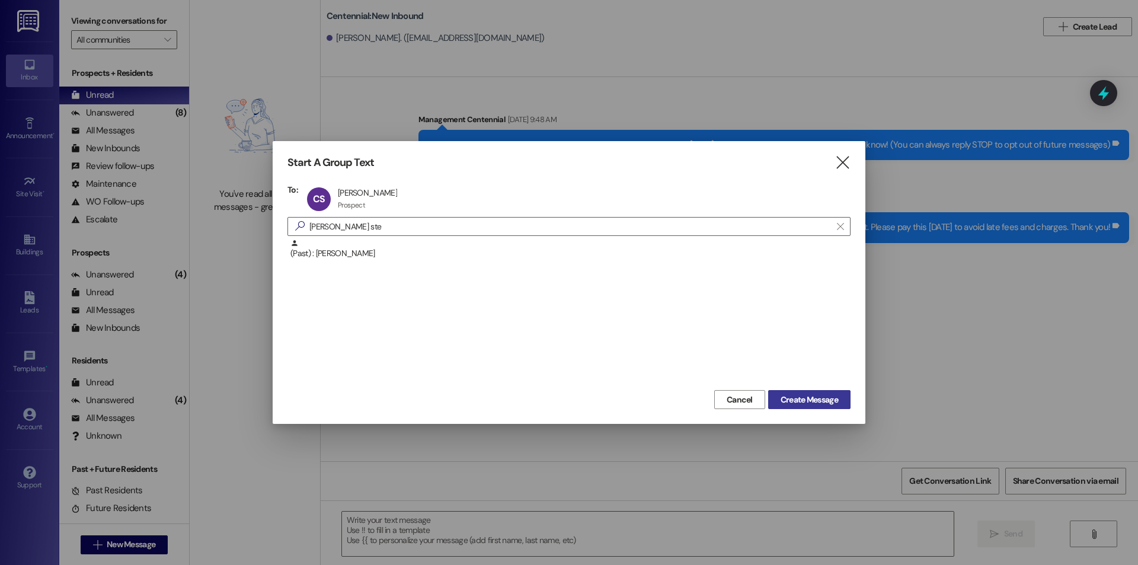
click at [808, 401] on span "Create Message" at bounding box center [809, 400] width 57 height 12
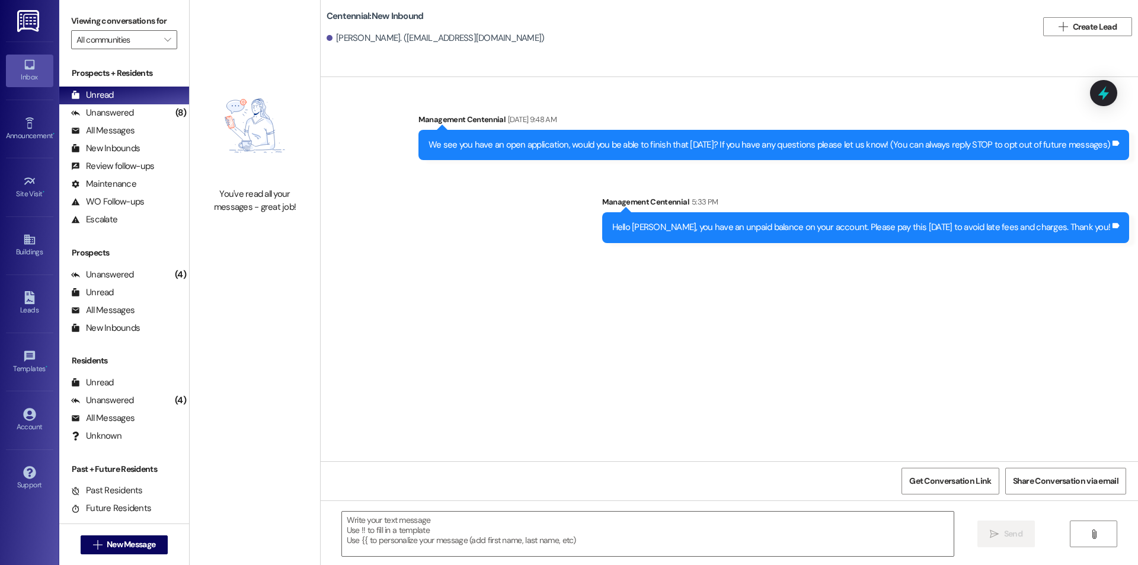
click at [120, 532] on div " New Message" at bounding box center [125, 545] width 88 height 30
click at [120, 536] on button " New Message" at bounding box center [125, 544] width 88 height 19
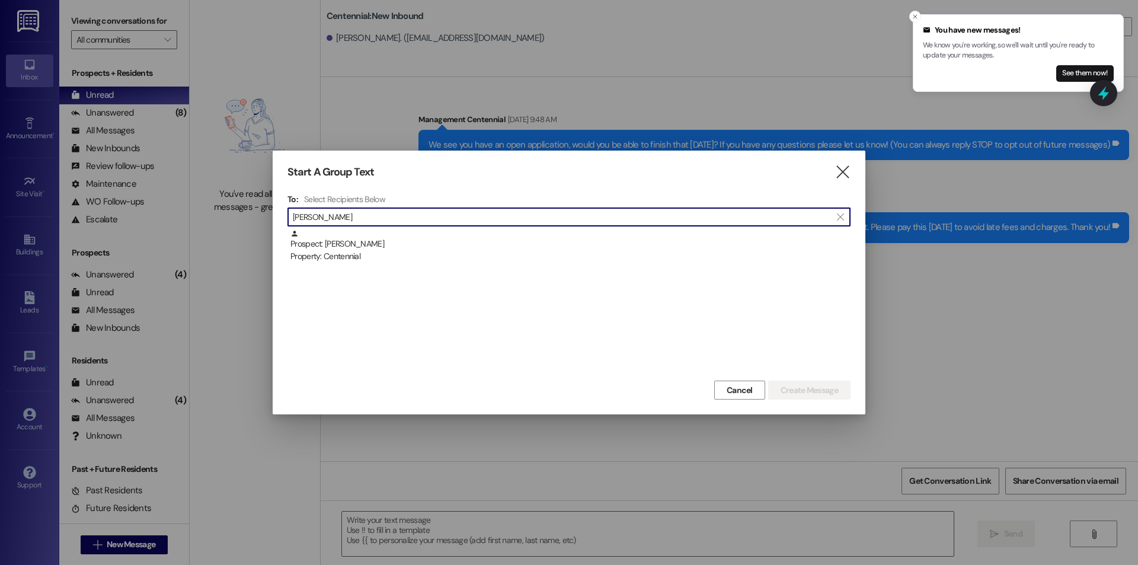
click at [353, 231] on div "Prospect: [PERSON_NAME] Property: Centennial" at bounding box center [570, 246] width 560 height 34
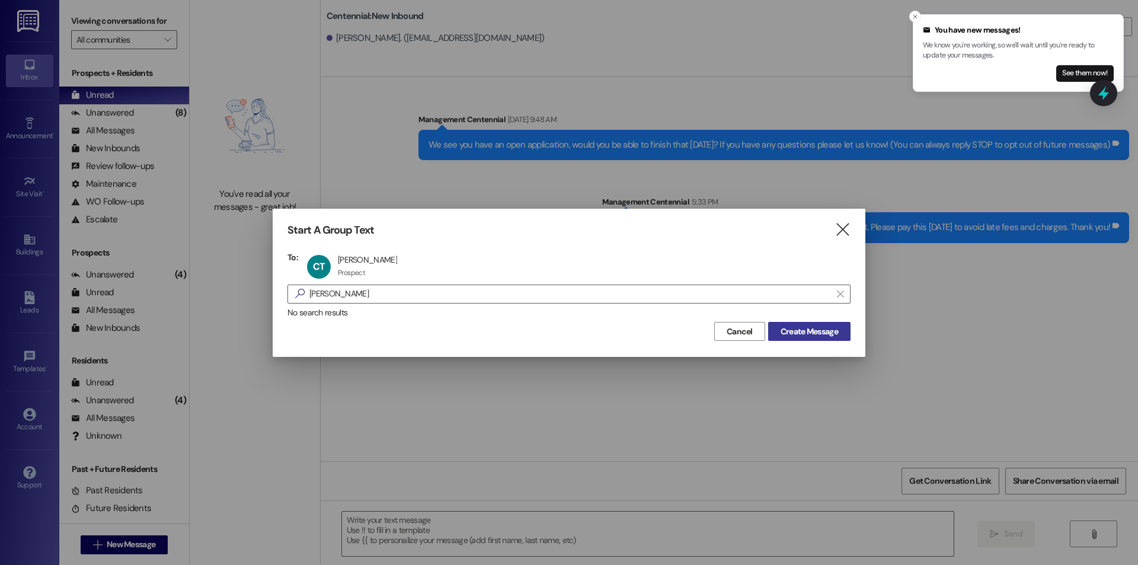
click at [843, 334] on button "Create Message" at bounding box center [809, 331] width 82 height 19
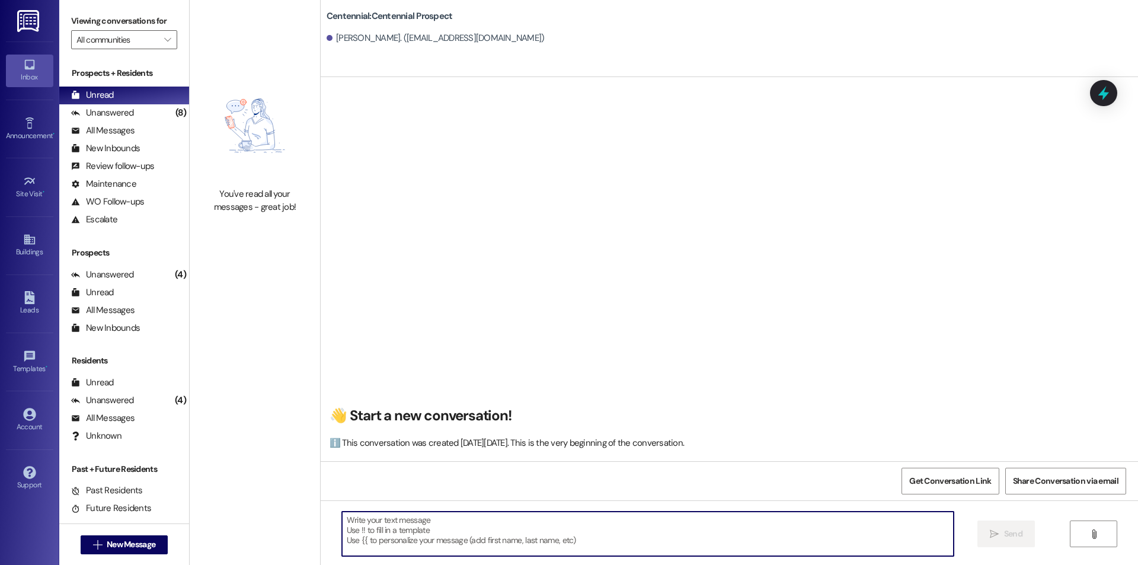
paste textarea "Hello {{first_name}}, you have an unpaid balance on your account. Please pay th…"
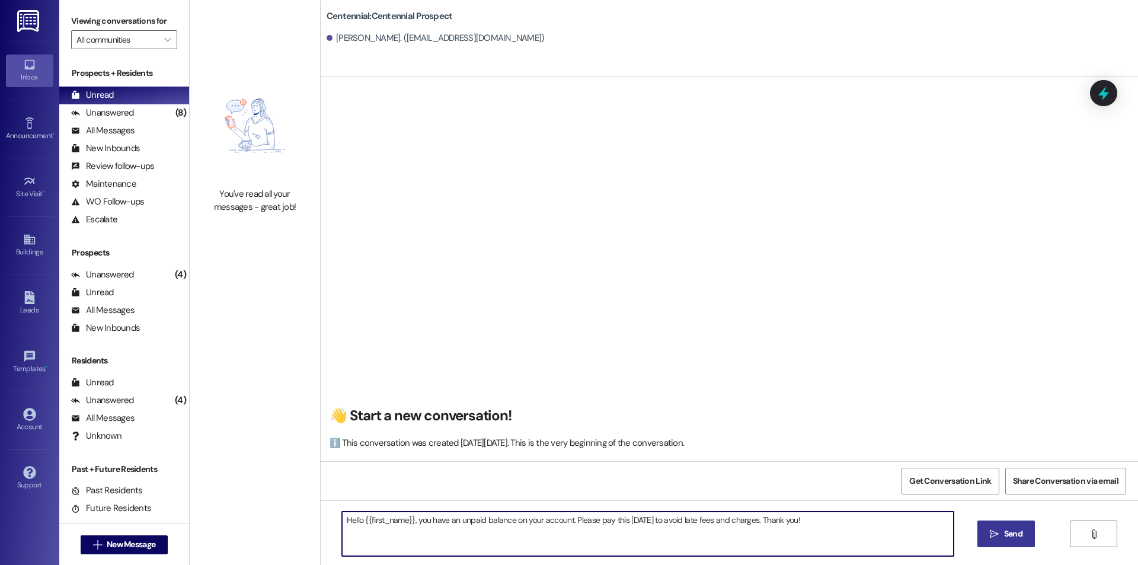
click at [1021, 533] on span "Send" at bounding box center [1013, 534] width 18 height 12
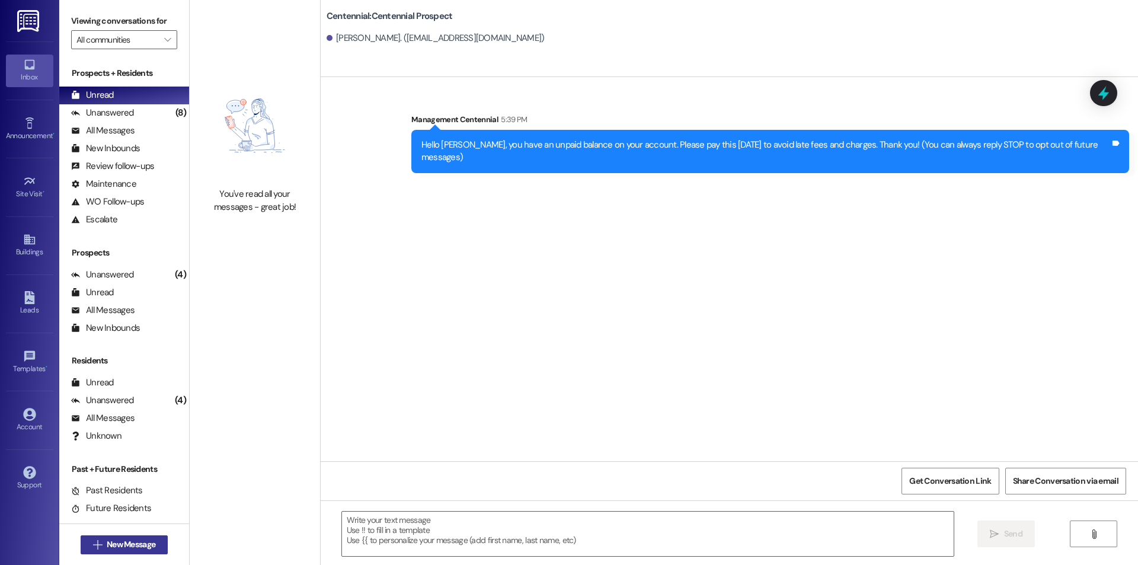
click at [95, 540] on icon "" at bounding box center [97, 544] width 9 height 9
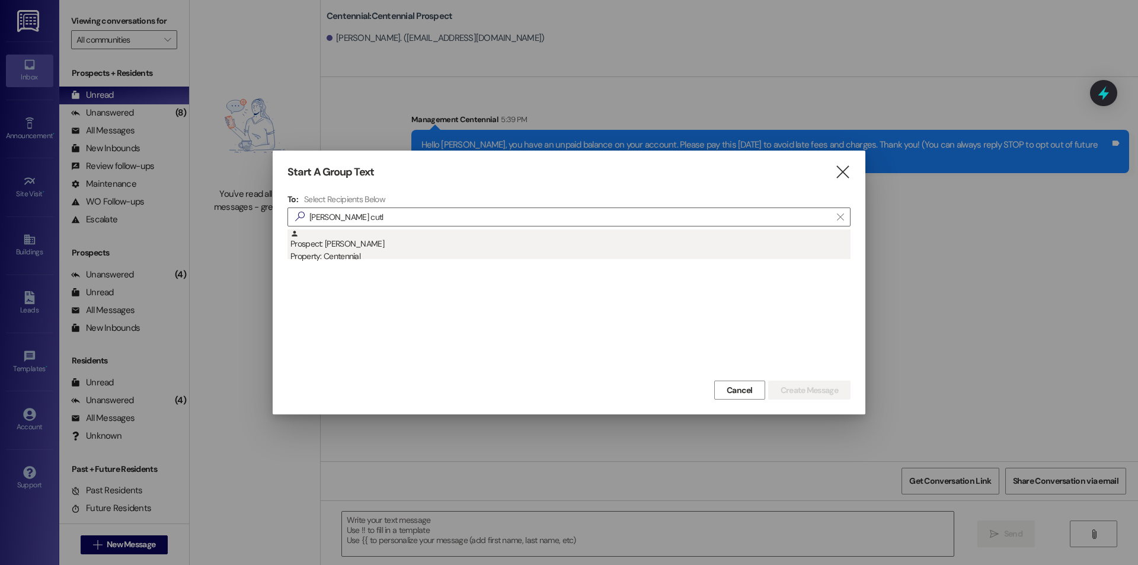
click at [302, 255] on div "Property: Centennial" at bounding box center [570, 256] width 560 height 12
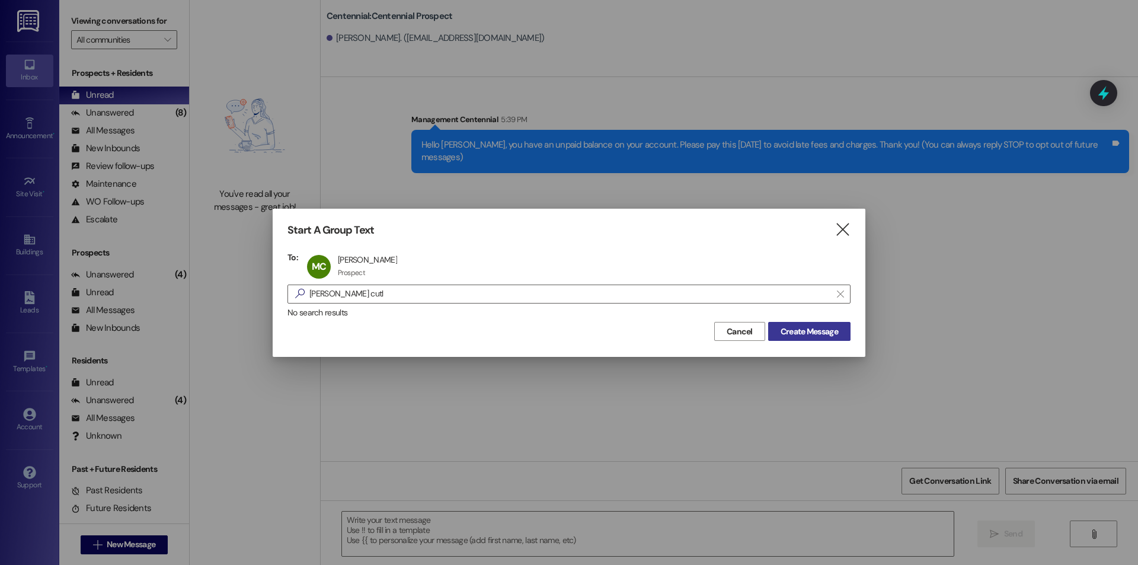
click at [809, 326] on span "Create Message" at bounding box center [809, 331] width 57 height 12
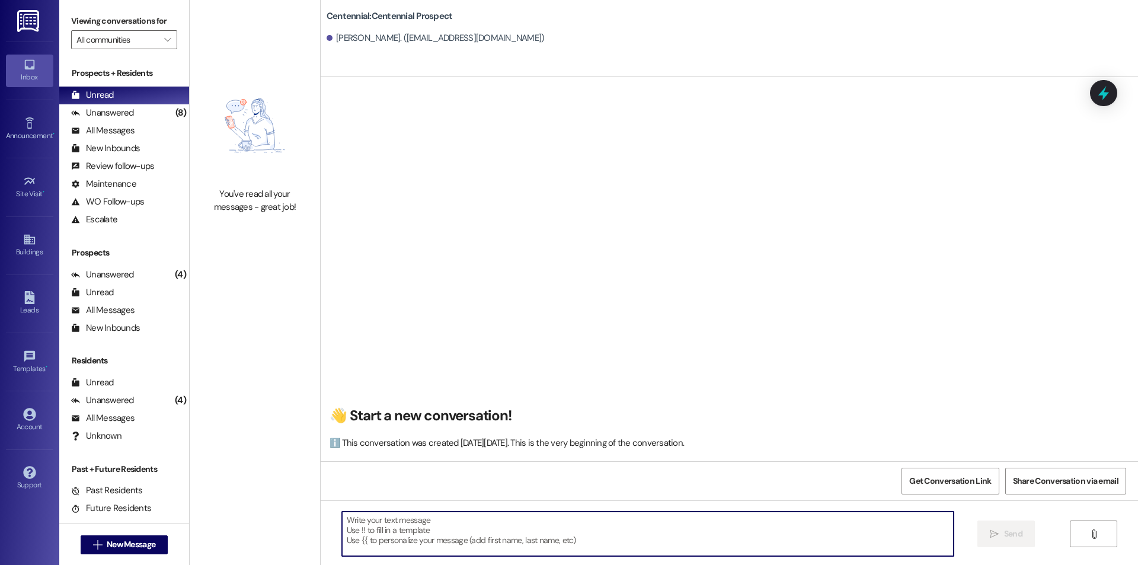
paste textarea "Hello {{first_name}}, you have an unpaid balance on your account. Please pay th…"
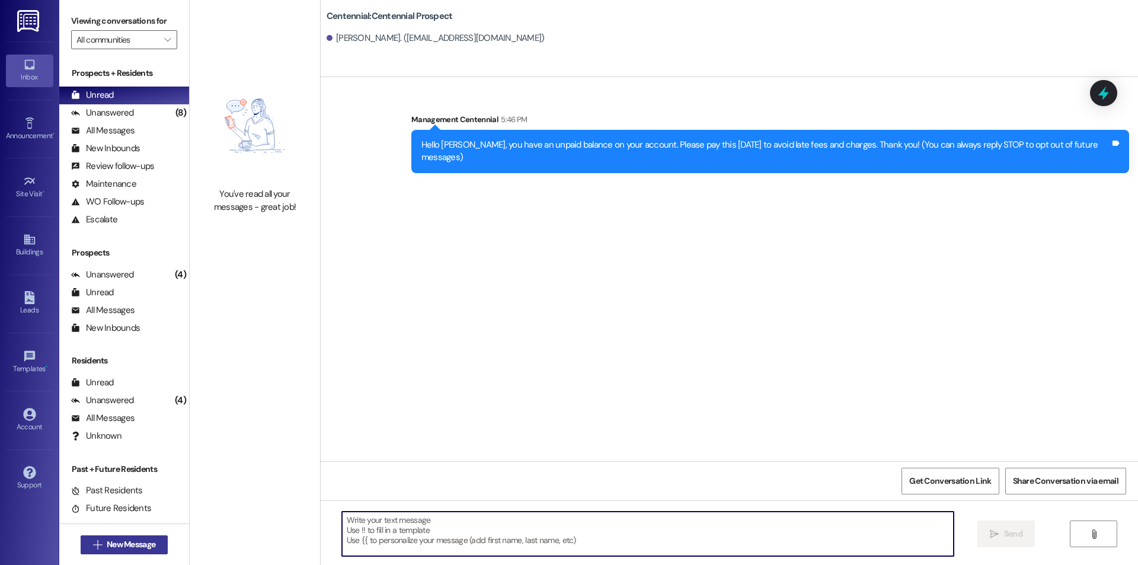
click at [152, 536] on button " New Message" at bounding box center [125, 544] width 88 height 19
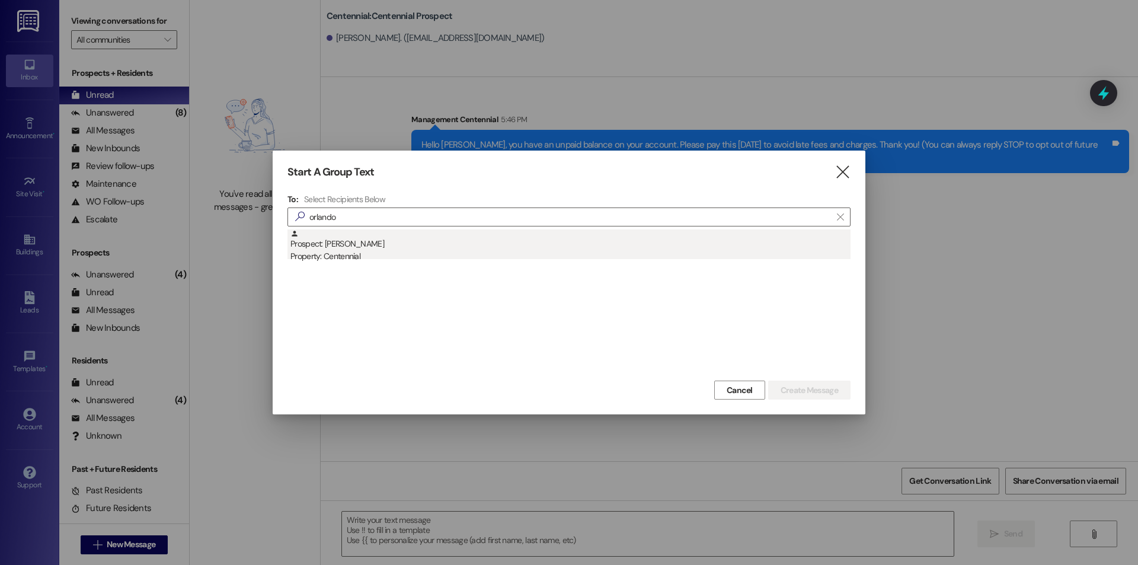
click at [358, 252] on div "Property: Centennial" at bounding box center [570, 256] width 560 height 12
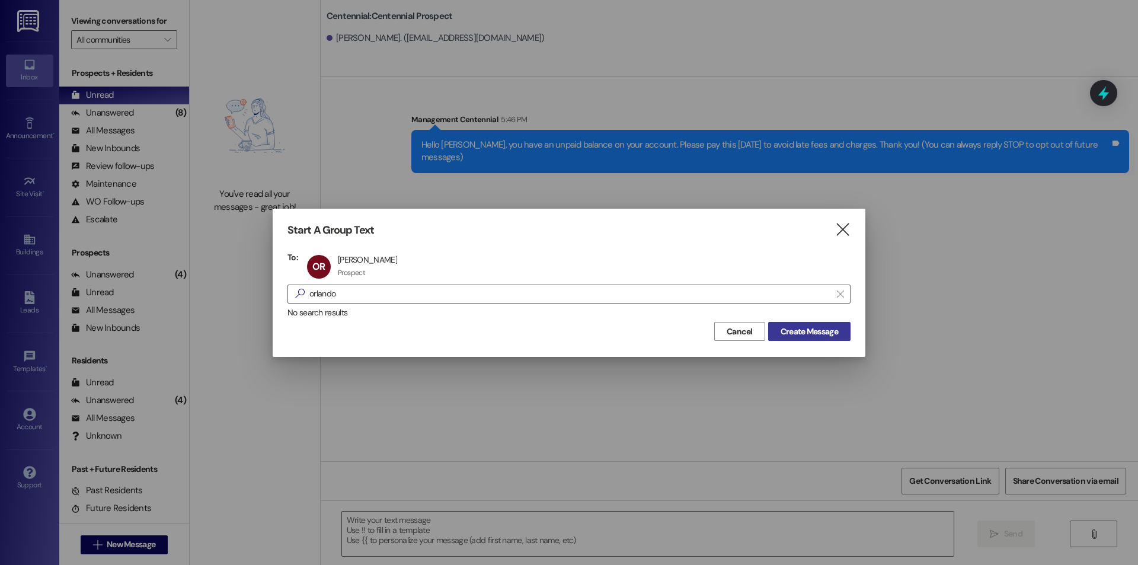
click at [805, 331] on span "Create Message" at bounding box center [809, 331] width 57 height 12
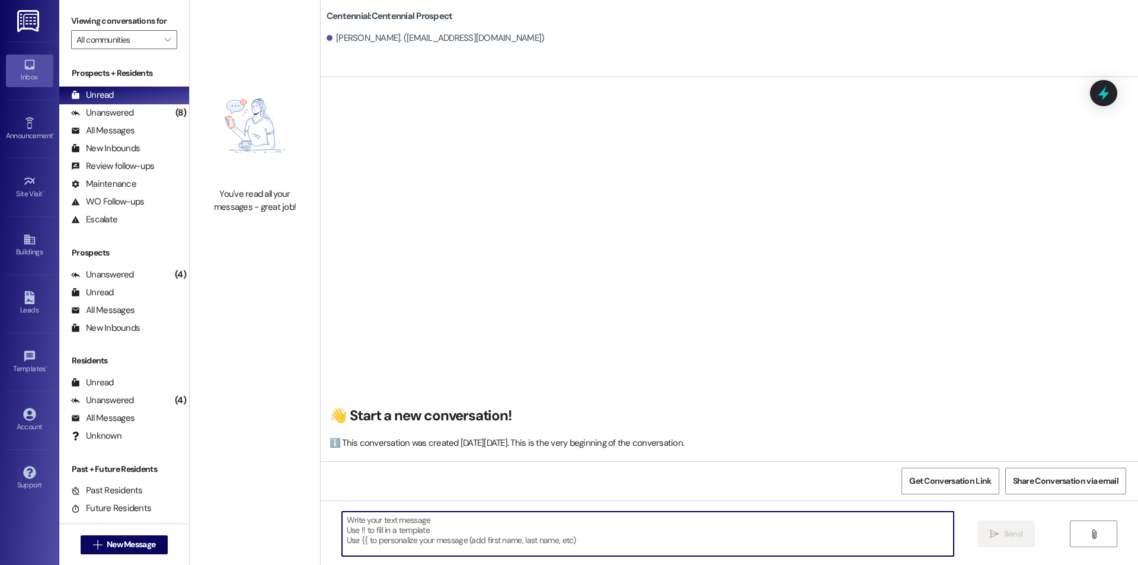
paste textarea "Hello {{first_name}}, you have an unpaid balance on your account. Please pay th…"
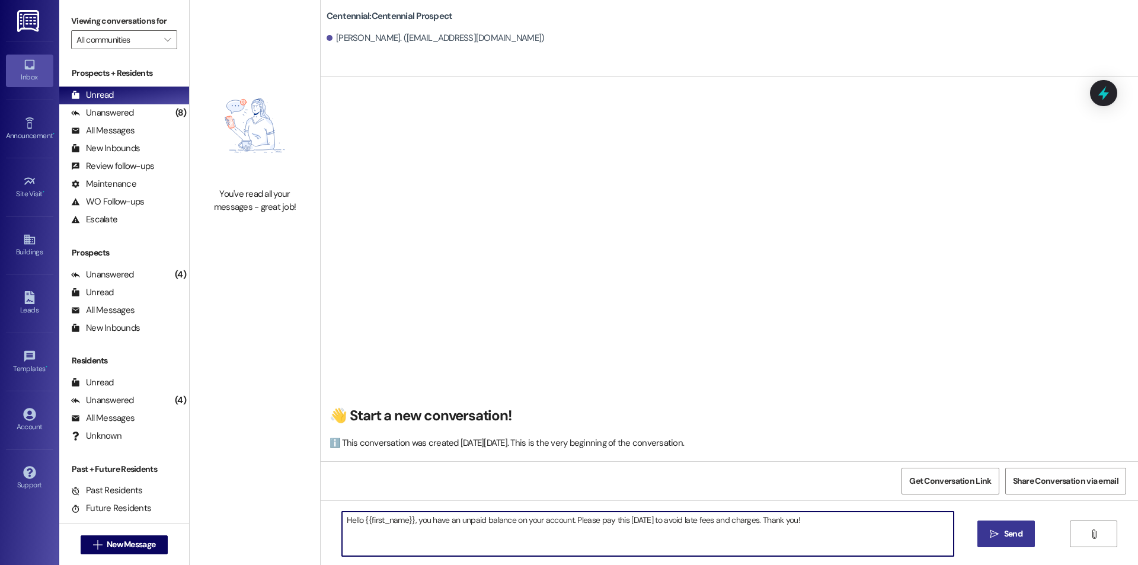
click at [1021, 530] on span "Send" at bounding box center [1013, 534] width 18 height 12
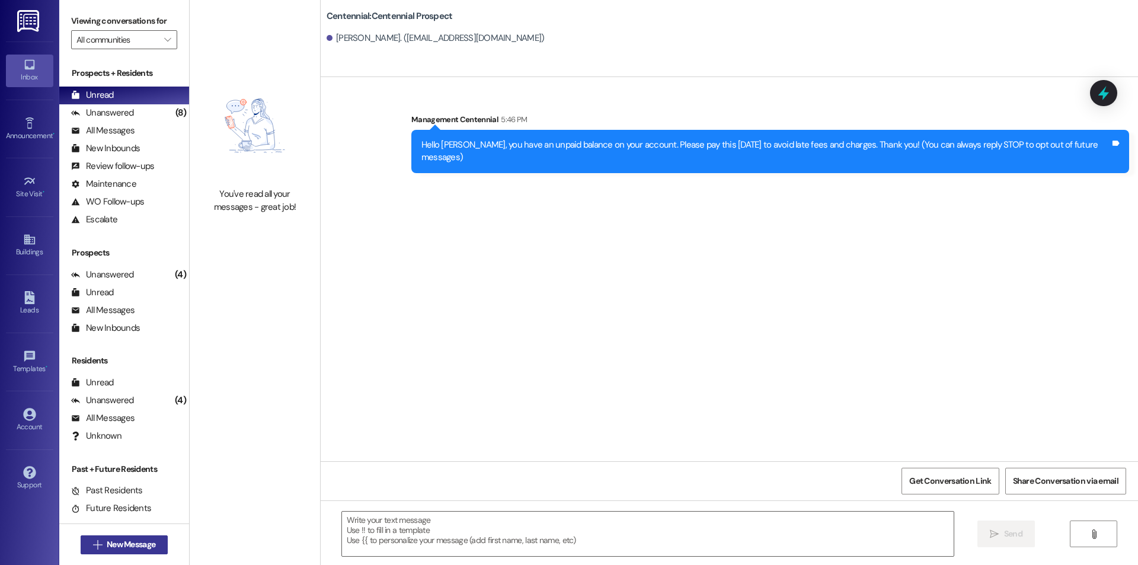
click at [93, 545] on icon "" at bounding box center [97, 544] width 9 height 9
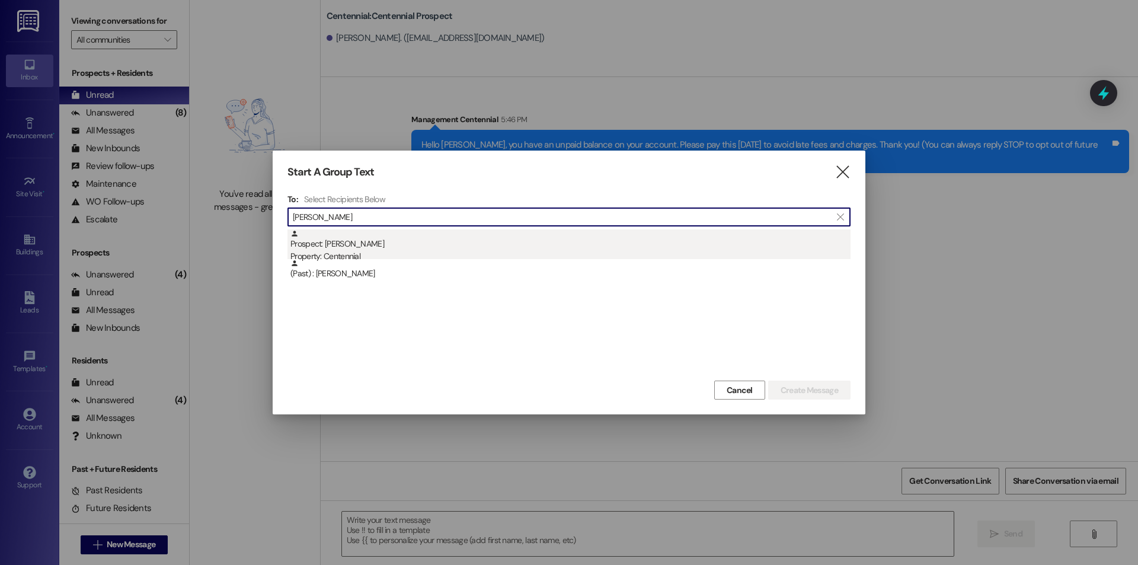
click at [394, 254] on div "Property: Centennial" at bounding box center [570, 256] width 560 height 12
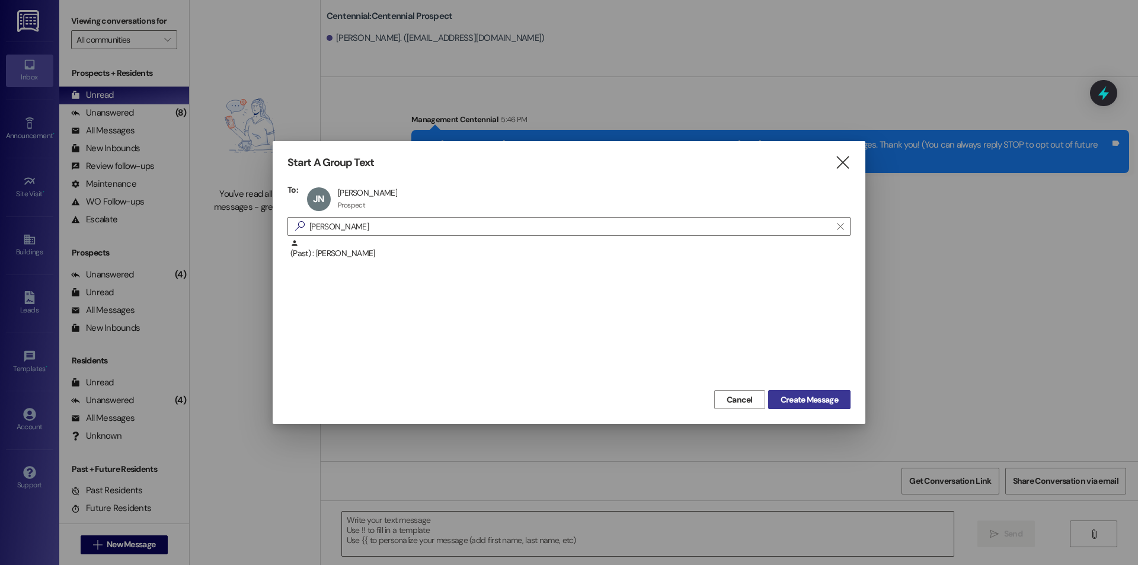
click at [797, 396] on span "Create Message" at bounding box center [809, 400] width 57 height 12
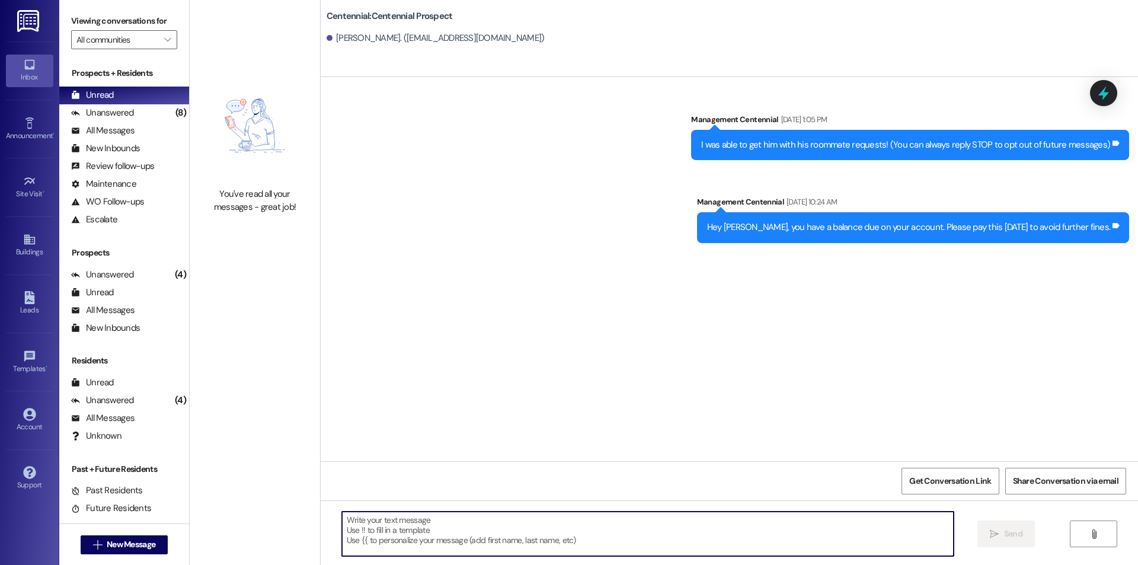
paste textarea "Hello {{first_name}}, you have an unpaid balance on your account. Please pay th…"
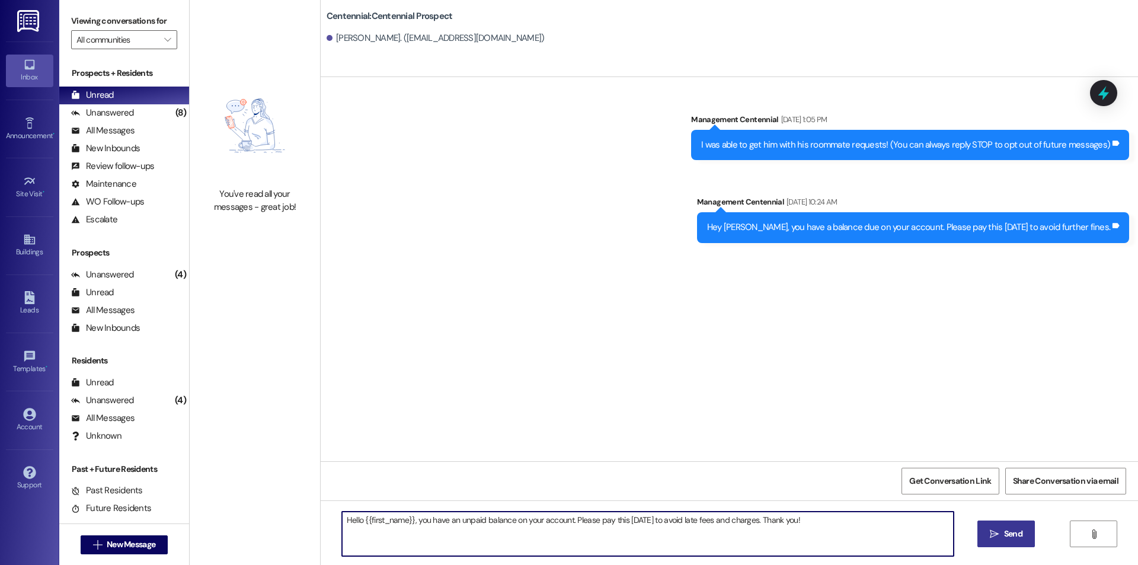
click at [1017, 531] on span "Send" at bounding box center [1013, 534] width 18 height 12
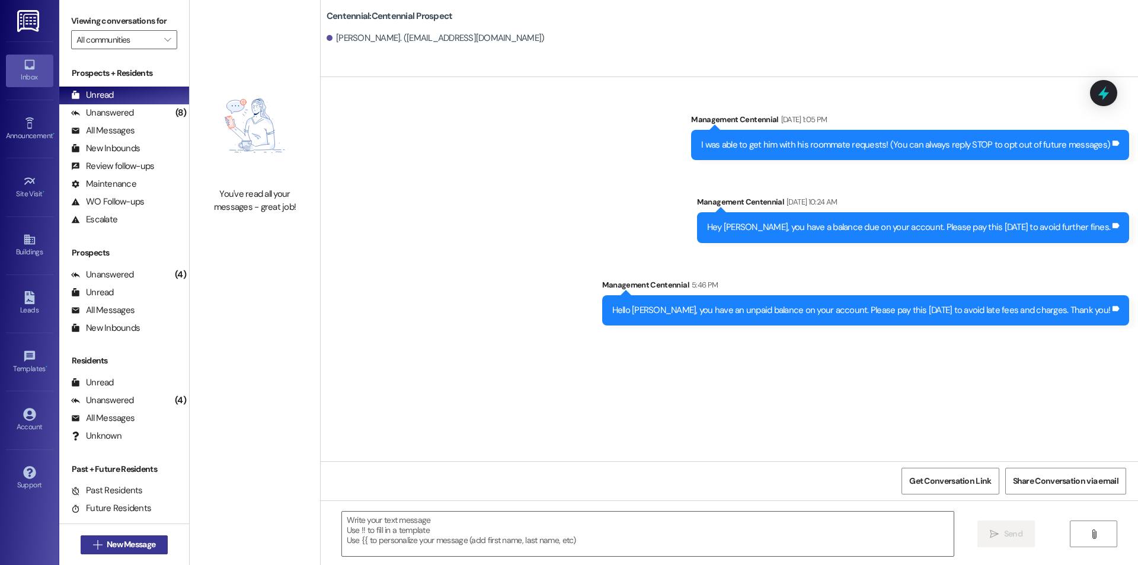
click at [146, 546] on span "New Message" at bounding box center [131, 544] width 49 height 12
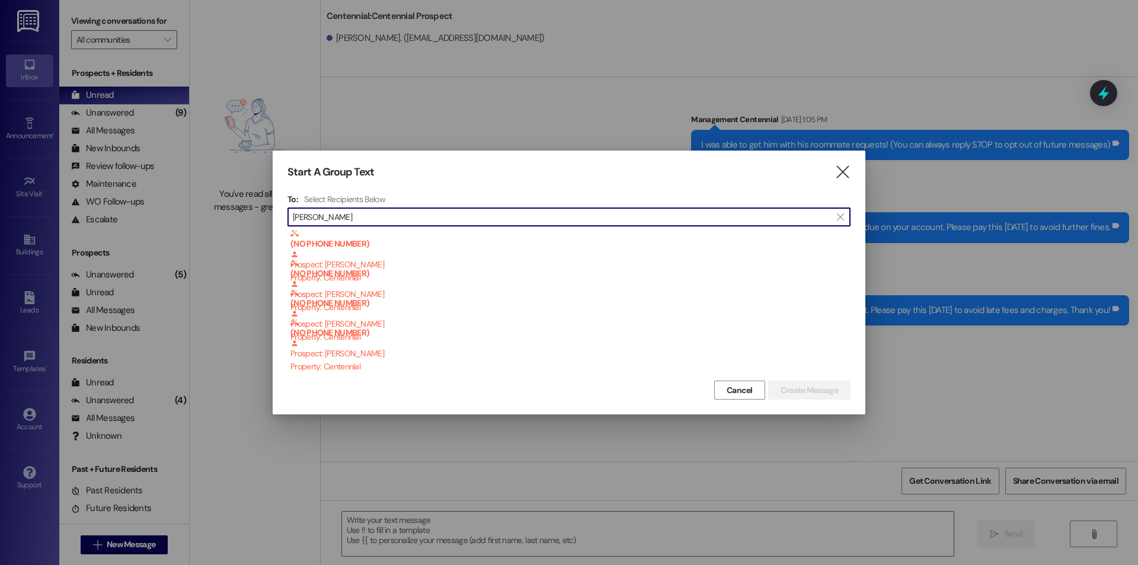
drag, startPoint x: 361, startPoint y: 218, endPoint x: 285, endPoint y: 221, distance: 75.9
click at [285, 221] on div "Start A Group Text  To: Select Recipients Below  [PERSON_NAME]  (NO PHONE NU…" at bounding box center [569, 283] width 593 height 264
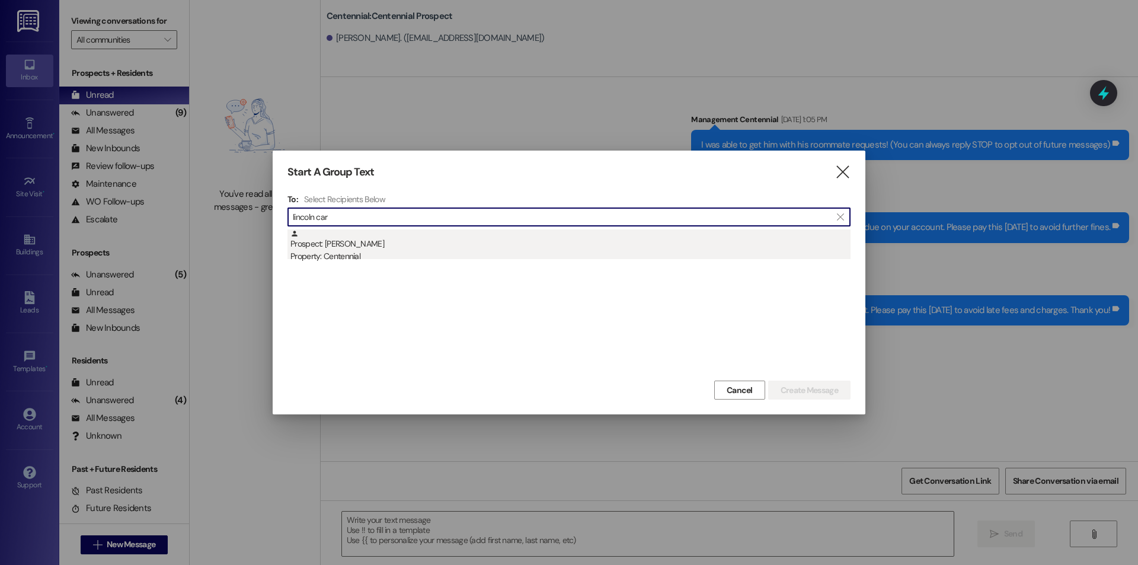
click at [330, 254] on div "Property: Centennial" at bounding box center [570, 256] width 560 height 12
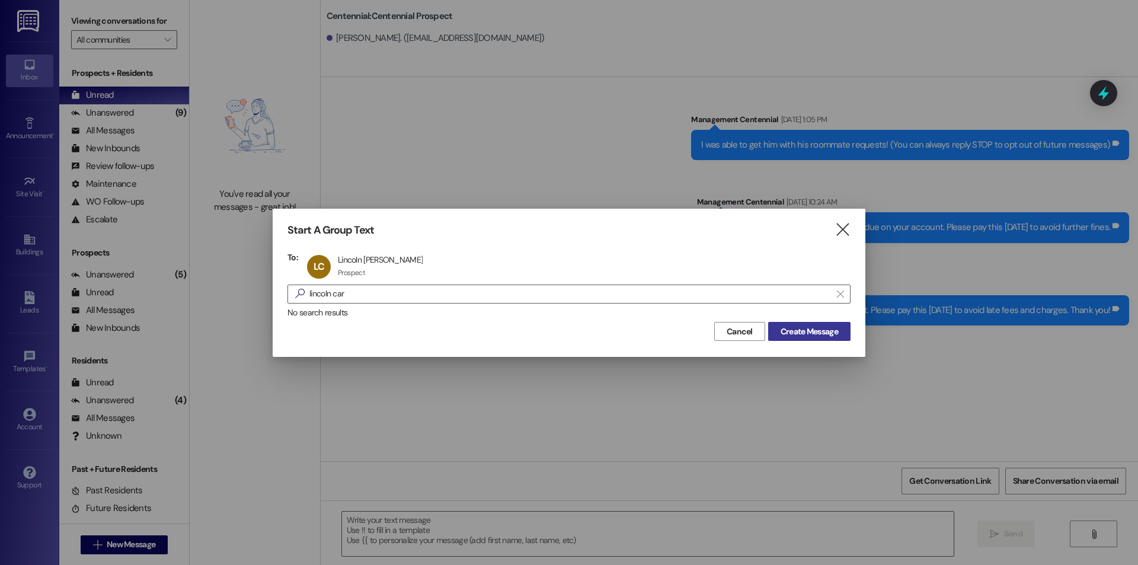
click at [830, 327] on span "Create Message" at bounding box center [809, 331] width 57 height 12
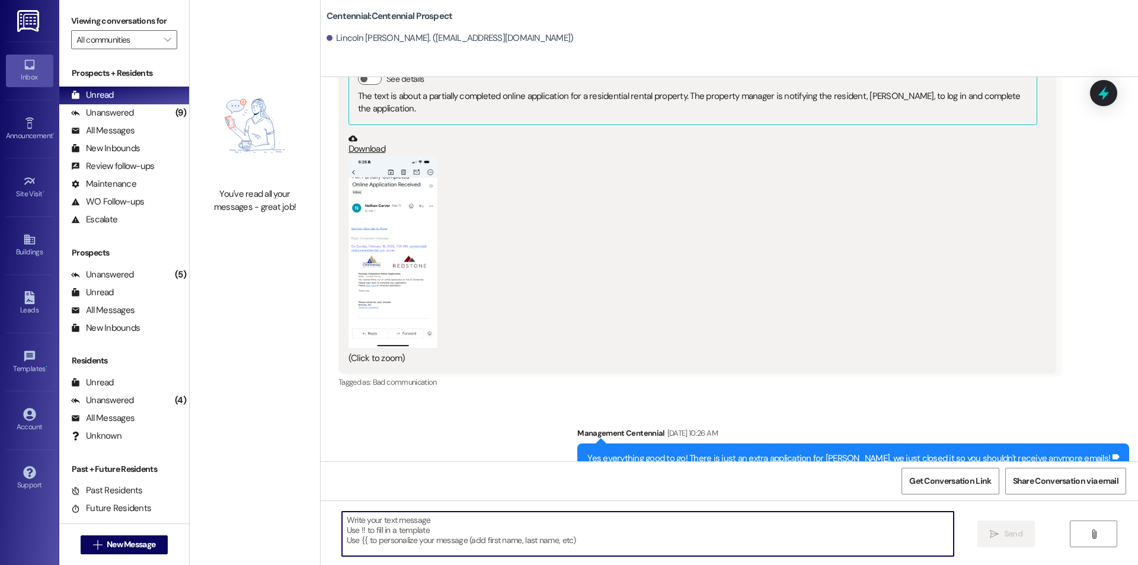
scroll to position [6533, 0]
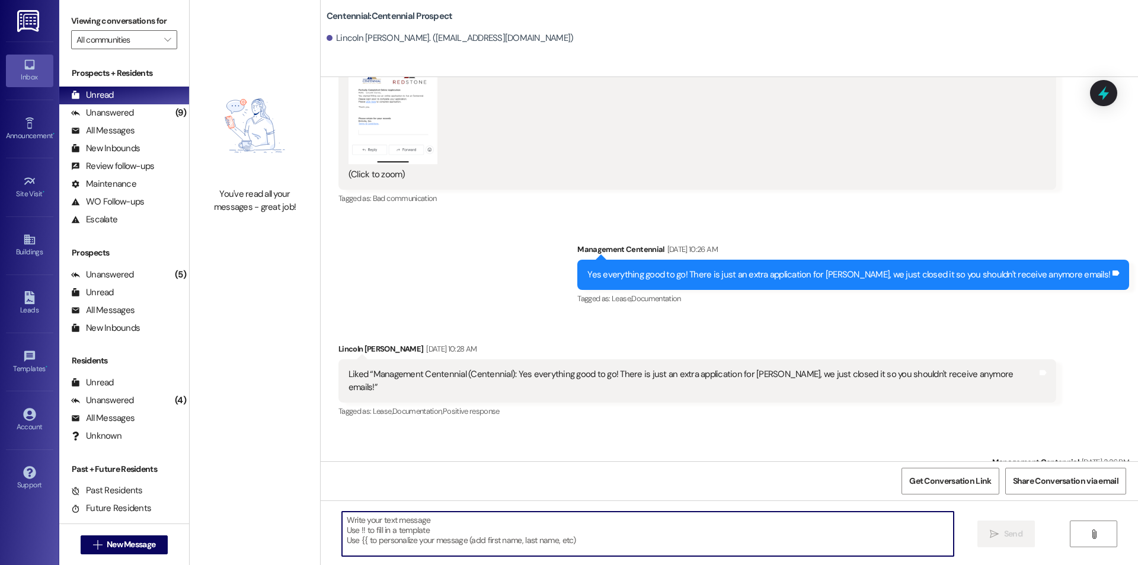
paste textarea "Hello {{first_name}}, you have an unpaid balance on your account. Please pay th…"
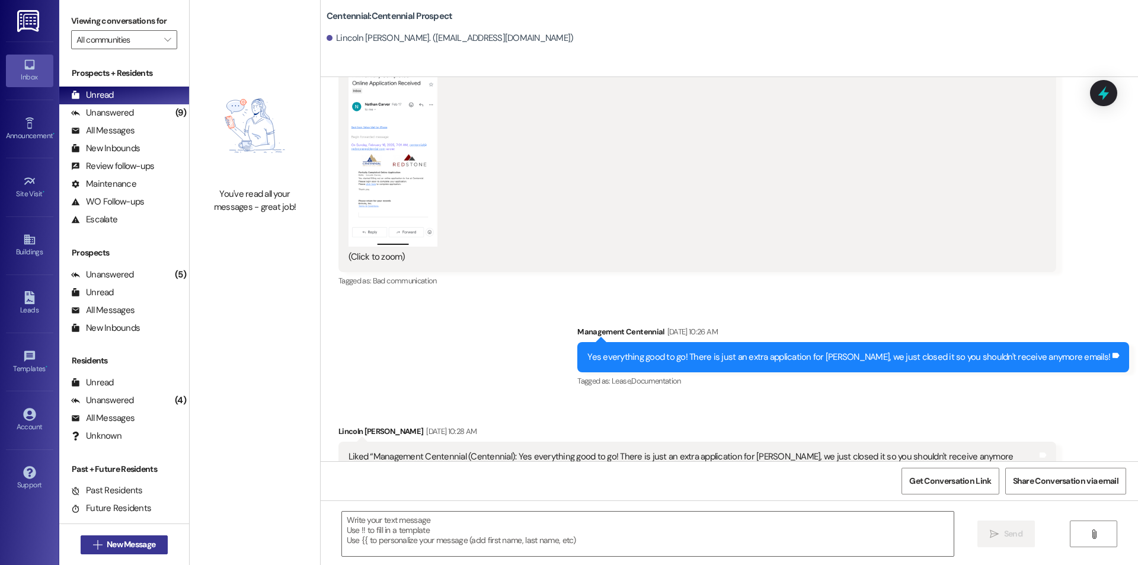
click at [121, 537] on button " New Message" at bounding box center [125, 544] width 88 height 19
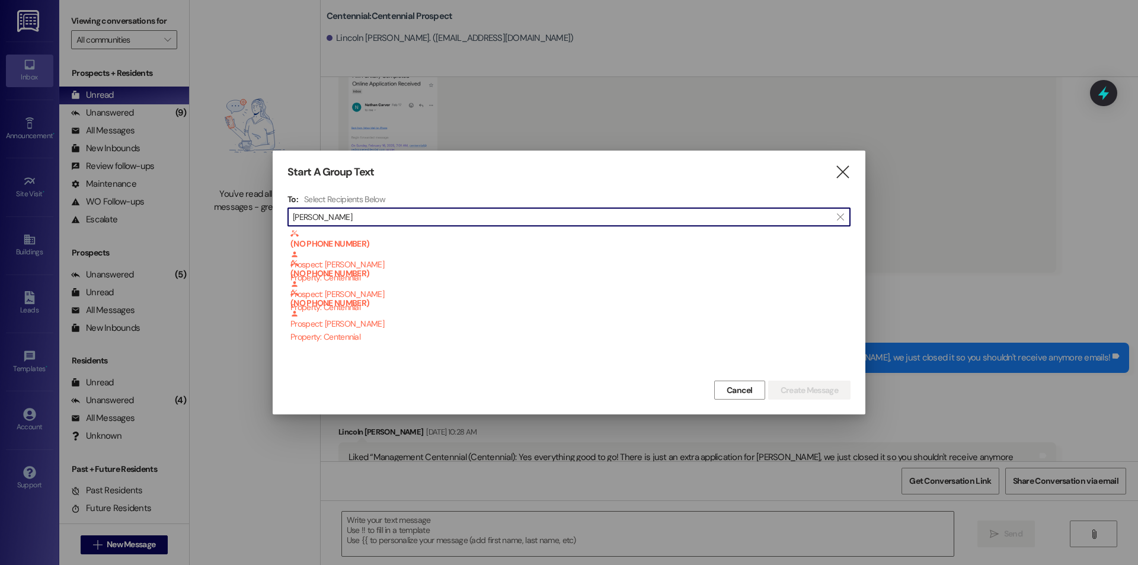
drag, startPoint x: 365, startPoint y: 217, endPoint x: 159, endPoint y: 226, distance: 205.9
click at [159, 226] on div "Start A Group Text  To: Select Recipients Below  austin pea  (NO PHONE NUMBE…" at bounding box center [569, 282] width 1138 height 565
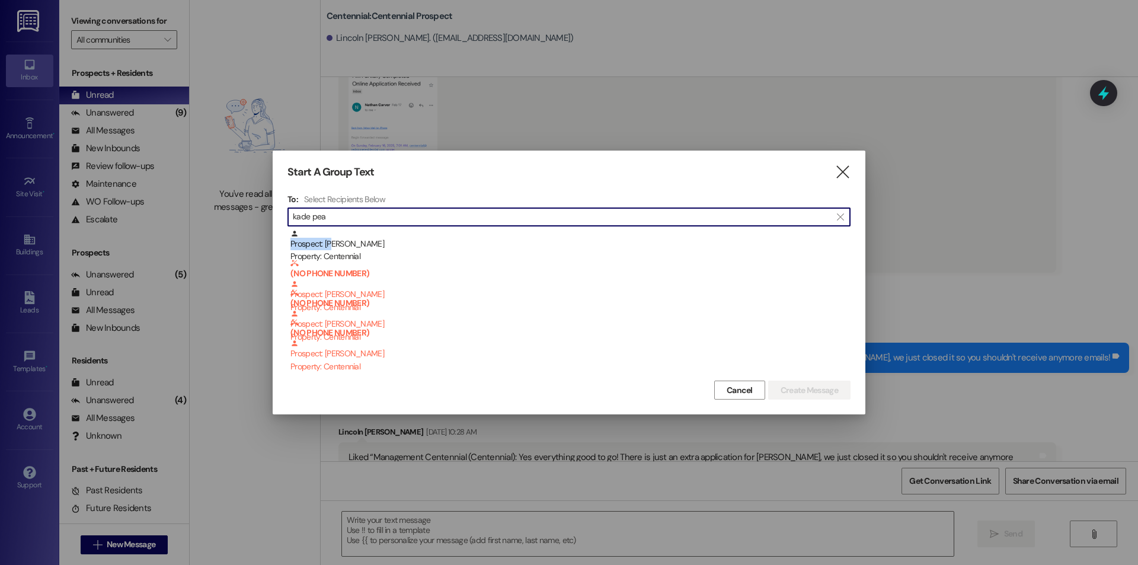
drag, startPoint x: 333, startPoint y: 238, endPoint x: 381, endPoint y: 234, distance: 48.2
click at [333, 237] on div "Prospect: [PERSON_NAME] Property: Centennial" at bounding box center [570, 246] width 560 height 34
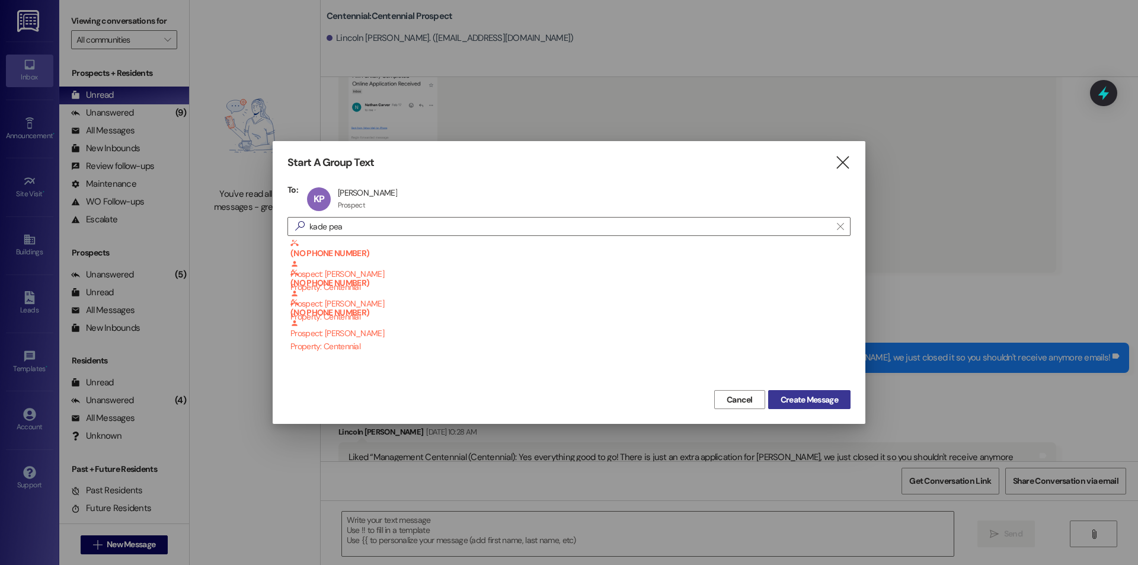
click at [791, 397] on span "Create Message" at bounding box center [809, 400] width 57 height 12
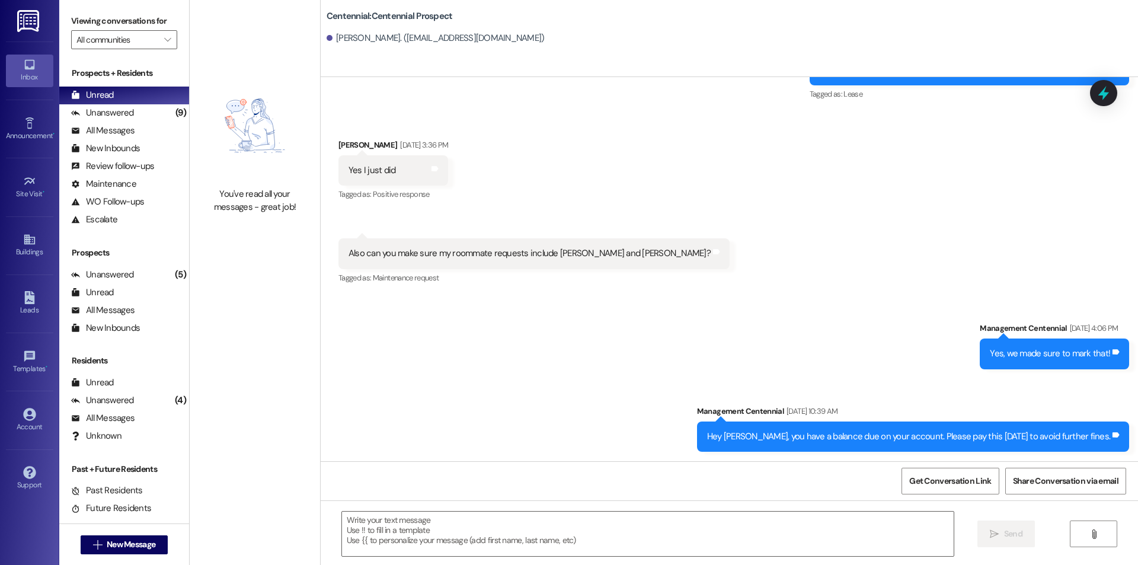
scroll to position [404, 0]
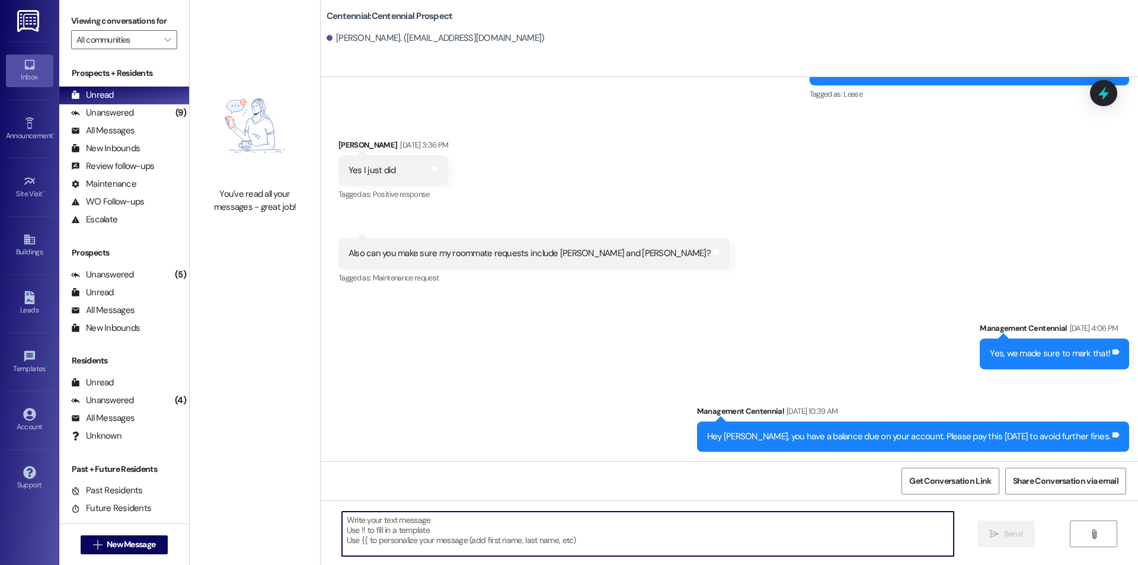
paste textarea "Hello {{first_name}}, you have an unpaid balance on your account. Please pay th…"
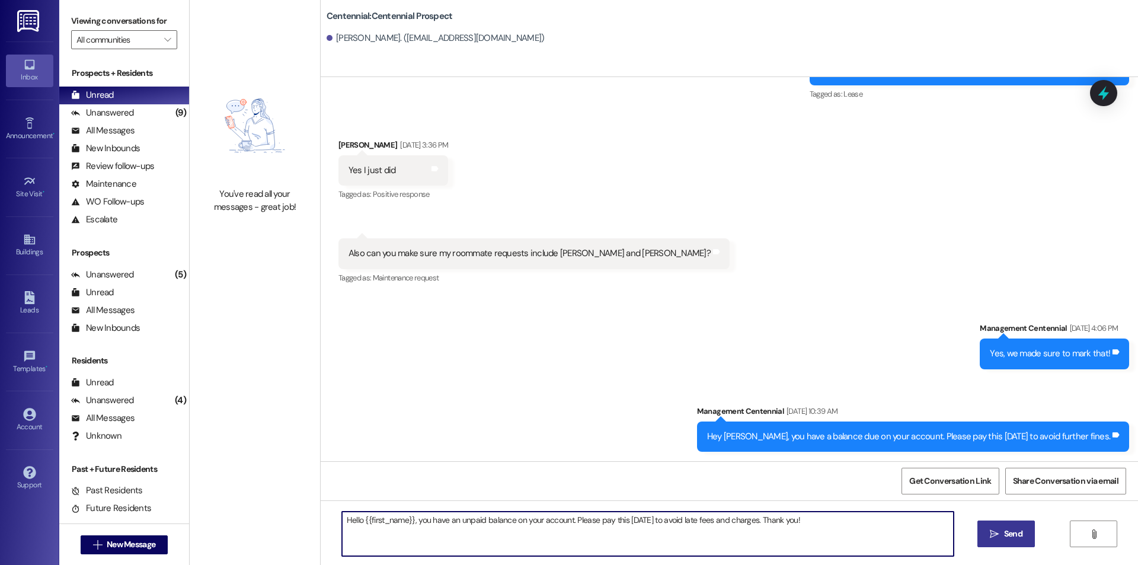
click at [1012, 535] on span "Send" at bounding box center [1013, 534] width 18 height 12
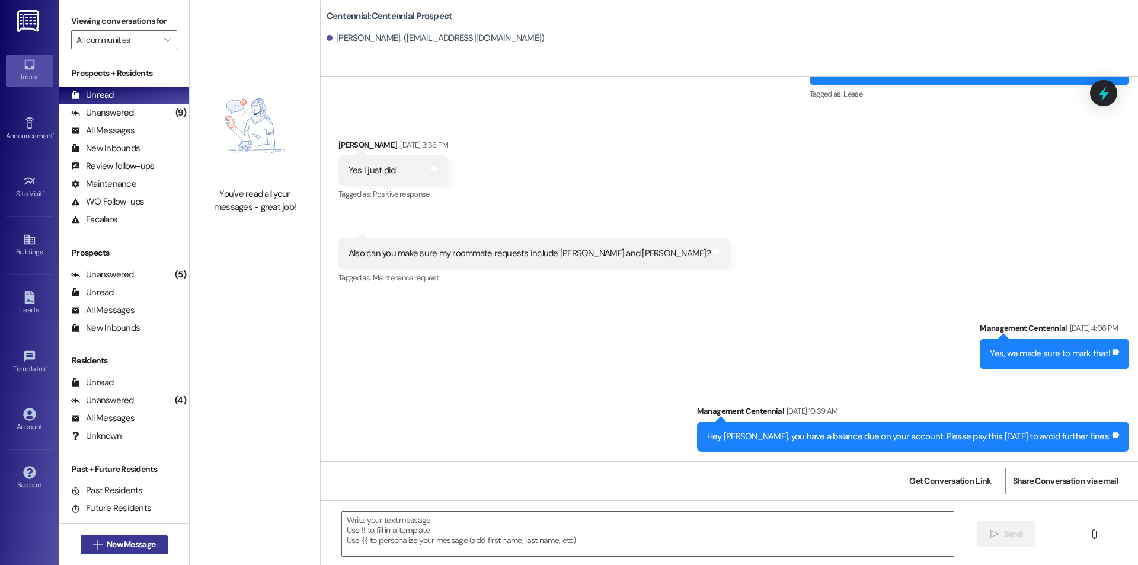
click at [120, 547] on span "New Message" at bounding box center [131, 544] width 49 height 12
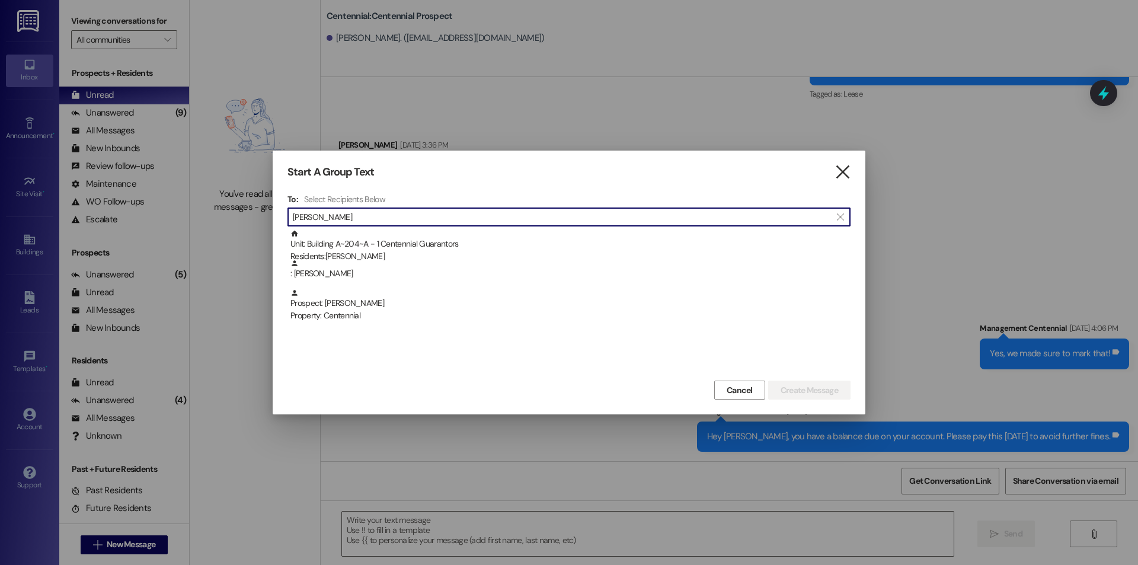
click at [841, 169] on icon "" at bounding box center [843, 172] width 16 height 12
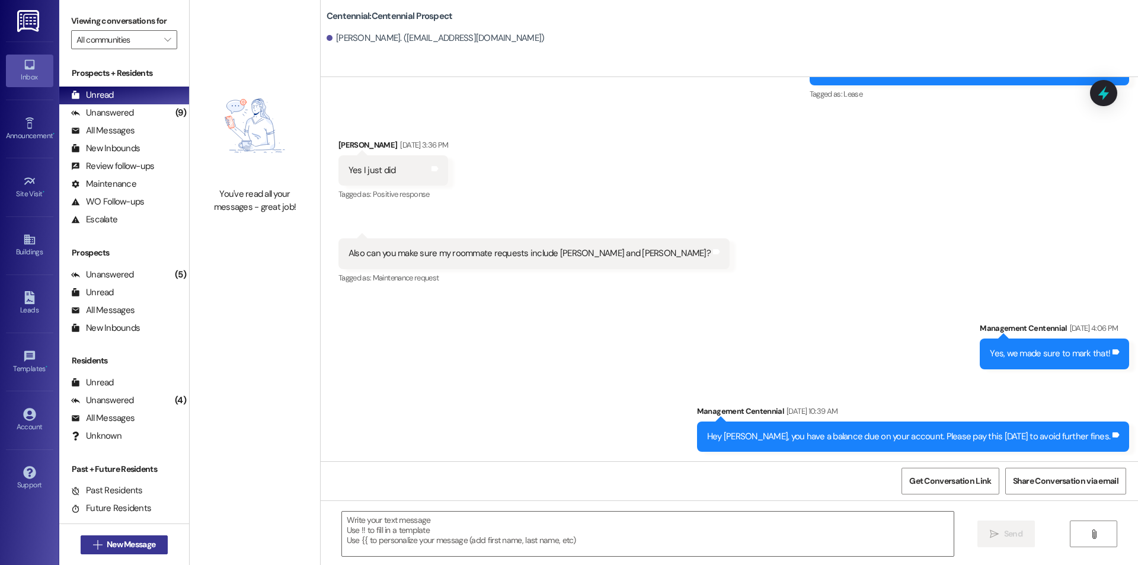
click at [115, 546] on span "New Message" at bounding box center [131, 544] width 49 height 12
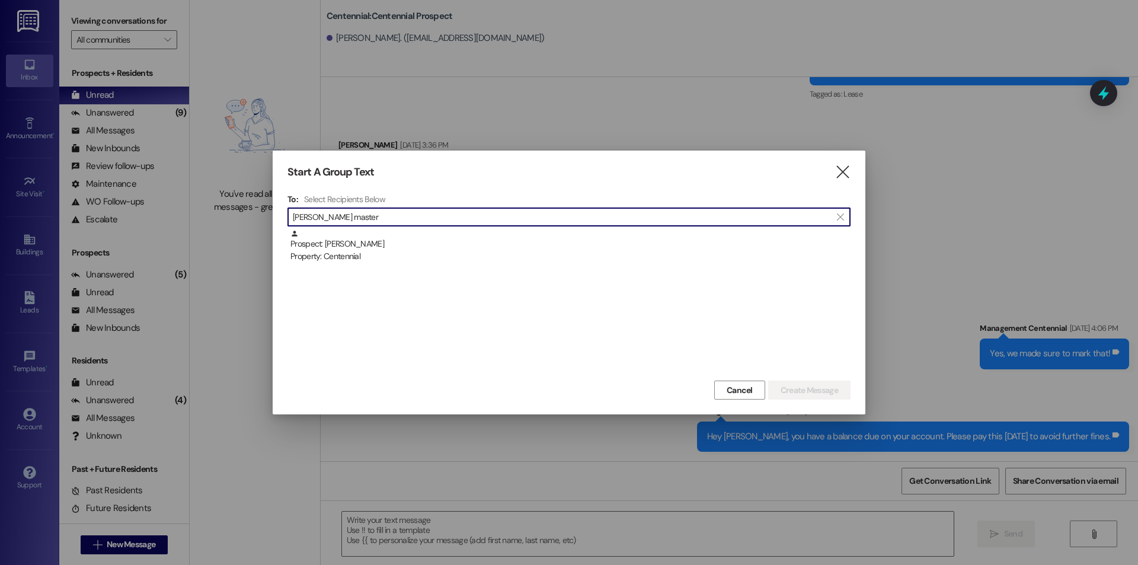
click at [415, 241] on div "Prospect: [PERSON_NAME] Property: Centennial" at bounding box center [570, 246] width 560 height 34
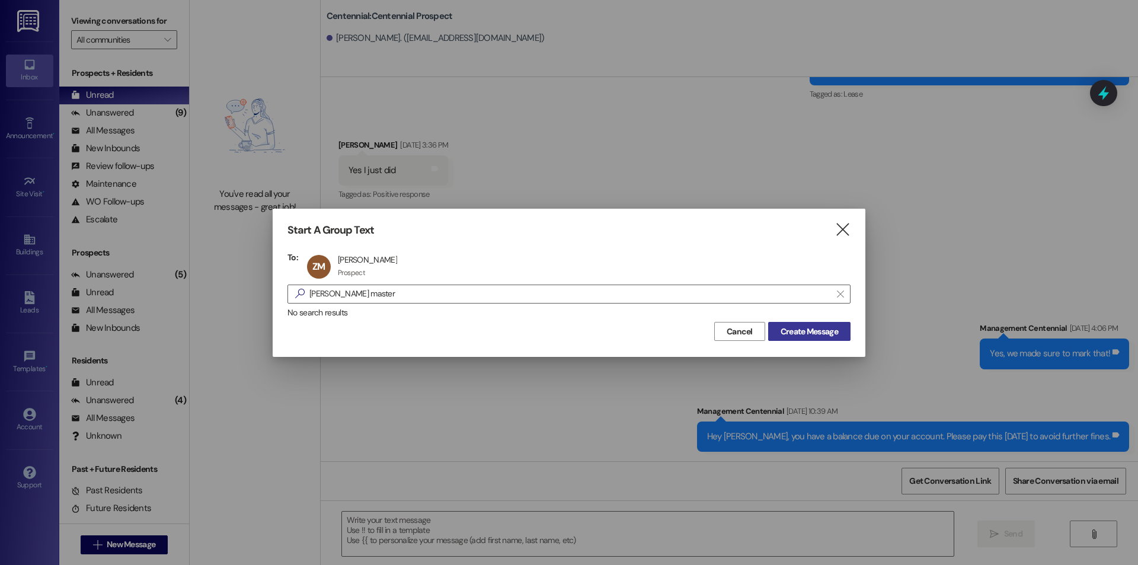
click at [833, 328] on span "Create Message" at bounding box center [809, 331] width 57 height 12
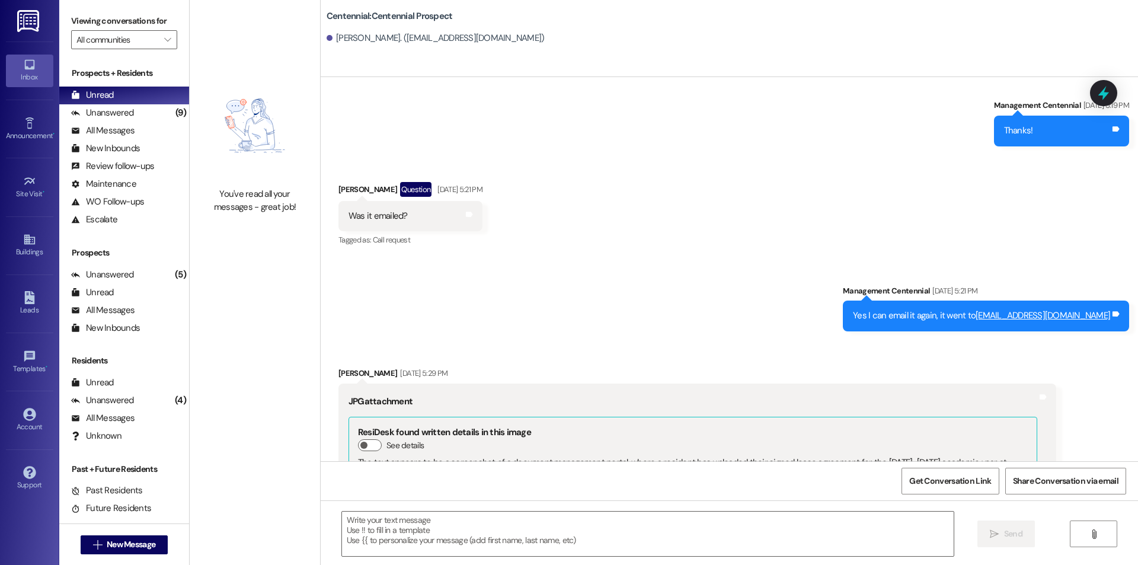
scroll to position [1433, 0]
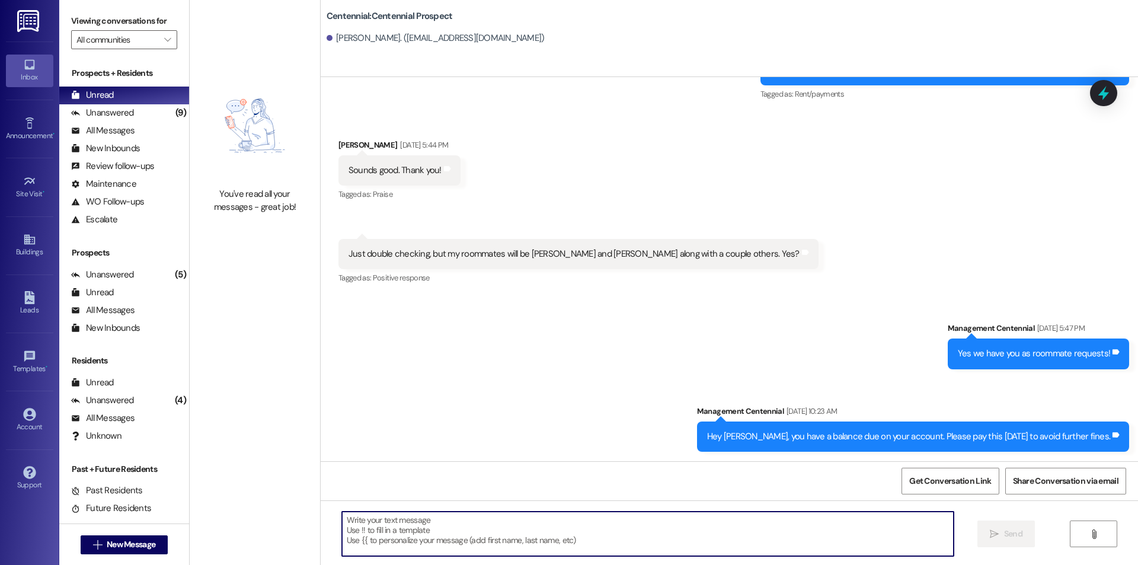
paste textarea "Hello {{first_name}}, you have an unpaid balance on your account. Please pay th…"
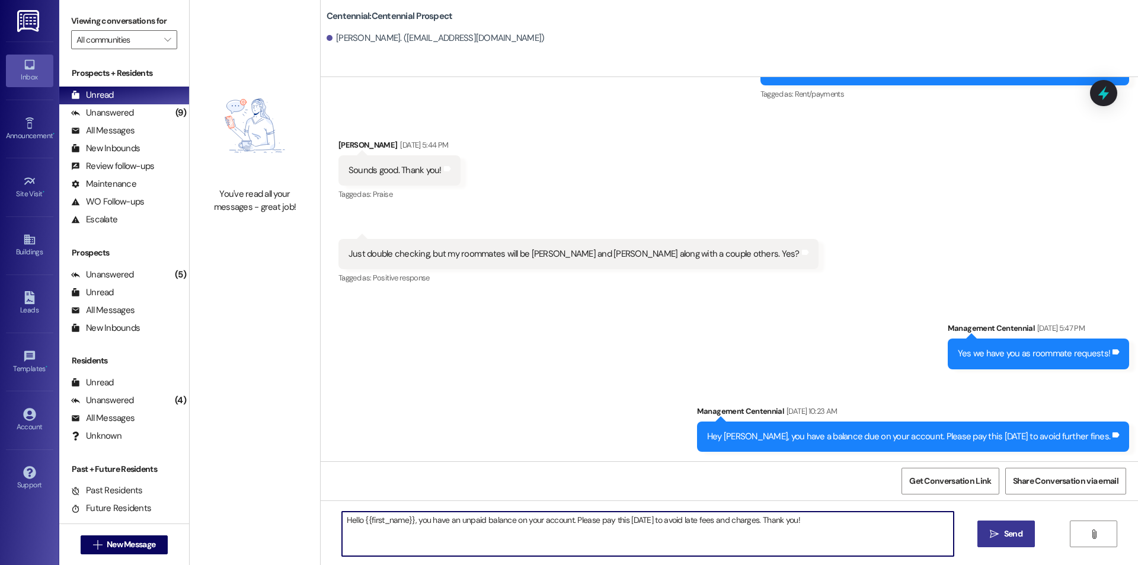
click at [996, 526] on button " Send" at bounding box center [1005, 533] width 57 height 27
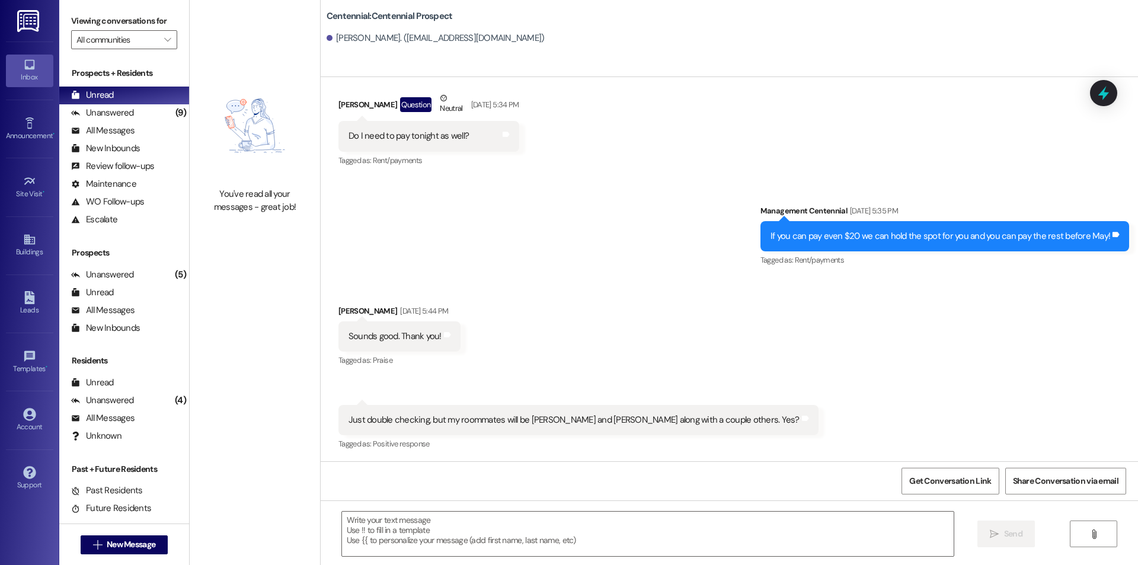
scroll to position [1516, 0]
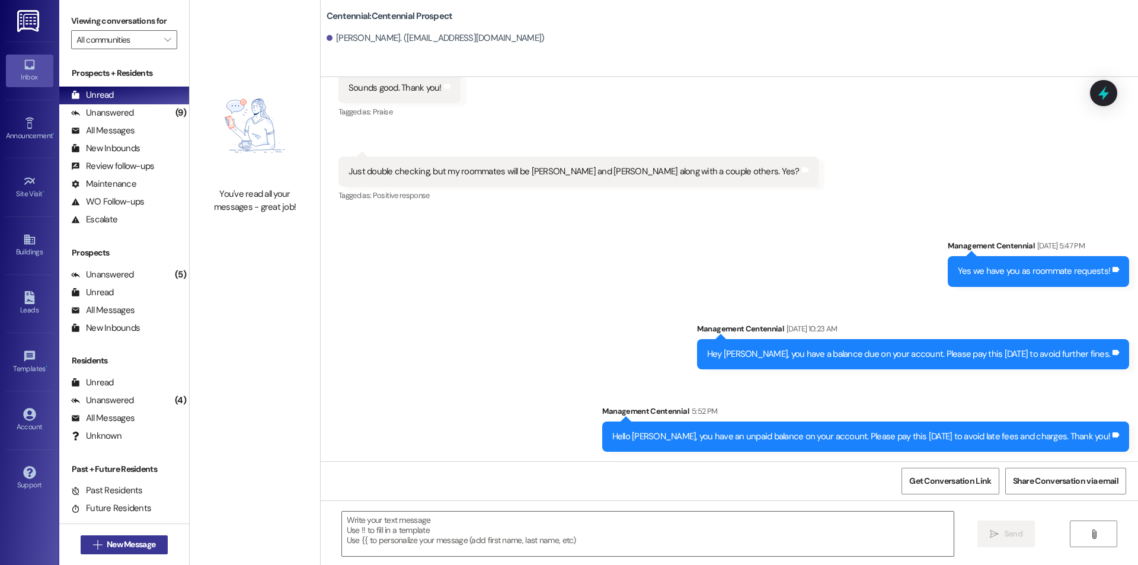
click at [144, 543] on span "New Message" at bounding box center [131, 544] width 49 height 12
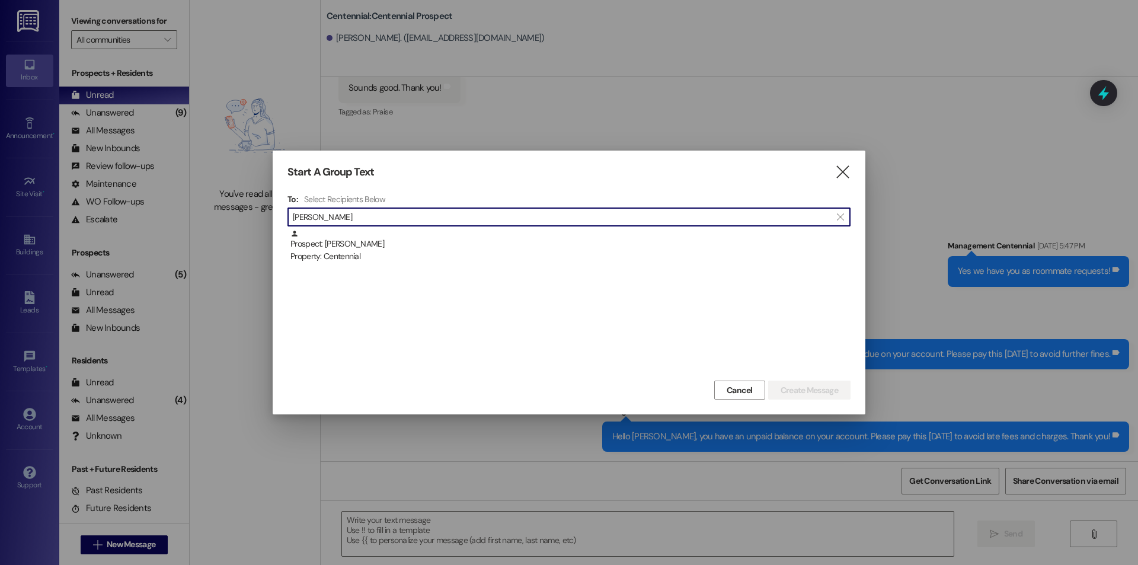
click at [370, 229] on div "To: Select Recipients Below  [PERSON_NAME]  Prospect: [PERSON_NAME] Property:…" at bounding box center [568, 286] width 563 height 184
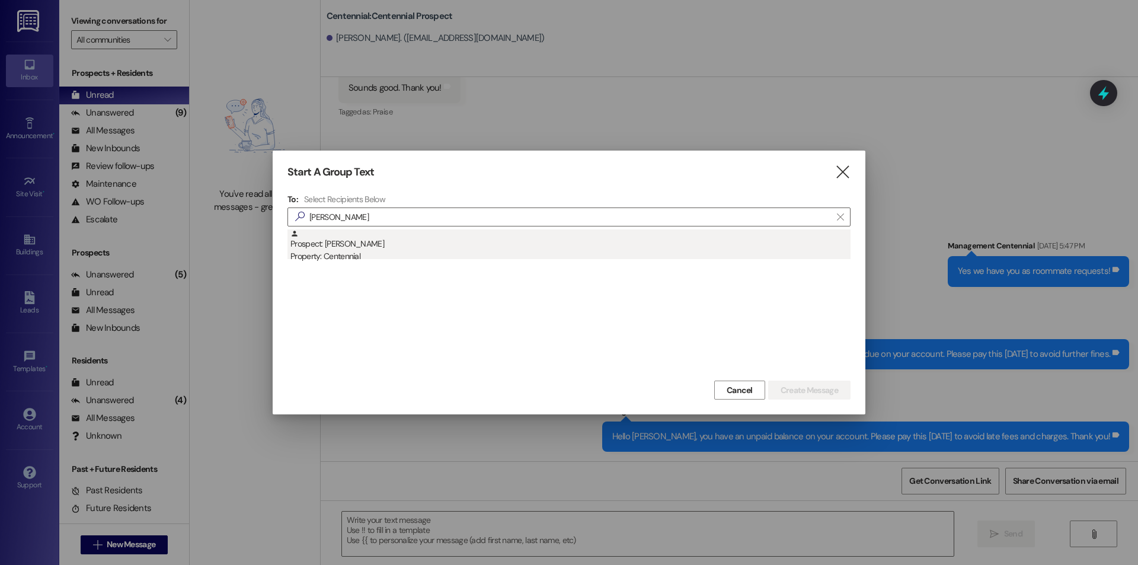
click at [394, 255] on div "Property: Centennial" at bounding box center [570, 256] width 560 height 12
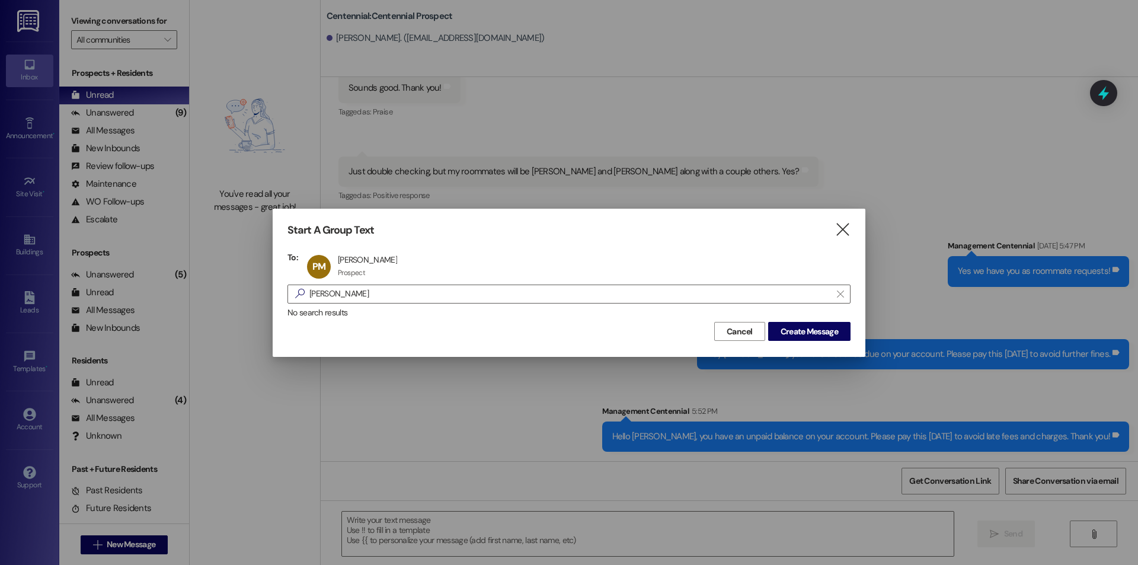
click at [824, 320] on div "Cancel Create Message" at bounding box center [568, 330] width 563 height 22
click at [812, 333] on span "Create Message" at bounding box center [809, 331] width 57 height 12
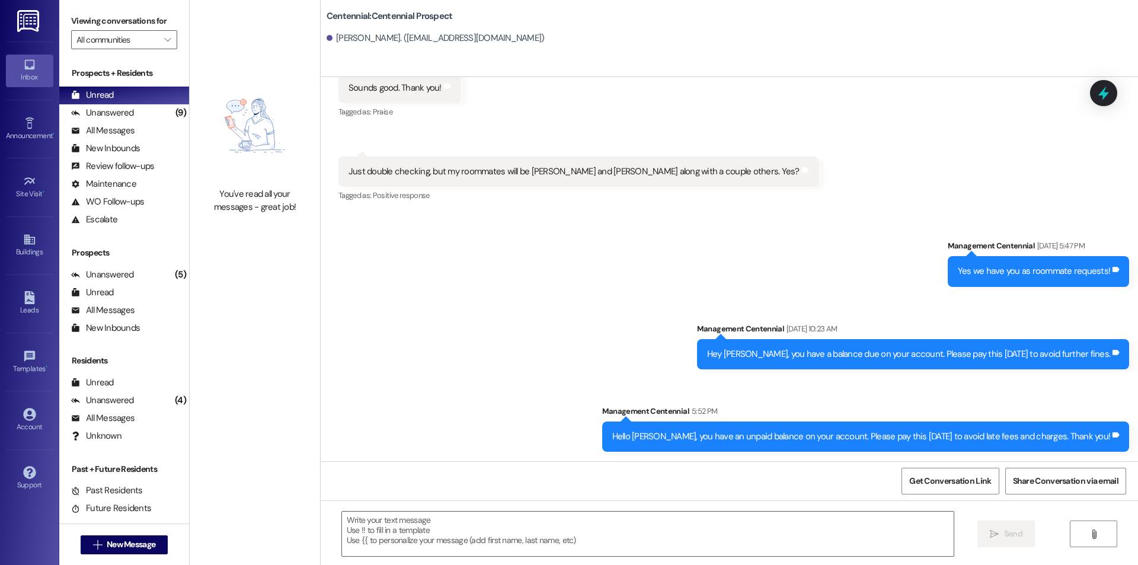
scroll to position [0, 0]
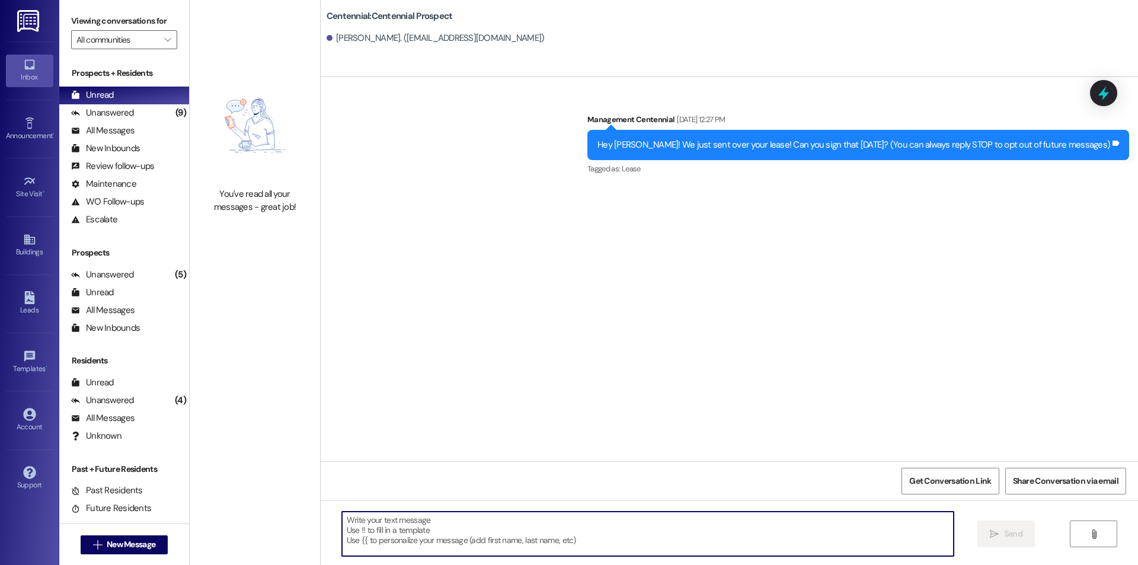
paste textarea "Hello {{first_name}}, you have an unpaid balance on your account. Please pay th…"
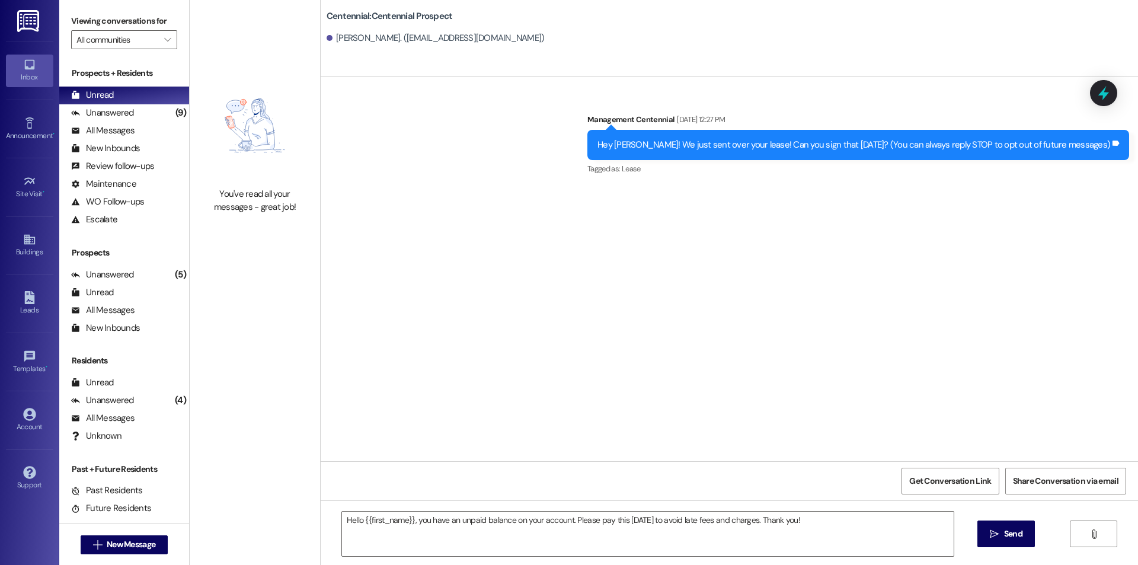
click at [1004, 535] on span "Send" at bounding box center [1013, 534] width 18 height 12
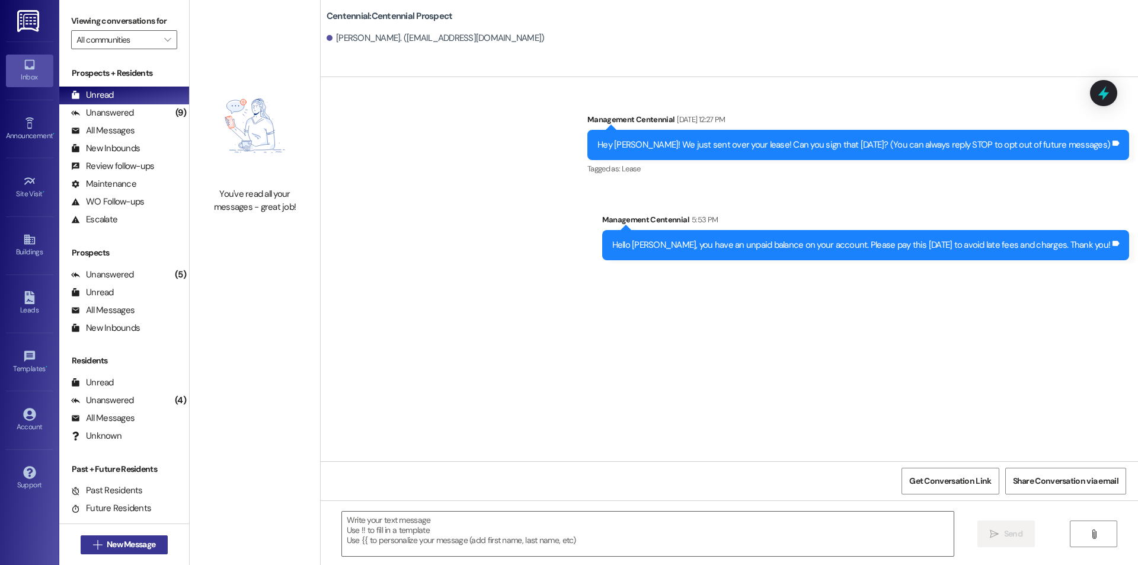
click at [137, 540] on span "New Message" at bounding box center [131, 544] width 49 height 12
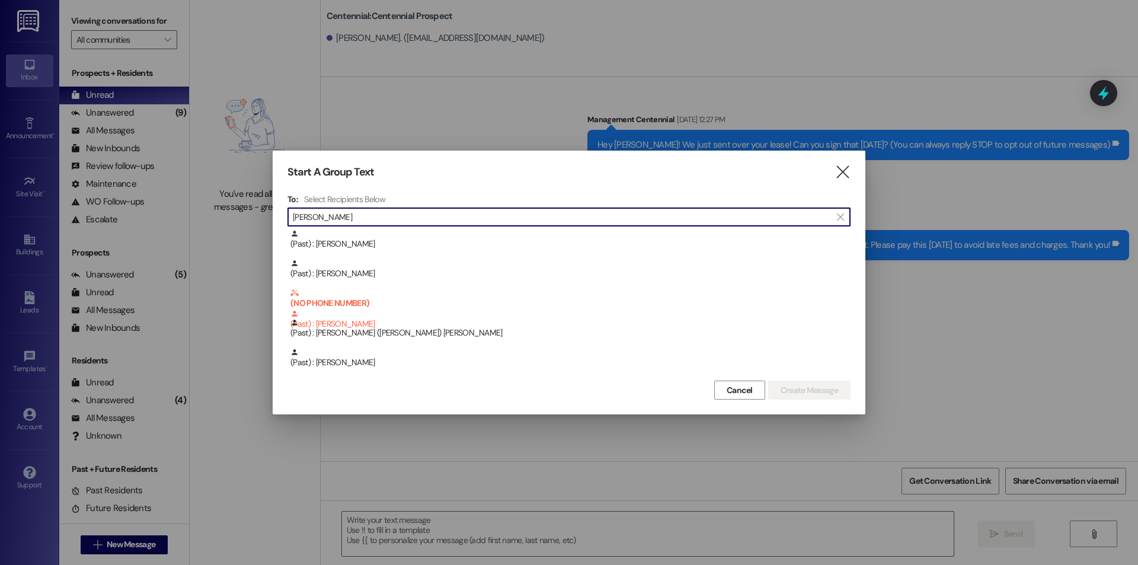
drag, startPoint x: 400, startPoint y: 223, endPoint x: 235, endPoint y: 222, distance: 165.4
click at [235, 222] on div "Start A Group Text  To: Select Recipients Below  [PERSON_NAME]  : [PERSON_NA…" at bounding box center [569, 282] width 1138 height 565
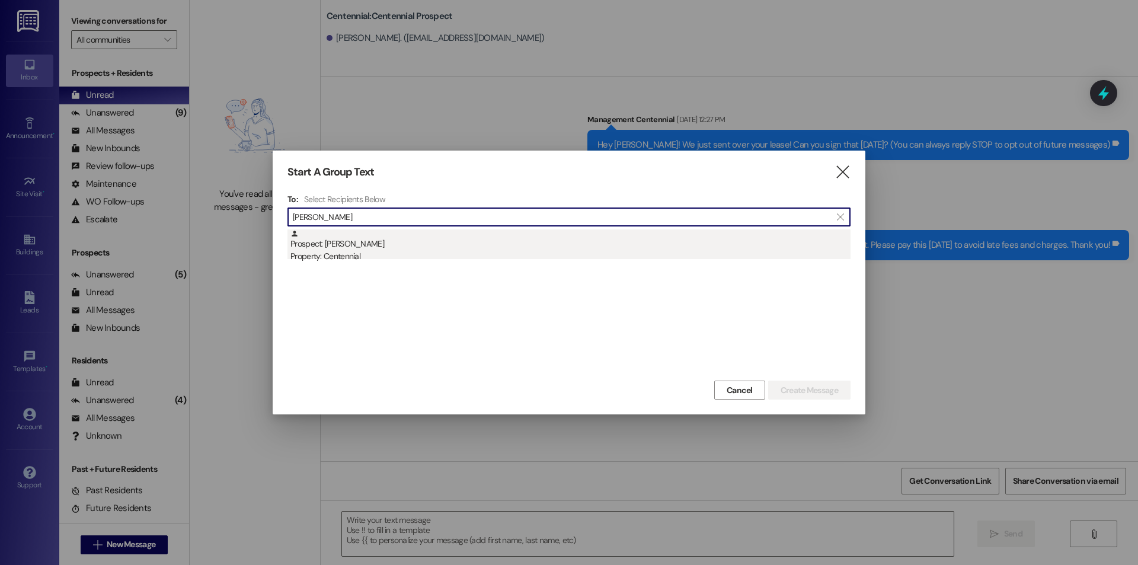
click at [325, 250] on div "Prospect: [PERSON_NAME] Property: Centennial" at bounding box center [570, 246] width 560 height 34
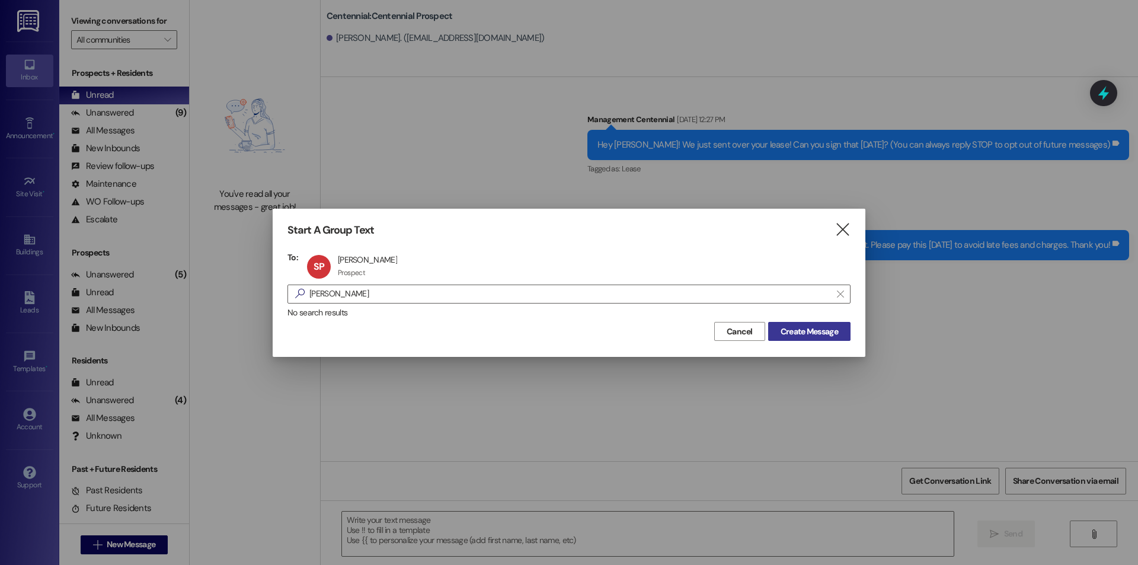
click at [795, 329] on span "Create Message" at bounding box center [809, 331] width 57 height 12
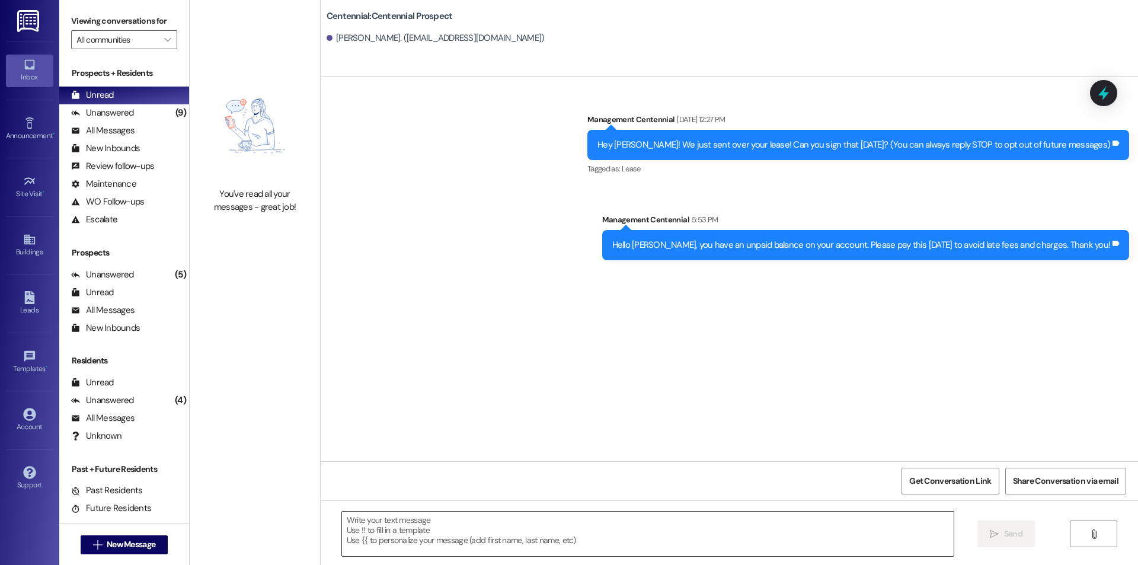
scroll to position [8, 0]
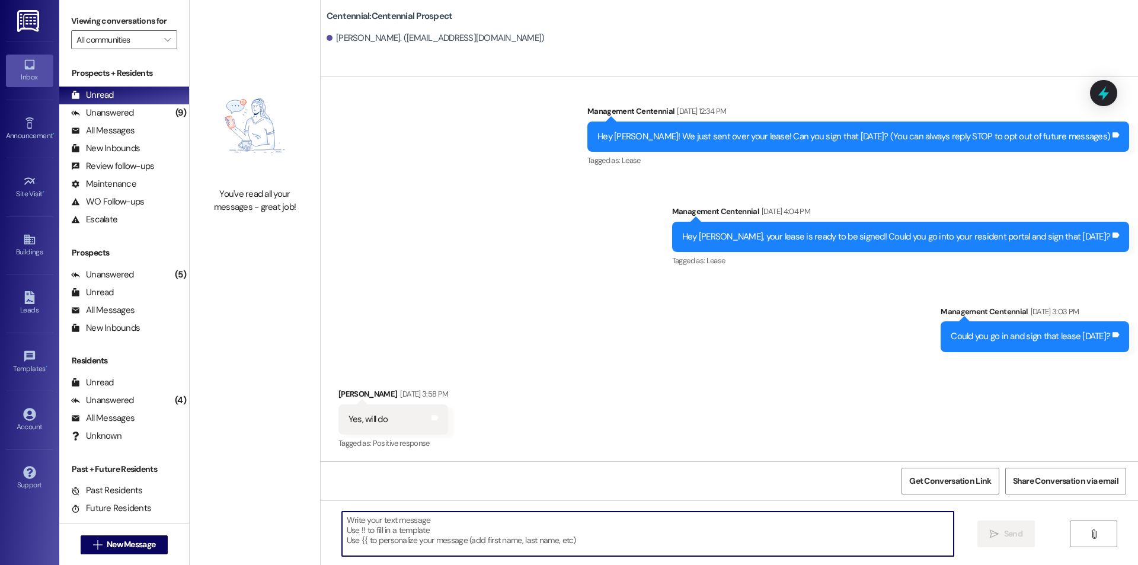
paste textarea "Hello {{first_name}}, you have an unpaid balance on your account. Please pay th…"
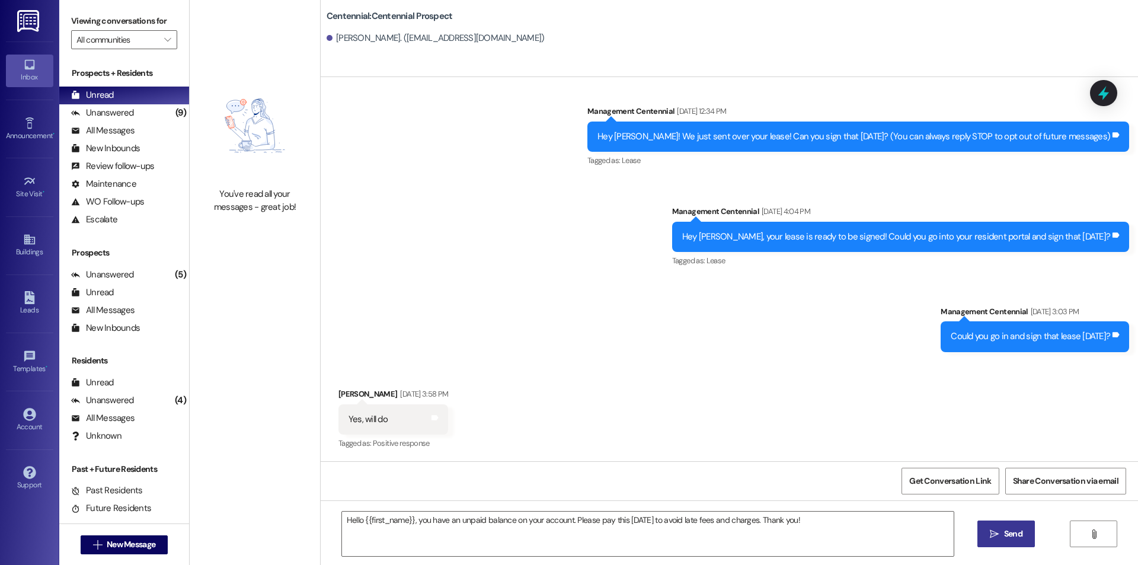
click at [983, 535] on button " Send" at bounding box center [1005, 533] width 57 height 27
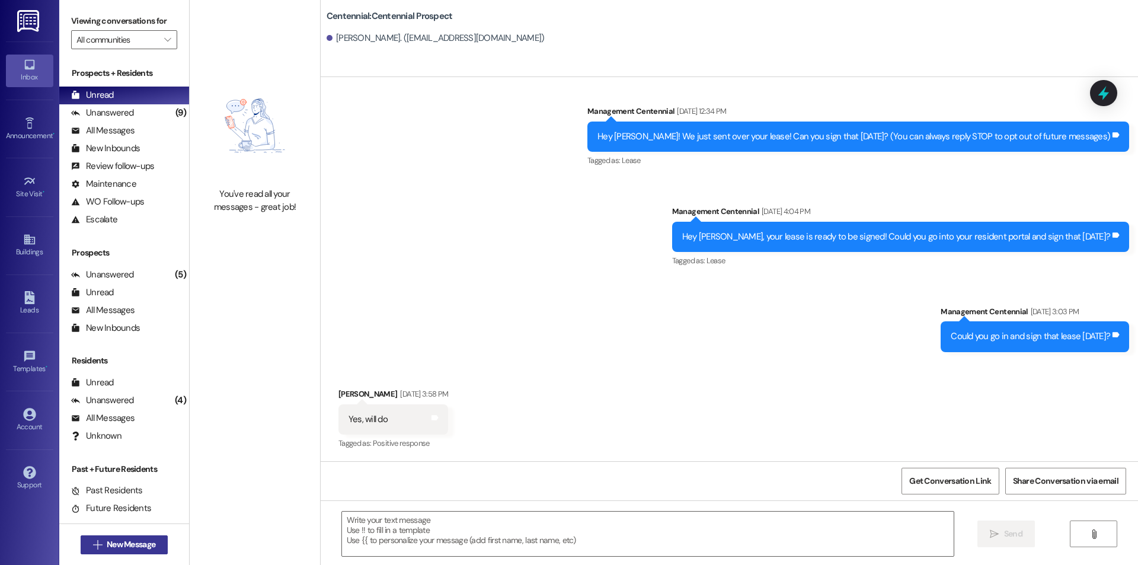
click at [108, 547] on span "New Message" at bounding box center [131, 544] width 49 height 12
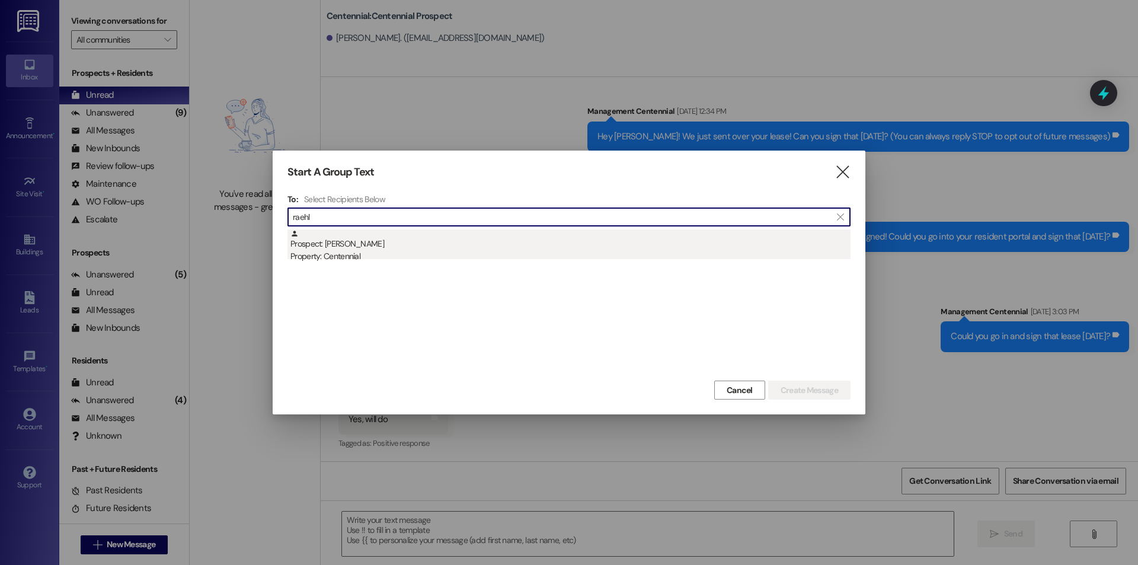
click at [358, 245] on div "Prospect: [PERSON_NAME] Property: Centennial" at bounding box center [570, 246] width 560 height 34
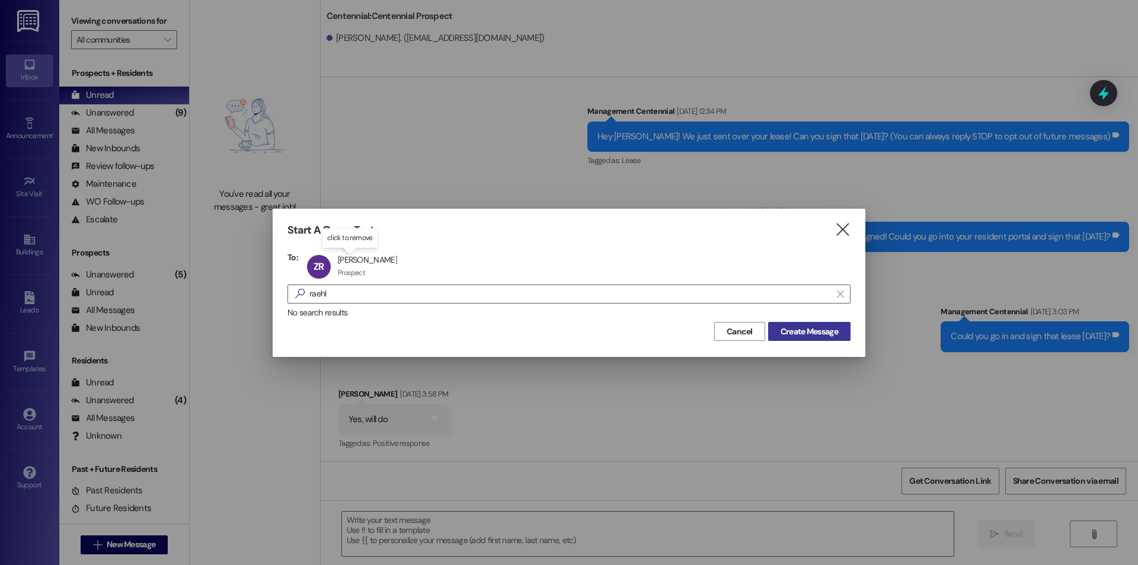
click at [834, 328] on span "Create Message" at bounding box center [809, 331] width 57 height 12
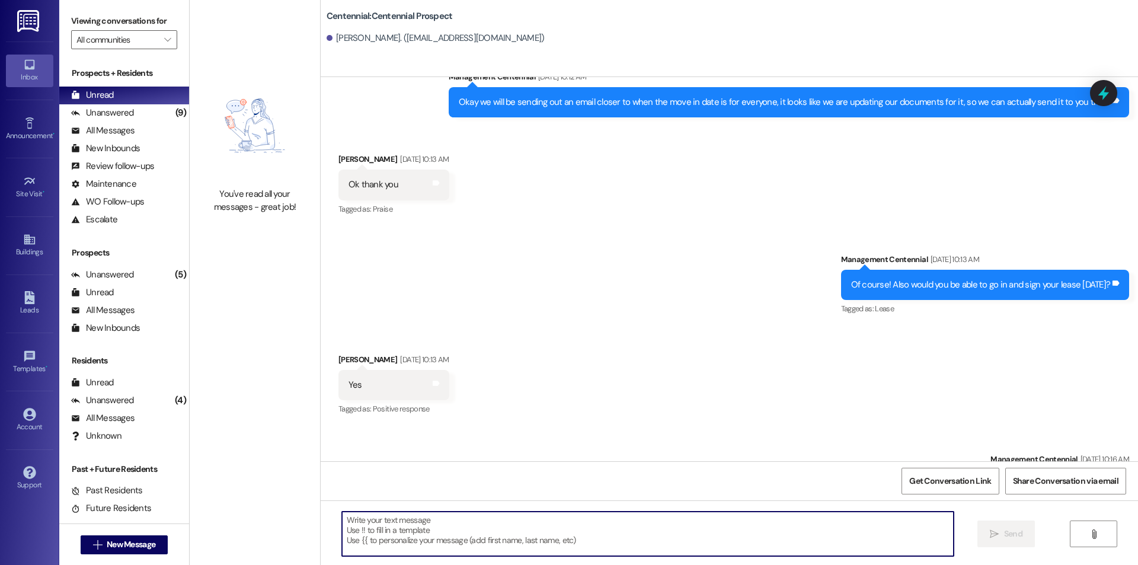
scroll to position [1511, 0]
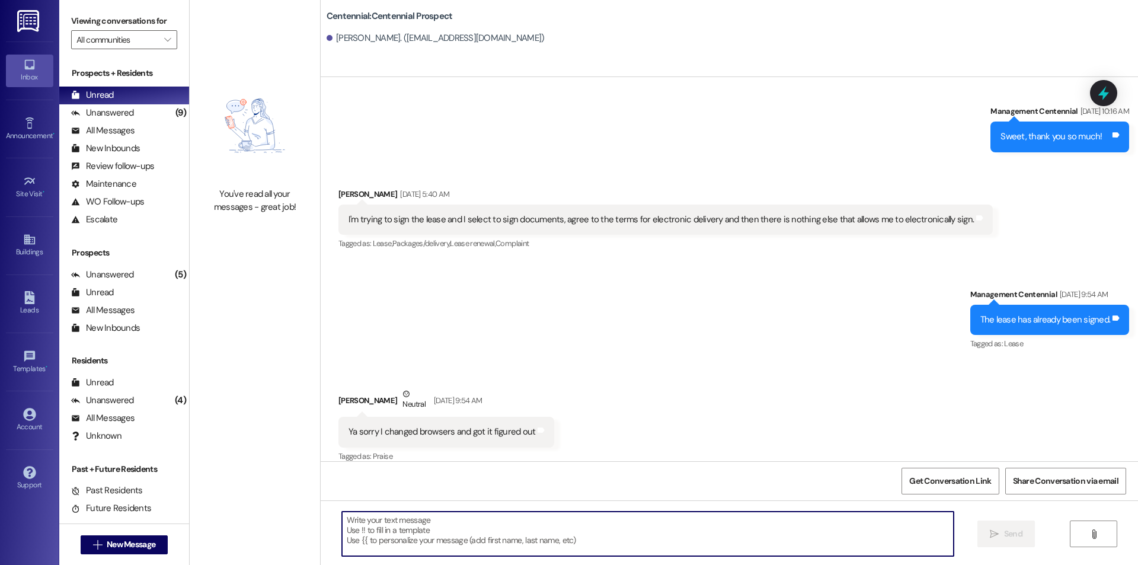
paste textarea "Hello {{first_name}}, you have an unpaid balance on your account. Please pay th…"
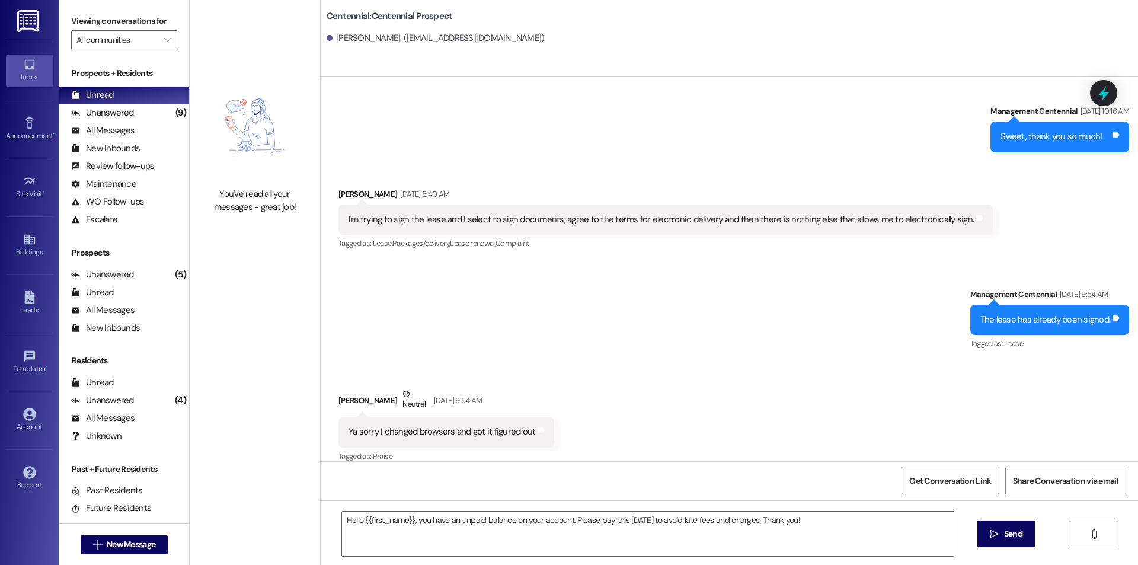
click at [1015, 530] on span "Send" at bounding box center [1013, 534] width 18 height 12
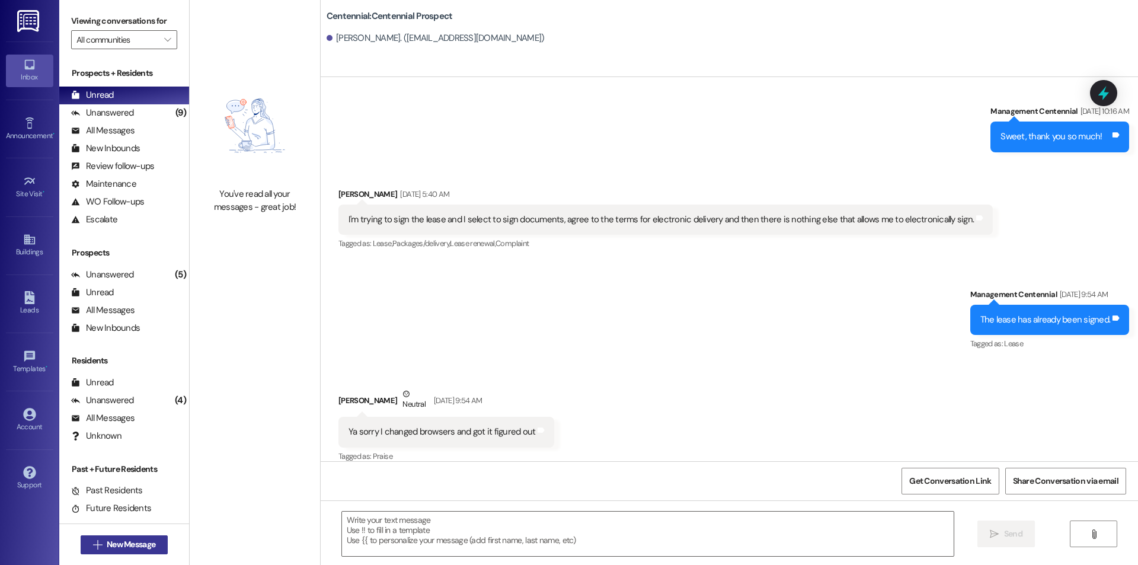
click at [116, 542] on span "New Message" at bounding box center [131, 544] width 49 height 12
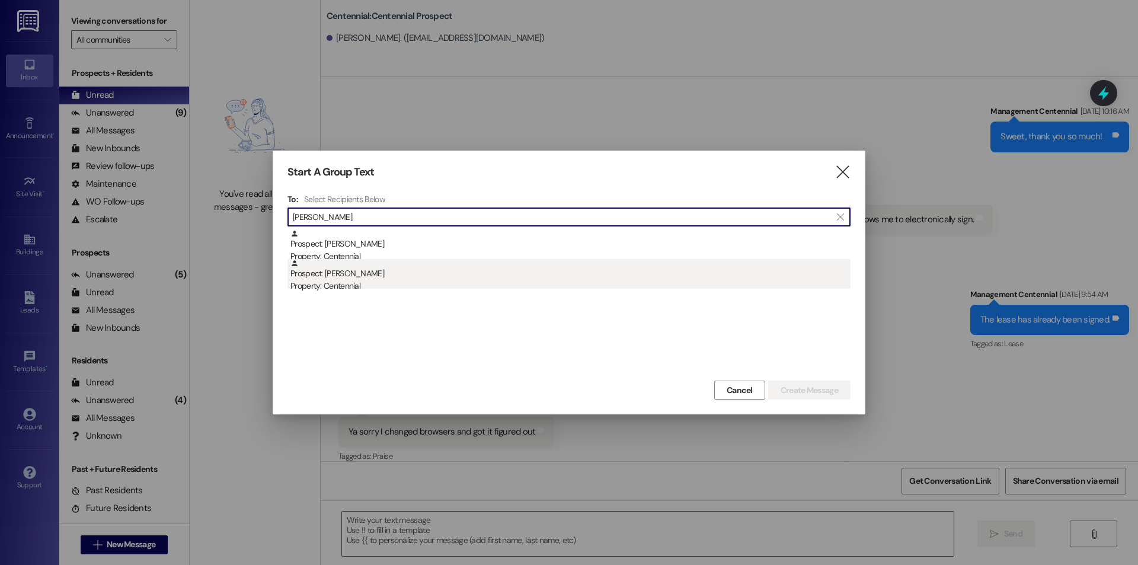
click at [435, 270] on div "Prospect: [PERSON_NAME] Property: Centennial" at bounding box center [570, 276] width 560 height 34
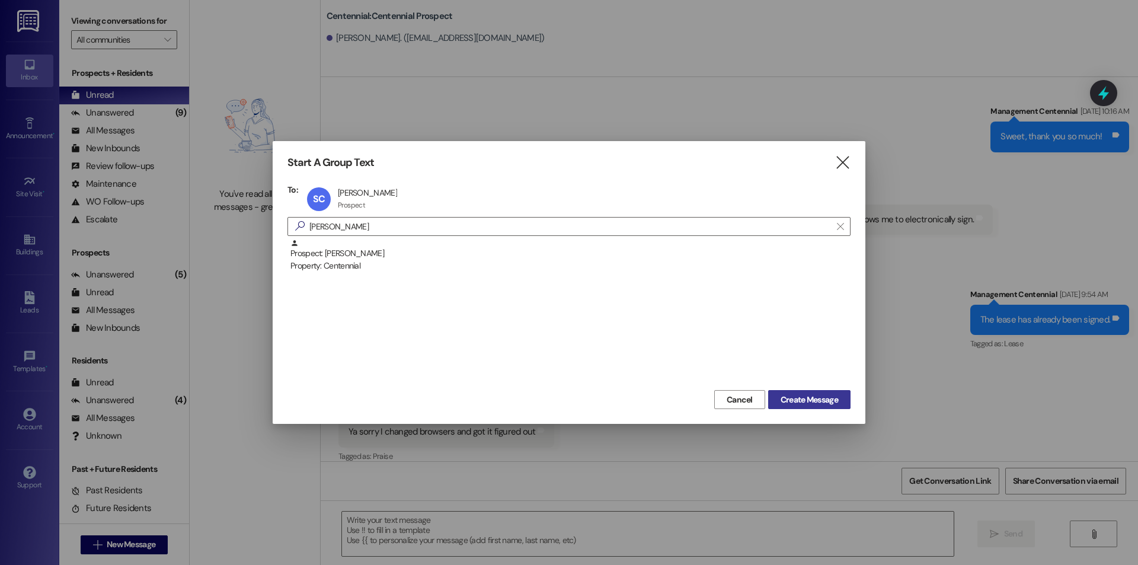
click at [827, 399] on span "Create Message" at bounding box center [809, 400] width 57 height 12
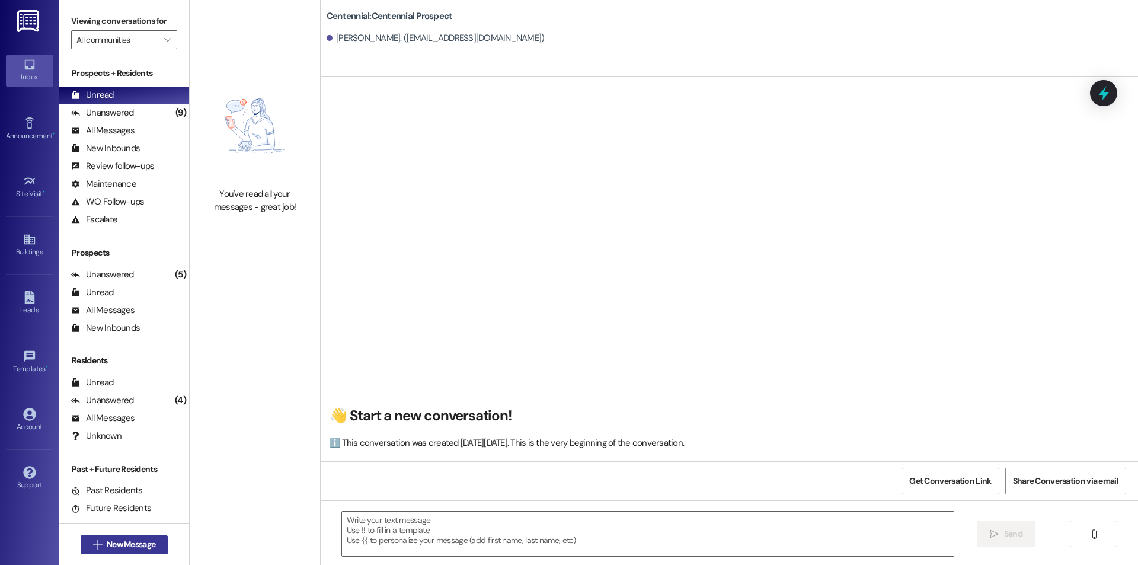
click at [126, 544] on span "New Message" at bounding box center [131, 544] width 49 height 12
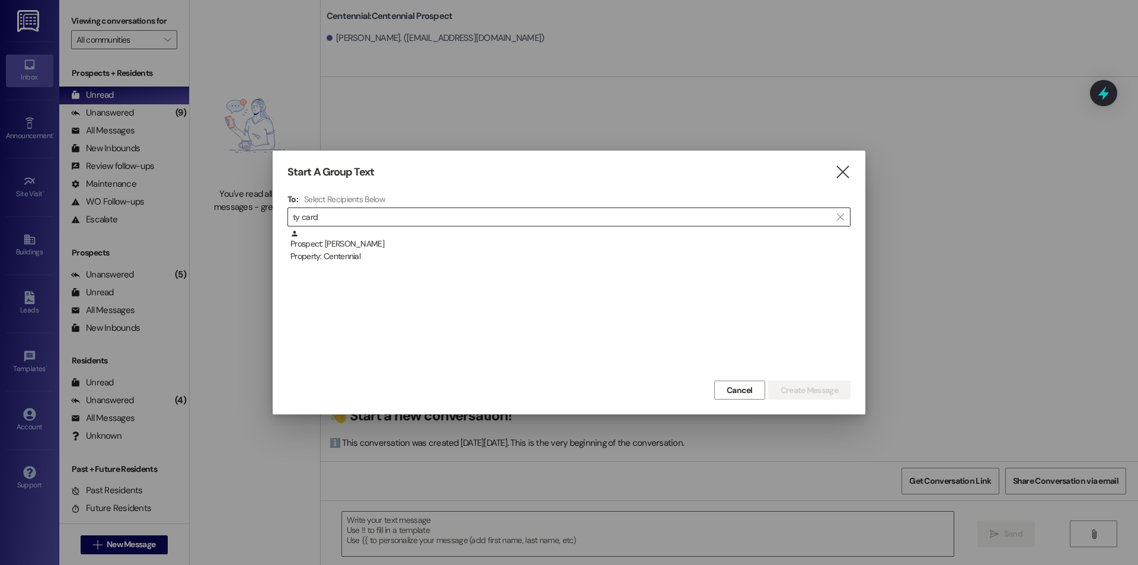
click at [404, 226] on div " ty card " at bounding box center [568, 216] width 563 height 19
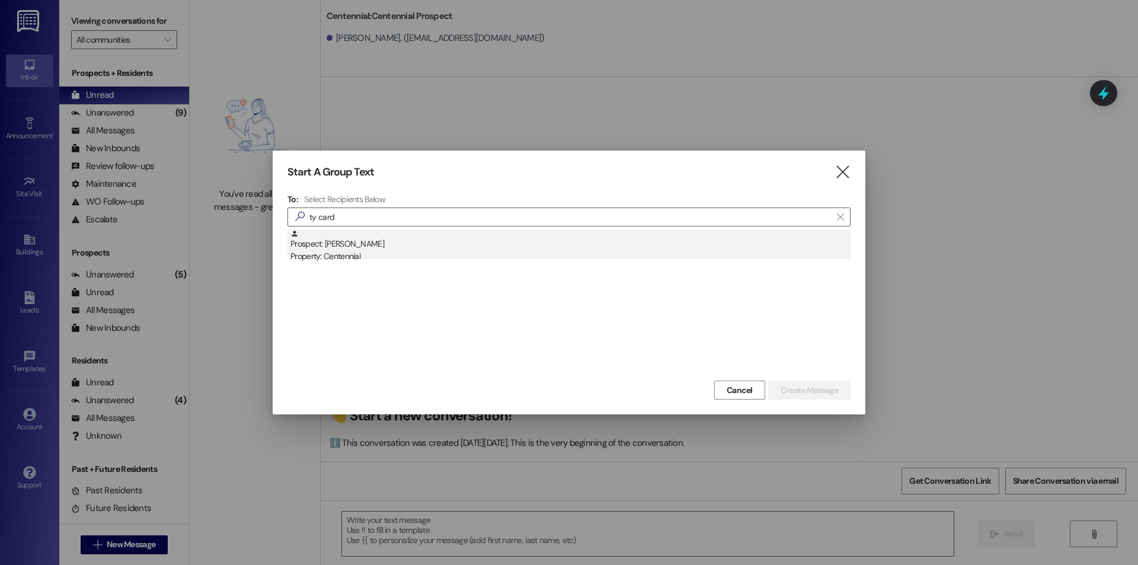
click at [405, 245] on div "Prospect: [PERSON_NAME] Property: Centennial" at bounding box center [570, 246] width 560 height 34
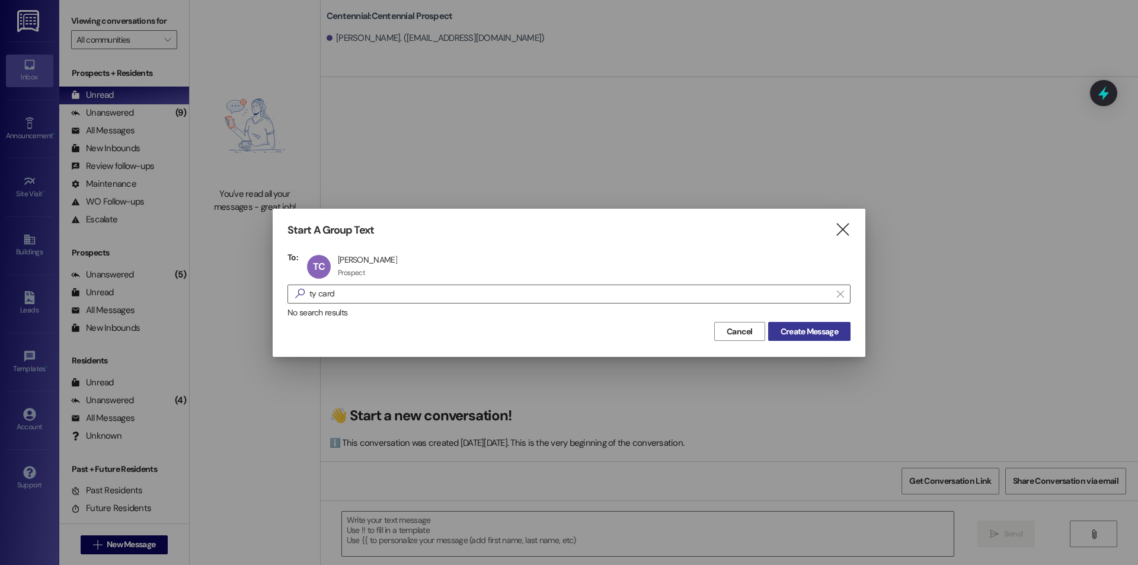
click at [826, 328] on span "Create Message" at bounding box center [809, 331] width 57 height 12
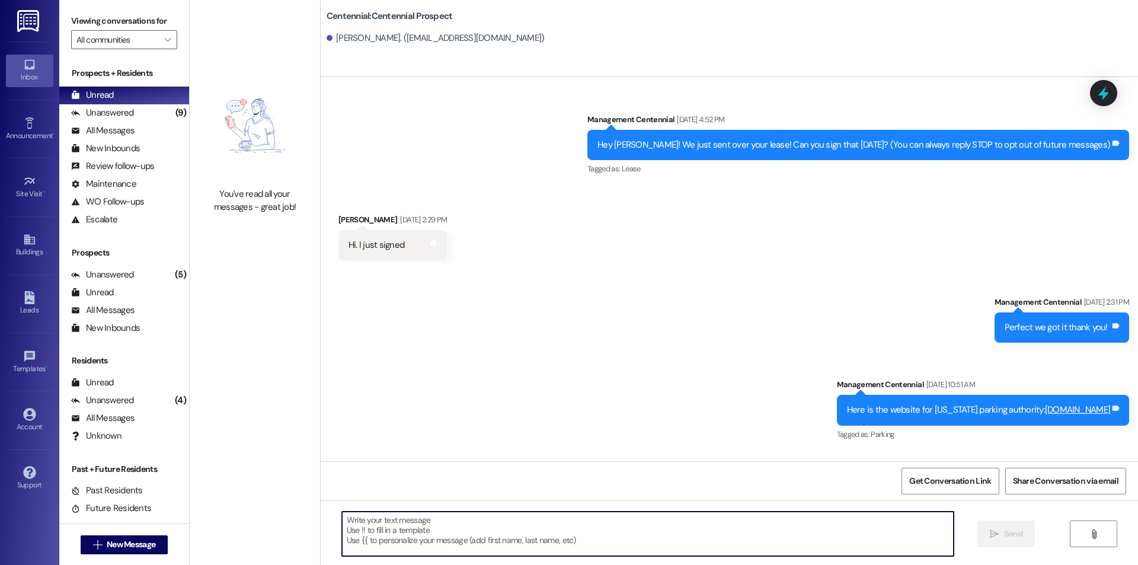
paste textarea "Hello {{first_name}}, you have an unpaid balance on your account. Please pay th…"
click at [125, 544] on span "New Message" at bounding box center [131, 544] width 49 height 12
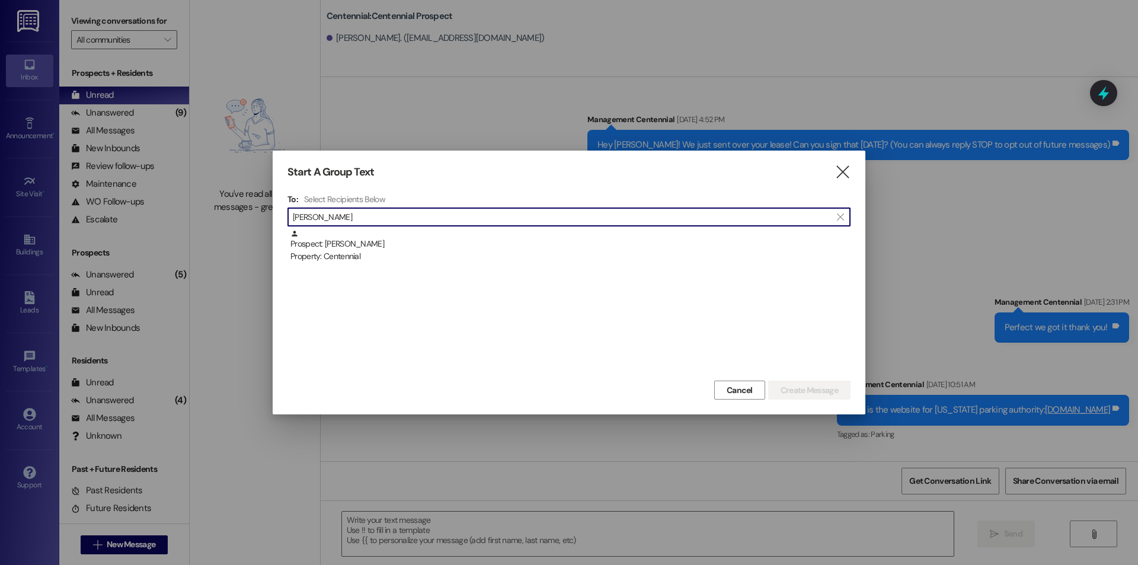
drag, startPoint x: 367, startPoint y: 242, endPoint x: 403, endPoint y: 258, distance: 39.0
click at [367, 241] on div "Prospect: [PERSON_NAME] Property: Centennial" at bounding box center [570, 246] width 560 height 34
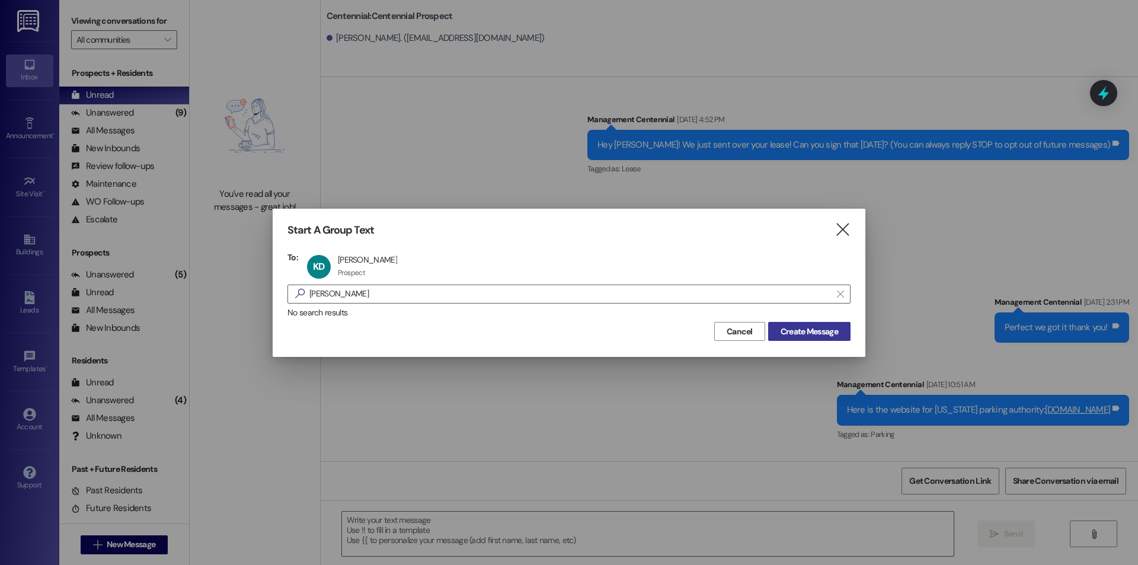
click at [813, 337] on span "Create Message" at bounding box center [809, 331] width 57 height 12
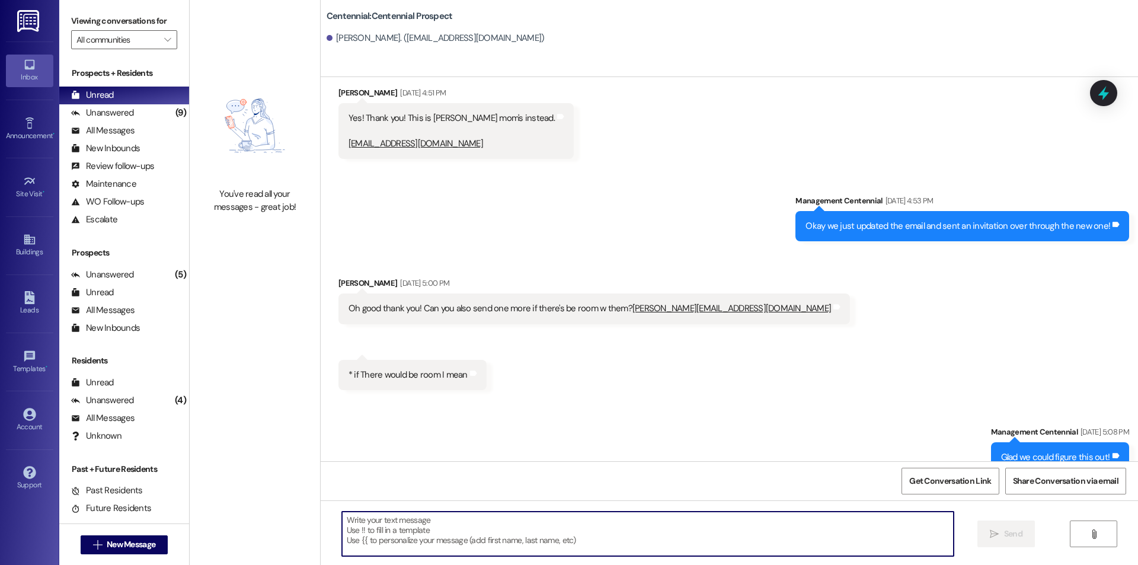
scroll to position [902, 0]
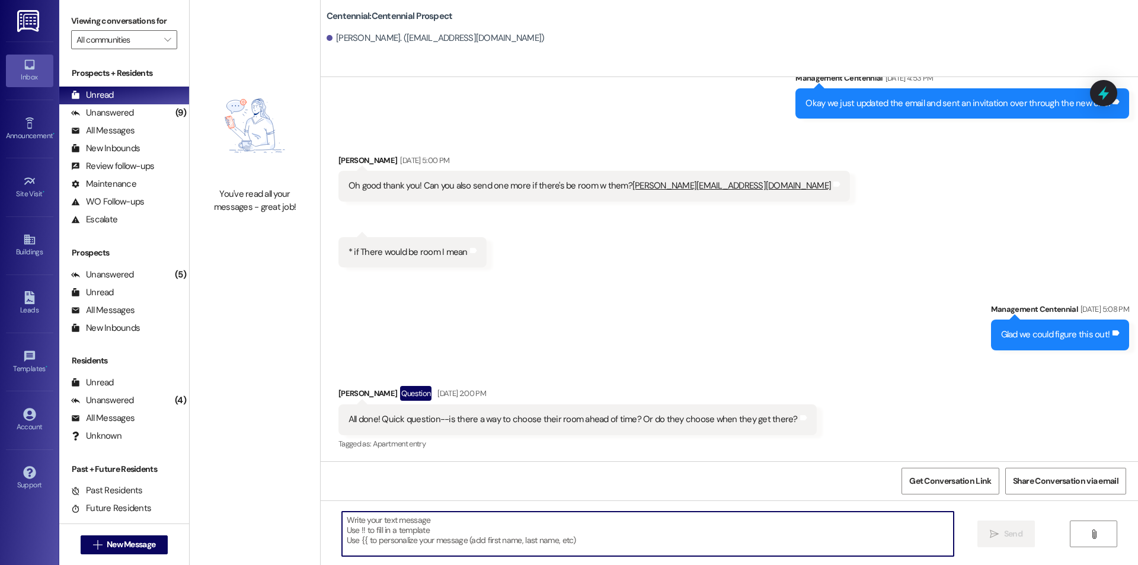
paste textarea "Hello {{first_name}}, you have an unpaid balance on your account. Please pay th…"
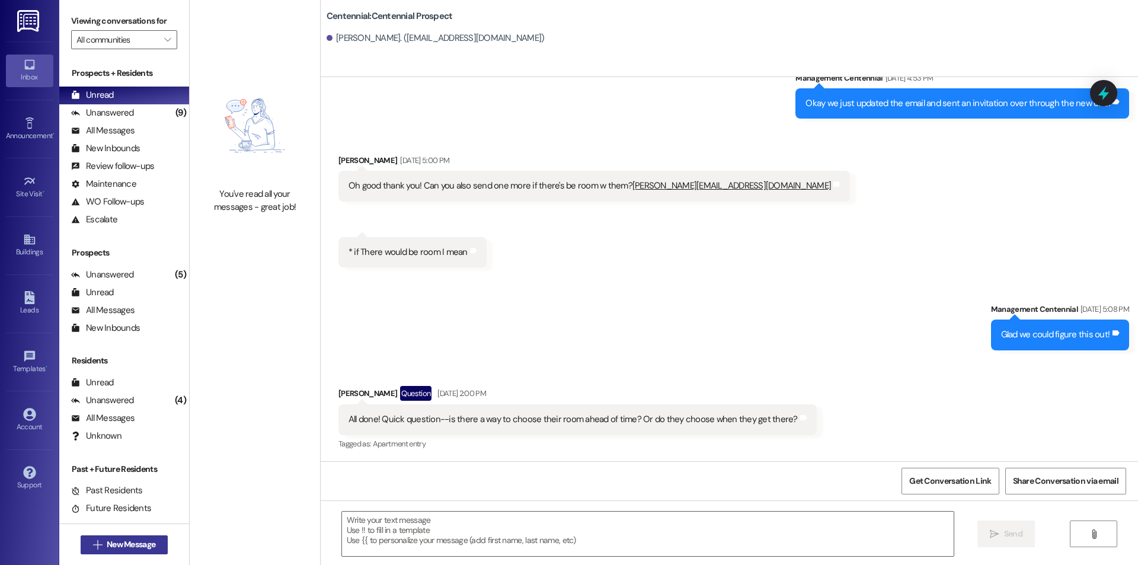
click at [107, 539] on span "New Message" at bounding box center [131, 544] width 49 height 12
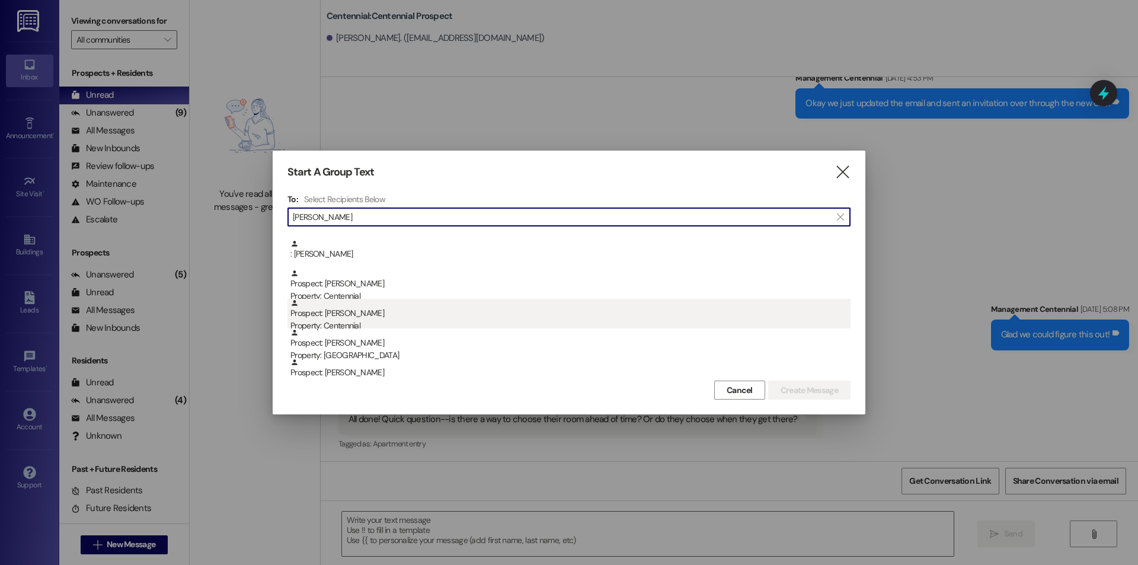
scroll to position [158, 0]
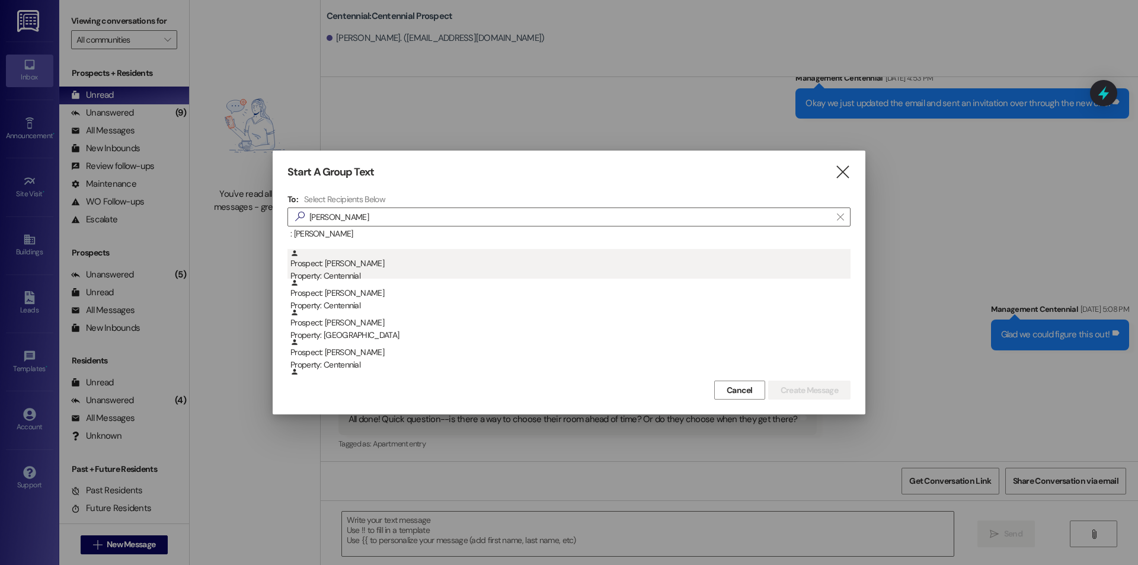
click at [389, 270] on div "Property: Centennial" at bounding box center [570, 276] width 560 height 12
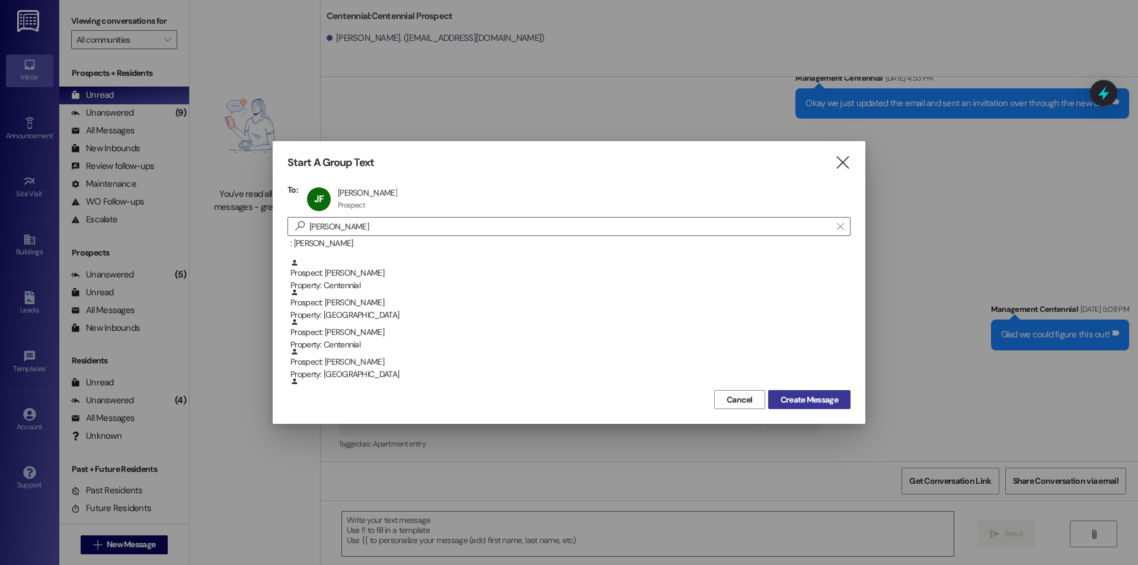
click at [813, 397] on span "Create Message" at bounding box center [809, 400] width 57 height 12
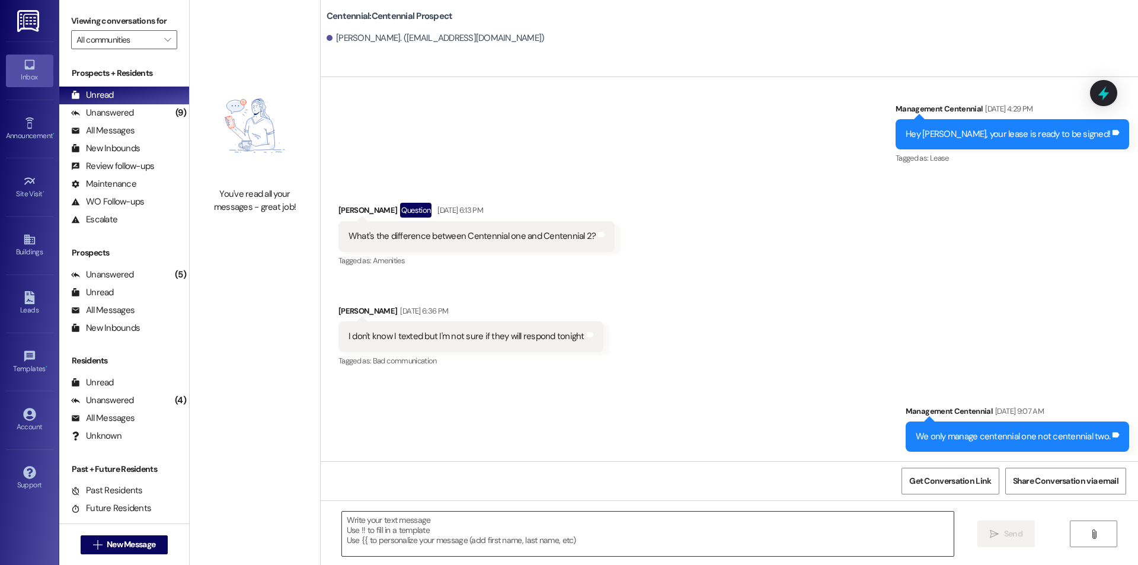
scroll to position [581, 0]
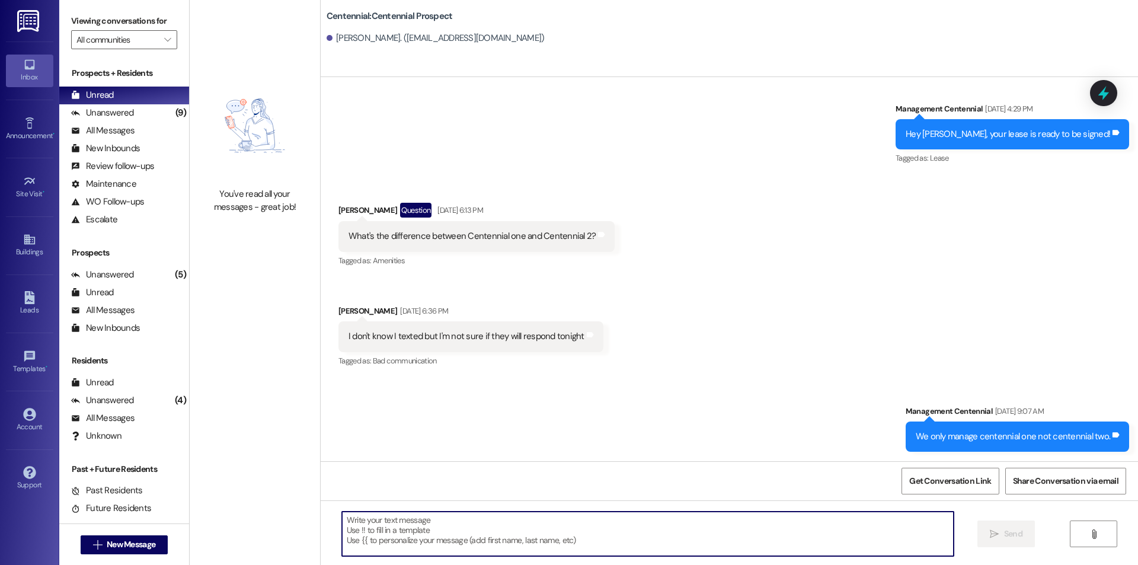
paste textarea "Hello {{first_name}}, you have an unpaid balance on your account. Please pay th…"
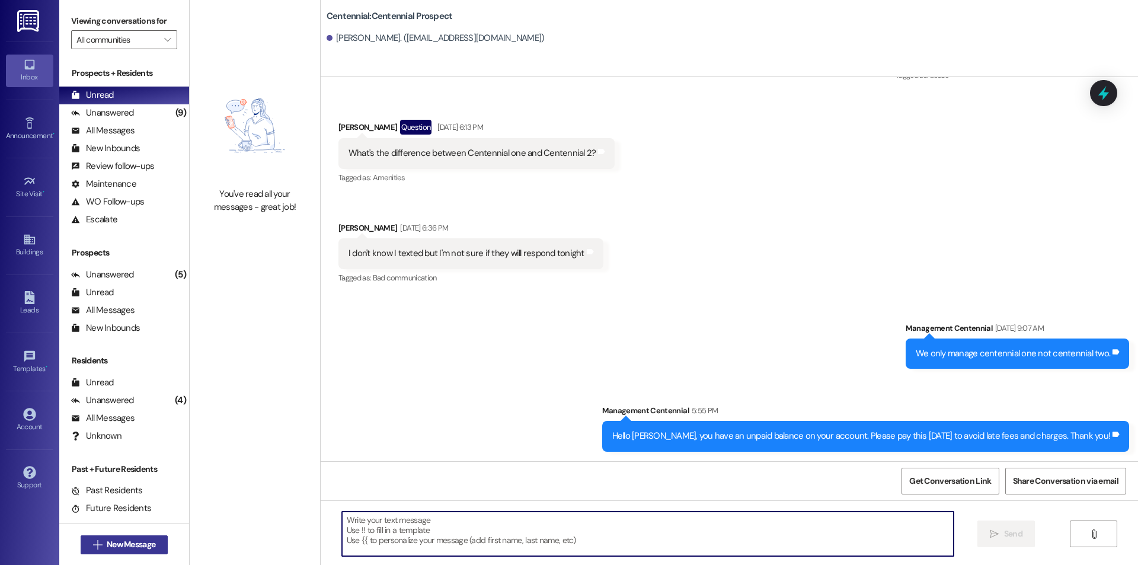
click at [91, 539] on span " New Message" at bounding box center [125, 544] width 68 height 12
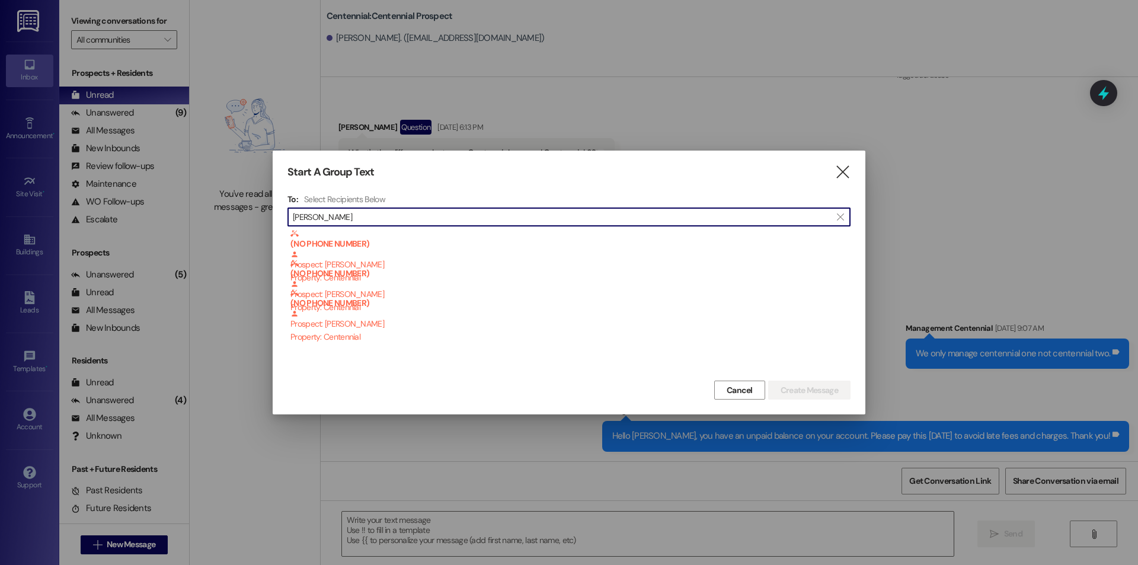
scroll to position [1, 0]
drag, startPoint x: 334, startPoint y: 218, endPoint x: 282, endPoint y: 223, distance: 51.9
click at [282, 223] on div "Start A Group Text  To: Select Recipients Below  [PERSON_NAME]  (NO PHONE NU…" at bounding box center [569, 283] width 593 height 264
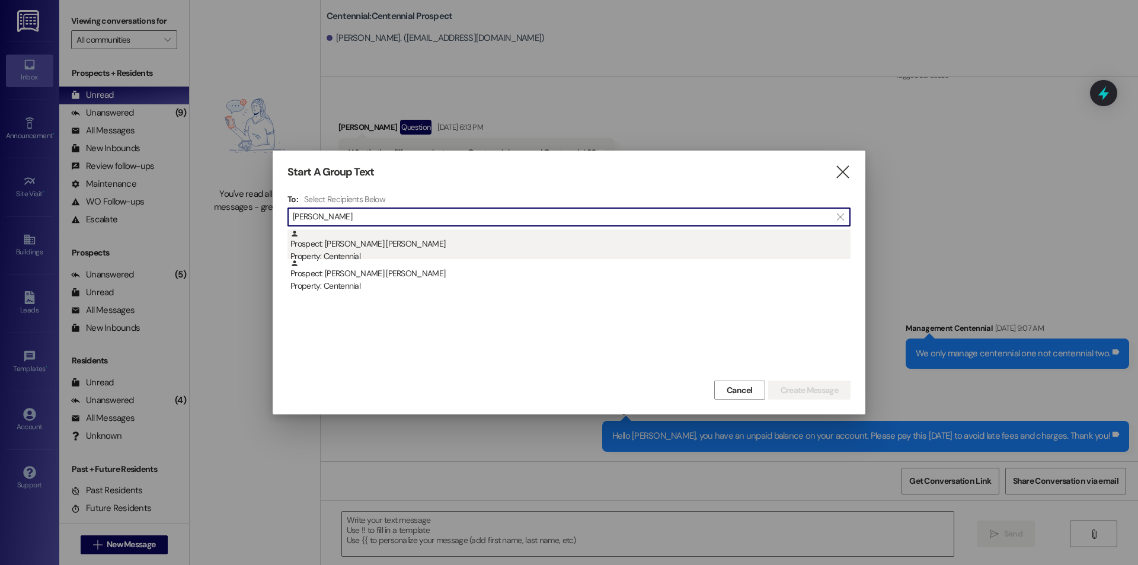
click at [379, 250] on div "Prospect: [PERSON_NAME] [PERSON_NAME] Property: Centennial" at bounding box center [570, 246] width 560 height 34
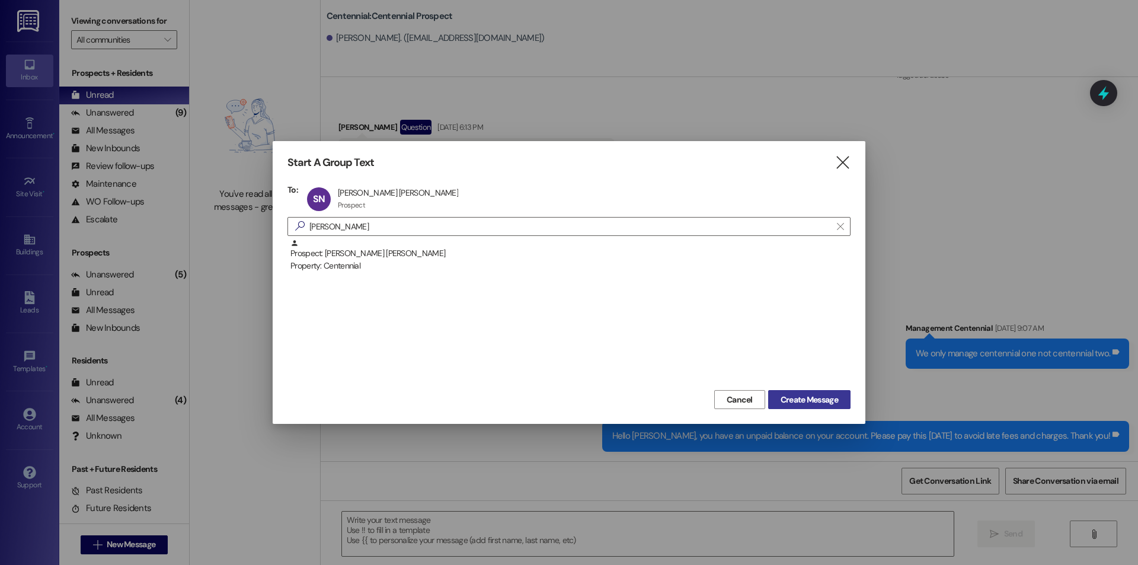
click at [808, 394] on span "Create Message" at bounding box center [809, 400] width 57 height 12
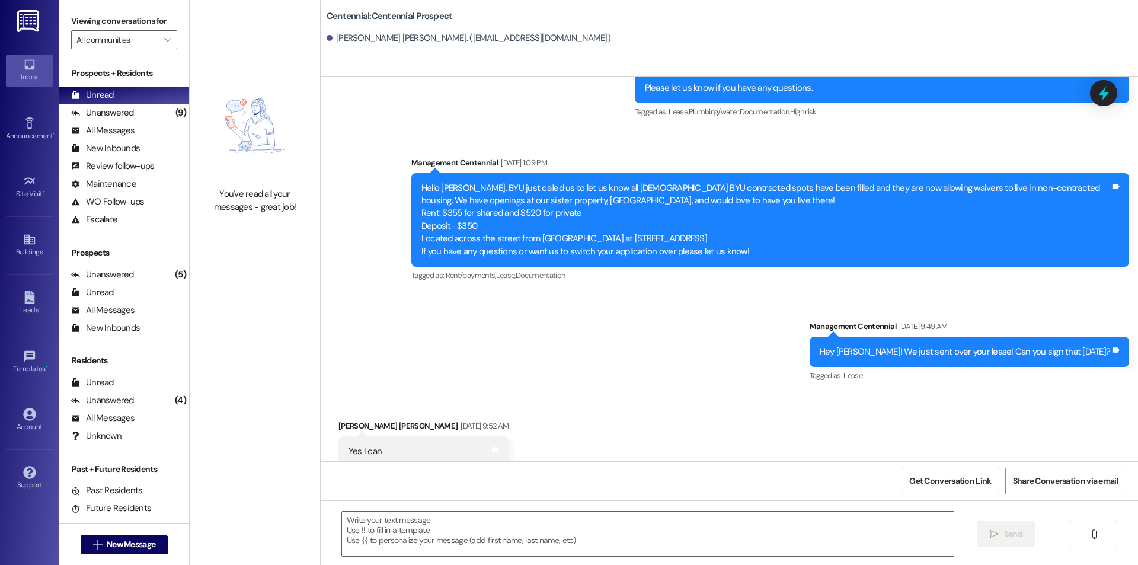
scroll to position [1733, 0]
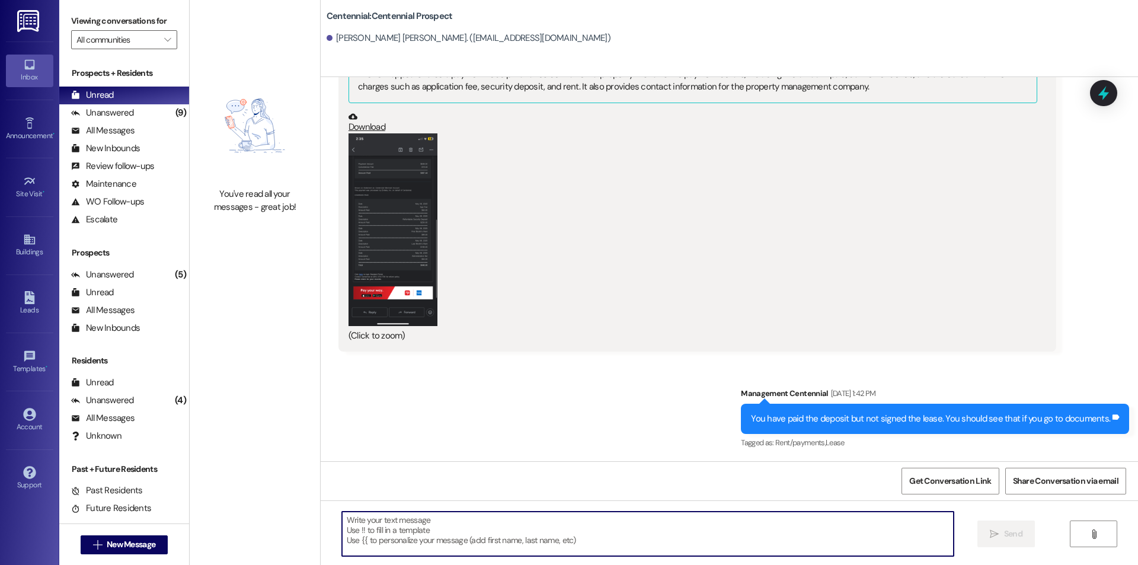
paste
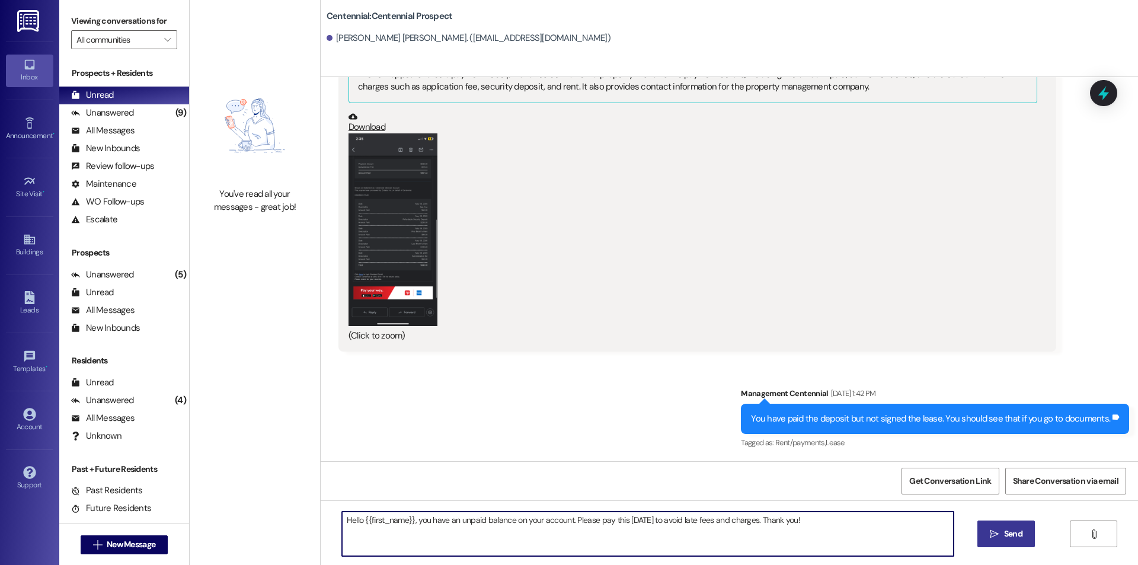
click at [1014, 536] on span "Send" at bounding box center [1013, 534] width 18 height 12
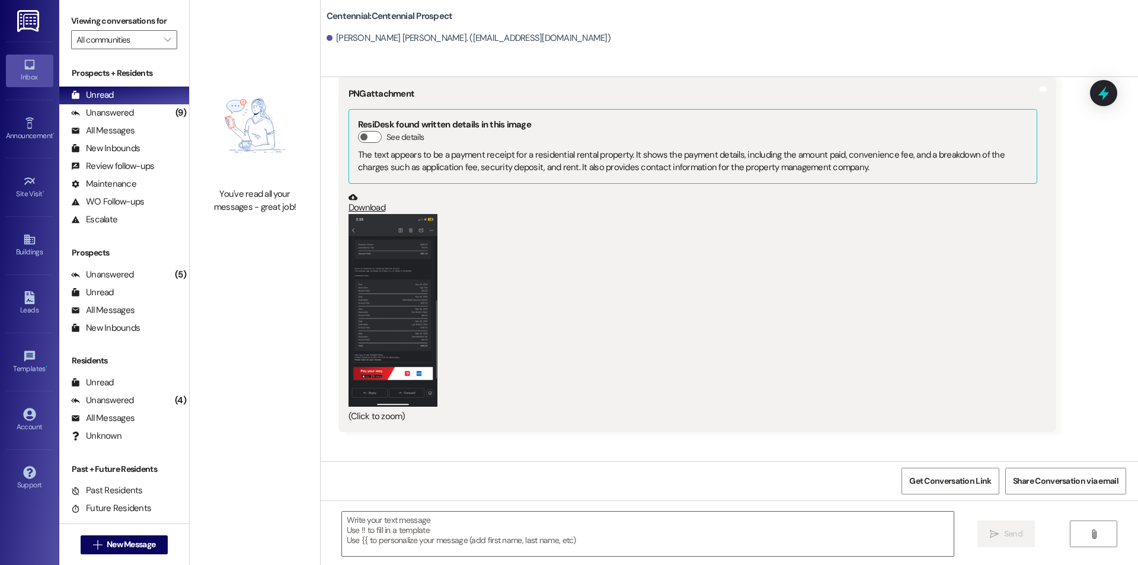
scroll to position [1632, 0]
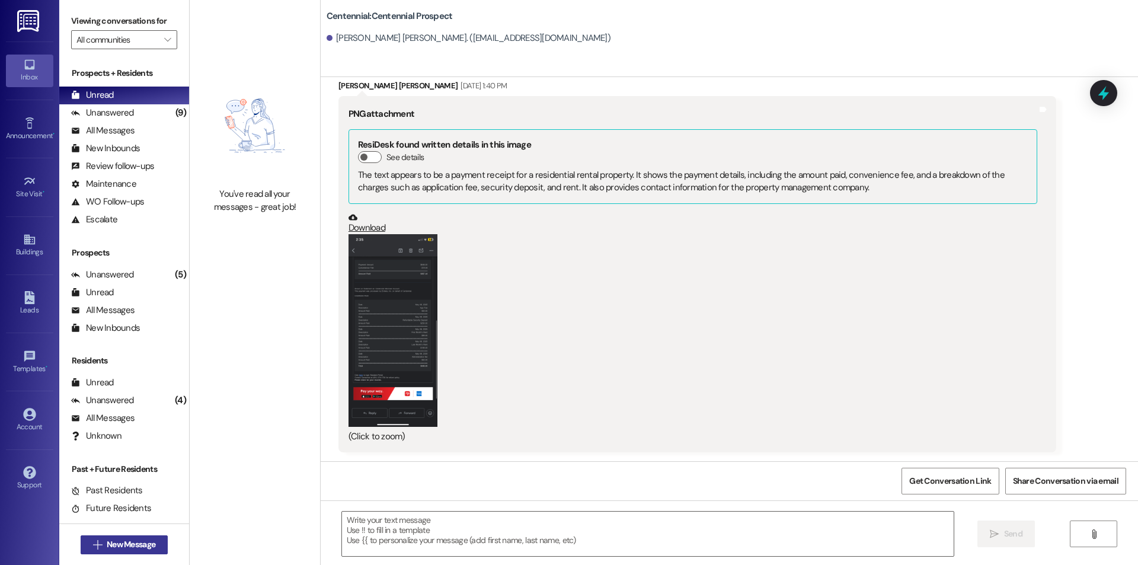
click at [107, 542] on span "New Message" at bounding box center [131, 544] width 49 height 12
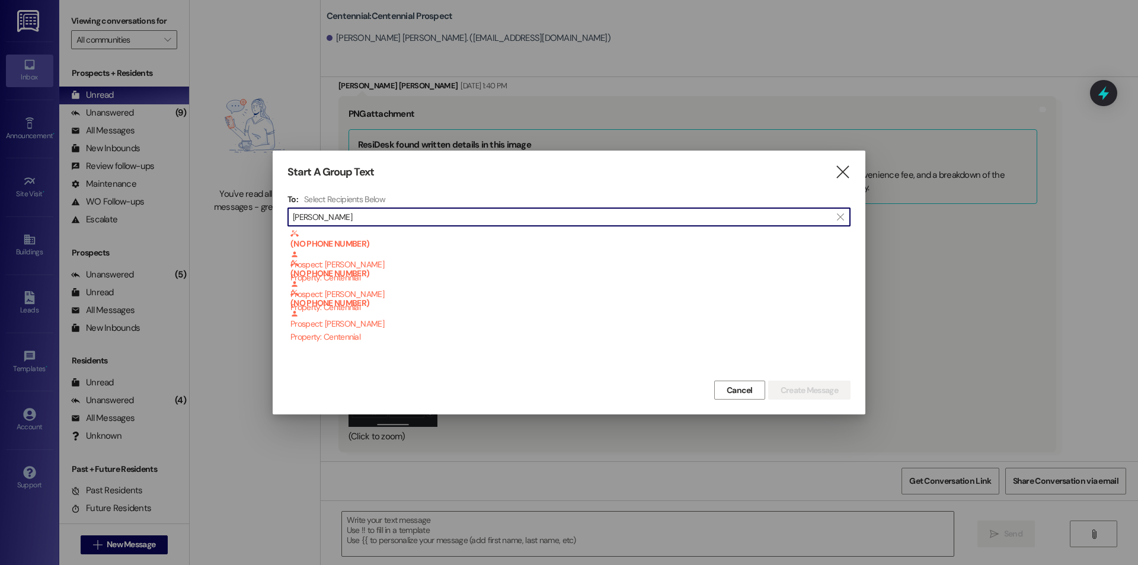
drag, startPoint x: 453, startPoint y: 209, endPoint x: 248, endPoint y: 218, distance: 205.3
click at [248, 218] on div "Start A Group Text  To: Select Recipients Below  [PERSON_NAME]  (NO PHONE NU…" at bounding box center [569, 282] width 1138 height 565
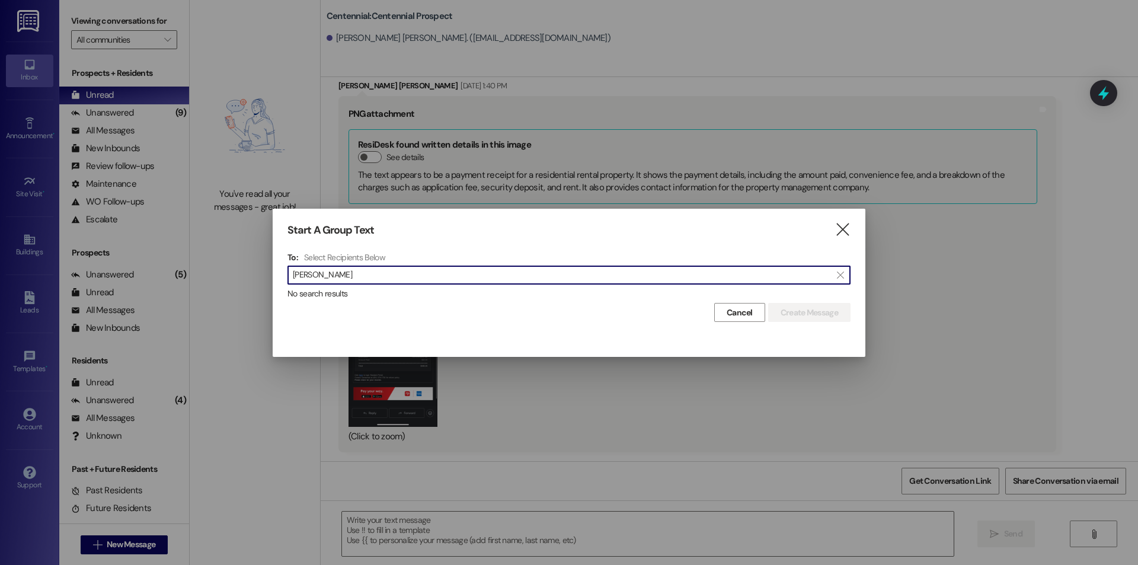
scroll to position [1, 0]
drag, startPoint x: 357, startPoint y: 275, endPoint x: 150, endPoint y: 284, distance: 207.7
click at [149, 284] on div "Start A Group Text  To: Select Recipients Below  [PERSON_NAME]  No search re…" at bounding box center [569, 282] width 1138 height 565
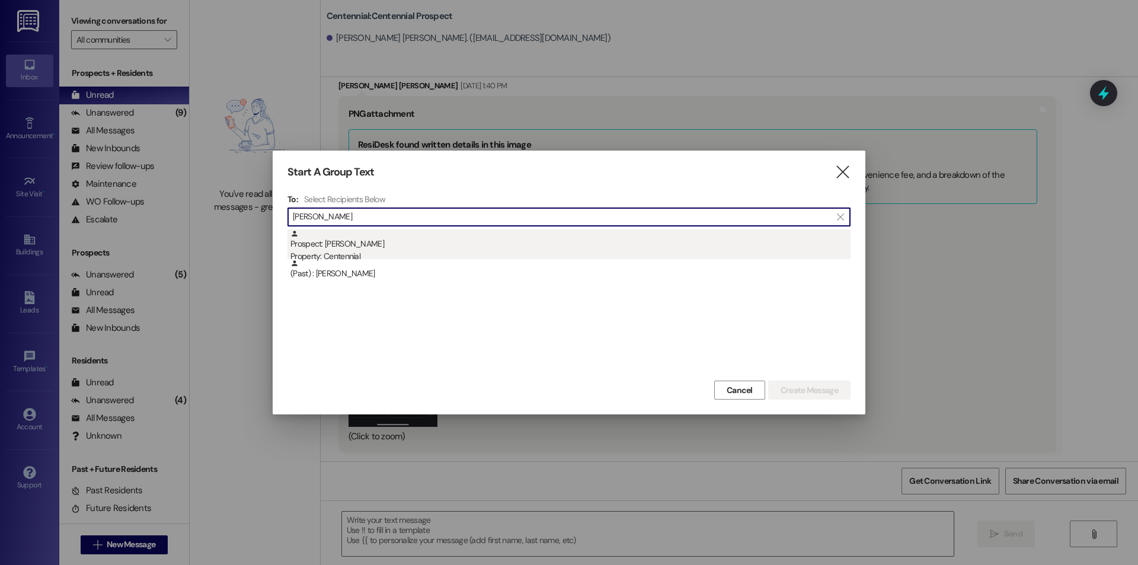
click at [413, 252] on div "Property: Centennial" at bounding box center [570, 256] width 560 height 12
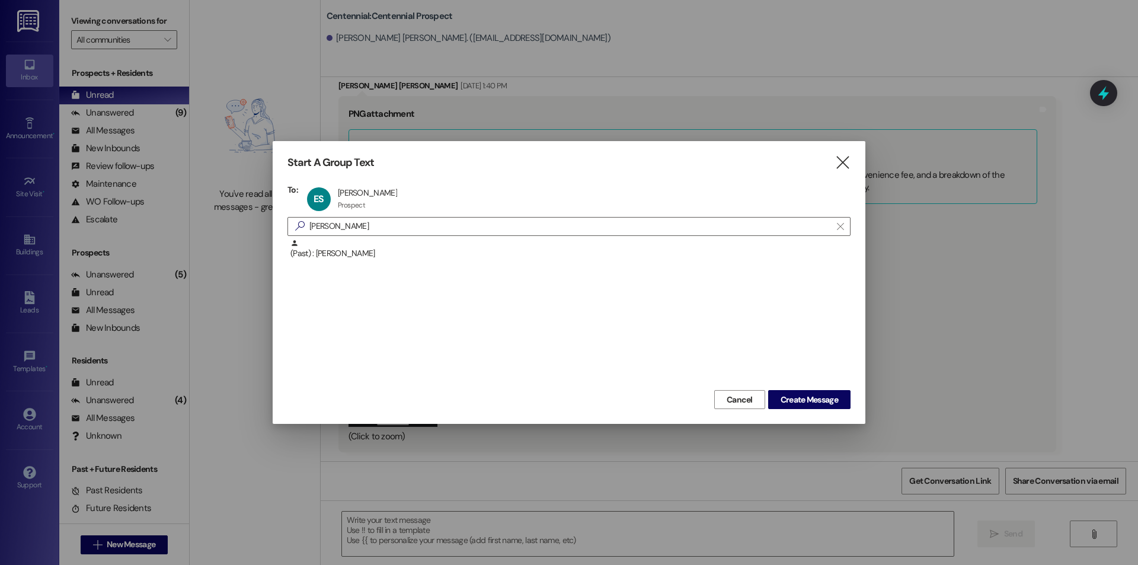
scroll to position [0, 0]
click at [784, 394] on span "Create Message" at bounding box center [809, 400] width 57 height 12
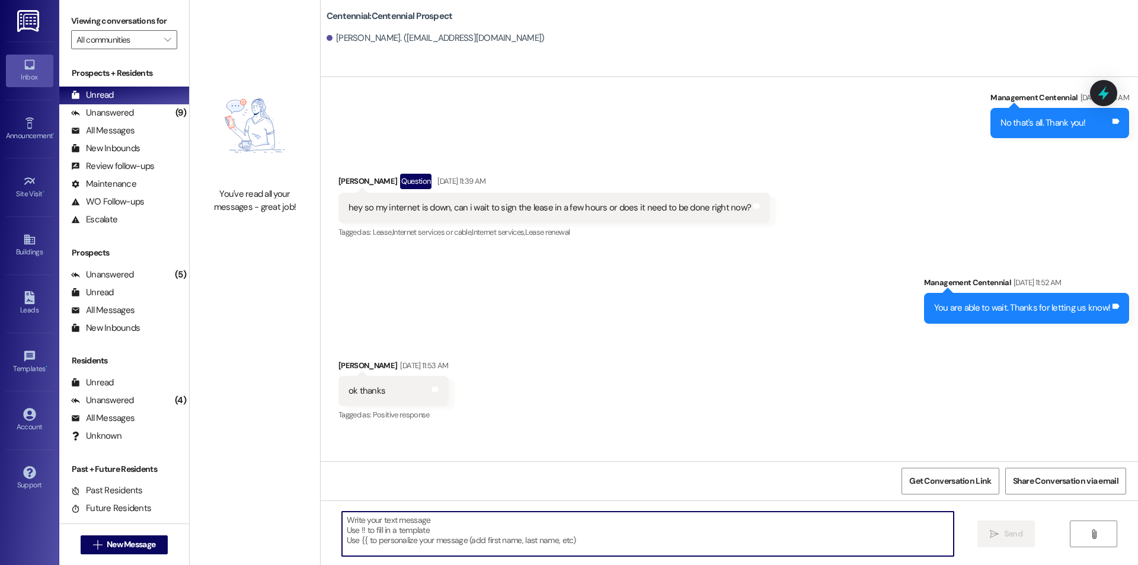
scroll to position [837, 0]
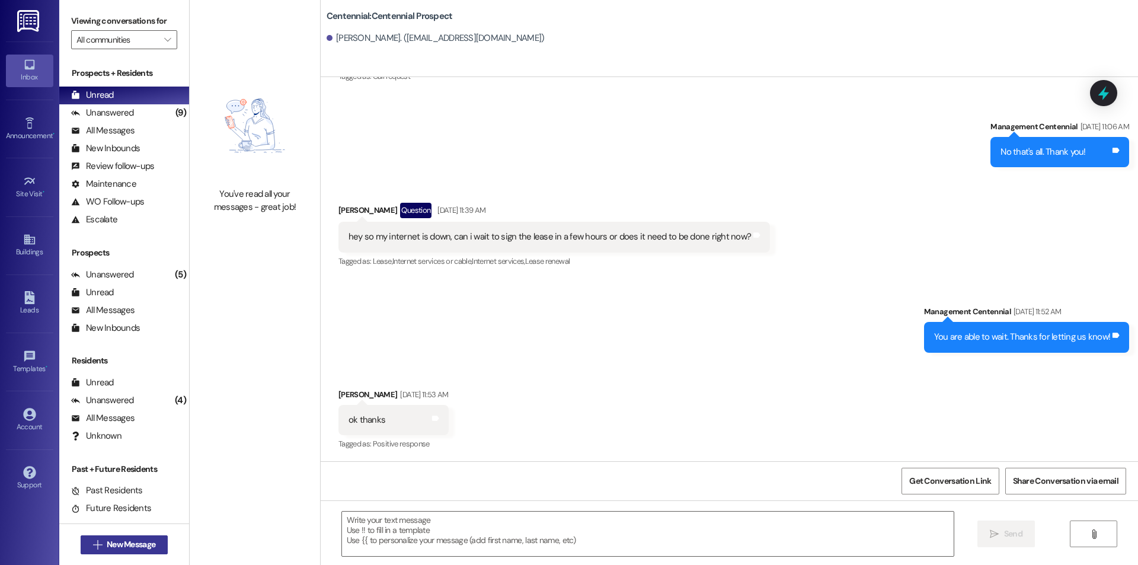
click at [135, 543] on span "New Message" at bounding box center [131, 544] width 49 height 12
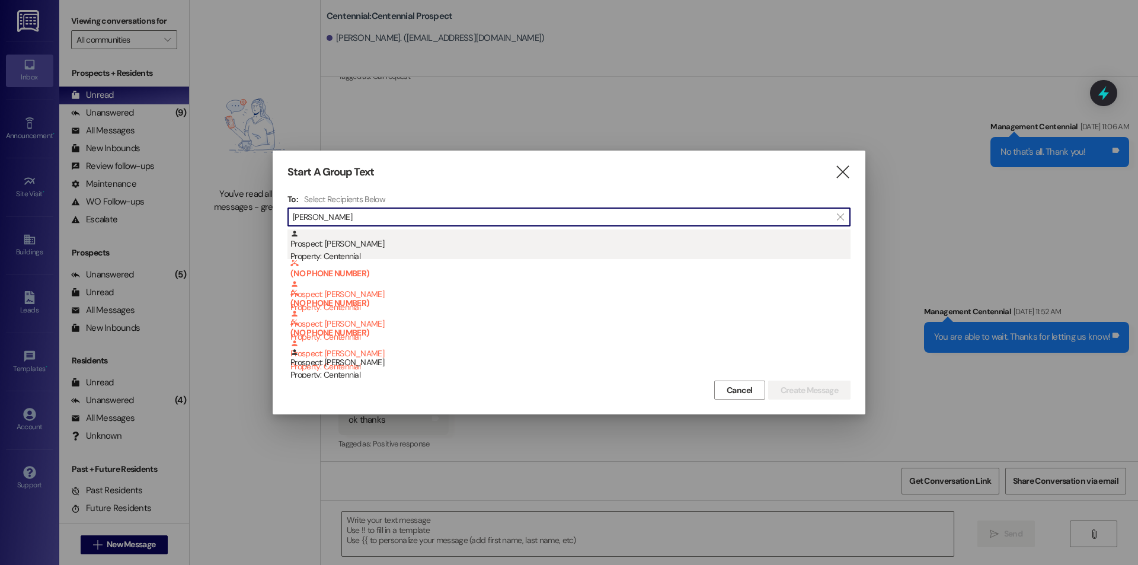
click at [430, 243] on div "Prospect: [PERSON_NAME] Property: Centennial" at bounding box center [570, 246] width 560 height 34
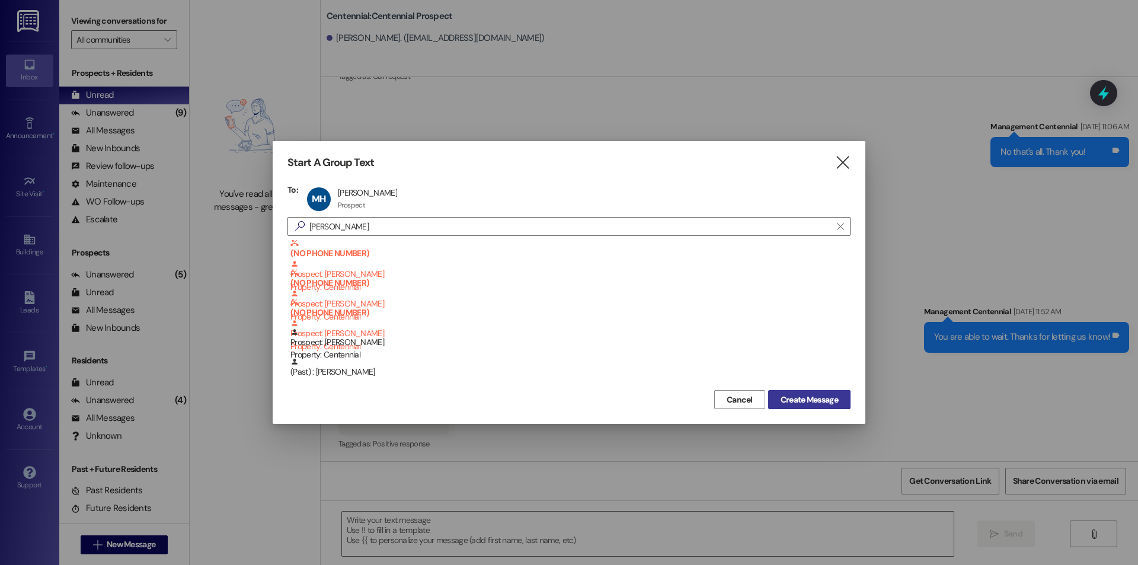
click at [814, 404] on span "Create Message" at bounding box center [809, 400] width 57 height 12
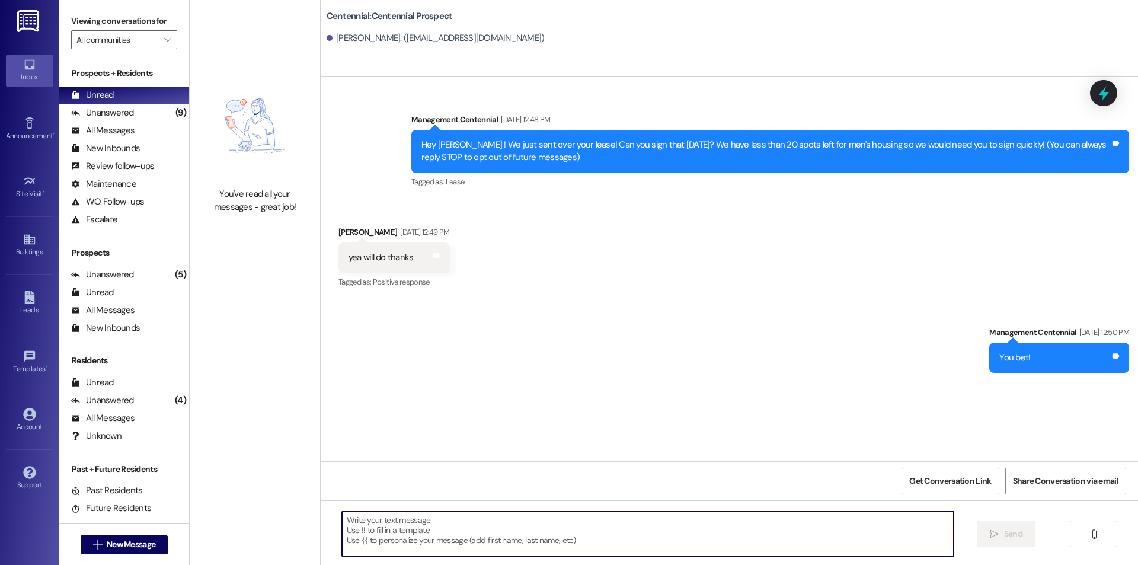
scroll to position [0, 0]
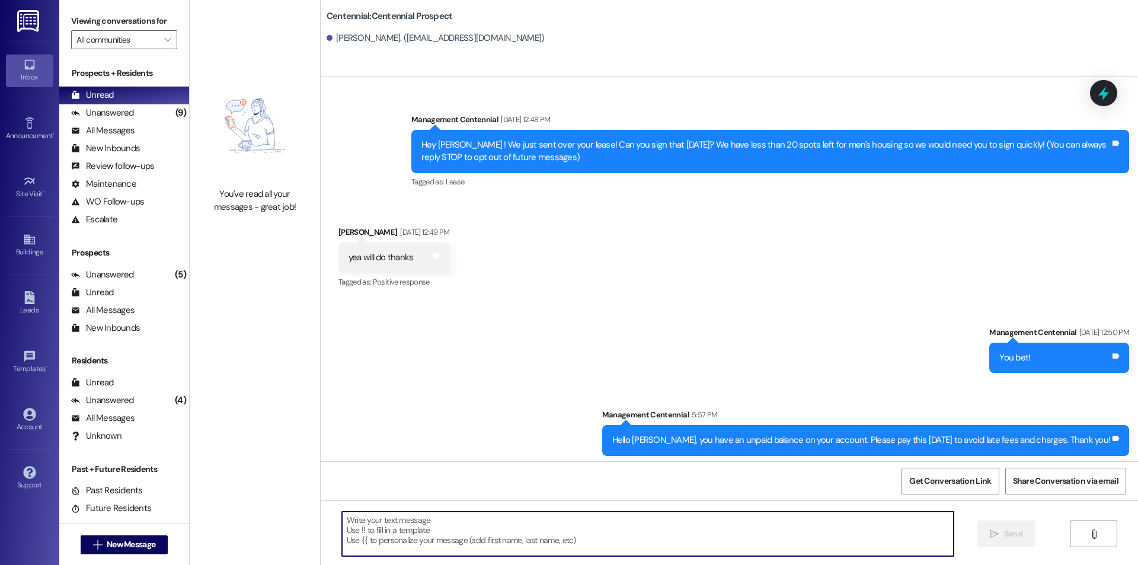
click at [167, 544] on div " New Message" at bounding box center [124, 543] width 130 height 41
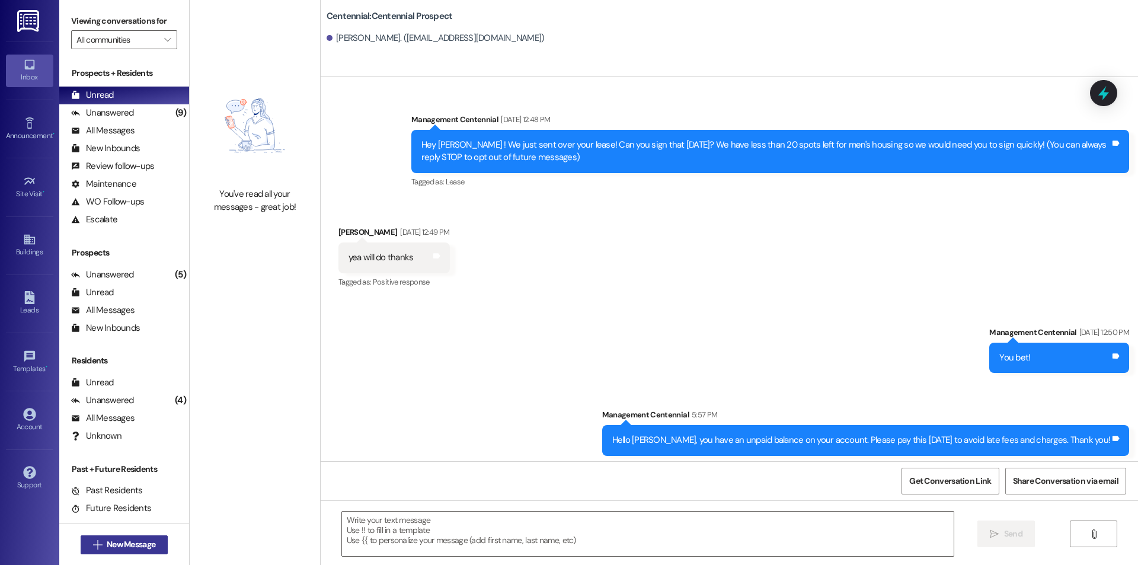
click at [157, 545] on button " New Message" at bounding box center [125, 544] width 88 height 19
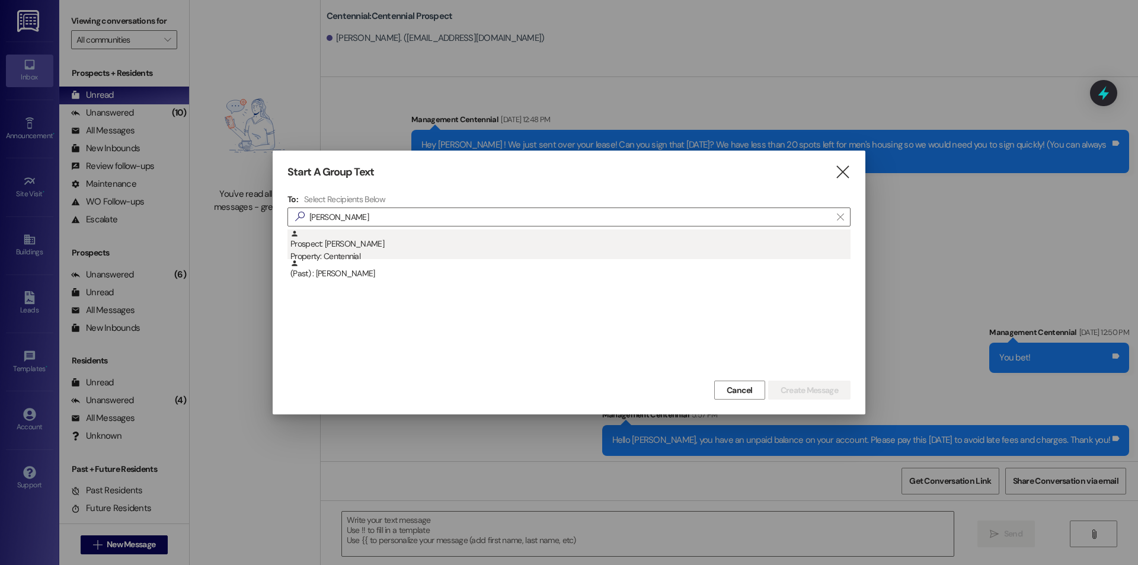
click at [338, 254] on div "Property: Centennial" at bounding box center [570, 256] width 560 height 12
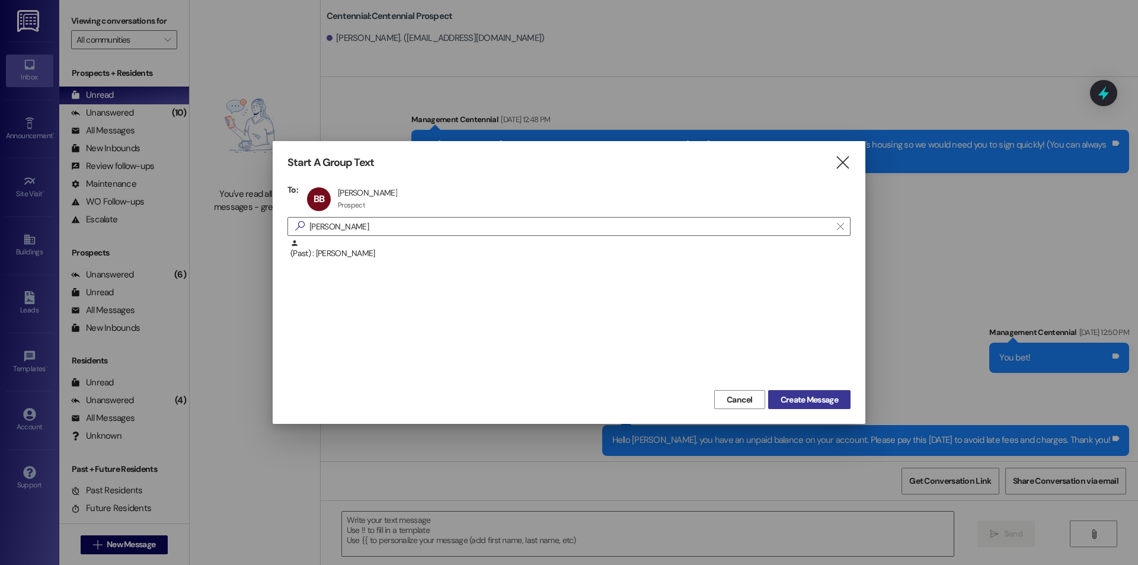
click at [798, 394] on span "Create Message" at bounding box center [809, 400] width 57 height 12
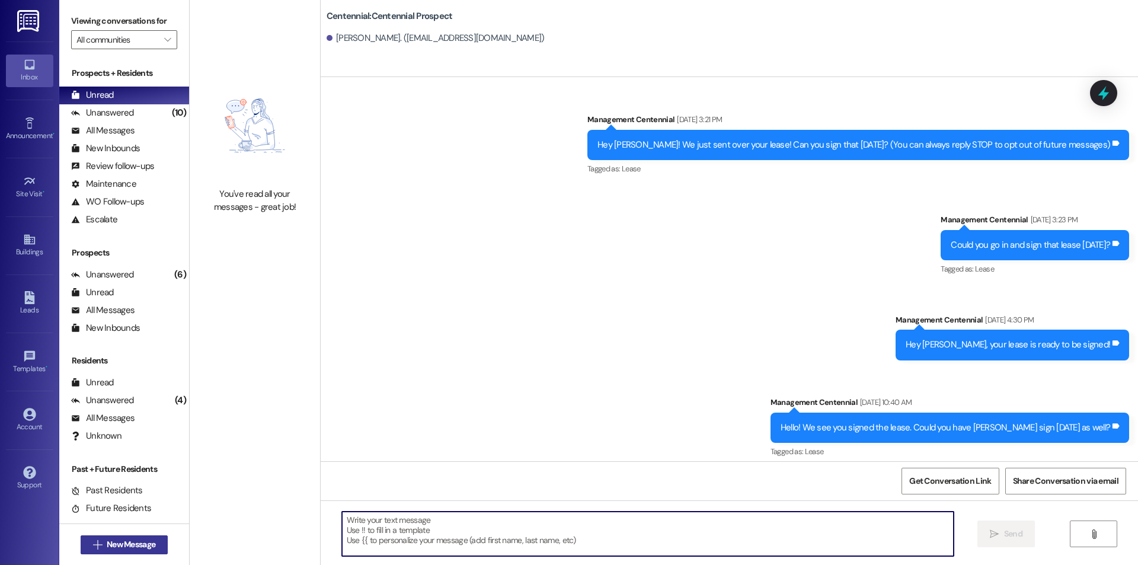
click at [123, 539] on span "New Message" at bounding box center [131, 544] width 49 height 12
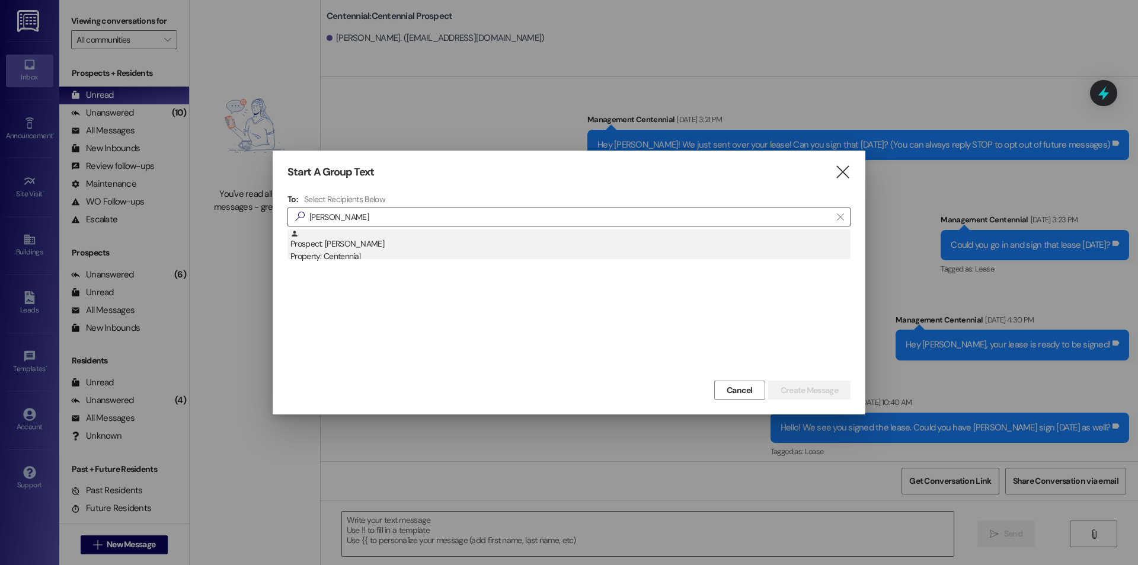
click at [357, 254] on div "Property: Centennial" at bounding box center [570, 256] width 560 height 12
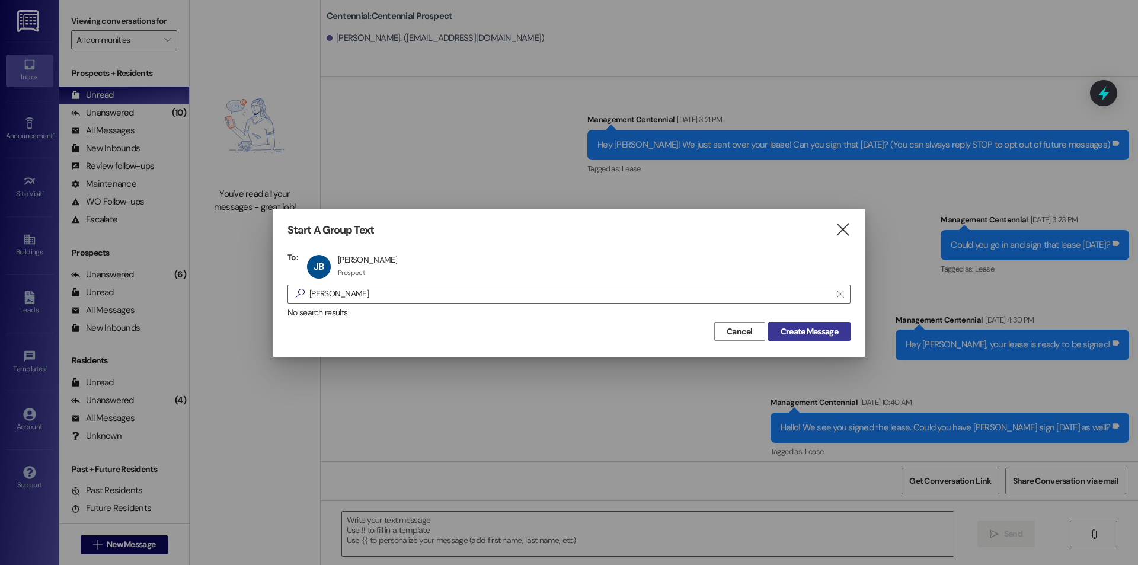
click at [833, 334] on span "Create Message" at bounding box center [809, 331] width 57 height 12
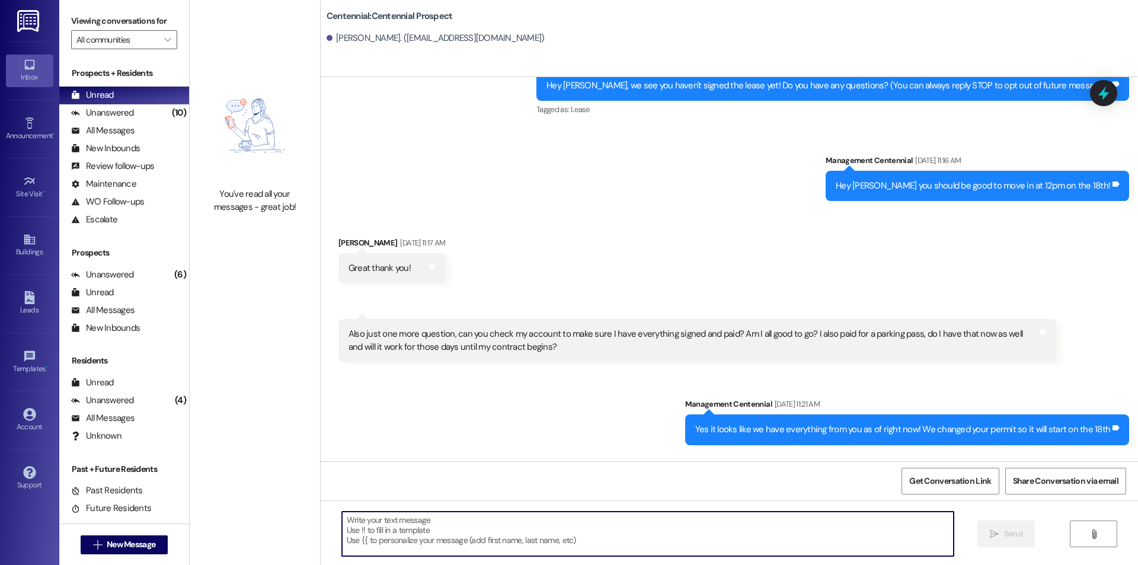
scroll to position [135, 0]
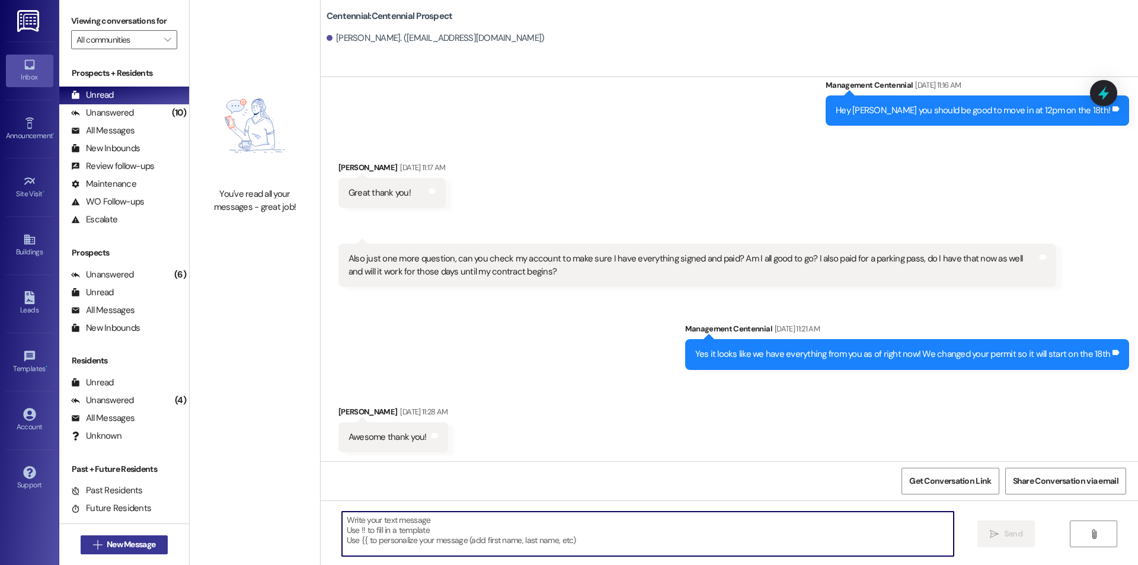
click at [107, 547] on span "New Message" at bounding box center [131, 544] width 49 height 12
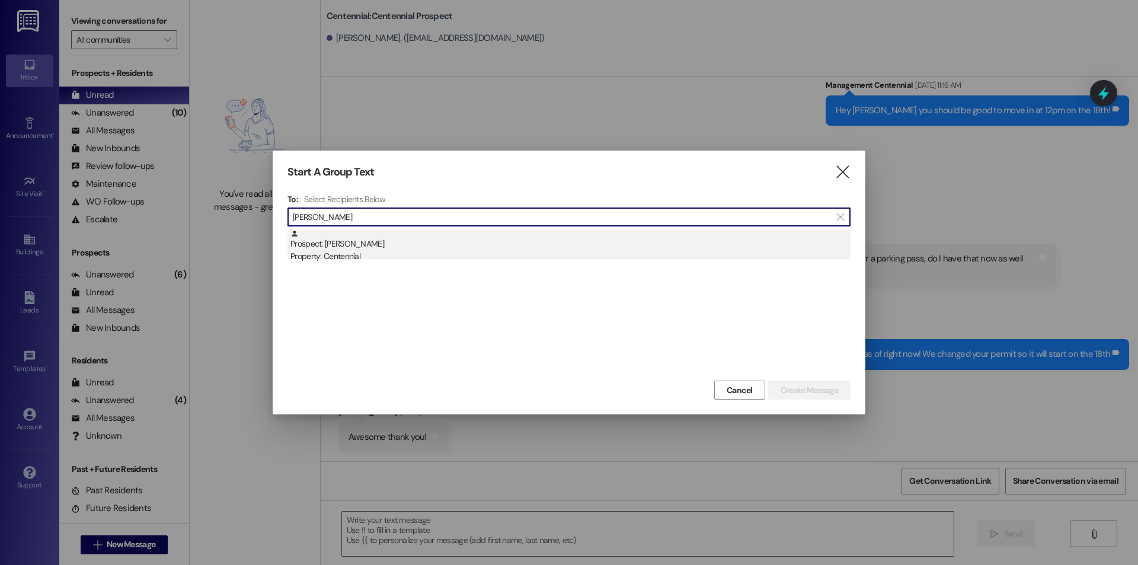
click at [554, 250] on div "Property: Centennial" at bounding box center [570, 256] width 560 height 12
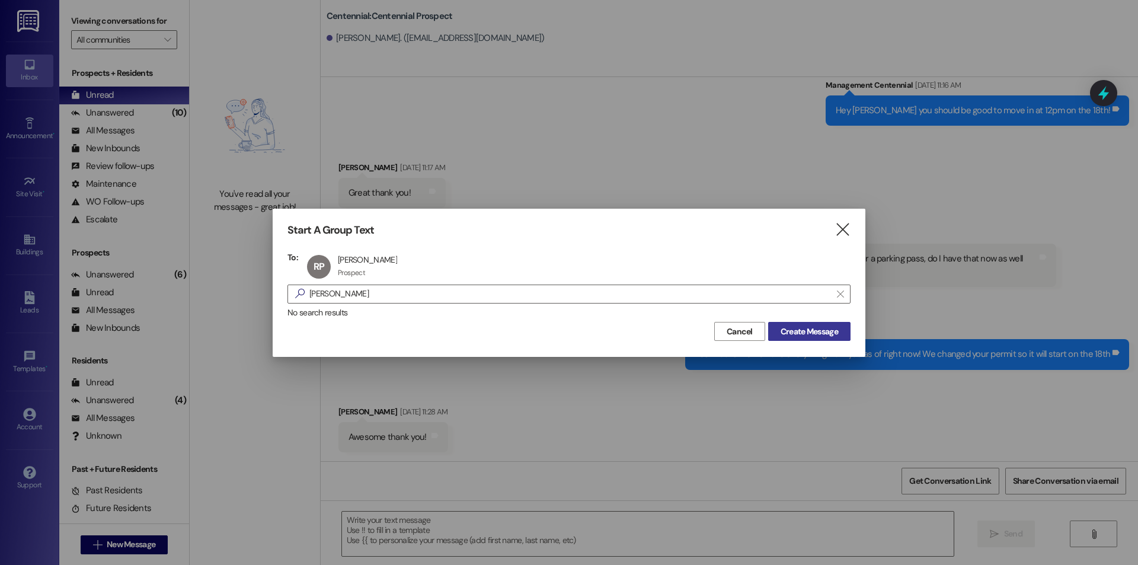
click at [813, 335] on span "Create Message" at bounding box center [809, 331] width 57 height 12
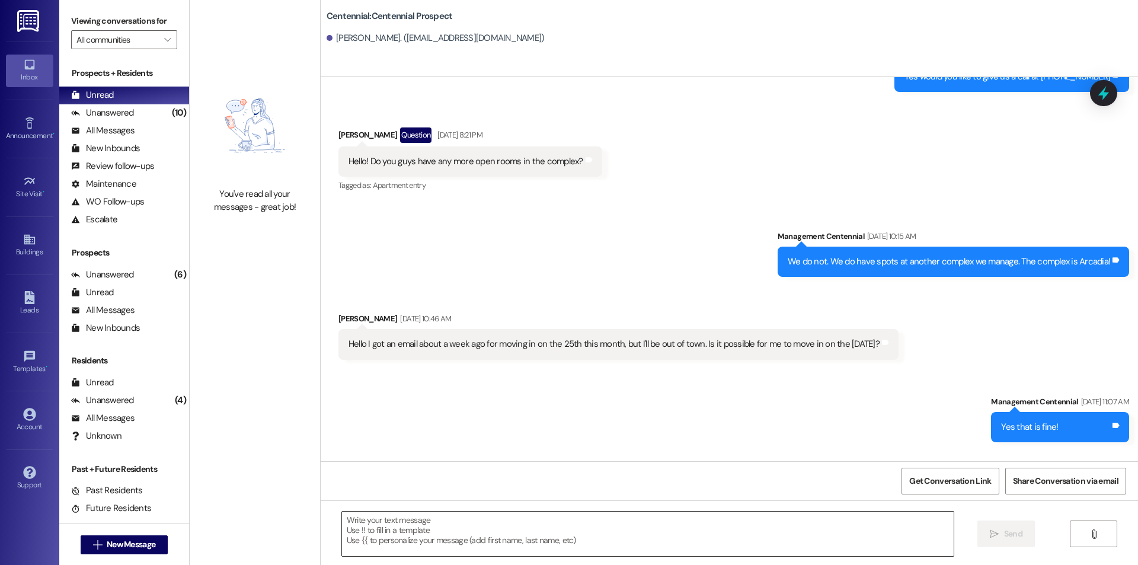
scroll to position [2707, 0]
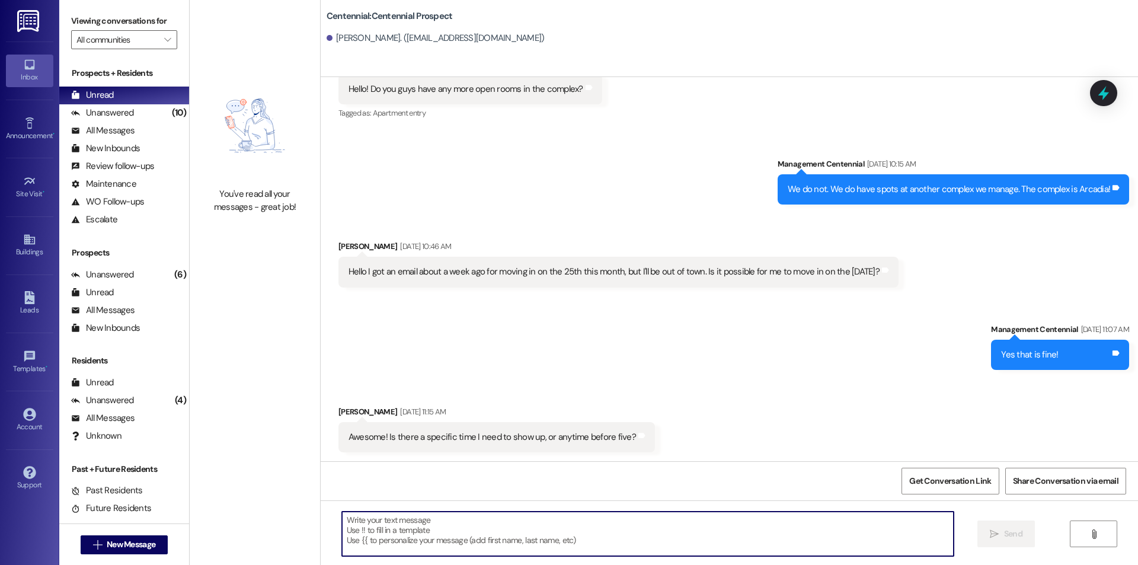
drag, startPoint x: 647, startPoint y: 507, endPoint x: 646, endPoint y: 523, distance: 15.5
click at [134, 540] on span "New Message" at bounding box center [131, 544] width 49 height 12
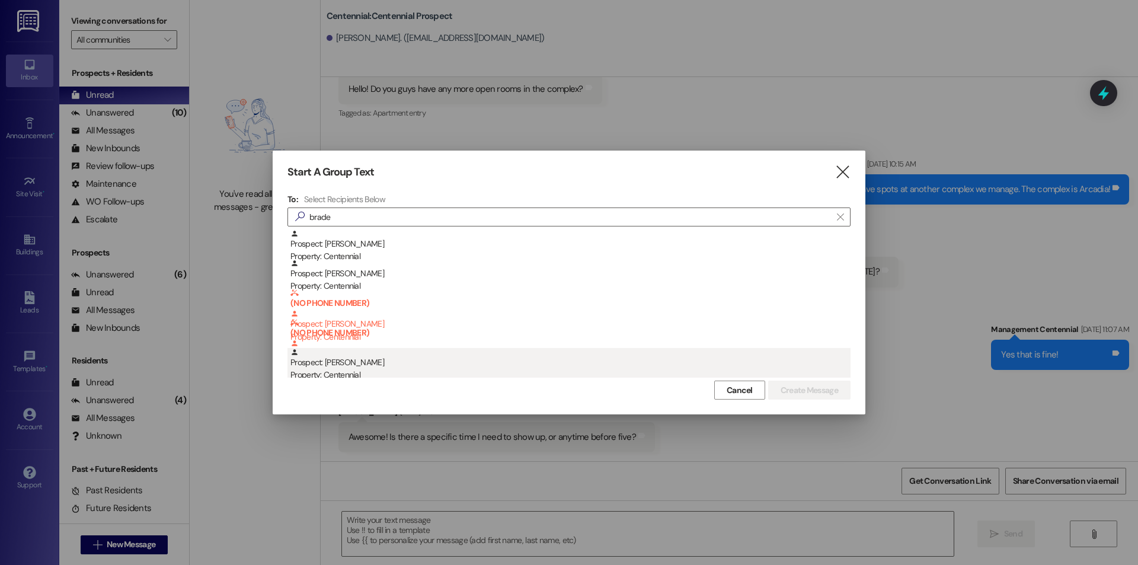
click at [372, 371] on div "Property: Centennial" at bounding box center [570, 375] width 560 height 12
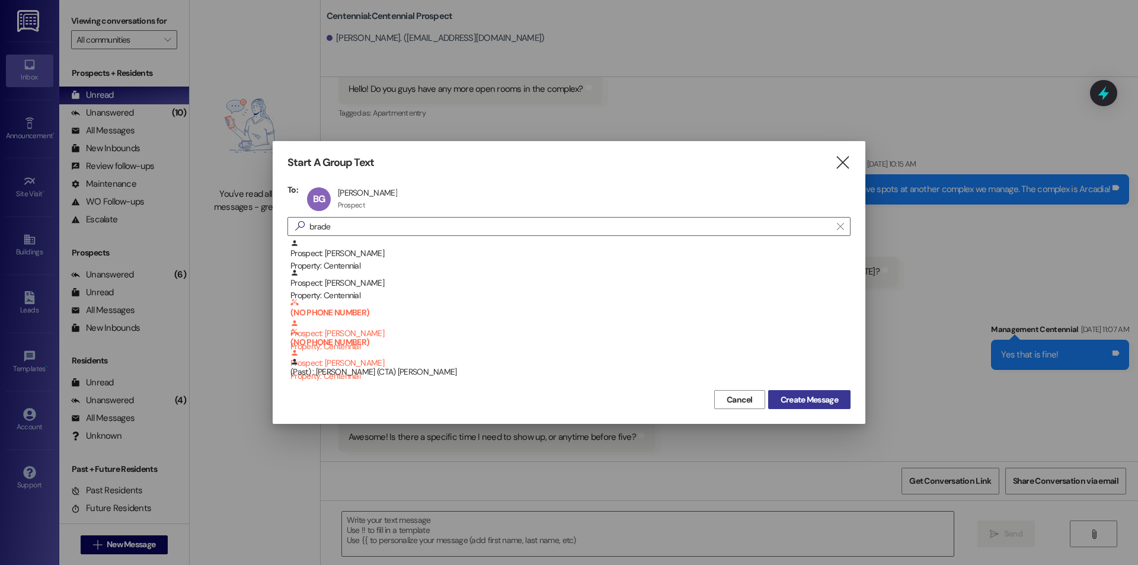
click at [801, 394] on span "Create Message" at bounding box center [809, 400] width 57 height 12
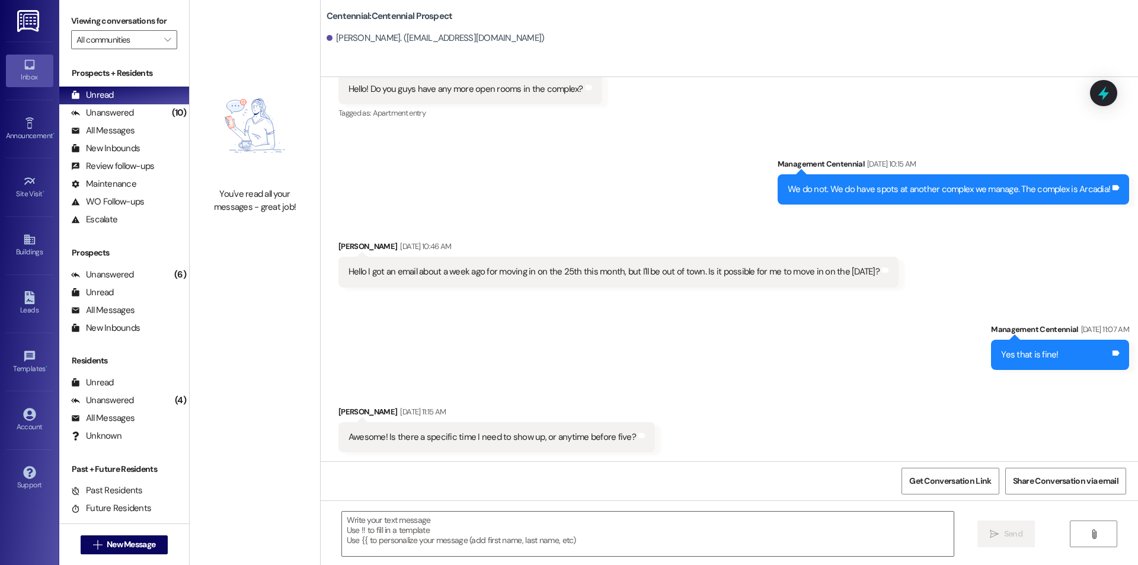
scroll to position [0, 0]
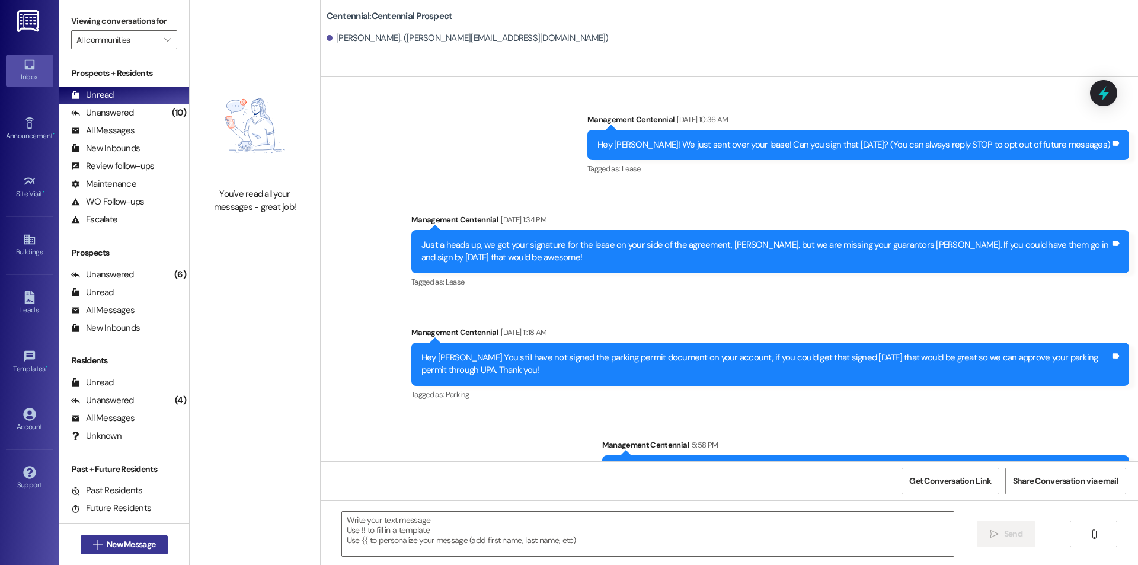
click at [117, 538] on span "New Message" at bounding box center [131, 544] width 49 height 12
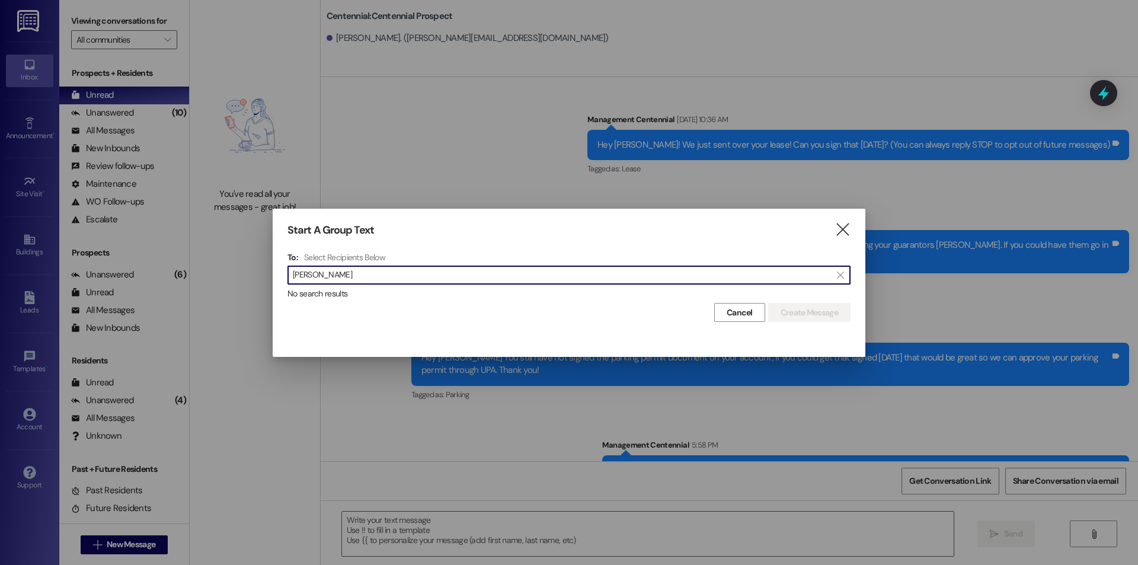
drag, startPoint x: 359, startPoint y: 276, endPoint x: 325, endPoint y: 277, distance: 33.8
click at [325, 277] on input "[PERSON_NAME]" at bounding box center [562, 275] width 538 height 17
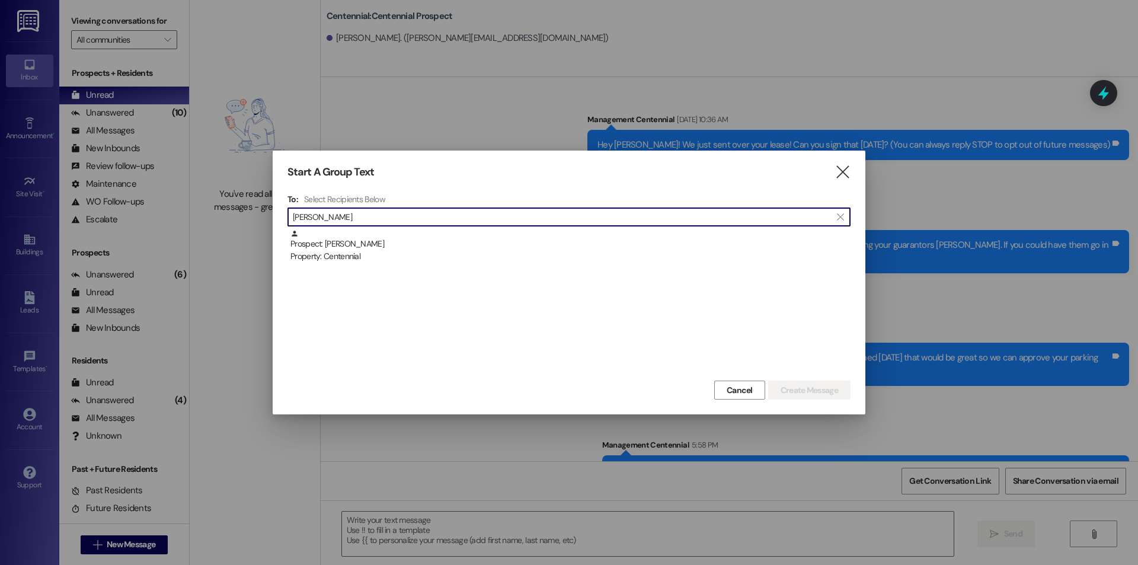
drag, startPoint x: 474, startPoint y: 246, endPoint x: 555, endPoint y: 294, distance: 94.8
click at [473, 246] on div "Prospect: [PERSON_NAME] Property: Centennial" at bounding box center [570, 246] width 560 height 34
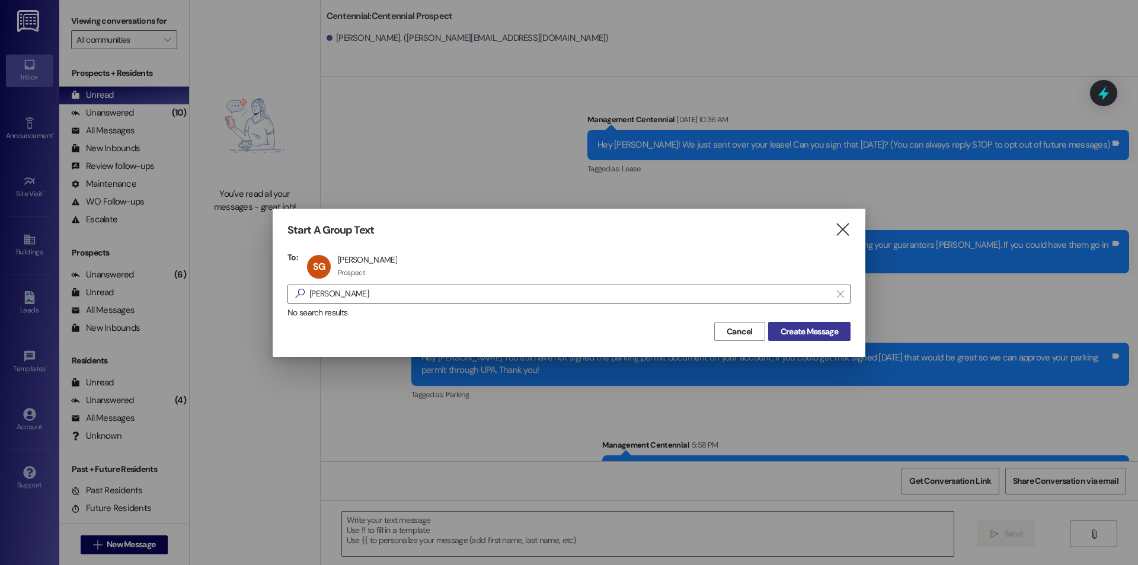
click at [813, 339] on button "Create Message" at bounding box center [809, 331] width 82 height 19
click at [813, 326] on div "Management Centennial [DATE] 11:18 AM" at bounding box center [770, 334] width 718 height 17
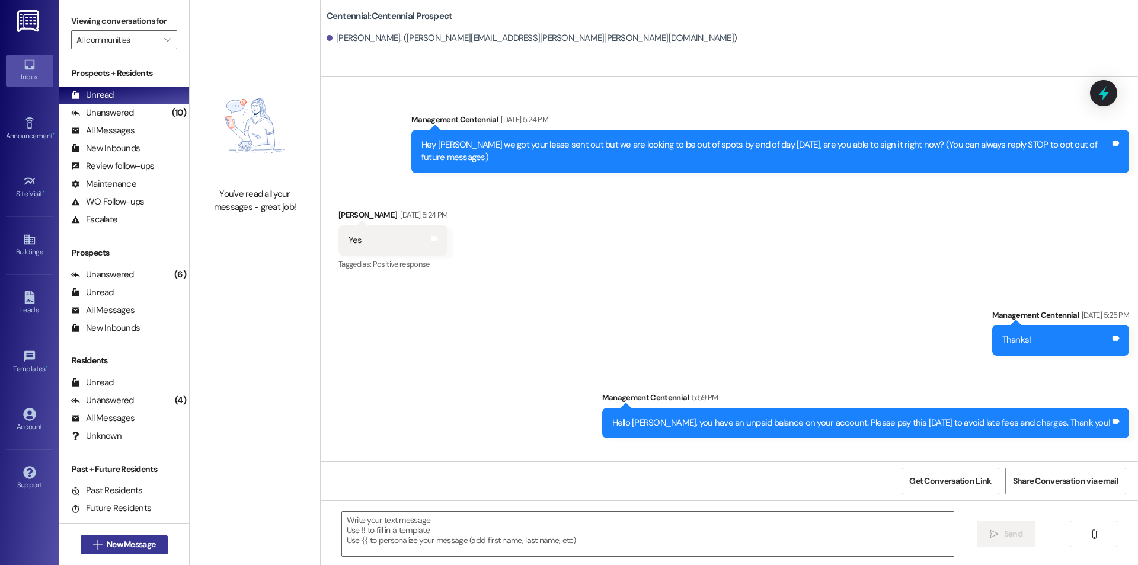
click at [145, 539] on span "New Message" at bounding box center [131, 544] width 49 height 12
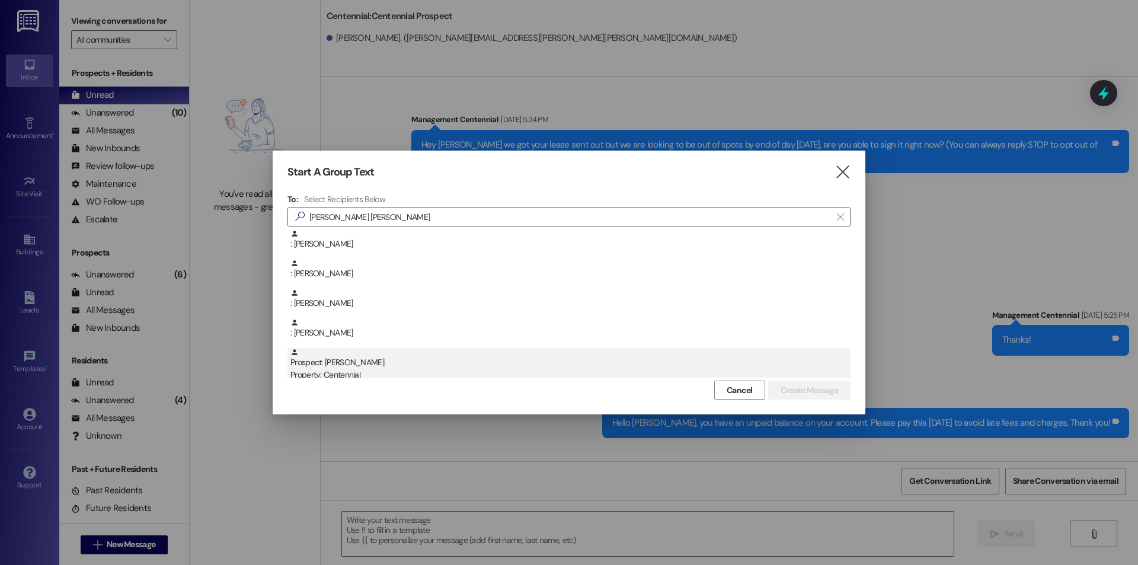
click at [392, 372] on div "Property: Centennial" at bounding box center [570, 375] width 560 height 12
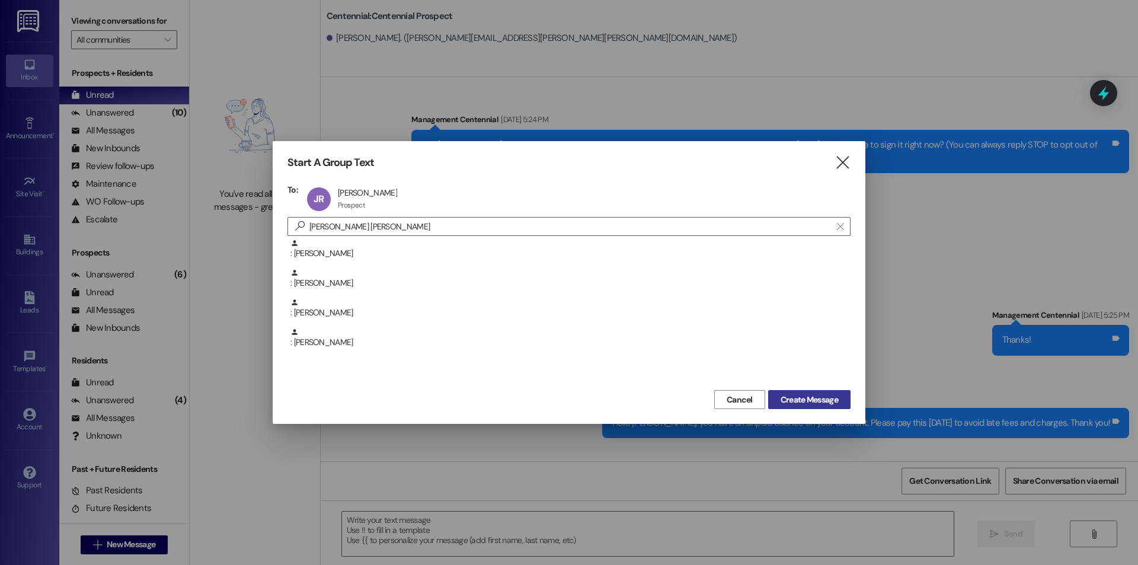
click at [837, 401] on span "Create Message" at bounding box center [809, 400] width 57 height 12
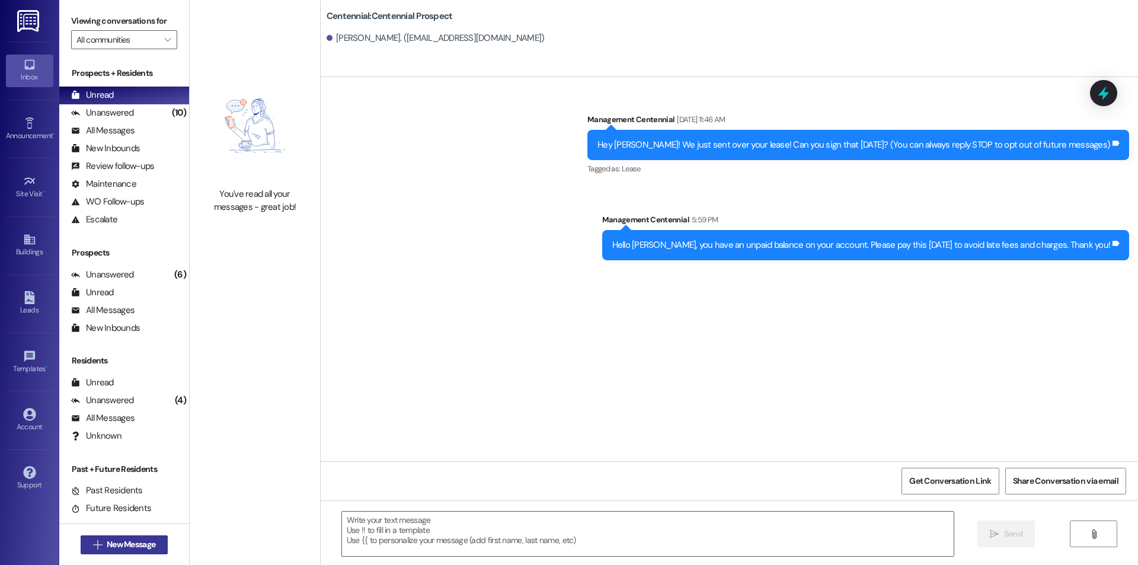
click at [122, 540] on span "New Message" at bounding box center [131, 544] width 49 height 12
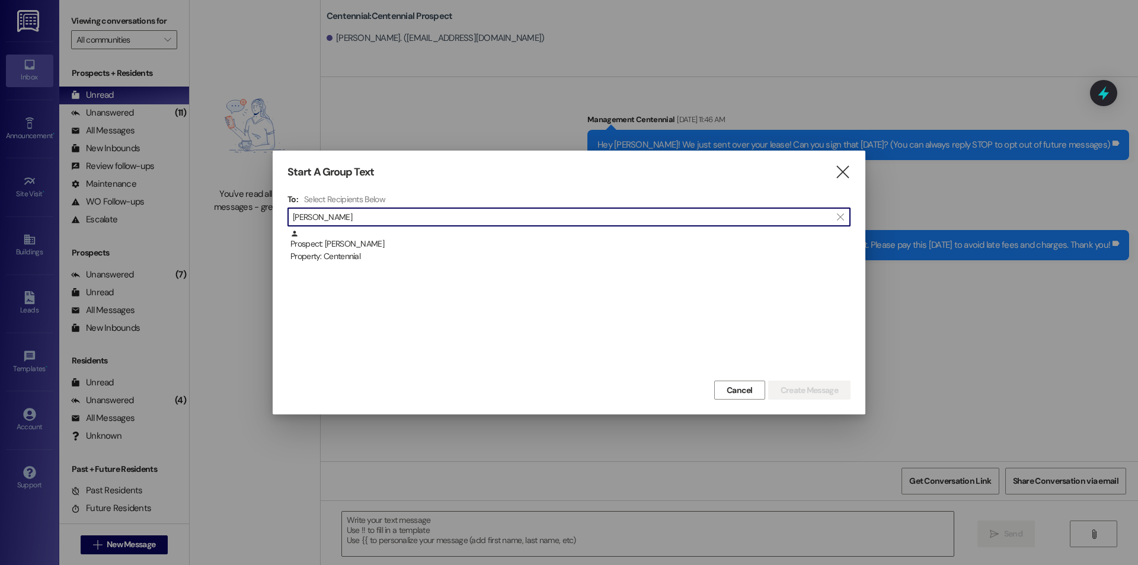
drag, startPoint x: 528, startPoint y: 244, endPoint x: 629, endPoint y: 274, distance: 106.3
click at [528, 244] on div "Prospect: [PERSON_NAME] Property: Centennial" at bounding box center [570, 246] width 560 height 34
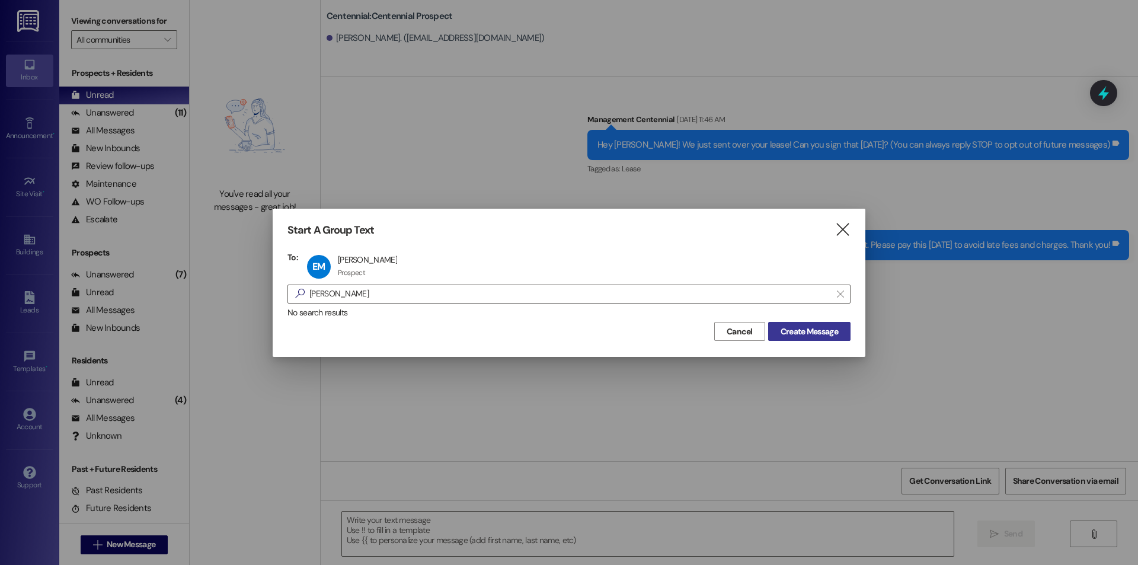
click at [839, 331] on span "Create Message" at bounding box center [809, 331] width 62 height 12
